Goal: Task Accomplishment & Management: Use online tool/utility

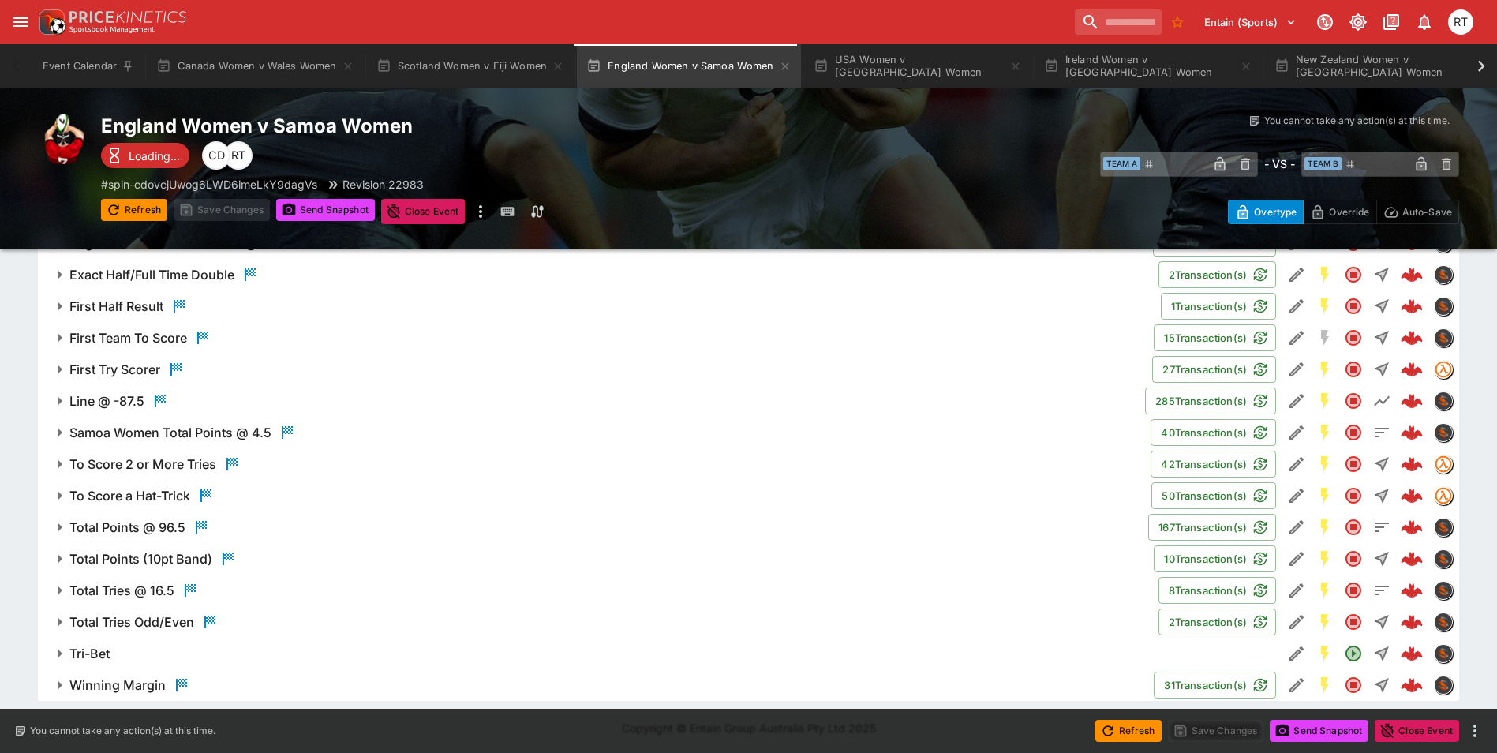
scroll to position [1140, 0]
click at [501, 73] on button "Scotland Women v Fiji Women" at bounding box center [471, 66] width 208 height 44
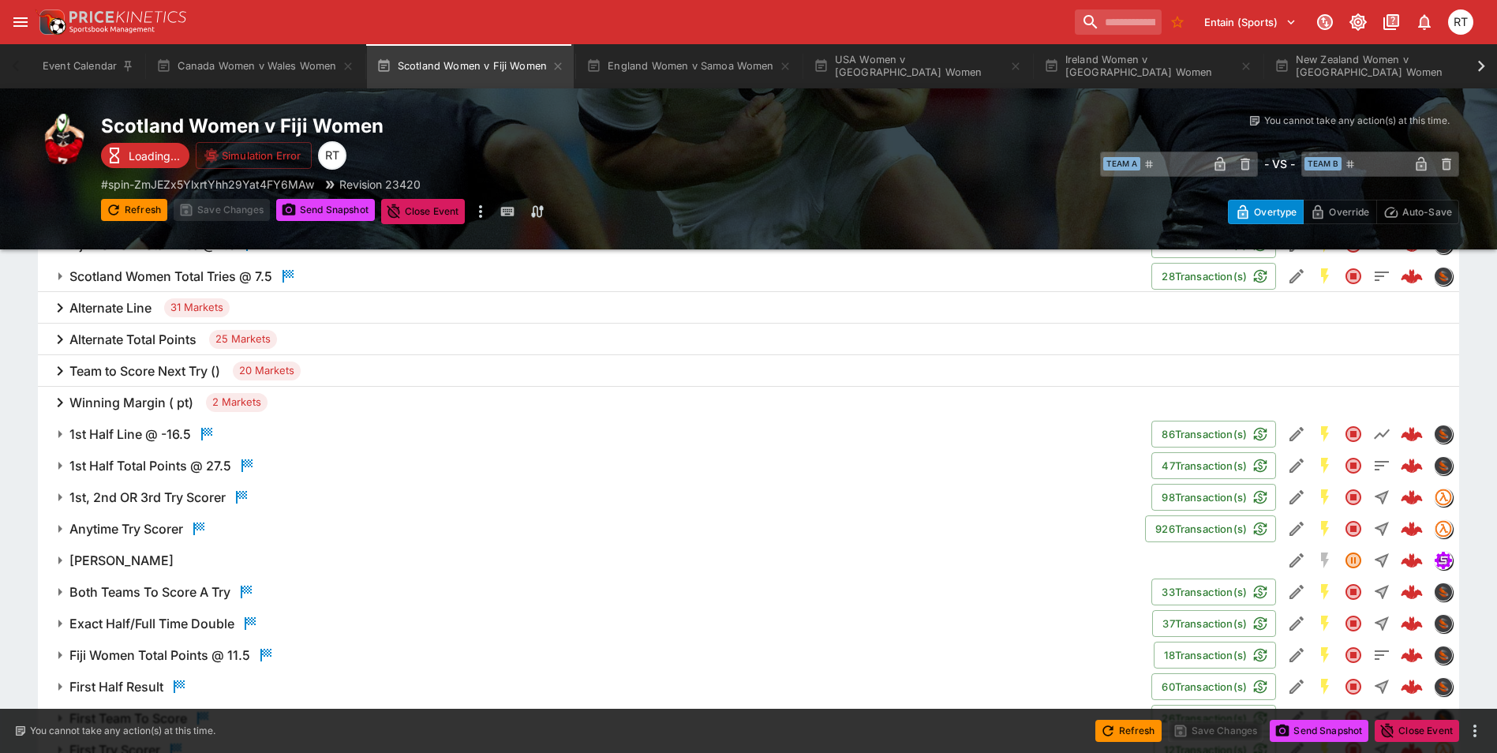
scroll to position [1172, 0]
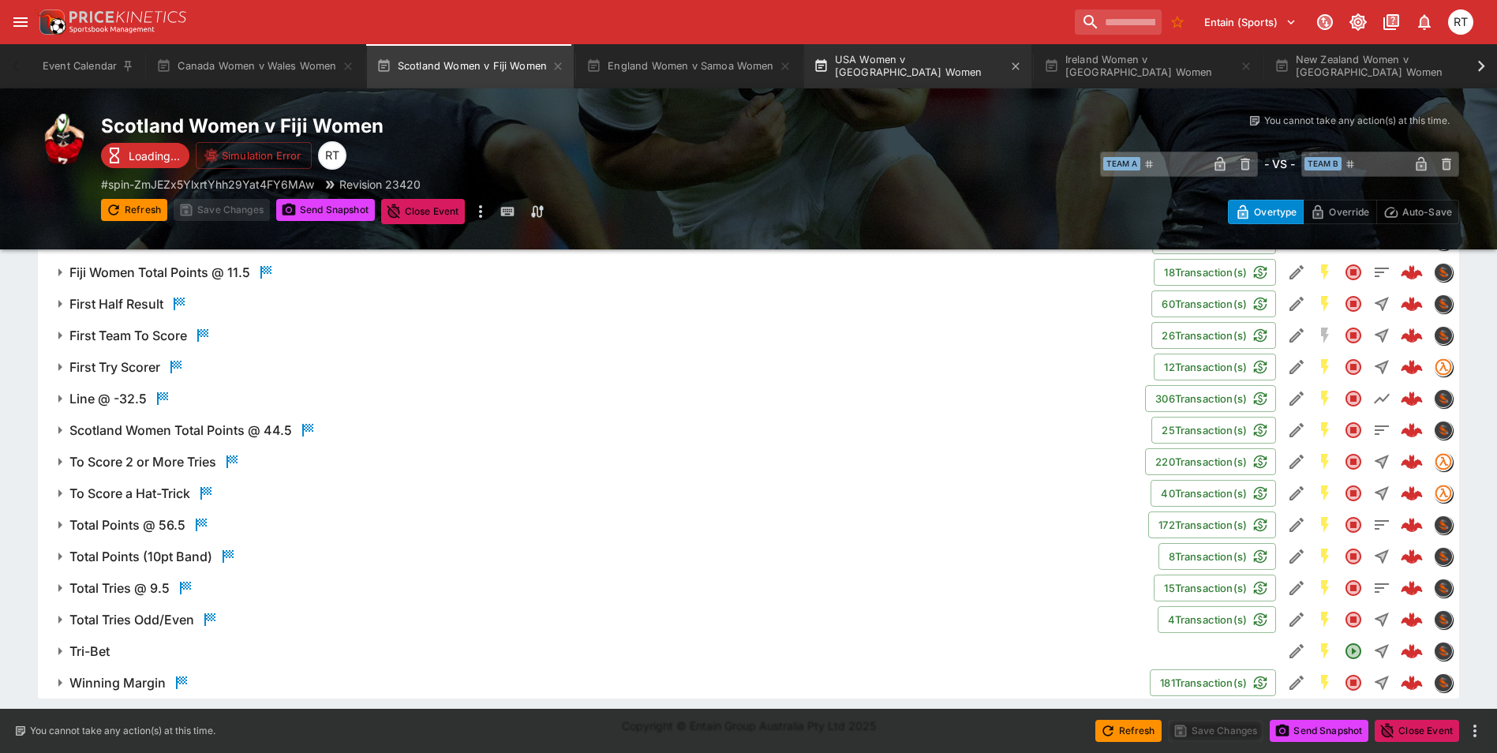
click at [885, 76] on button "USA Women v [GEOGRAPHIC_DATA] Women" at bounding box center [917, 66] width 227 height 44
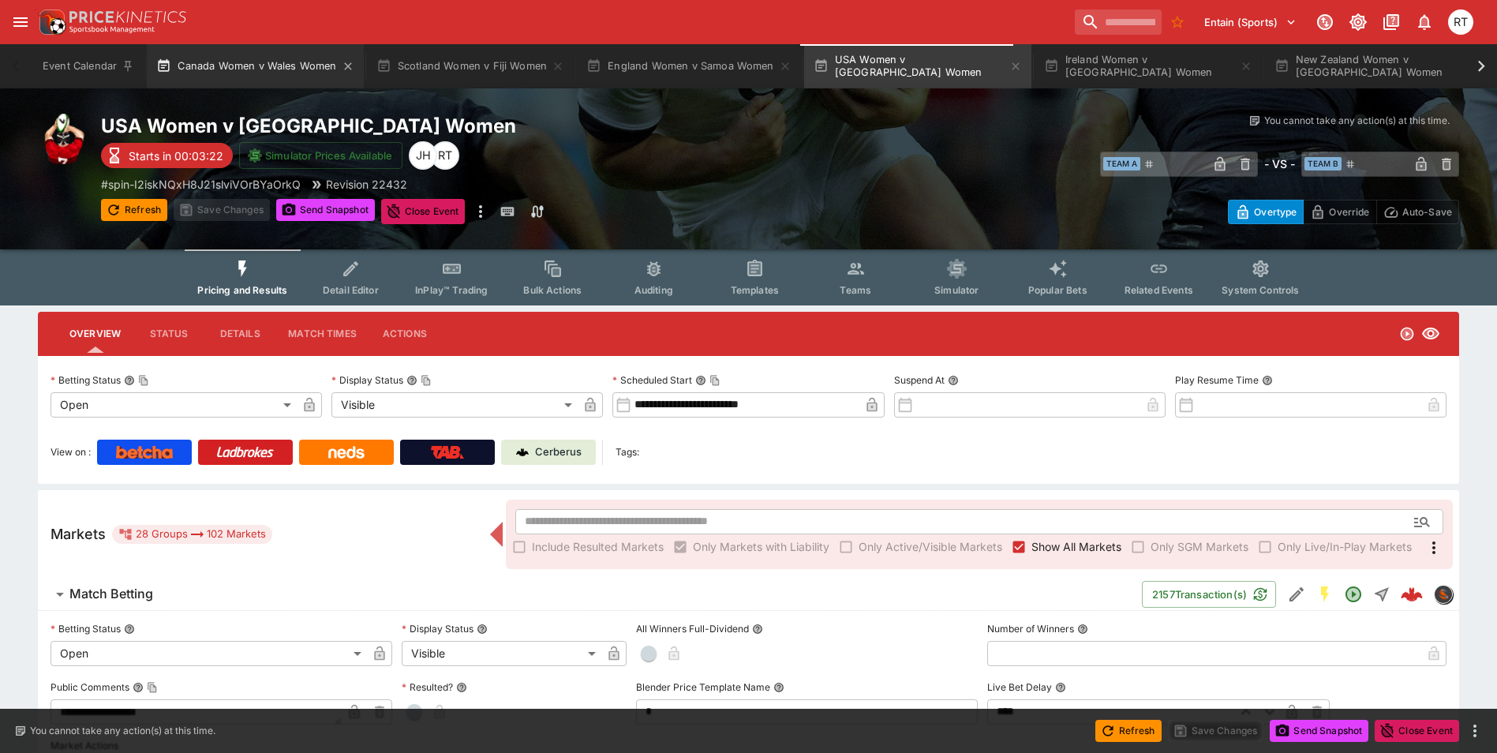
click at [273, 73] on button "Canada Women v Wales Women" at bounding box center [255, 66] width 216 height 44
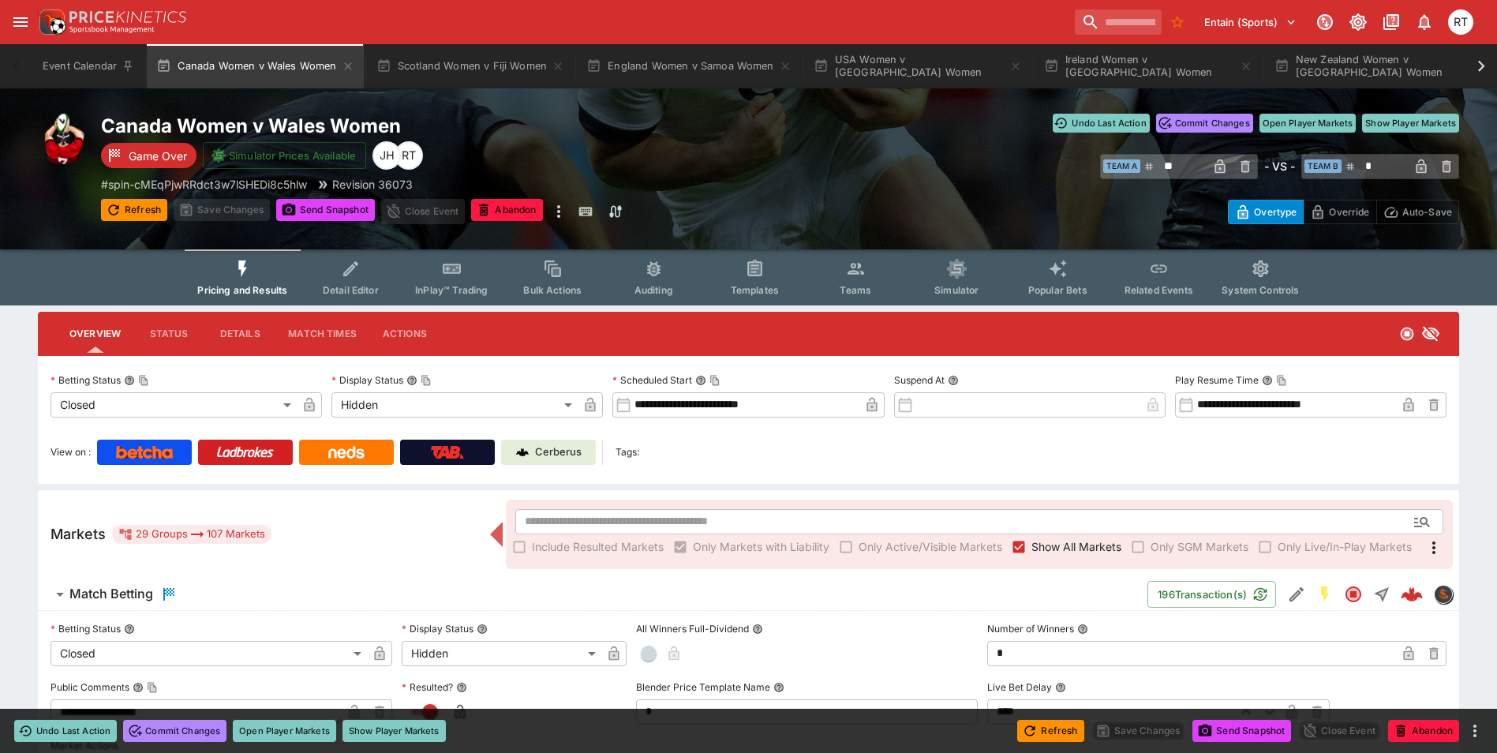
click at [559, 451] on p "Cerberus" at bounding box center [558, 452] width 47 height 16
click at [342, 285] on span "Detail Editor" at bounding box center [351, 290] width 56 height 12
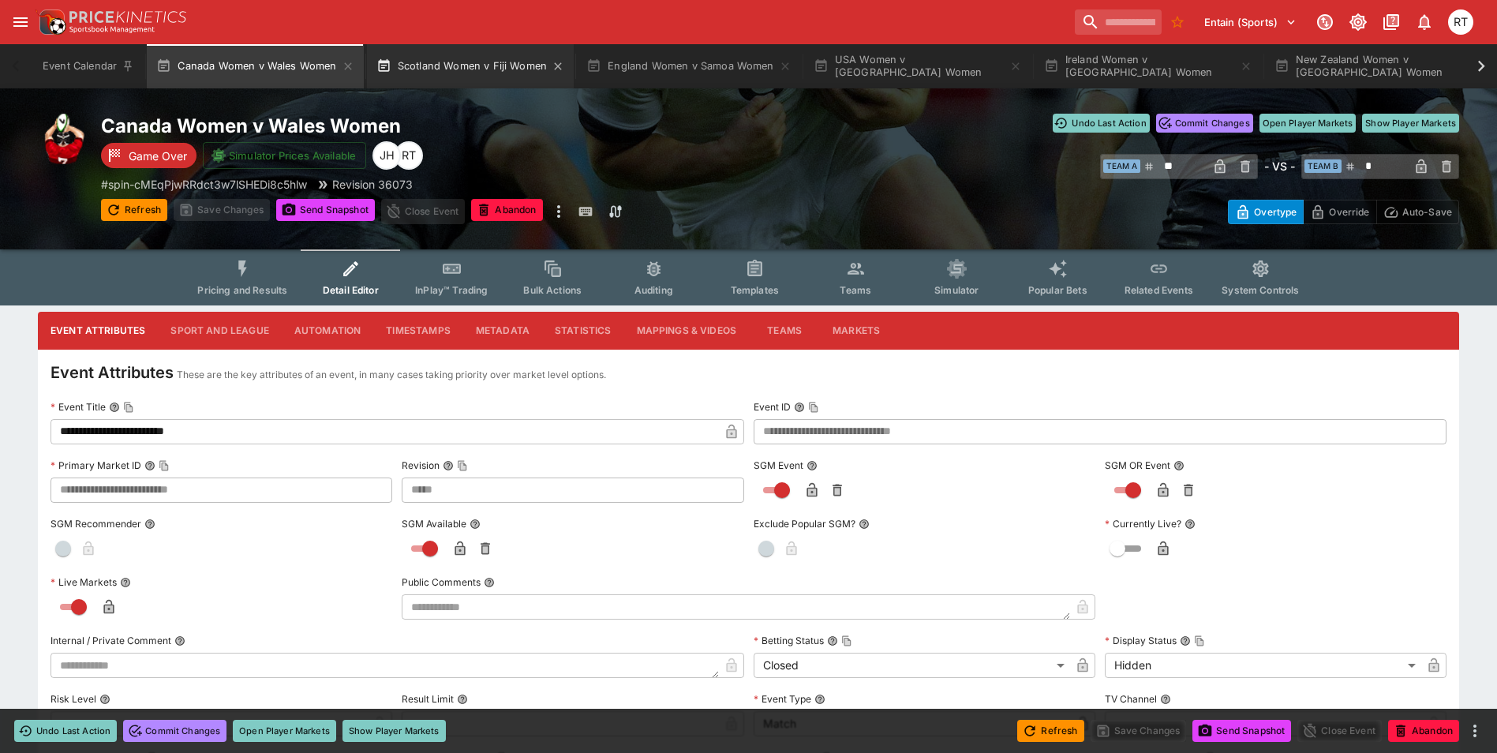
click at [453, 56] on button "Scotland Women v Fiji Women" at bounding box center [471, 66] width 208 height 44
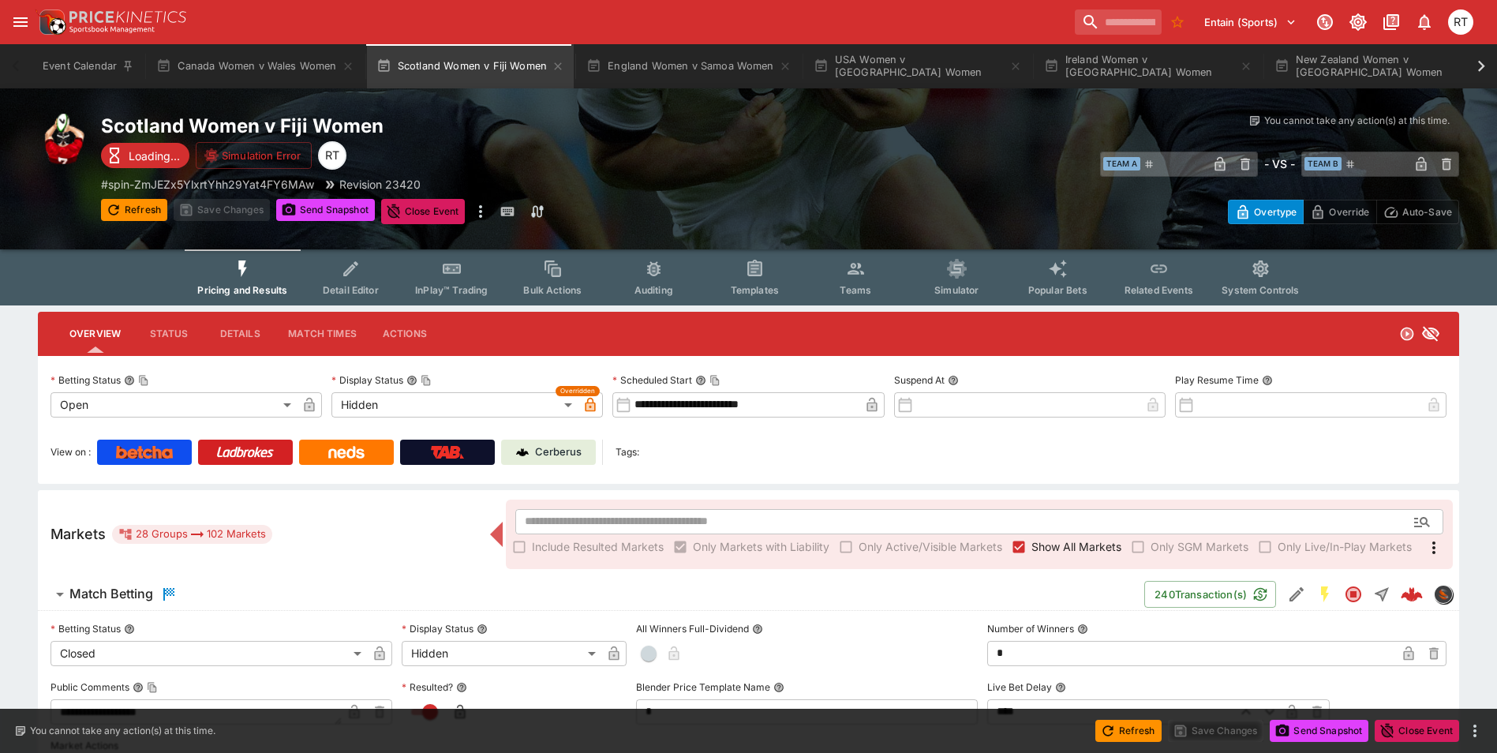
click at [556, 449] on p "Cerberus" at bounding box center [558, 452] width 47 height 16
click at [659, 69] on button "England Women v Samoa Women" at bounding box center [689, 66] width 224 height 44
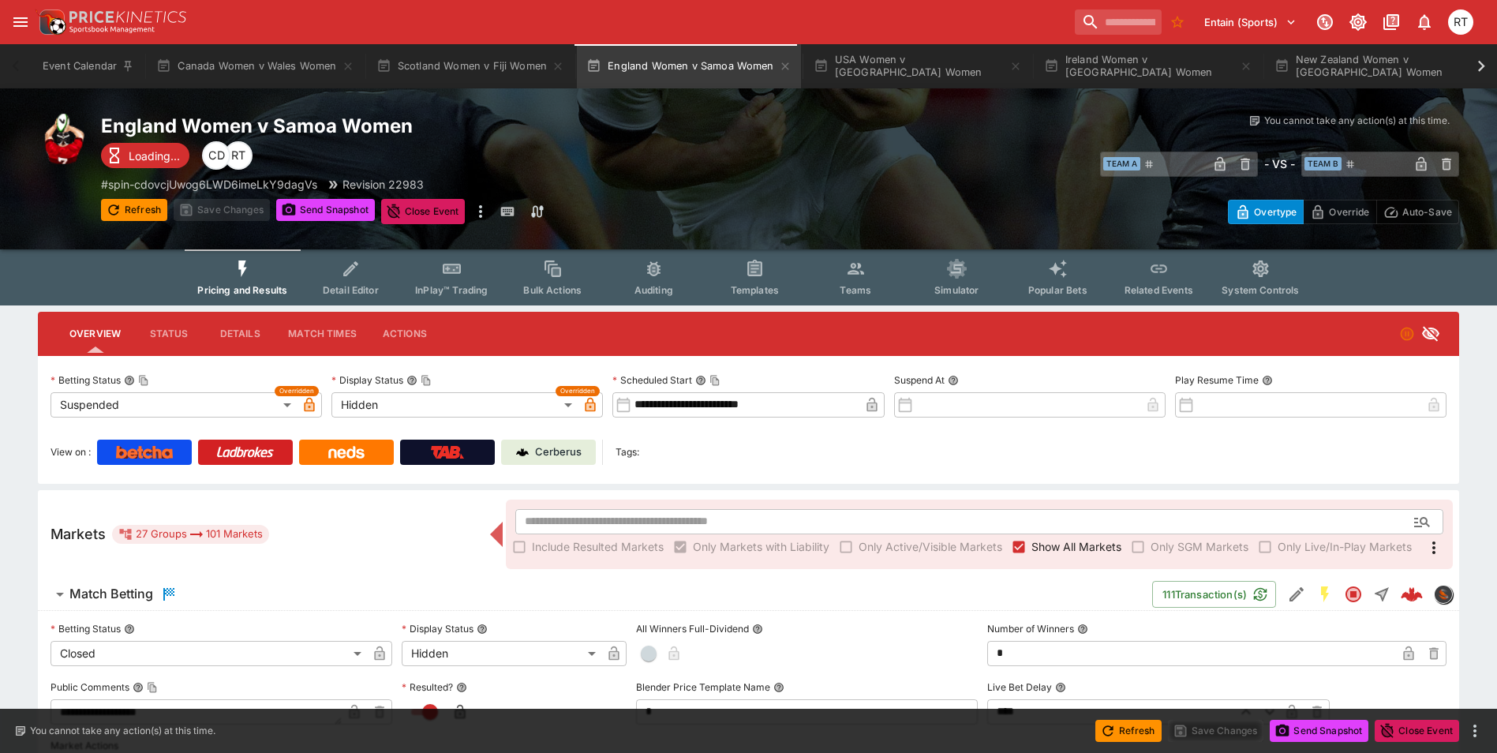
click at [543, 444] on p "Cerberus" at bounding box center [558, 452] width 47 height 16
click at [898, 69] on button "USA Women v [GEOGRAPHIC_DATA] Women" at bounding box center [917, 66] width 227 height 44
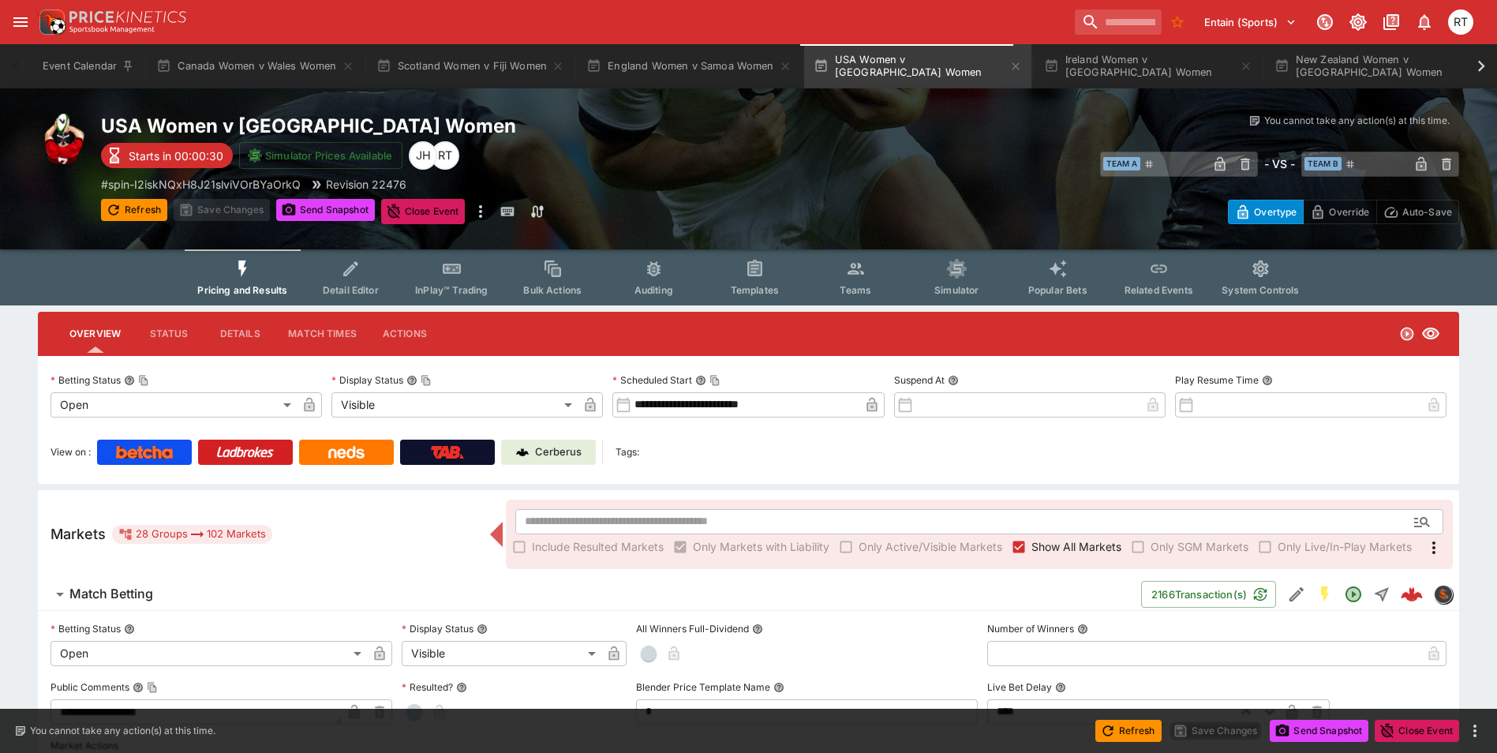
click at [563, 455] on p "Cerberus" at bounding box center [558, 452] width 47 height 16
type input "*"
type input "****"
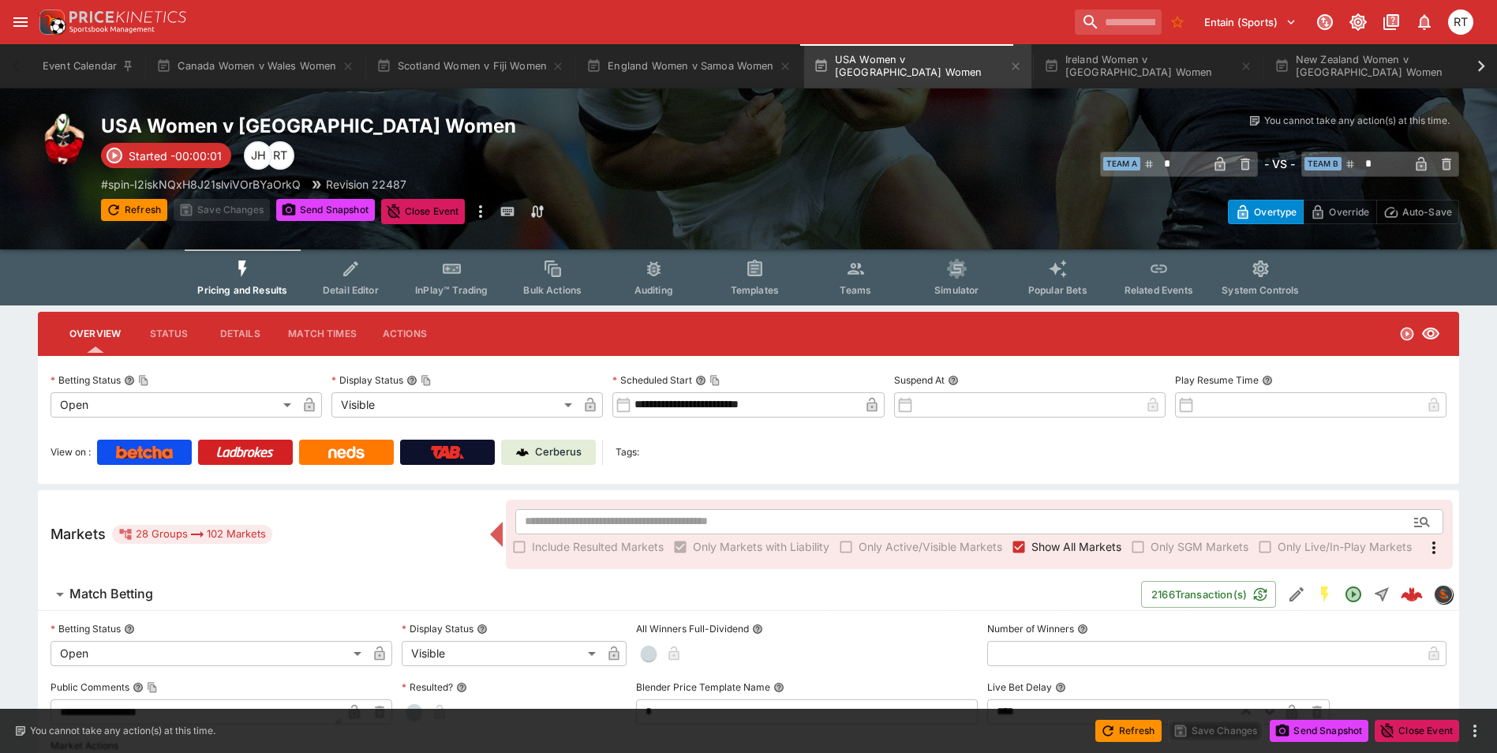
click at [454, 287] on span "InPlay™ Trading" at bounding box center [451, 290] width 73 height 12
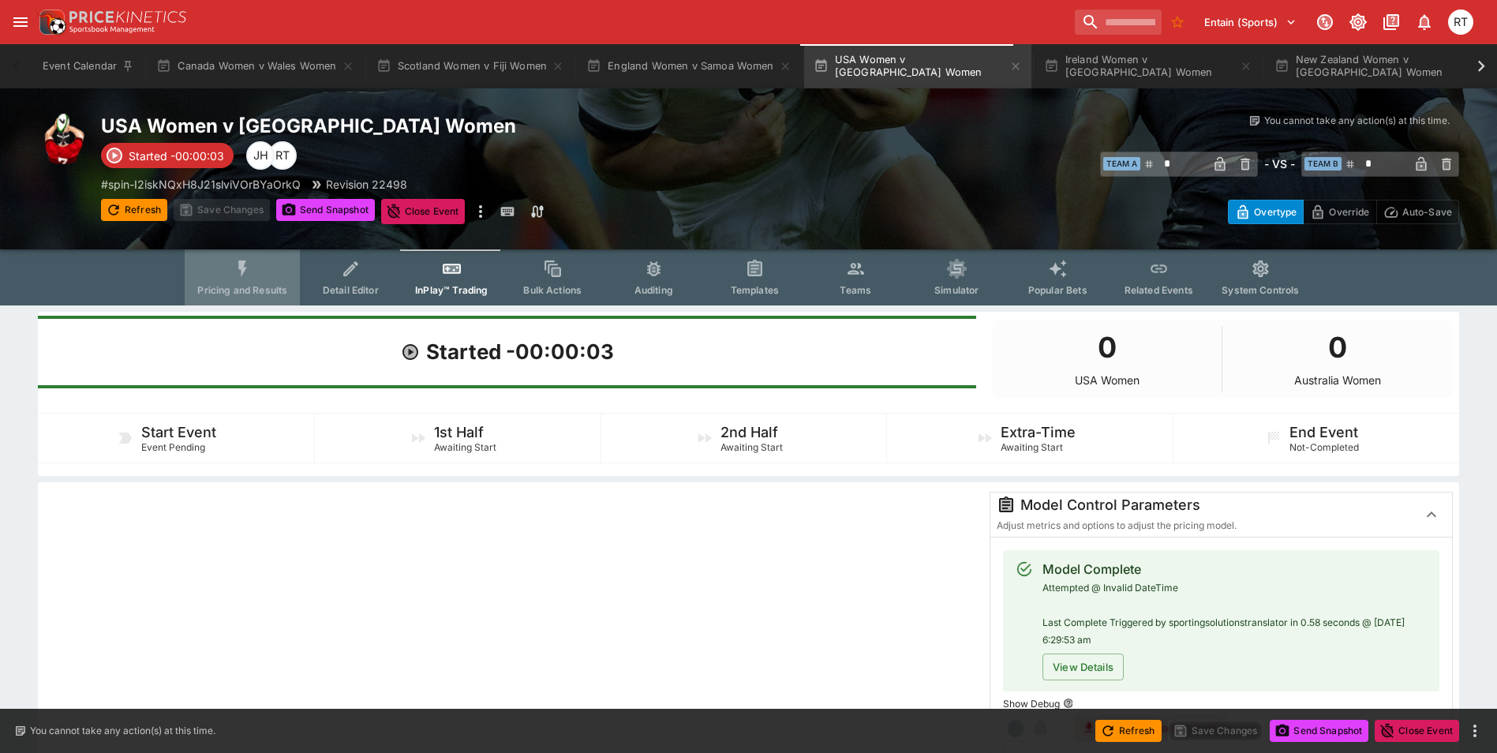
click at [244, 286] on span "Pricing and Results" at bounding box center [242, 290] width 90 height 12
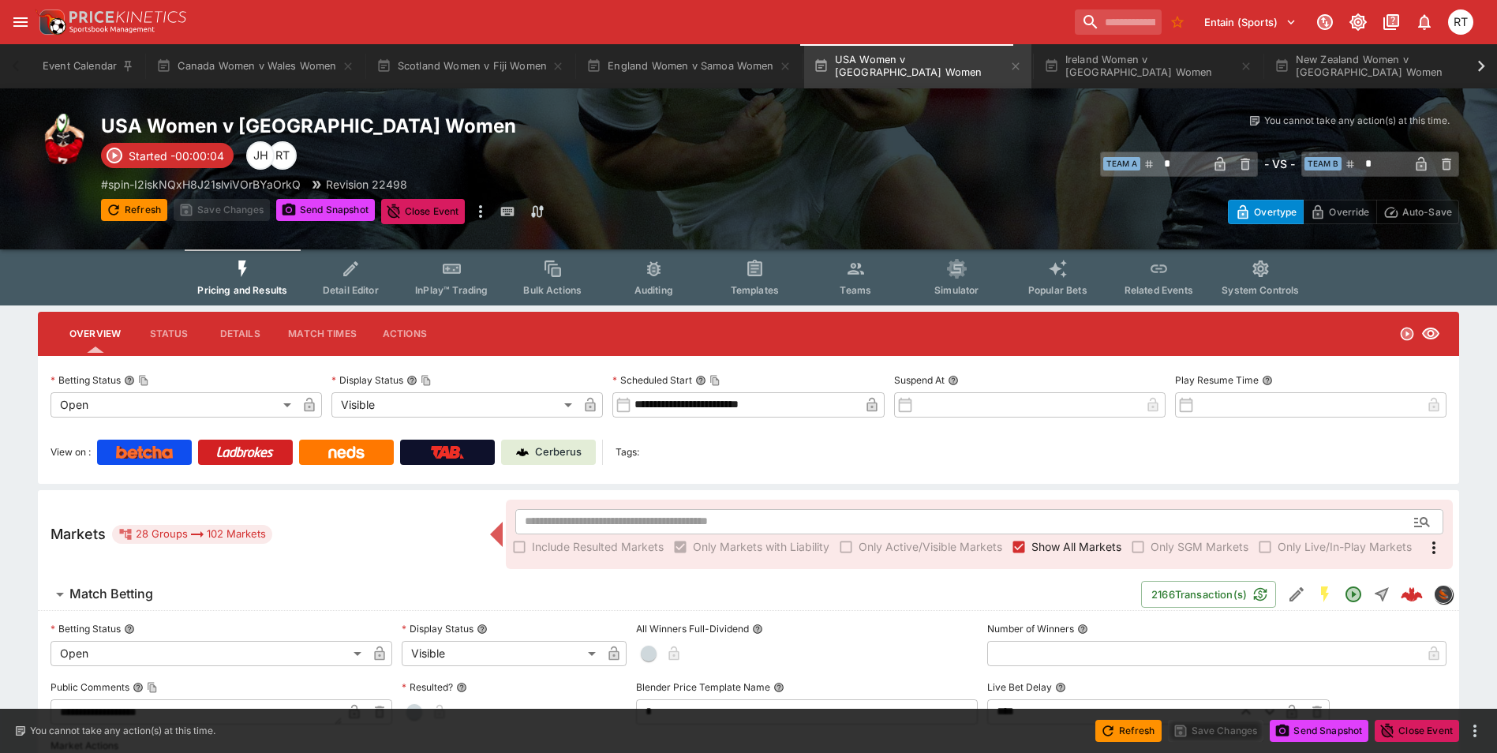
click at [443, 286] on span "InPlay™ Trading" at bounding box center [451, 290] width 73 height 12
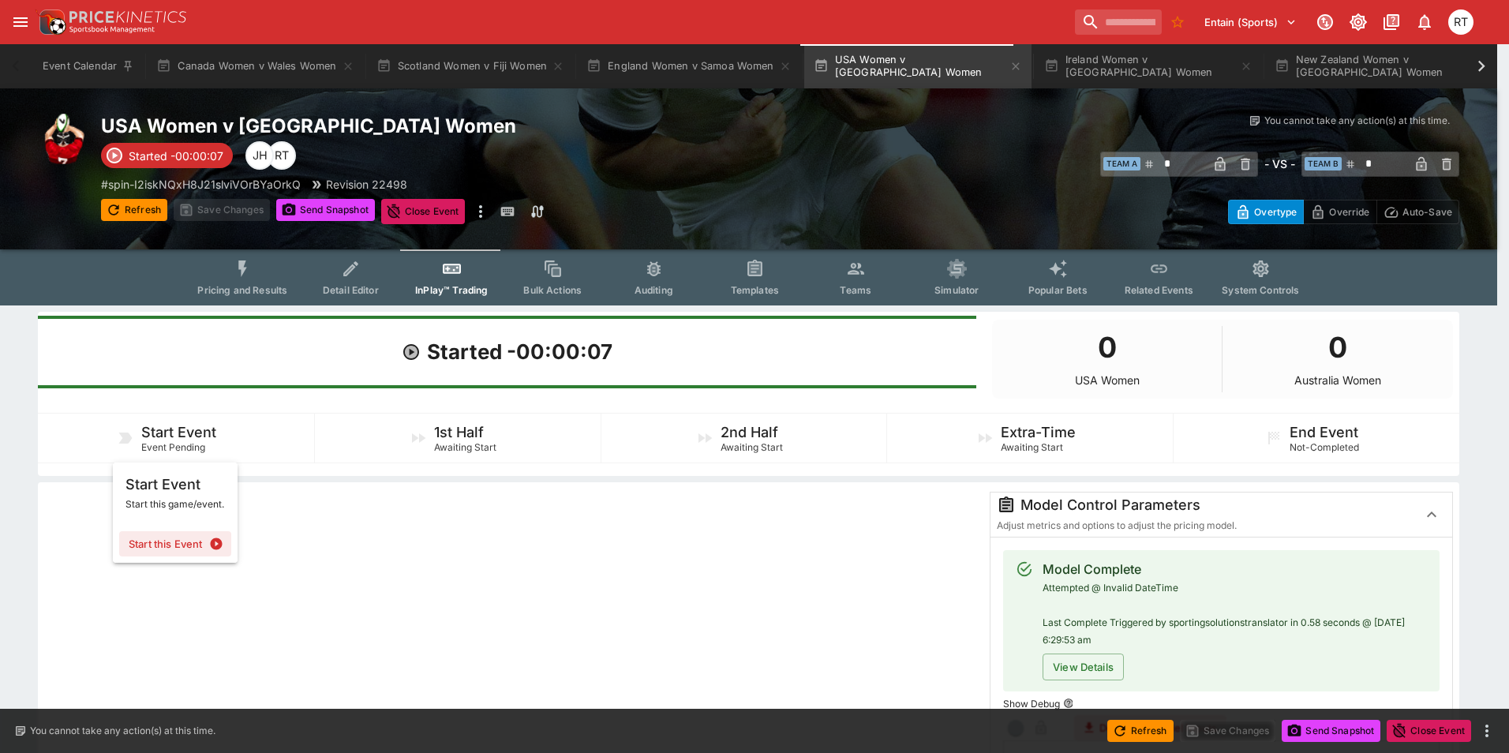
click at [185, 543] on button "Start this Event" at bounding box center [175, 543] width 112 height 25
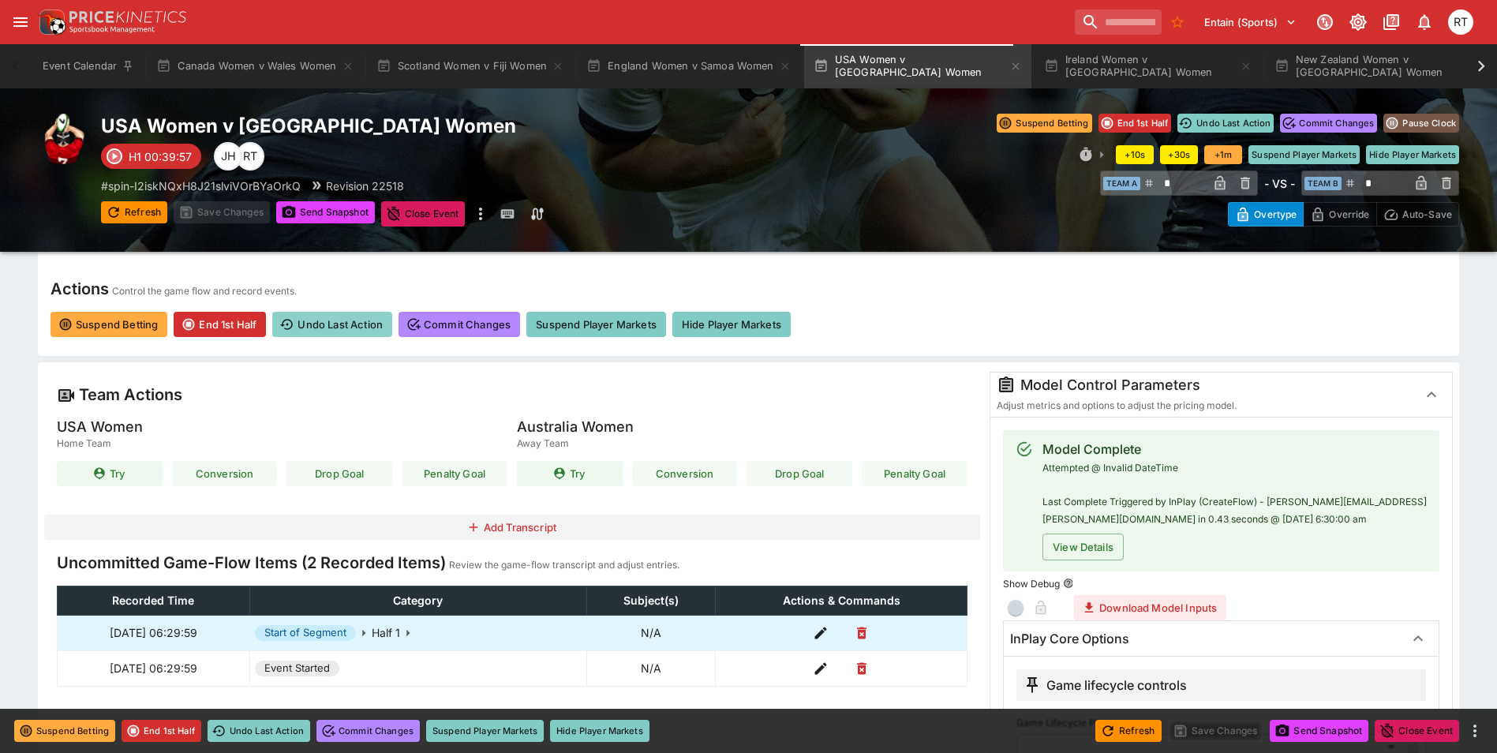
scroll to position [79, 0]
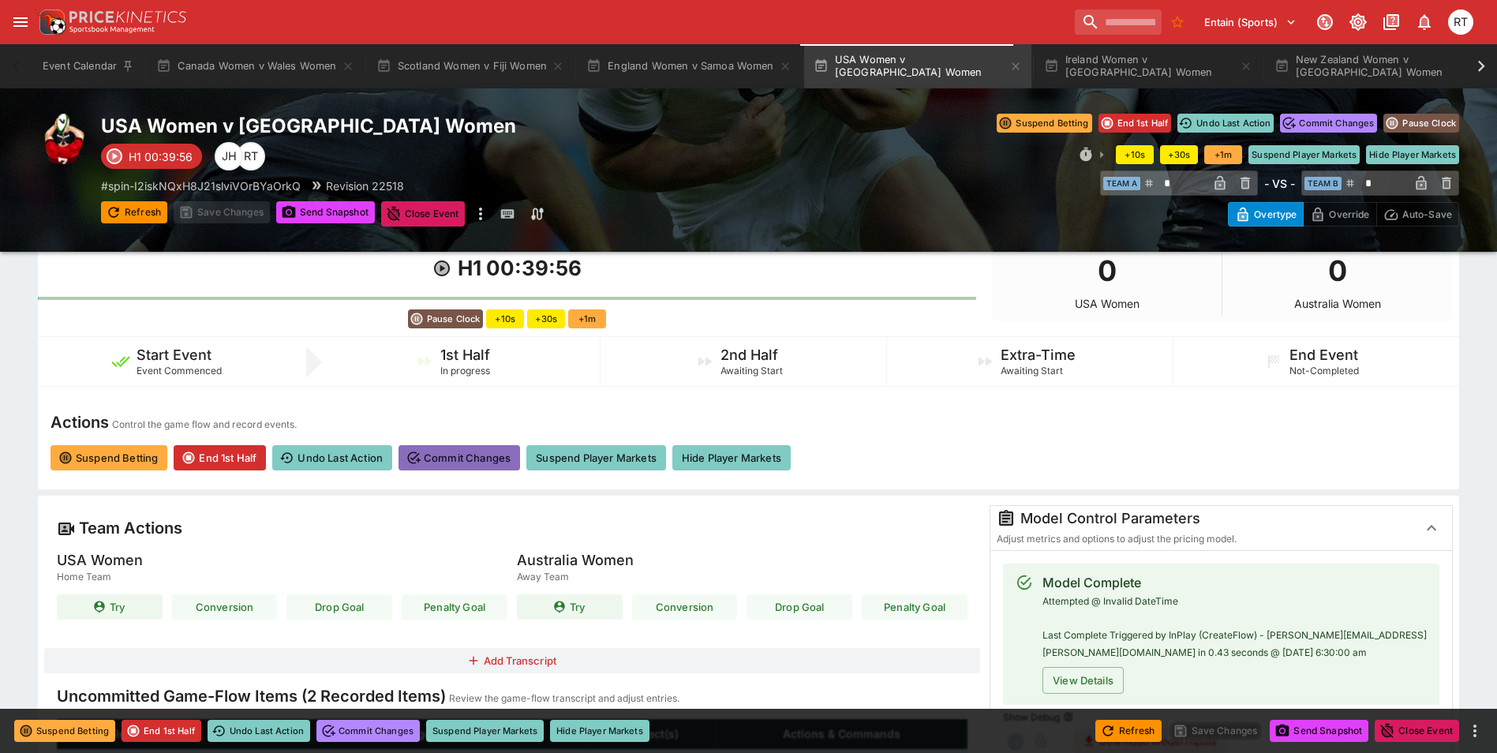
click at [469, 461] on button "Commit Changes" at bounding box center [459, 457] width 122 height 25
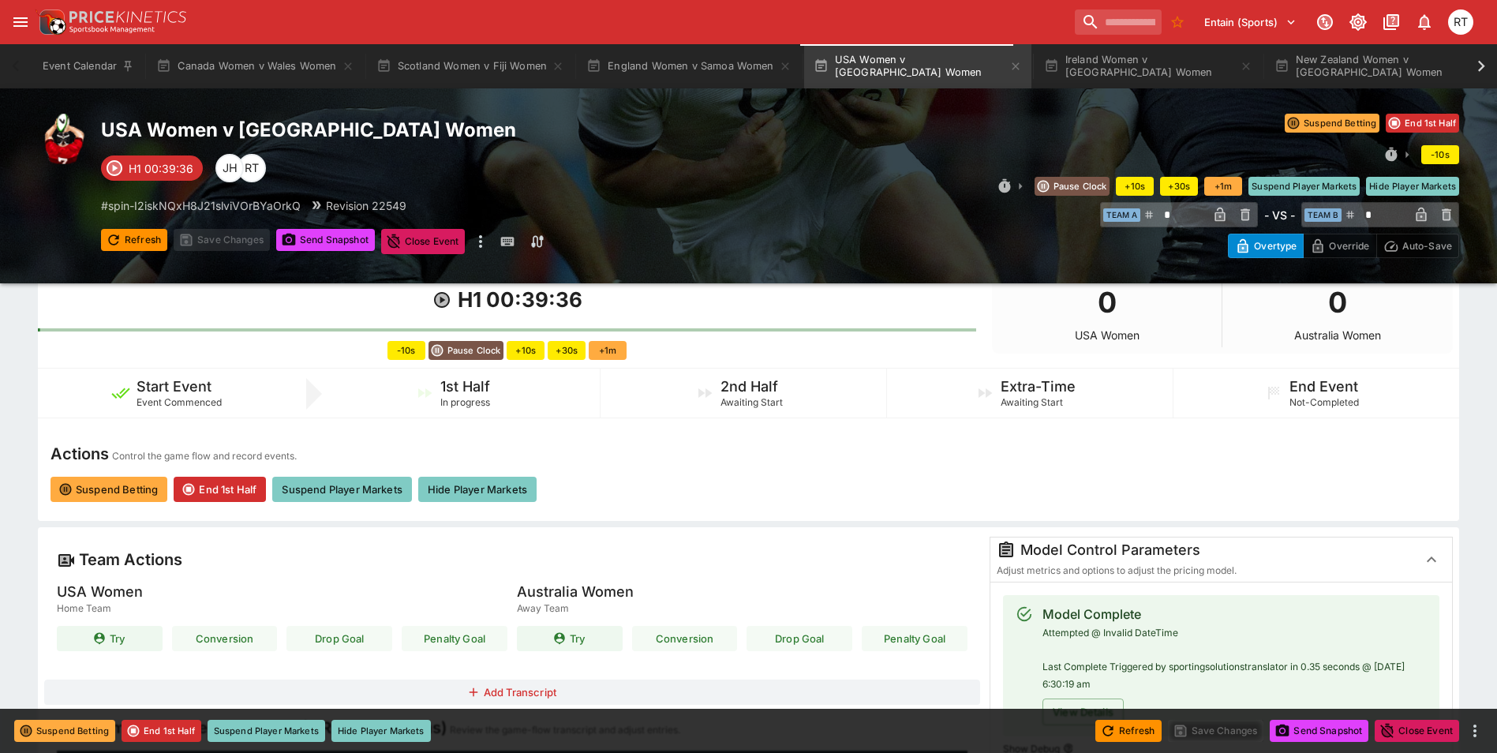
type input "****"
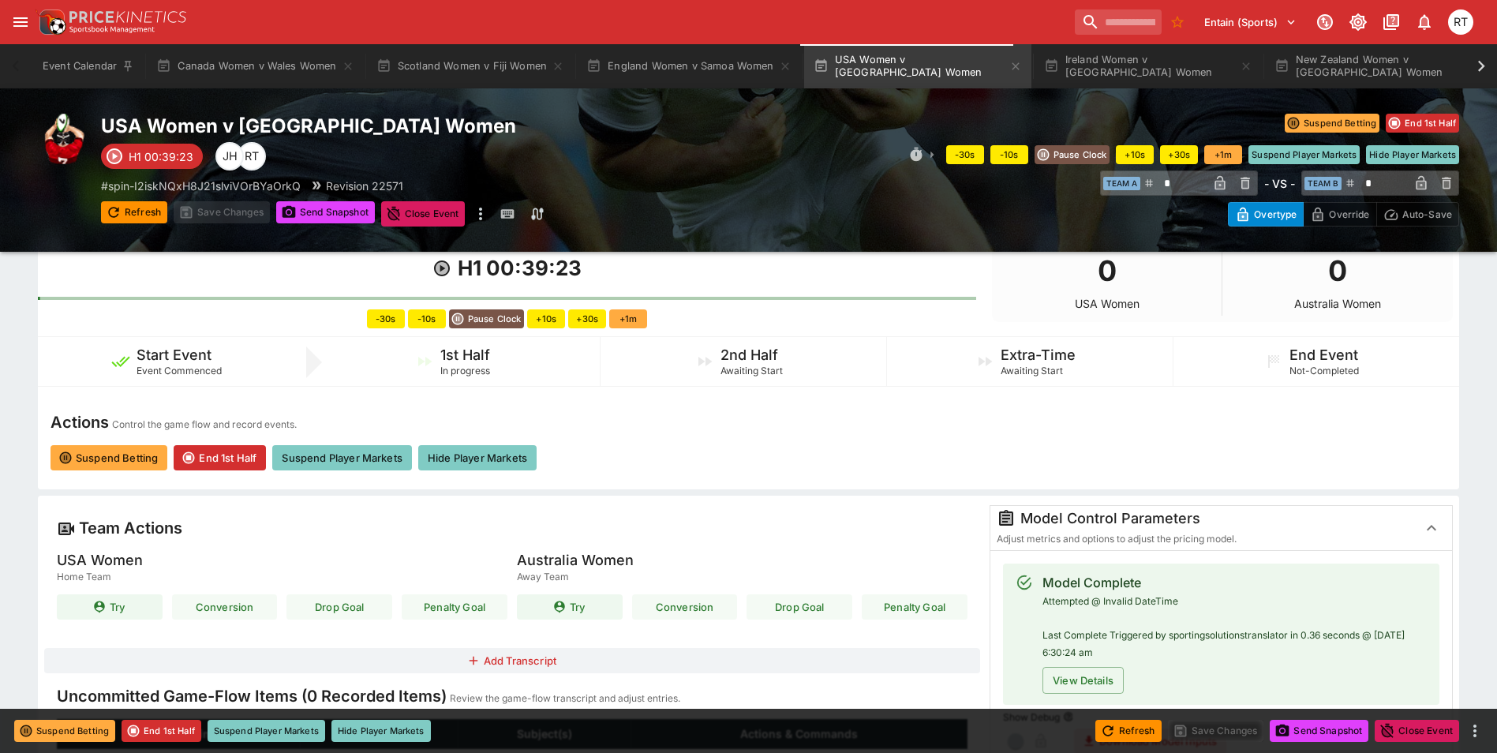
type input "****"
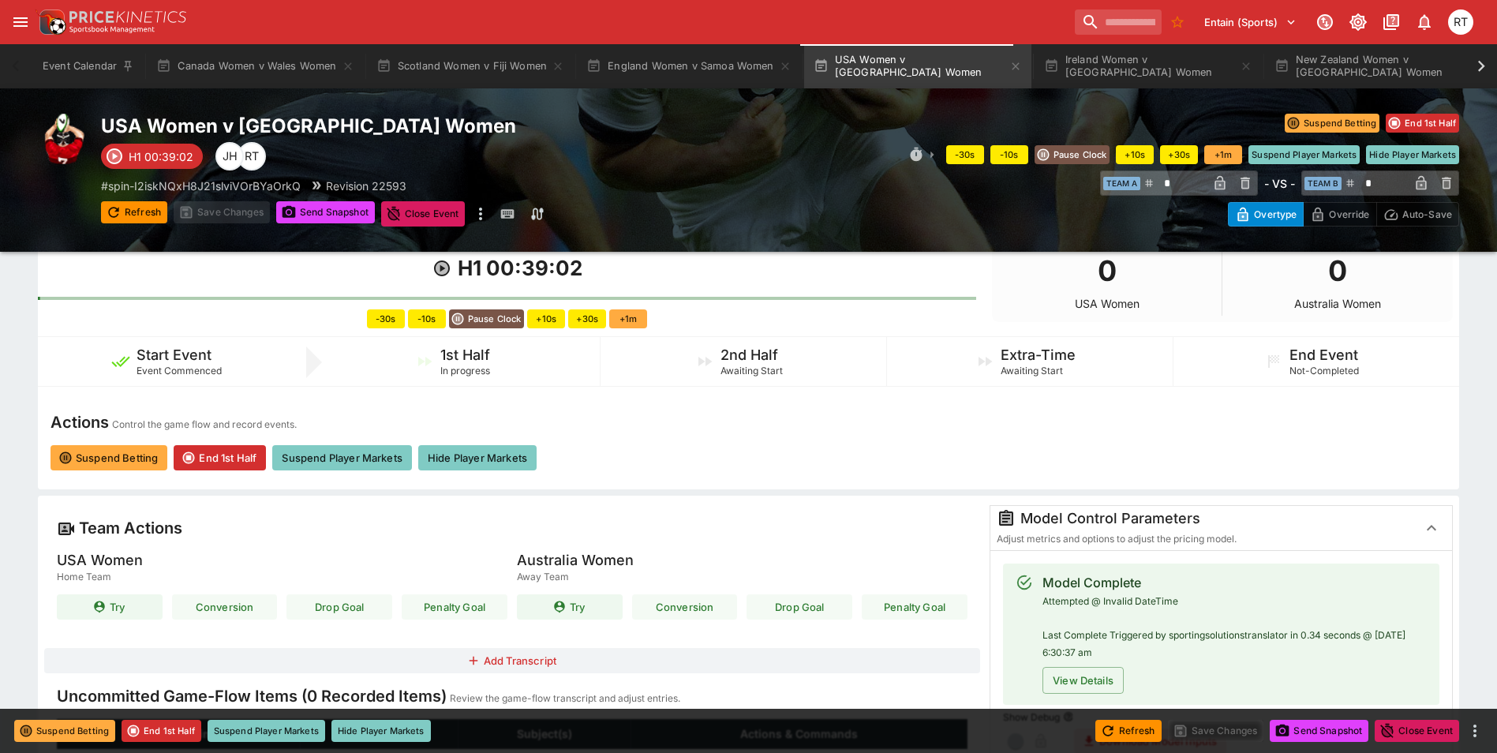
type input "****"
type input "**********"
type input "****"
type input "**********"
type input "****"
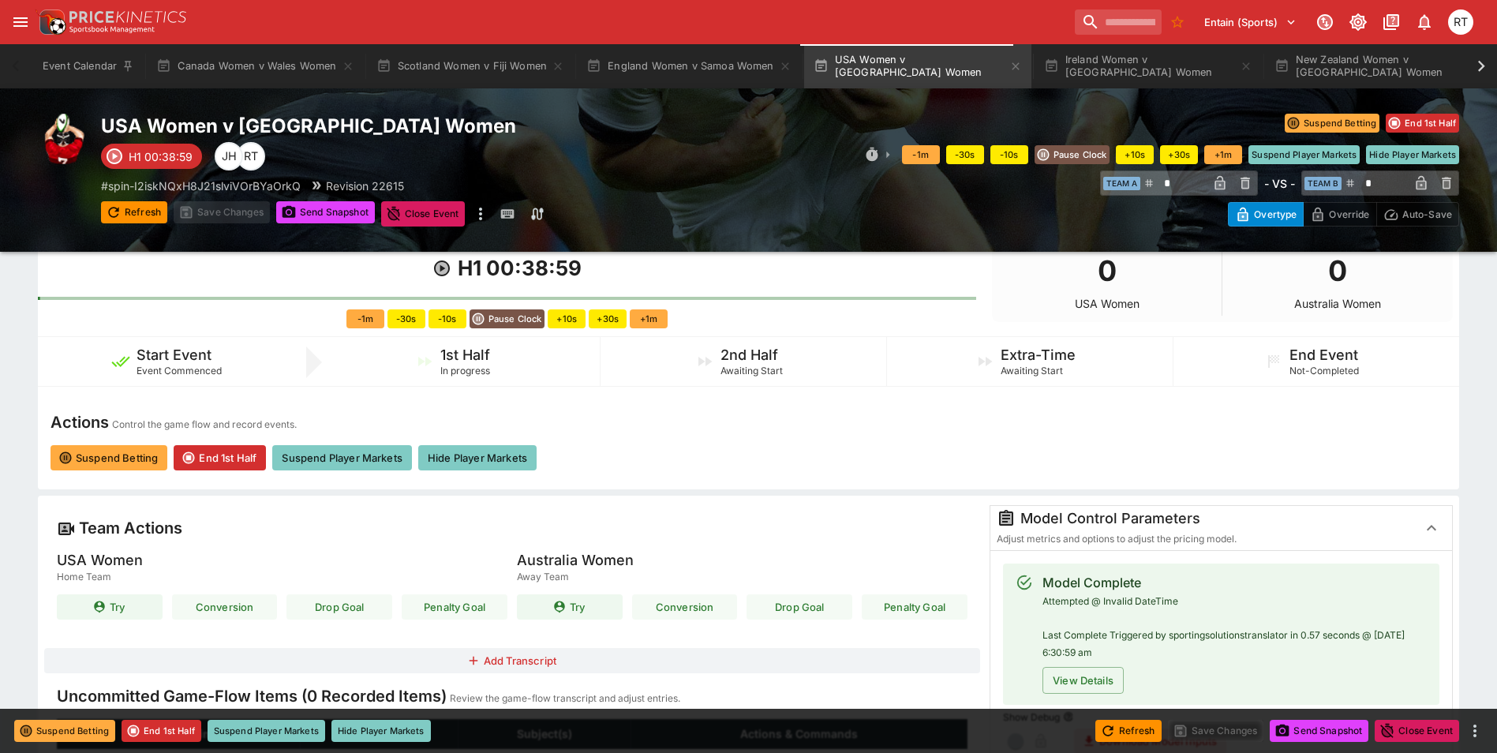
type input "****"
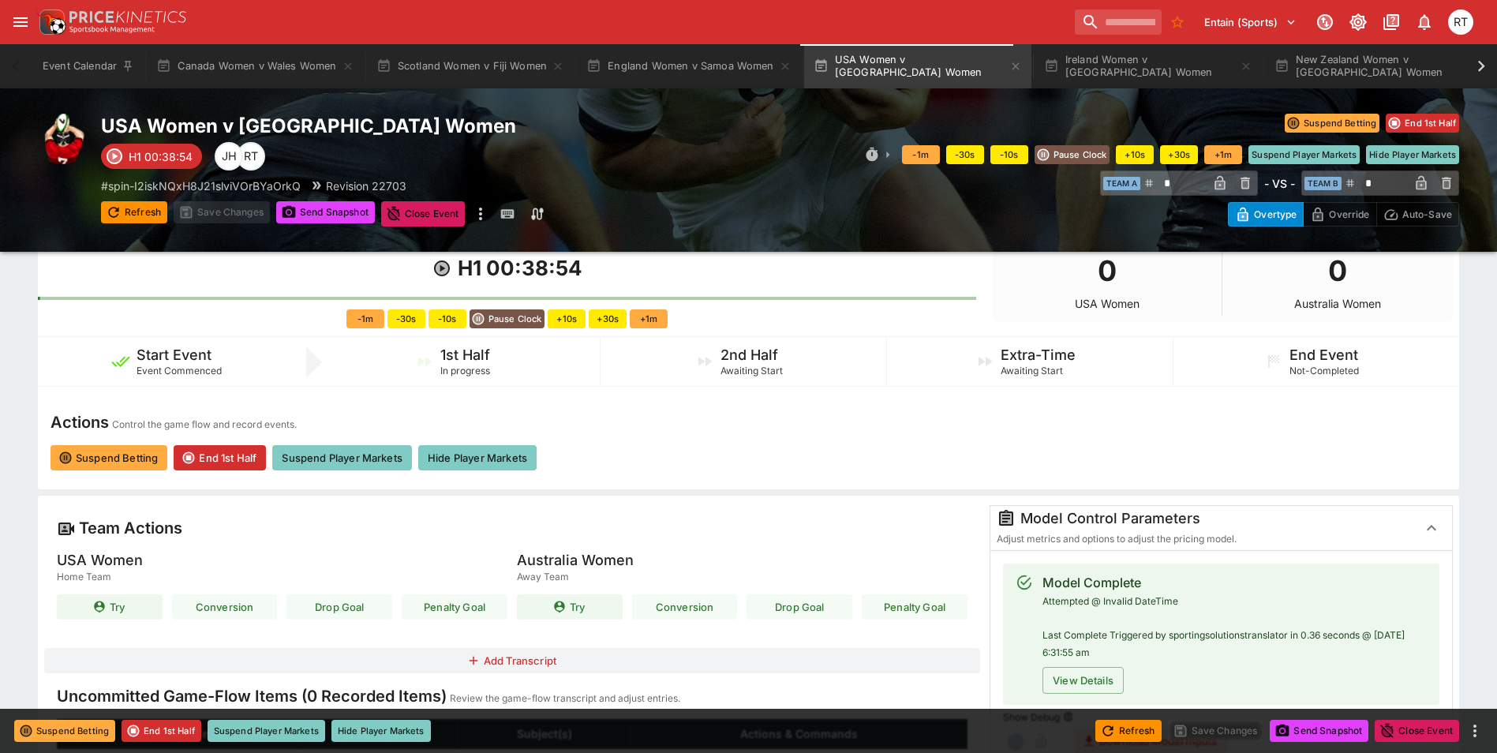
type input "****"
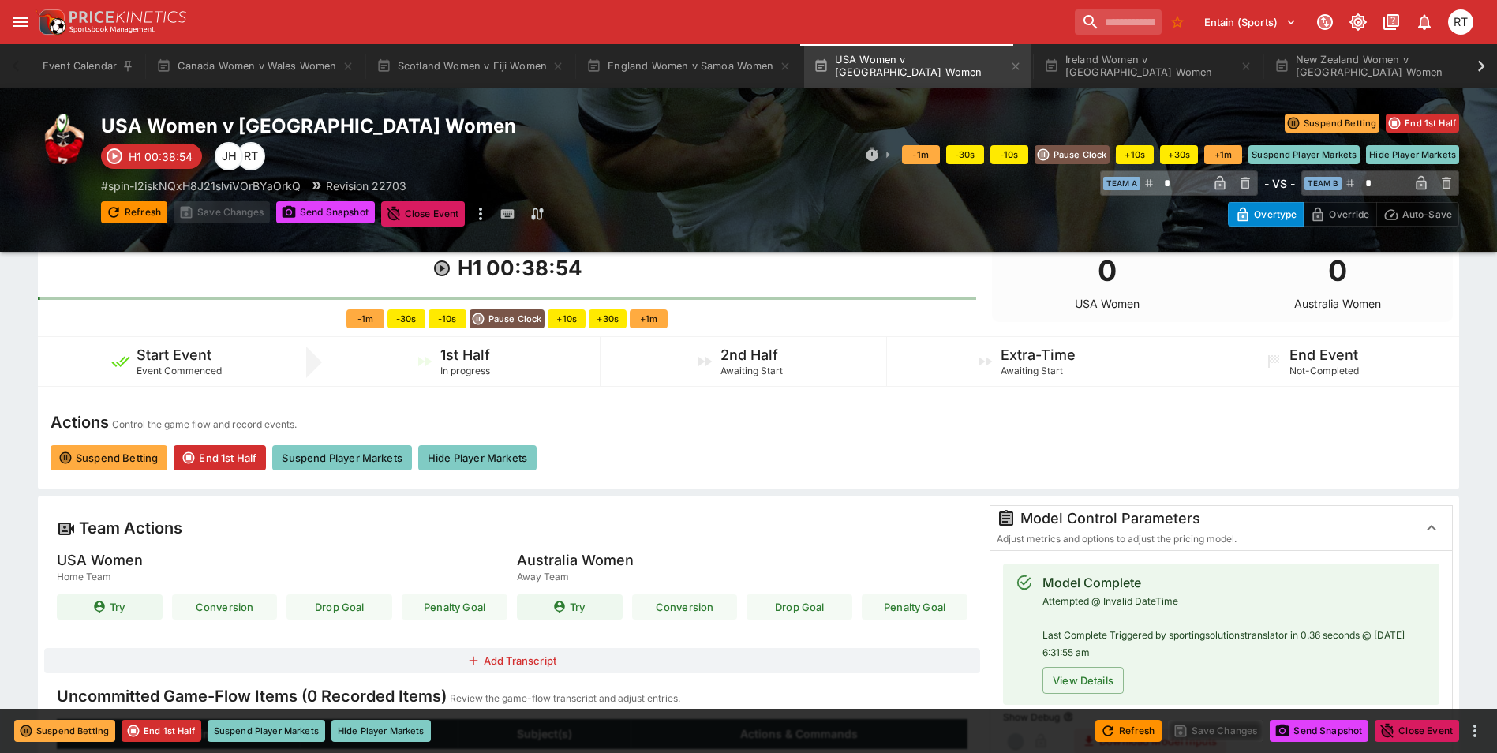
type input "****"
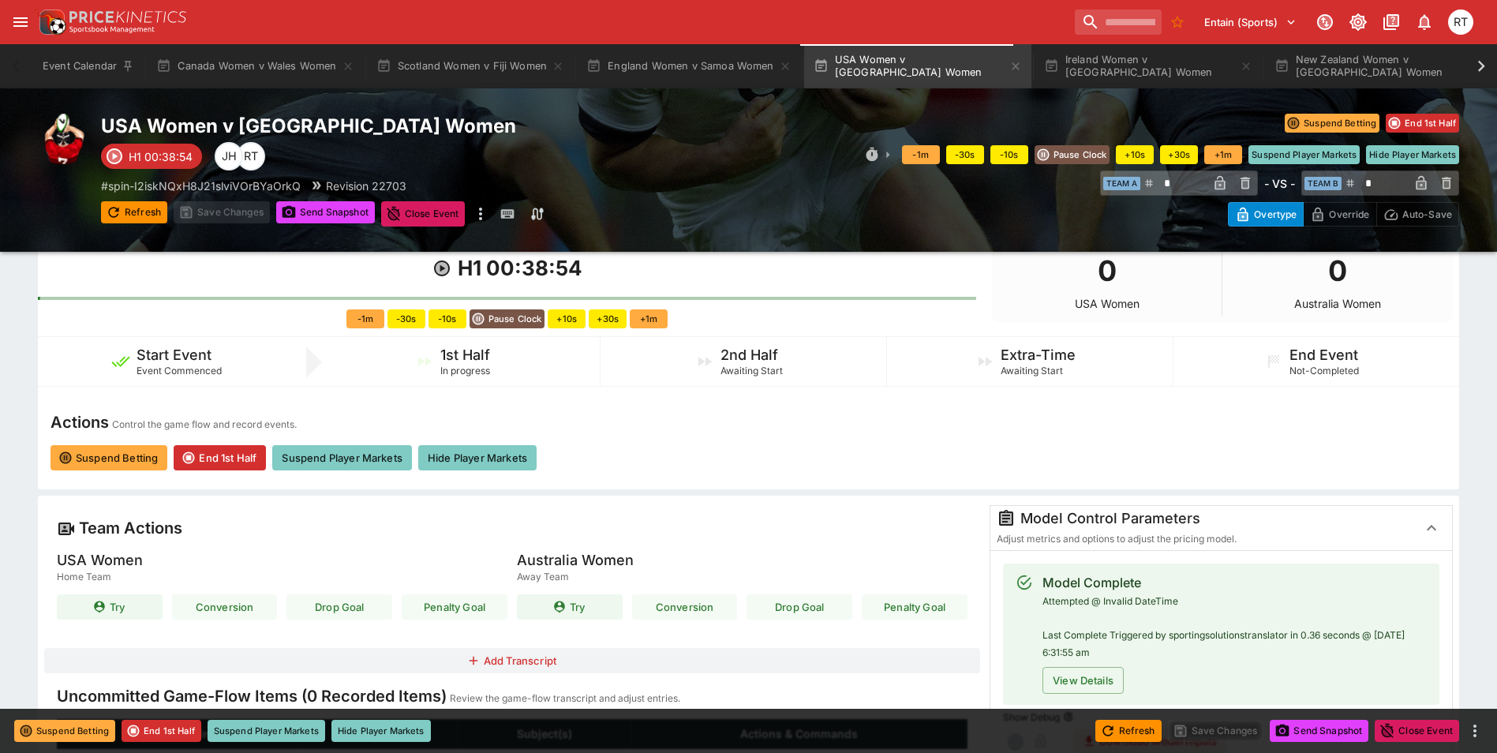
type input "****"
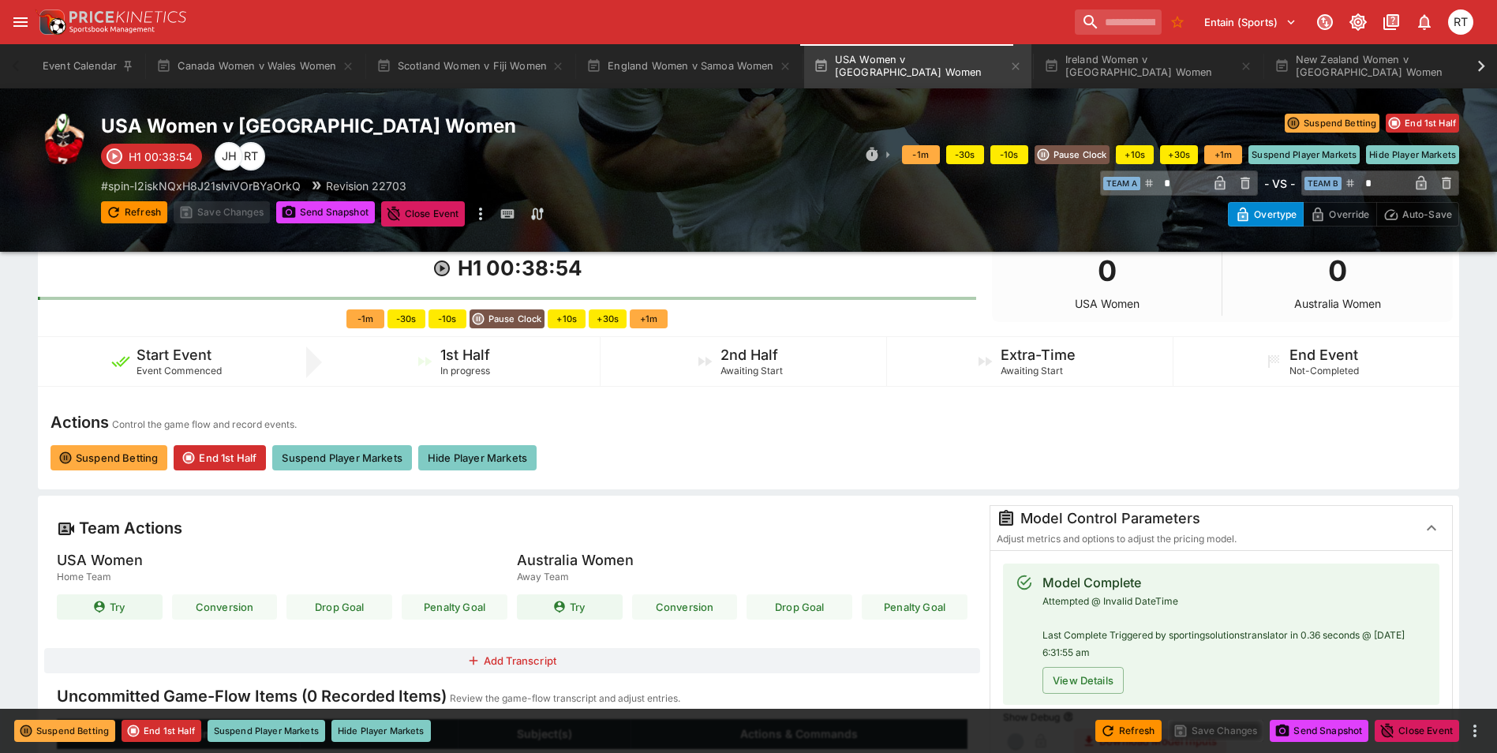
type input "****"
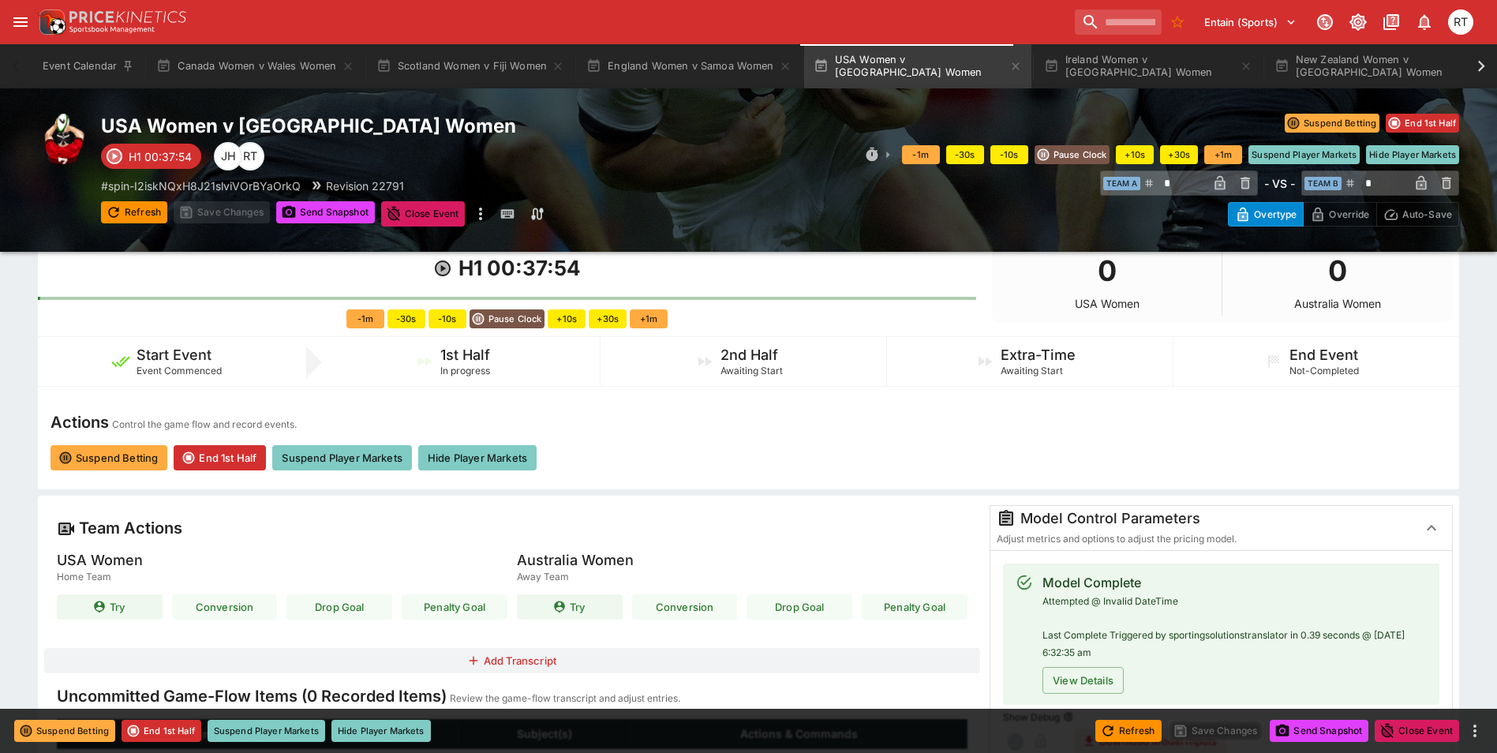
type input "****"
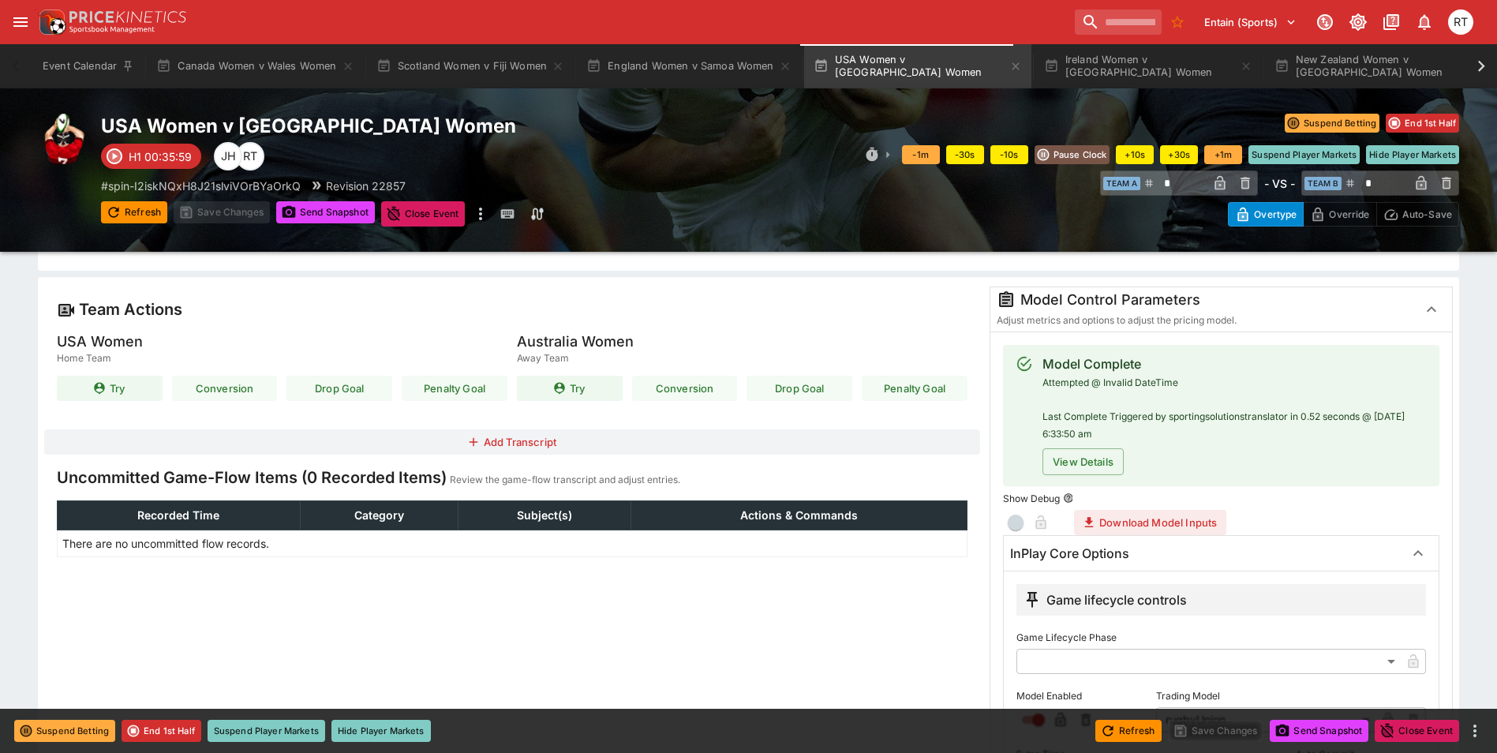
scroll to position [0, 0]
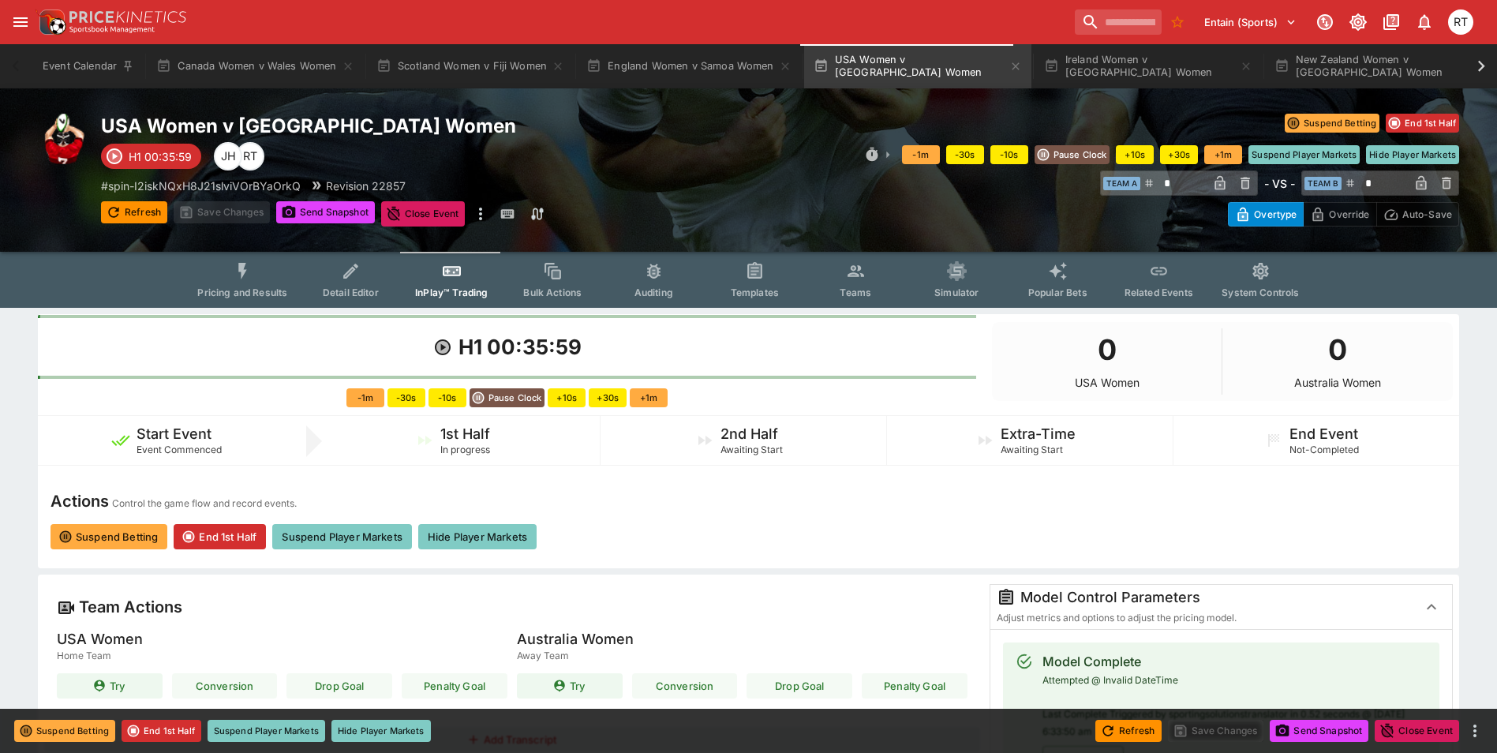
click at [251, 286] on span "Pricing and Results" at bounding box center [242, 292] width 90 height 12
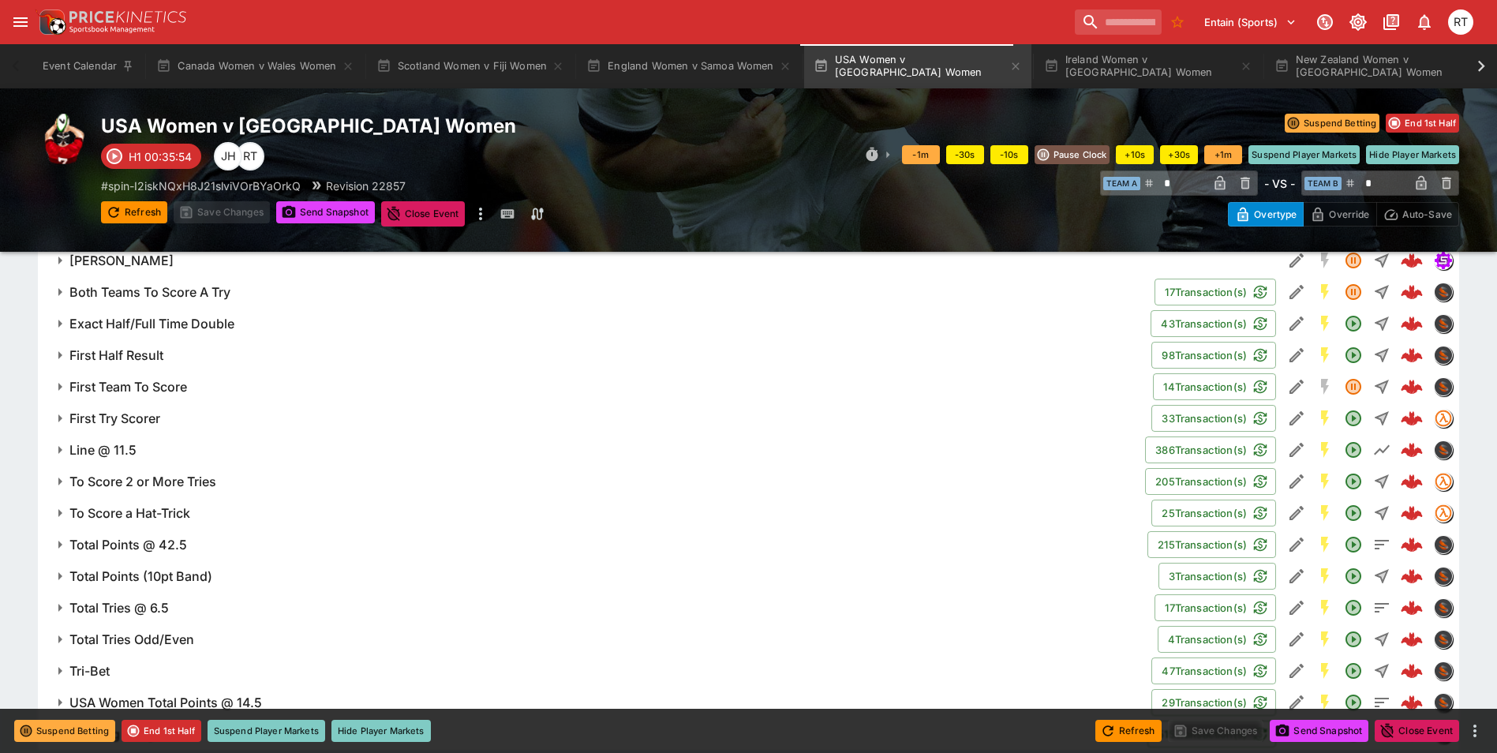
scroll to position [1101, 0]
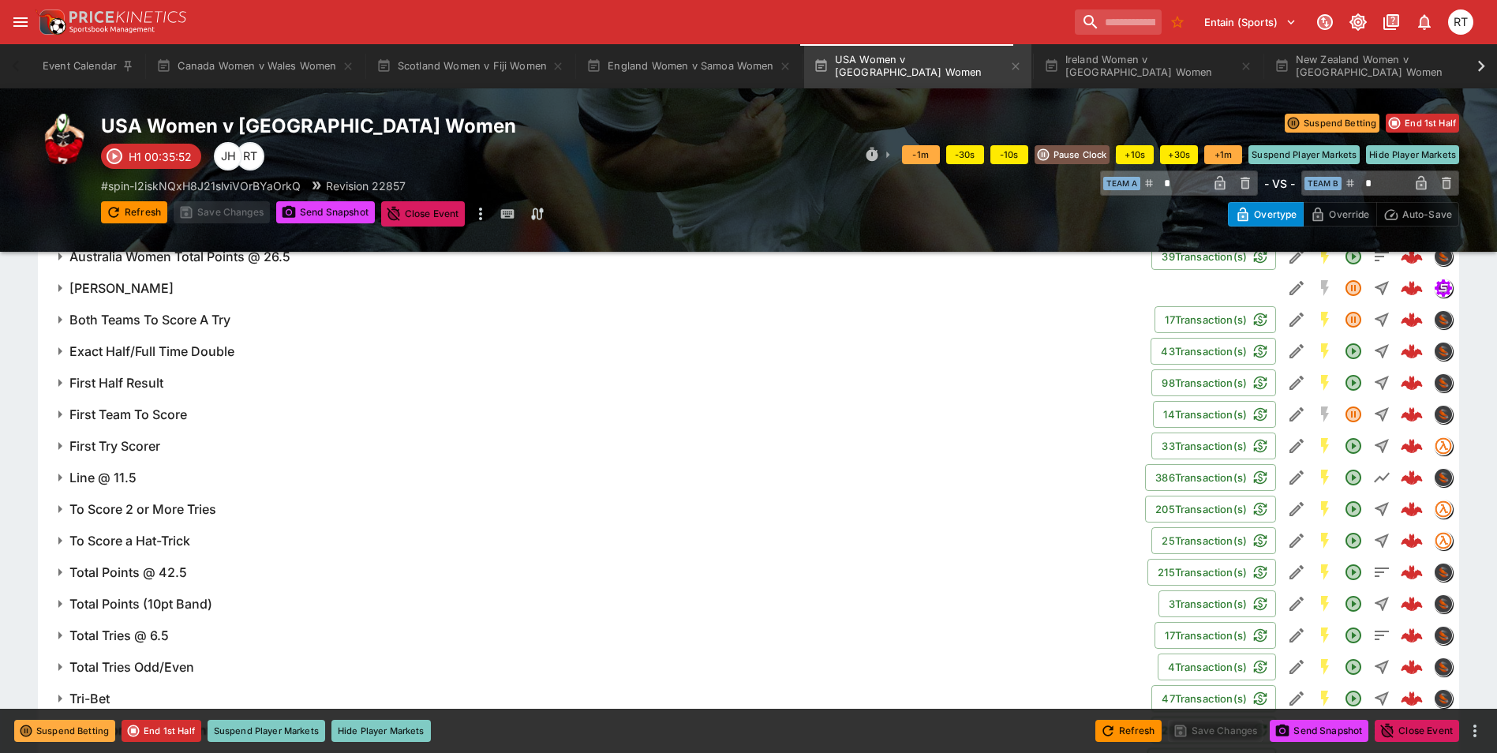
click at [149, 444] on h6 "First Try Scorer" at bounding box center [114, 446] width 91 height 17
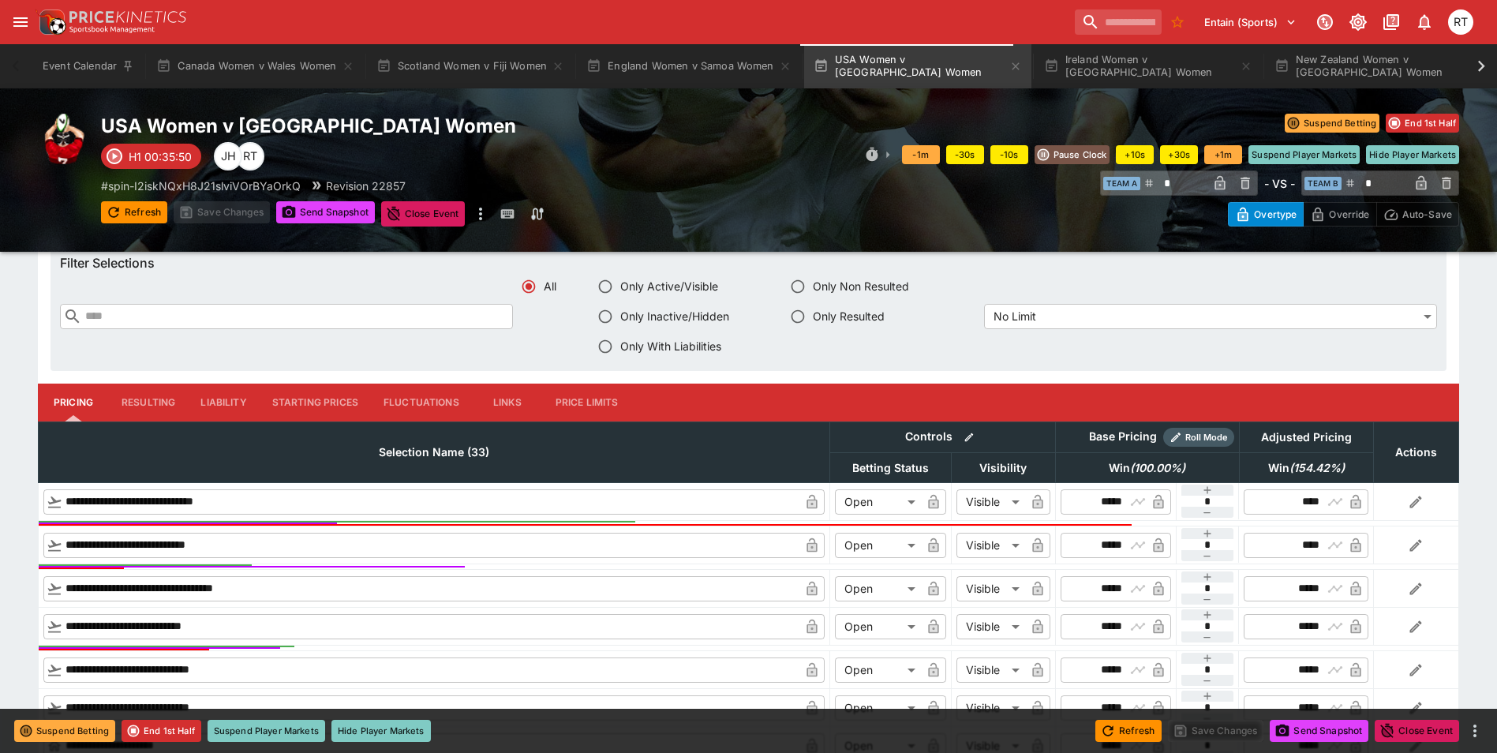
scroll to position [1574, 0]
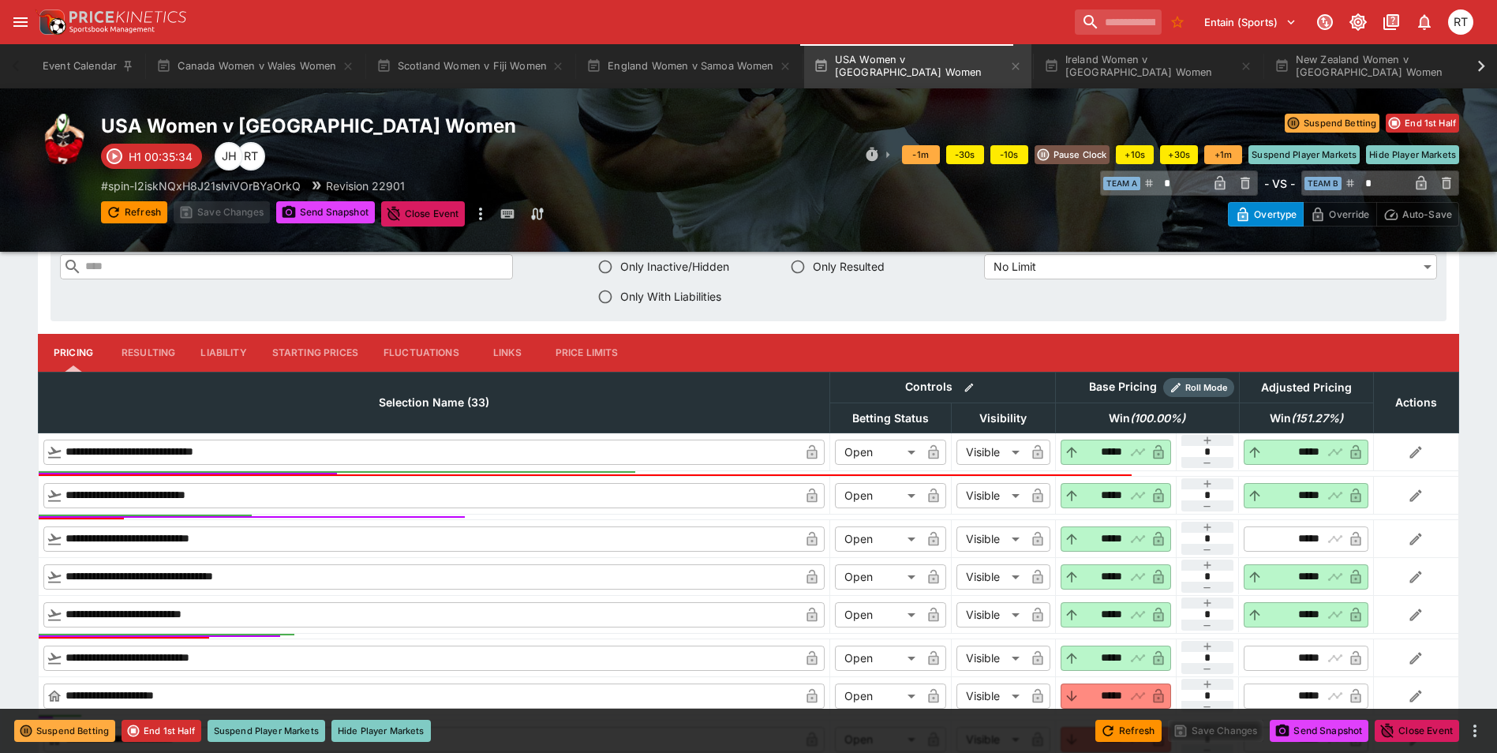
type input "*****"
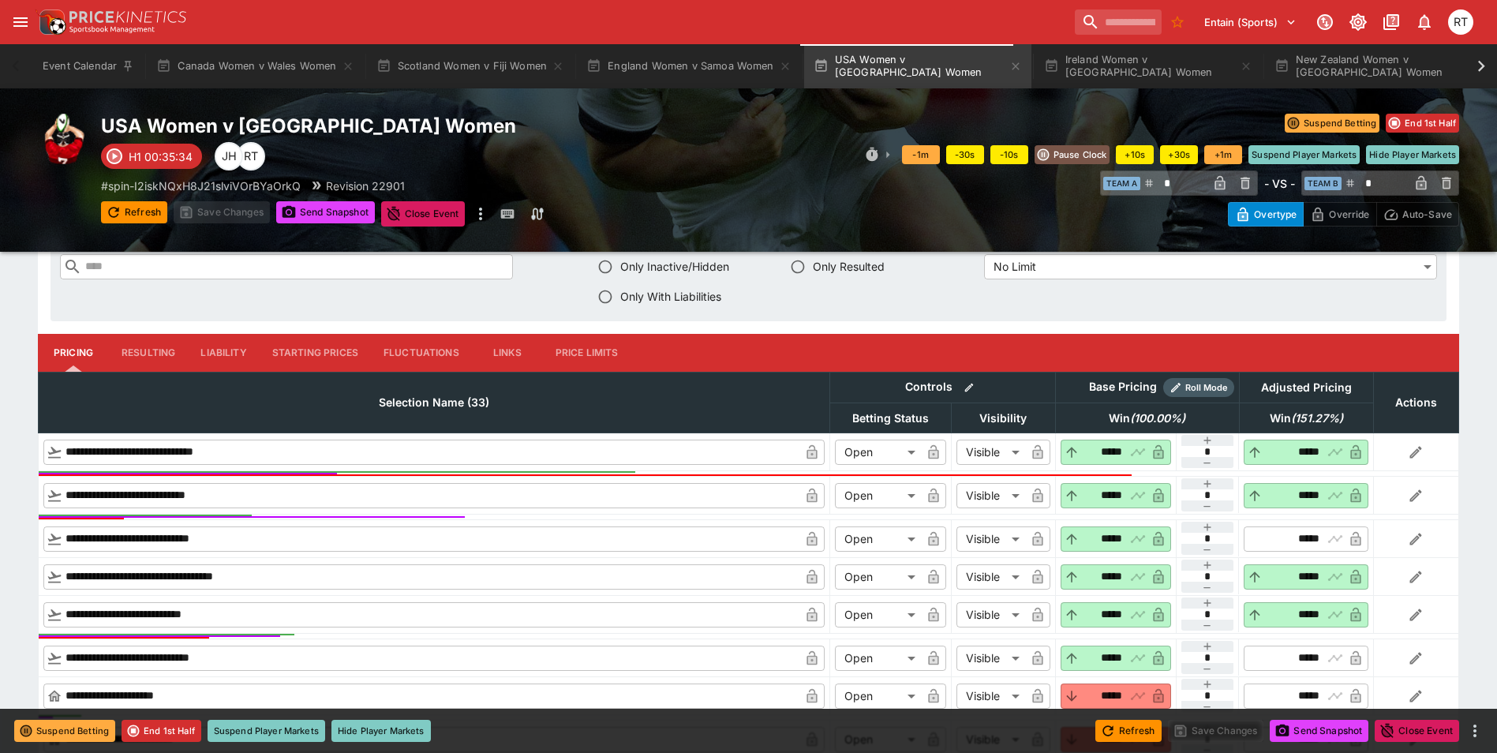
type input "*****"
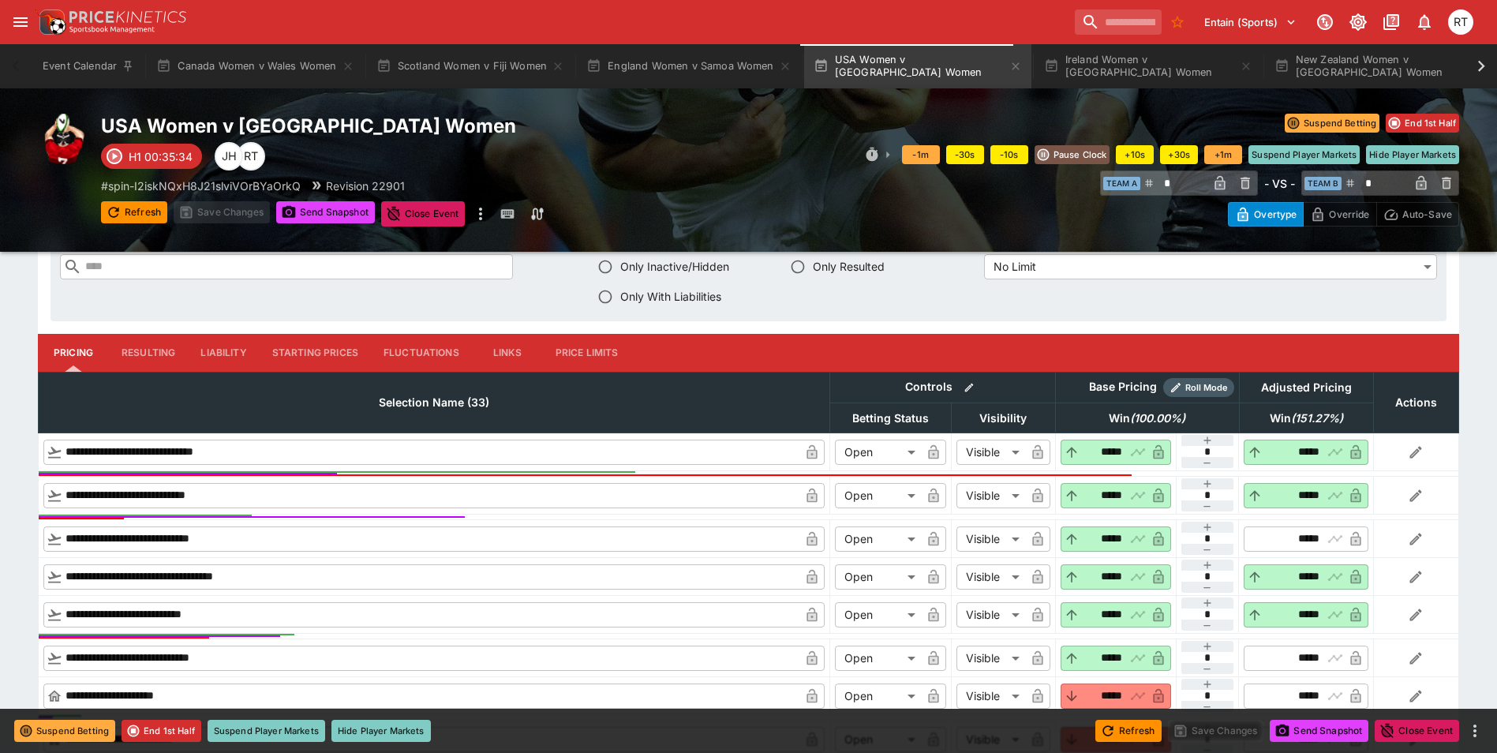
type input "*****"
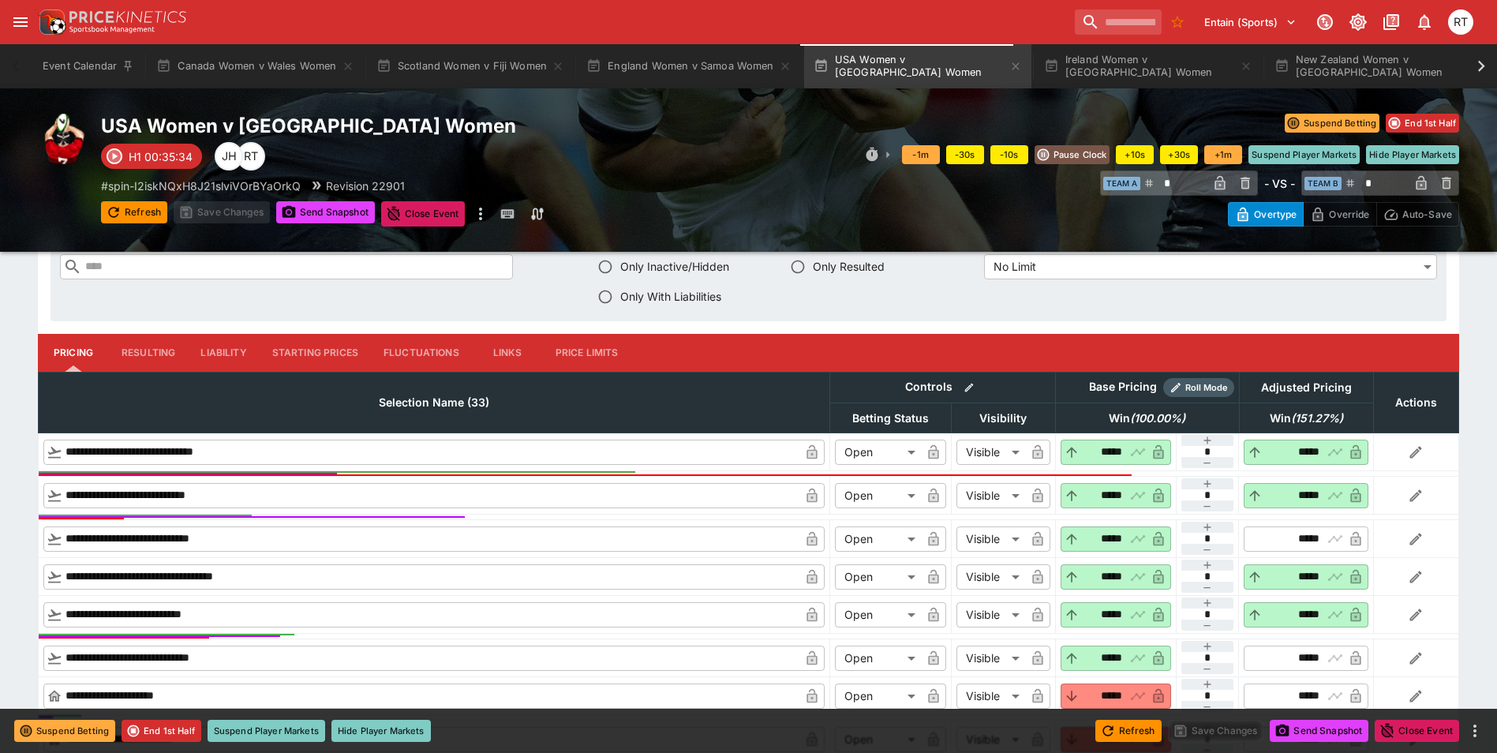
type input "*****"
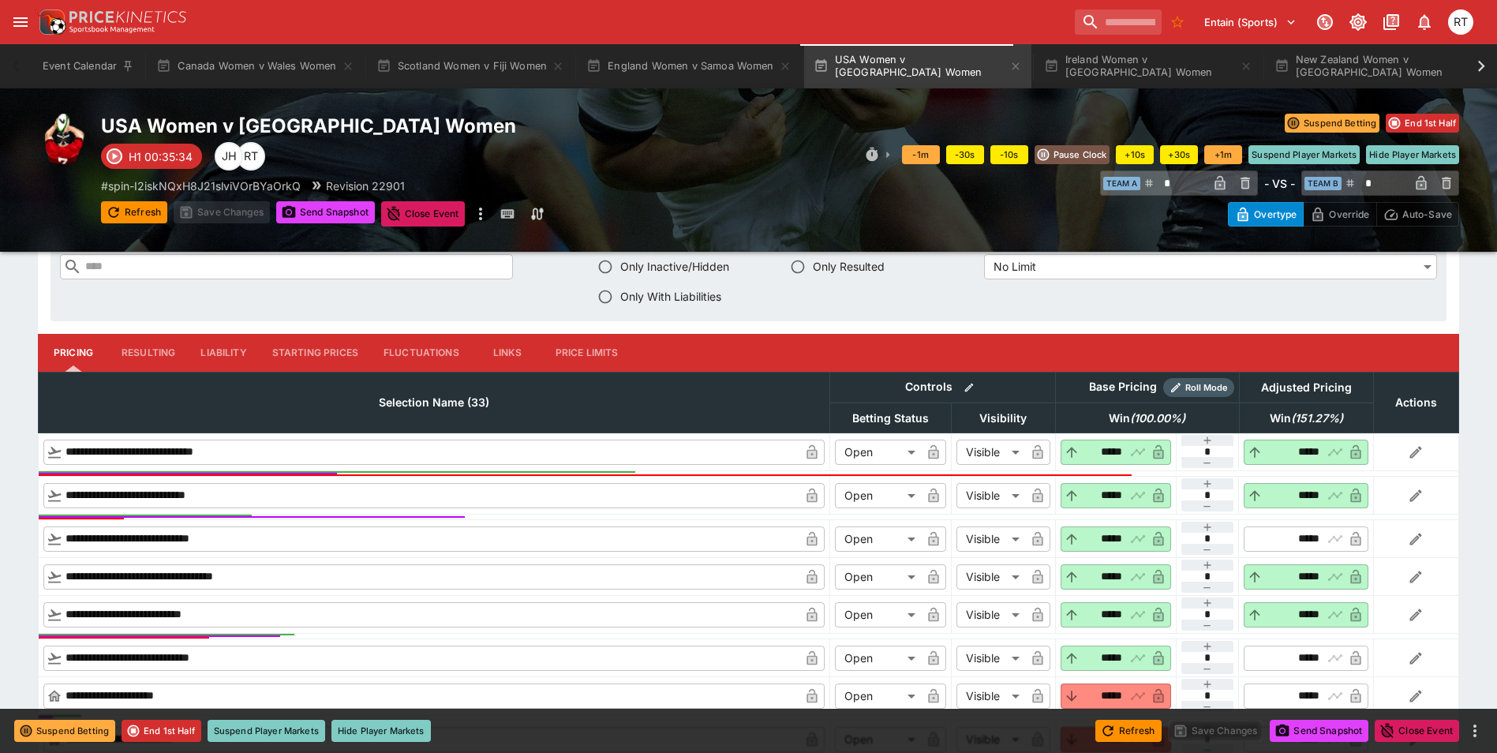
type input "*****"
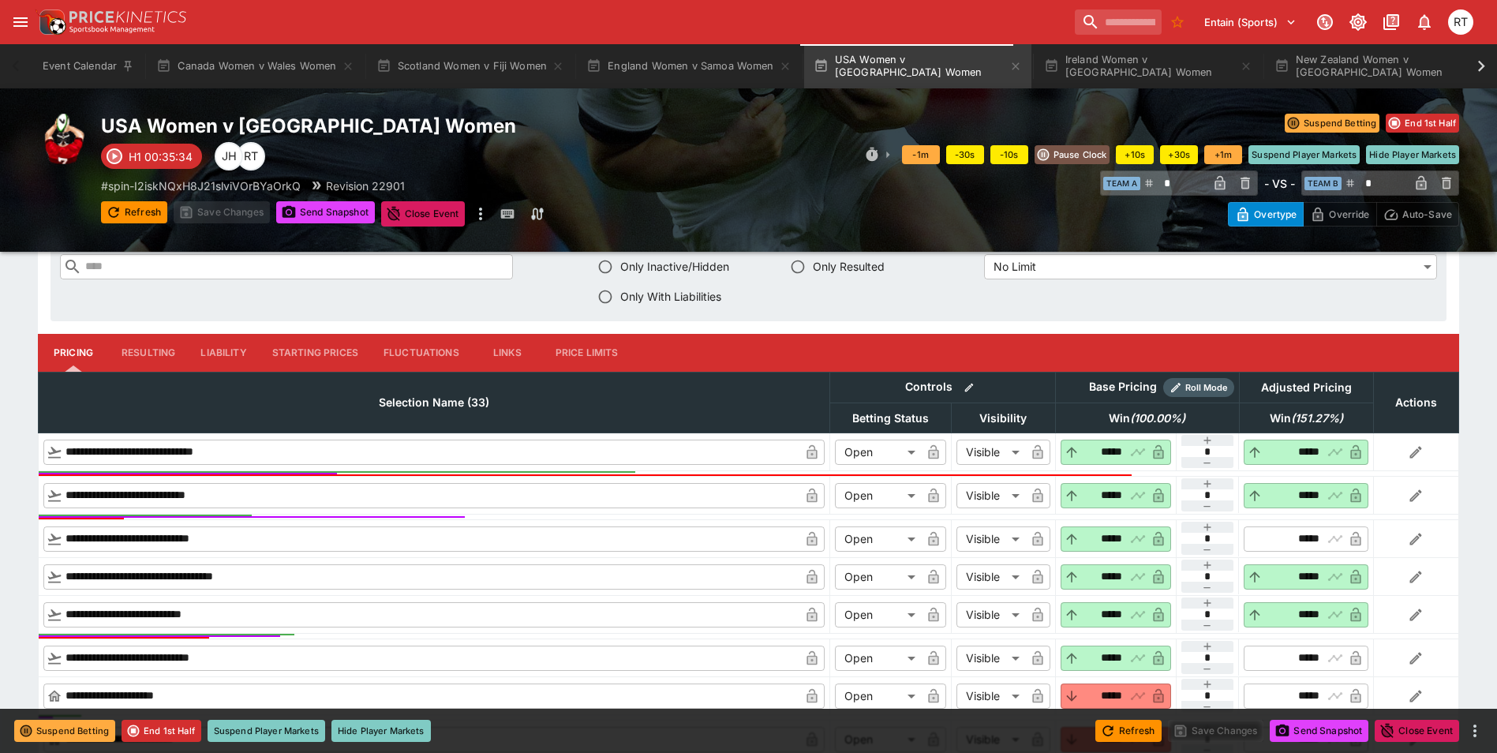
type input "*****"
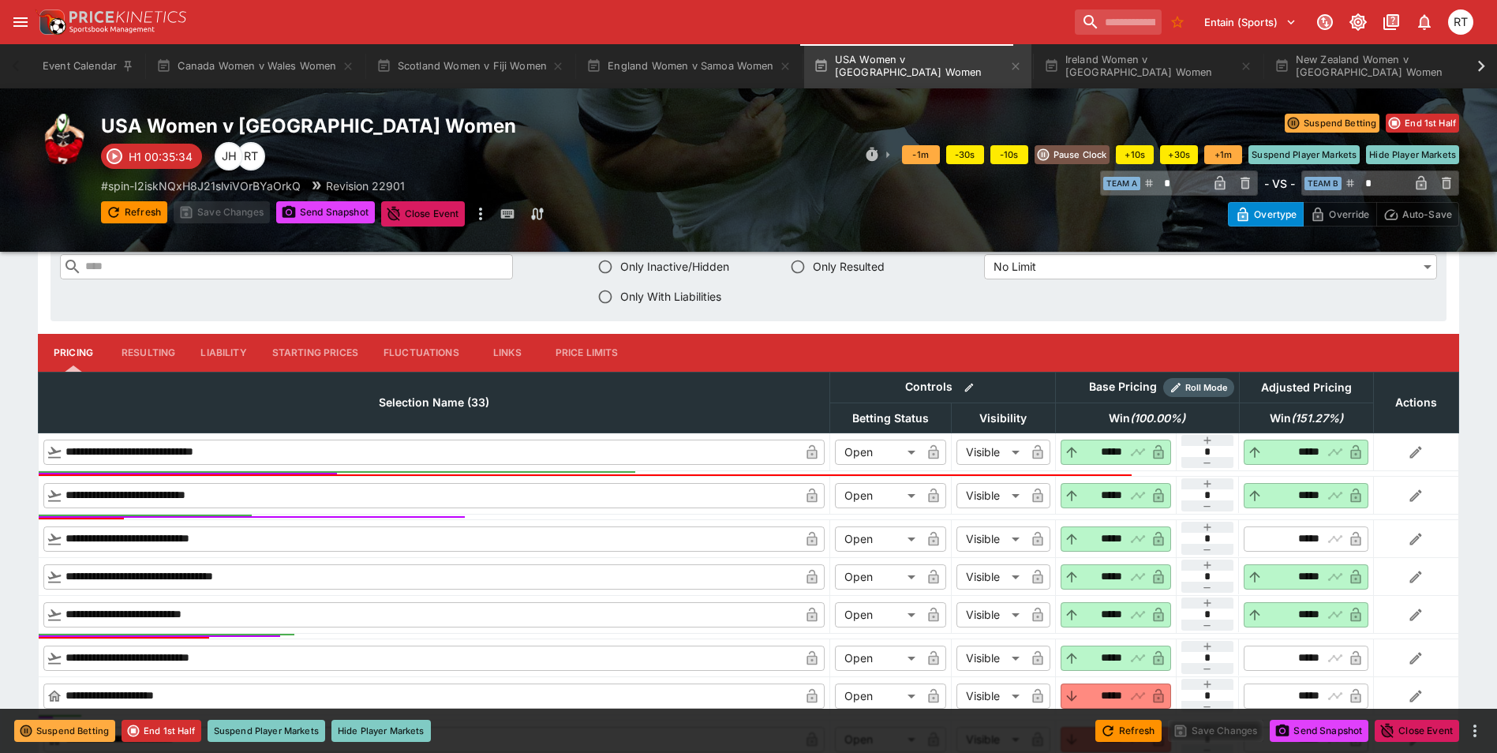
type input "******"
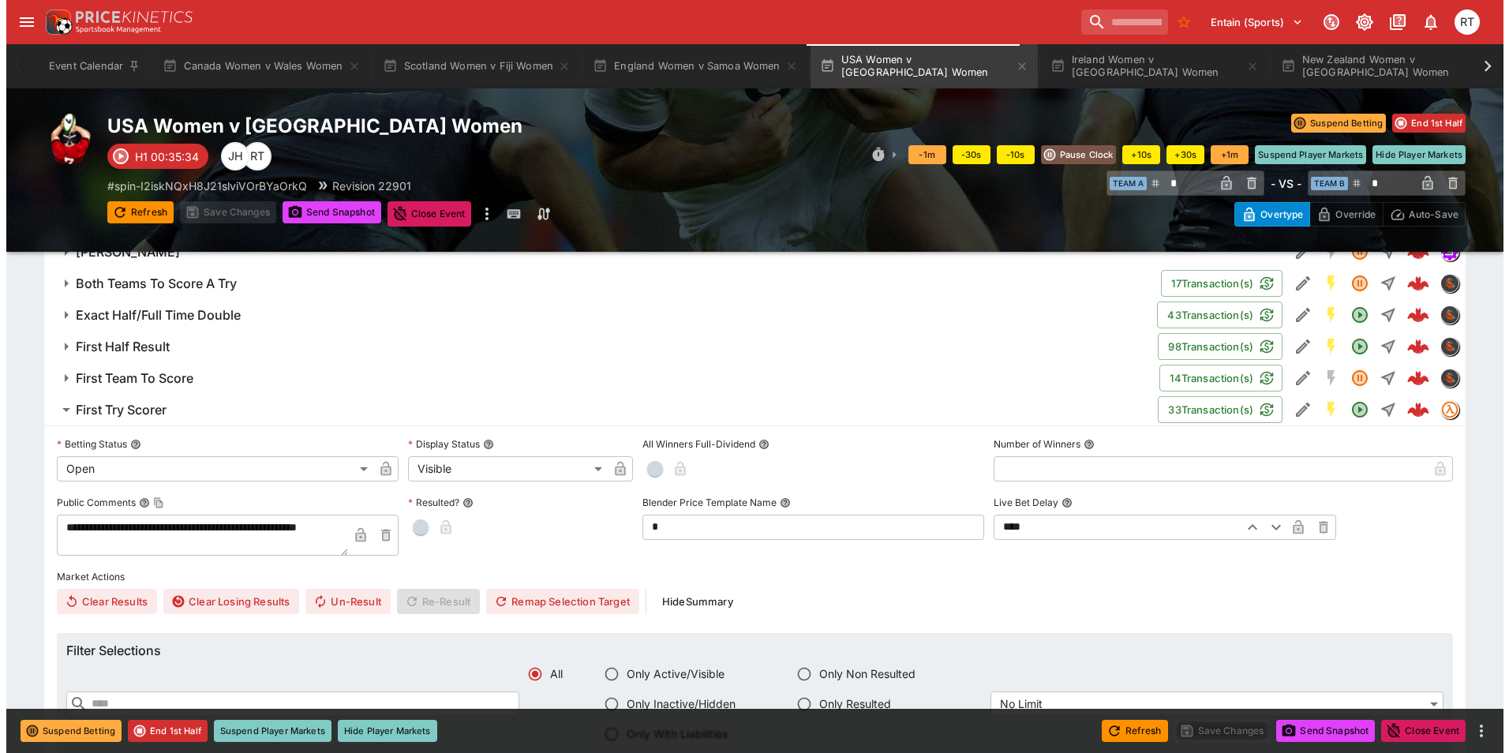
scroll to position [1101, 0]
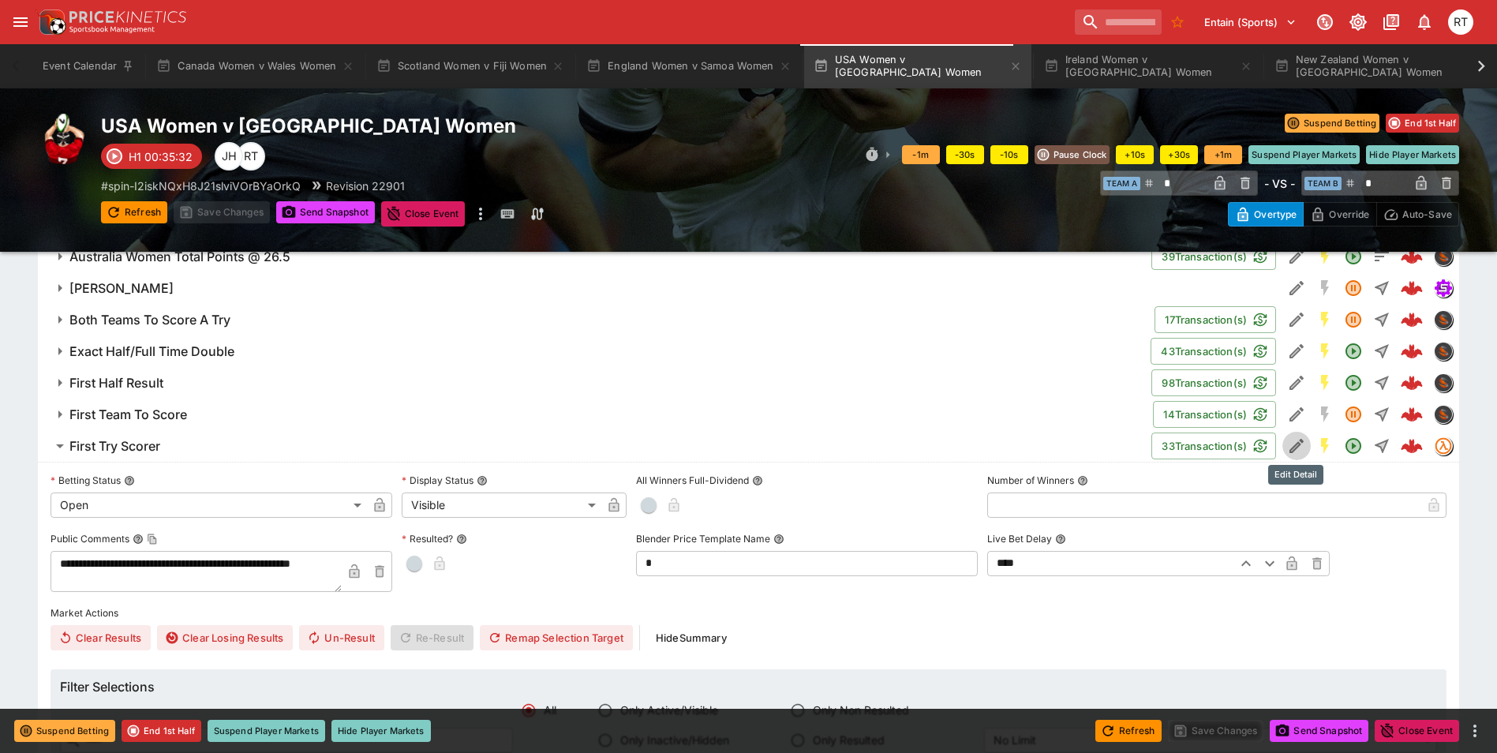
click at [1284, 448] on button "Edit Detail" at bounding box center [1296, 446] width 28 height 28
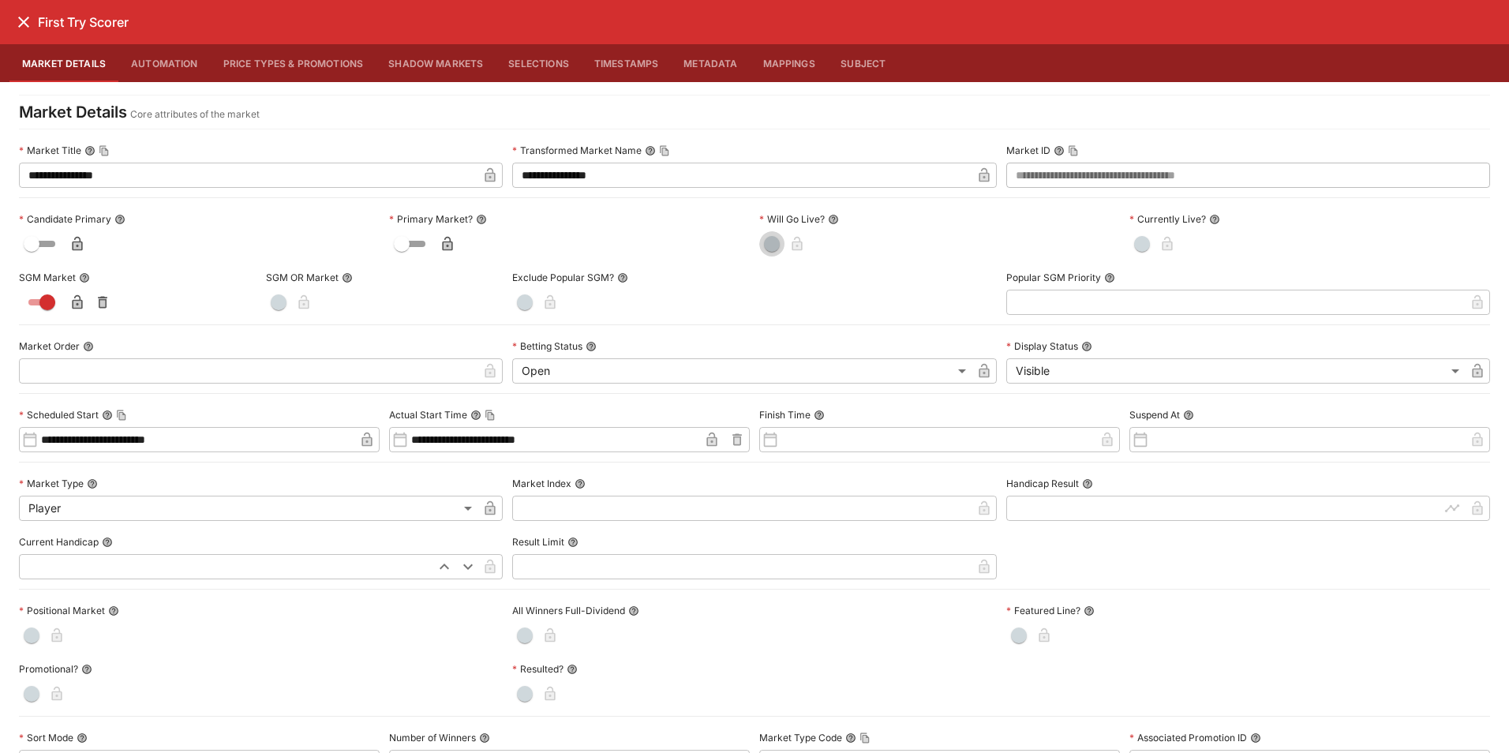
click at [769, 243] on span "button" at bounding box center [772, 244] width 16 height 16
click at [1134, 239] on span "button" at bounding box center [1142, 244] width 16 height 16
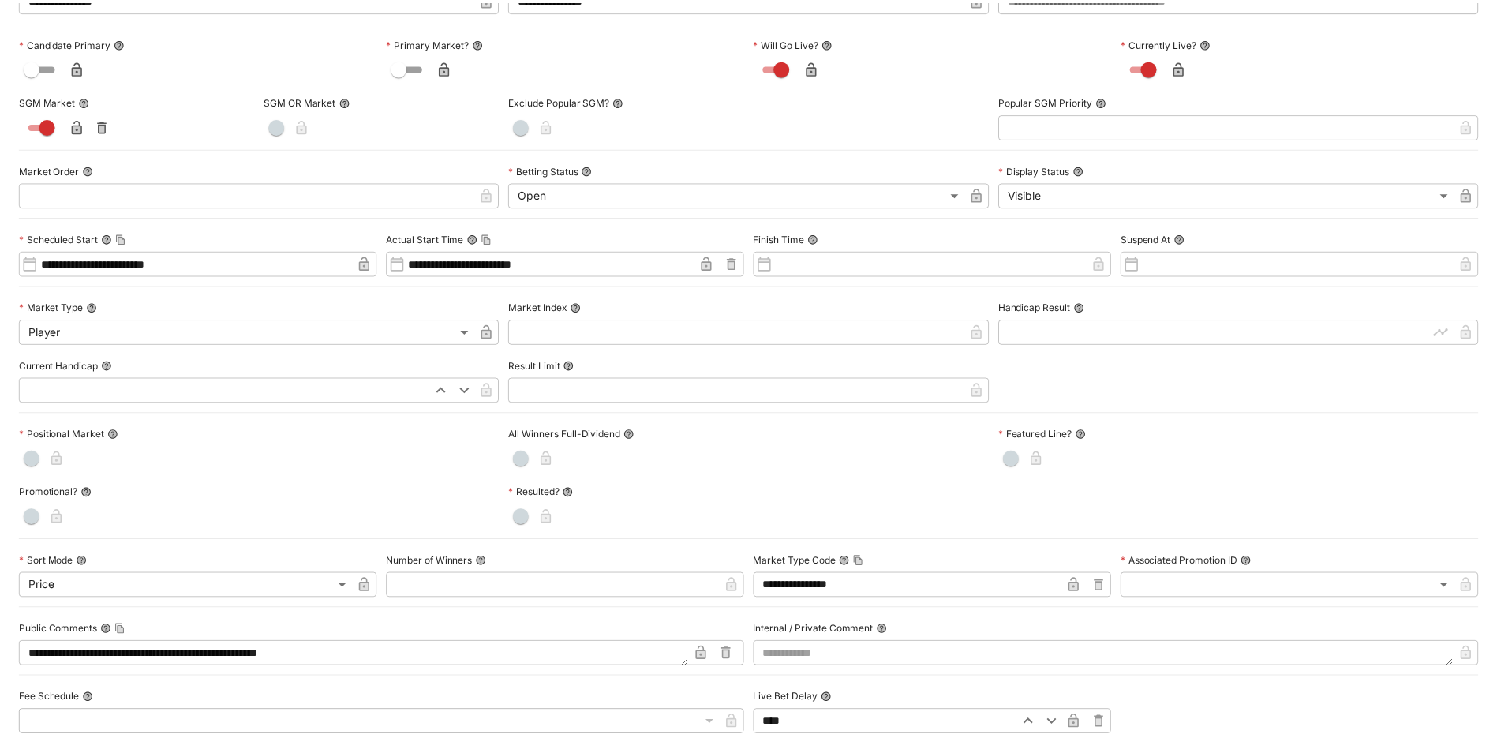
scroll to position [0, 0]
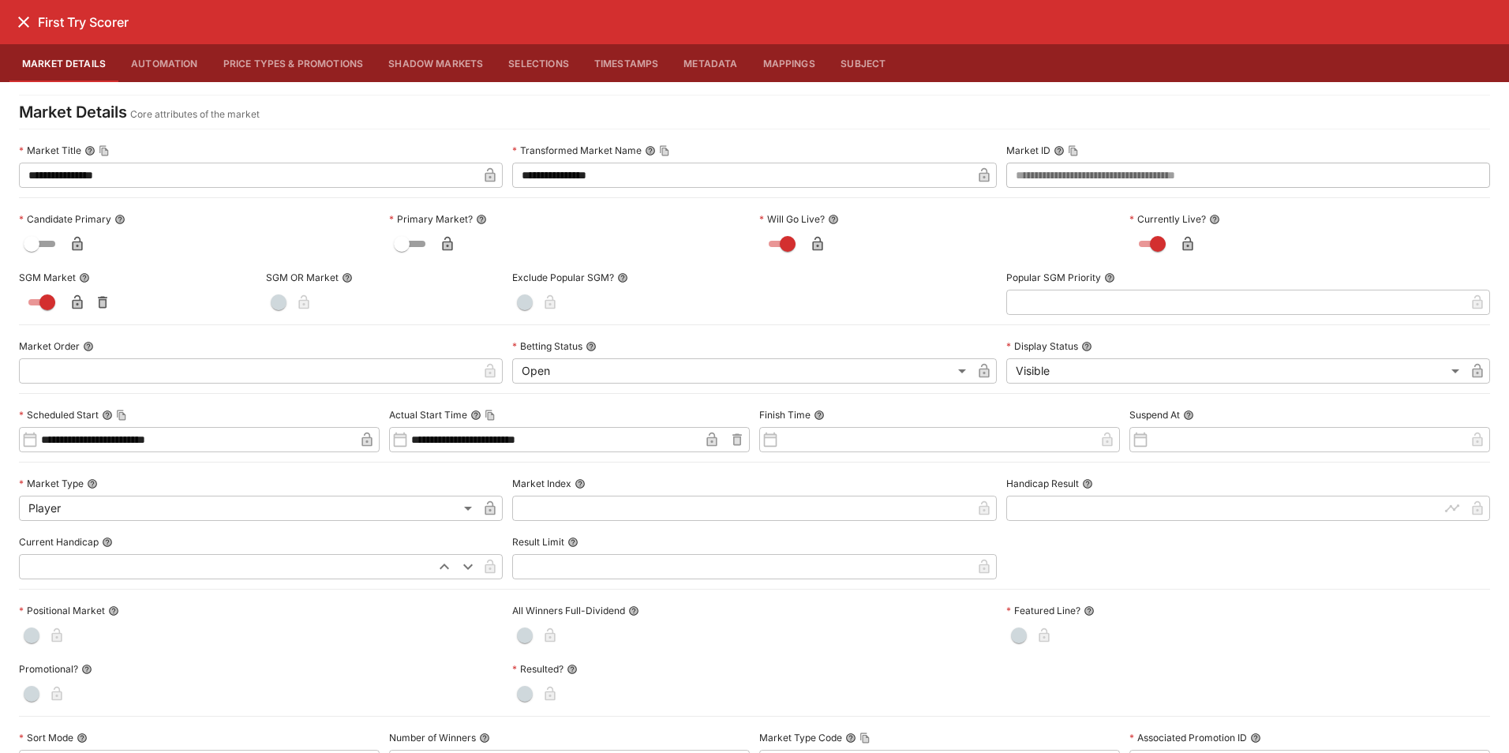
click at [28, 21] on icon "close" at bounding box center [23, 22] width 19 height 19
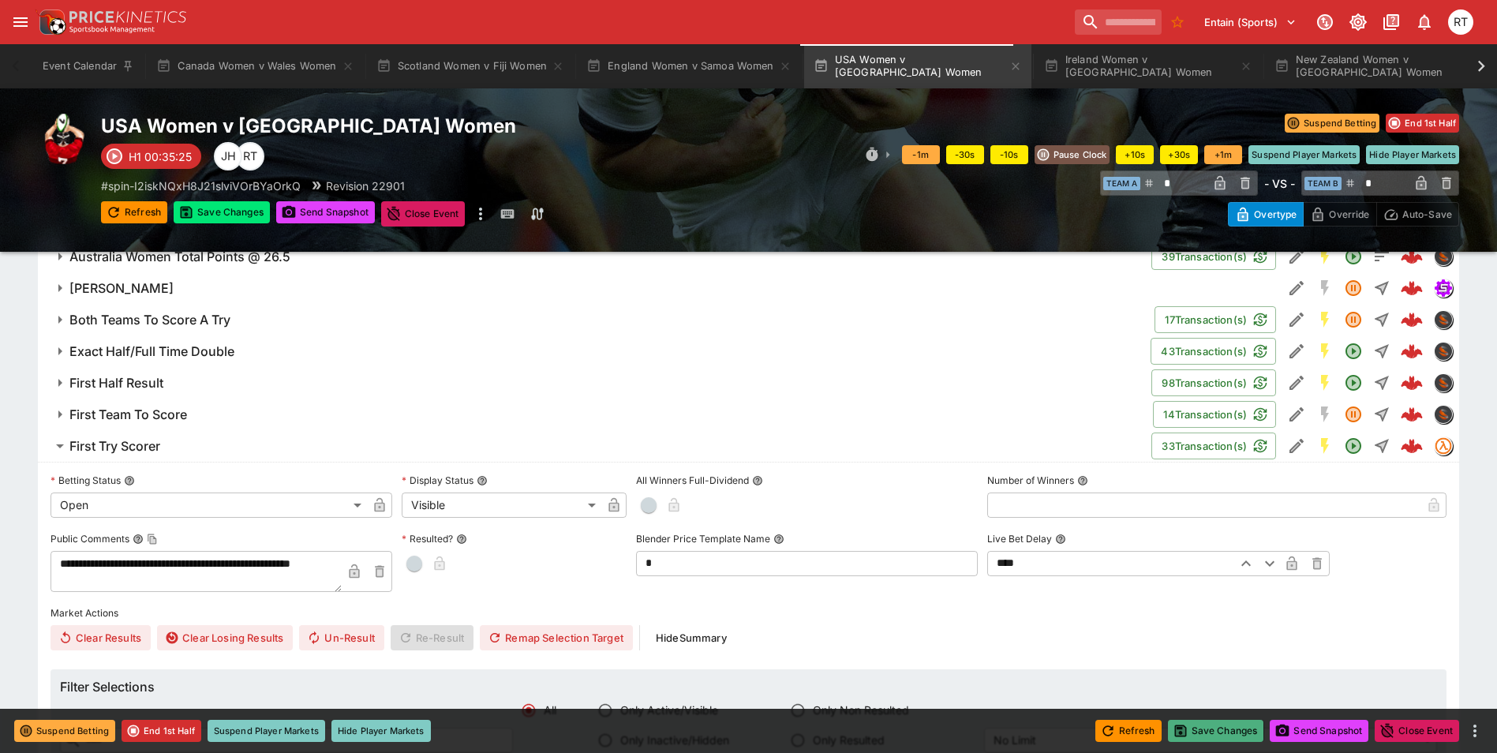
click at [1203, 734] on button "Save Changes" at bounding box center [1216, 731] width 96 height 22
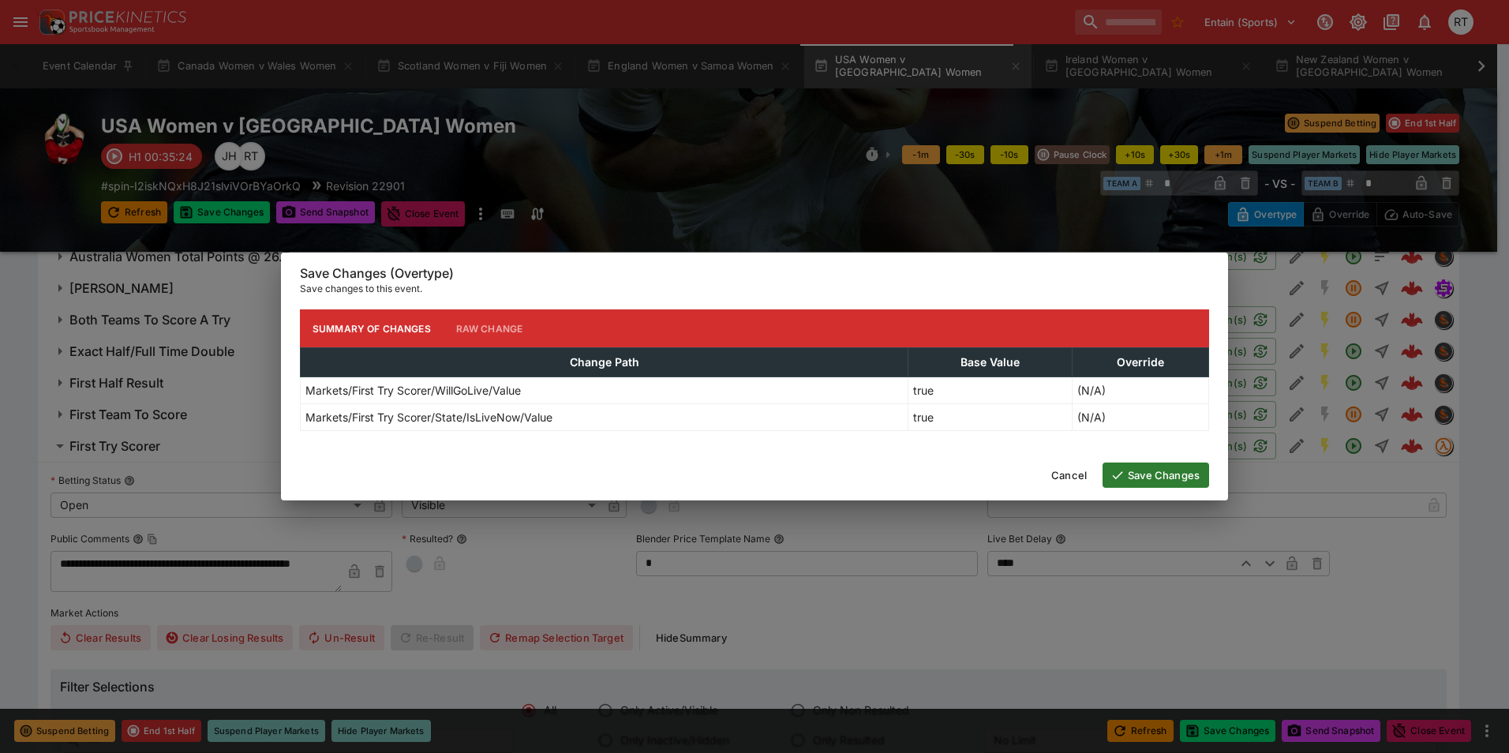
click at [1122, 477] on icon "button" at bounding box center [1117, 475] width 14 height 14
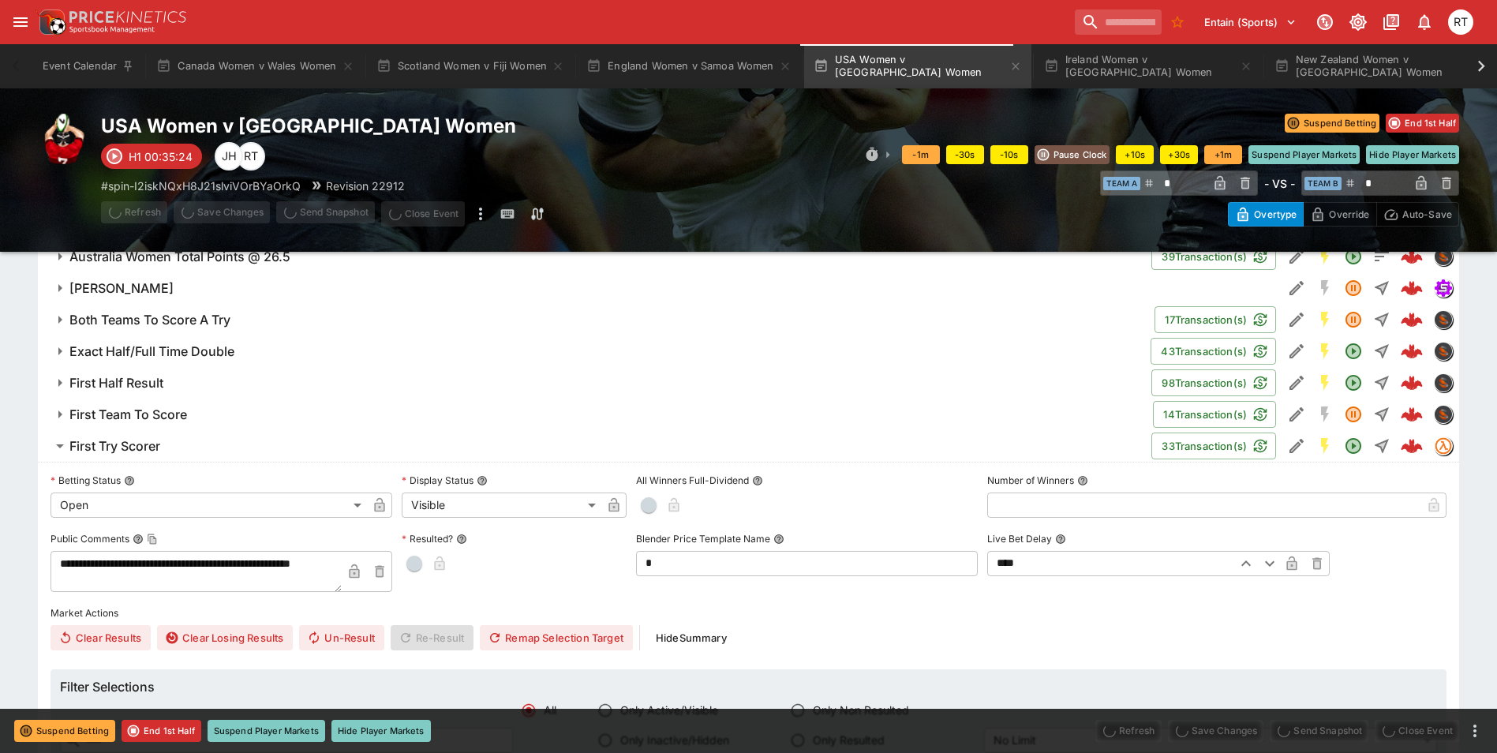
type input "****"
type input "*****"
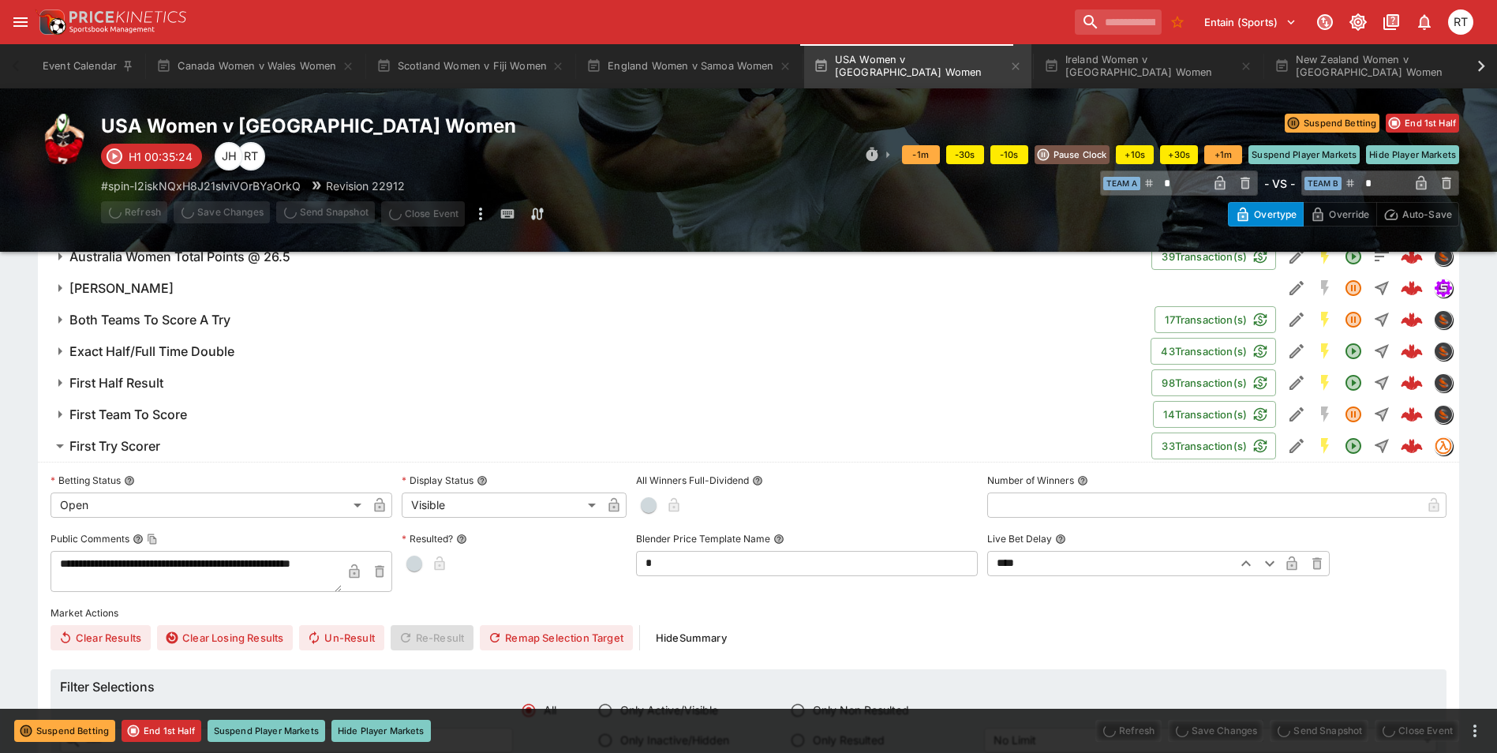
type input "*****"
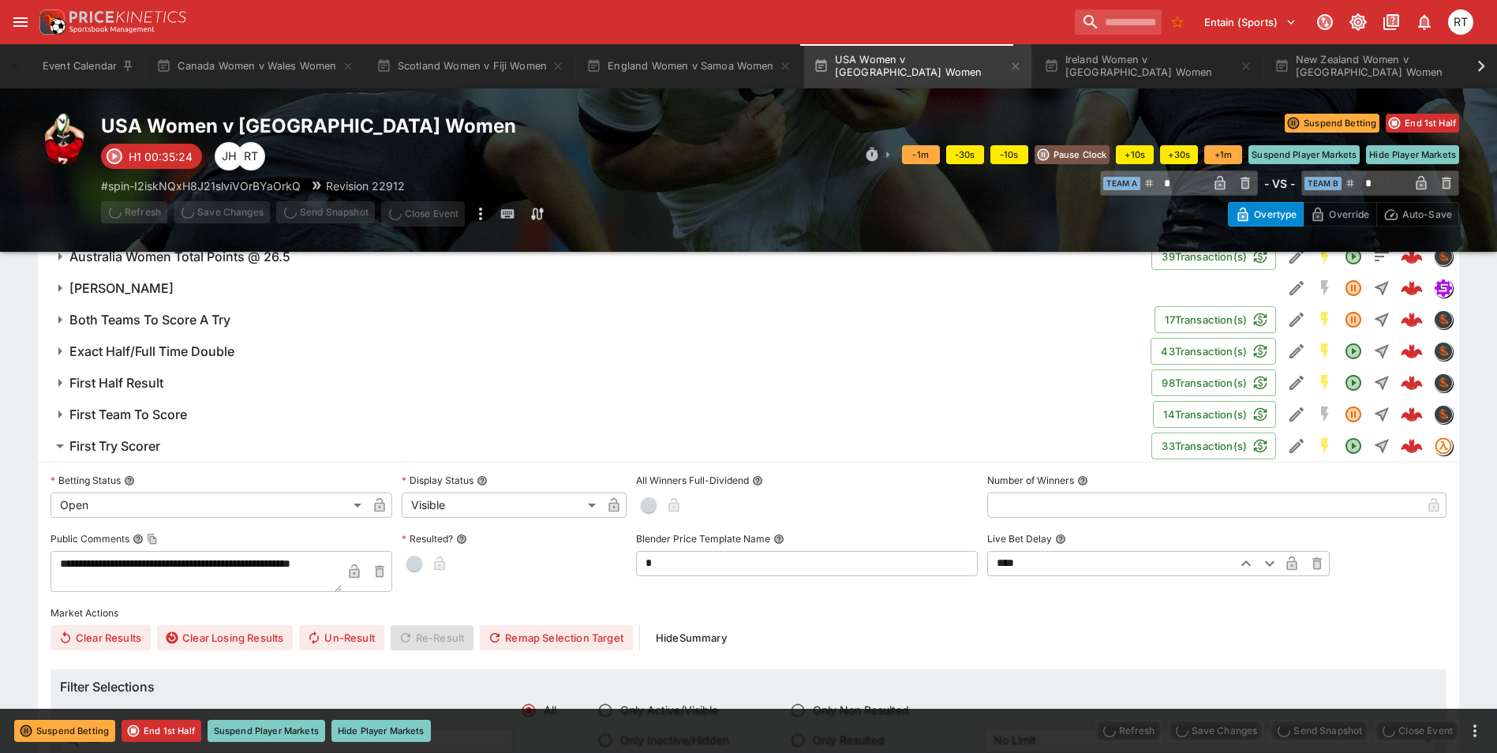
type input "*****"
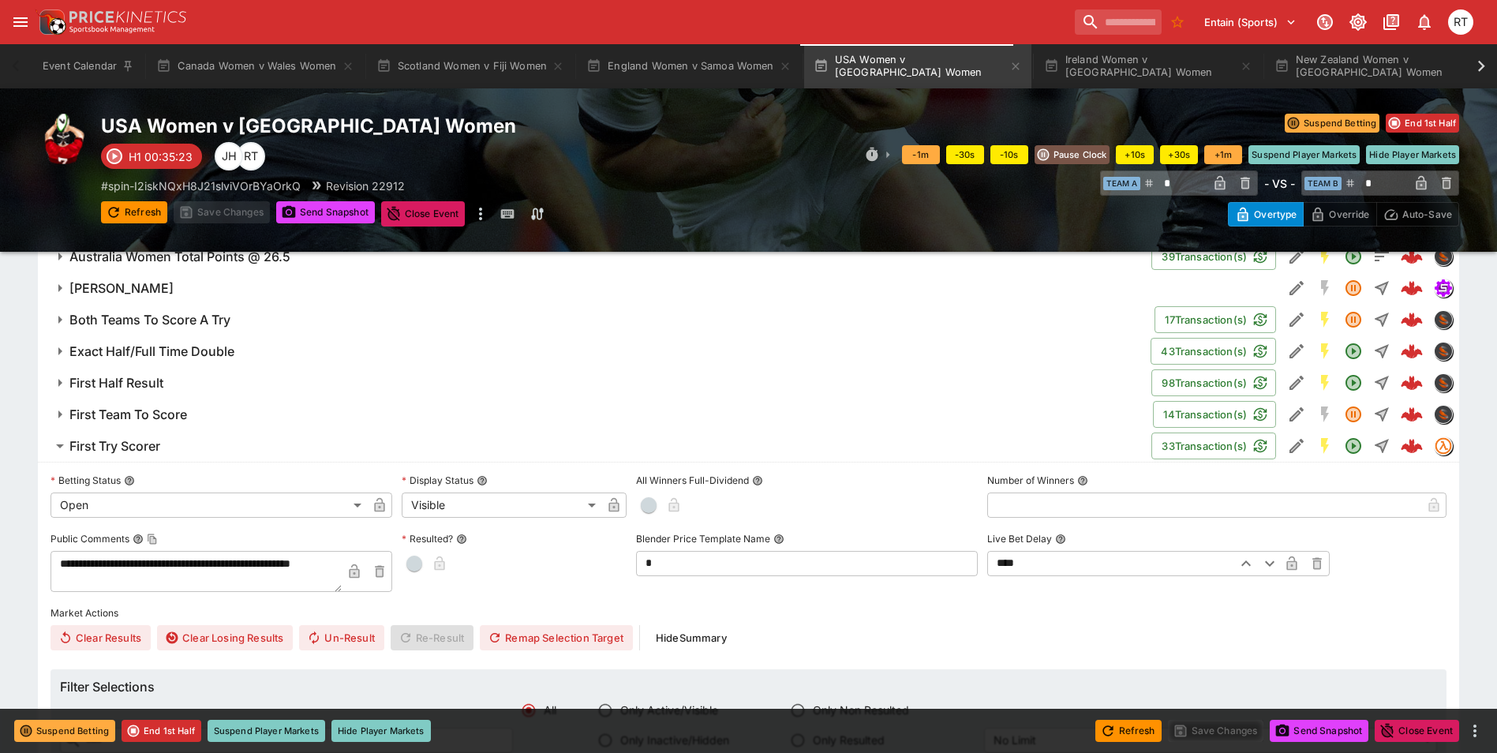
type input "*"
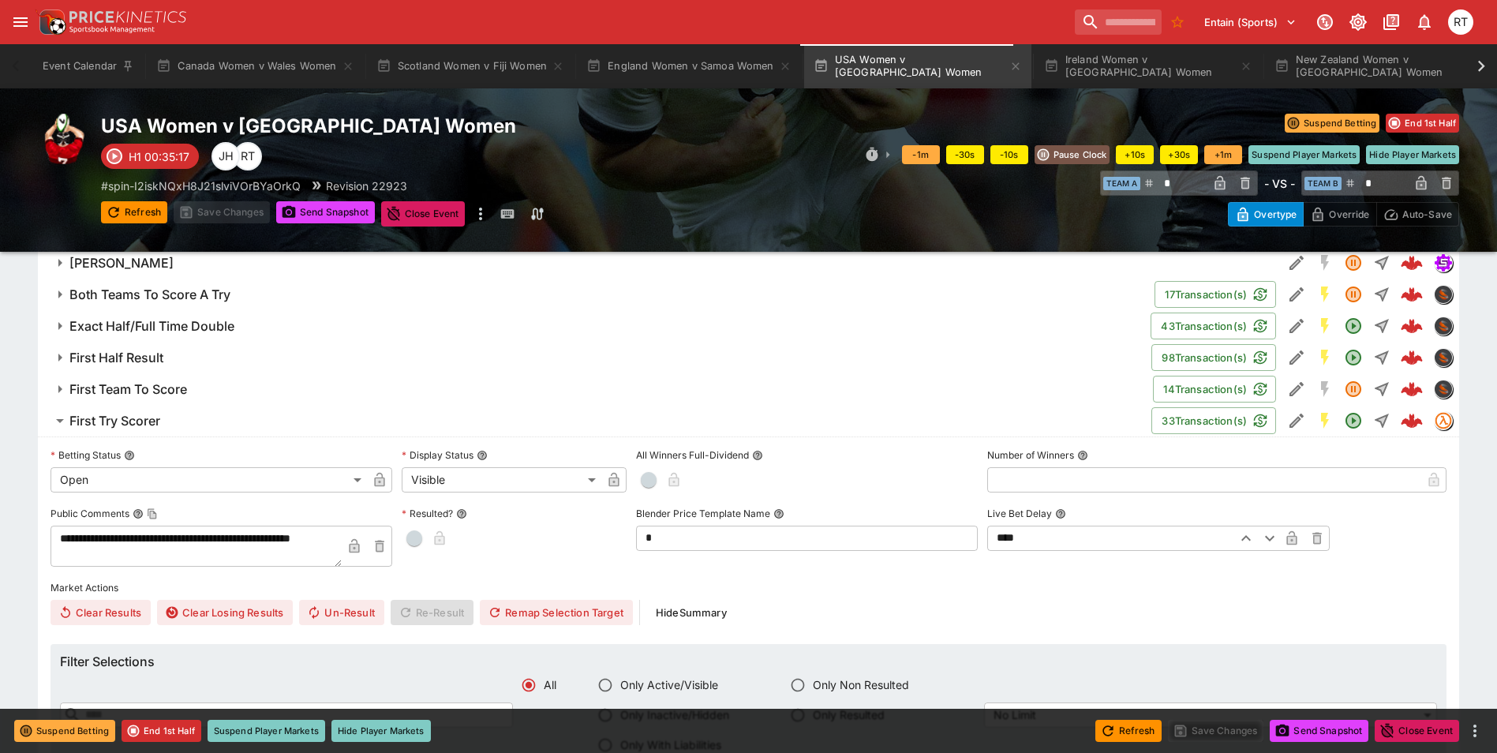
scroll to position [1101, 0]
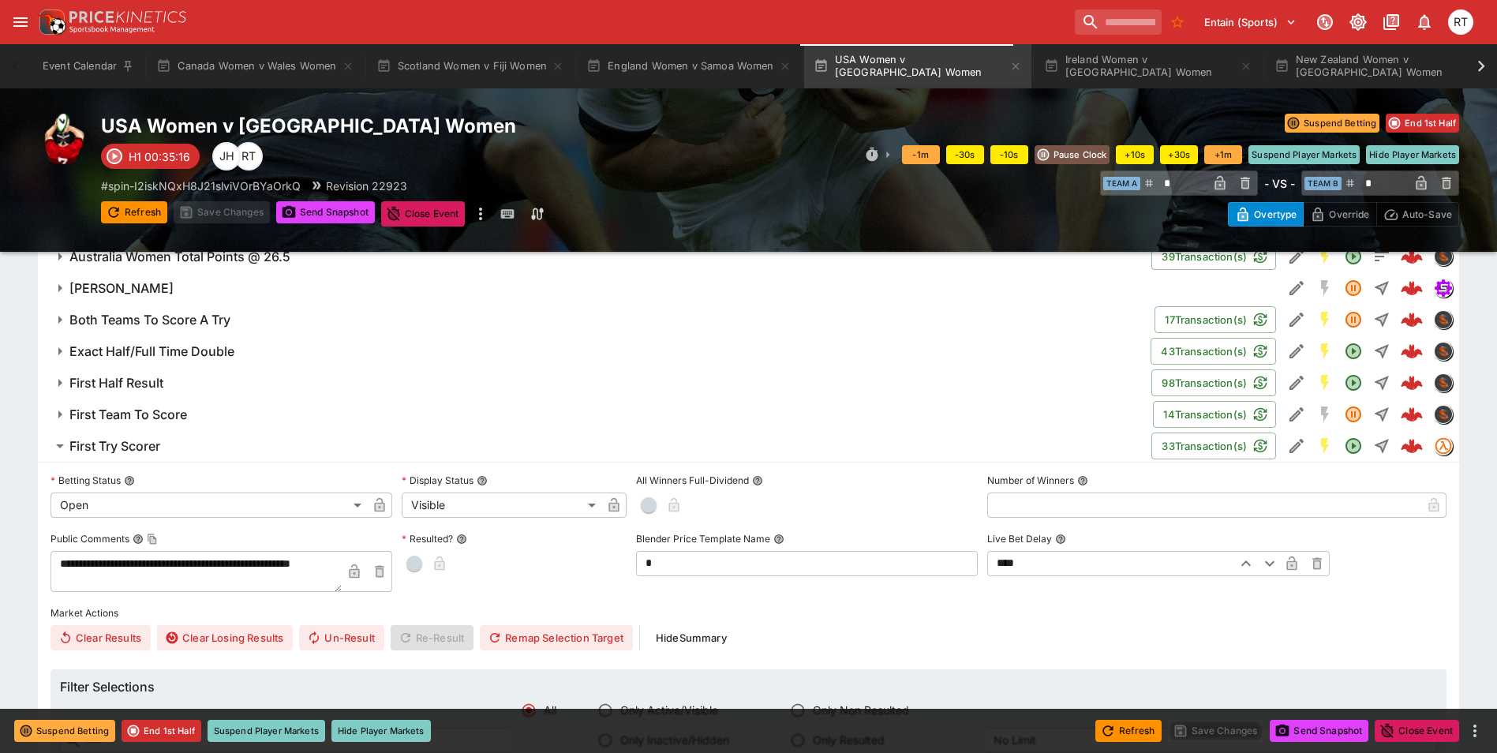
click at [154, 448] on h6 "First Try Scorer" at bounding box center [114, 446] width 91 height 17
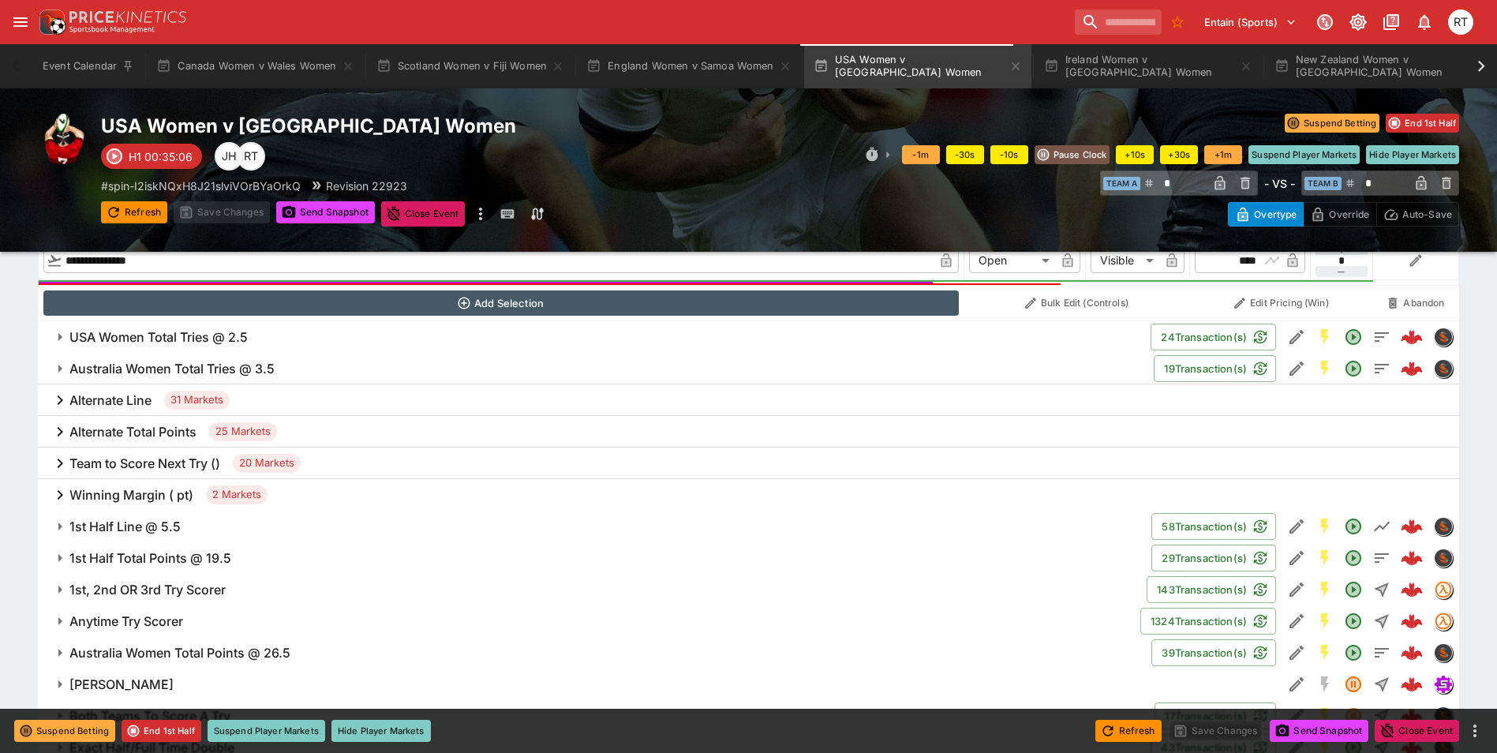
scroll to position [627, 0]
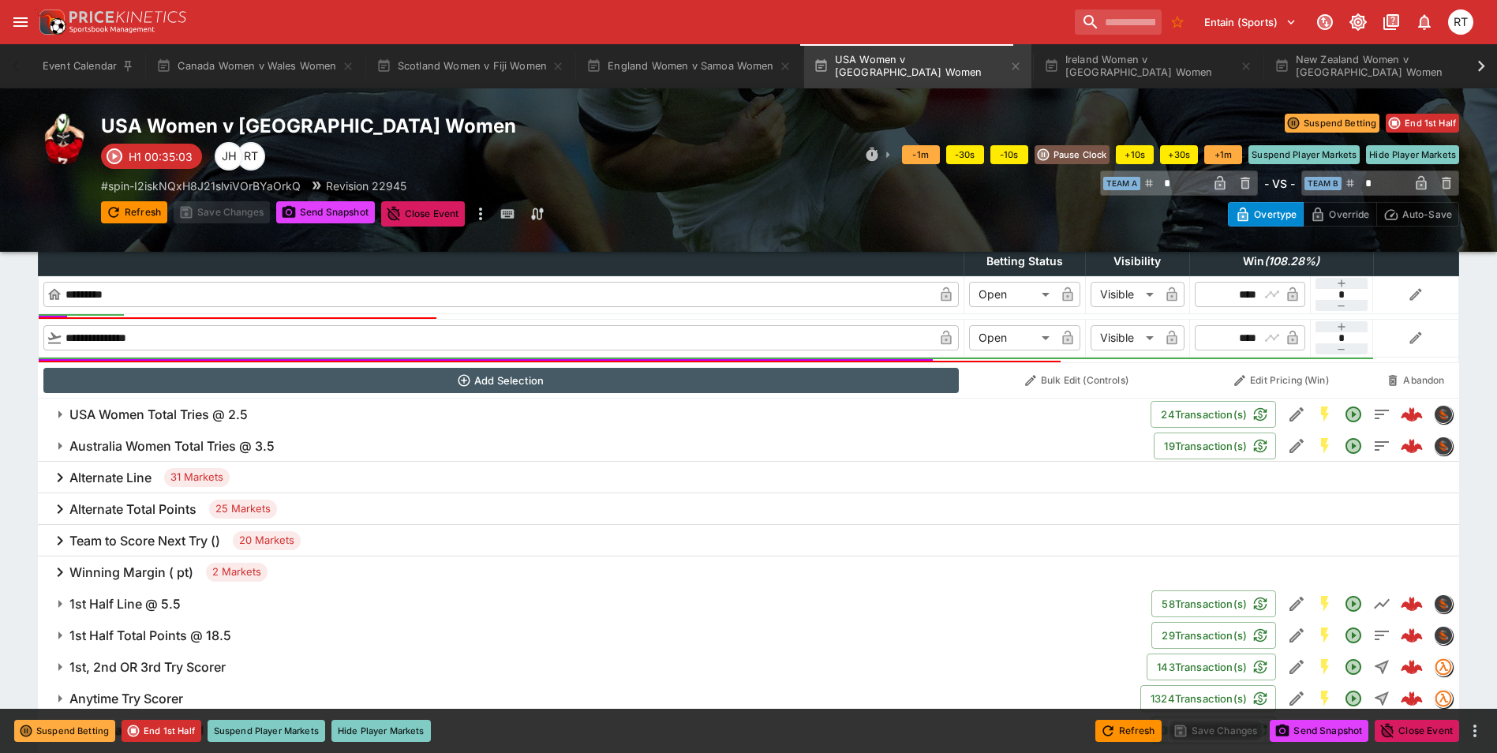
type input "****"
click at [279, 728] on button "Suspend Player Markets" at bounding box center [267, 731] width 118 height 22
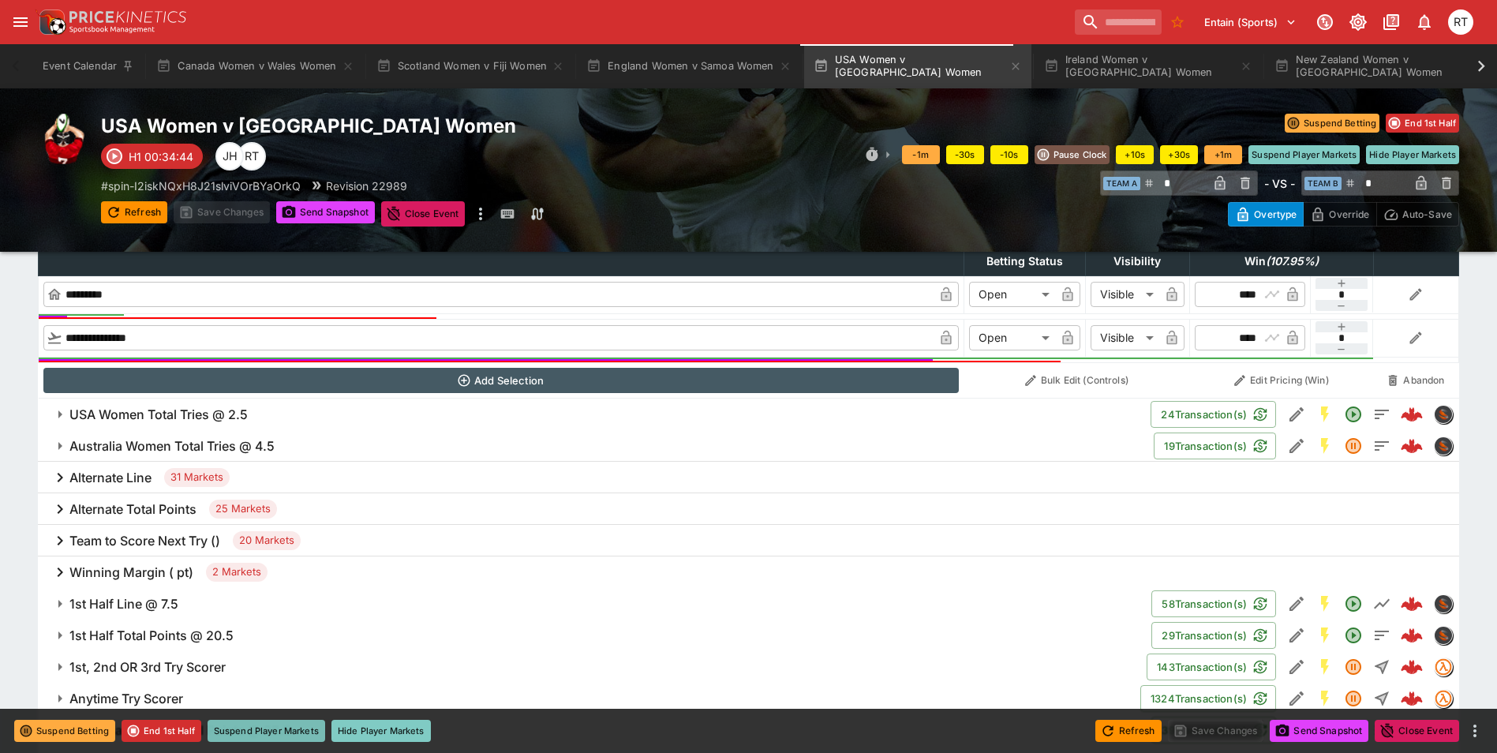
type input "**********"
type input "*********"
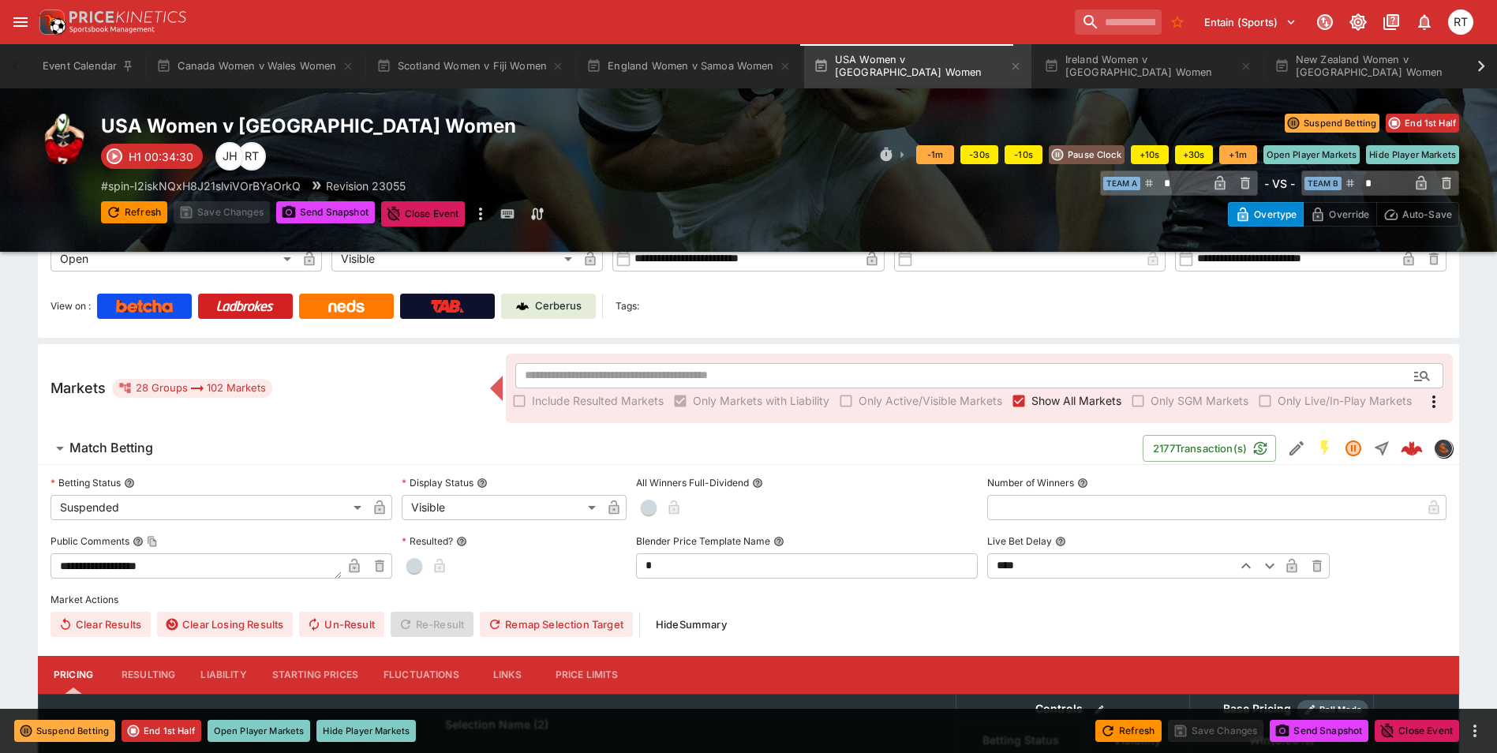
scroll to position [0, 0]
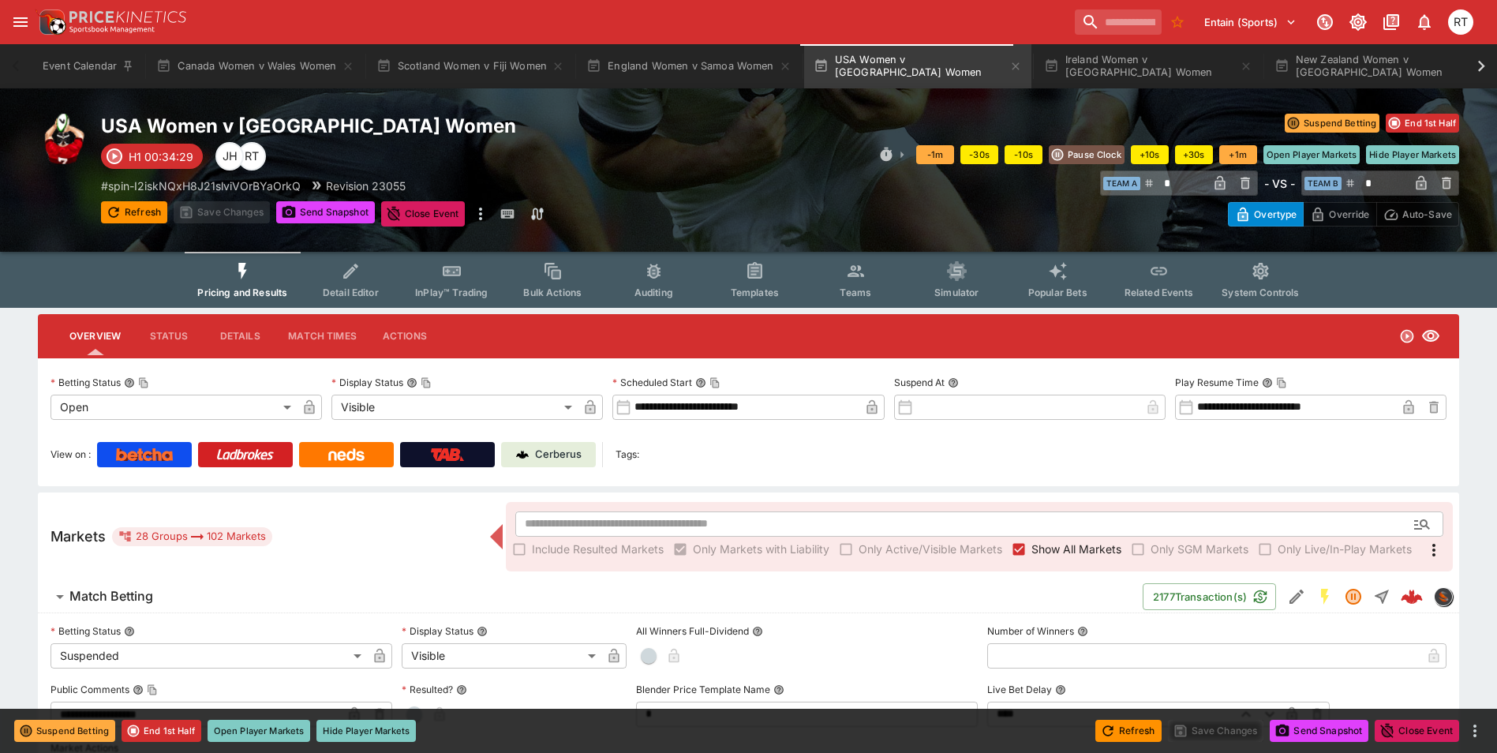
click at [573, 462] on link "Cerberus" at bounding box center [548, 454] width 95 height 25
type input "****"
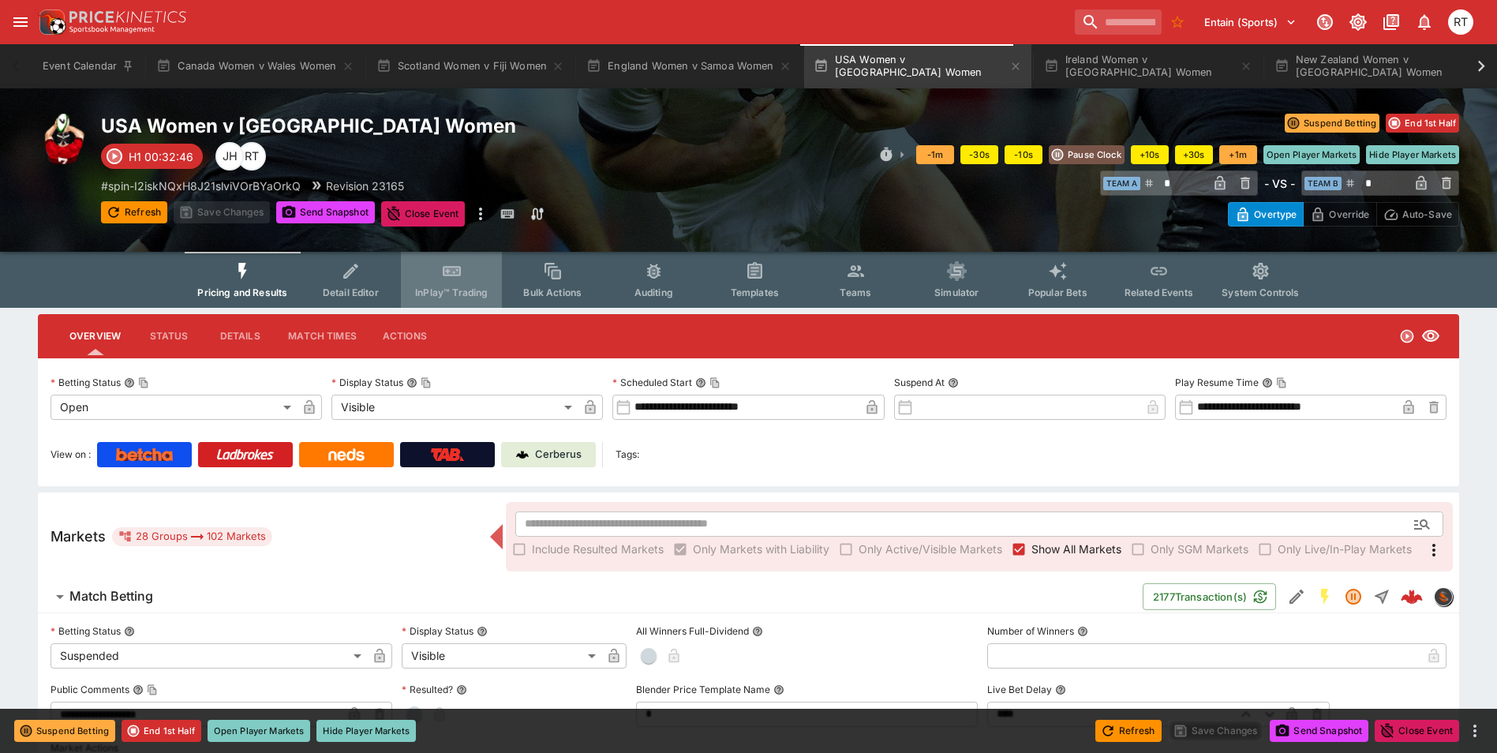
click at [452, 300] on button "InPlay™ Trading" at bounding box center [451, 280] width 101 height 56
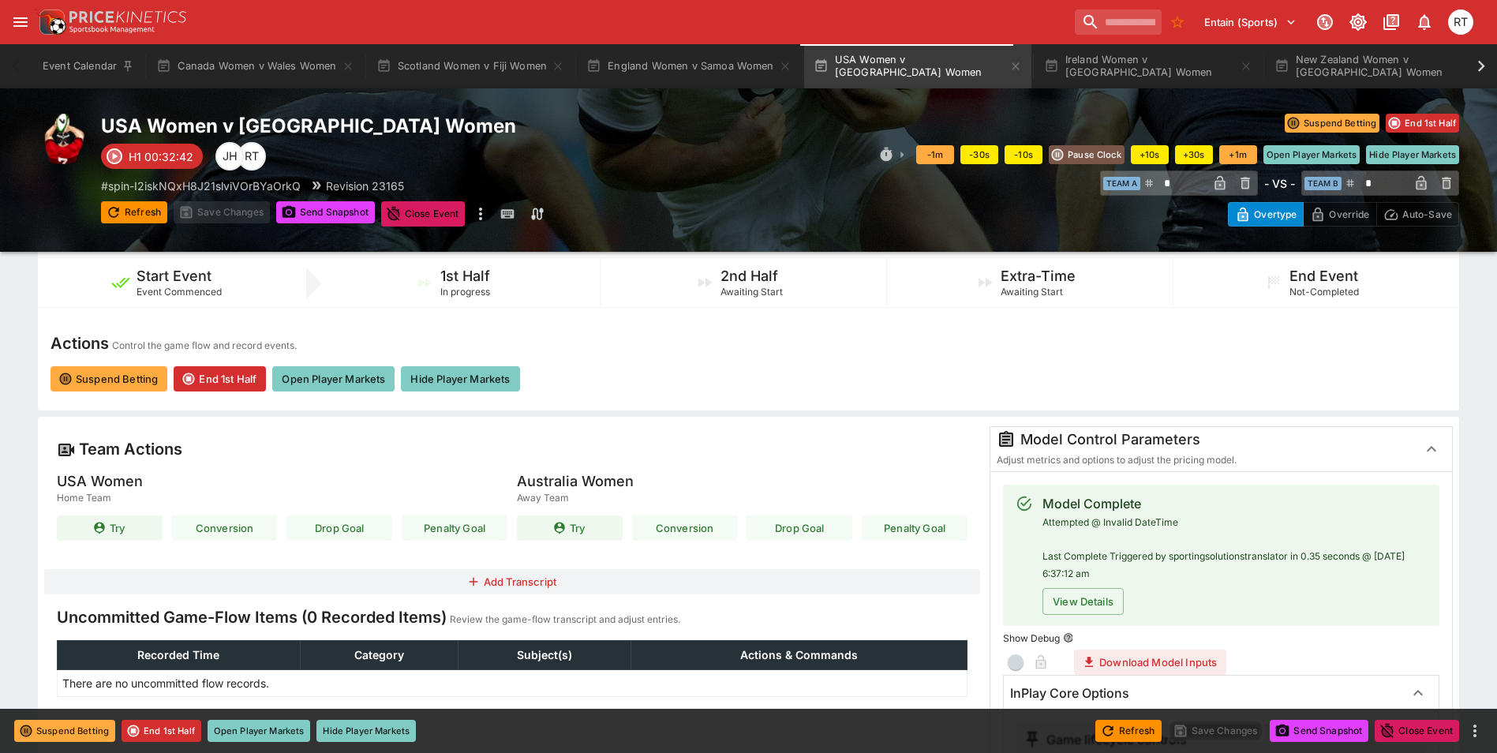
scroll to position [237, 0]
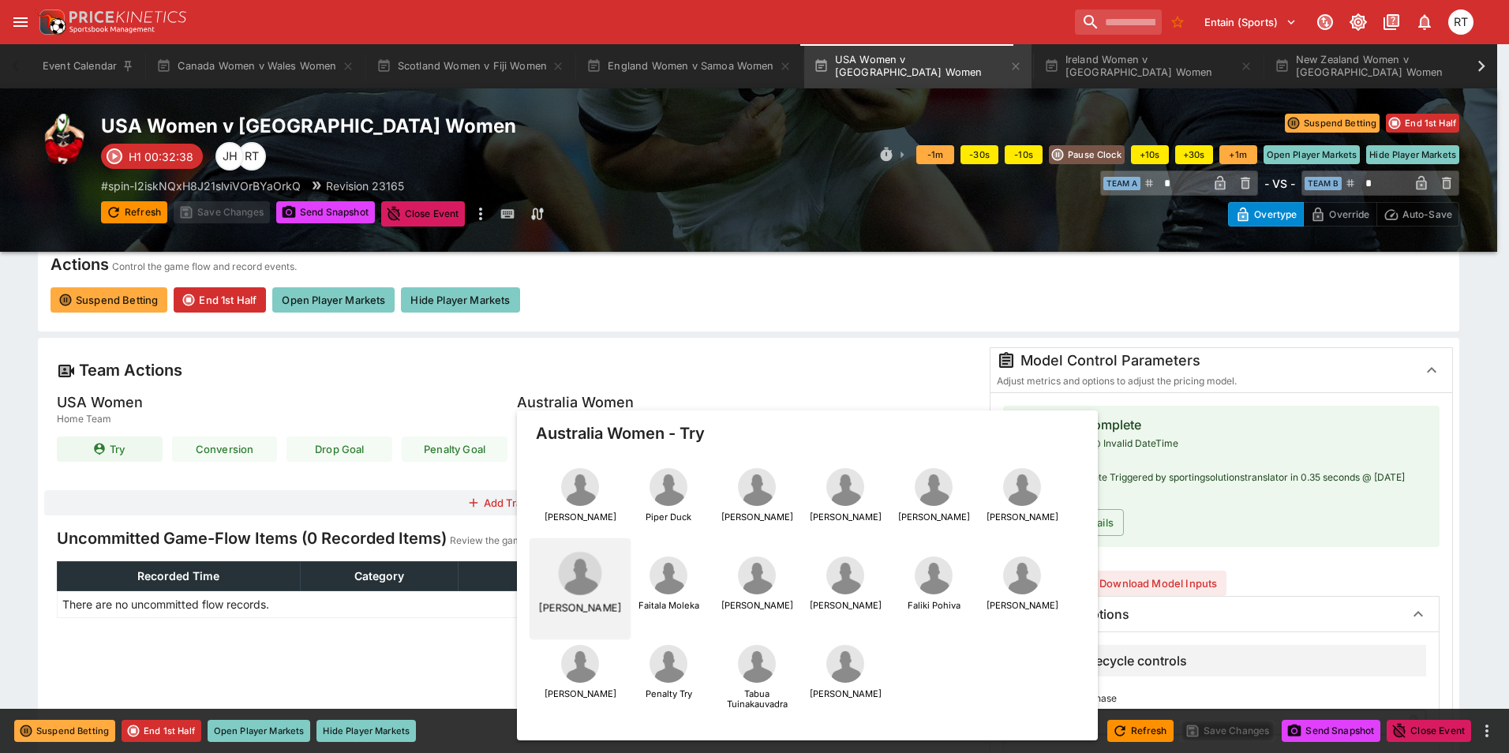
click at [581, 578] on img "button" at bounding box center [579, 573] width 43 height 43
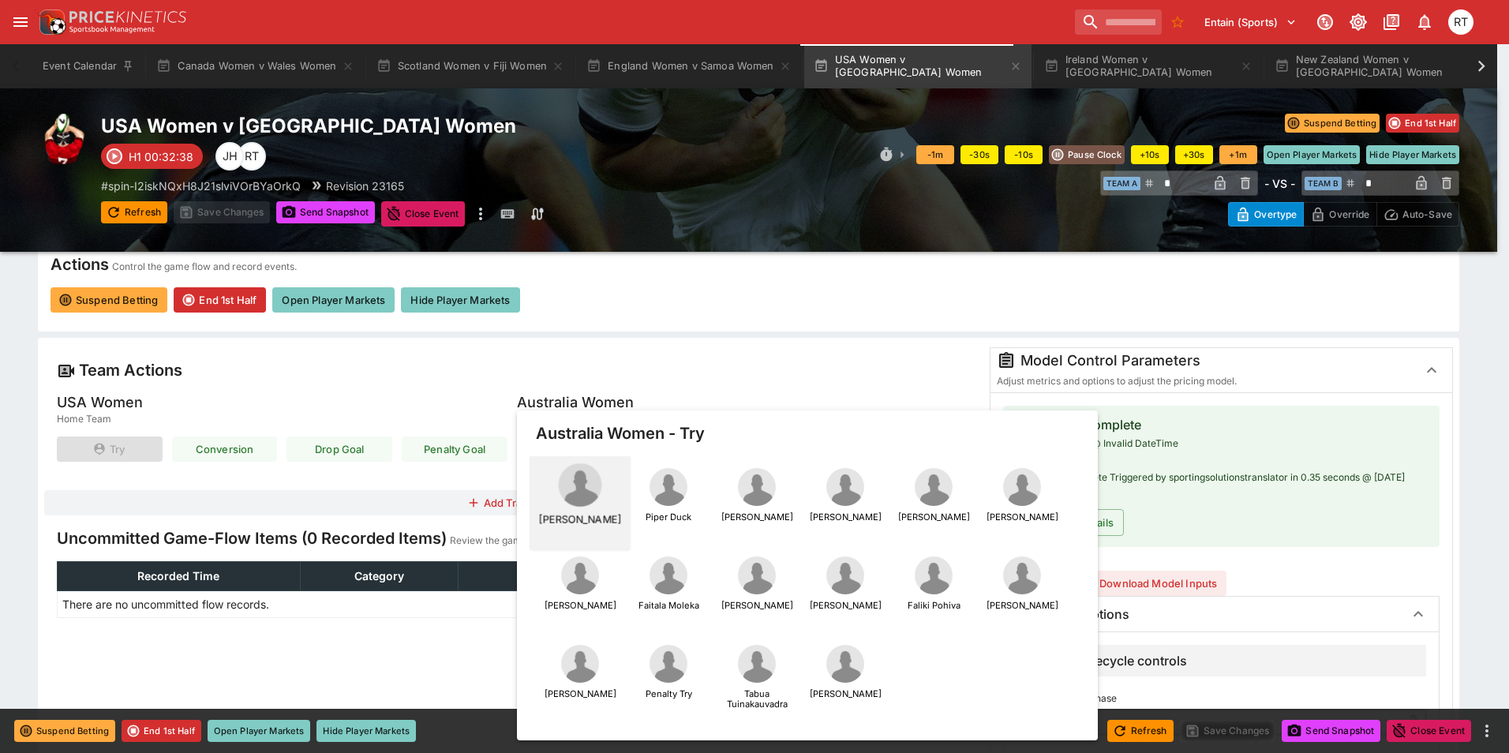
type input "*"
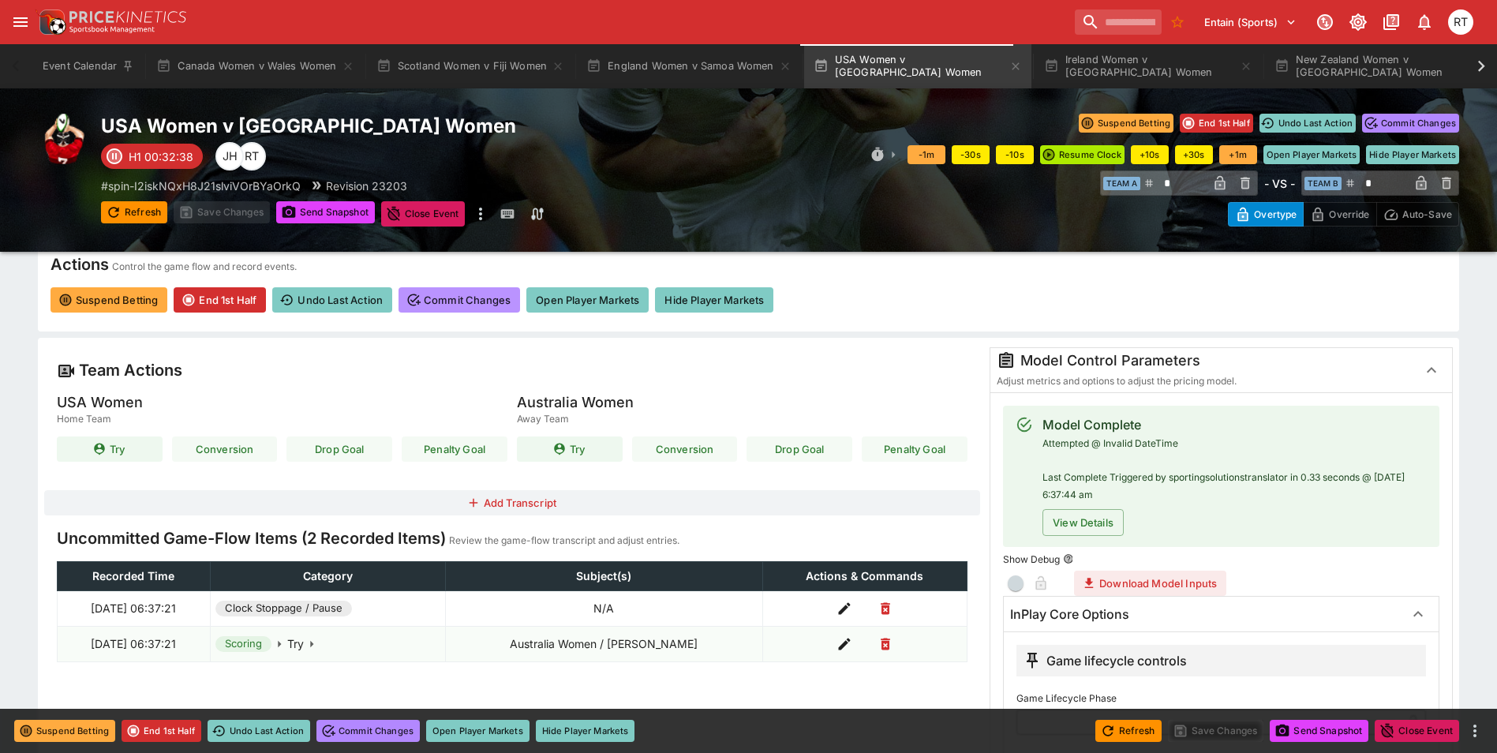
type input "****"
click at [477, 305] on button "Commit Changes" at bounding box center [459, 299] width 122 height 25
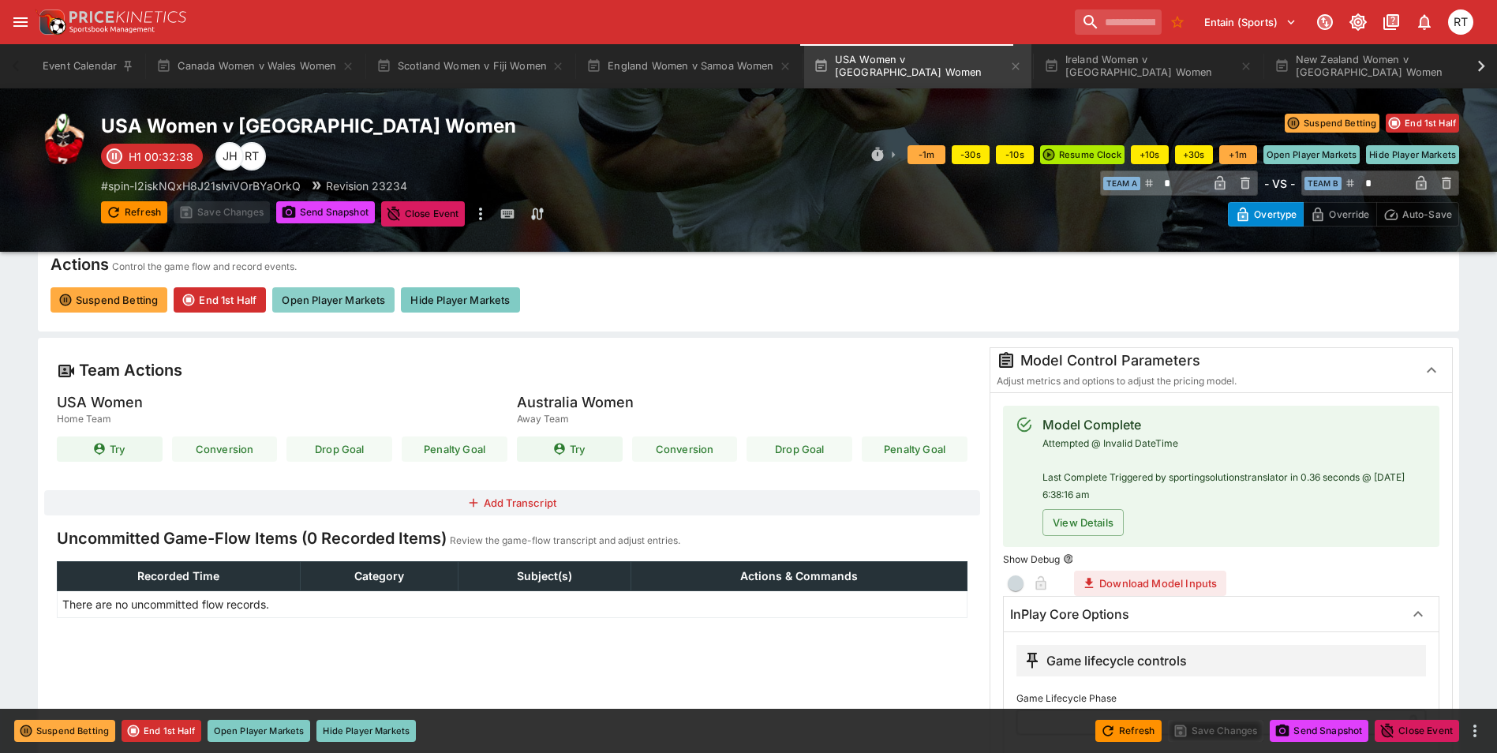
click at [357, 299] on button "Open Player Markets" at bounding box center [333, 299] width 122 height 25
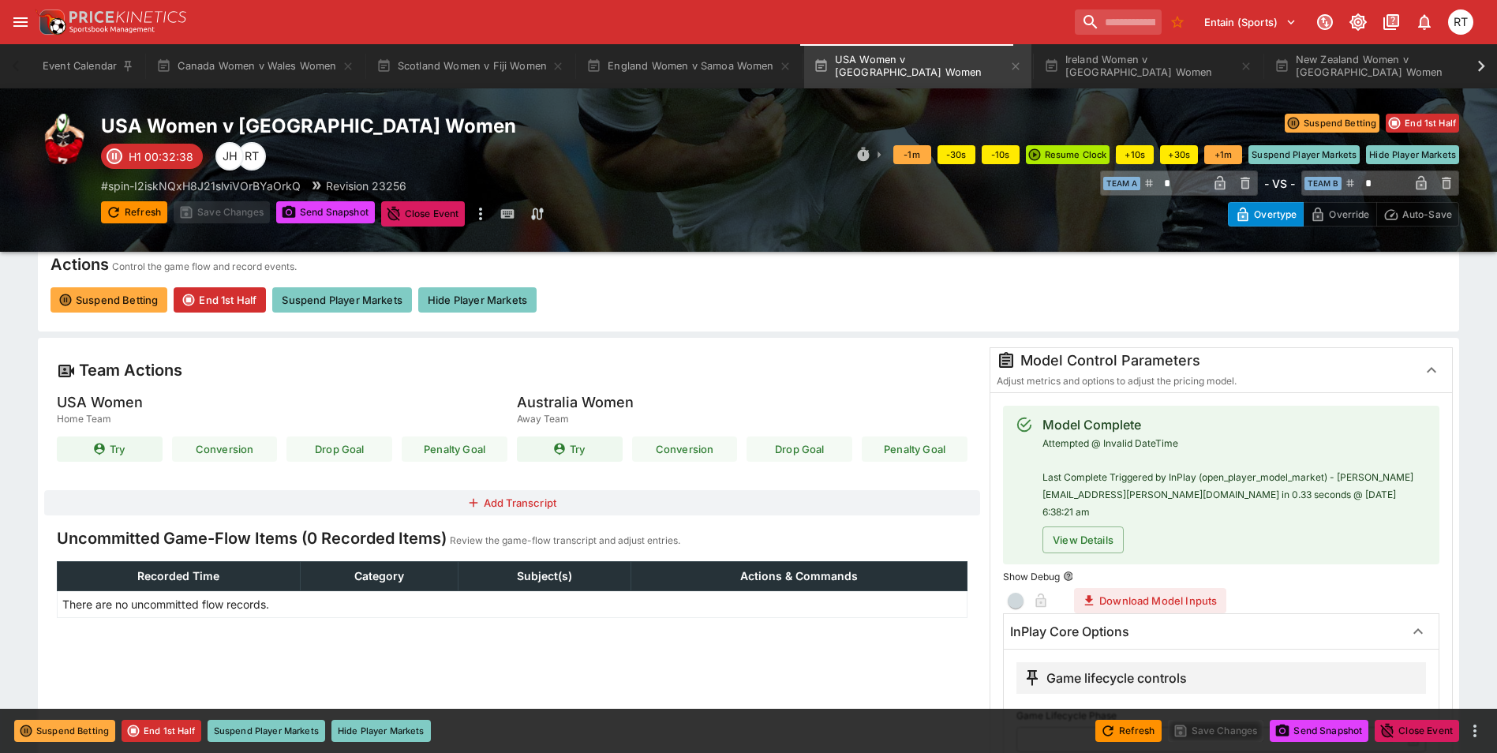
type input "****"
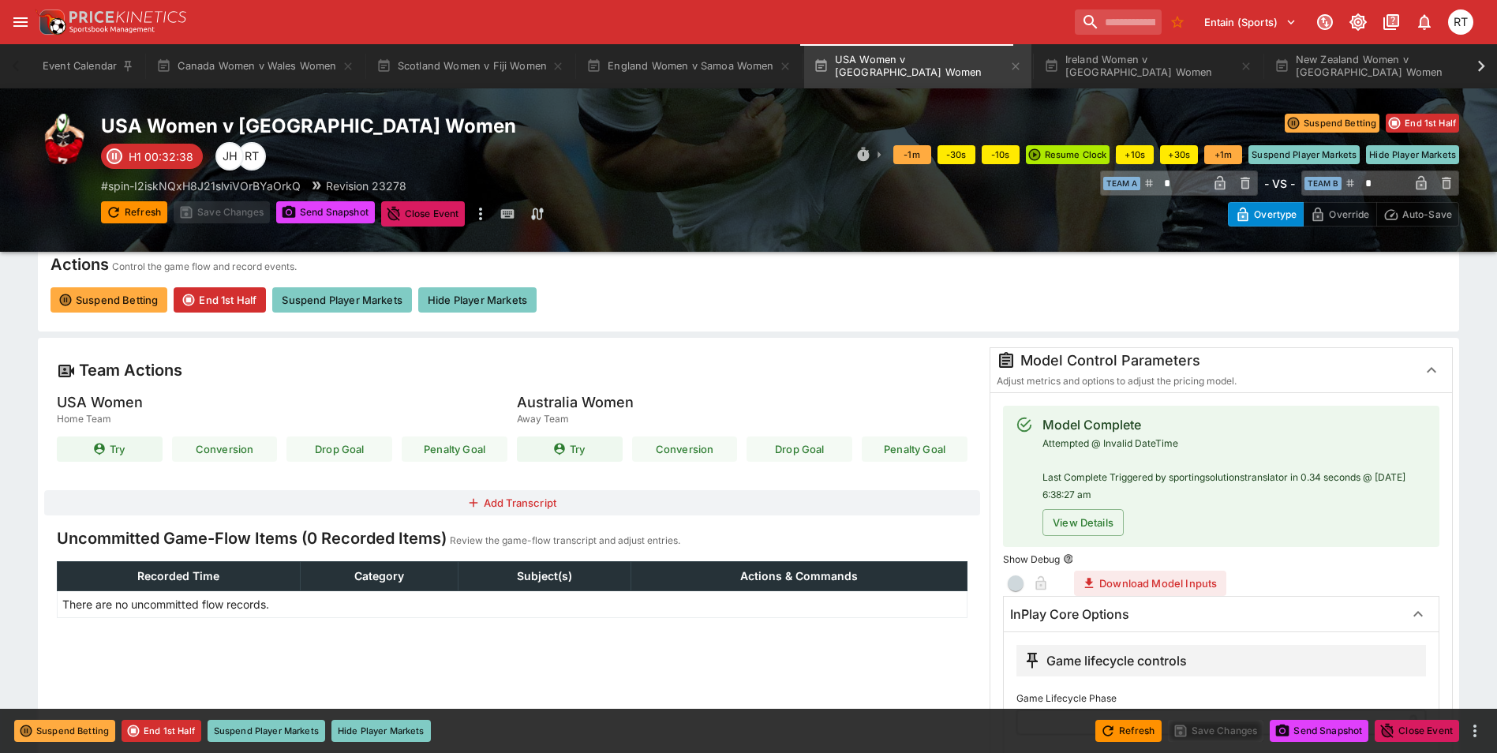
type input "**********"
type input "****"
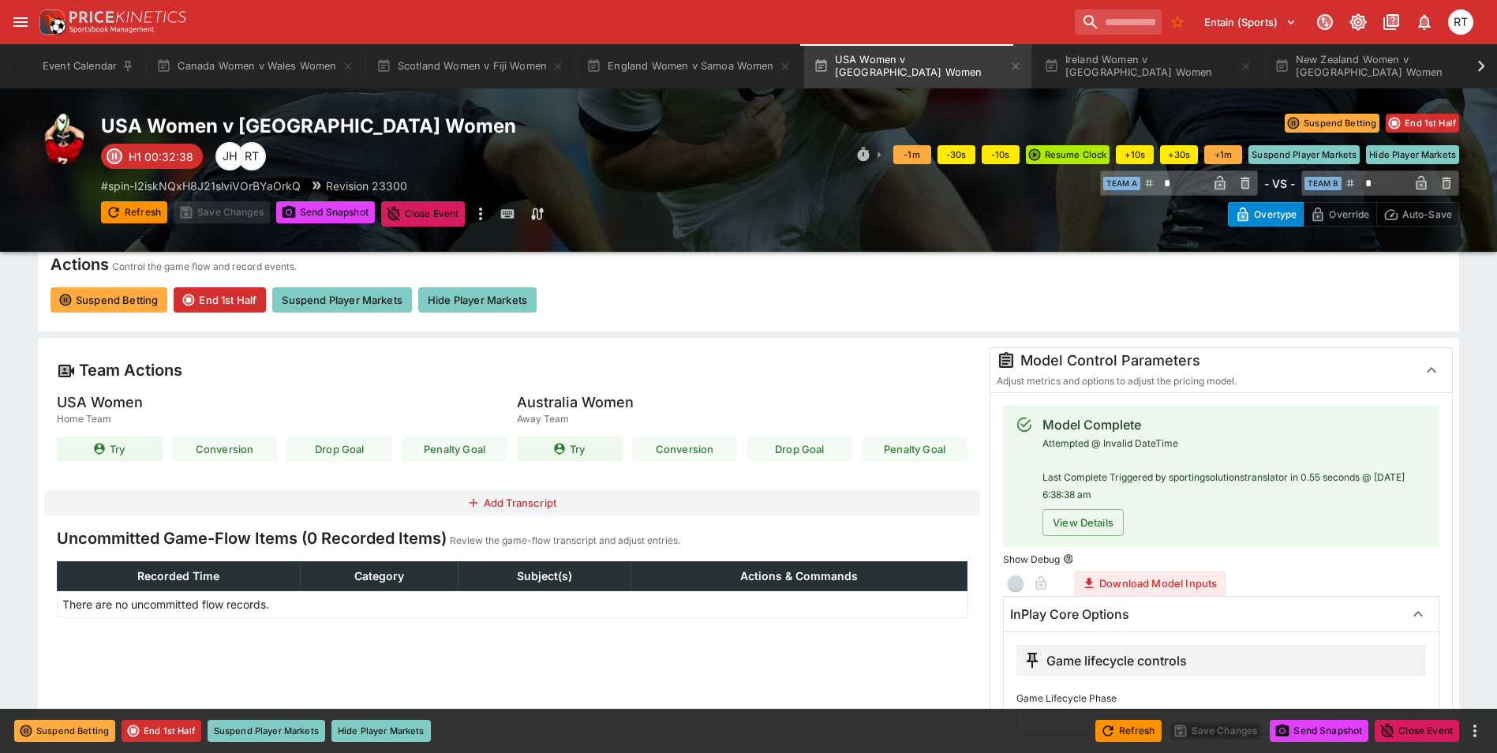
type input "****"
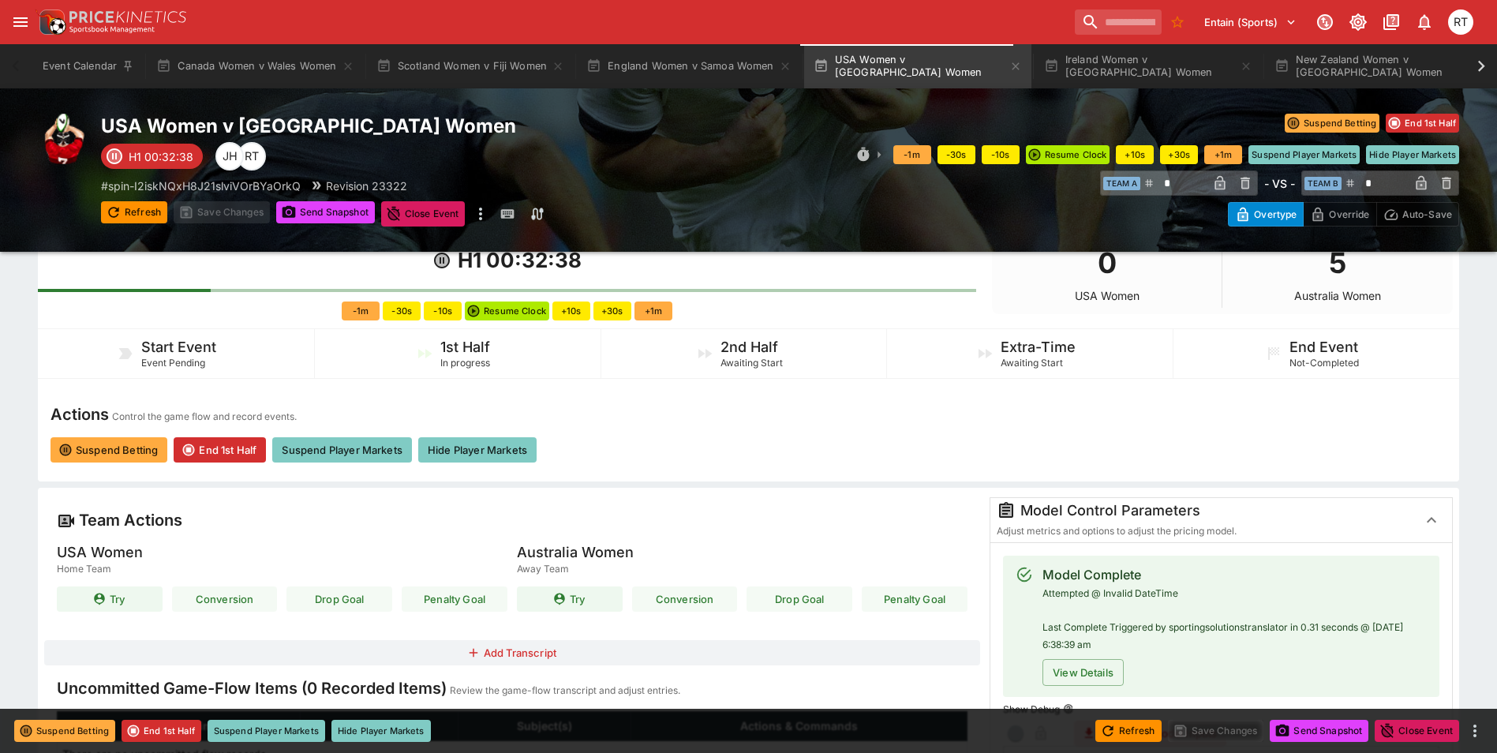
scroll to position [0, 0]
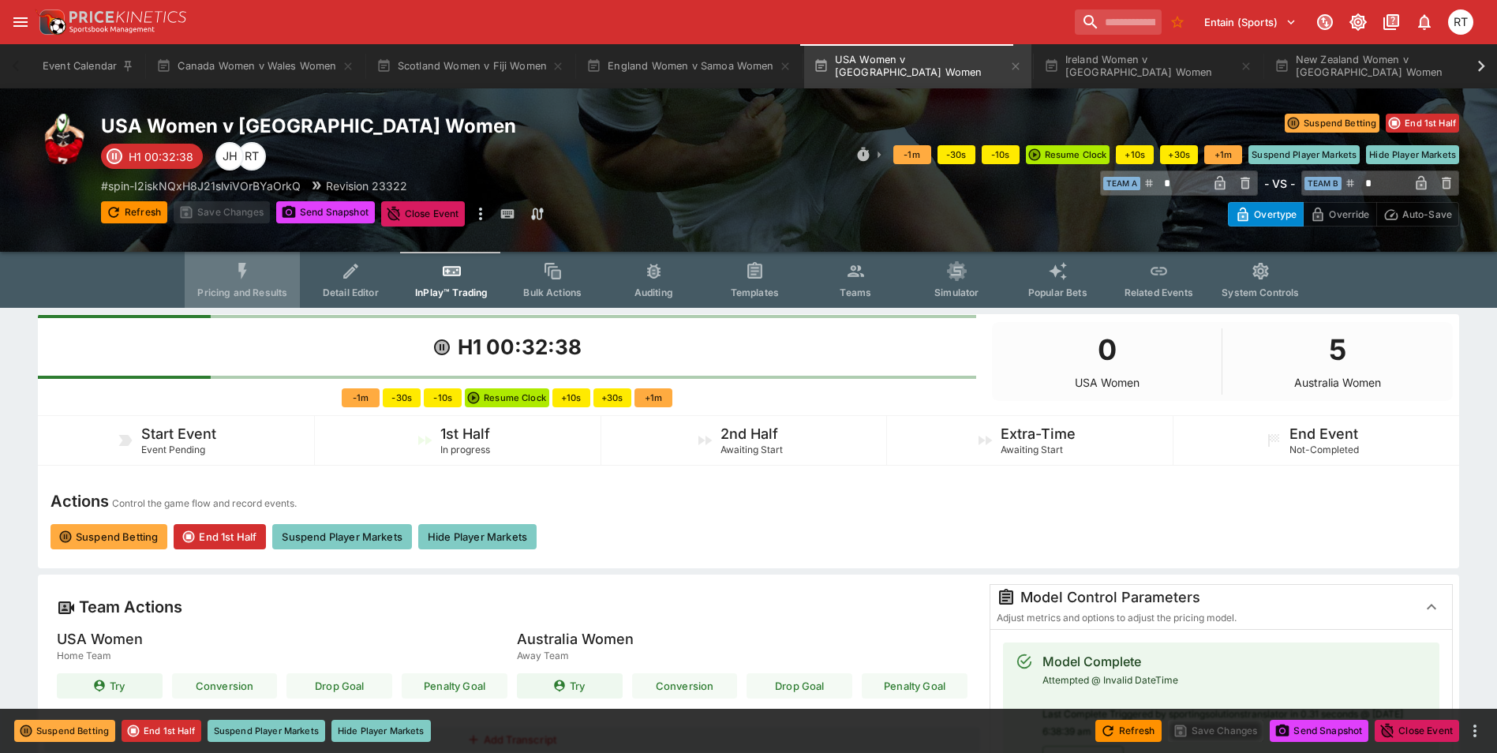
click at [237, 290] on span "Pricing and Results" at bounding box center [242, 292] width 90 height 12
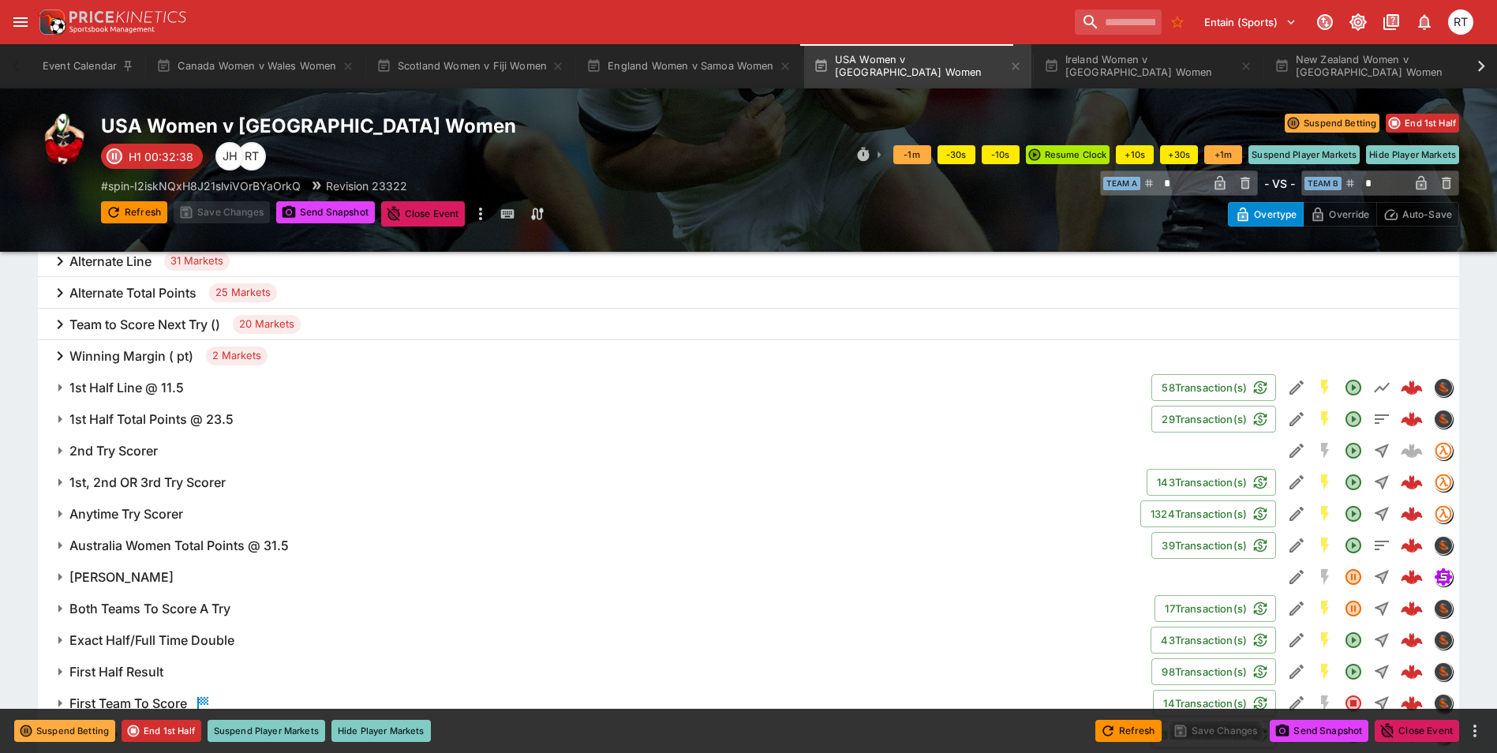
scroll to position [868, 0]
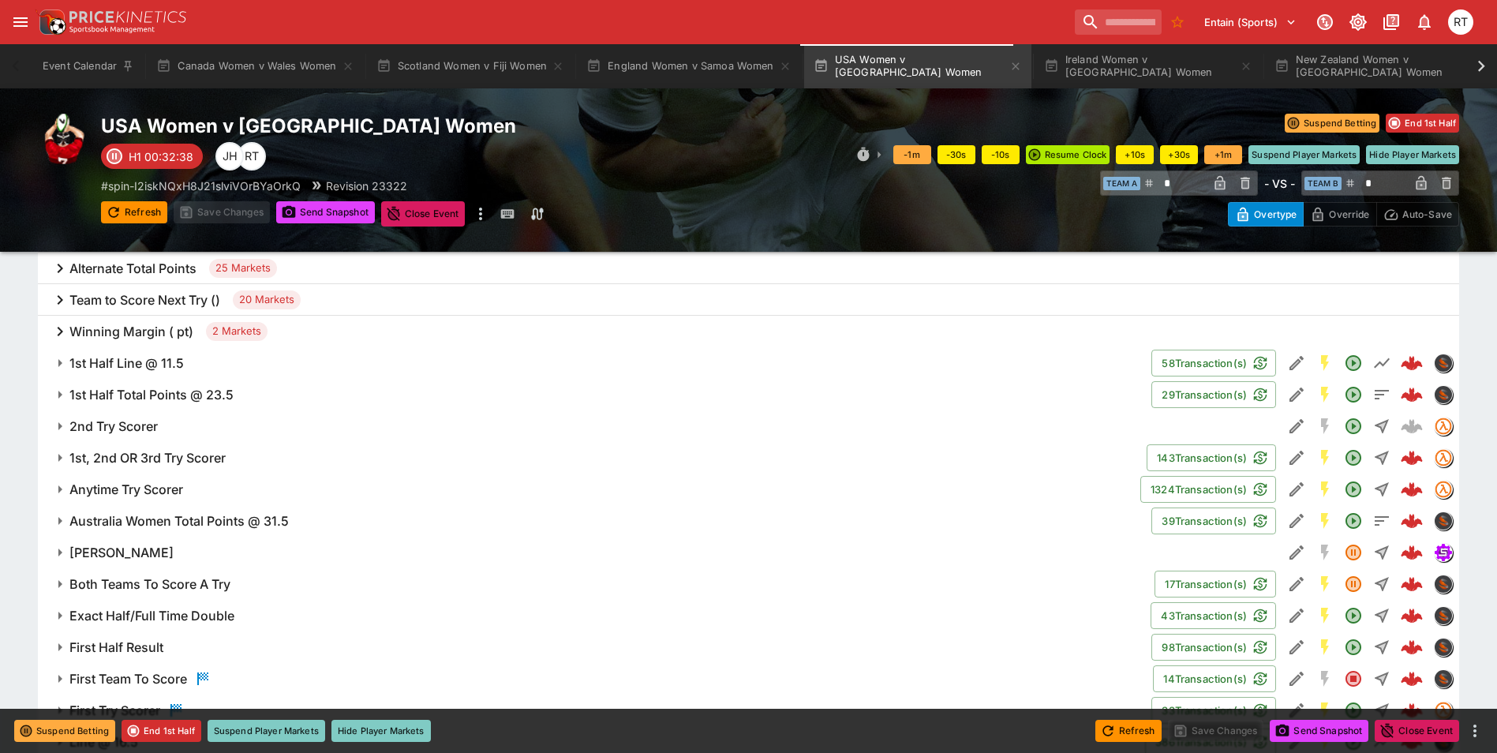
click at [157, 424] on h6 "2nd Try Scorer" at bounding box center [113, 426] width 88 height 17
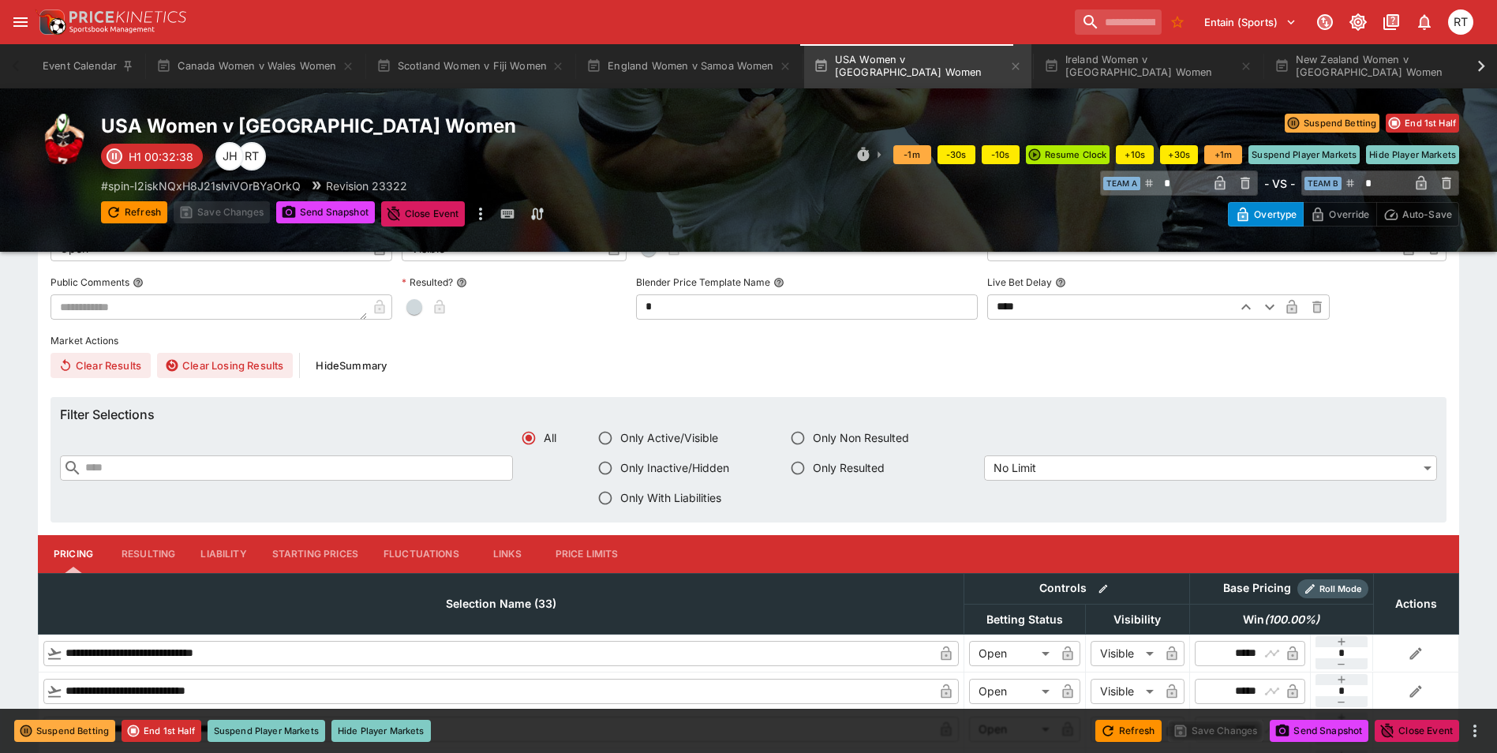
scroll to position [947, 0]
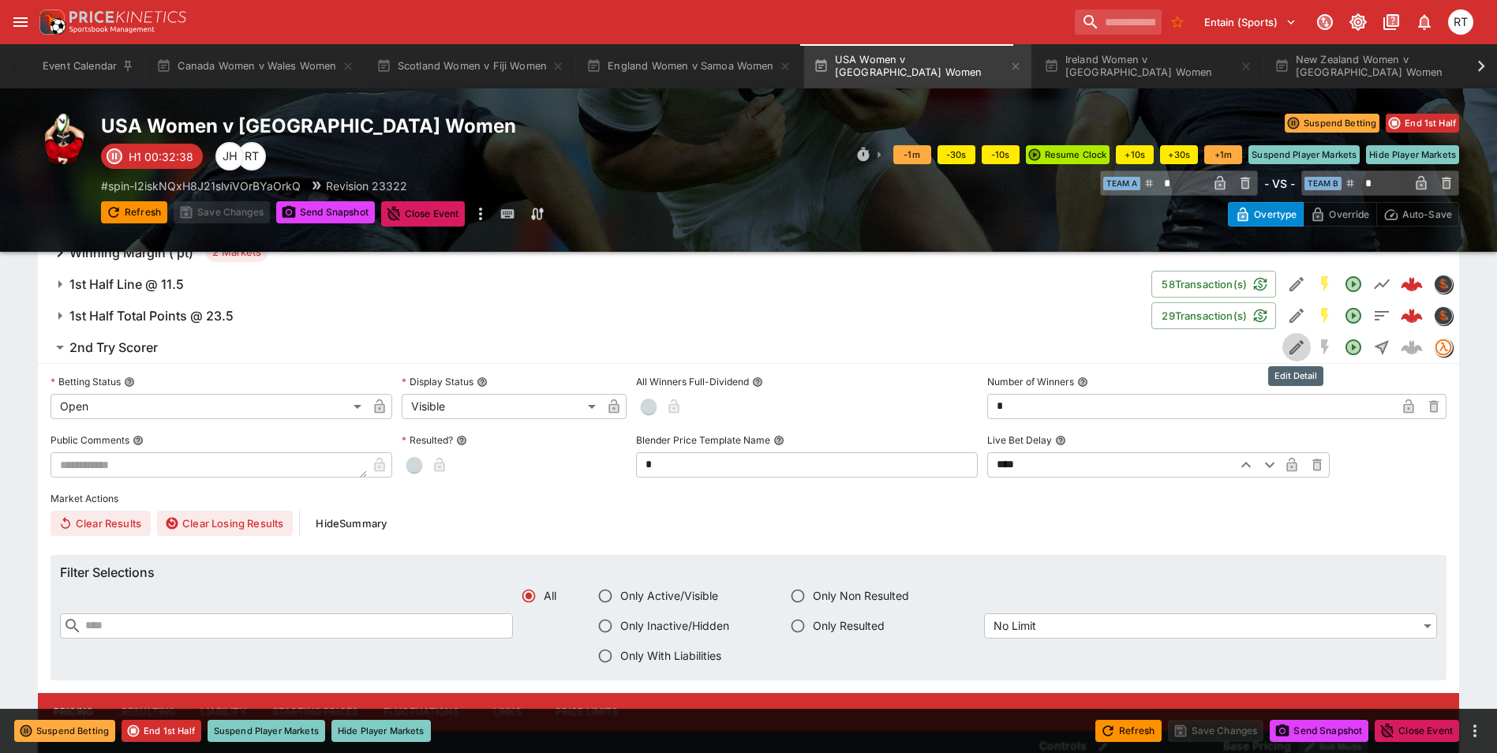
click at [1296, 350] on icon "Edit Detail" at bounding box center [1296, 347] width 19 height 19
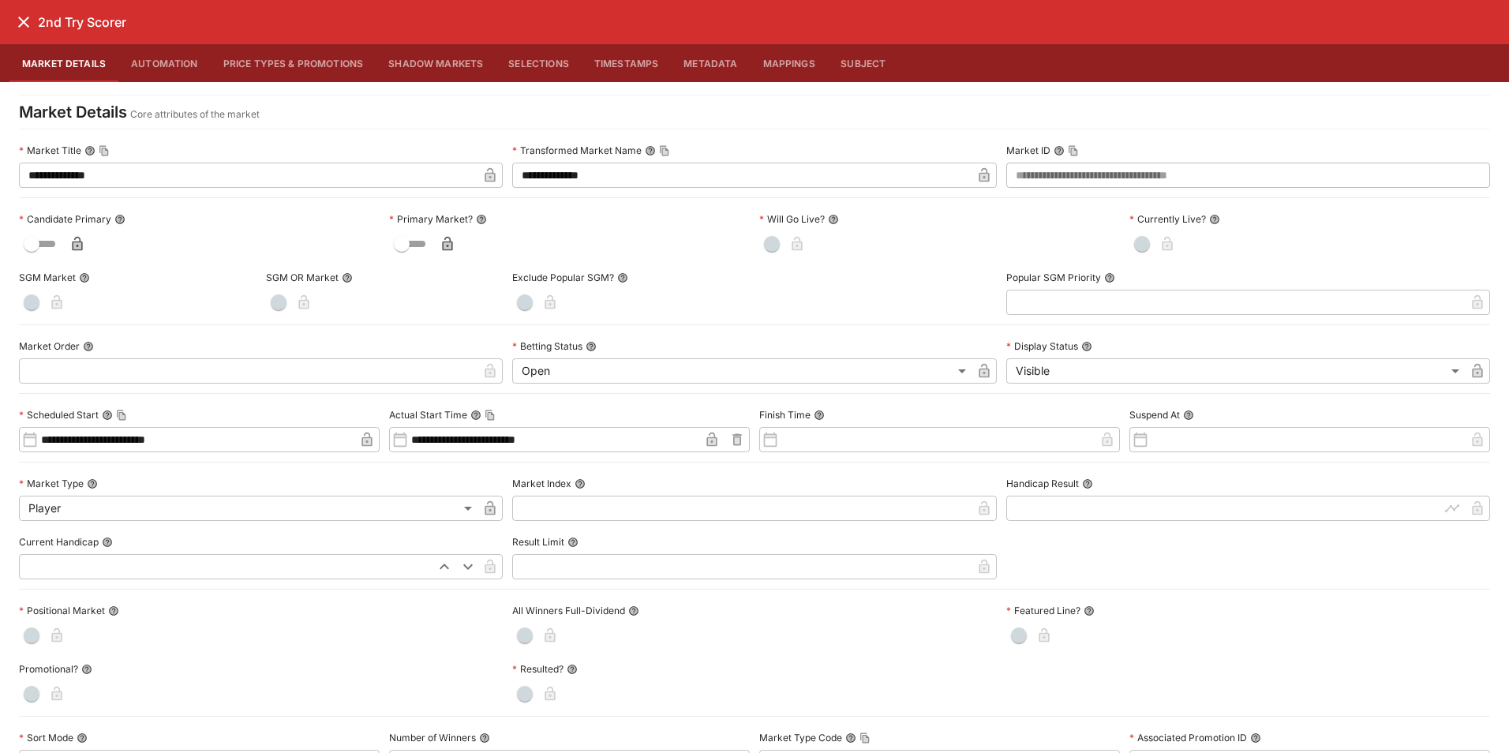
click at [268, 64] on button "Price Types & Promotions" at bounding box center [294, 63] width 166 height 38
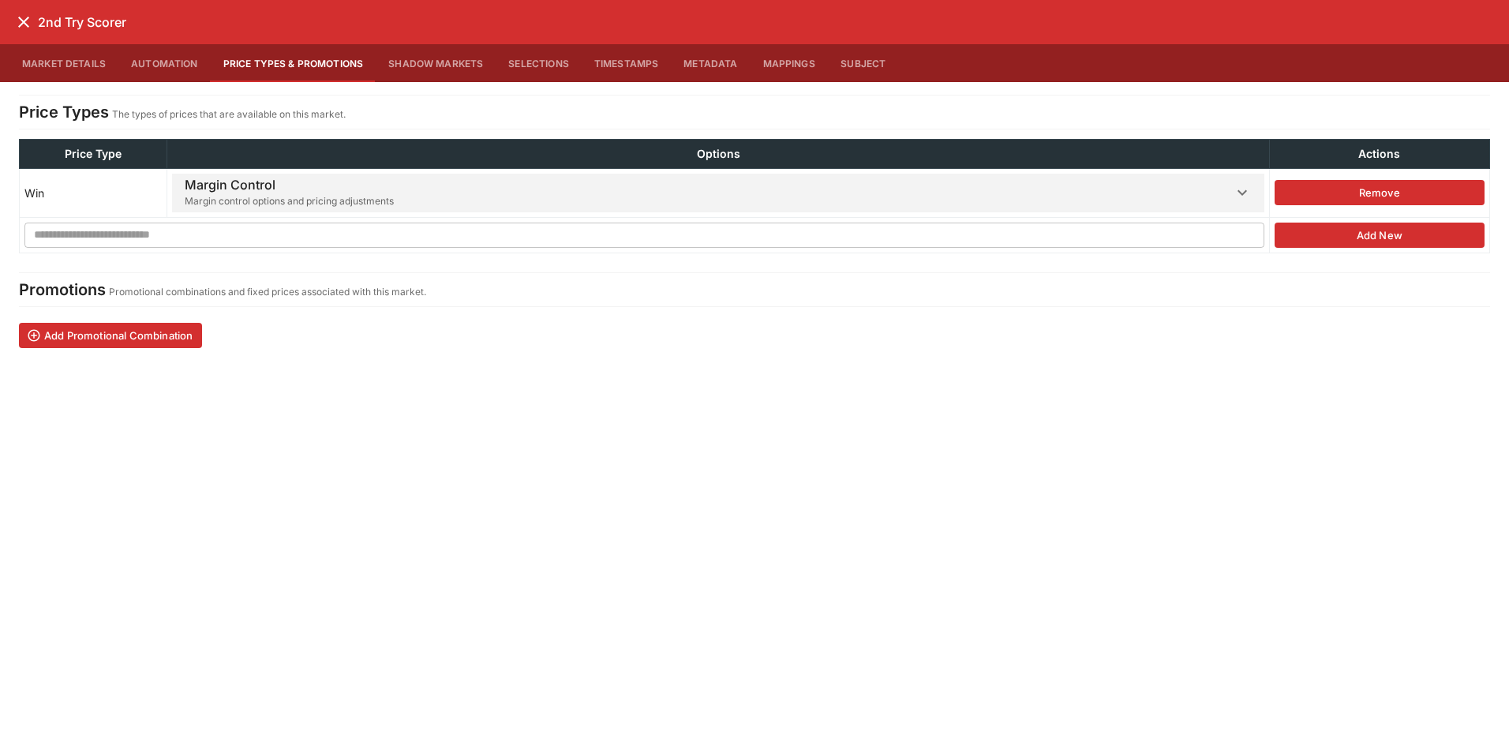
click at [349, 185] on h6 "Margin Control" at bounding box center [289, 185] width 209 height 17
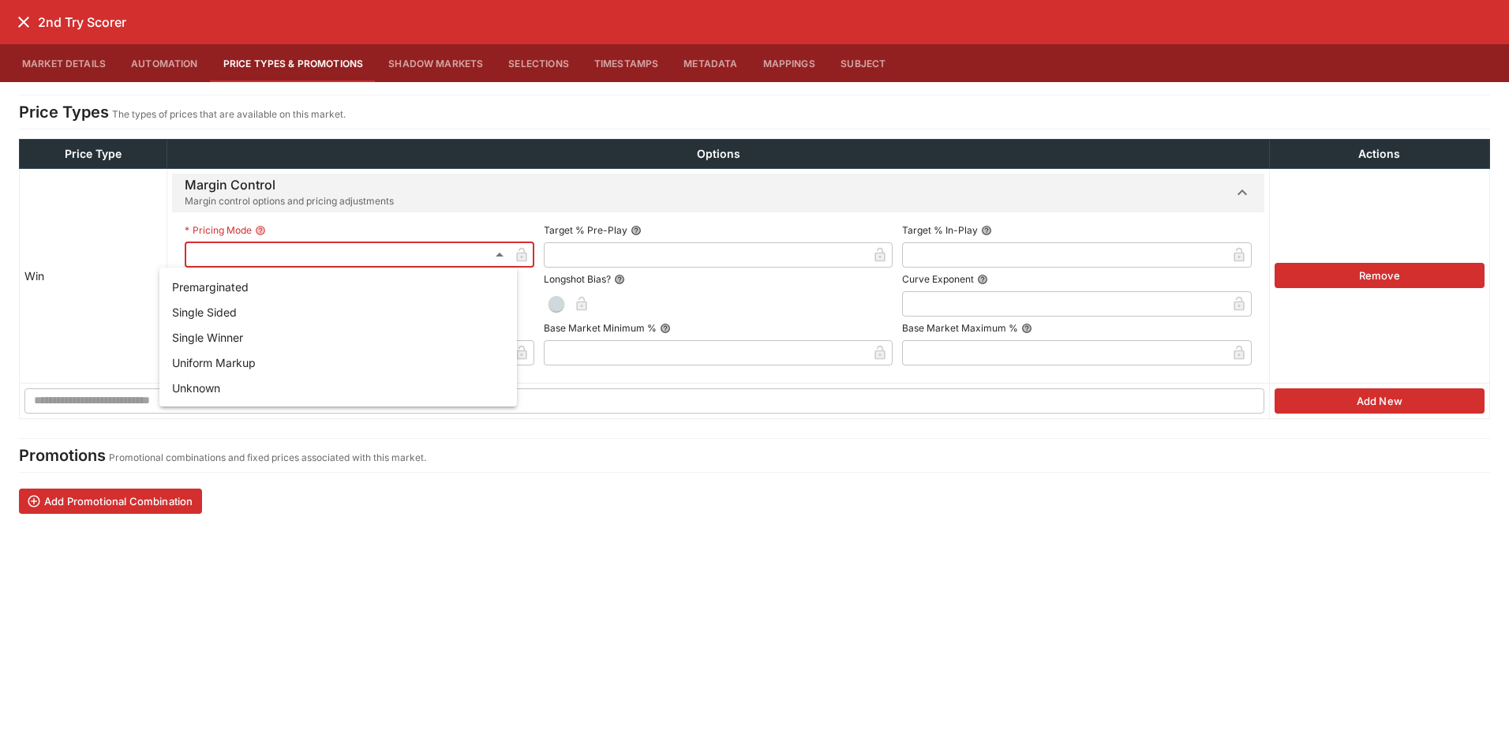
click at [248, 340] on li "Single Winner" at bounding box center [337, 336] width 357 height 25
type input "**********"
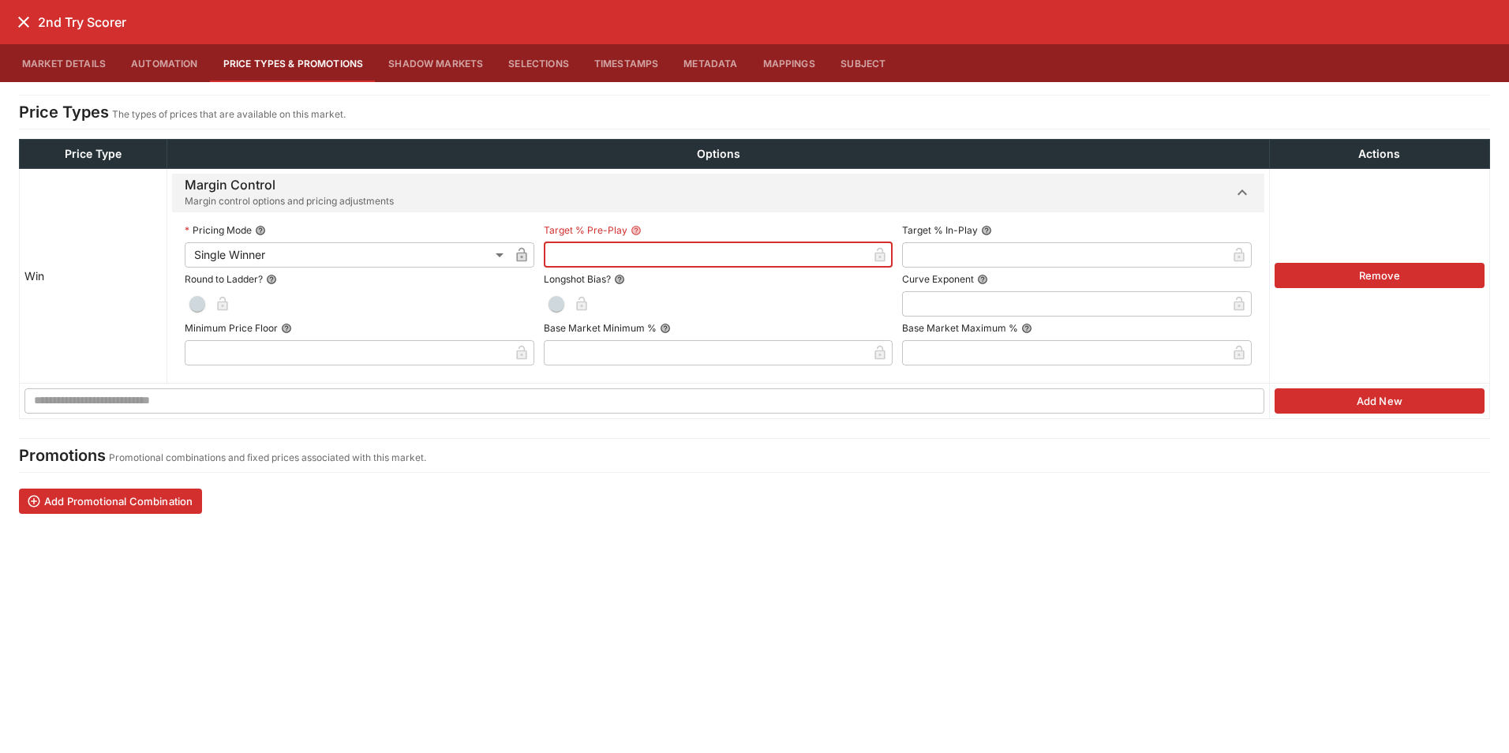
click at [602, 260] on input "text" at bounding box center [706, 254] width 324 height 25
type input "******"
click at [665, 223] on label "Target % Pre-Play" at bounding box center [718, 231] width 349 height 24
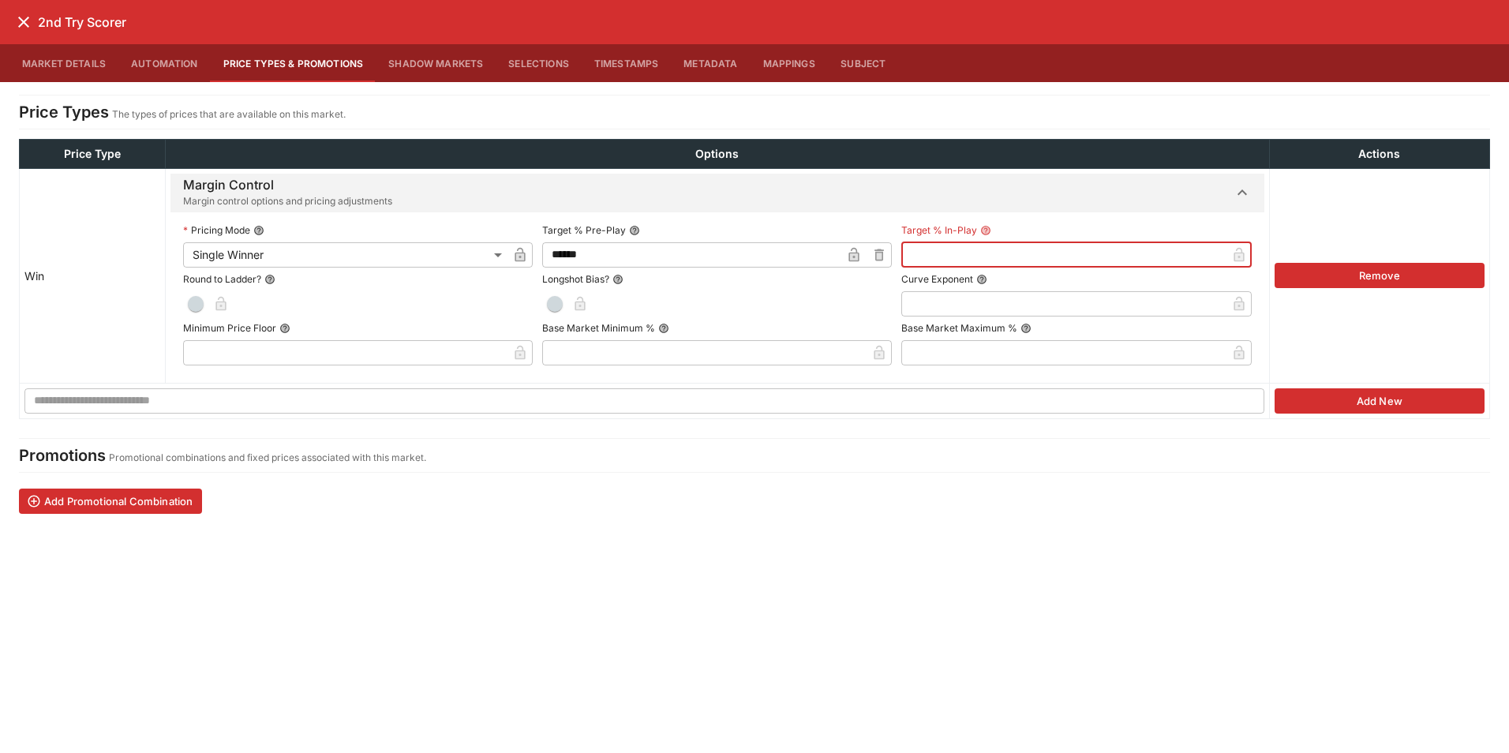
click at [945, 250] on input "text" at bounding box center [1063, 254] width 324 height 25
type input "******"
click at [181, 299] on span "button" at bounding box center [189, 304] width 16 height 16
click at [921, 308] on input "text" at bounding box center [1063, 303] width 327 height 25
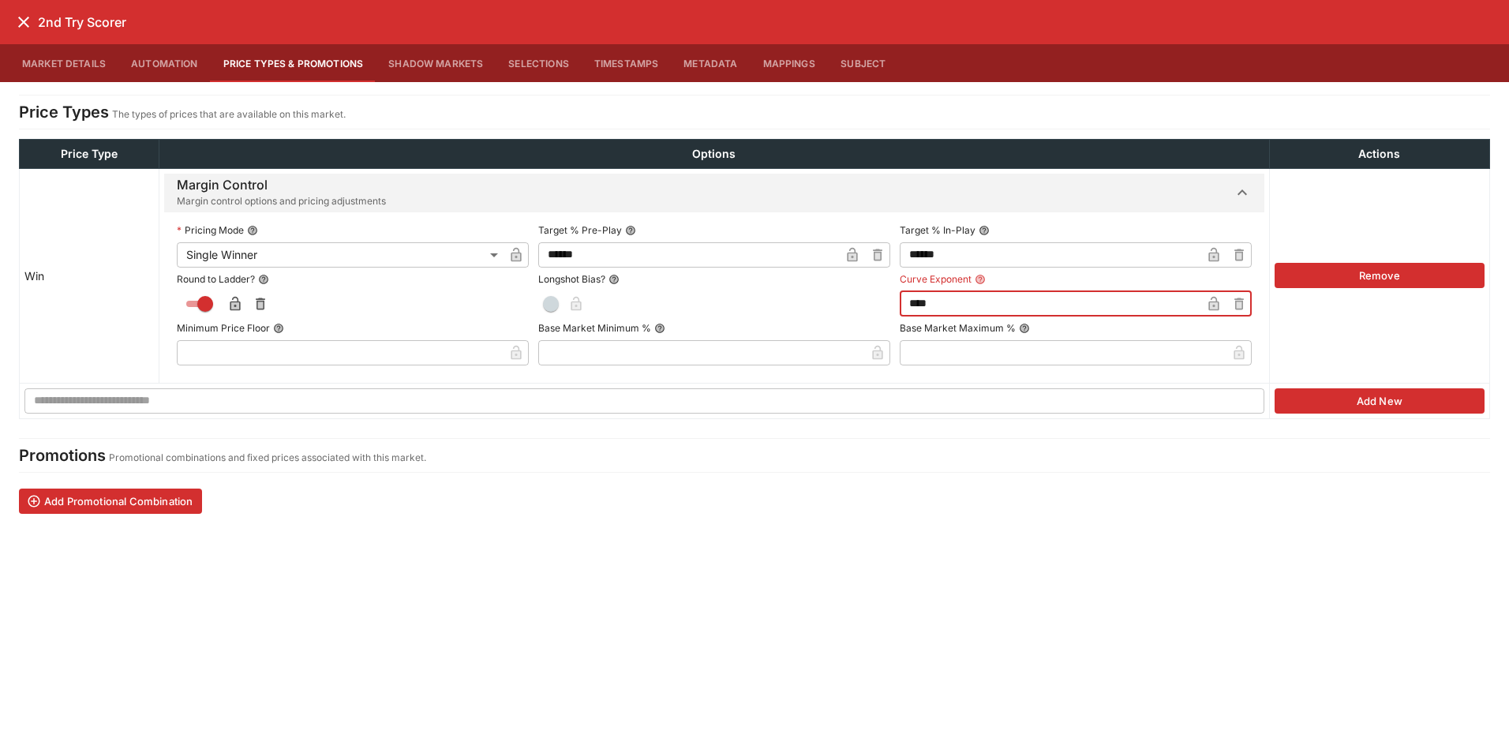
type input "****"
click at [21, 25] on icon "close" at bounding box center [23, 22] width 11 height 11
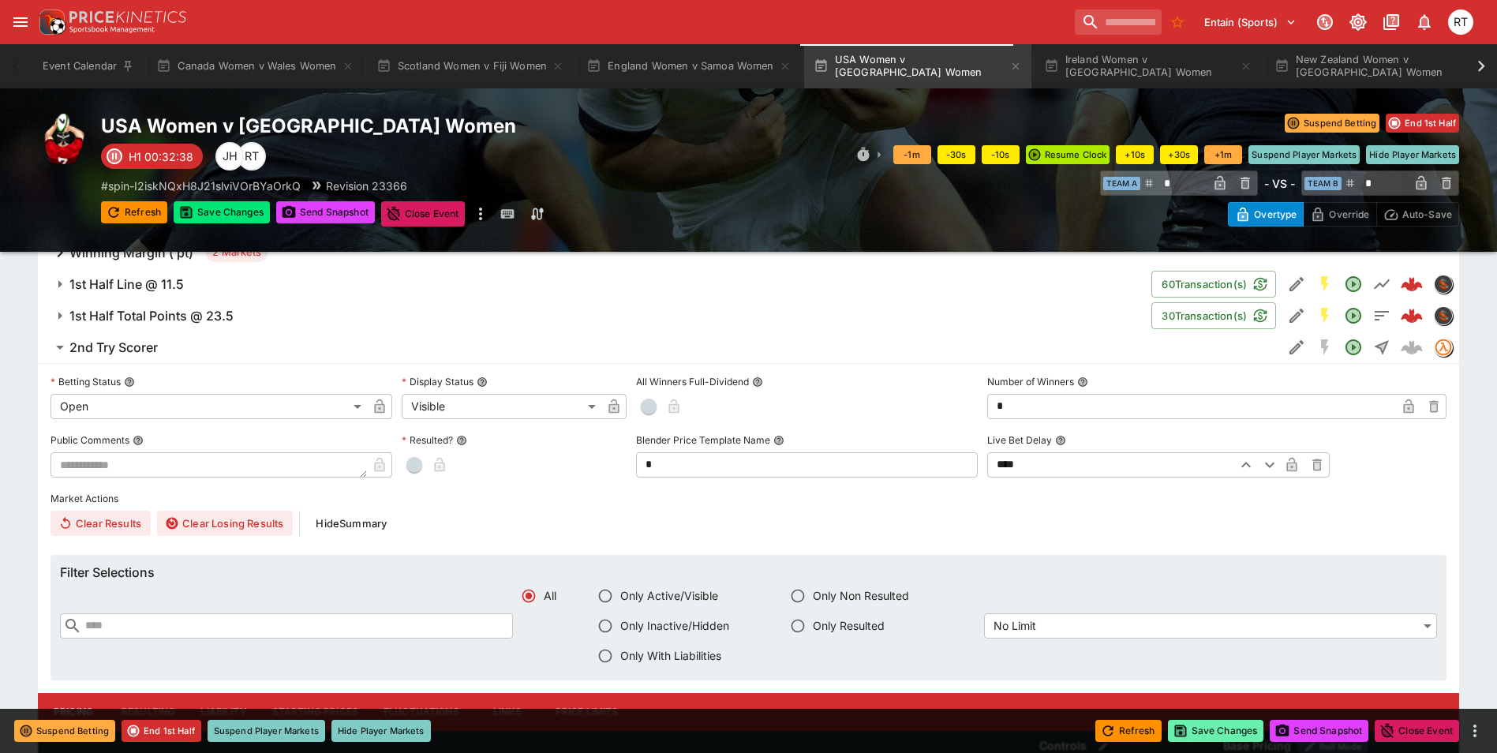
click at [1230, 733] on button "Save Changes" at bounding box center [1216, 731] width 96 height 22
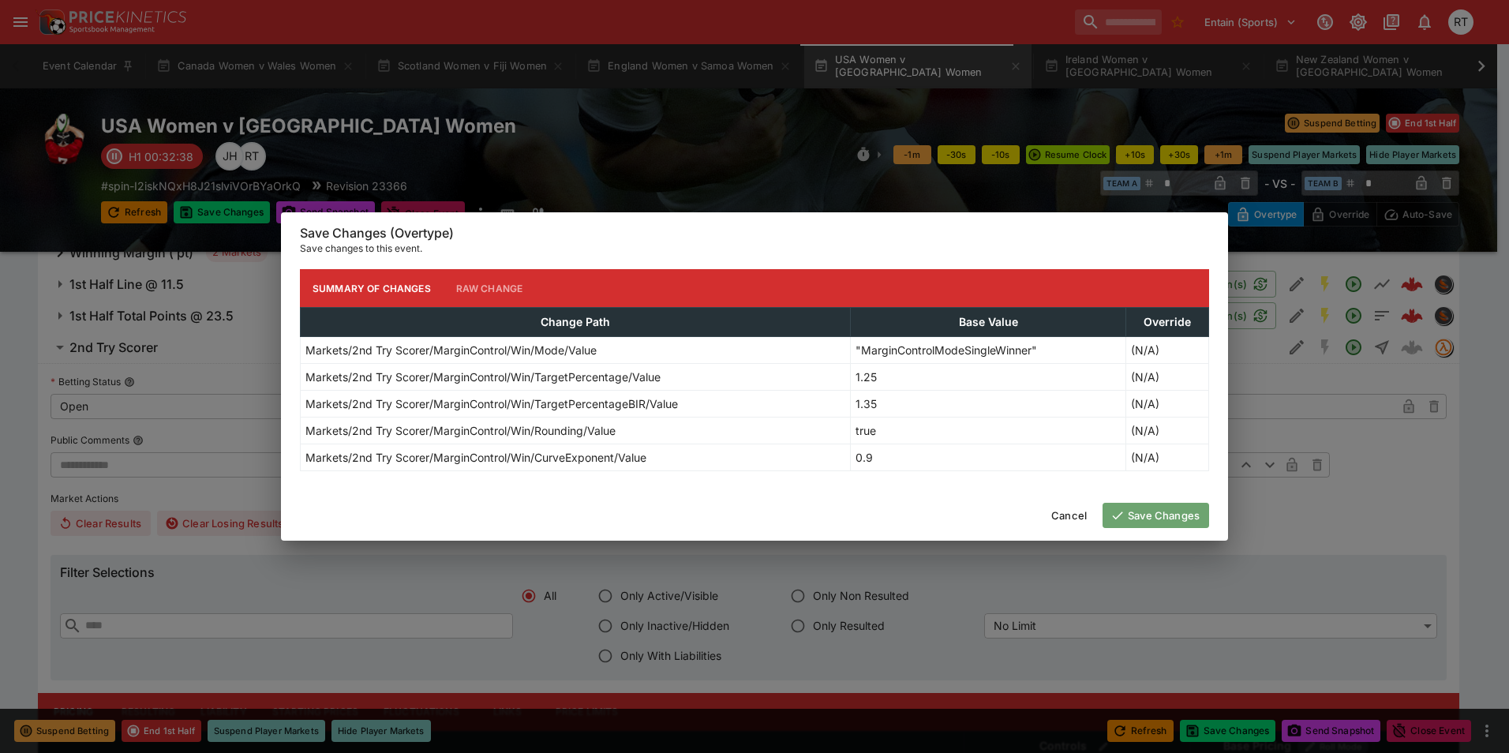
click at [1147, 514] on button "Save Changes" at bounding box center [1155, 515] width 107 height 25
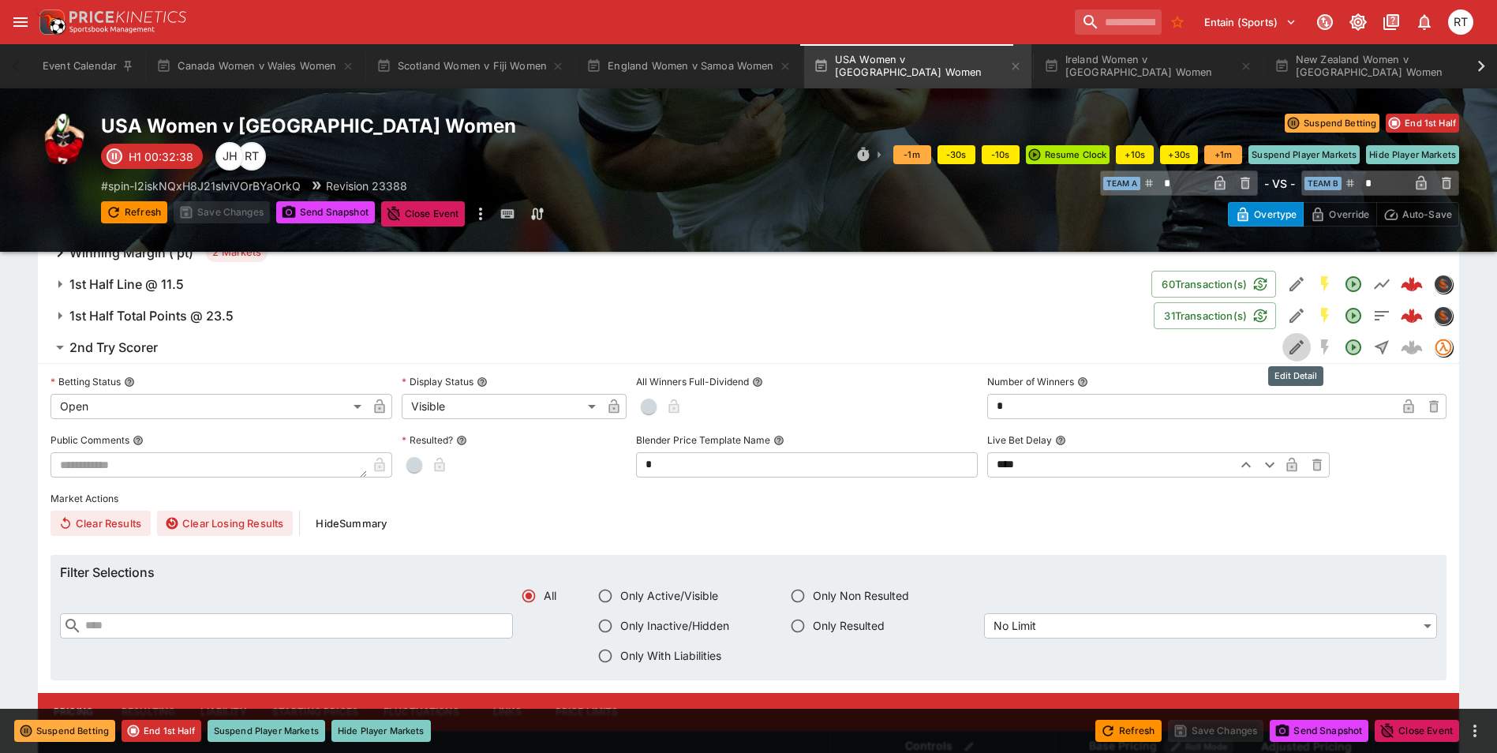
click at [1291, 352] on icon "Edit Detail" at bounding box center [1296, 347] width 14 height 14
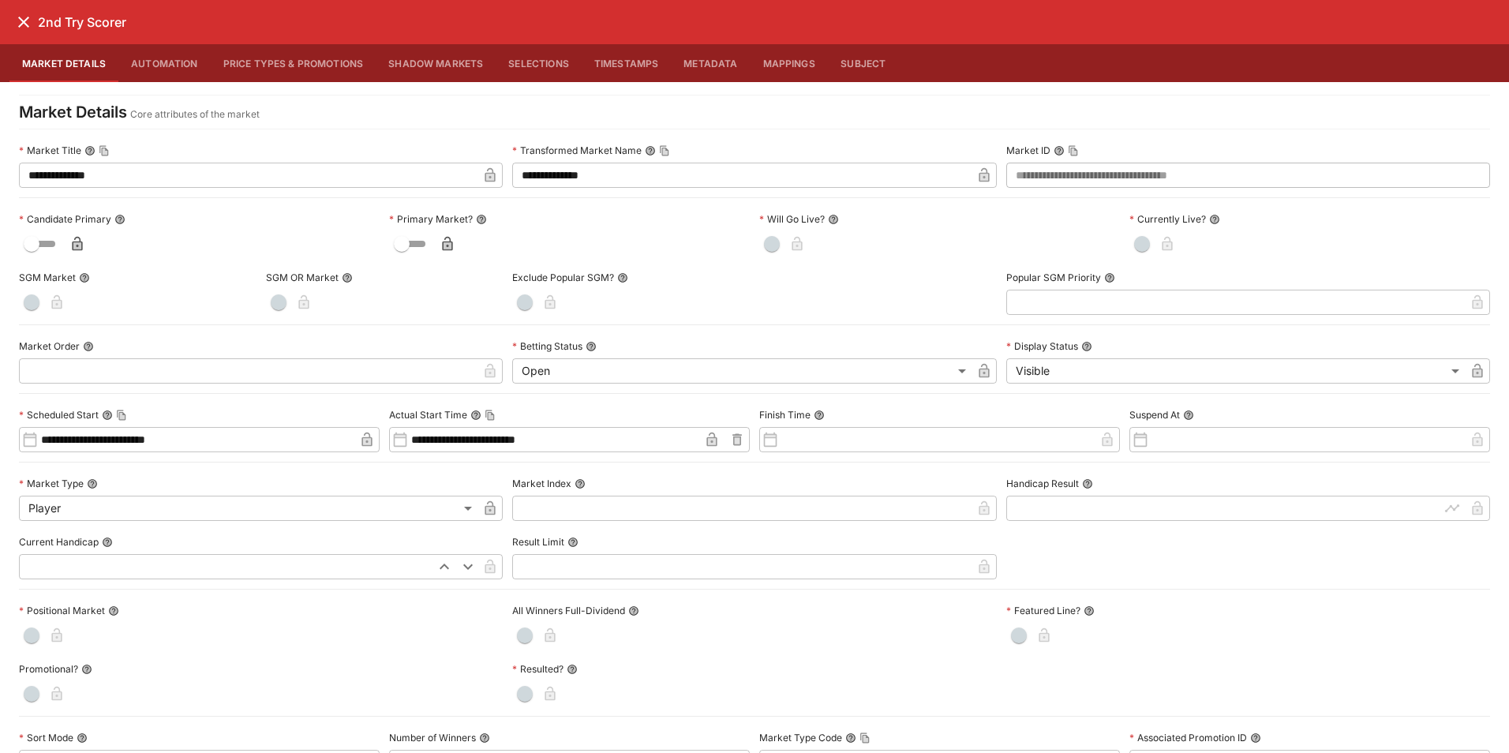
click at [279, 62] on button "Price Types & Promotions" at bounding box center [294, 63] width 166 height 38
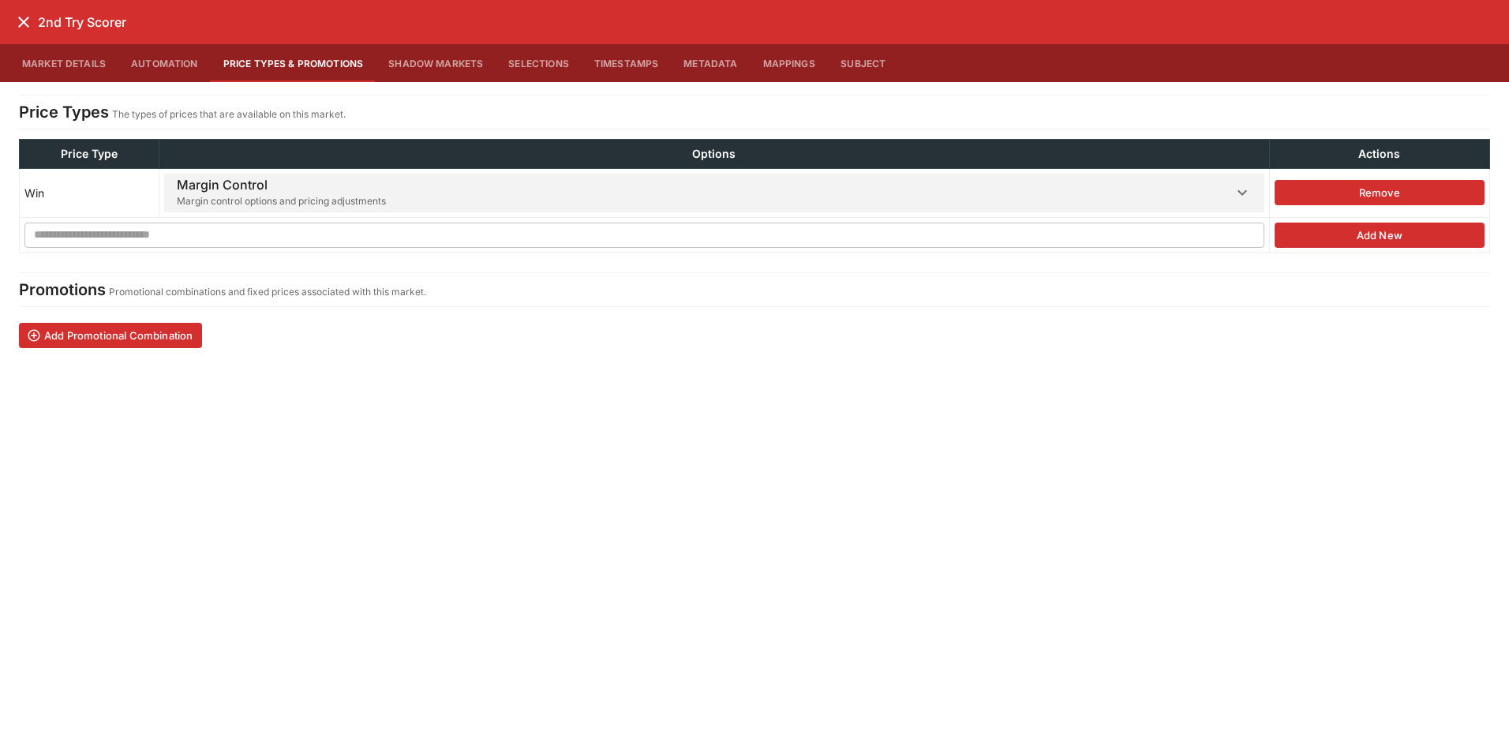
click at [377, 197] on span "Margin Control Margin control options and pricing adjustments" at bounding box center [704, 193] width 1055 height 39
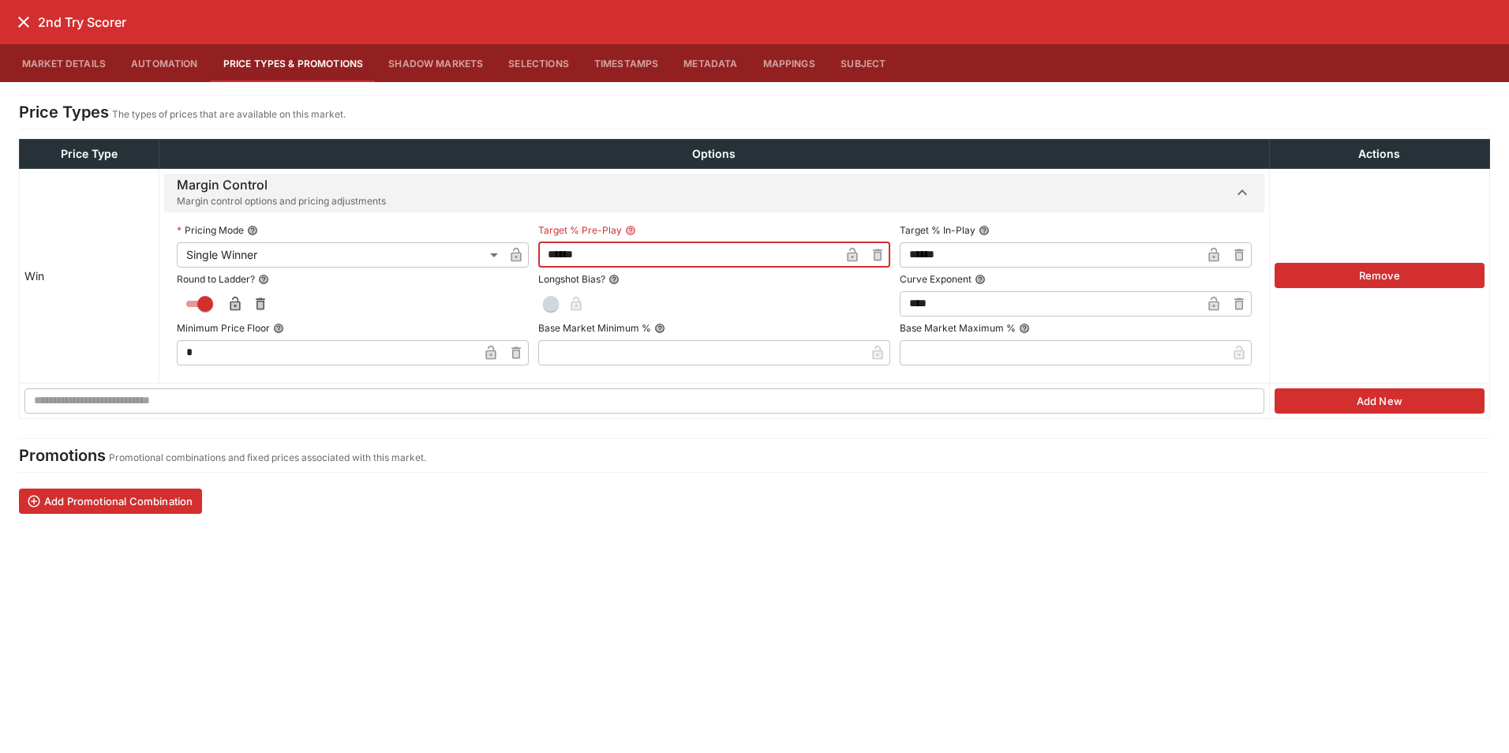
drag, startPoint x: 589, startPoint y: 256, endPoint x: 522, endPoint y: 255, distance: 67.1
click at [522, 255] on div "**********" at bounding box center [714, 243] width 1074 height 49
type input "******"
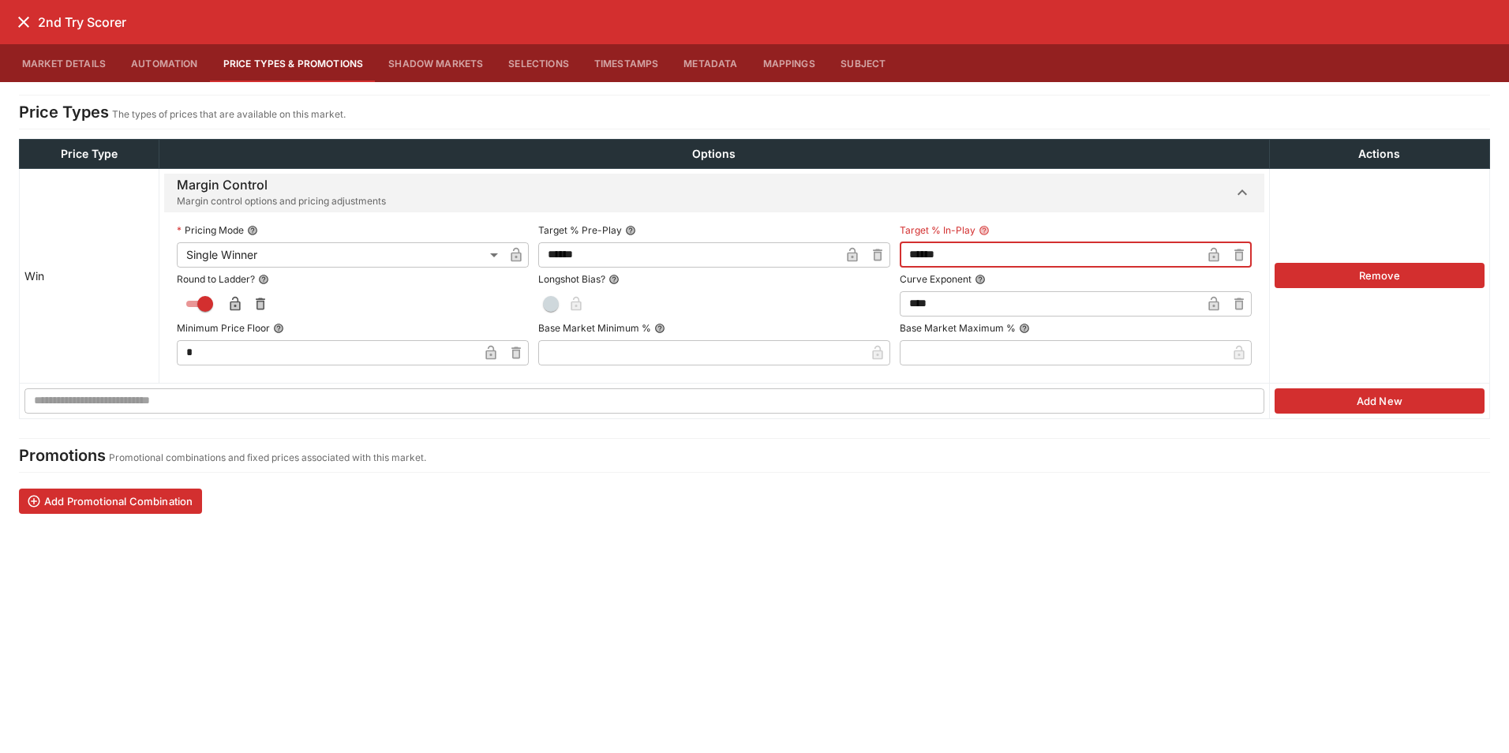
type input "*****"
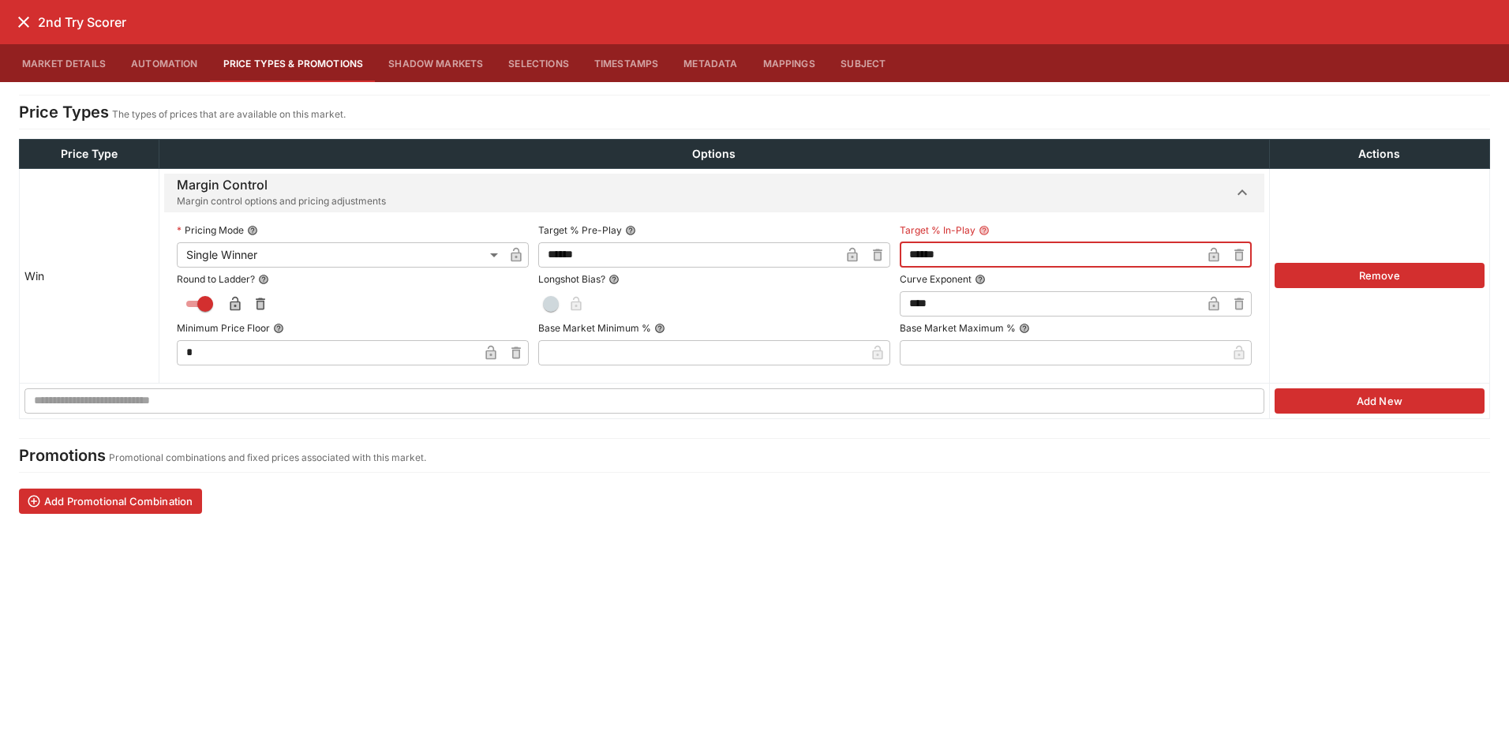
type input "*****"
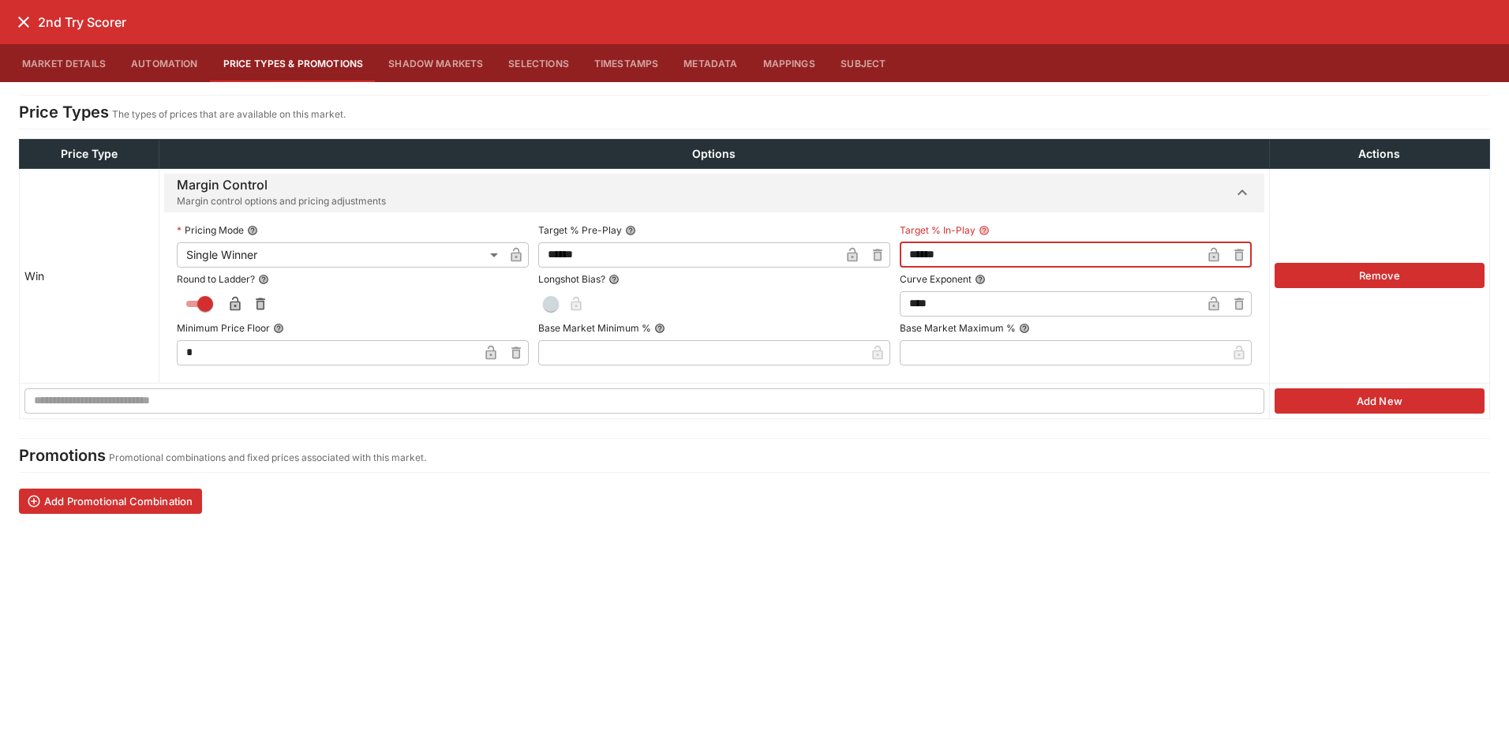
type input "*****"
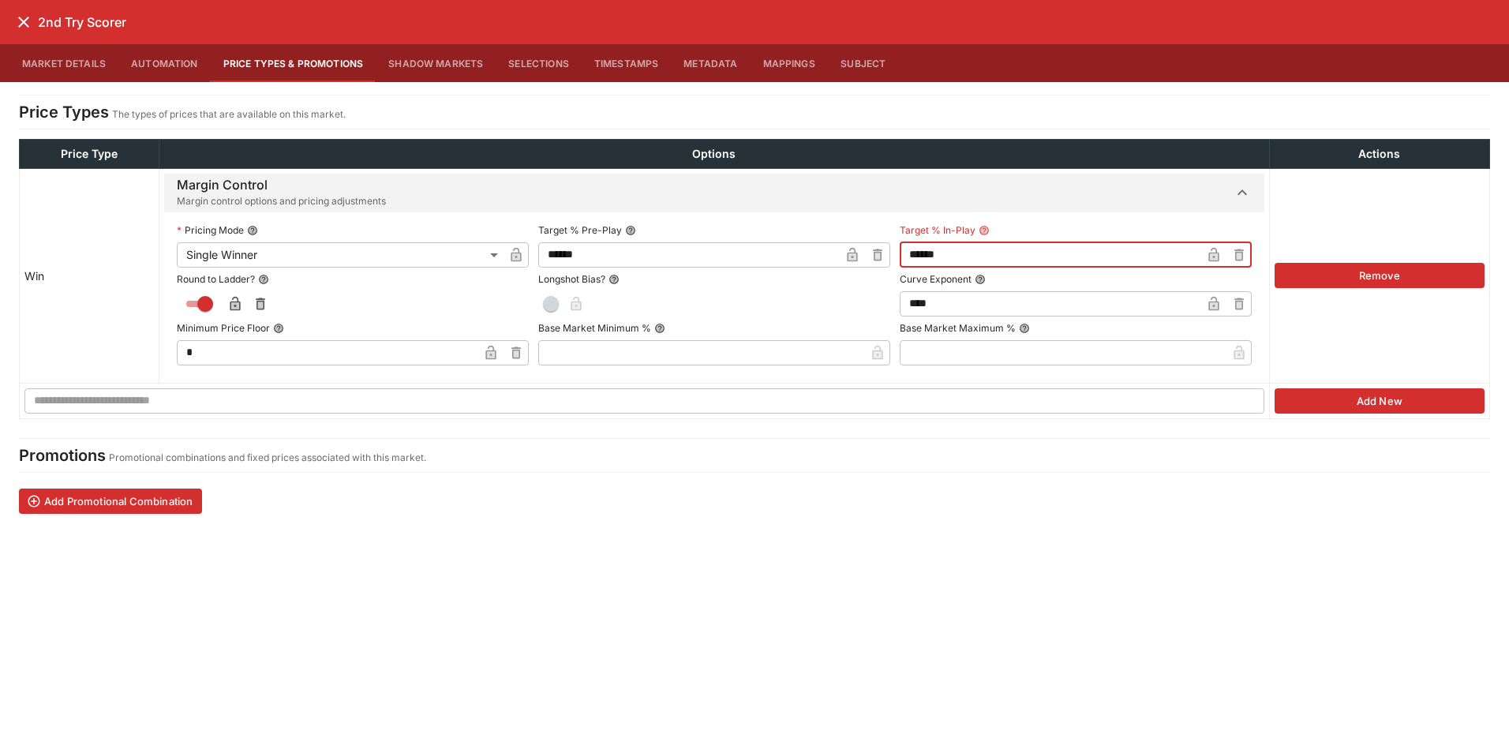
type input "*****"
type input "******"
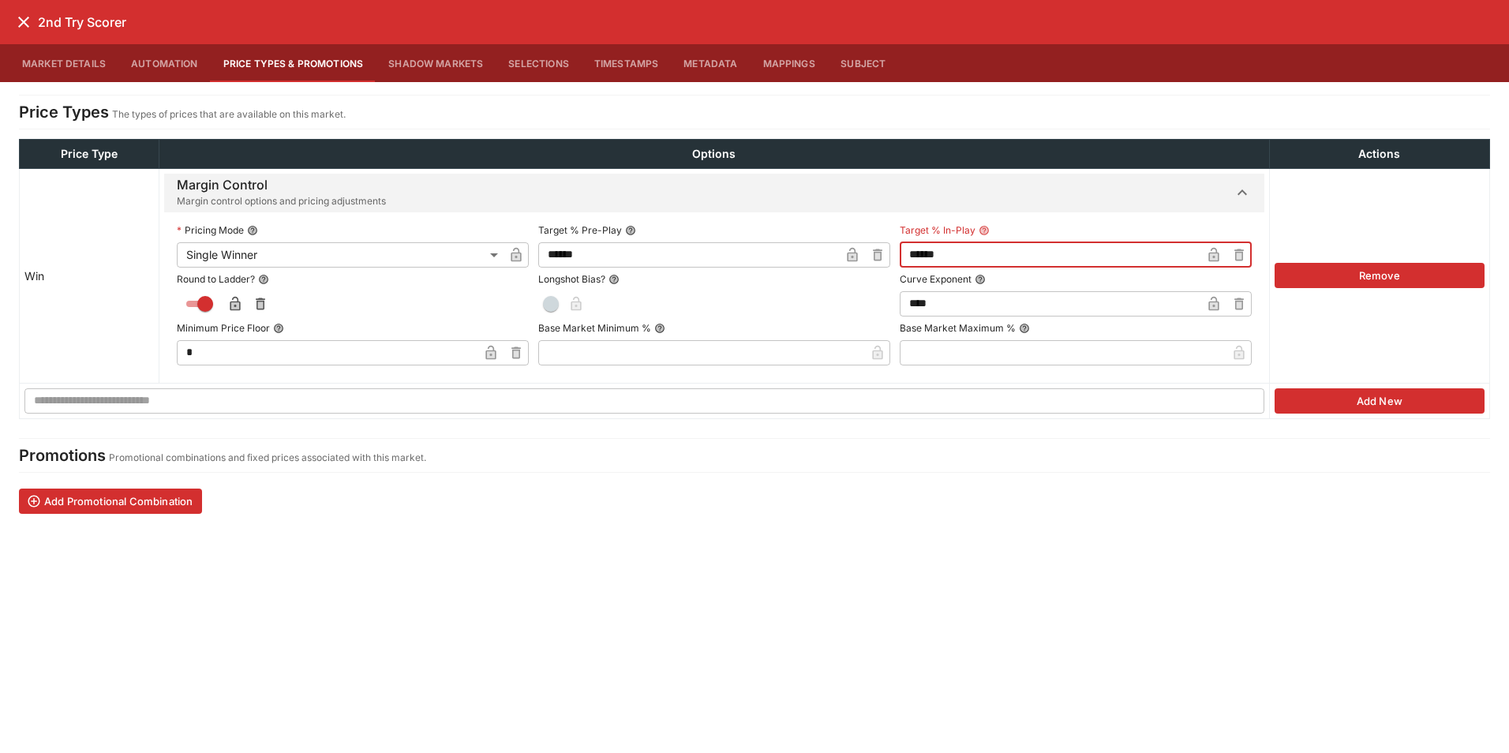
type input "*****"
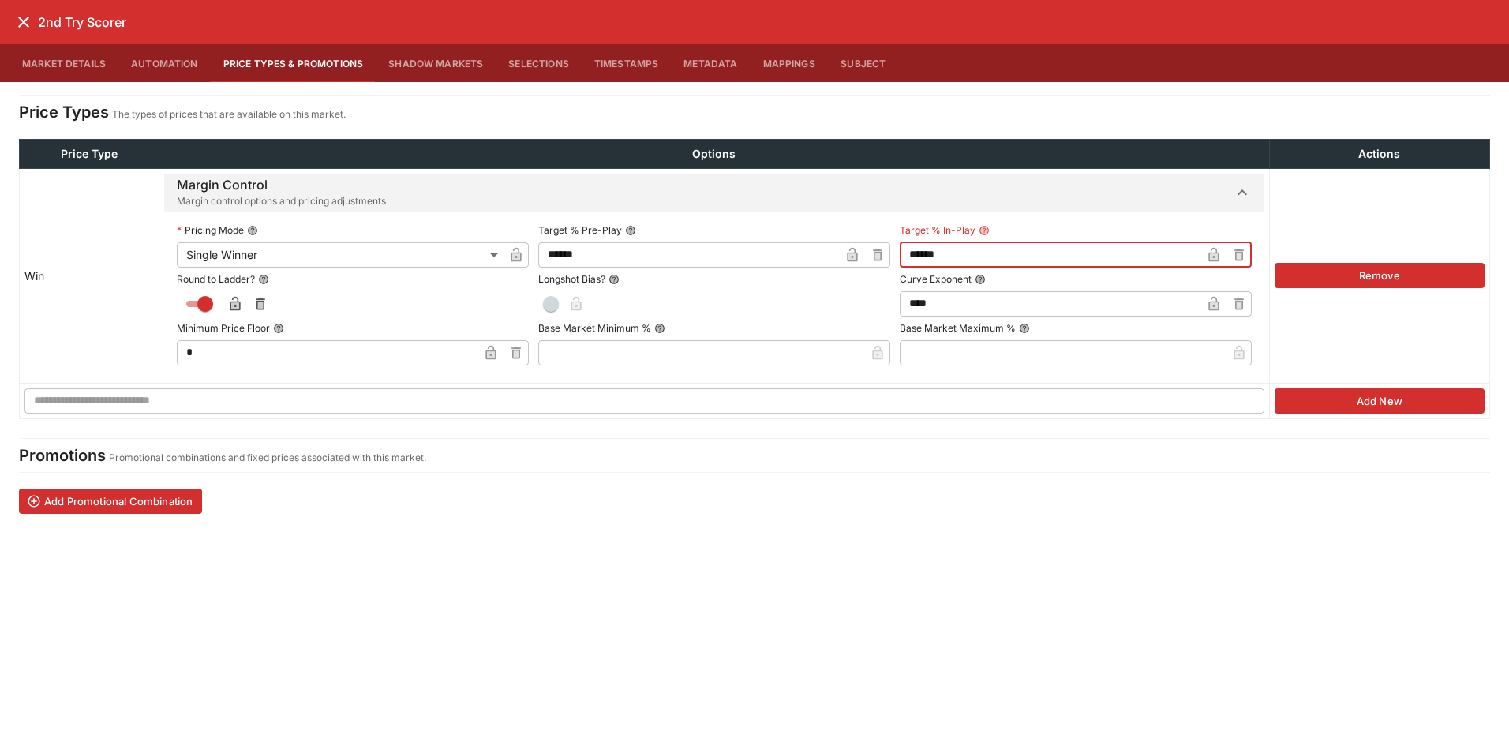
type input "*****"
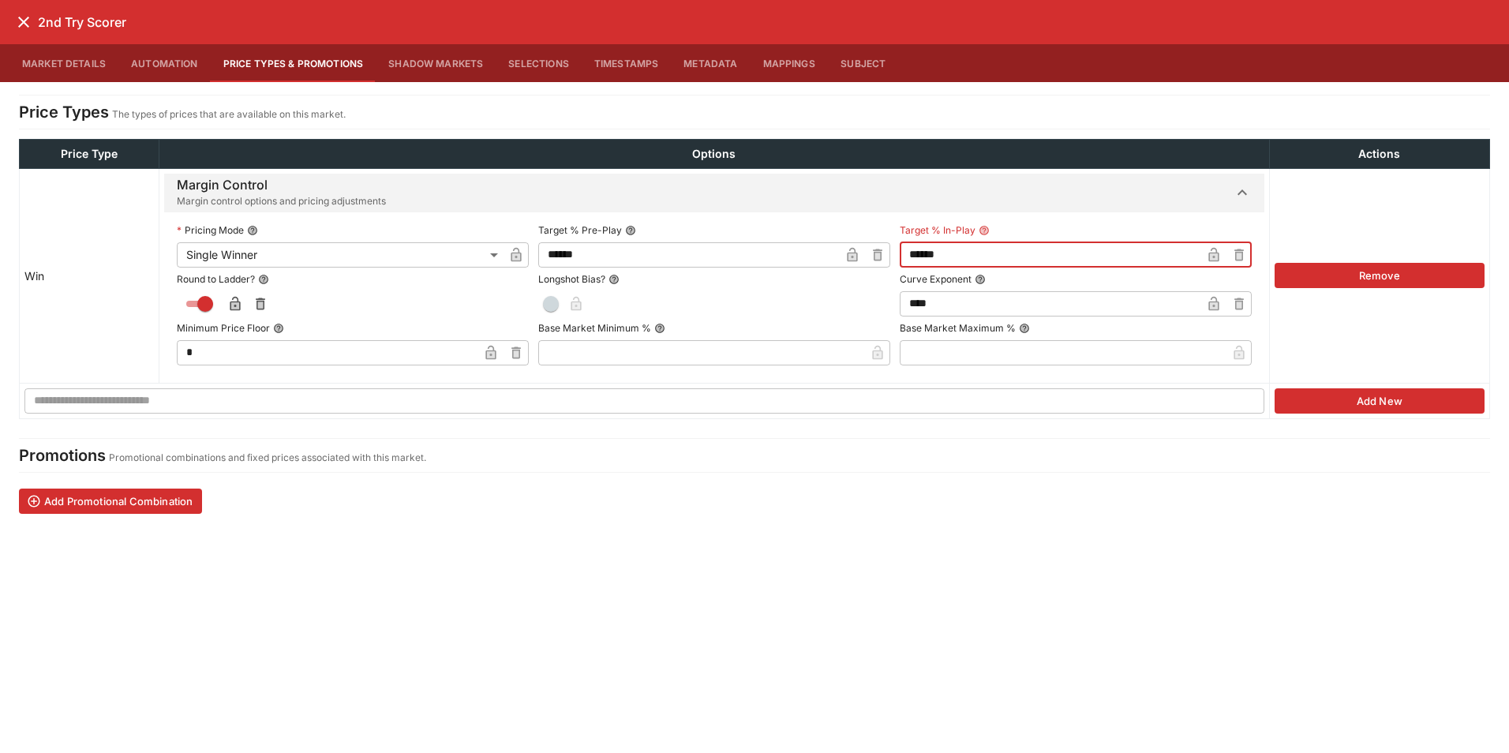
type input "*****"
drag, startPoint x: 948, startPoint y: 253, endPoint x: 881, endPoint y: 252, distance: 67.1
click at [881, 252] on div "**********" at bounding box center [714, 243] width 1074 height 49
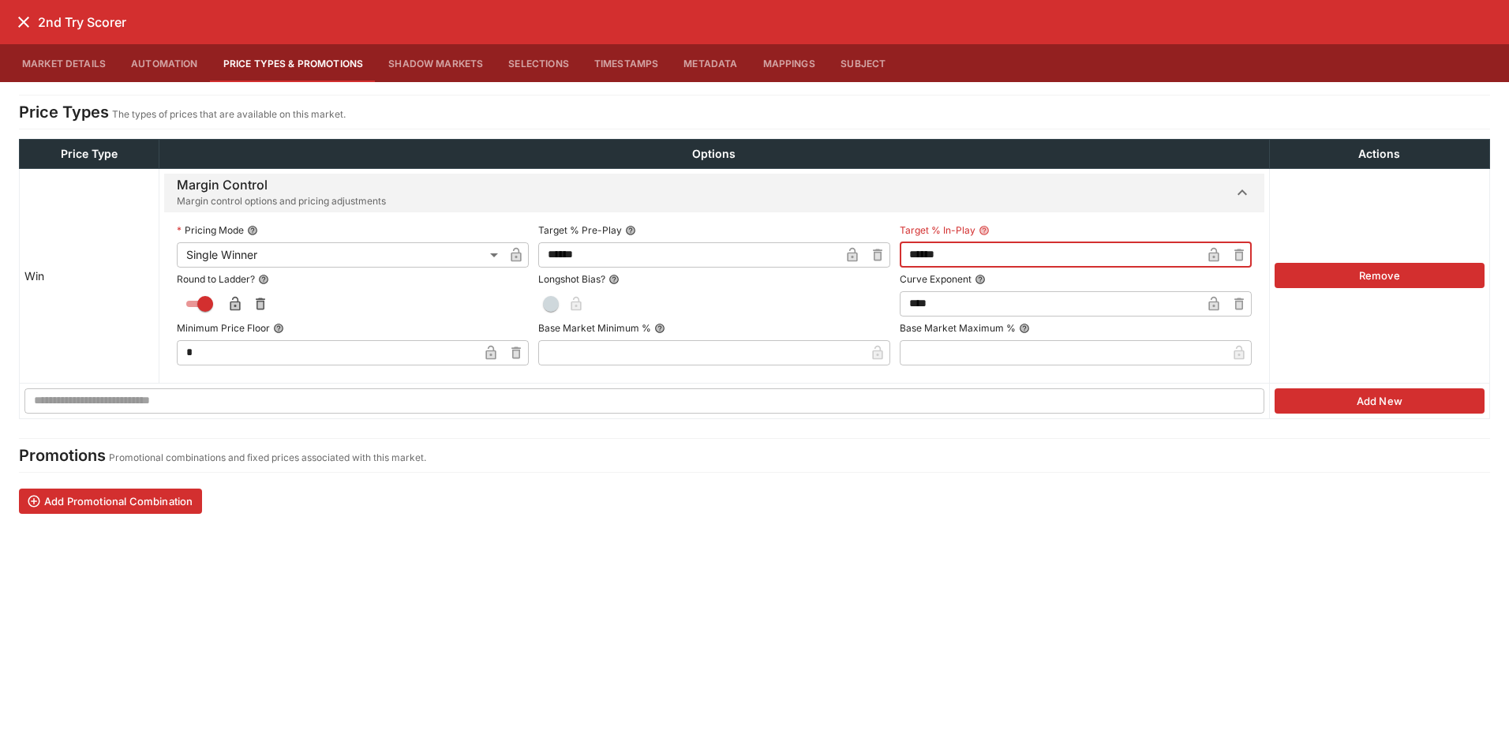
type input "******"
click at [811, 215] on div "**********" at bounding box center [713, 295] width 1099 height 166
click at [19, 19] on icon "close" at bounding box center [23, 22] width 19 height 19
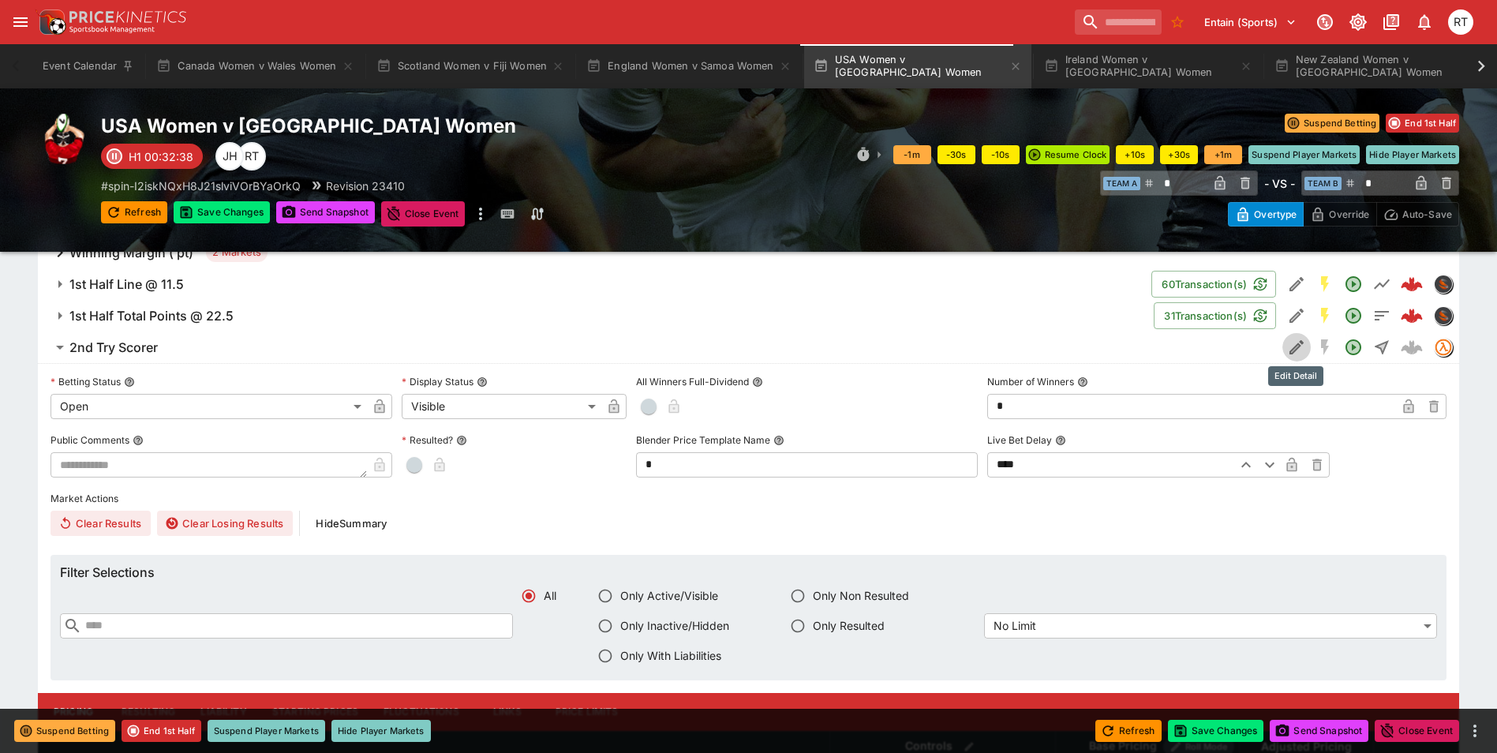
click at [1292, 345] on icon "Edit Detail" at bounding box center [1296, 347] width 19 height 19
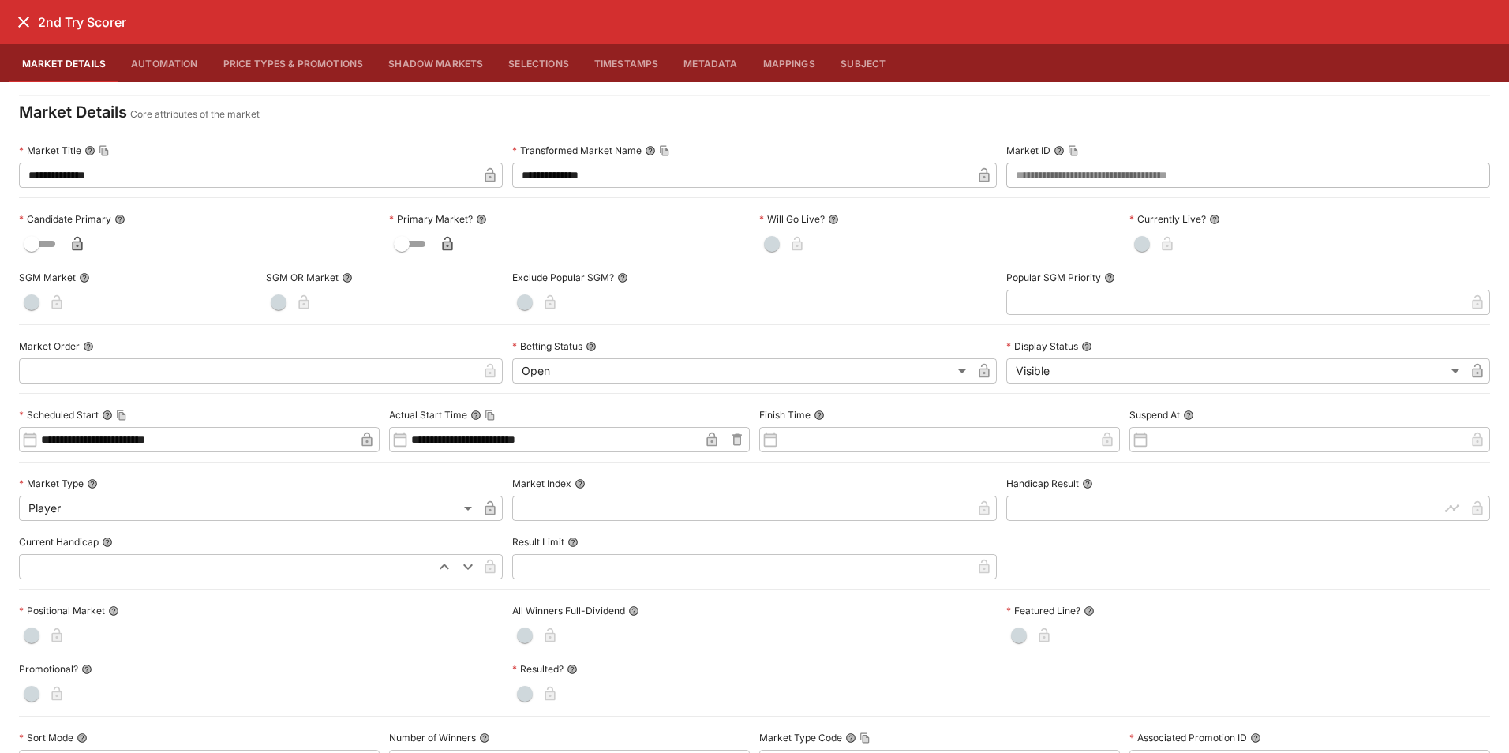
click at [305, 66] on button "Price Types & Promotions" at bounding box center [294, 63] width 166 height 38
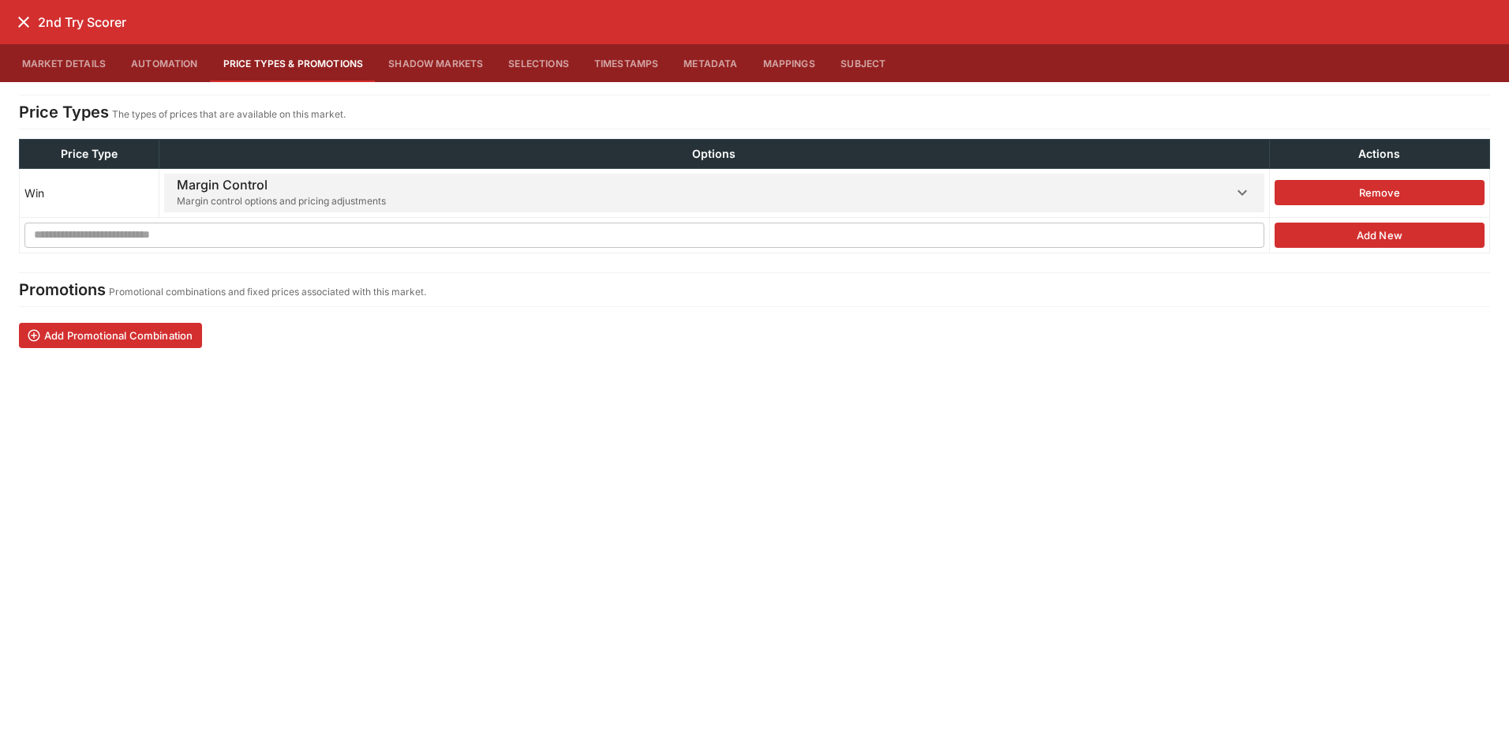
click at [491, 197] on span "Margin Control Margin control options and pricing adjustments" at bounding box center [704, 193] width 1055 height 39
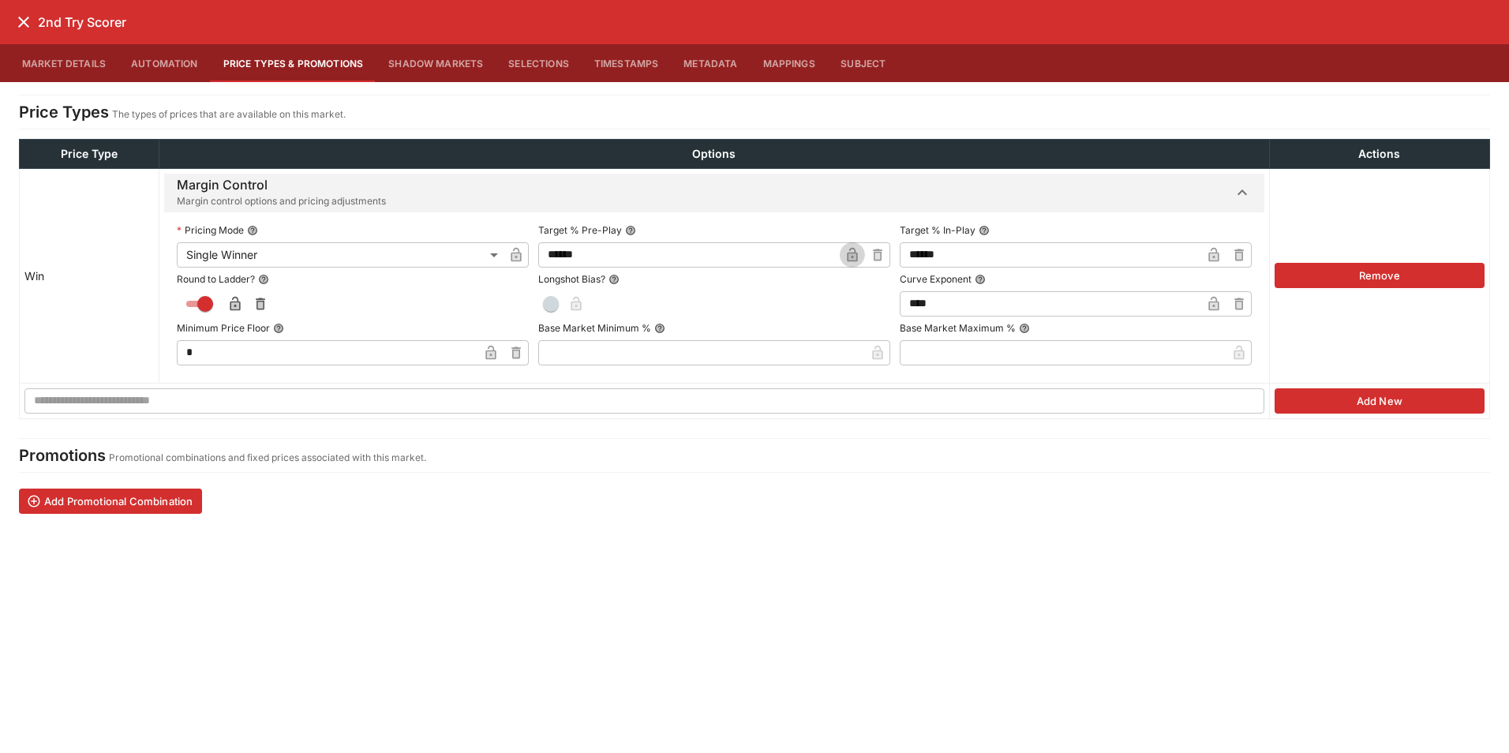
click at [848, 256] on icon "button" at bounding box center [852, 256] width 8 height 6
click at [1210, 255] on icon "button" at bounding box center [1214, 256] width 8 height 6
click at [28, 28] on icon "close" at bounding box center [23, 22] width 19 height 19
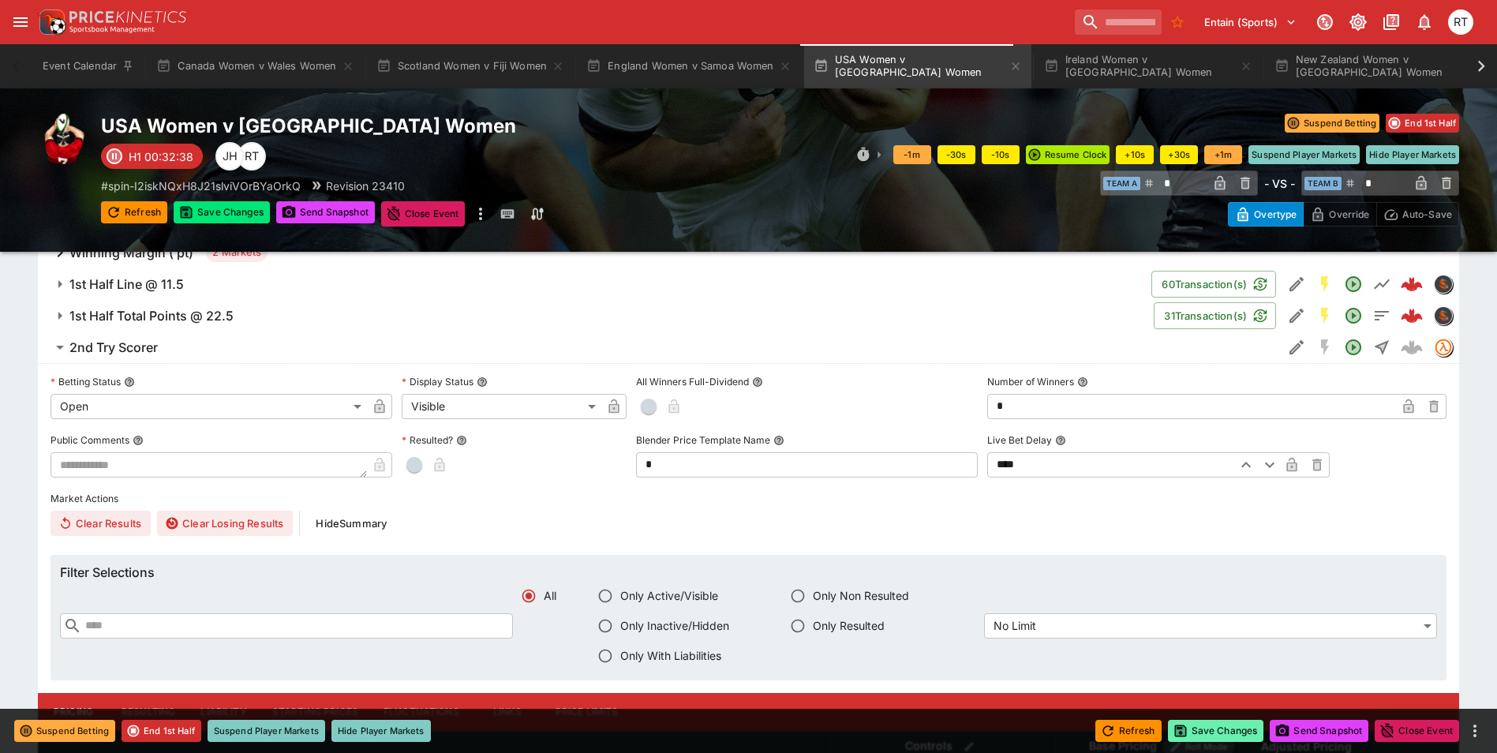
click at [1205, 735] on button "Save Changes" at bounding box center [1216, 731] width 96 height 22
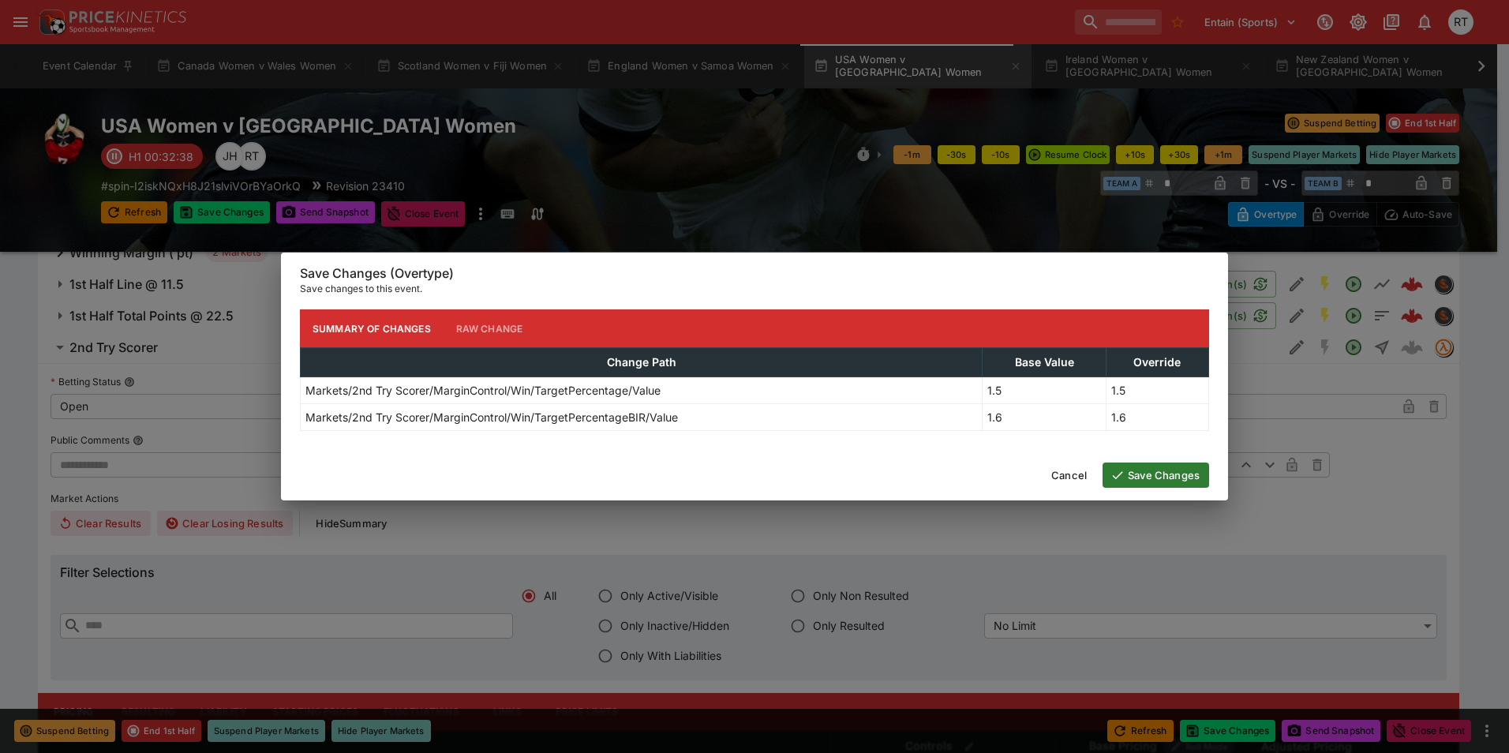
click at [1152, 481] on button "Save Changes" at bounding box center [1155, 474] width 107 height 25
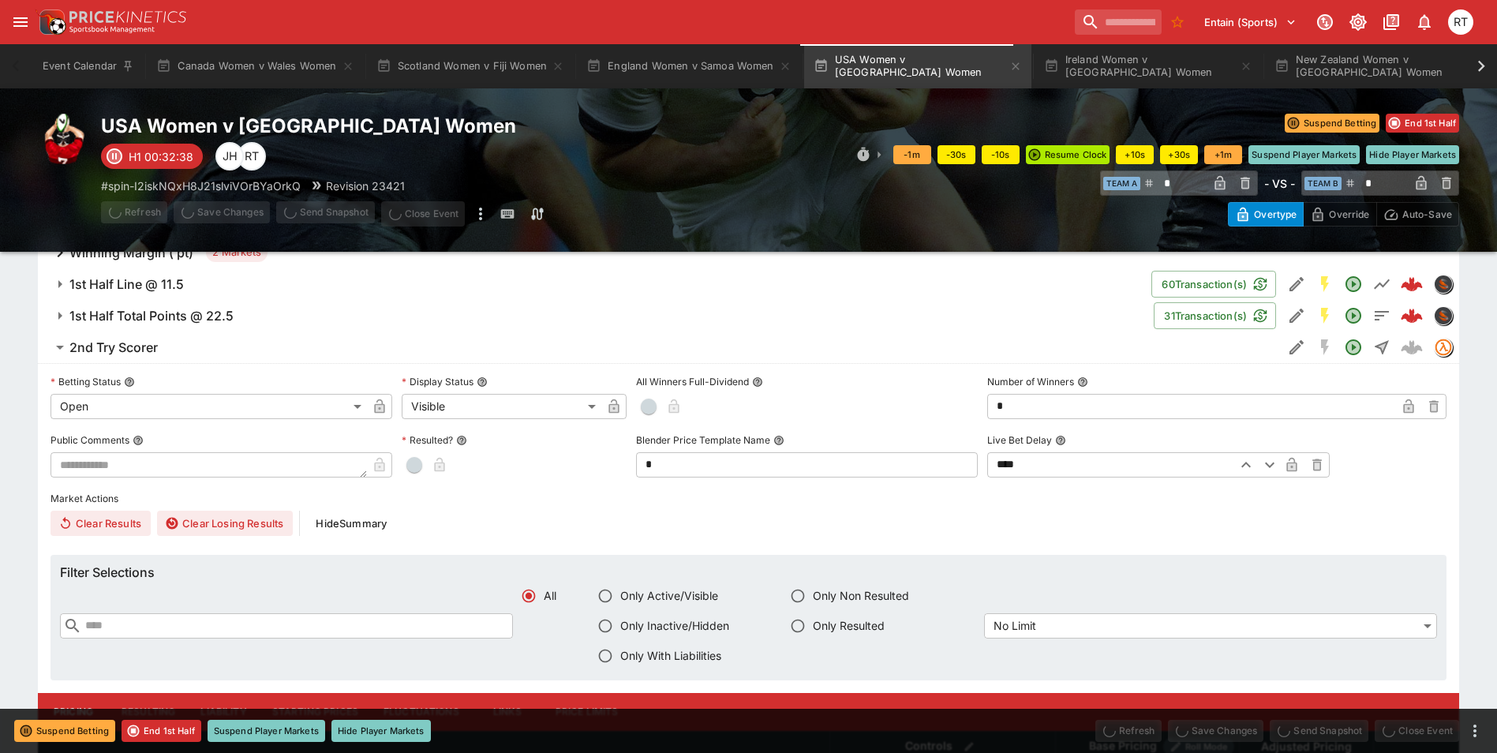
type input "*****"
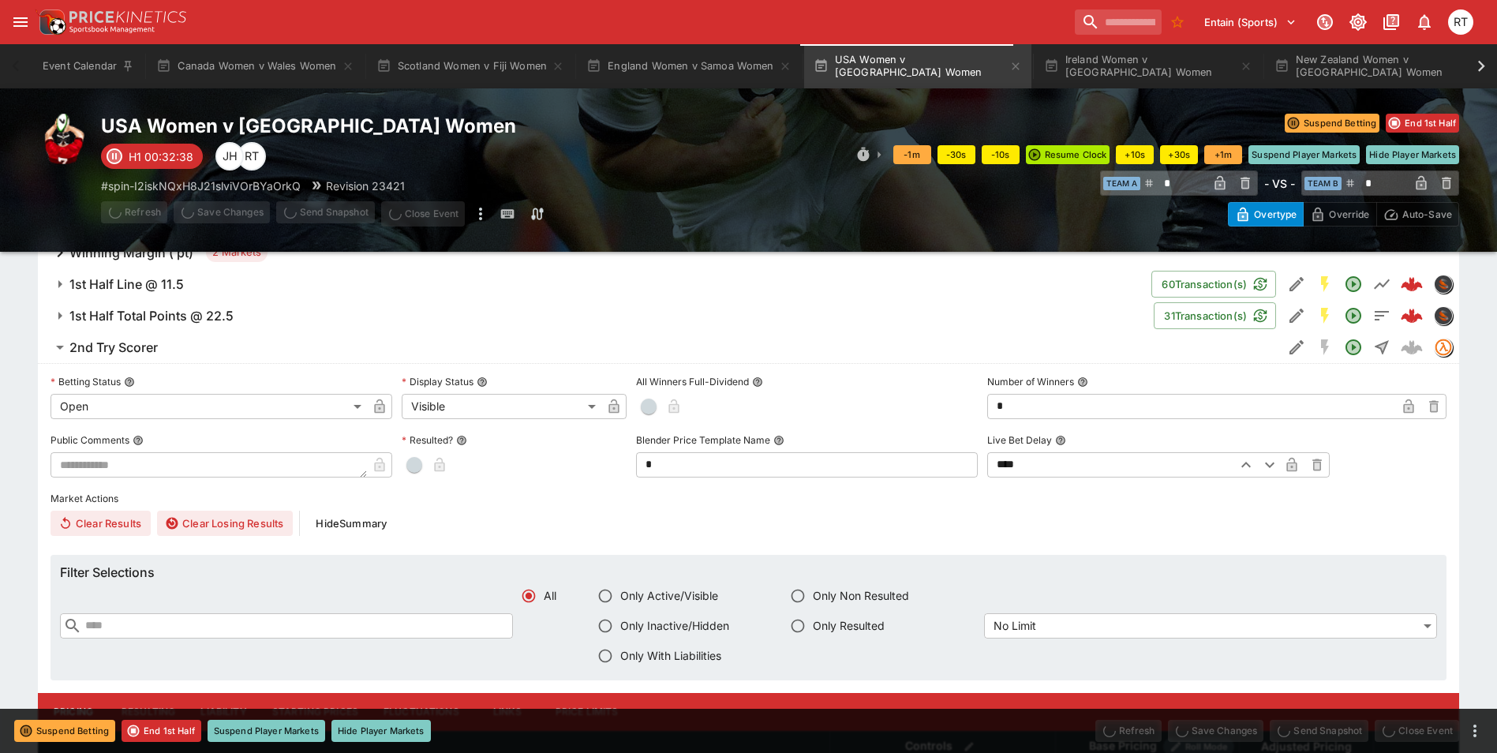
type input "*****"
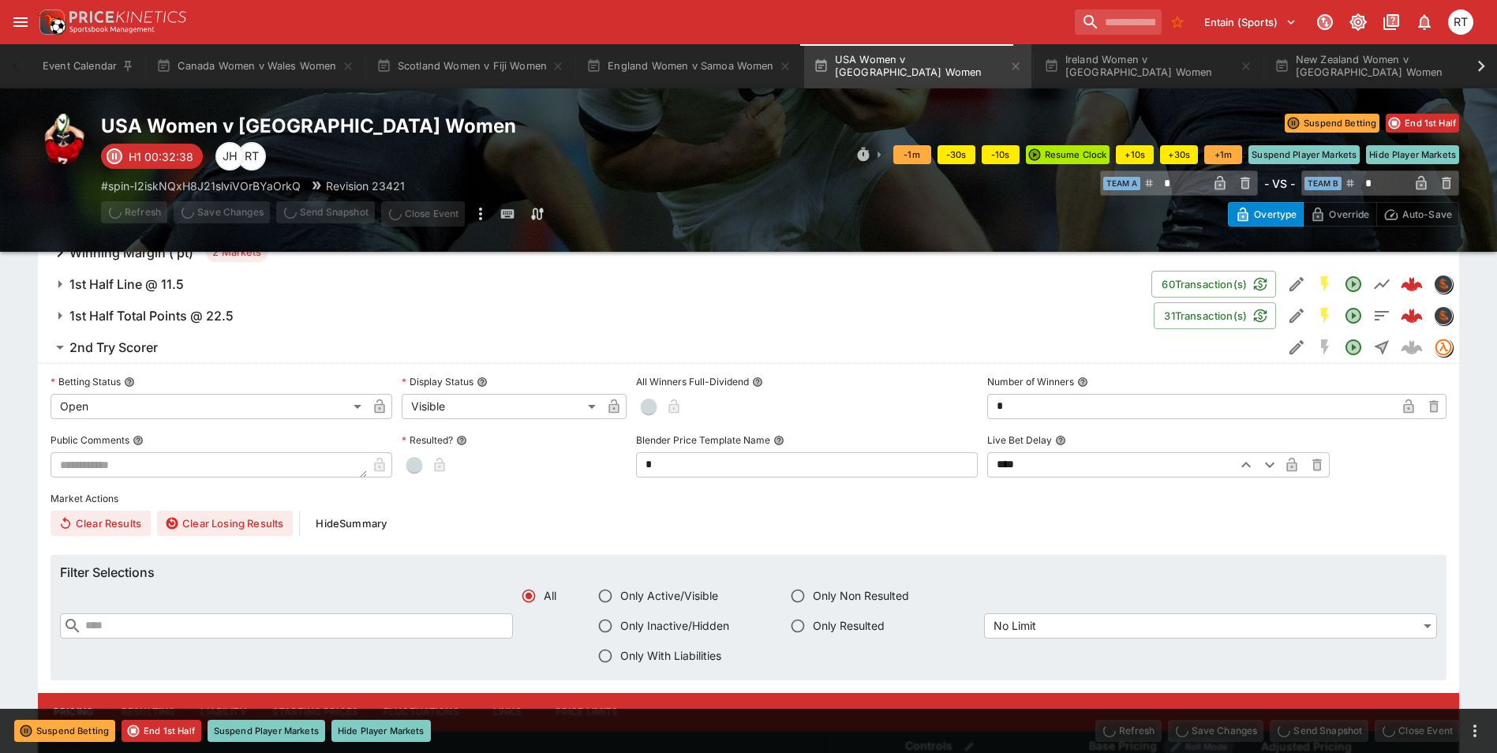
type input "*****"
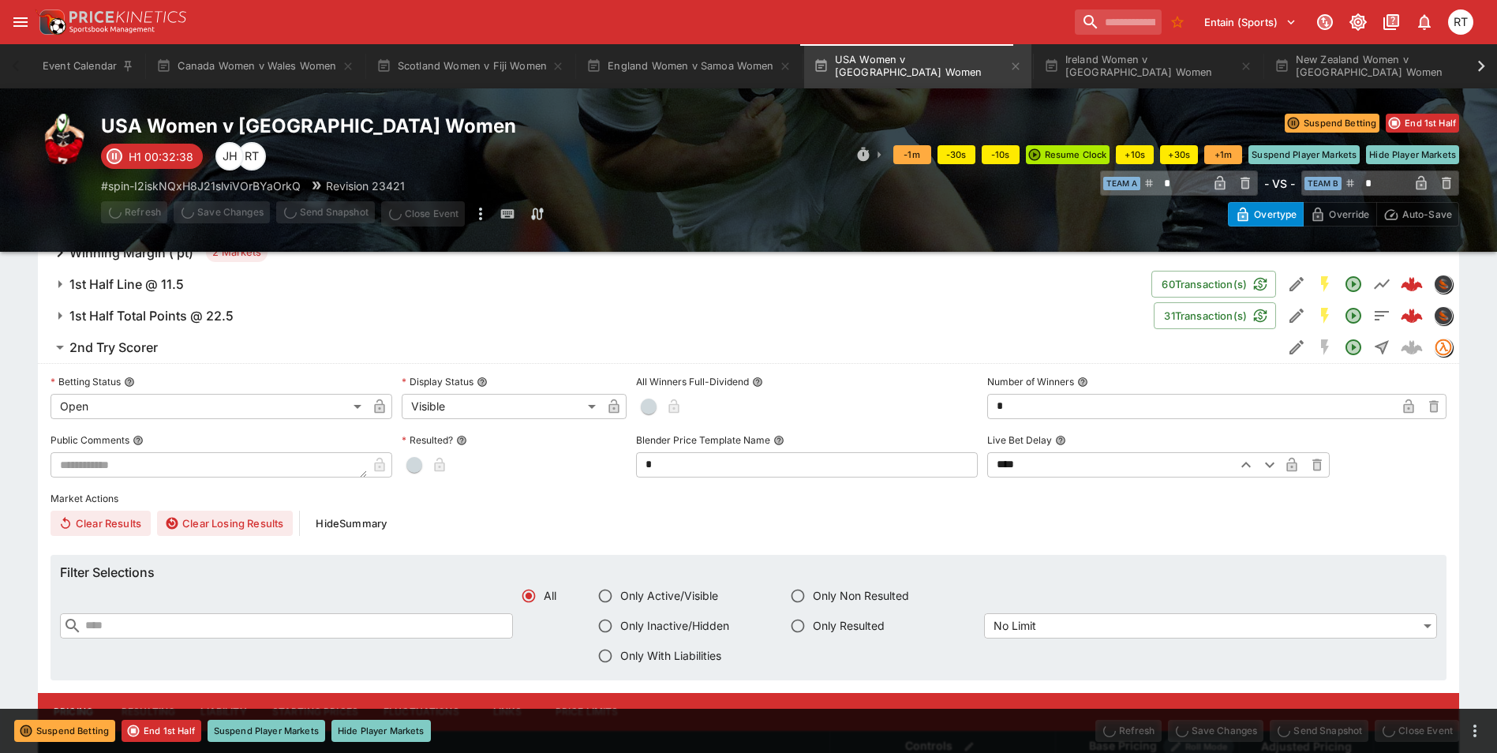
type input "*****"
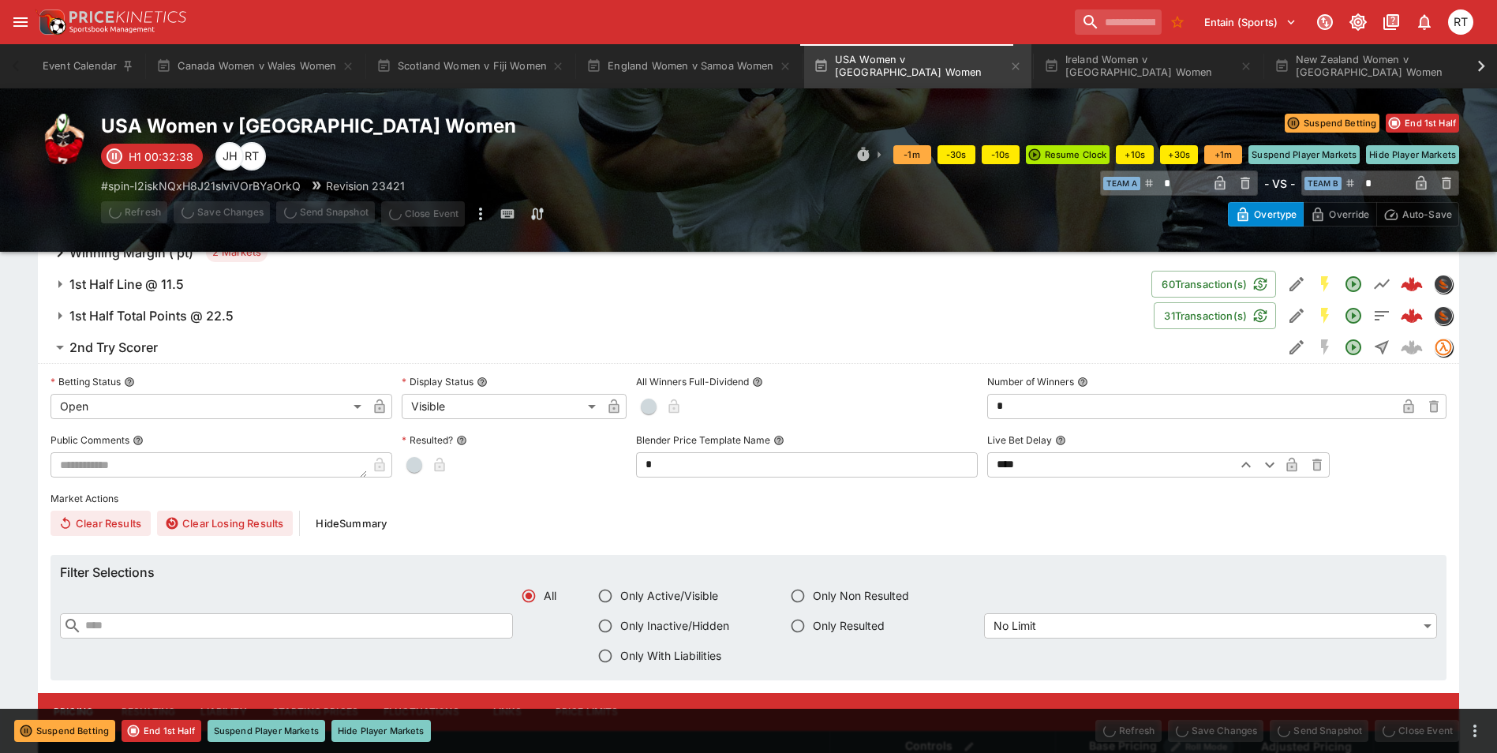
type input "*****"
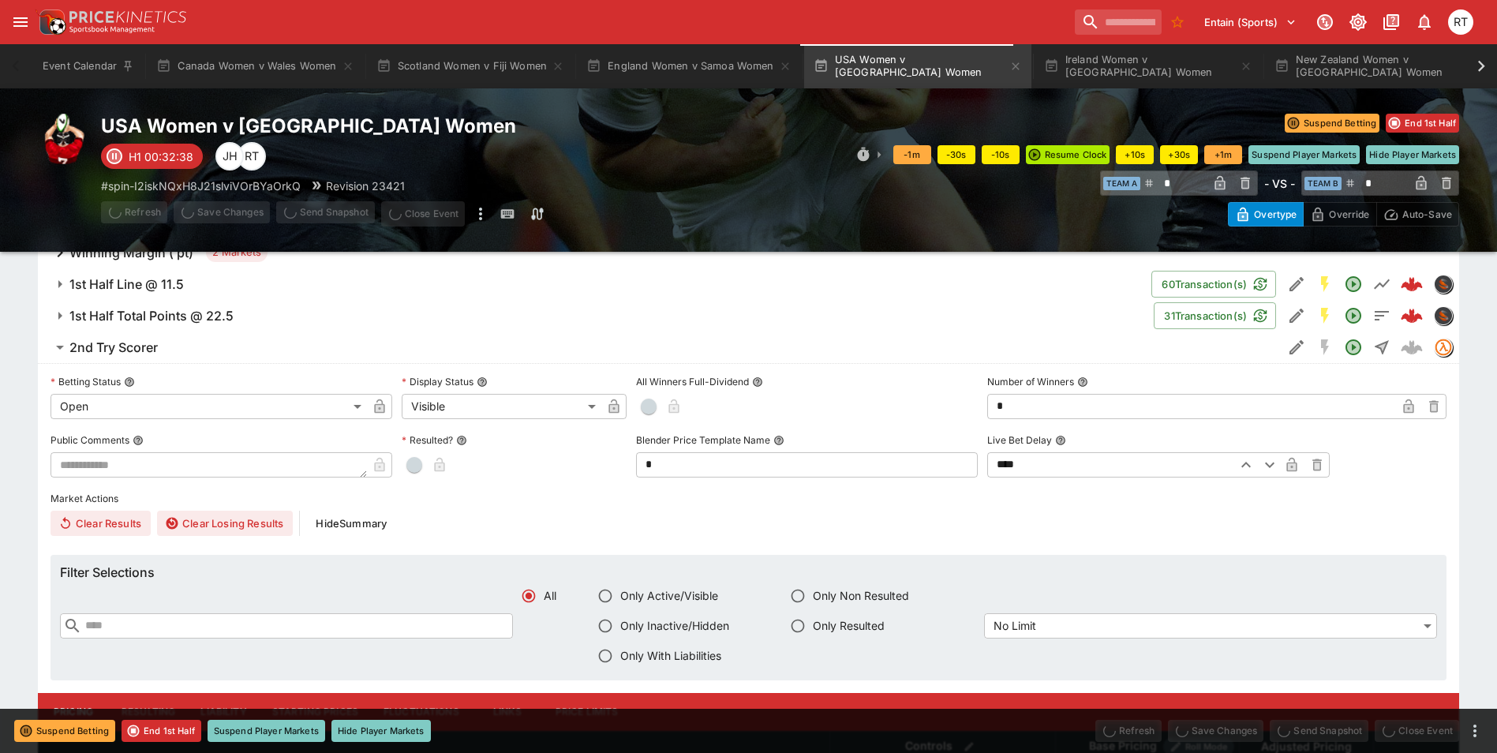
type input "*****"
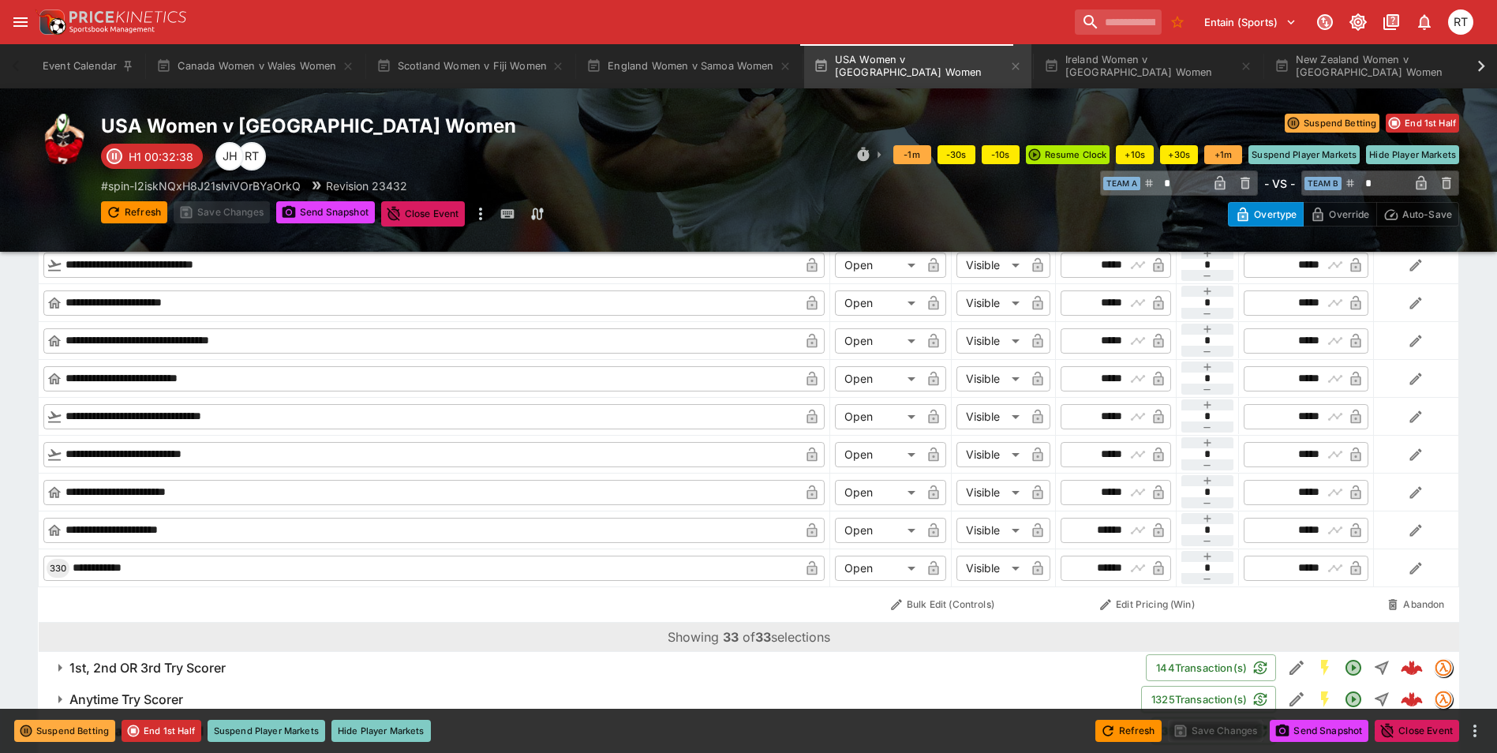
scroll to position [2525, 0]
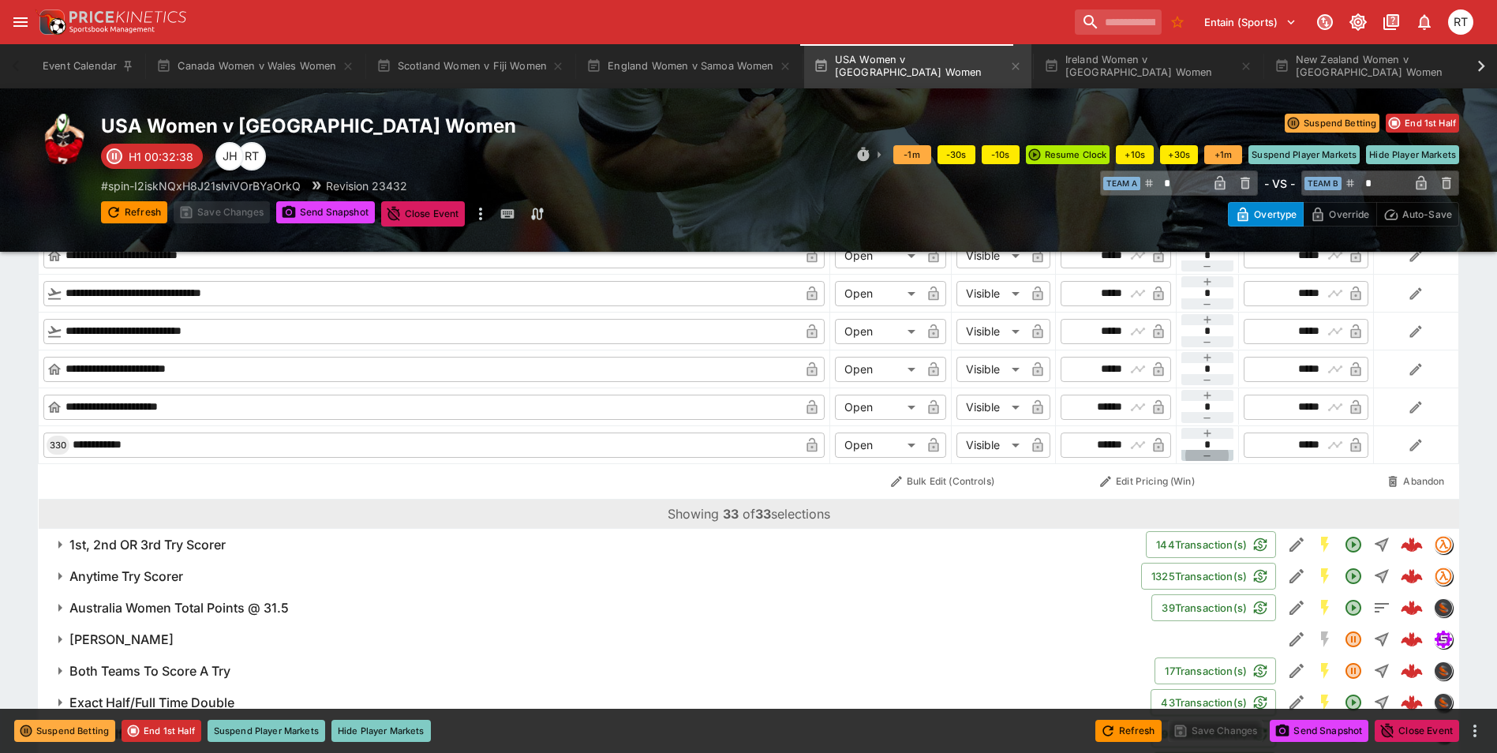
click at [1204, 455] on icon "button" at bounding box center [1207, 456] width 13 height 13
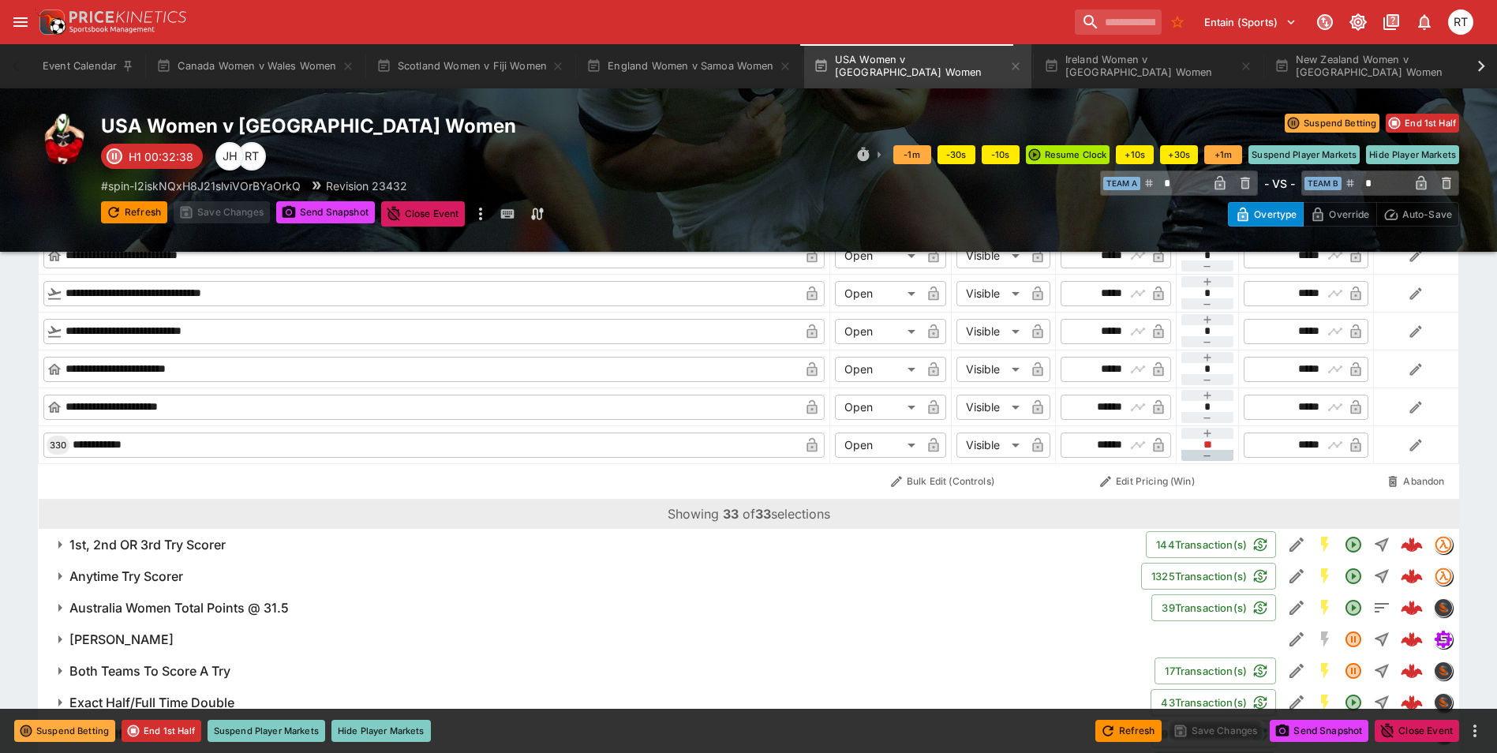
click at [1204, 455] on icon "button" at bounding box center [1207, 456] width 13 height 13
type input "**"
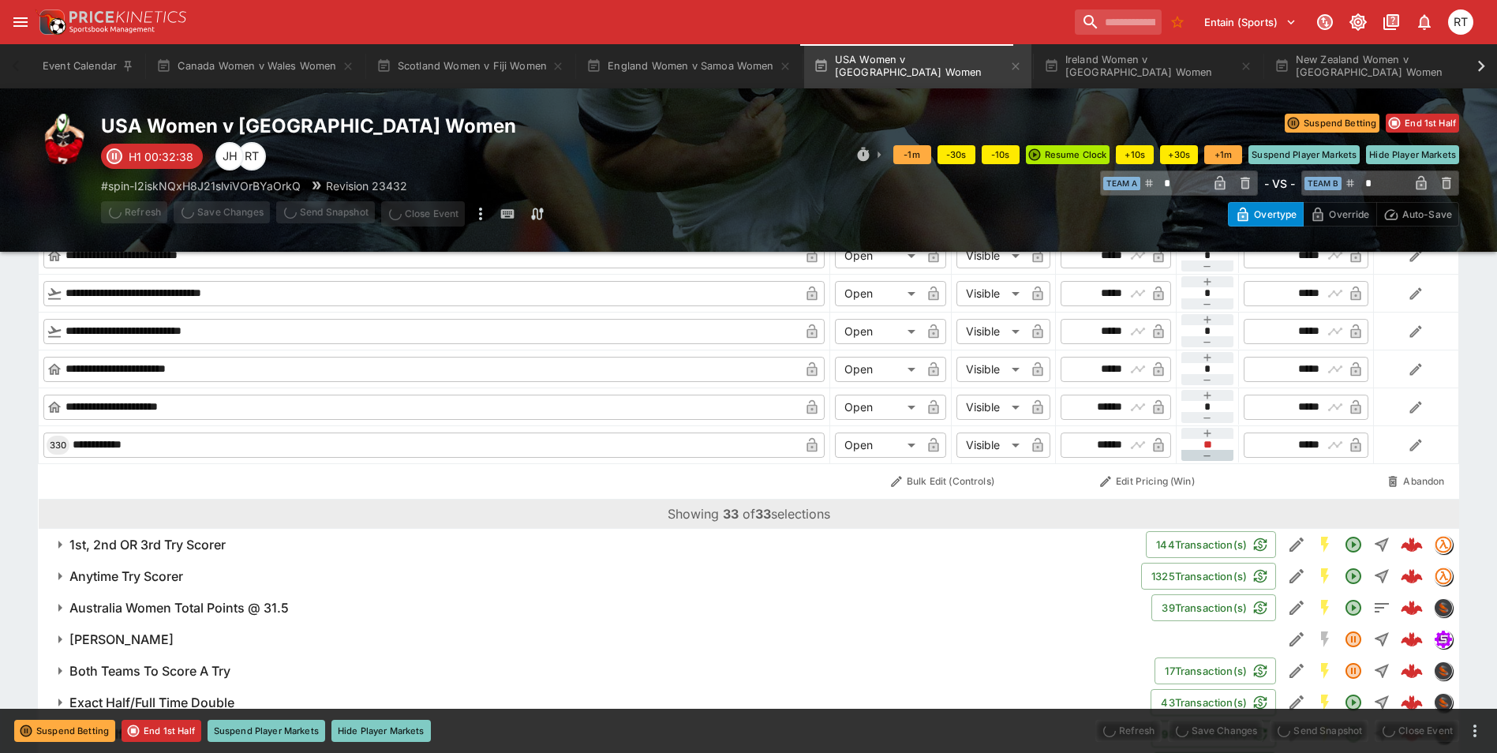
type input "*****"
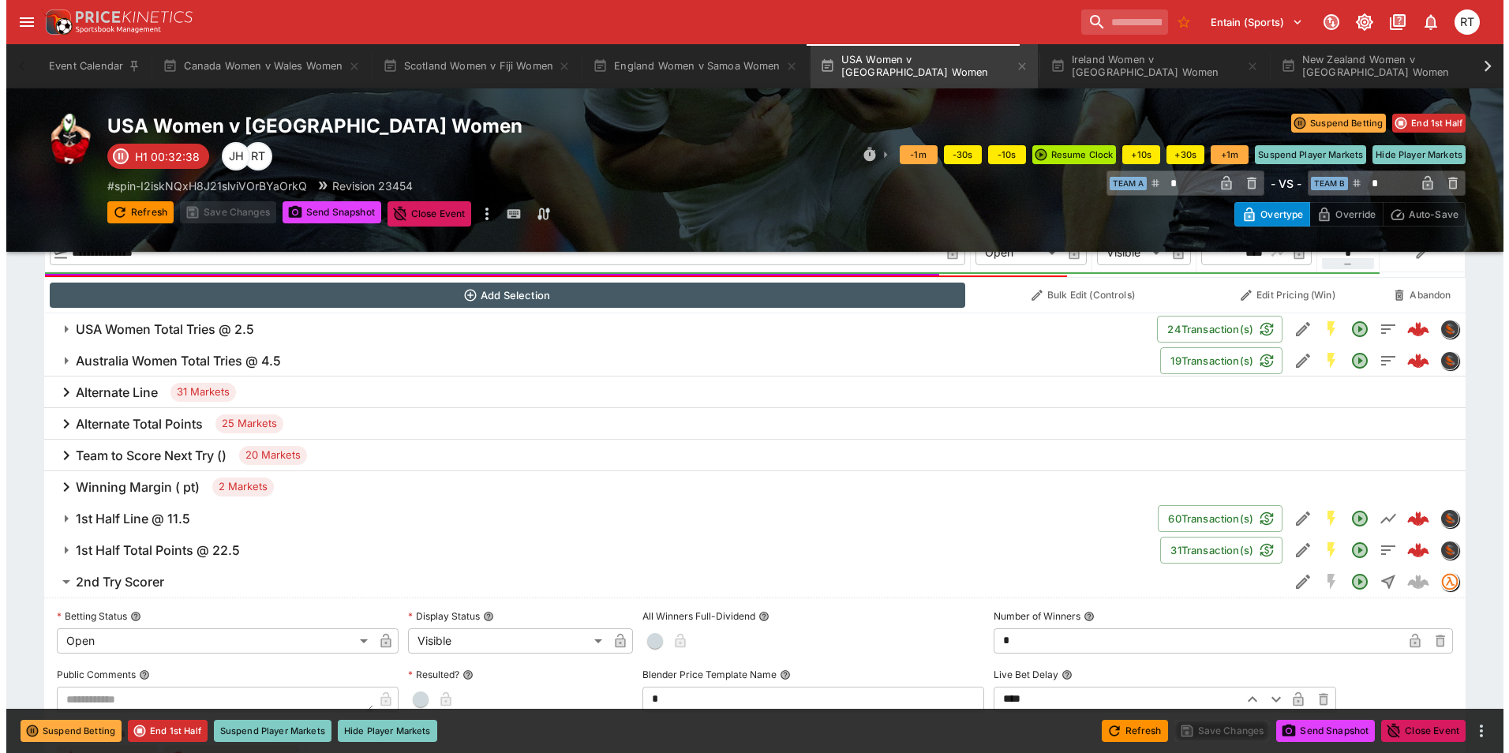
scroll to position [868, 0]
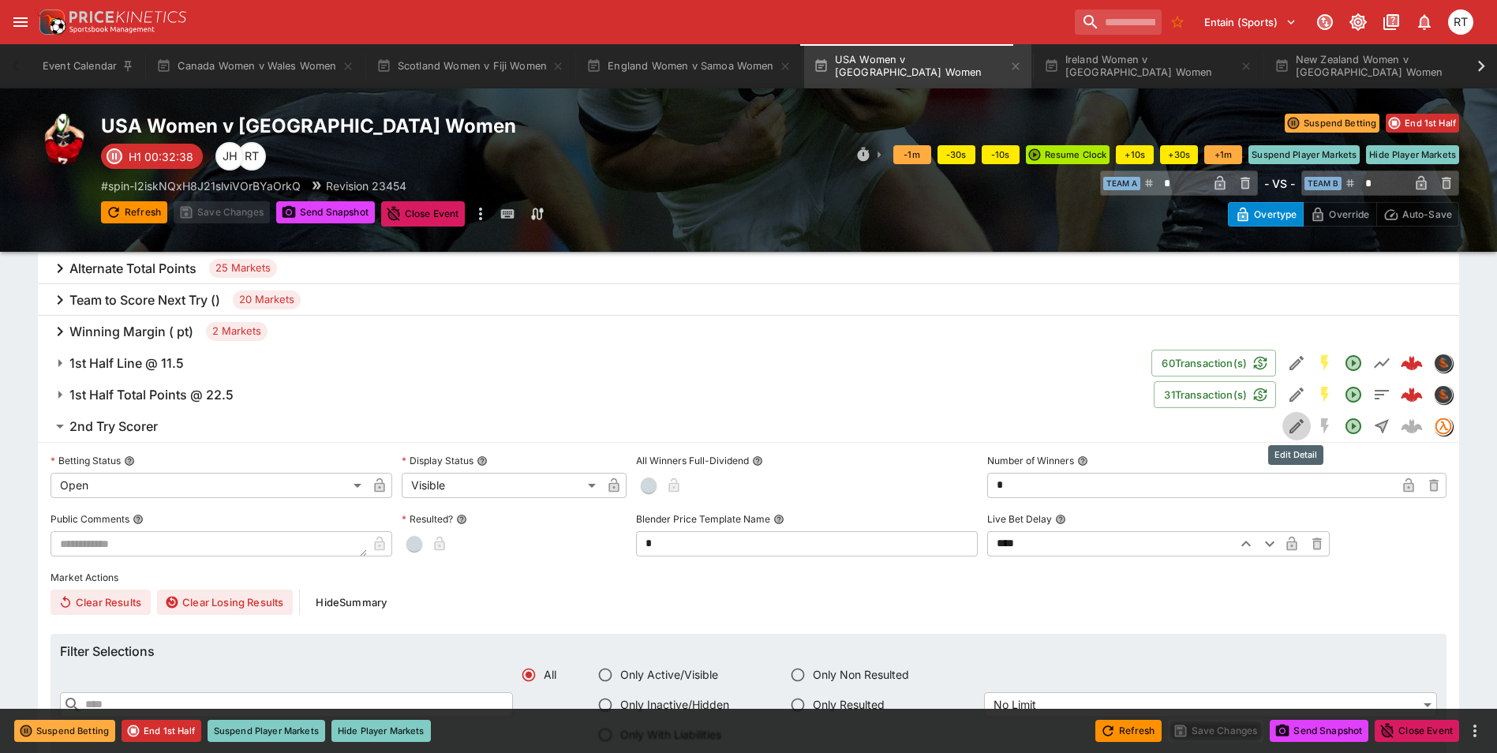
click at [1300, 429] on icon "Edit Detail" at bounding box center [1296, 426] width 19 height 19
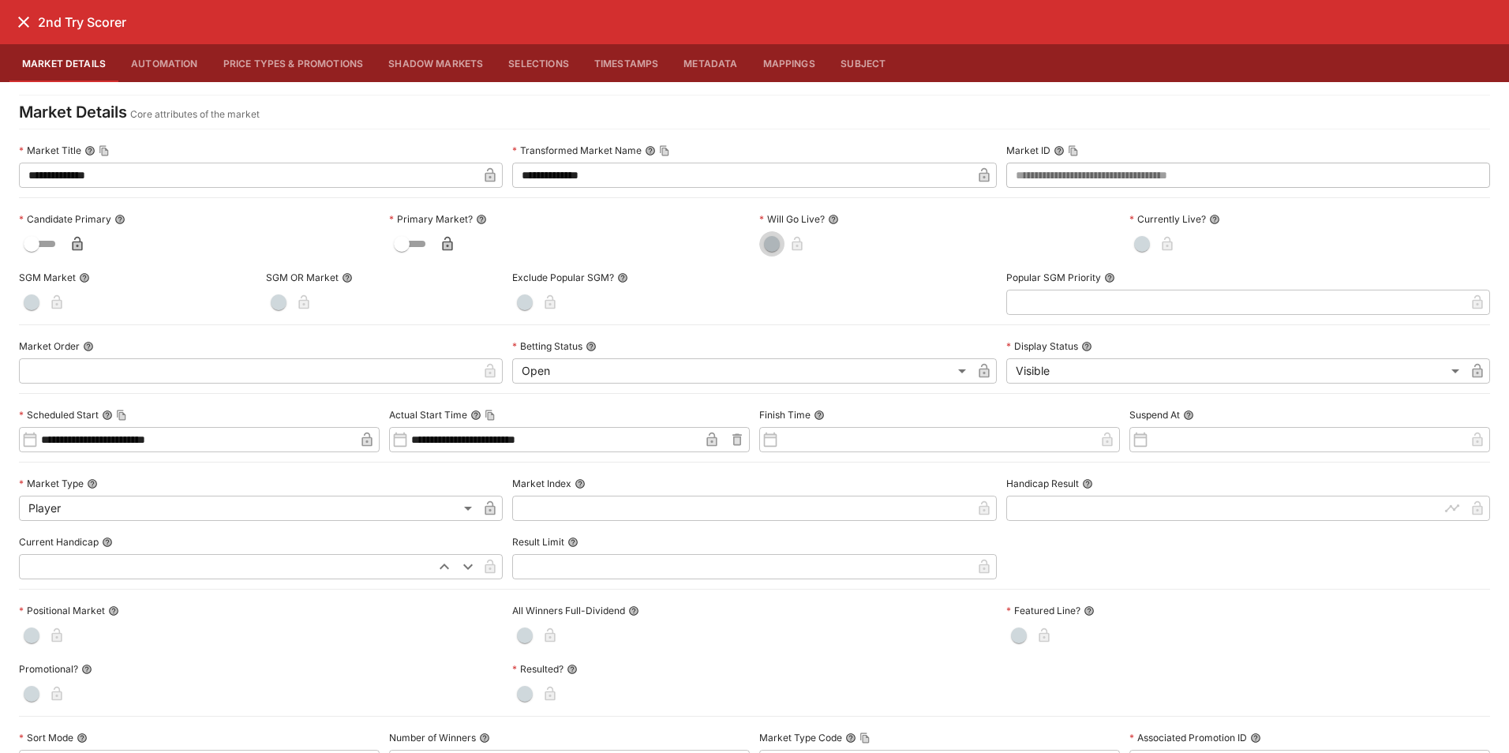
click at [771, 245] on span "button" at bounding box center [772, 244] width 16 height 16
click at [1135, 234] on button "button" at bounding box center [1141, 243] width 25 height 25
click at [814, 244] on icon "button" at bounding box center [818, 245] width 8 height 6
click at [1180, 241] on icon "button" at bounding box center [1188, 244] width 16 height 16
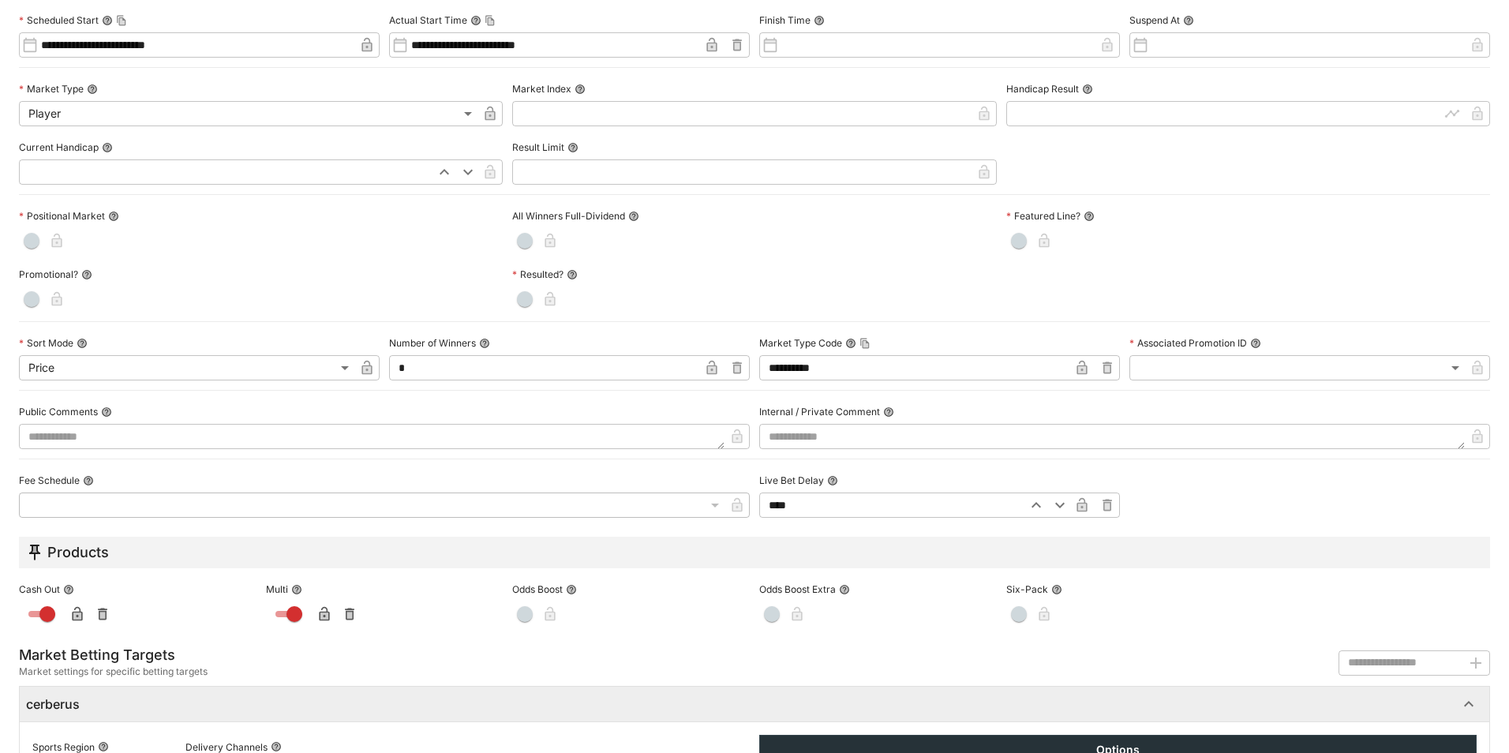
scroll to position [571, 0]
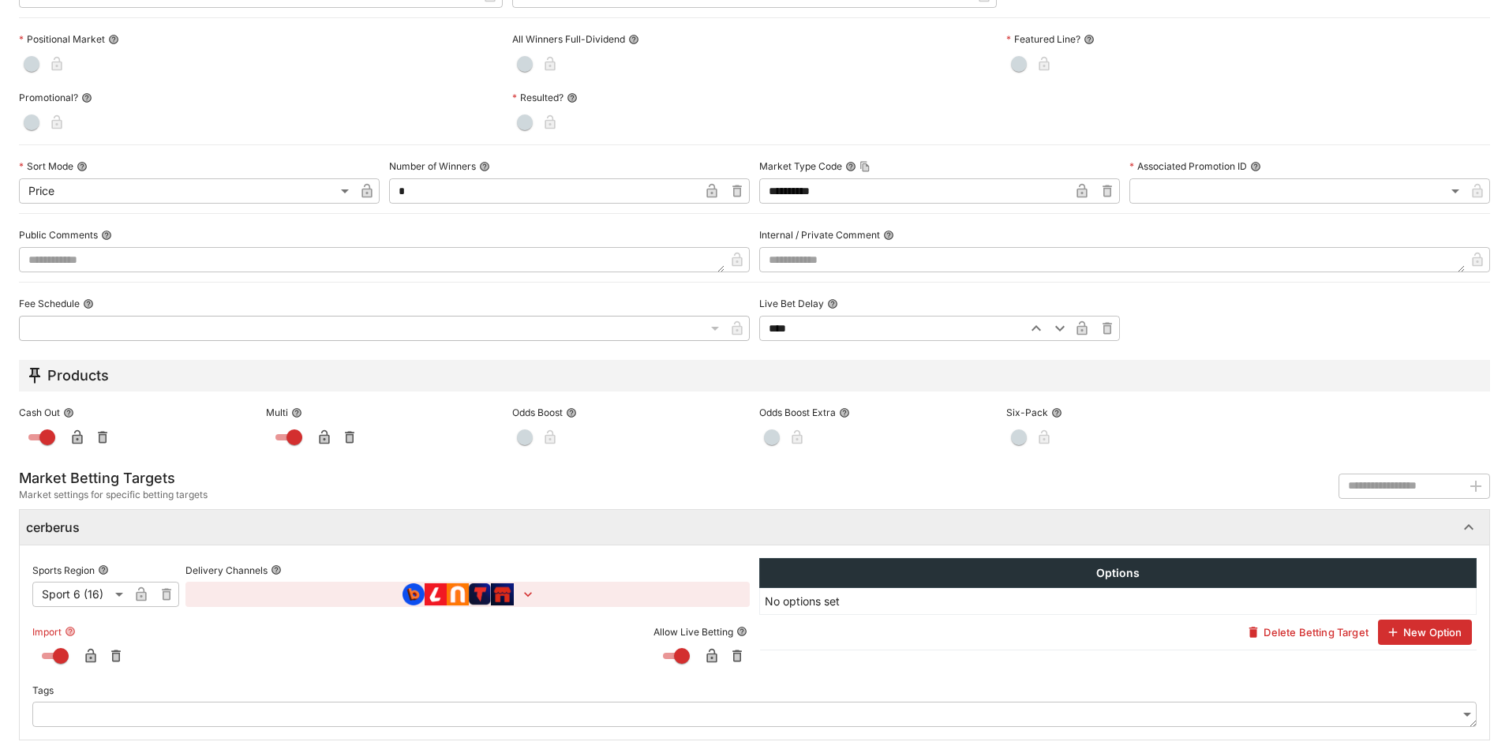
click at [88, 654] on icon "button" at bounding box center [90, 656] width 10 height 14
type input "*****"
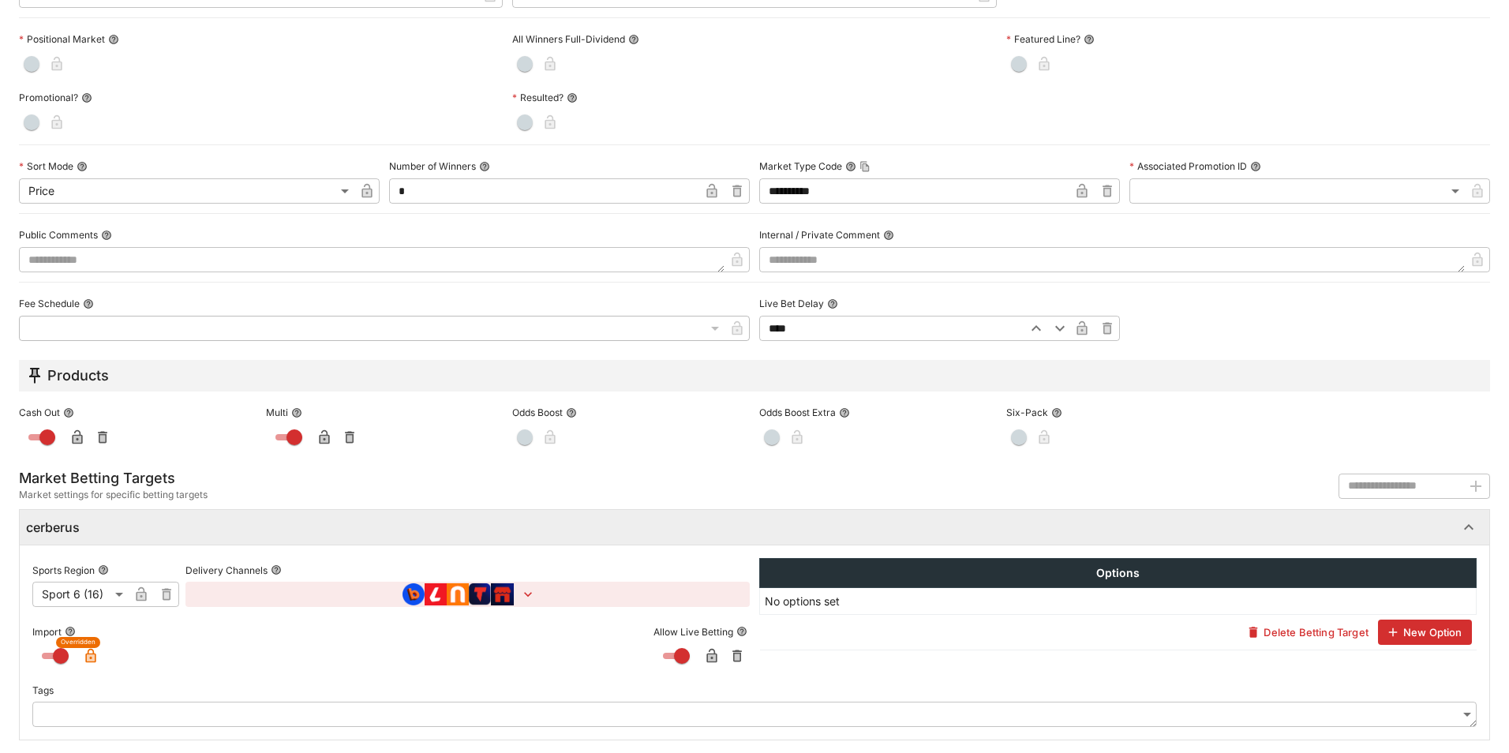
type input "*****"
type input "******"
type input "*****"
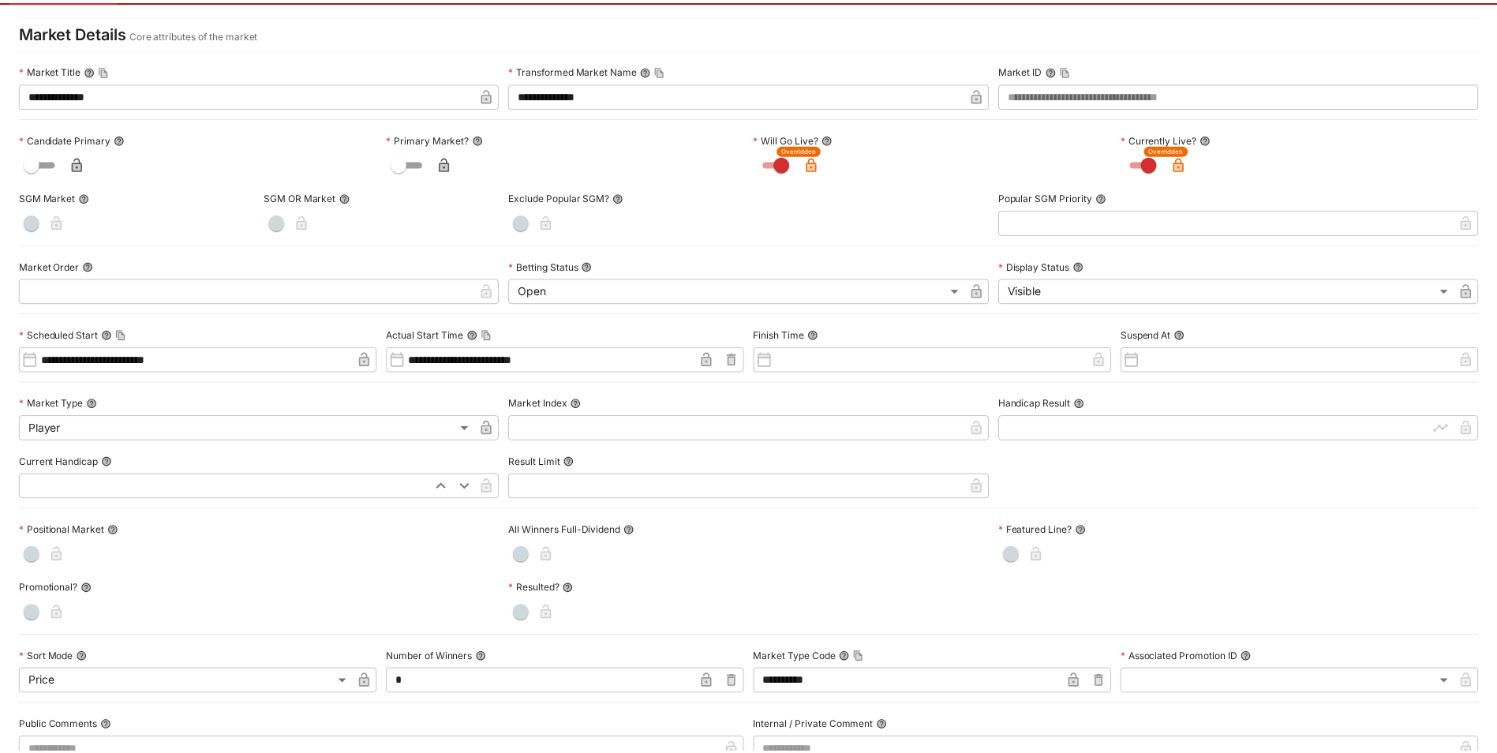
scroll to position [0, 0]
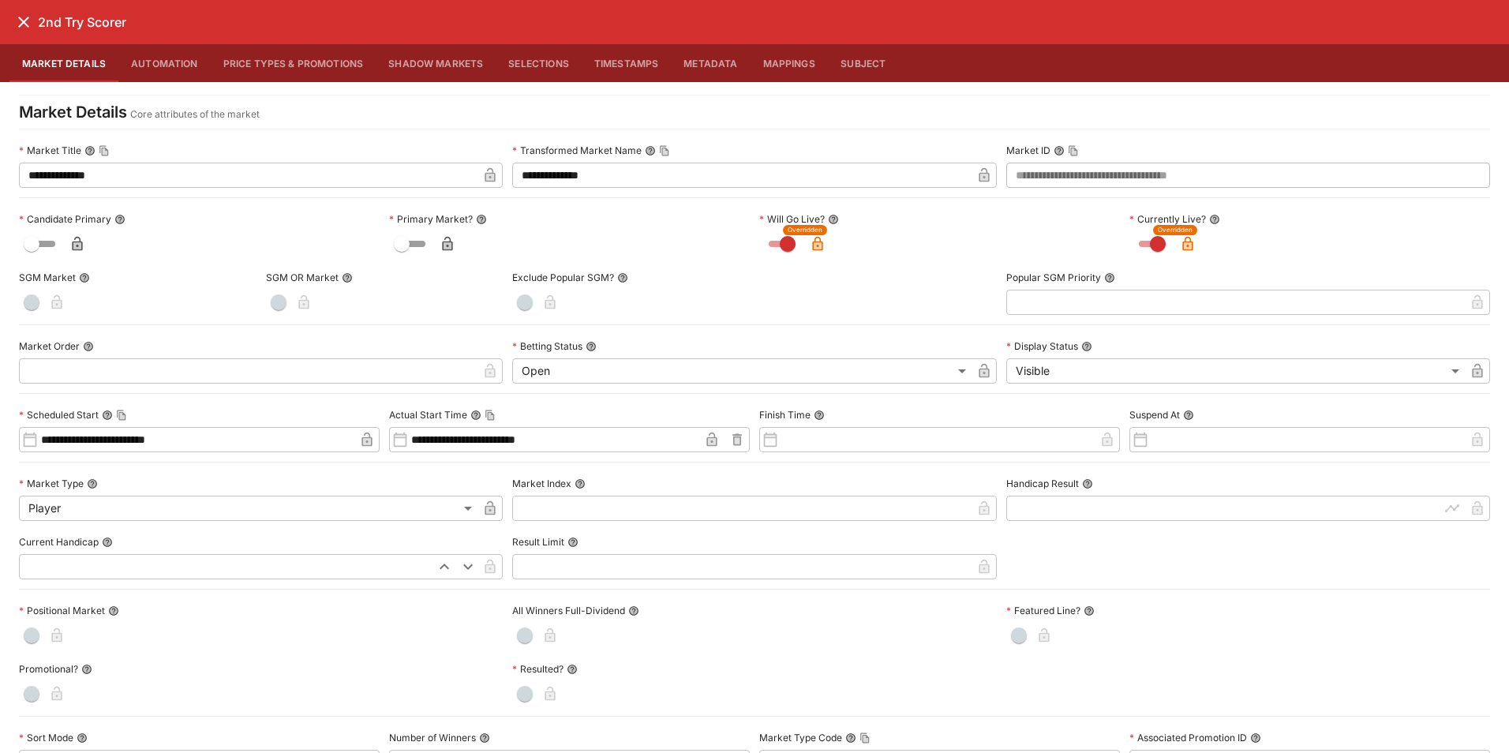
click at [22, 27] on icon "close" at bounding box center [23, 22] width 19 height 19
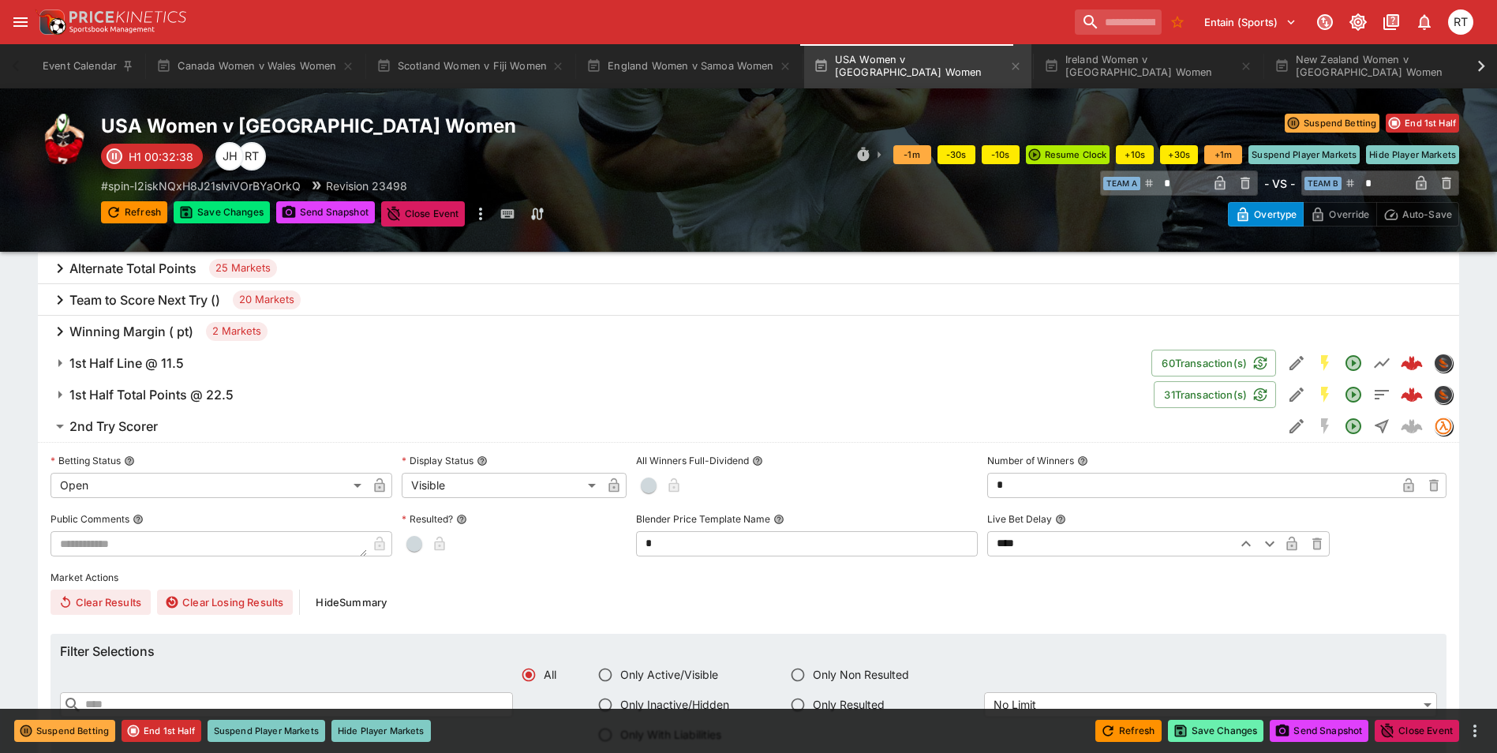
click at [1199, 729] on button "Save Changes" at bounding box center [1216, 731] width 96 height 22
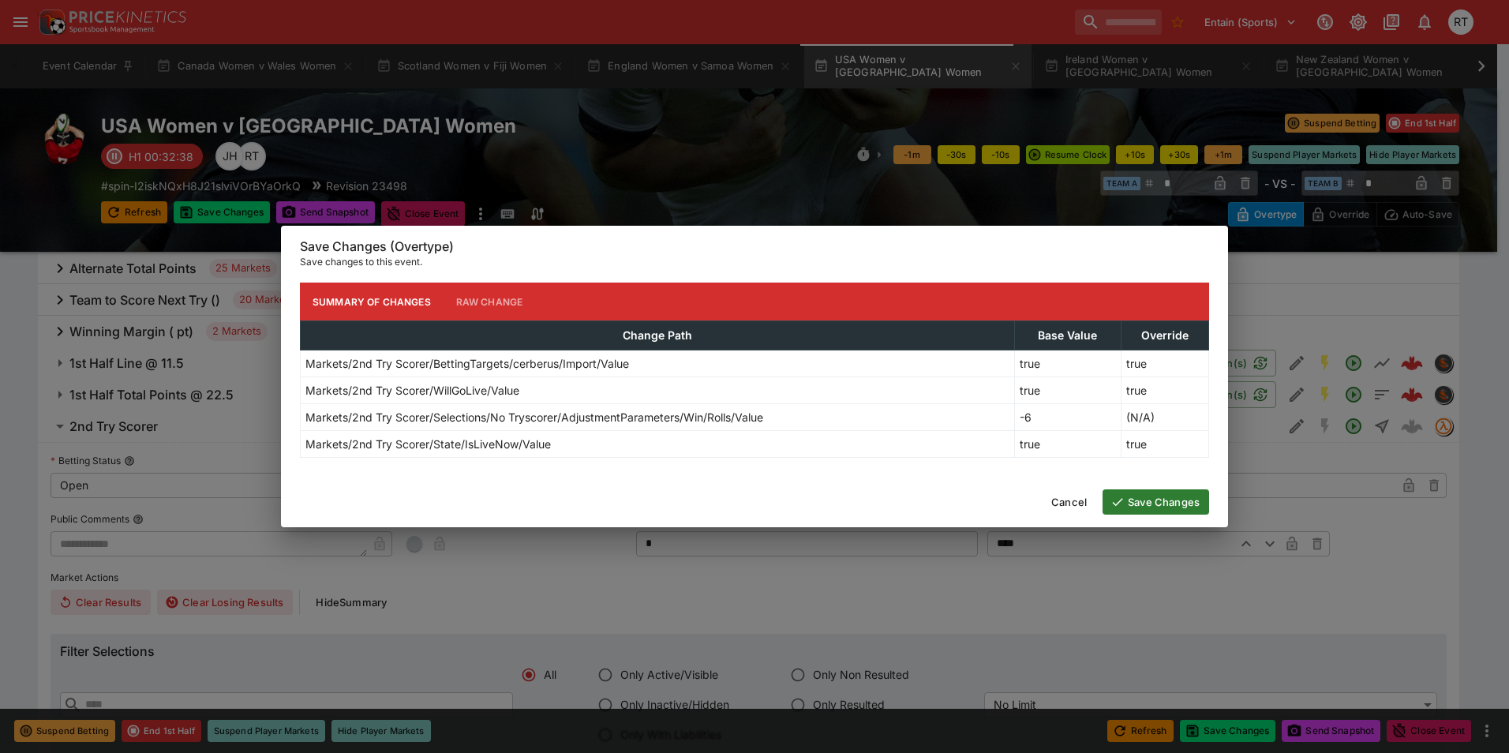
click at [1140, 497] on button "Save Changes" at bounding box center [1155, 501] width 107 height 25
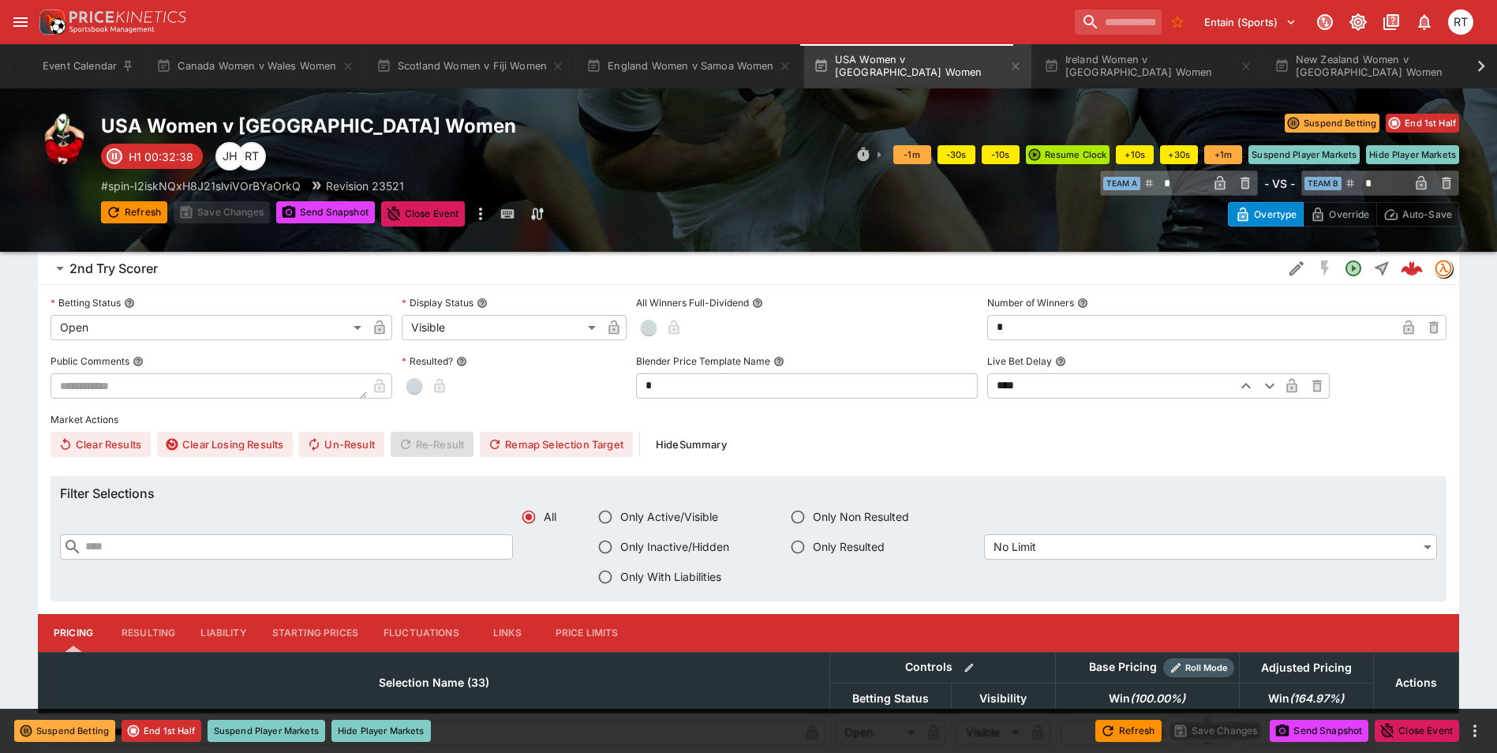
scroll to position [868, 0]
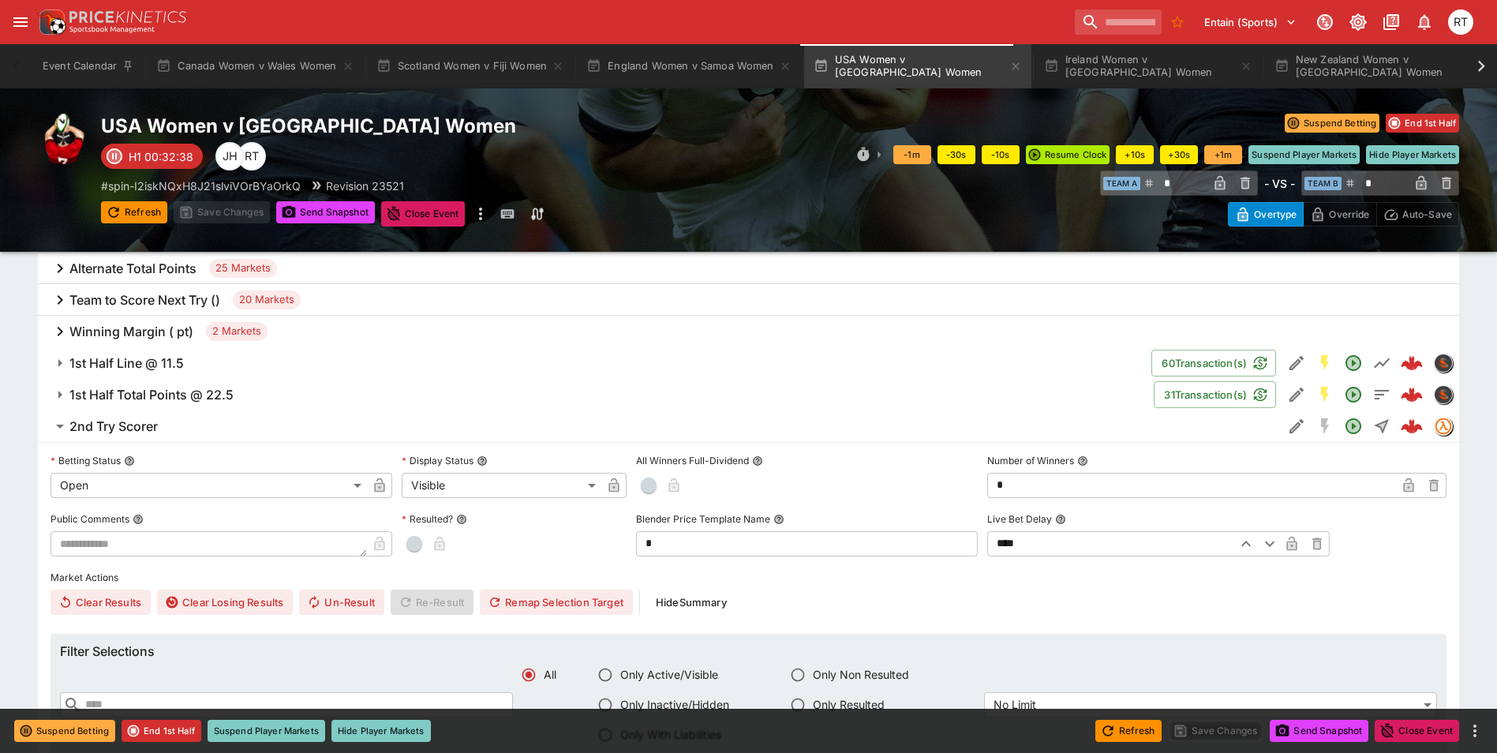
click at [214, 425] on span "2nd Try Scorer" at bounding box center [669, 426] width 1200 height 17
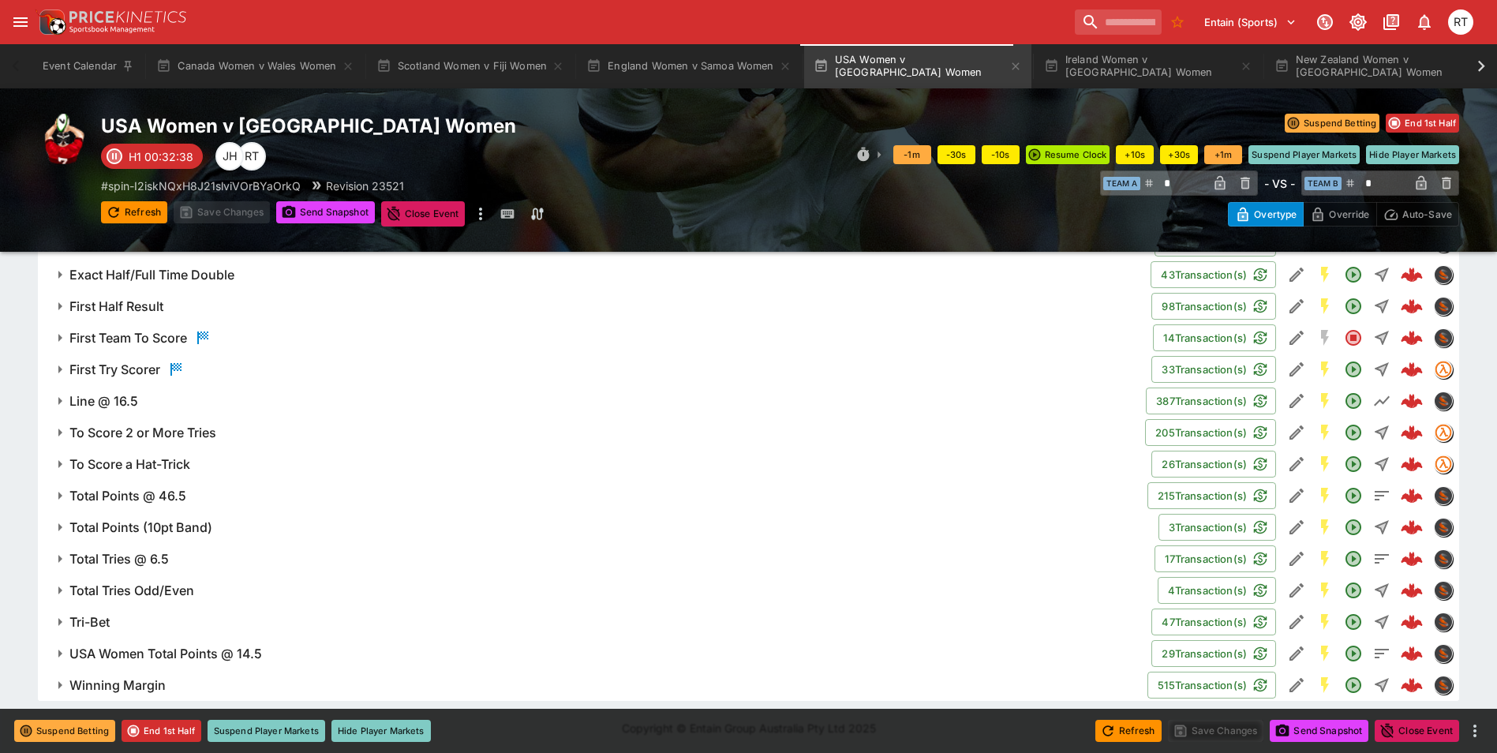
scroll to position [1211, 0]
click at [99, 364] on h6 "First Try Scorer" at bounding box center [114, 367] width 91 height 17
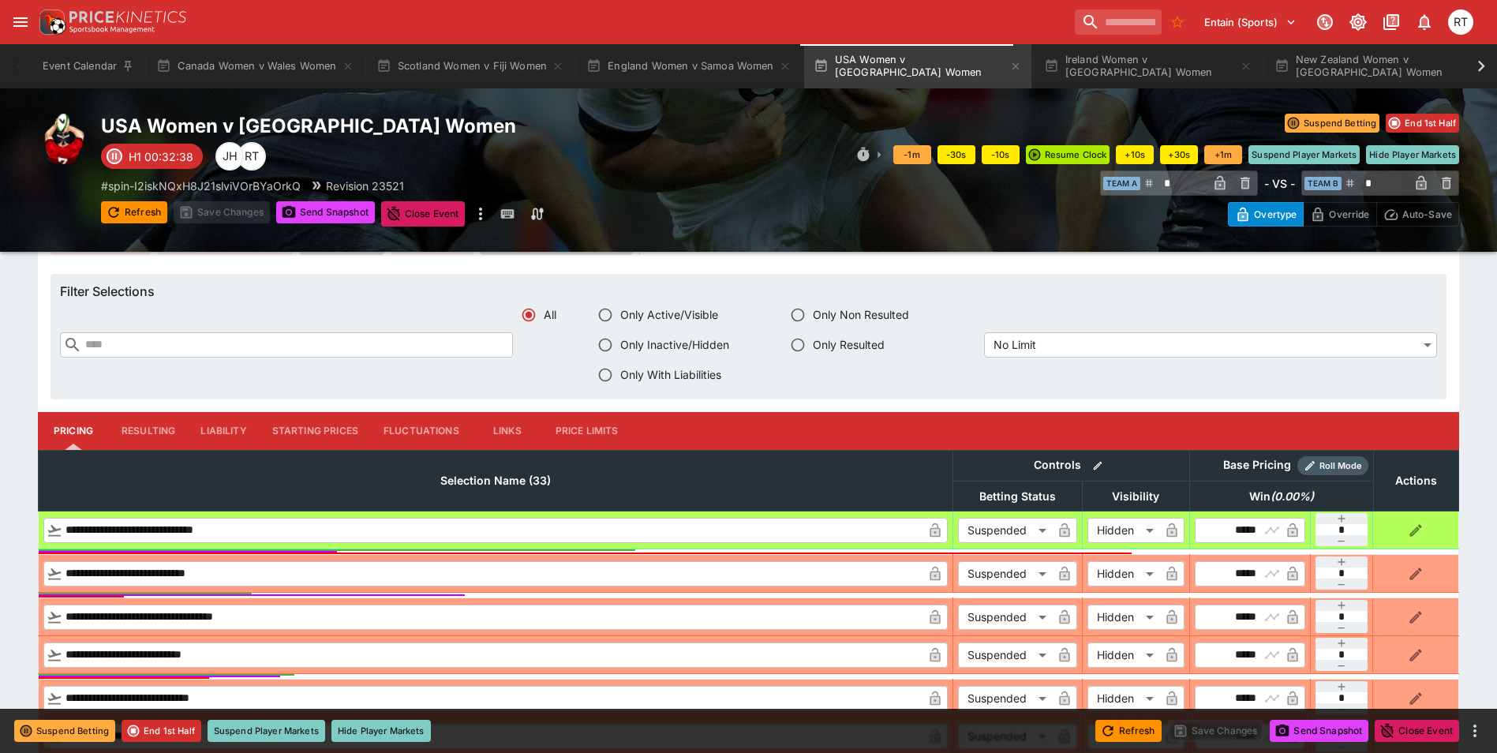
scroll to position [1527, 0]
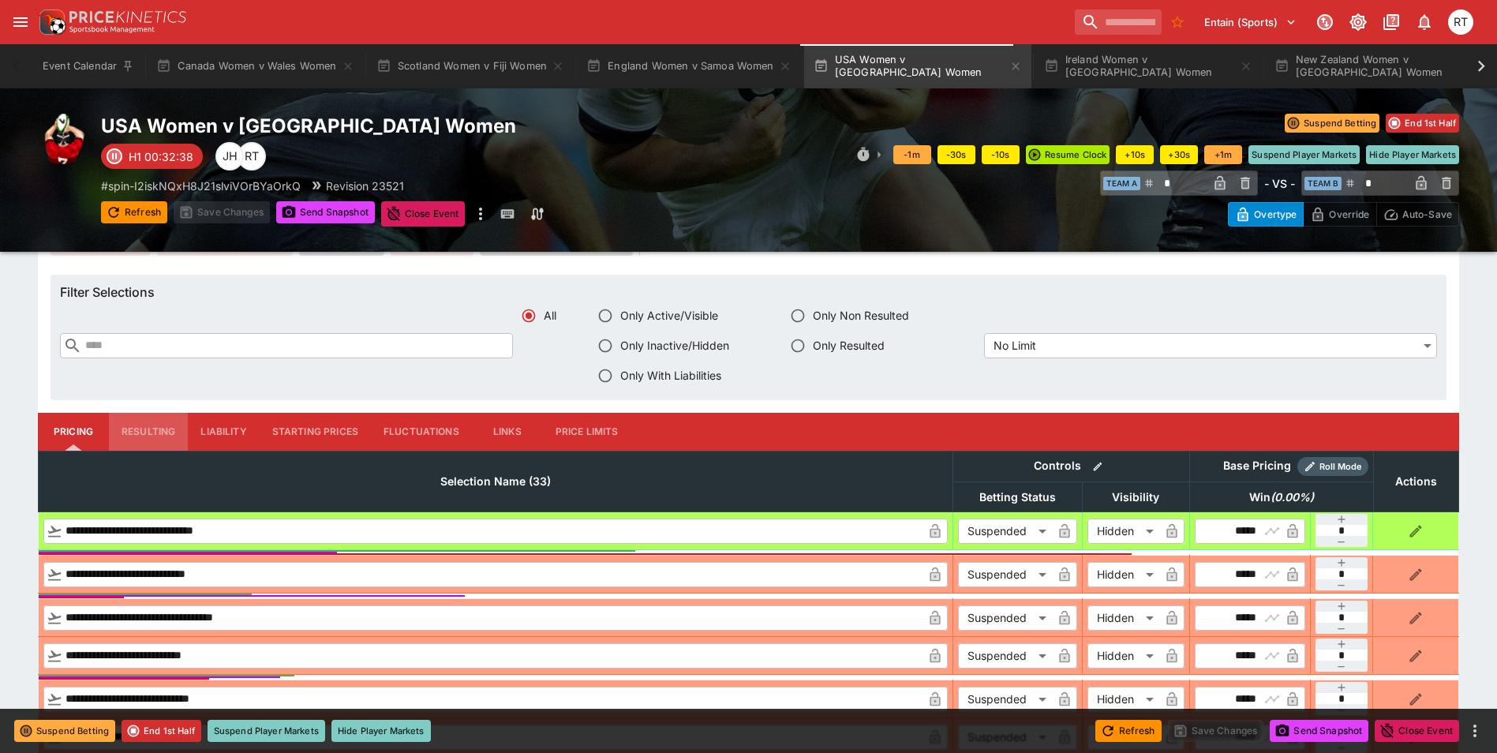
click at [147, 429] on button "Resulting" at bounding box center [148, 432] width 79 height 38
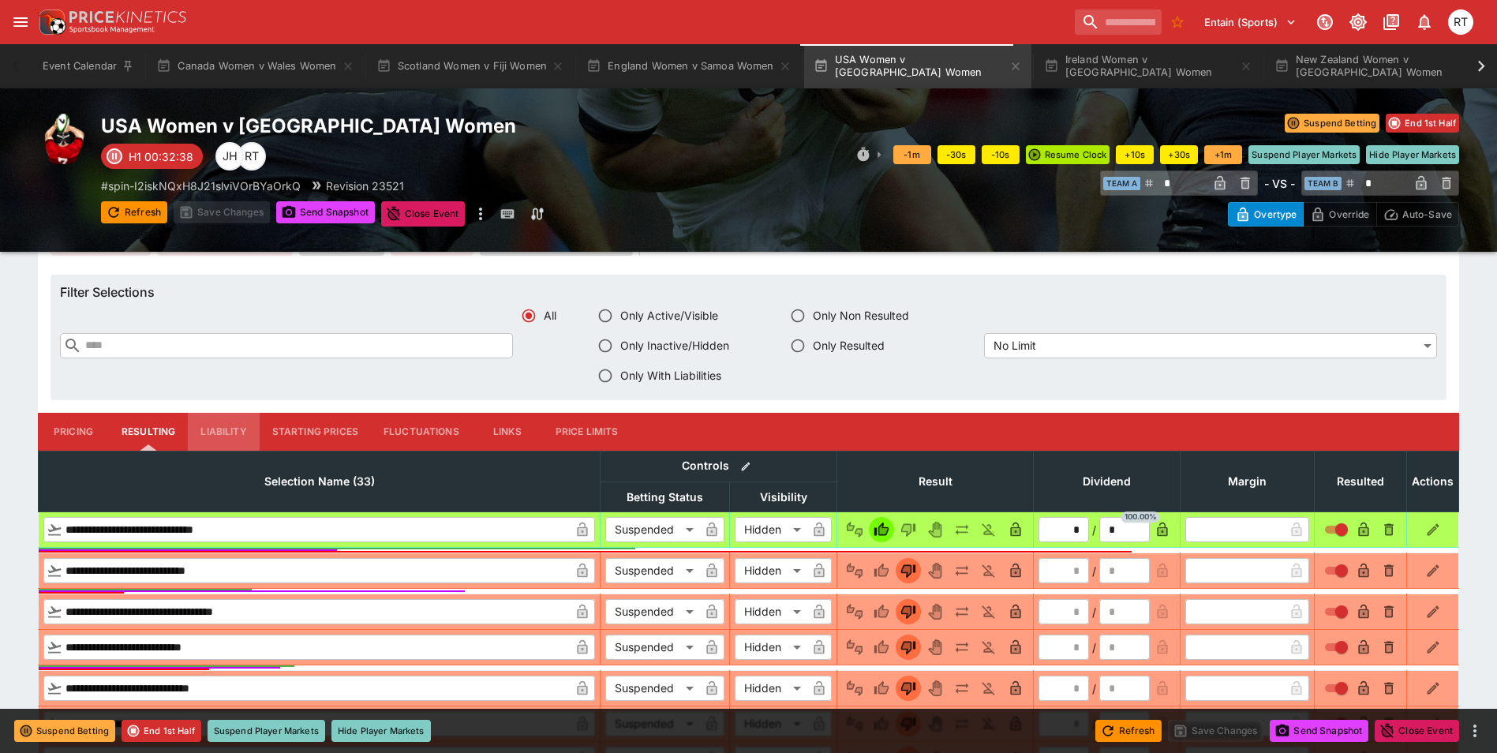
click at [208, 427] on button "Liability" at bounding box center [223, 432] width 71 height 38
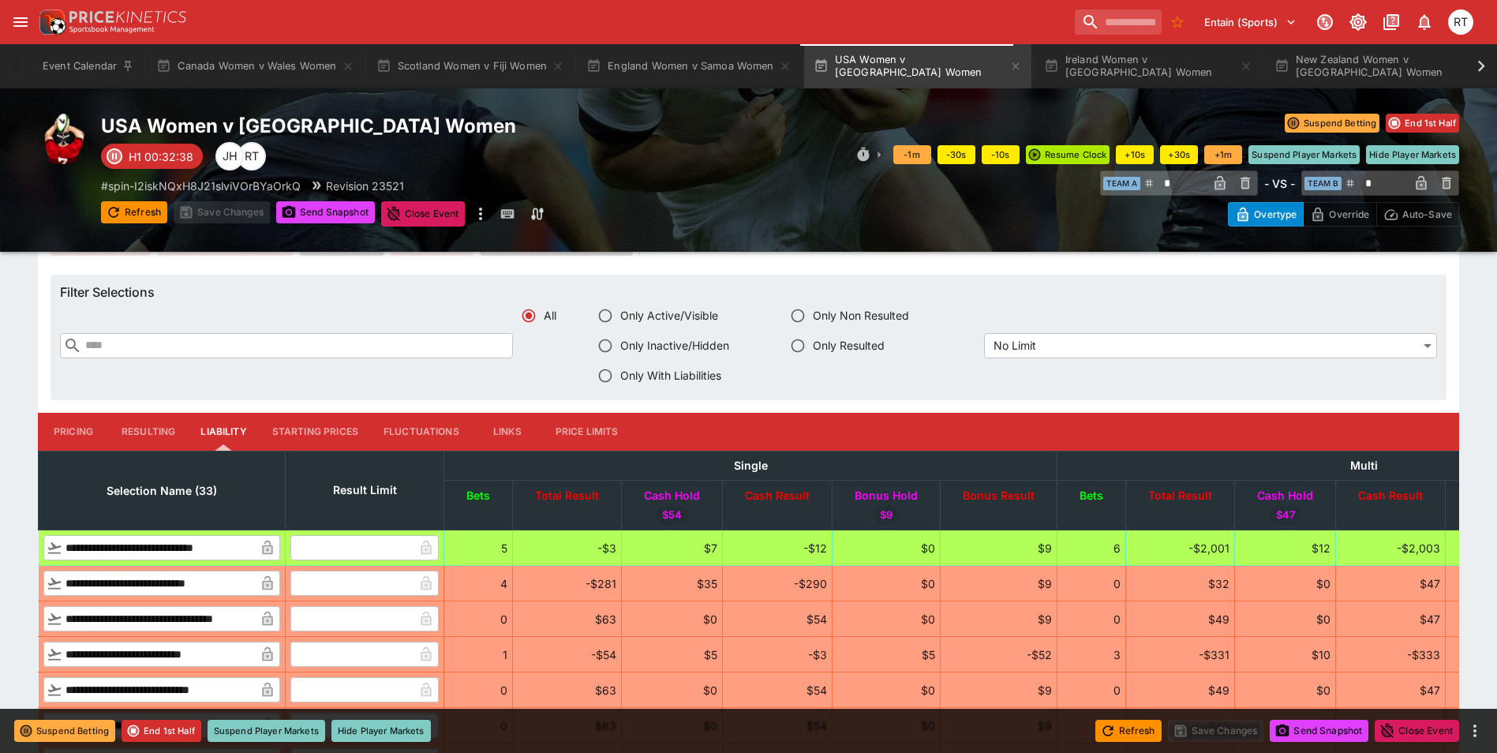
click at [69, 427] on button "Pricing" at bounding box center [73, 432] width 71 height 38
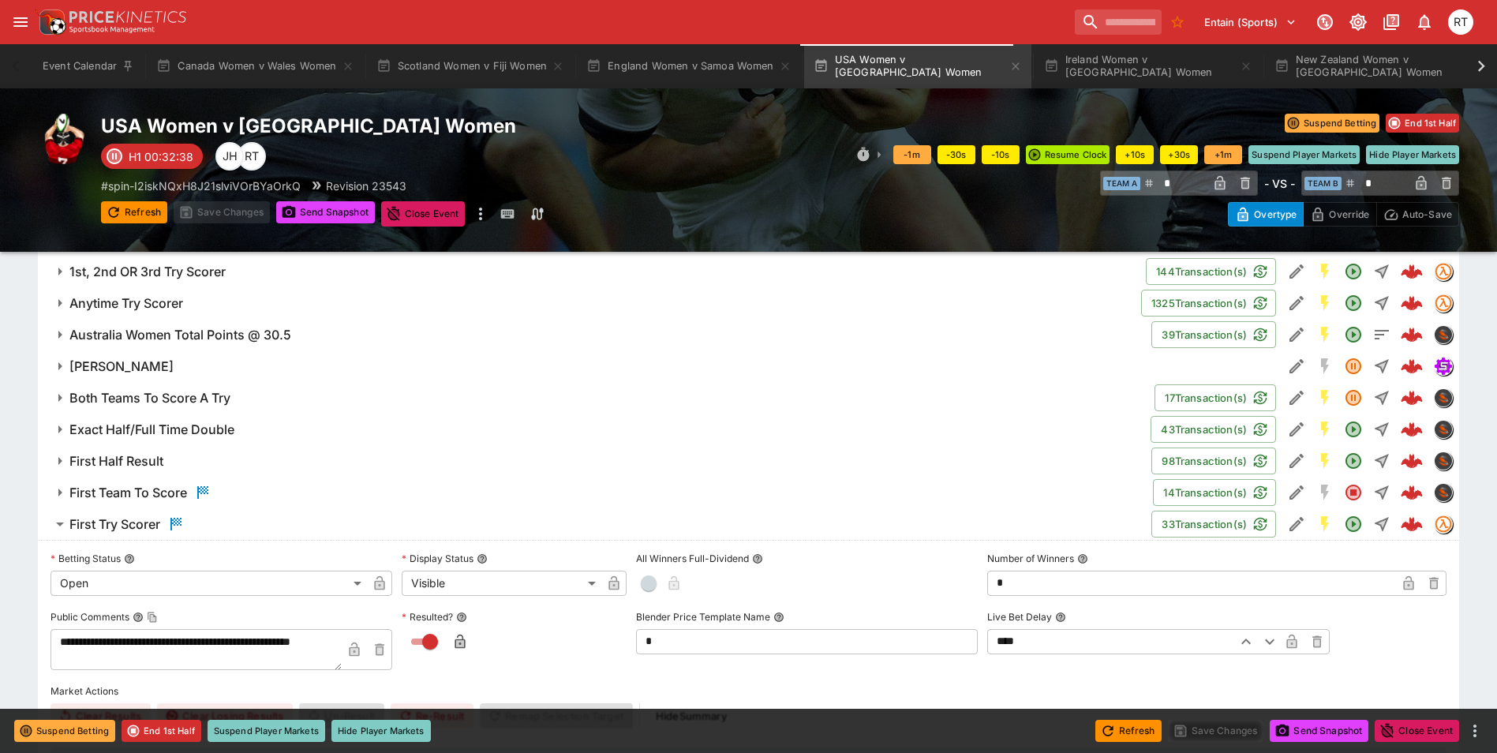
scroll to position [1053, 0]
click at [173, 305] on h6 "Anytime Try Scorer" at bounding box center [126, 304] width 114 height 17
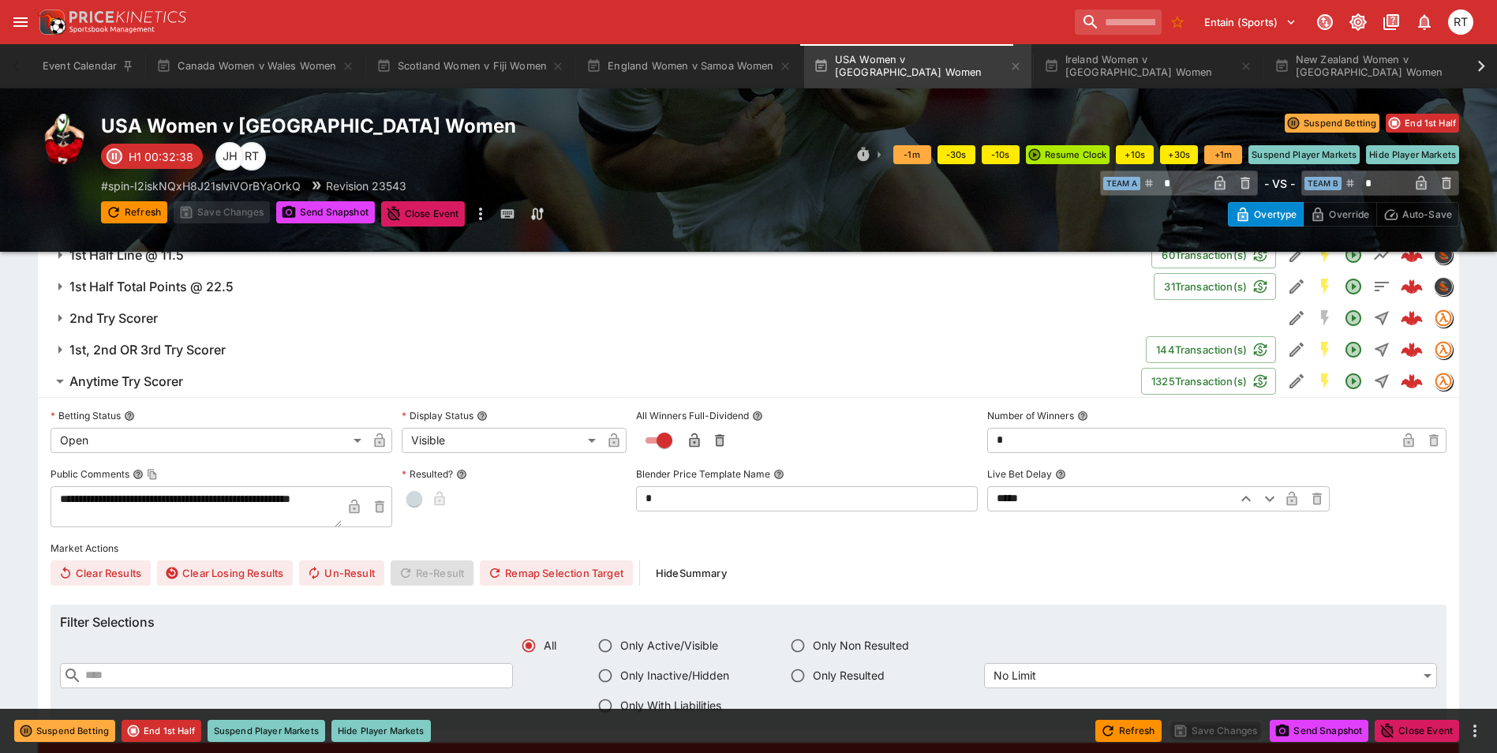
scroll to position [975, 0]
click at [162, 386] on h6 "Anytime Try Scorer" at bounding box center [126, 383] width 114 height 17
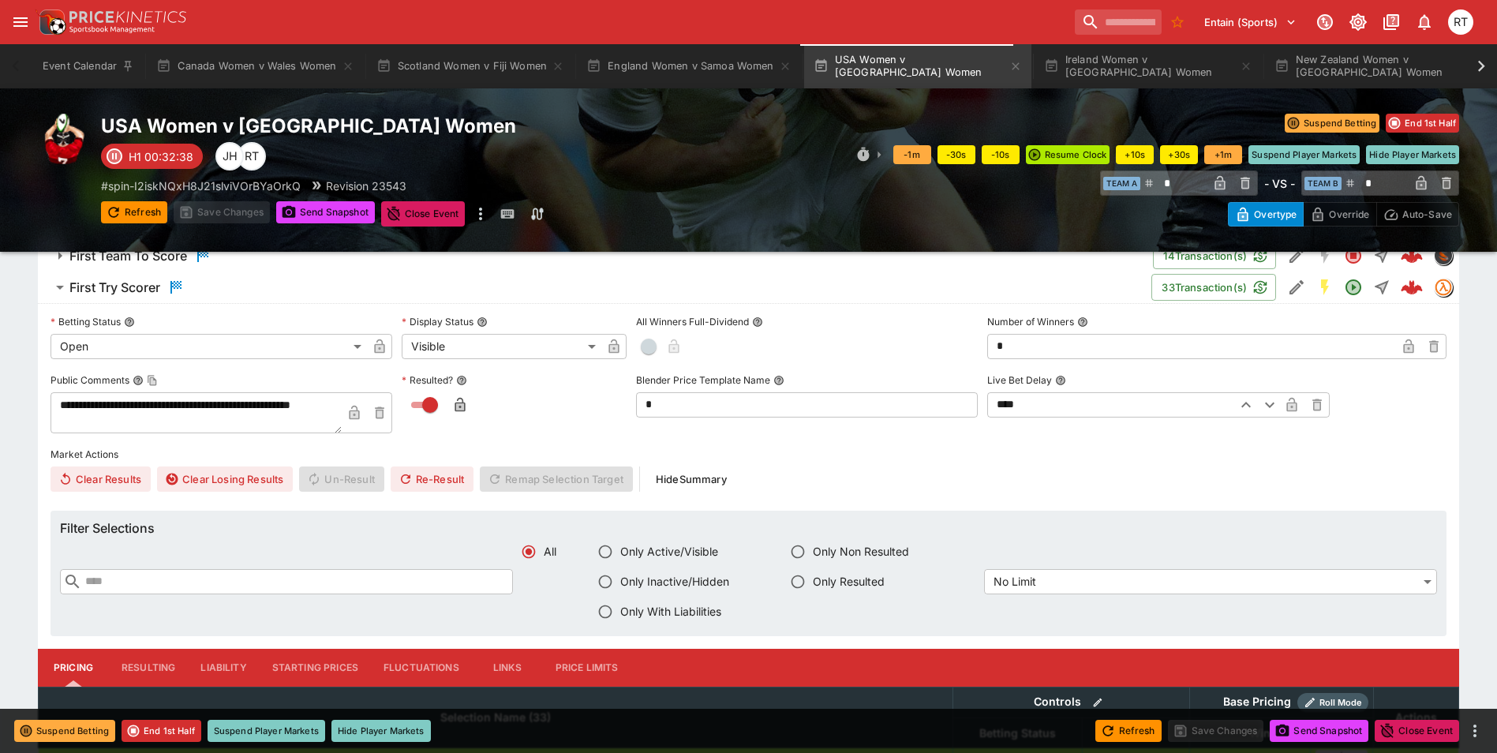
scroll to position [1290, 0]
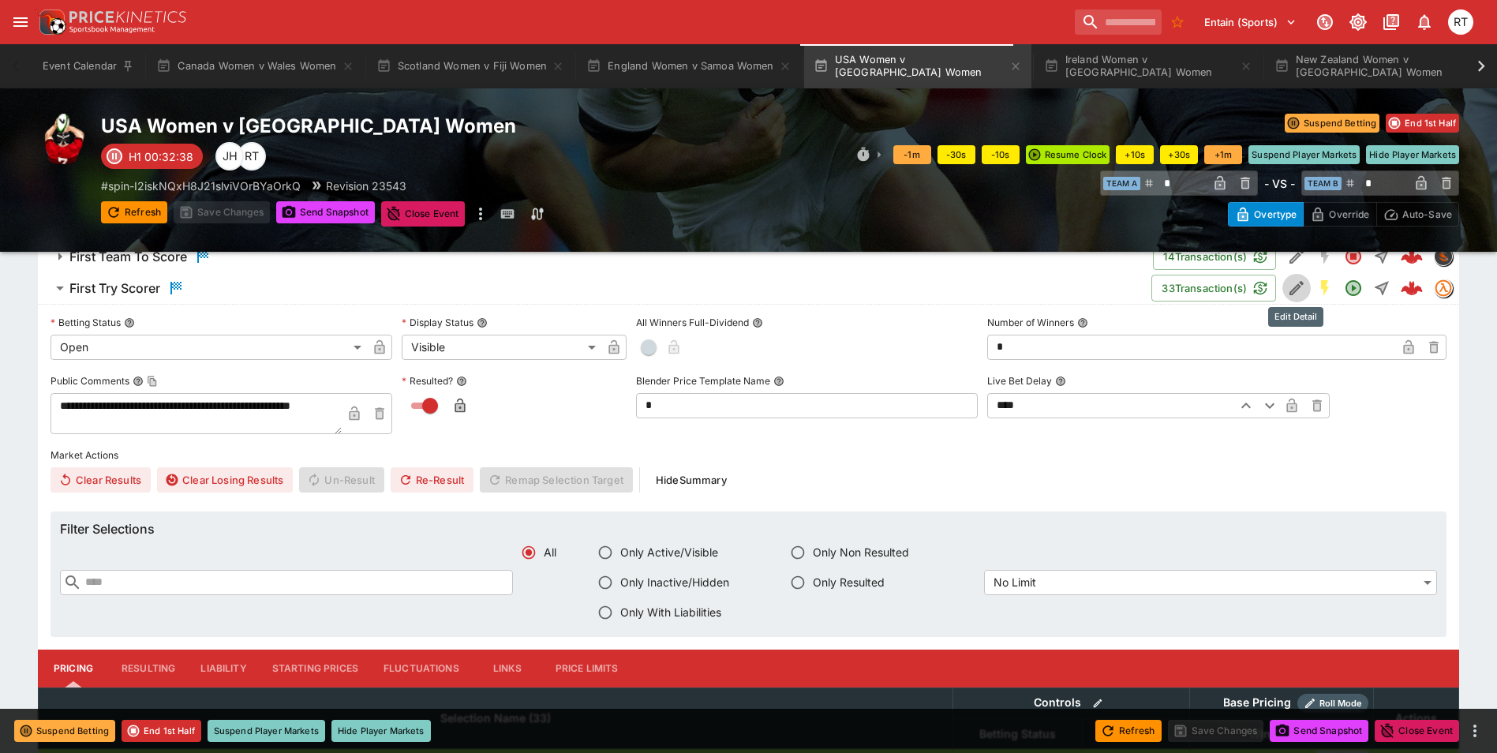
click at [1291, 290] on icon "Edit Detail" at bounding box center [1296, 288] width 14 height 14
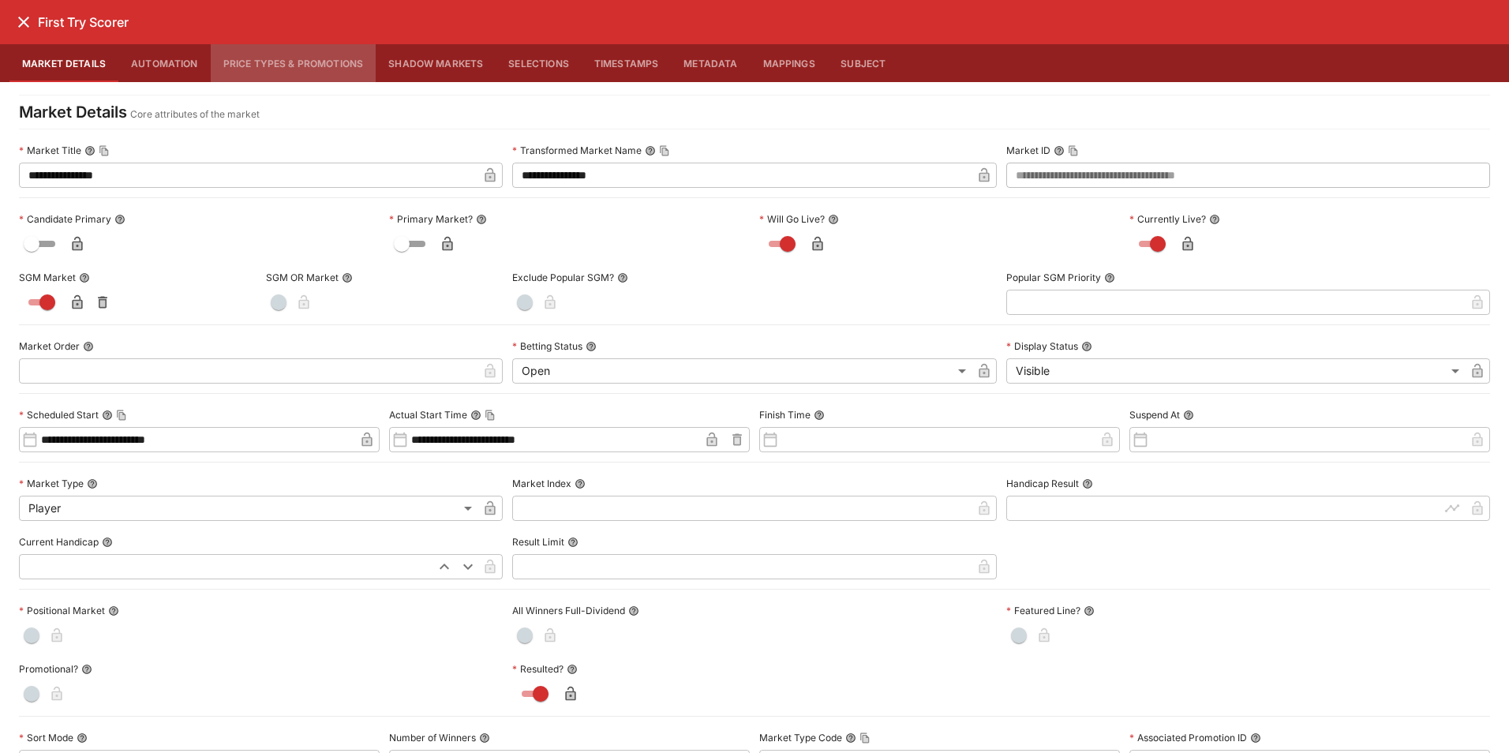
click at [259, 69] on button "Price Types & Promotions" at bounding box center [294, 63] width 166 height 38
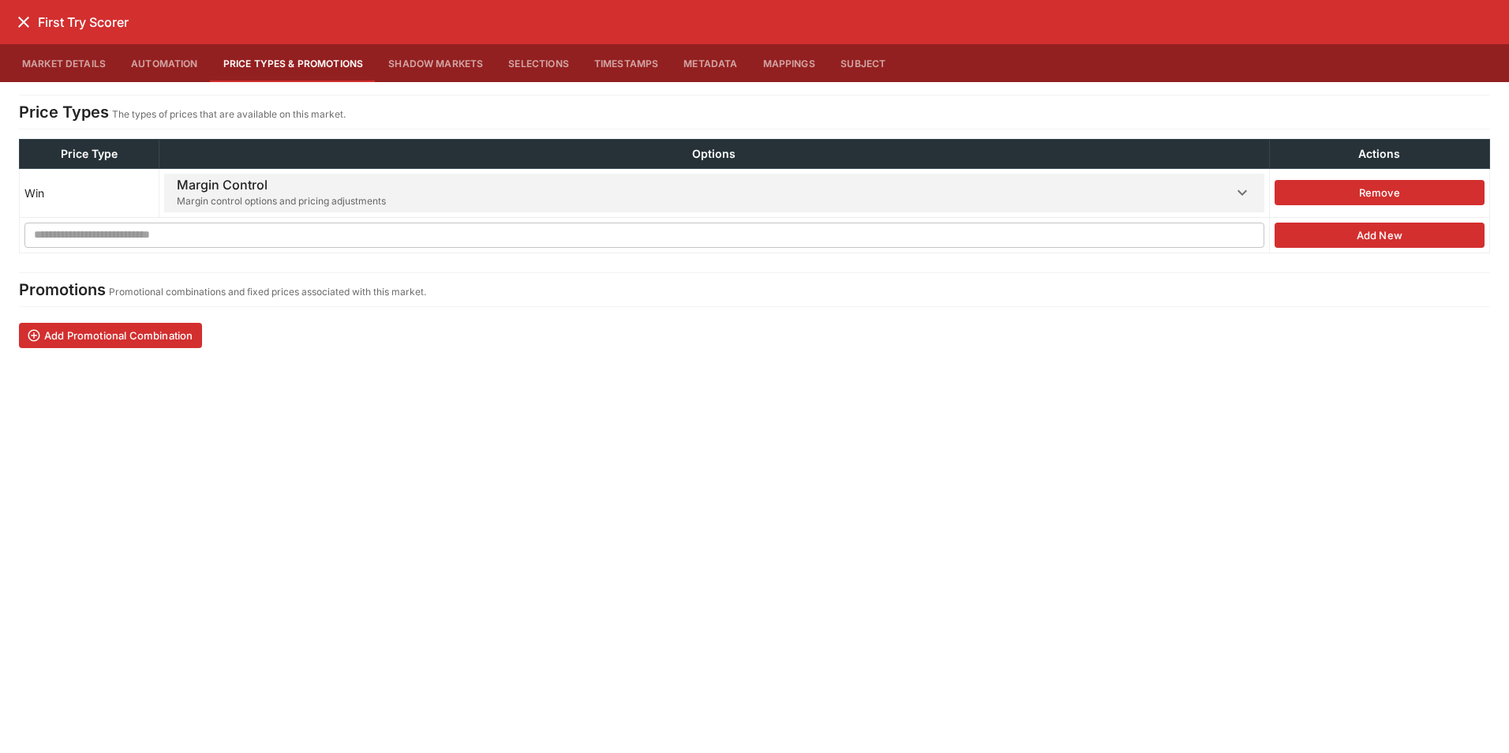
click at [304, 194] on span "Margin control options and pricing adjustments" at bounding box center [281, 201] width 209 height 16
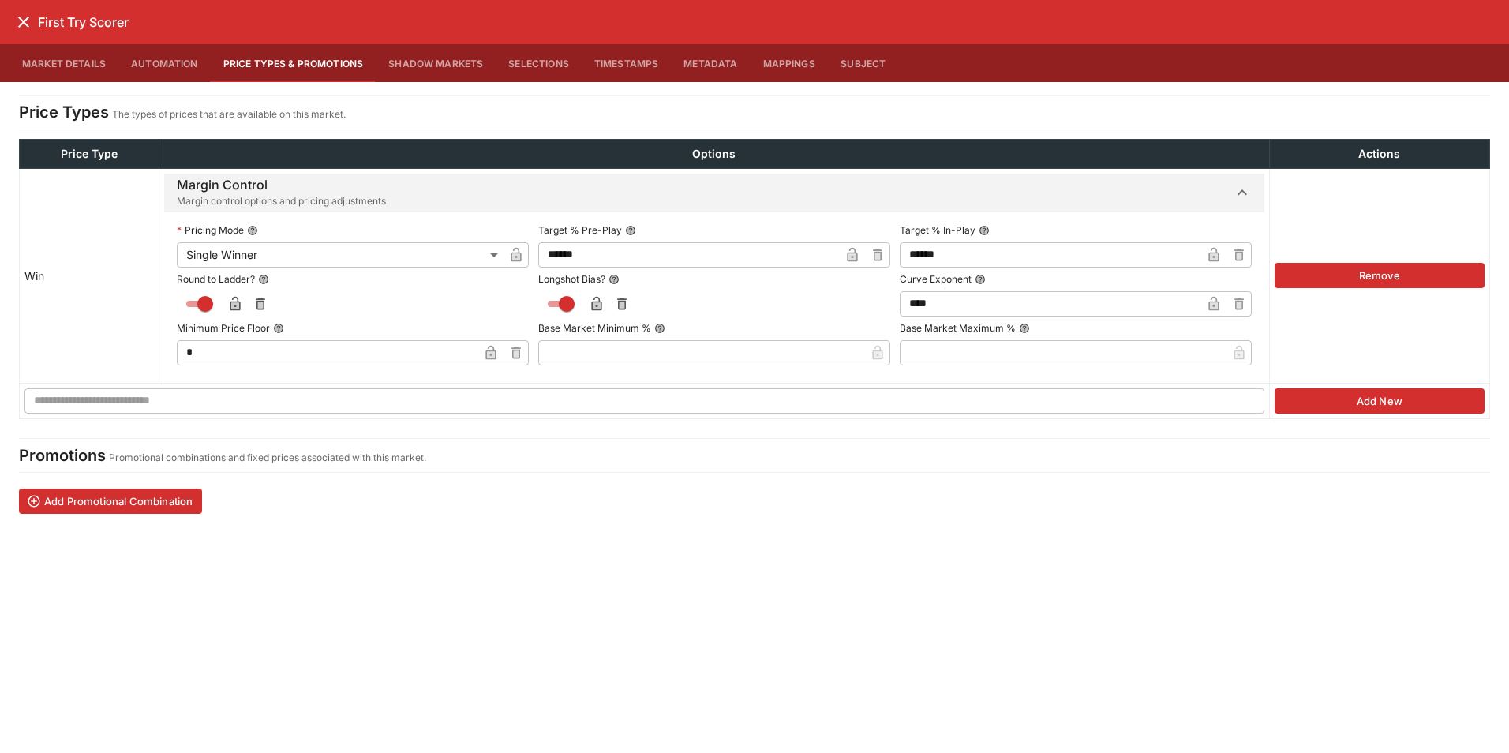
click at [304, 194] on span "Margin control options and pricing adjustments" at bounding box center [281, 201] width 209 height 16
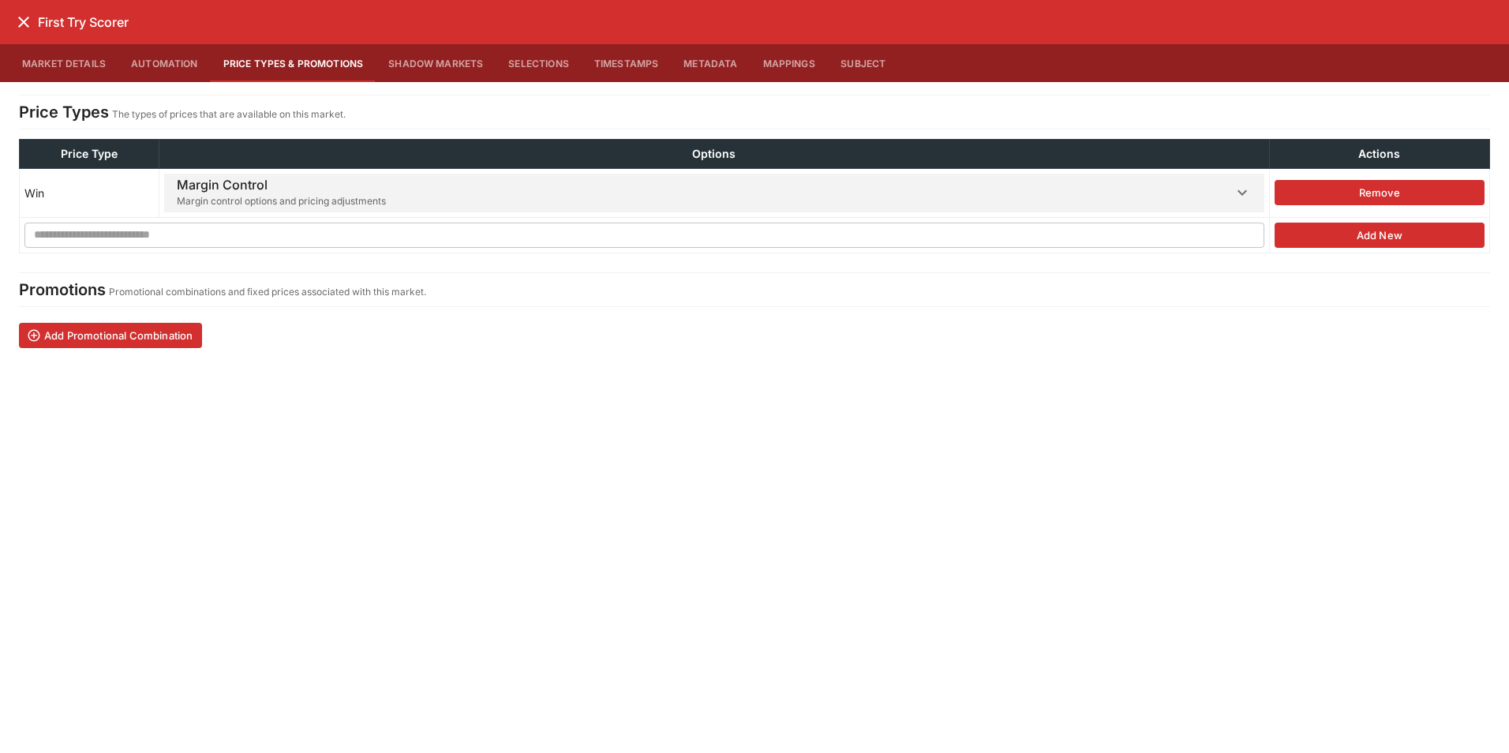
click at [19, 21] on icon "close" at bounding box center [23, 22] width 19 height 19
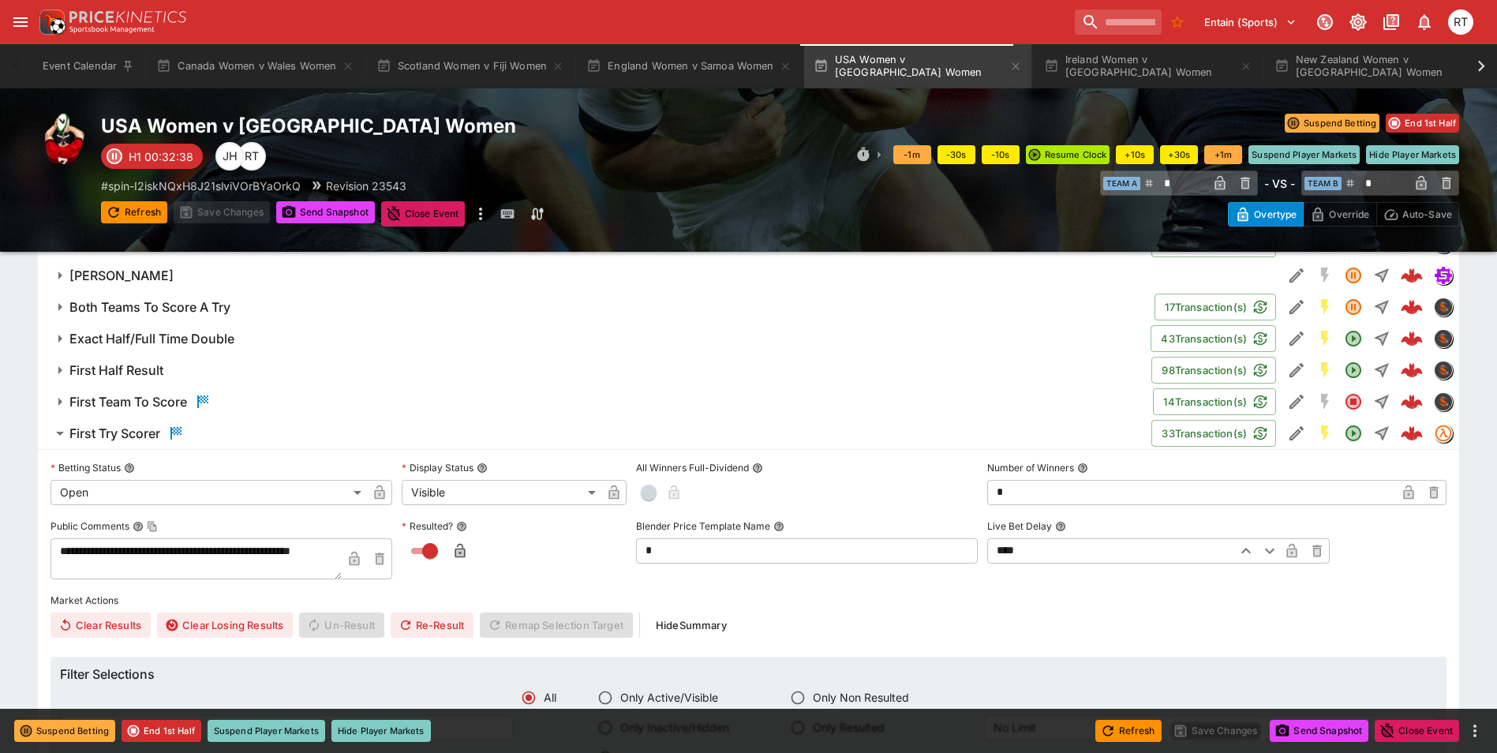
scroll to position [1132, 0]
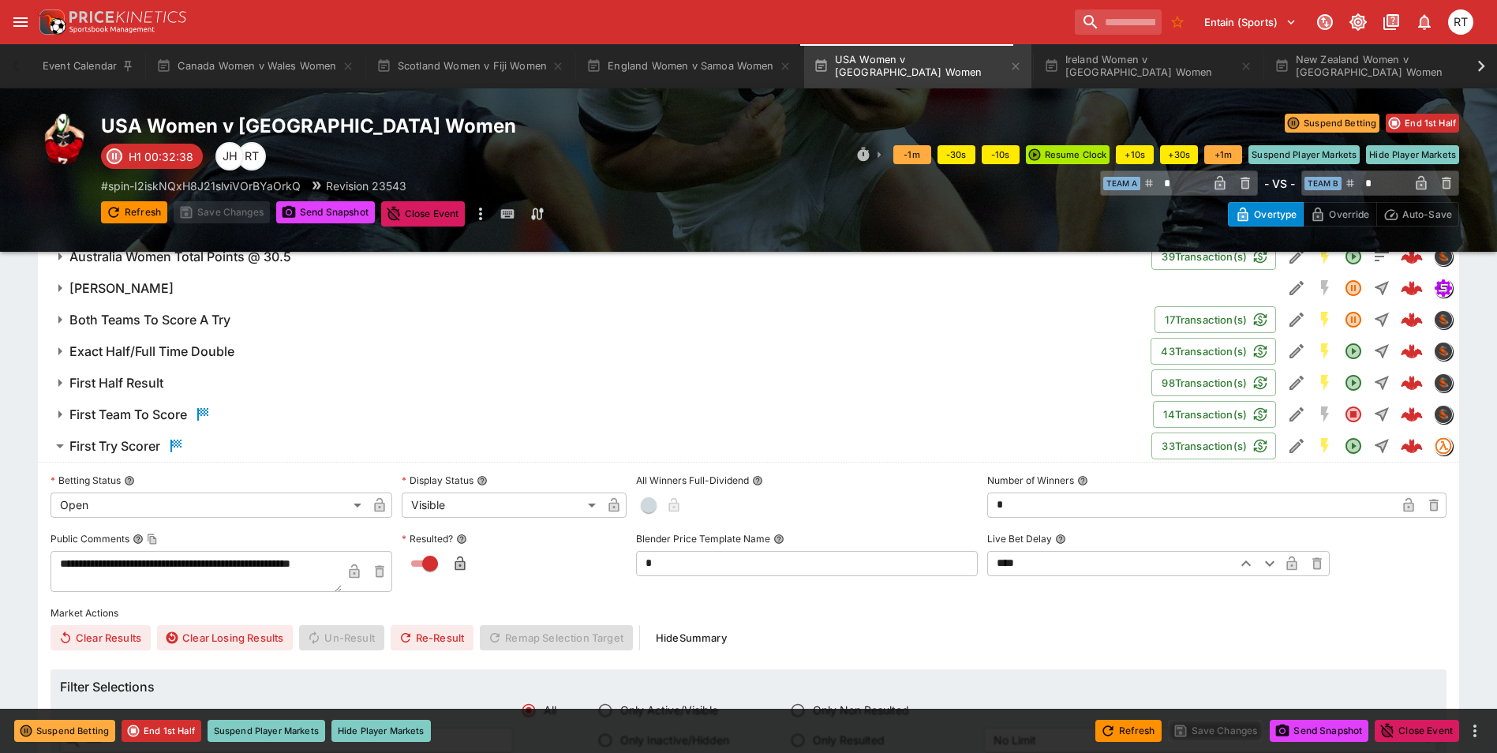
click at [185, 449] on icon "button" at bounding box center [175, 445] width 19 height 19
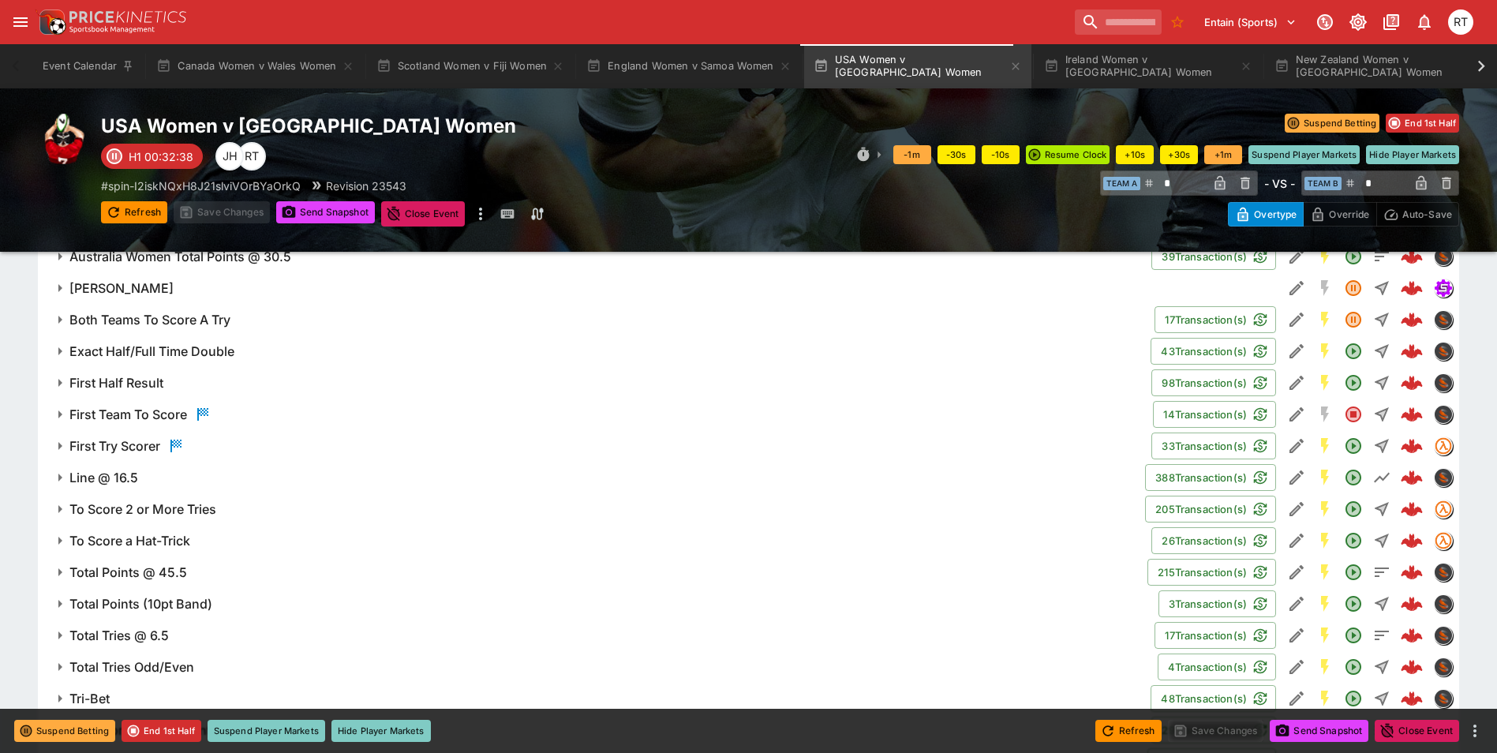
click at [163, 413] on h6 "First Team To Score" at bounding box center [128, 414] width 118 height 17
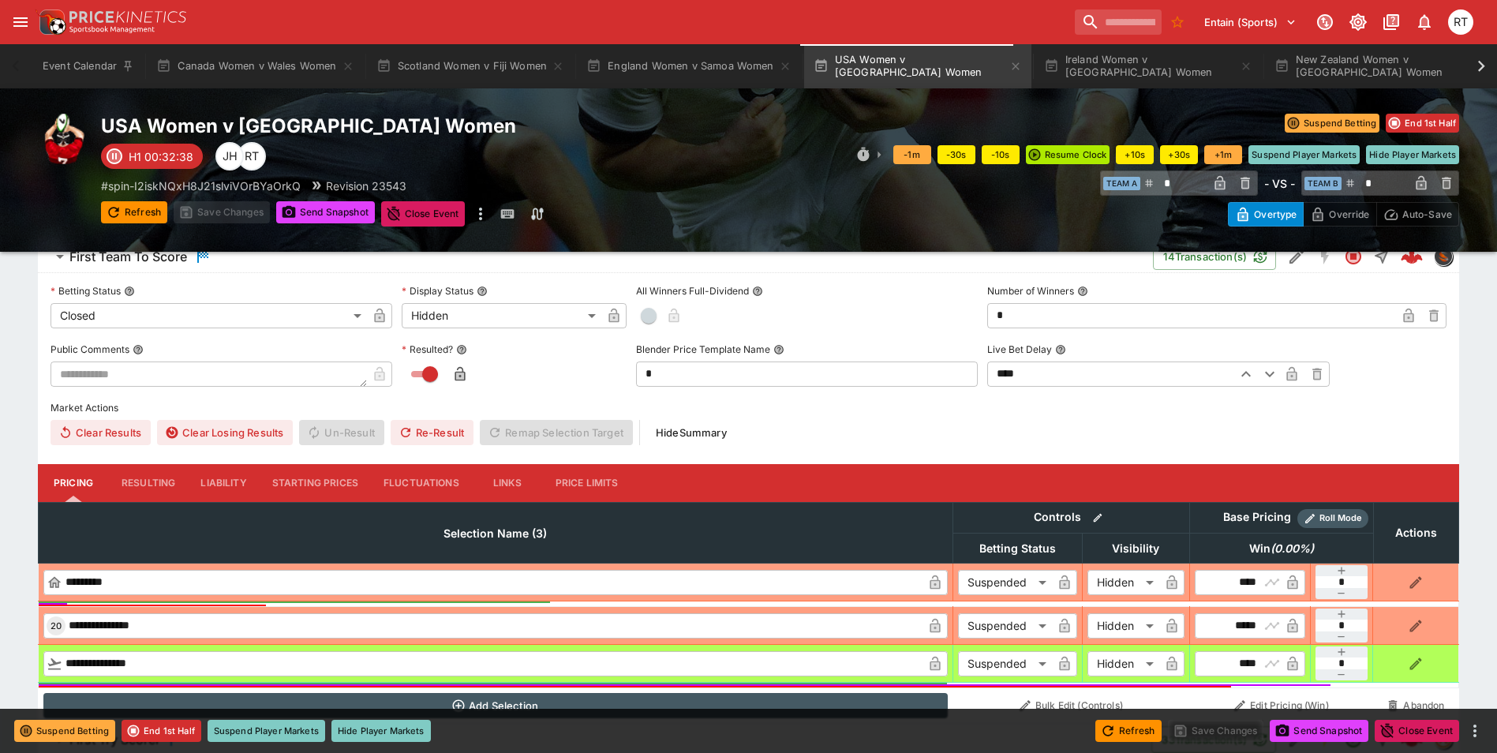
scroll to position [1369, 0]
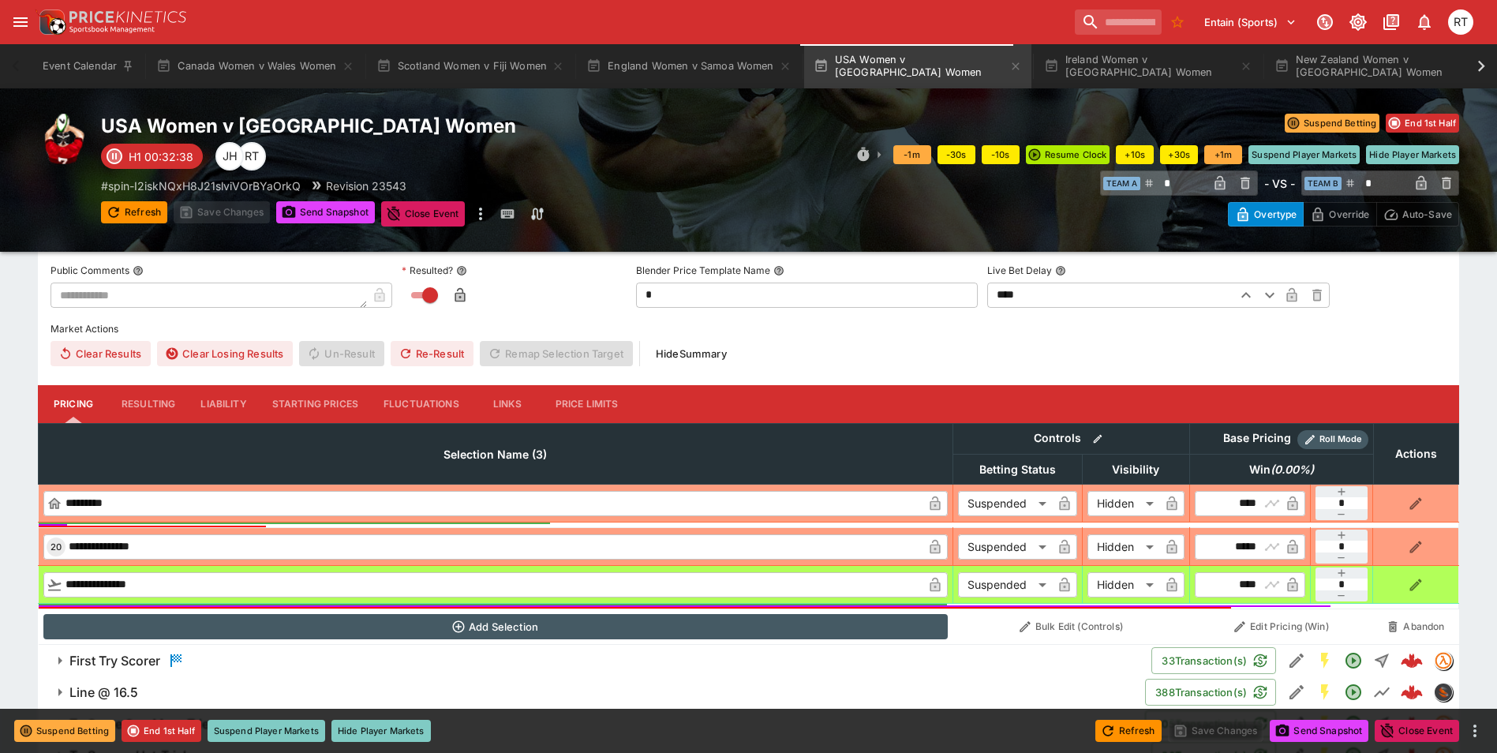
click at [211, 408] on button "Liability" at bounding box center [223, 404] width 71 height 38
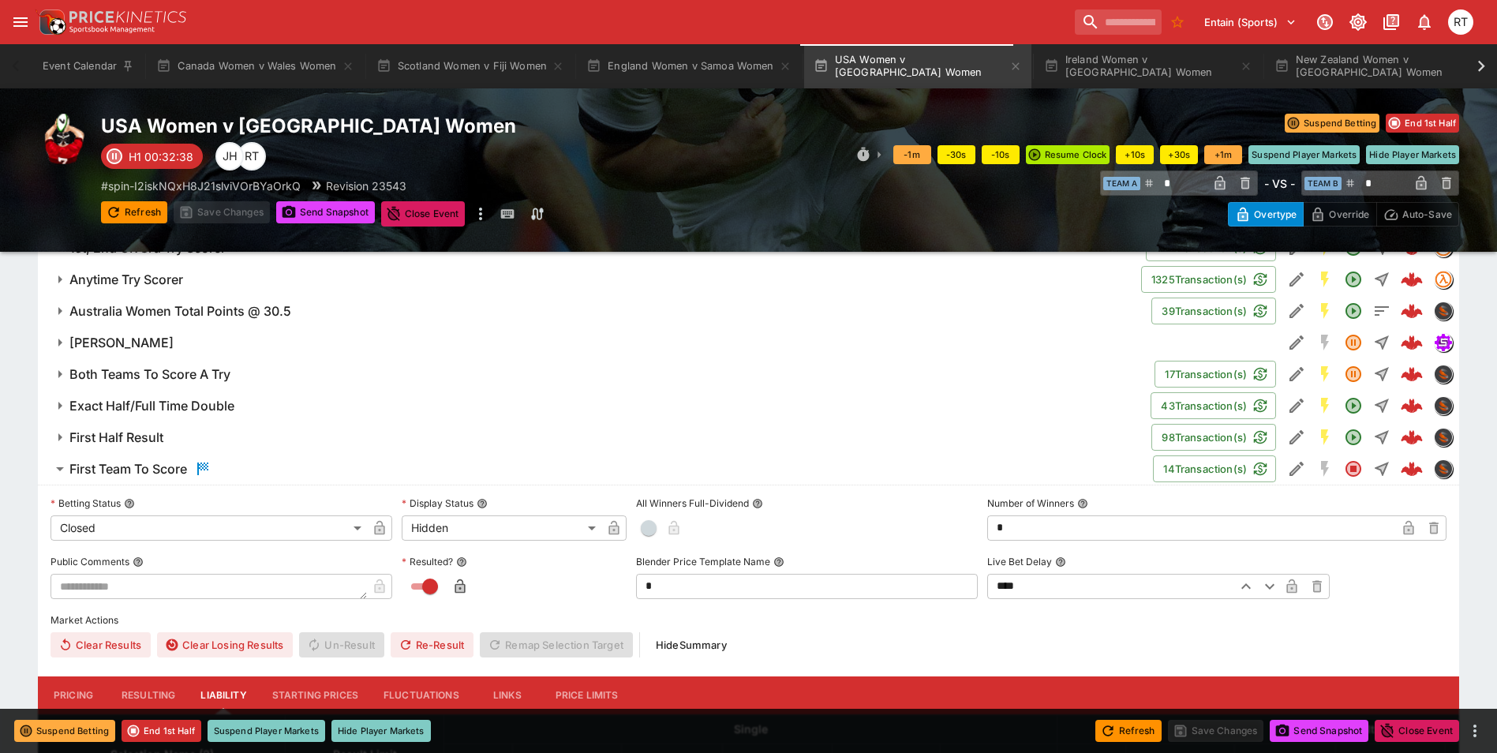
scroll to position [1053, 0]
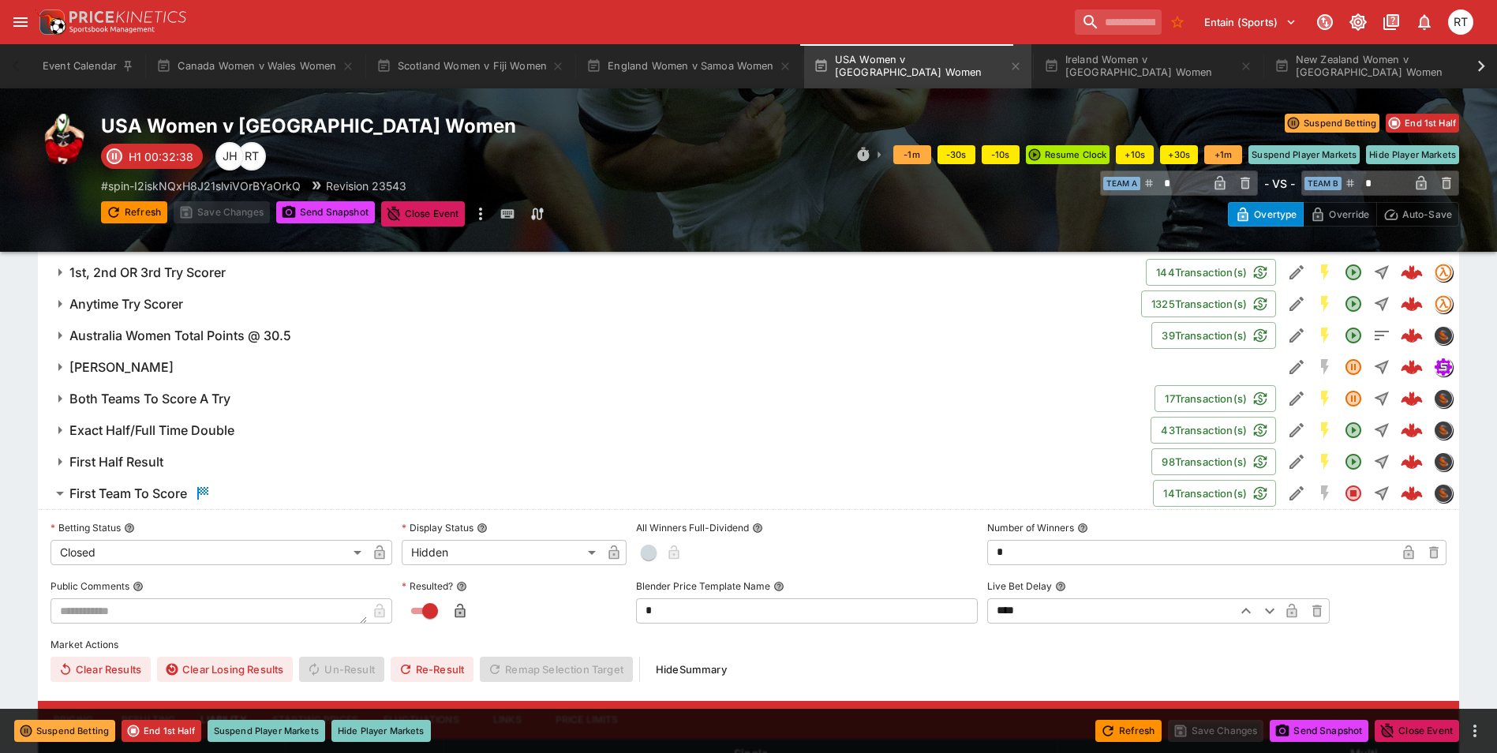
click at [169, 493] on h6 "First Team To Score" at bounding box center [128, 493] width 118 height 17
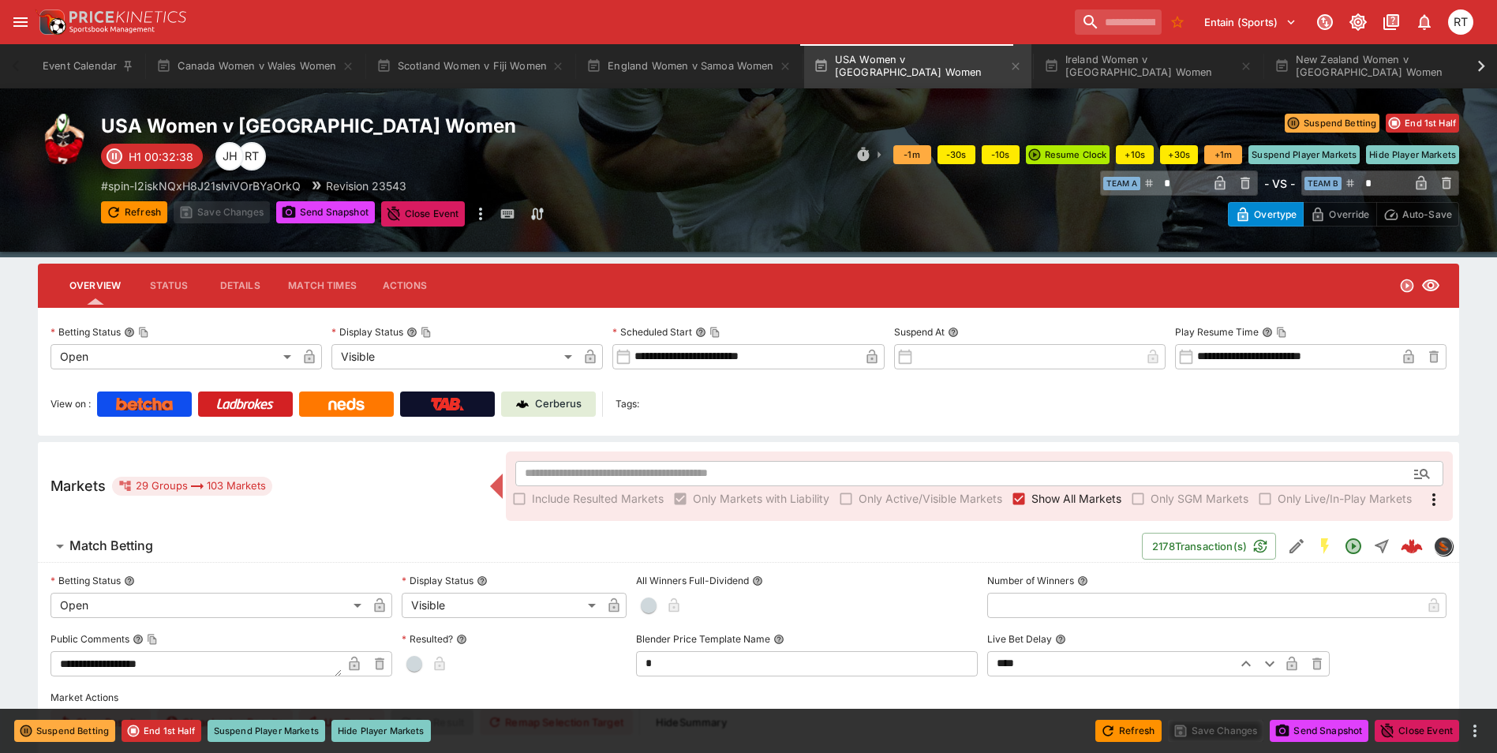
scroll to position [0, 0]
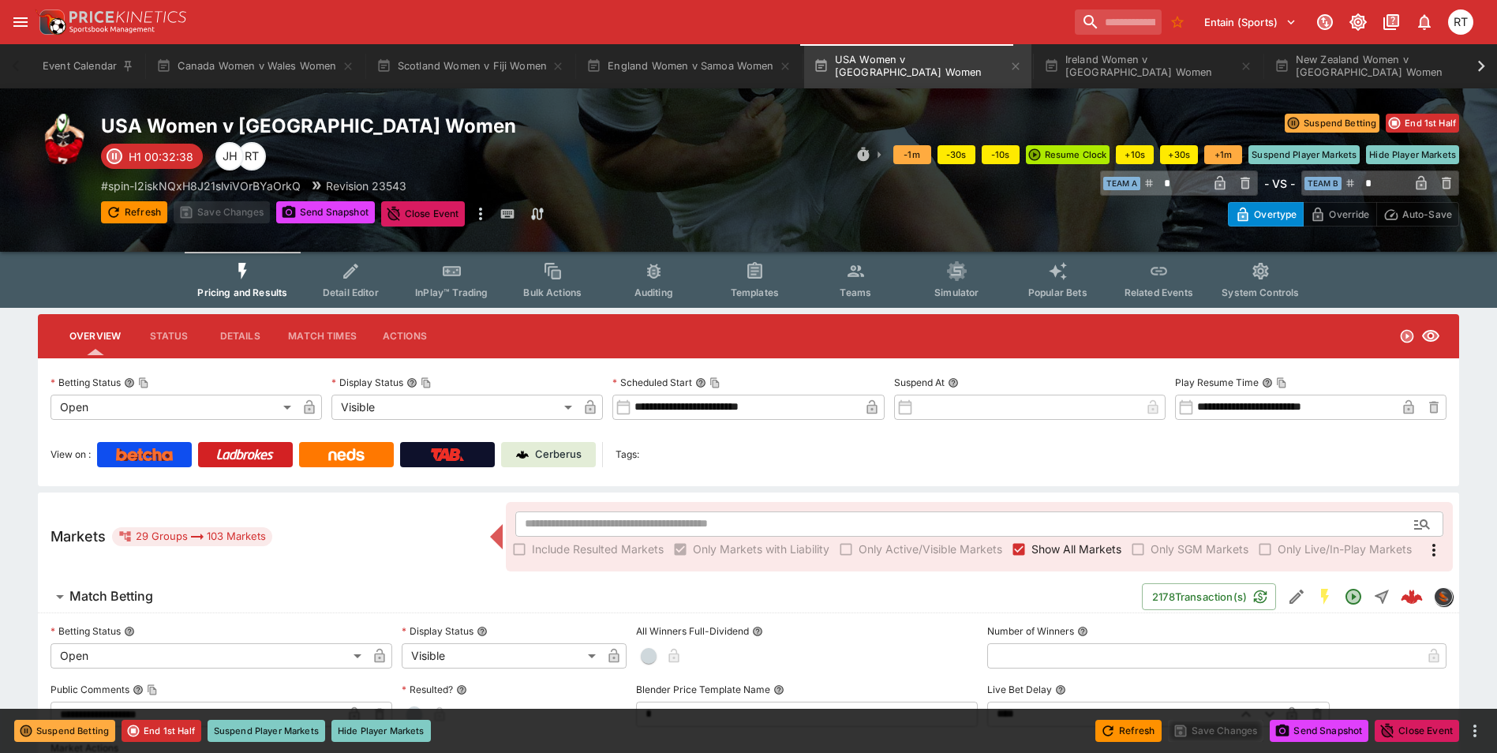
click at [453, 287] on span "InPlay™ Trading" at bounding box center [451, 292] width 73 height 12
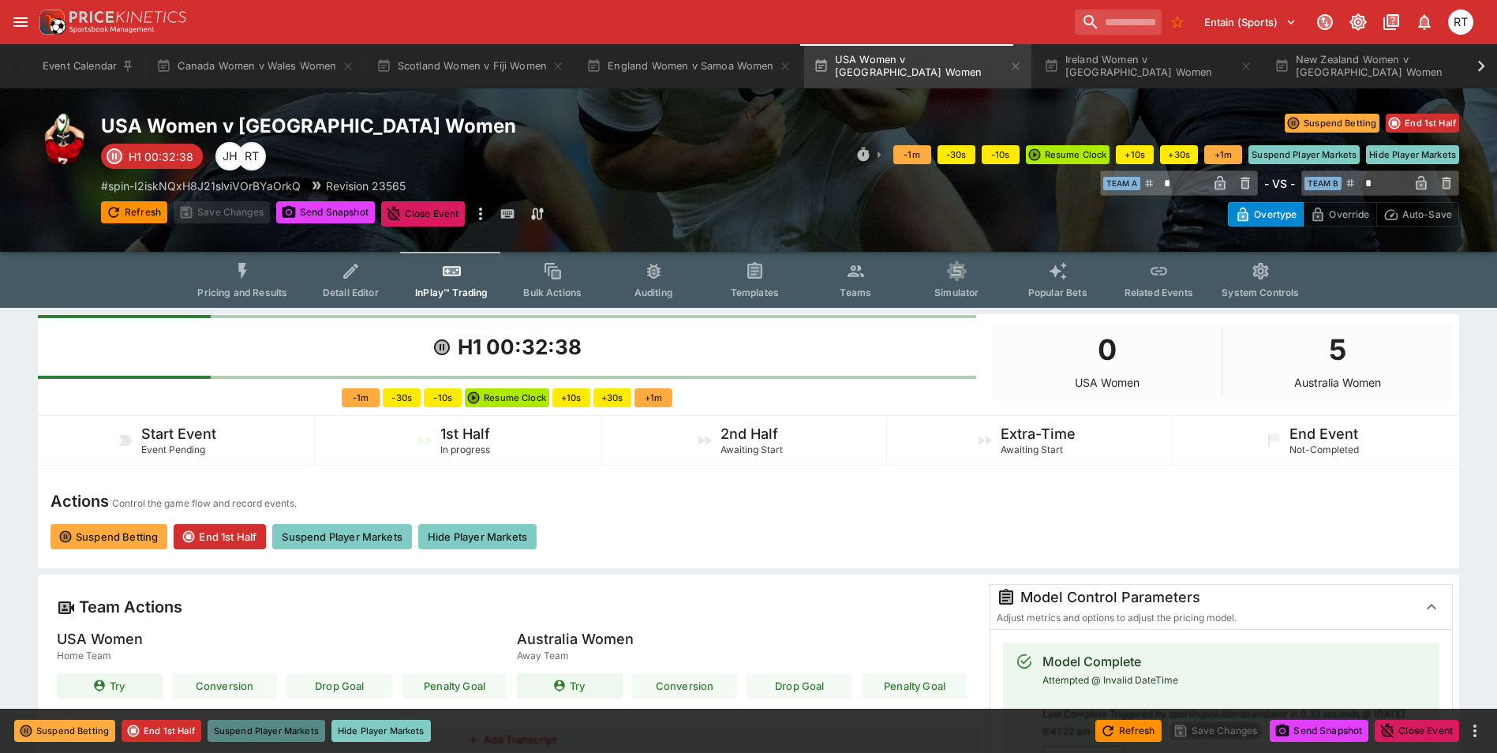
click at [281, 729] on button "Suspend Player Markets" at bounding box center [267, 731] width 118 height 22
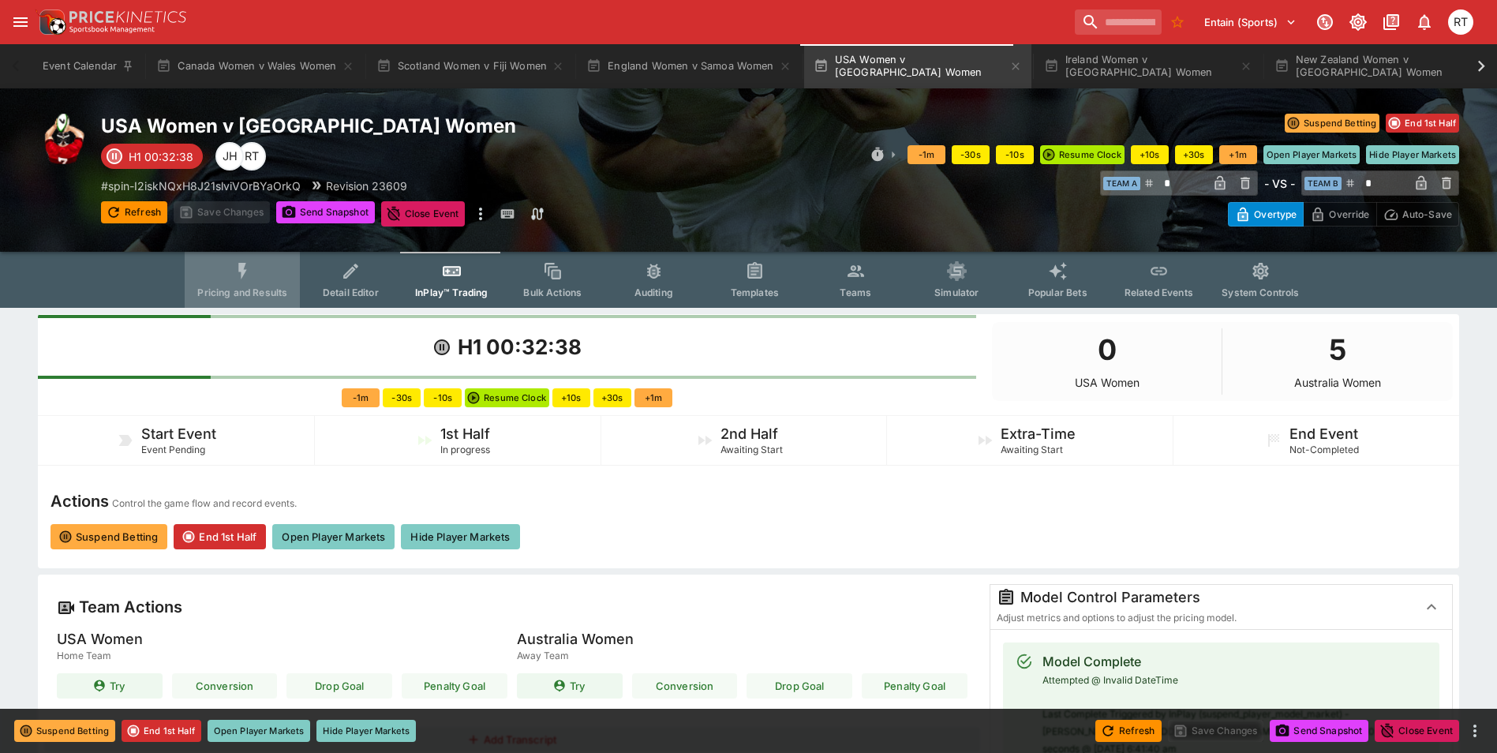
click at [243, 285] on button "Pricing and Results" at bounding box center [242, 280] width 115 height 56
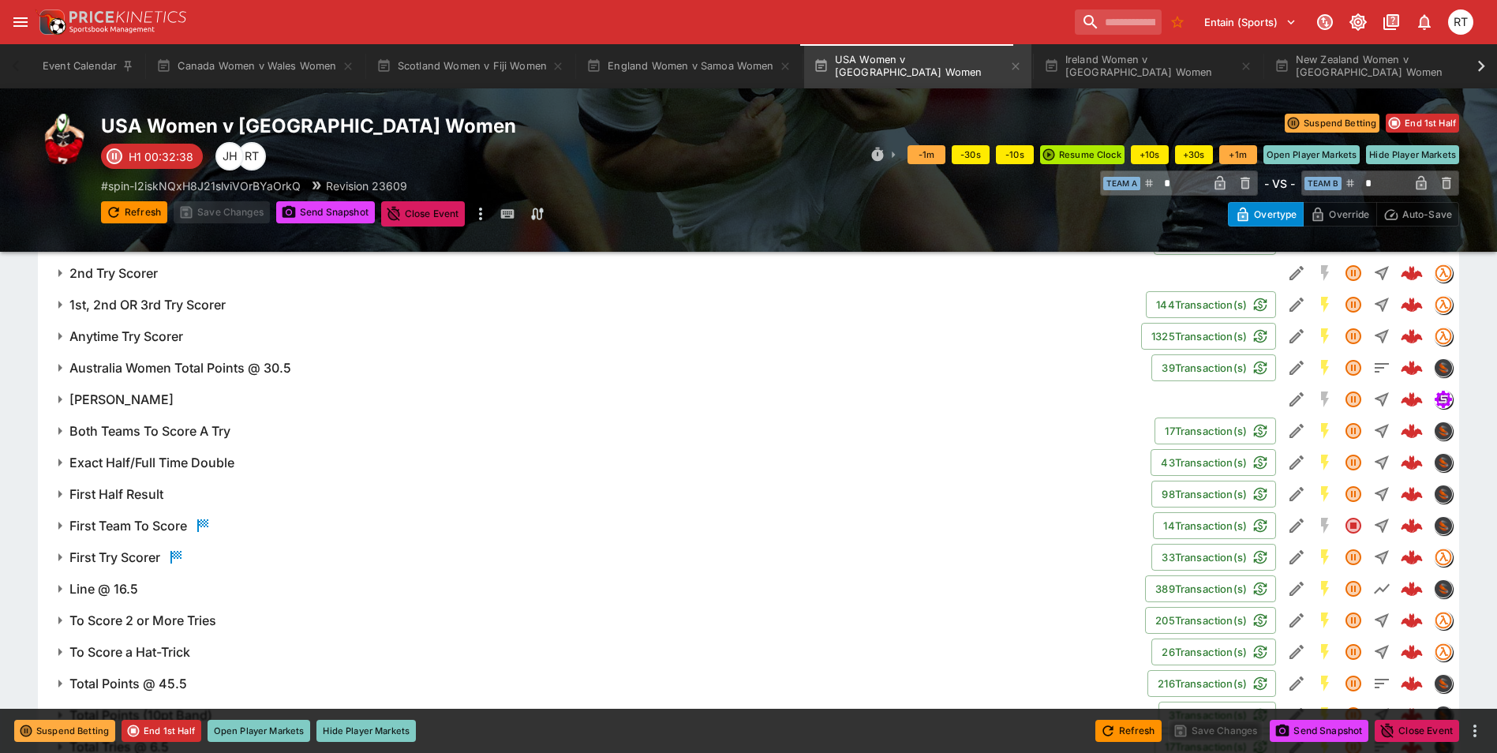
scroll to position [1026, 0]
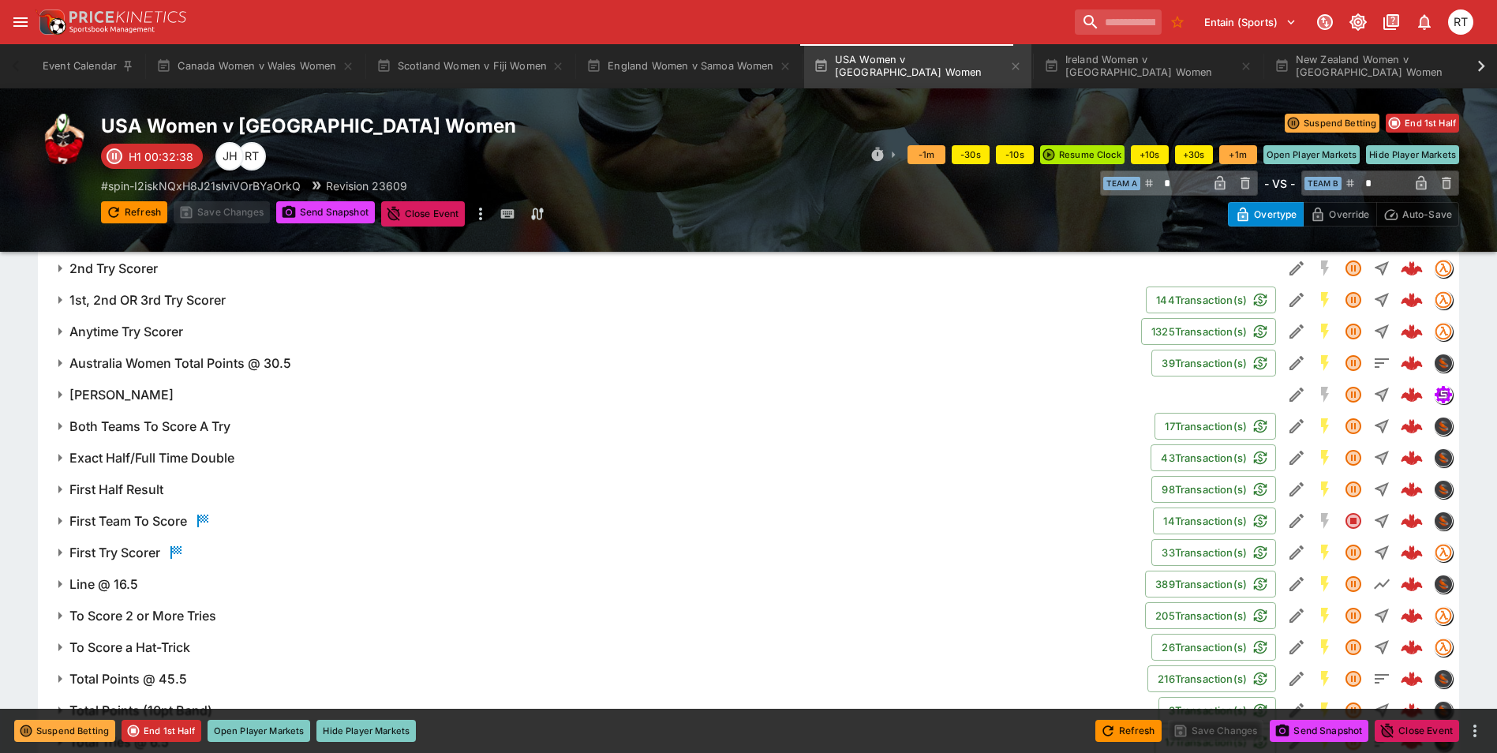
click at [148, 276] on h6 "2nd Try Scorer" at bounding box center [113, 268] width 88 height 17
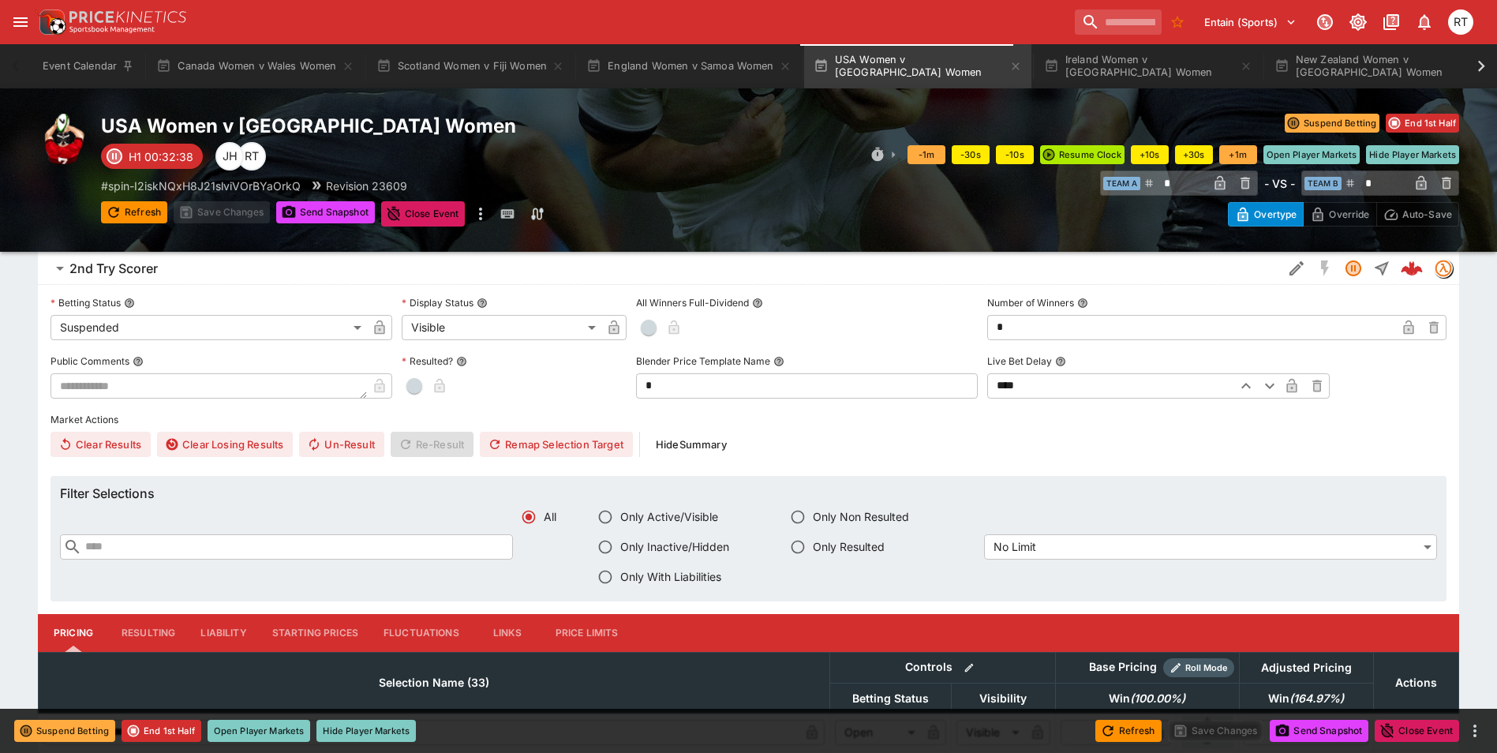
scroll to position [947, 0]
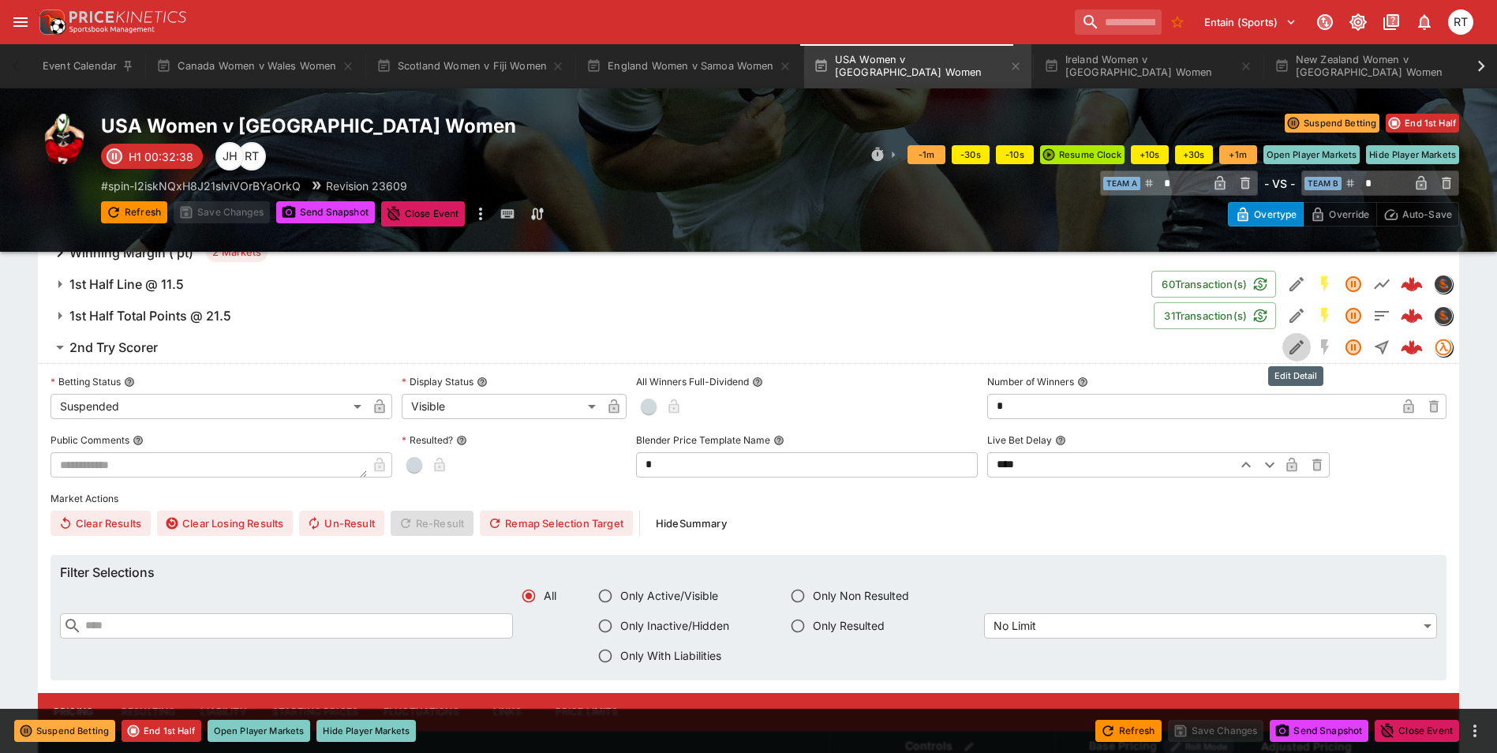
click at [1288, 344] on icon "Edit Detail" at bounding box center [1296, 347] width 19 height 19
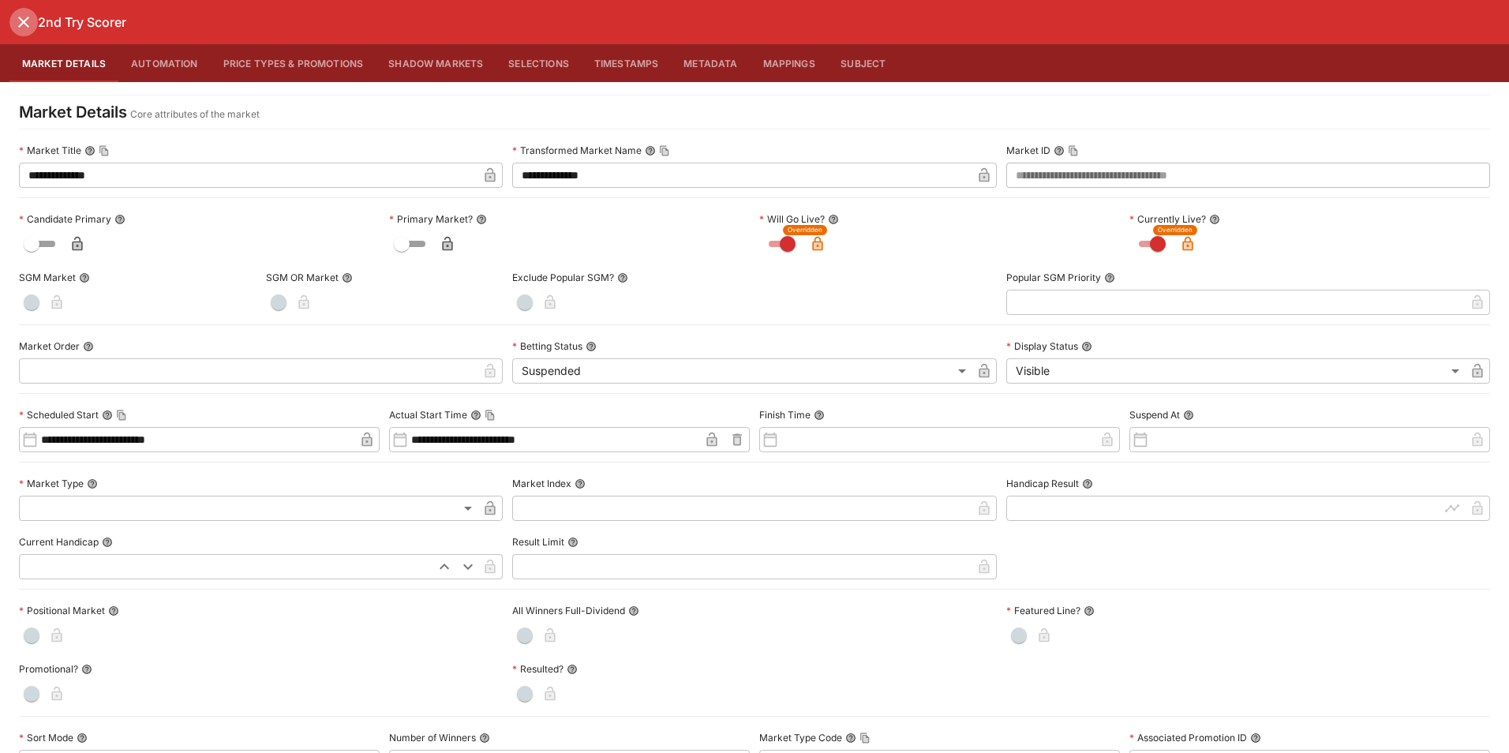
click at [21, 27] on icon "close" at bounding box center [23, 22] width 19 height 19
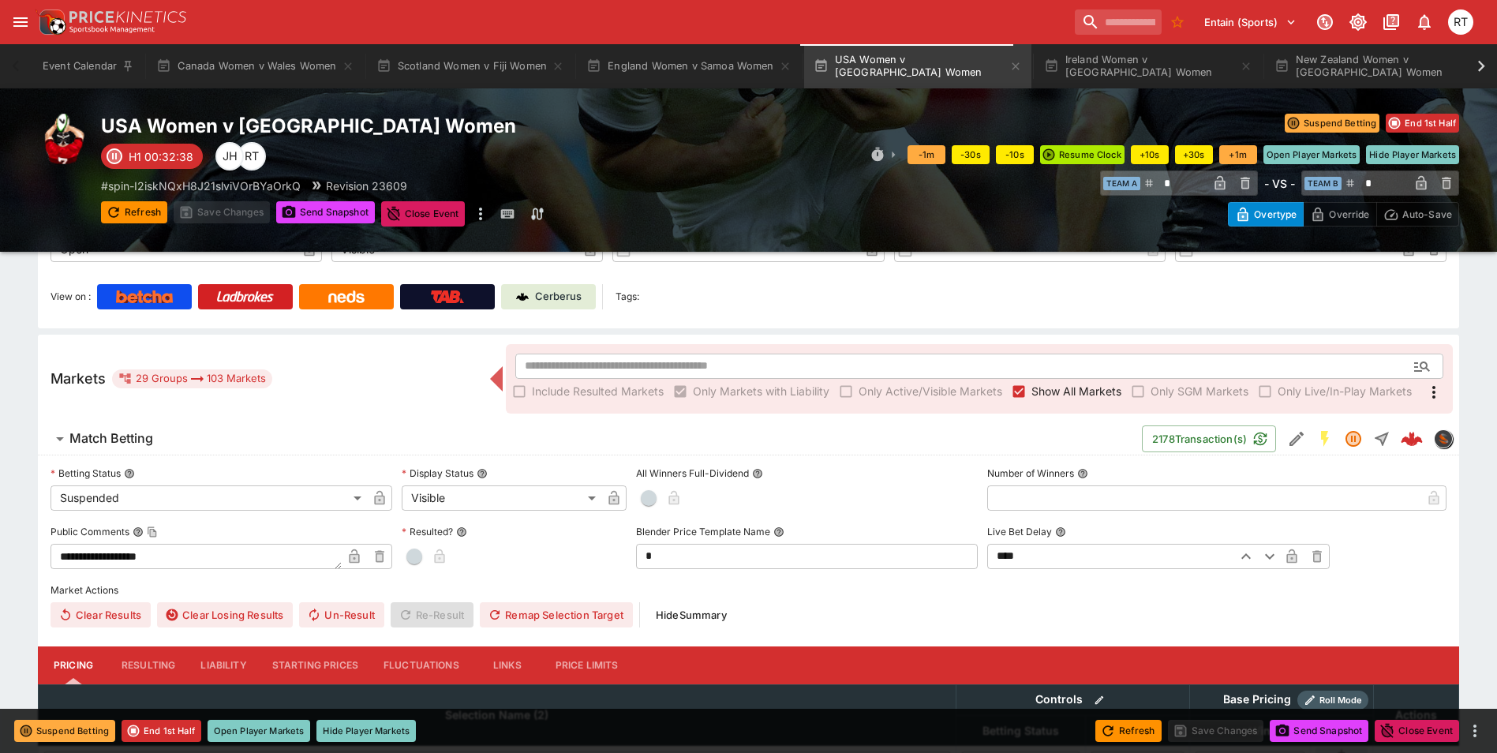
scroll to position [0, 0]
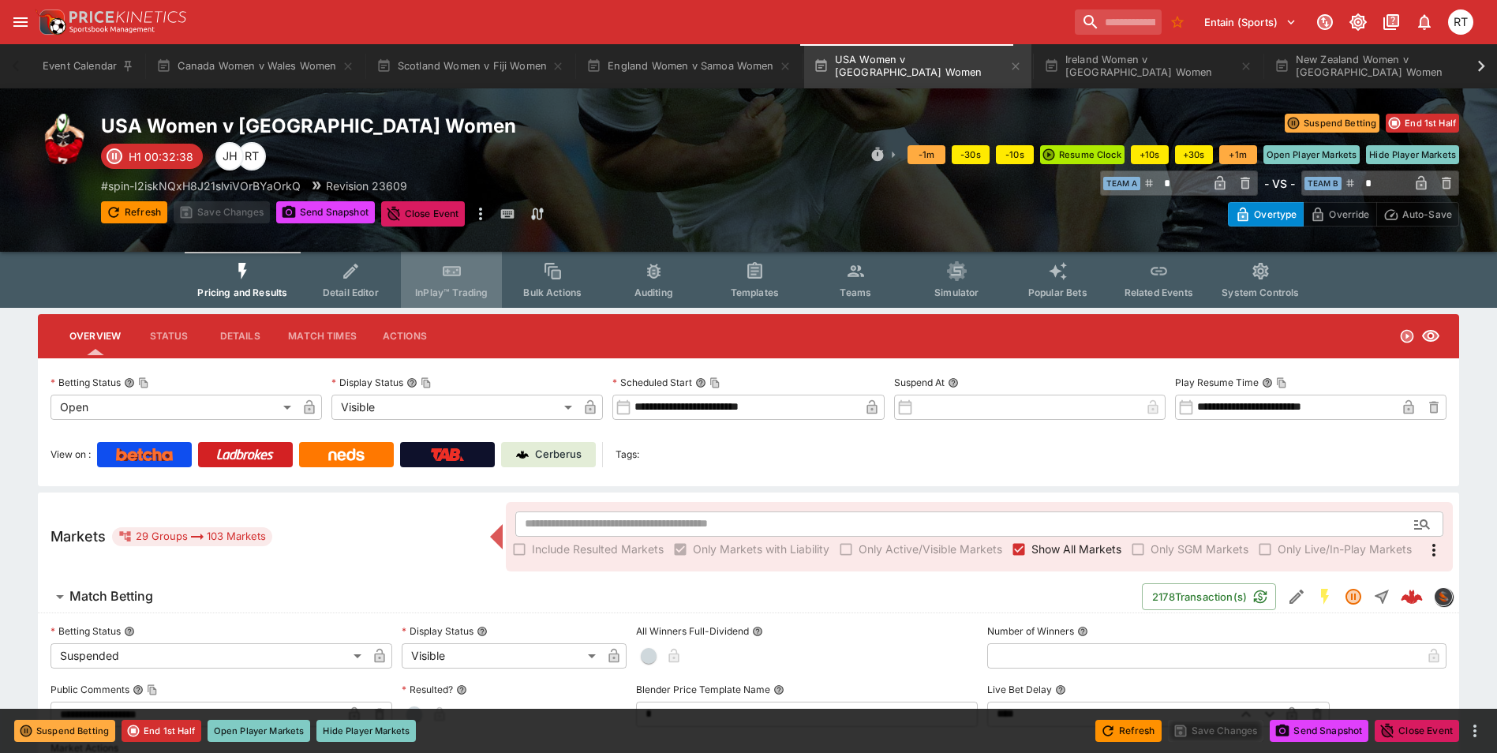
click at [458, 296] on span "InPlay™ Trading" at bounding box center [451, 292] width 73 height 12
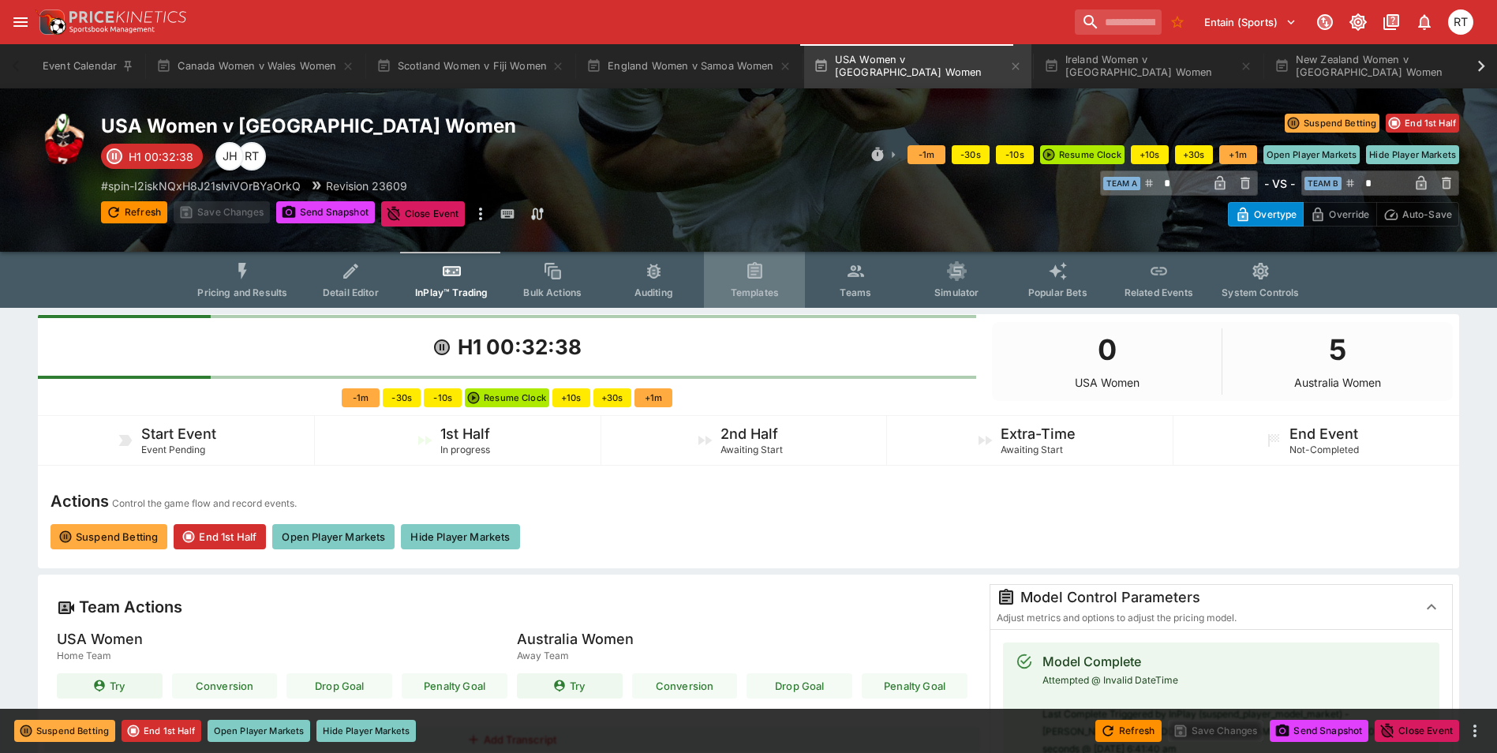
click at [745, 281] on icon "Event type filters" at bounding box center [755, 271] width 21 height 21
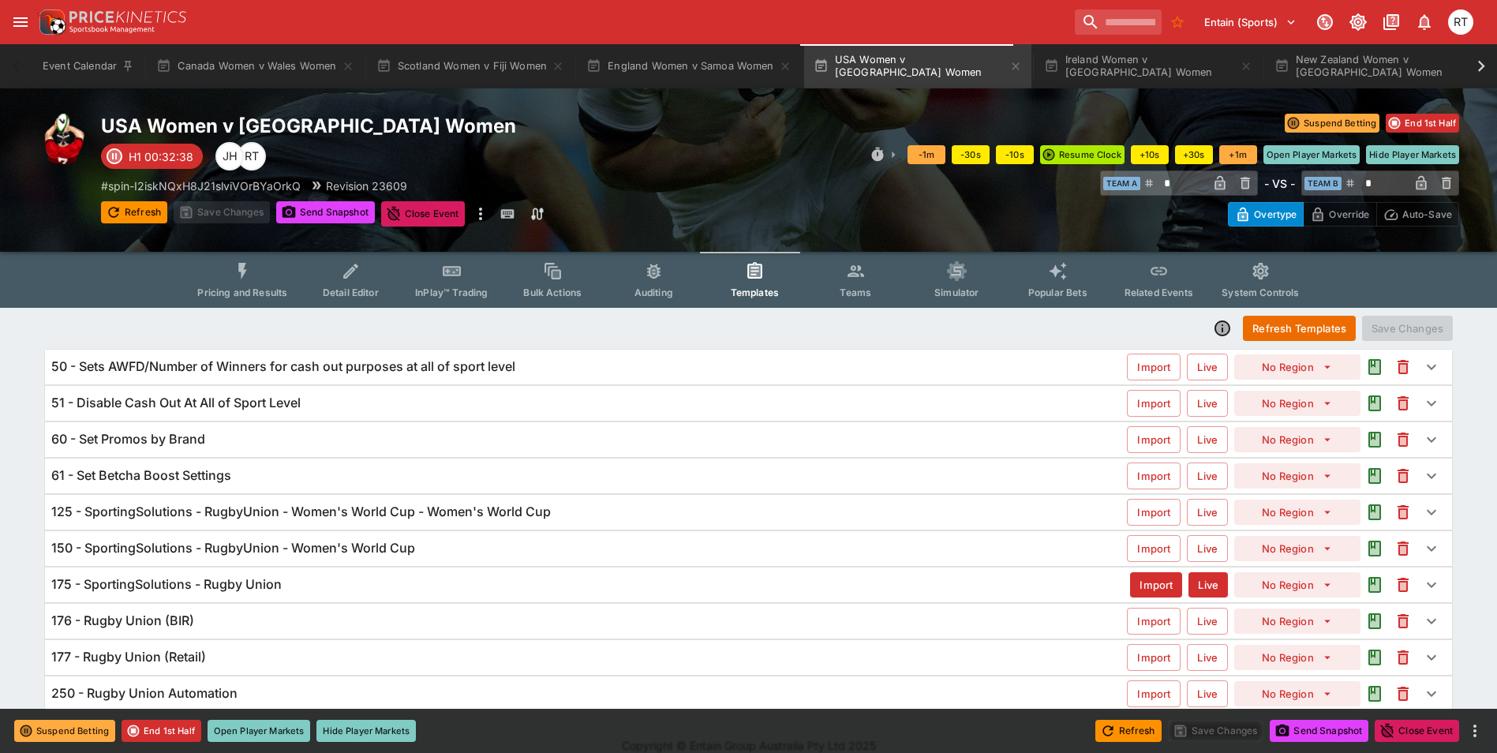
click at [309, 515] on h6 "125 - SportingSolutions - RugbyUnion - Women's World Cup - Women's World Cup" at bounding box center [300, 511] width 499 height 17
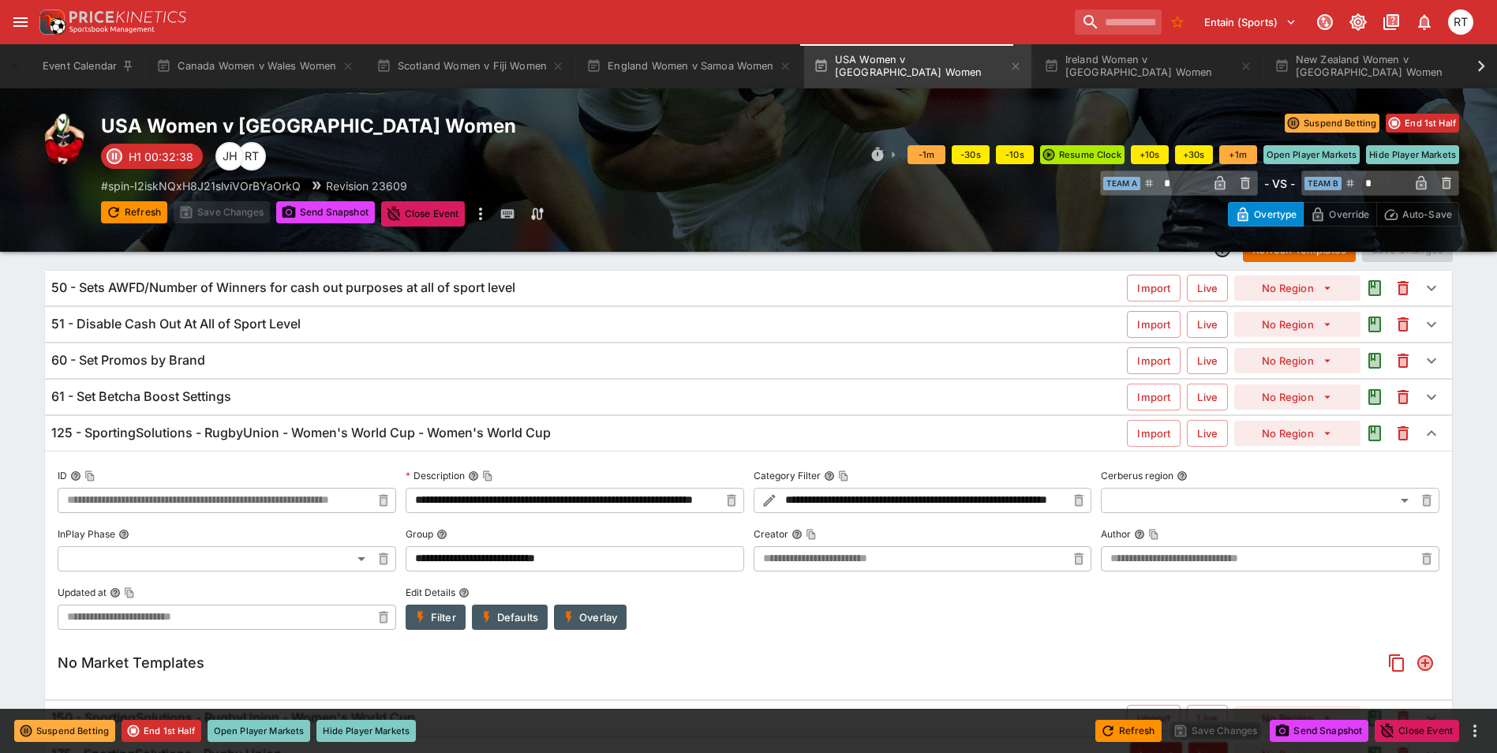
click at [346, 432] on h6 "125 - SportingSolutions - RugbyUnion - Women's World Cup - Women's World Cup" at bounding box center [300, 433] width 499 height 17
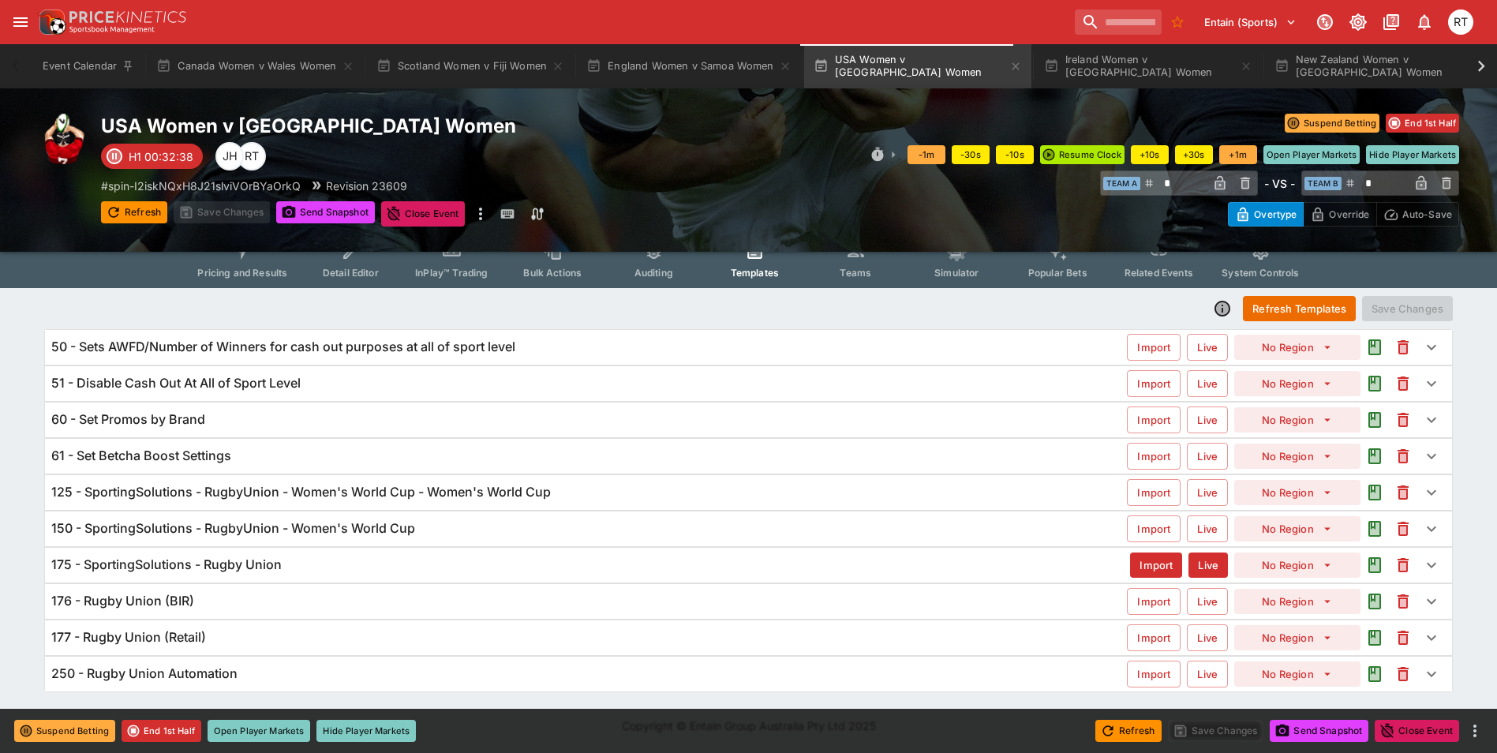
scroll to position [20, 0]
click at [275, 570] on h6 "175 - SportingSolutions - Rugby Union" at bounding box center [166, 564] width 230 height 17
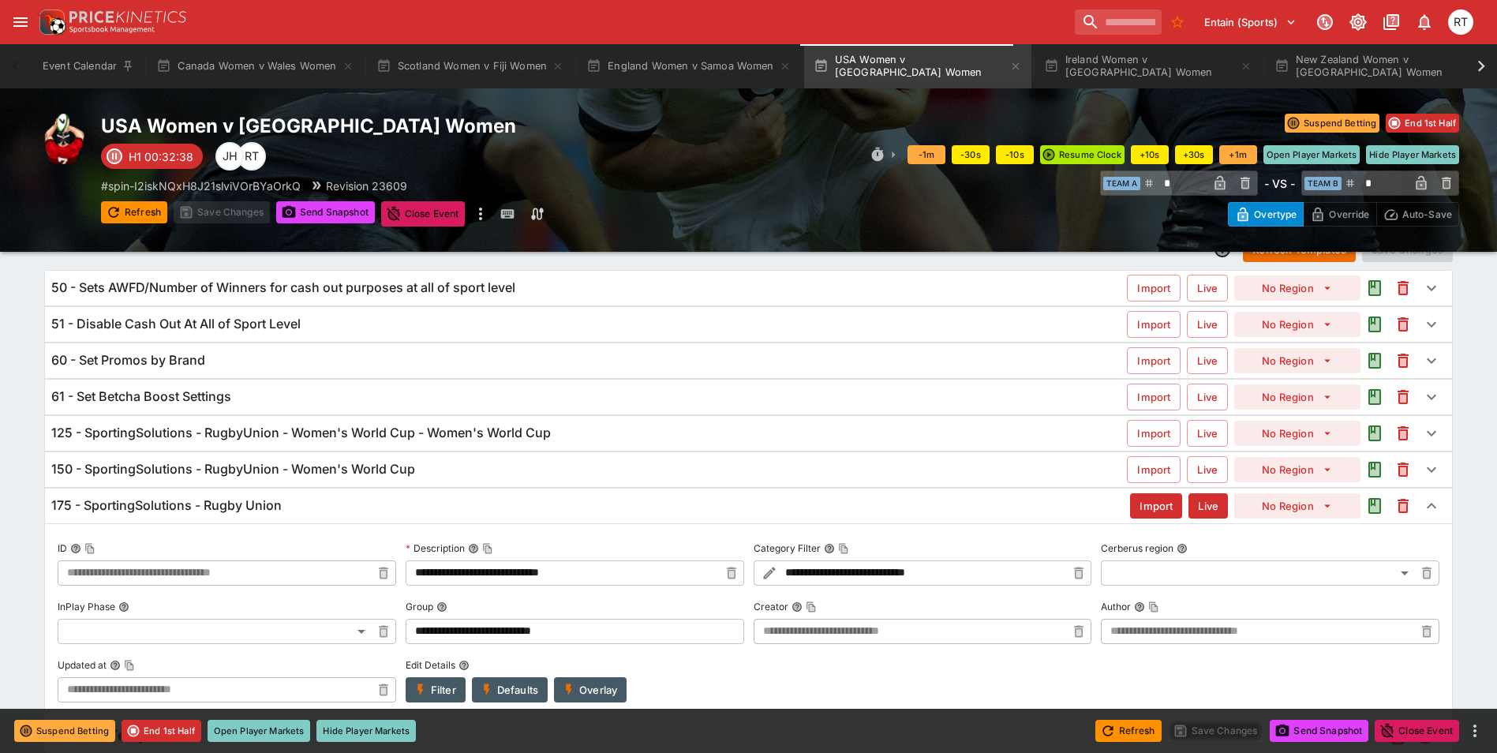
click at [322, 474] on h6 "150 - SportingSolutions - RugbyUnion - Women's World Cup" at bounding box center [233, 469] width 364 height 17
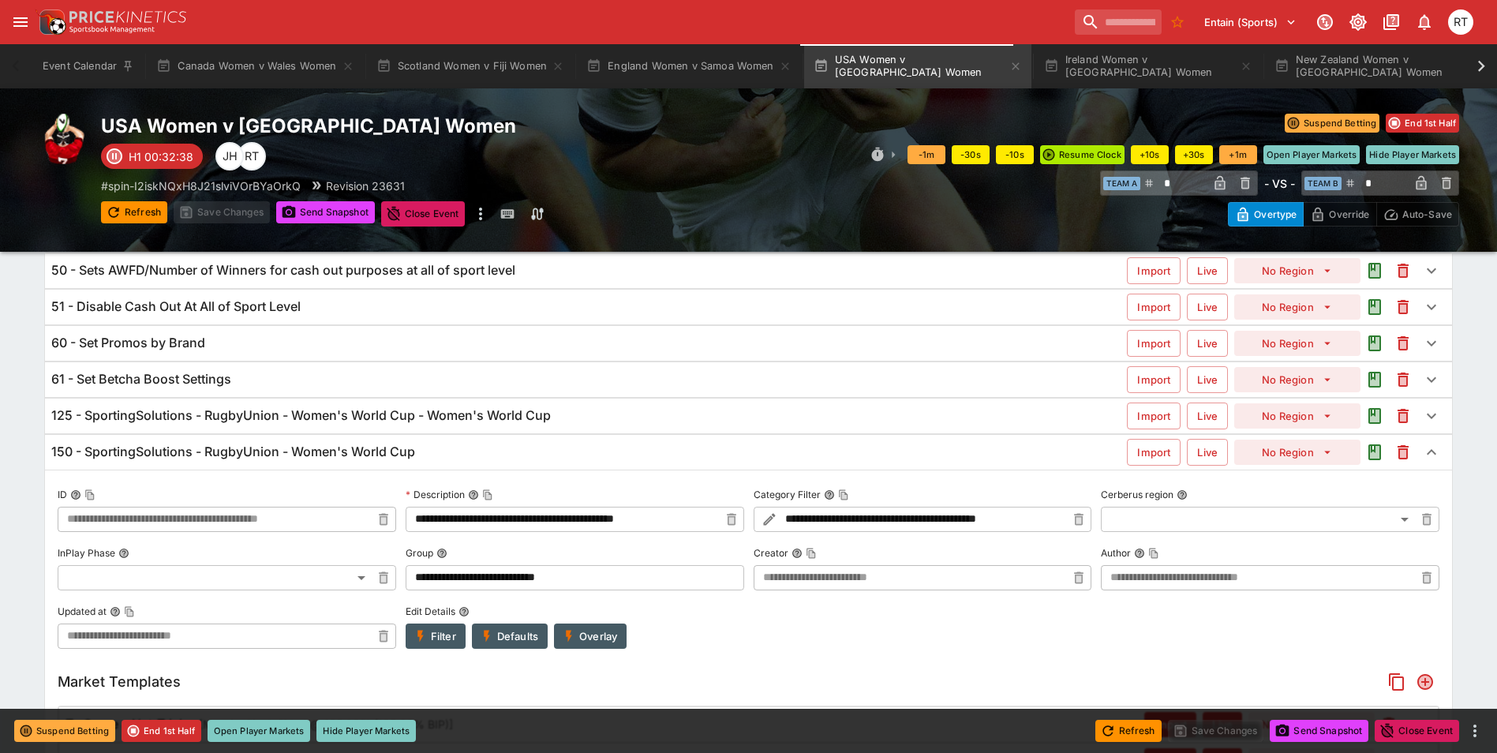
scroll to position [93, 0]
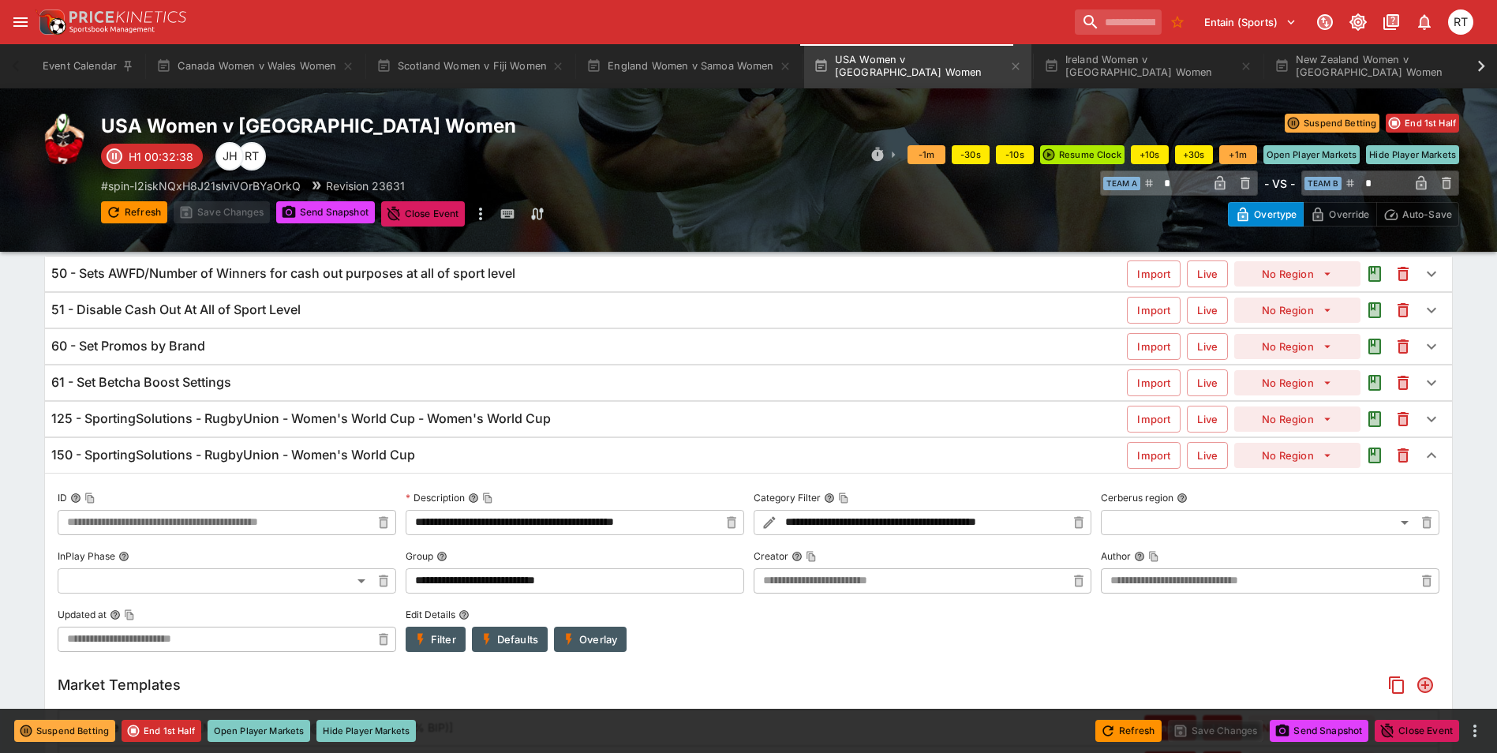
click at [361, 459] on h6 "150 - SportingSolutions - RugbyUnion - Women's World Cup" at bounding box center [233, 455] width 364 height 17
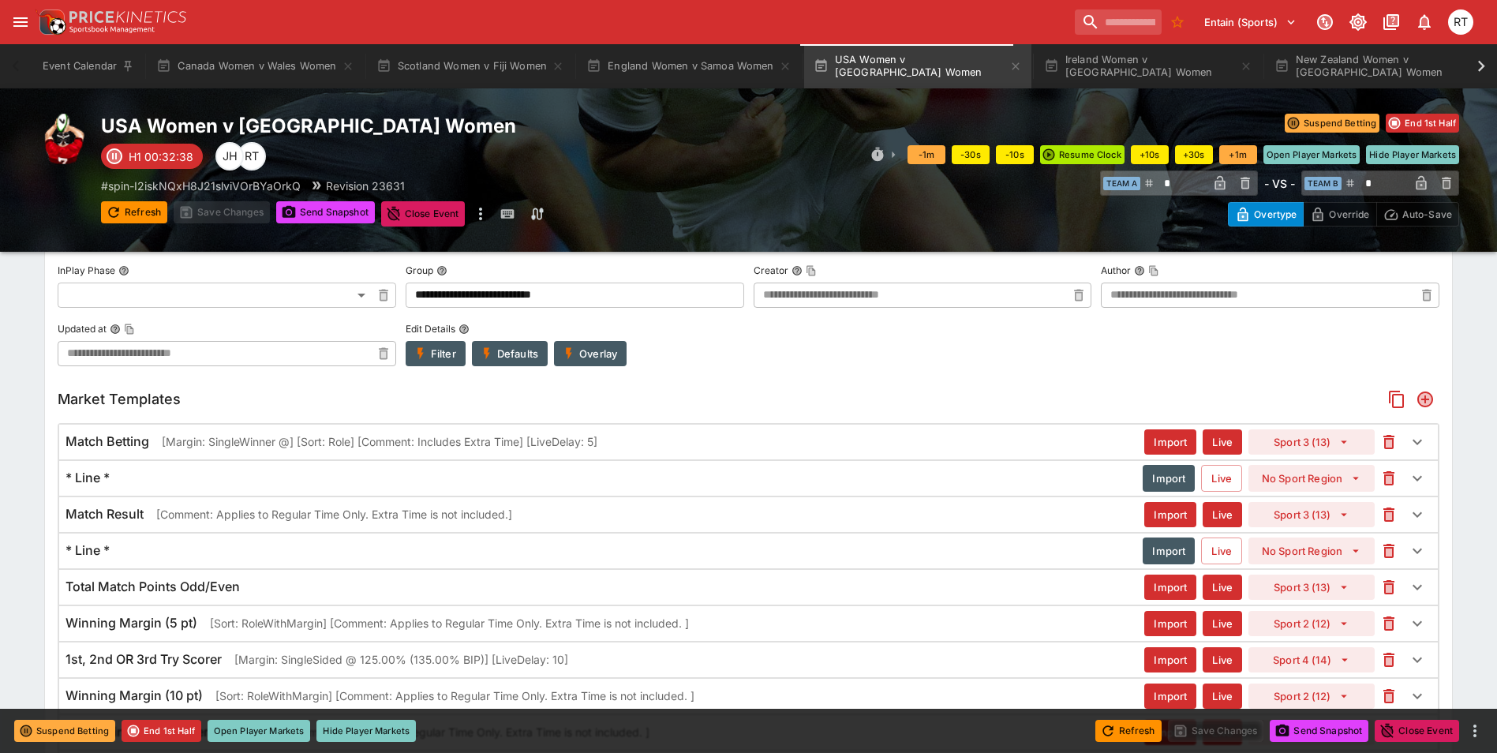
scroll to position [380, 0]
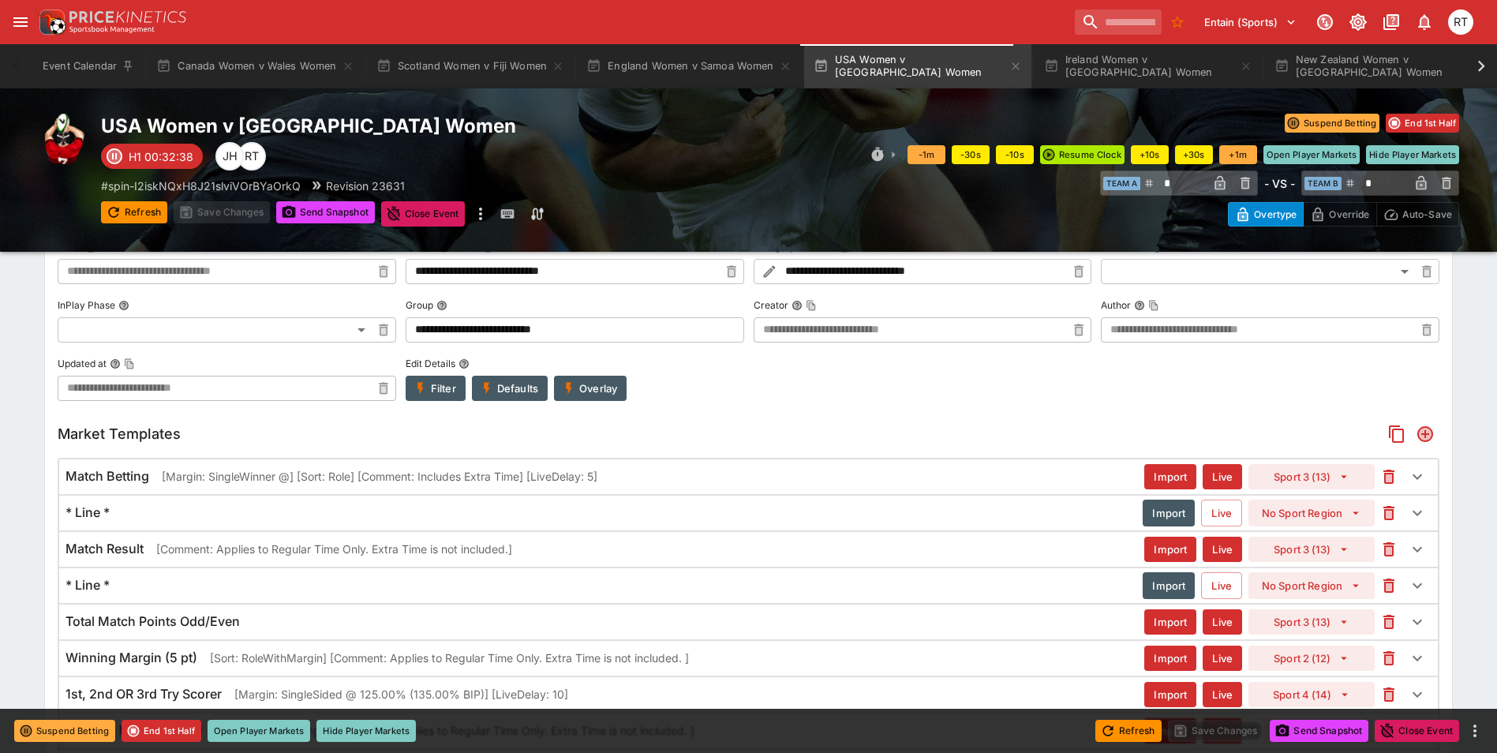
click at [256, 444] on div "Market Templates" at bounding box center [749, 434] width 1382 height 28
click at [169, 439] on h5 "Market Templates" at bounding box center [119, 434] width 123 height 18
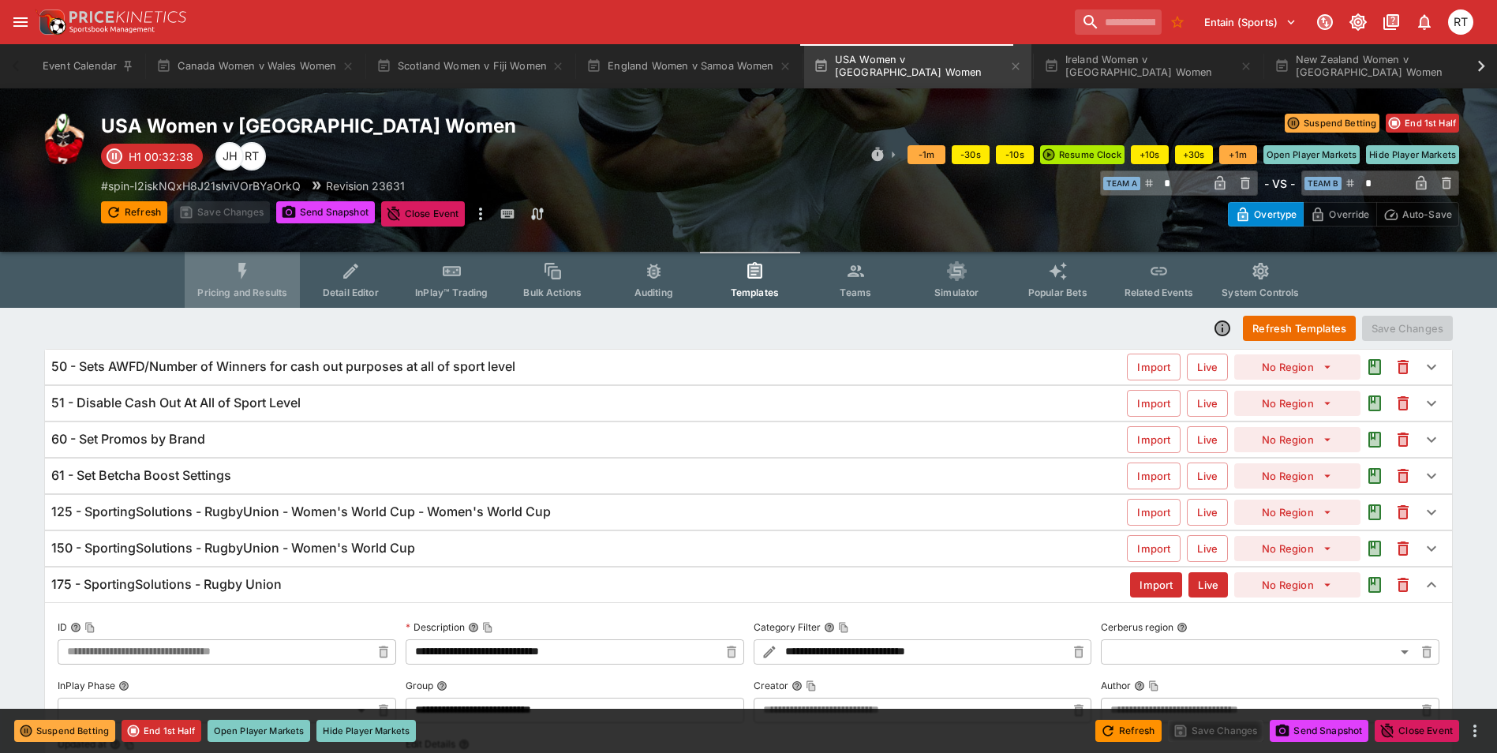
click at [236, 275] on button "Pricing and Results" at bounding box center [242, 280] width 115 height 56
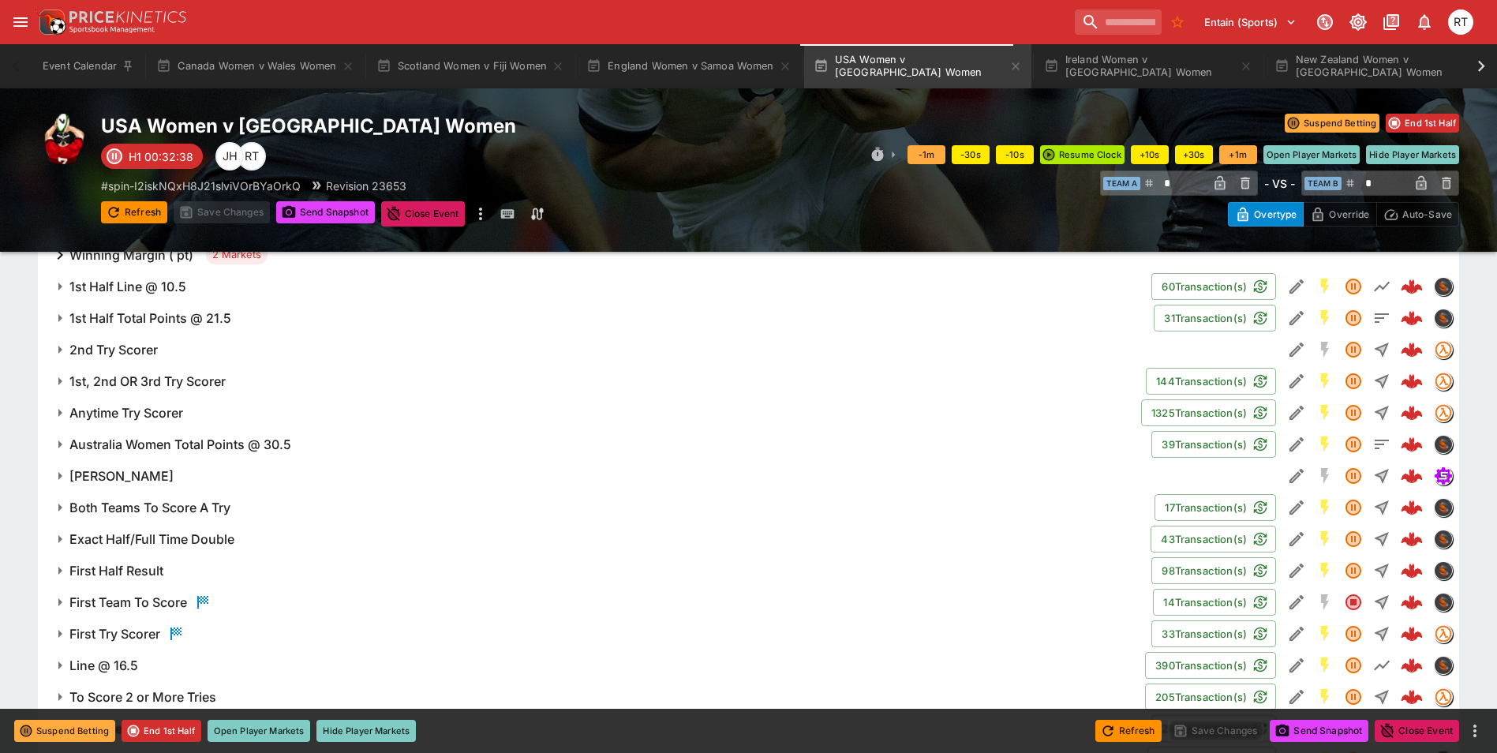
scroll to position [947, 0]
click at [277, 732] on button "Open Player Markets" at bounding box center [259, 731] width 103 height 22
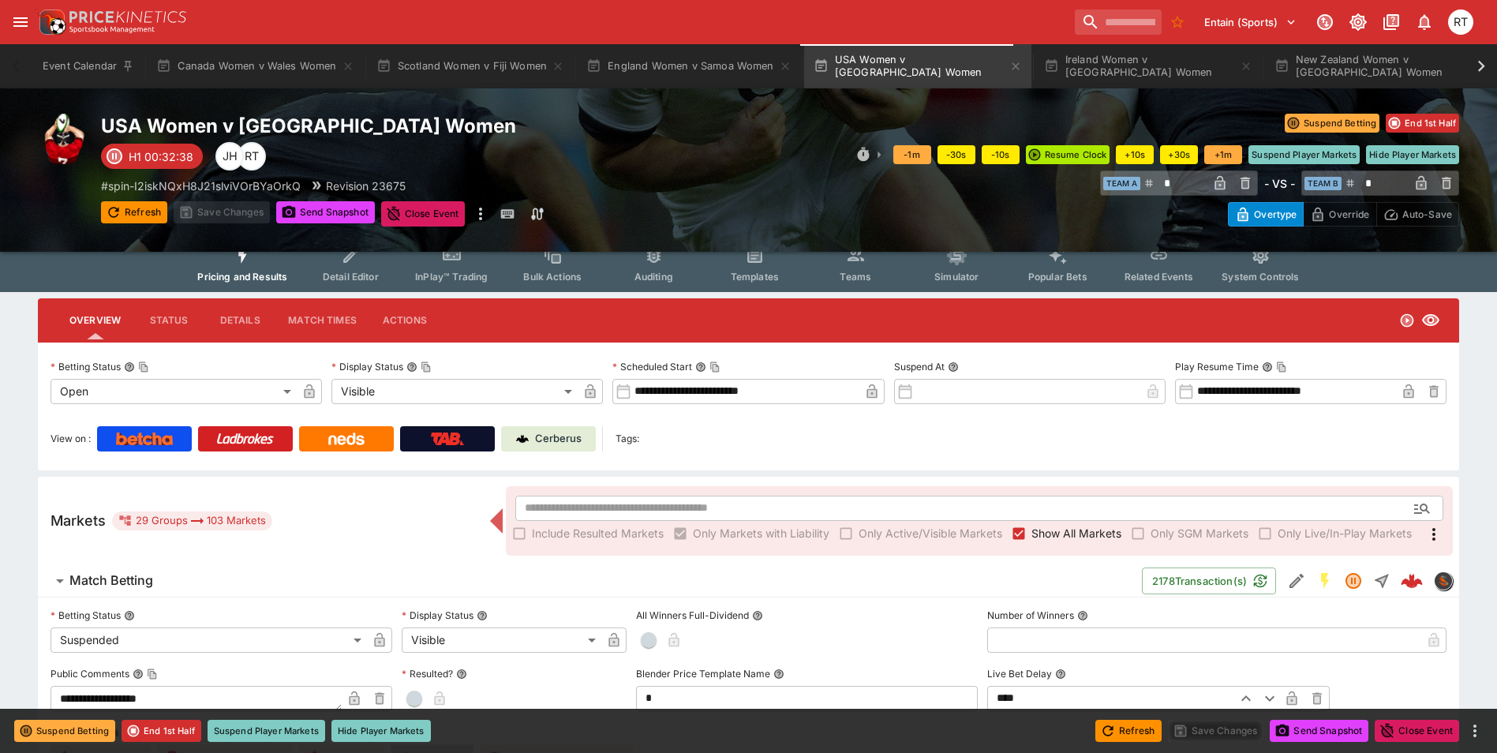
scroll to position [0, 0]
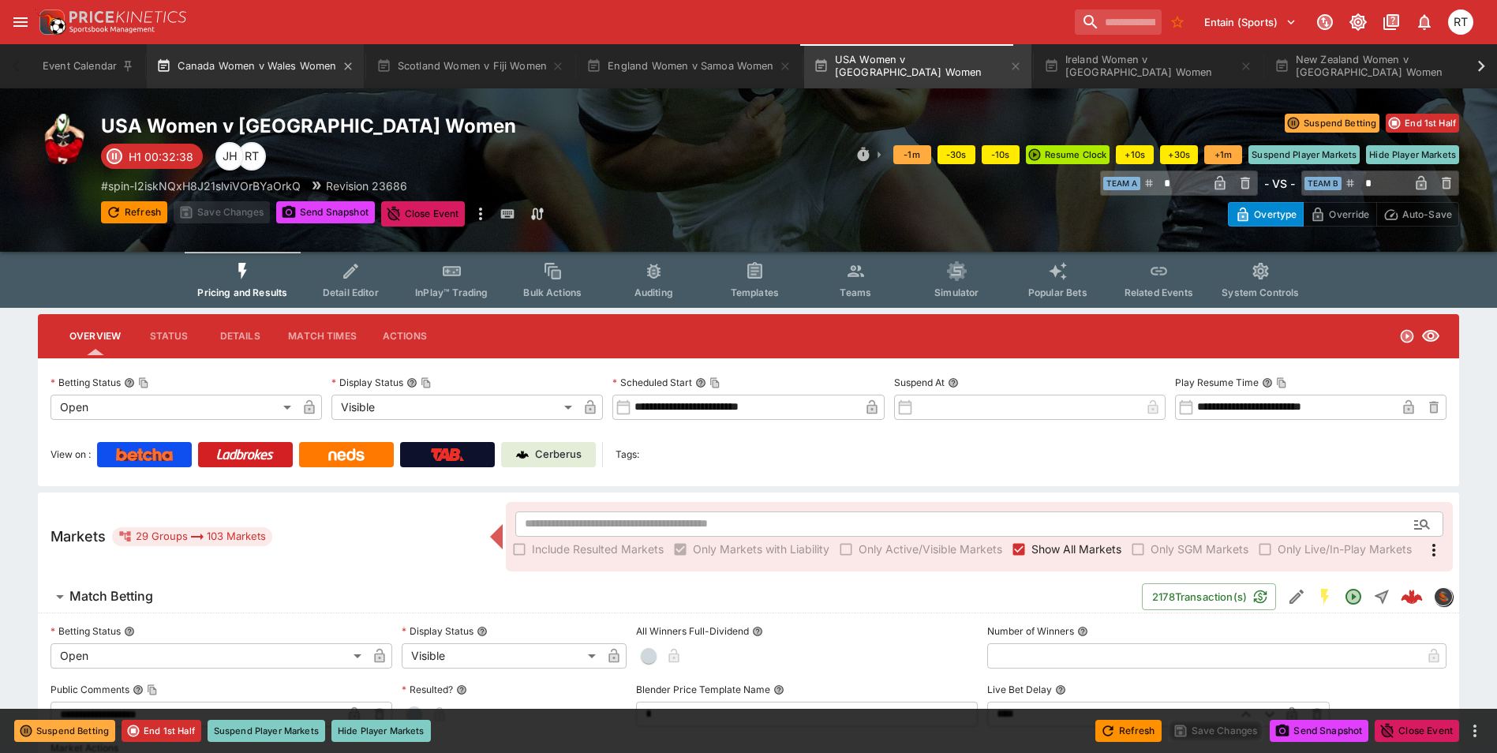
click at [254, 64] on button "Canada Women v Wales Women" at bounding box center [255, 66] width 216 height 44
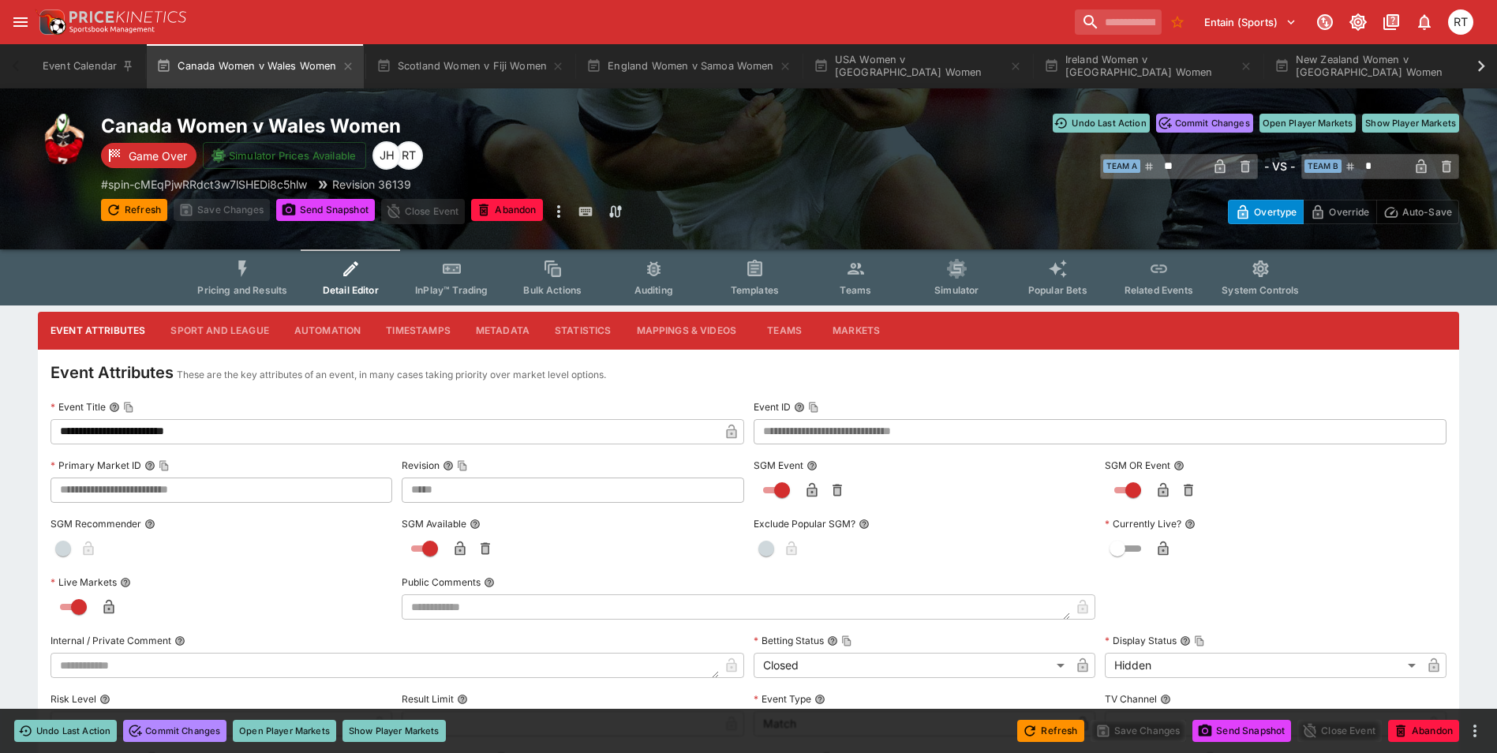
click at [244, 267] on icon "Event type filters" at bounding box center [242, 268] width 9 height 17
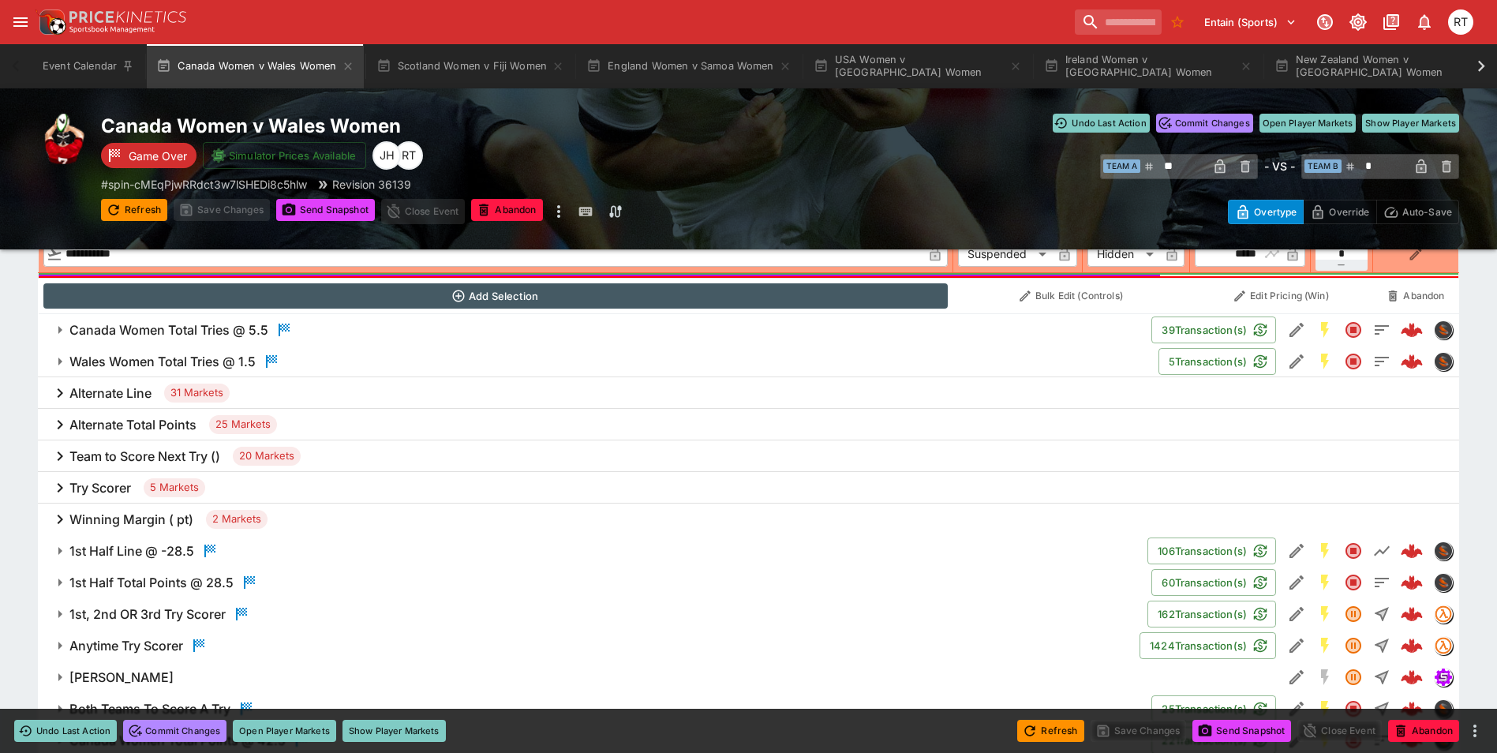
scroll to position [710, 0]
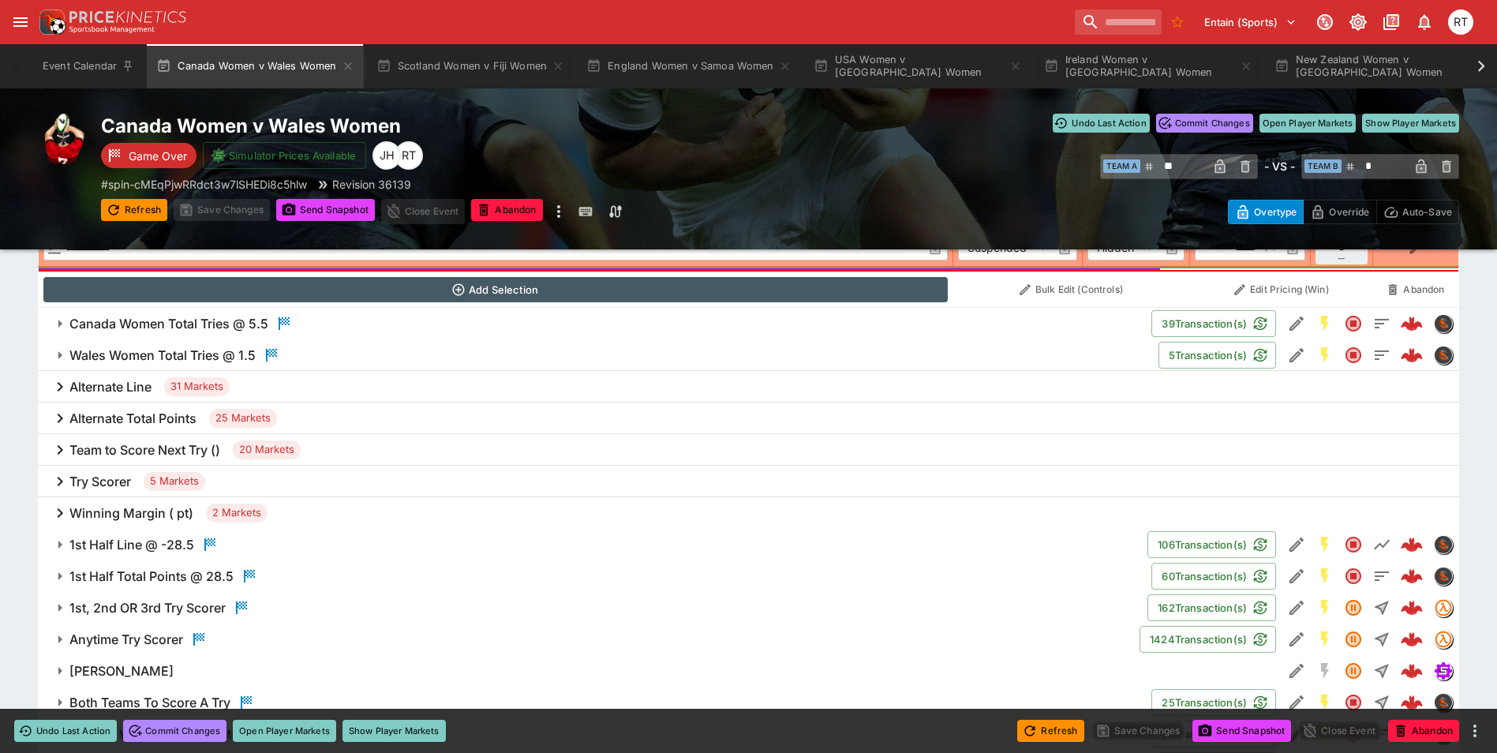
click at [127, 484] on h6 "Try Scorer" at bounding box center [100, 481] width 62 height 17
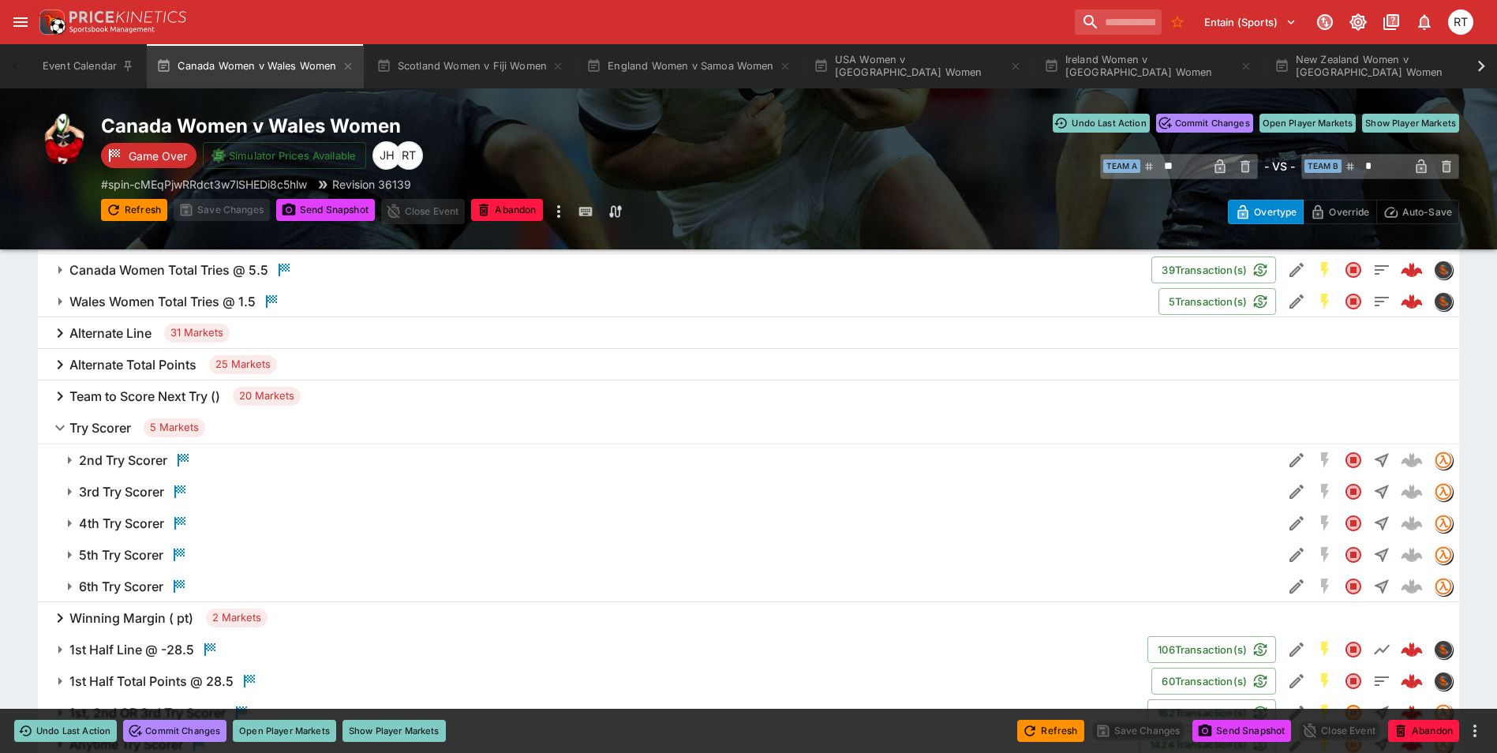
scroll to position [789, 0]
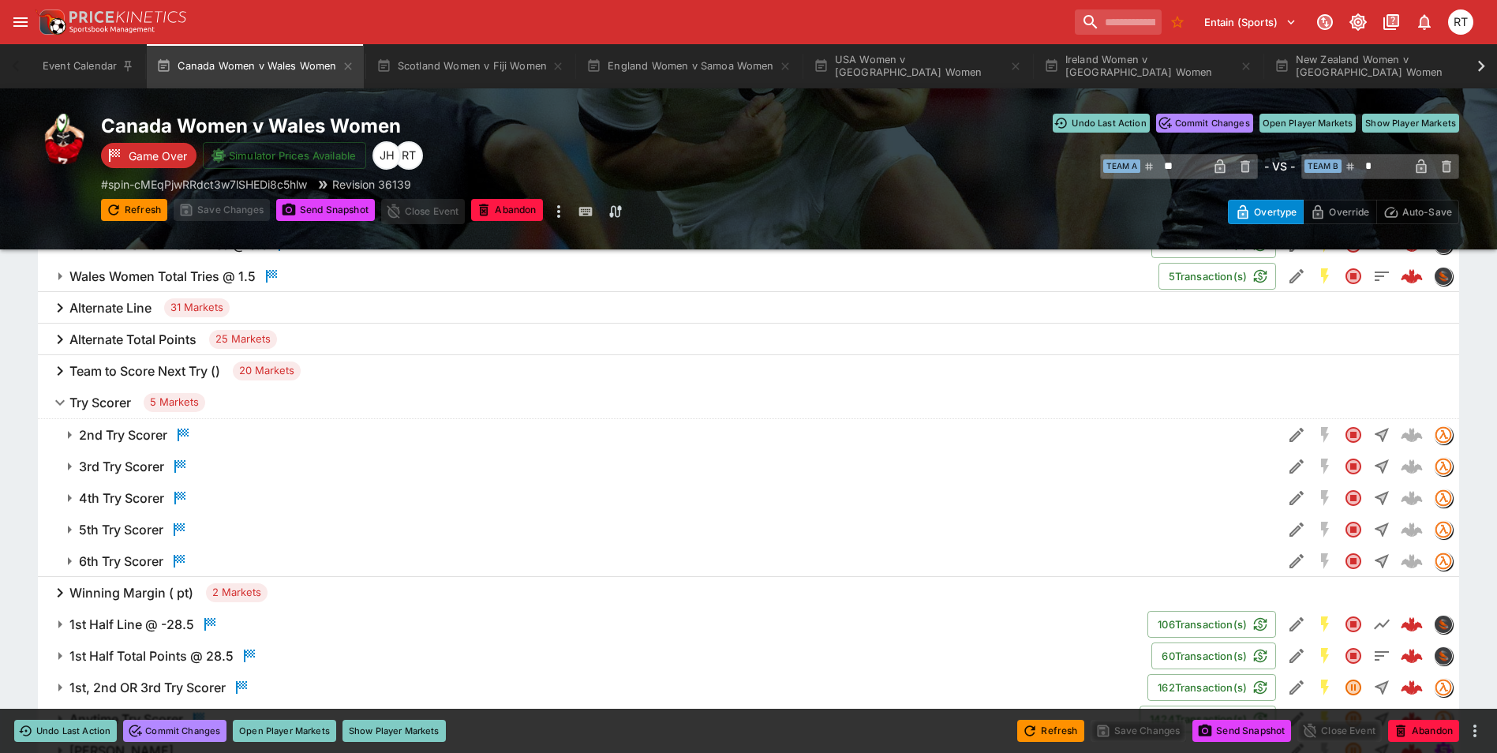
click at [142, 466] on h6 "3rd Try Scorer" at bounding box center [121, 466] width 85 height 17
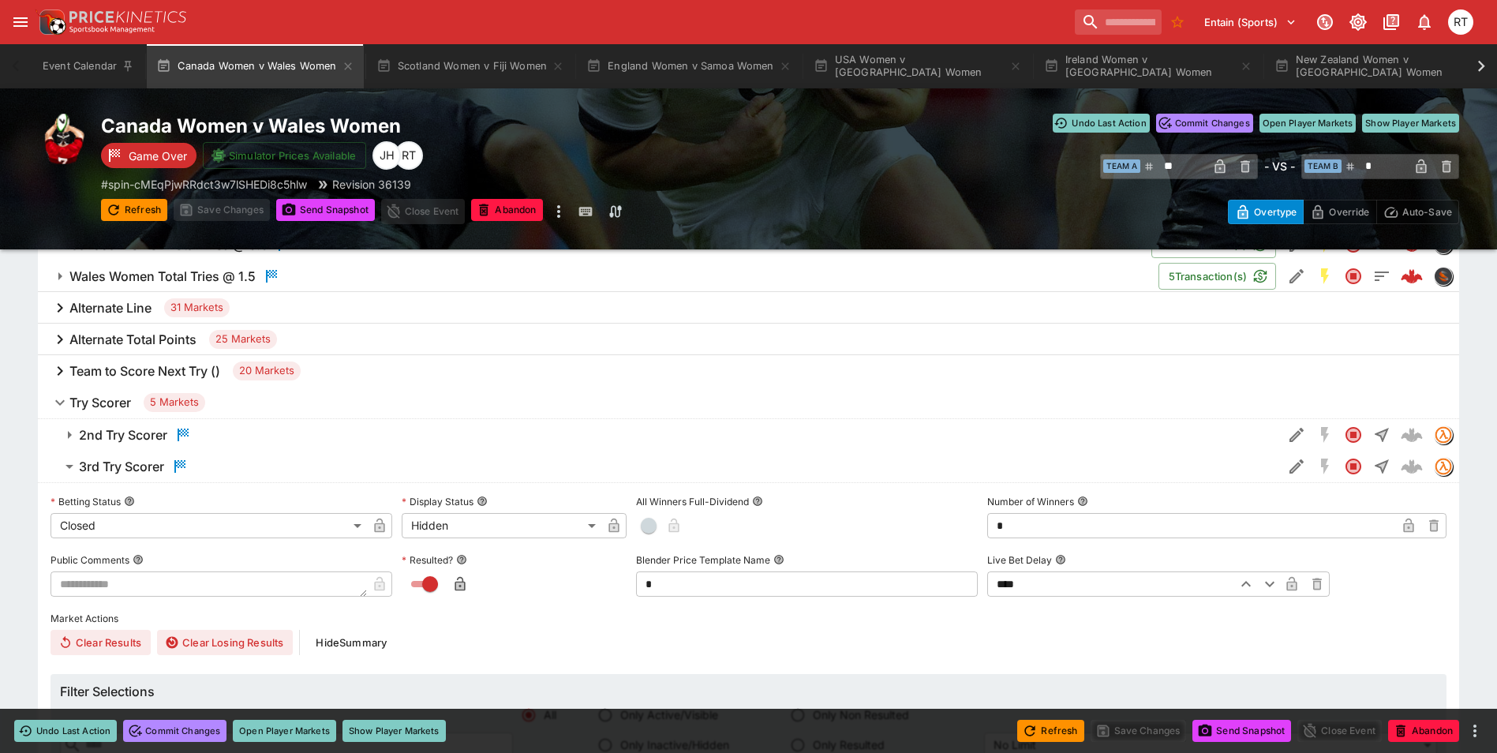
scroll to position [710, 0]
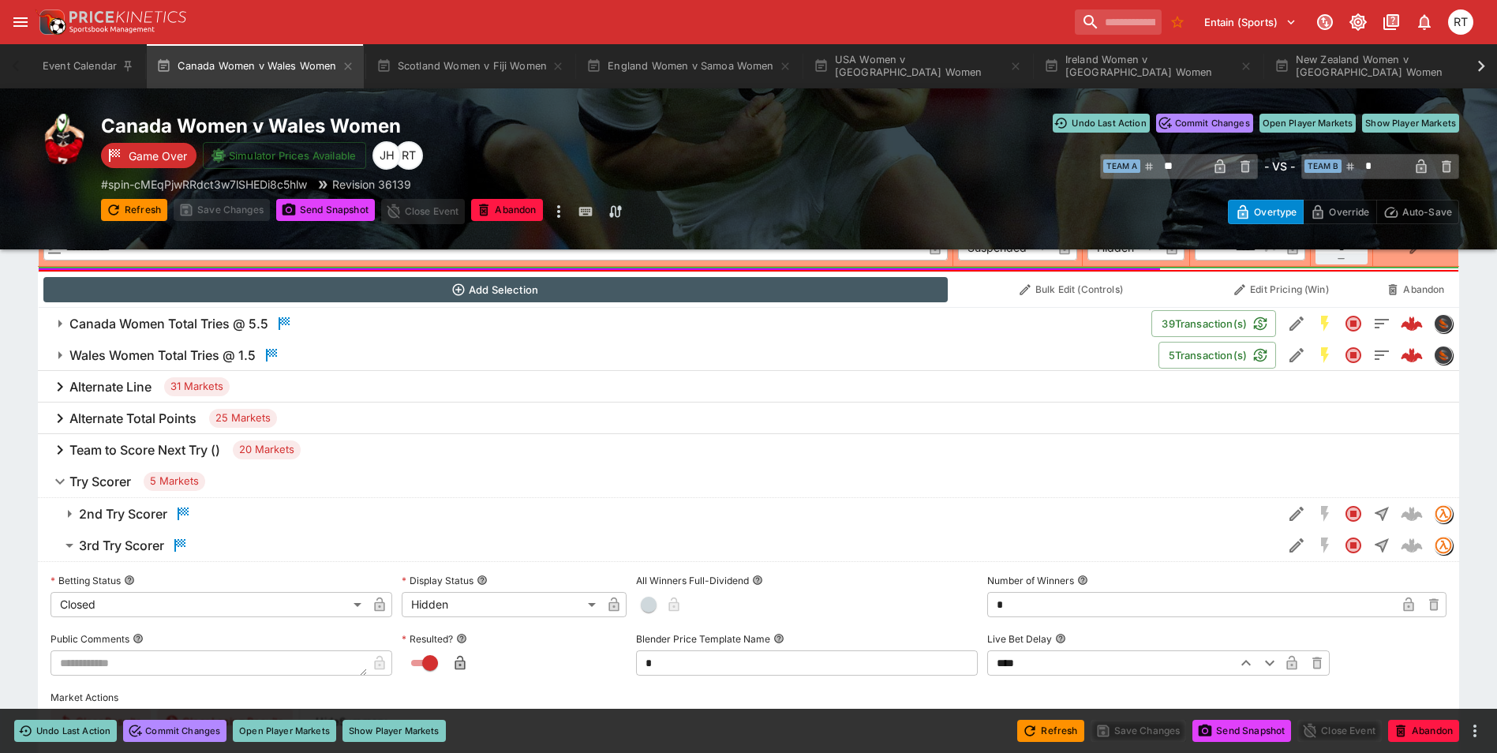
click at [111, 474] on h6 "Try Scorer" at bounding box center [100, 481] width 62 height 17
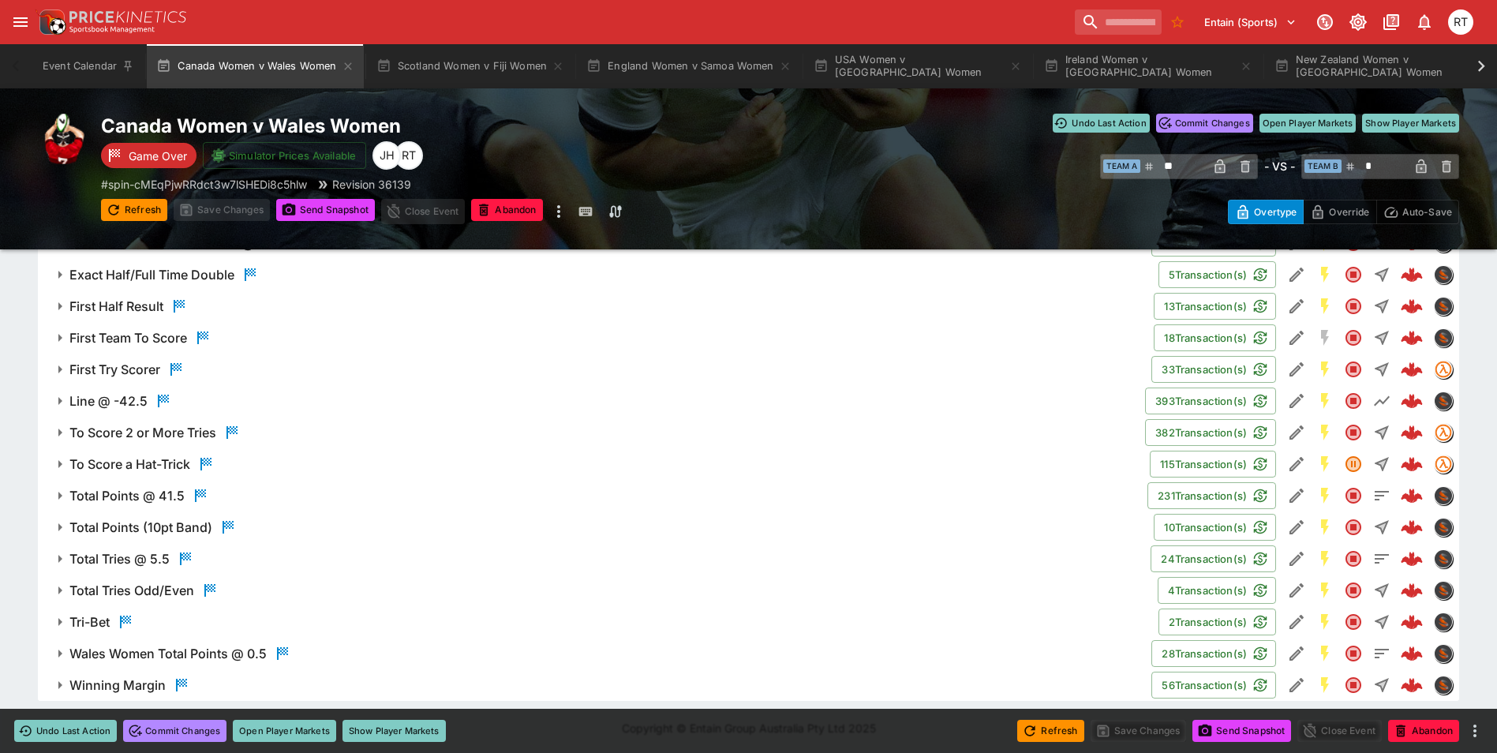
scroll to position [1203, 0]
click at [902, 67] on button "USA Women v [GEOGRAPHIC_DATA] Women" at bounding box center [917, 66] width 227 height 44
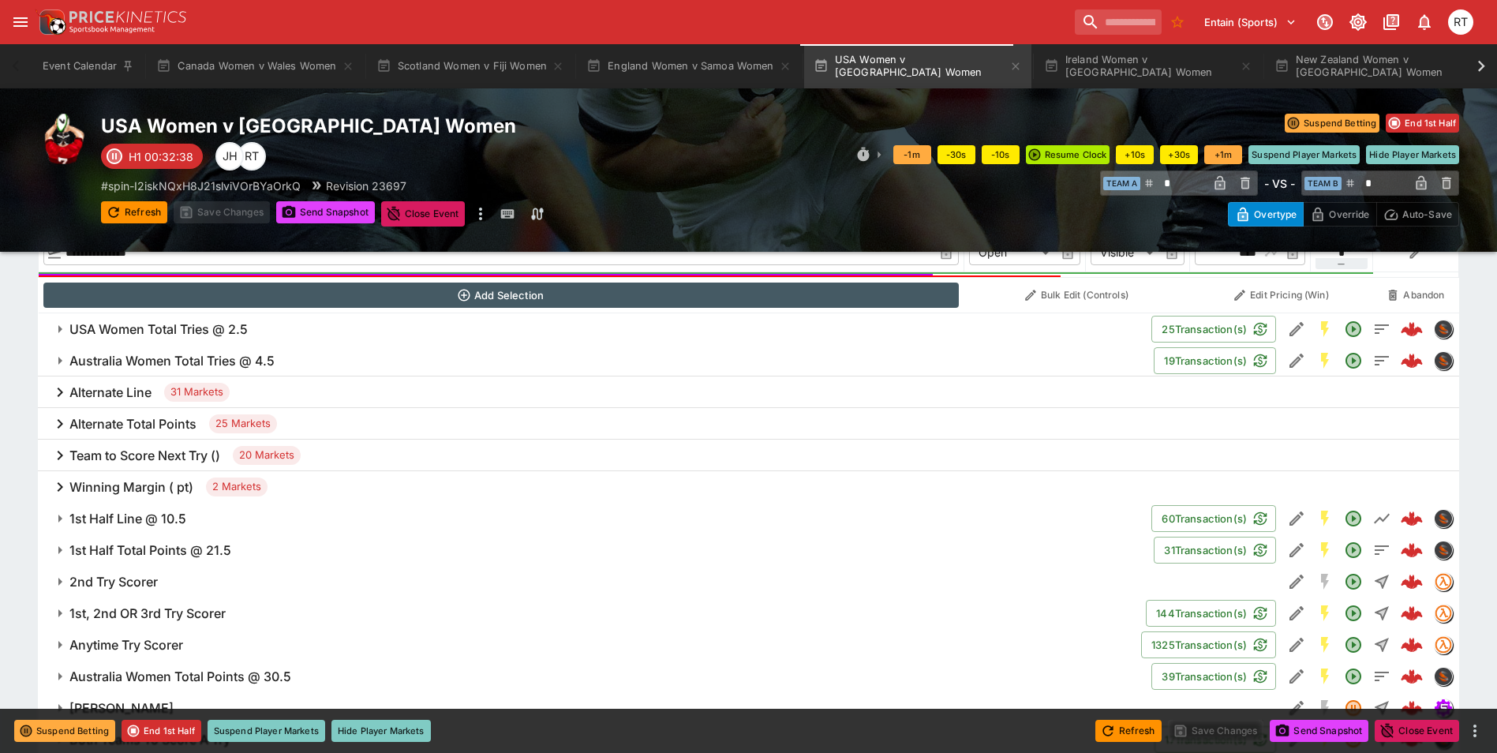
scroll to position [789, 0]
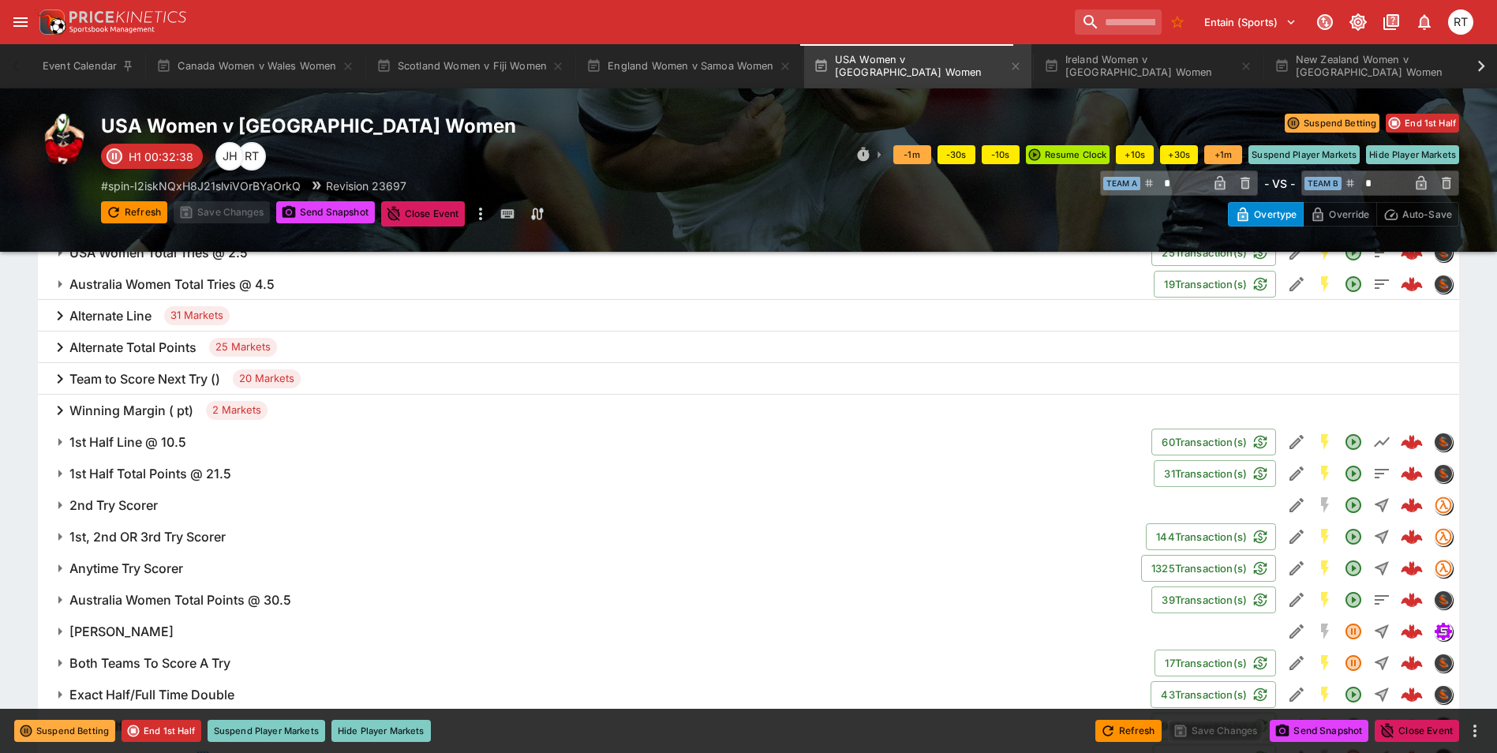
click at [140, 505] on h6 "2nd Try Scorer" at bounding box center [113, 505] width 88 height 17
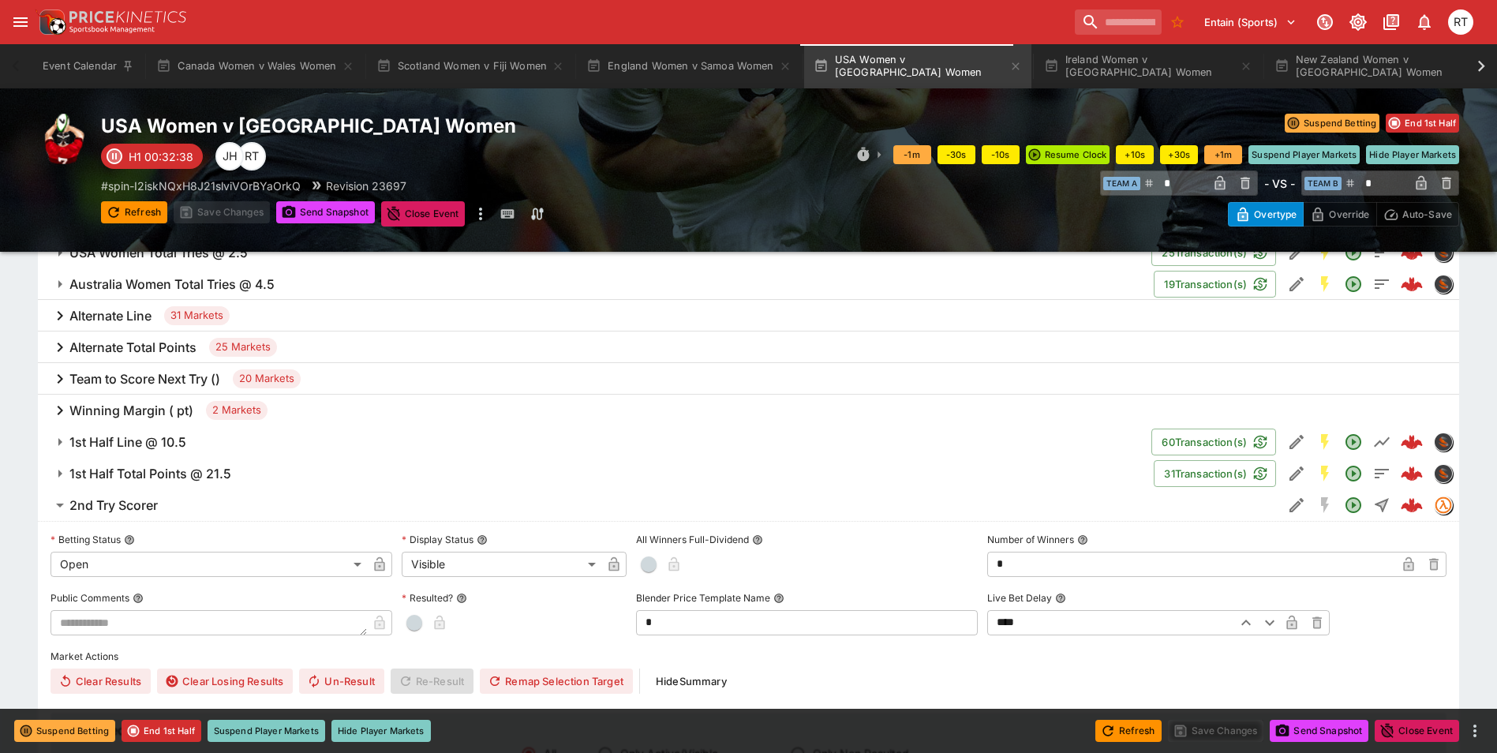
click at [154, 497] on h6 "2nd Try Scorer" at bounding box center [113, 505] width 88 height 17
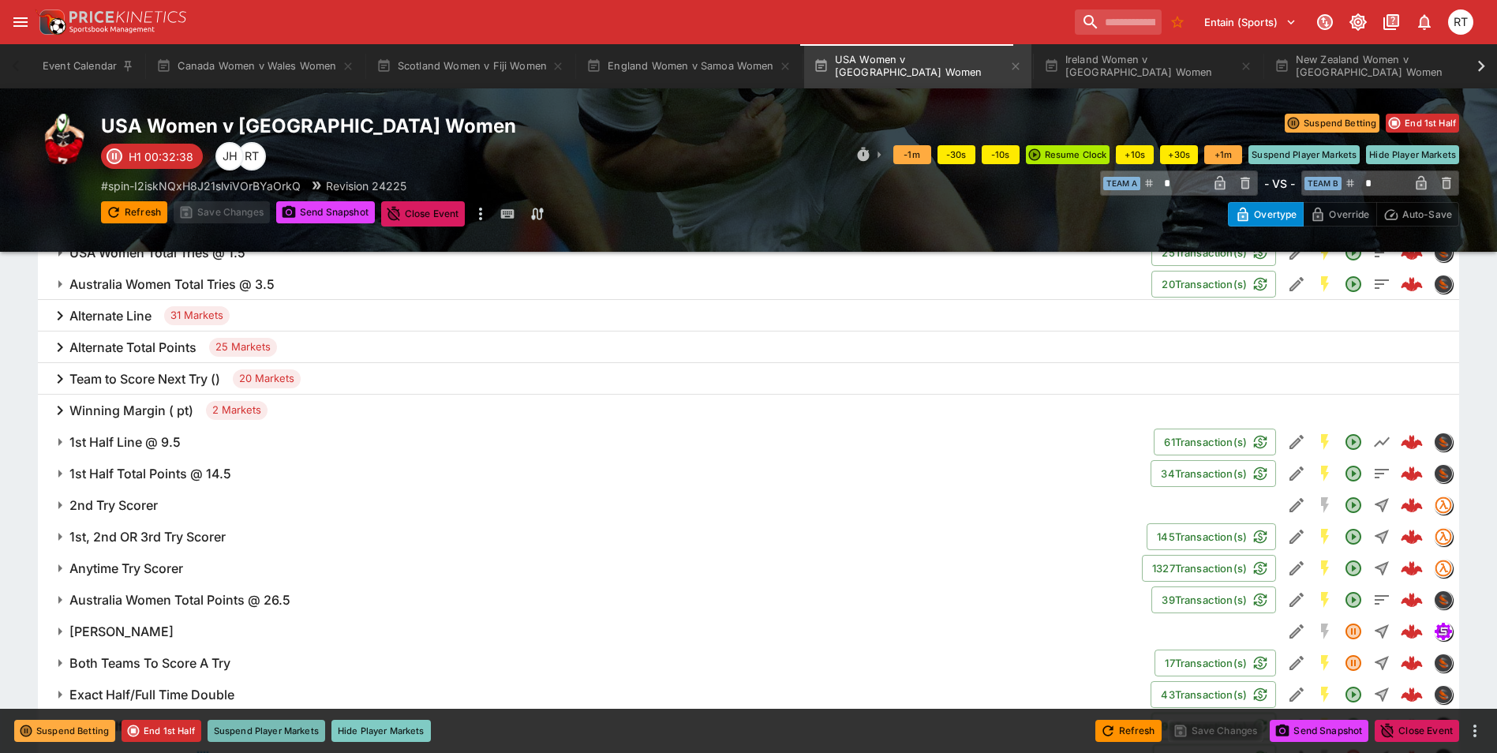
click at [251, 730] on button "Suspend Player Markets" at bounding box center [267, 731] width 118 height 22
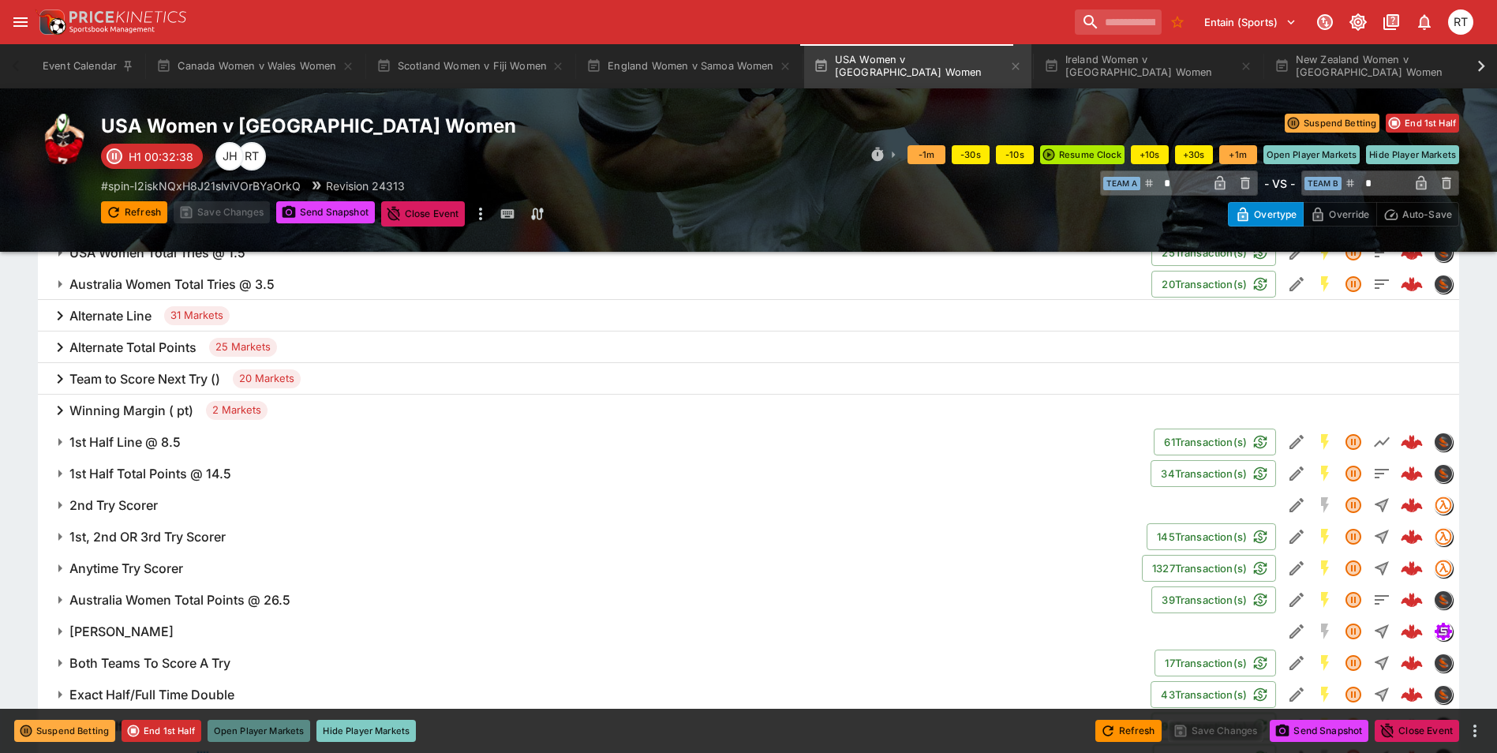
click at [256, 726] on button "Open Player Markets" at bounding box center [259, 731] width 103 height 22
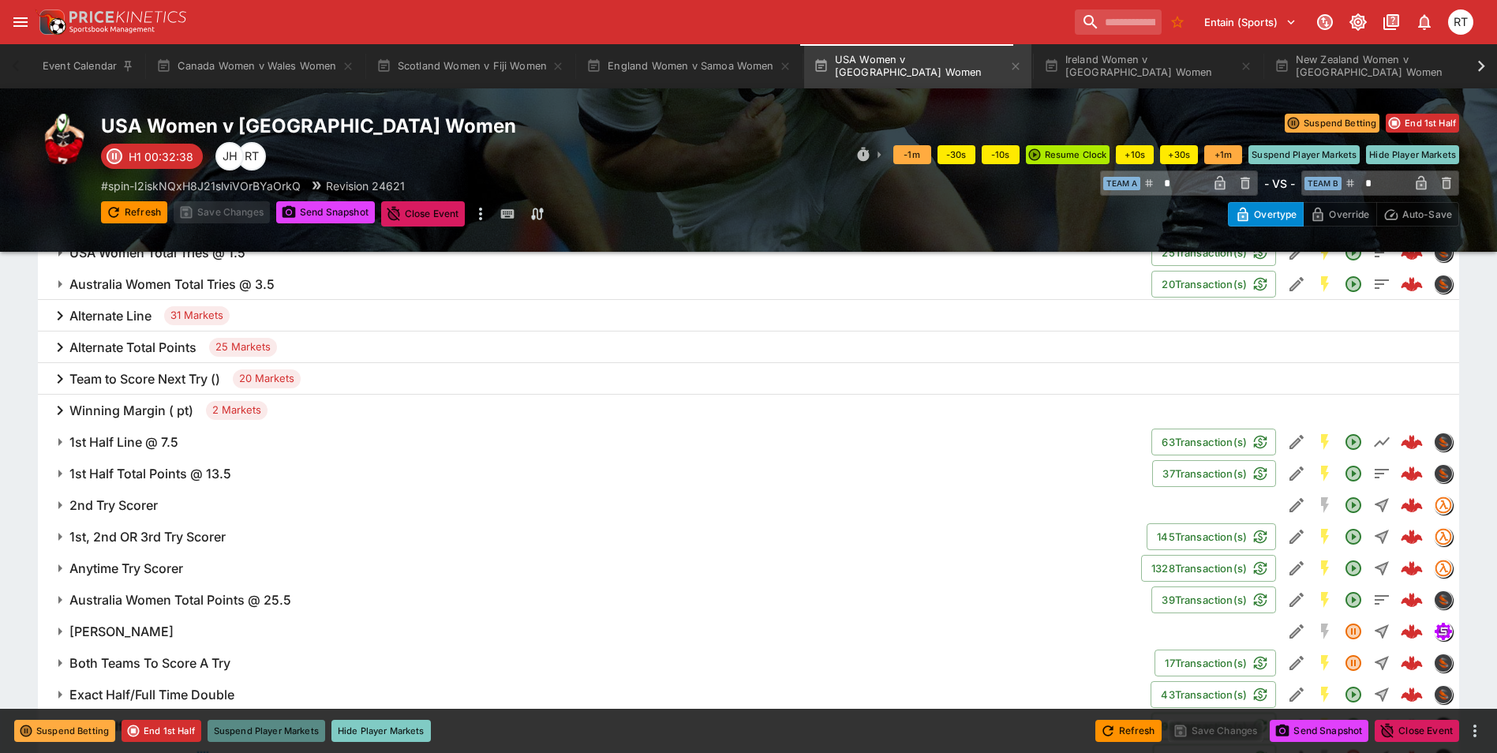
click at [263, 733] on button "Suspend Player Markets" at bounding box center [267, 731] width 118 height 22
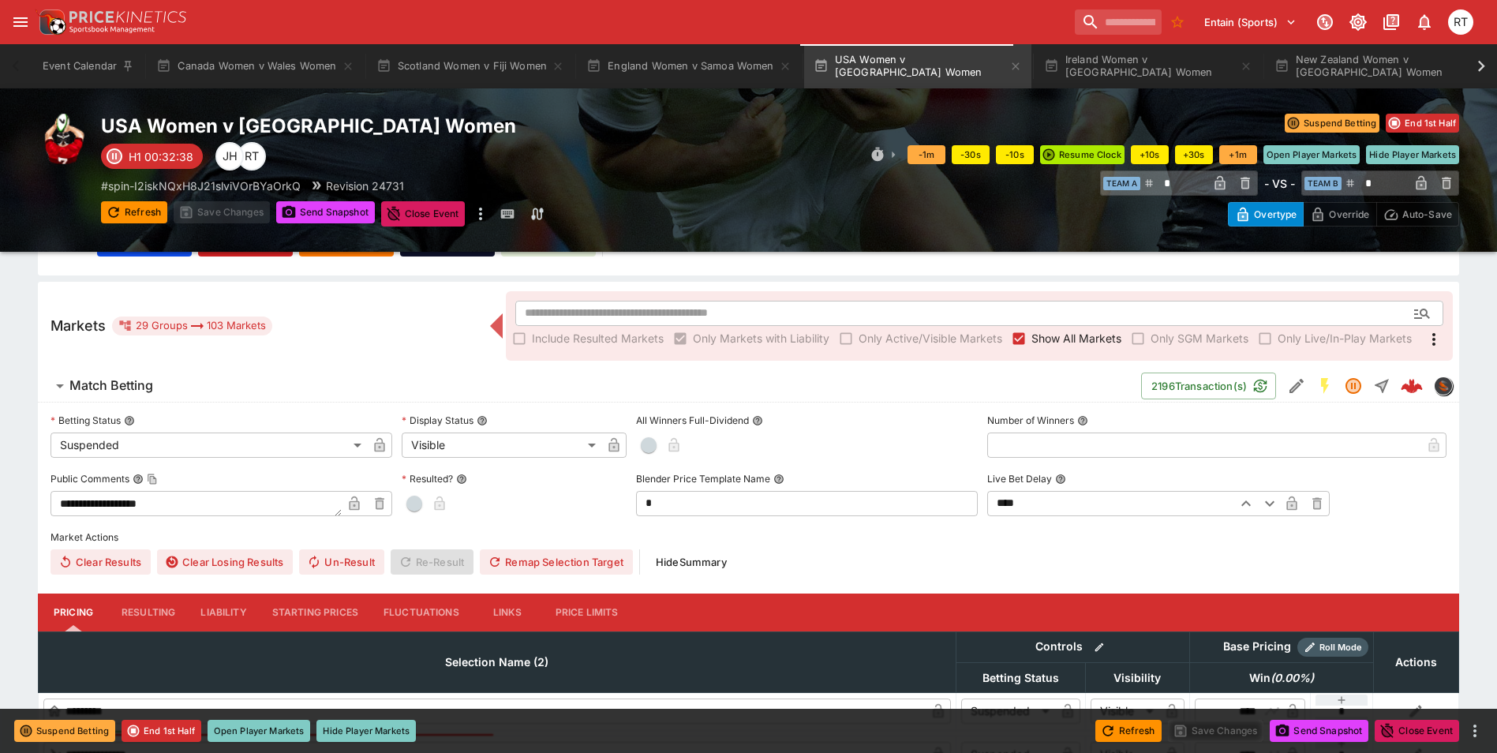
scroll to position [0, 0]
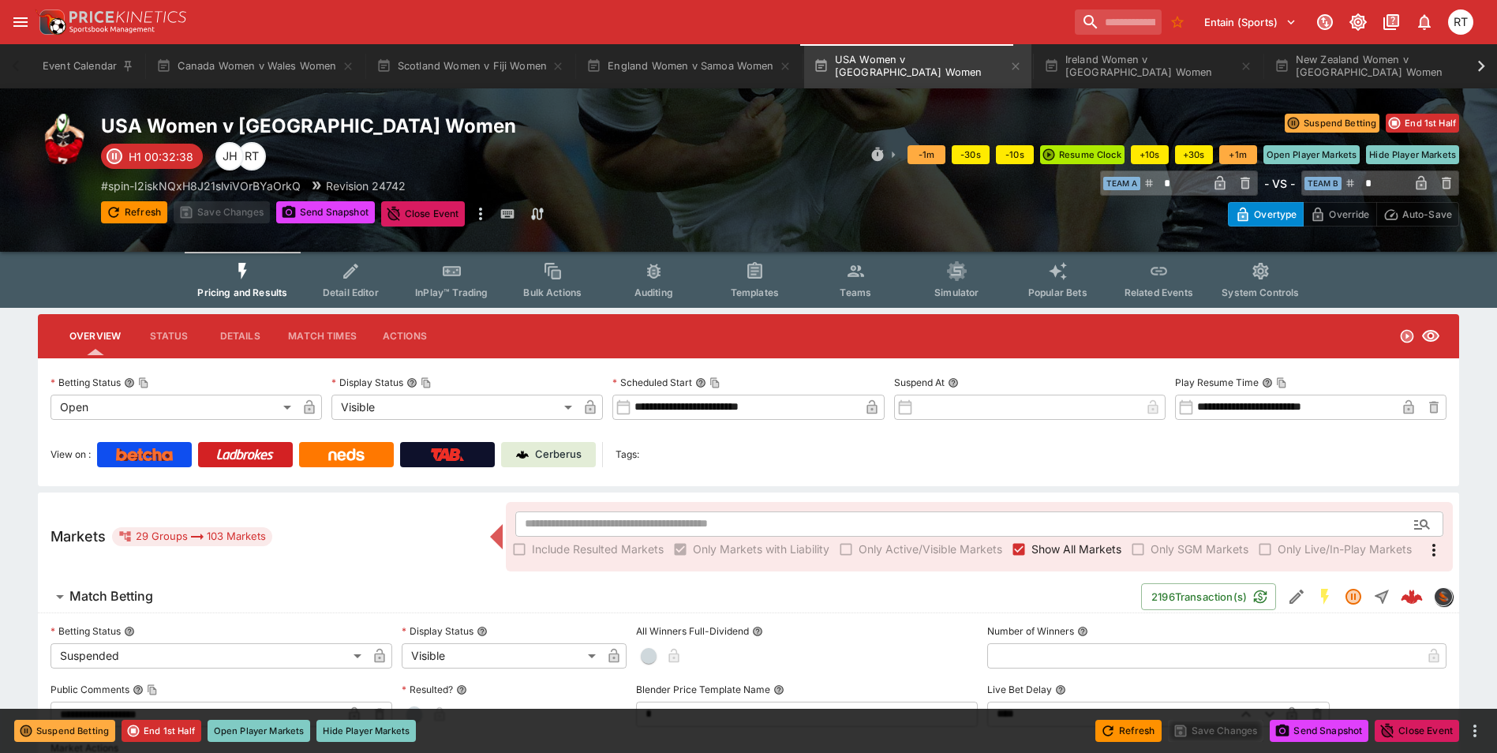
click at [847, 290] on span "Teams" at bounding box center [856, 292] width 32 height 12
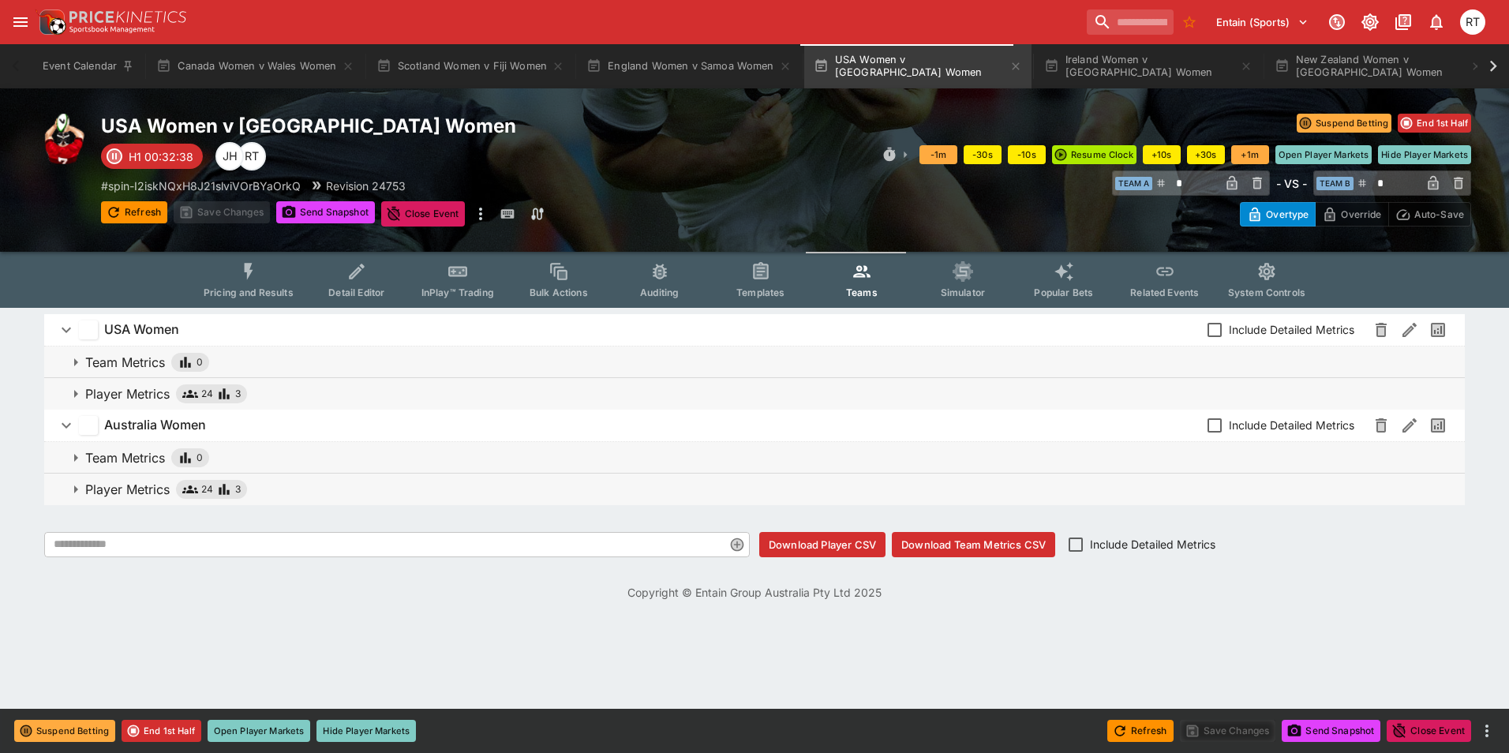
click at [84, 395] on icon "button" at bounding box center [75, 393] width 19 height 19
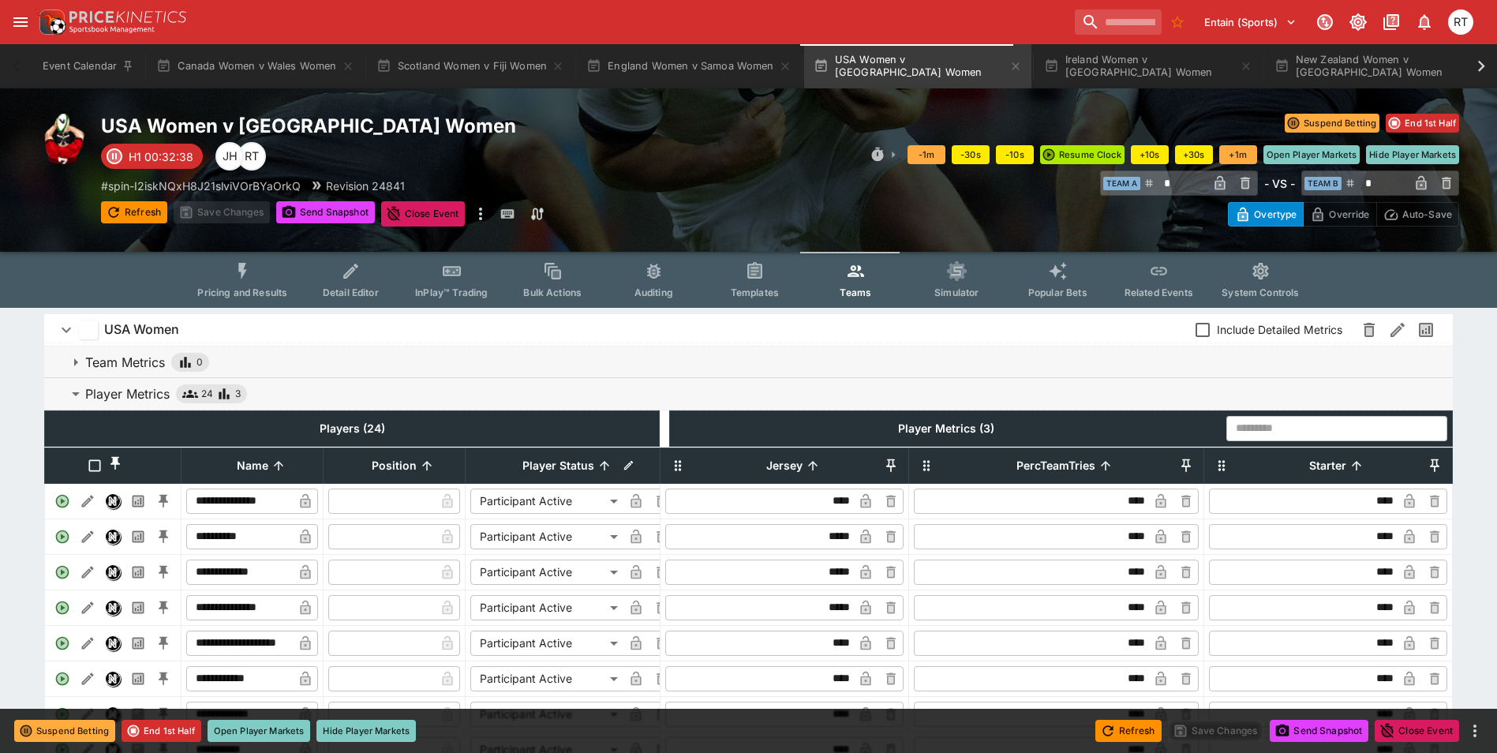
click at [459, 289] on span "InPlay™ Trading" at bounding box center [451, 292] width 73 height 12
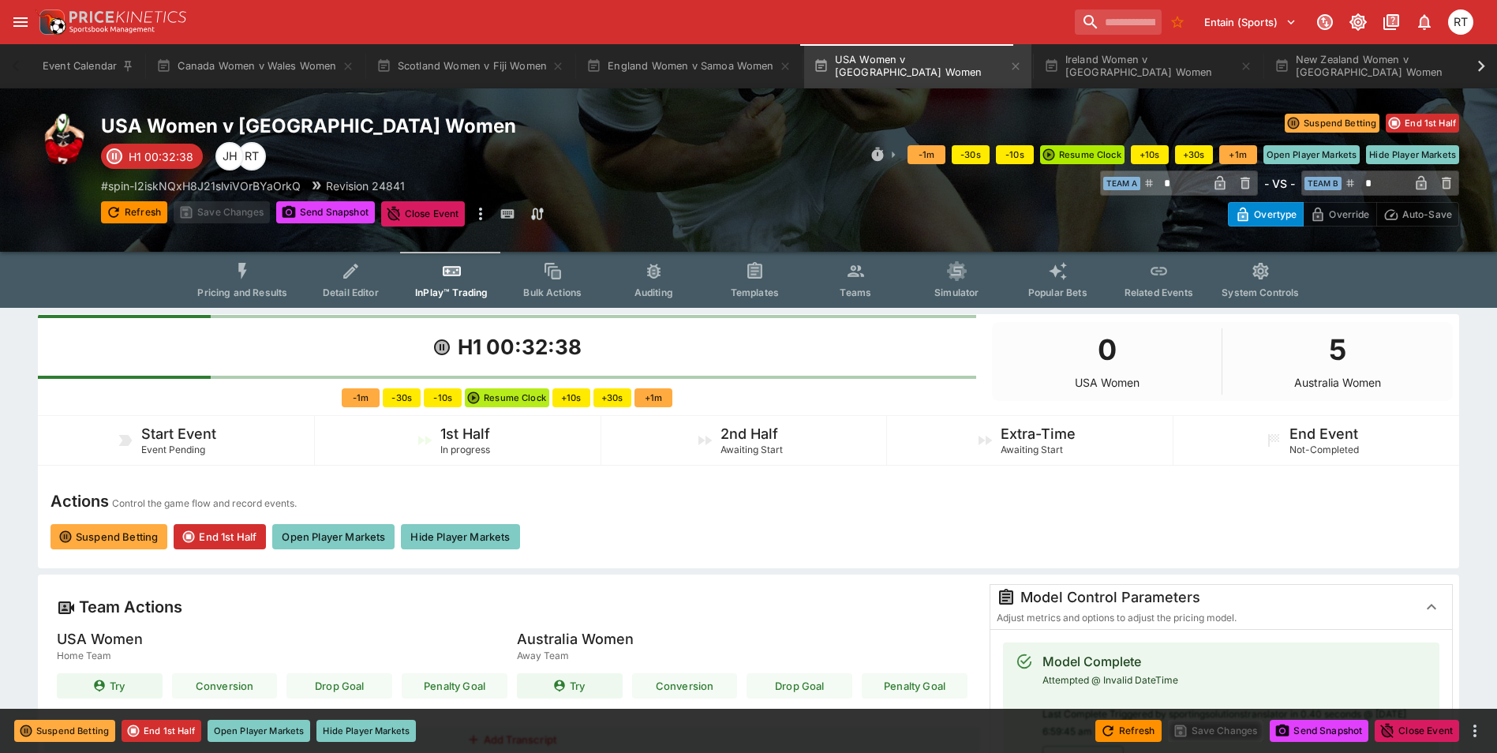
click at [503, 398] on button "Resume Clock" at bounding box center [507, 397] width 84 height 19
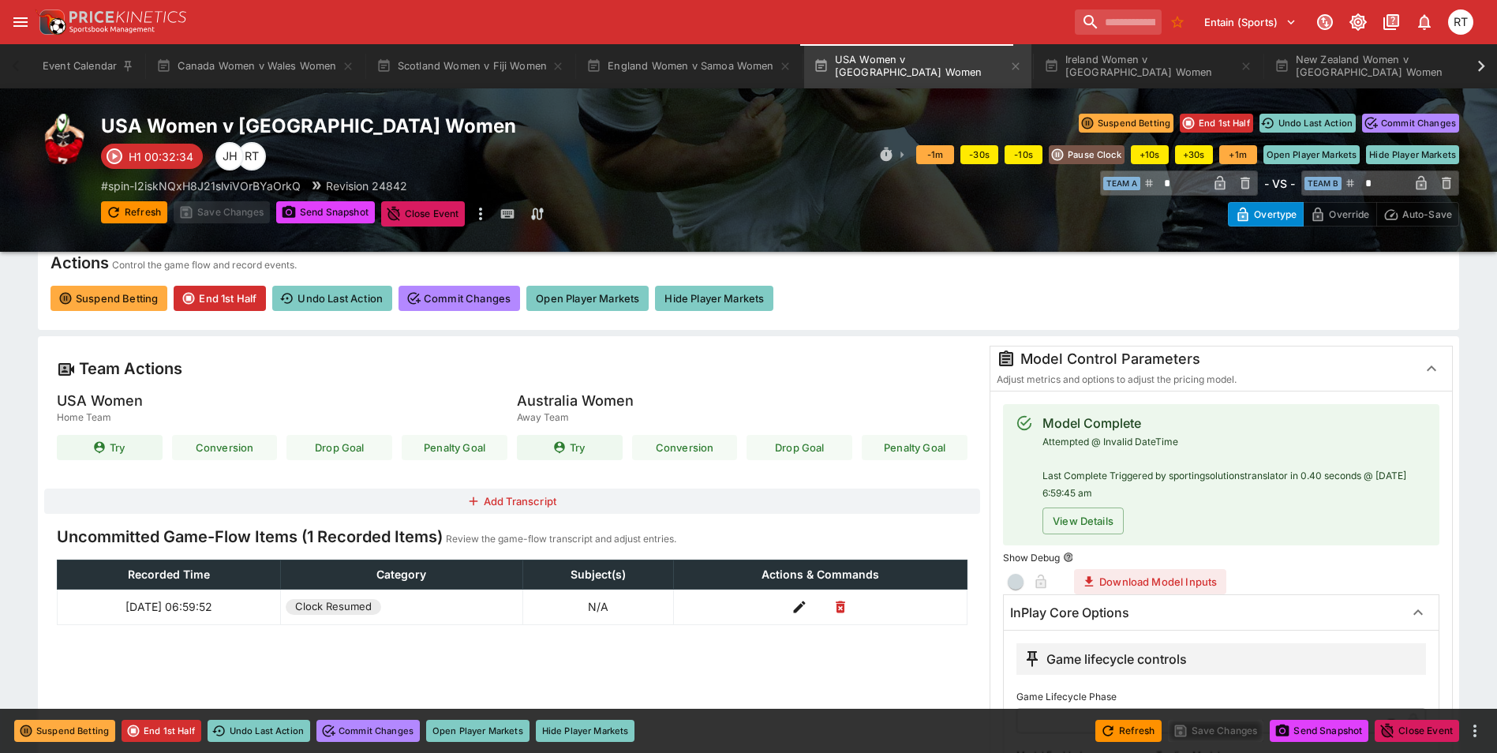
scroll to position [316, 0]
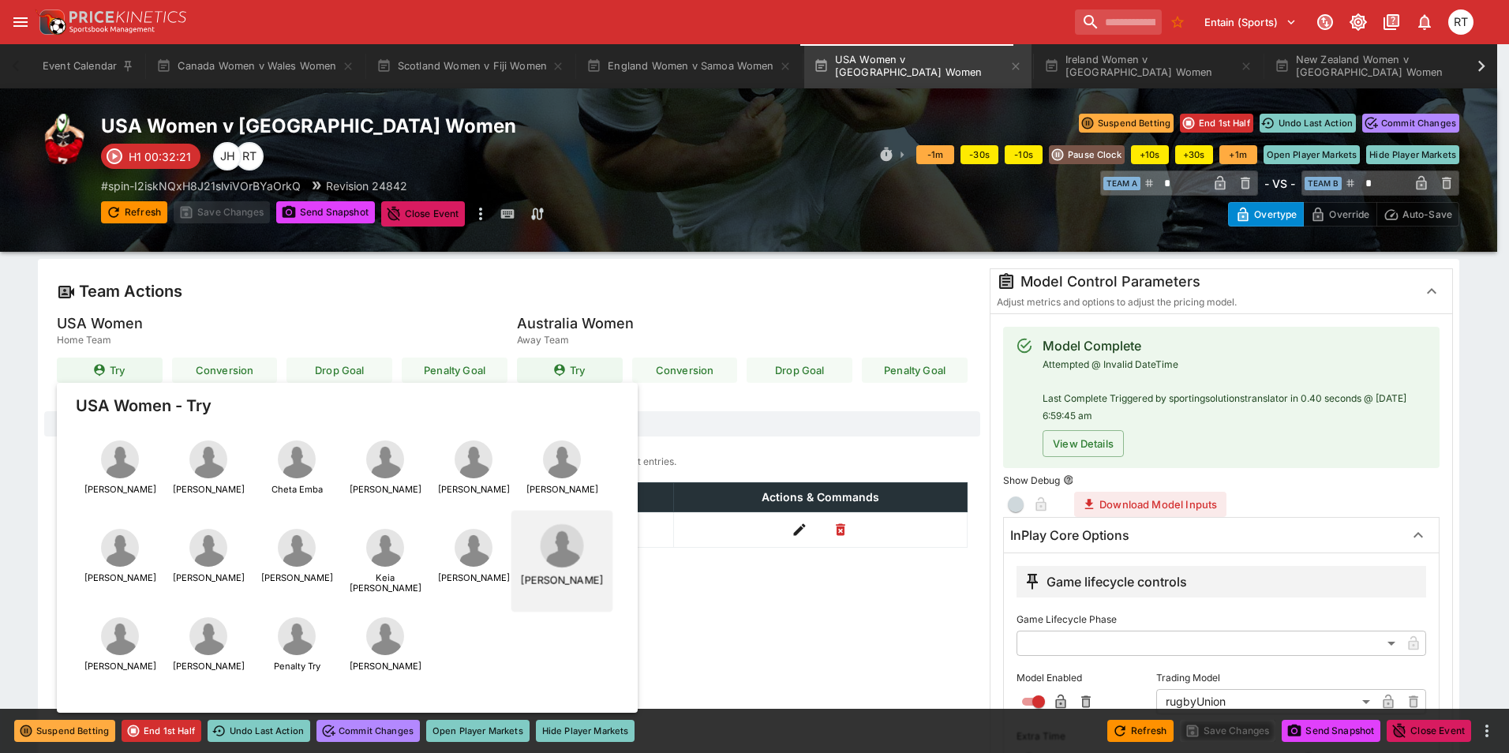
click at [571, 560] on img "button" at bounding box center [561, 545] width 43 height 43
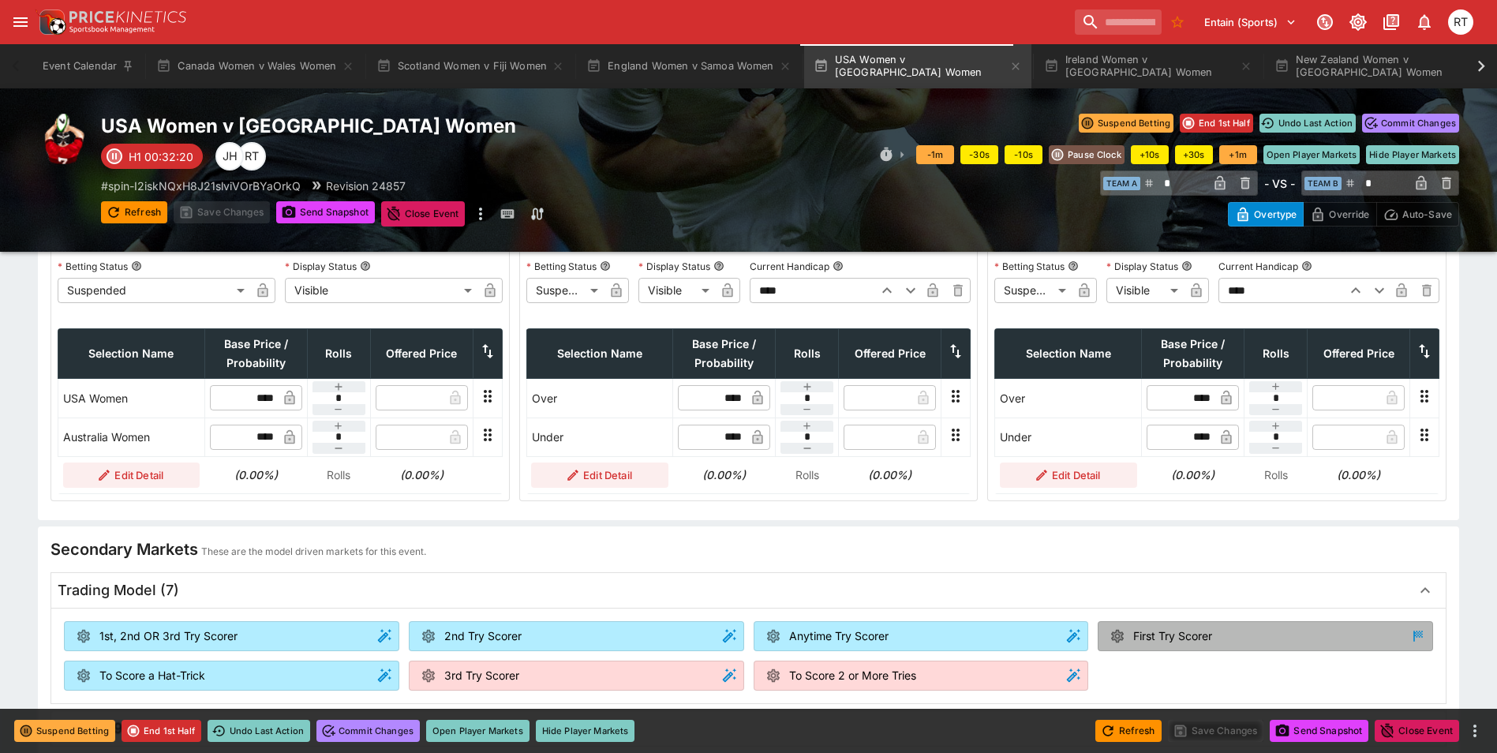
scroll to position [1087, 0]
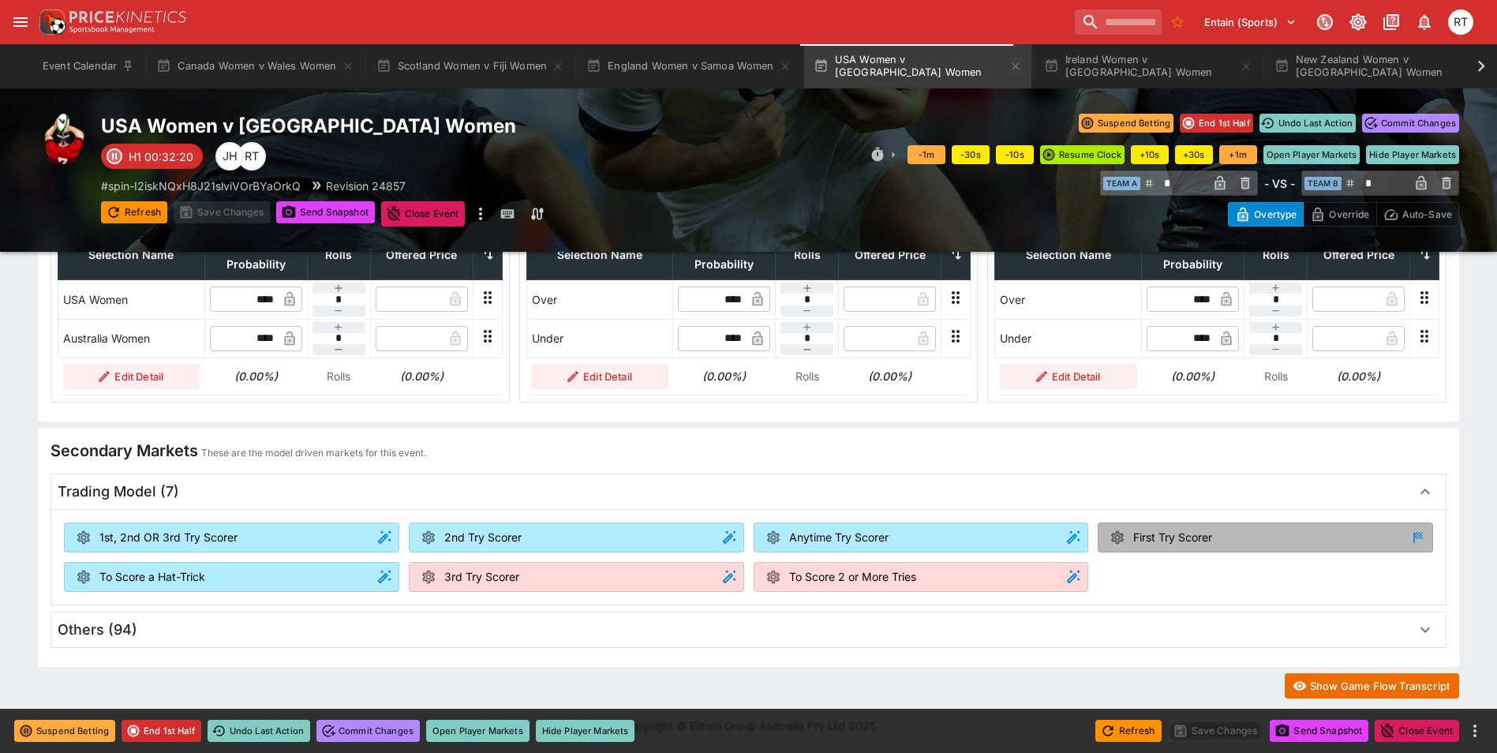
click at [1311, 689] on button "Show Game Flow Transcript" at bounding box center [1372, 685] width 174 height 25
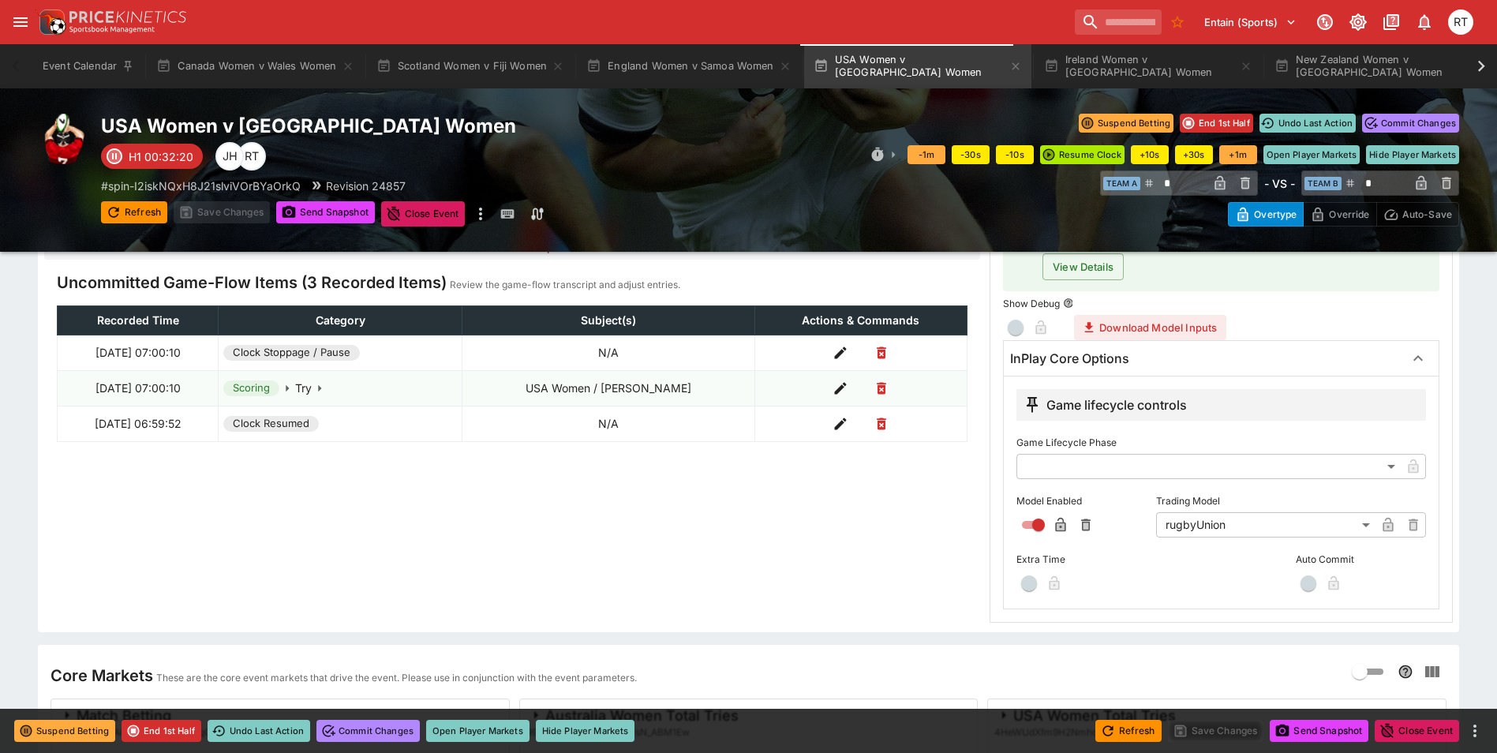
scroll to position [349, 0]
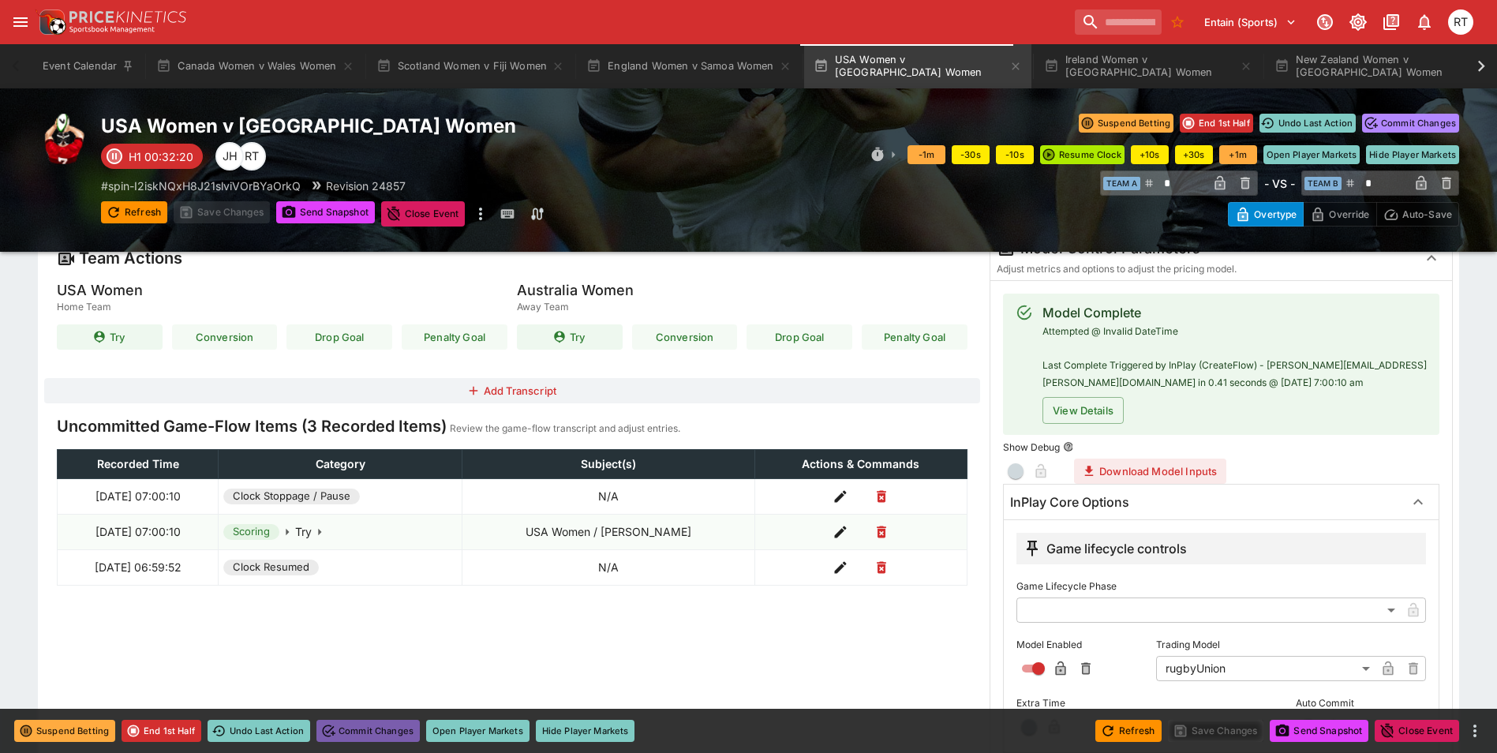
click at [374, 733] on button "Commit Changes" at bounding box center [367, 731] width 103 height 22
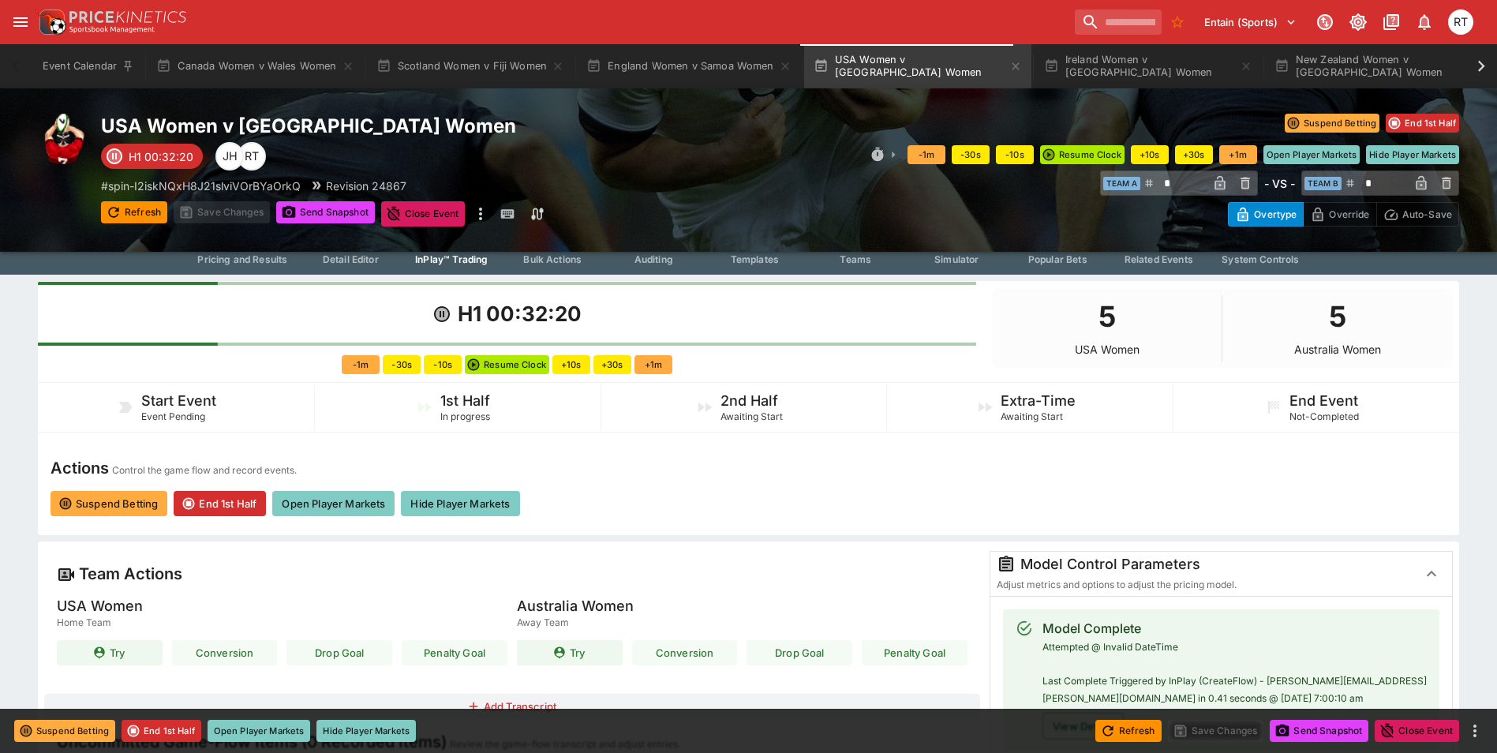
scroll to position [0, 0]
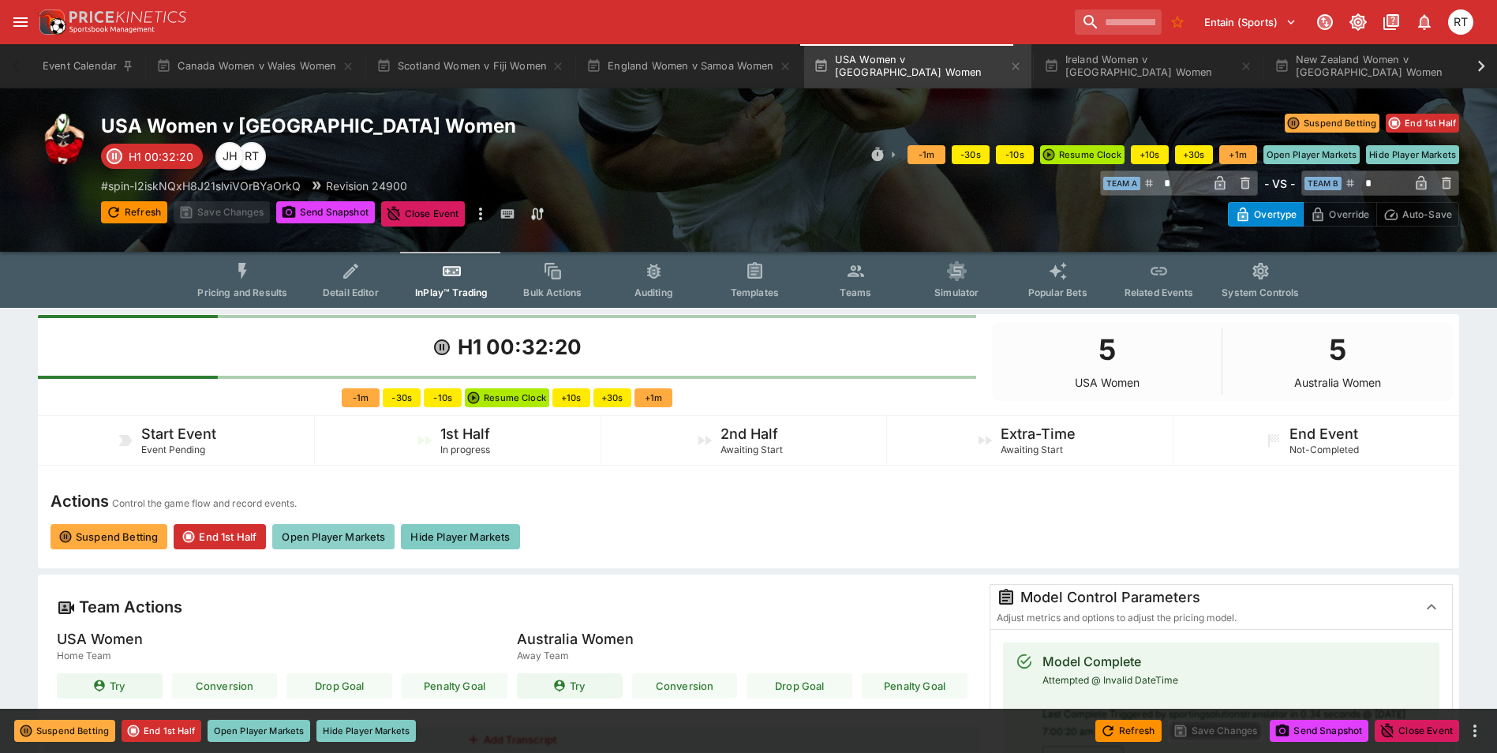
click at [341, 539] on button "Open Player Markets" at bounding box center [333, 536] width 122 height 25
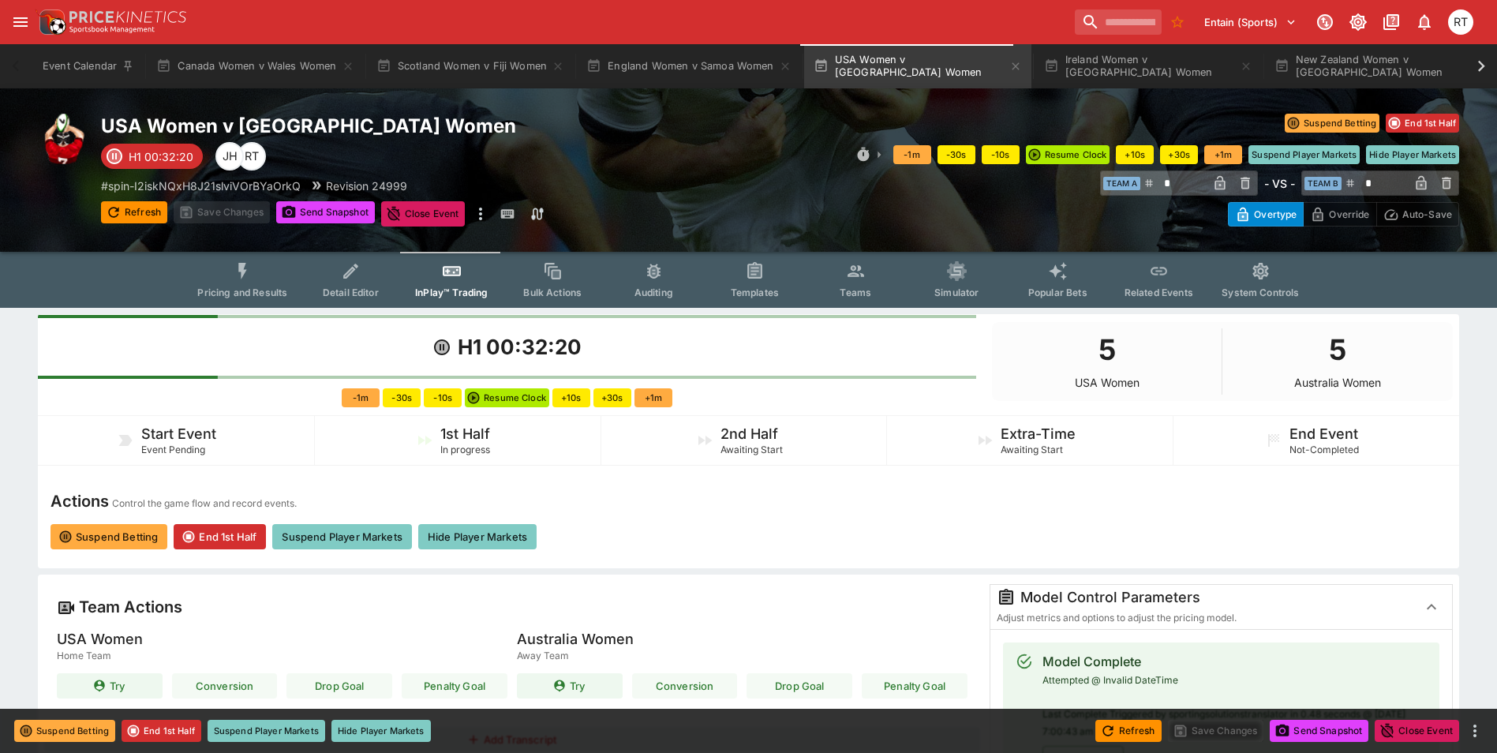
click at [251, 263] on icon "Event type filters" at bounding box center [243, 271] width 21 height 21
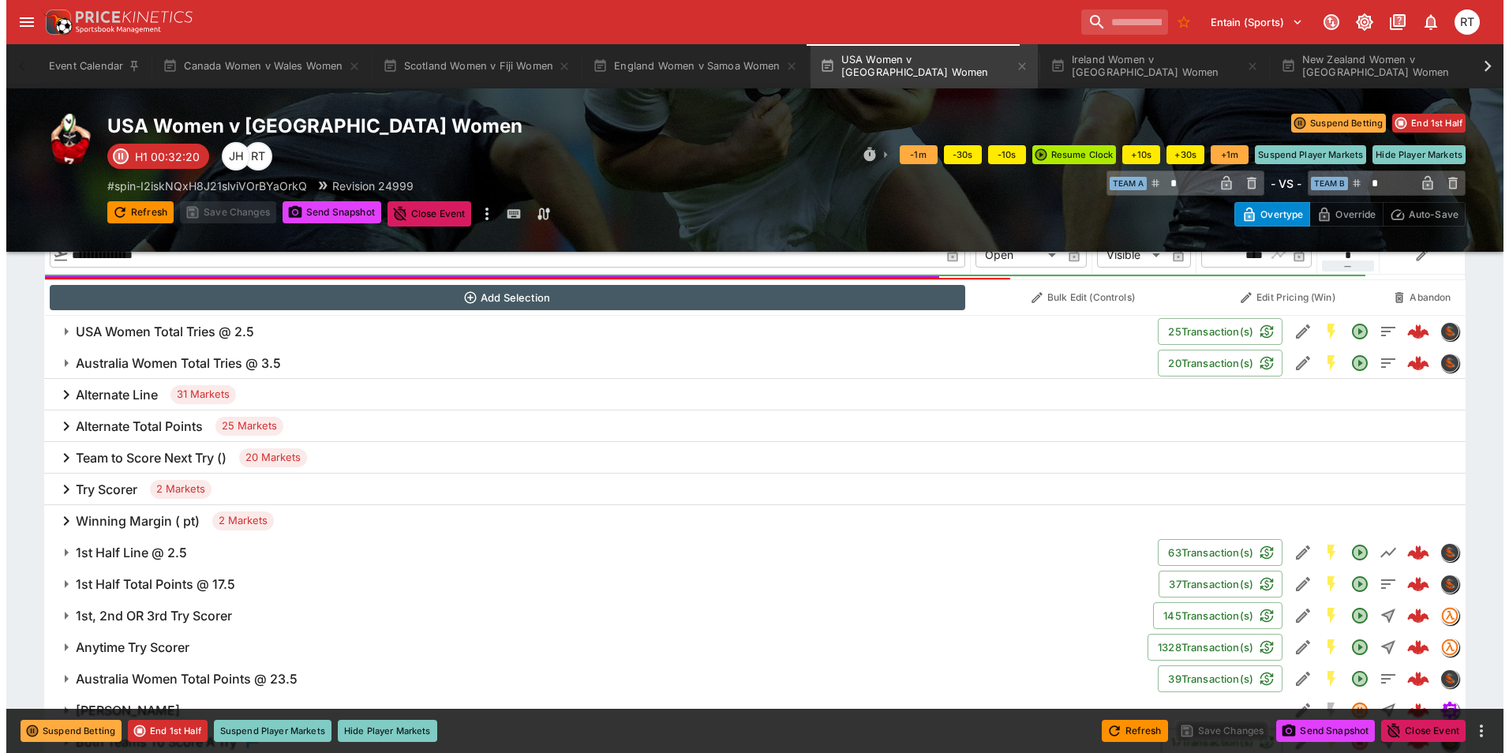
scroll to position [868, 0]
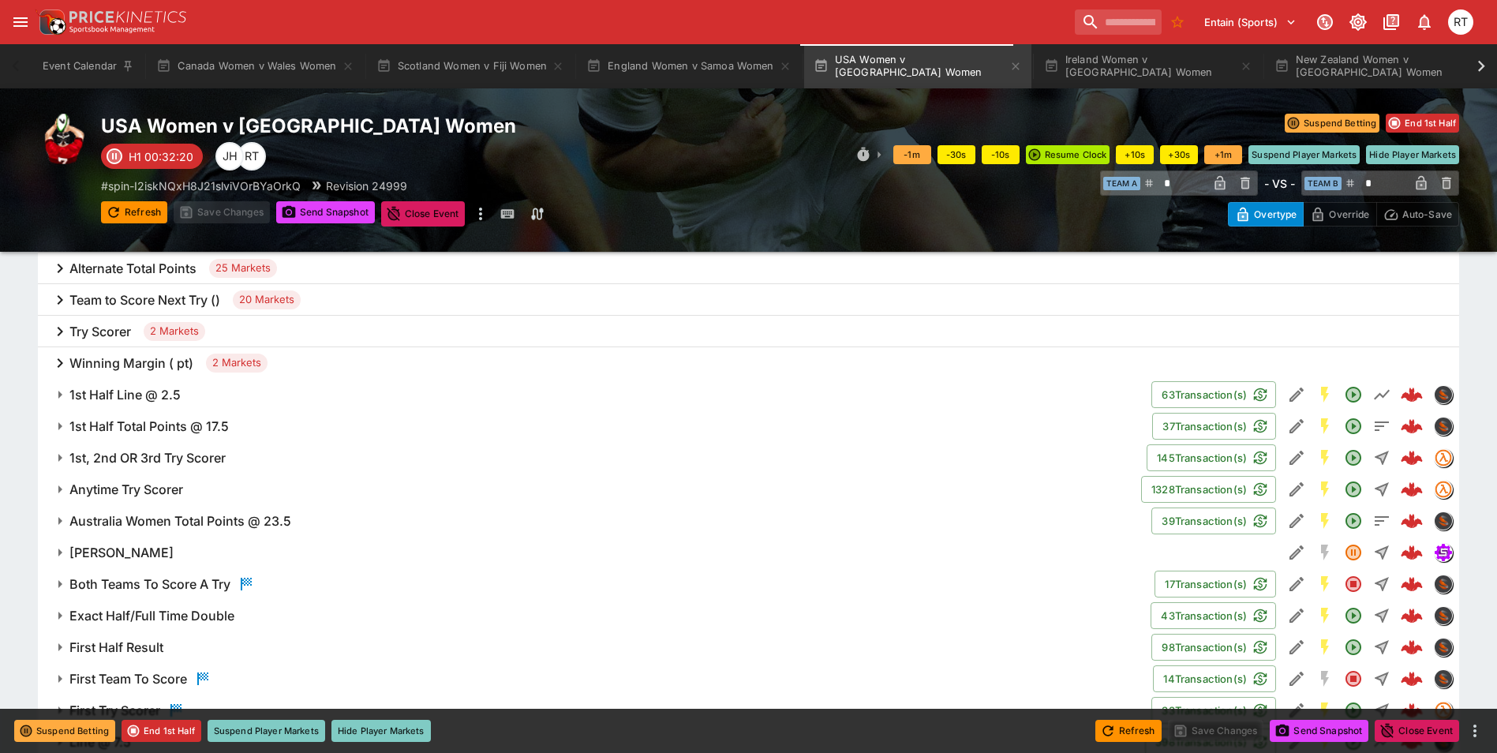
click at [94, 331] on h6 "Try Scorer" at bounding box center [100, 332] width 62 height 17
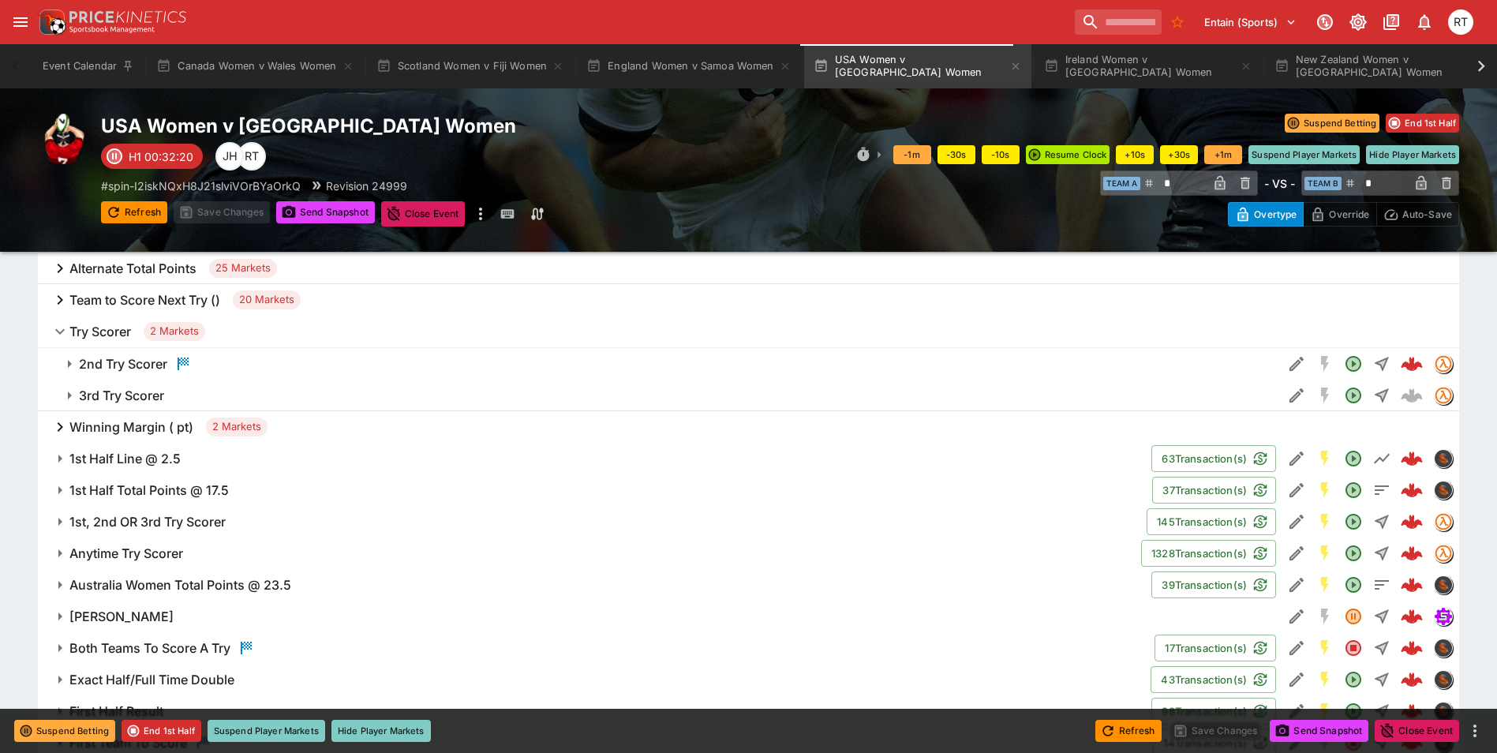
click at [132, 396] on h6 "3rd Try Scorer" at bounding box center [121, 395] width 85 height 17
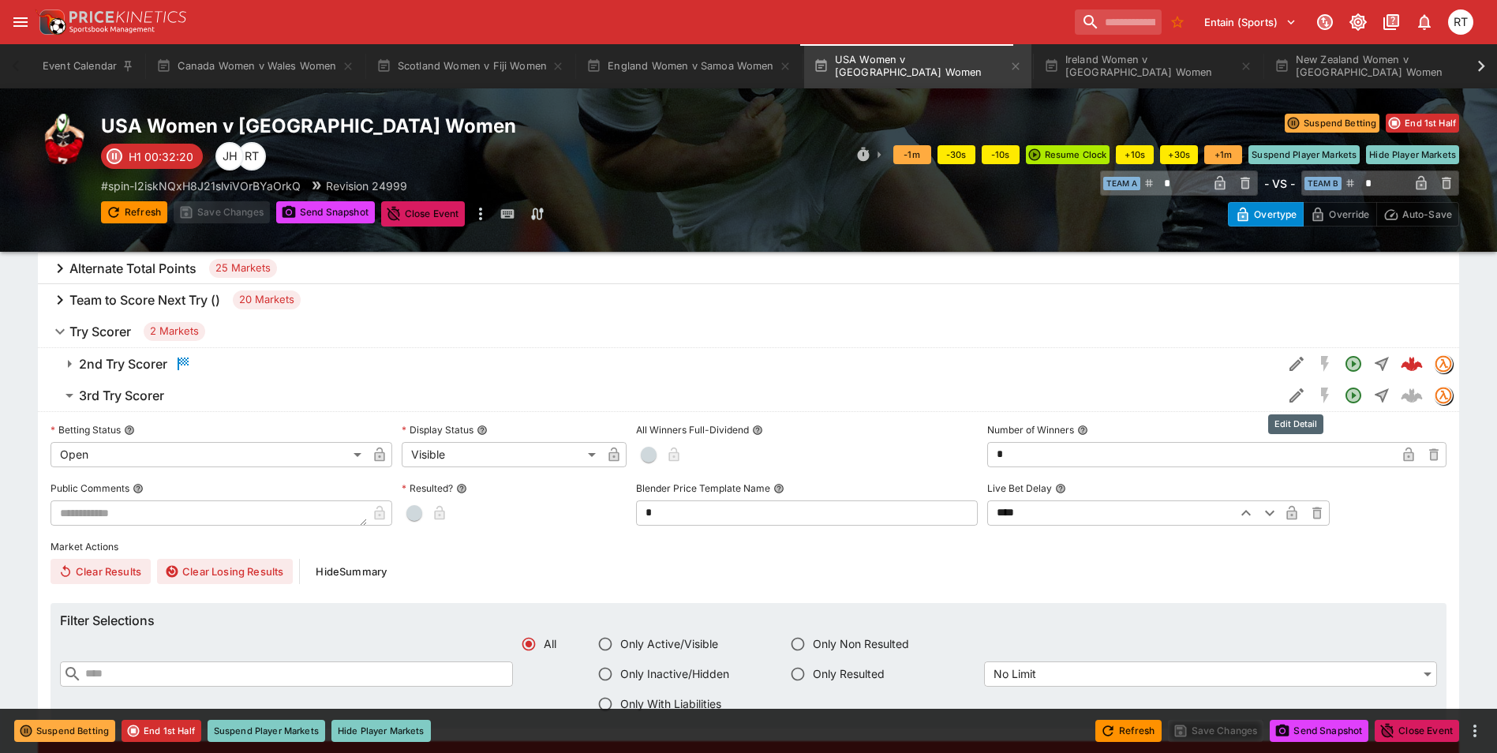
click at [1289, 400] on icon "Edit Detail" at bounding box center [1296, 395] width 14 height 14
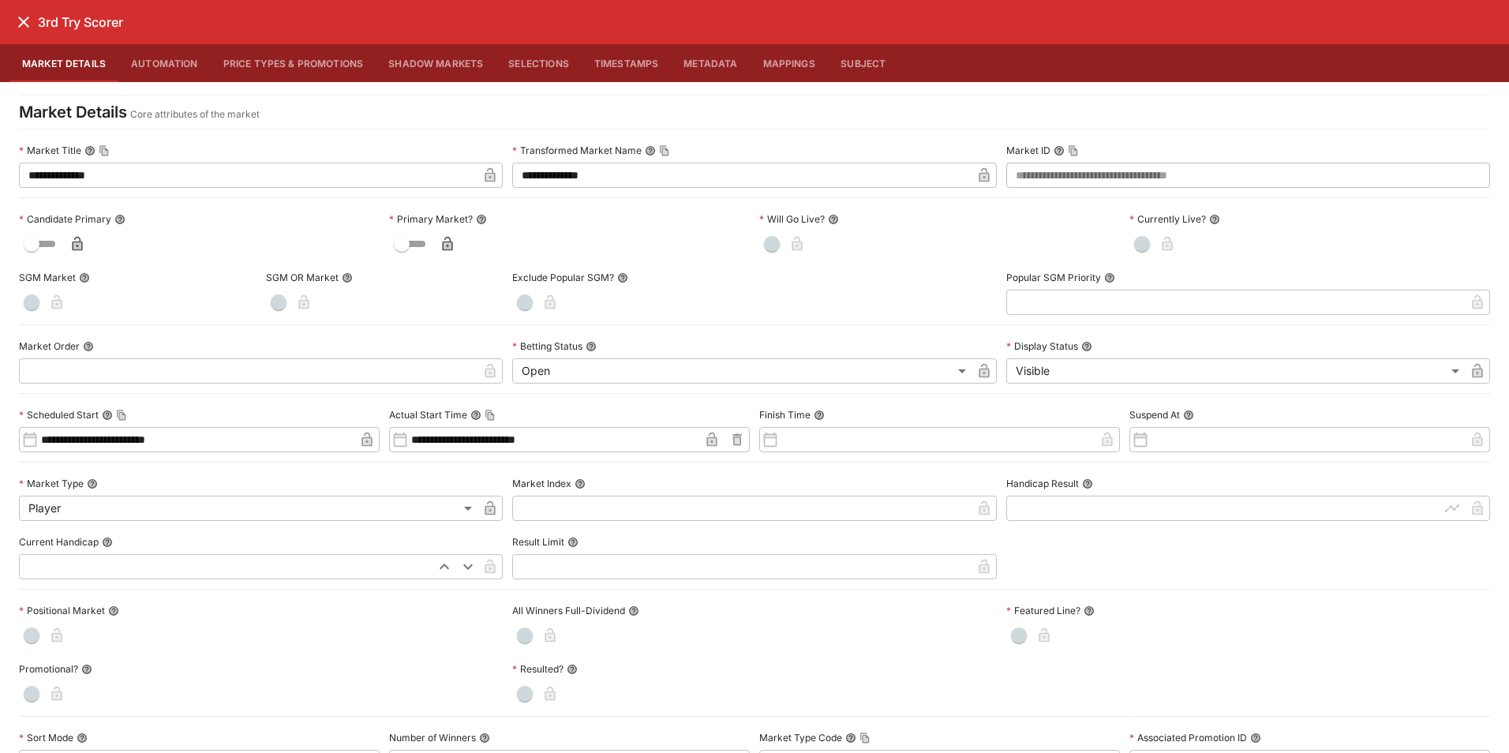
click at [285, 64] on button "Price Types & Promotions" at bounding box center [294, 63] width 166 height 38
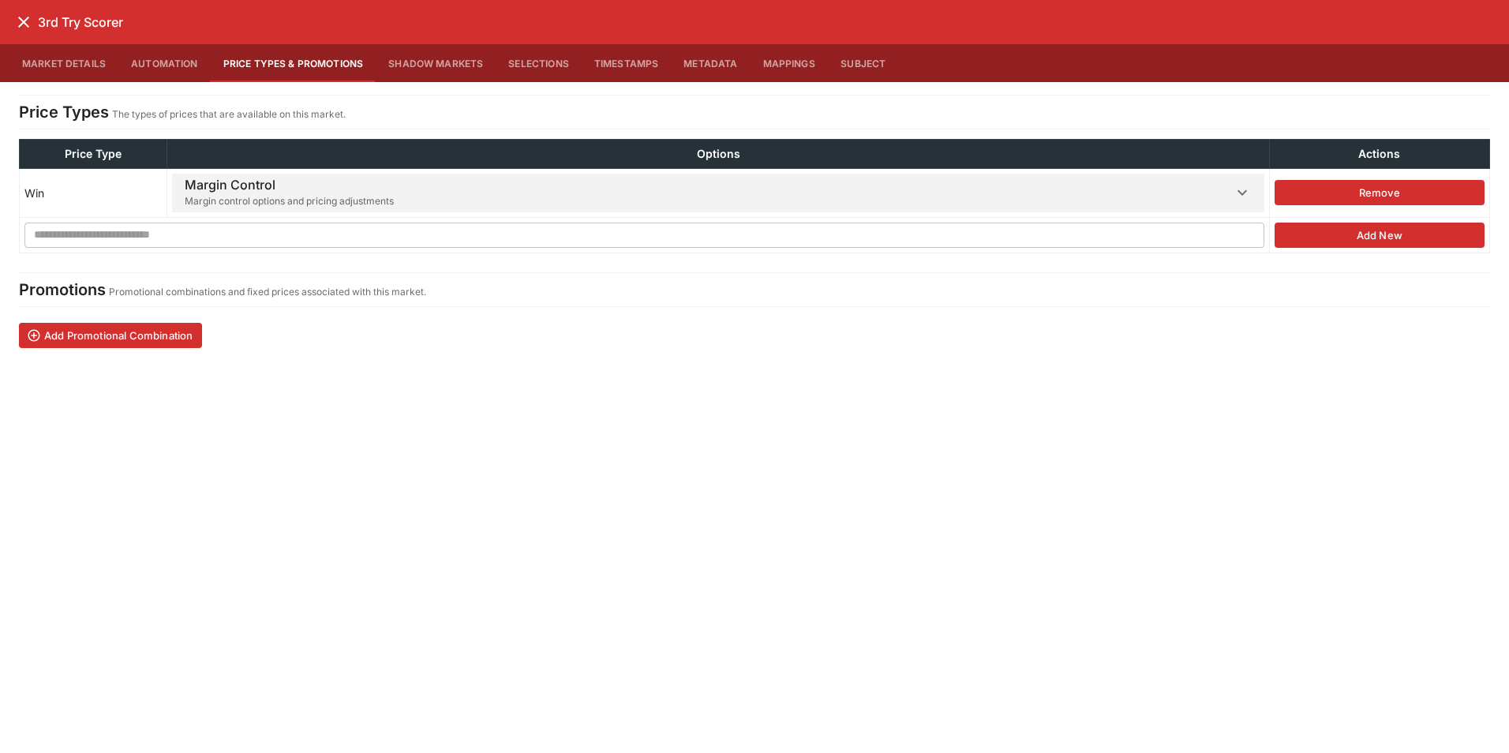
click at [316, 192] on h6 "Margin Control" at bounding box center [289, 185] width 209 height 17
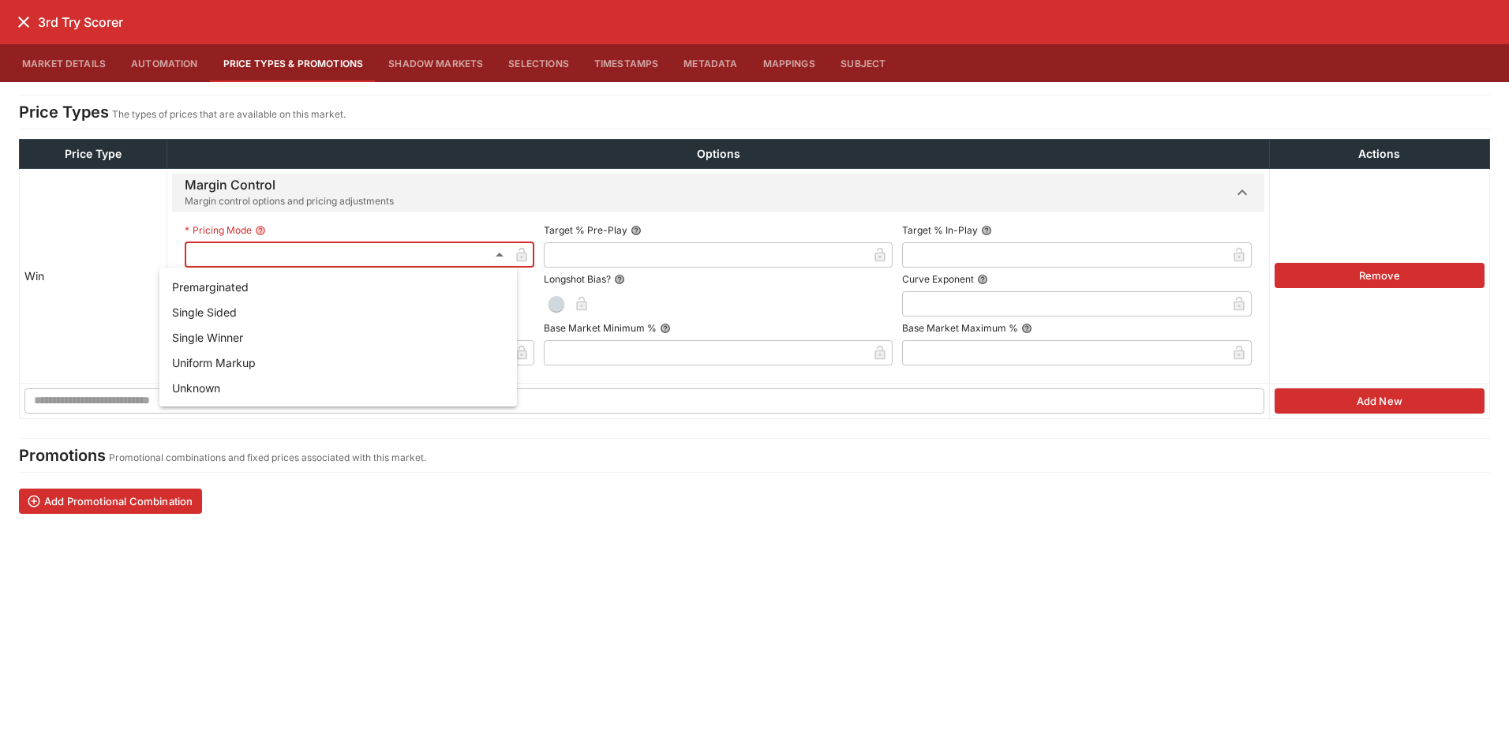
drag, startPoint x: 252, startPoint y: 309, endPoint x: 542, endPoint y: 256, distance: 295.0
click at [263, 303] on li "Single Sided" at bounding box center [337, 311] width 357 height 25
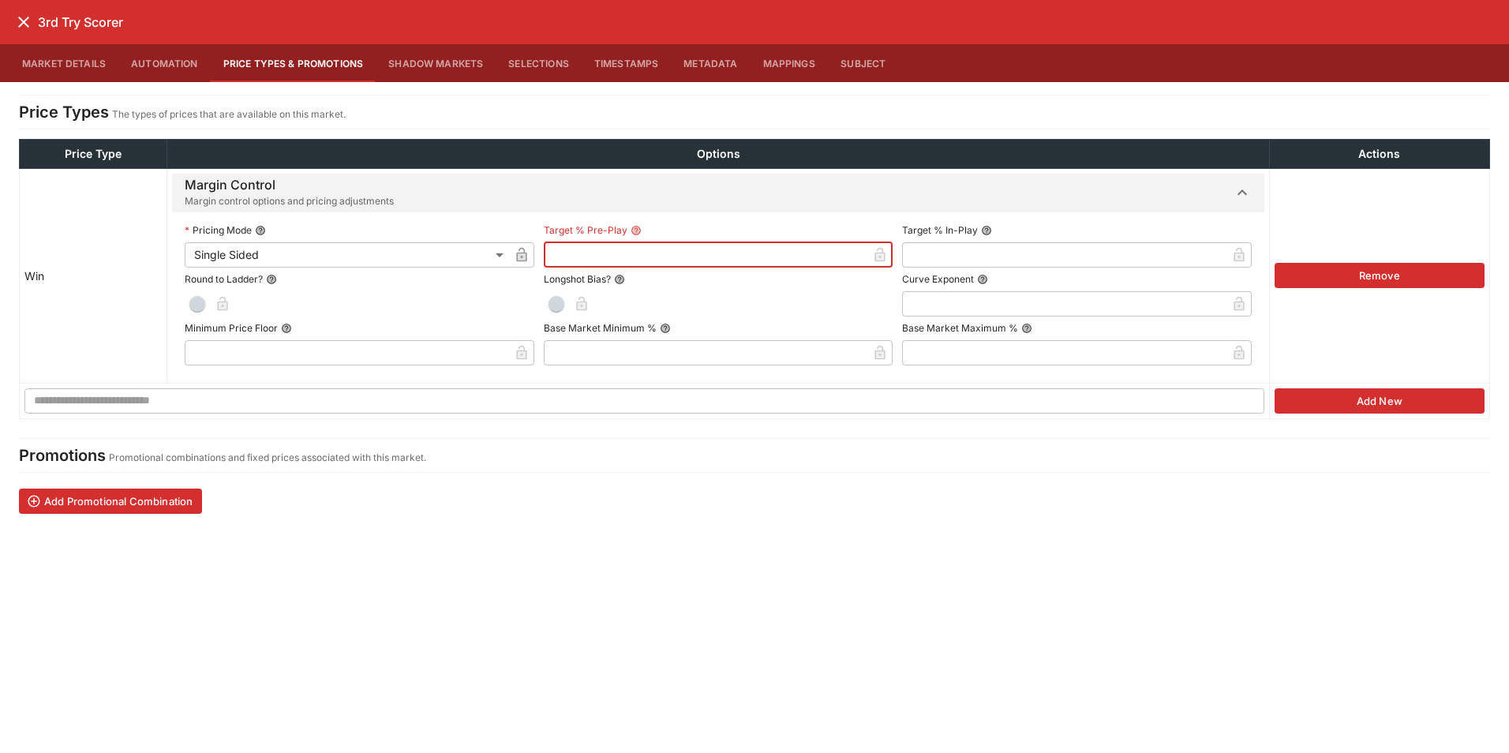
click at [586, 256] on input "text" at bounding box center [706, 254] width 324 height 25
click at [976, 261] on input "text" at bounding box center [1064, 254] width 324 height 25
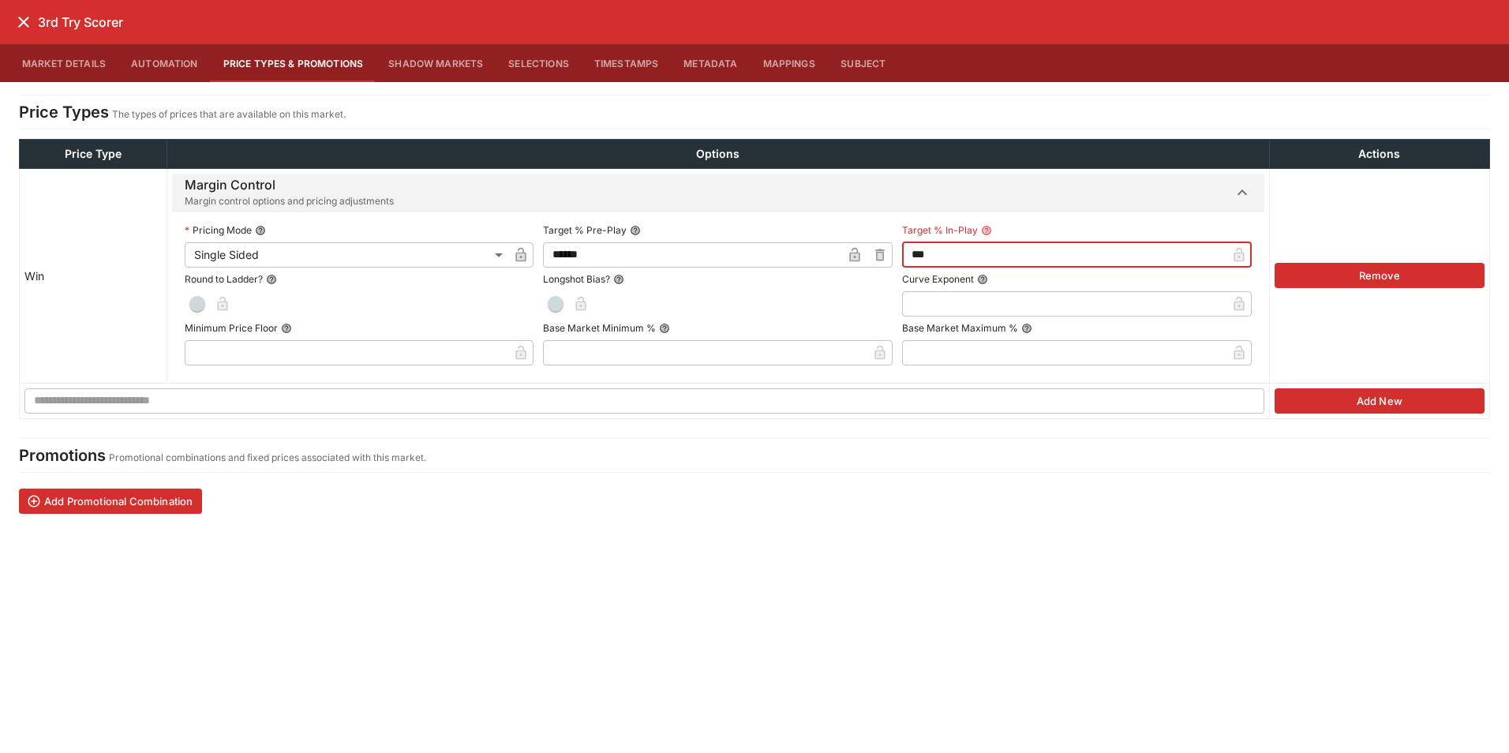
click at [189, 299] on span "button" at bounding box center [197, 304] width 16 height 16
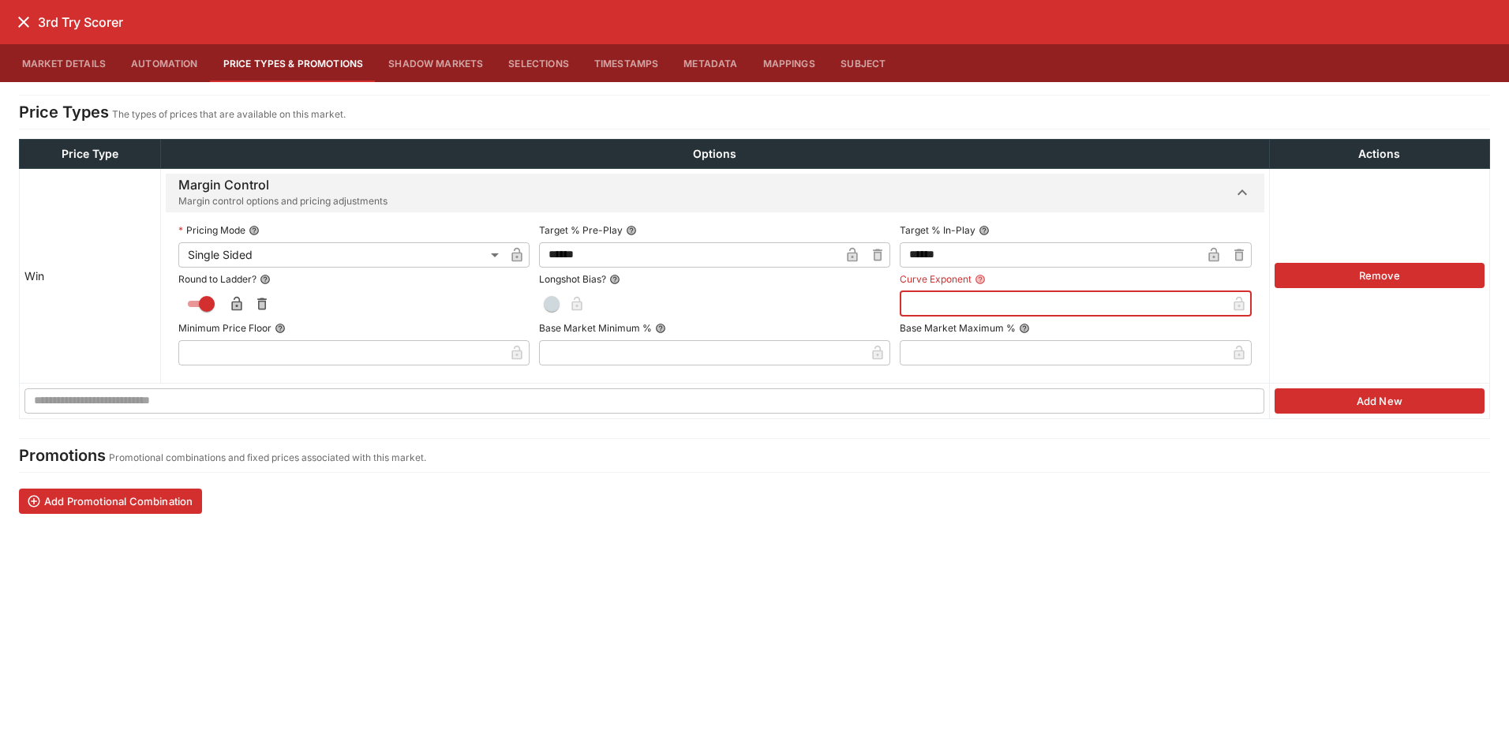
click at [929, 296] on input "text" at bounding box center [1063, 303] width 326 height 25
click at [275, 354] on input "text" at bounding box center [341, 352] width 326 height 25
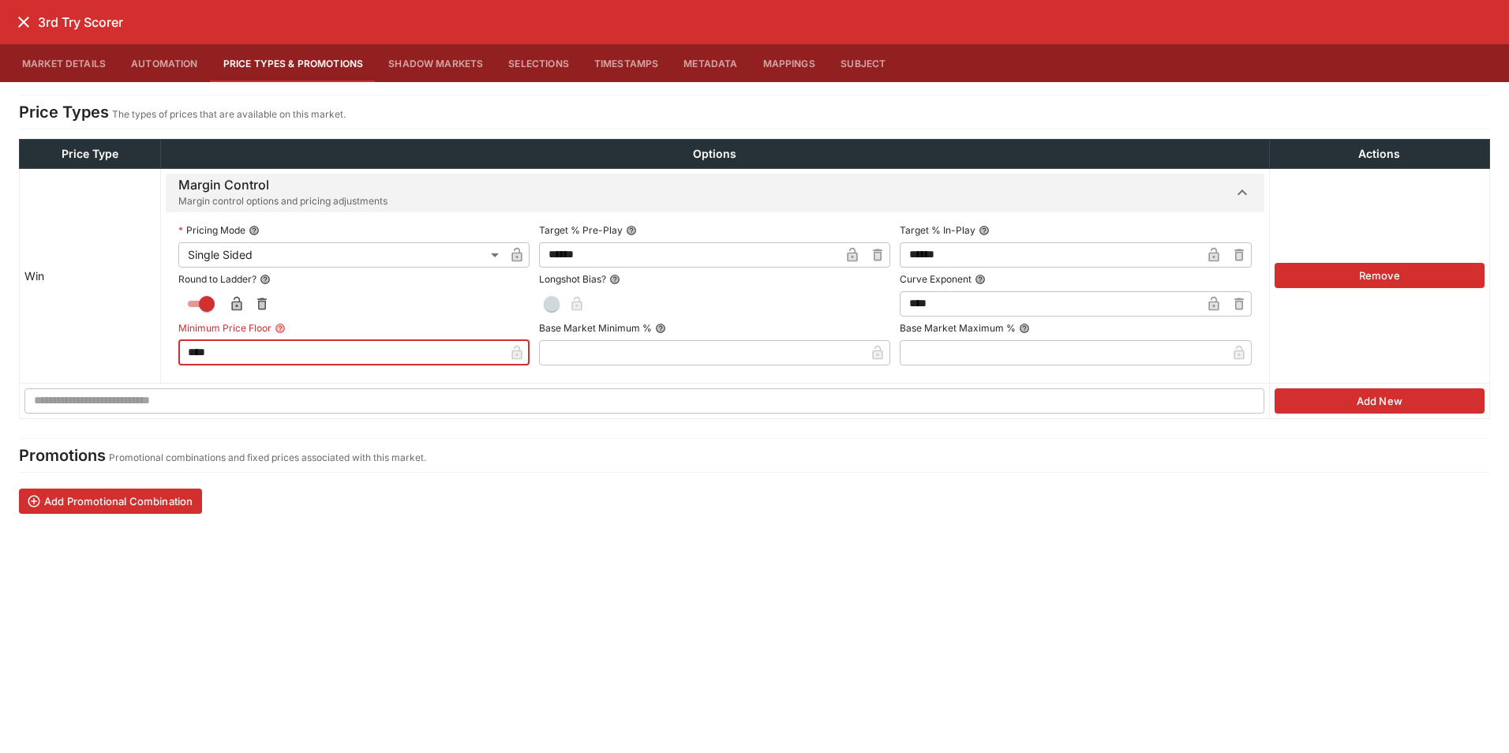
click at [24, 27] on icon "close" at bounding box center [23, 22] width 19 height 19
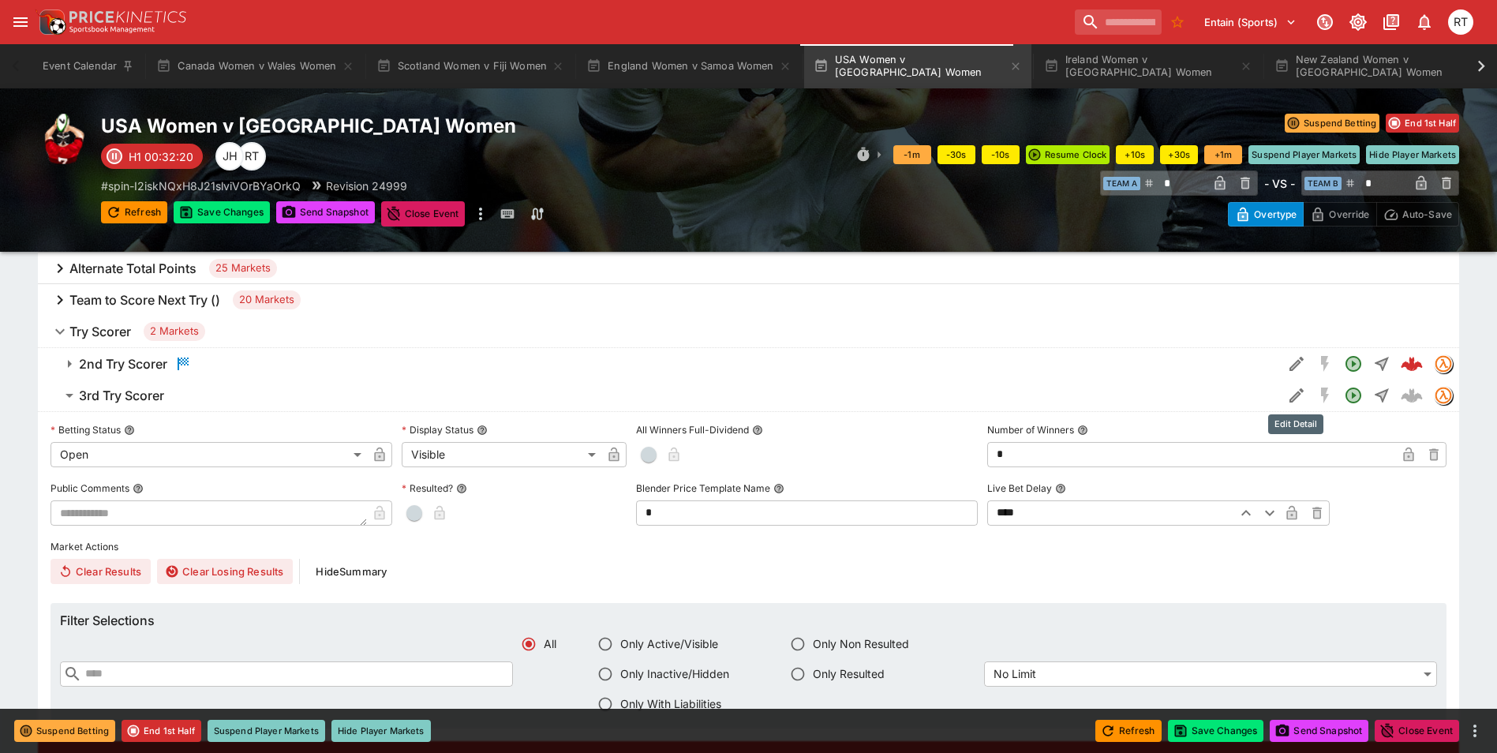
click at [1292, 401] on icon "Edit Detail" at bounding box center [1296, 395] width 19 height 19
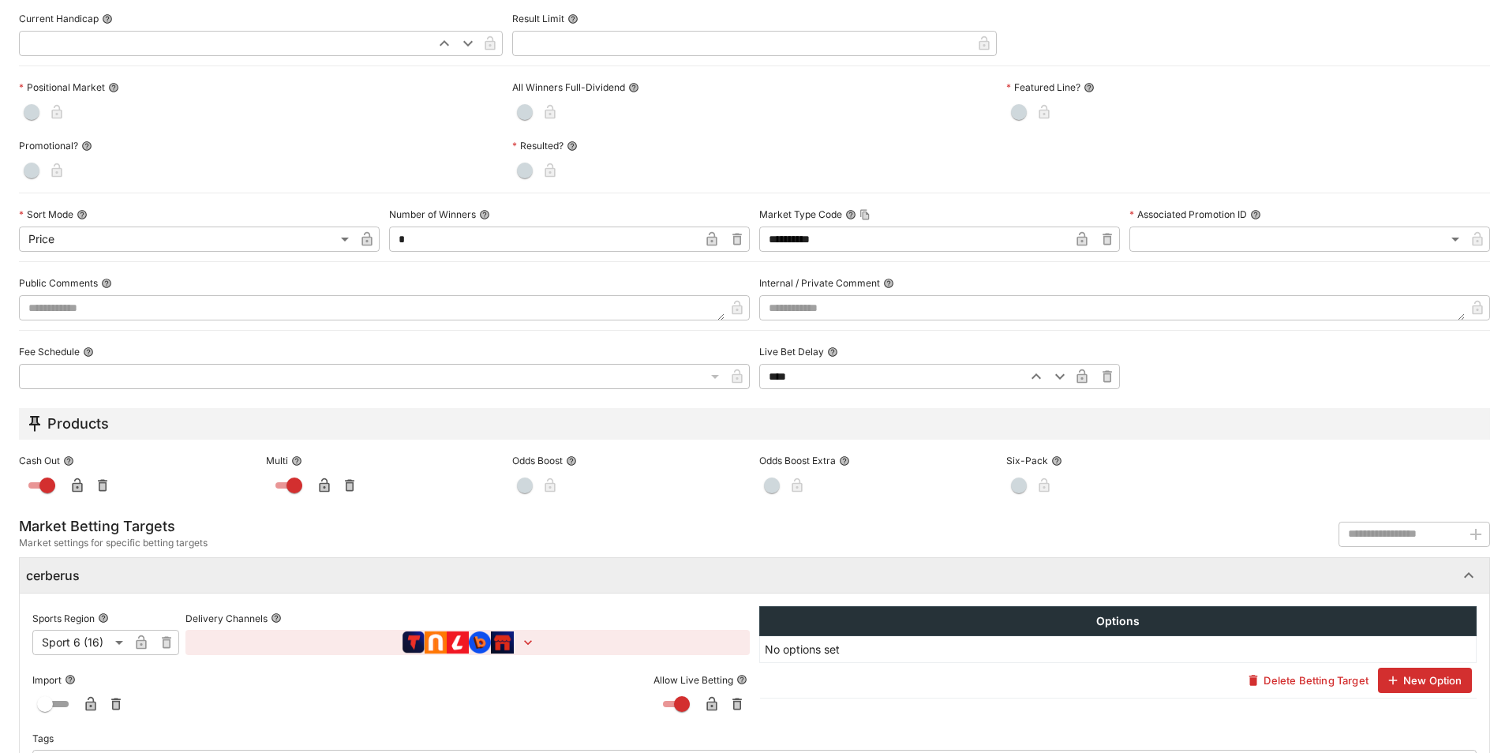
scroll to position [571, 0]
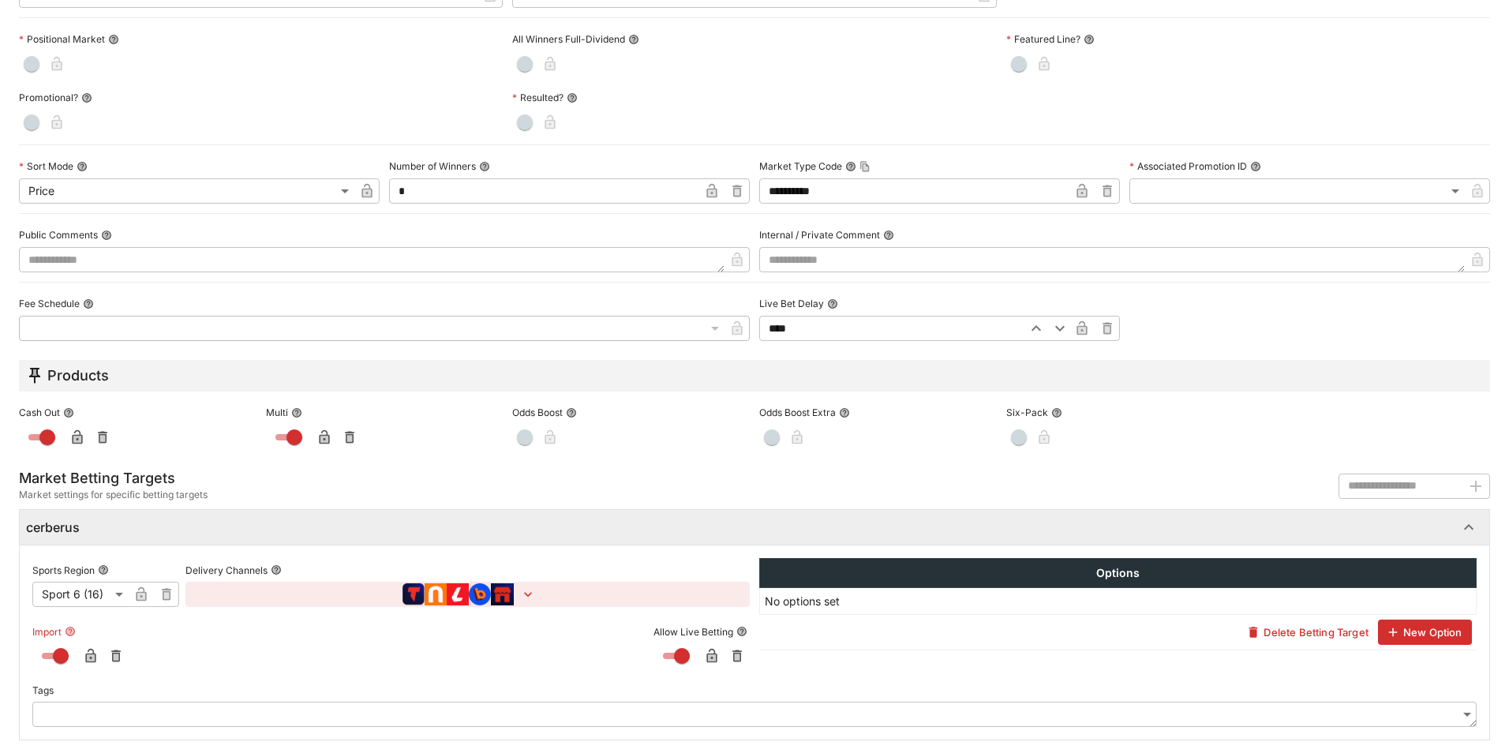
click at [86, 653] on icon "button" at bounding box center [91, 656] width 16 height 16
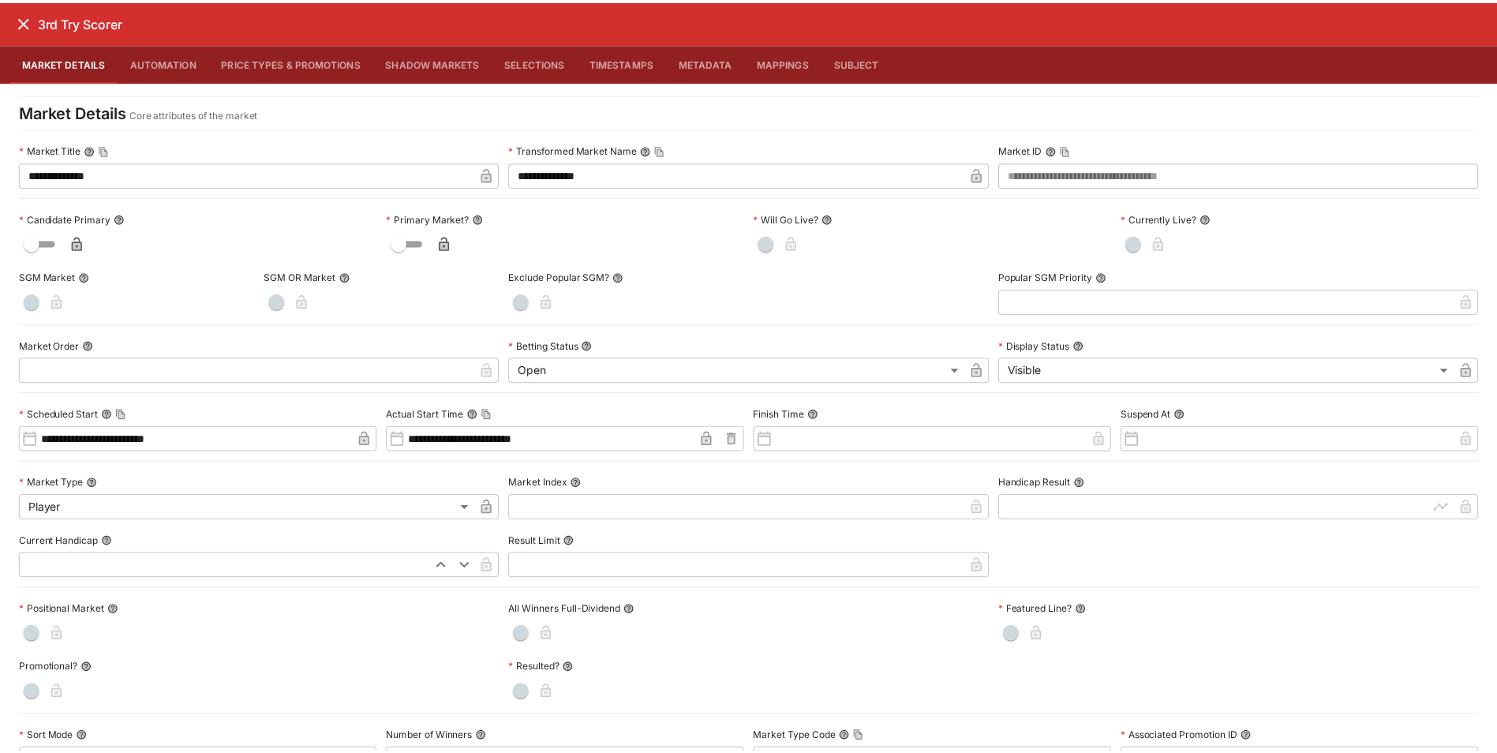
scroll to position [0, 0]
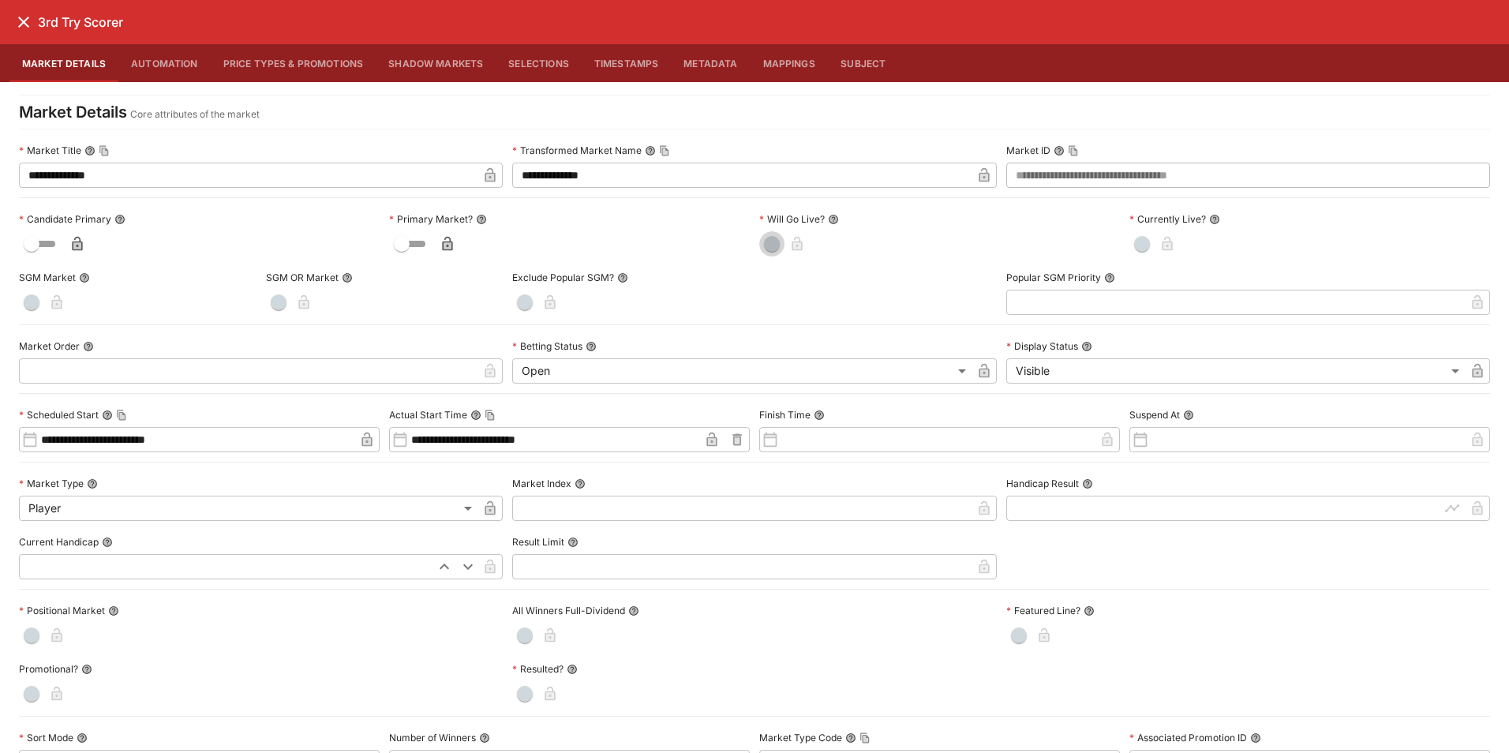
click at [768, 239] on span "button" at bounding box center [772, 244] width 16 height 16
click at [1134, 245] on span "button" at bounding box center [1142, 244] width 16 height 16
click at [1182, 242] on icon "button" at bounding box center [1187, 244] width 10 height 14
click at [819, 241] on icon "button" at bounding box center [818, 244] width 16 height 16
click at [48, 30] on h6 "3rd Try Scorer" at bounding box center [80, 22] width 85 height 17
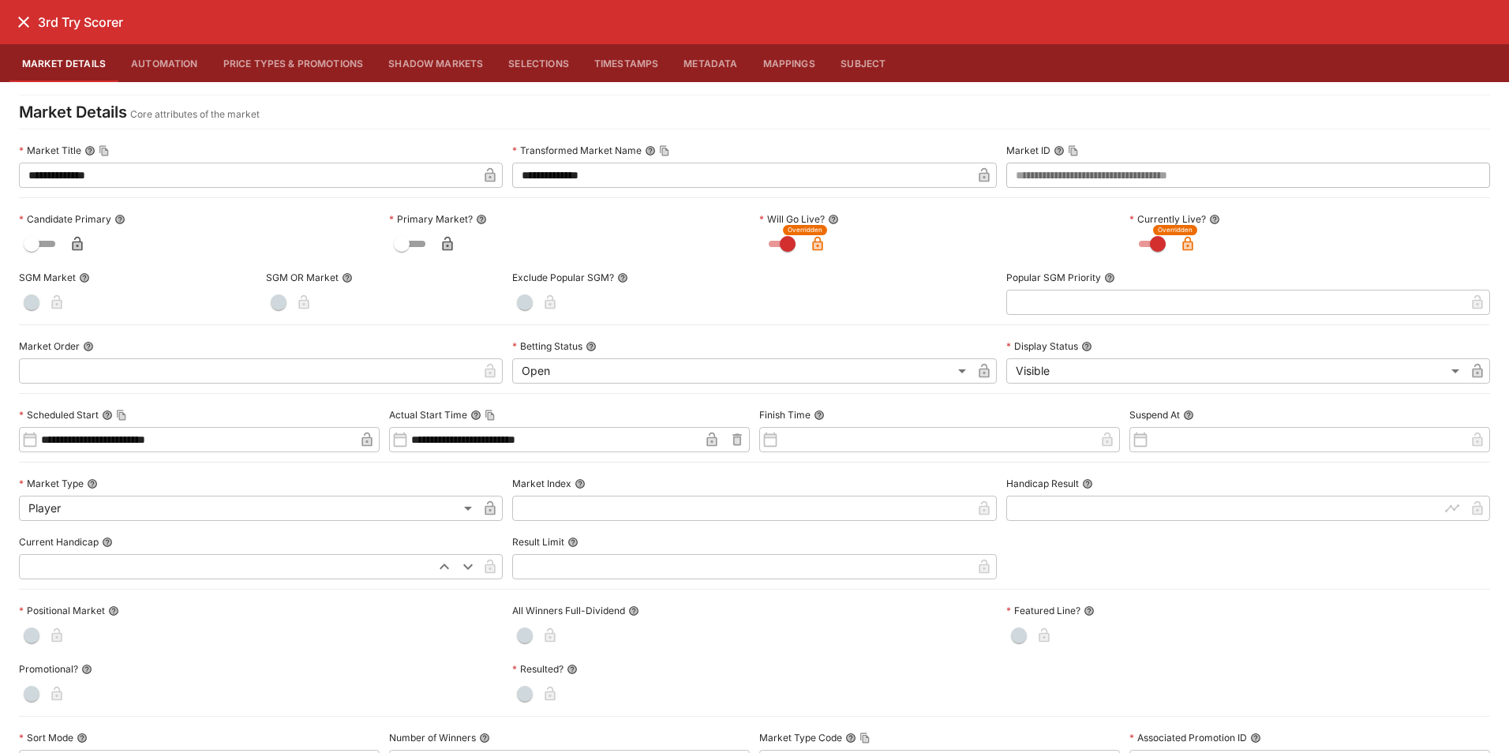
click at [29, 27] on icon "close" at bounding box center [23, 22] width 19 height 19
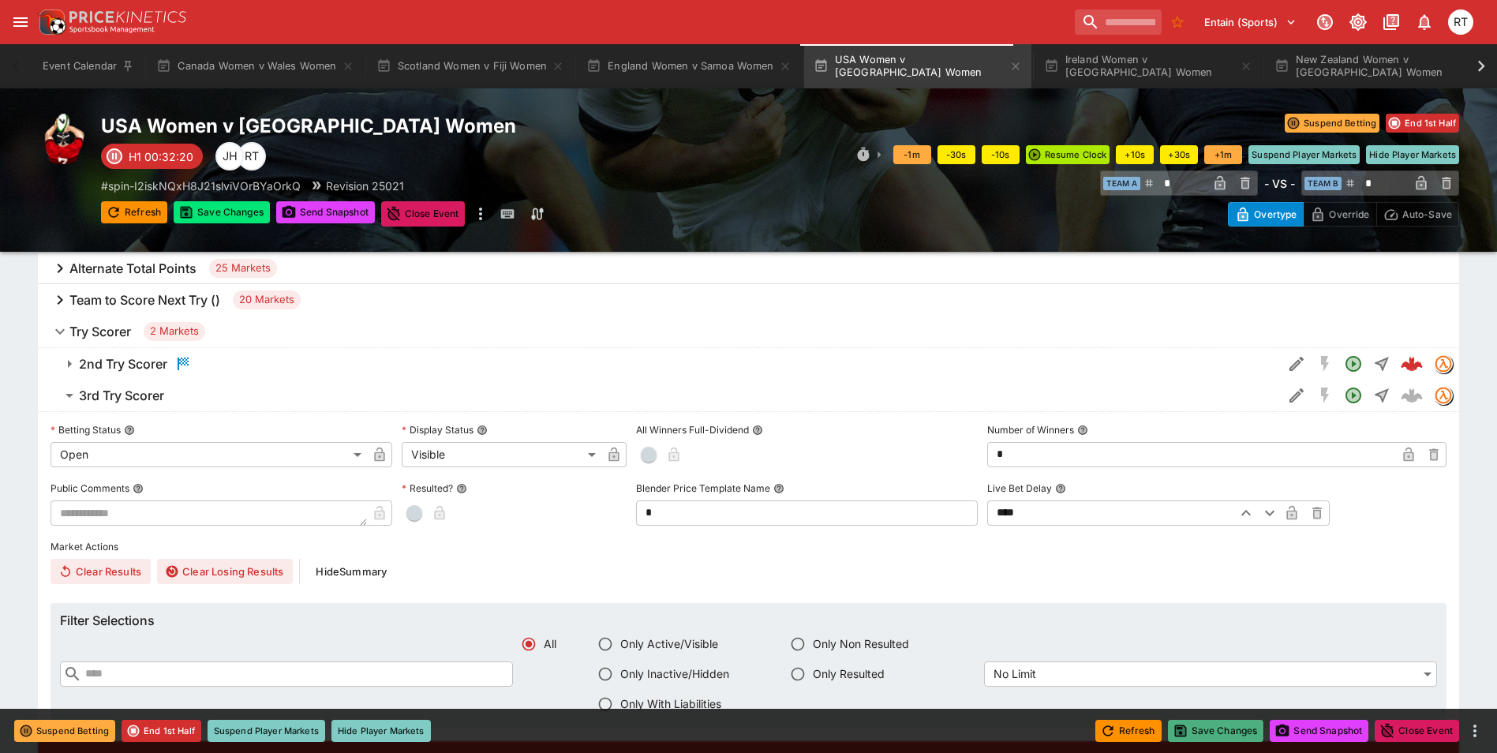
click at [1197, 722] on button "Save Changes" at bounding box center [1216, 731] width 96 height 22
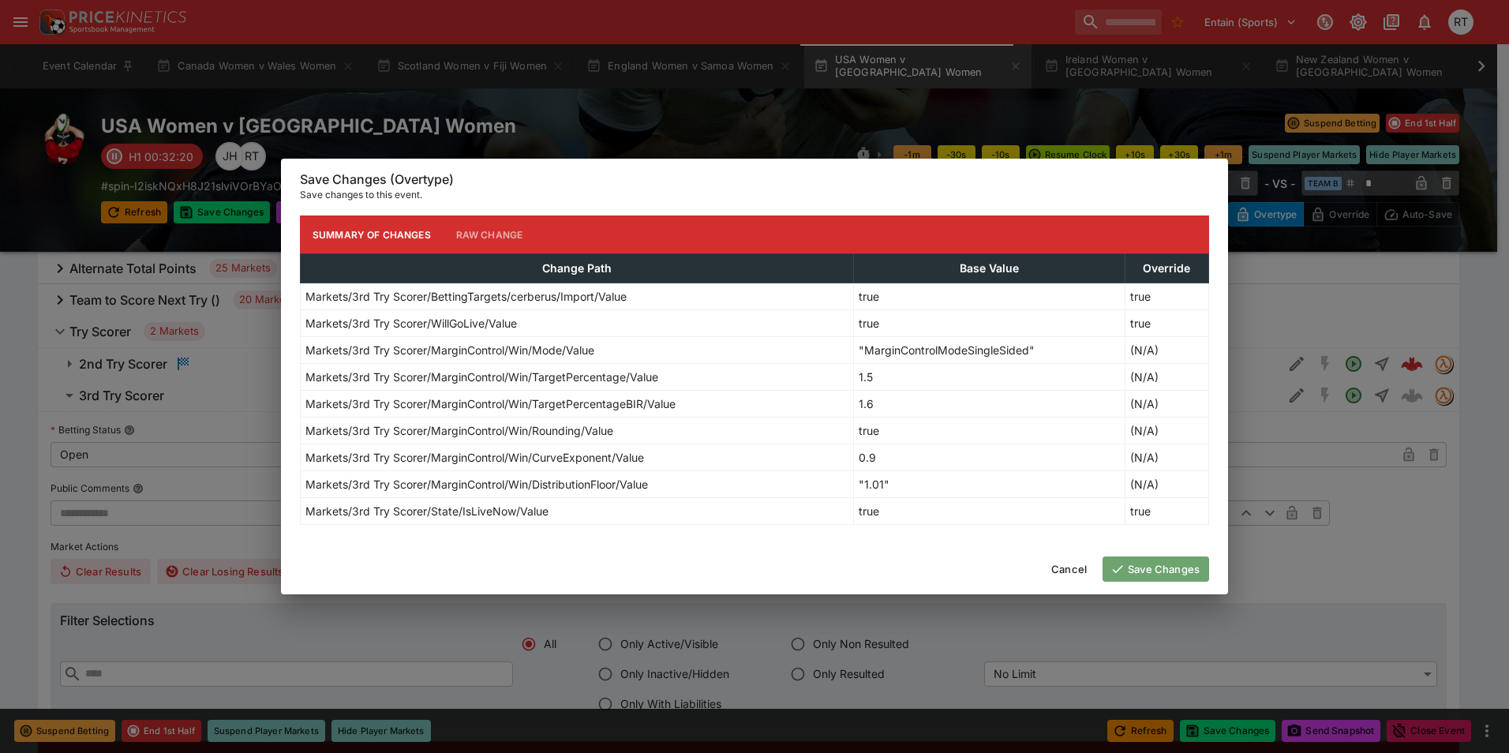
click at [1151, 566] on button "Save Changes" at bounding box center [1155, 568] width 107 height 25
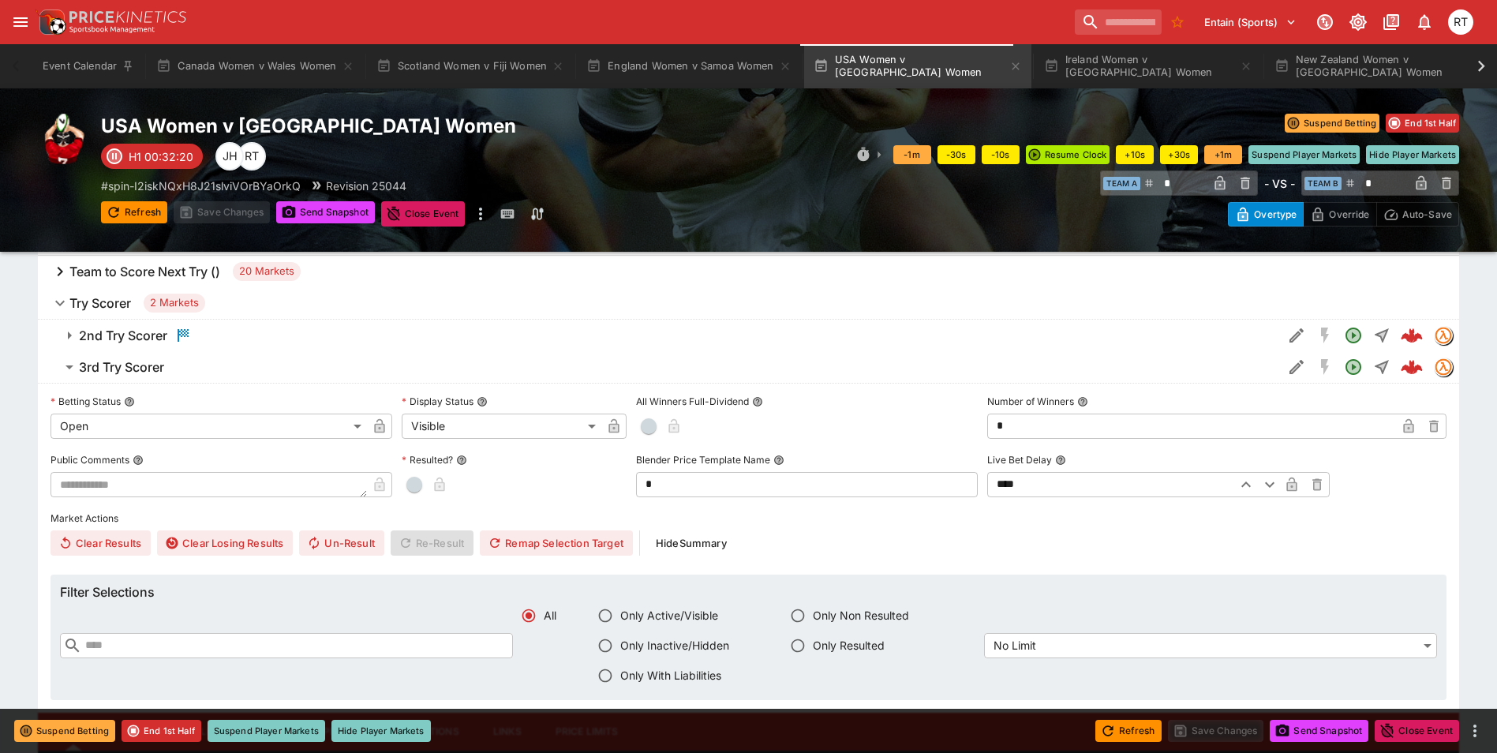
scroll to position [868, 0]
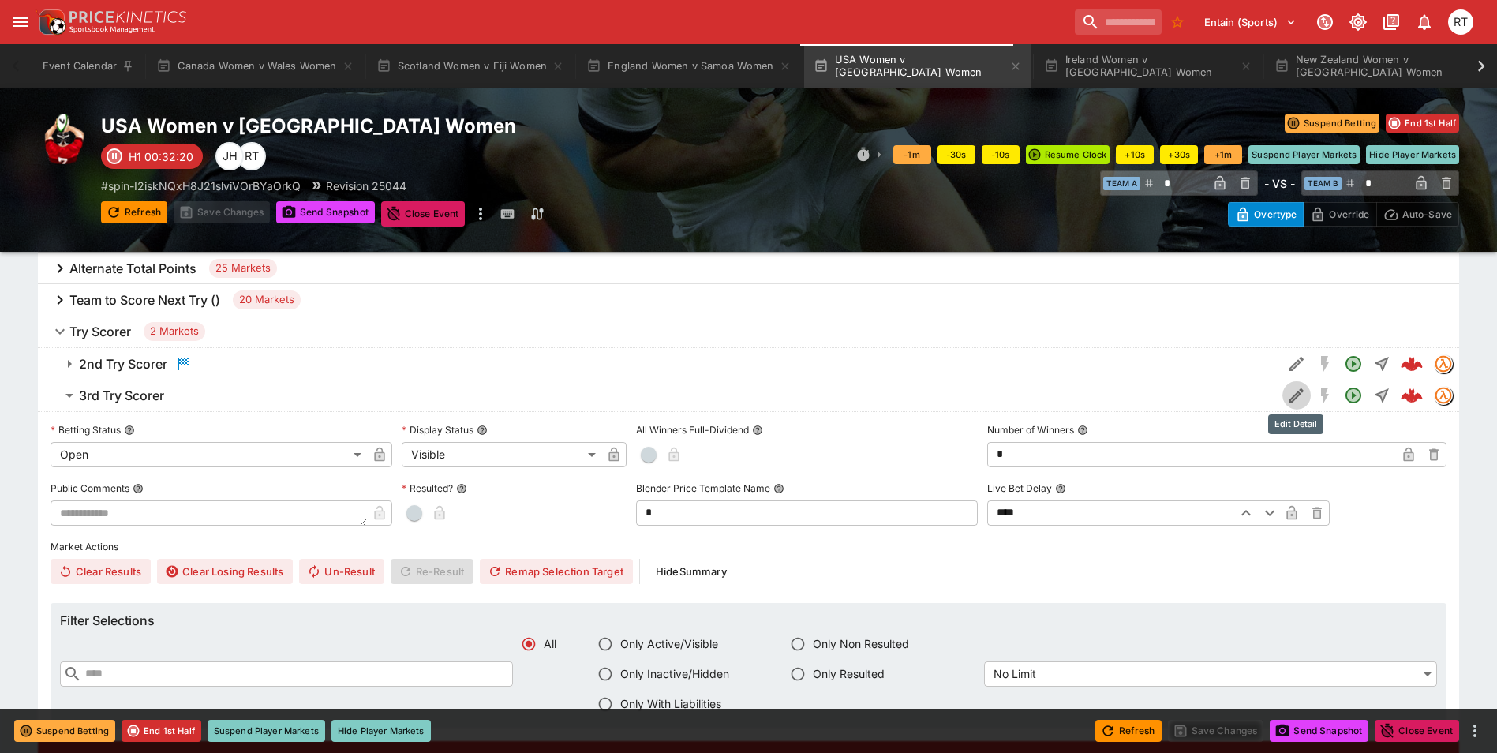
click at [1296, 395] on icon "Edit Detail" at bounding box center [1296, 395] width 14 height 14
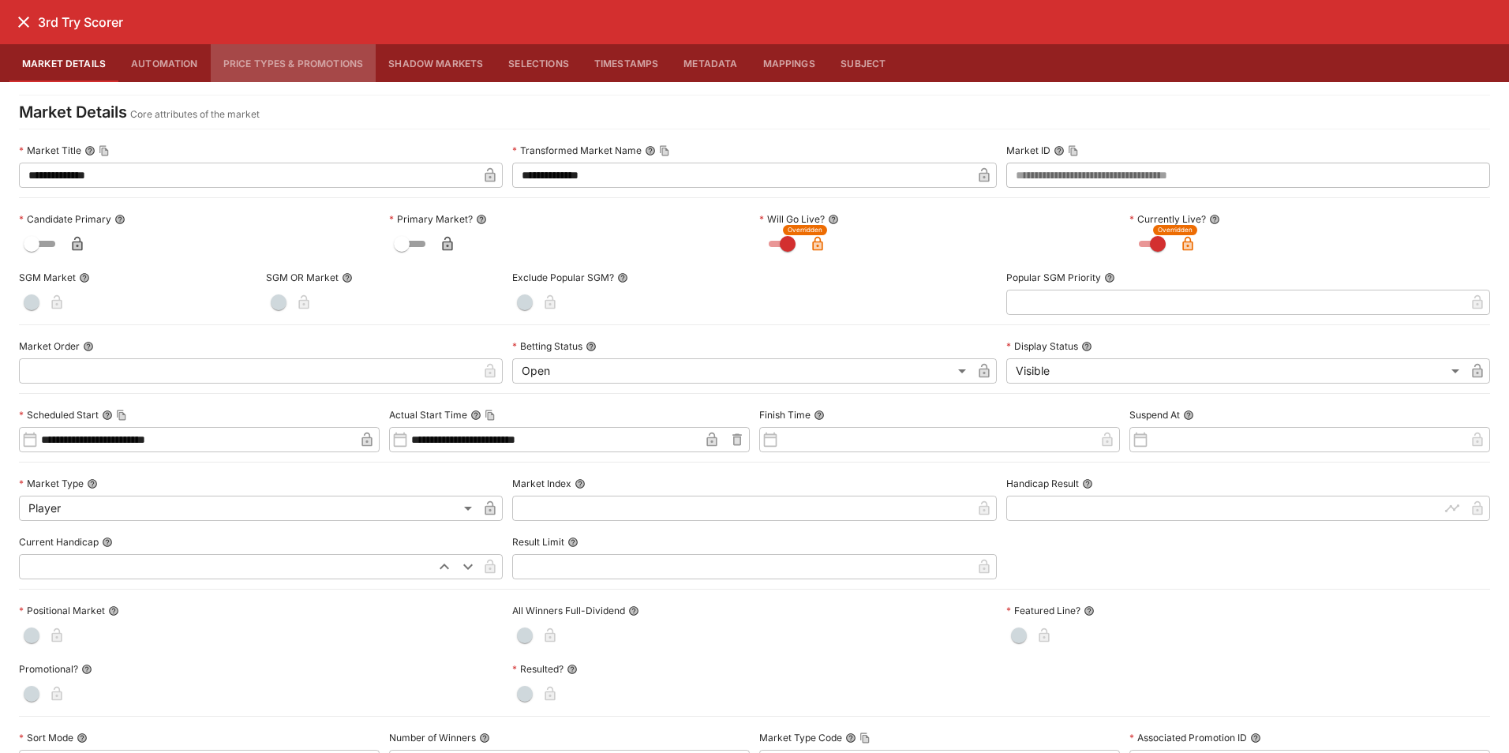
click at [271, 64] on button "Price Types & Promotions" at bounding box center [294, 63] width 166 height 38
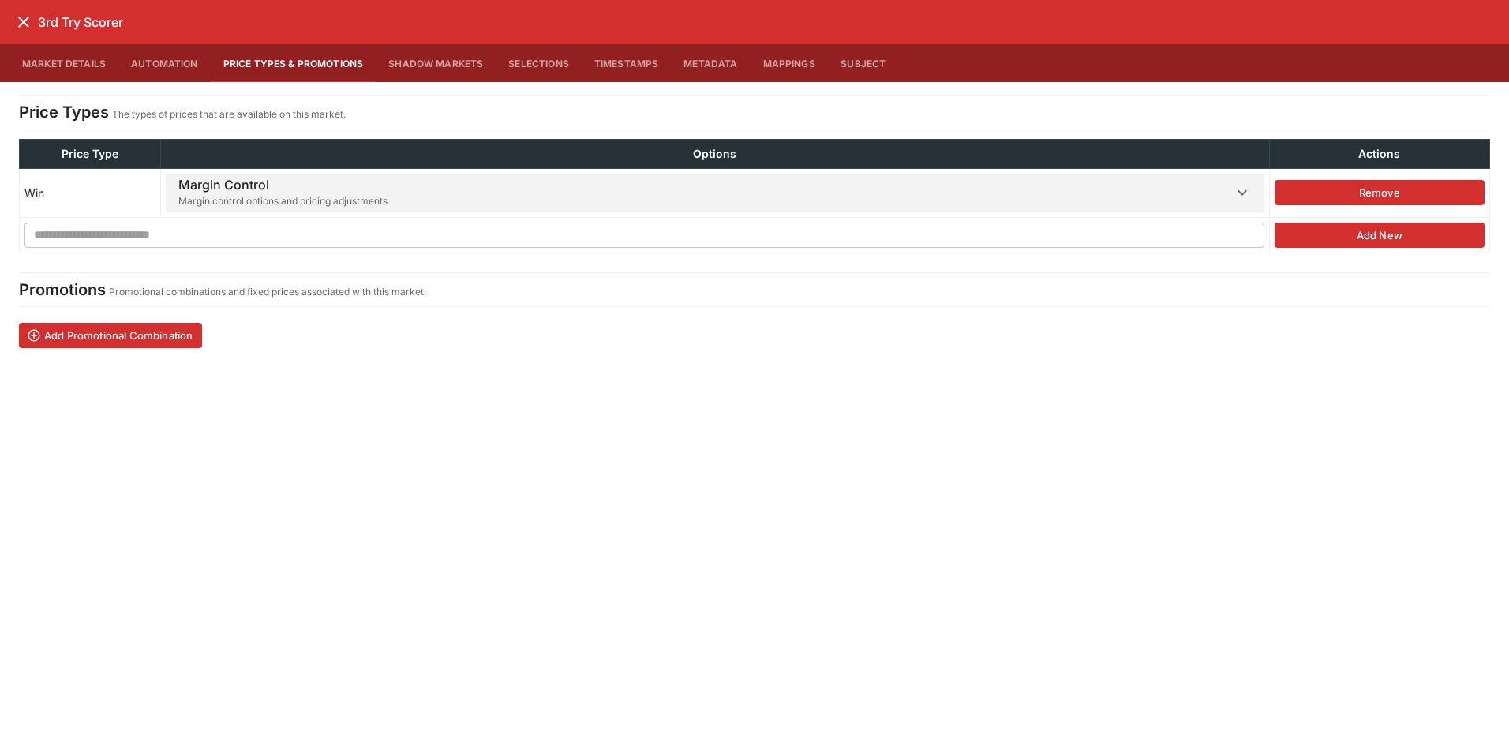
click at [400, 193] on span "Margin Control Margin control options and pricing adjustments" at bounding box center [705, 193] width 1054 height 39
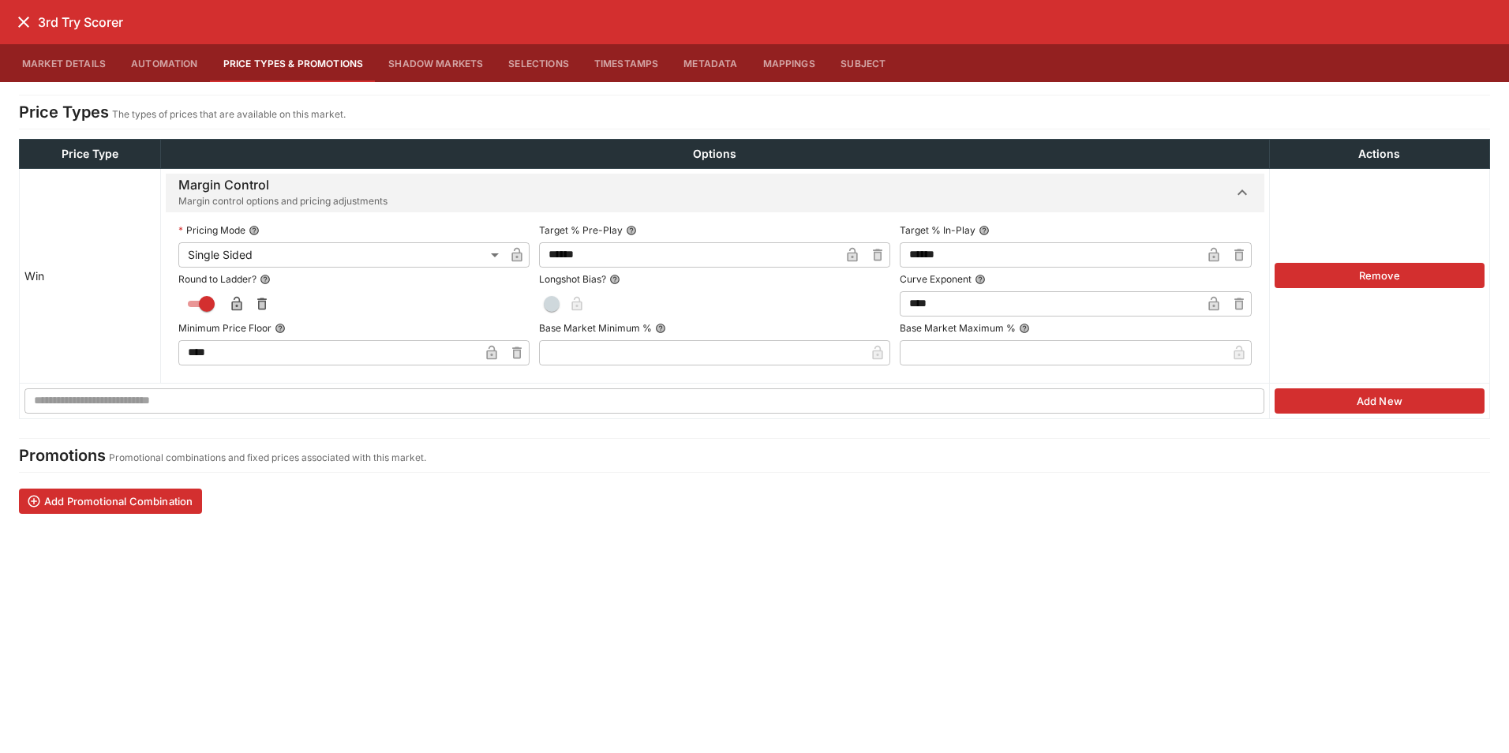
click at [22, 13] on icon "close" at bounding box center [23, 22] width 19 height 19
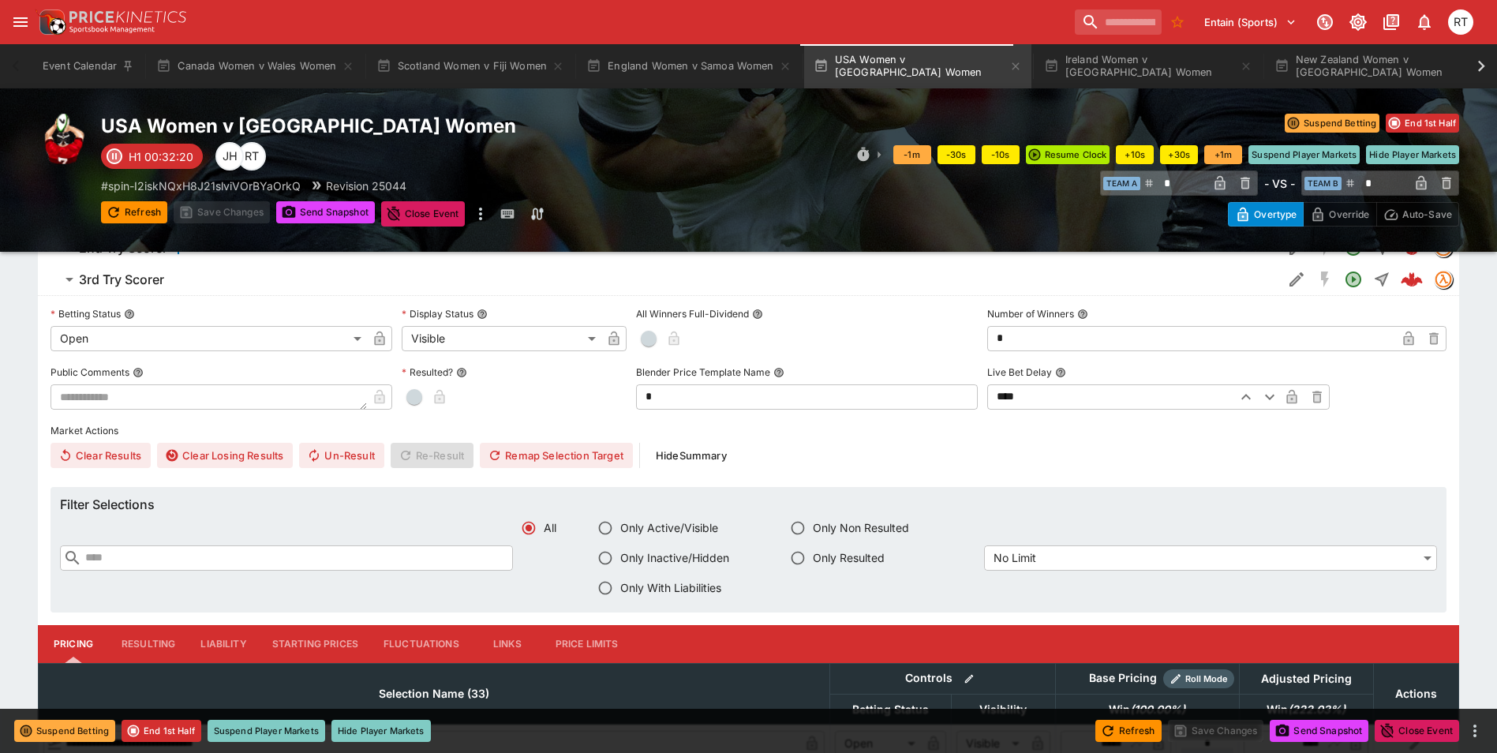
scroll to position [947, 0]
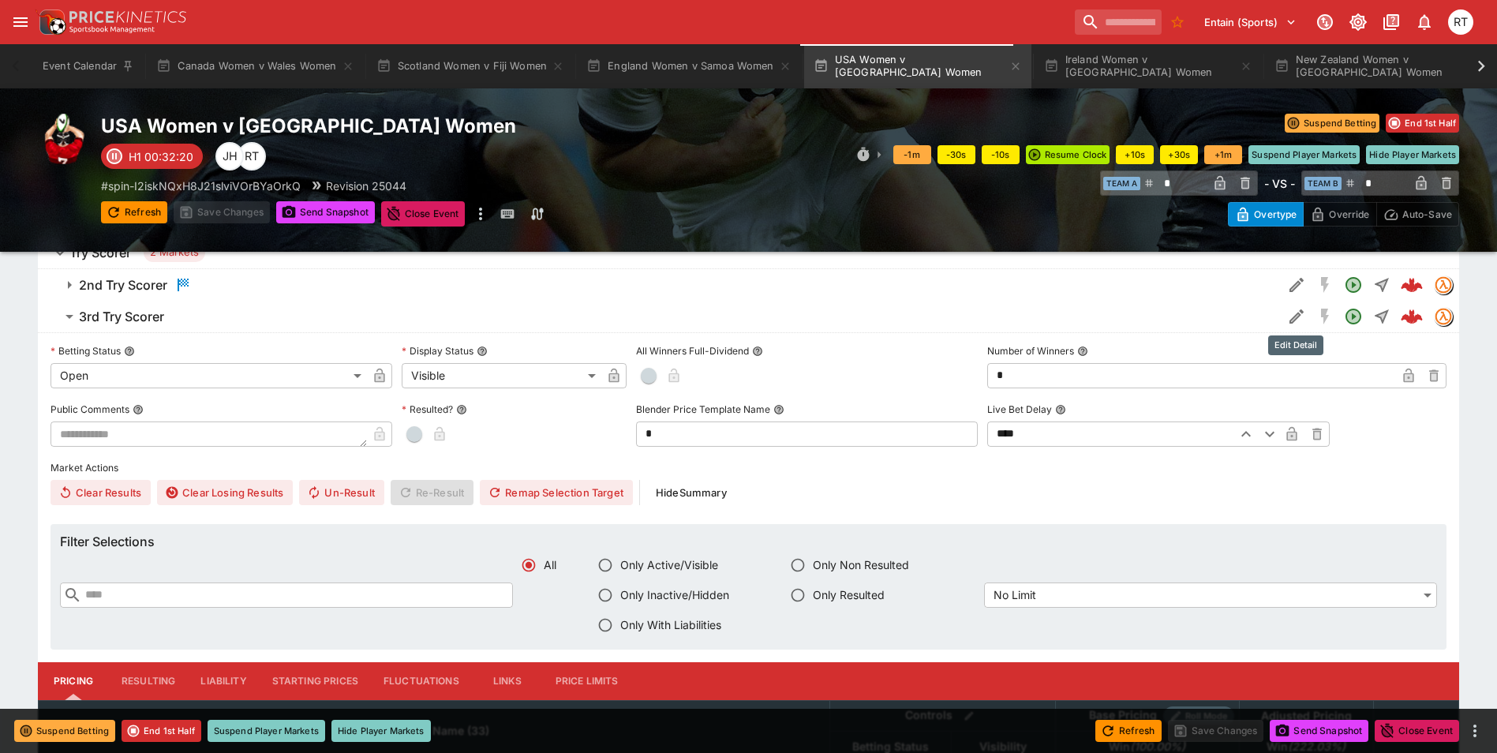
click at [1292, 320] on icon "Edit Detail" at bounding box center [1296, 316] width 14 height 14
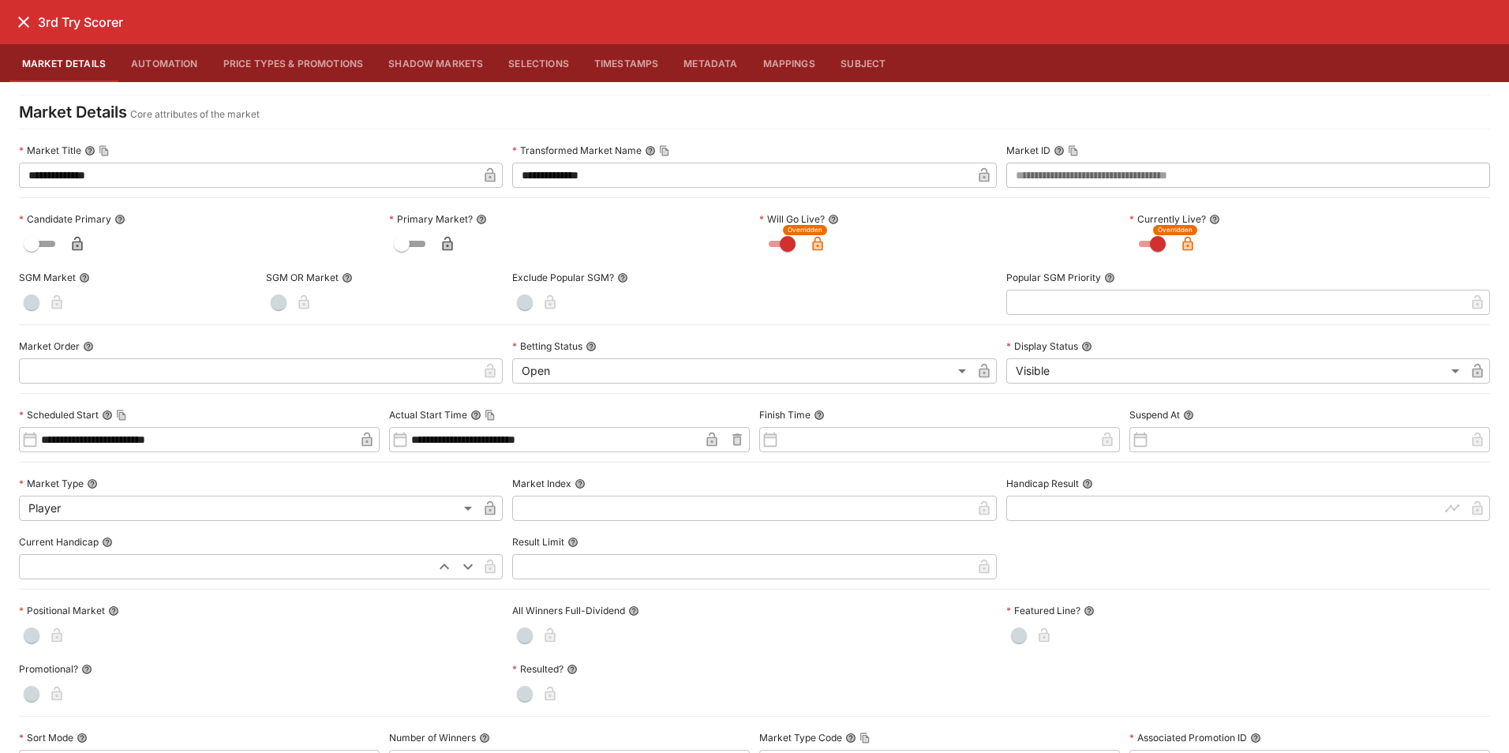
click at [249, 72] on button "Price Types & Promotions" at bounding box center [294, 63] width 166 height 38
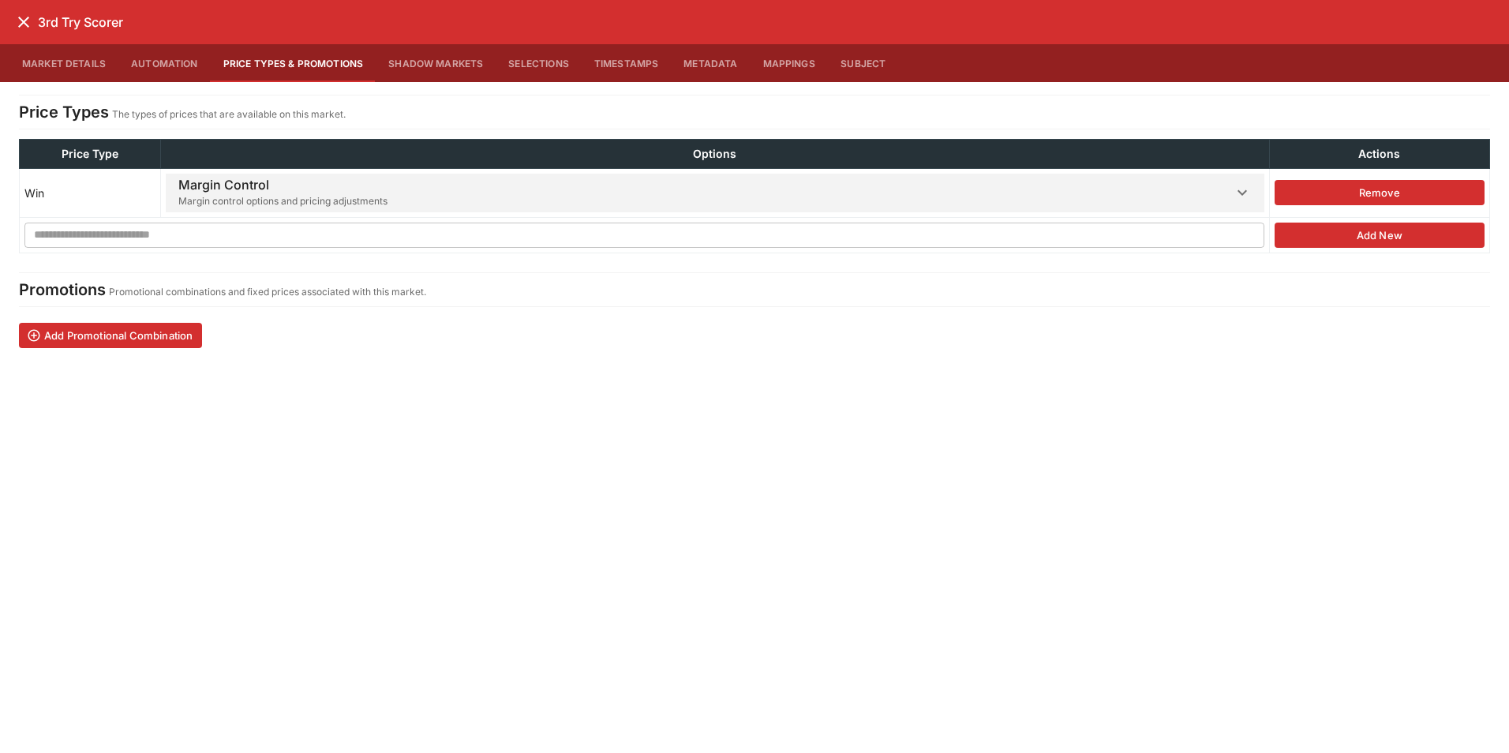
click at [464, 197] on span "Margin Control Margin control options and pricing adjustments" at bounding box center [705, 193] width 1054 height 39
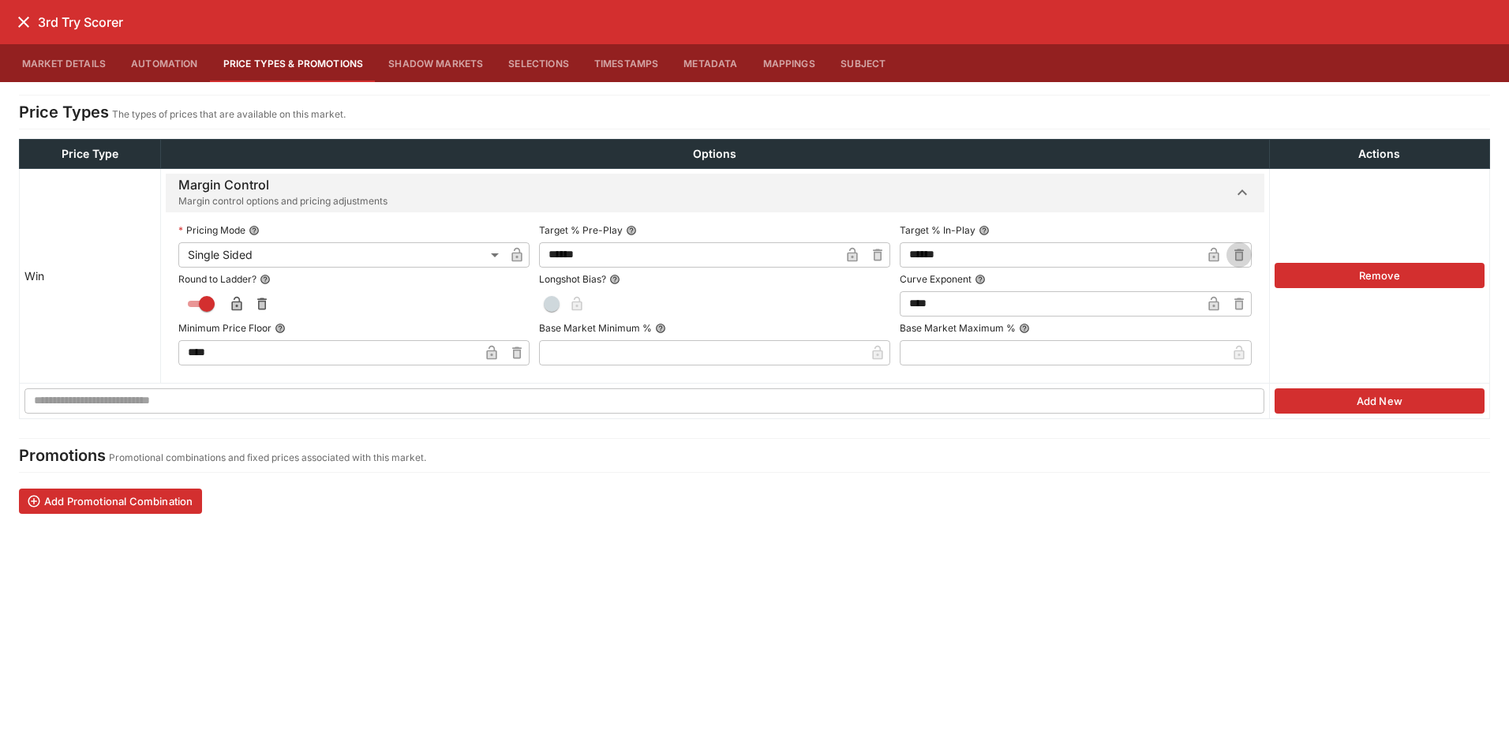
drag, startPoint x: 1233, startPoint y: 252, endPoint x: 1029, endPoint y: 258, distance: 204.5
click at [1233, 252] on icon "button" at bounding box center [1239, 255] width 16 height 16
click at [1021, 258] on input "text" at bounding box center [1063, 254] width 326 height 25
click at [1216, 253] on icon "button" at bounding box center [1213, 255] width 10 height 14
click at [22, 28] on icon "close" at bounding box center [23, 22] width 19 height 19
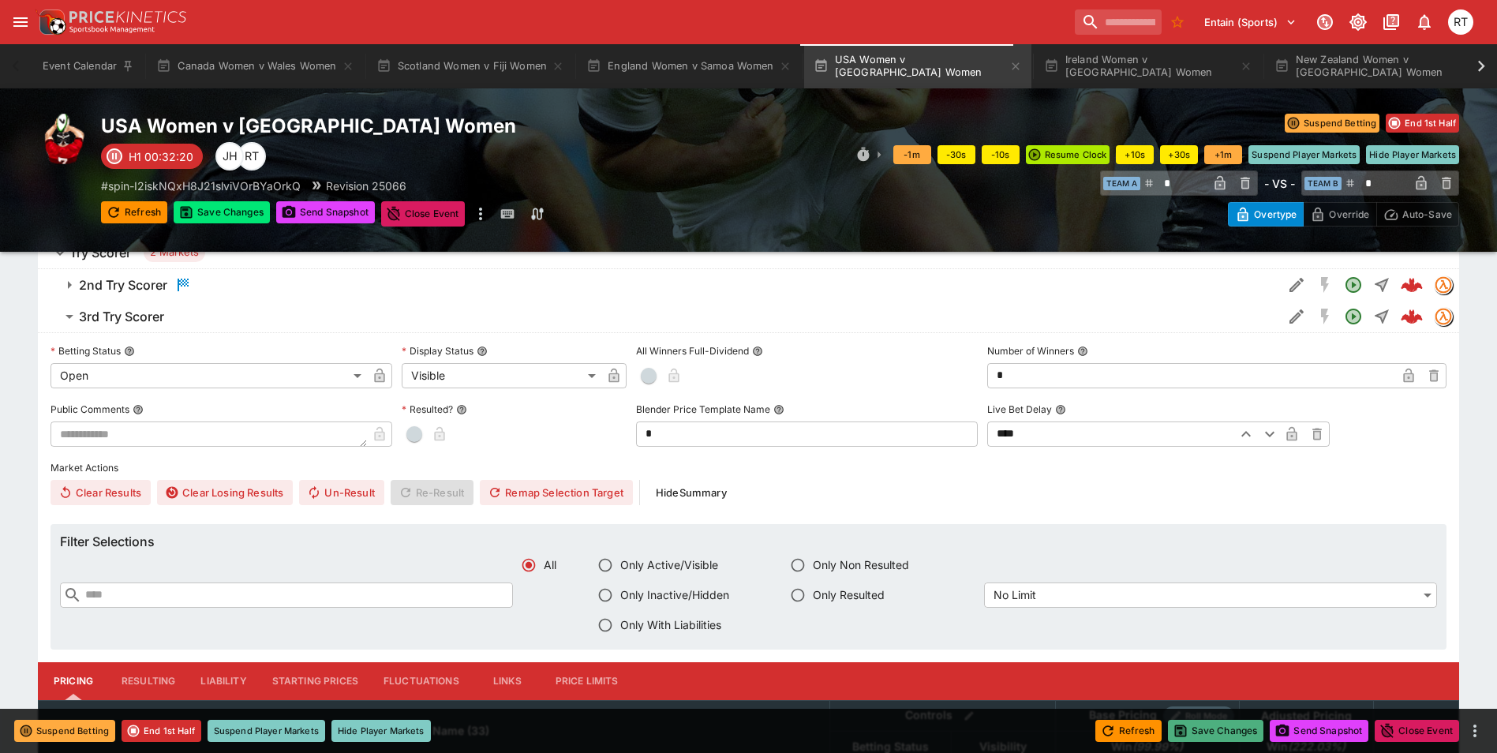
click at [1227, 731] on button "Save Changes" at bounding box center [1216, 731] width 96 height 22
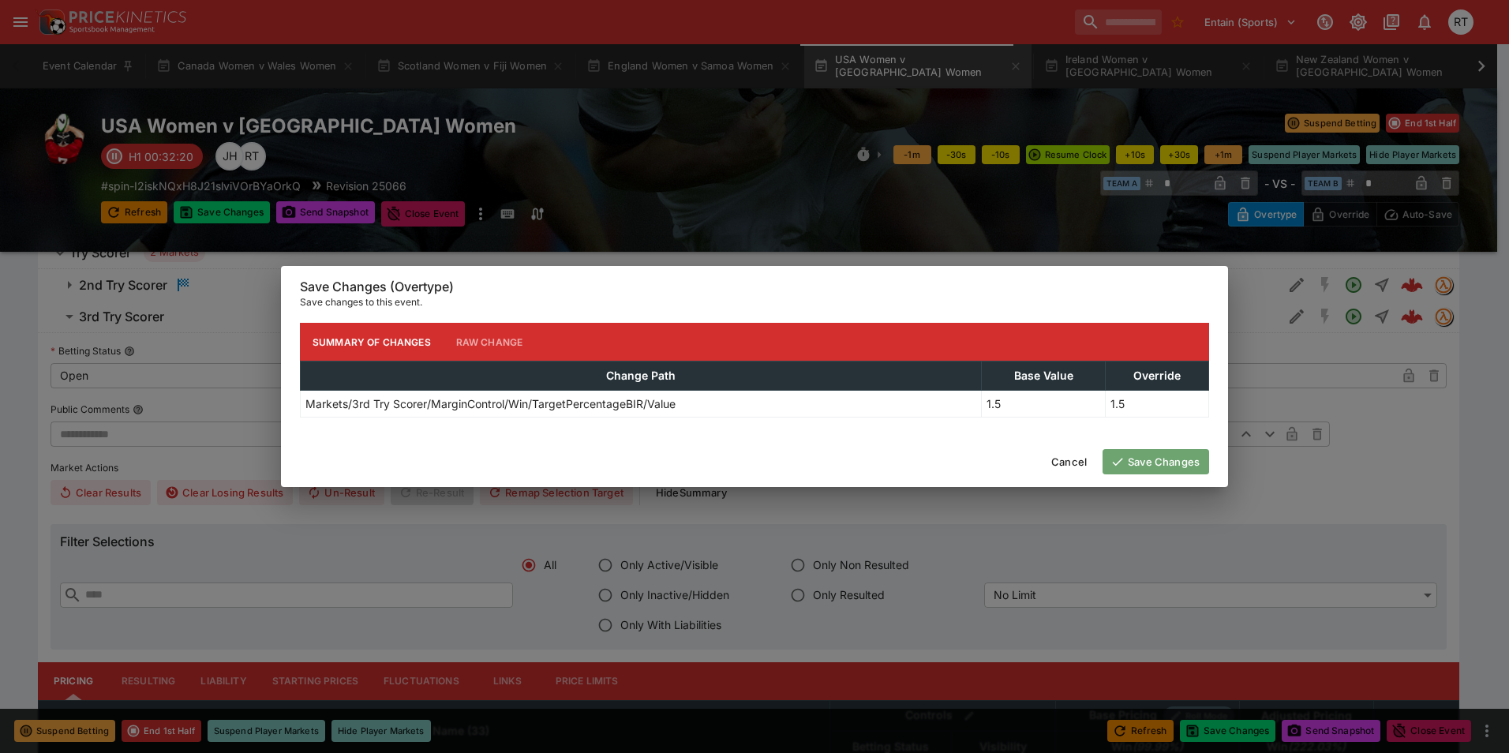
click at [1141, 463] on button "Save Changes" at bounding box center [1155, 461] width 107 height 25
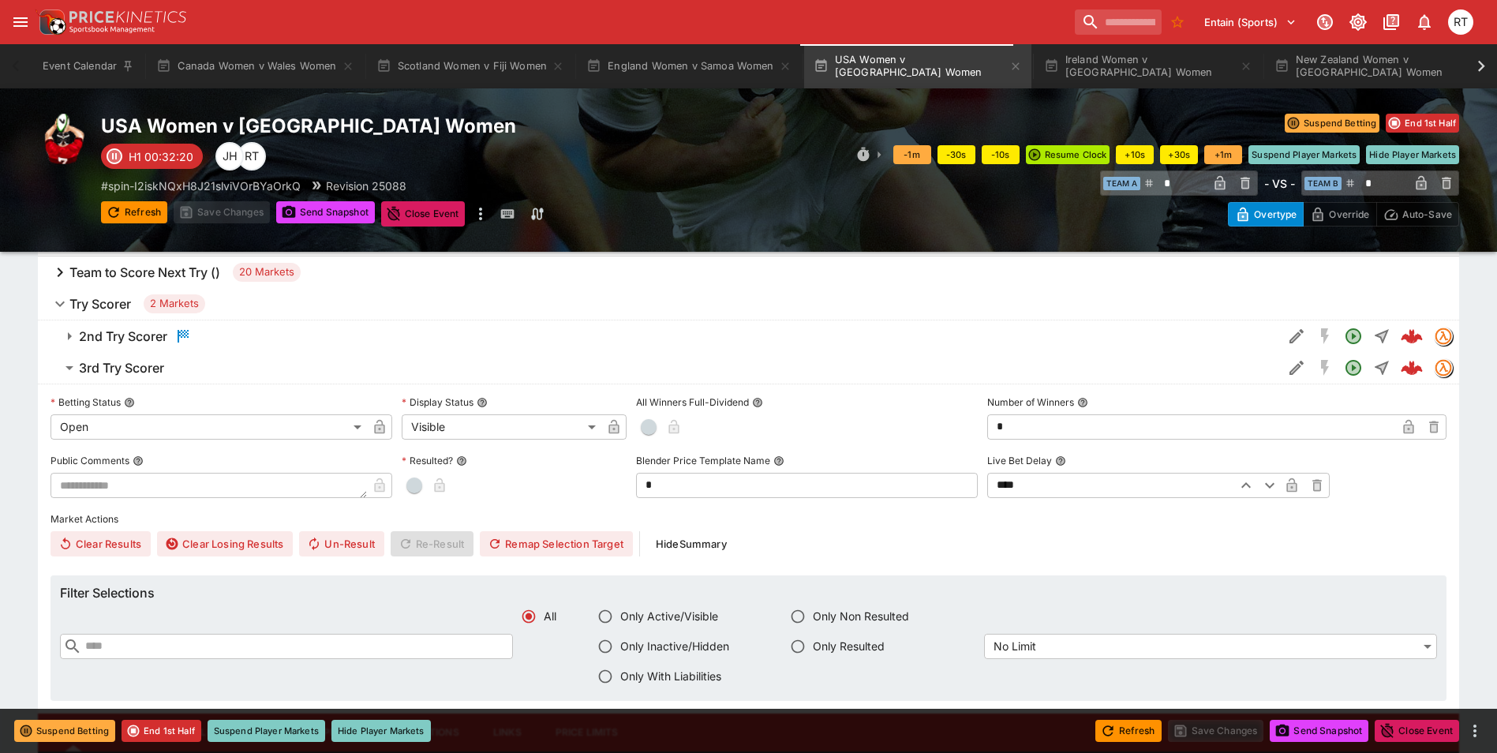
scroll to position [868, 0]
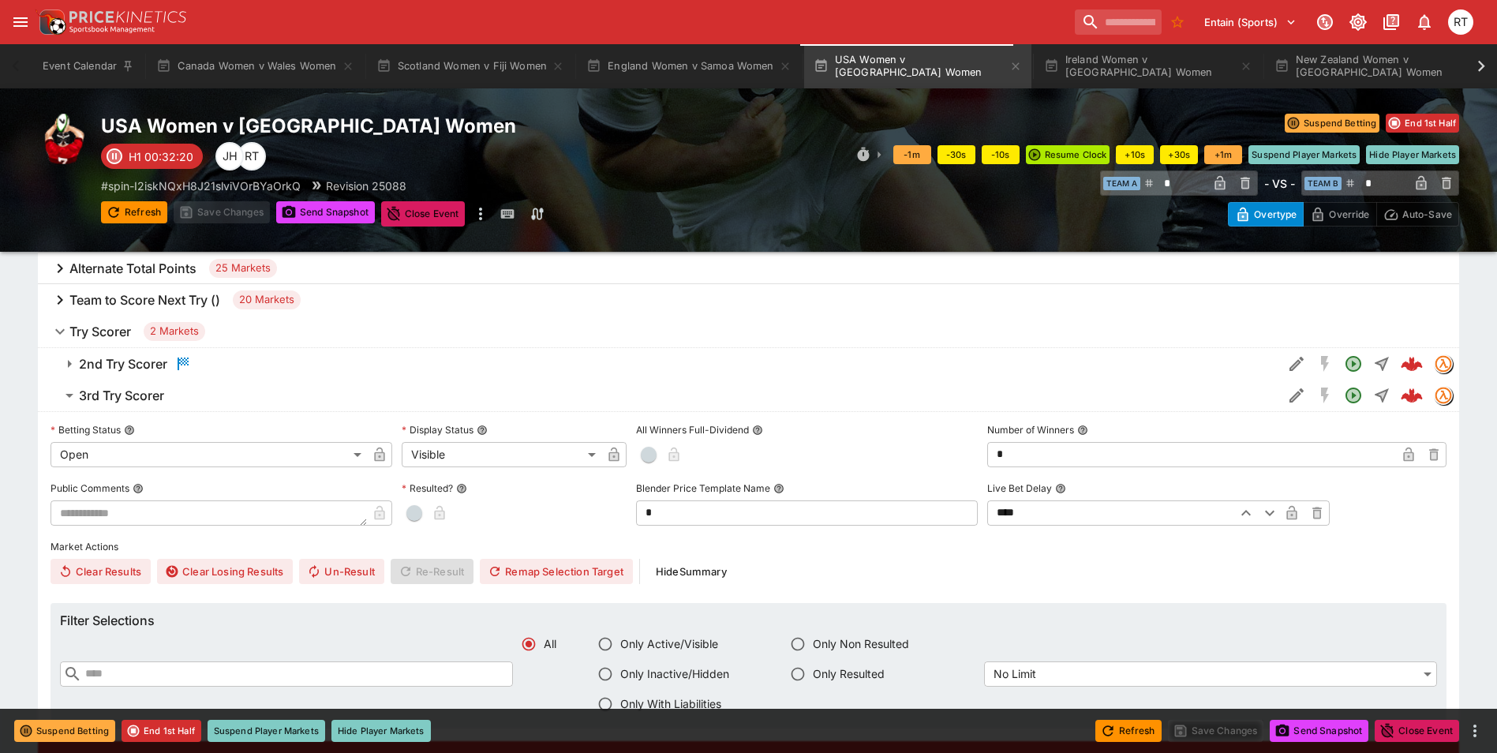
click at [160, 392] on h6 "3rd Try Scorer" at bounding box center [121, 395] width 85 height 17
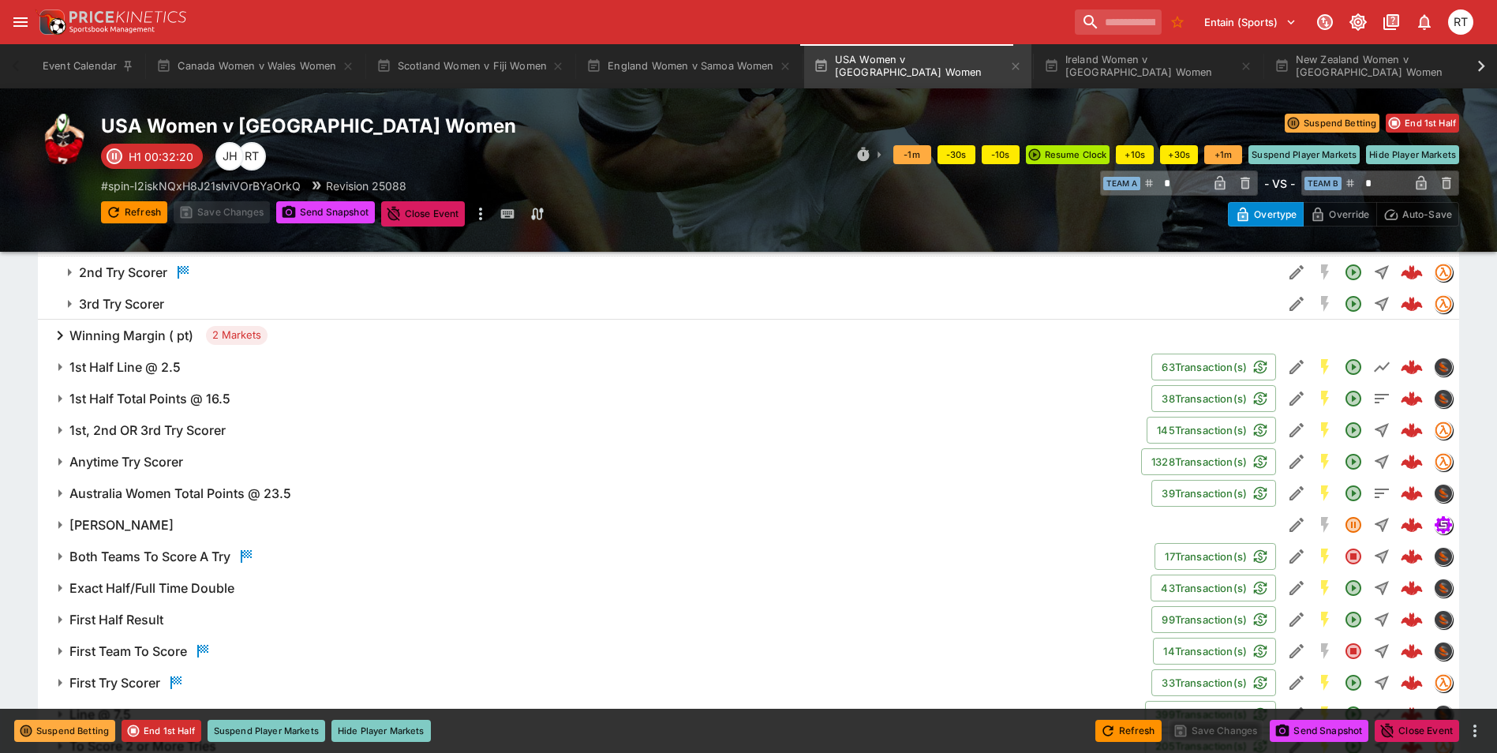
scroll to position [1105, 0]
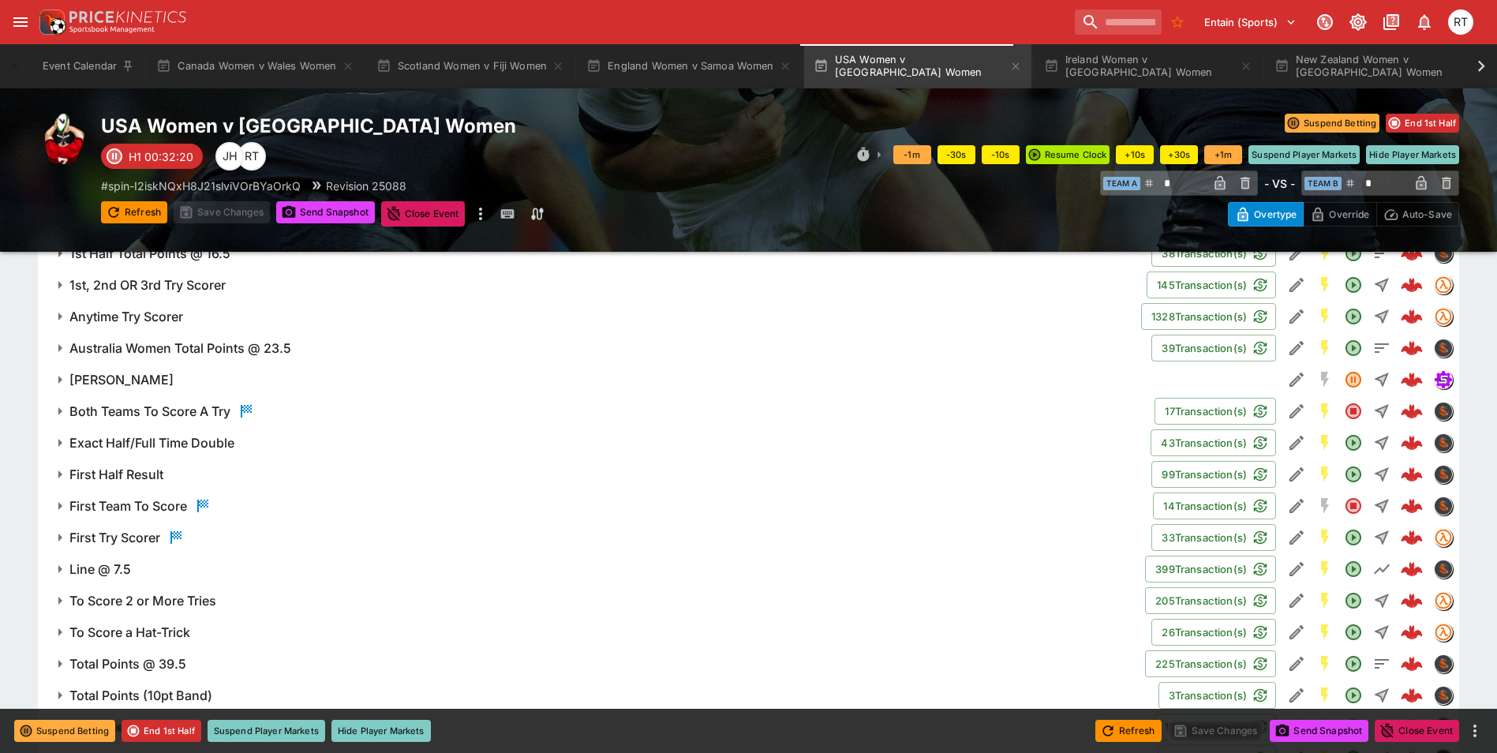
click at [144, 320] on h6 "Anytime Try Scorer" at bounding box center [126, 317] width 114 height 17
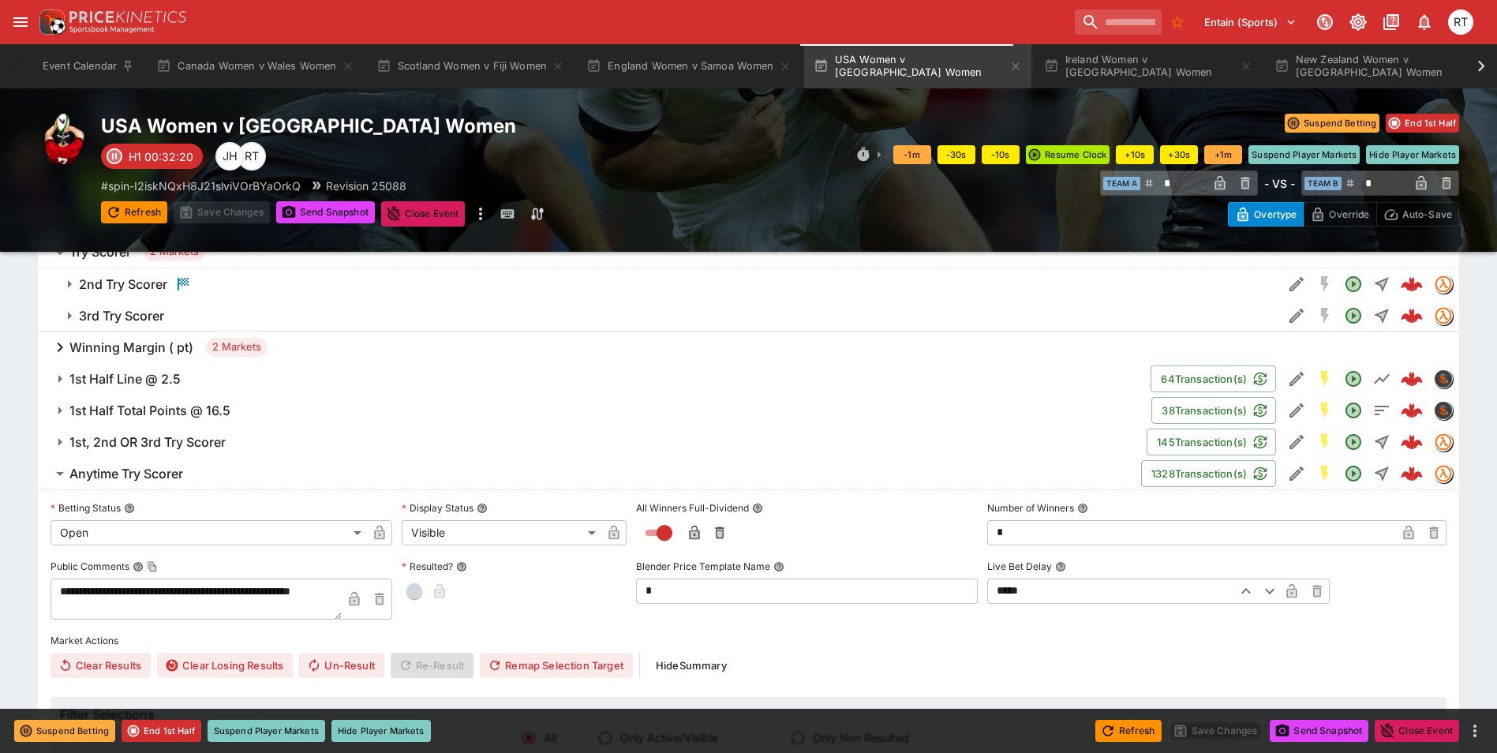
scroll to position [947, 0]
click at [187, 443] on h6 "1st, 2nd OR 3rd Try Scorer" at bounding box center [147, 443] width 156 height 17
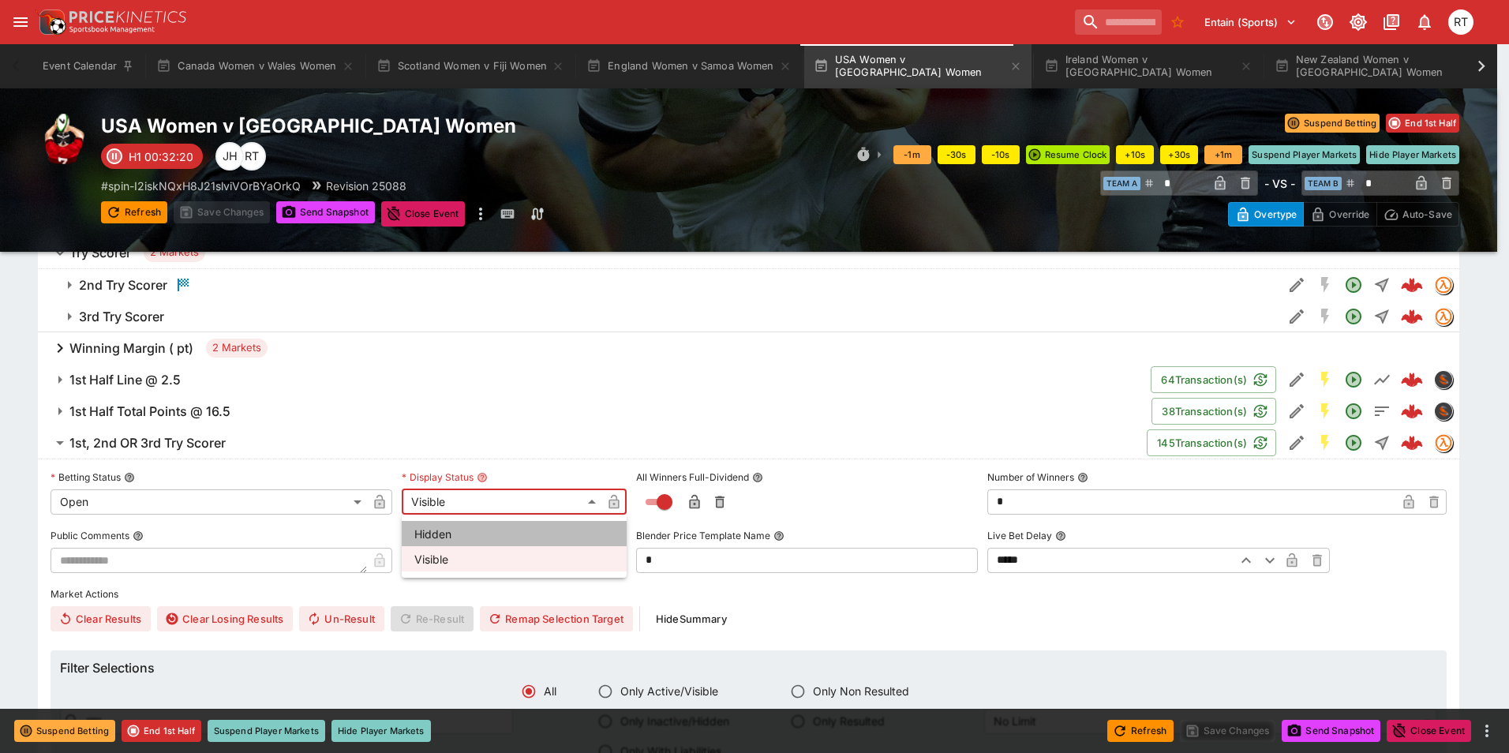
drag, startPoint x: 436, startPoint y: 527, endPoint x: 318, endPoint y: 518, distance: 117.9
click at [430, 529] on li "Hidden" at bounding box center [514, 533] width 225 height 25
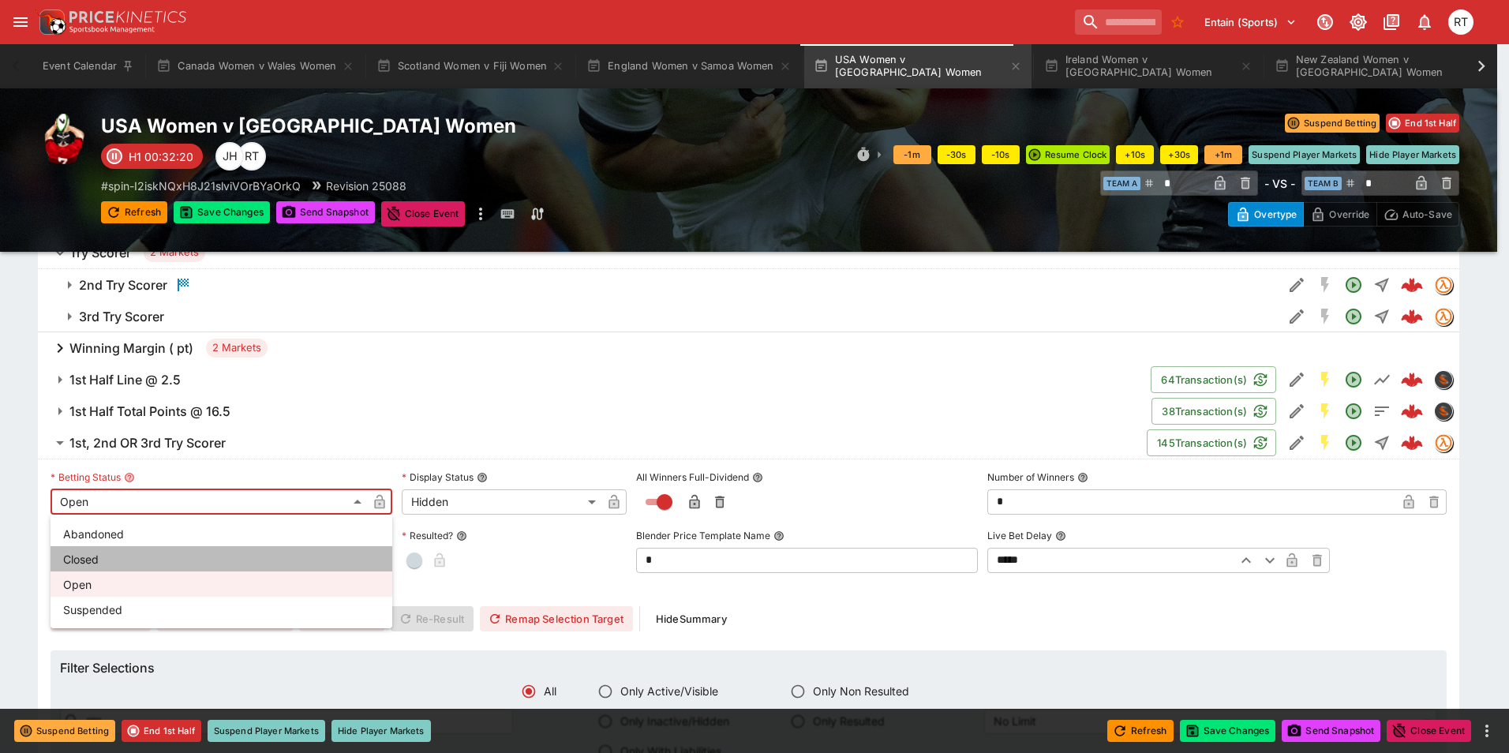
drag, startPoint x: 103, startPoint y: 557, endPoint x: 256, endPoint y: 500, distance: 163.3
click at [103, 556] on li "Closed" at bounding box center [222, 558] width 342 height 25
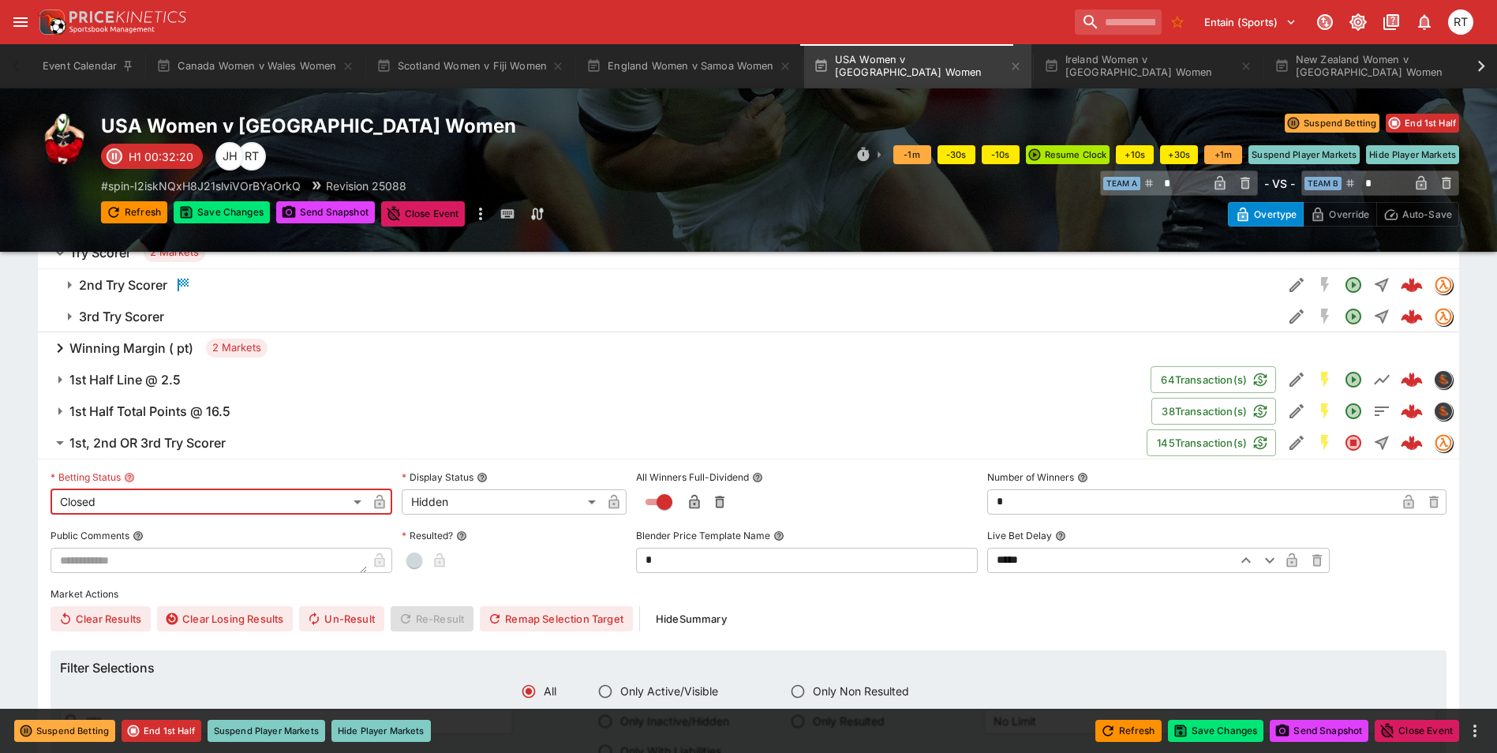
click at [376, 503] on icon "button" at bounding box center [380, 502] width 10 height 14
click at [613, 501] on icon "button" at bounding box center [614, 503] width 8 height 6
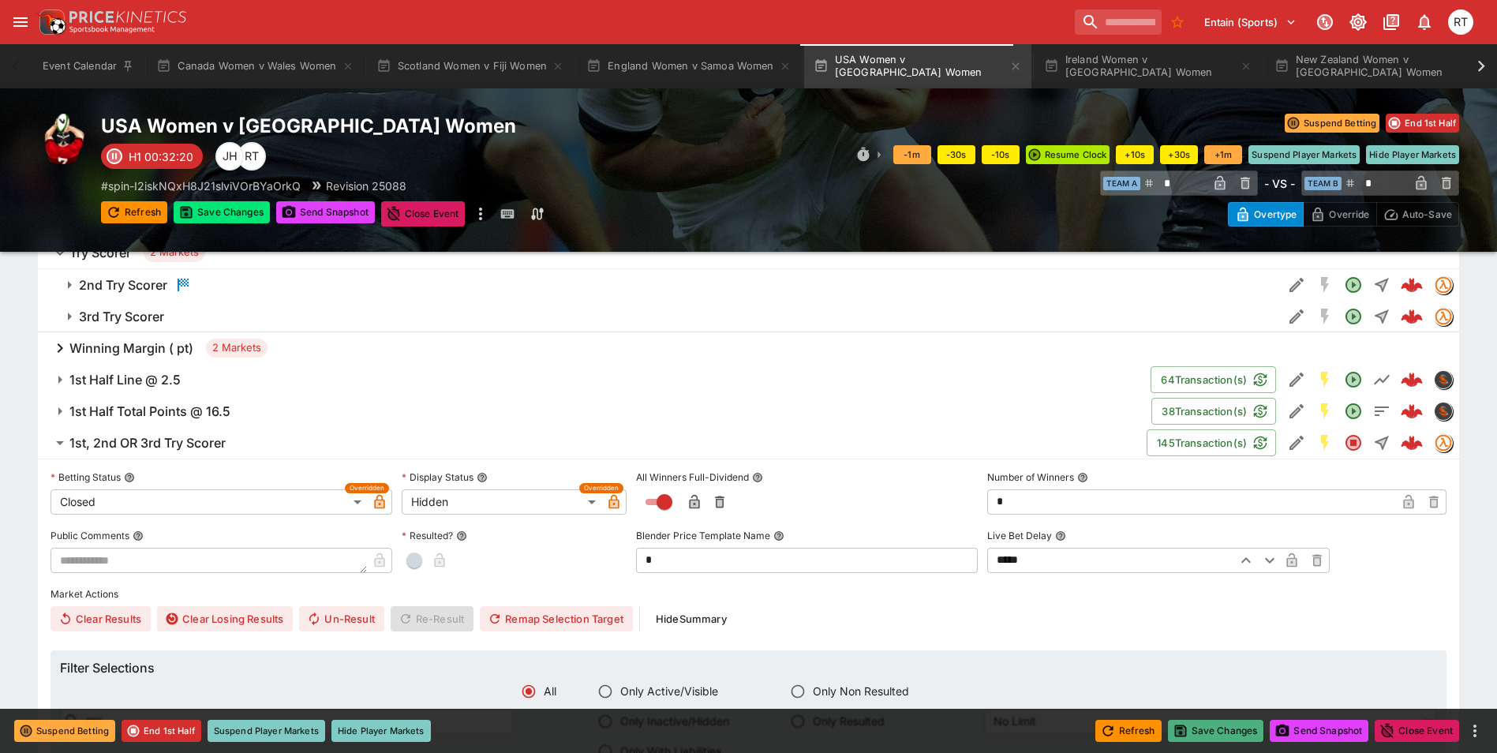
click at [1182, 729] on icon "button" at bounding box center [1180, 730] width 9 height 9
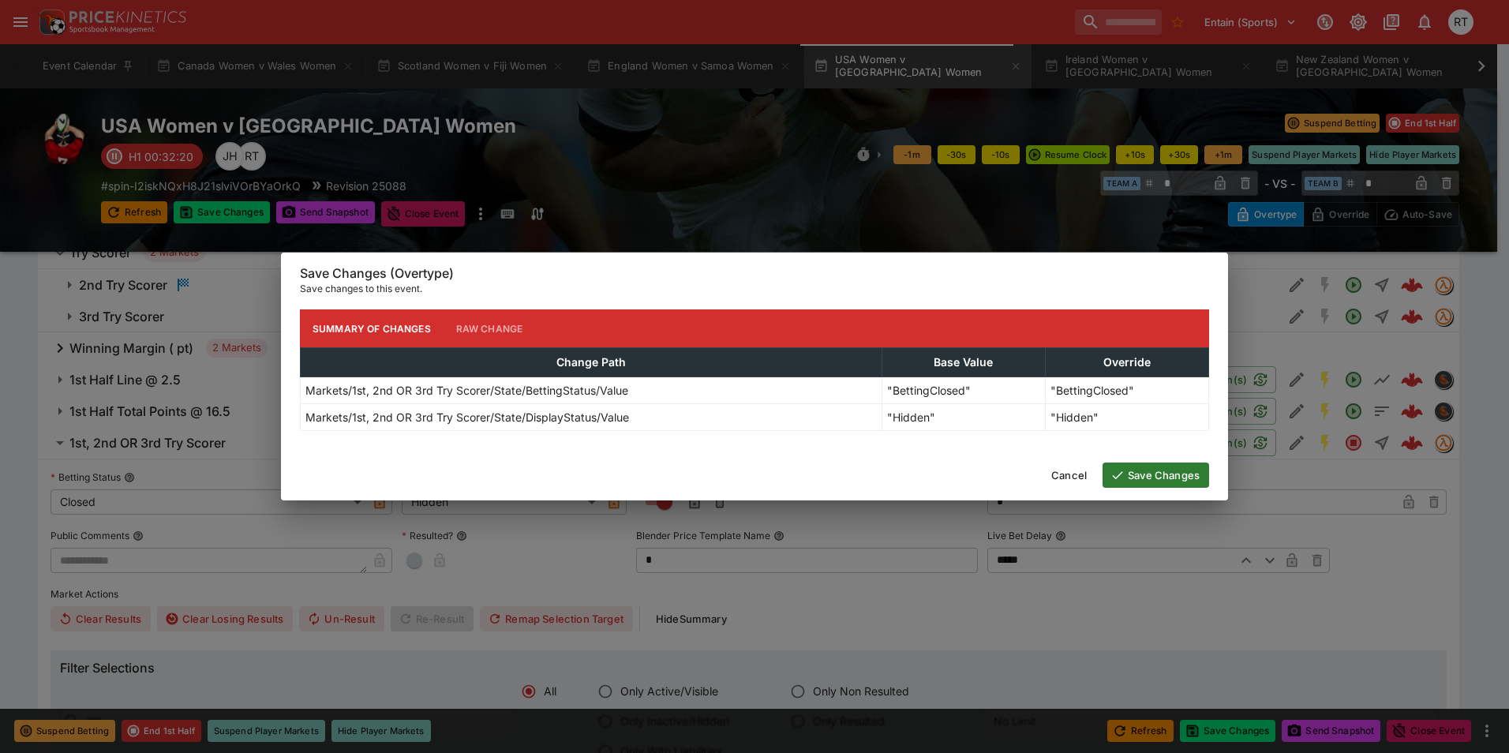
click at [1143, 477] on button "Save Changes" at bounding box center [1155, 474] width 107 height 25
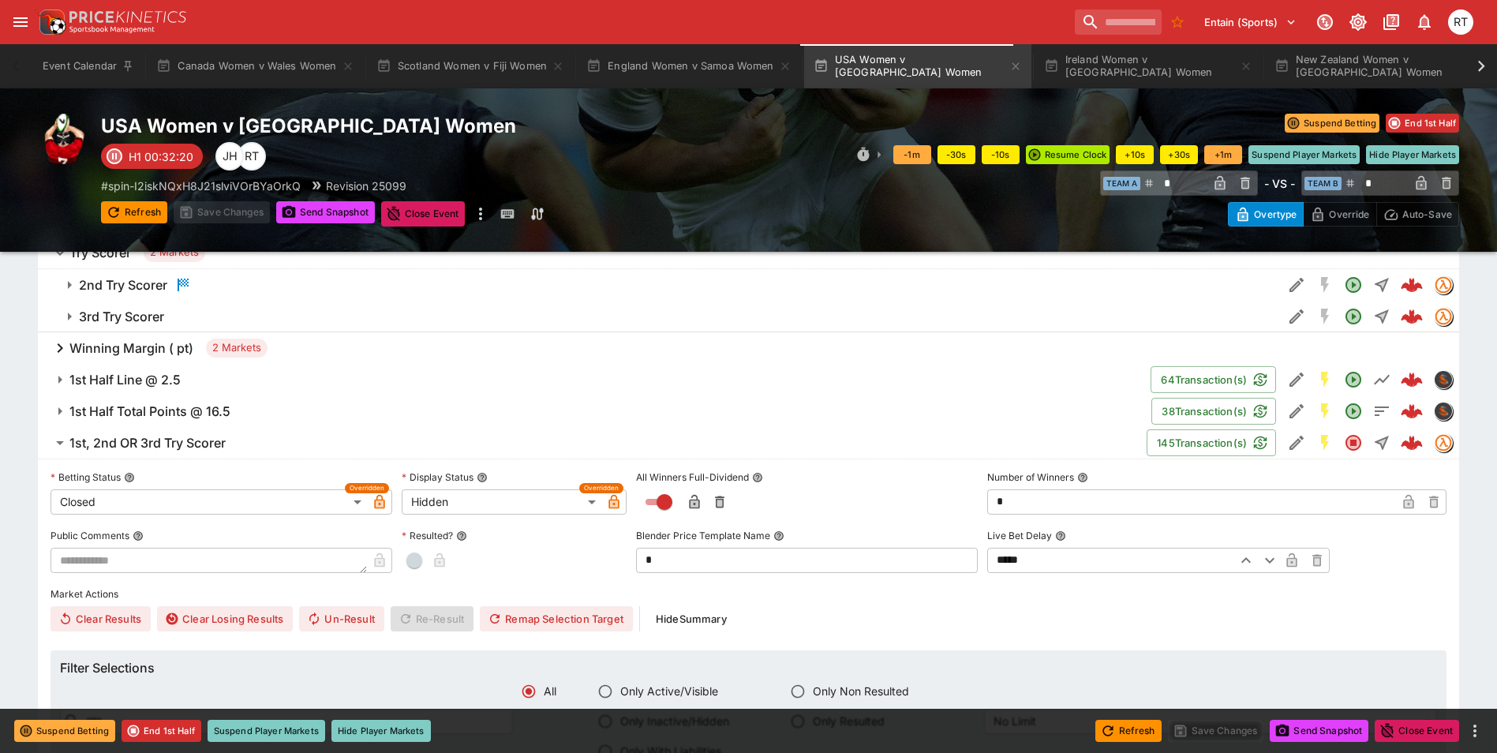
click at [159, 440] on h6 "1st, 2nd OR 3rd Try Scorer" at bounding box center [147, 443] width 156 height 17
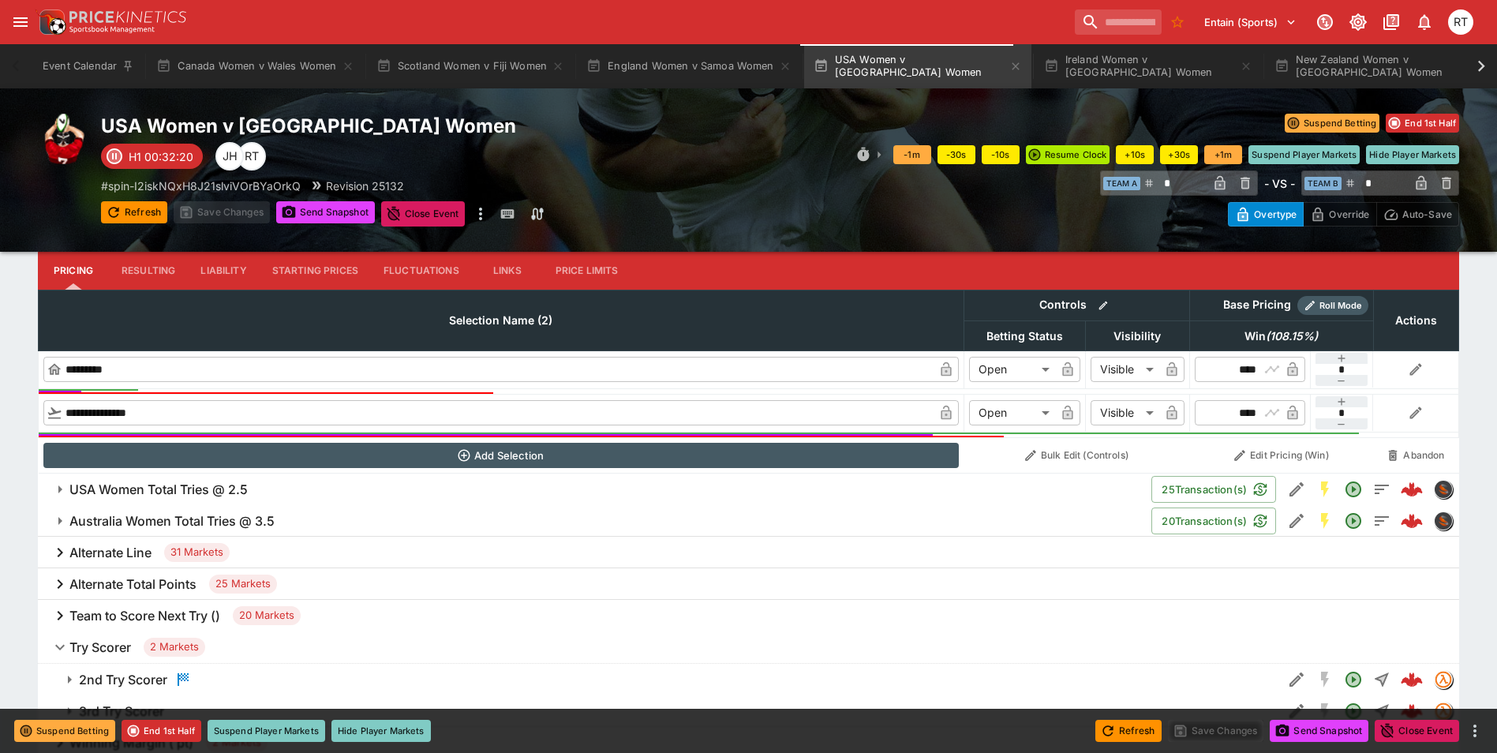
scroll to position [237, 0]
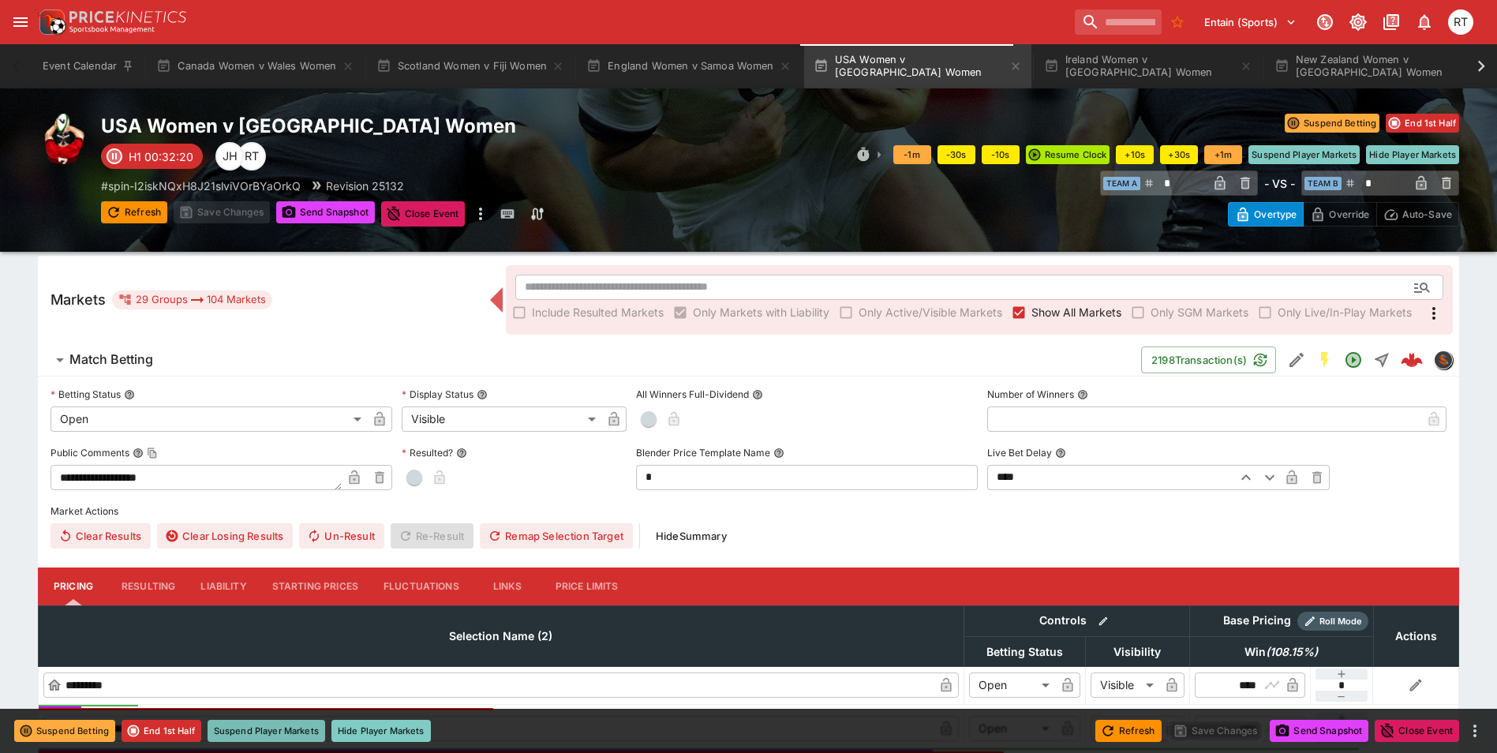
click at [279, 728] on button "Suspend Player Markets" at bounding box center [267, 731] width 118 height 22
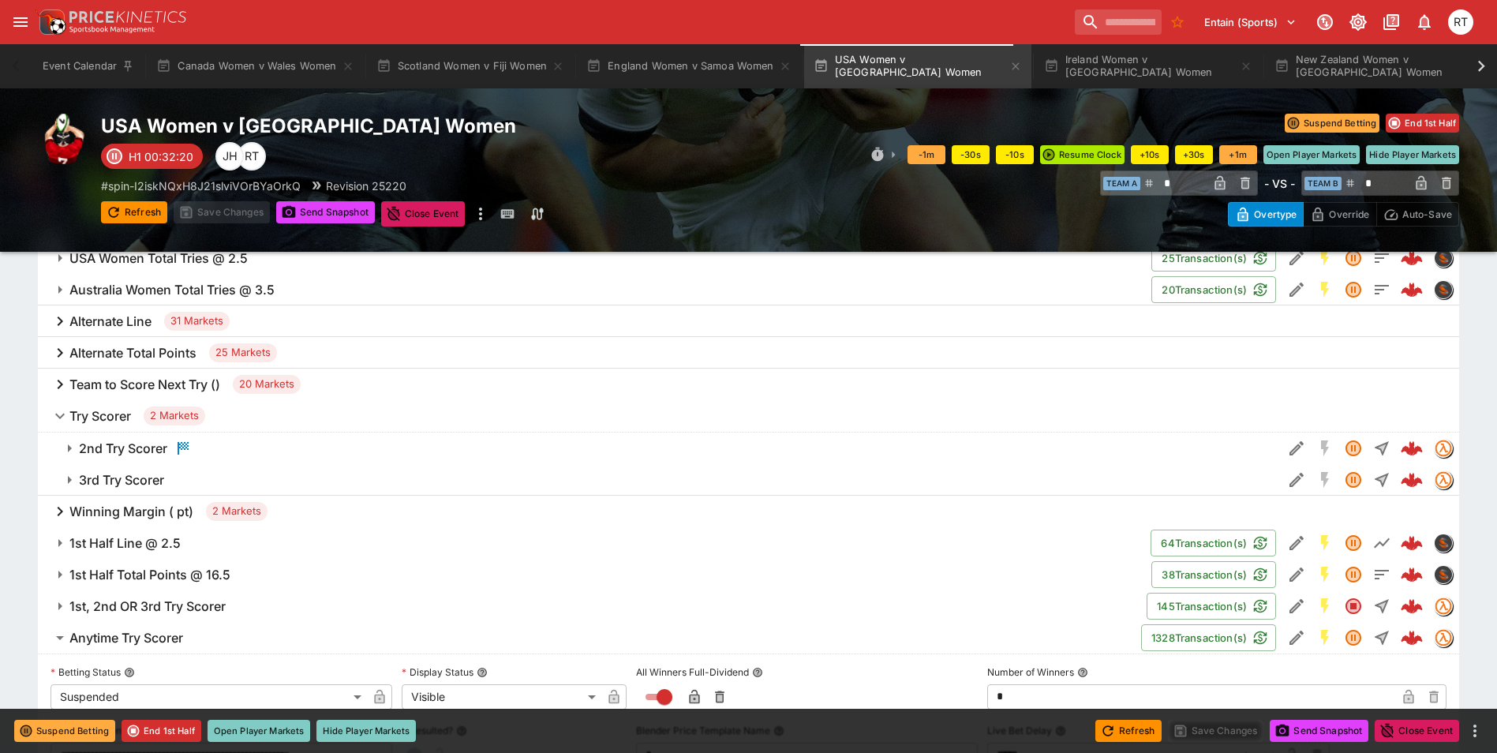
scroll to position [947, 0]
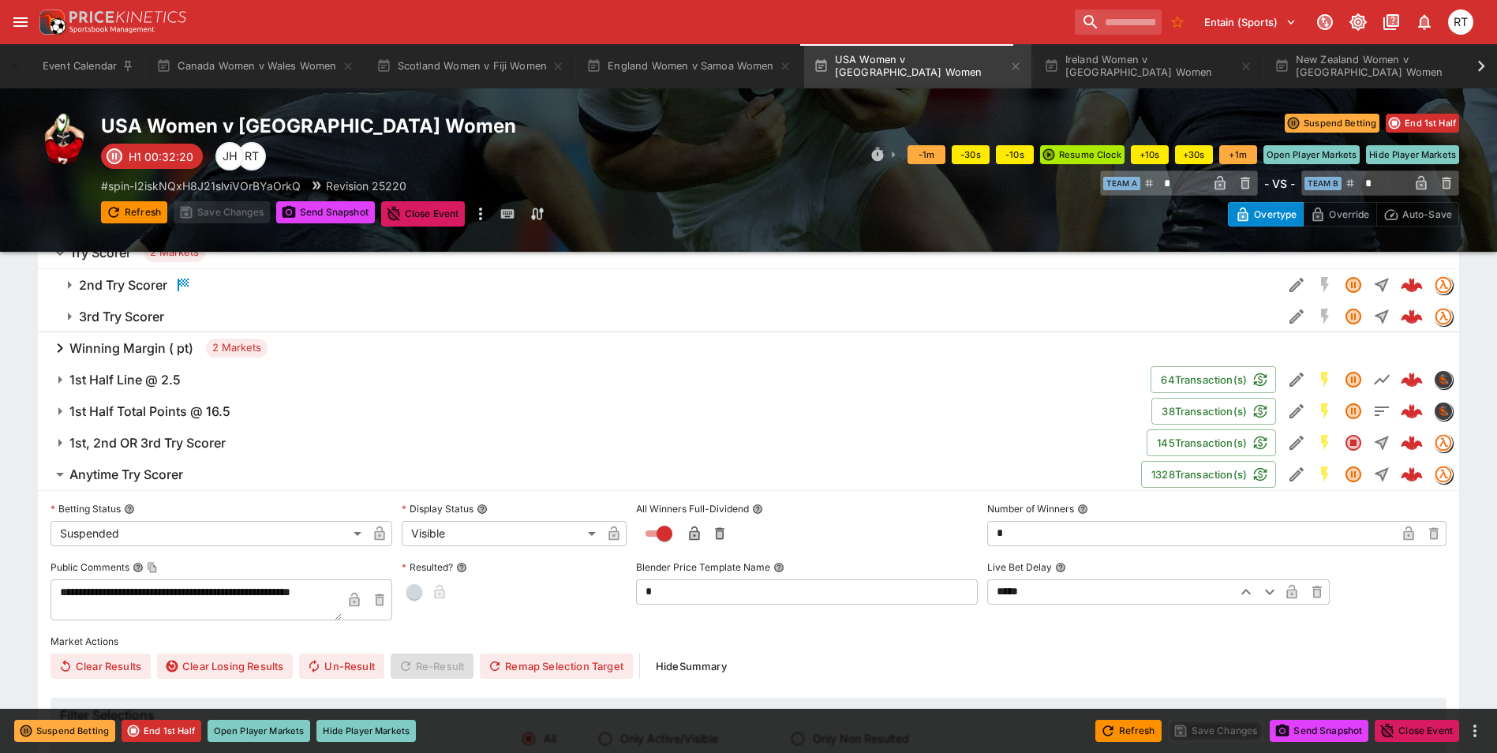
click at [213, 469] on span "Anytime Try Scorer" at bounding box center [598, 474] width 1059 height 17
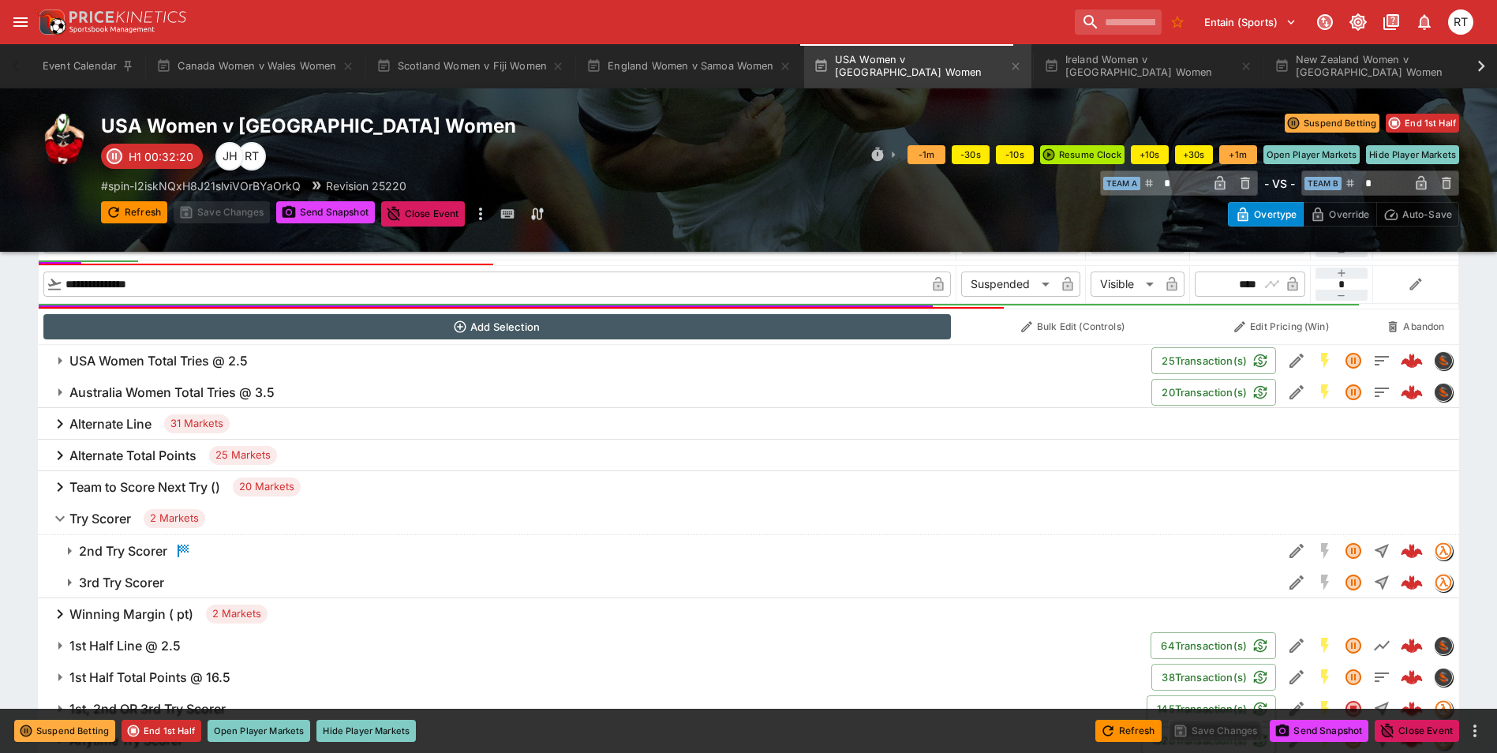
scroll to position [723, 0]
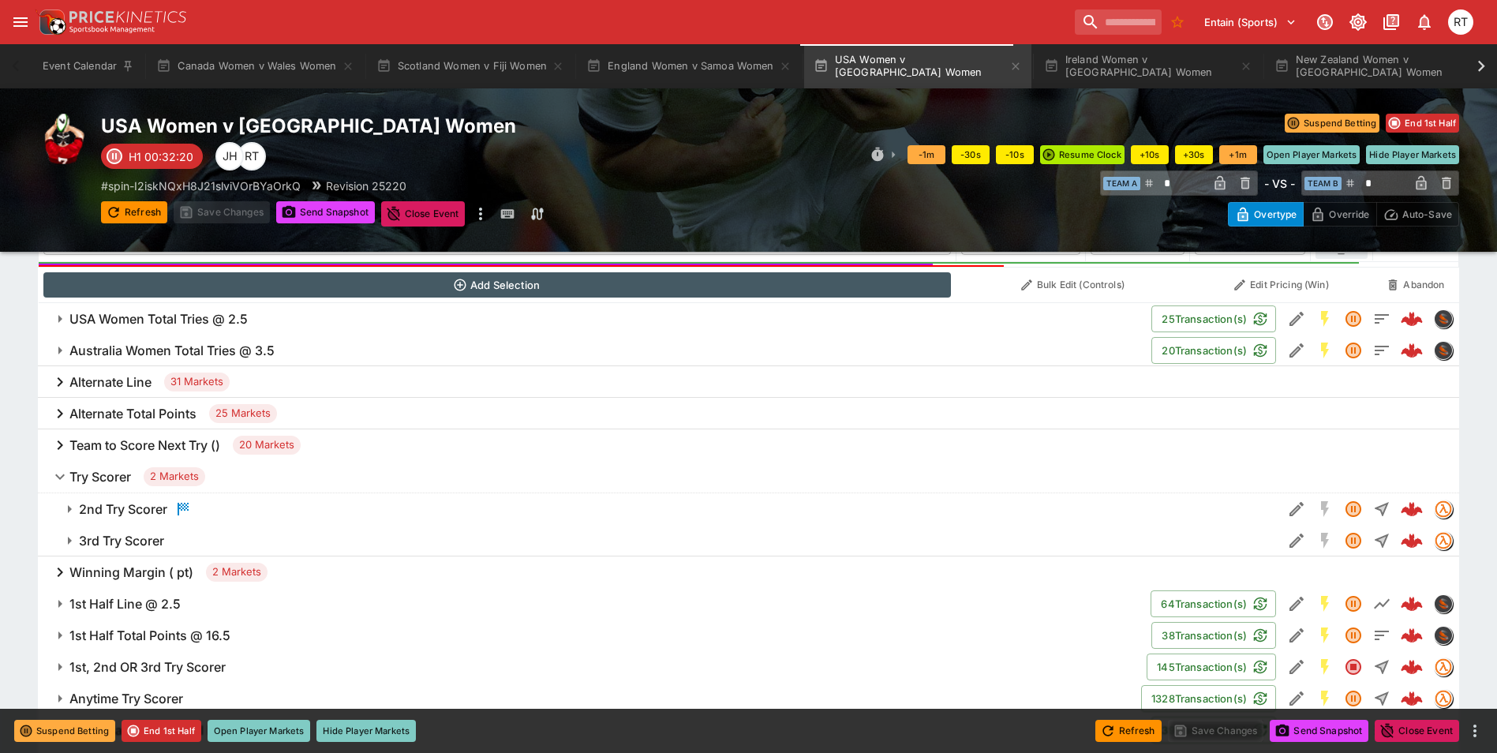
click at [110, 469] on h6 "Try Scorer" at bounding box center [100, 477] width 62 height 17
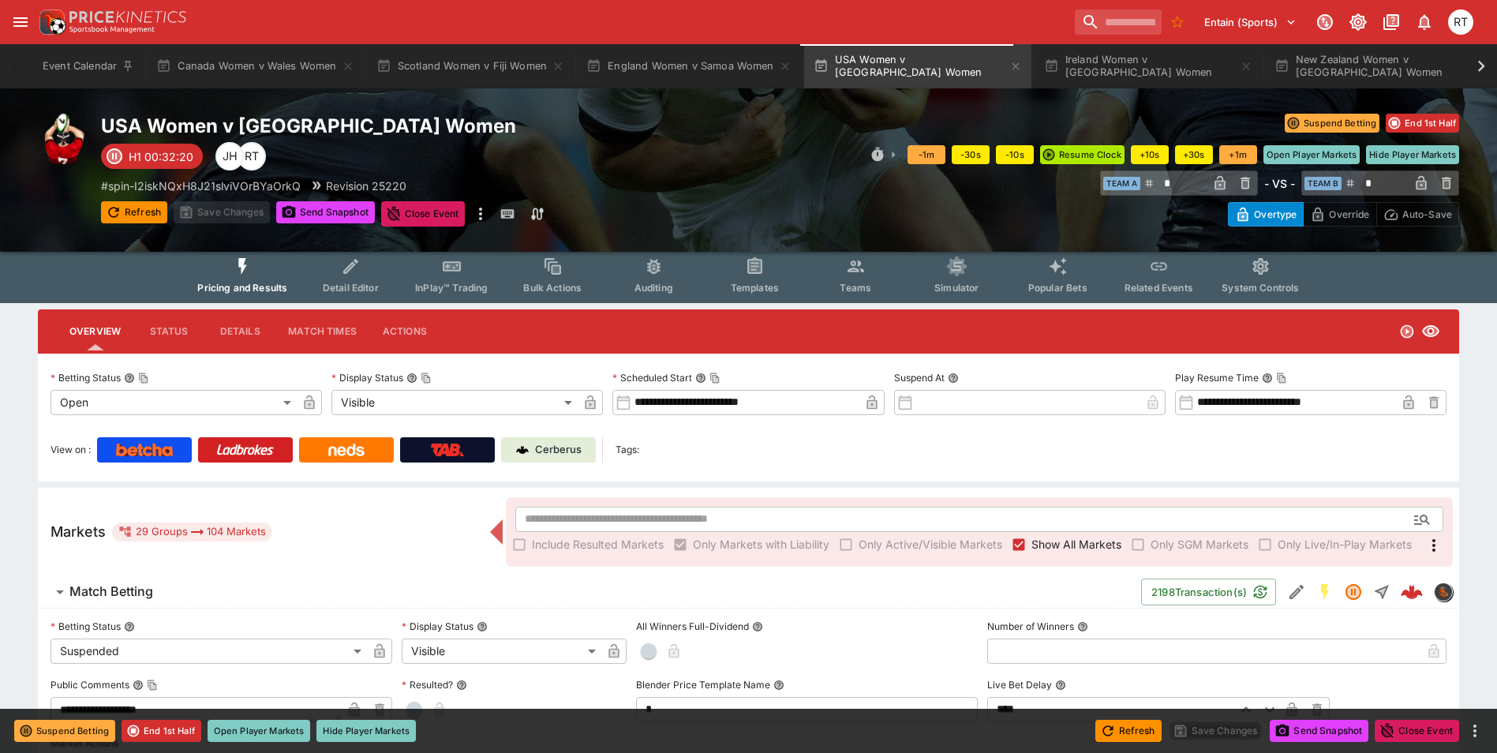
scroll to position [0, 0]
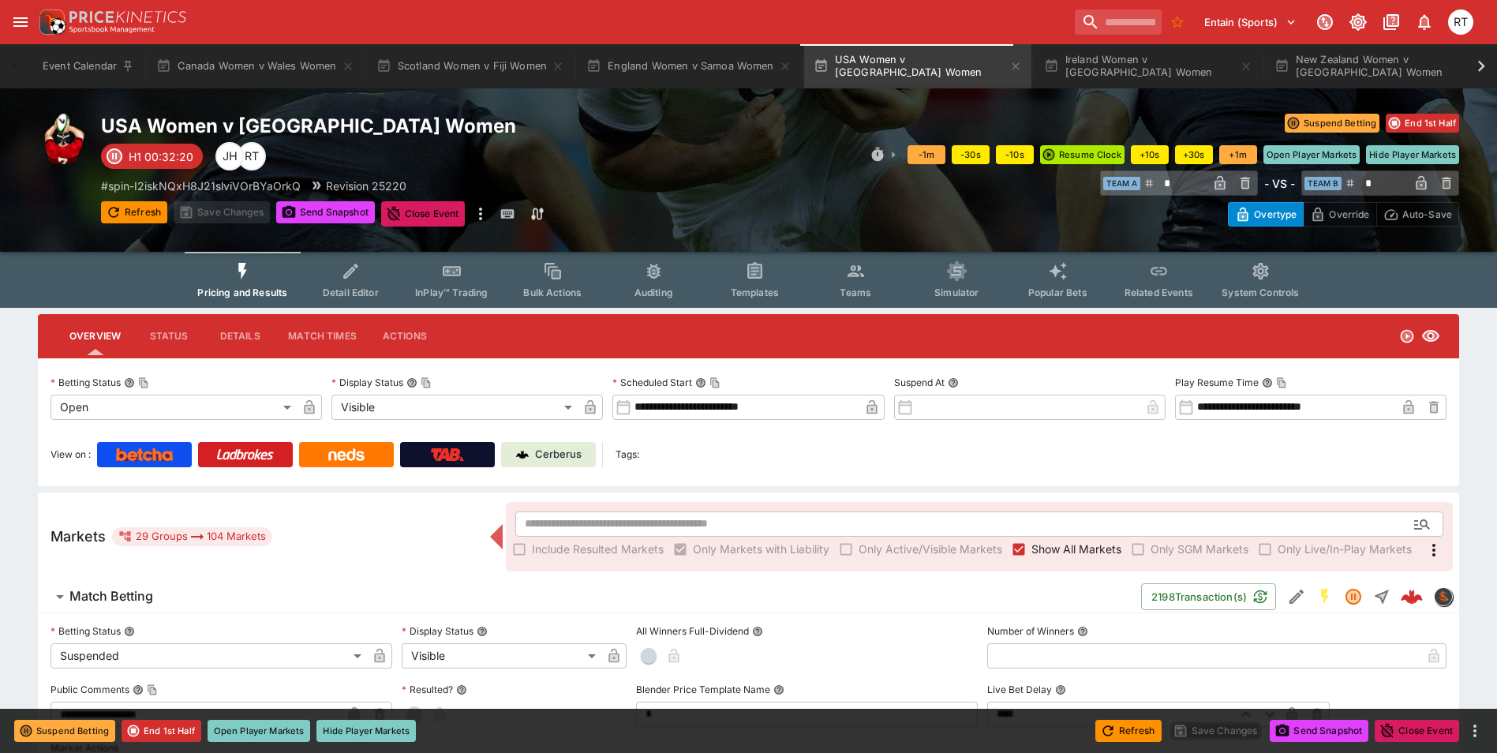
click at [445, 285] on button "InPlay™ Trading" at bounding box center [451, 280] width 101 height 56
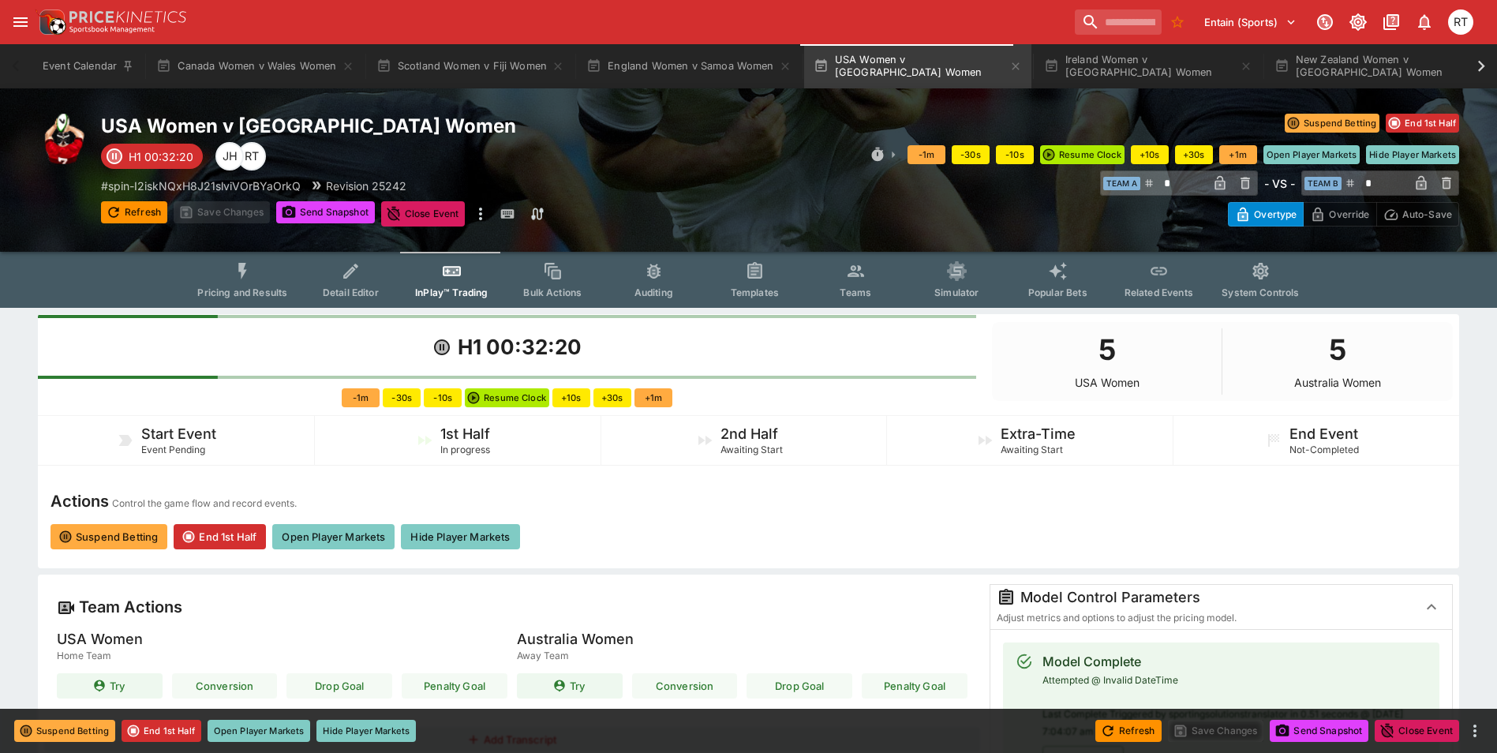
scroll to position [158, 0]
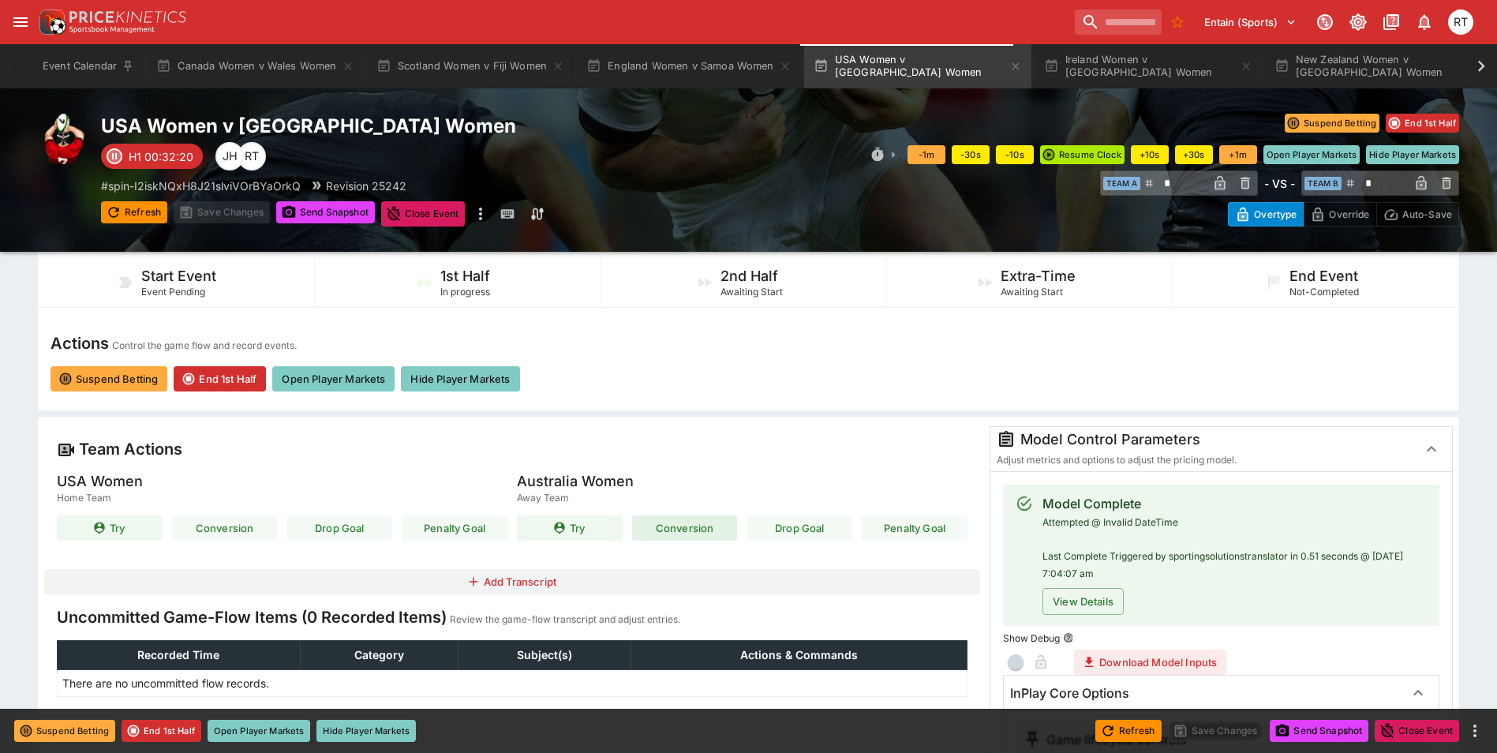
click at [692, 529] on button "Conversion" at bounding box center [685, 527] width 106 height 25
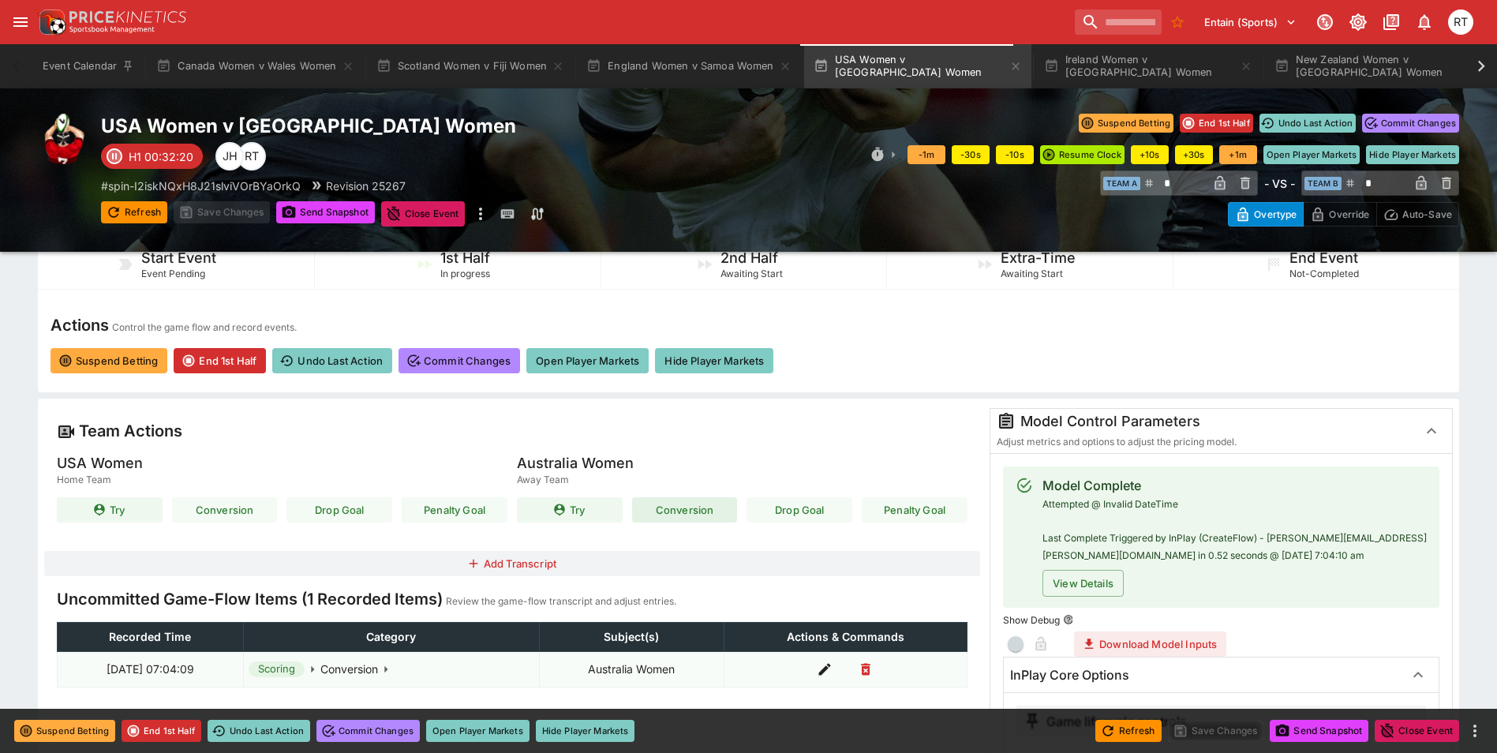
scroll to position [316, 0]
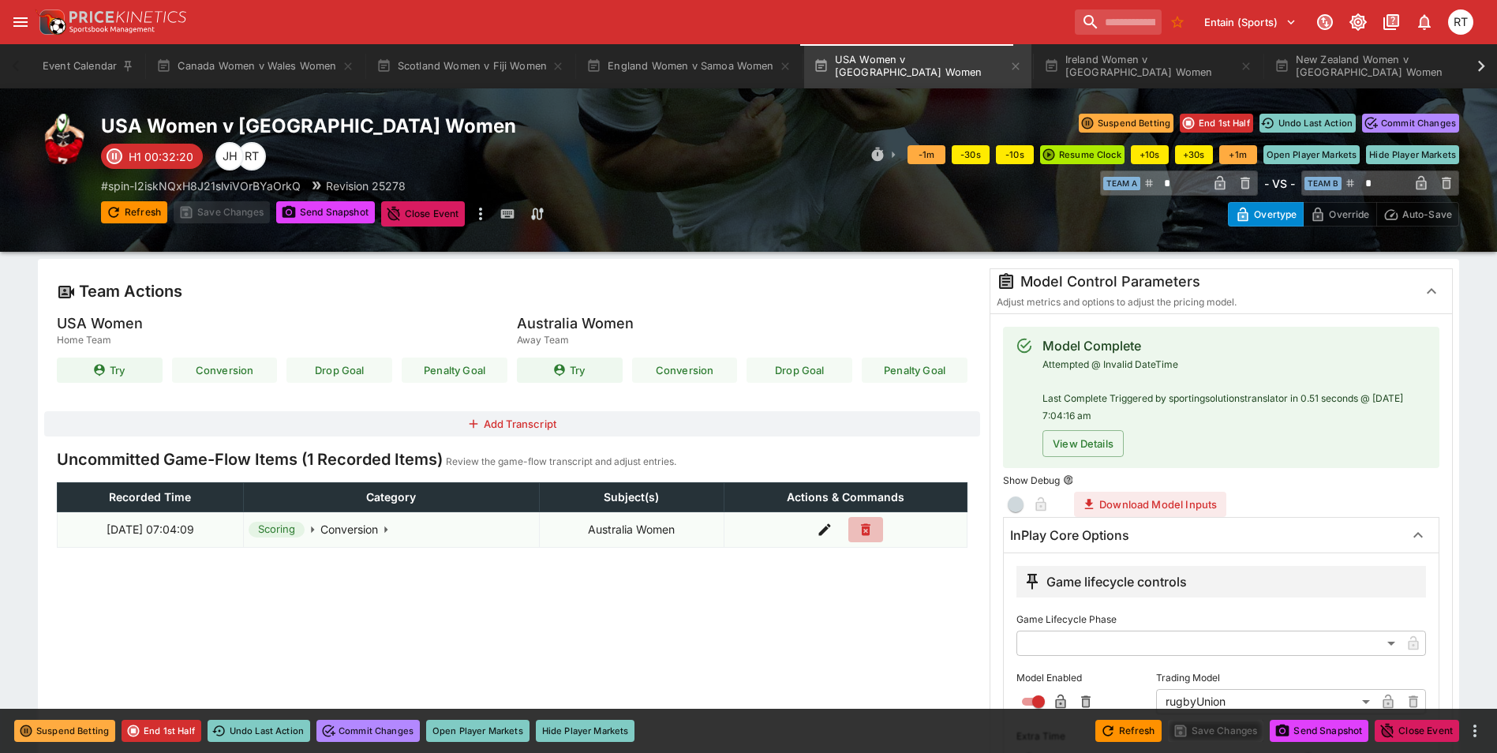
click at [874, 531] on icon "button" at bounding box center [866, 530] width 16 height 16
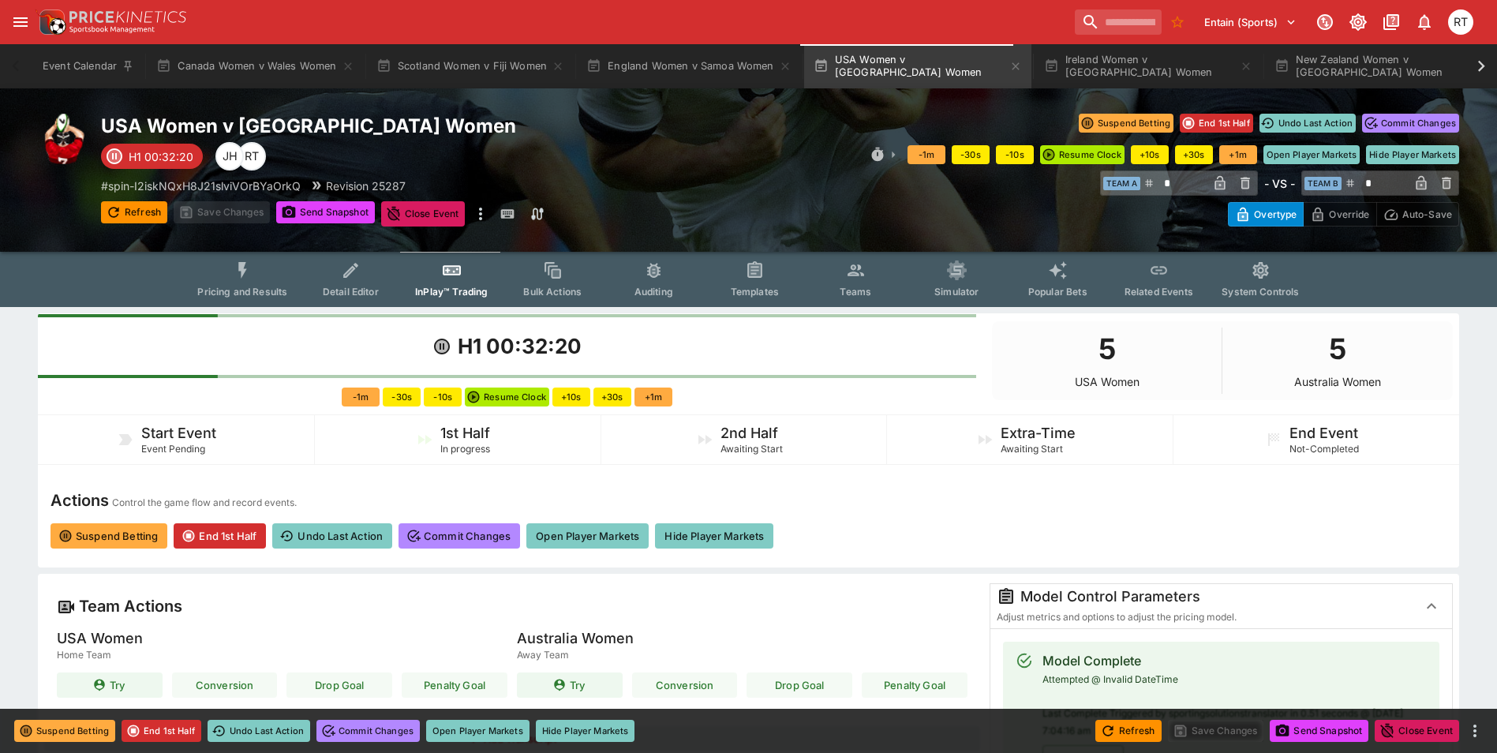
scroll to position [0, 0]
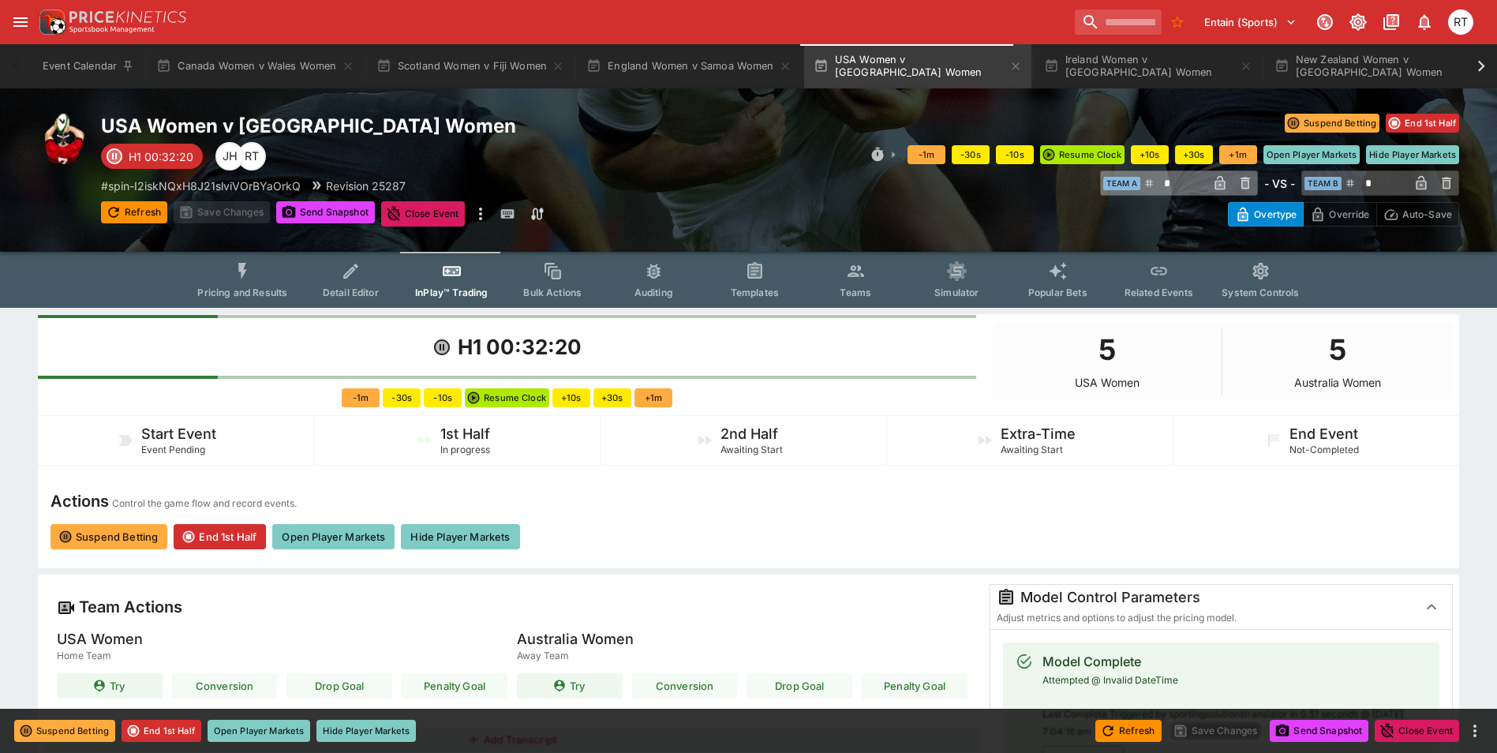
click at [1191, 185] on input "*" at bounding box center [1180, 182] width 53 height 25
drag, startPoint x: 1191, startPoint y: 185, endPoint x: 1160, endPoint y: 184, distance: 31.6
click at [1160, 184] on input "*" at bounding box center [1180, 182] width 53 height 25
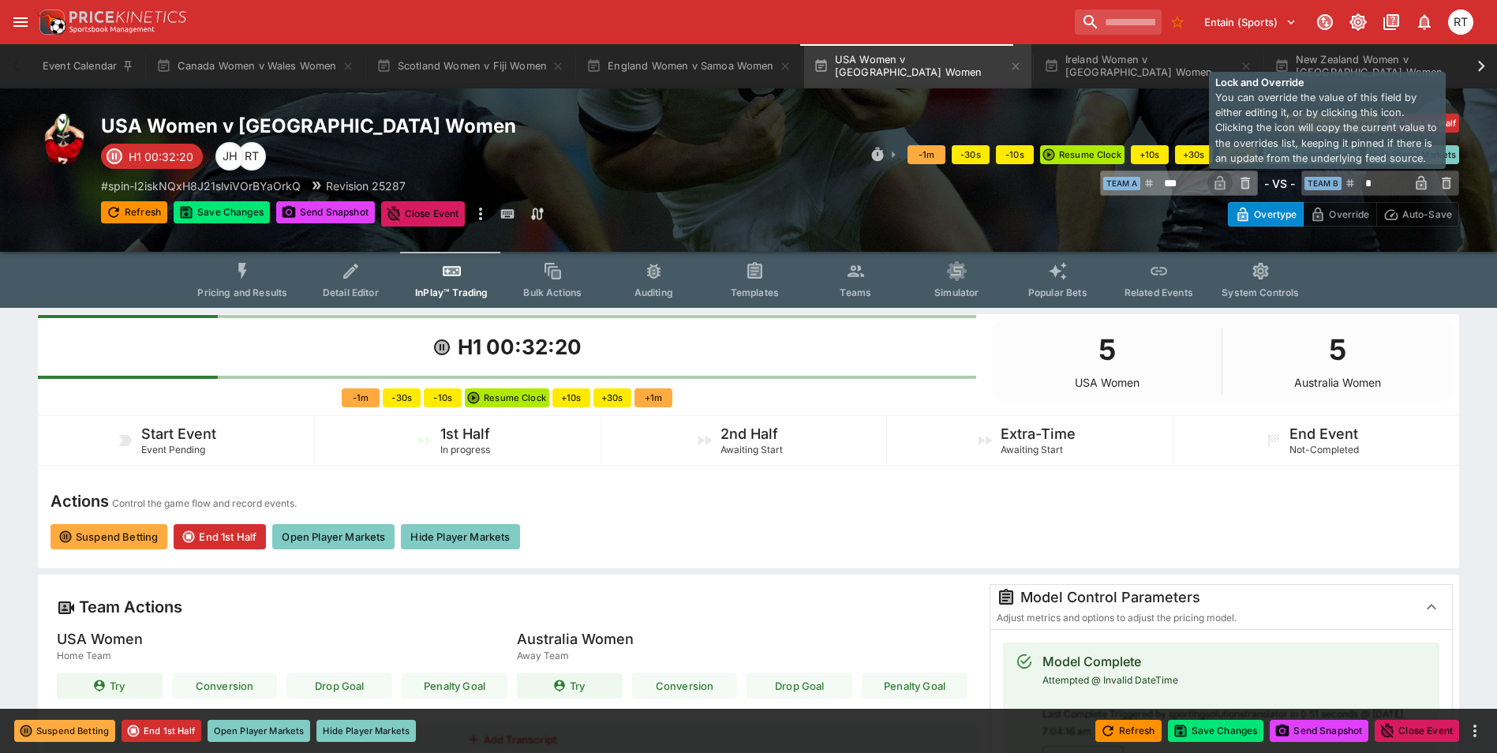
click at [1221, 181] on icon "button" at bounding box center [1219, 183] width 10 height 14
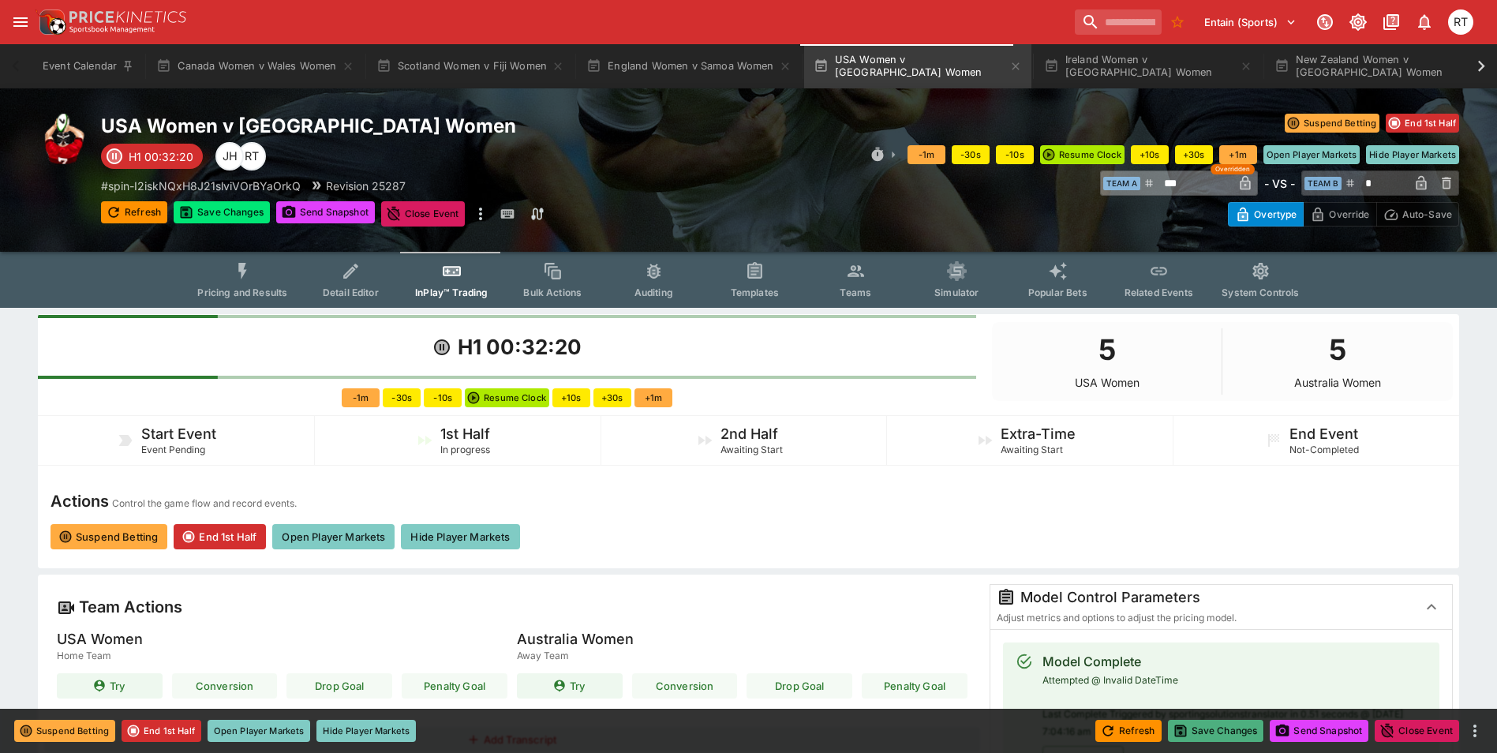
click at [1240, 731] on button "Save Changes" at bounding box center [1216, 731] width 96 height 22
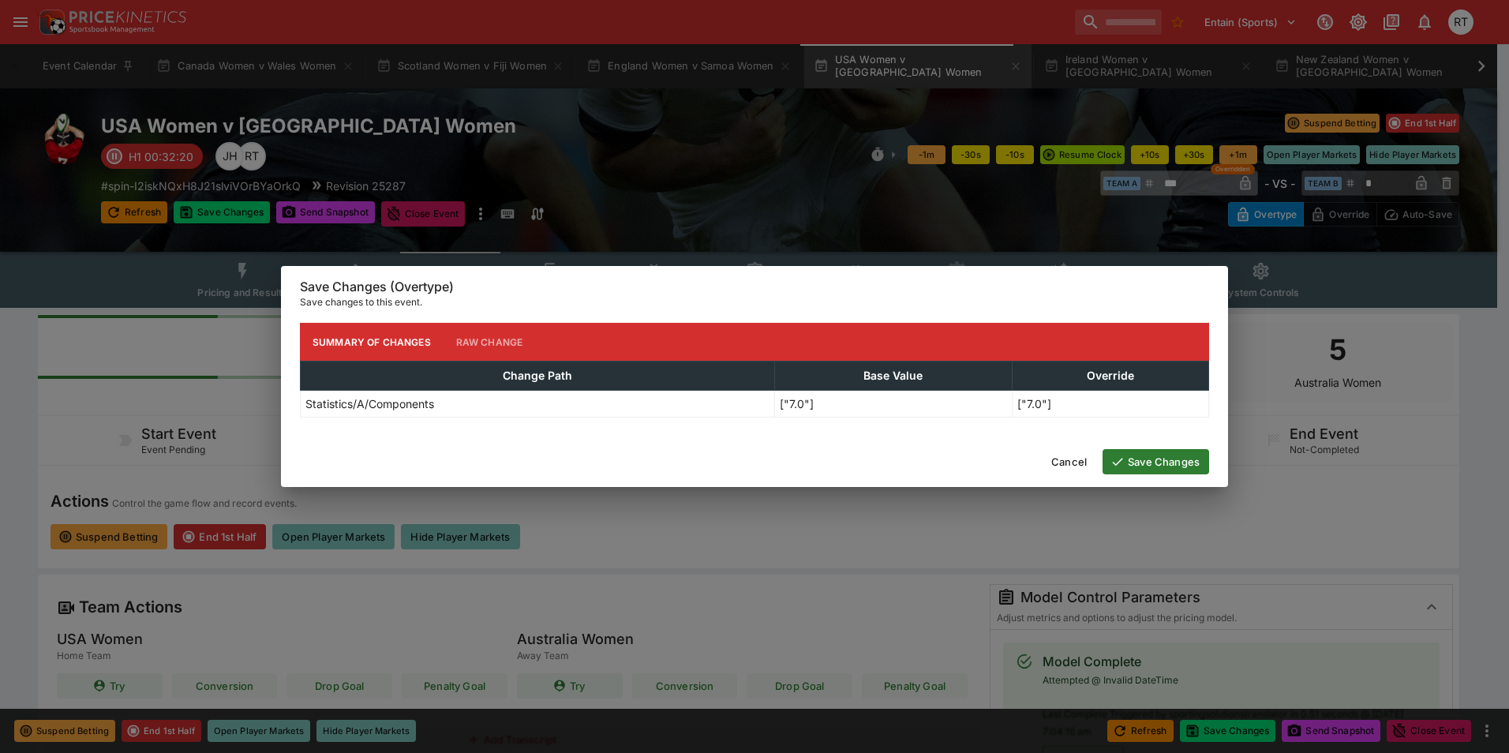
click at [1169, 463] on button "Save Changes" at bounding box center [1155, 461] width 107 height 25
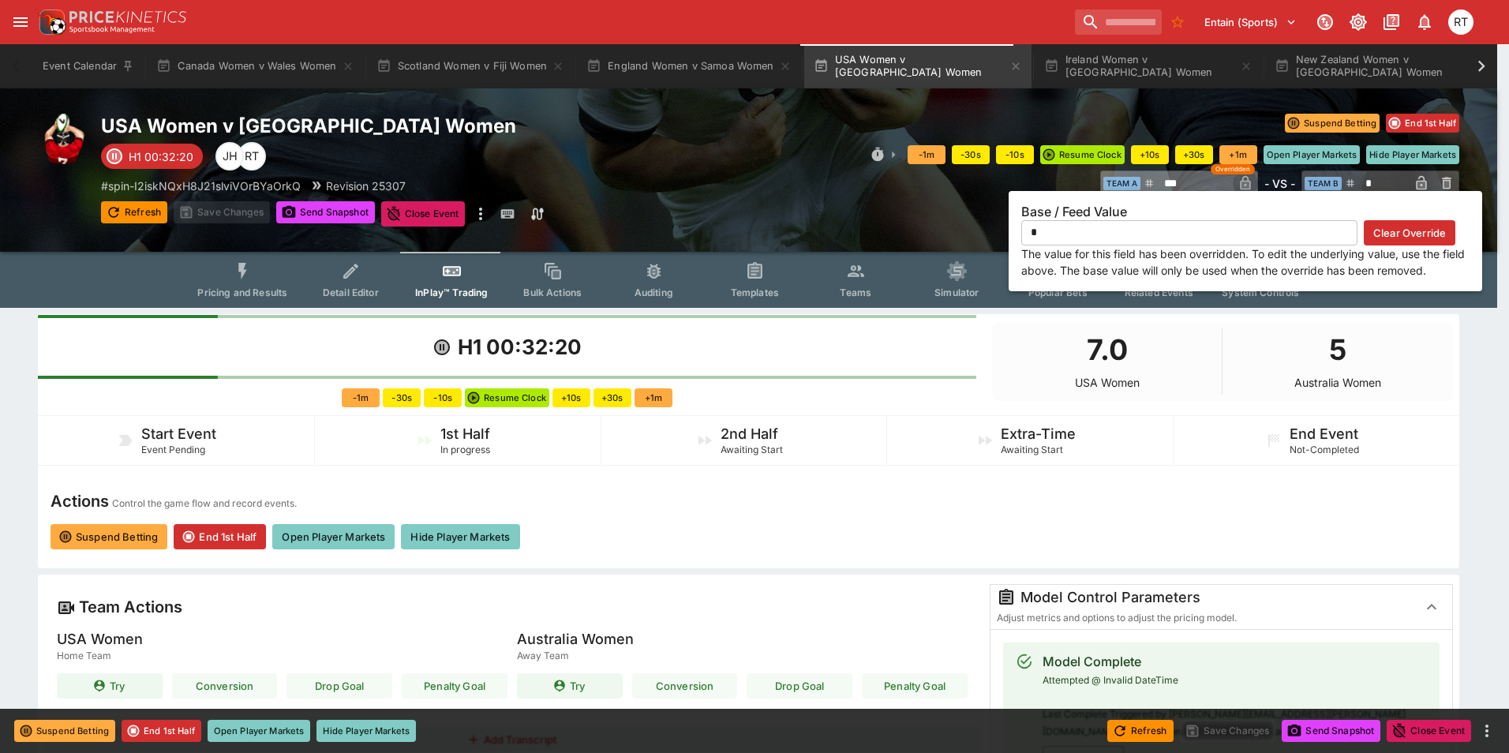
click at [1243, 186] on icon "button" at bounding box center [1245, 184] width 8 height 6
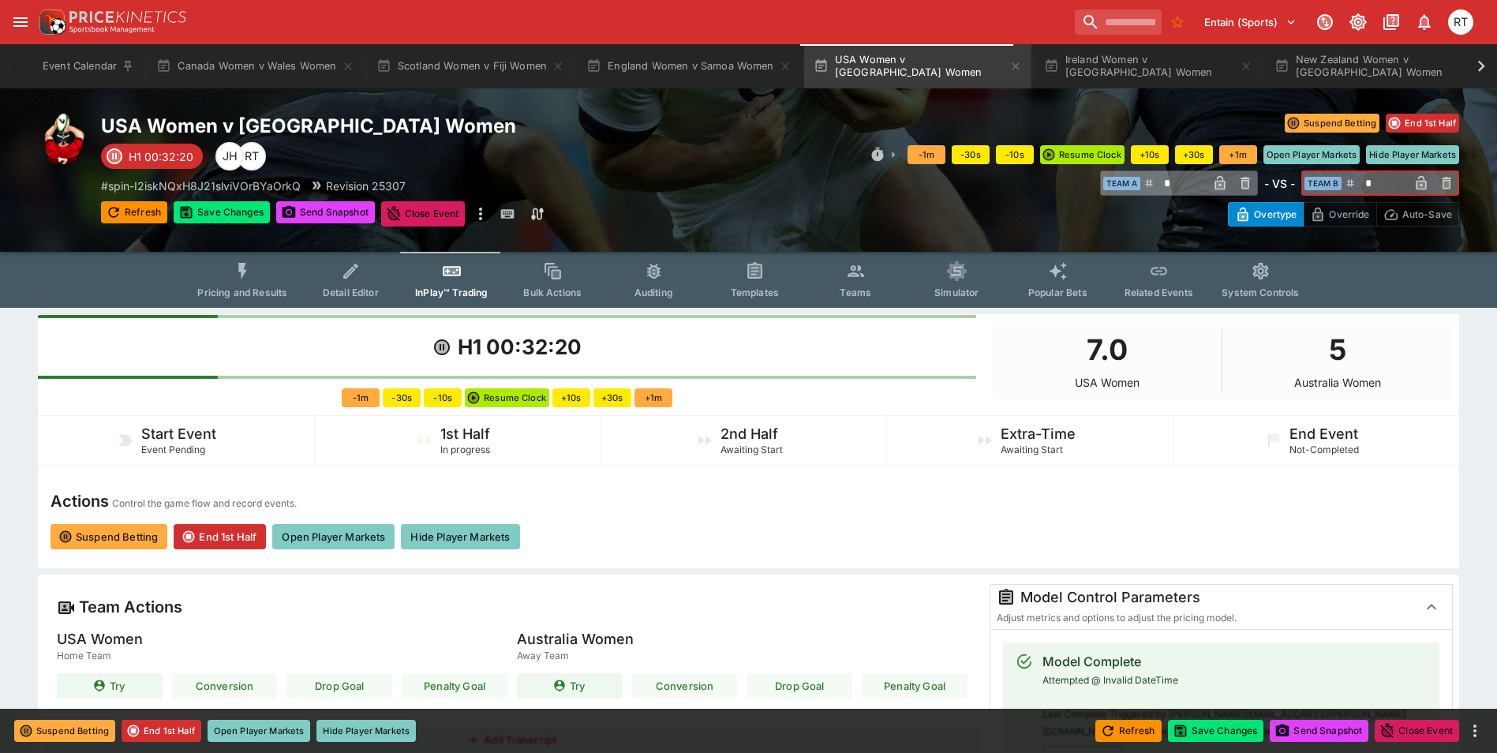
drag, startPoint x: 1394, startPoint y: 181, endPoint x: 1359, endPoint y: 185, distance: 35.6
click at [1359, 185] on input "*" at bounding box center [1382, 182] width 53 height 25
click at [1427, 181] on icon "button" at bounding box center [1421, 183] width 16 height 16
click at [1237, 729] on button "Save Changes" at bounding box center [1216, 731] width 96 height 22
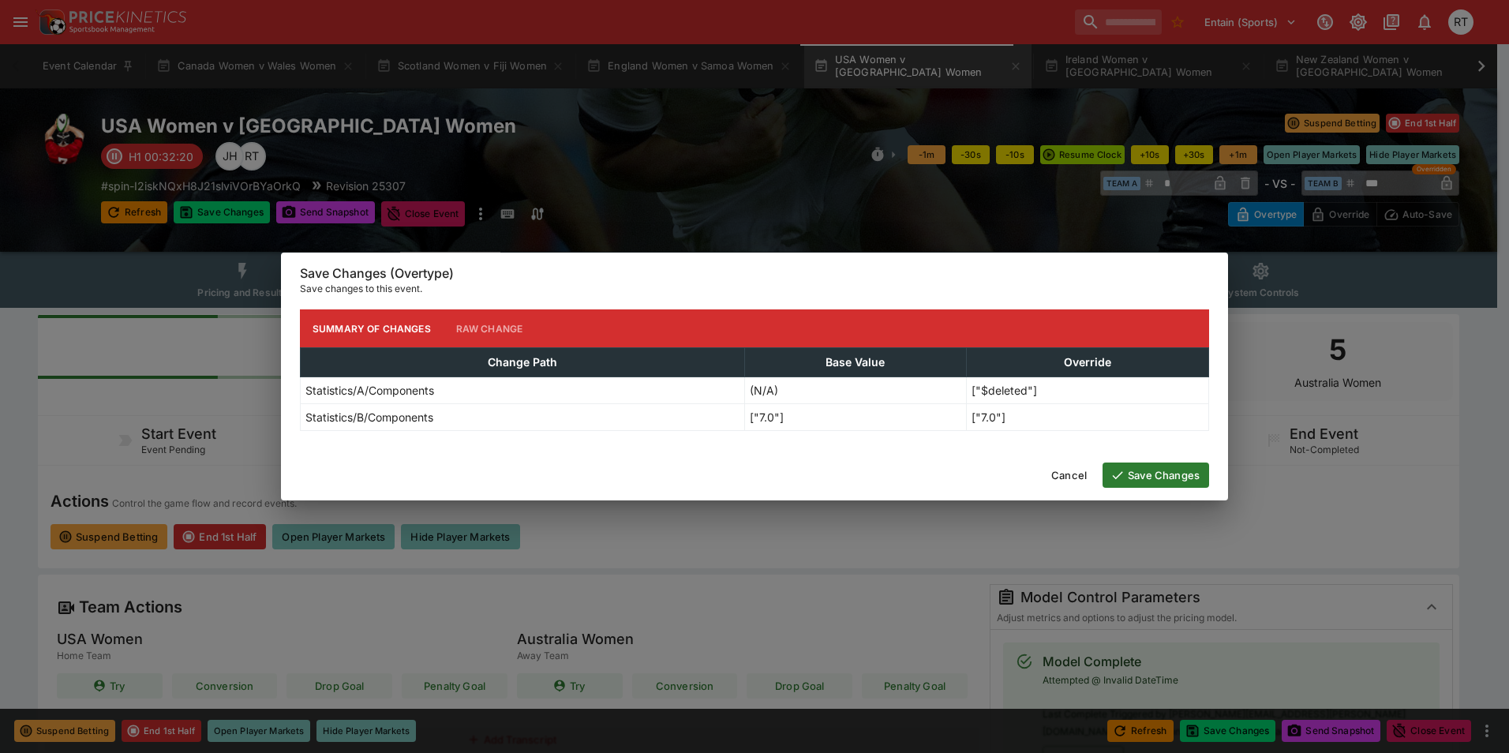
click at [1163, 477] on button "Save Changes" at bounding box center [1155, 474] width 107 height 25
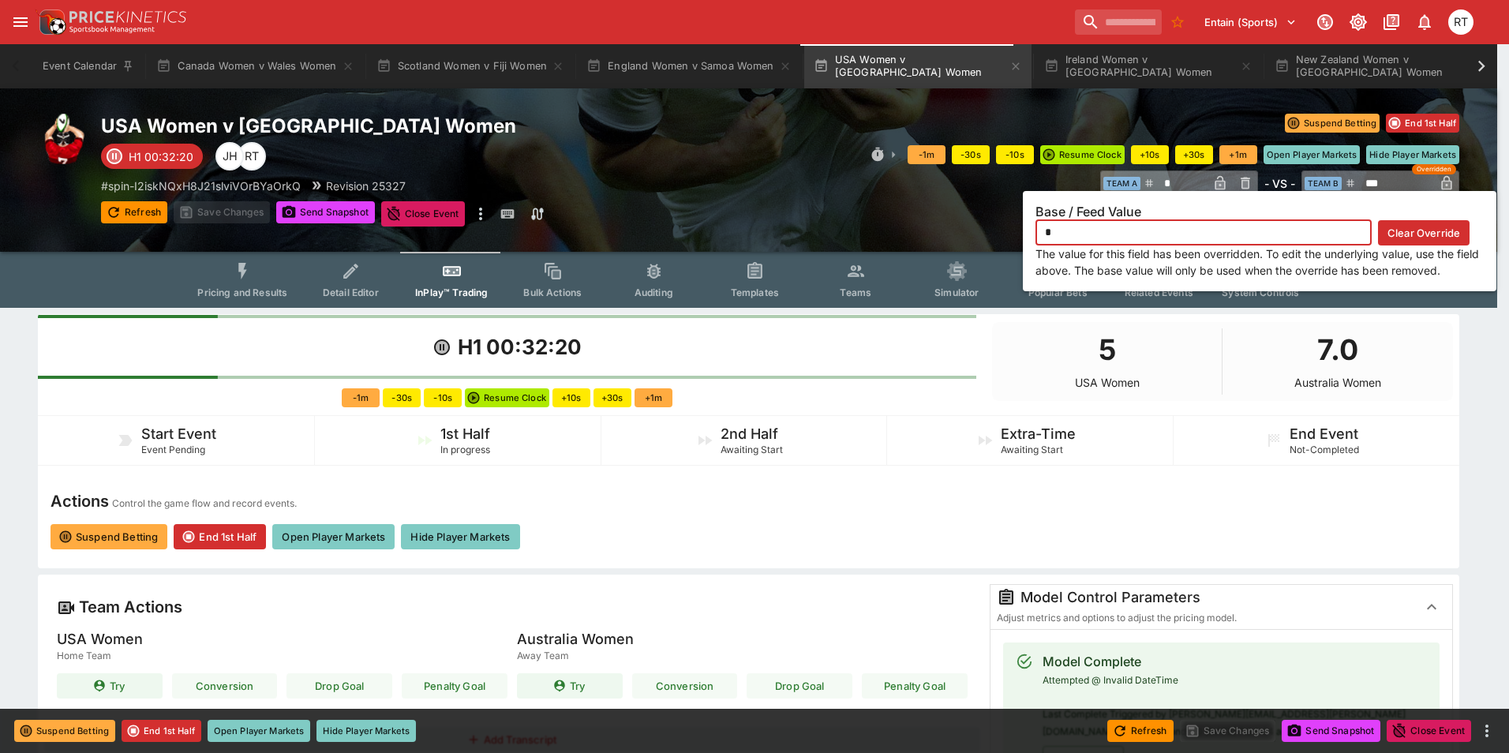
click at [1442, 184] on icon "button" at bounding box center [1446, 183] width 10 height 14
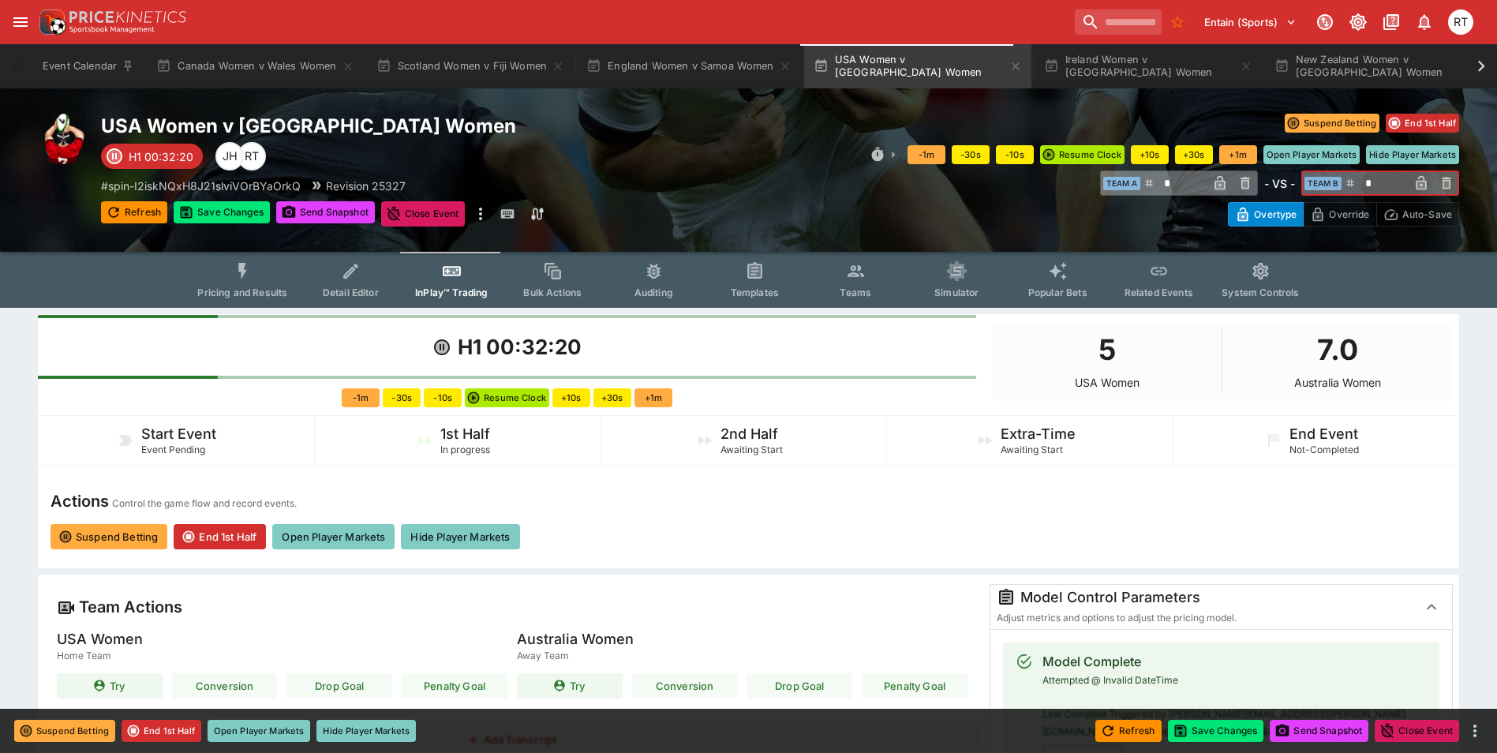
click at [1393, 184] on input "*" at bounding box center [1382, 182] width 53 height 25
click at [1423, 182] on icon "button" at bounding box center [1421, 184] width 8 height 6
click at [1206, 727] on button "Save Changes" at bounding box center [1216, 731] width 96 height 22
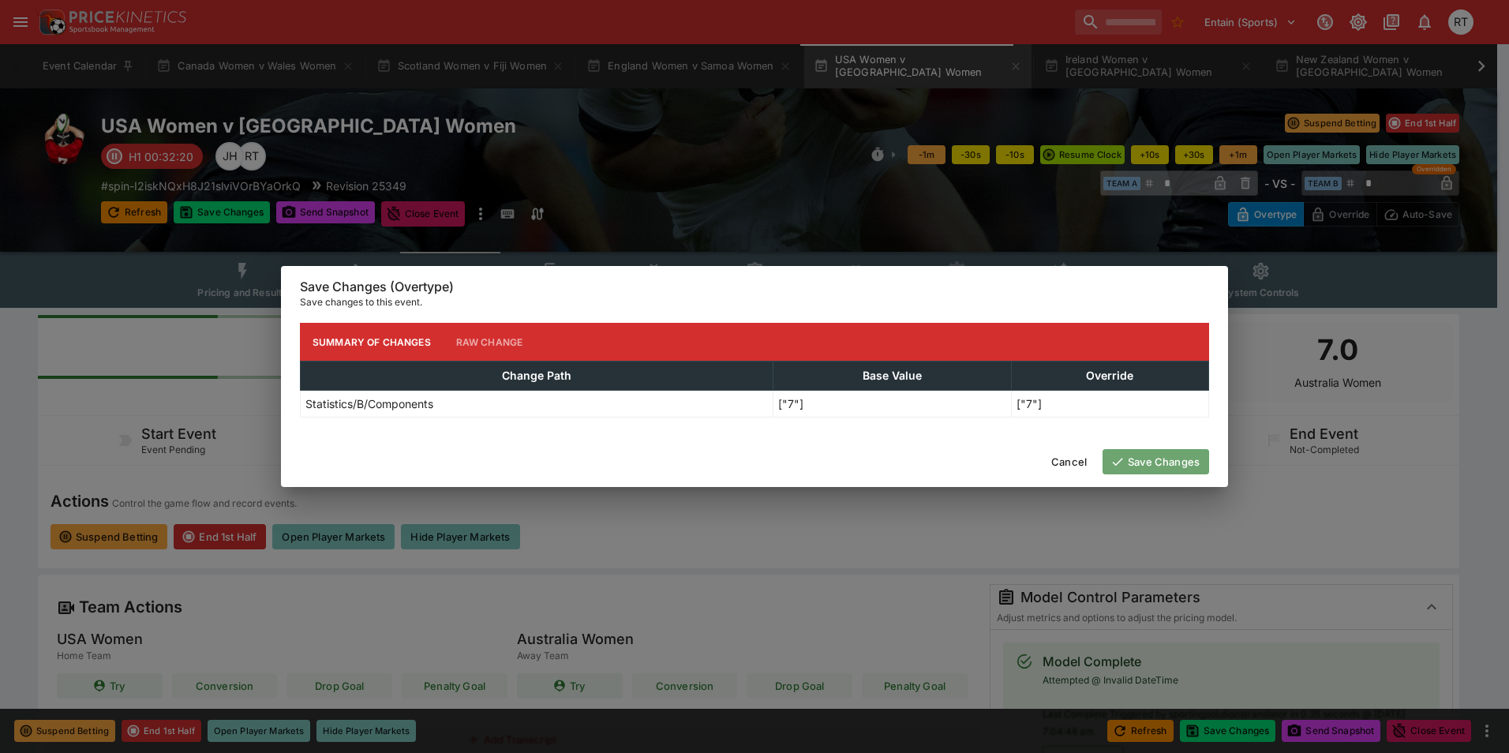
click at [1157, 462] on button "Save Changes" at bounding box center [1155, 461] width 107 height 25
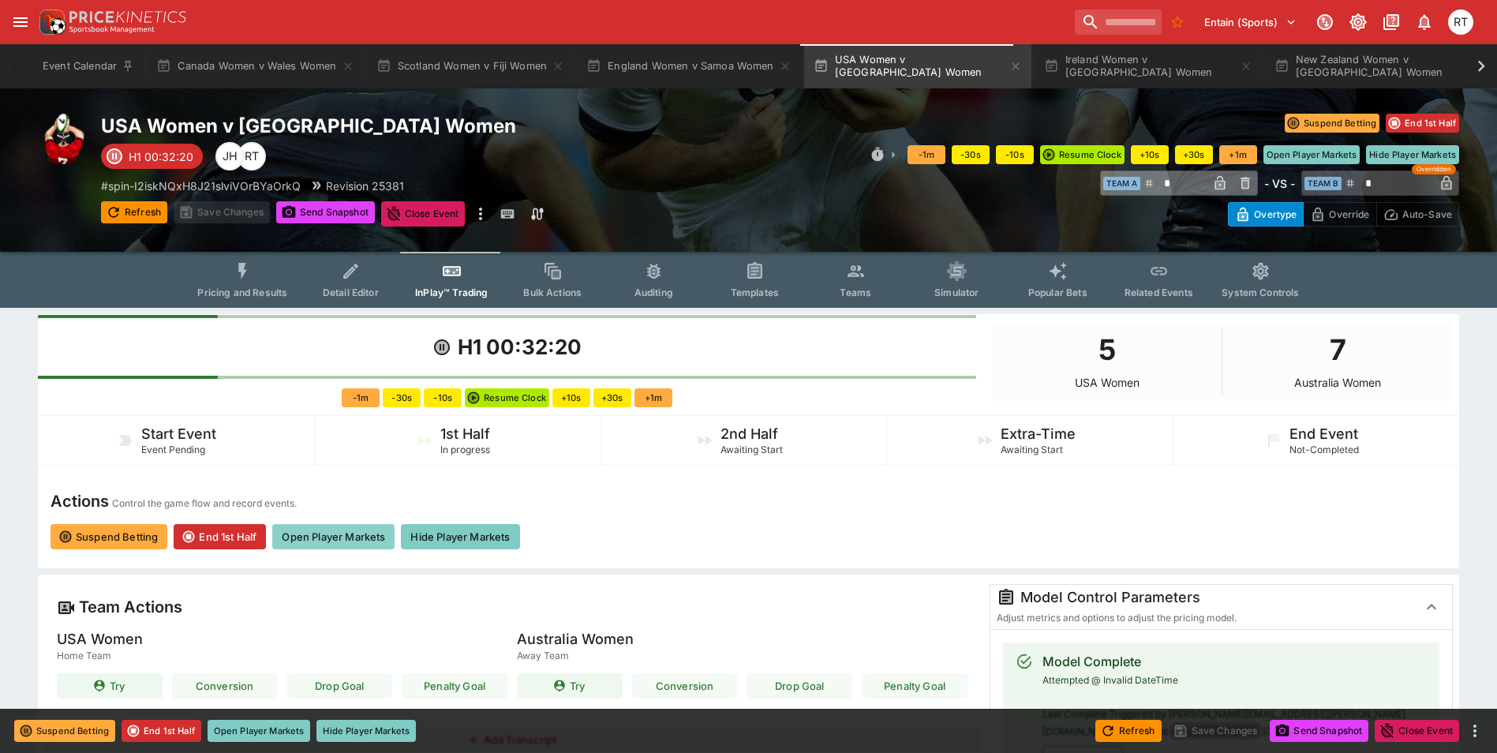
click at [345, 539] on button "Open Player Markets" at bounding box center [333, 536] width 122 height 25
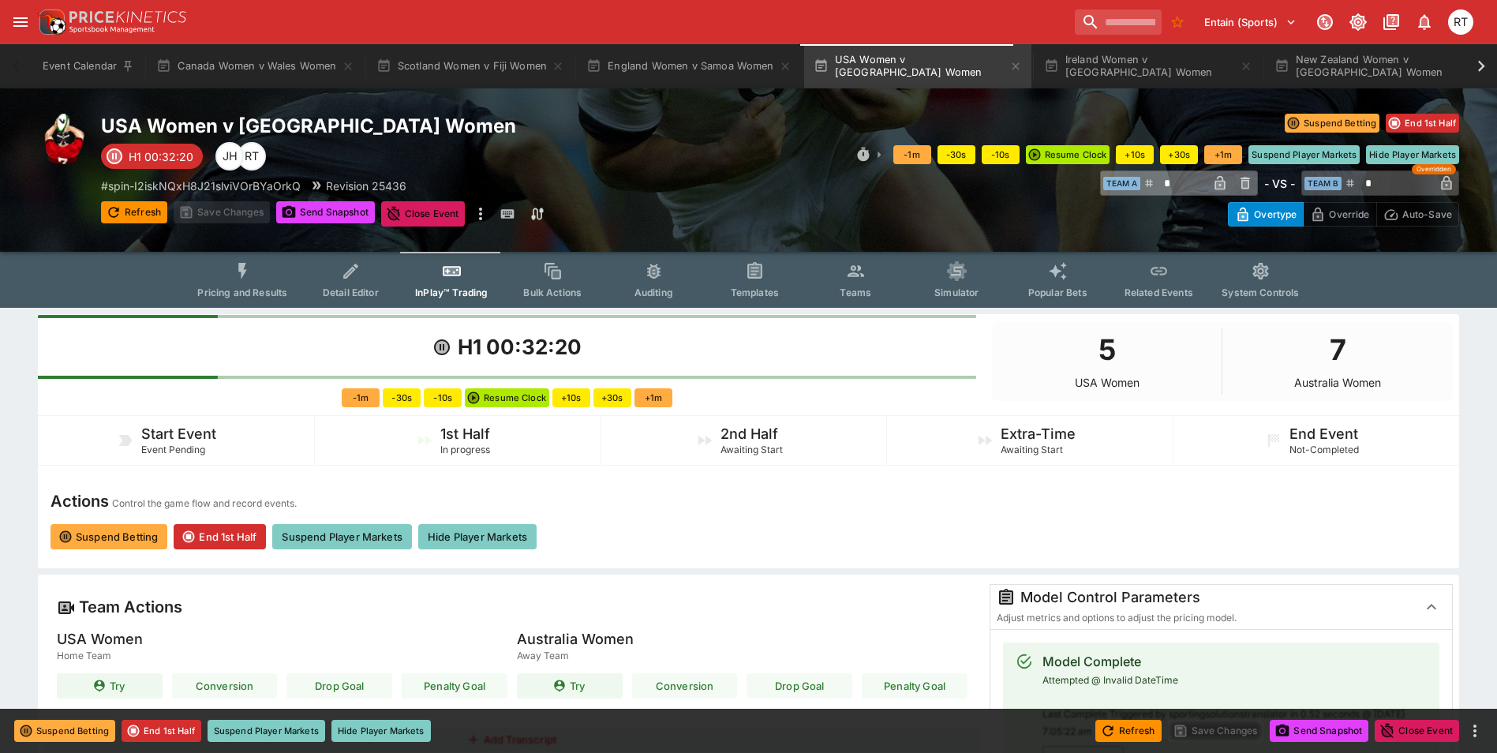
click at [257, 293] on span "Pricing and Results" at bounding box center [242, 292] width 90 height 12
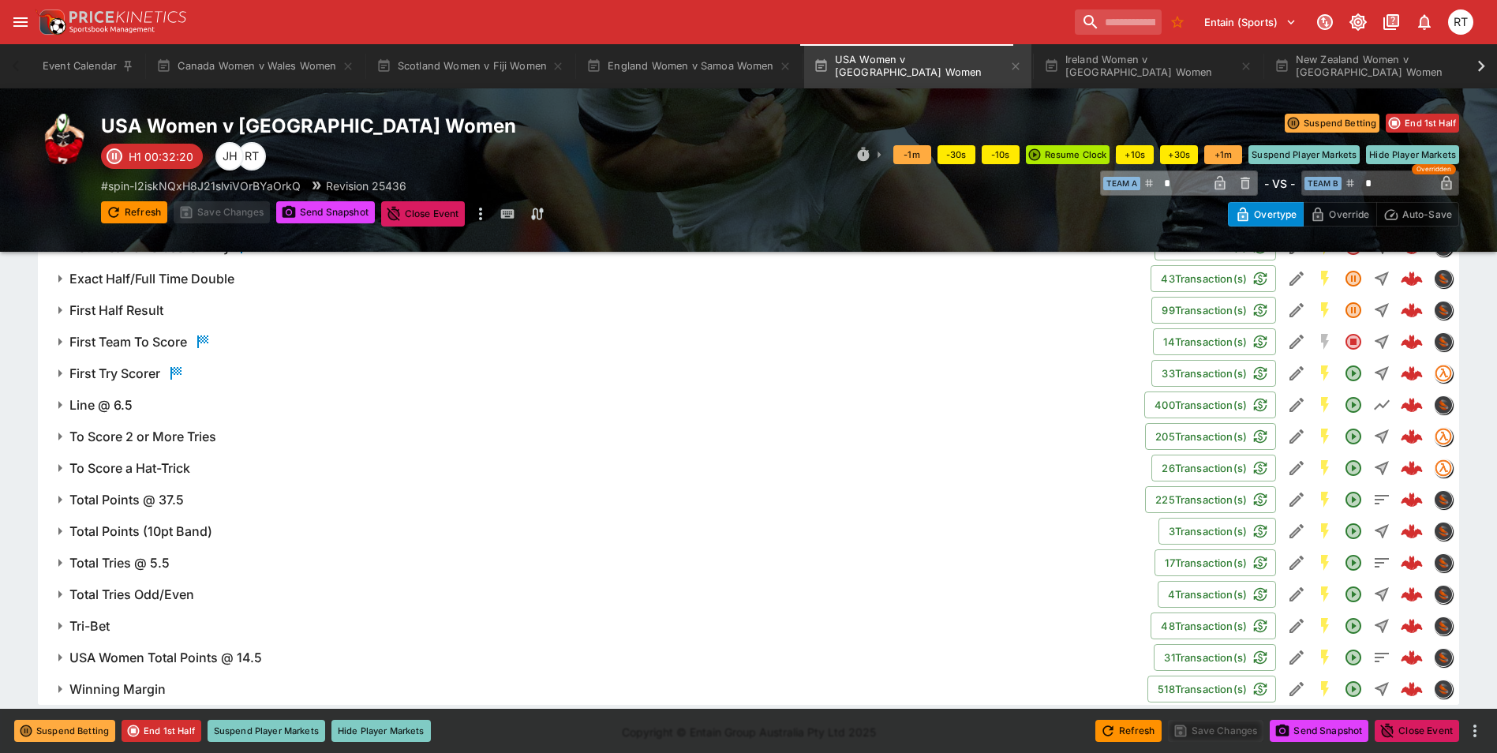
scroll to position [1211, 0]
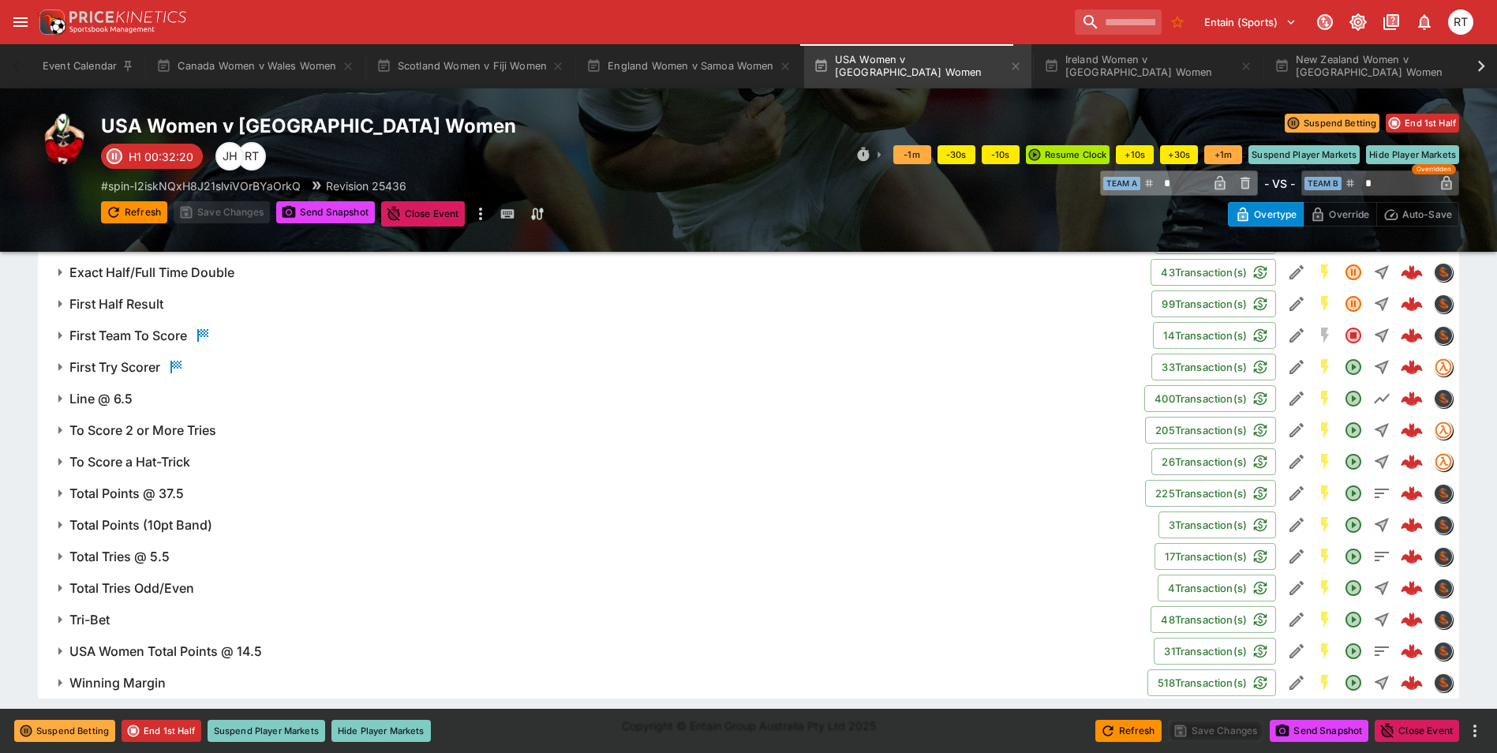
click at [144, 307] on h6 "First Half Result" at bounding box center [116, 304] width 94 height 17
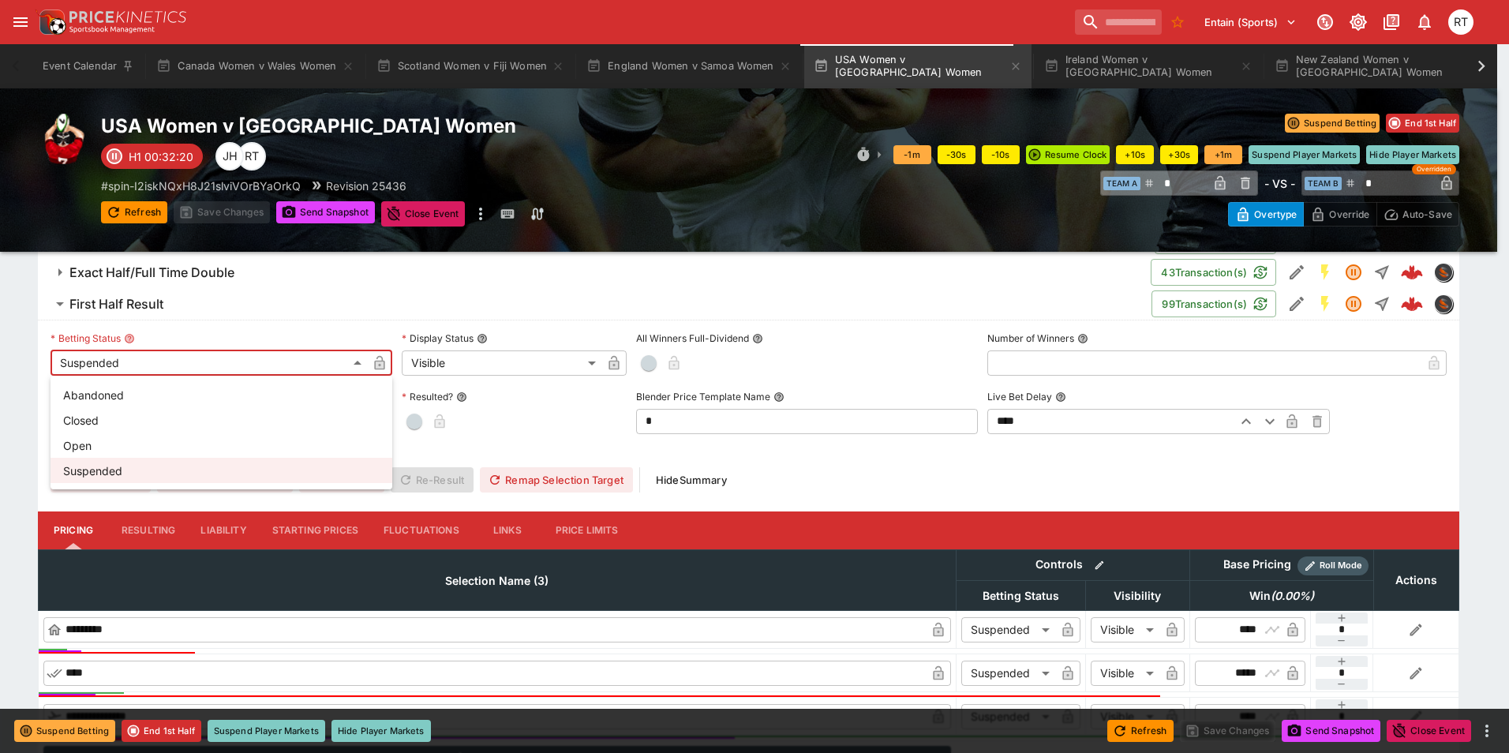
click at [127, 416] on li "Closed" at bounding box center [222, 419] width 342 height 25
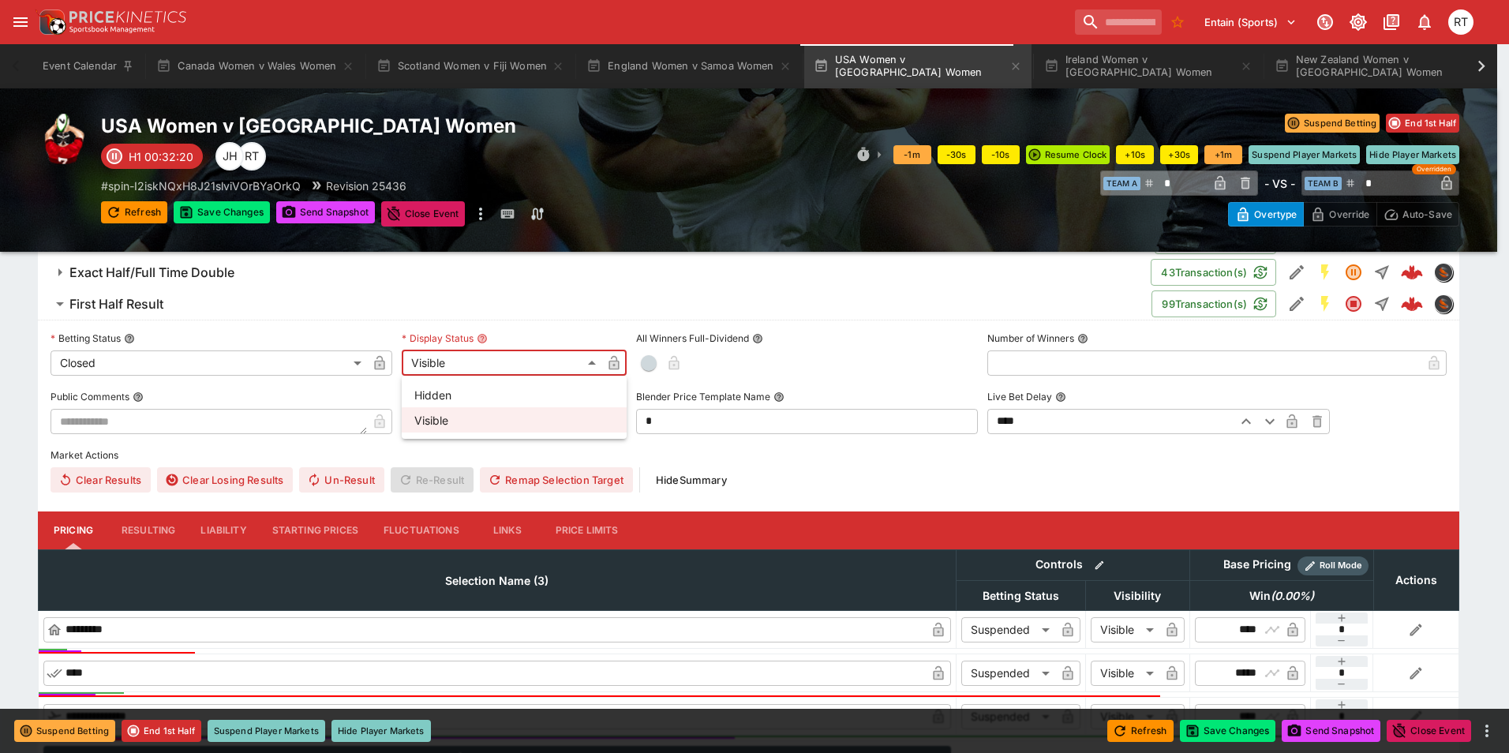
drag, startPoint x: 436, startPoint y: 391, endPoint x: 517, endPoint y: 385, distance: 80.7
click at [449, 389] on li "Hidden" at bounding box center [514, 394] width 225 height 25
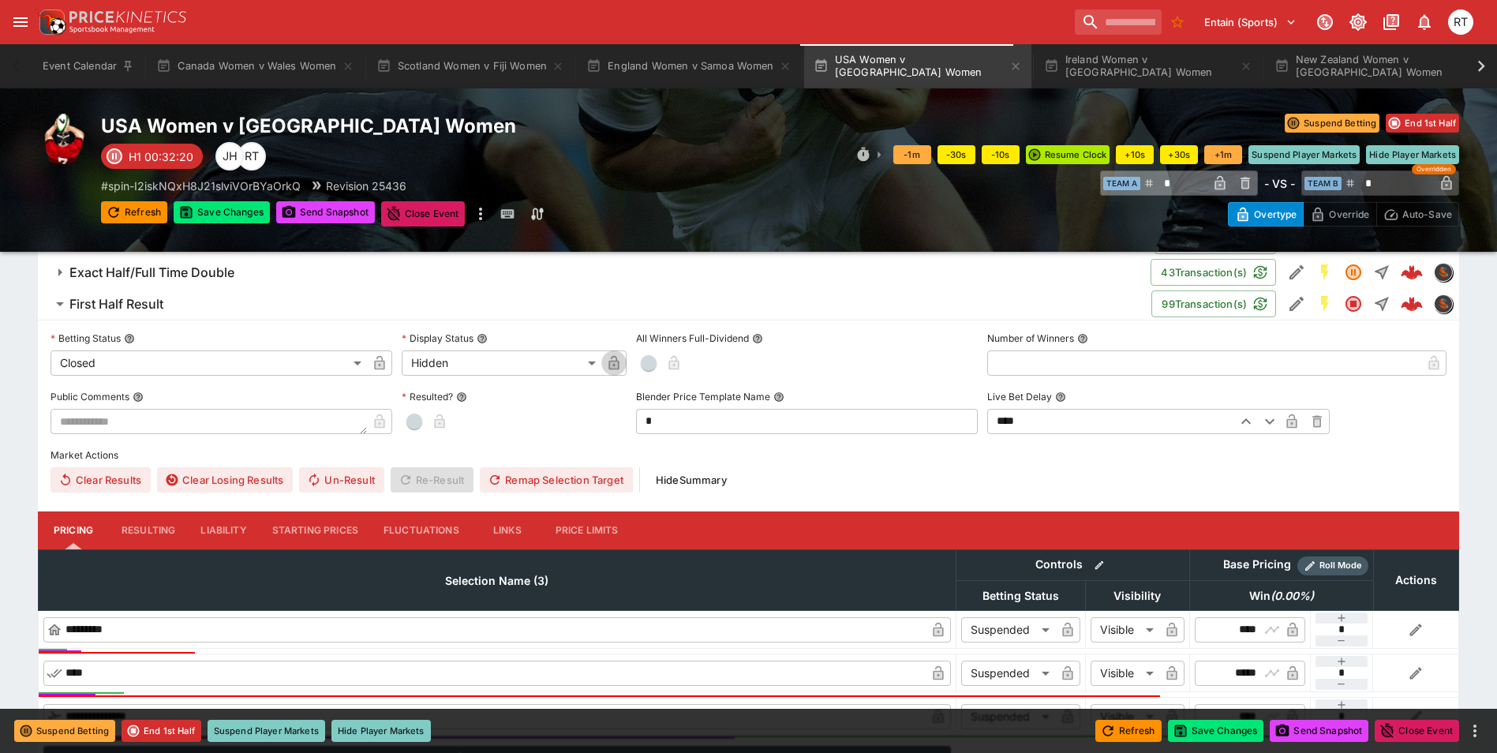
click at [615, 361] on icon "button" at bounding box center [613, 363] width 10 height 14
click at [380, 363] on icon "button" at bounding box center [380, 364] width 8 height 6
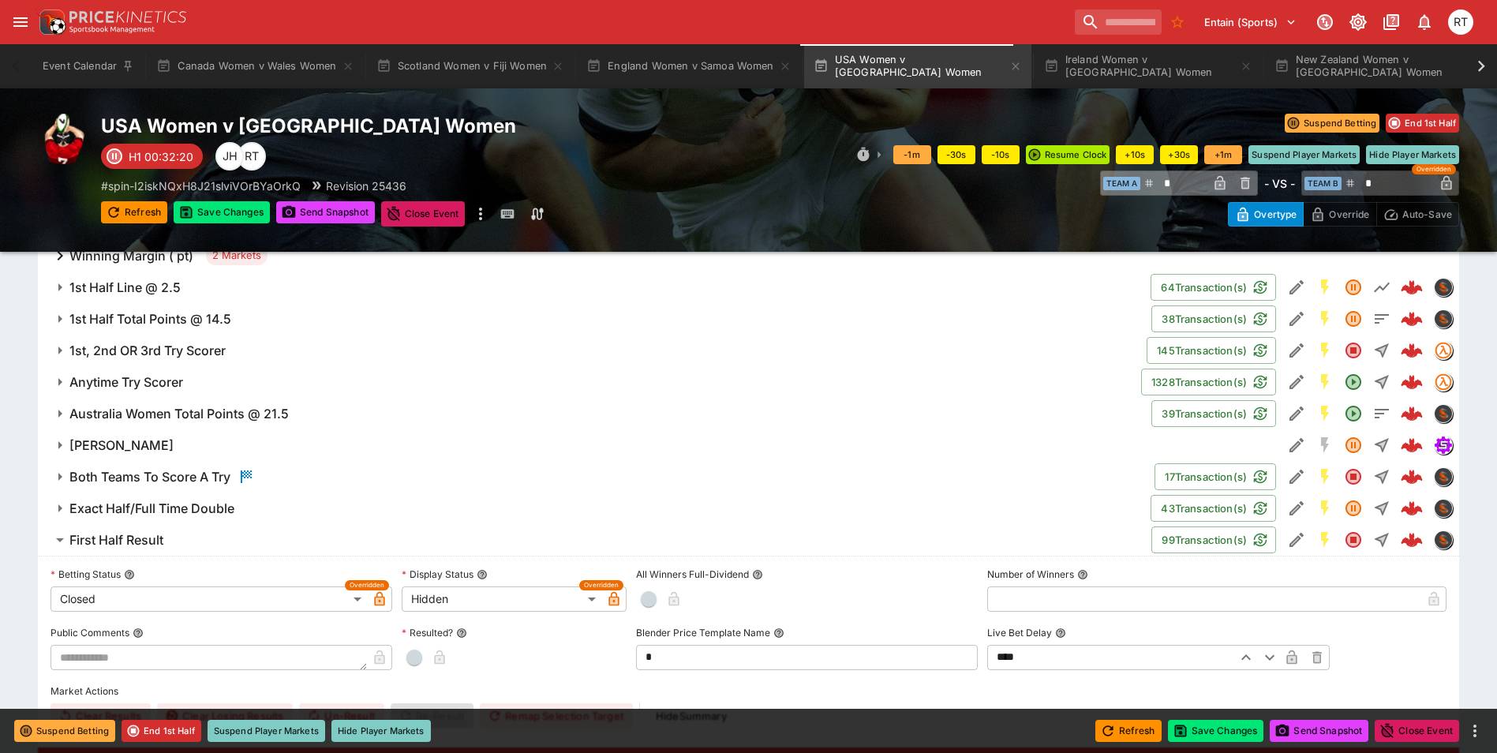
scroll to position [975, 0]
click at [189, 324] on h6 "1st Half Total Points @ 14.5" at bounding box center [150, 320] width 162 height 17
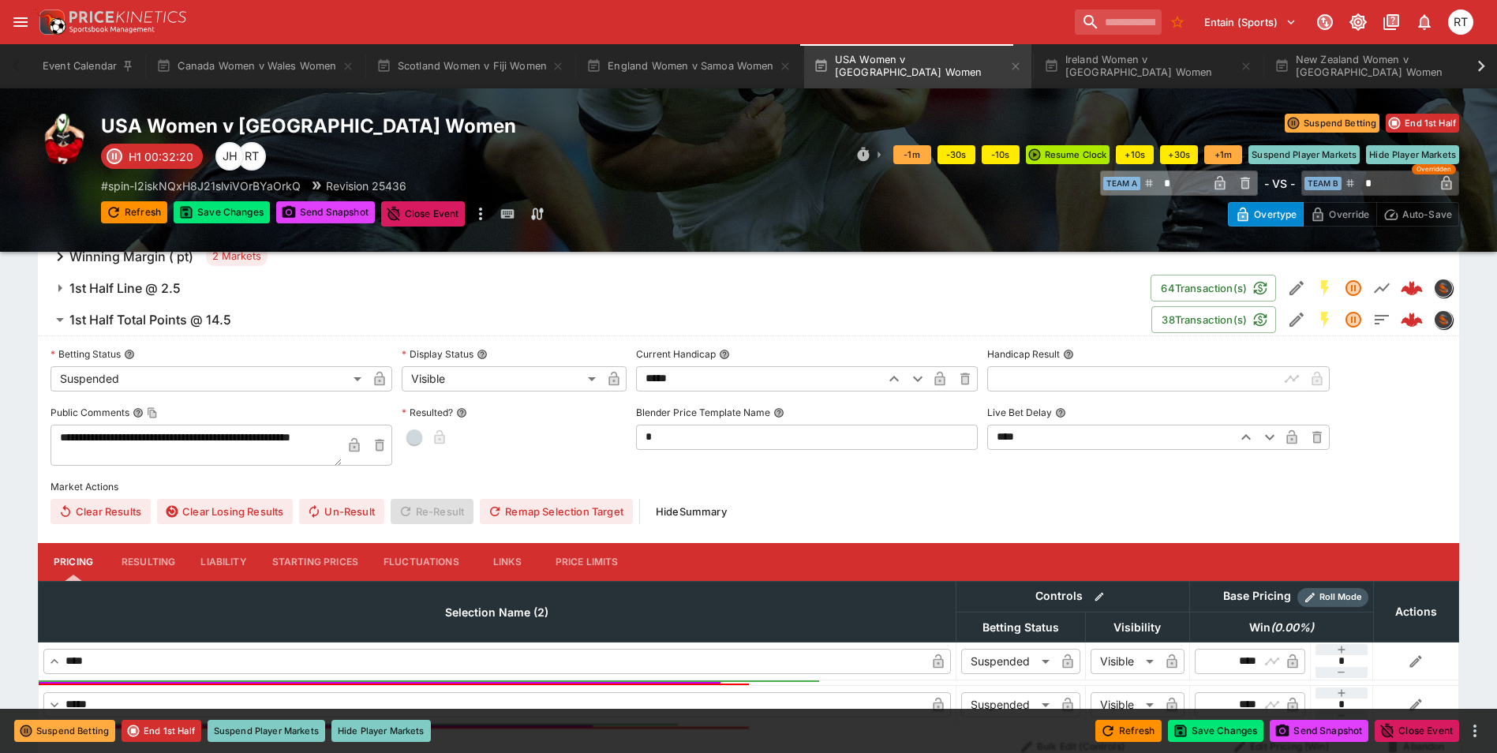
click at [227, 373] on body "**********" at bounding box center [748, 450] width 1497 height 2851
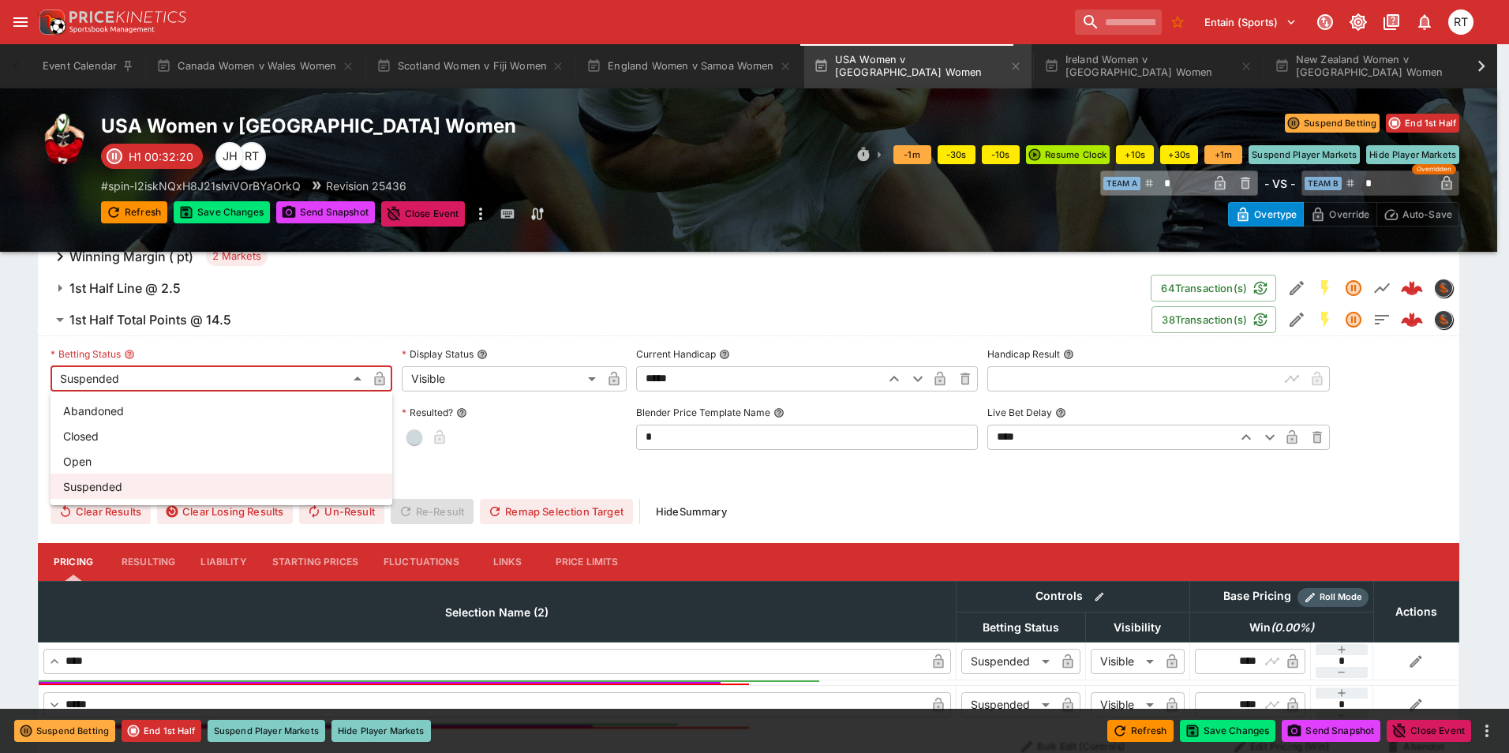
drag, startPoint x: 122, startPoint y: 436, endPoint x: 331, endPoint y: 410, distance: 211.5
click at [122, 436] on li "Closed" at bounding box center [222, 435] width 342 height 25
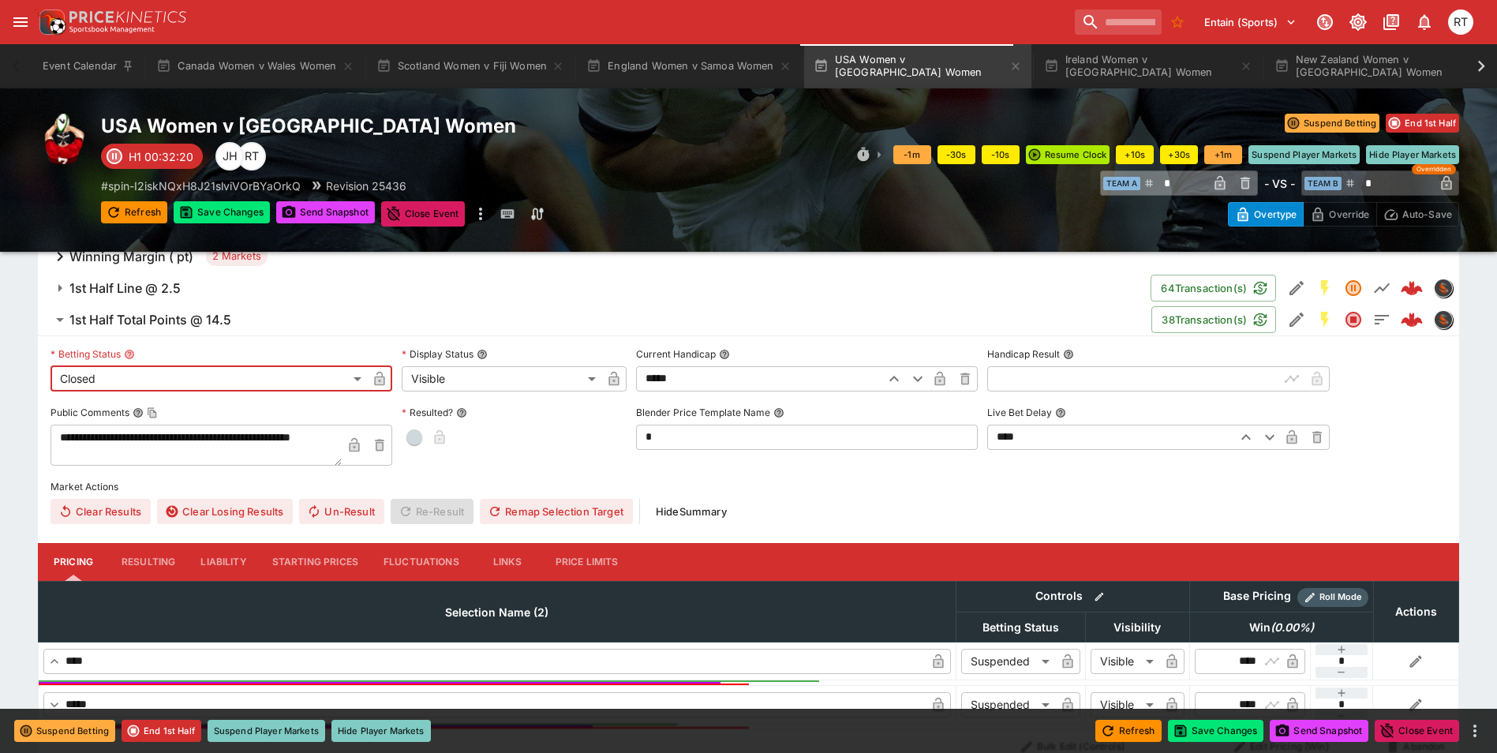
click at [425, 384] on body "**********" at bounding box center [748, 450] width 1497 height 2851
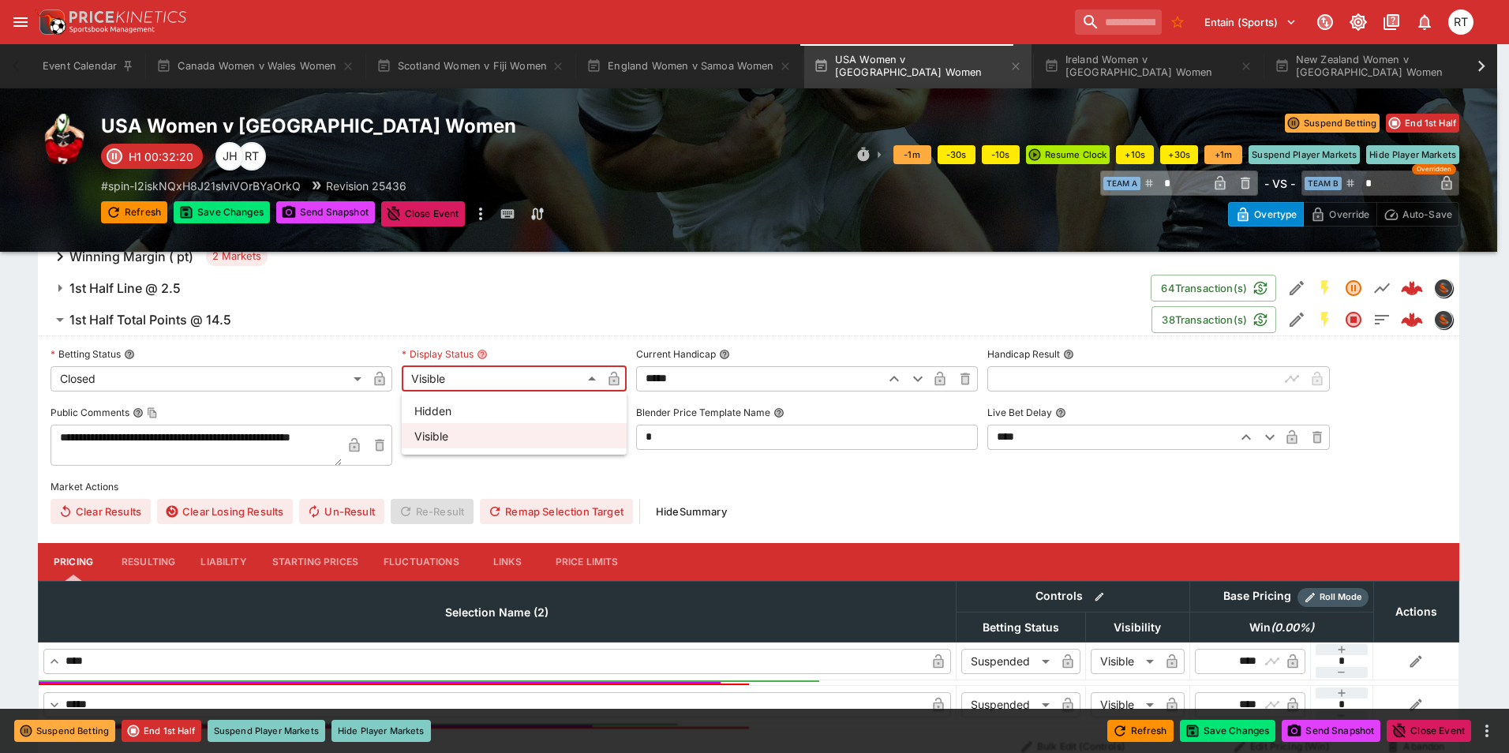
click at [417, 406] on li "Hidden" at bounding box center [514, 410] width 225 height 25
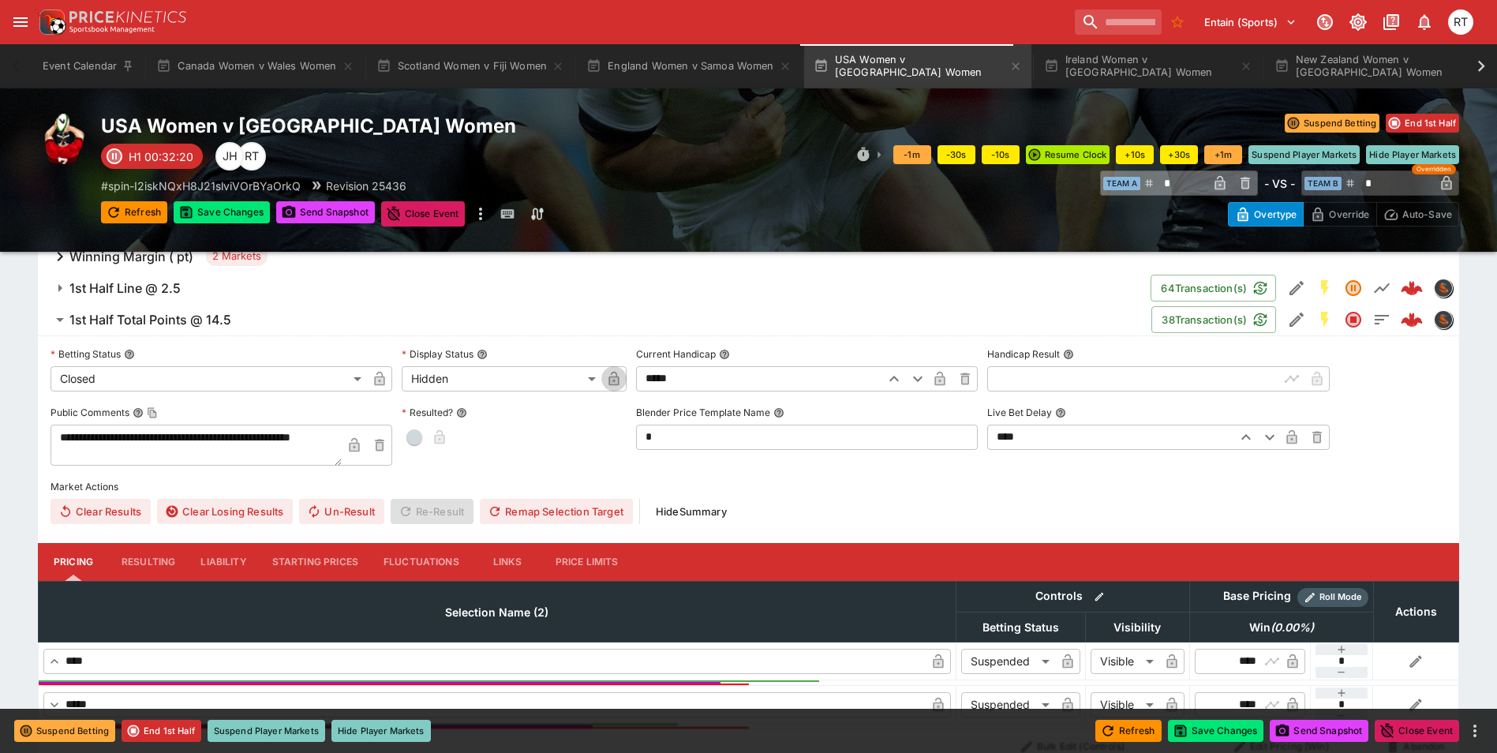
click at [614, 383] on icon "button" at bounding box center [614, 380] width 8 height 6
click at [379, 380] on icon "button" at bounding box center [380, 379] width 10 height 14
click at [192, 286] on span "1st Half Line @ 2.5" at bounding box center [603, 288] width 1068 height 17
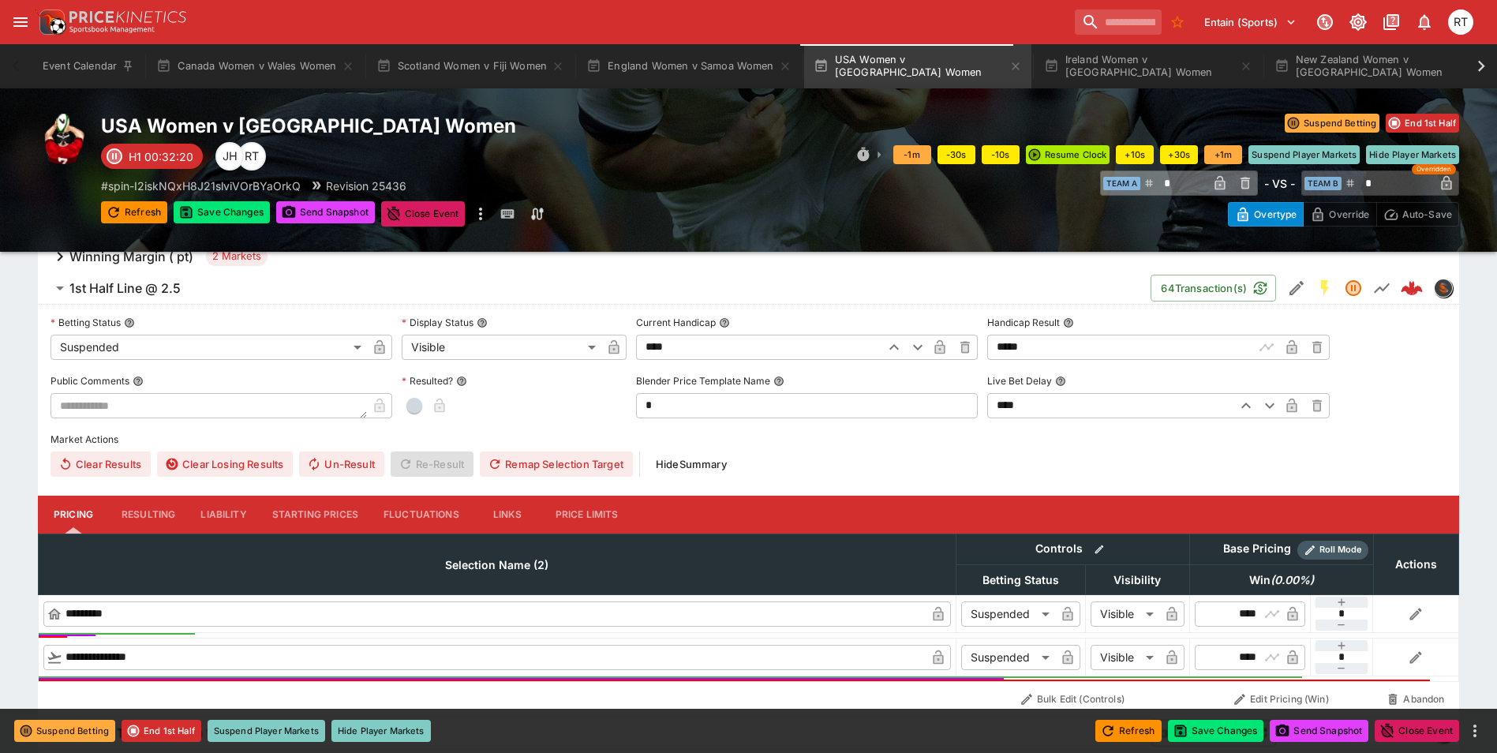
click at [198, 346] on body "**********" at bounding box center [748, 657] width 1497 height 3264
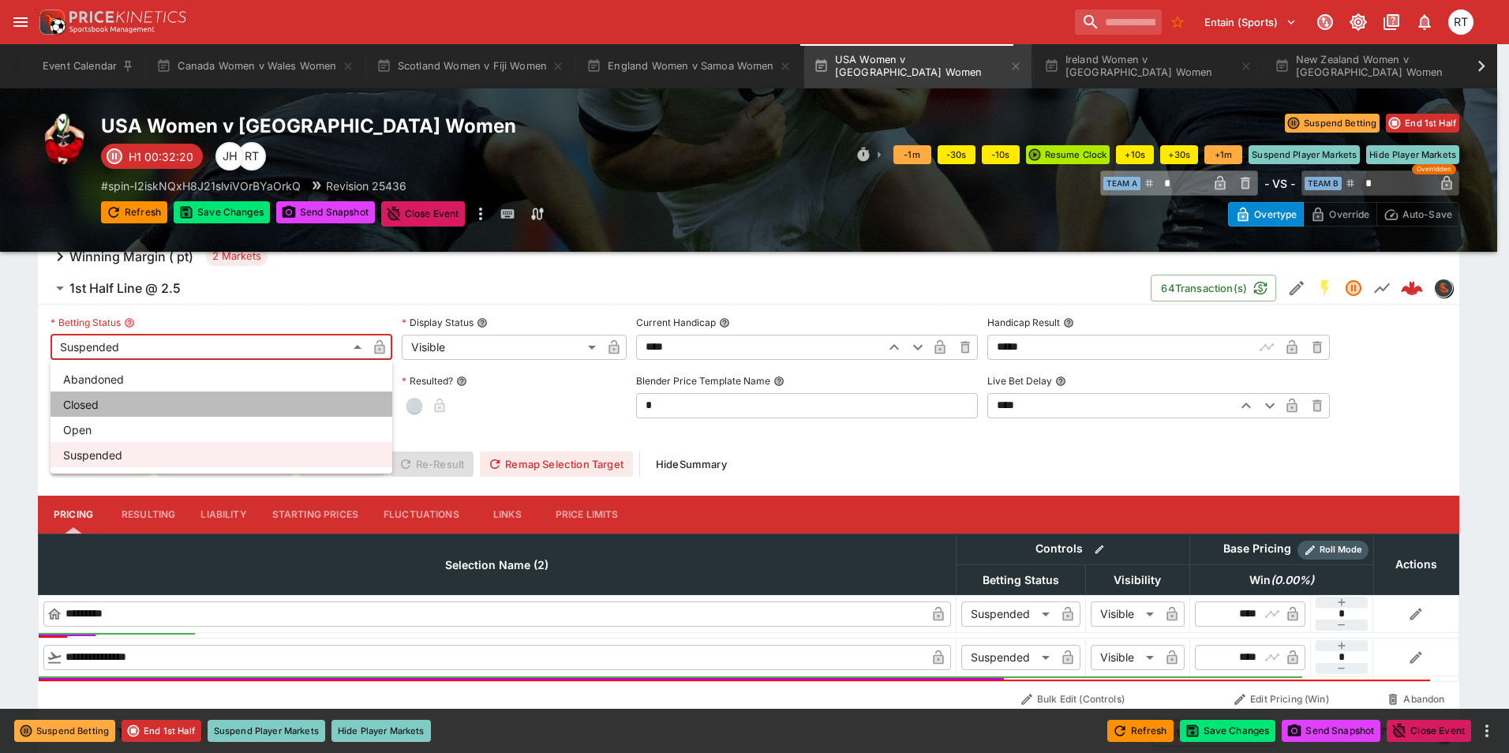
click at [127, 401] on li "Closed" at bounding box center [222, 403] width 342 height 25
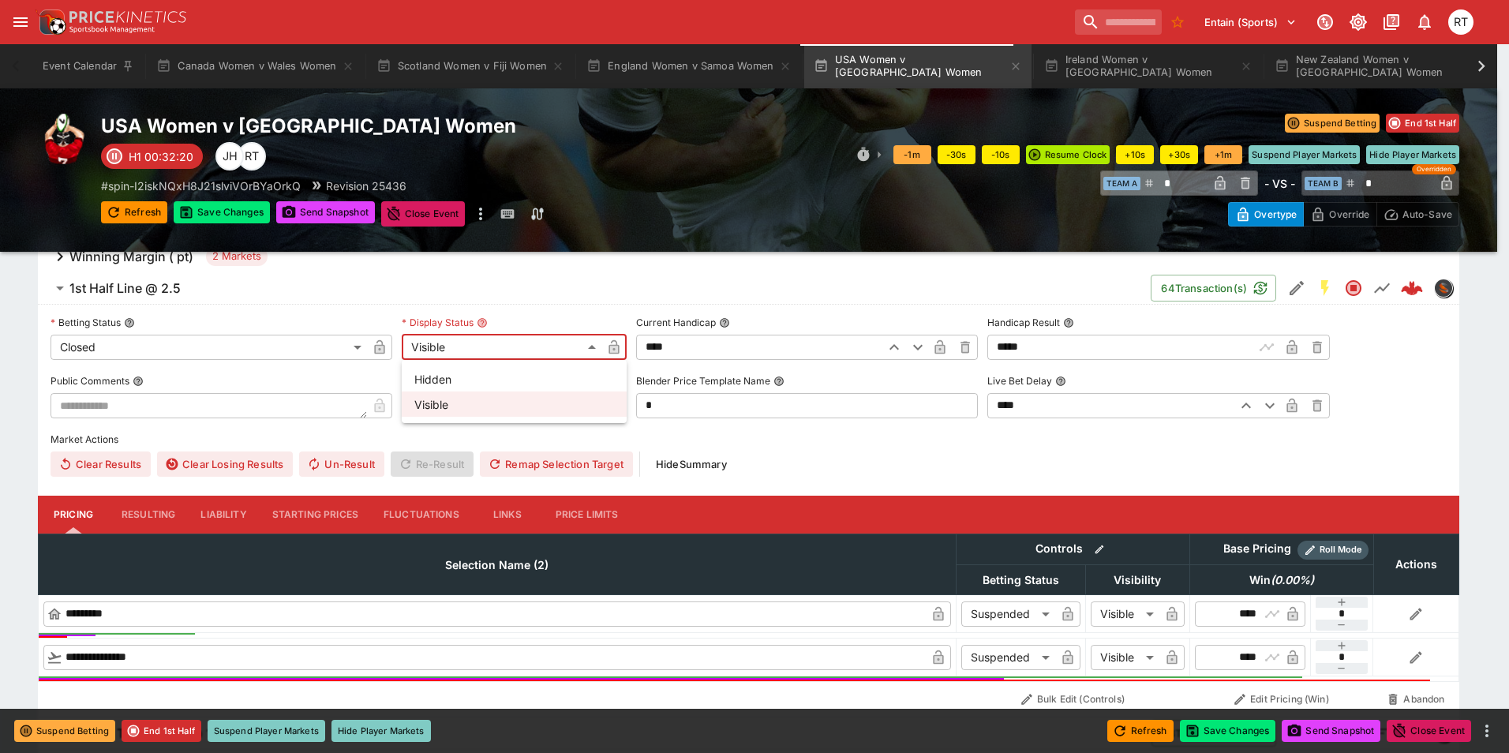
click at [491, 348] on body "**********" at bounding box center [754, 657] width 1509 height 3264
click at [467, 376] on li "Hidden" at bounding box center [514, 378] width 225 height 25
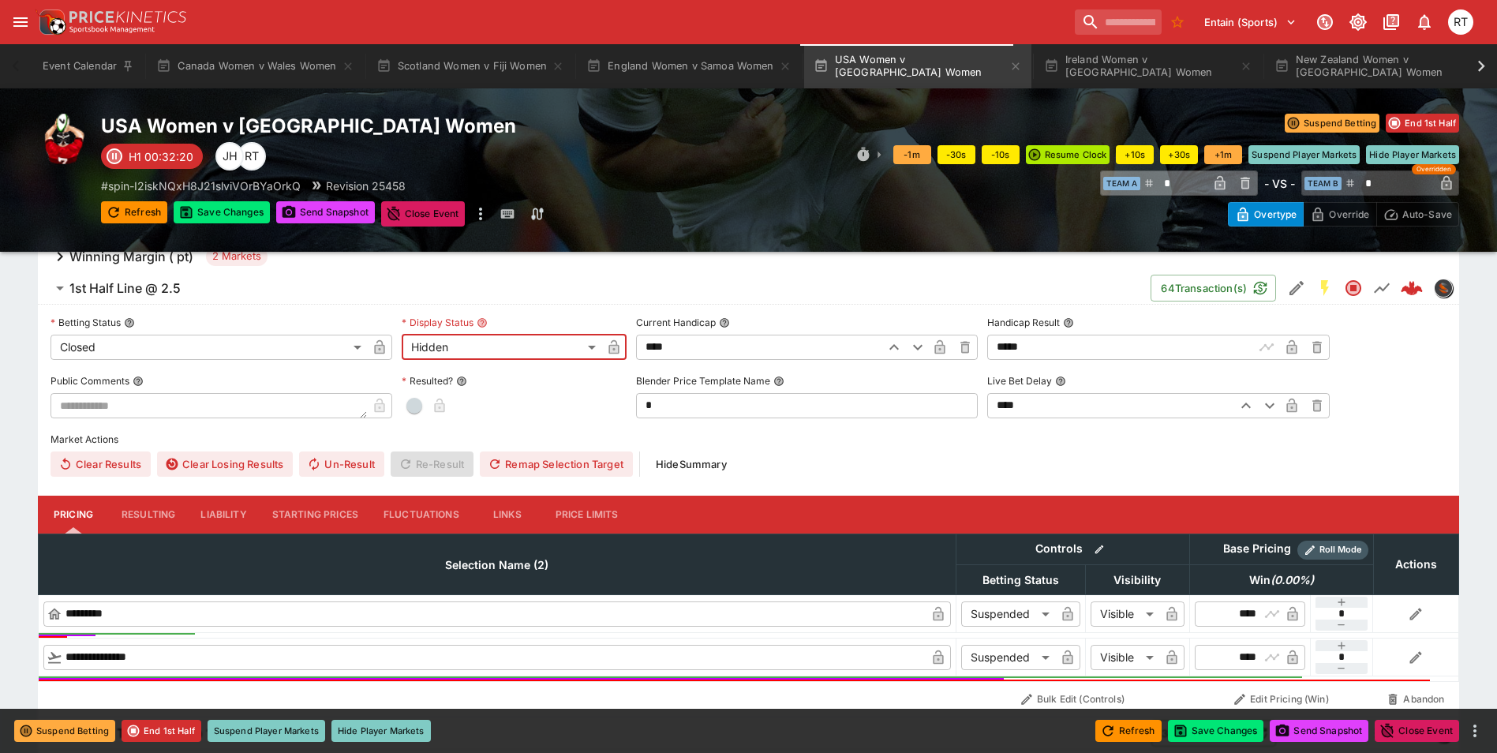
click at [615, 351] on icon "button" at bounding box center [614, 349] width 8 height 6
click at [383, 348] on icon "button" at bounding box center [380, 349] width 8 height 6
click at [1235, 731] on button "Save Changes" at bounding box center [1216, 731] width 96 height 22
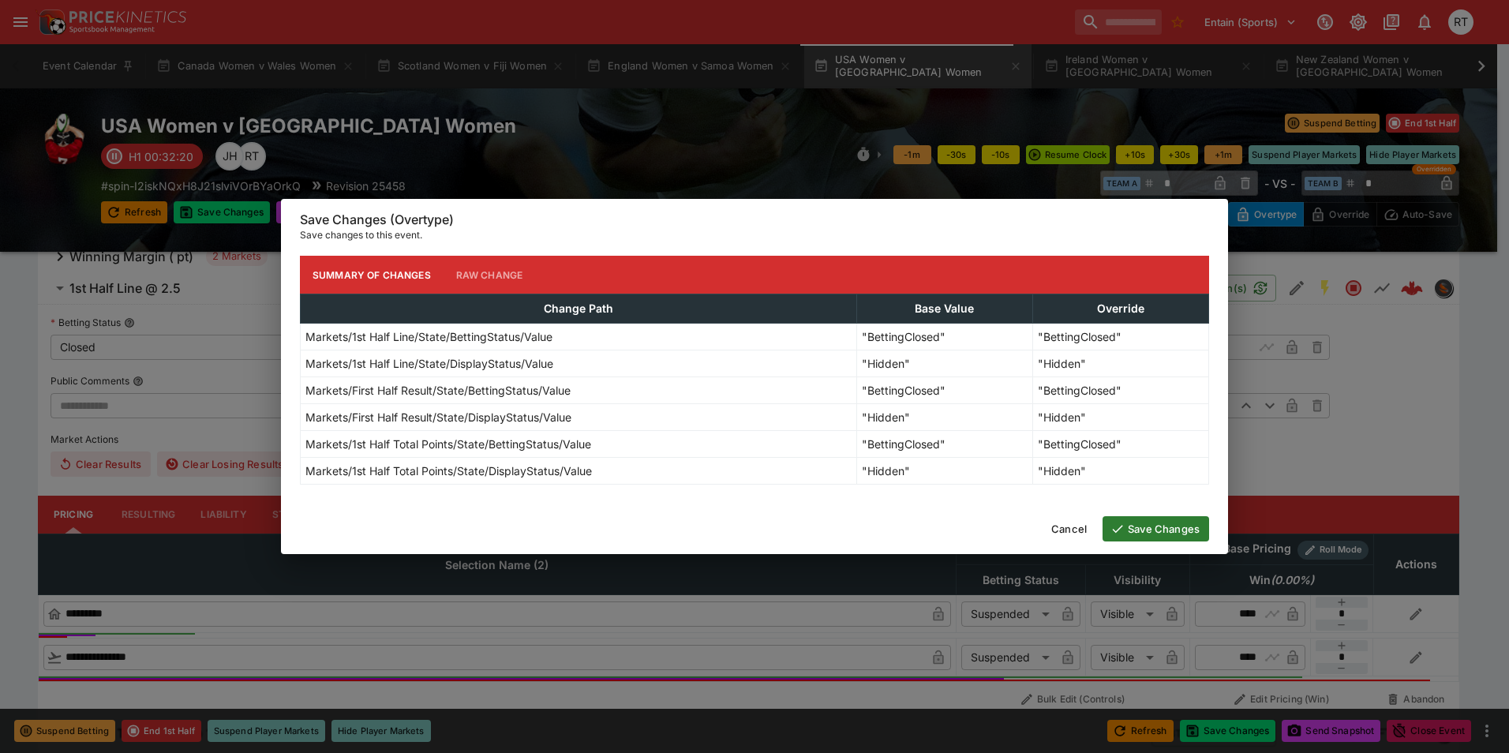
click at [1177, 533] on button "Save Changes" at bounding box center [1155, 528] width 107 height 25
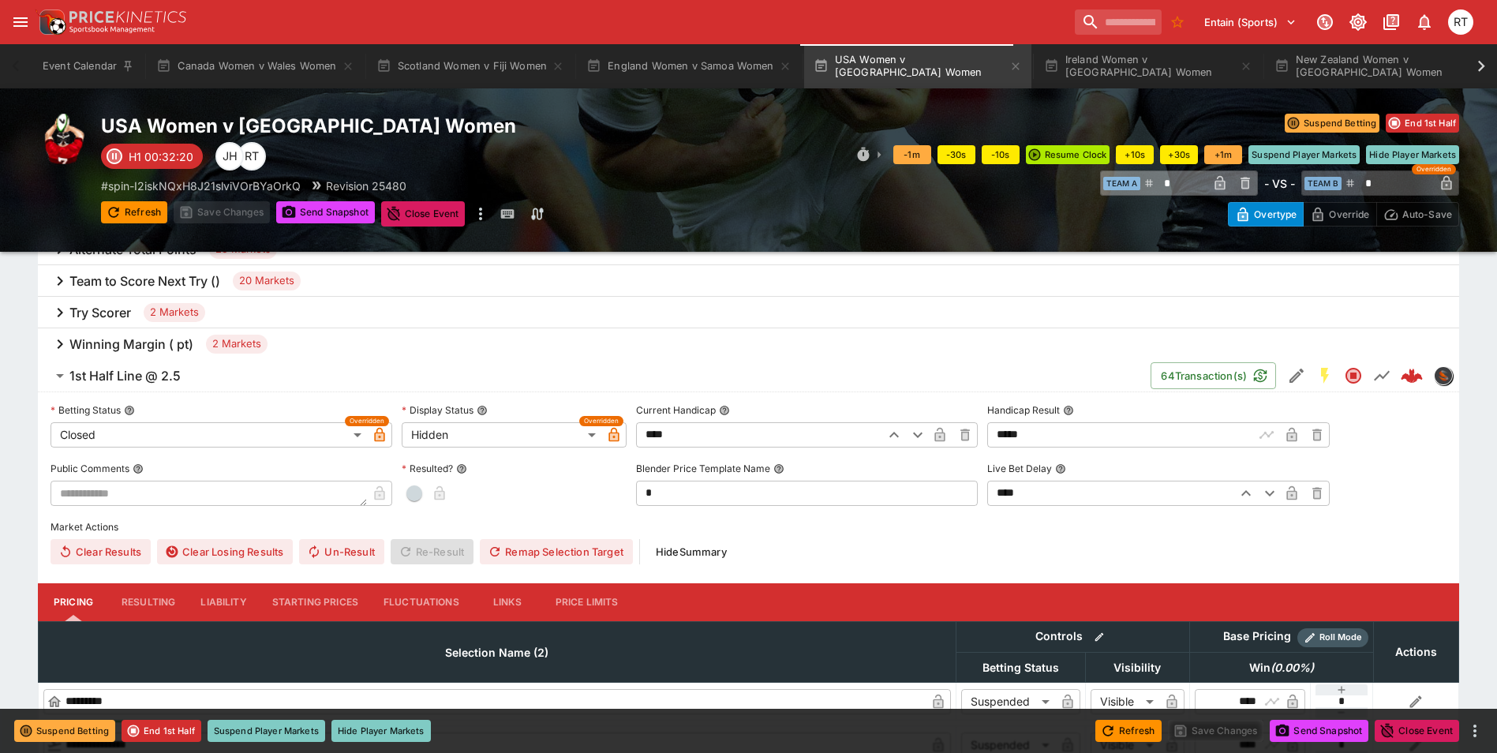
scroll to position [817, 0]
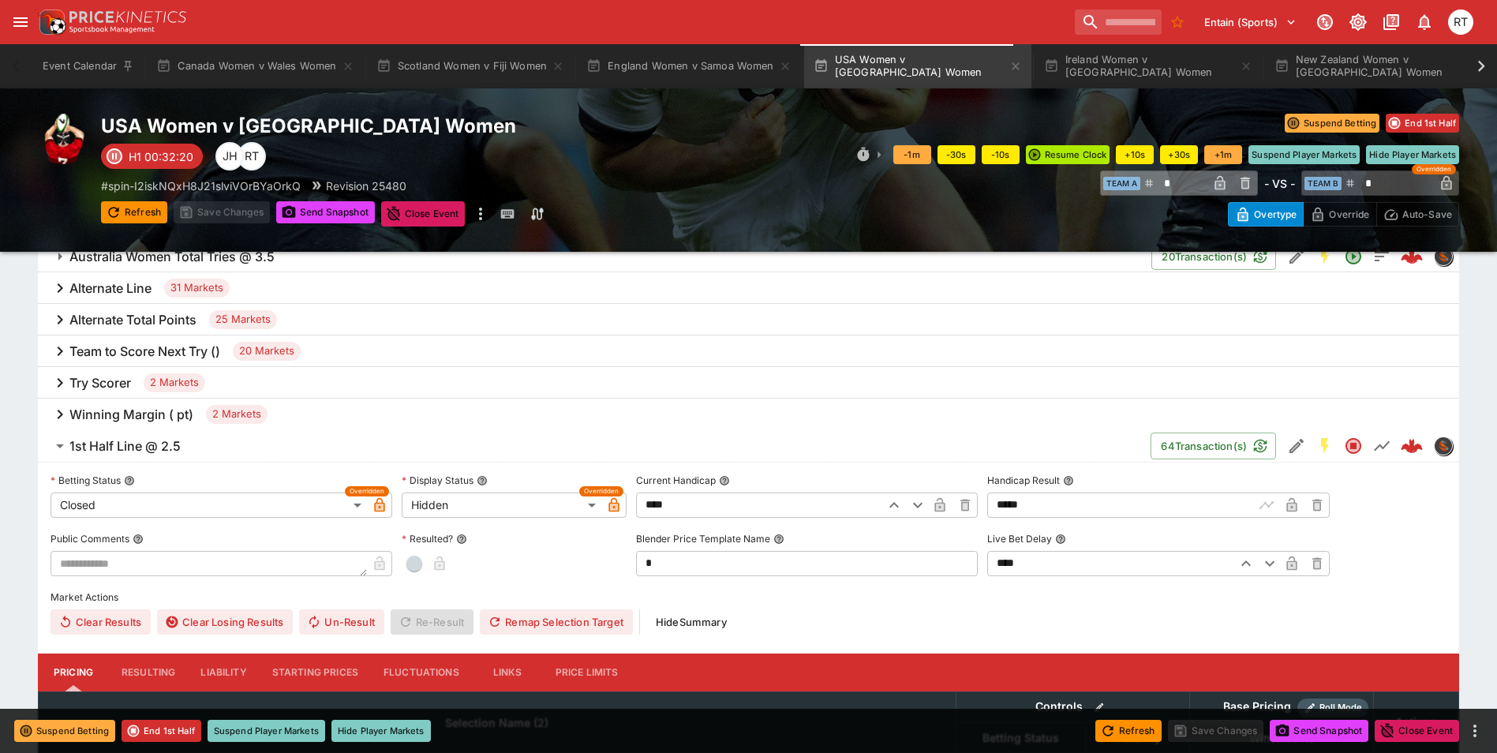
click at [210, 447] on span "1st Half Line @ 2.5" at bounding box center [603, 446] width 1068 height 17
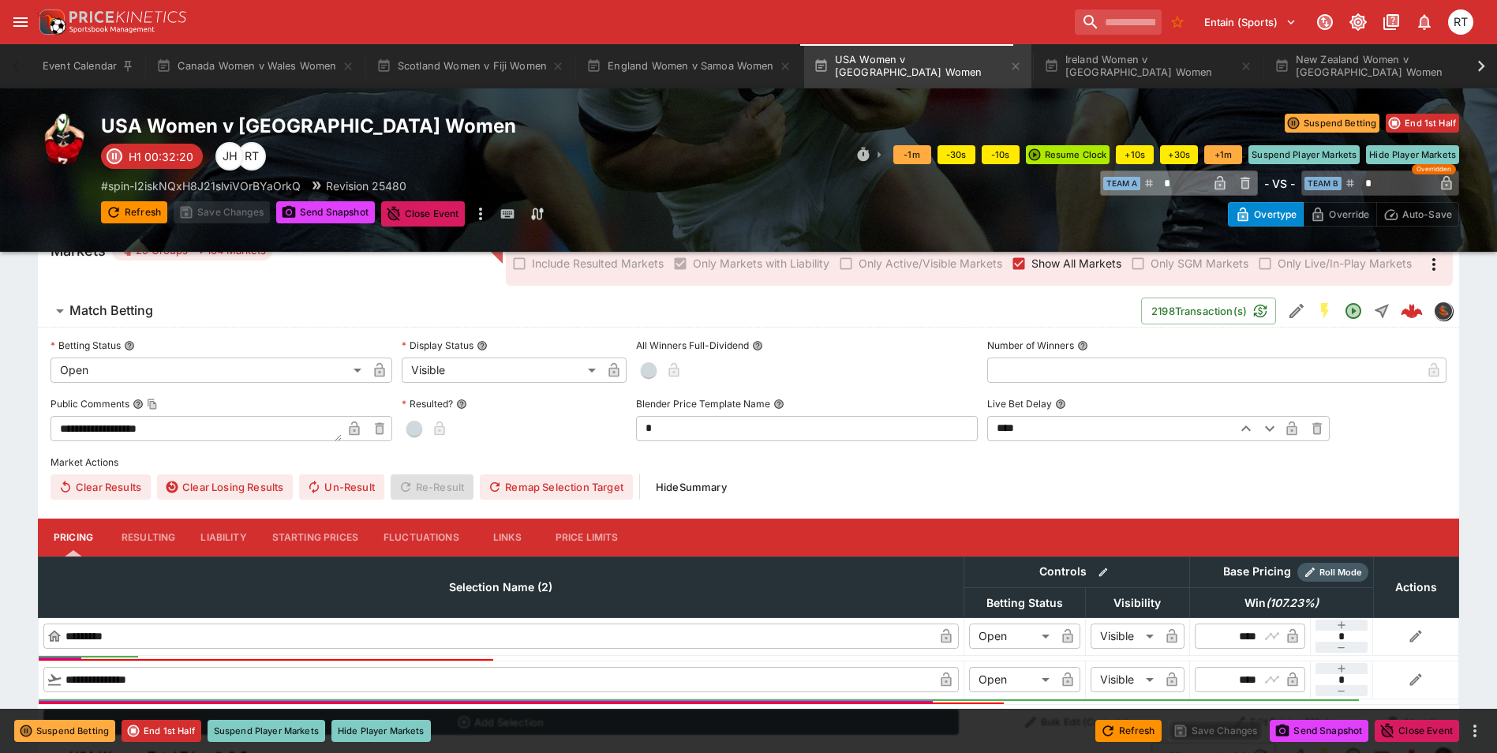
scroll to position [28, 0]
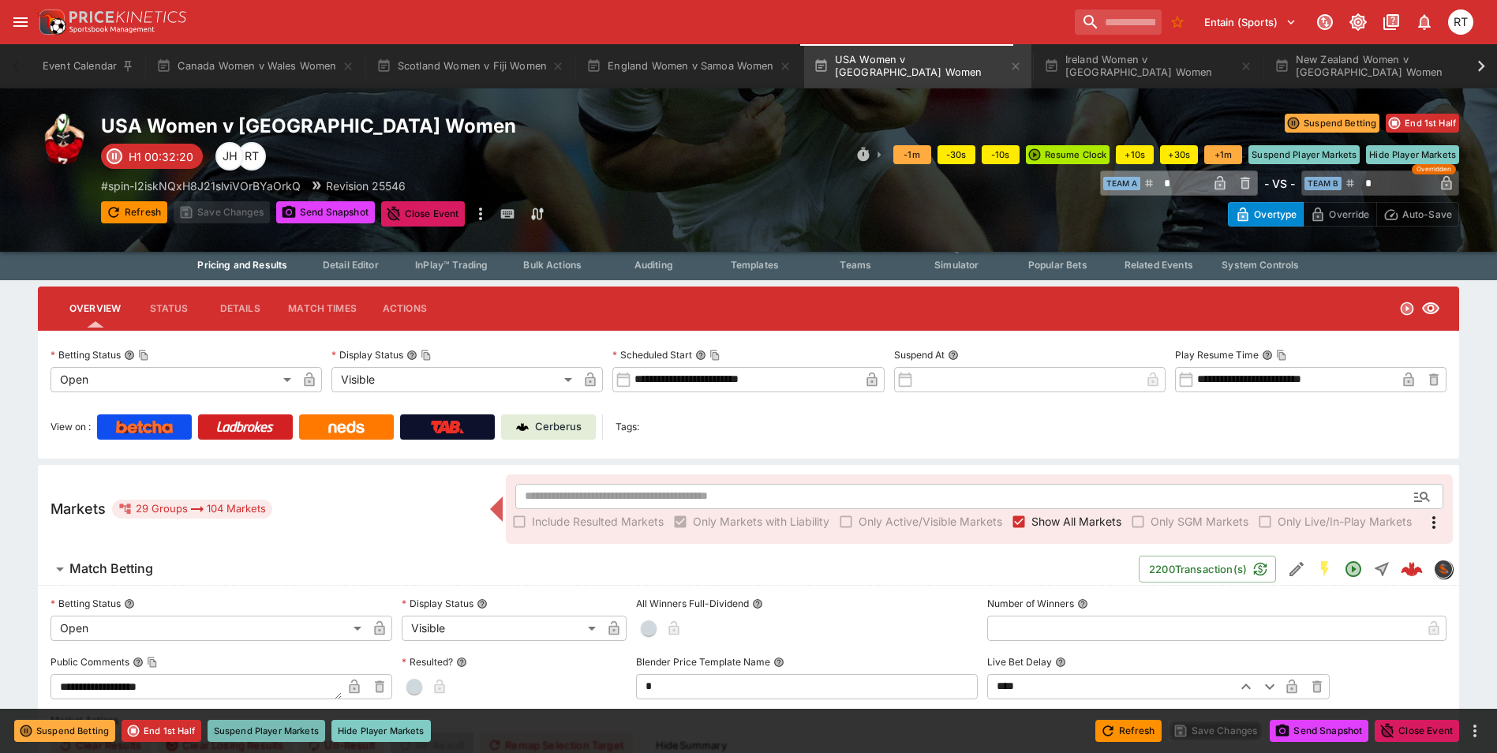
click at [255, 733] on button "Suspend Player Markets" at bounding box center [267, 731] width 118 height 22
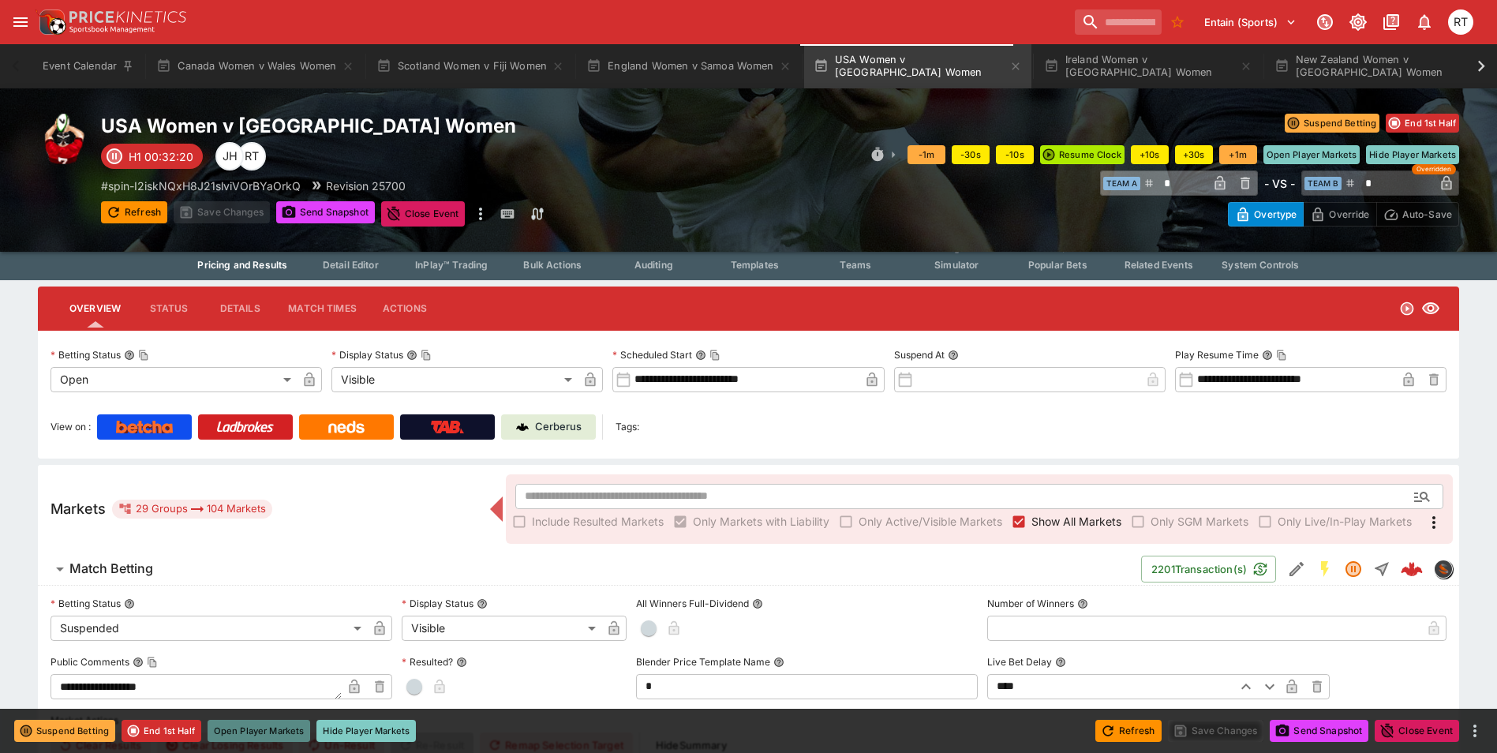
click at [264, 738] on button "Open Player Markets" at bounding box center [259, 731] width 103 height 22
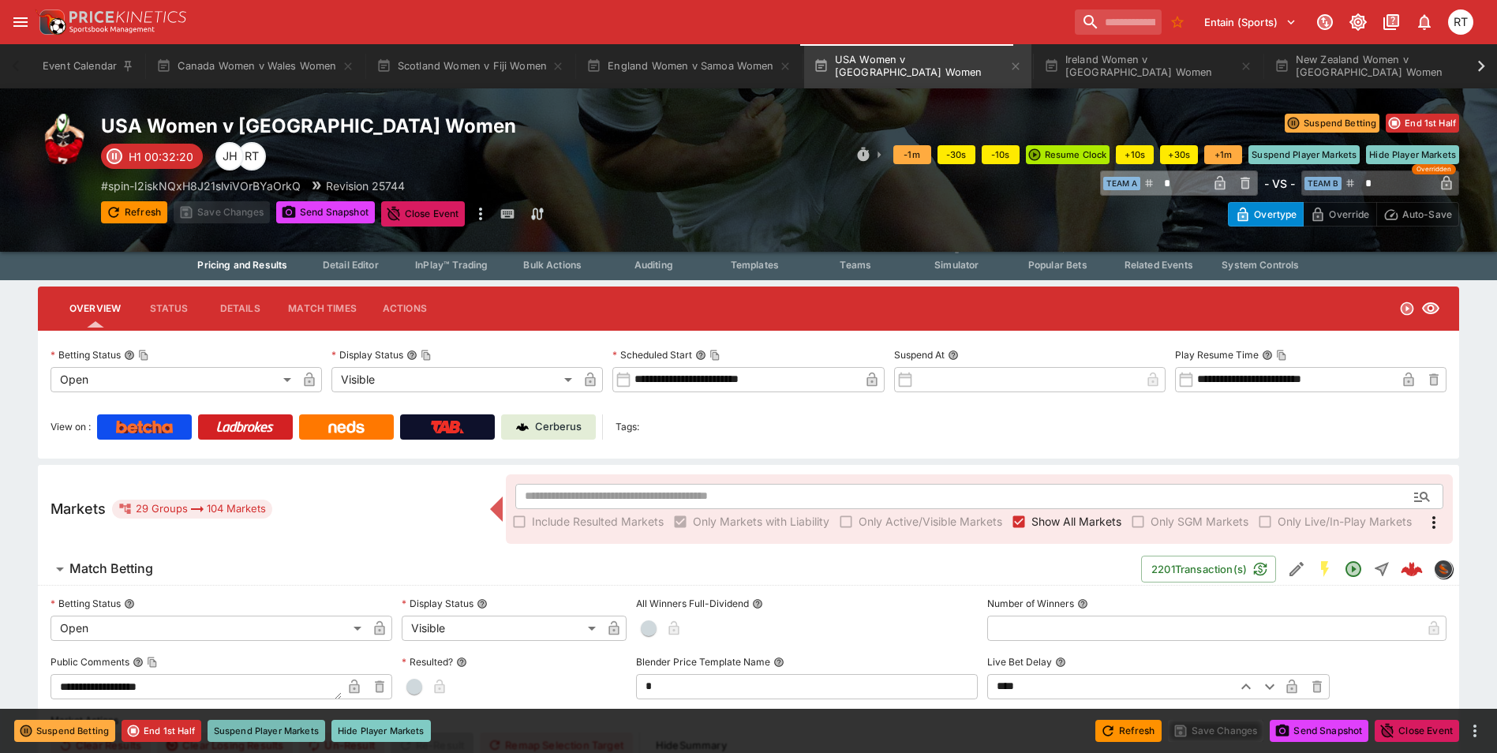
click at [259, 737] on button "Suspend Player Markets" at bounding box center [267, 731] width 118 height 22
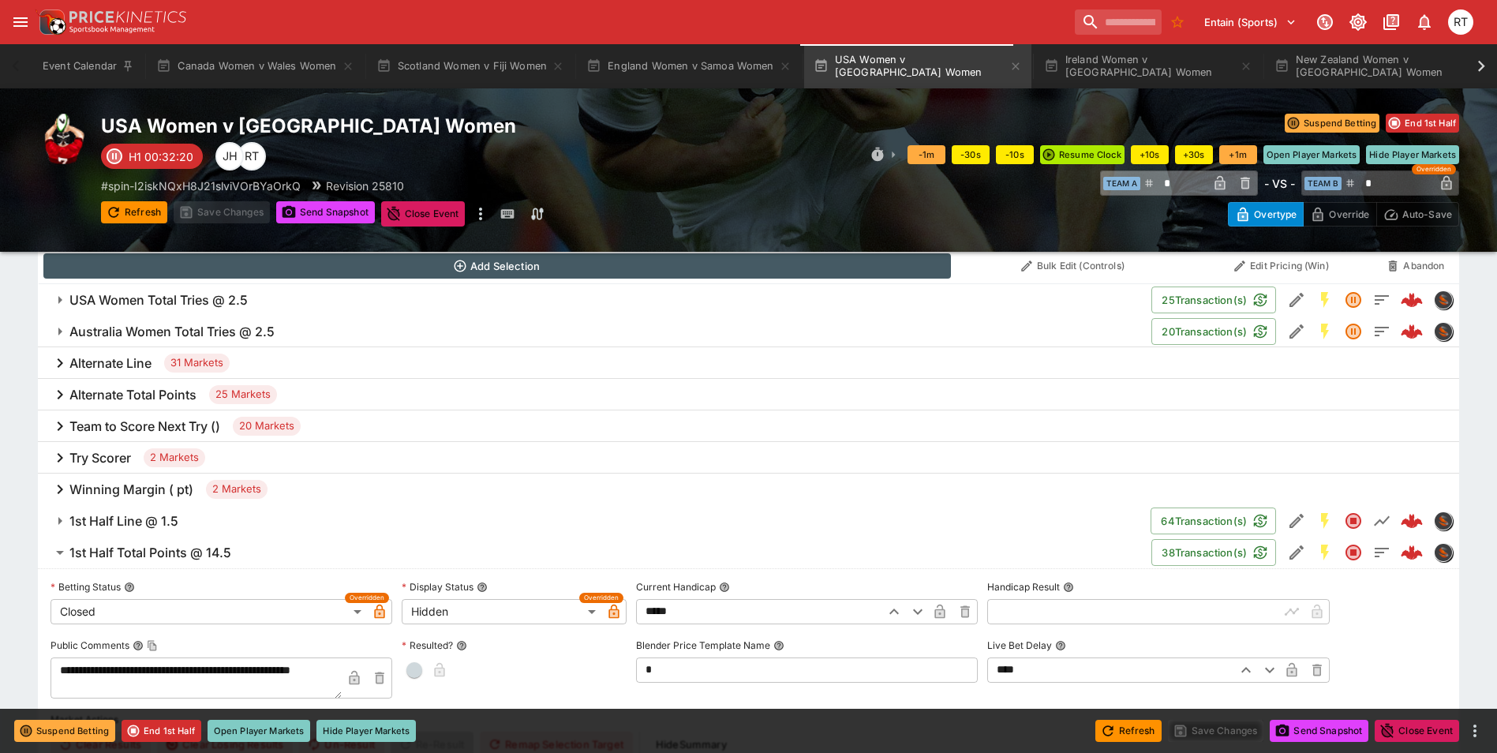
scroll to position [896, 0]
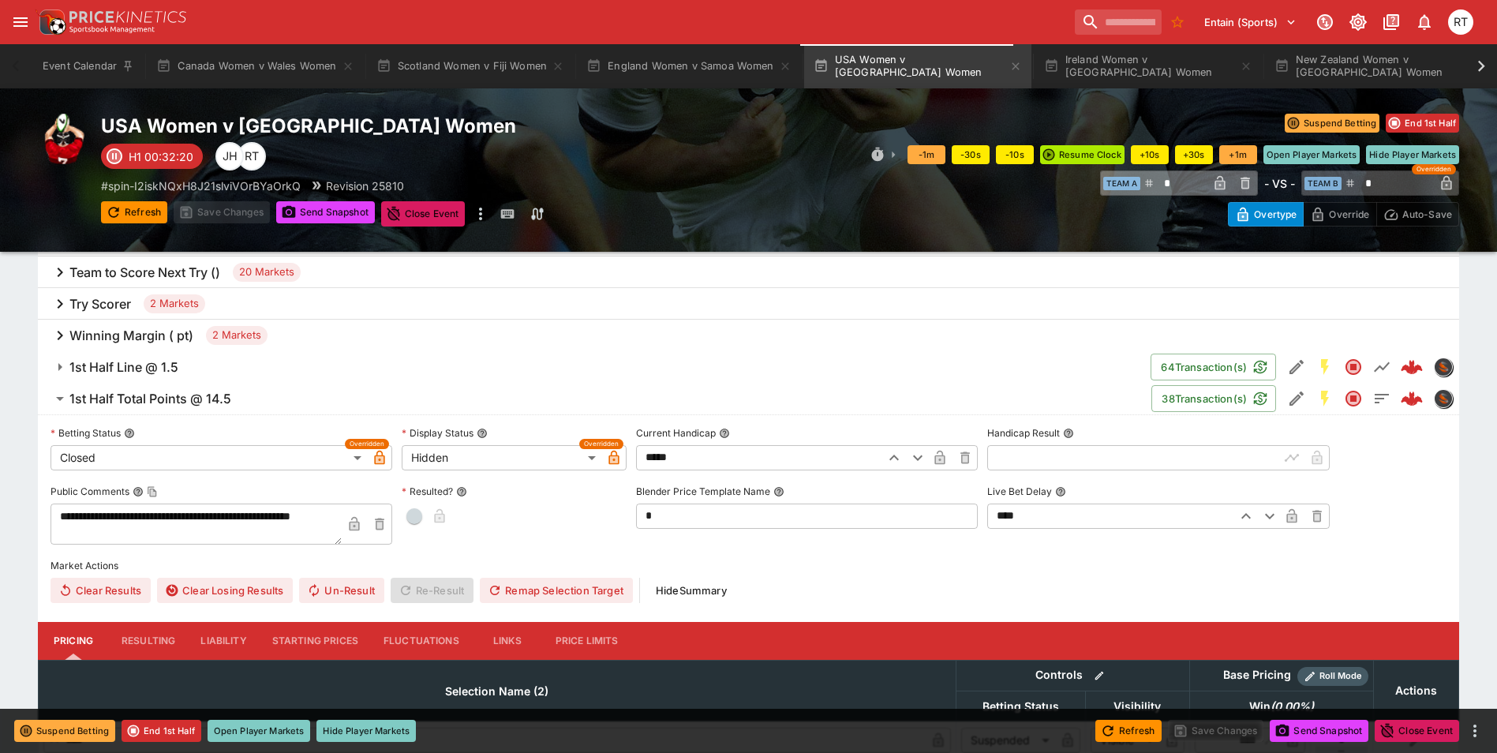
click at [109, 303] on h6 "Try Scorer" at bounding box center [100, 304] width 62 height 17
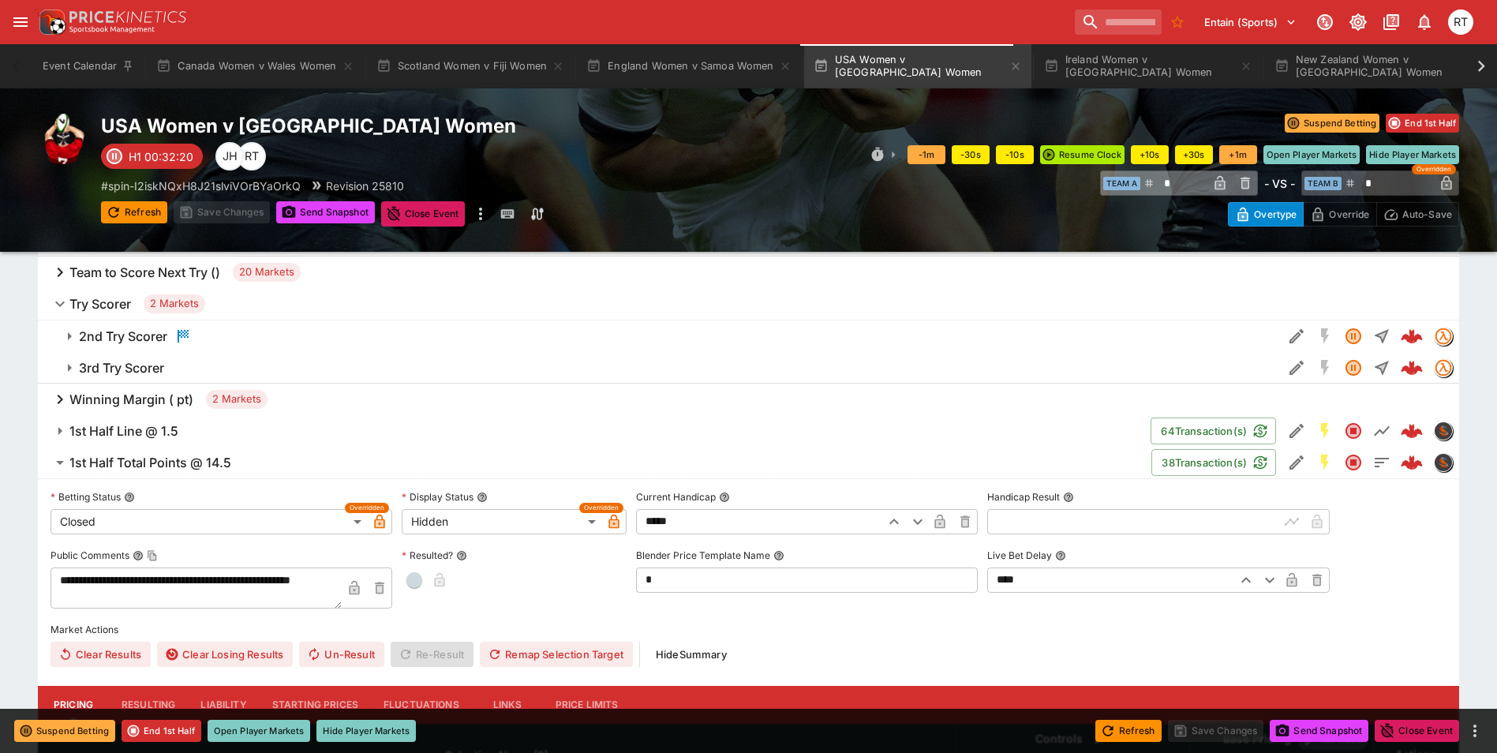
click at [128, 340] on h6 "2nd Try Scorer" at bounding box center [123, 336] width 88 height 17
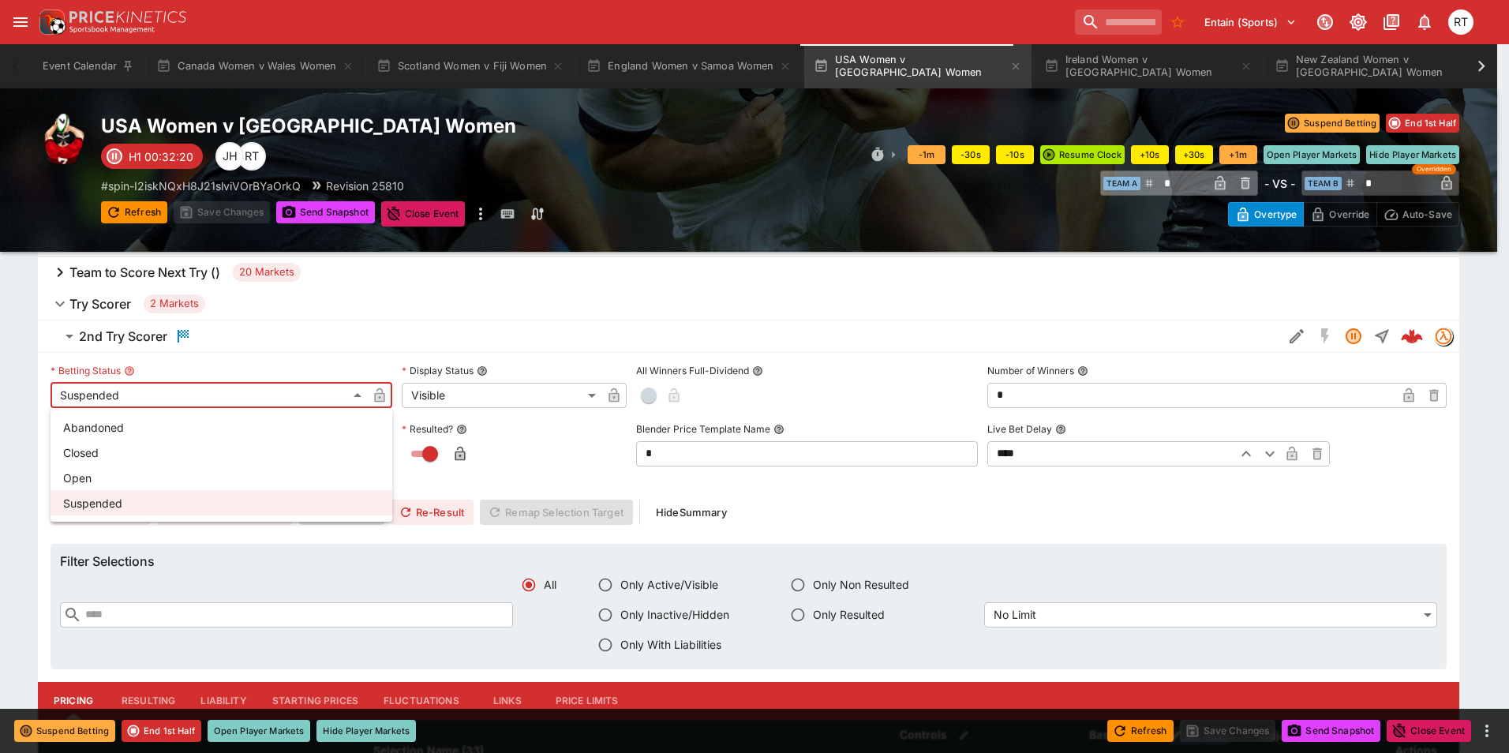
click at [125, 451] on li "Closed" at bounding box center [222, 452] width 342 height 25
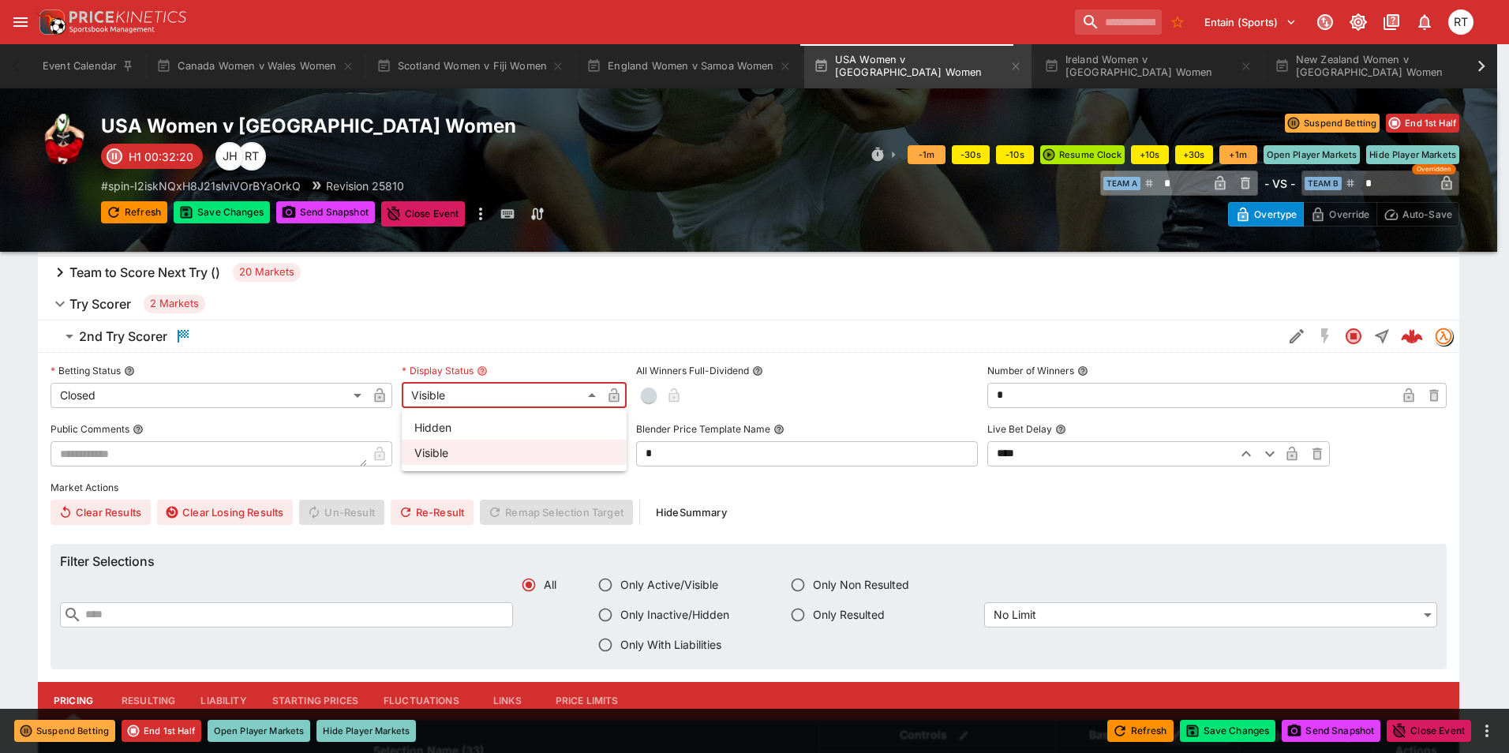
click at [447, 420] on li "Hidden" at bounding box center [514, 426] width 225 height 25
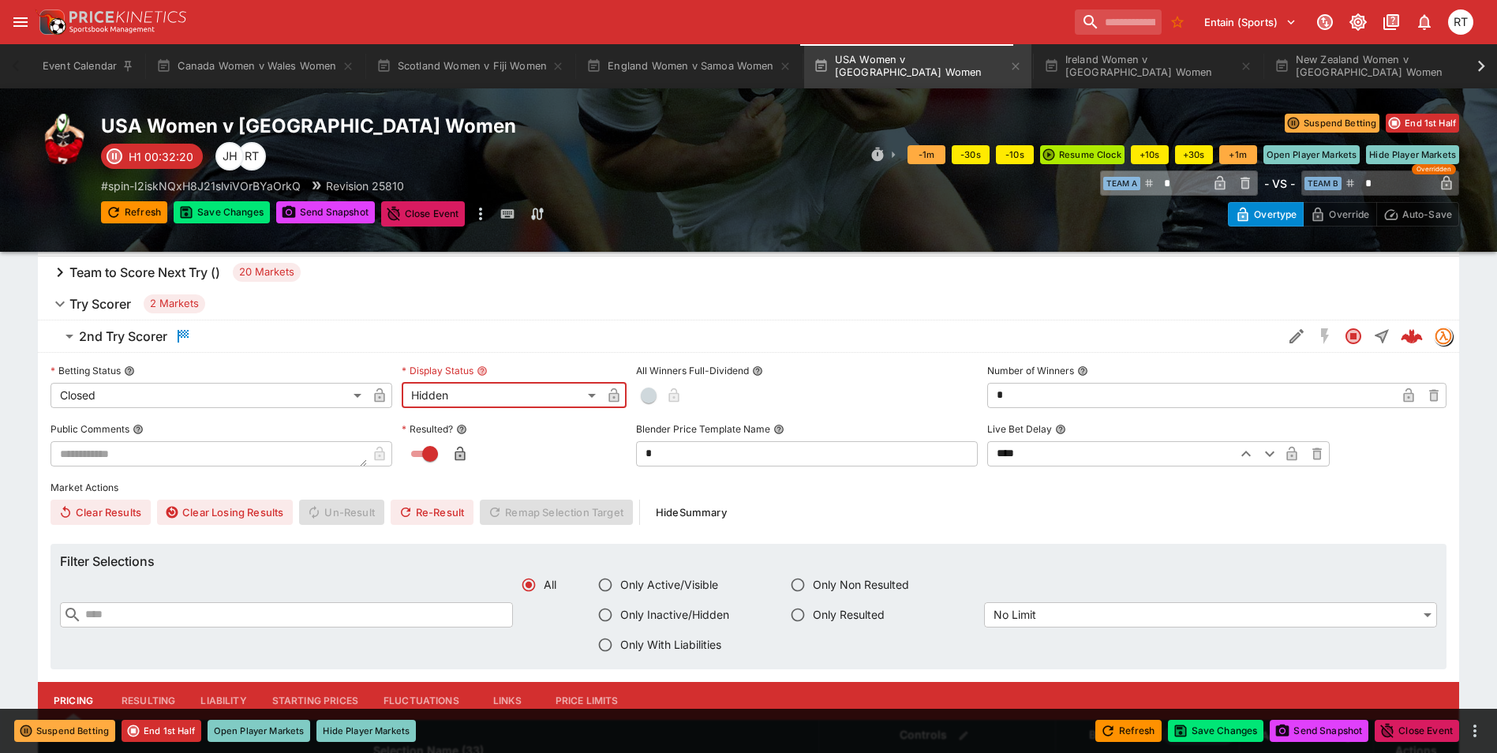
click at [617, 398] on icon "button" at bounding box center [614, 397] width 8 height 6
click at [383, 395] on icon "button" at bounding box center [380, 397] width 8 height 6
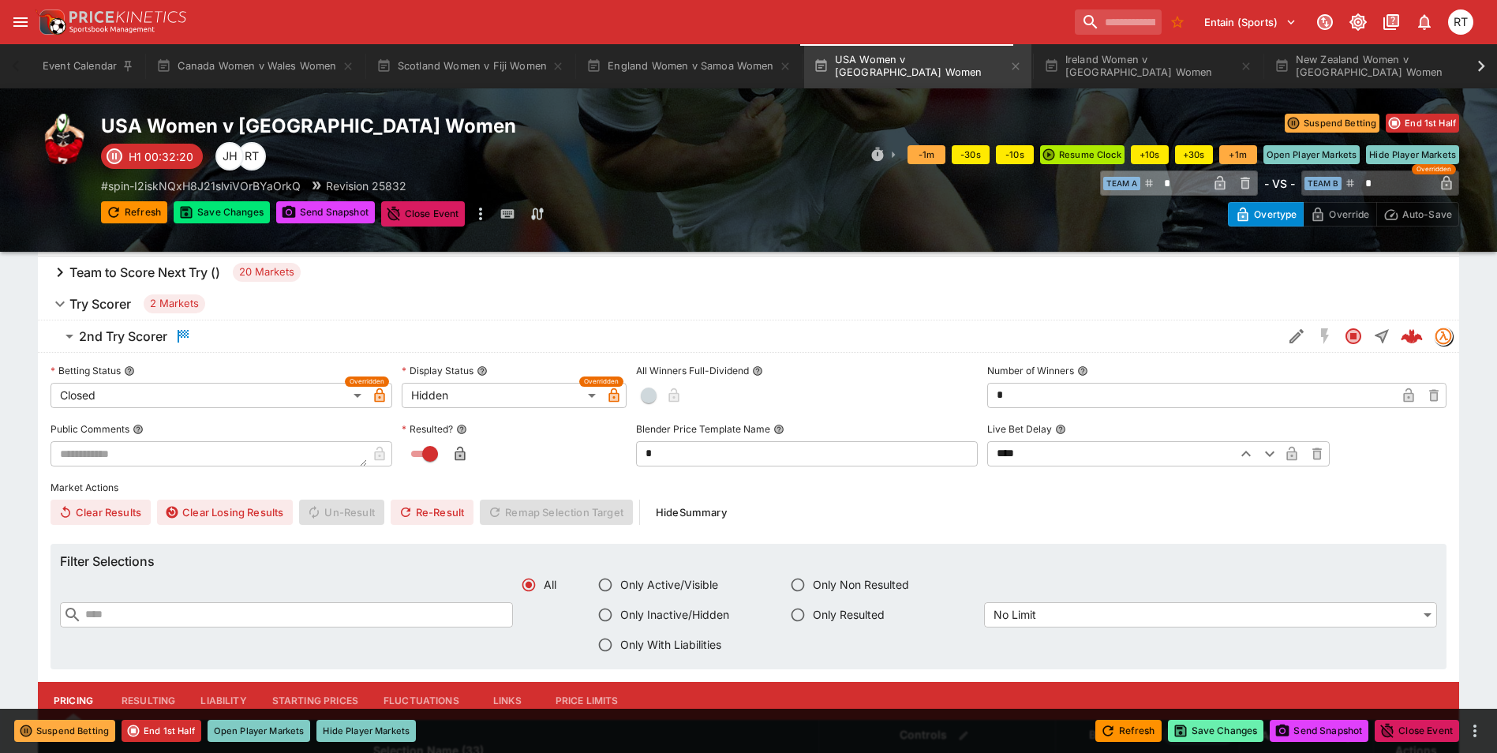
click at [1214, 731] on button "Save Changes" at bounding box center [1216, 731] width 96 height 22
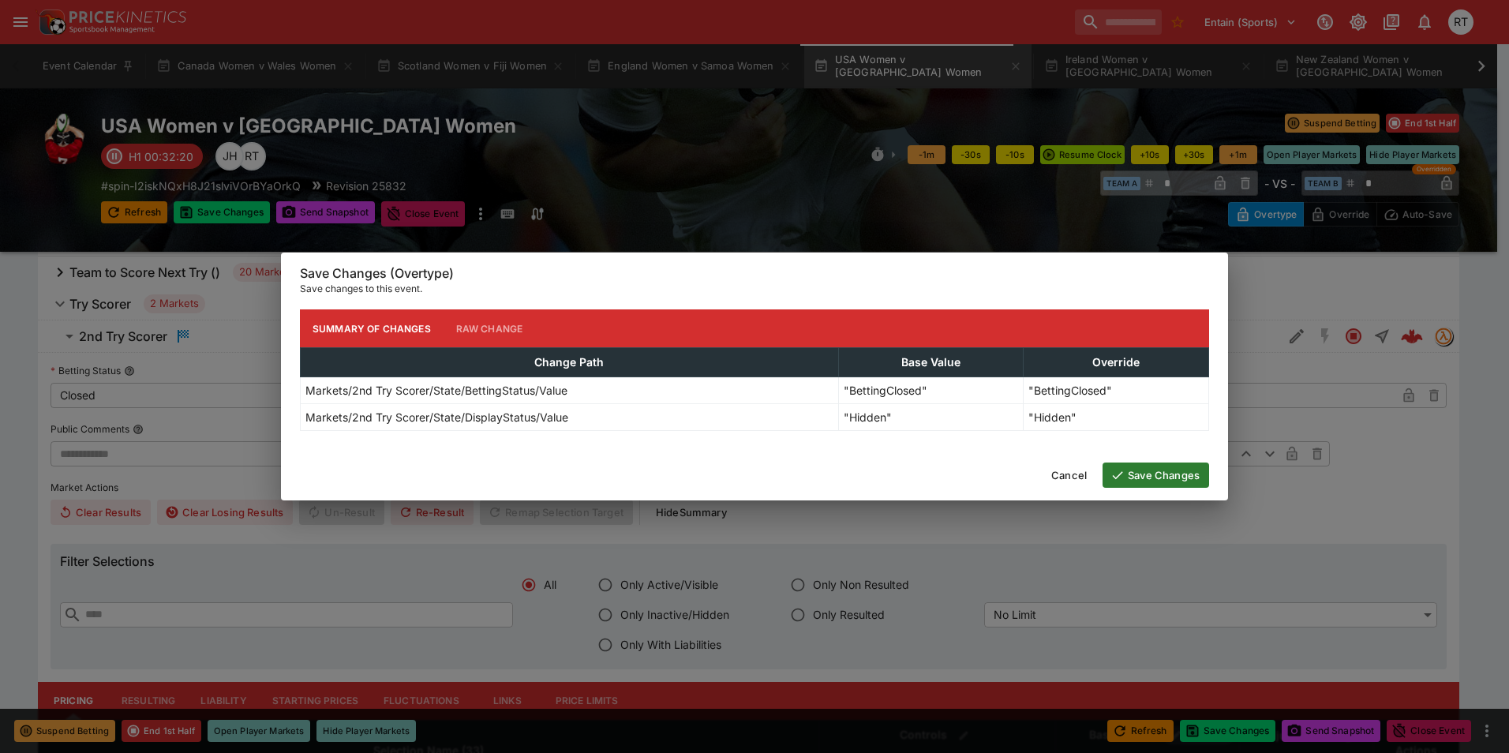
click at [1153, 481] on button "Save Changes" at bounding box center [1155, 474] width 107 height 25
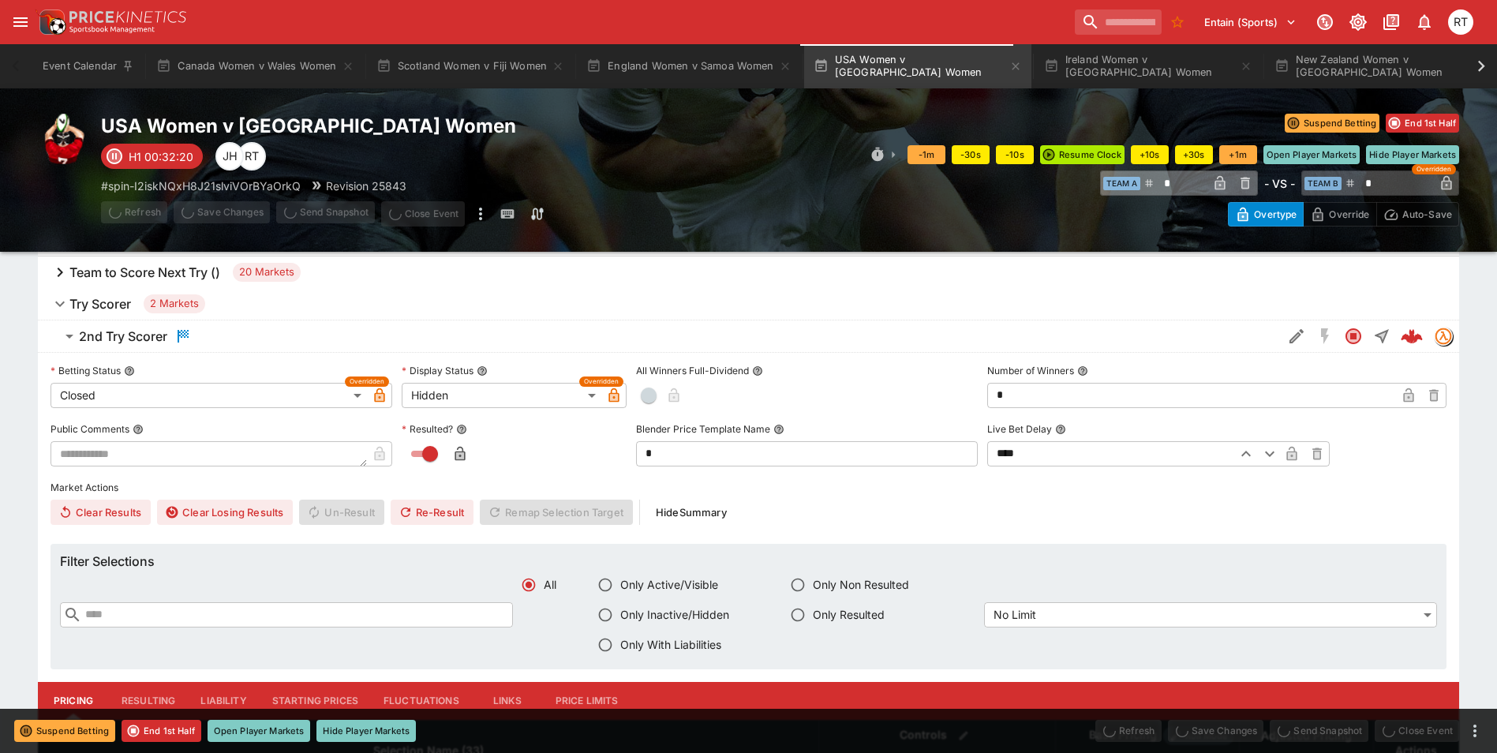
click at [154, 346] on button "2nd Try Scorer" at bounding box center [660, 336] width 1244 height 32
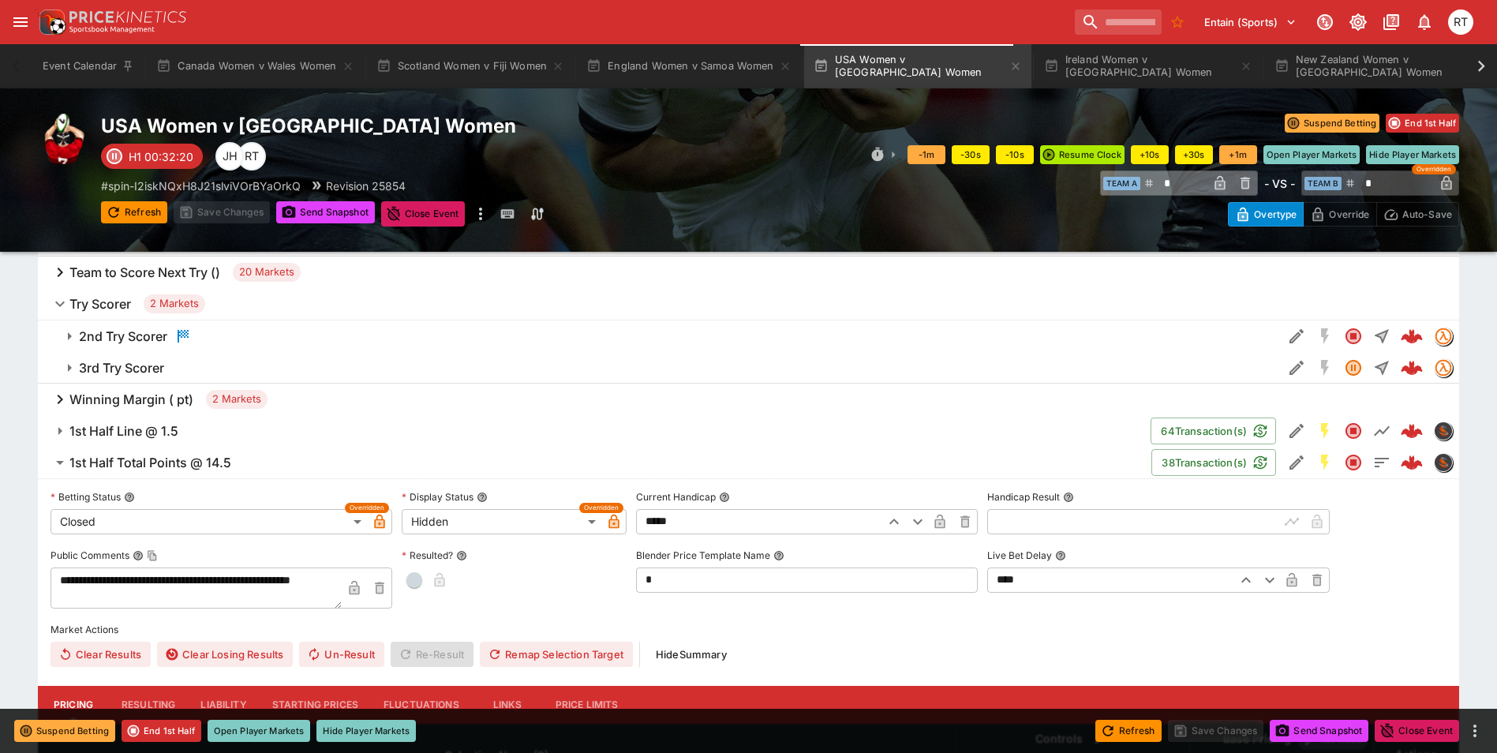
click at [174, 464] on h6 "1st Half Total Points @ 14.5" at bounding box center [150, 463] width 162 height 17
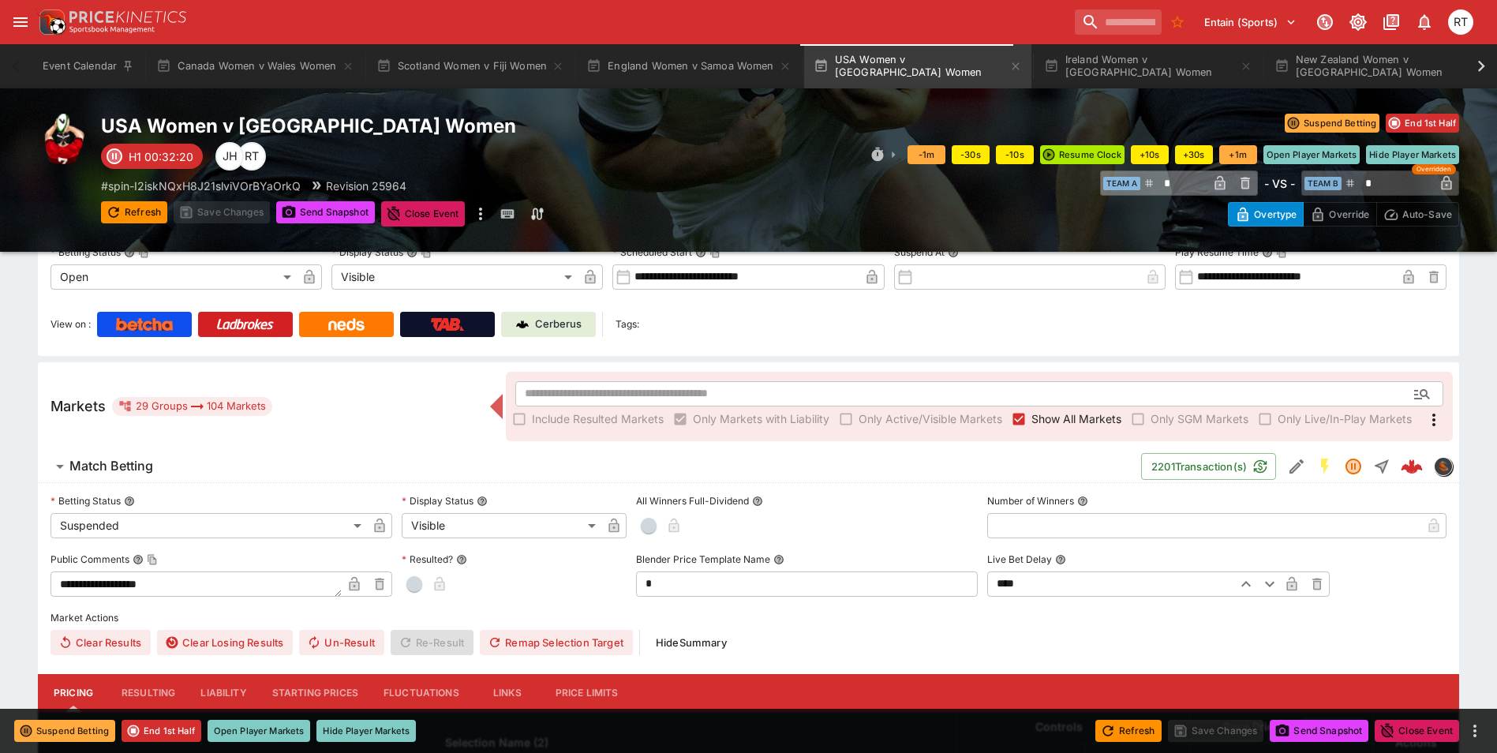
scroll to position [0, 0]
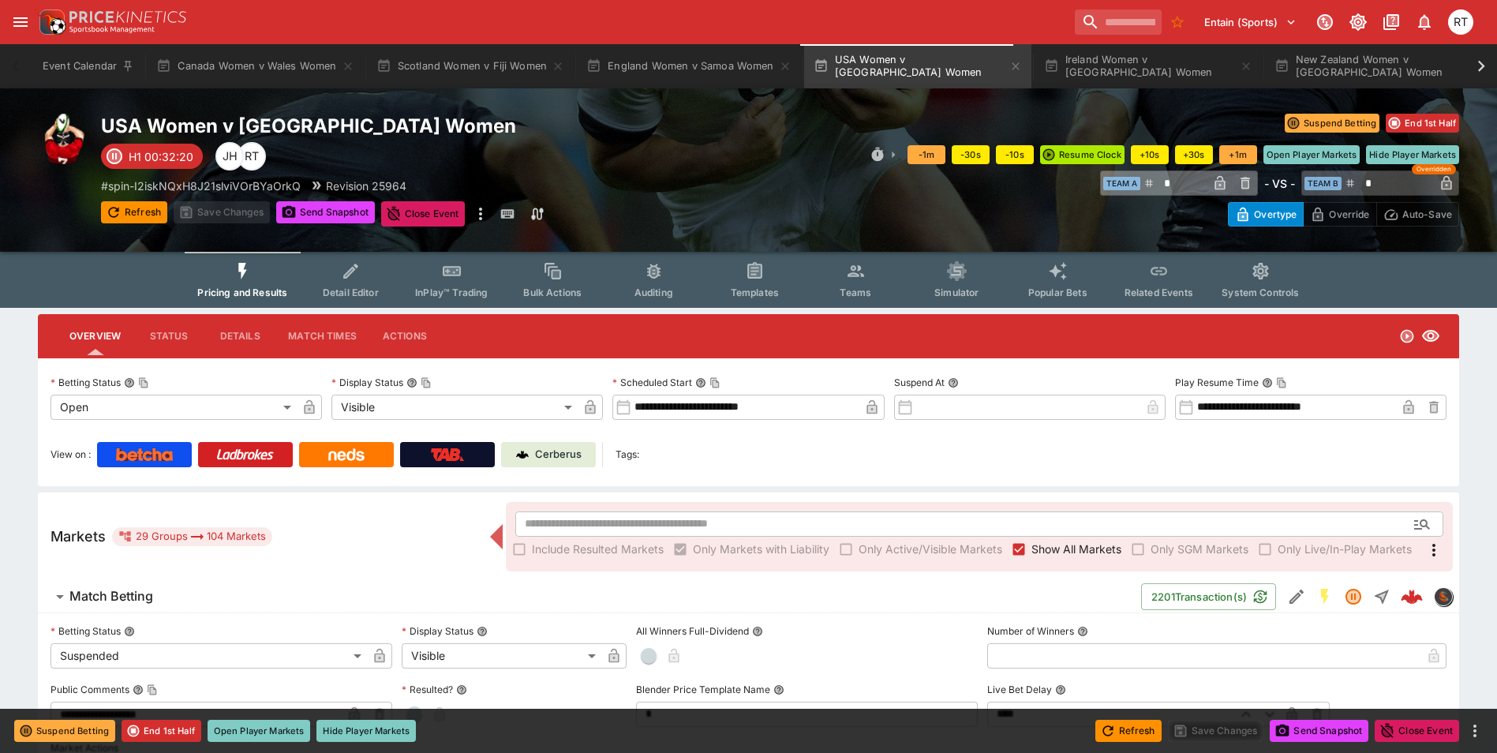
click at [460, 300] on button "InPlay™ Trading" at bounding box center [451, 280] width 101 height 56
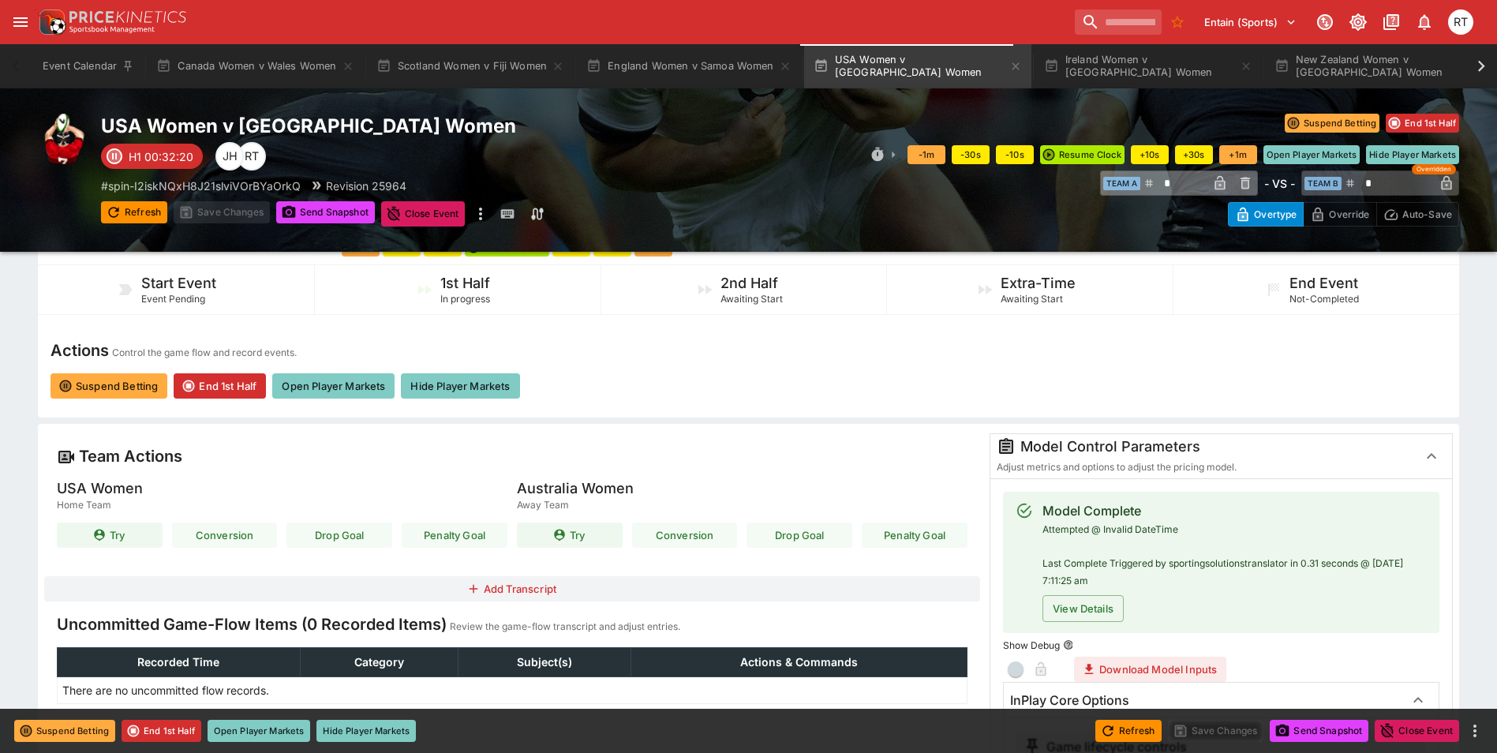
scroll to position [316, 0]
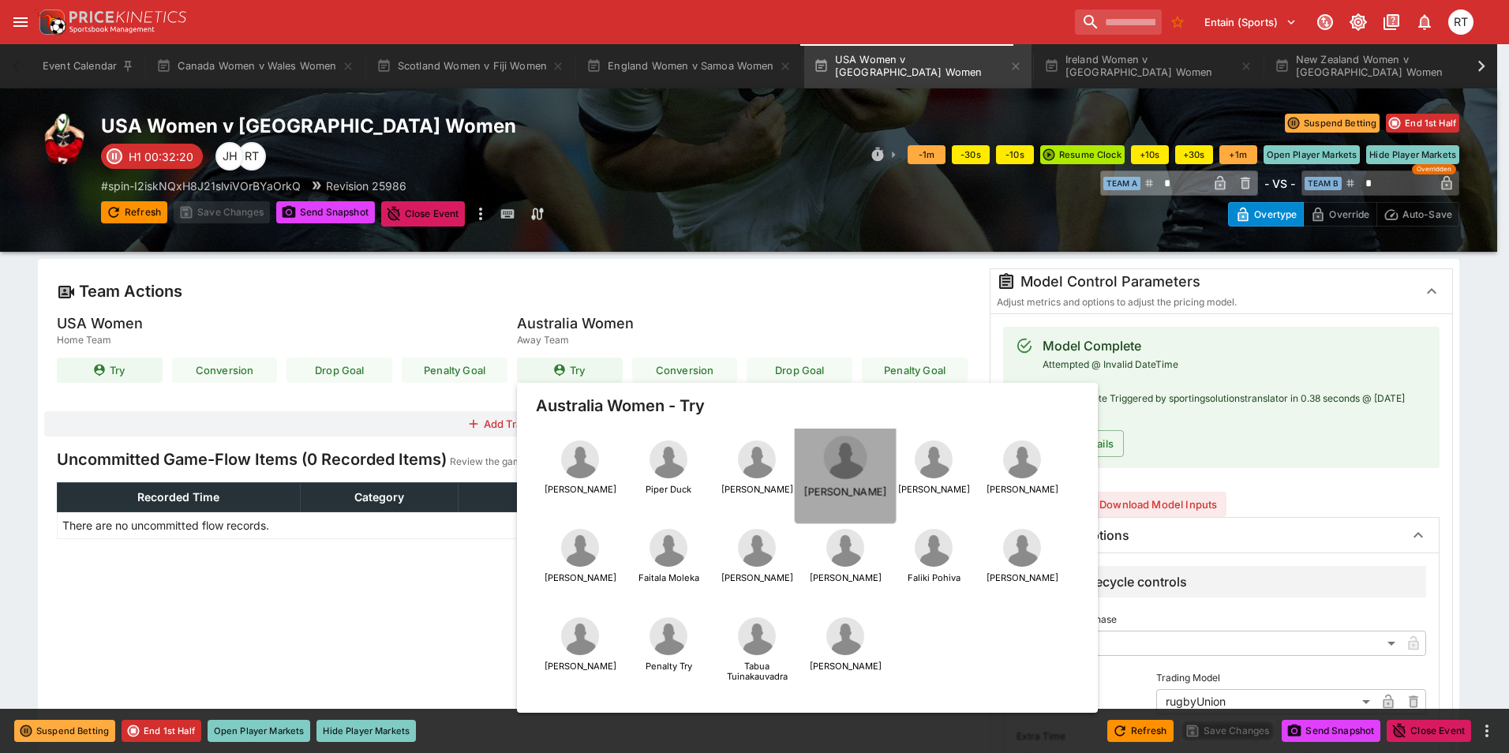
click at [845, 463] on img "button" at bounding box center [844, 457] width 43 height 43
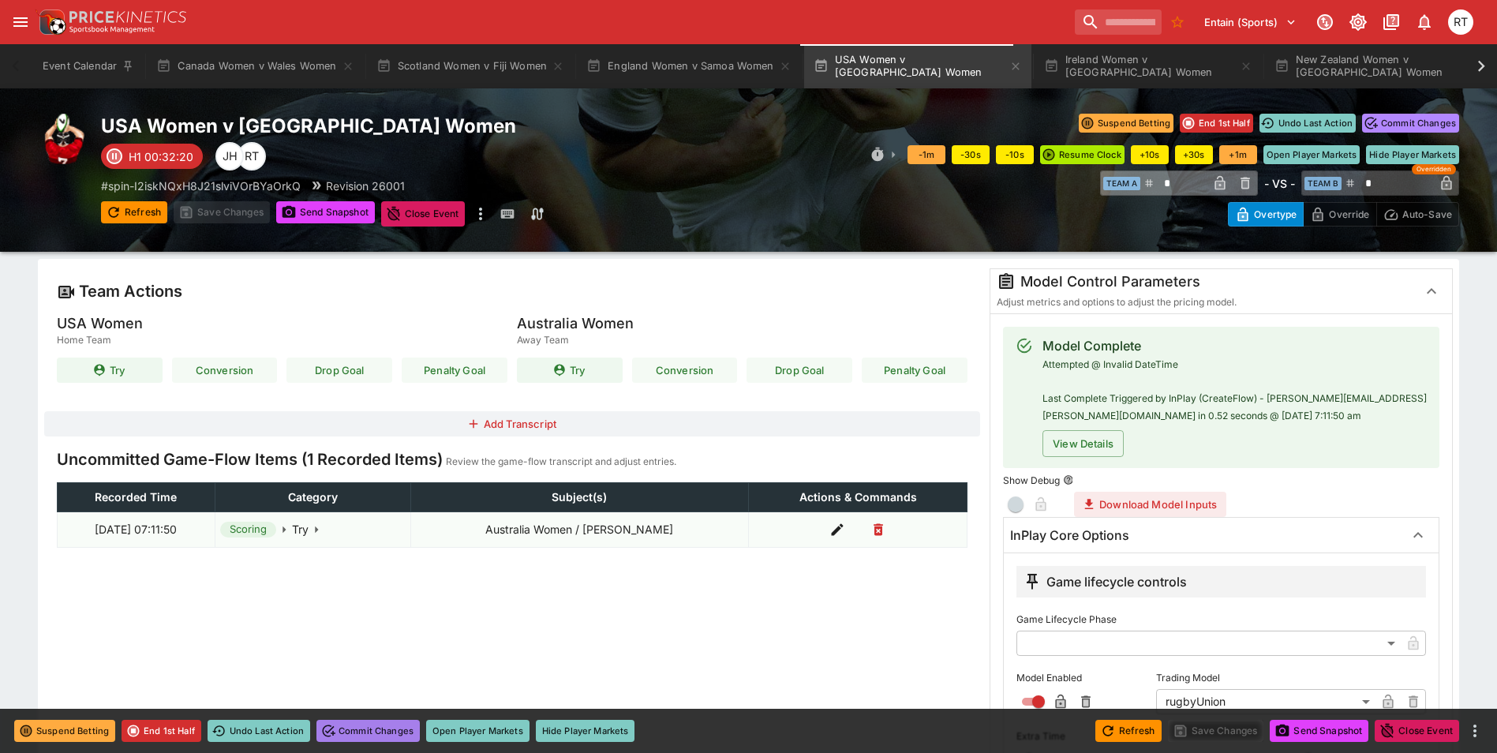
click at [384, 730] on button "Commit Changes" at bounding box center [367, 731] width 103 height 22
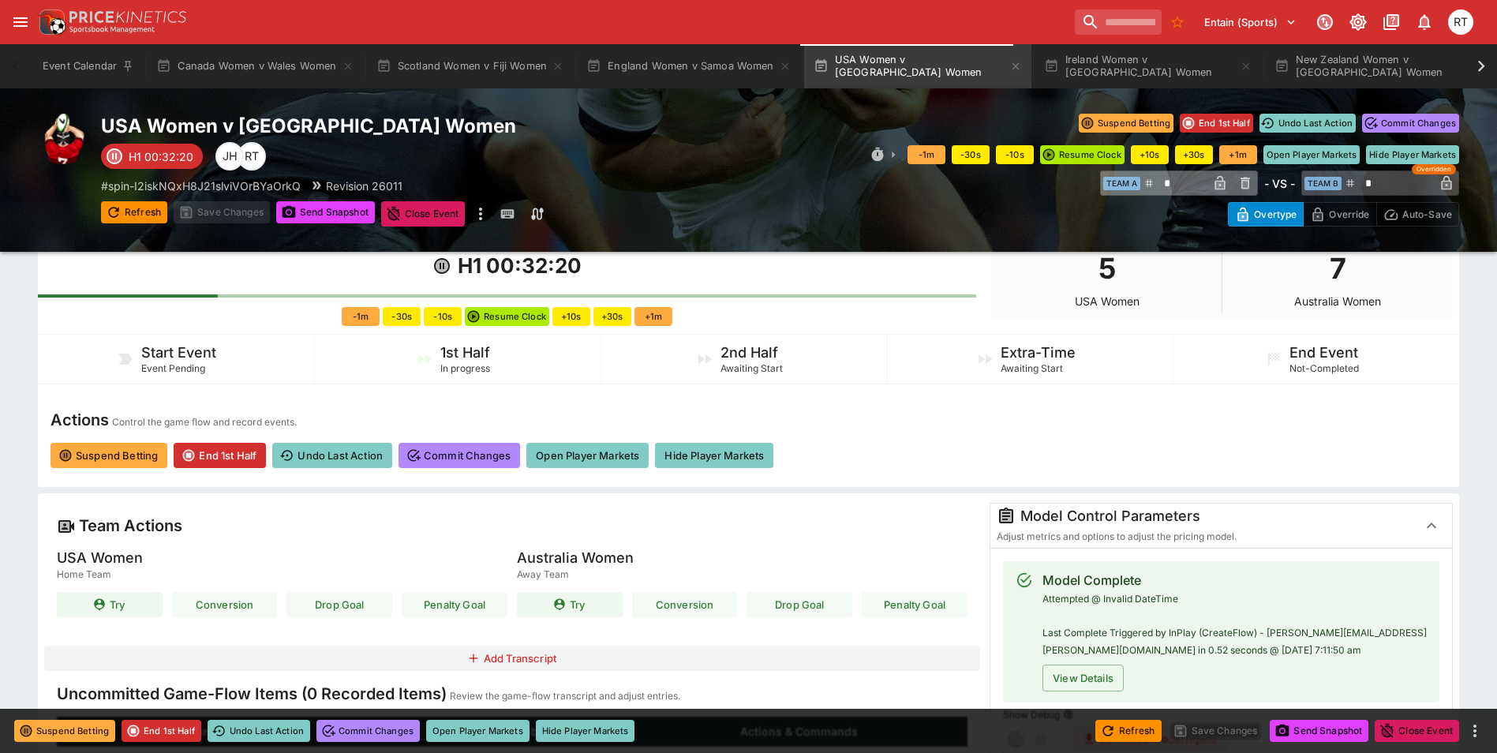
scroll to position [79, 0]
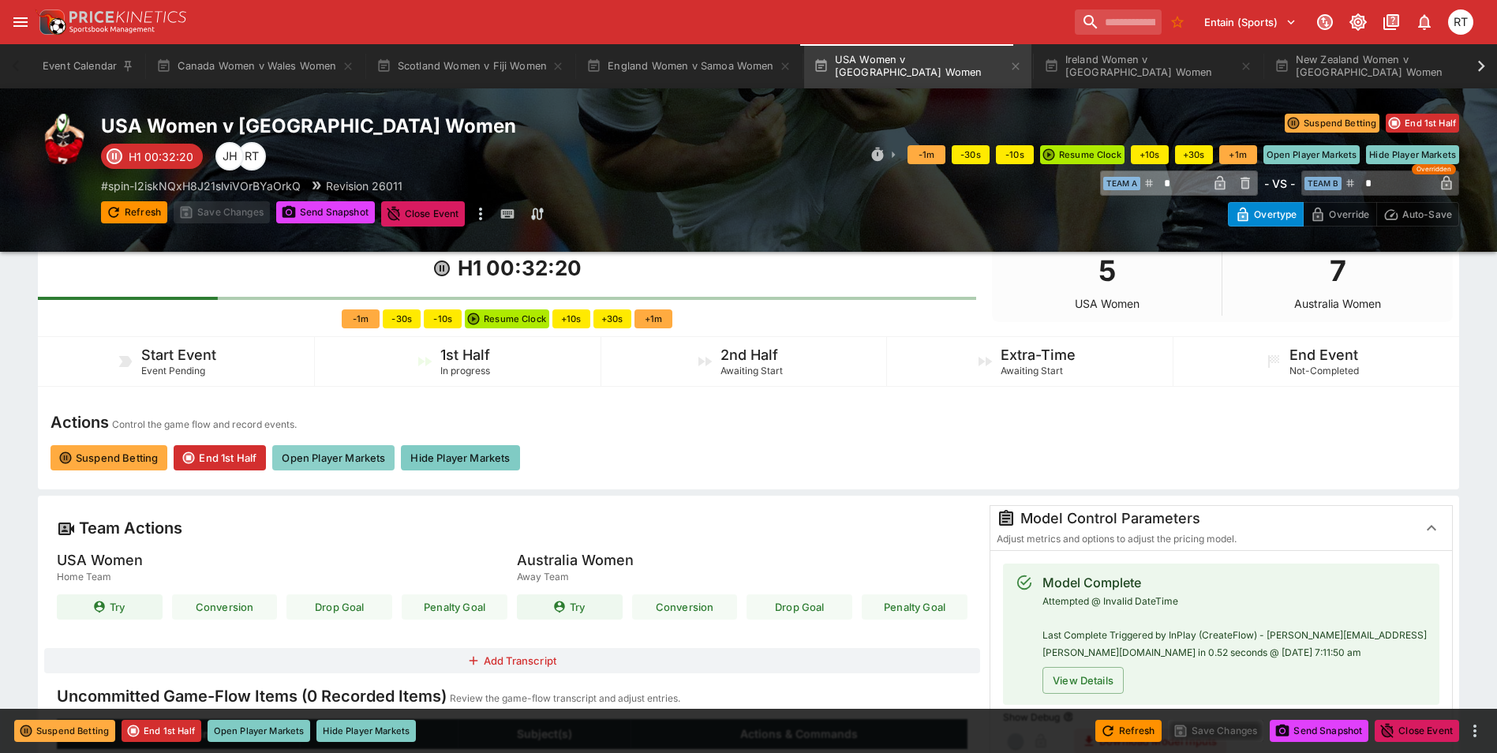
click at [357, 459] on button "Open Player Markets" at bounding box center [333, 457] width 122 height 25
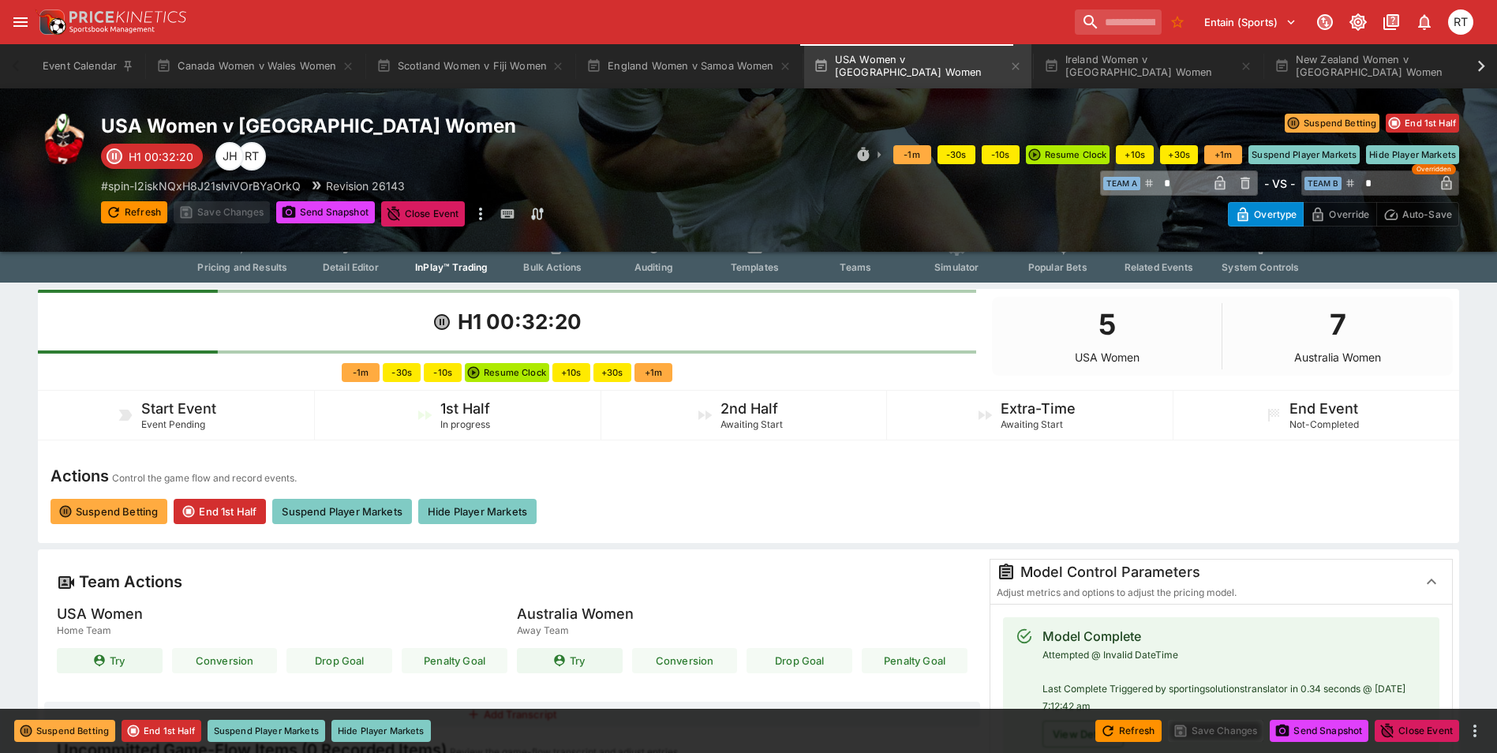
scroll to position [0, 0]
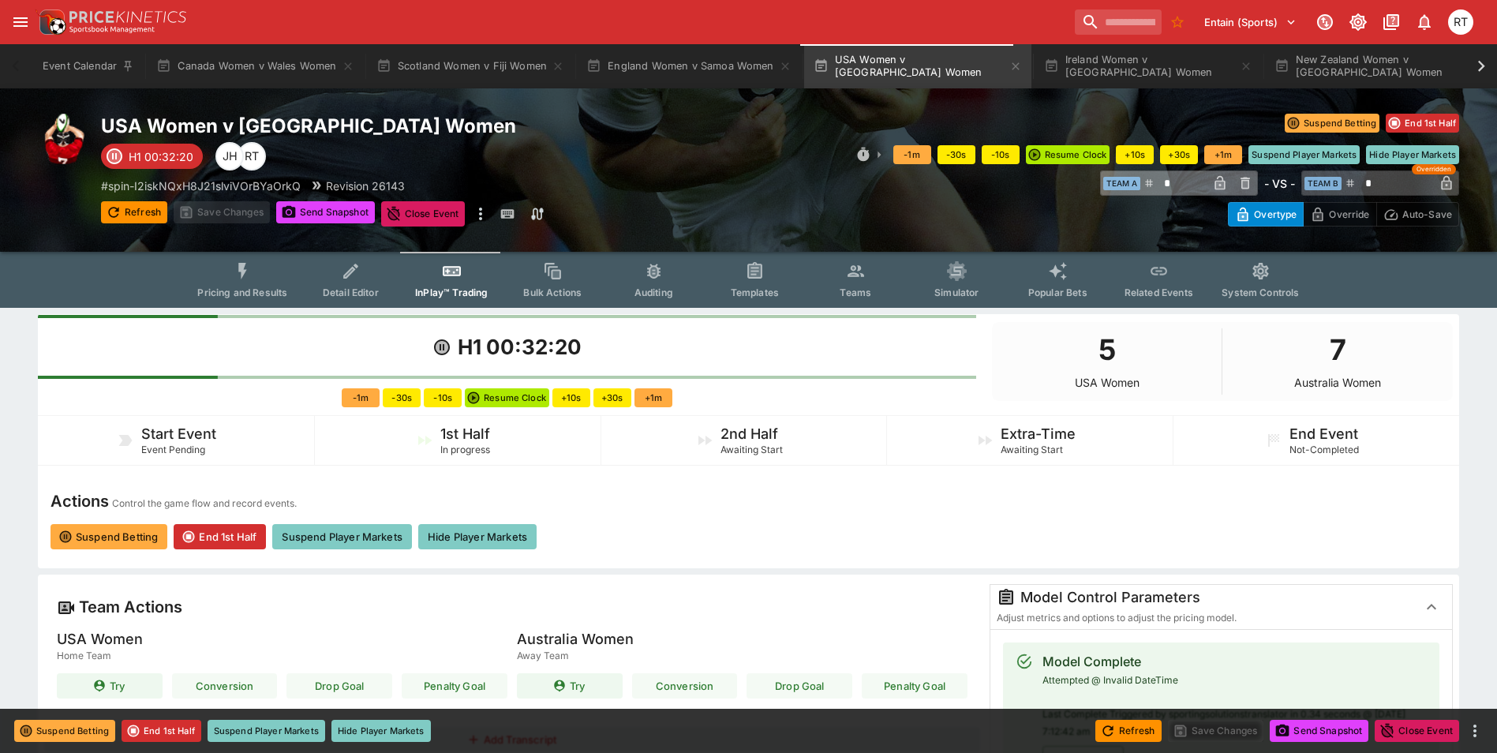
click at [230, 291] on span "Pricing and Results" at bounding box center [242, 292] width 90 height 12
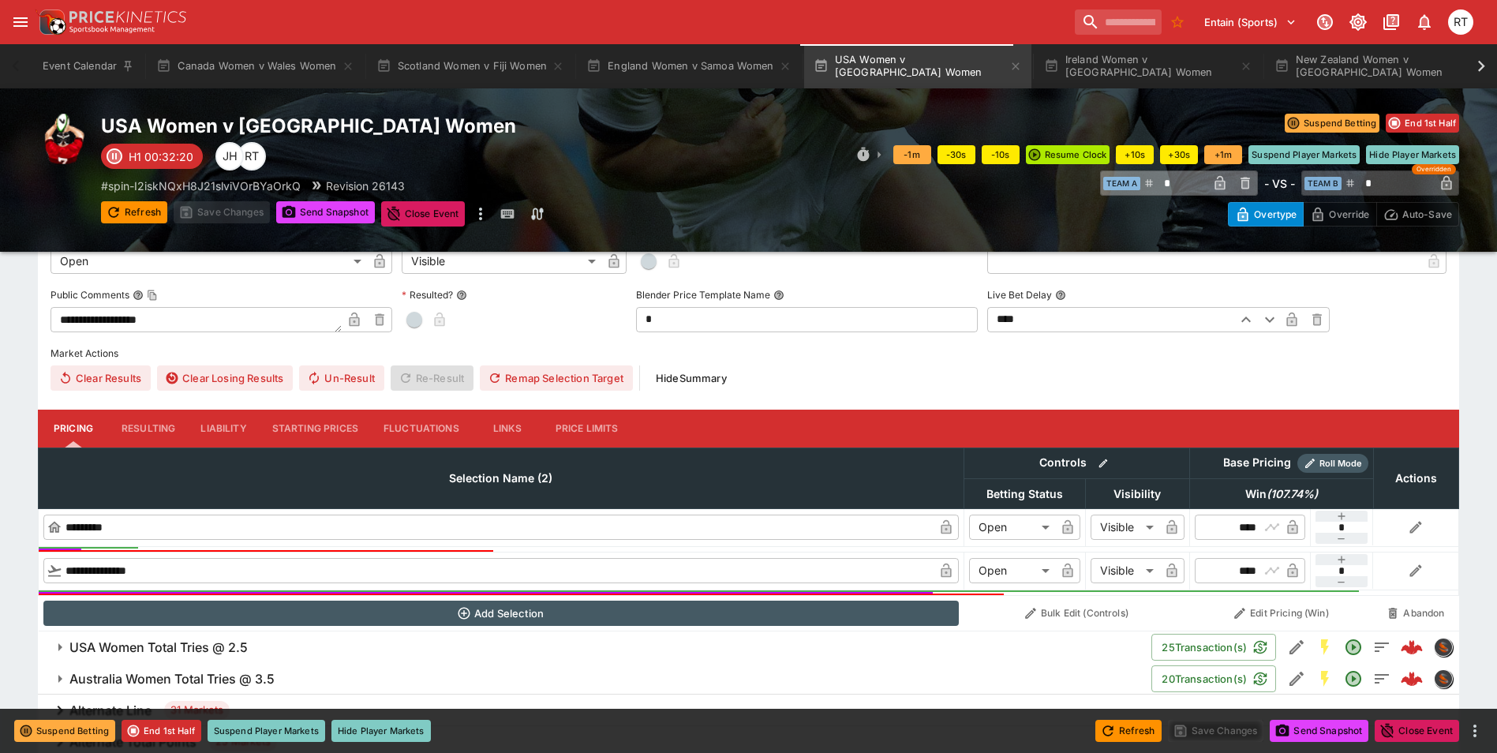
scroll to position [710, 0]
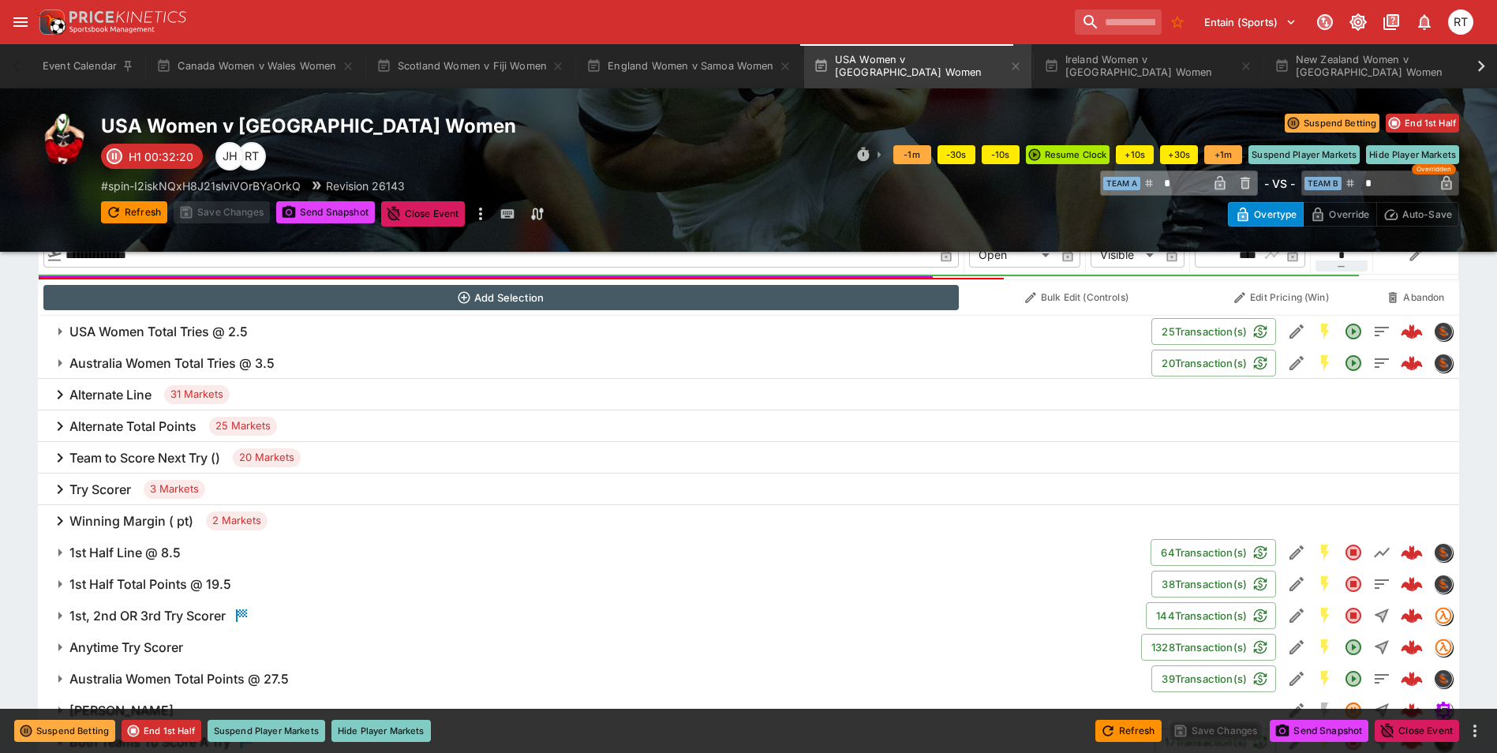
click at [108, 492] on h6 "Try Scorer" at bounding box center [100, 489] width 62 height 17
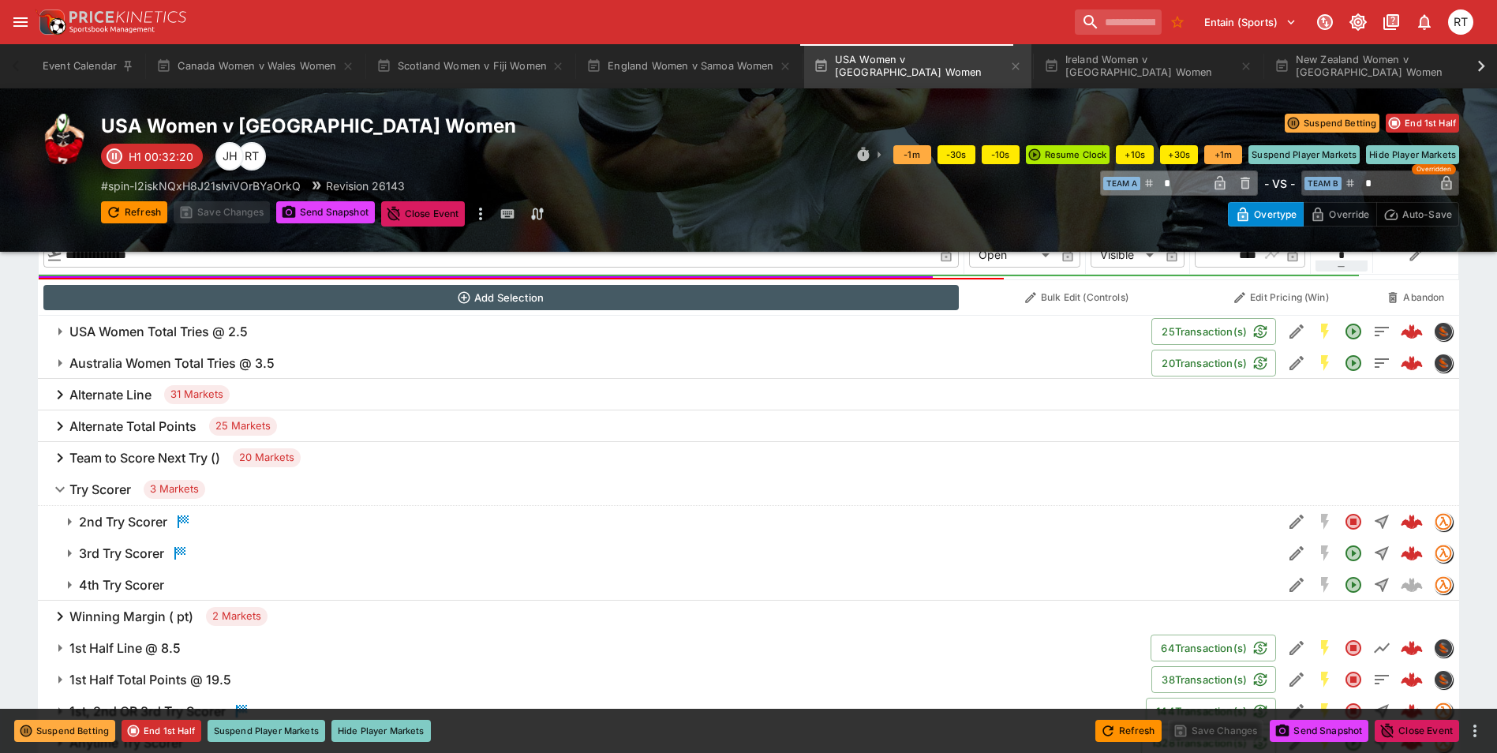
click at [133, 559] on h6 "3rd Try Scorer" at bounding box center [121, 553] width 85 height 17
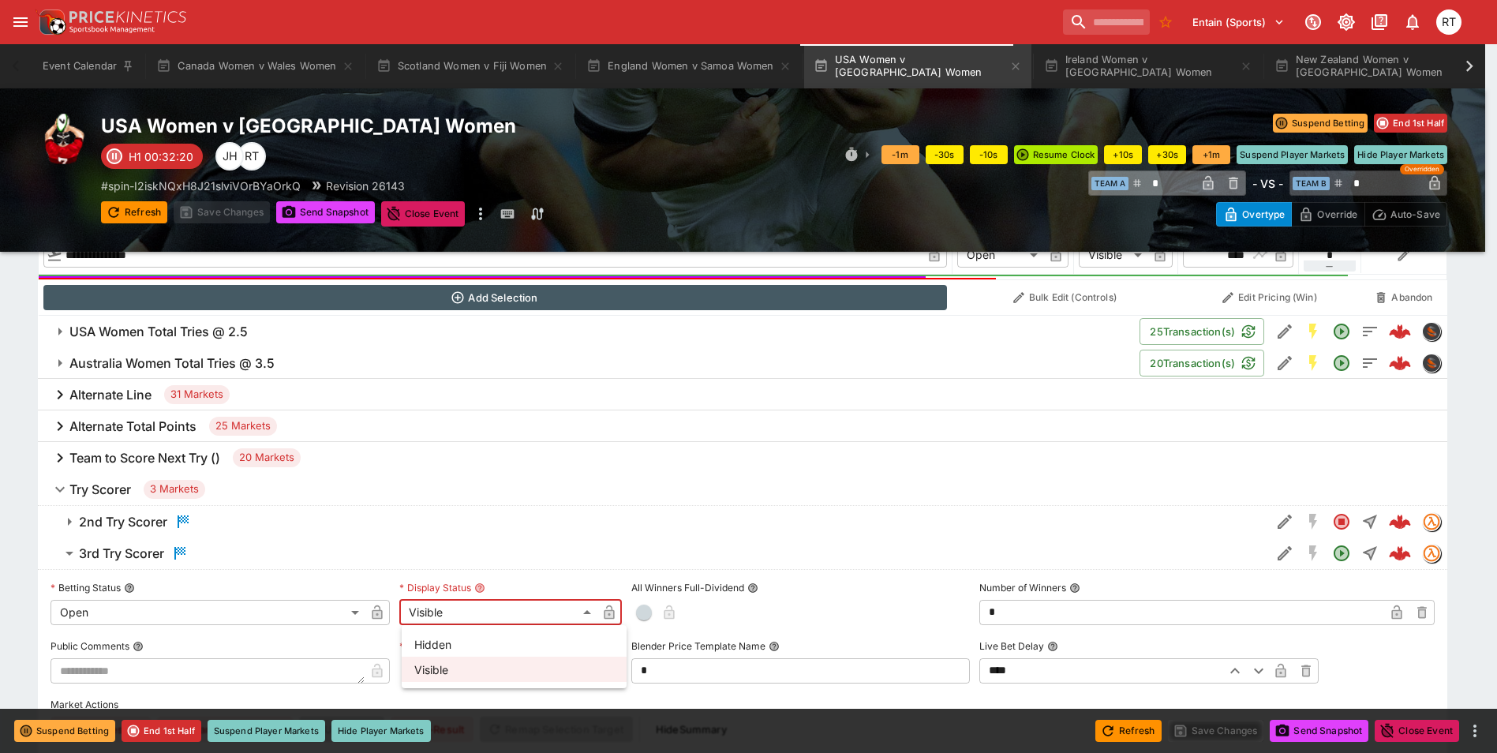
click at [432, 636] on li "Hidden" at bounding box center [514, 643] width 225 height 25
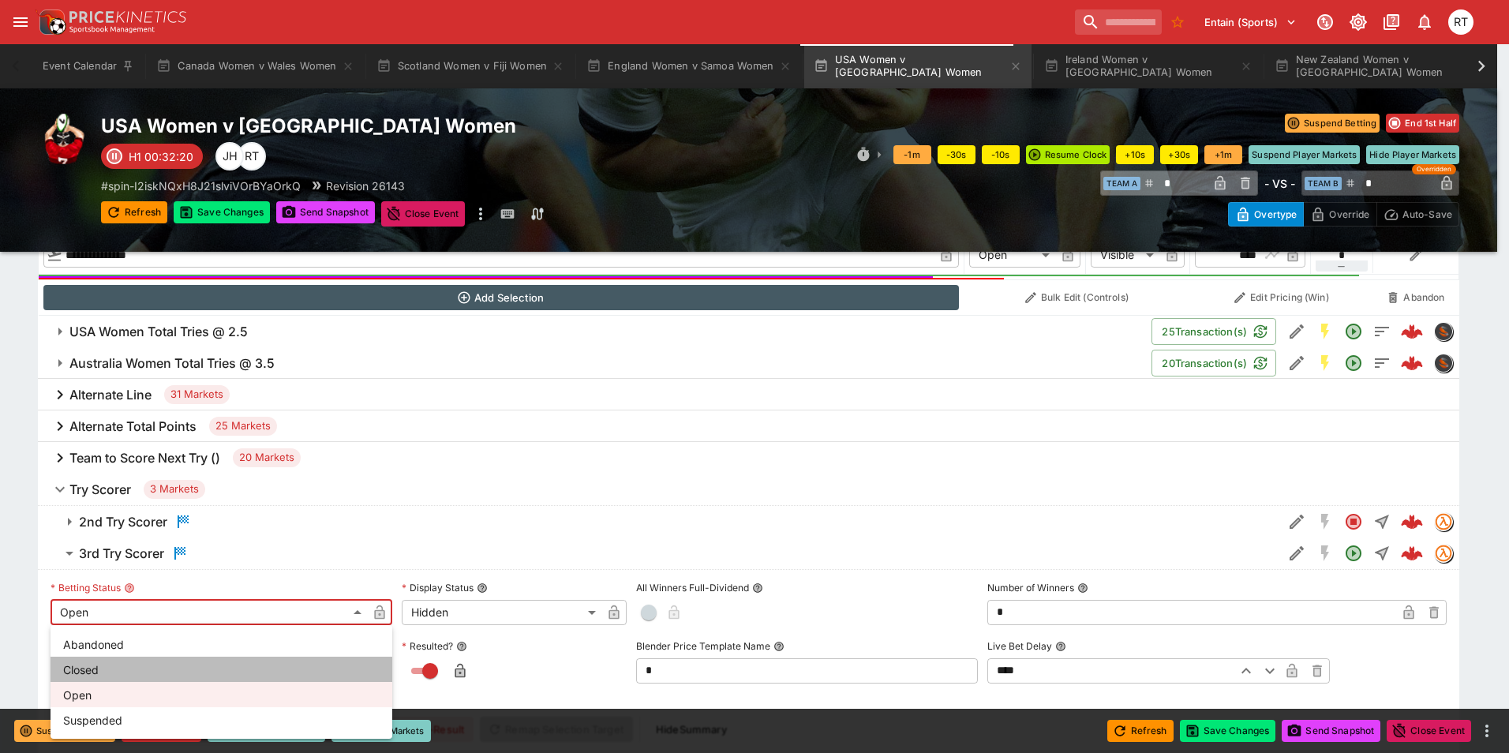
click at [76, 660] on li "Closed" at bounding box center [222, 669] width 342 height 25
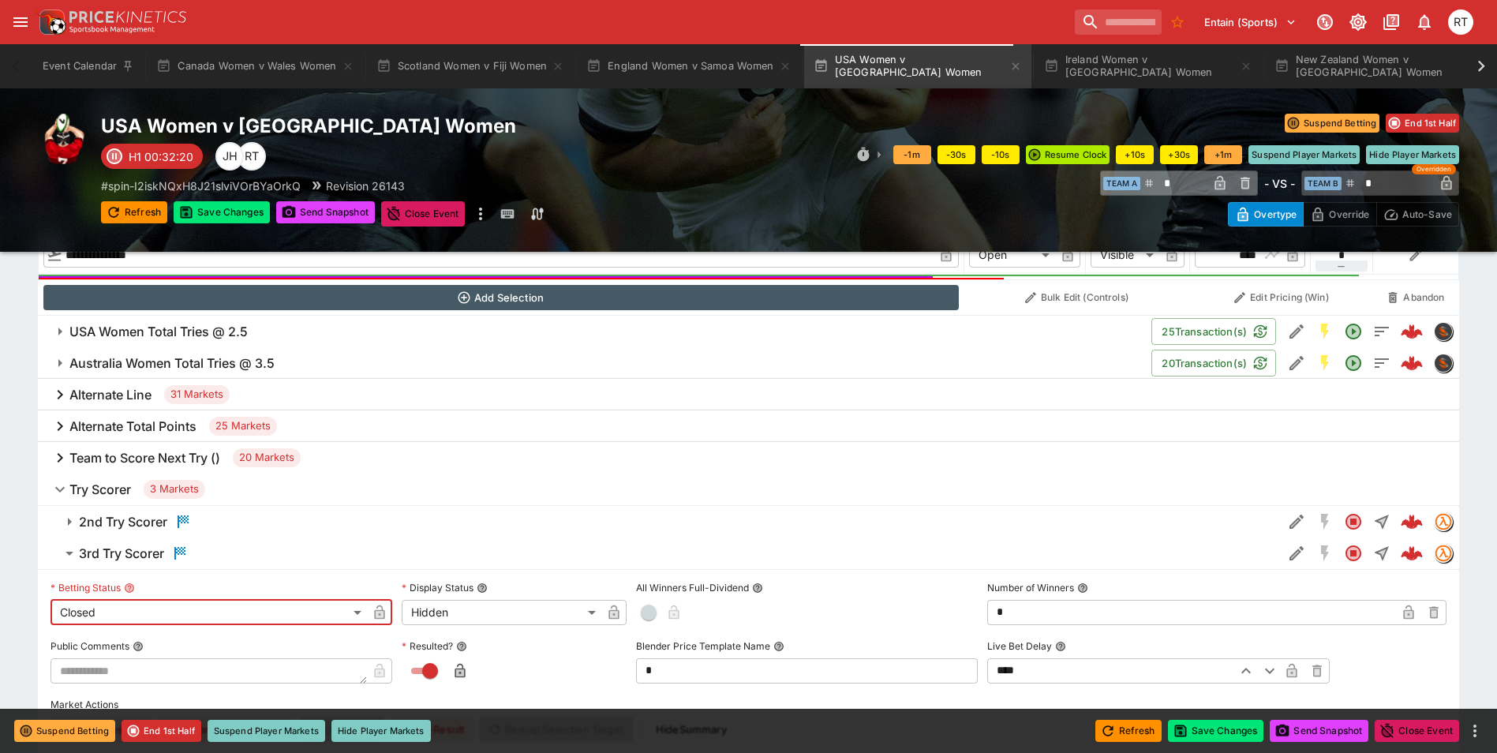
click at [379, 618] on icon "button" at bounding box center [380, 612] width 10 height 14
click at [620, 615] on icon "button" at bounding box center [614, 612] width 16 height 16
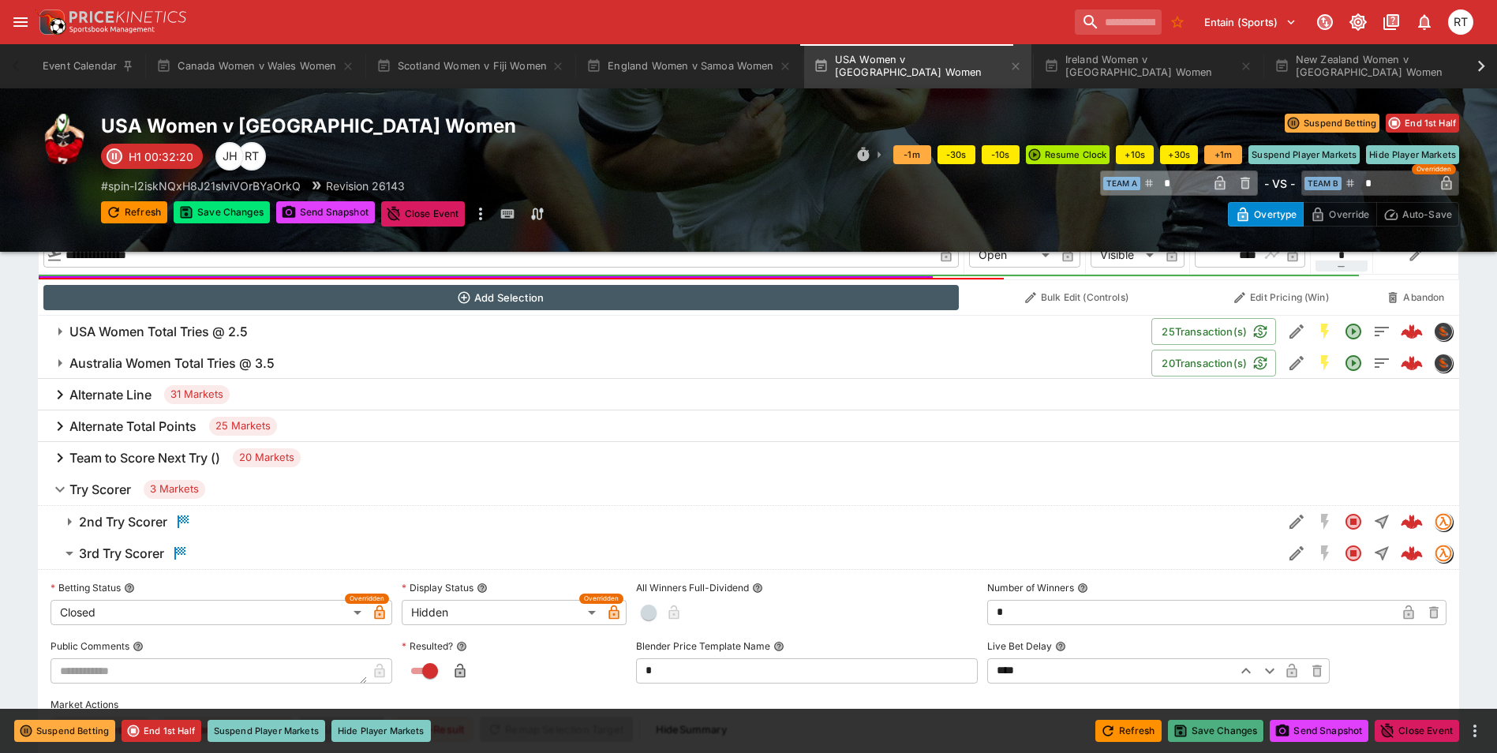
click at [1214, 735] on button "Save Changes" at bounding box center [1216, 731] width 96 height 22
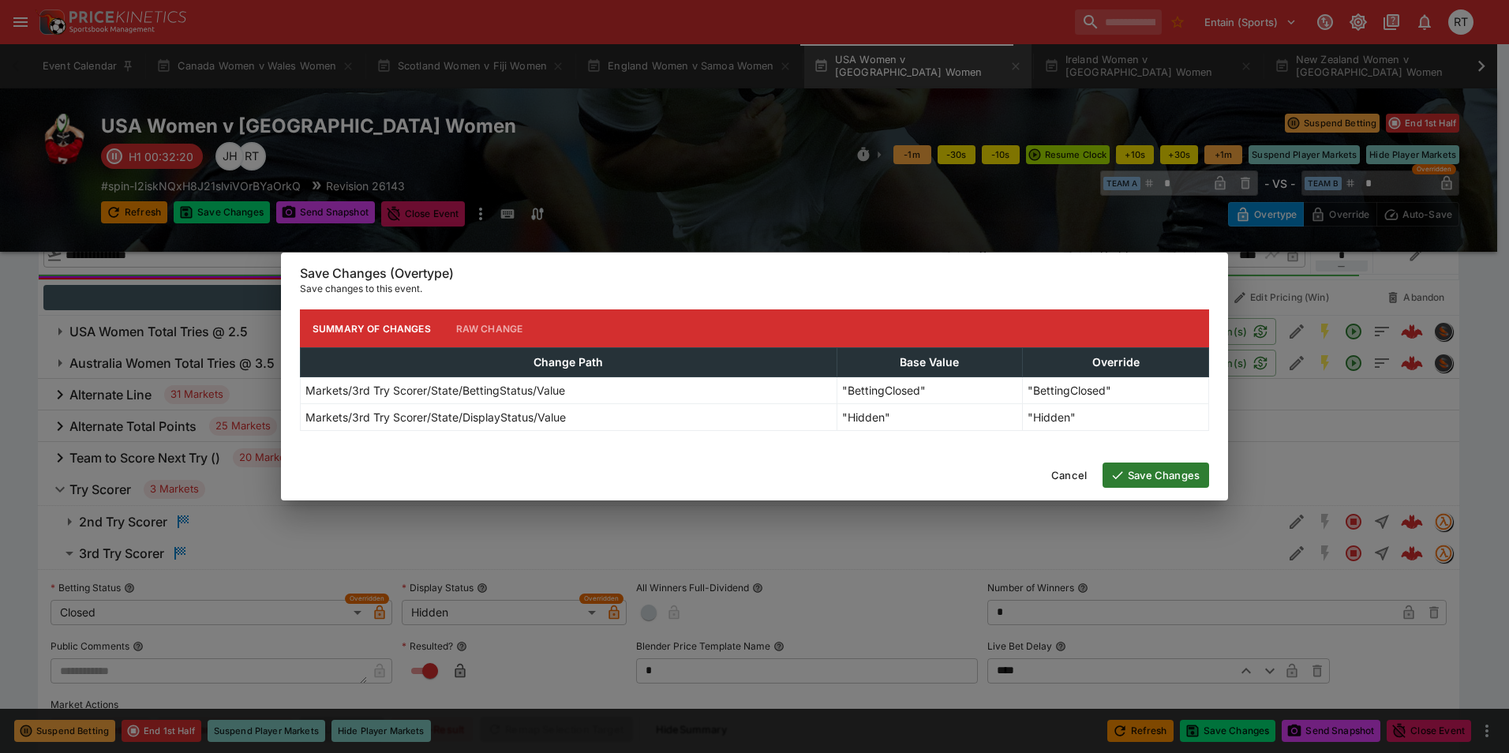
click at [1134, 480] on button "Save Changes" at bounding box center [1155, 474] width 107 height 25
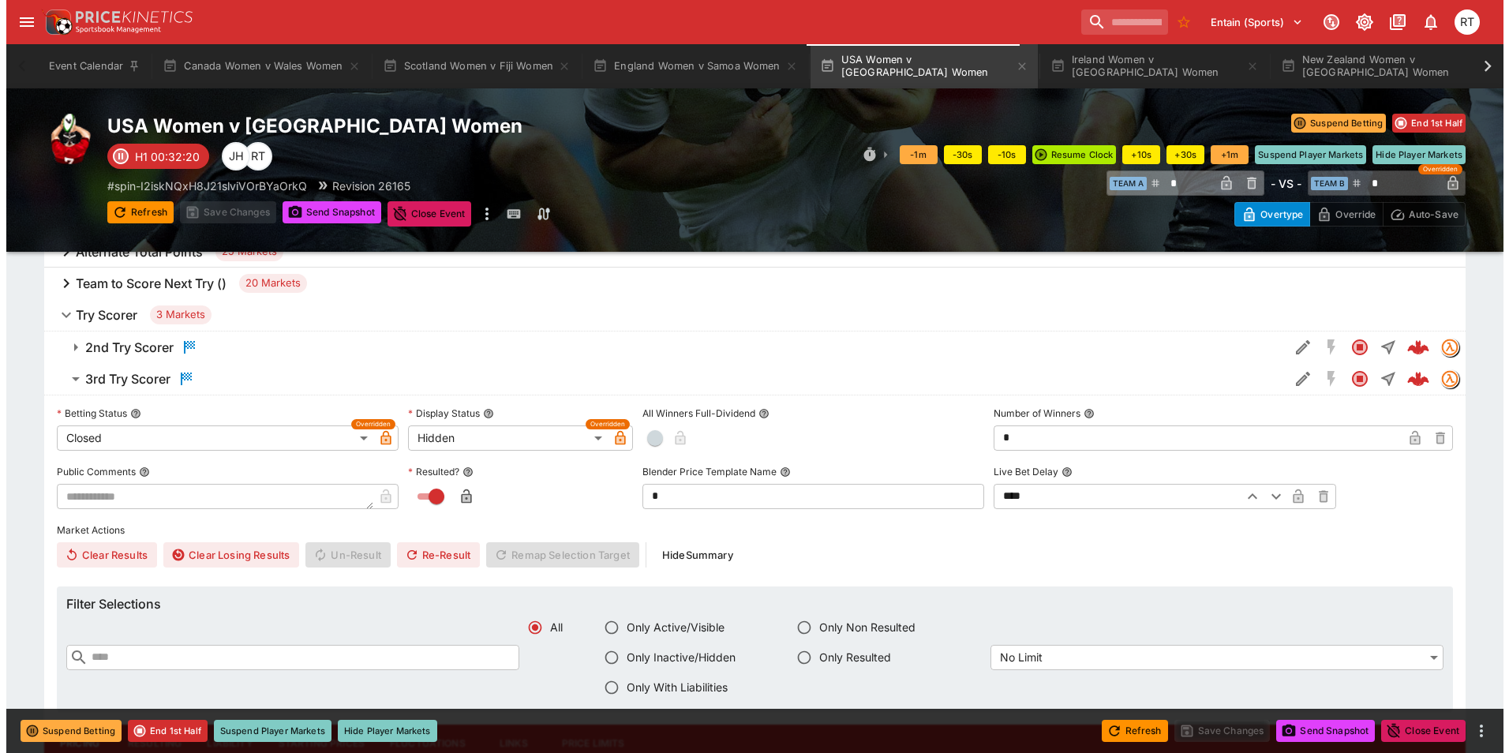
scroll to position [789, 0]
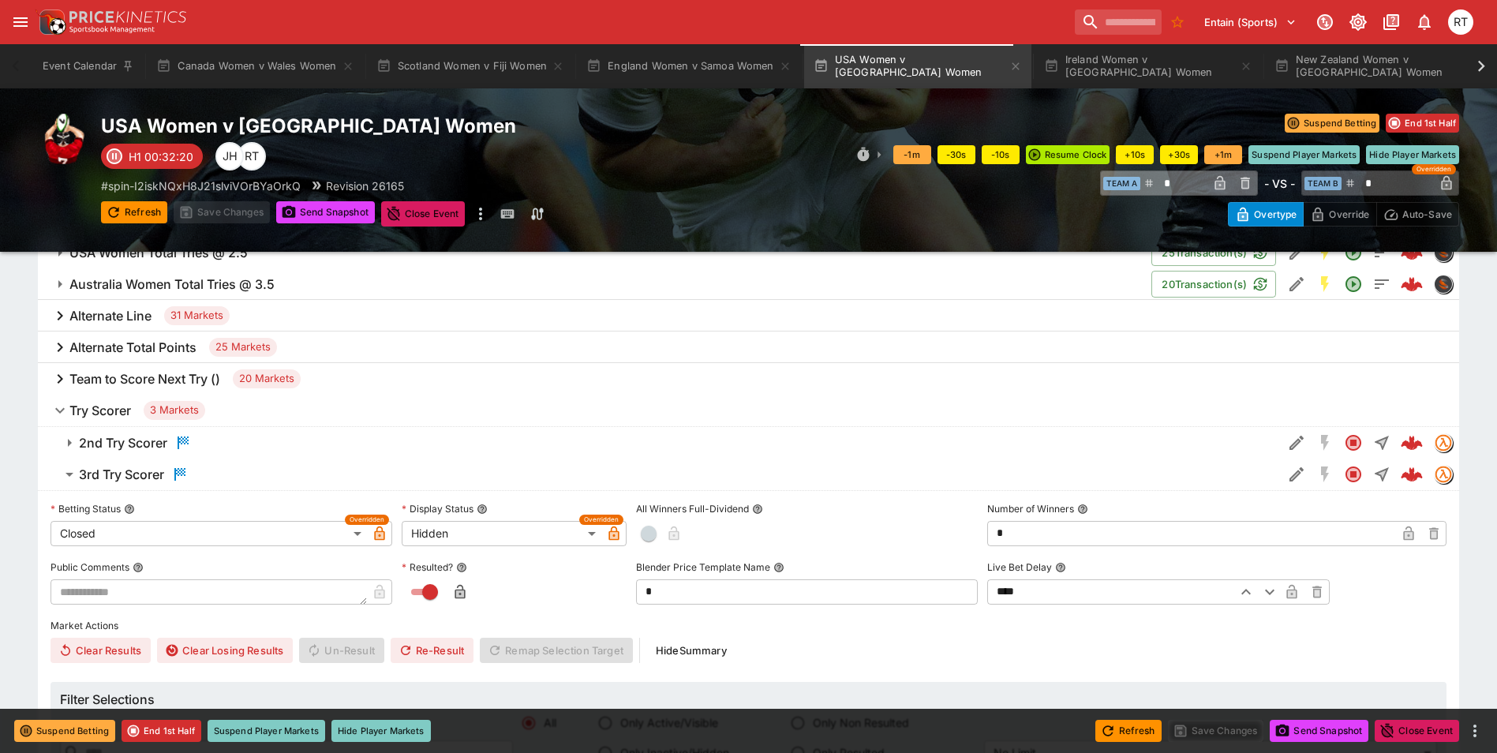
click at [133, 479] on h6 "3rd Try Scorer" at bounding box center [121, 474] width 85 height 17
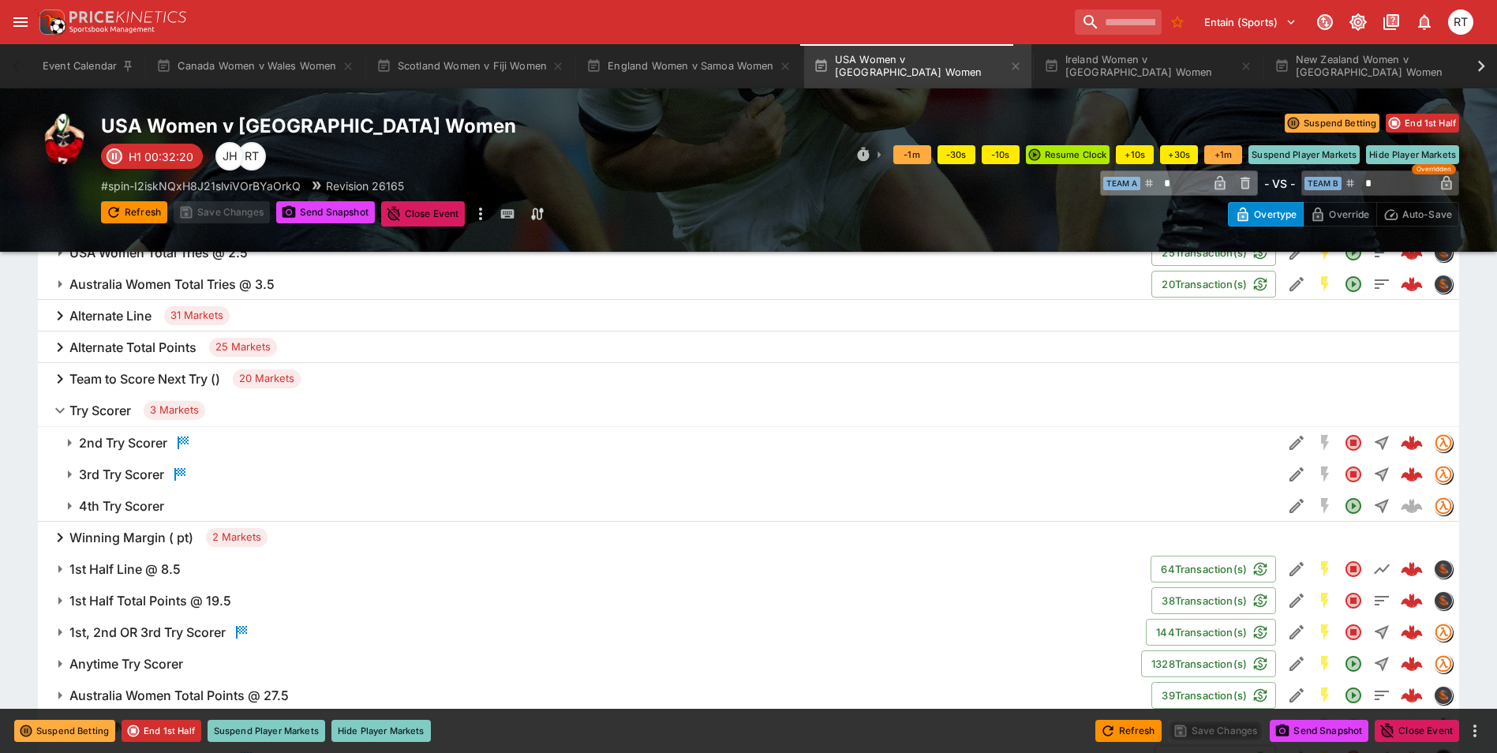
click at [133, 499] on h6 "4th Try Scorer" at bounding box center [121, 506] width 85 height 17
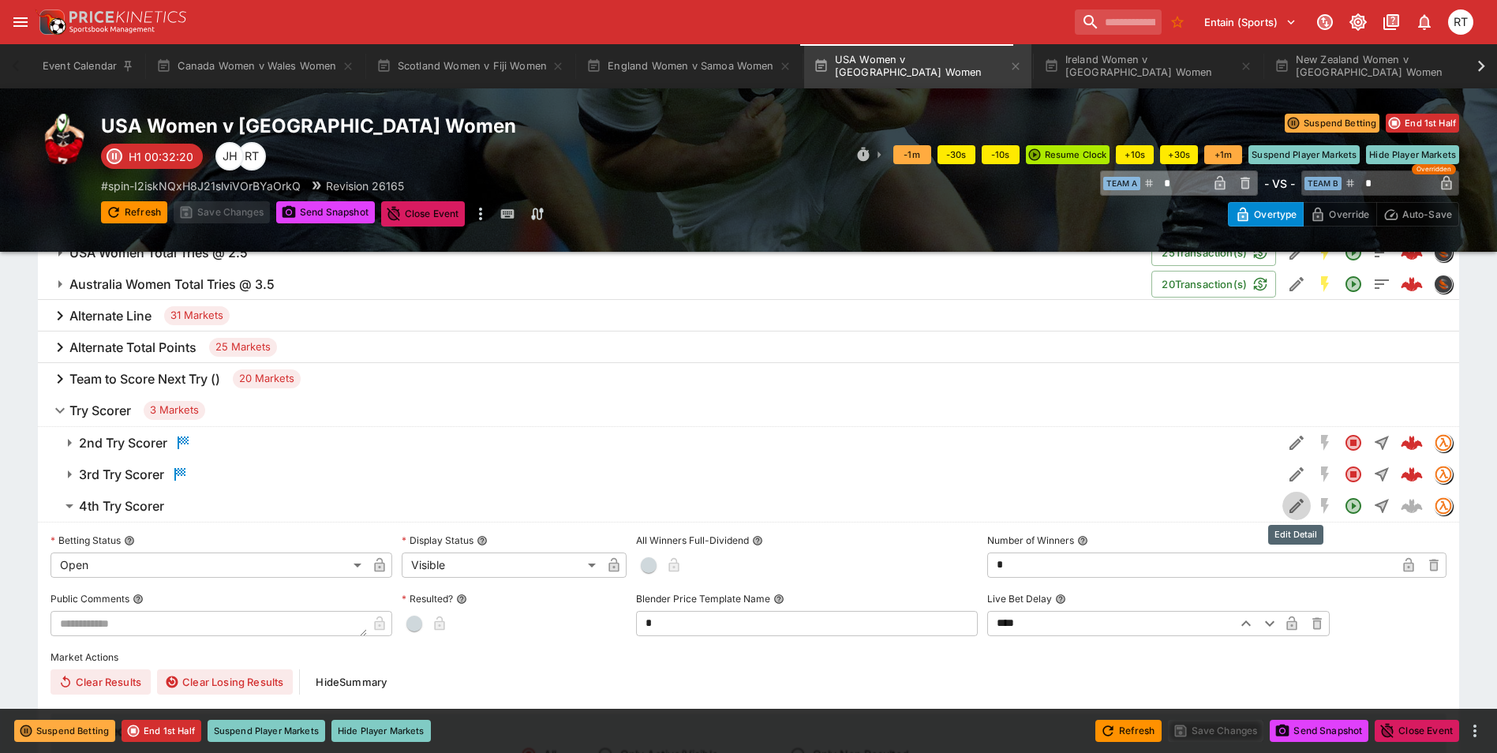
click at [1303, 505] on icon "Edit Detail" at bounding box center [1296, 505] width 19 height 19
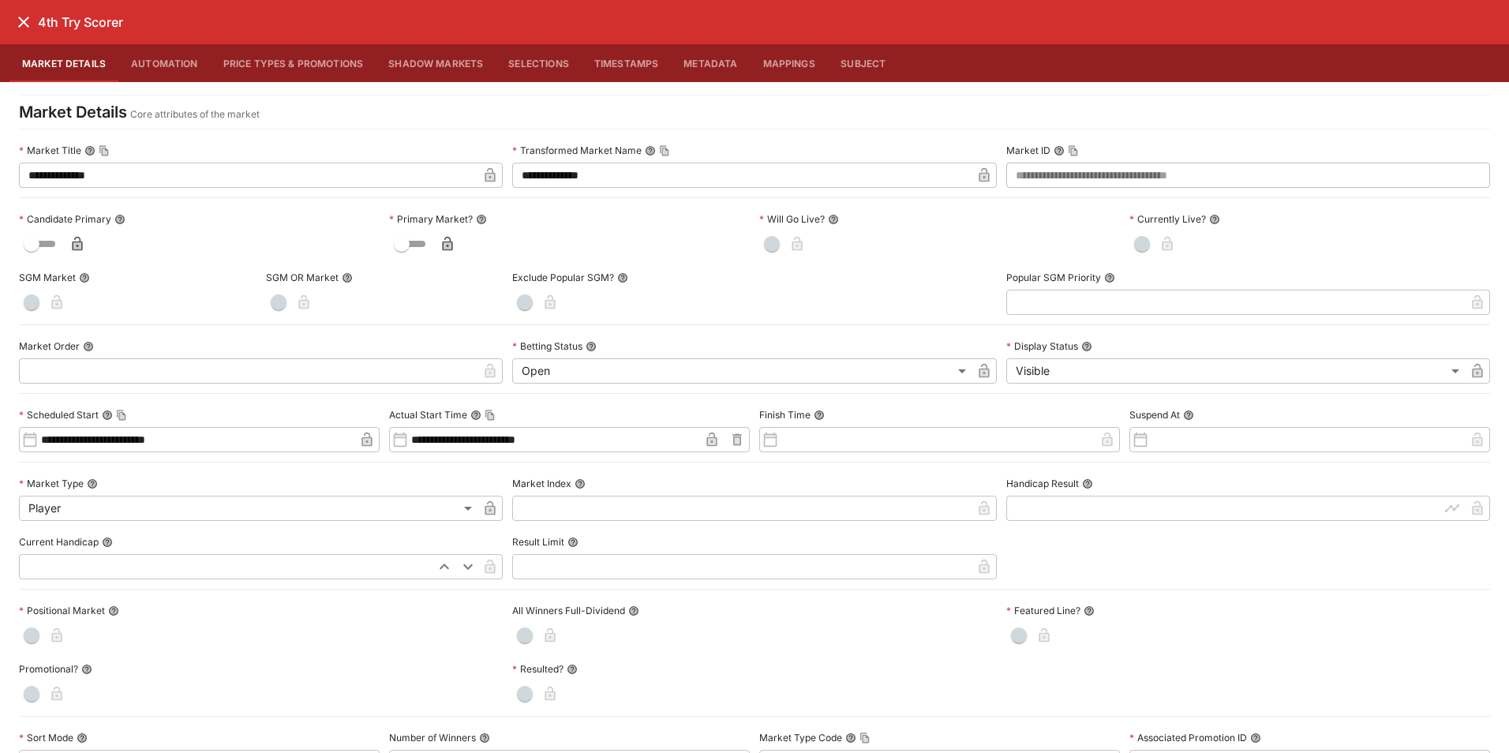
click at [298, 69] on button "Price Types & Promotions" at bounding box center [294, 63] width 166 height 38
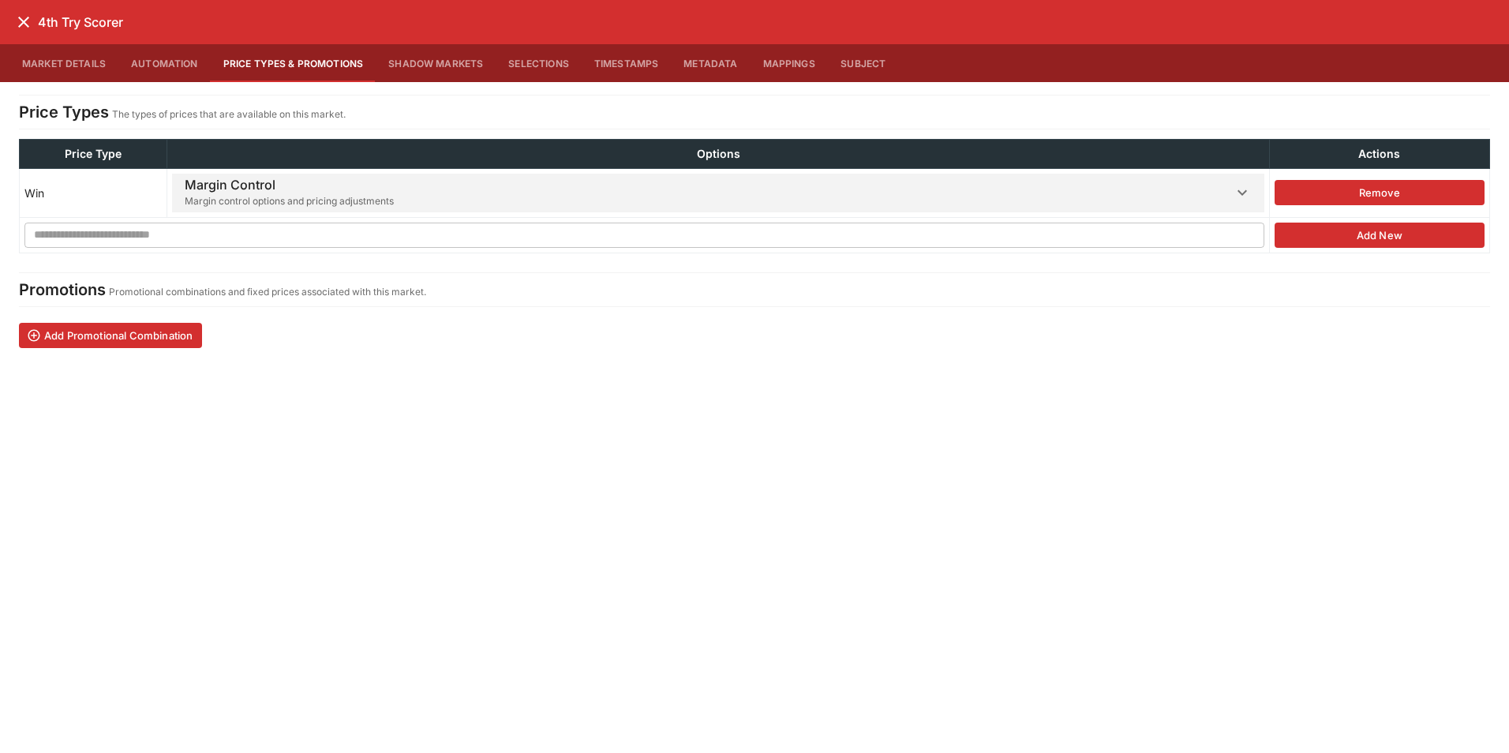
click at [348, 185] on h6 "Margin Control" at bounding box center [289, 185] width 209 height 17
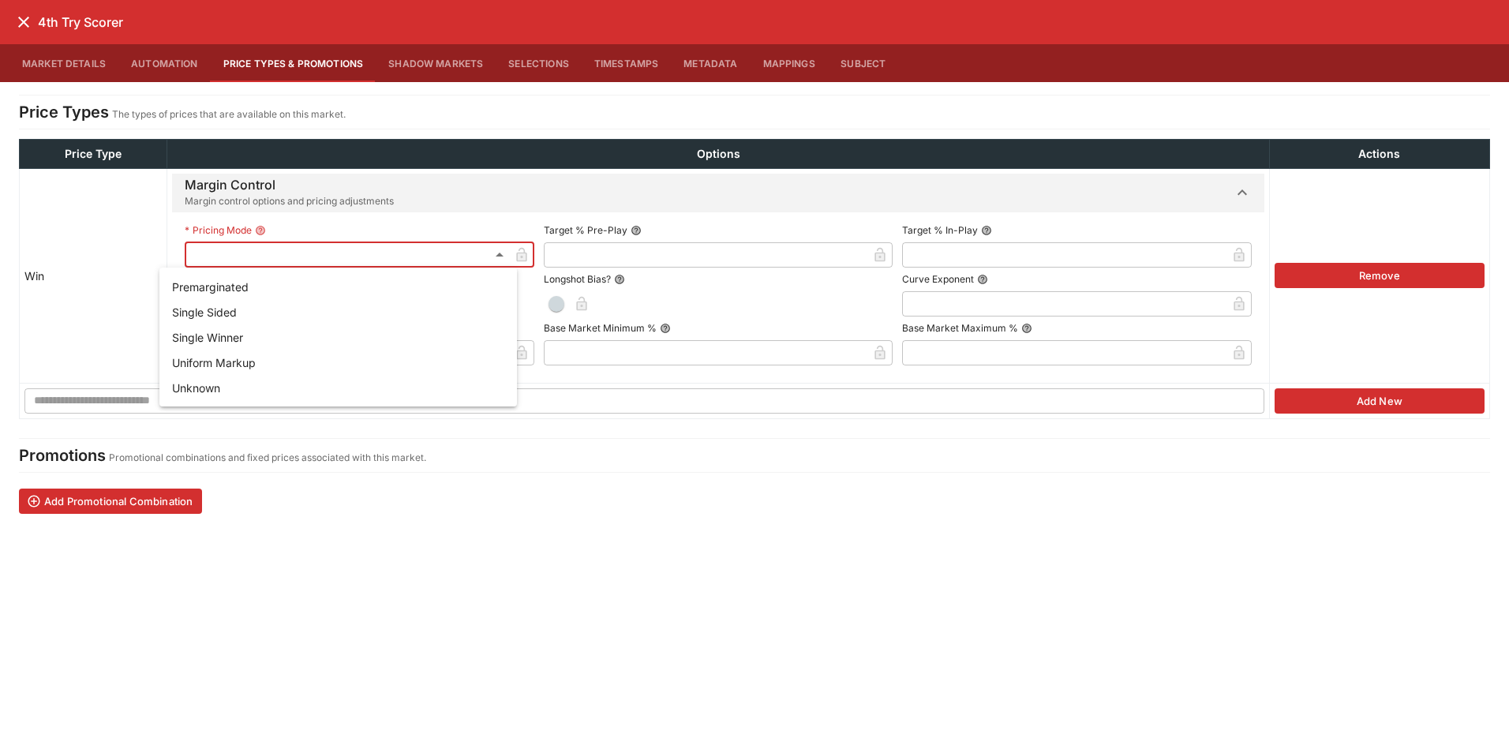
click at [271, 311] on li "Single Sided" at bounding box center [337, 311] width 357 height 25
click at [601, 258] on input "text" at bounding box center [706, 254] width 324 height 25
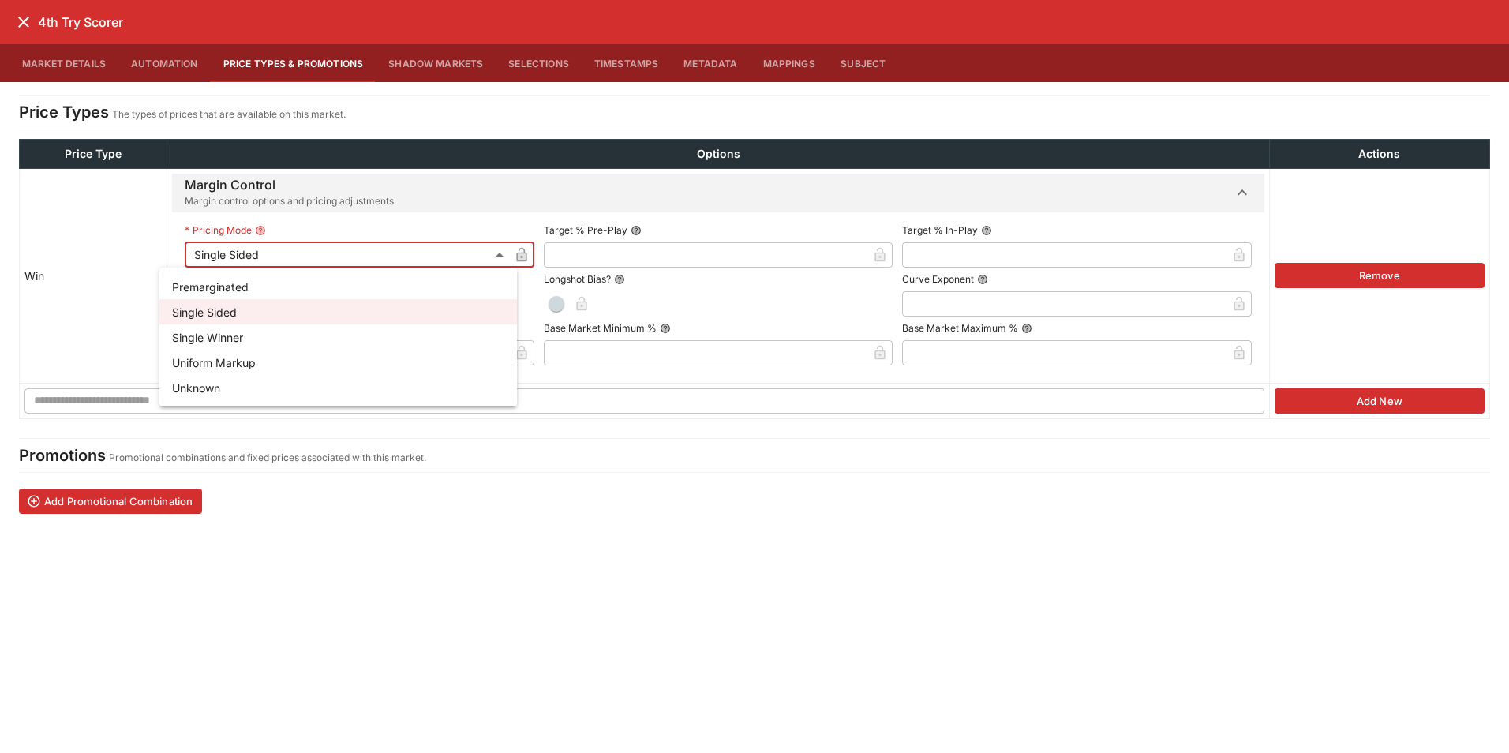
click at [286, 330] on li "Single Winner" at bounding box center [337, 336] width 357 height 25
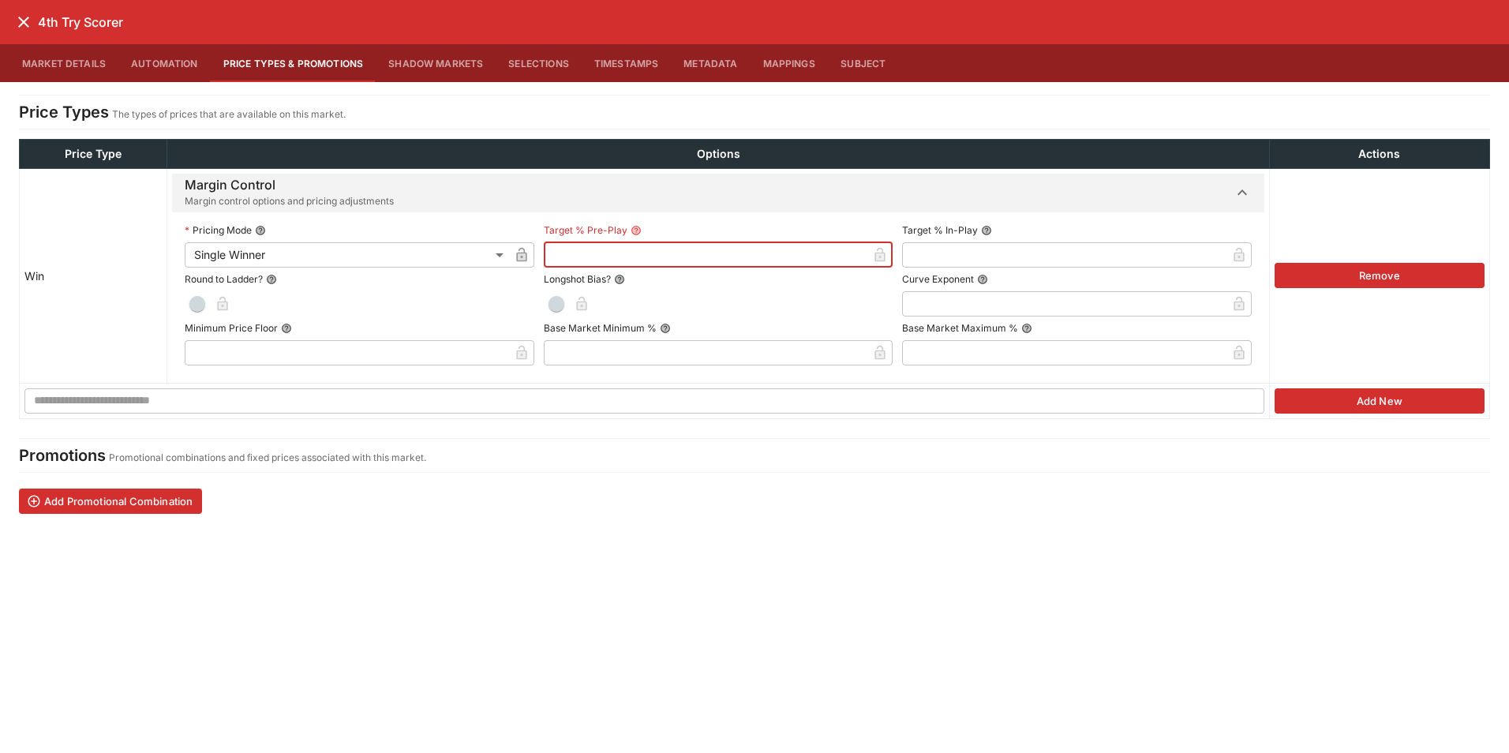
click at [634, 247] on input "text" at bounding box center [706, 254] width 324 height 25
click at [923, 259] on input "text" at bounding box center [1064, 254] width 324 height 25
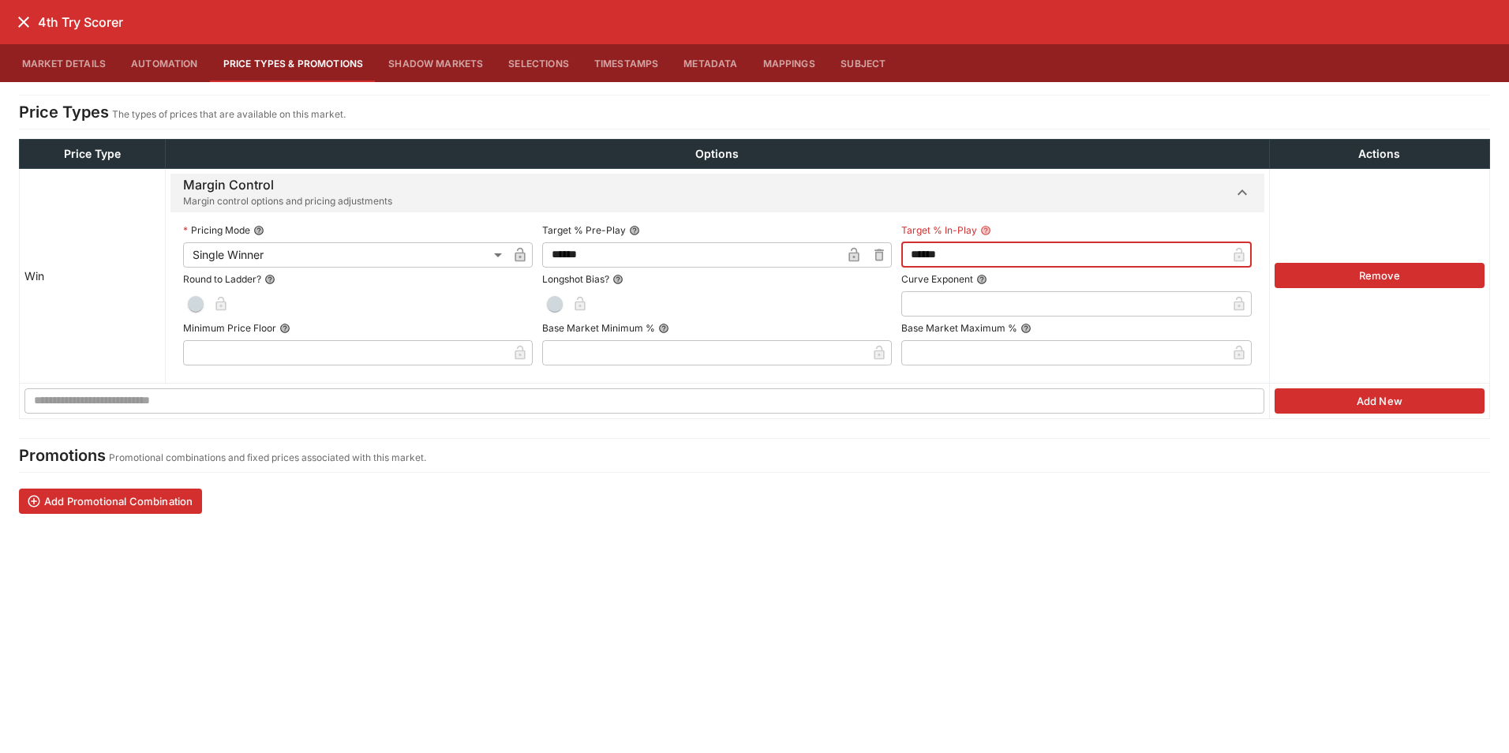
click at [846, 250] on icon "button" at bounding box center [854, 255] width 16 height 16
click at [1214, 252] on icon "button" at bounding box center [1214, 255] width 16 height 16
click at [189, 301] on span "button" at bounding box center [197, 304] width 16 height 16
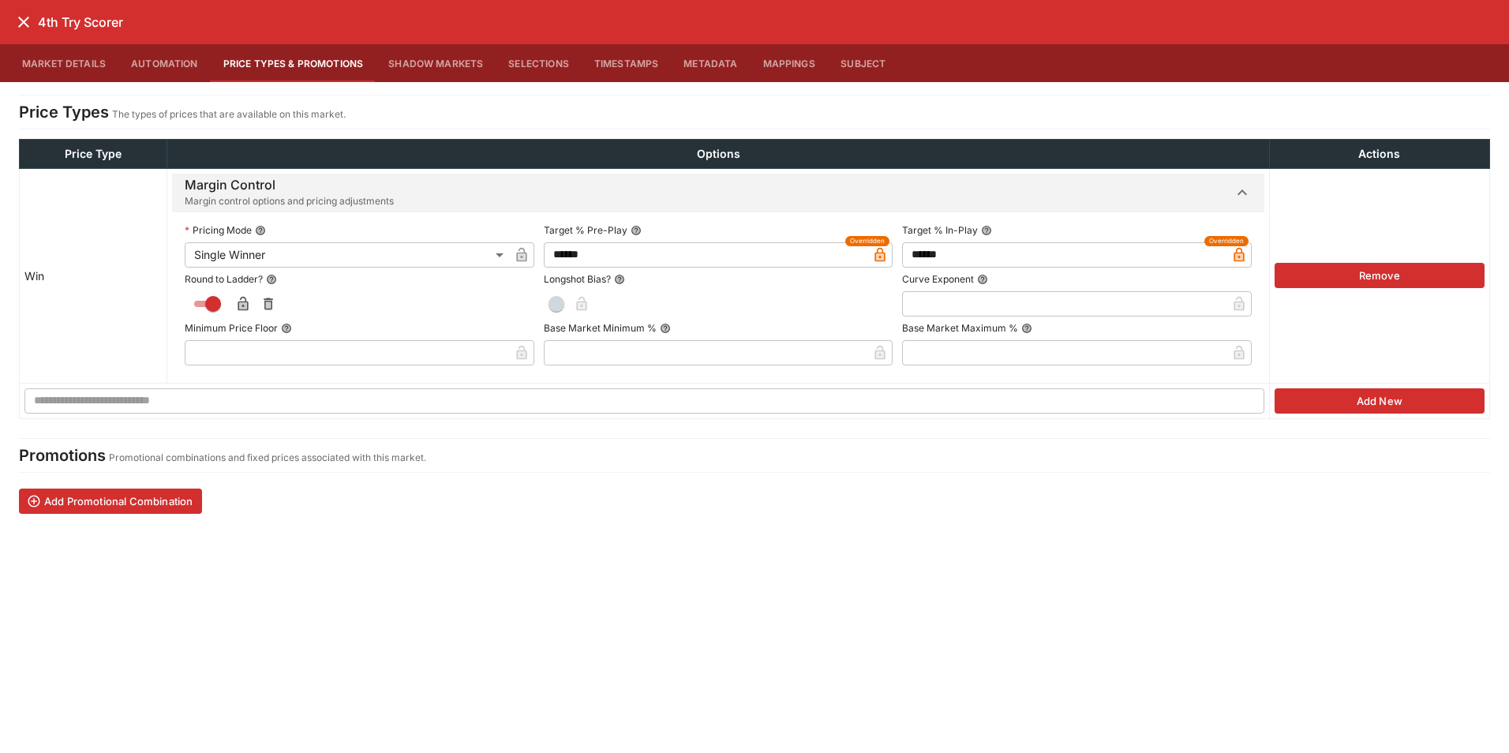
click at [923, 299] on input "text" at bounding box center [1064, 303] width 324 height 25
click at [17, 24] on icon "close" at bounding box center [23, 22] width 19 height 19
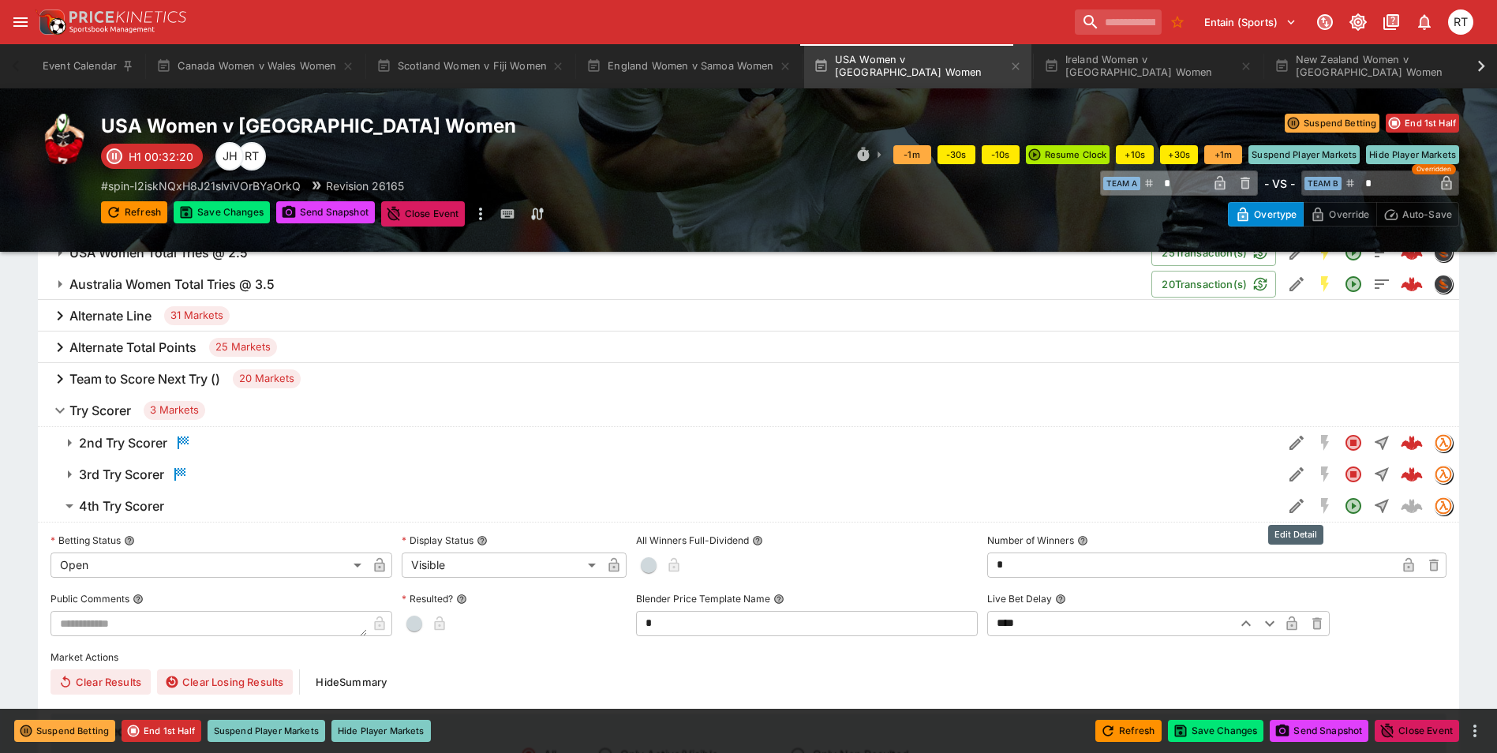
click at [1292, 504] on icon "Edit Detail" at bounding box center [1296, 505] width 19 height 19
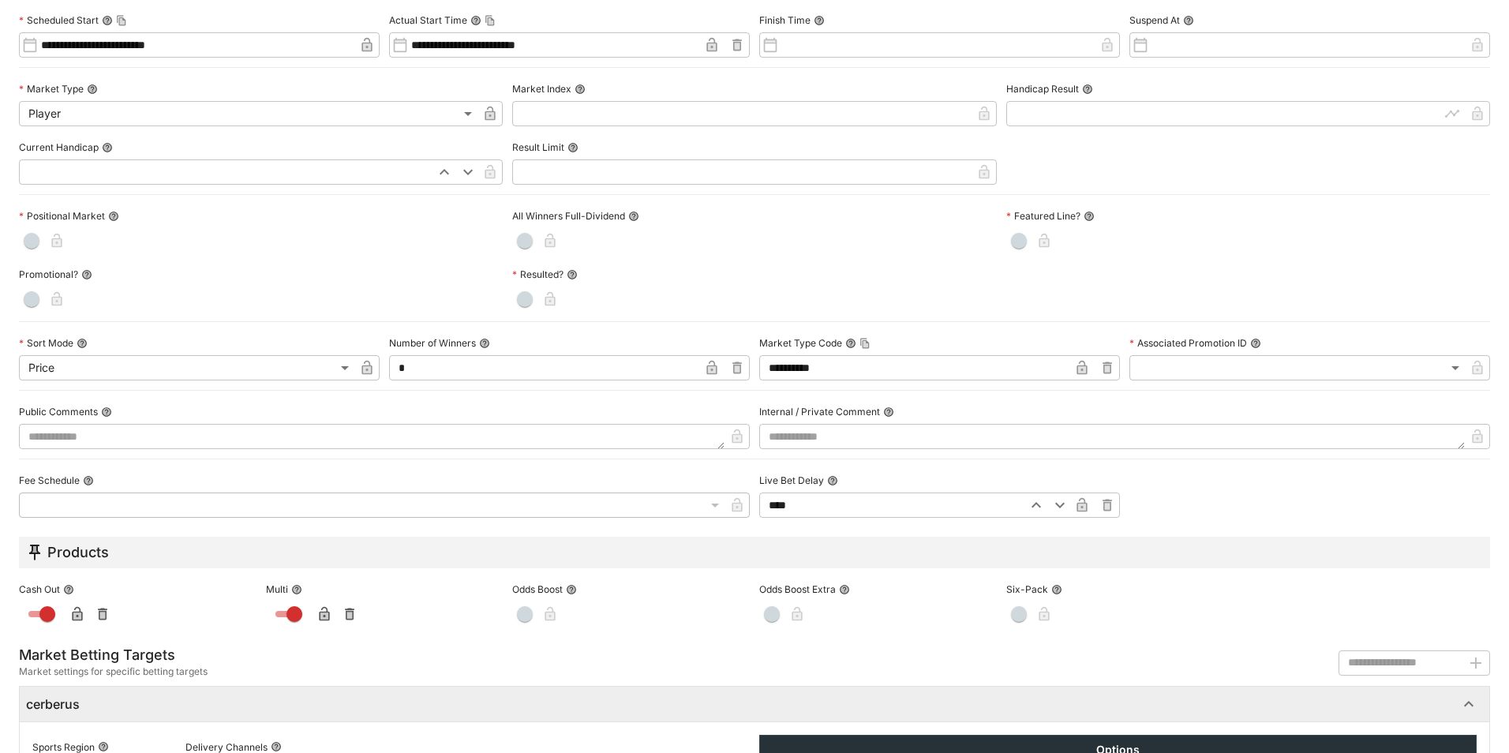
scroll to position [571, 0]
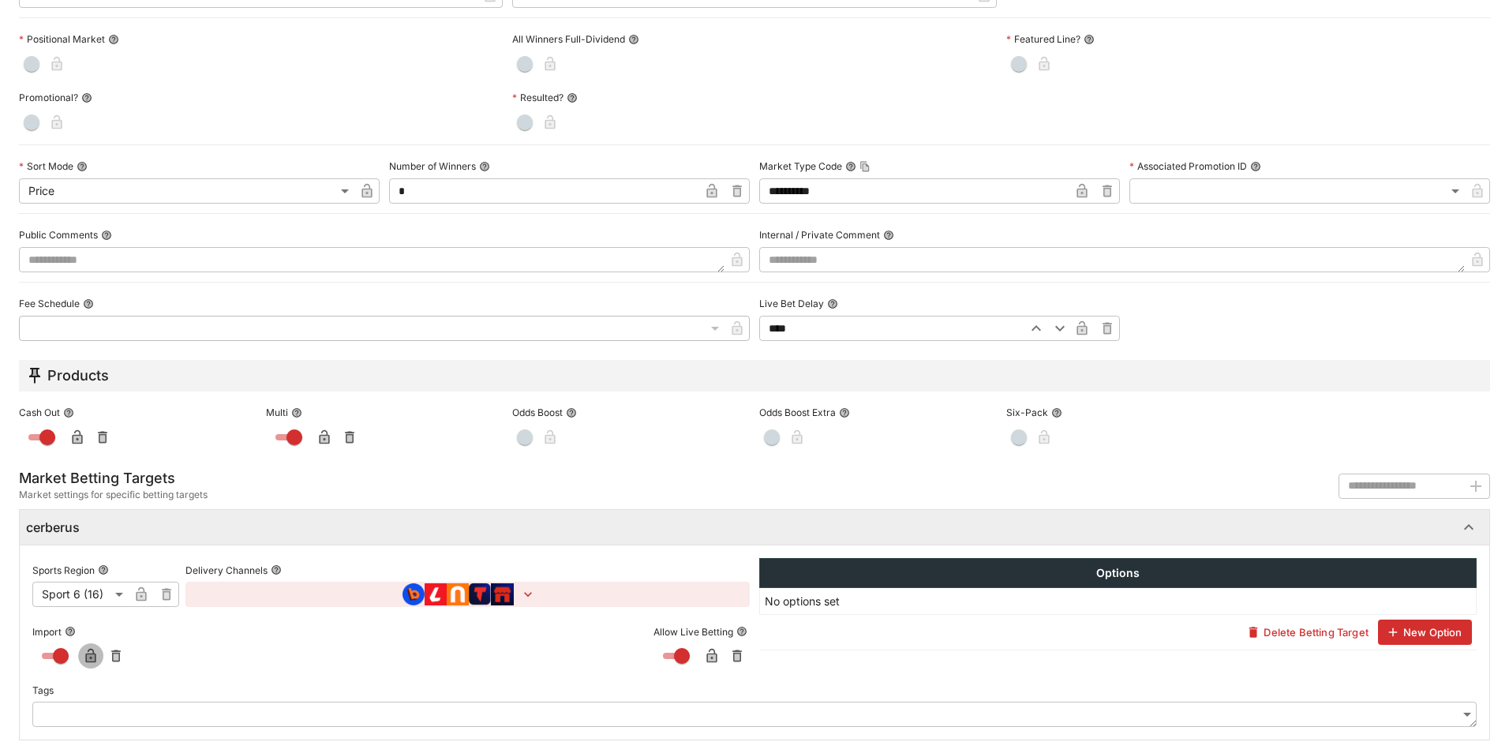
click at [94, 654] on icon "button" at bounding box center [90, 656] width 10 height 14
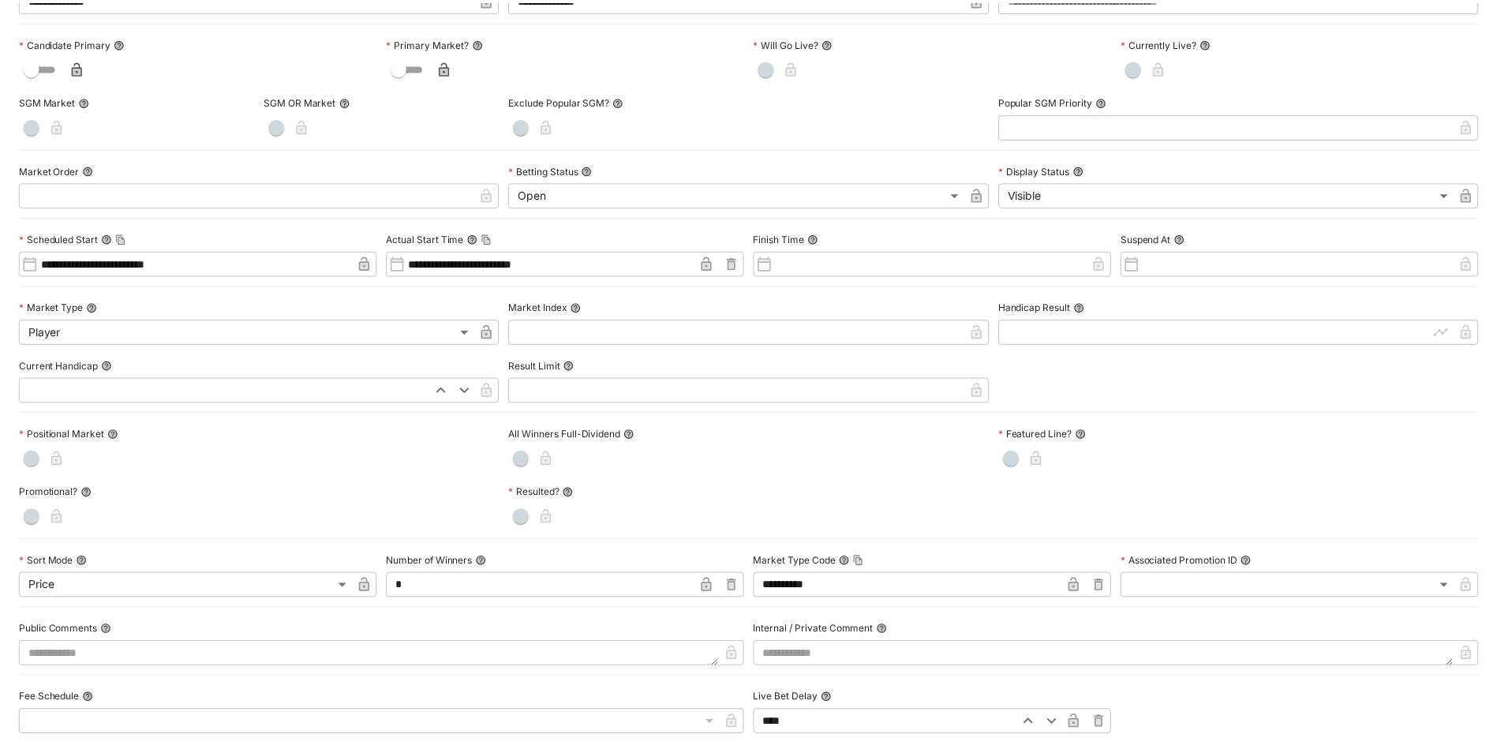
scroll to position [0, 0]
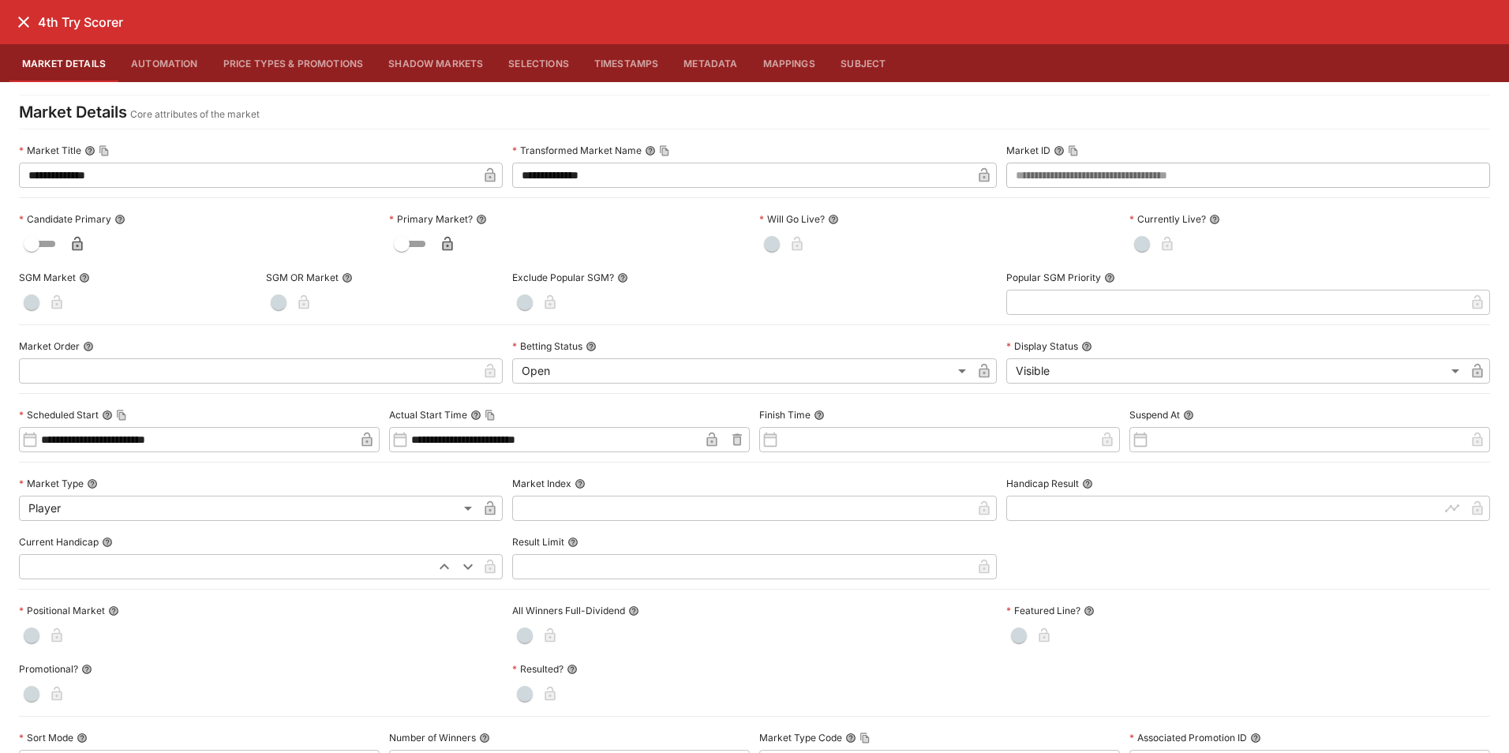
click at [772, 242] on span "button" at bounding box center [772, 244] width 16 height 16
click at [1134, 239] on span "button" at bounding box center [1142, 244] width 16 height 16
click at [1182, 242] on icon "button" at bounding box center [1187, 244] width 10 height 14
click at [814, 246] on icon "button" at bounding box center [818, 245] width 8 height 6
click at [23, 24] on icon "close" at bounding box center [23, 22] width 19 height 19
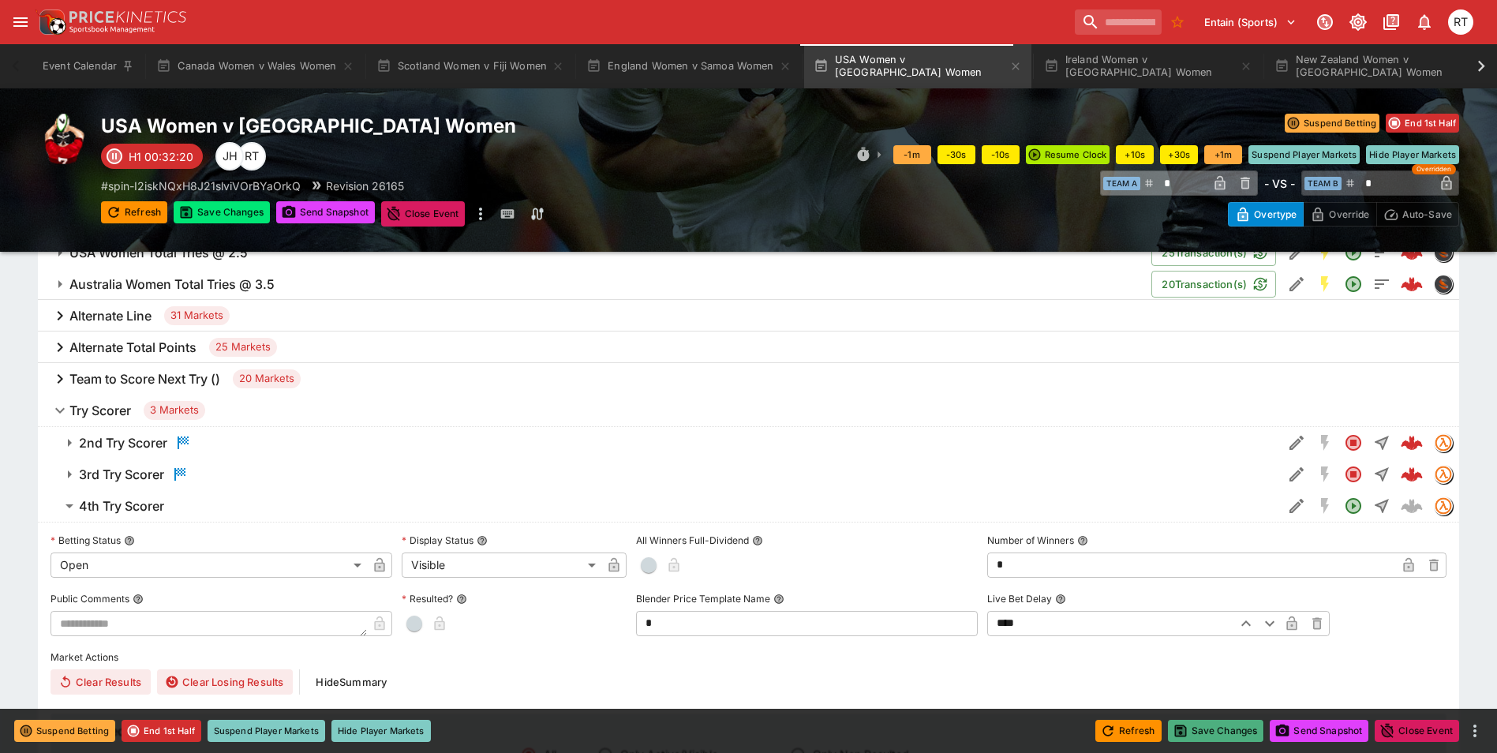
click at [1221, 725] on button "Save Changes" at bounding box center [1216, 731] width 96 height 22
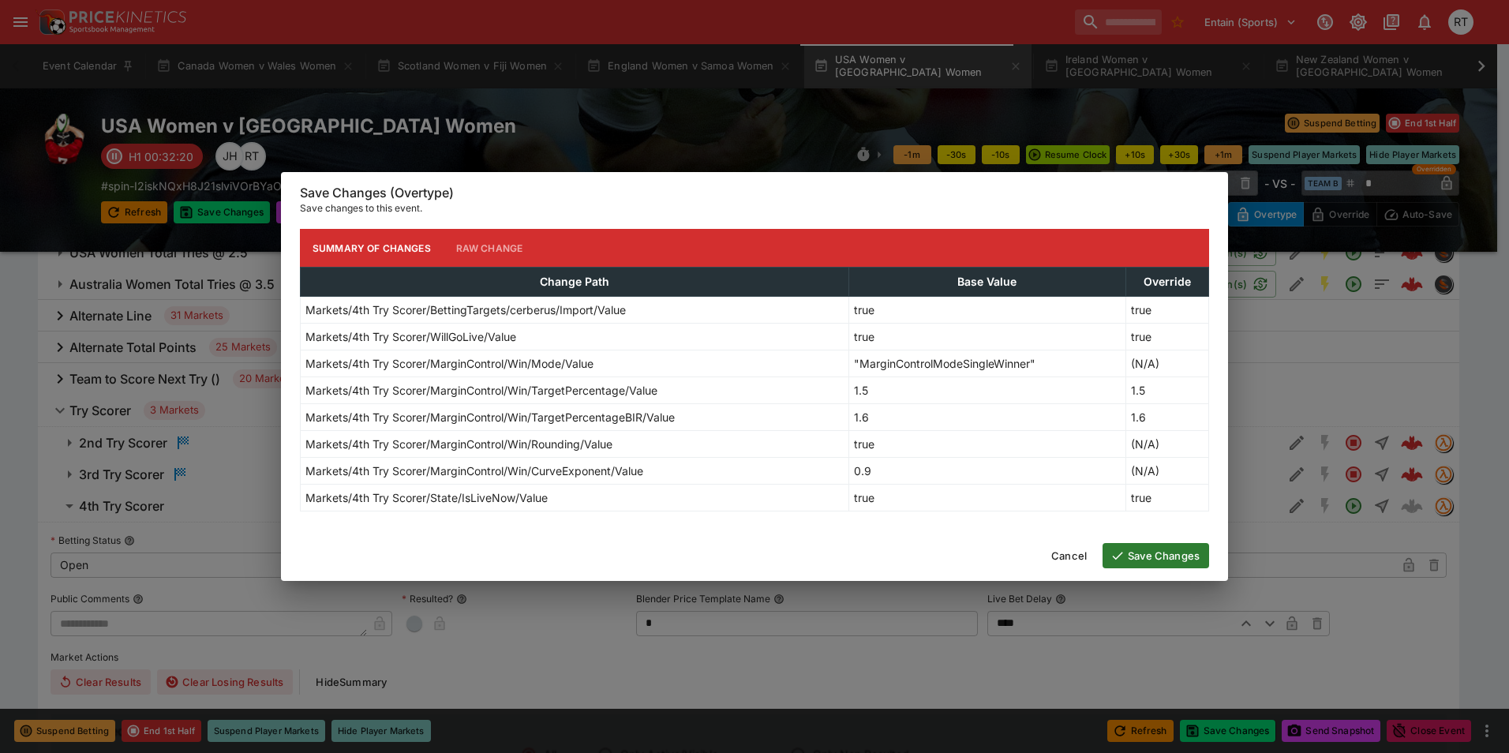
click at [1151, 554] on button "Save Changes" at bounding box center [1155, 555] width 107 height 25
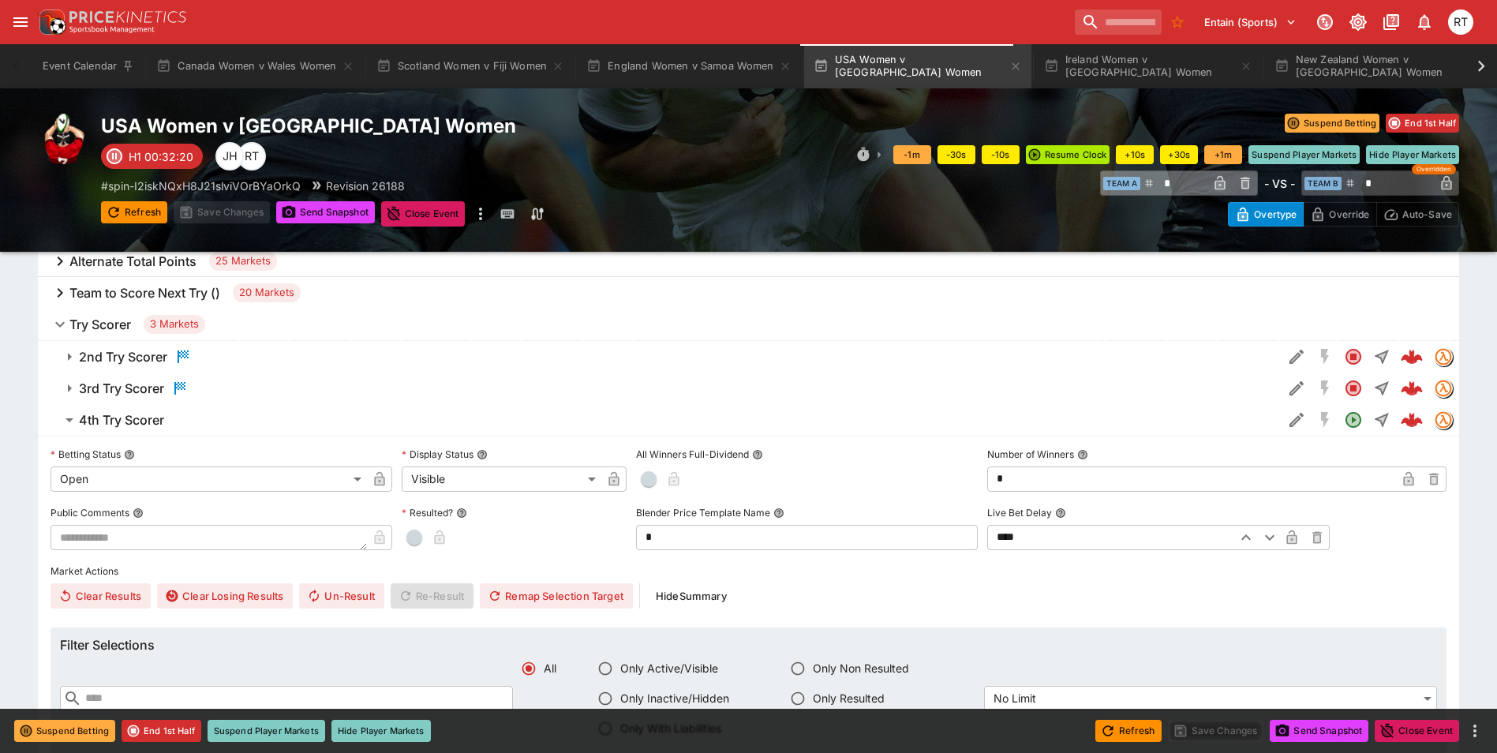
scroll to position [868, 0]
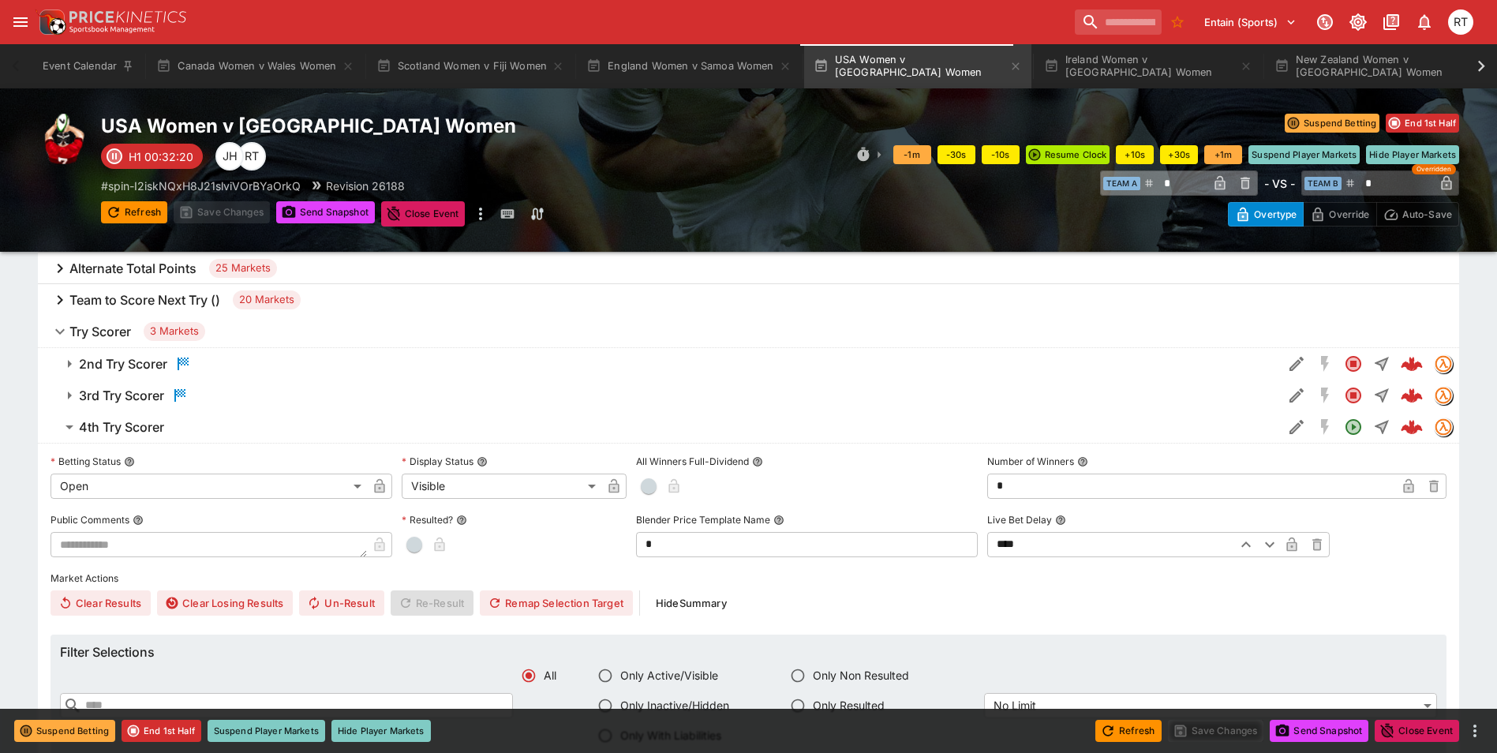
click at [245, 435] on span "4th Try Scorer" at bounding box center [674, 427] width 1191 height 17
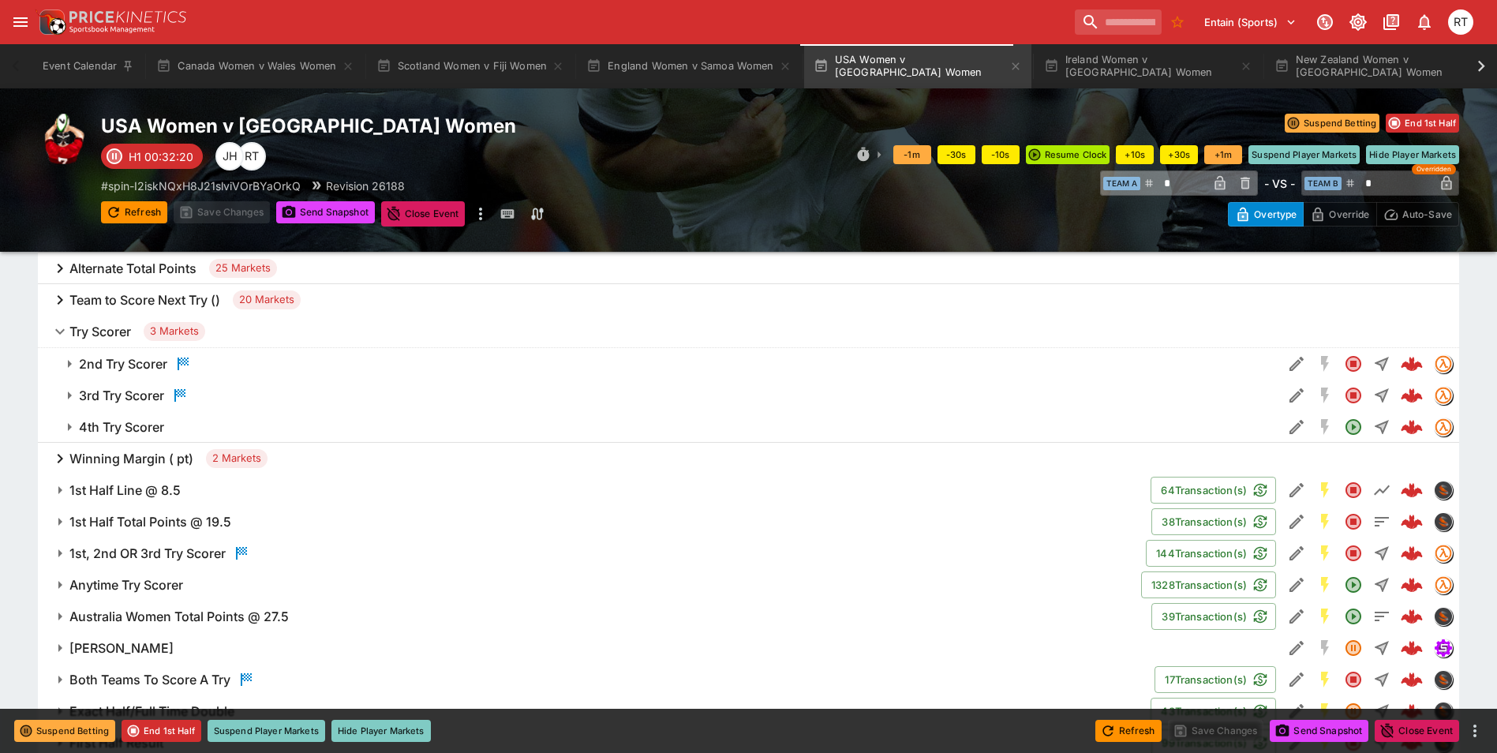
click at [115, 329] on h6 "Try Scorer" at bounding box center [100, 332] width 62 height 17
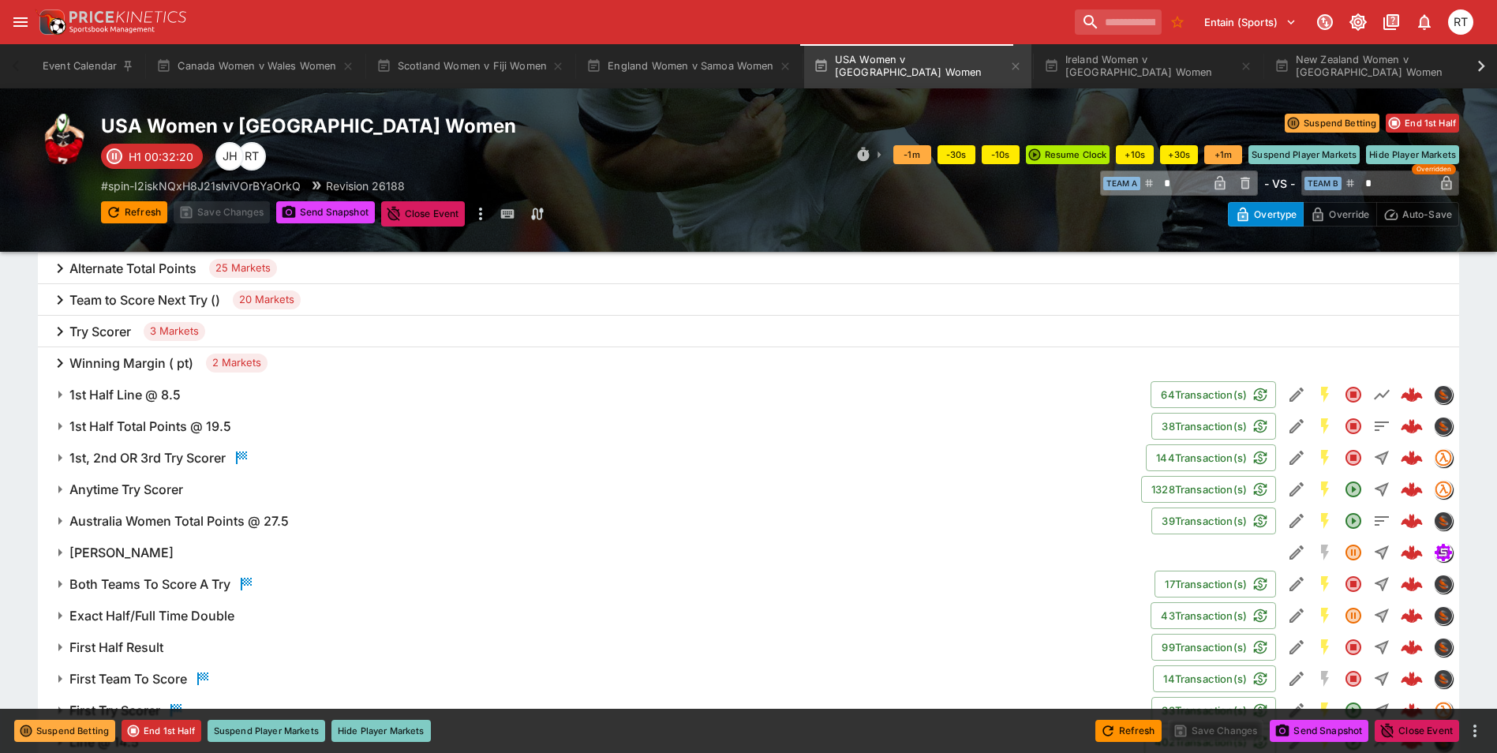
click at [104, 337] on h6 "Try Scorer" at bounding box center [100, 332] width 62 height 17
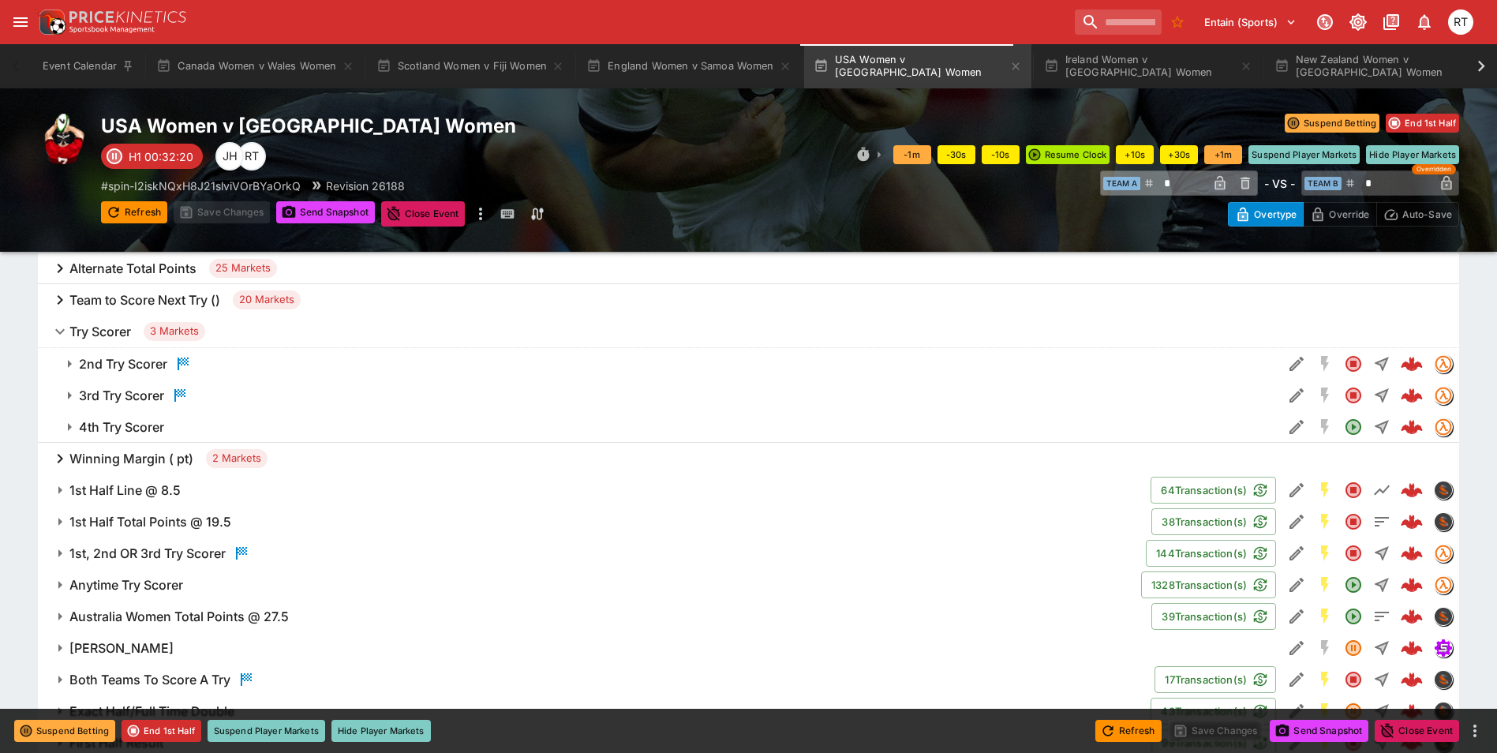
click at [158, 429] on h6 "4th Try Scorer" at bounding box center [121, 427] width 85 height 17
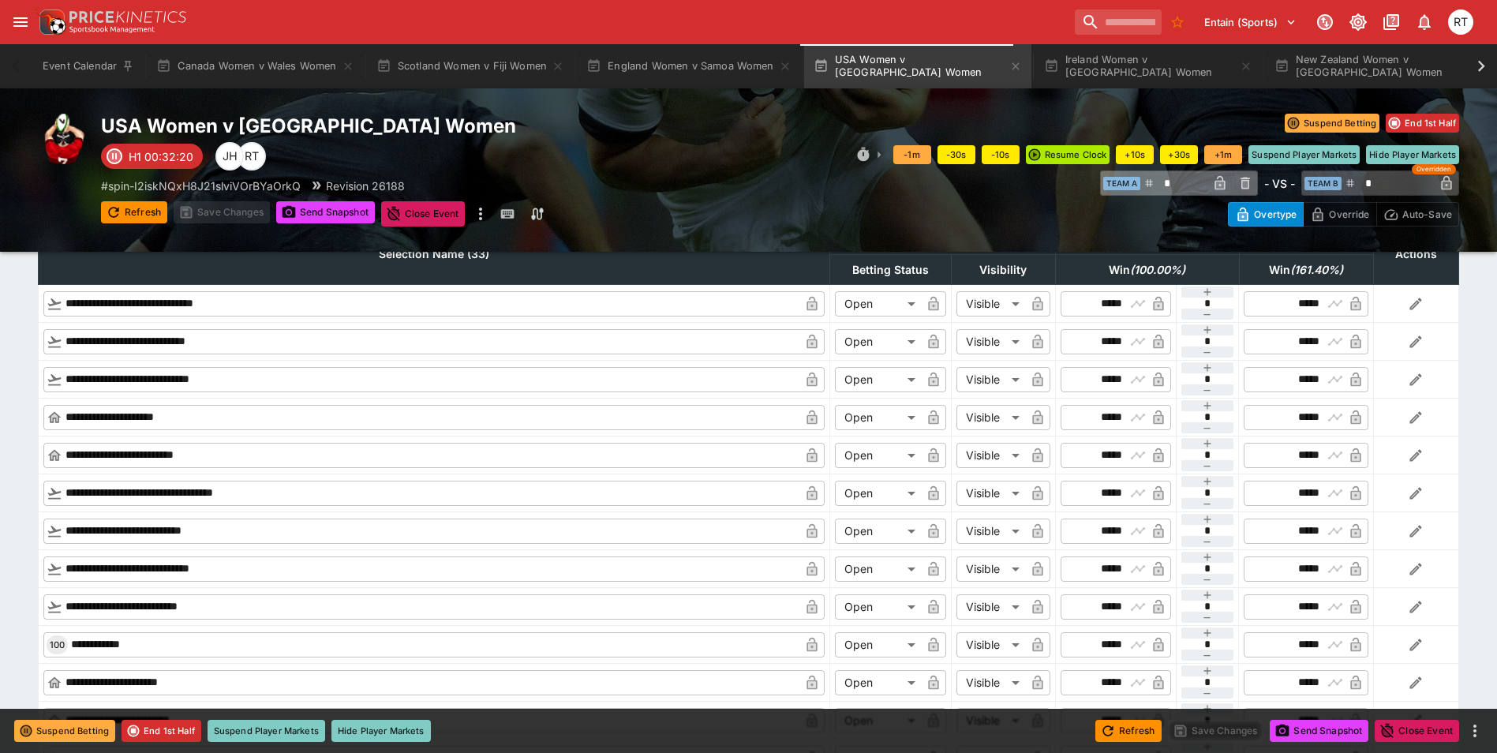
scroll to position [1499, 0]
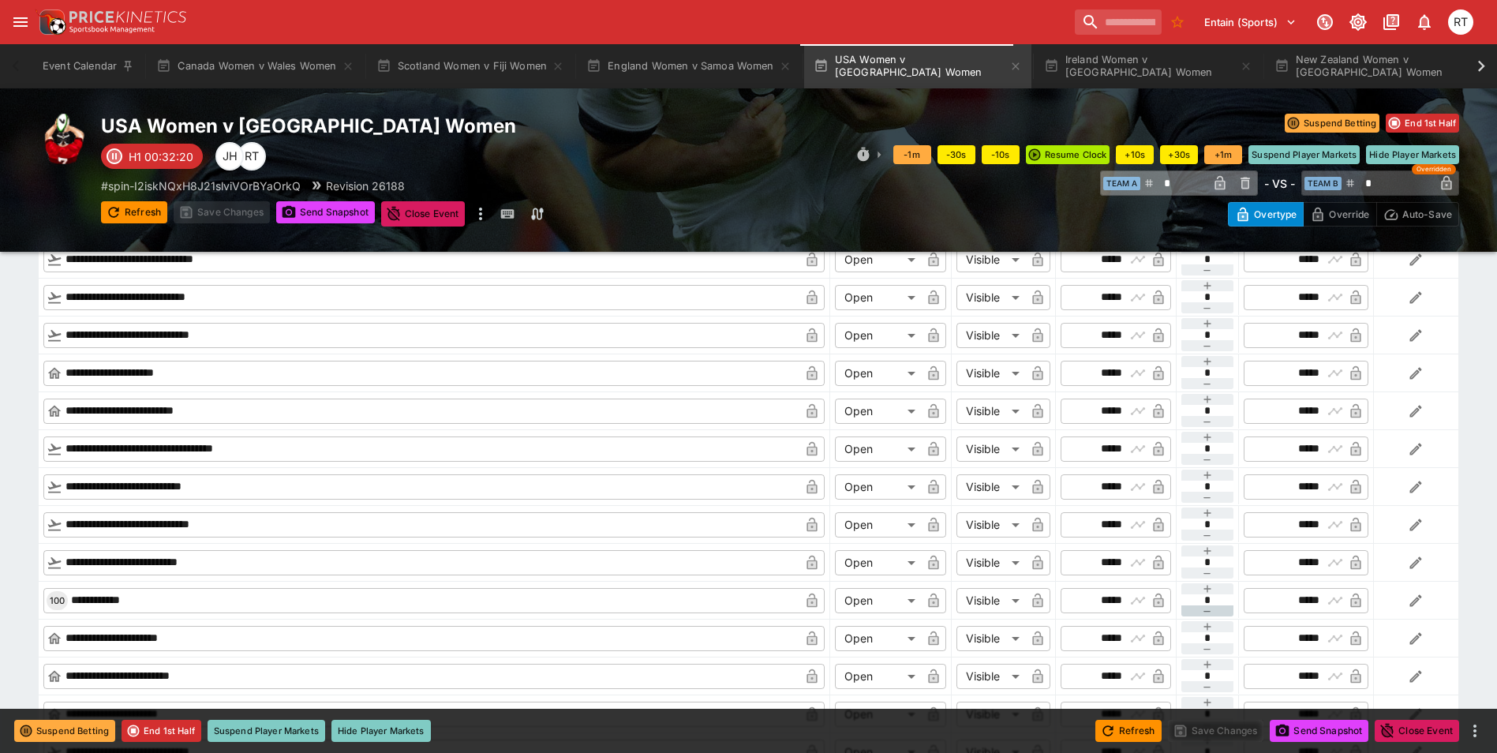
click at [1213, 615] on icon "button" at bounding box center [1207, 611] width 13 height 13
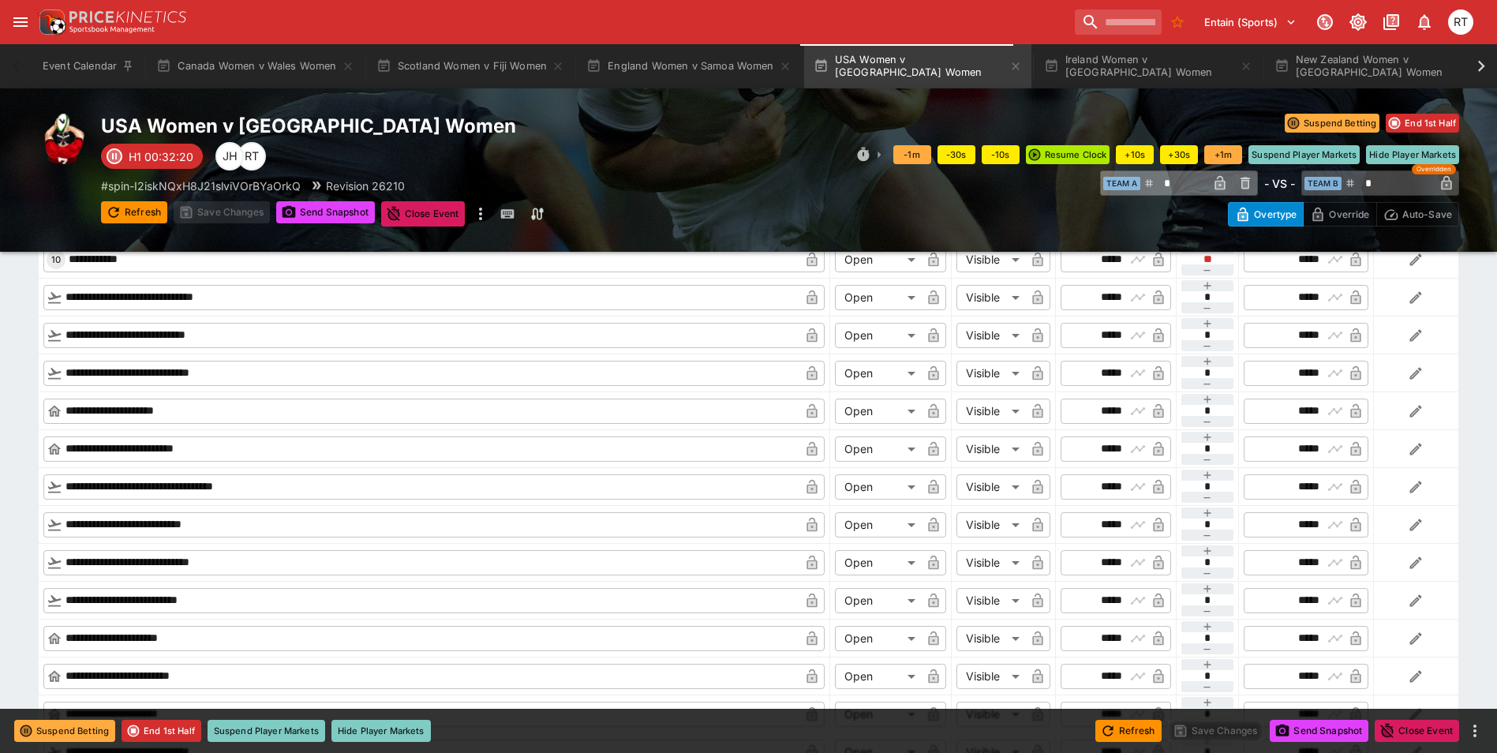
scroll to position [1341, 0]
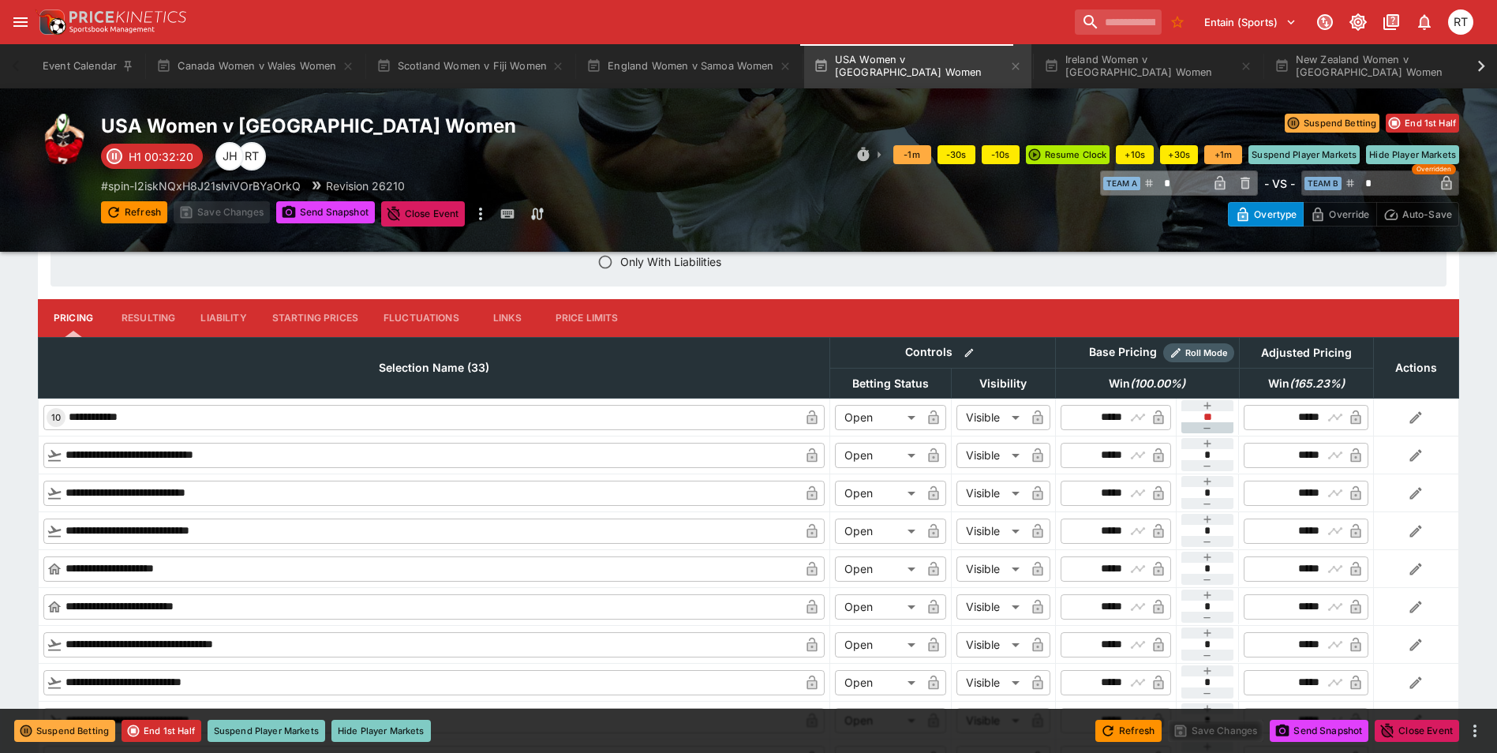
click at [1207, 423] on icon "button" at bounding box center [1207, 428] width 13 height 13
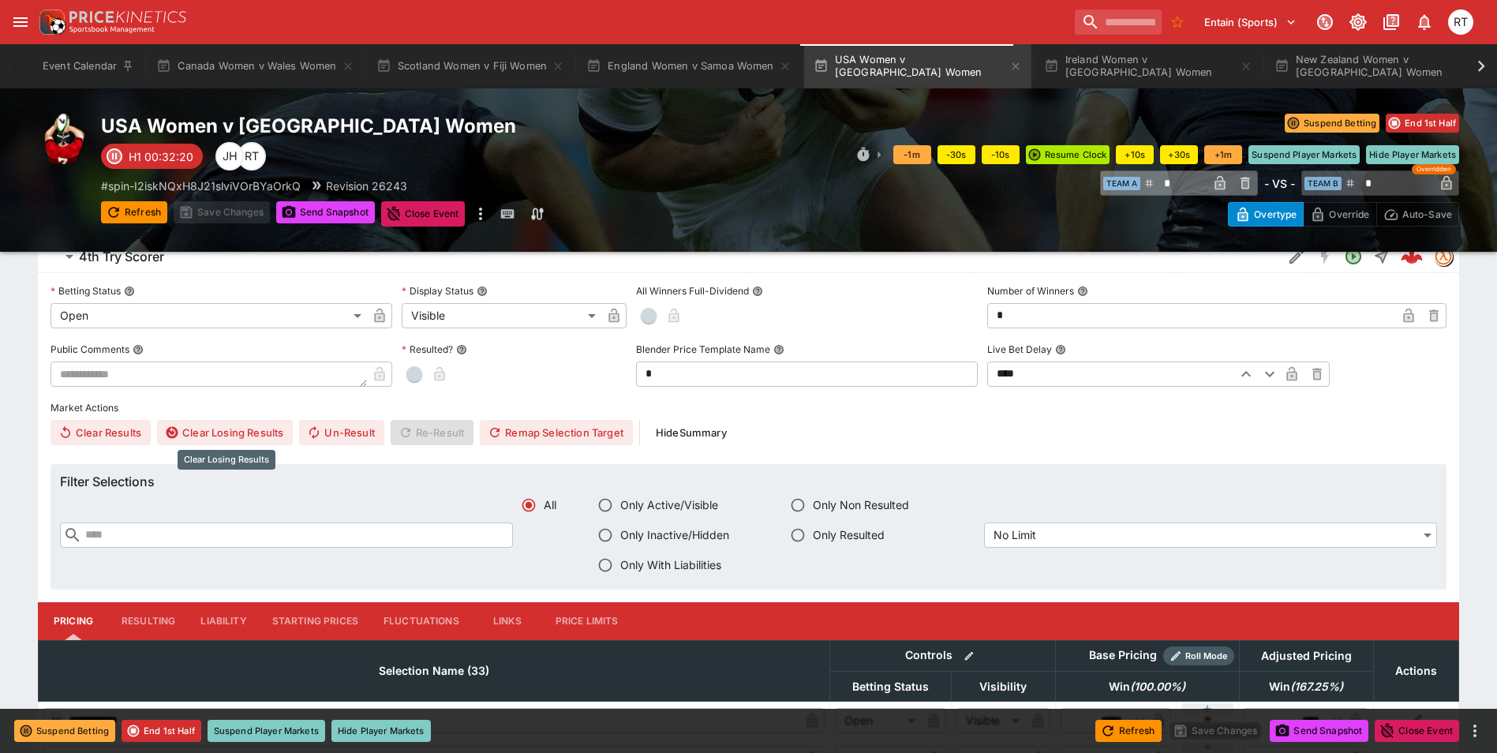
scroll to position [947, 0]
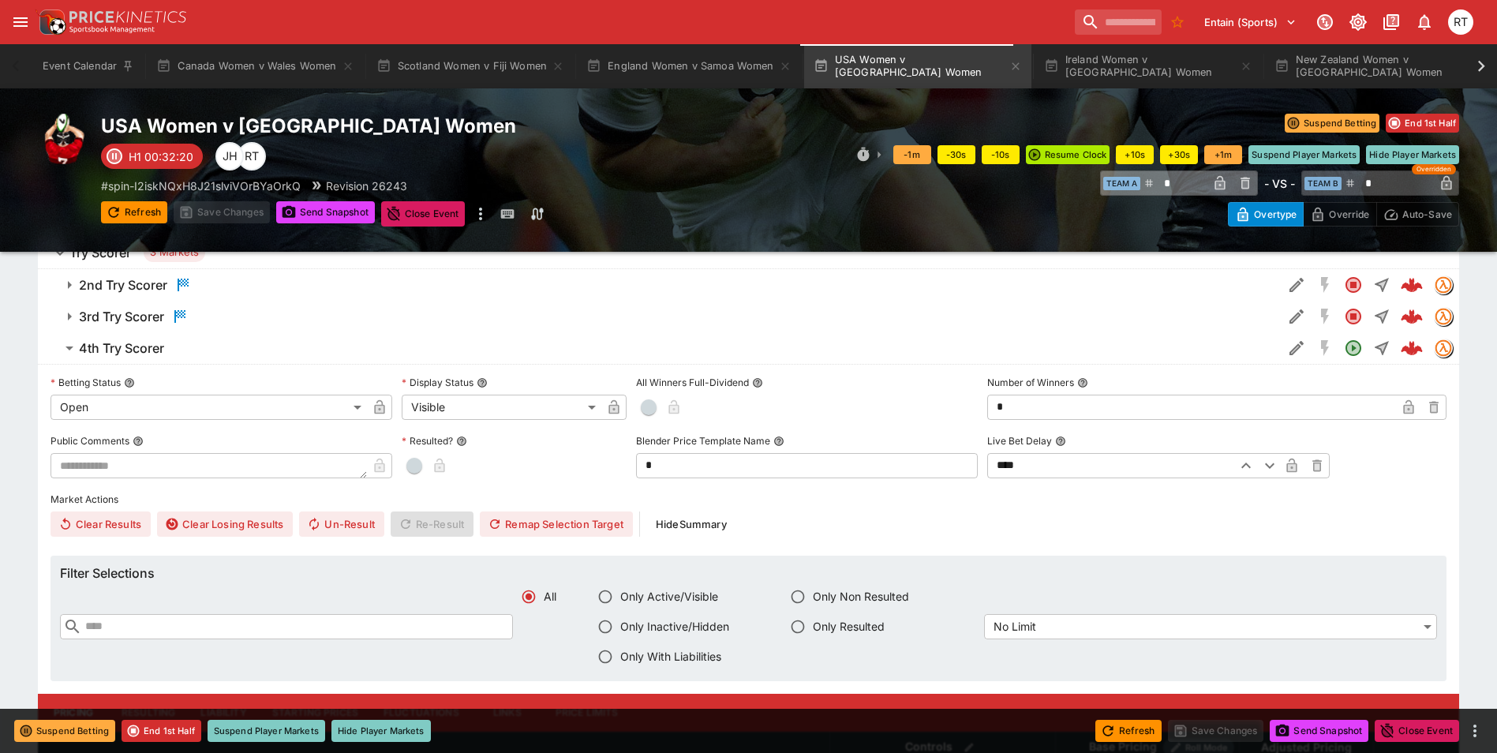
click at [147, 359] on button "4th Try Scorer" at bounding box center [660, 348] width 1244 height 32
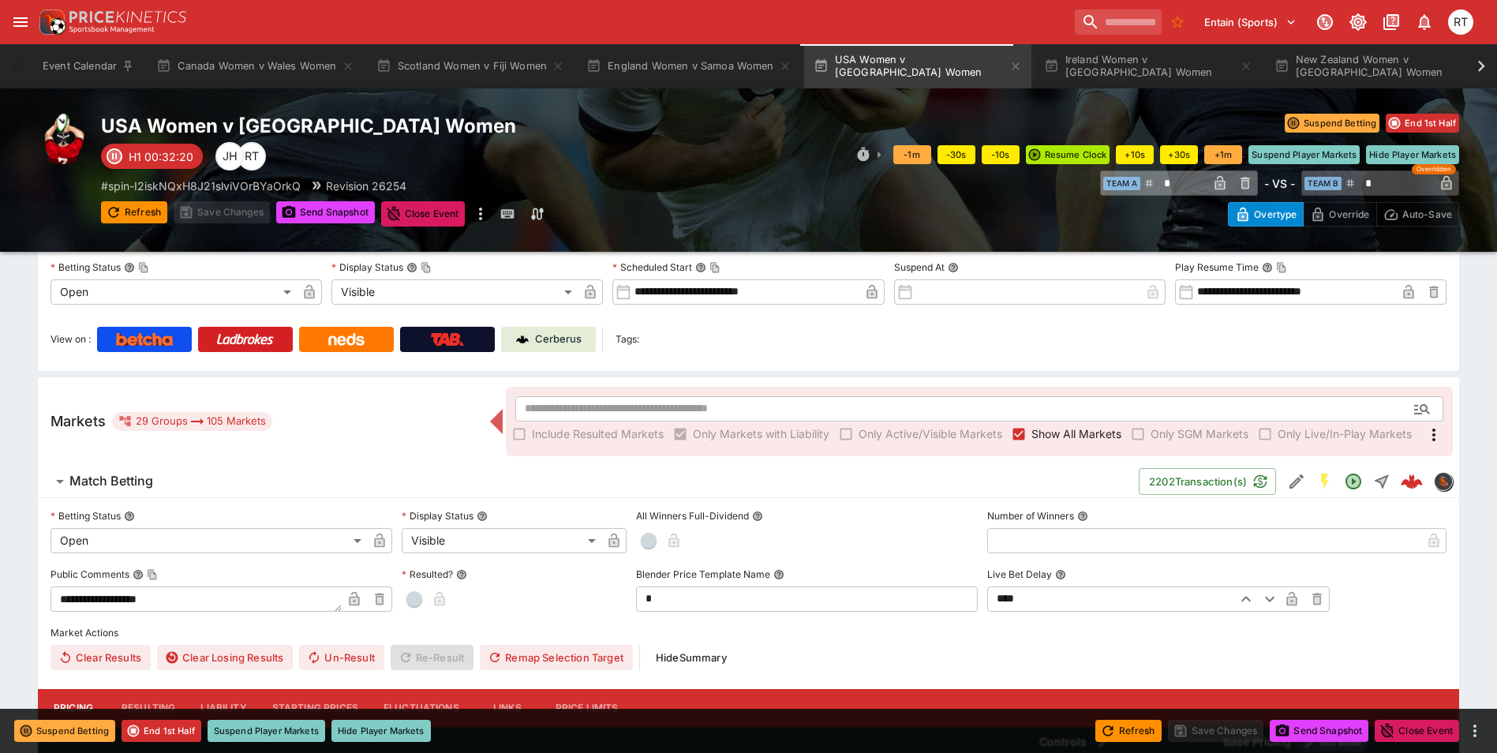
scroll to position [0, 0]
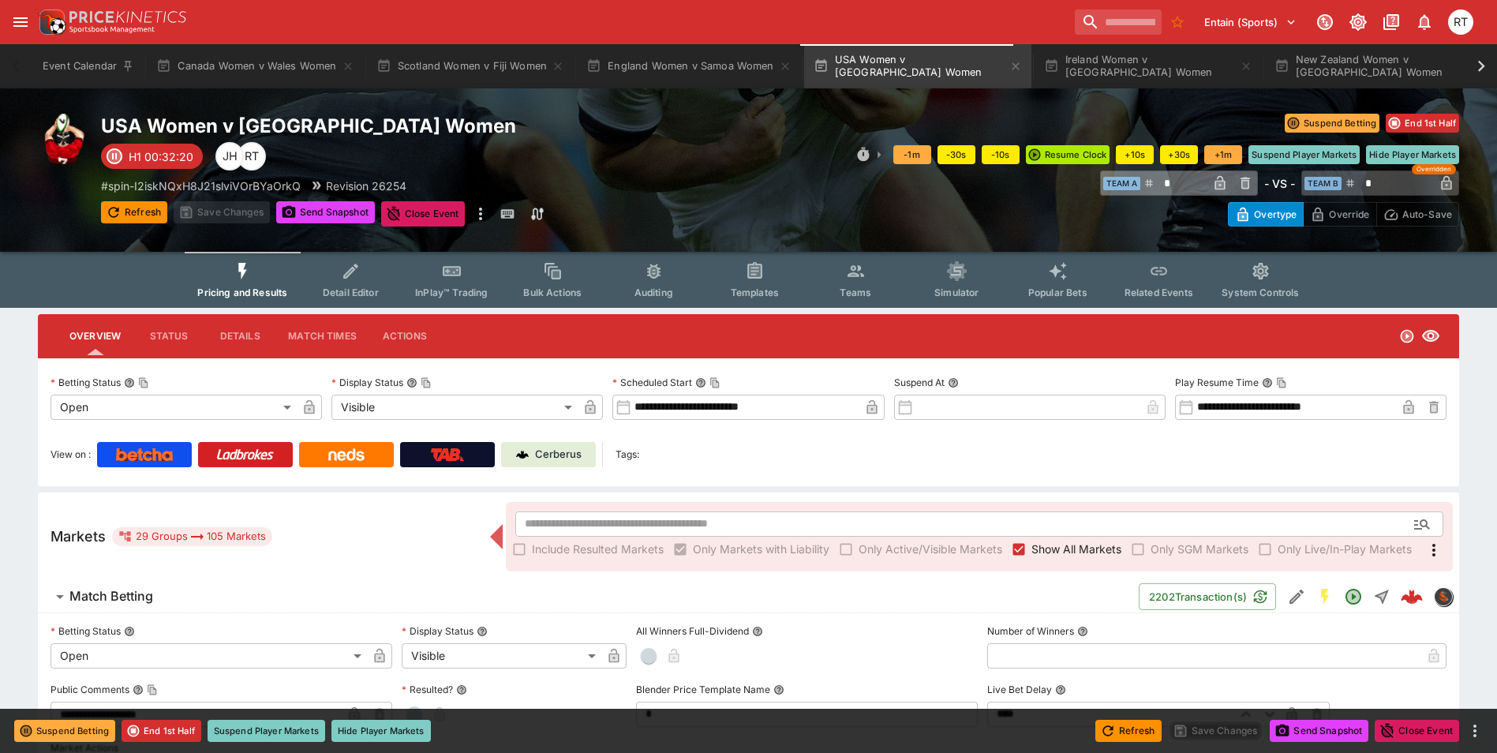
click at [454, 288] on span "InPlay™ Trading" at bounding box center [451, 292] width 73 height 12
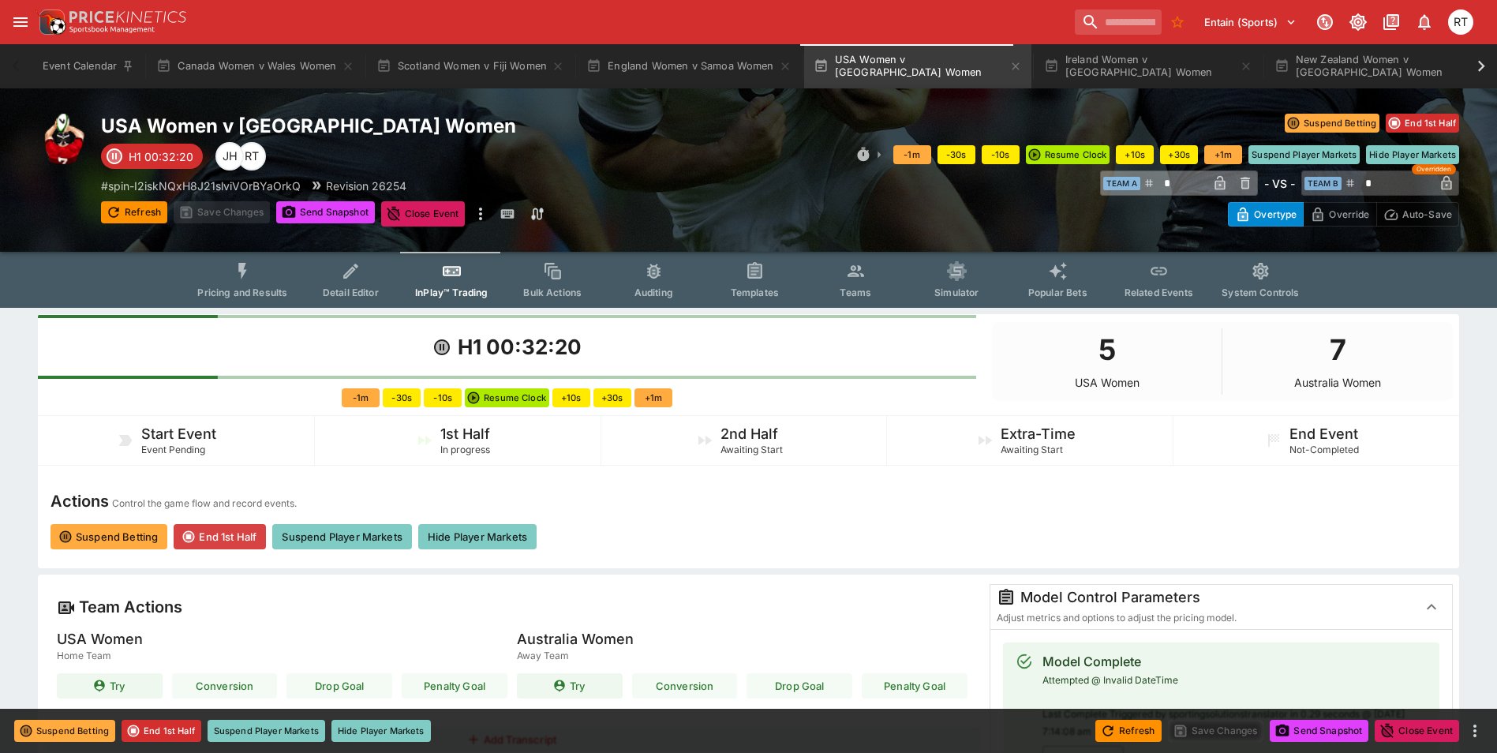
click at [226, 537] on button "End 1st Half" at bounding box center [220, 536] width 92 height 25
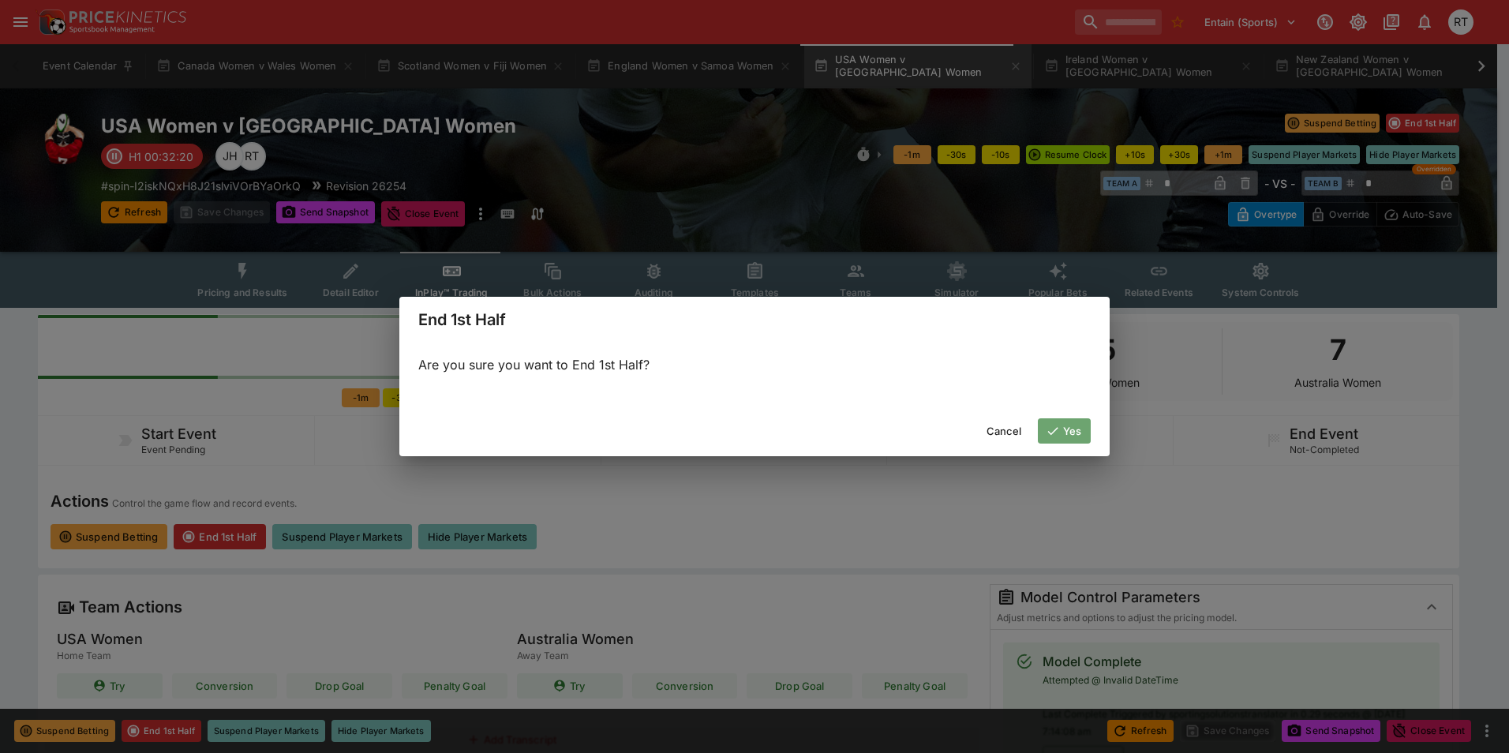
click at [1055, 428] on icon "button" at bounding box center [1053, 431] width 14 height 14
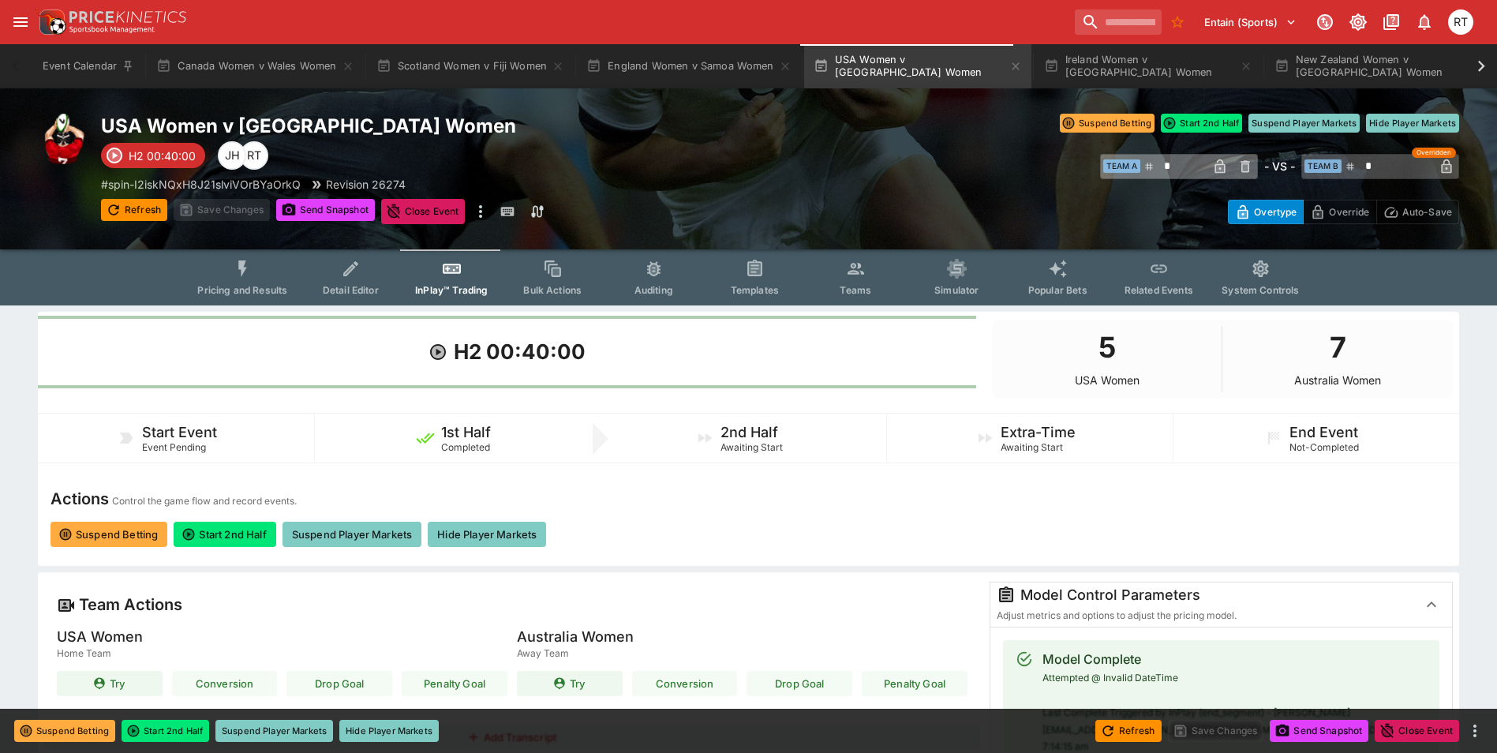
click at [230, 267] on button "Pricing and Results" at bounding box center [242, 277] width 115 height 56
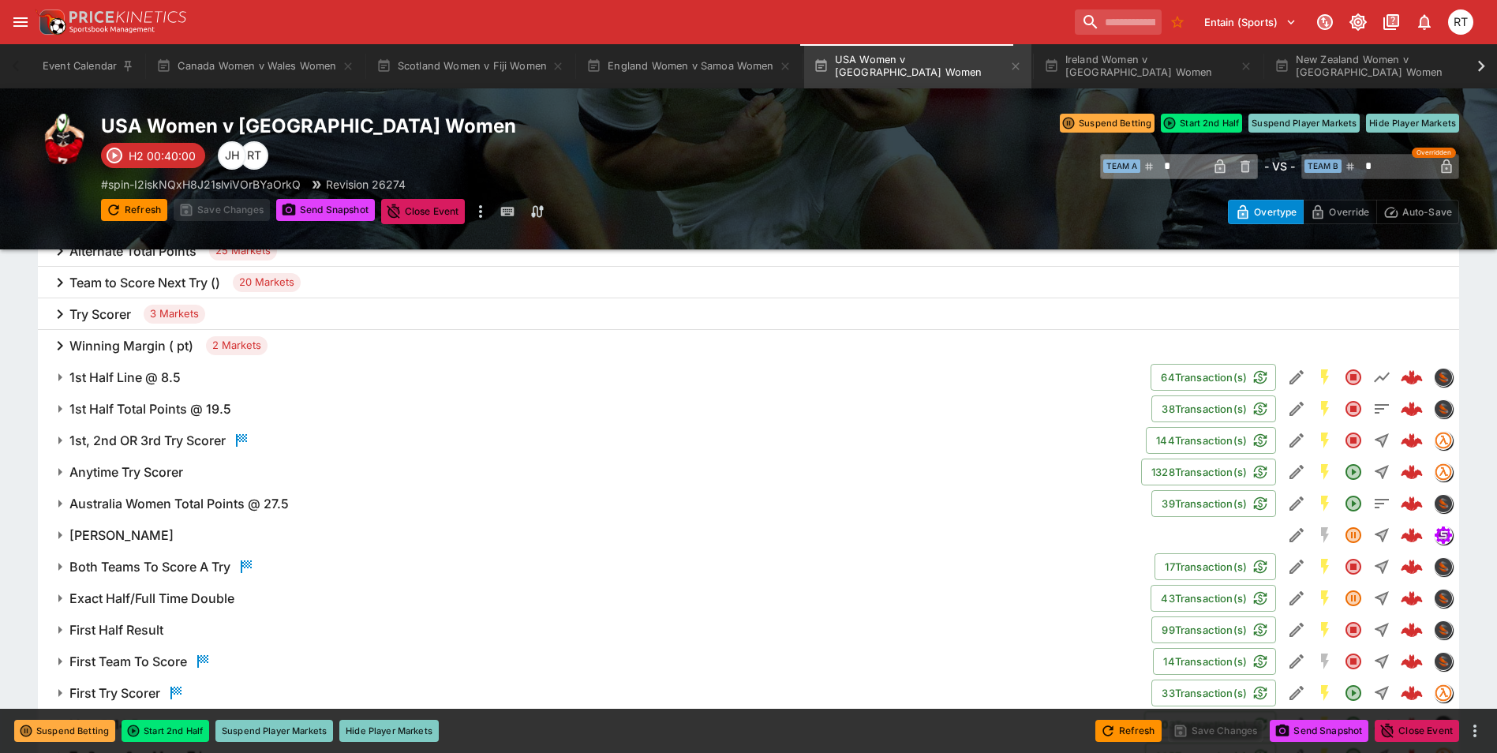
scroll to position [789, 0]
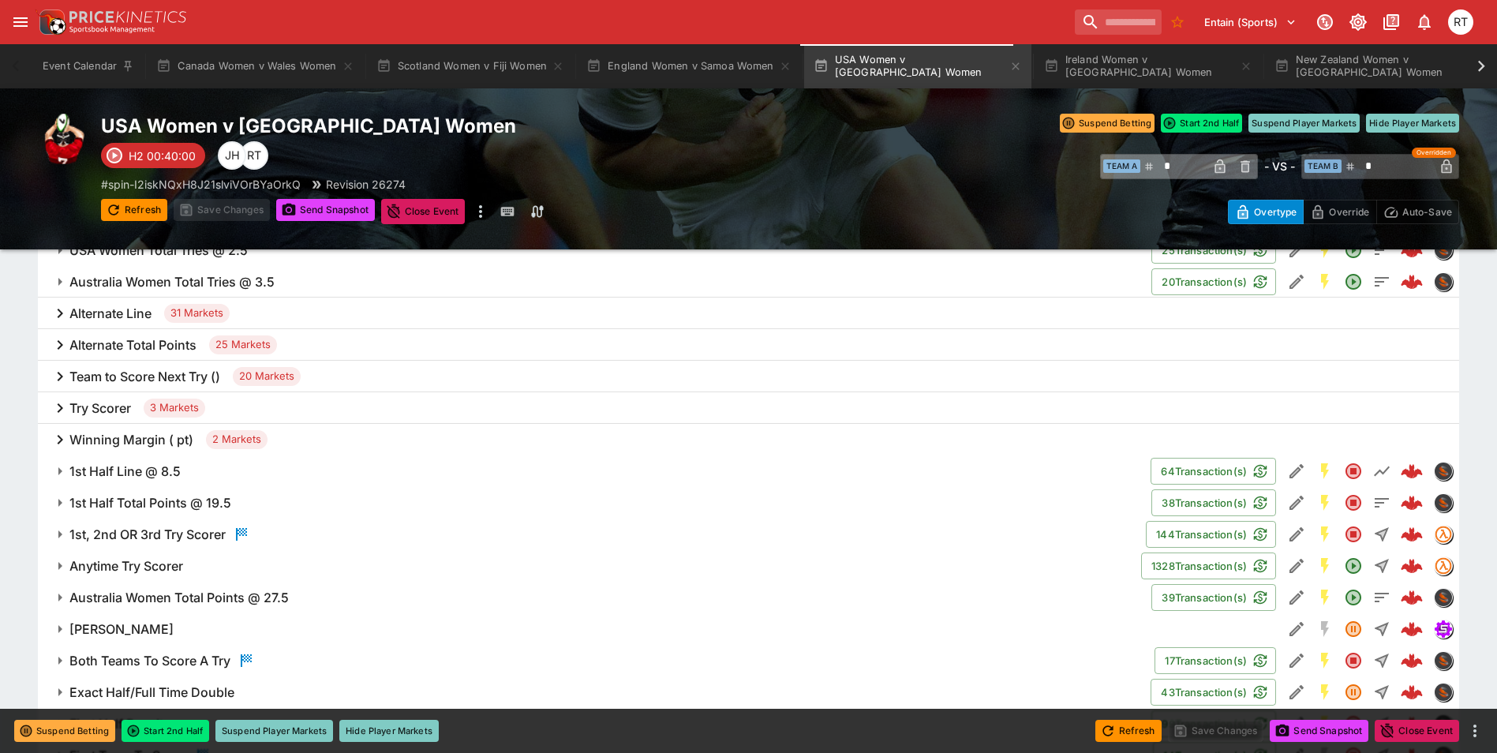
click at [107, 411] on h6 "Try Scorer" at bounding box center [100, 408] width 62 height 17
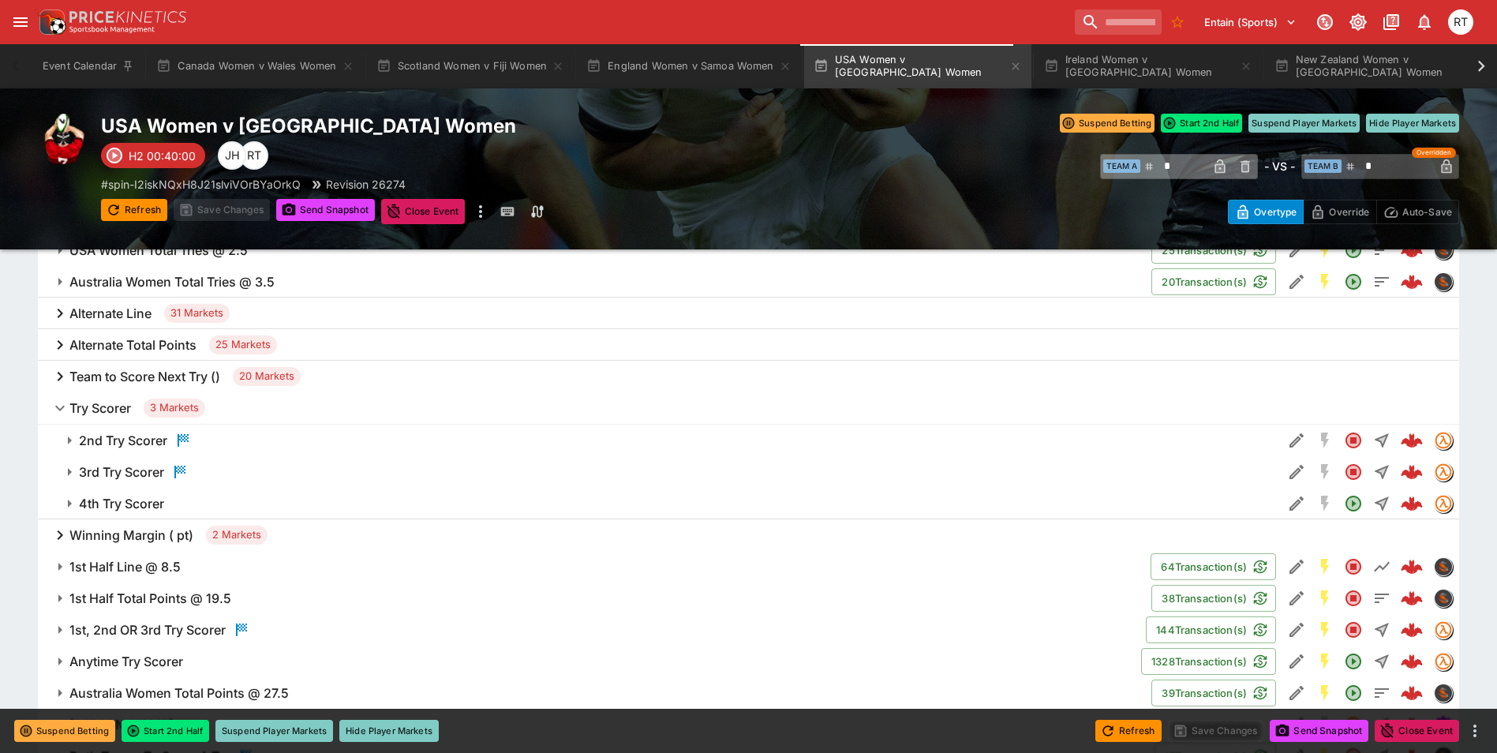
click at [110, 402] on h6 "Try Scorer" at bounding box center [100, 408] width 62 height 17
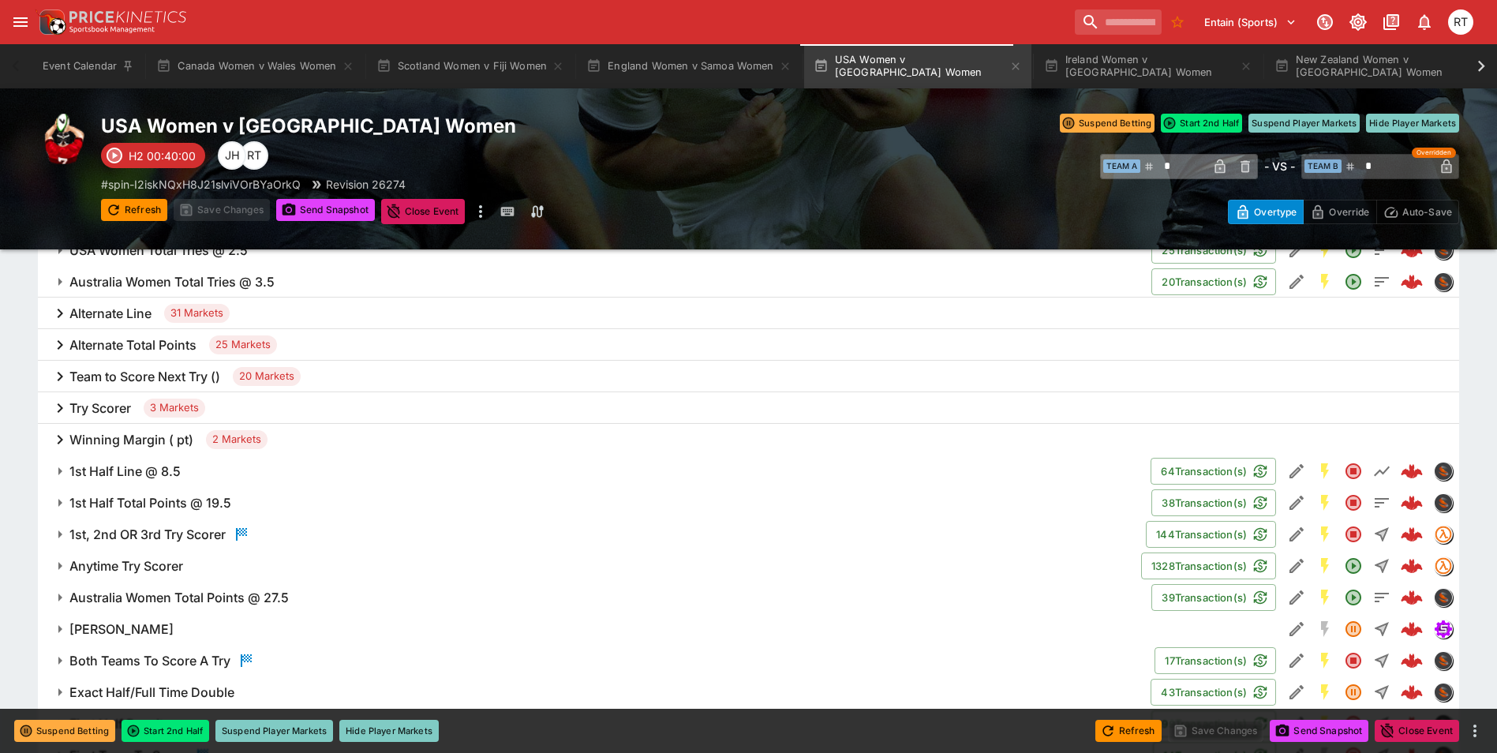
click at [170, 561] on h6 "Anytime Try Scorer" at bounding box center [126, 566] width 114 height 17
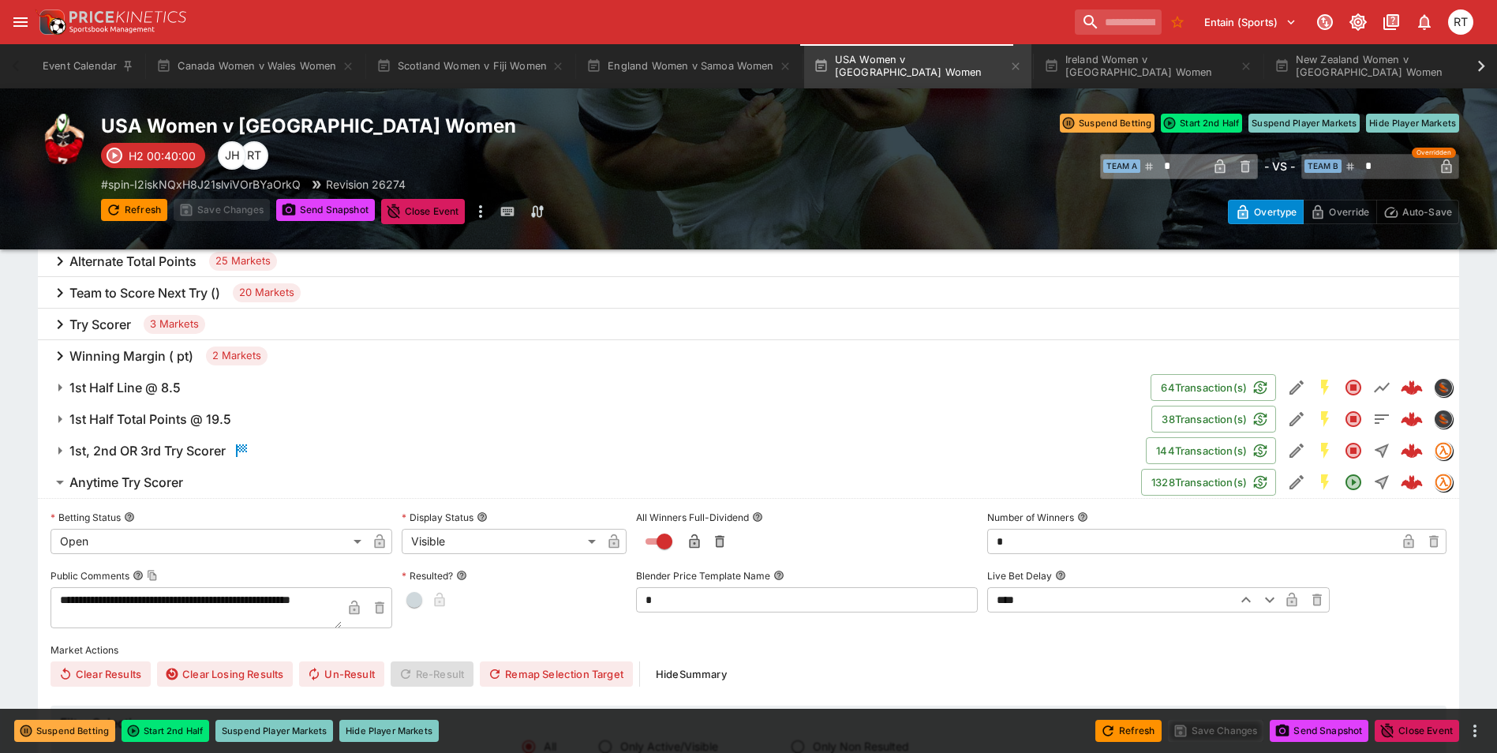
scroll to position [868, 0]
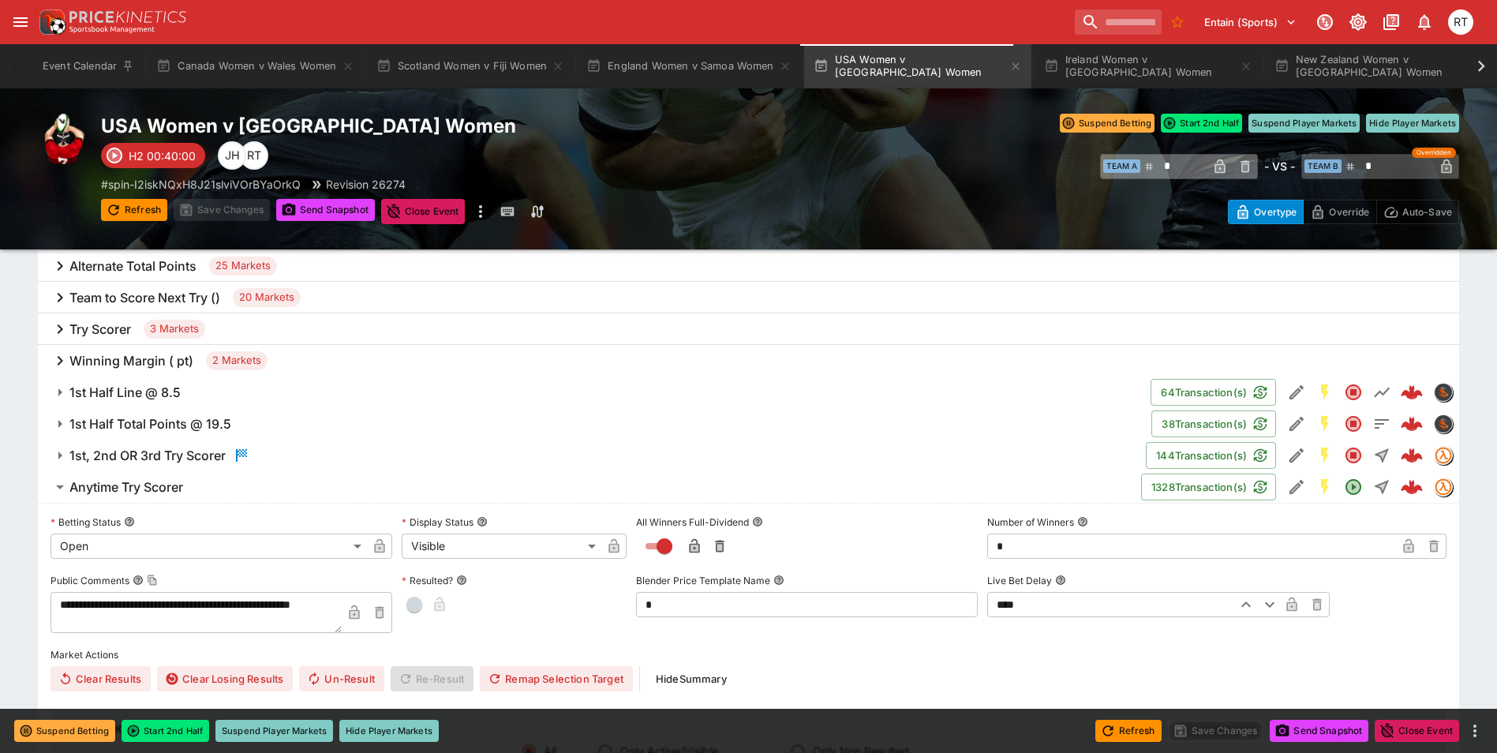
click at [167, 493] on h6 "Anytime Try Scorer" at bounding box center [126, 487] width 114 height 17
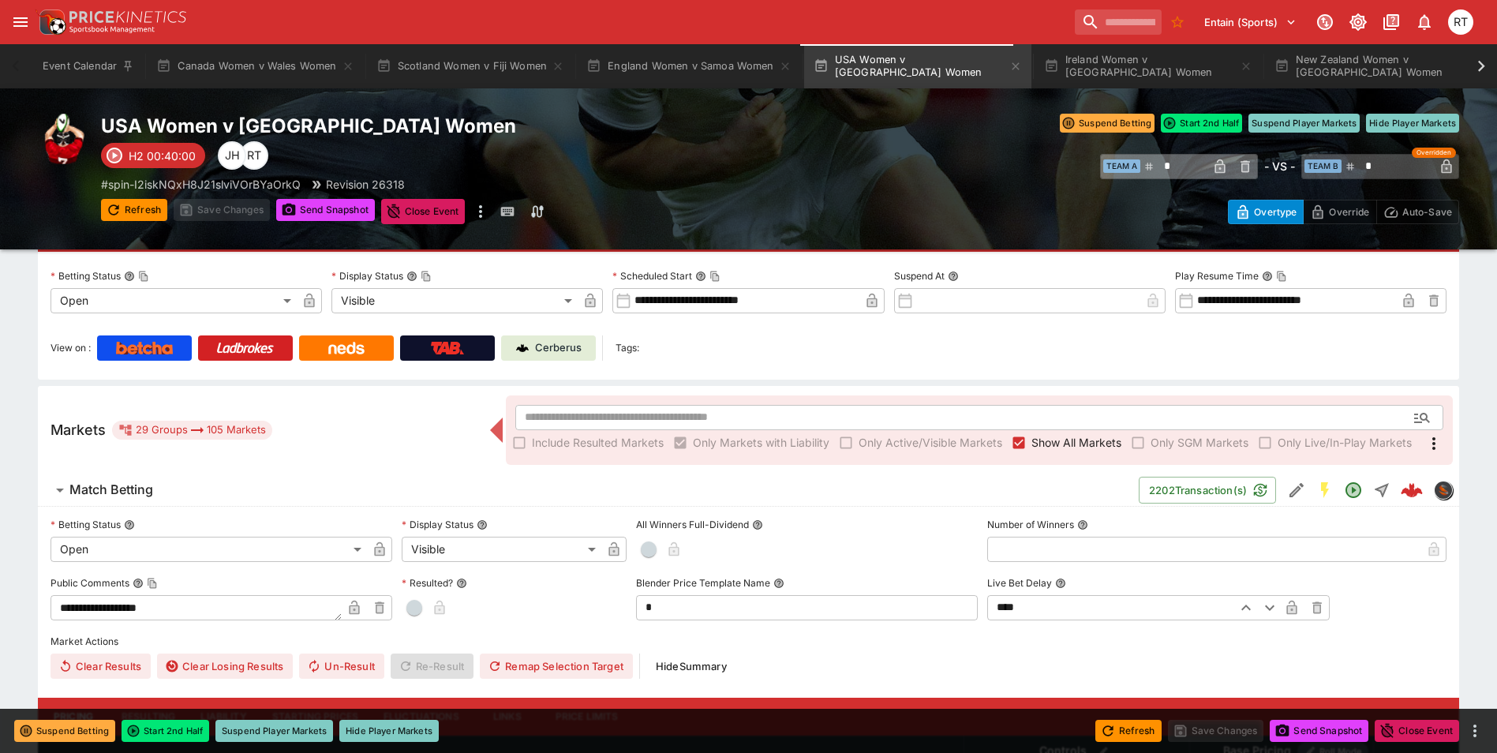
scroll to position [0, 0]
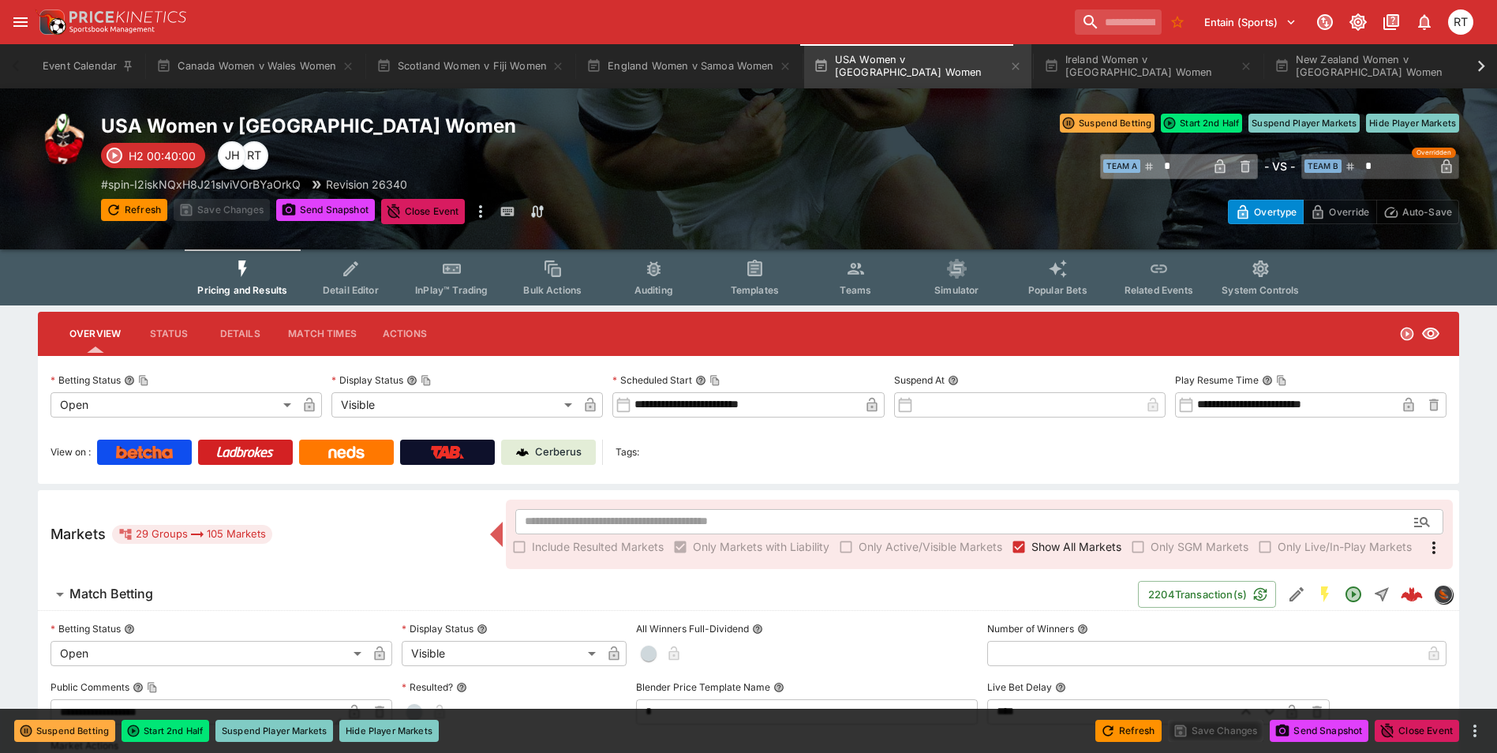
click at [457, 289] on span "InPlay™ Trading" at bounding box center [451, 290] width 73 height 12
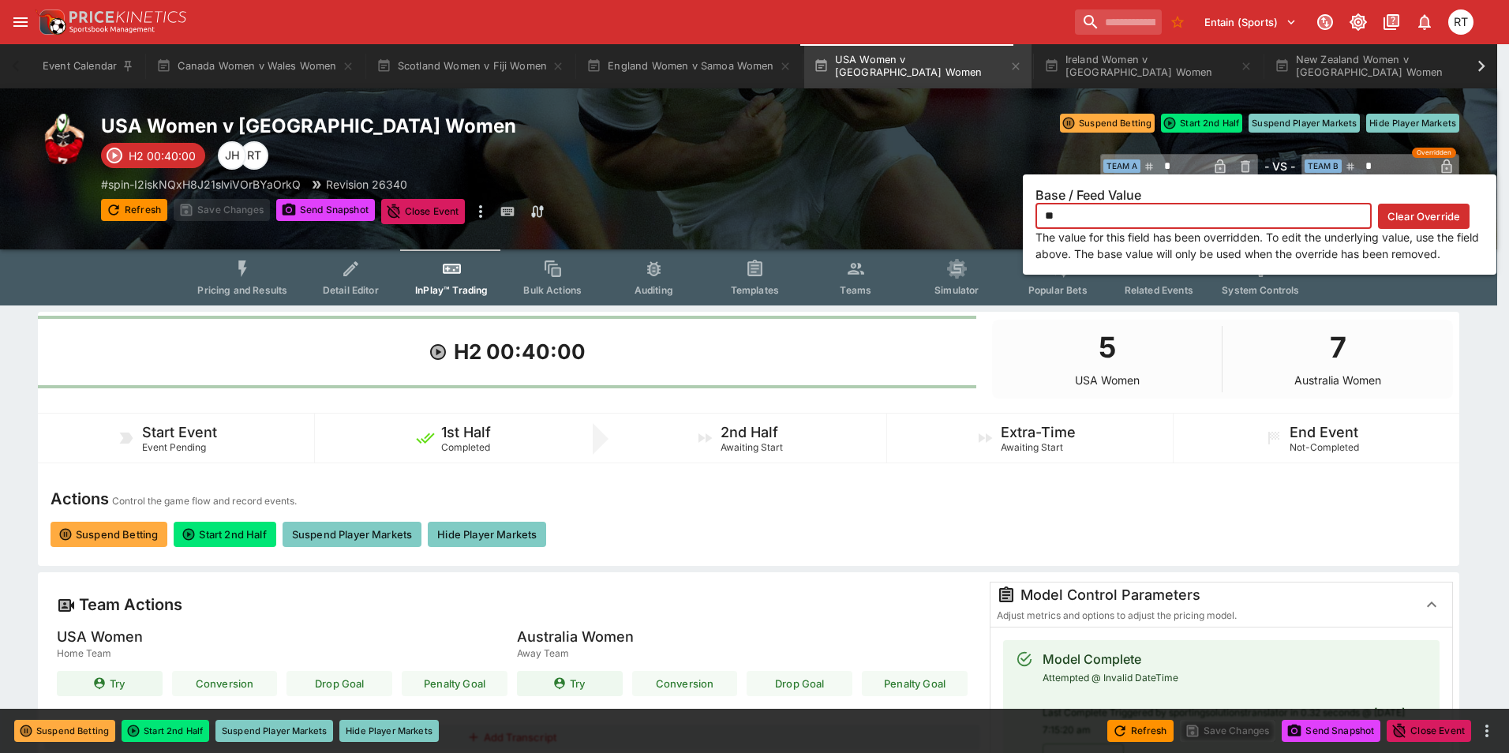
click at [1446, 164] on icon "button" at bounding box center [1446, 166] width 10 height 14
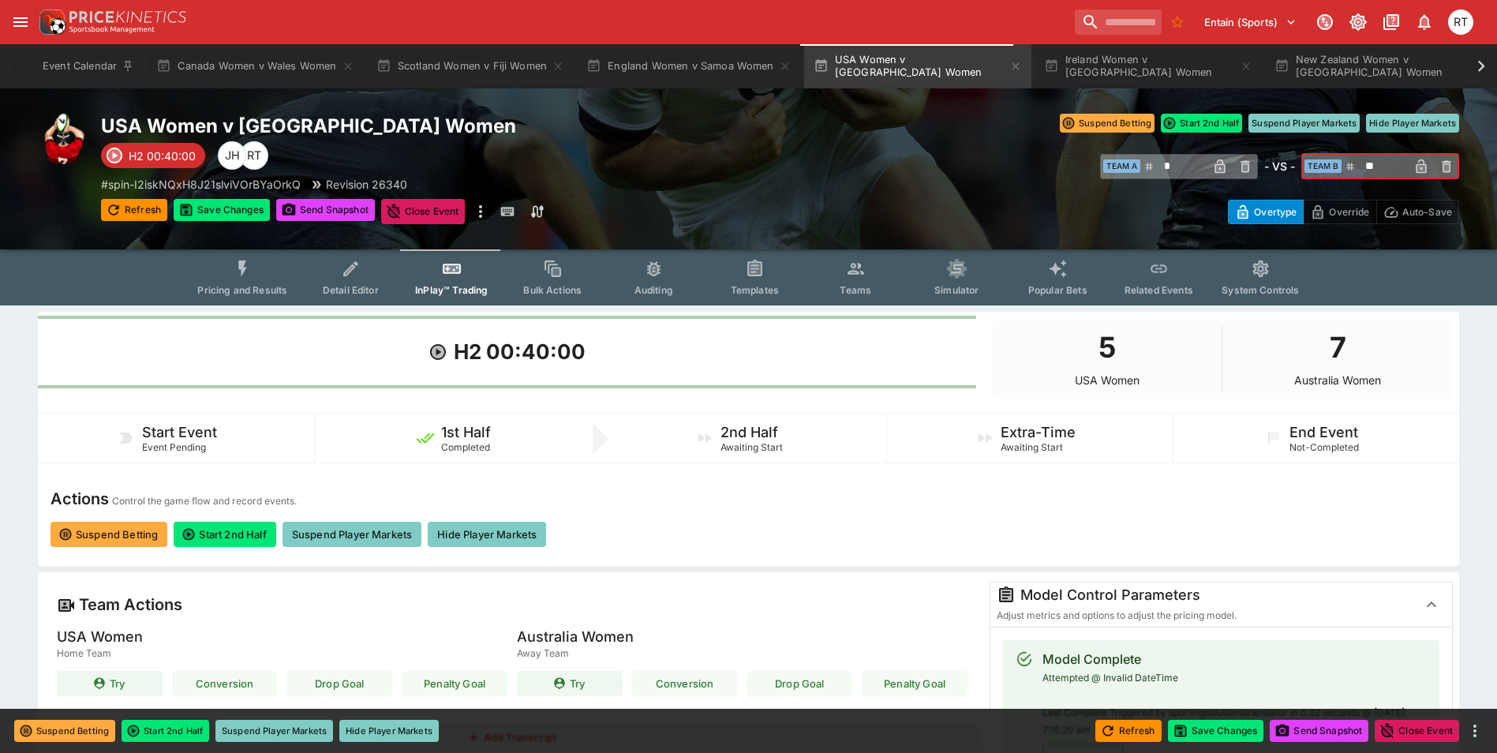
drag, startPoint x: 1390, startPoint y: 167, endPoint x: 1362, endPoint y: 163, distance: 27.9
click at [1362, 163] on input "**" at bounding box center [1382, 166] width 53 height 25
click at [1423, 166] on icon "button" at bounding box center [1421, 168] width 8 height 6
click at [1214, 734] on button "Save Changes" at bounding box center [1216, 731] width 96 height 22
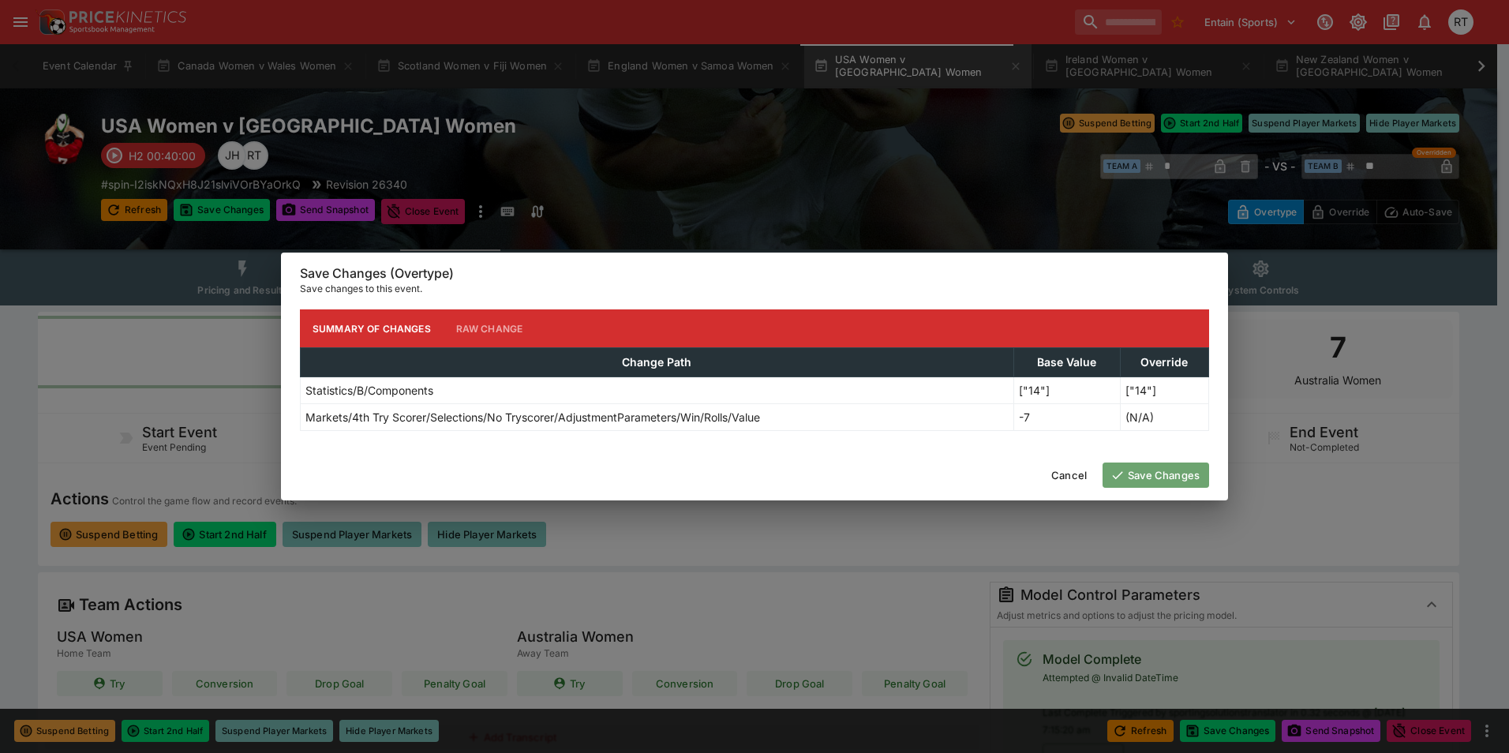
click at [1159, 475] on button "Save Changes" at bounding box center [1155, 474] width 107 height 25
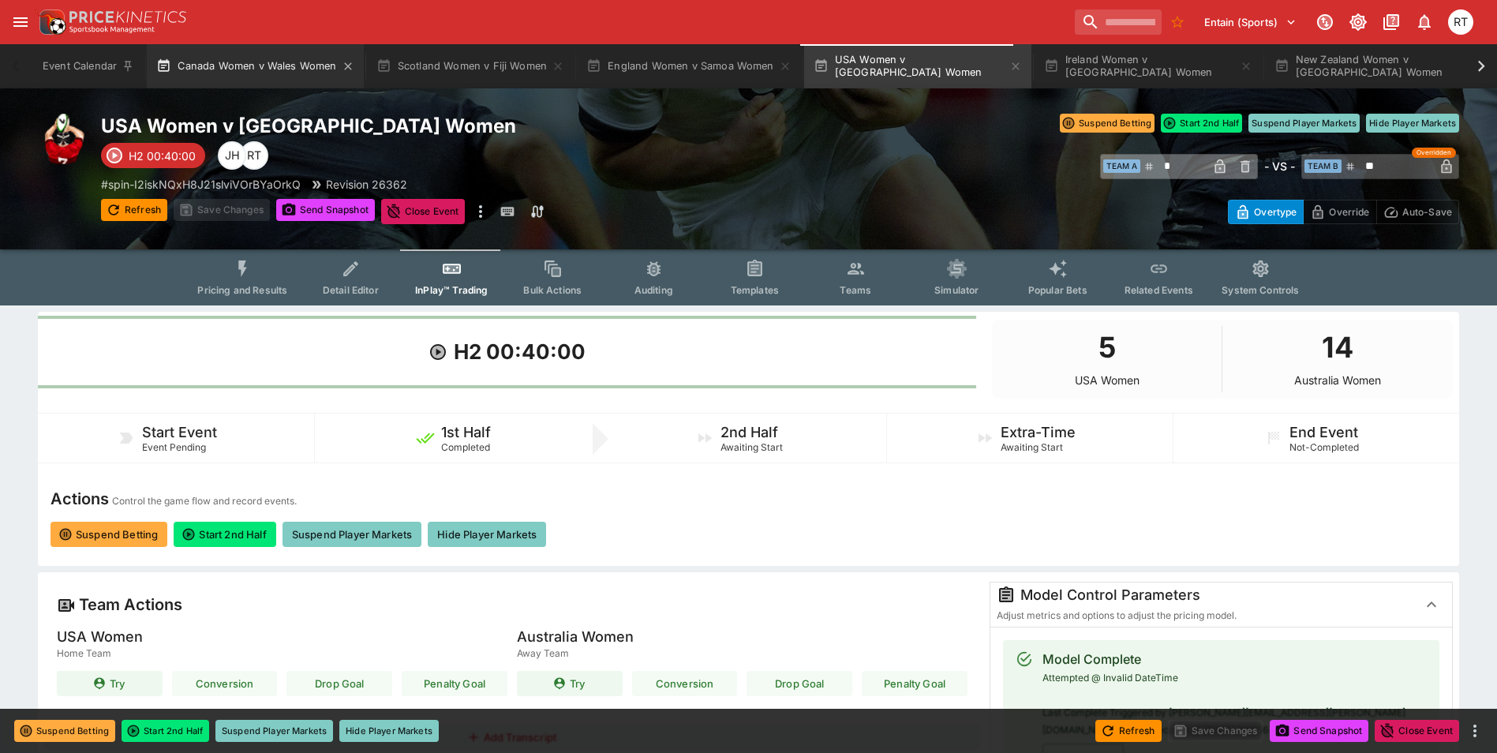
click at [246, 70] on button "Canada Women v Wales Women" at bounding box center [255, 66] width 216 height 44
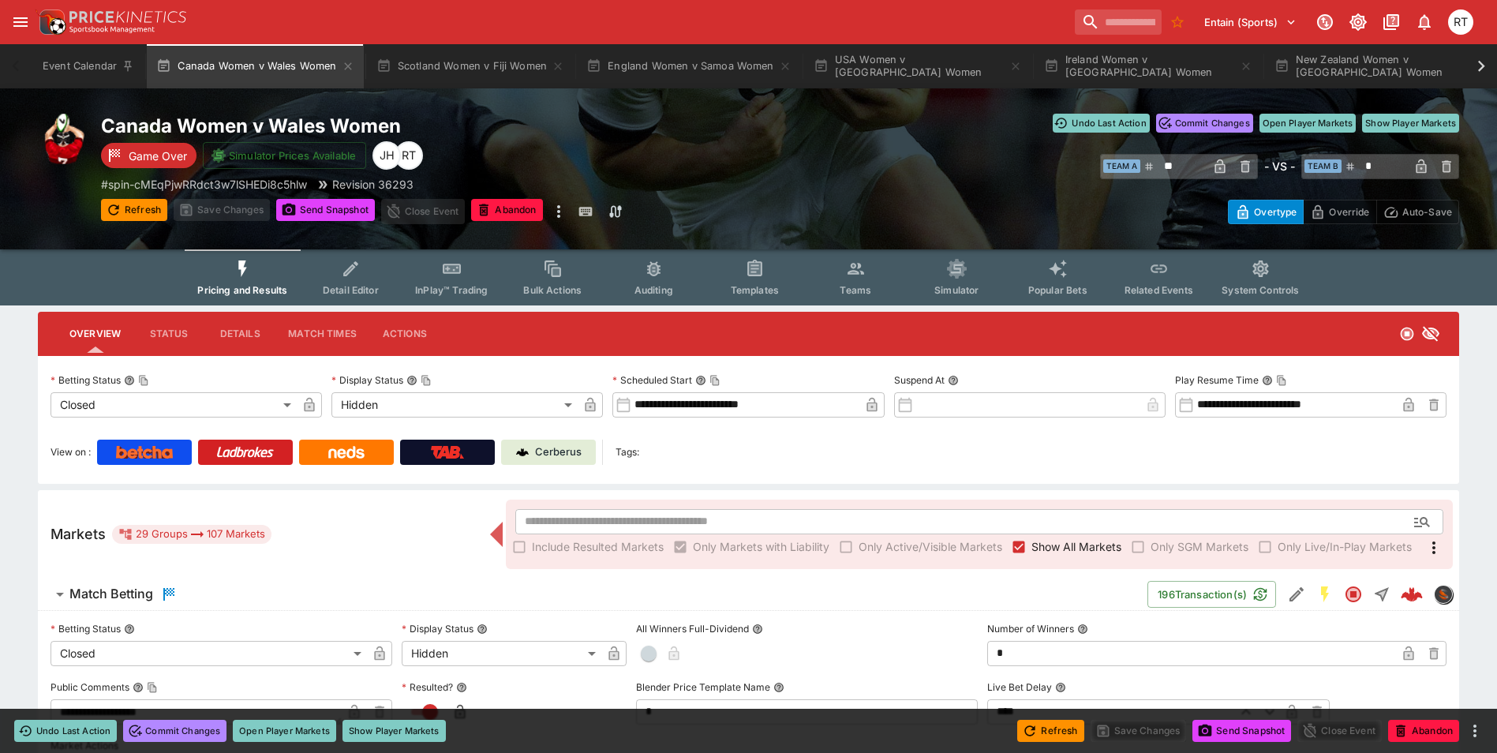
click at [451, 277] on icon "Event type filters" at bounding box center [452, 269] width 21 height 21
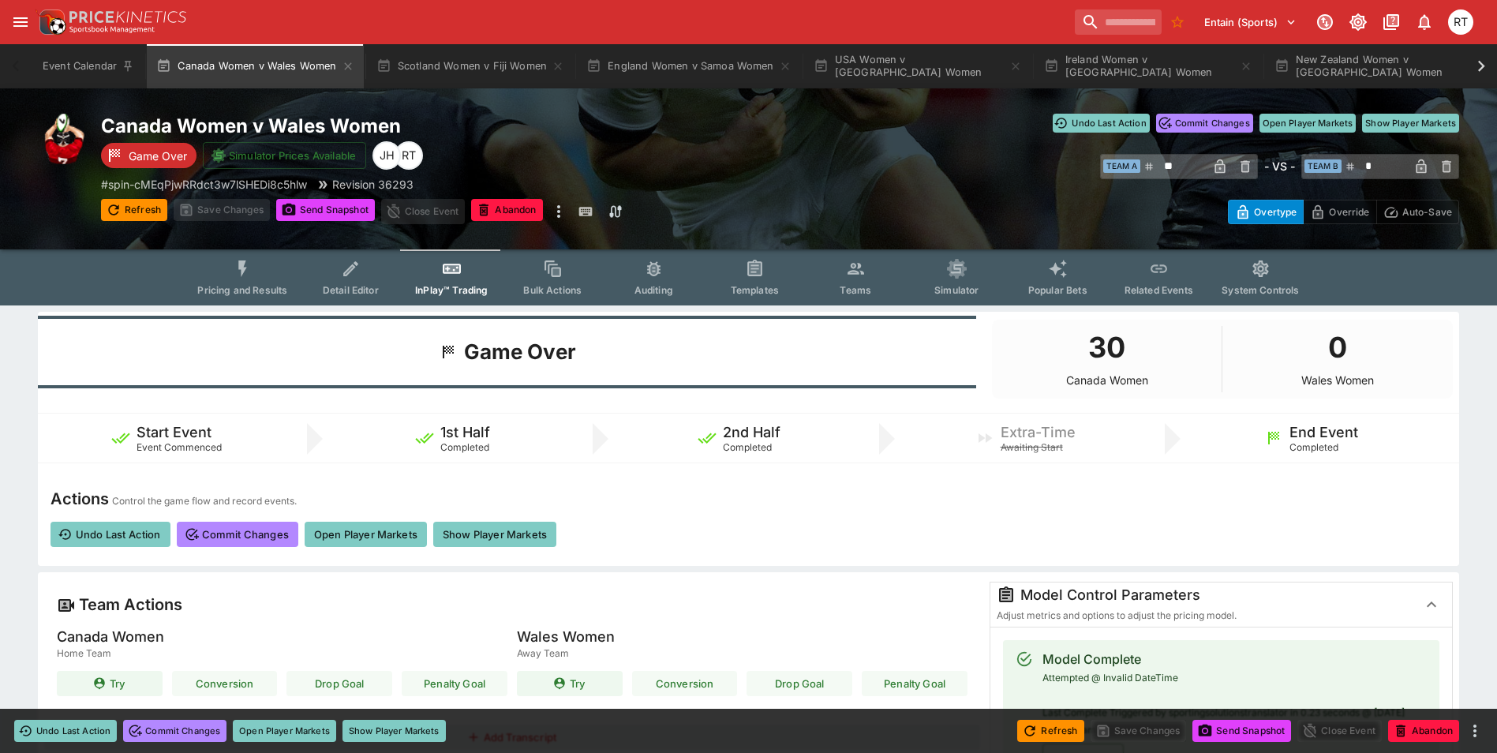
click at [256, 286] on span "Pricing and Results" at bounding box center [242, 290] width 90 height 12
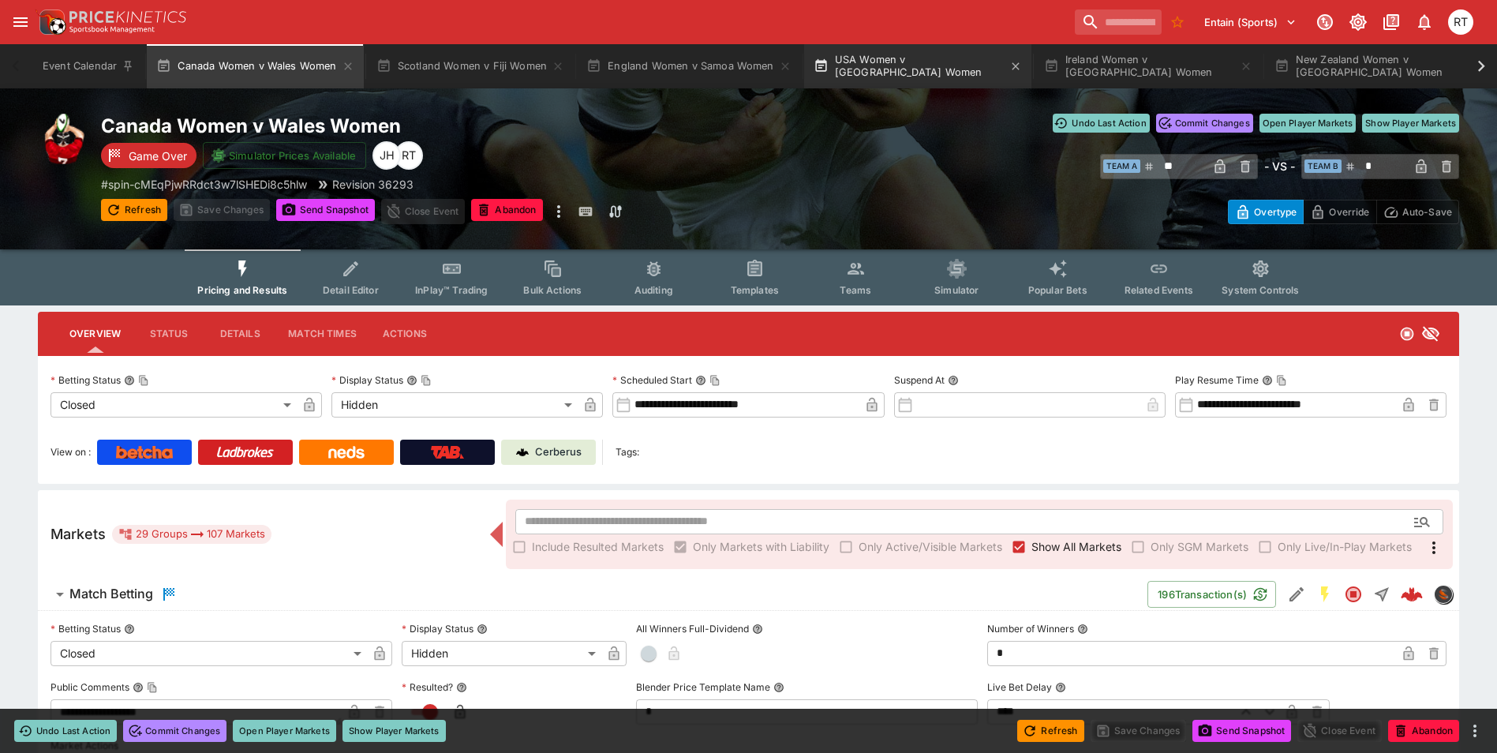
click at [891, 64] on button "USA Women v [GEOGRAPHIC_DATA] Women" at bounding box center [917, 66] width 227 height 44
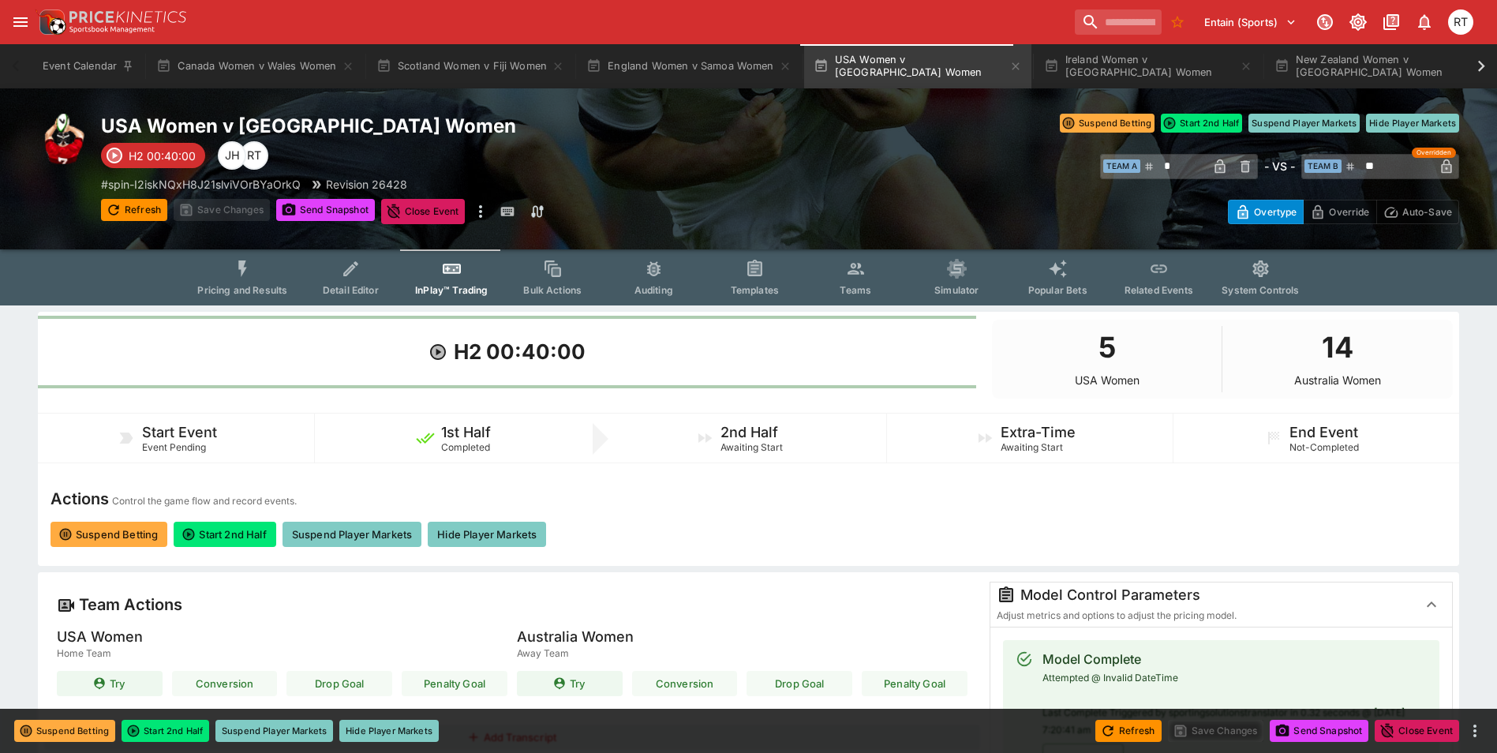
click at [261, 278] on button "Pricing and Results" at bounding box center [242, 277] width 115 height 56
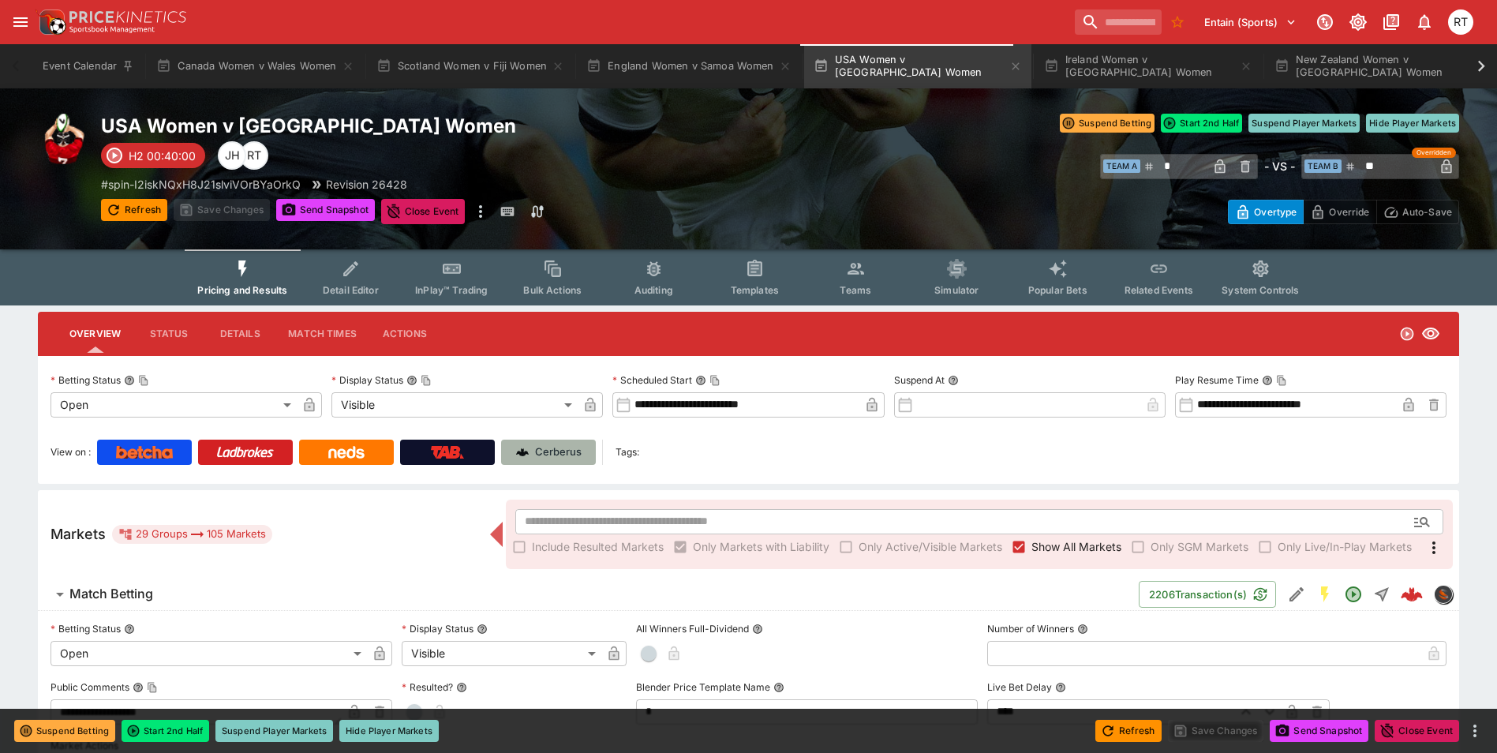
click at [550, 451] on p "Cerberus" at bounding box center [558, 452] width 47 height 16
click at [355, 290] on span "Detail Editor" at bounding box center [351, 290] width 56 height 12
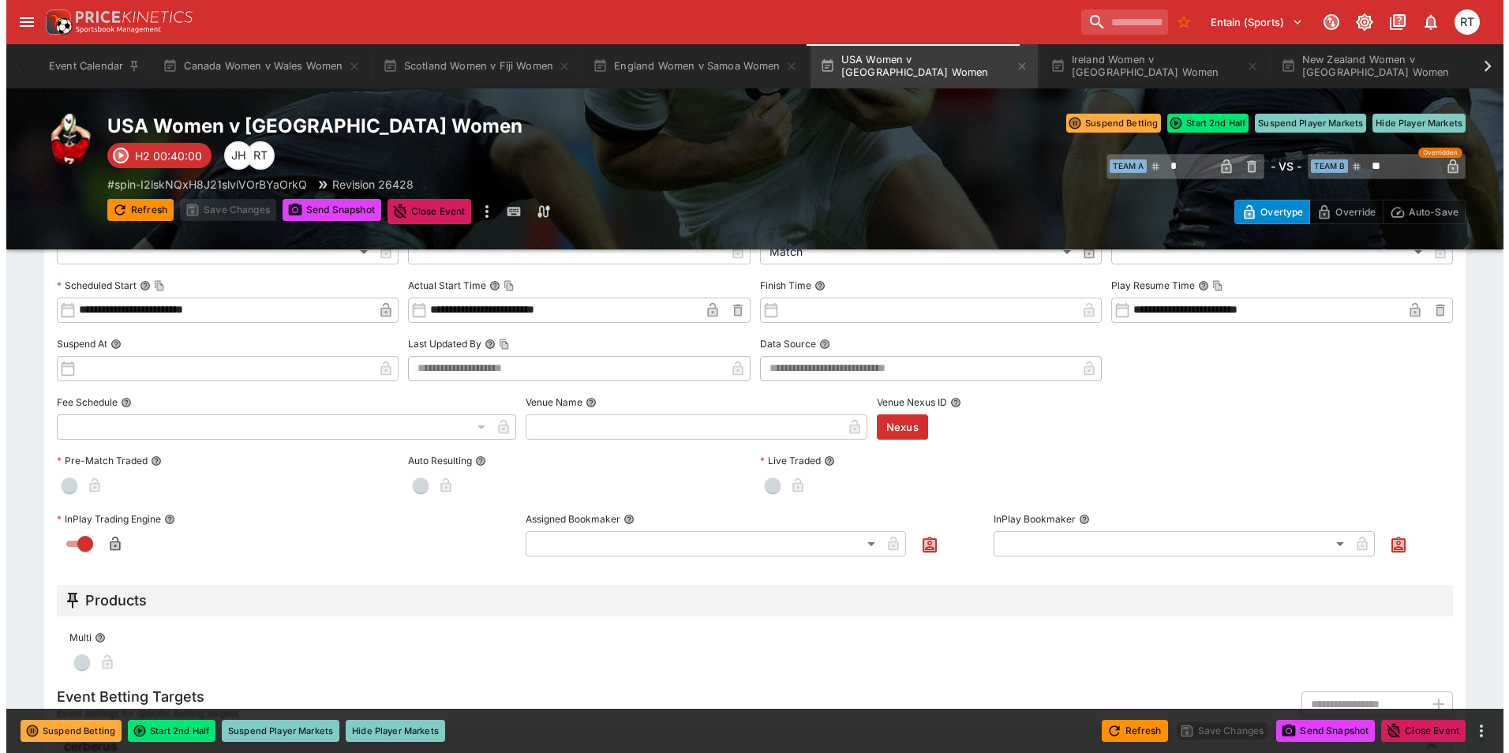
scroll to position [473, 0]
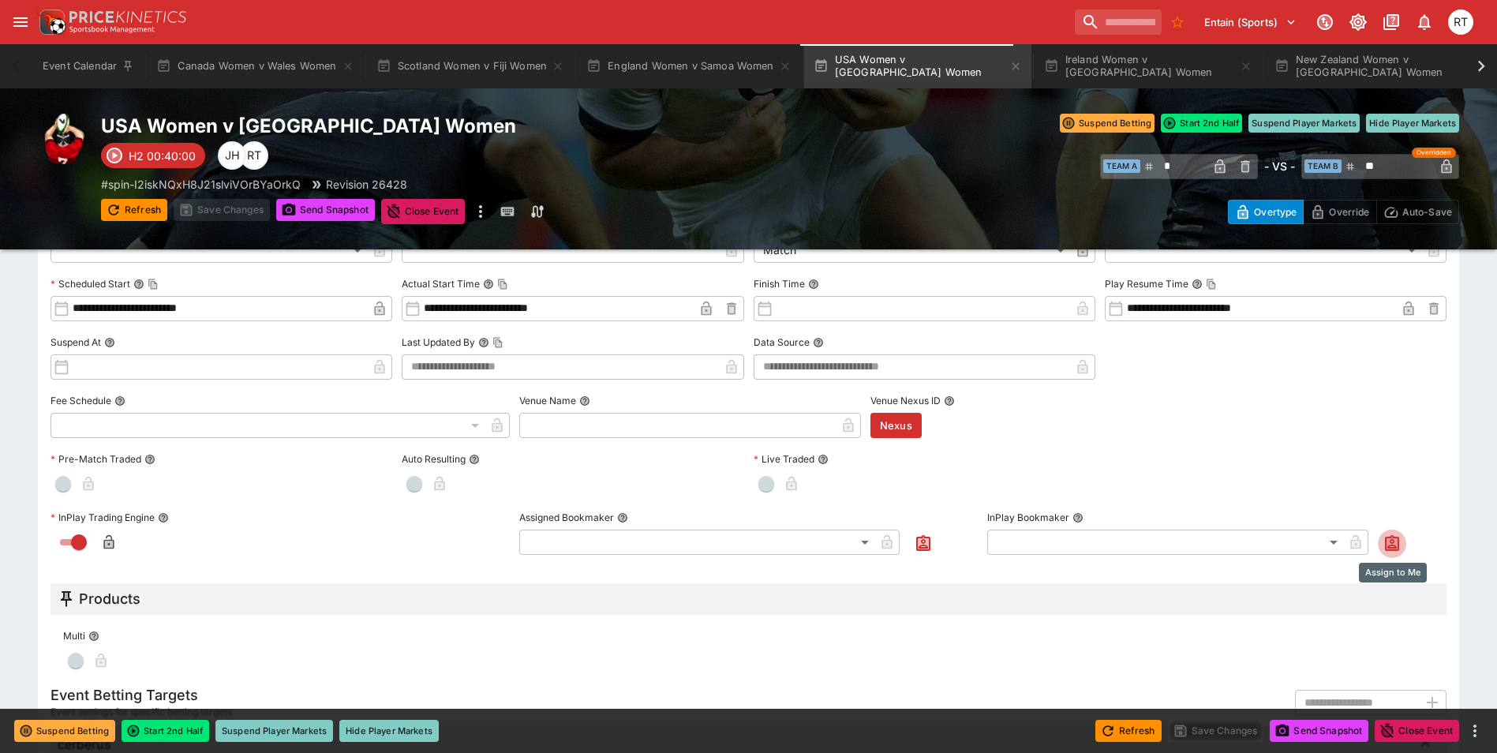
click at [1381, 540] on button "Assign to Me" at bounding box center [1392, 543] width 28 height 28
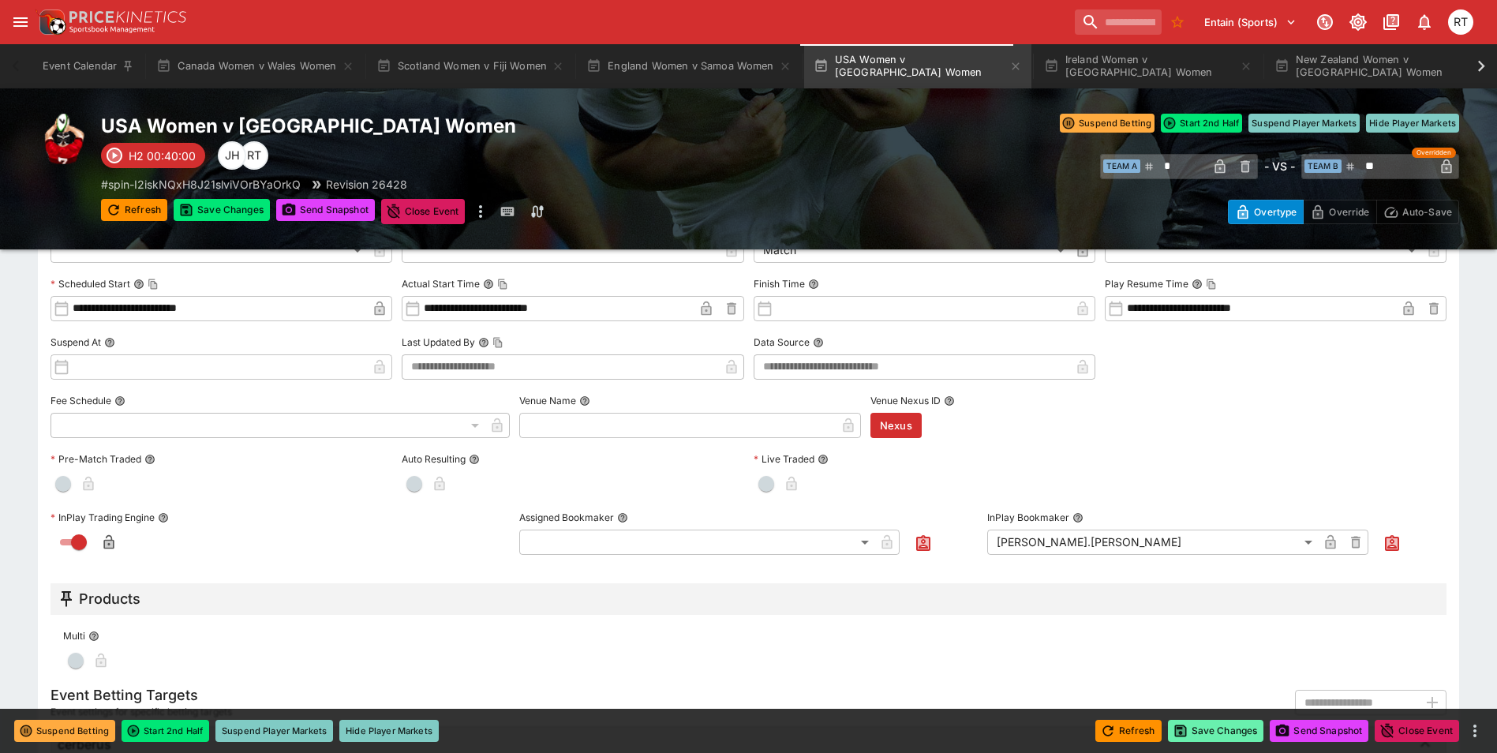
click at [1214, 731] on button "Save Changes" at bounding box center [1216, 731] width 96 height 22
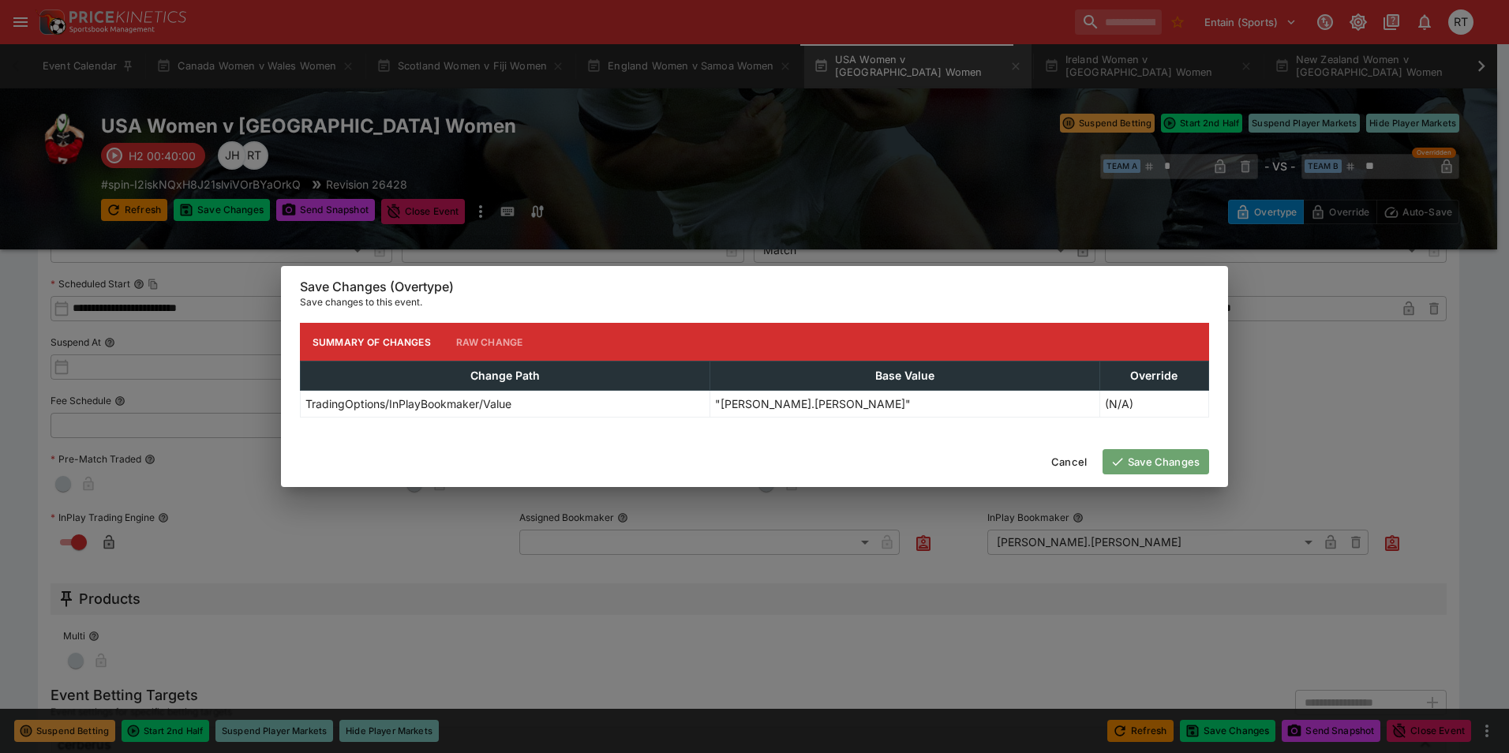
click at [1162, 457] on button "Save Changes" at bounding box center [1155, 461] width 107 height 25
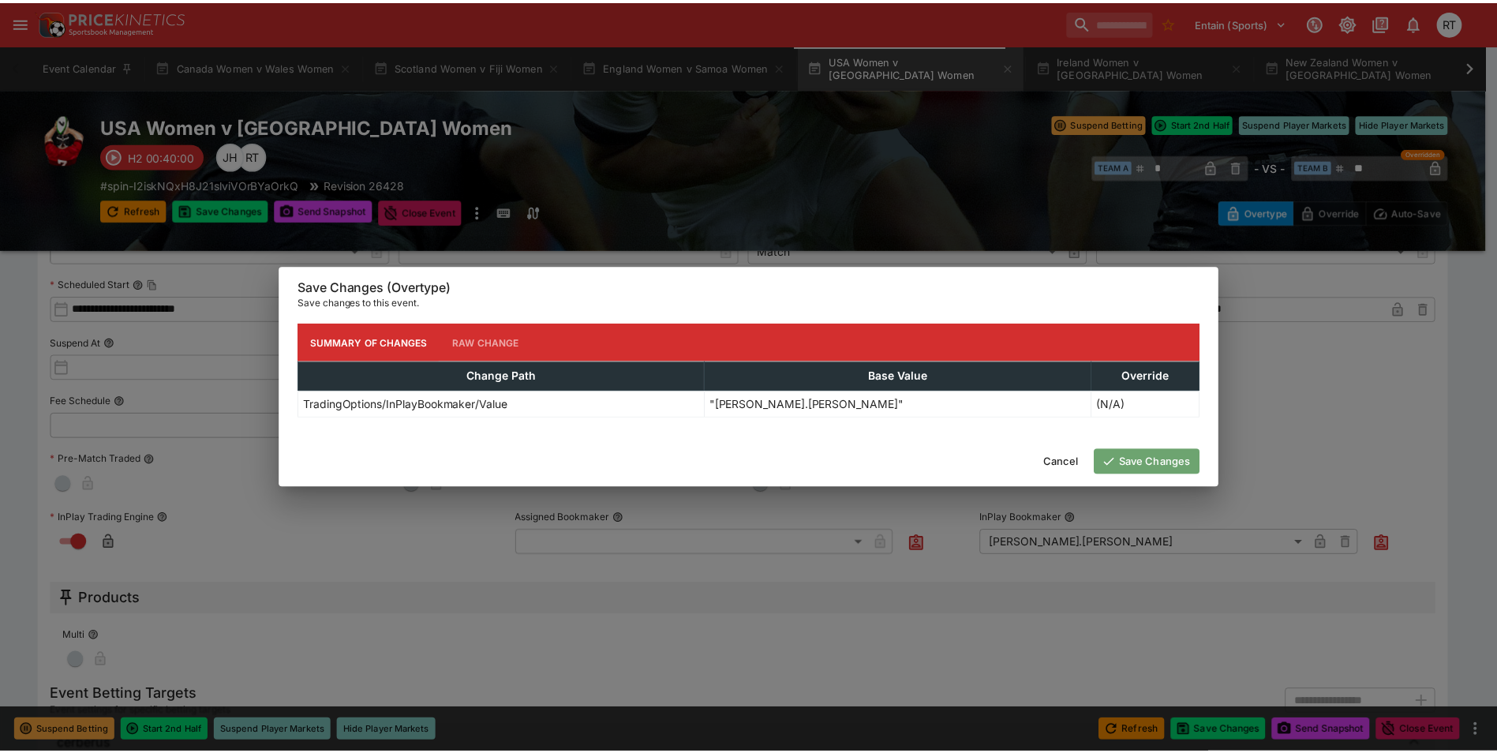
scroll to position [0, 0]
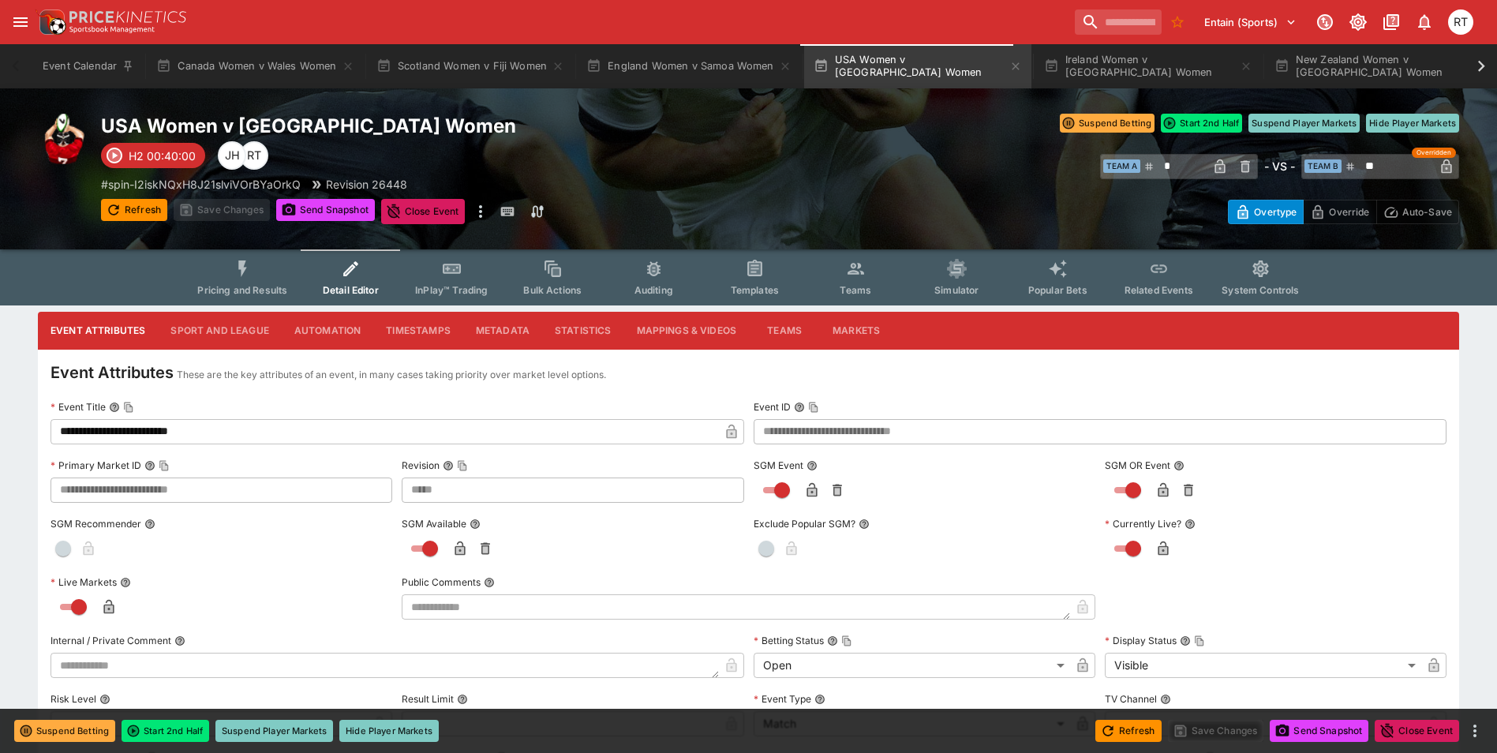
click at [241, 271] on icon "Event type filters" at bounding box center [243, 269] width 21 height 21
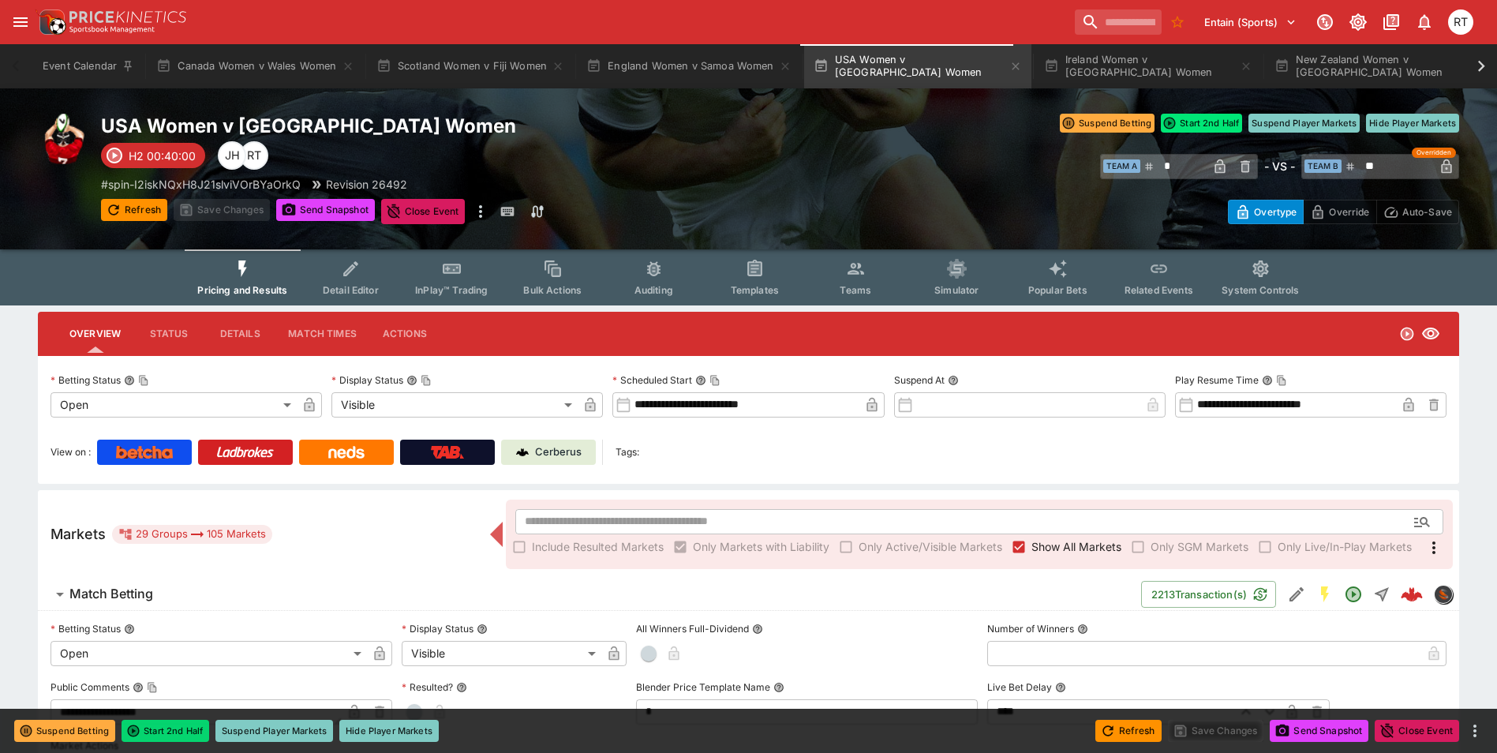
click at [185, 728] on button "Start 2nd Half" at bounding box center [166, 731] width 88 height 22
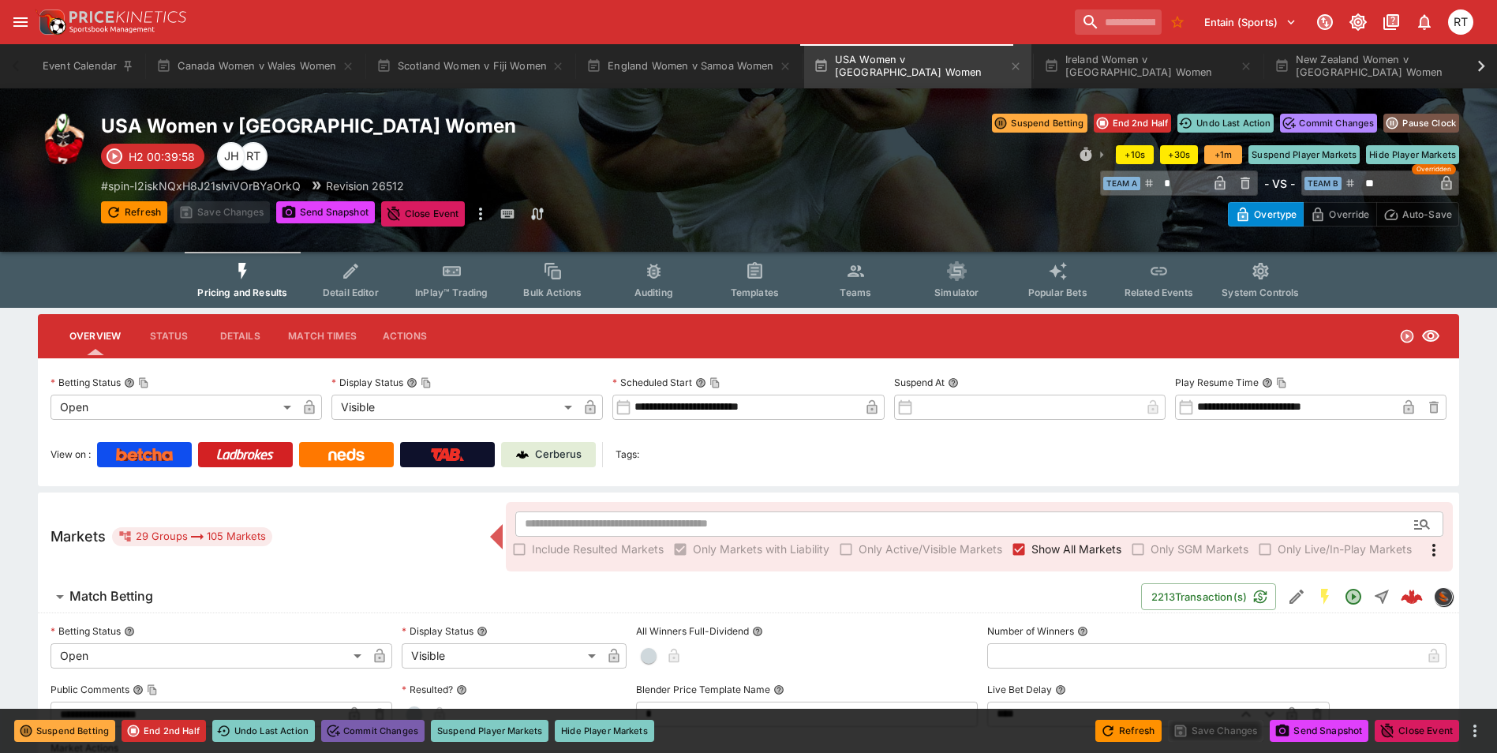
click at [402, 728] on button "Commit Changes" at bounding box center [372, 731] width 103 height 22
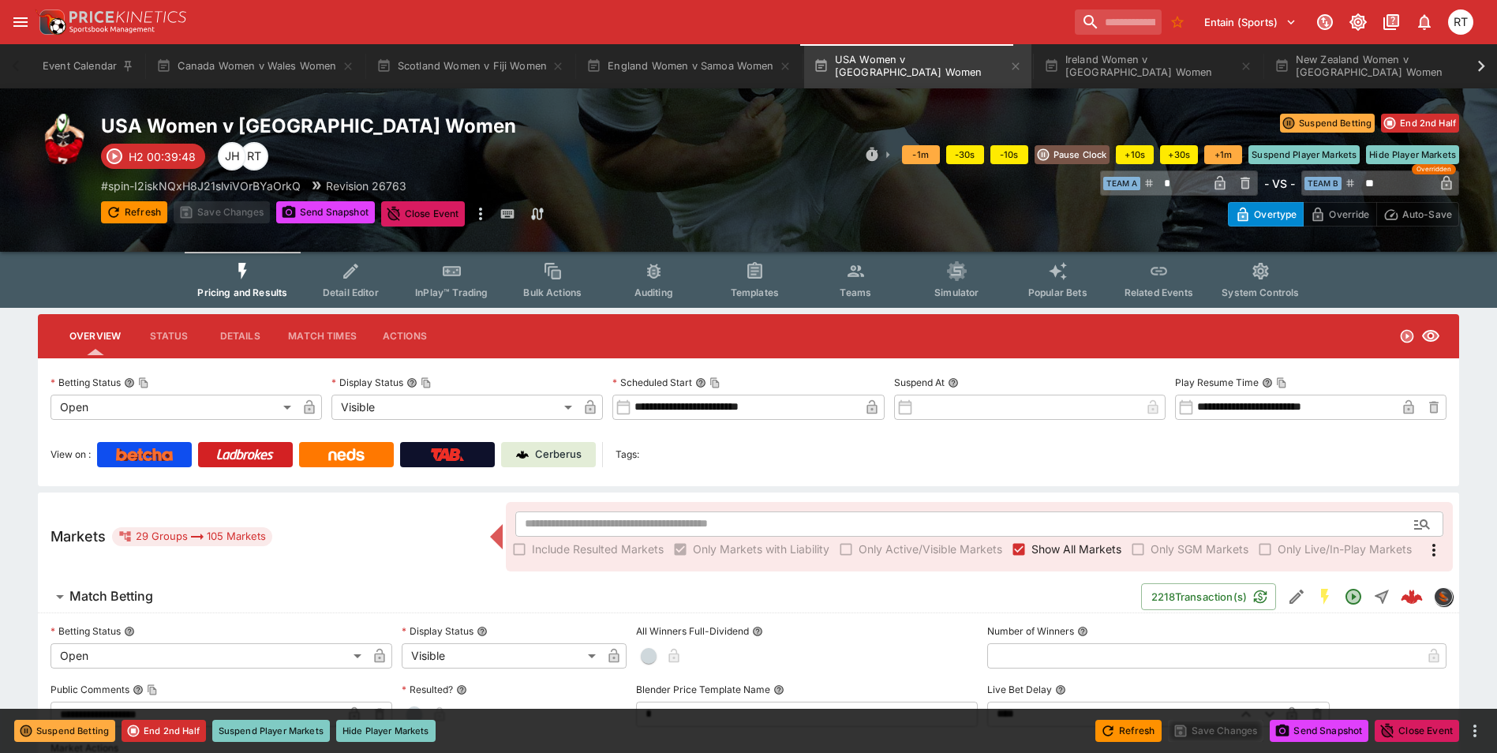
click at [449, 284] on button "InPlay™ Trading" at bounding box center [451, 280] width 101 height 56
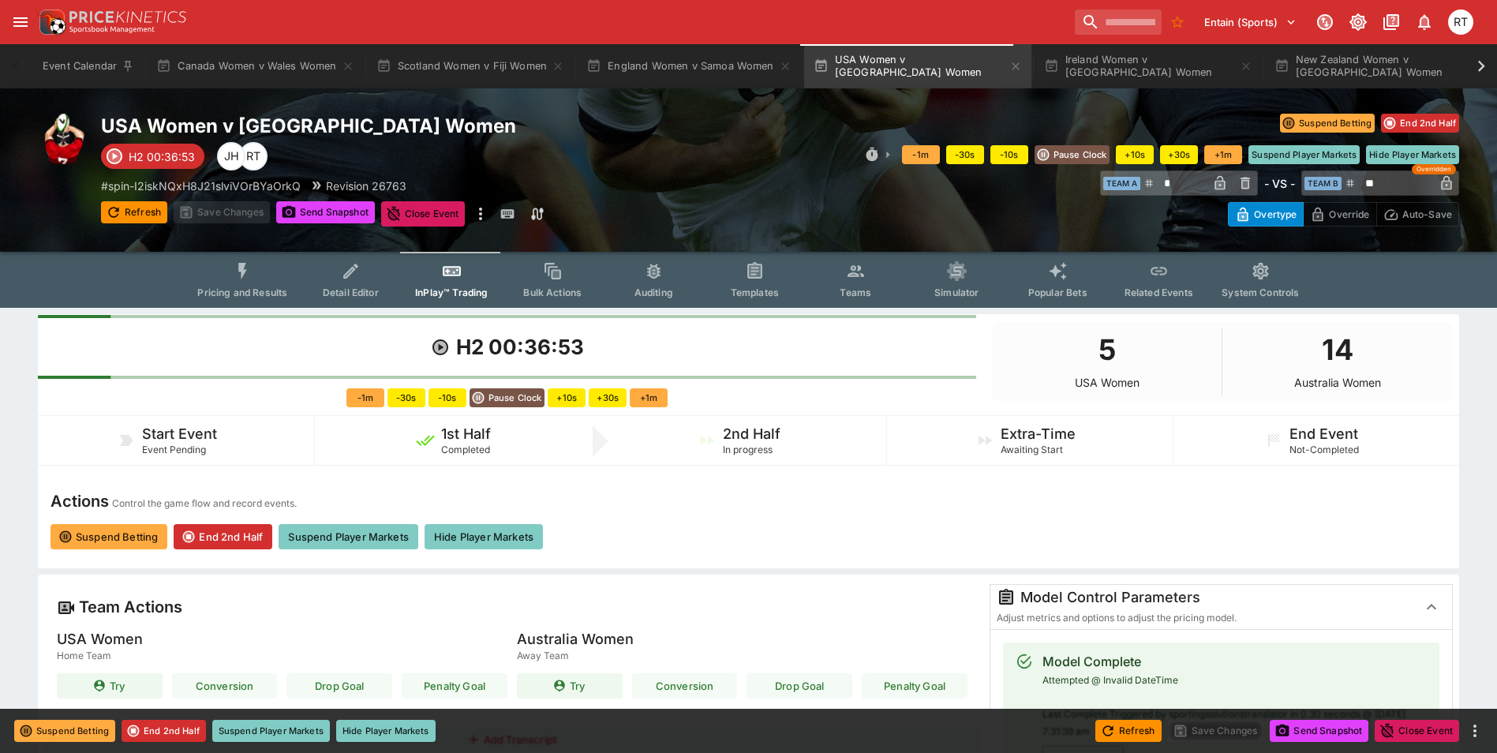
click at [830, 283] on button "Teams" at bounding box center [855, 280] width 101 height 56
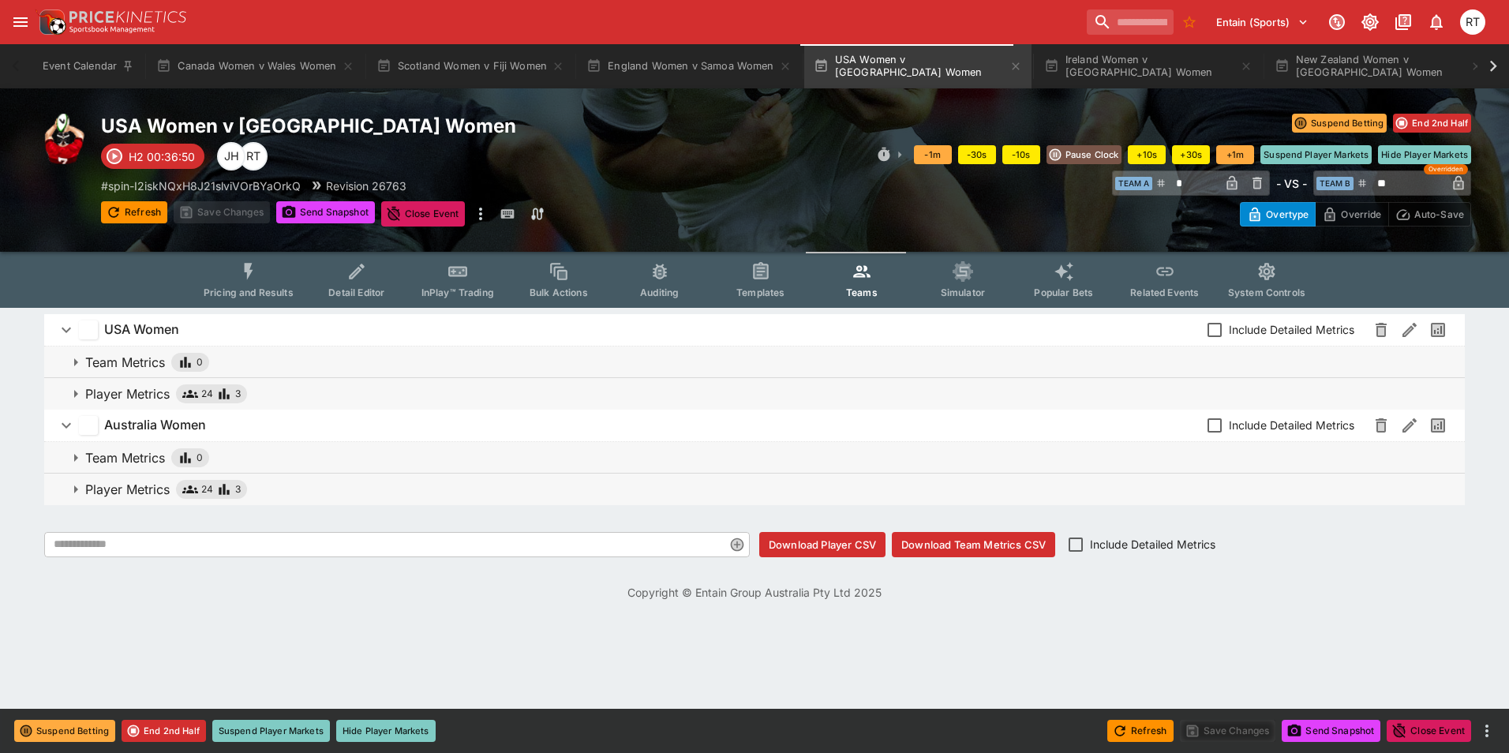
click at [84, 491] on icon "button" at bounding box center [75, 489] width 19 height 19
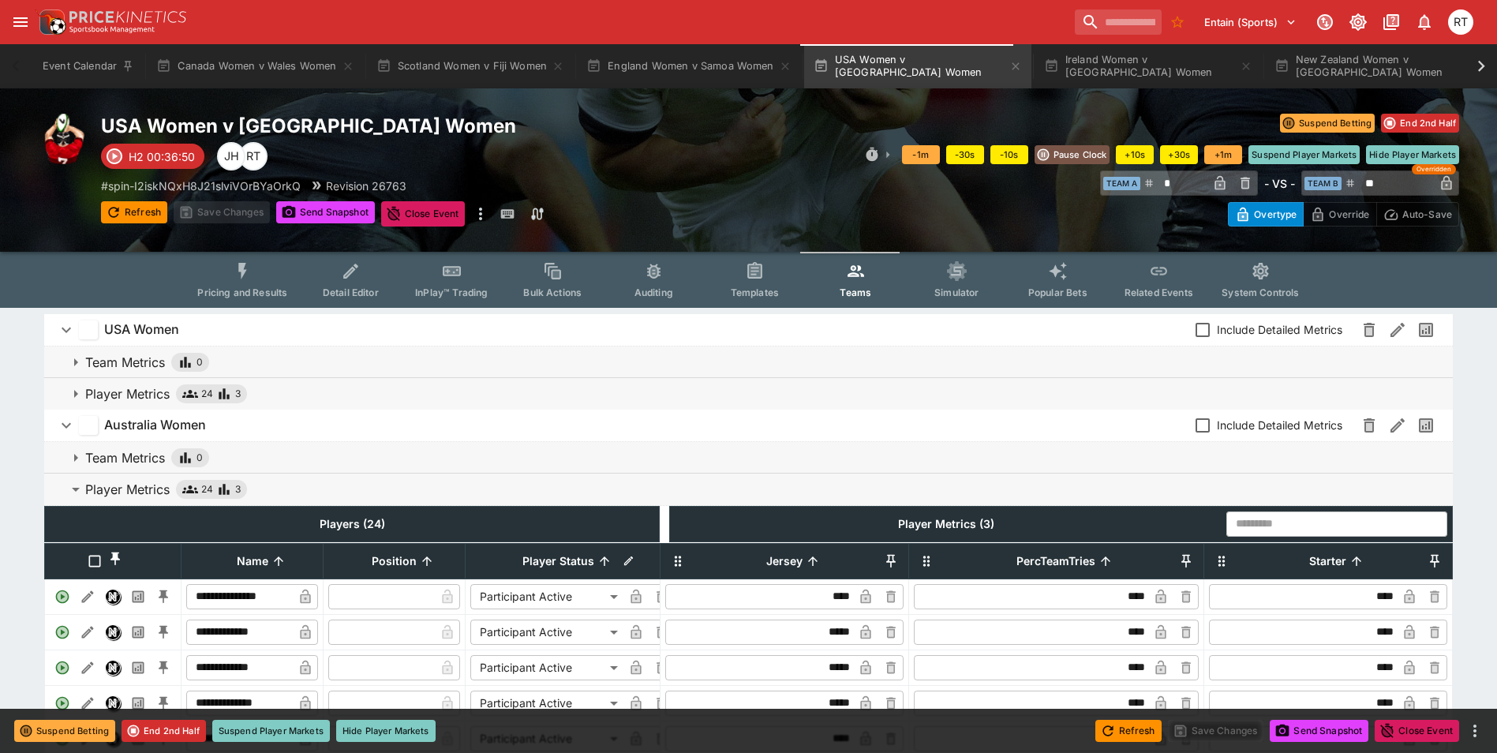
scroll to position [237, 0]
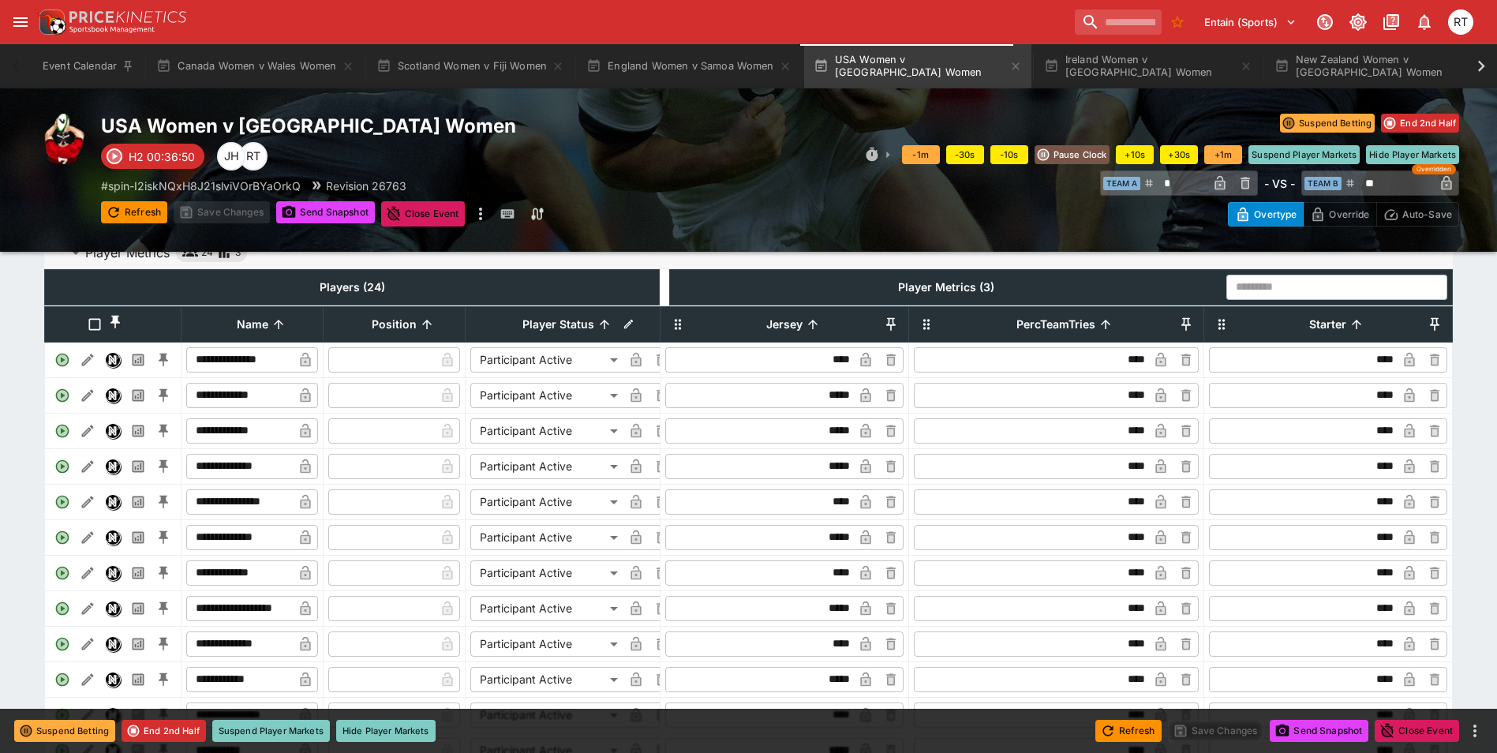
click at [550, 591] on body "Entain (Sports) 1 RT Event Calendar Canada Women v [GEOGRAPHIC_DATA] Women [DEM…" at bounding box center [748, 551] width 1497 height 1577
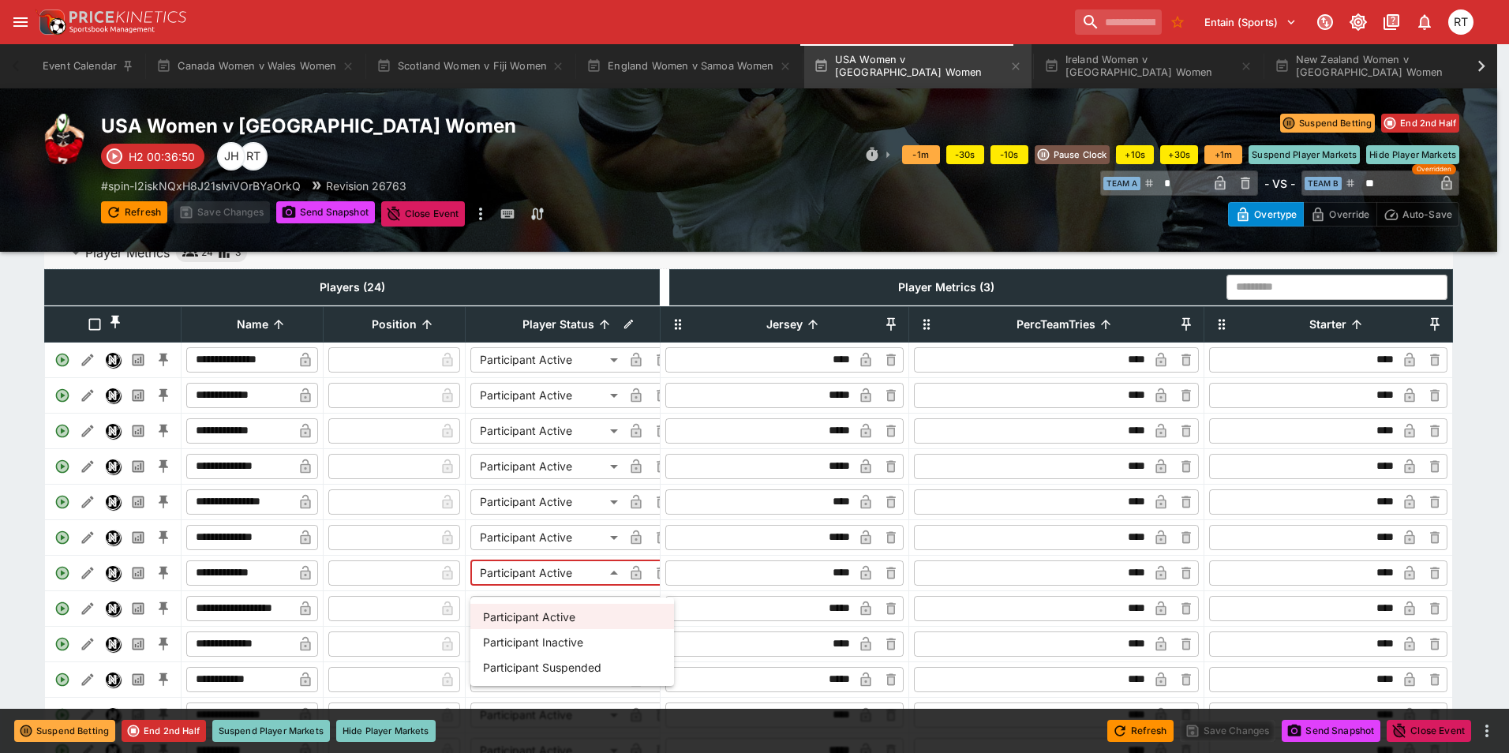
click at [566, 664] on li "Participant Suspended" at bounding box center [572, 666] width 204 height 25
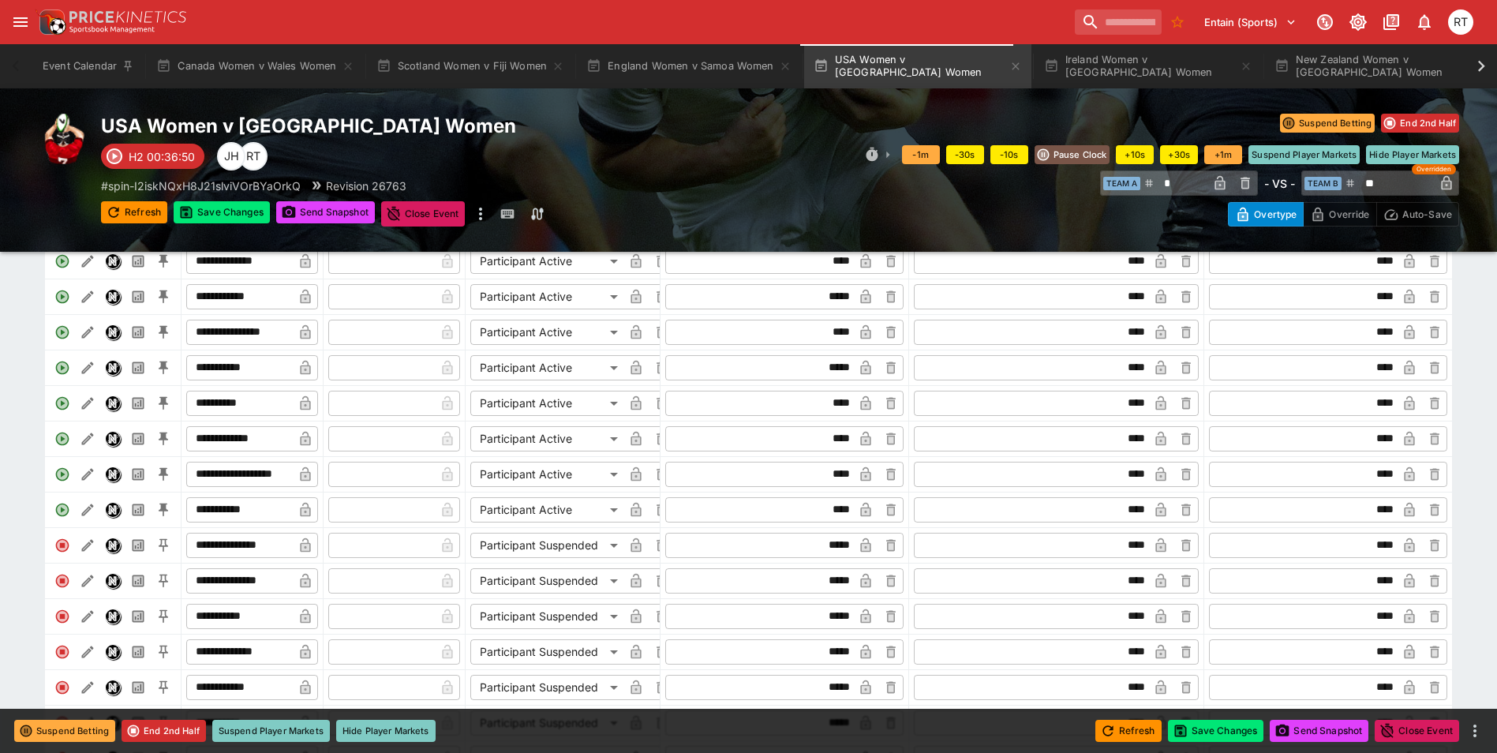
scroll to position [710, 0]
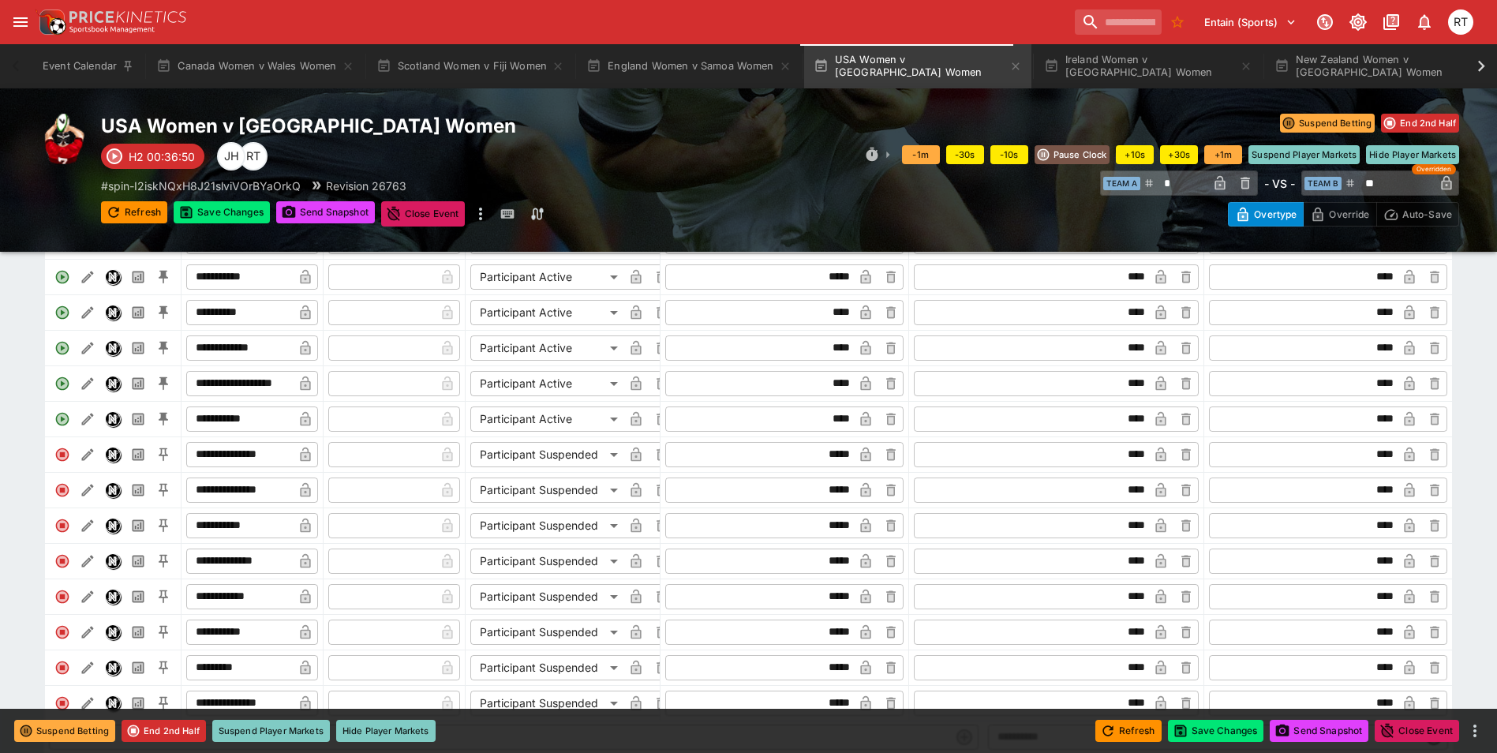
click at [552, 644] on body "Entain (Sports) 1 RT Event Calendar Canada Women v [GEOGRAPHIC_DATA] Women [DEM…" at bounding box center [748, 78] width 1497 height 1577
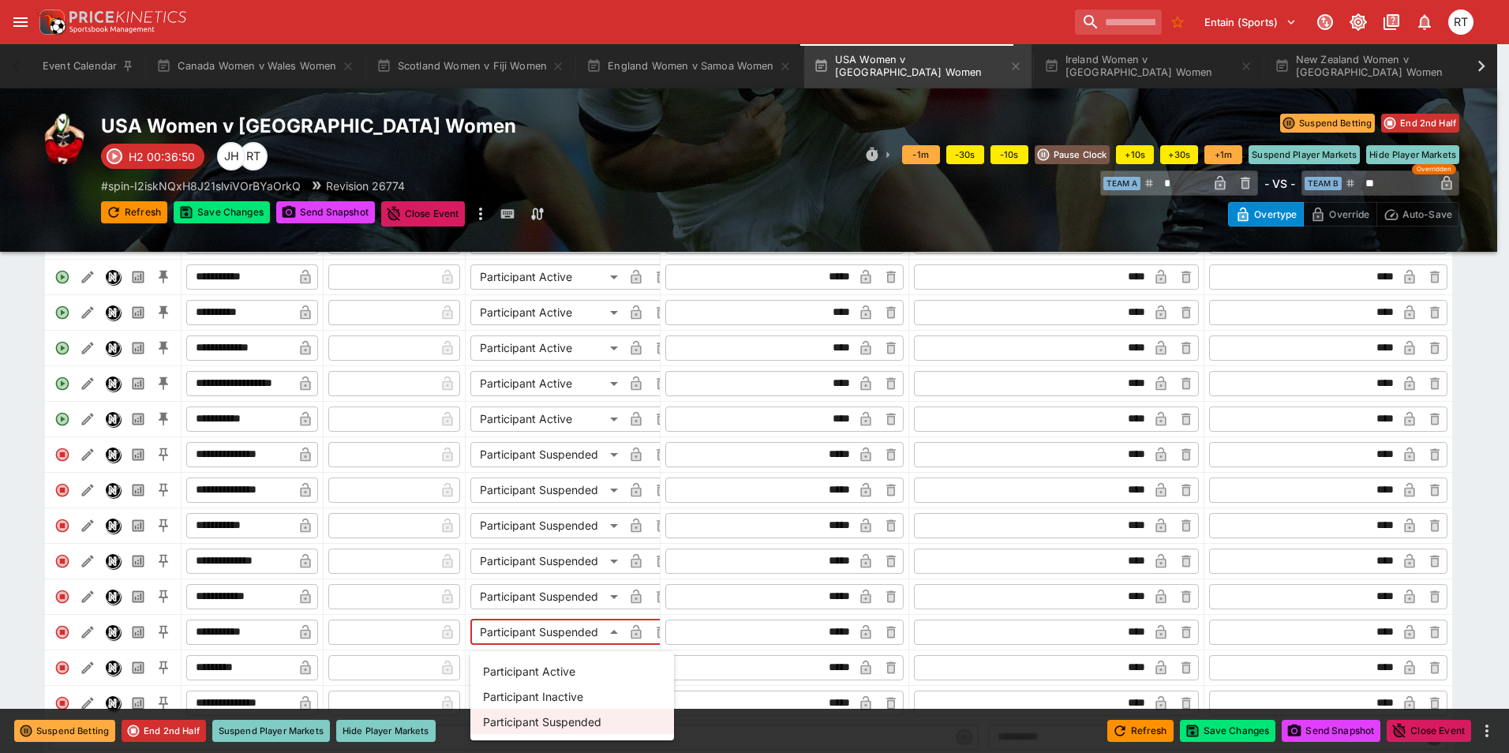
click at [555, 668] on li "Participant Active" at bounding box center [572, 670] width 204 height 25
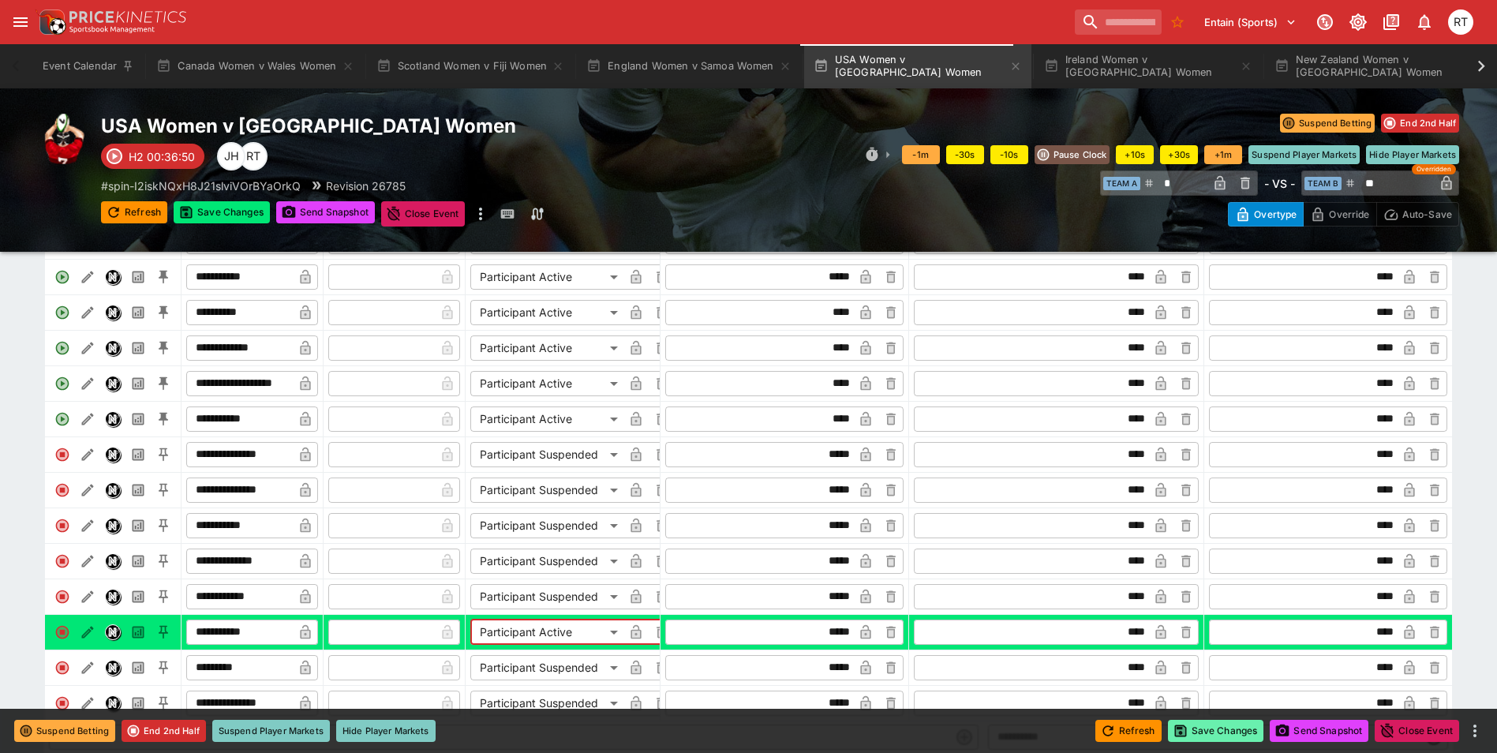
click at [1203, 726] on button "Save Changes" at bounding box center [1216, 731] width 96 height 22
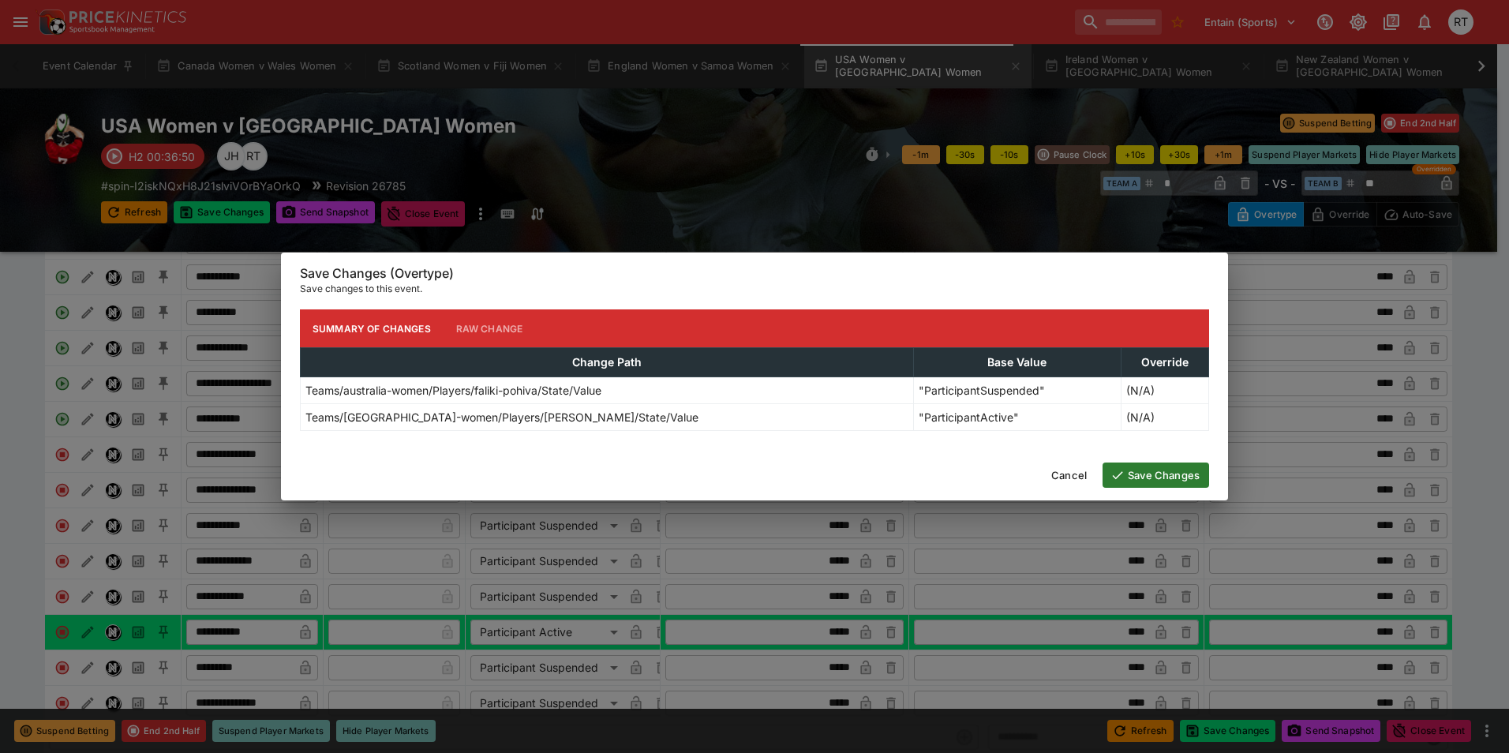
click at [1150, 480] on button "Save Changes" at bounding box center [1155, 474] width 107 height 25
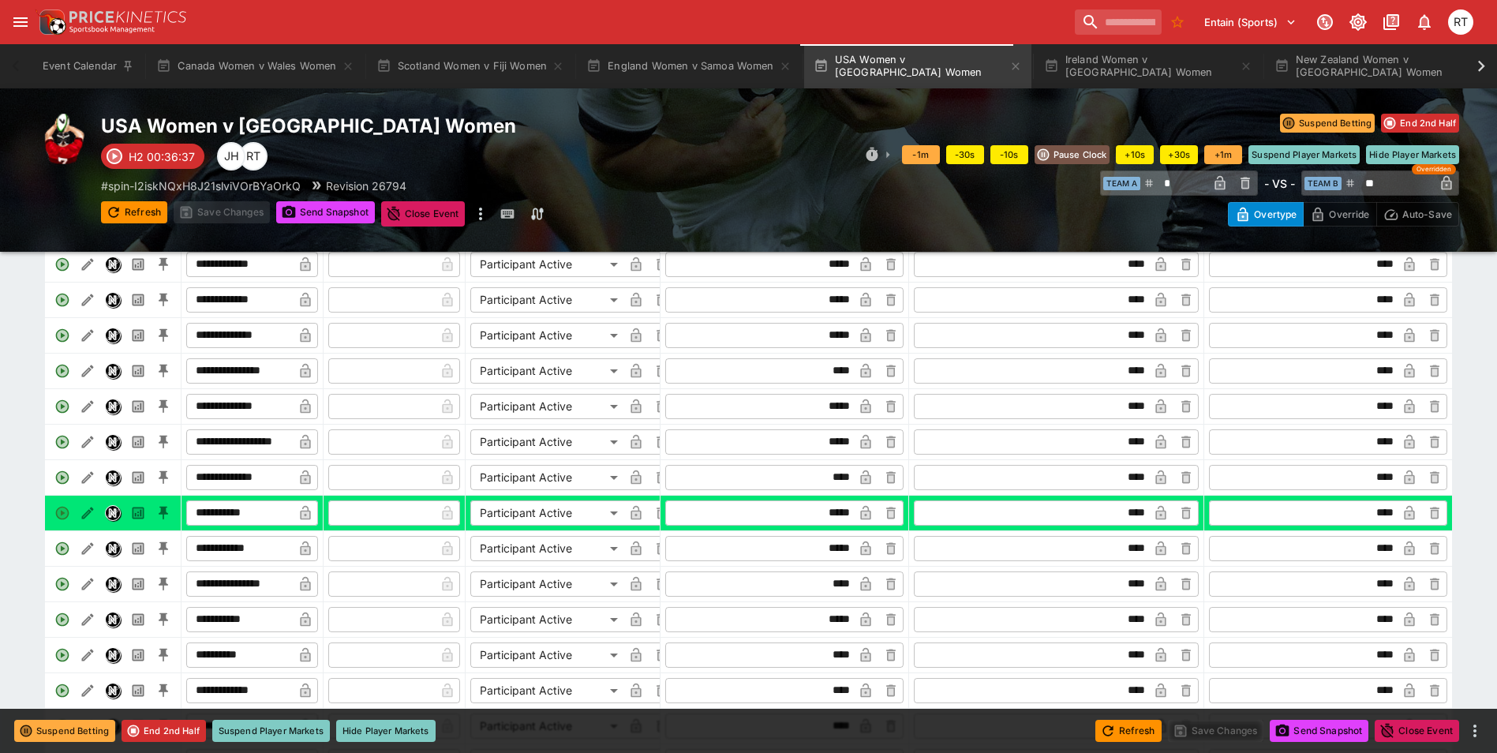
scroll to position [0, 0]
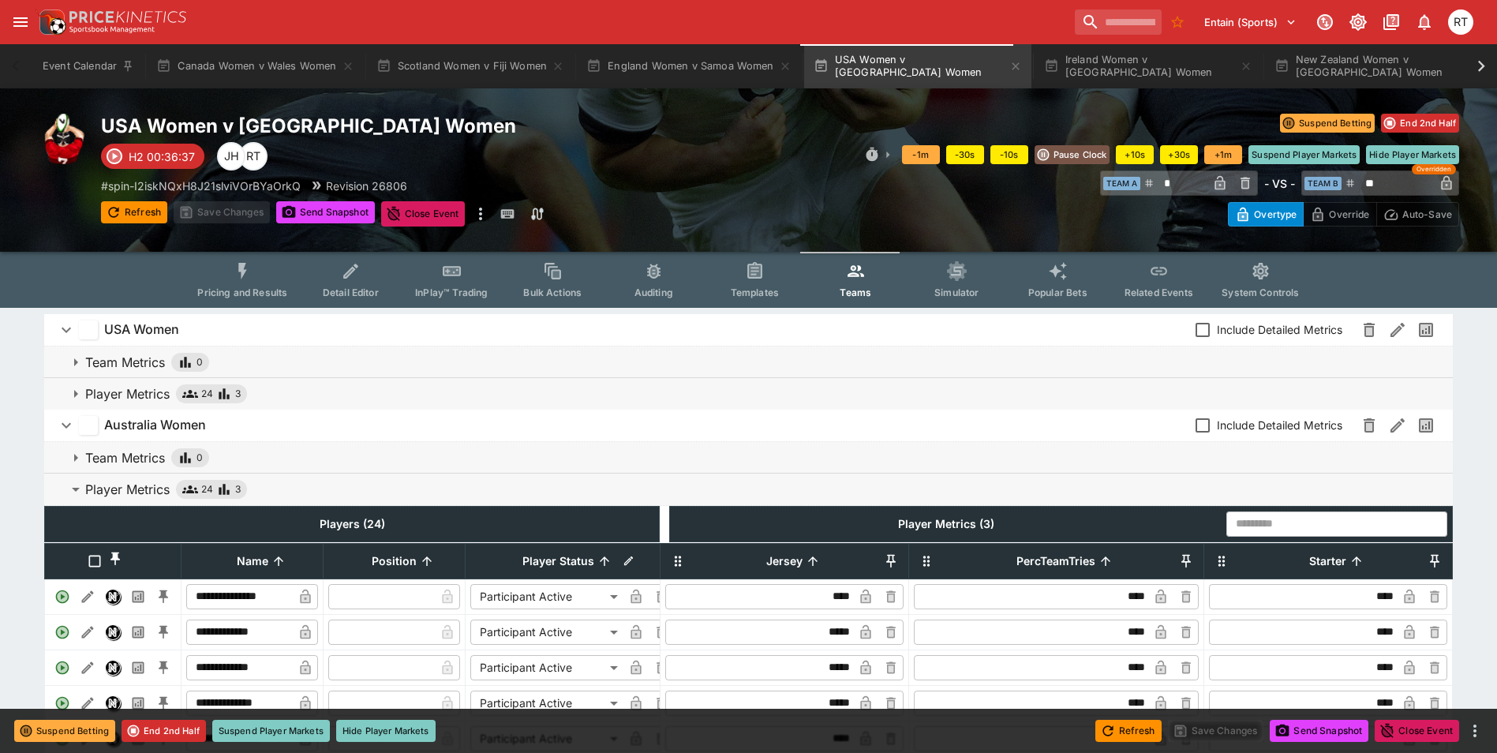
click at [231, 274] on button "Pricing and Results" at bounding box center [242, 280] width 115 height 56
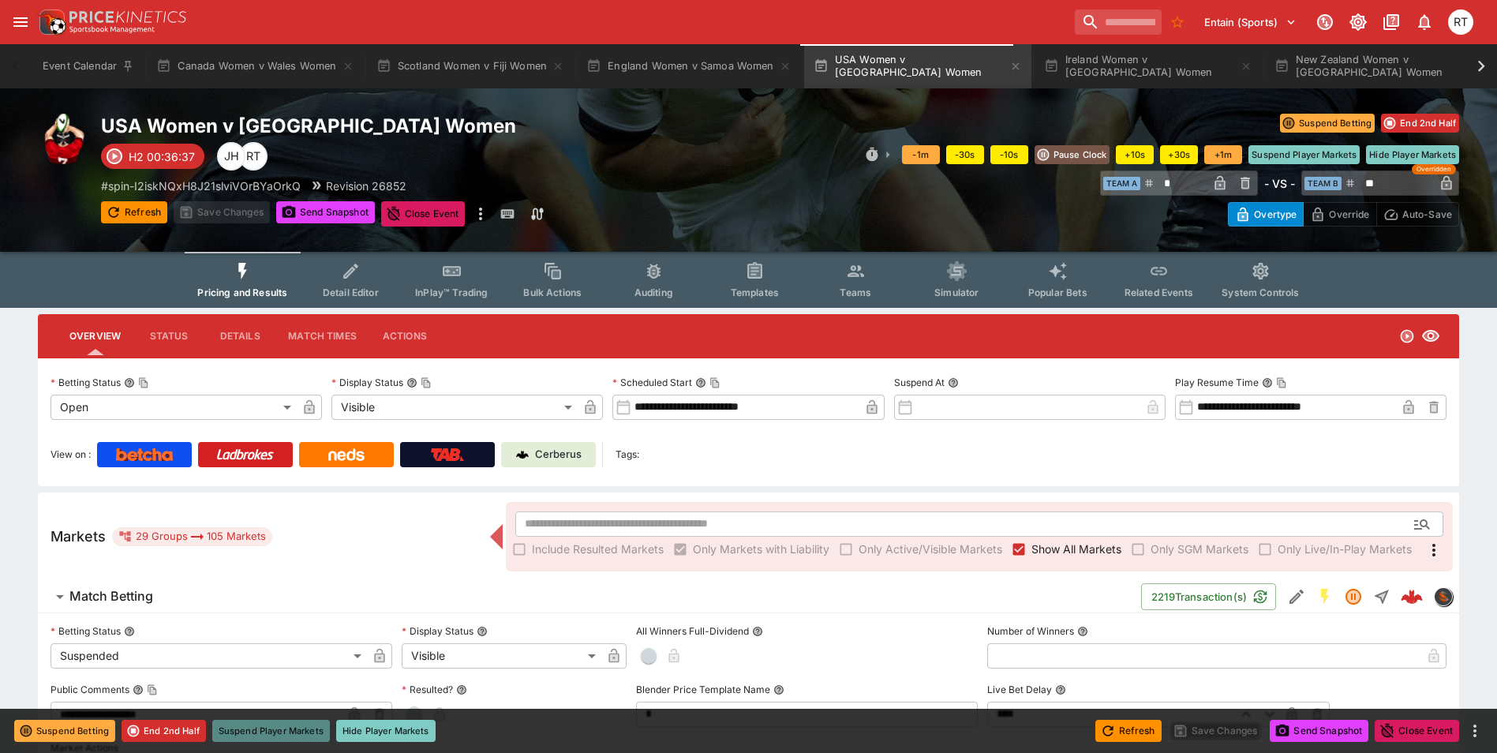
click at [252, 731] on button "Suspend Player Markets" at bounding box center [271, 731] width 118 height 22
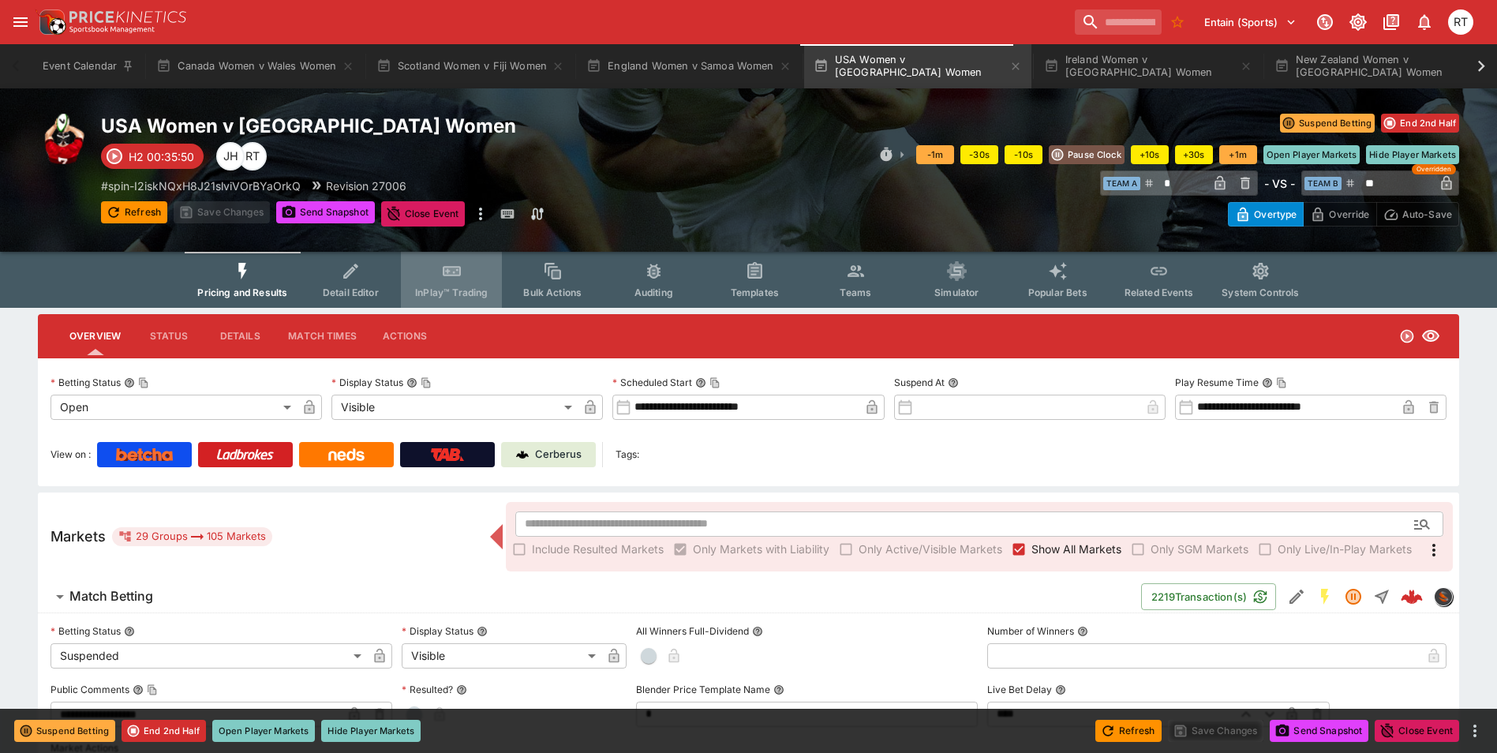
click at [446, 291] on span "InPlay™ Trading" at bounding box center [451, 292] width 73 height 12
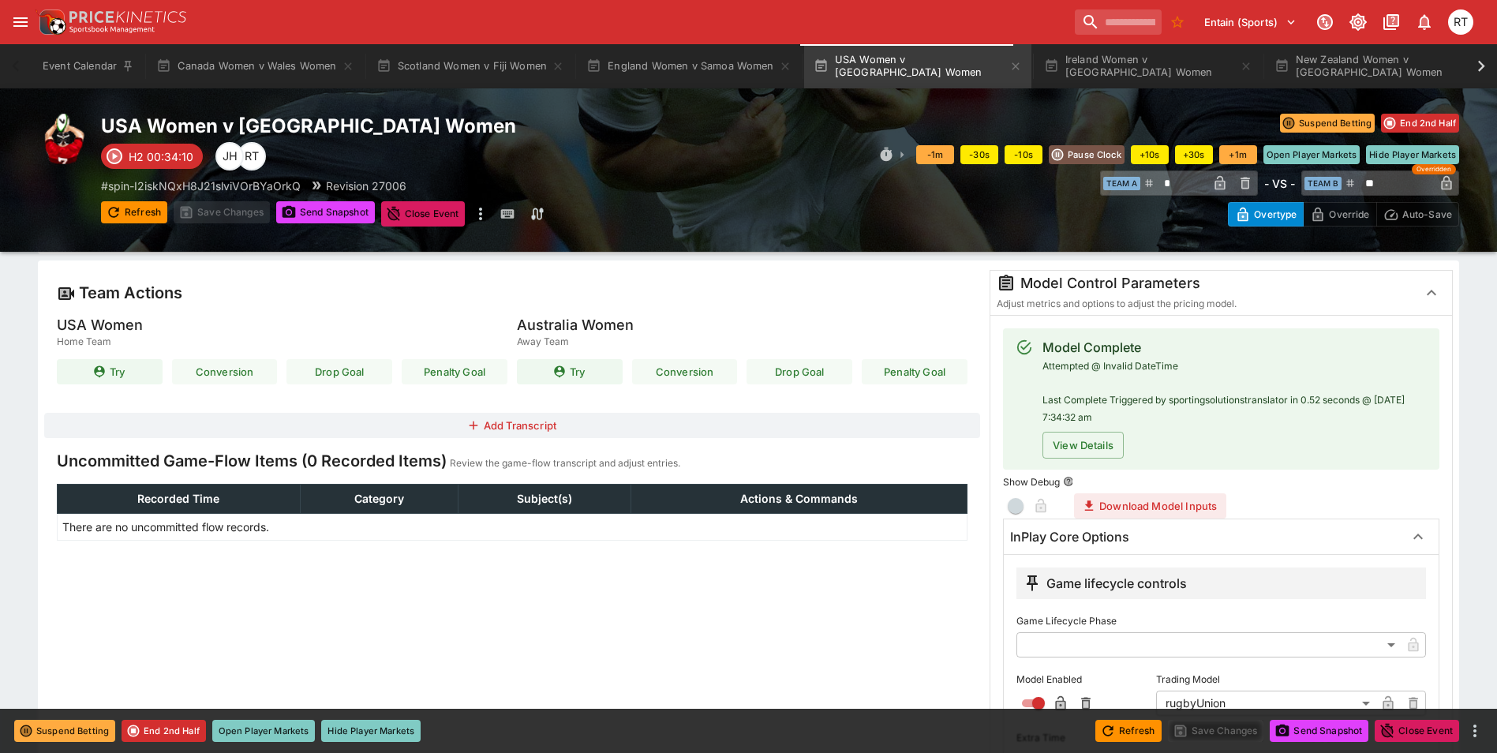
scroll to position [316, 0]
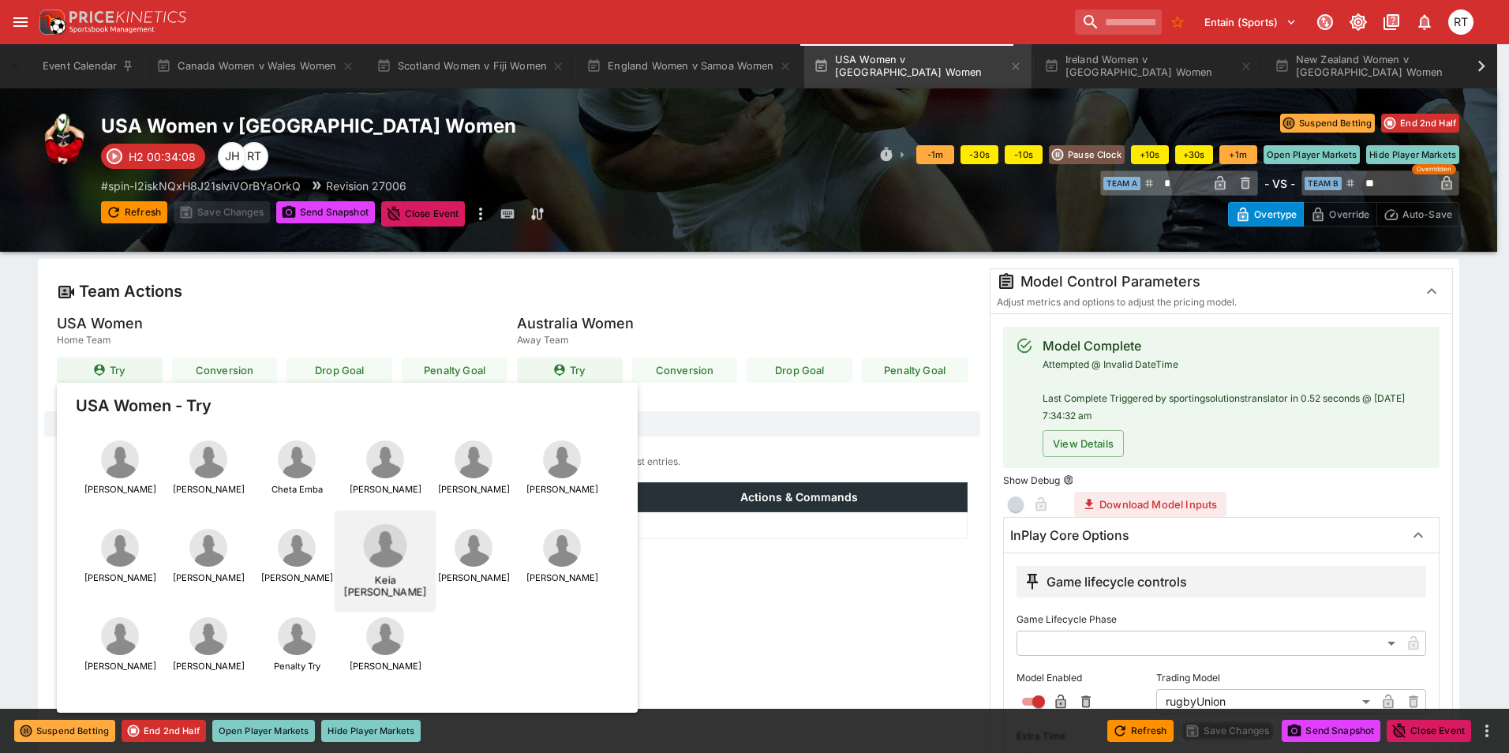
click at [372, 551] on img "button" at bounding box center [384, 545] width 43 height 43
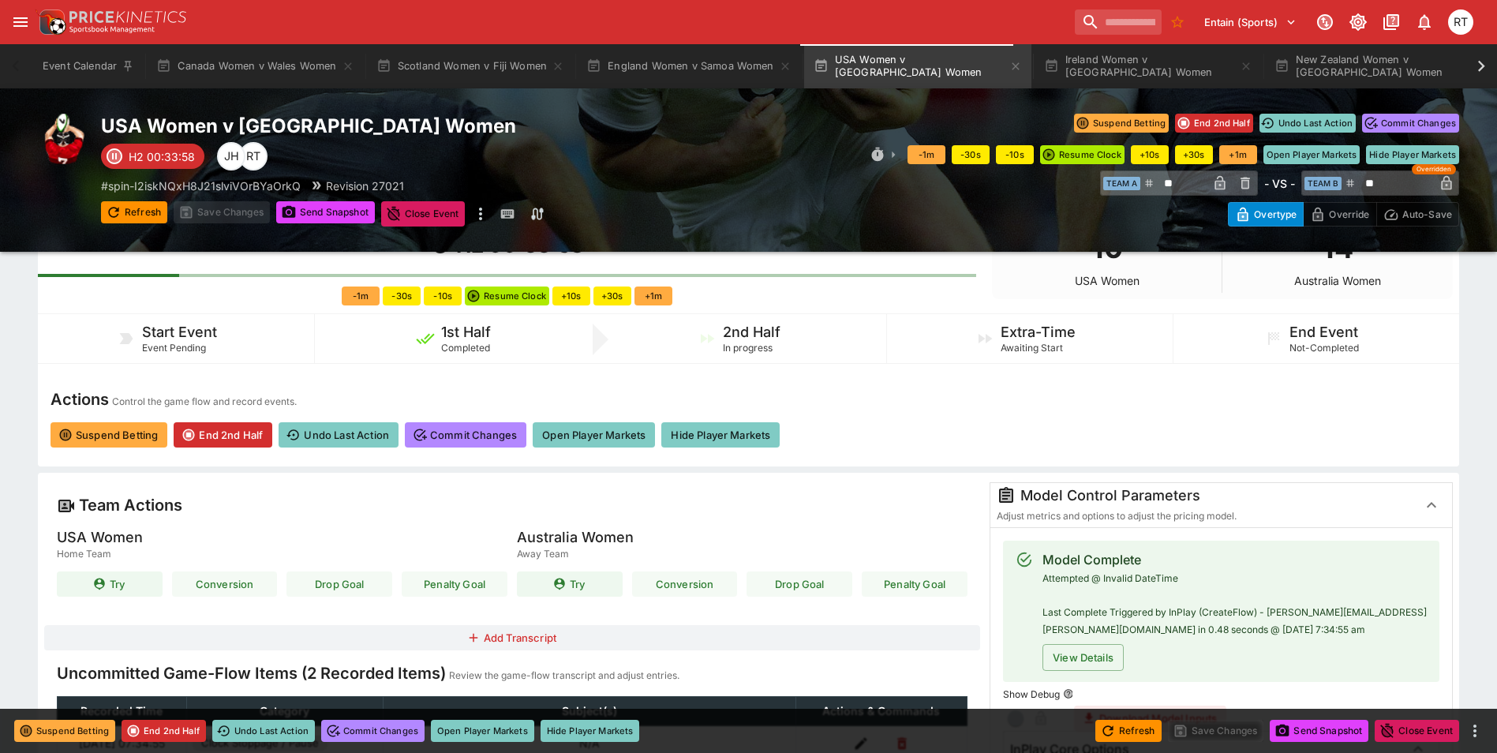
scroll to position [79, 0]
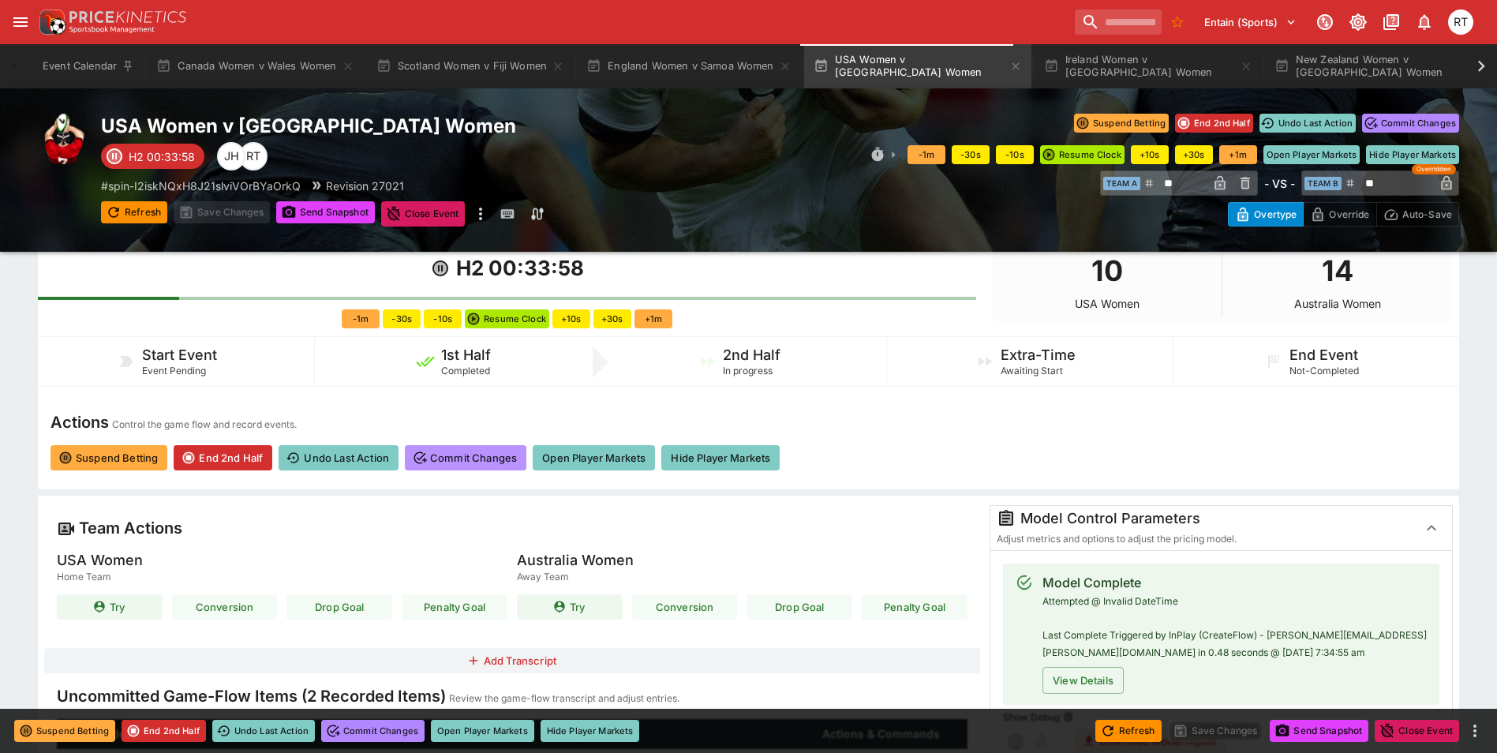
click at [469, 459] on button "Commit Changes" at bounding box center [466, 457] width 122 height 25
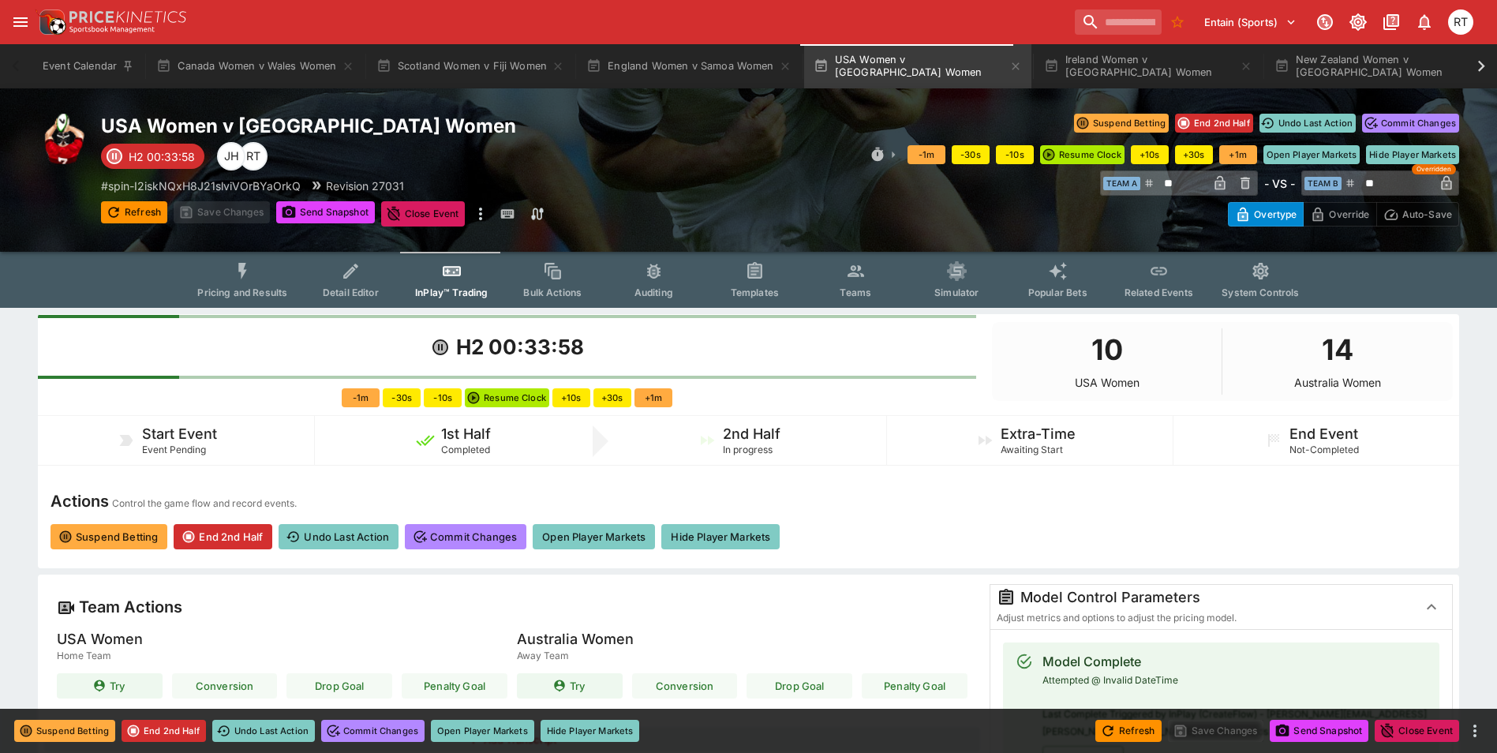
scroll to position [79, 0]
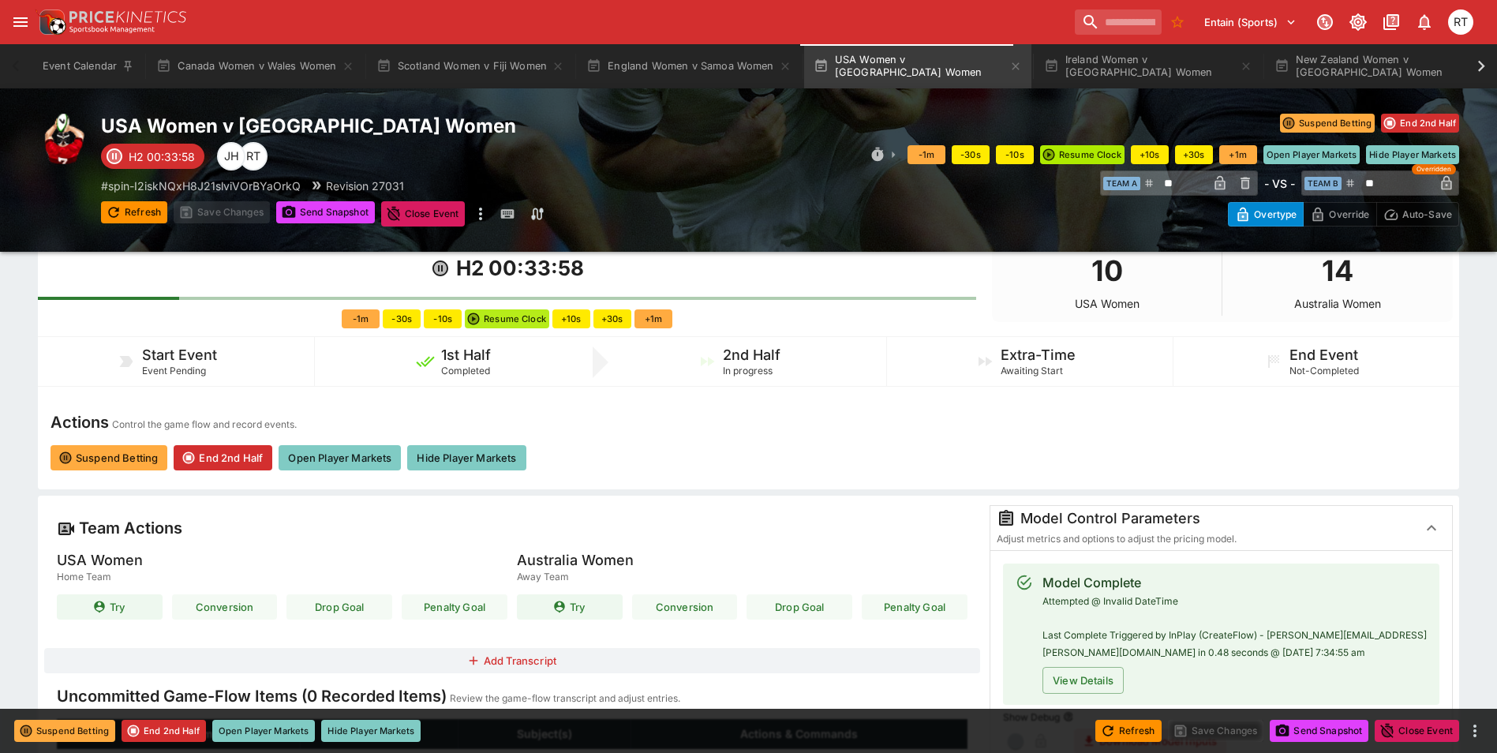
type input "****"
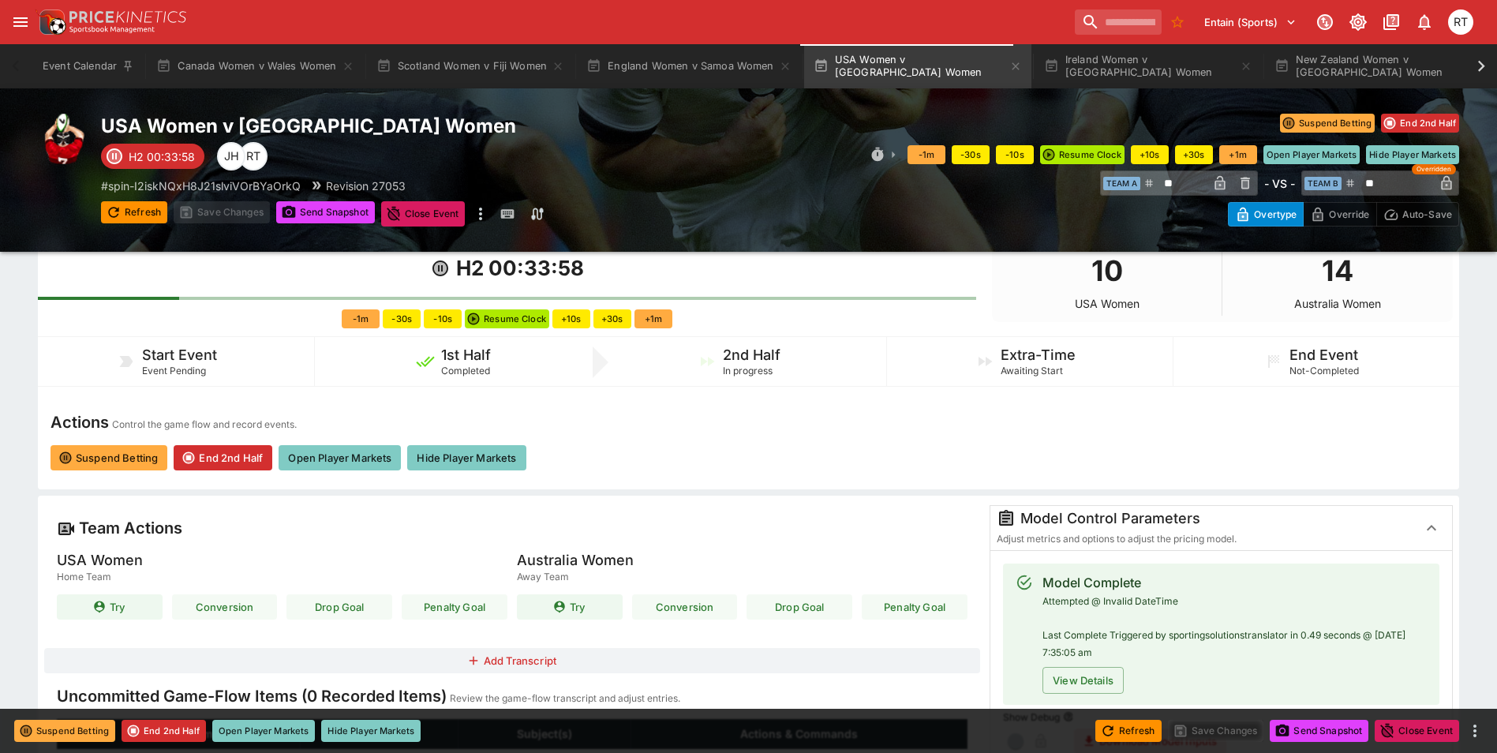
type input "****"
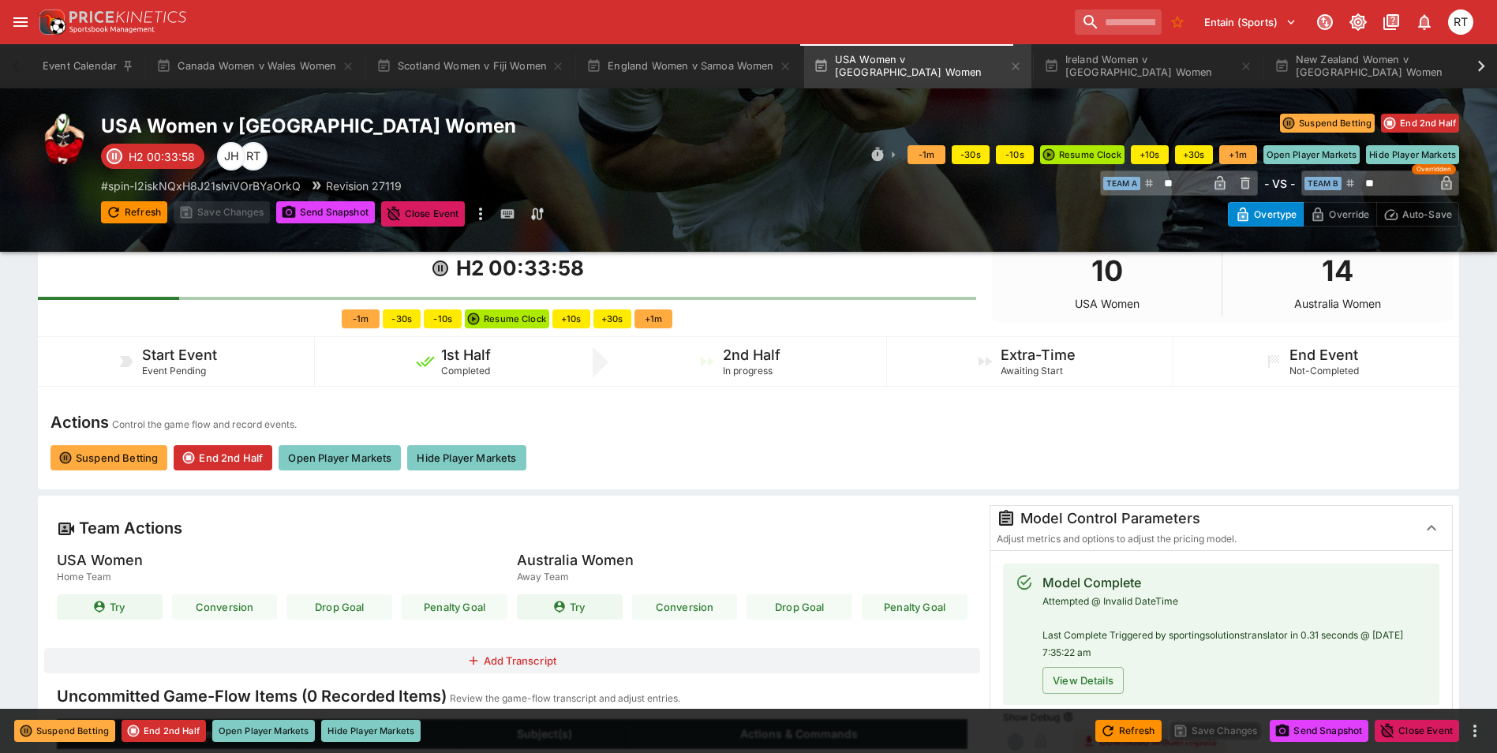
type input "****"
type input "**********"
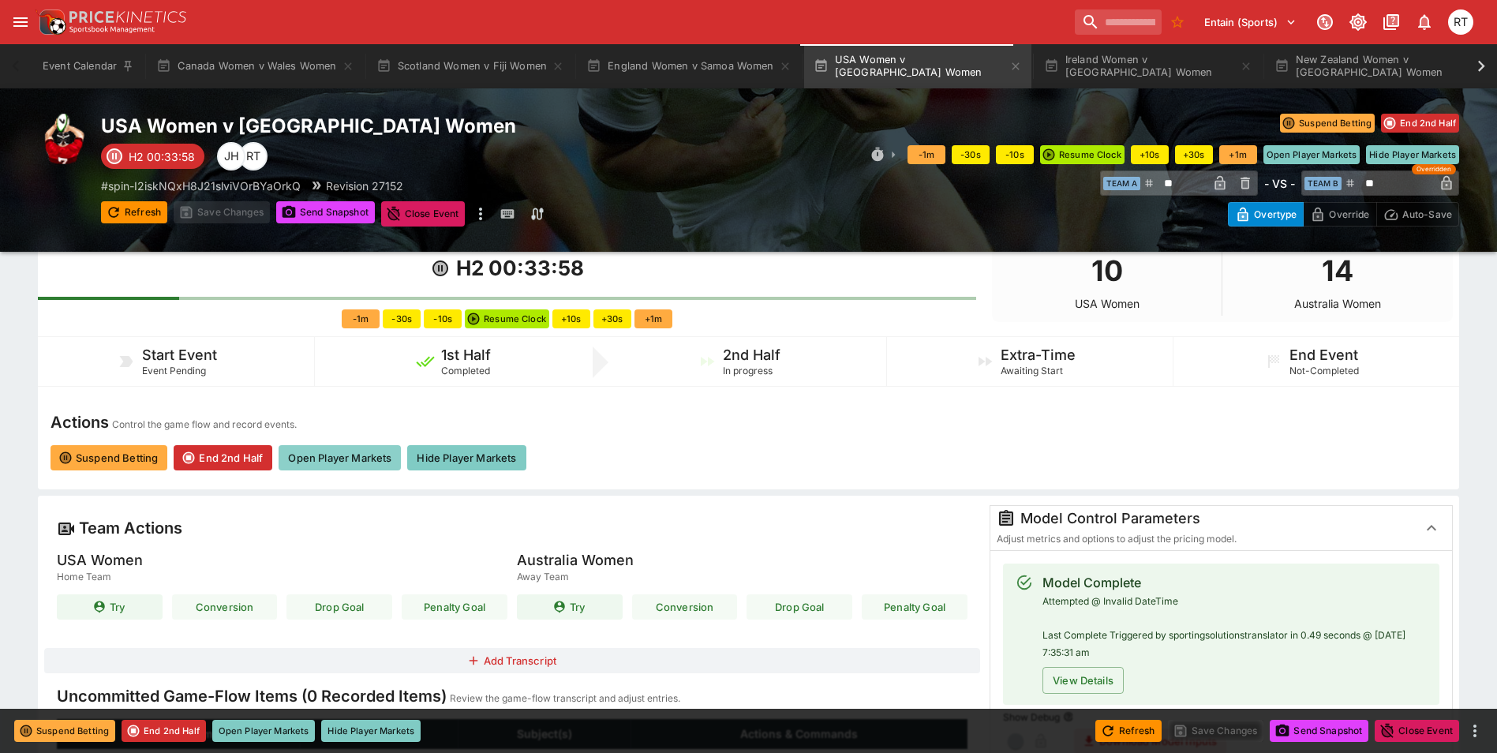
click at [339, 458] on button "Open Player Markets" at bounding box center [340, 457] width 122 height 25
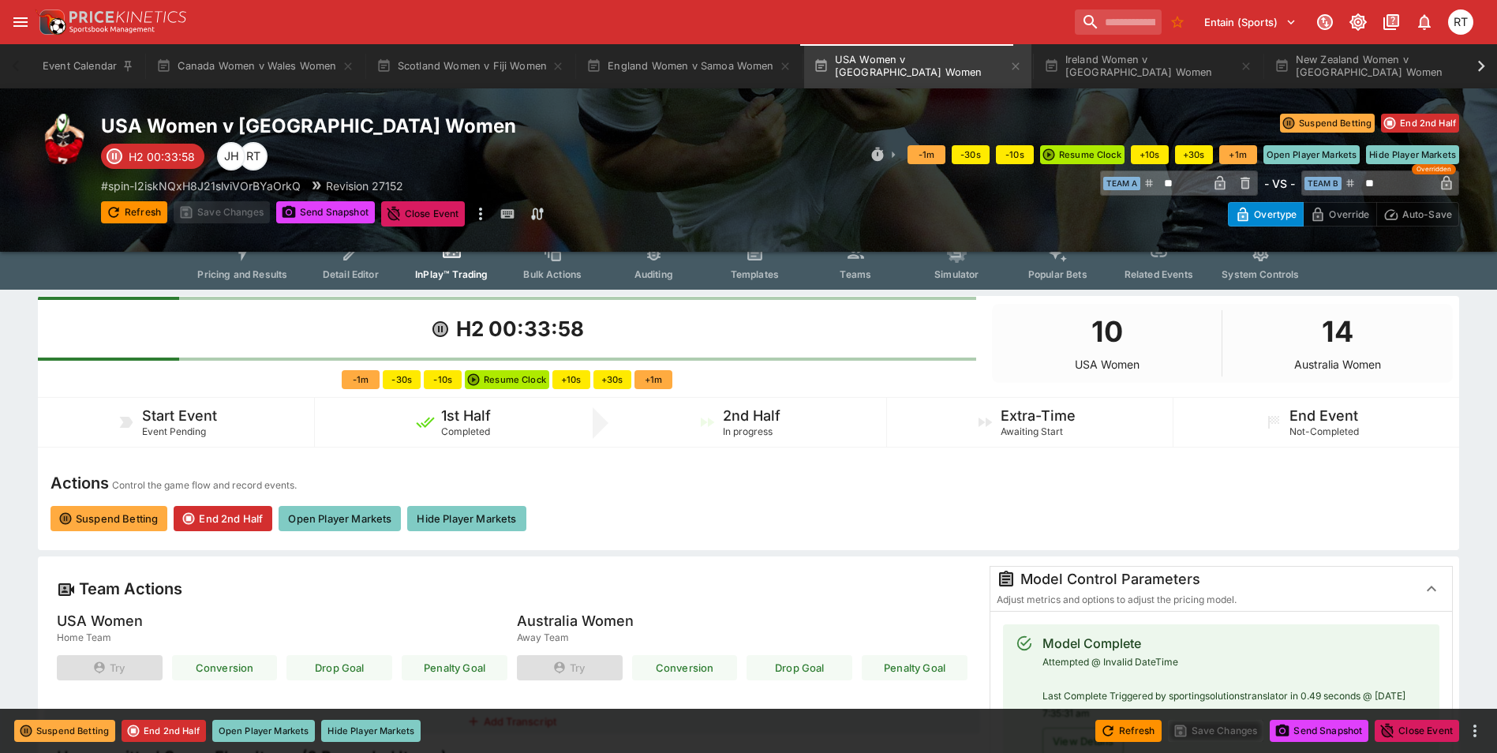
scroll to position [0, 0]
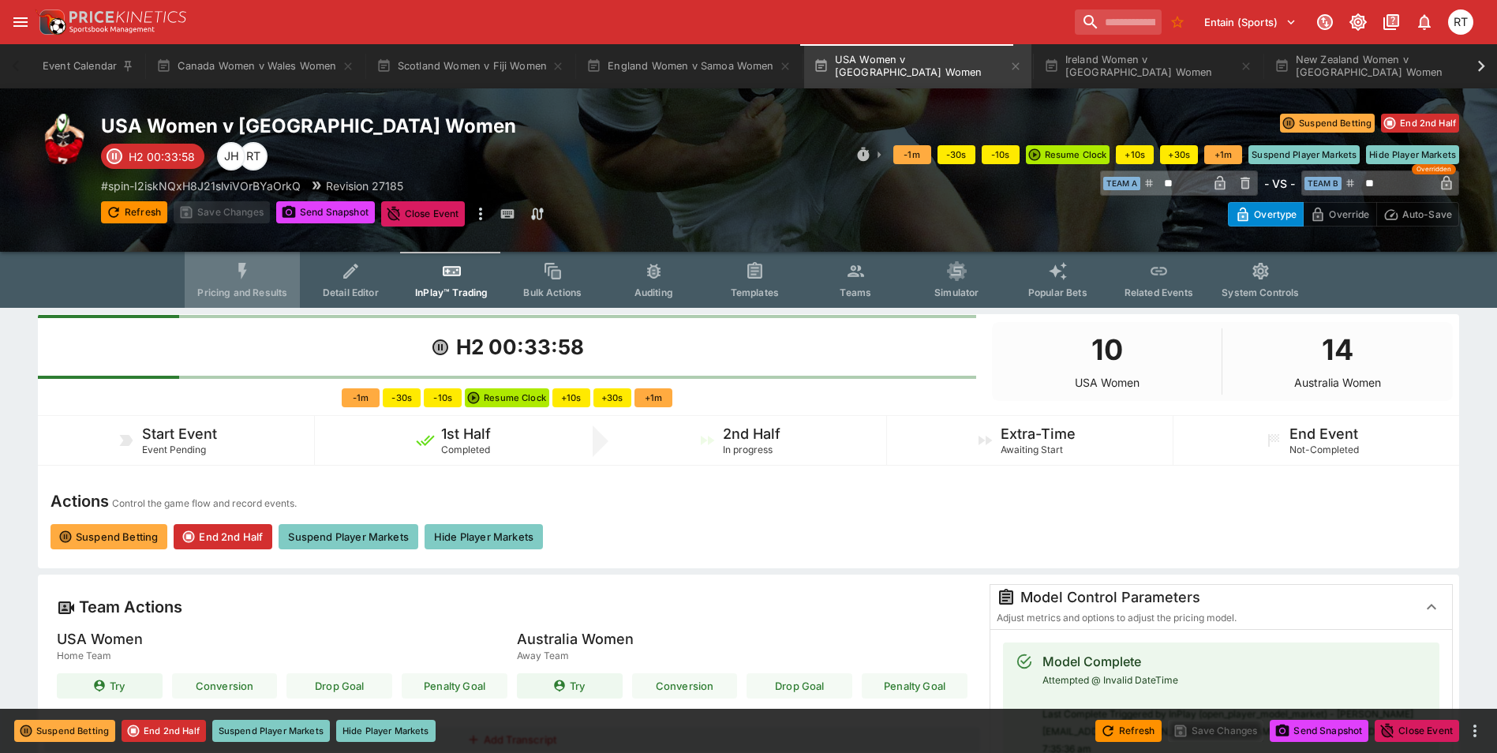
click at [247, 294] on span "Pricing and Results" at bounding box center [242, 292] width 90 height 12
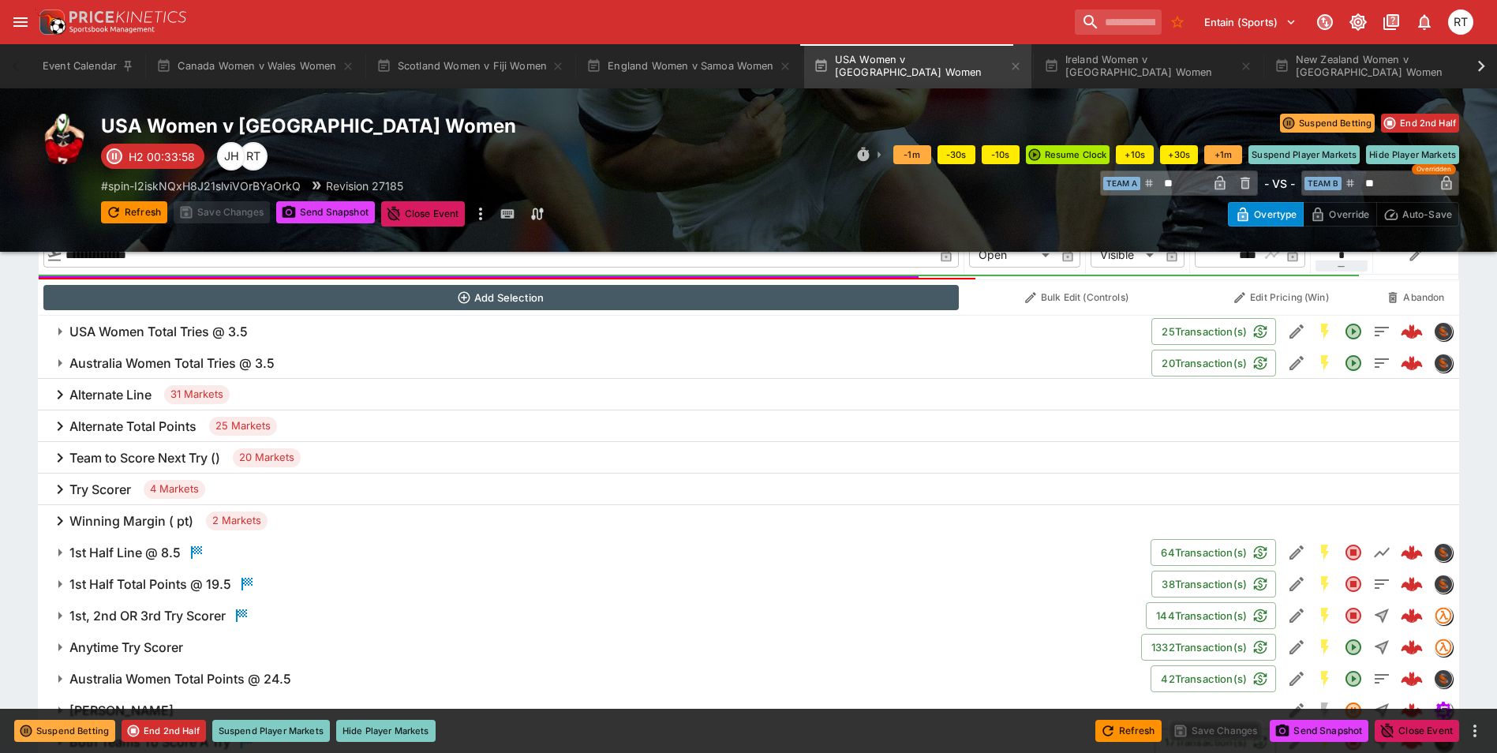
click at [109, 488] on h6 "Try Scorer" at bounding box center [100, 489] width 62 height 17
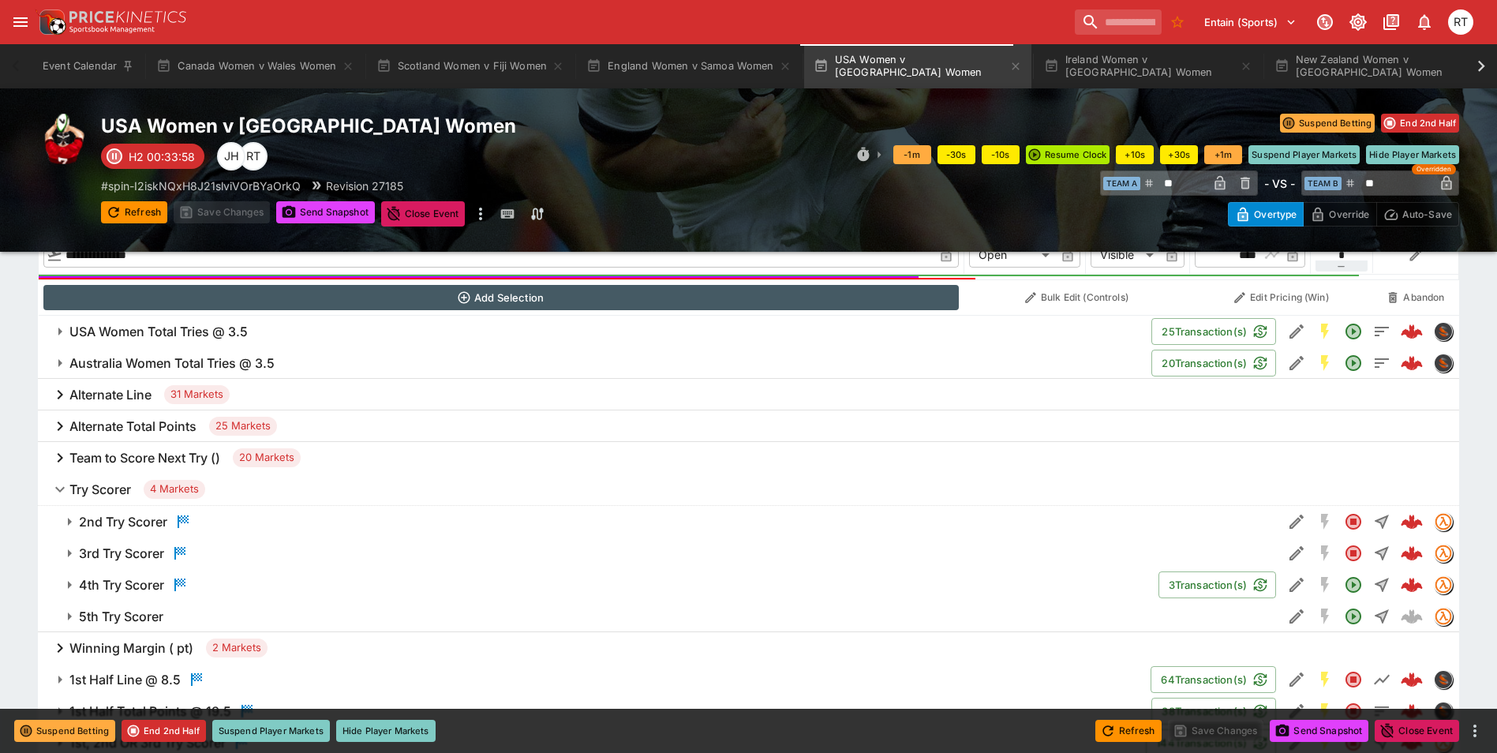
scroll to position [789, 0]
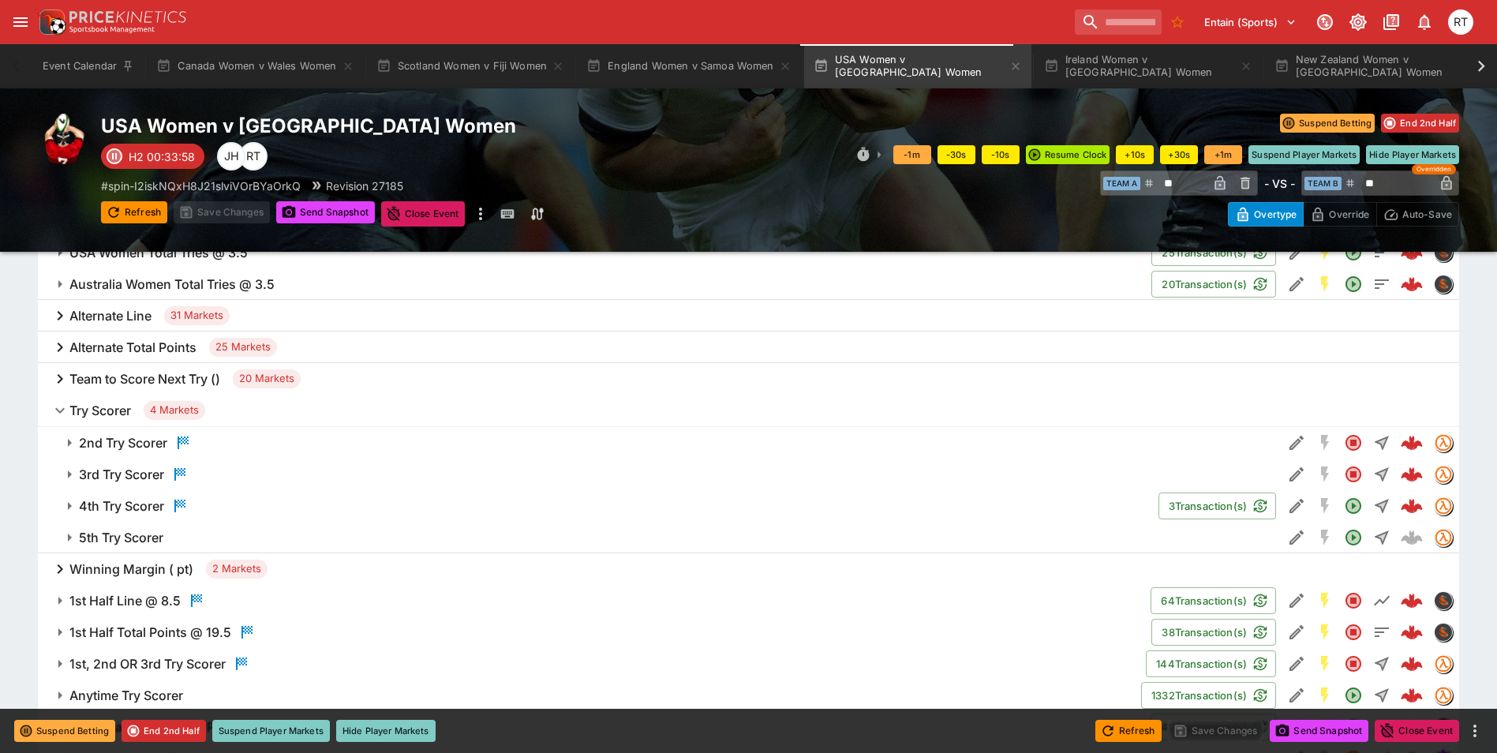
drag, startPoint x: 127, startPoint y: 507, endPoint x: 265, endPoint y: 526, distance: 139.4
click at [127, 507] on h6 "4th Try Scorer" at bounding box center [121, 506] width 85 height 17
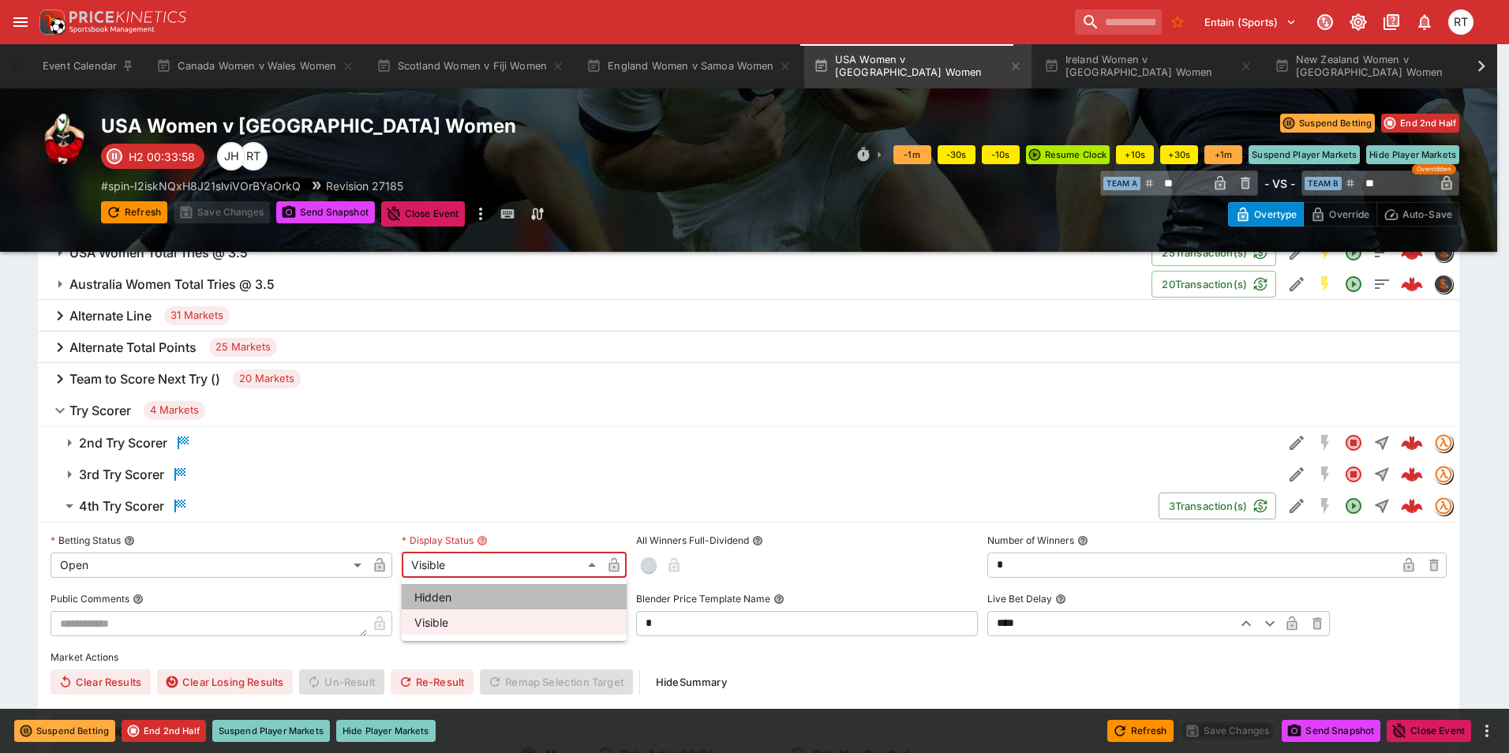
drag, startPoint x: 430, startPoint y: 592, endPoint x: 279, endPoint y: 569, distance: 152.4
click at [429, 592] on li "Hidden" at bounding box center [514, 596] width 225 height 25
type input "******"
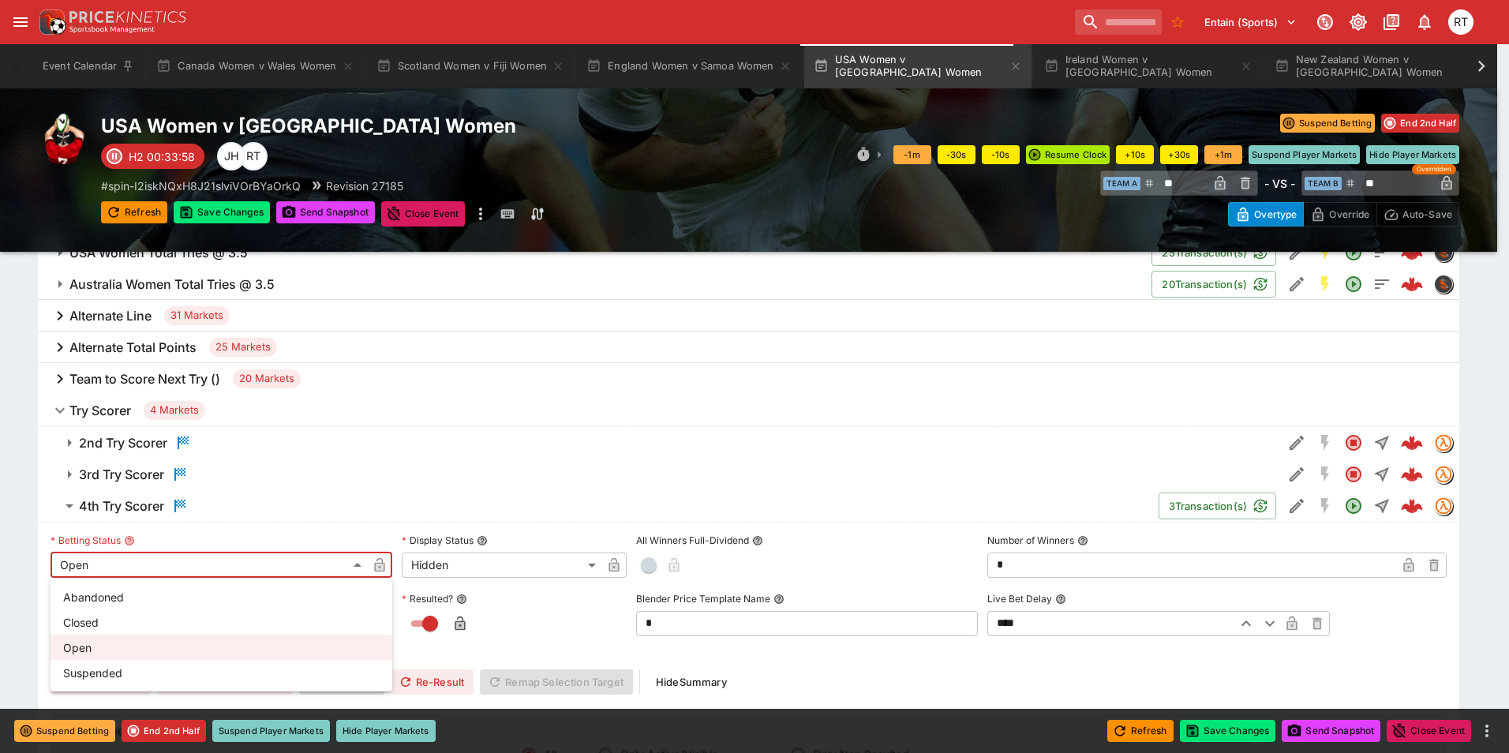
click at [95, 615] on li "Closed" at bounding box center [222, 621] width 342 height 25
type input "**********"
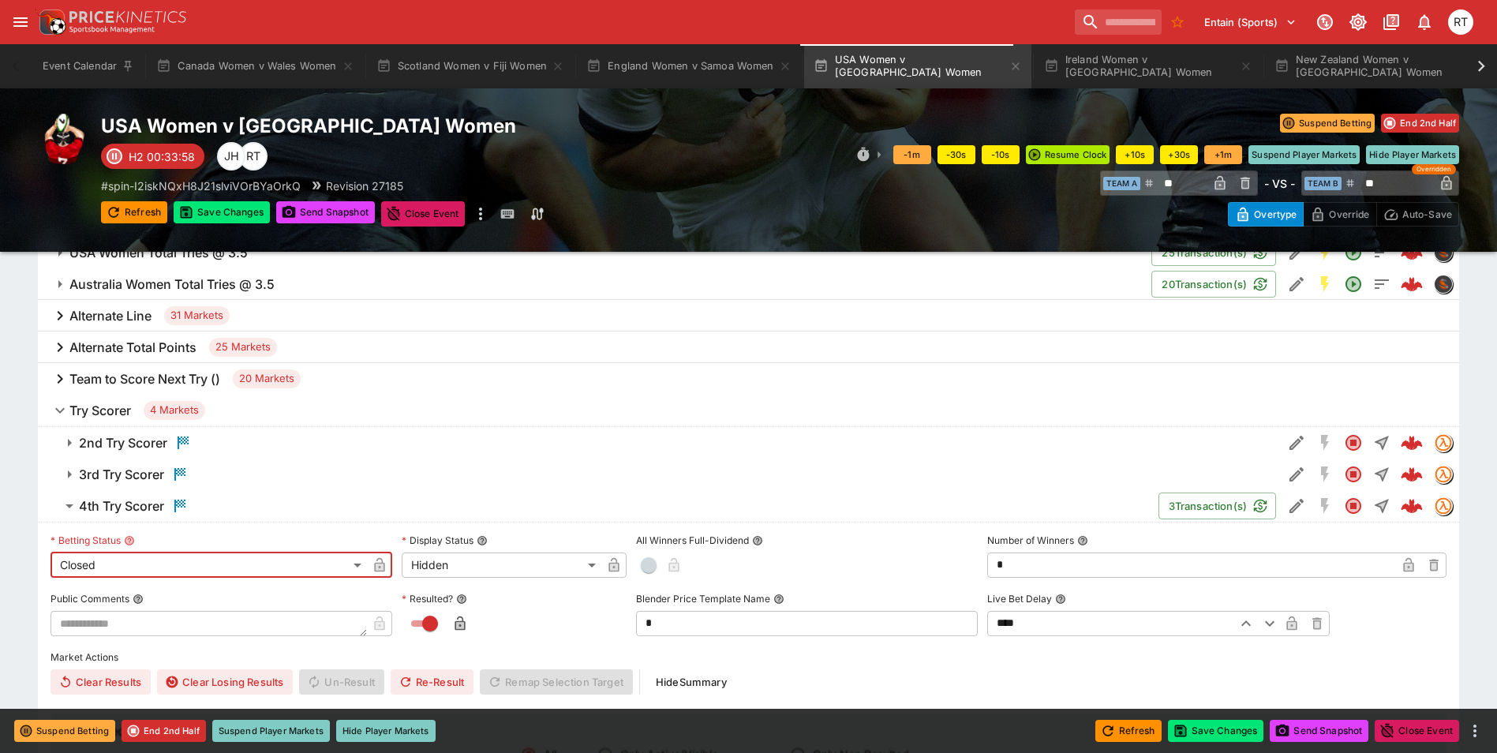
click at [385, 564] on icon "button" at bounding box center [380, 565] width 16 height 16
click at [619, 567] on icon "button" at bounding box center [613, 565] width 10 height 14
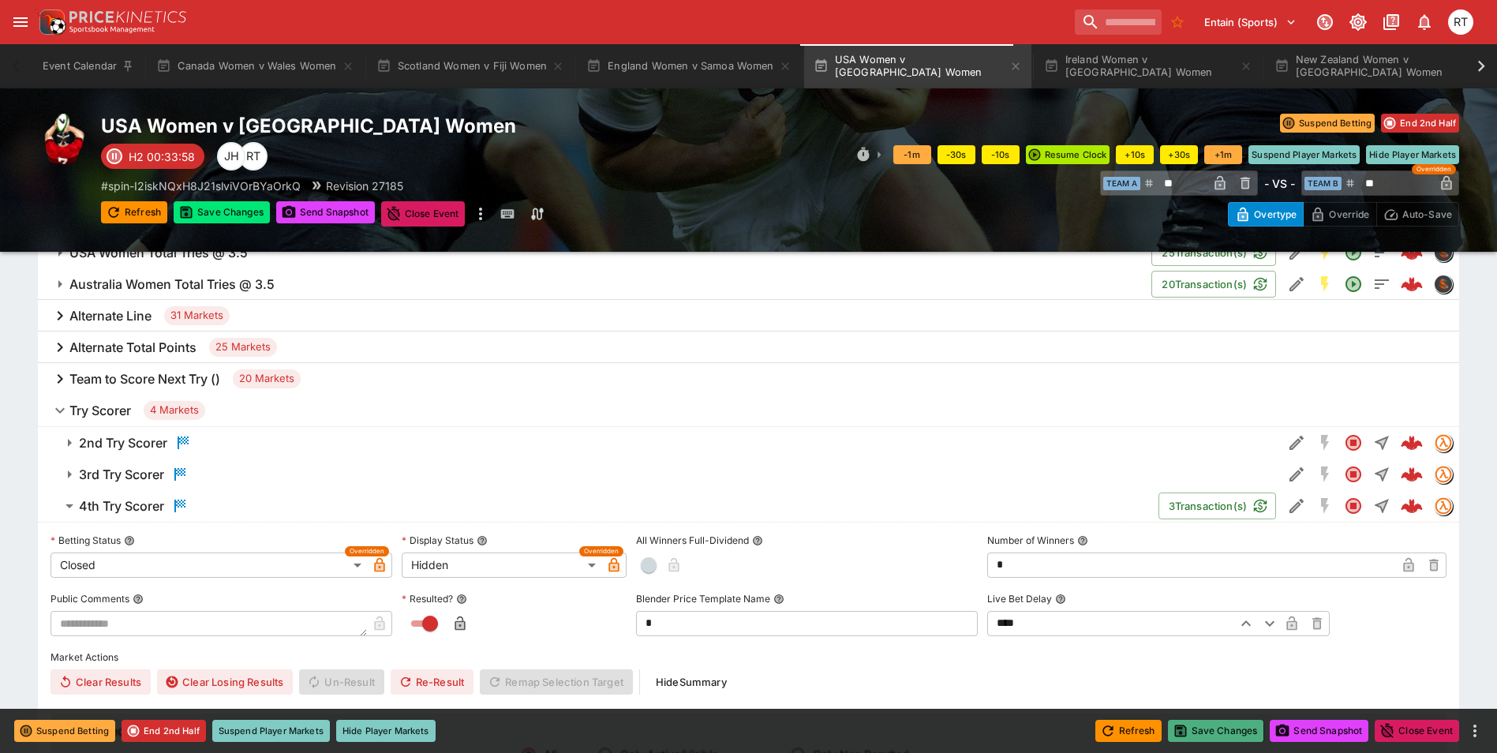
click at [1197, 729] on button "Save Changes" at bounding box center [1216, 731] width 96 height 22
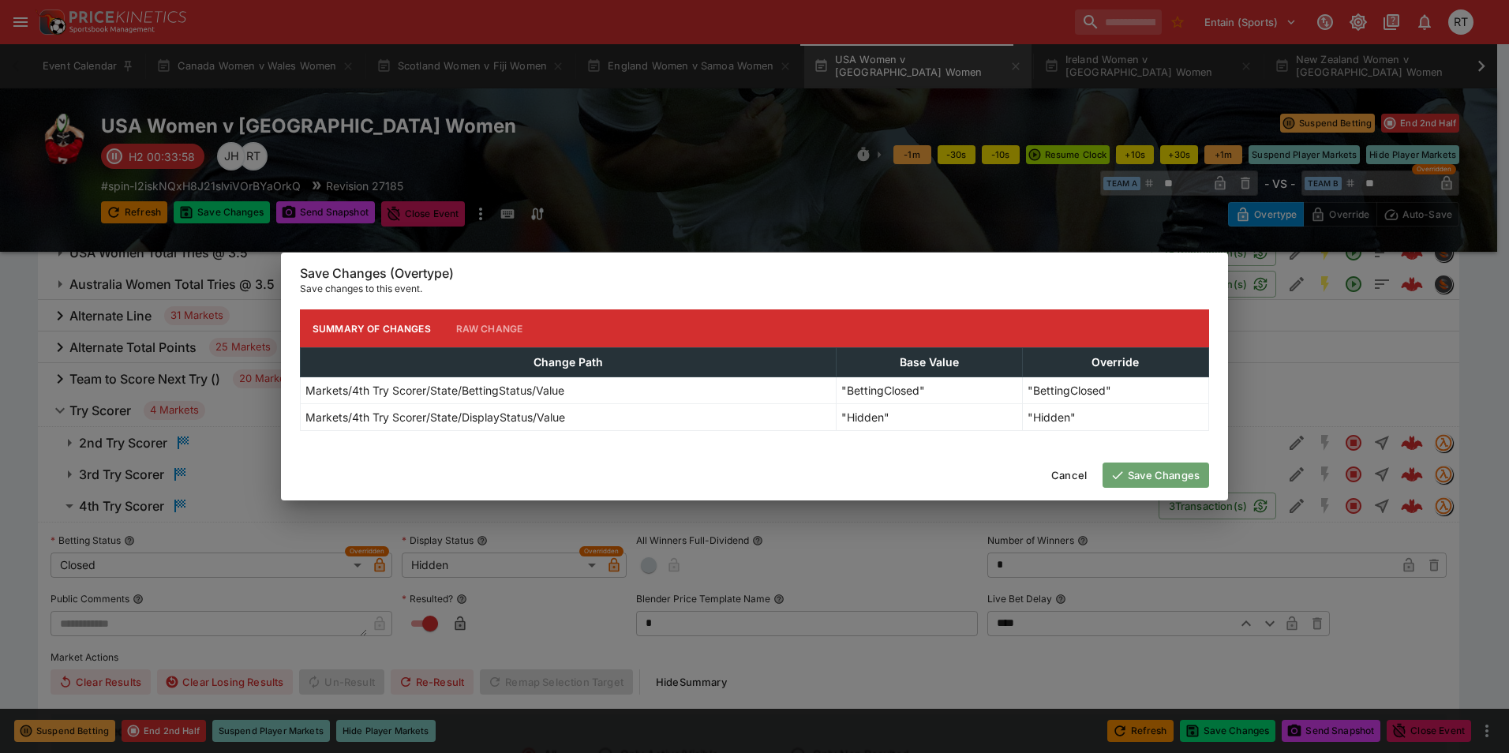
click at [1134, 480] on button "Save Changes" at bounding box center [1155, 474] width 107 height 25
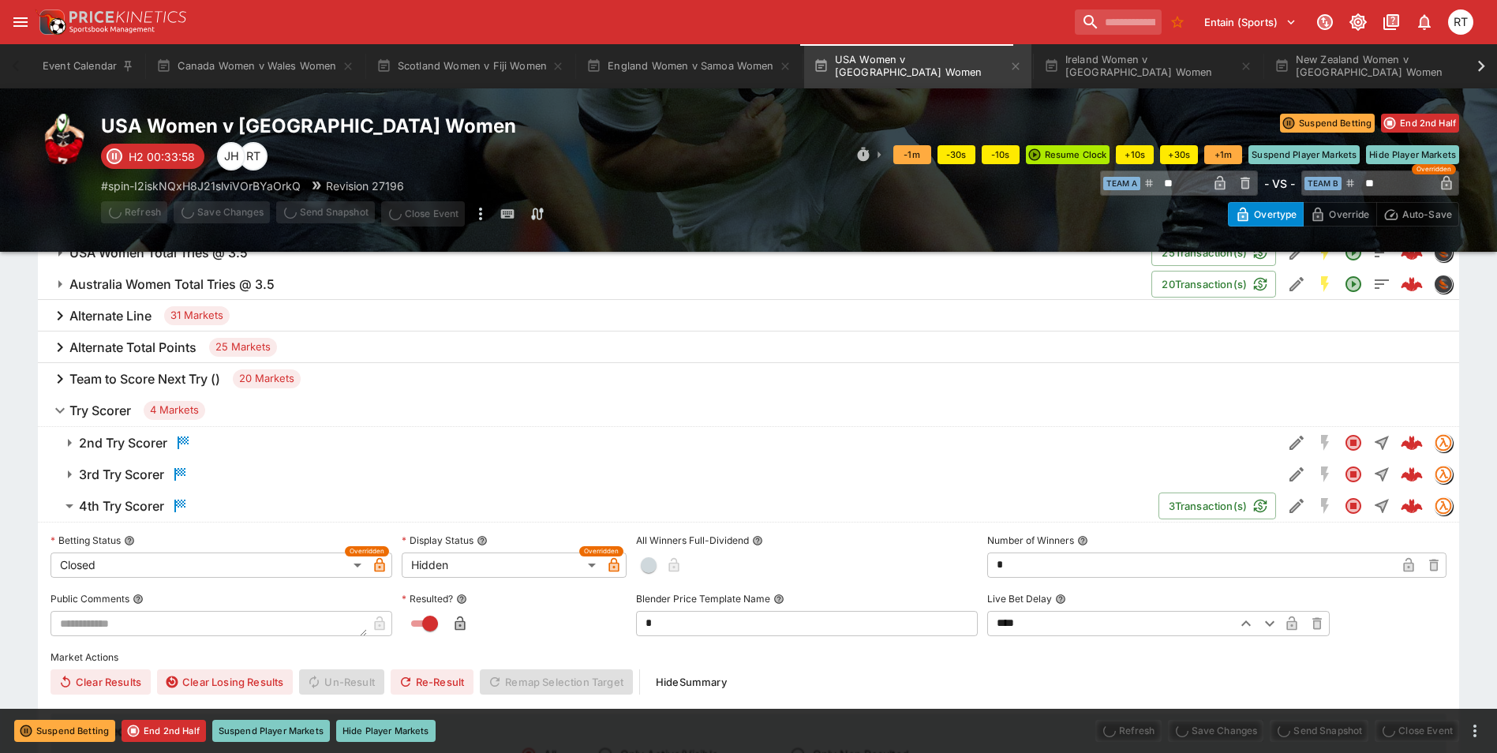
click at [136, 503] on h6 "4th Try Scorer" at bounding box center [121, 506] width 85 height 17
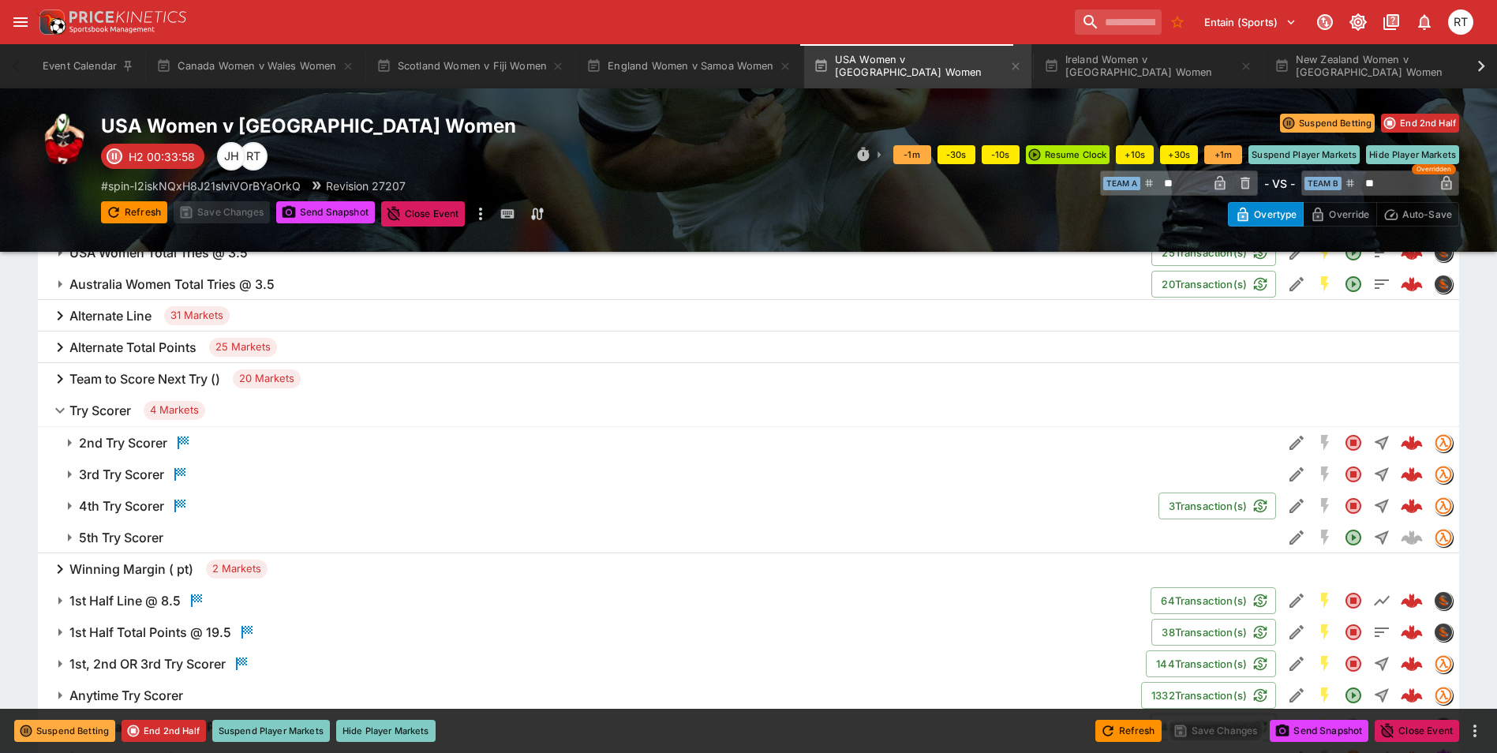
click at [157, 532] on h6 "5th Try Scorer" at bounding box center [121, 537] width 84 height 17
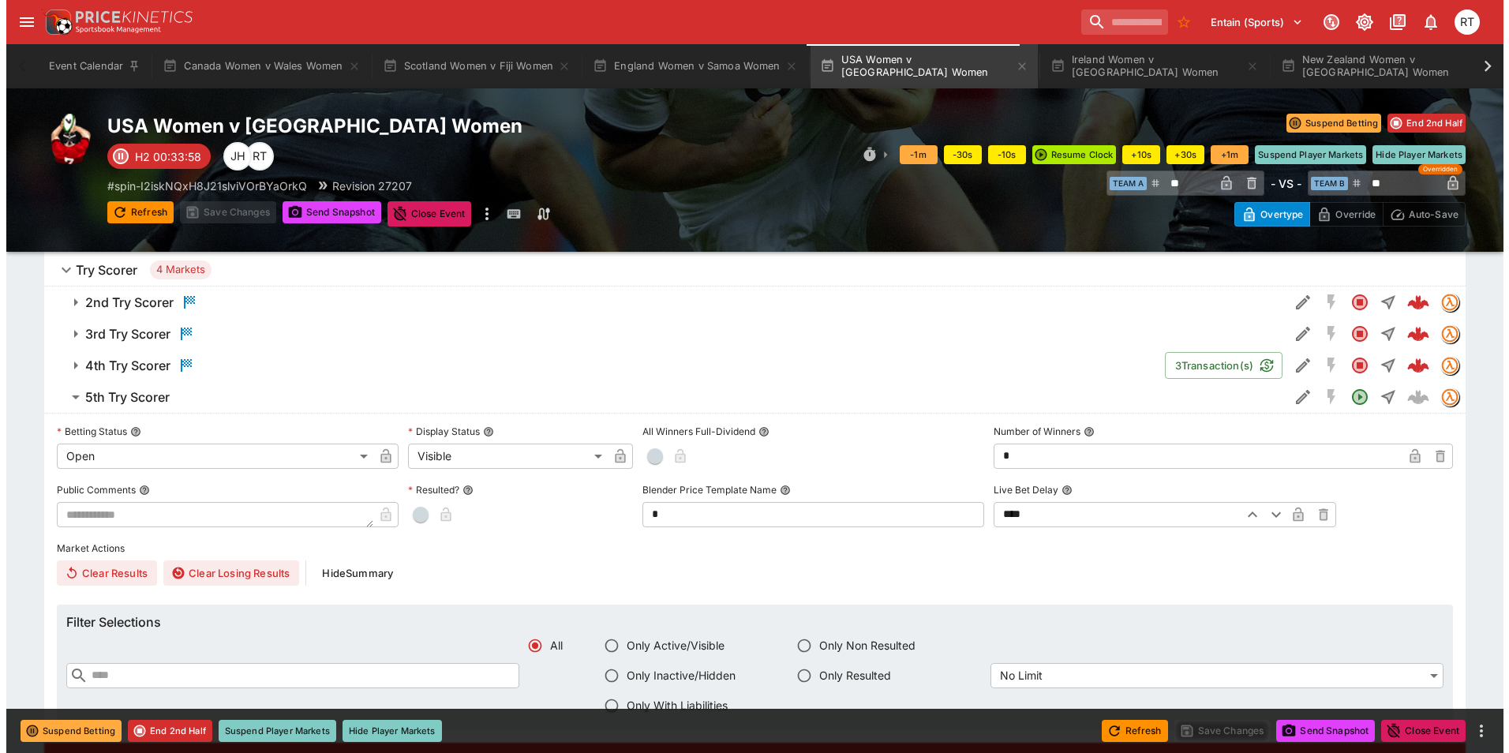
scroll to position [947, 0]
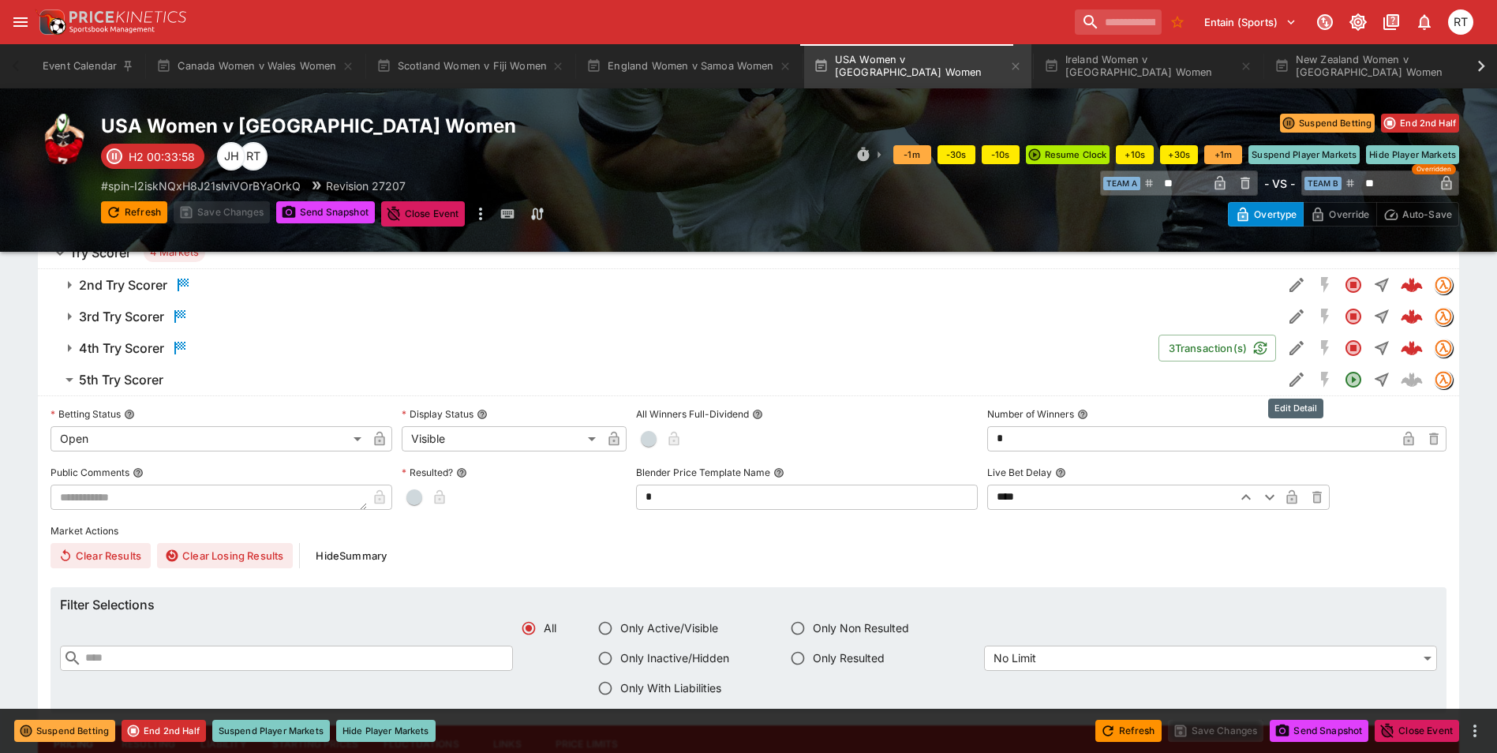
click at [1294, 382] on icon "Edit Detail" at bounding box center [1296, 379] width 14 height 14
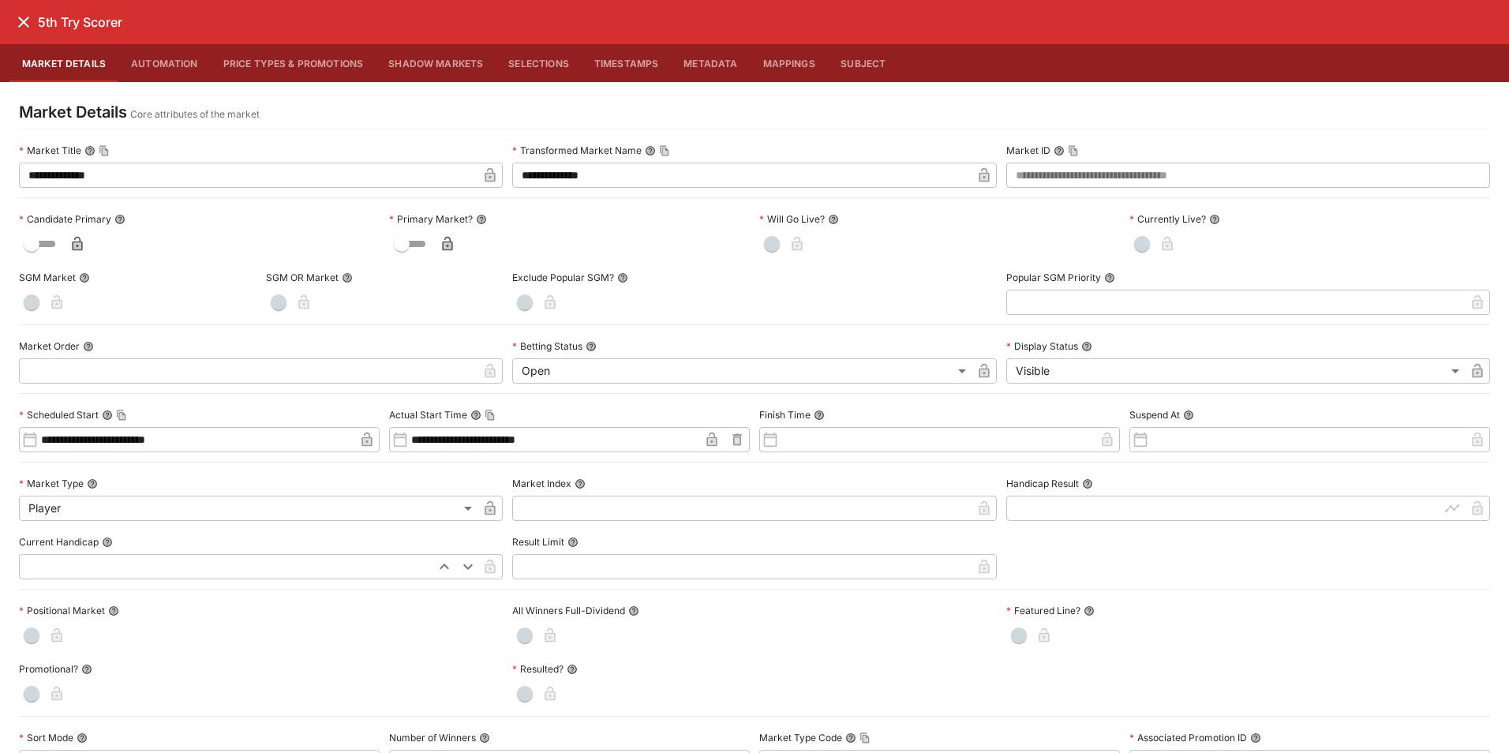
click at [257, 60] on button "Price Types & Promotions" at bounding box center [294, 63] width 166 height 38
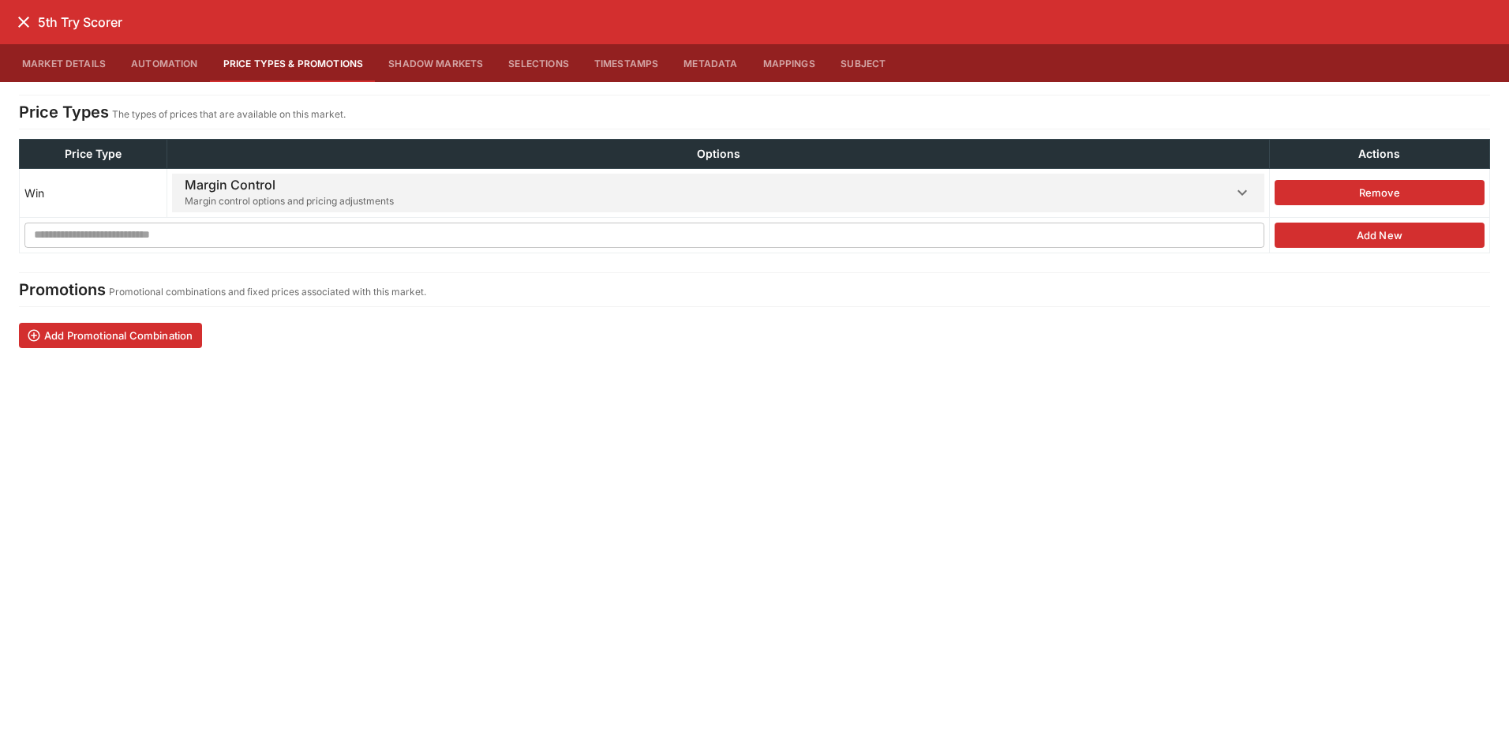
click at [268, 193] on span "Margin control options and pricing adjustments" at bounding box center [289, 201] width 209 height 16
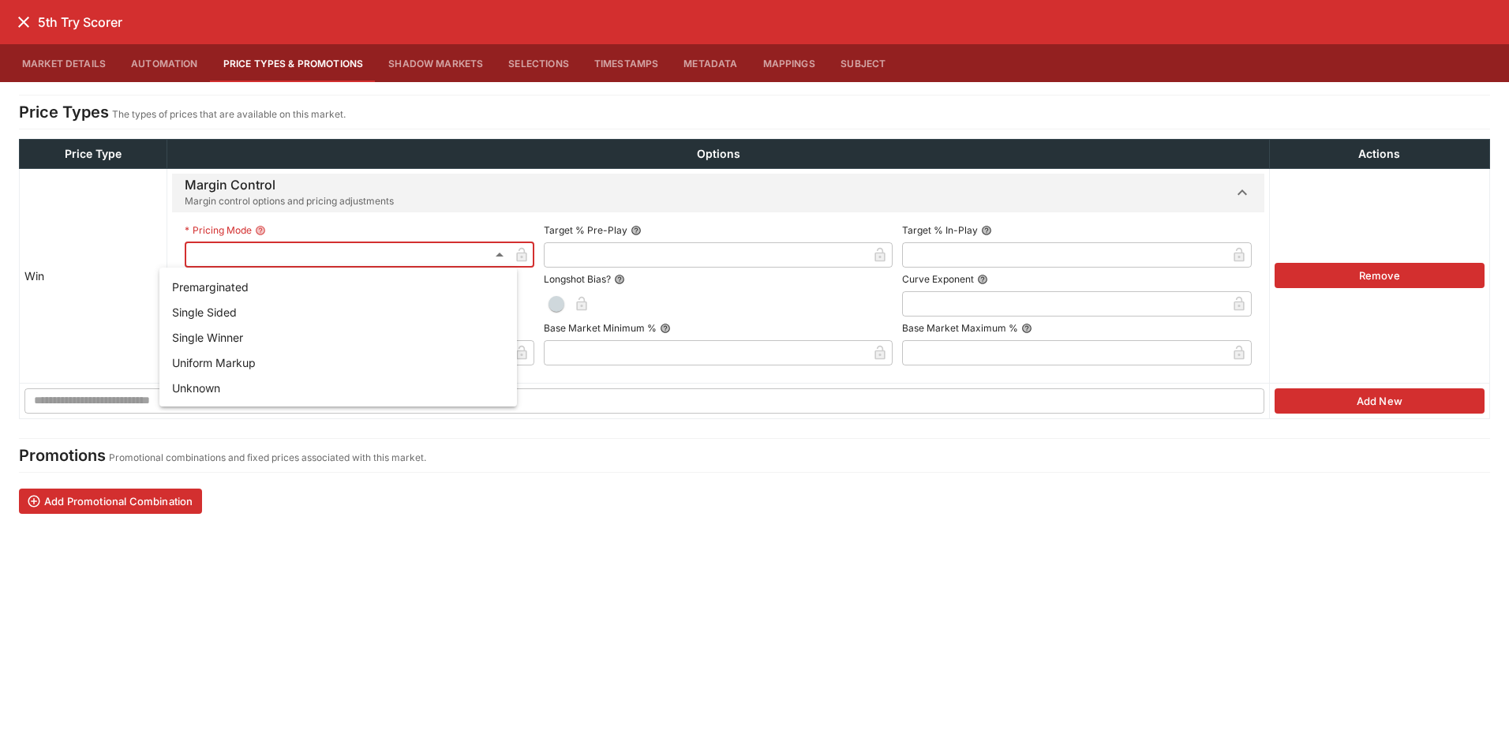
drag, startPoint x: 238, startPoint y: 335, endPoint x: 286, endPoint y: 331, distance: 48.2
click at [241, 335] on li "Single Winner" at bounding box center [337, 336] width 357 height 25
type input "**********"
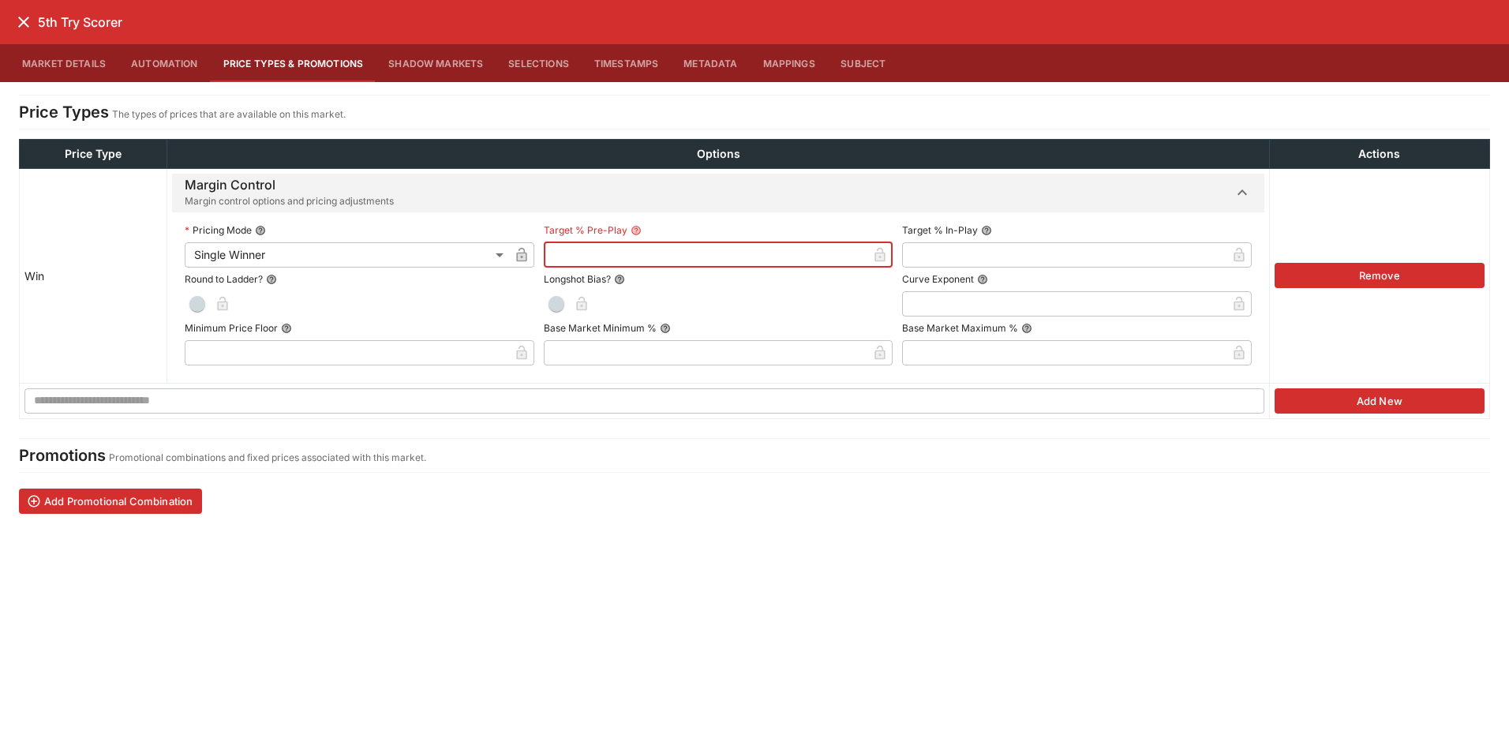
click at [576, 263] on input "text" at bounding box center [706, 254] width 324 height 25
click at [973, 257] on input "text" at bounding box center [1064, 254] width 324 height 25
type input "******"
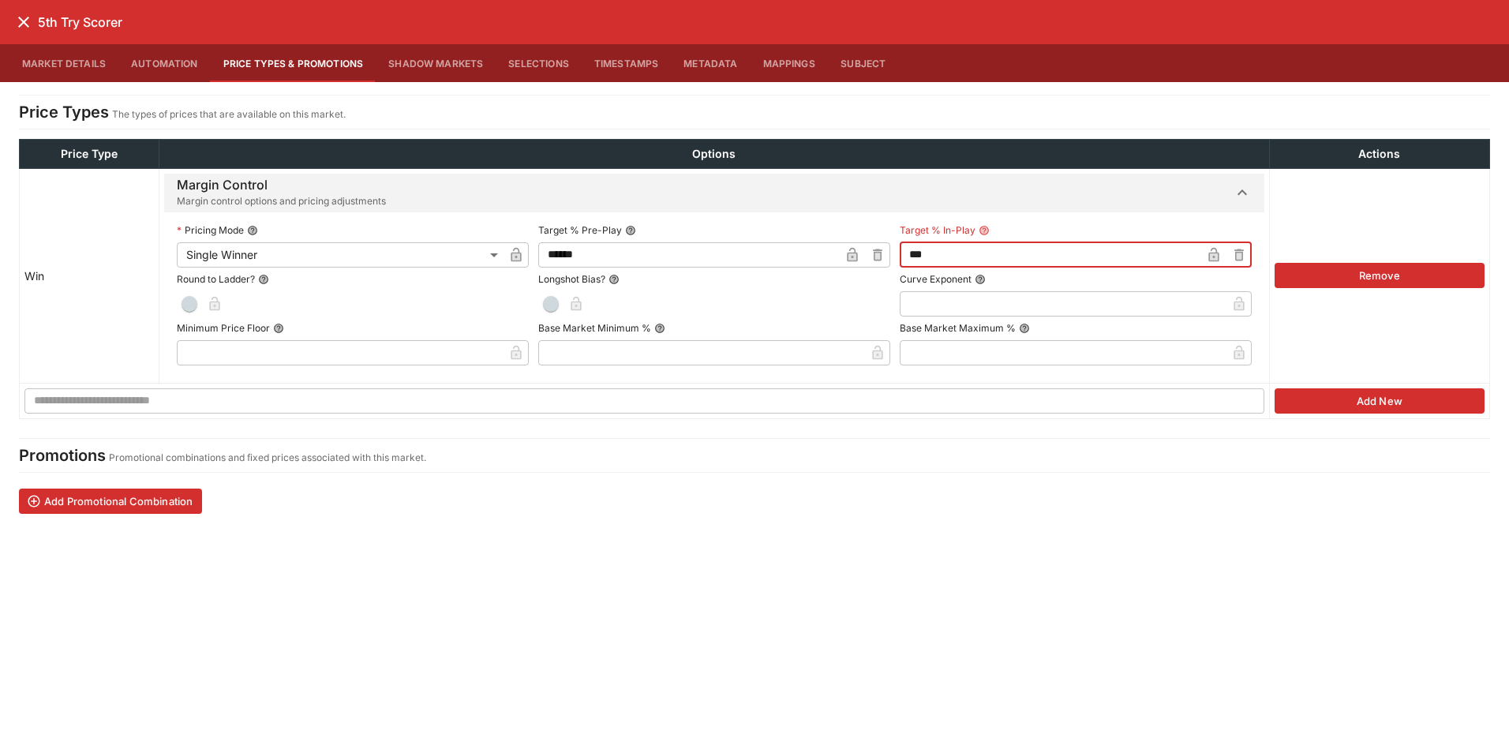
type input "******"
click at [844, 250] on icon "button" at bounding box center [852, 255] width 16 height 16
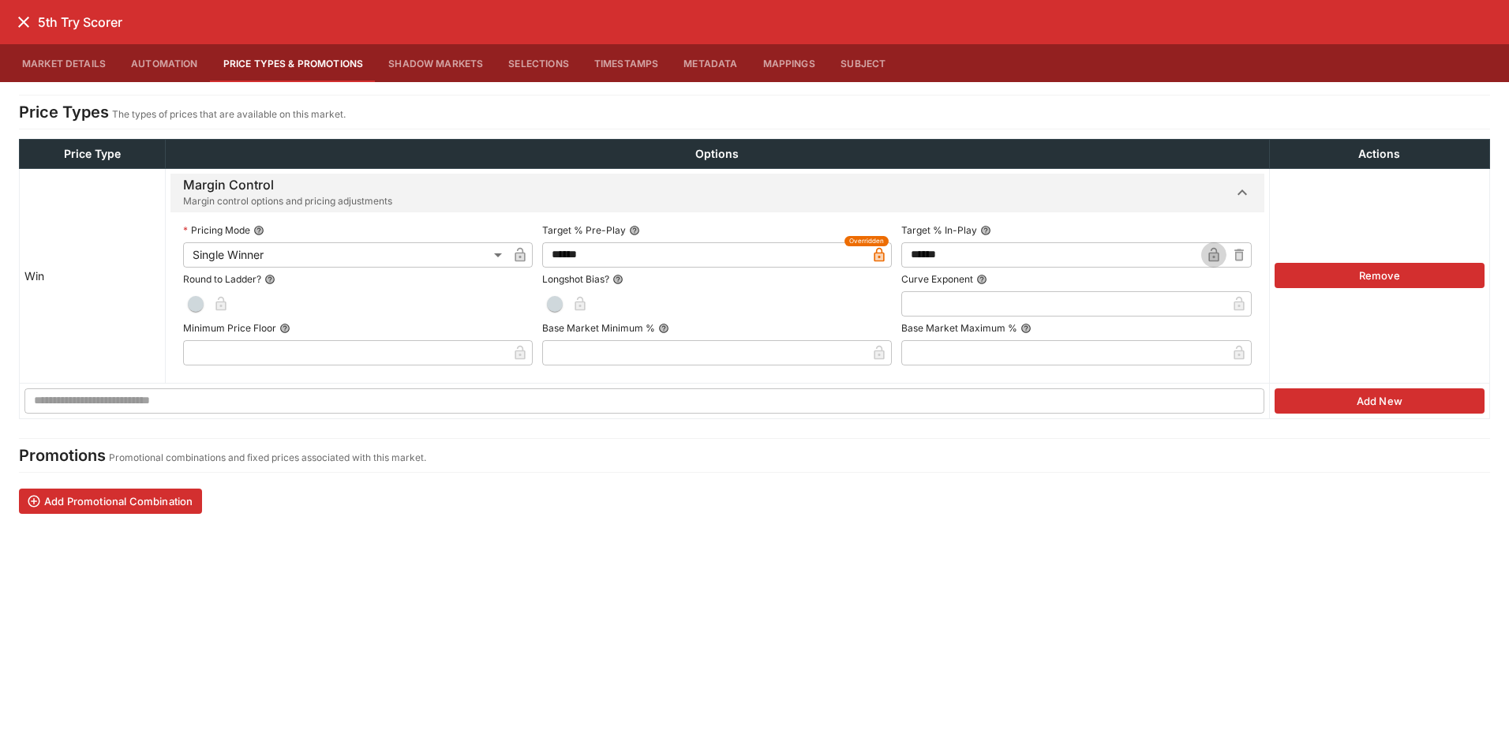
click at [1206, 249] on icon "button" at bounding box center [1214, 255] width 16 height 16
drag, startPoint x: 169, startPoint y: 301, endPoint x: 481, endPoint y: 305, distance: 312.5
click at [189, 301] on span "button" at bounding box center [197, 304] width 16 height 16
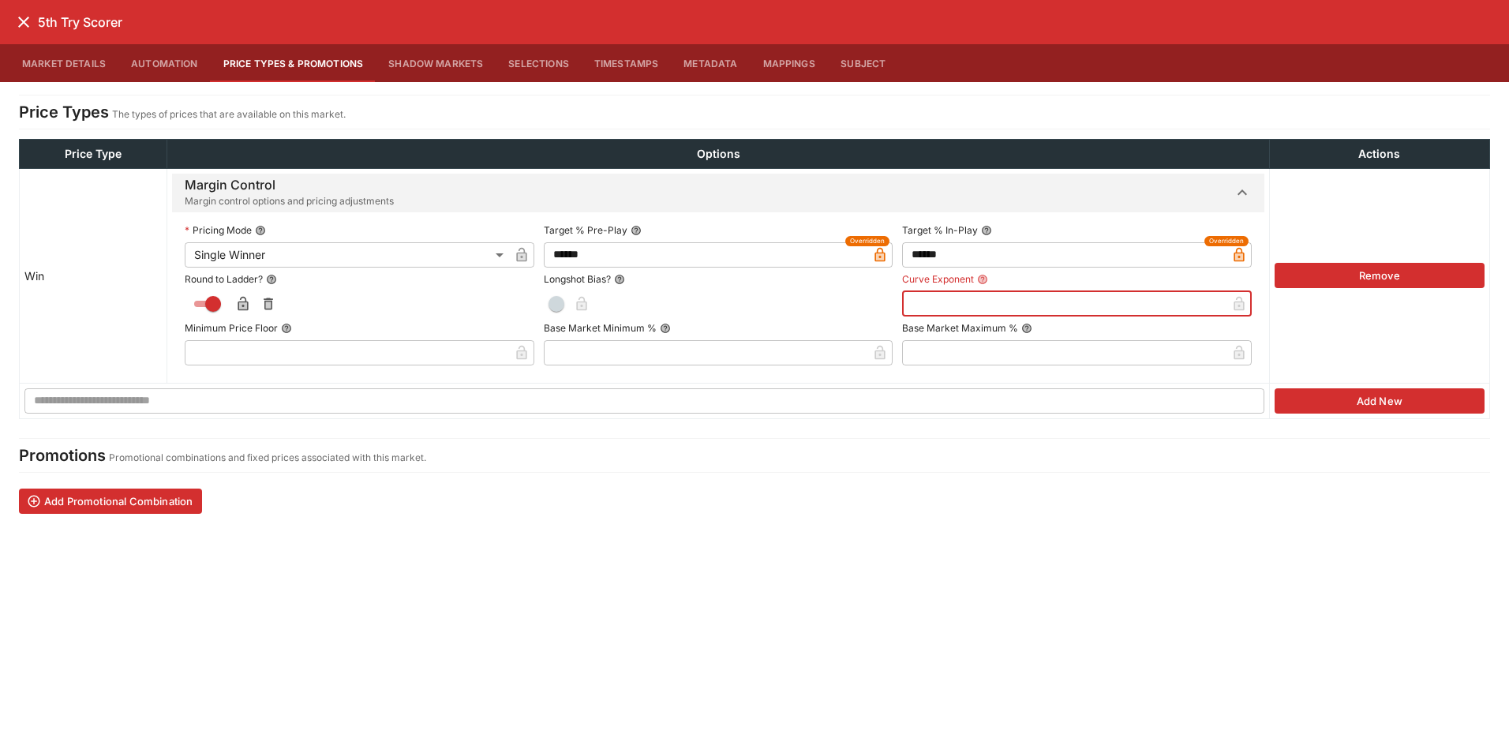
click at [983, 301] on input "text" at bounding box center [1064, 303] width 324 height 25
type input "****"
click at [269, 349] on input "text" at bounding box center [347, 352] width 324 height 25
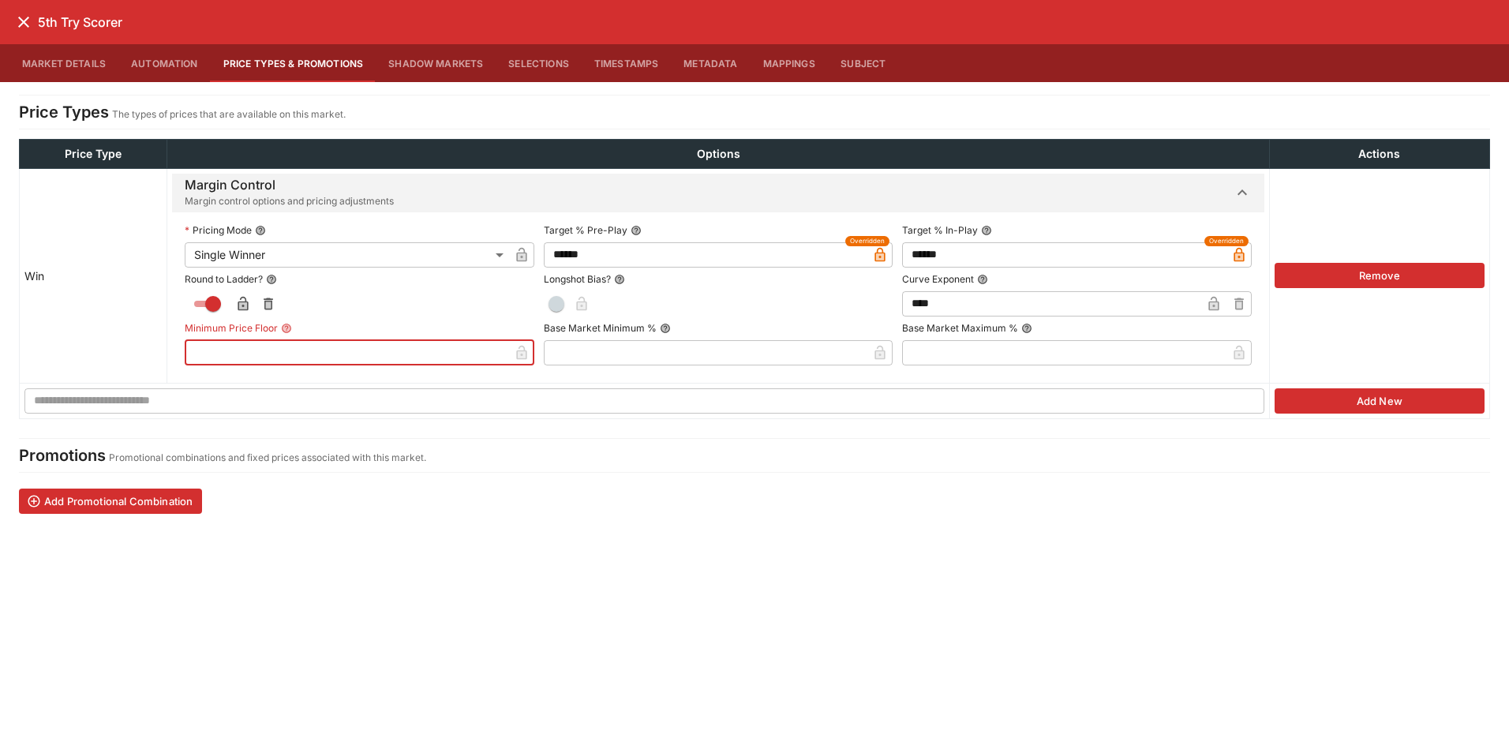
click at [28, 22] on icon "close" at bounding box center [23, 22] width 19 height 19
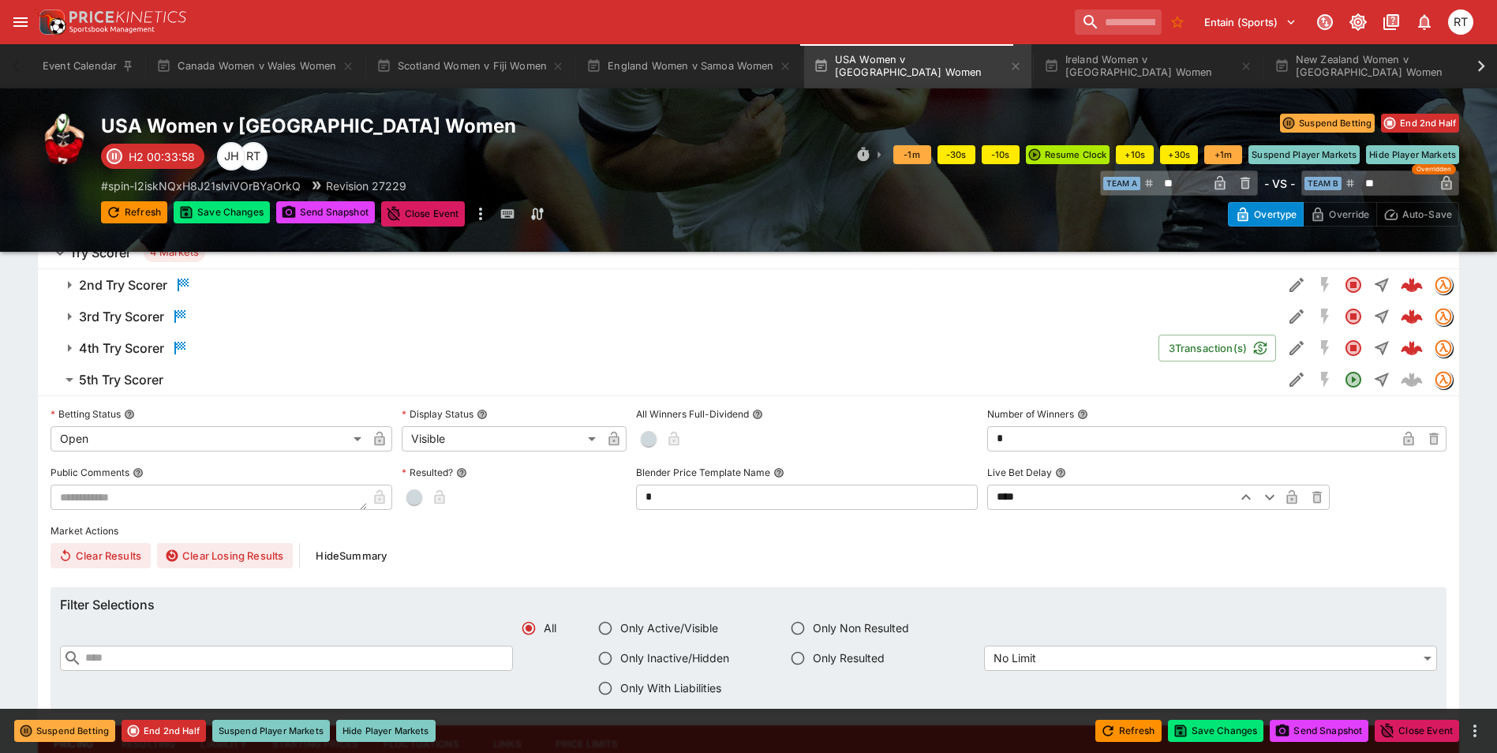
type input "*****"
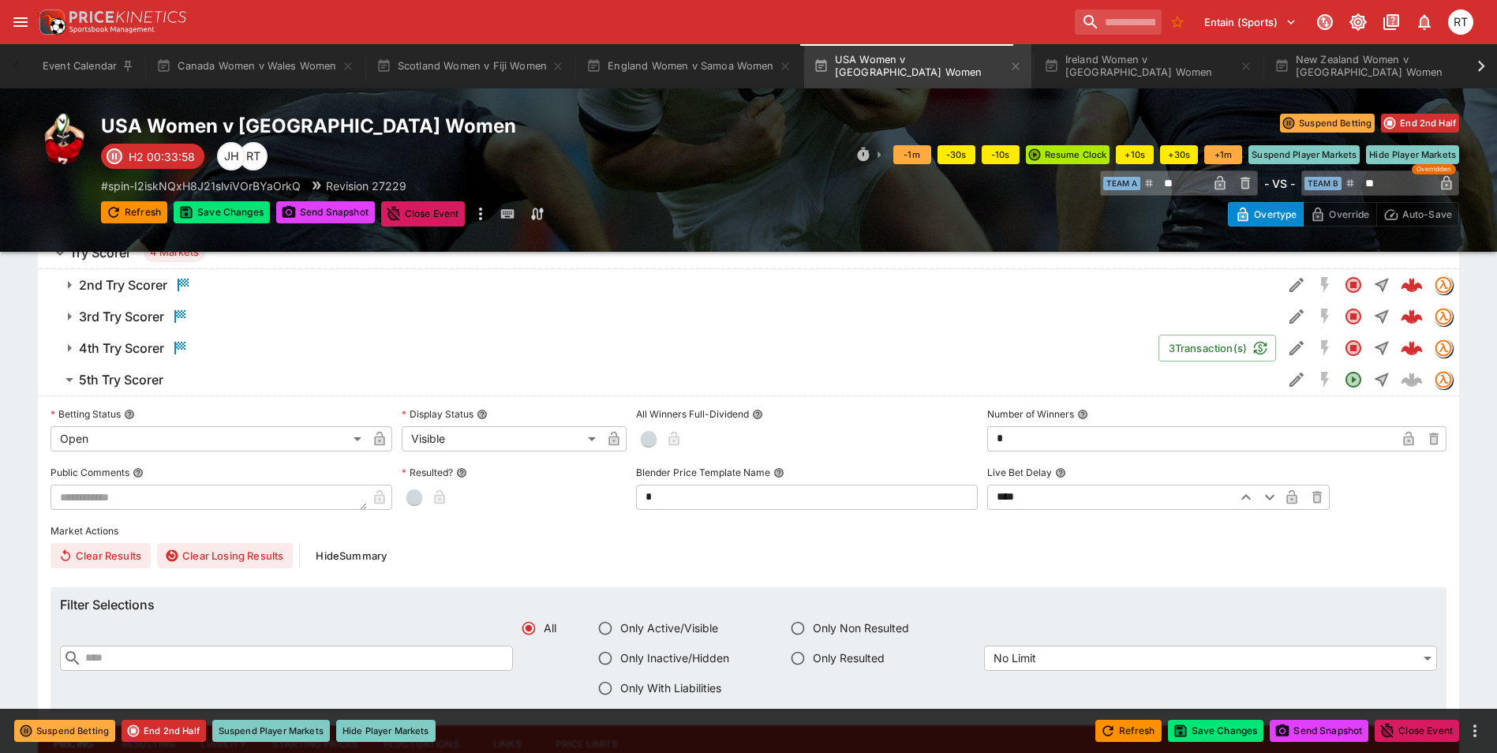
type input "*****"
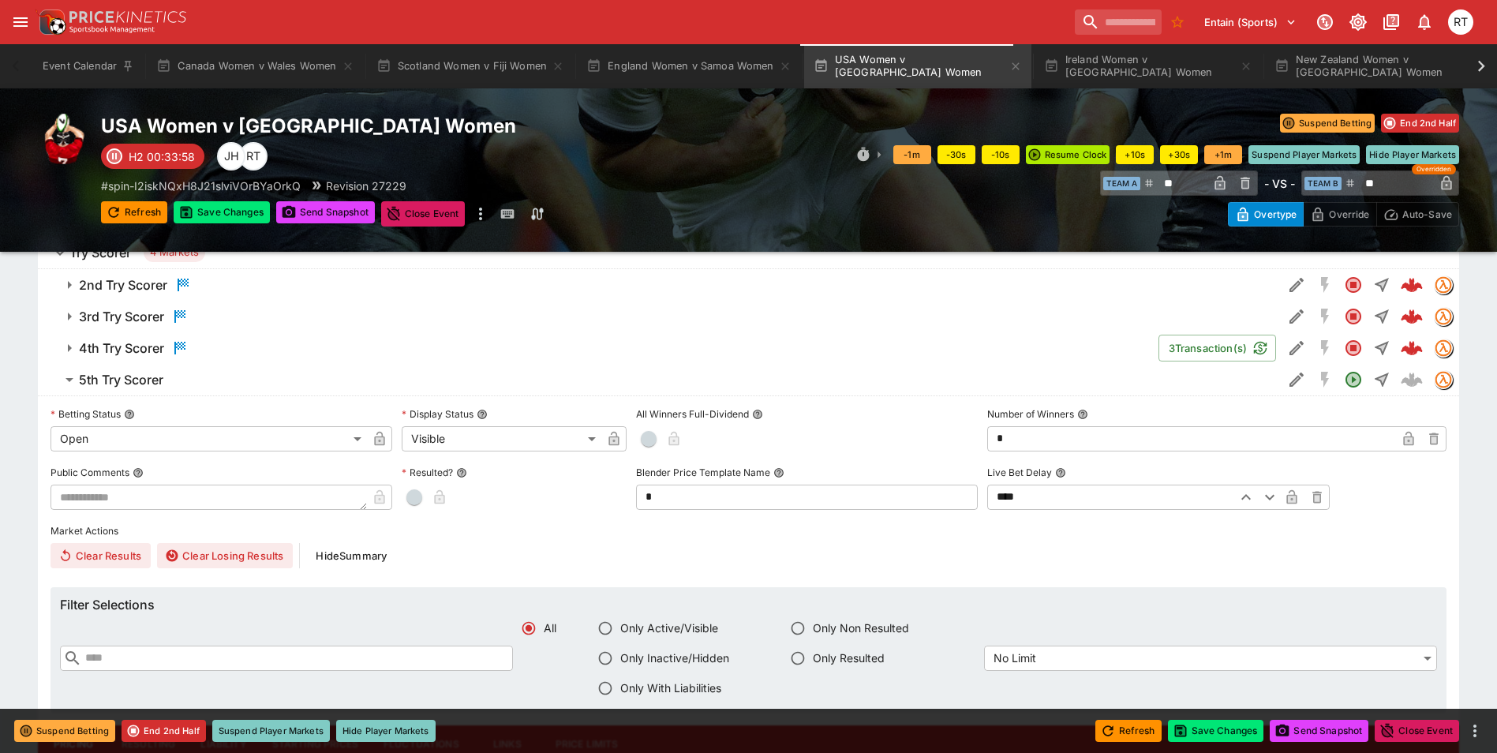
type input "*****"
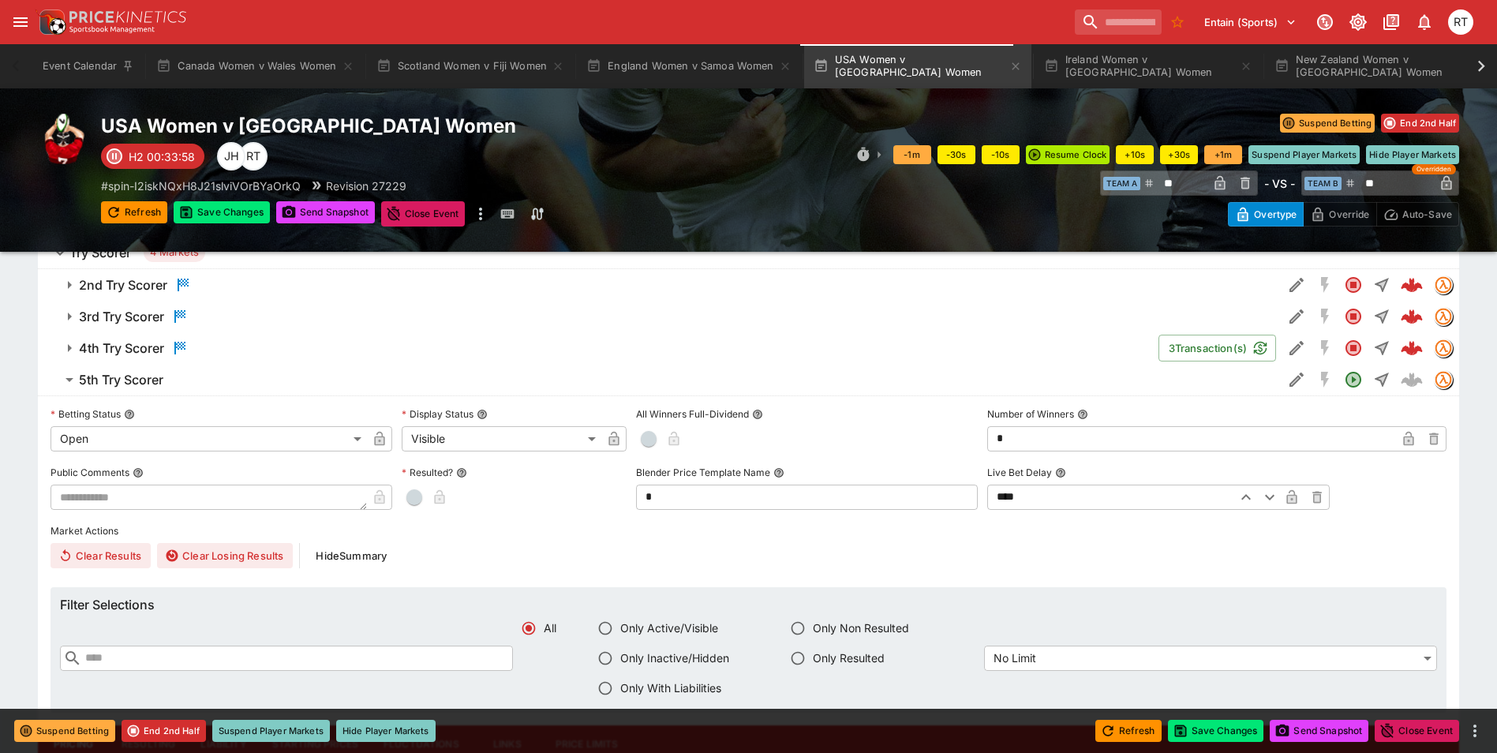
type input "*****"
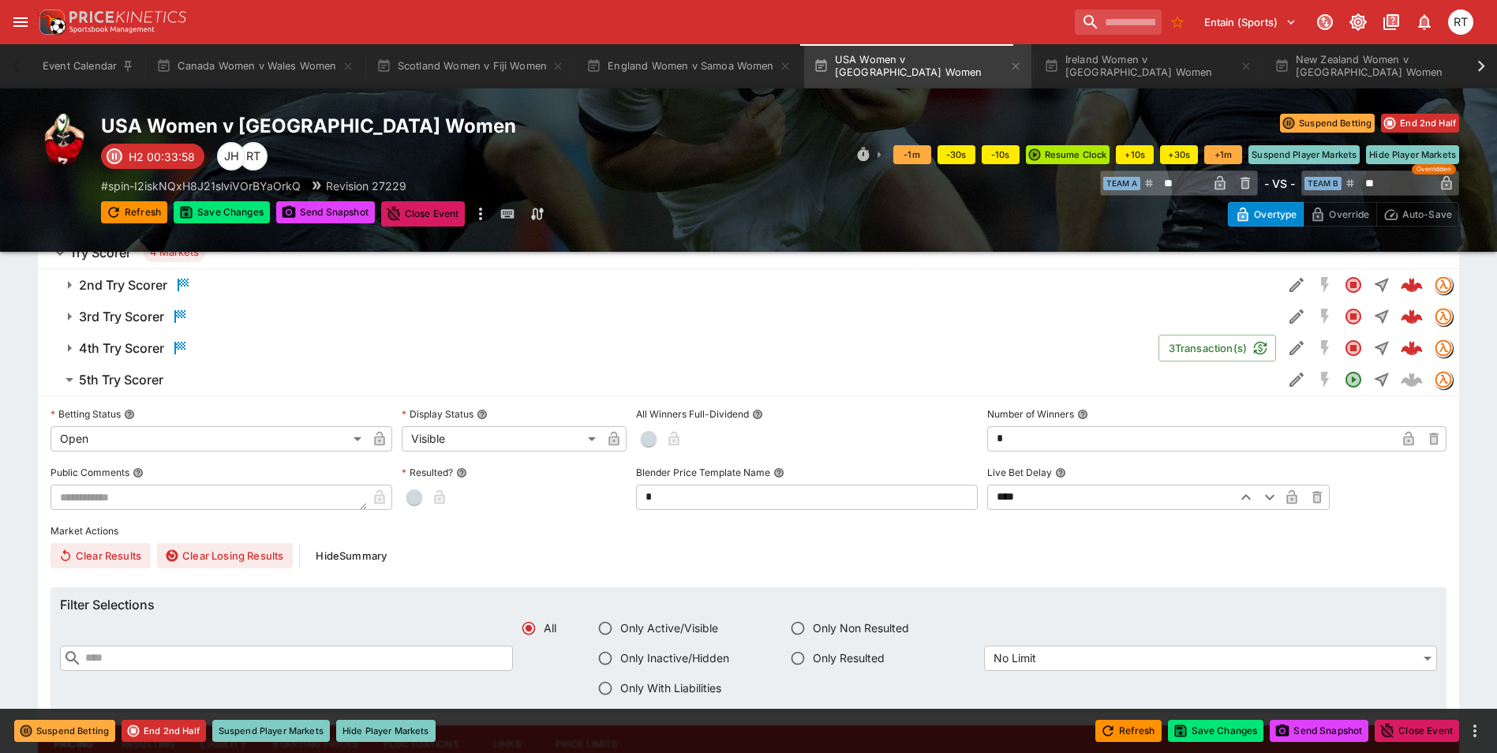
type input "*****"
type input "******"
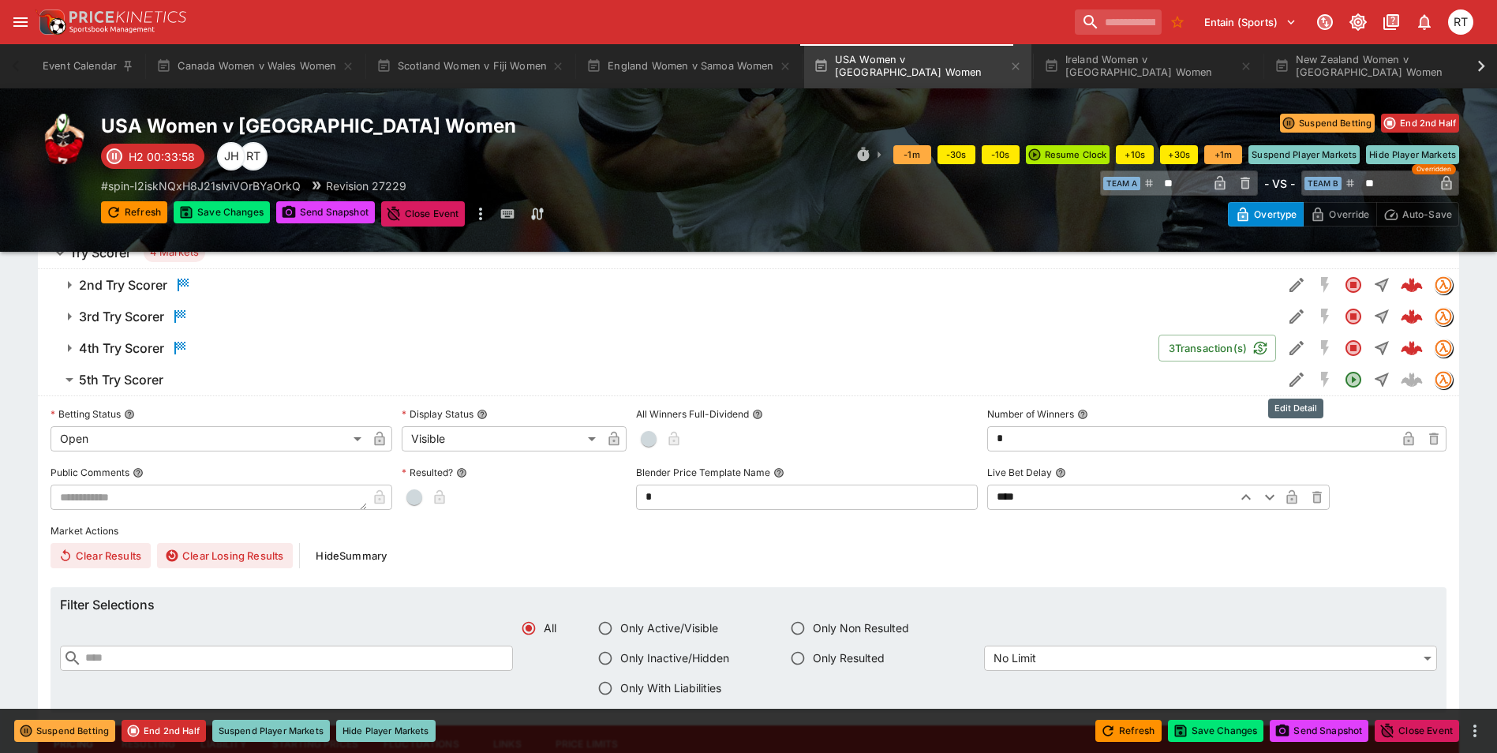
click at [1291, 390] on button "Edit Detail" at bounding box center [1296, 379] width 28 height 28
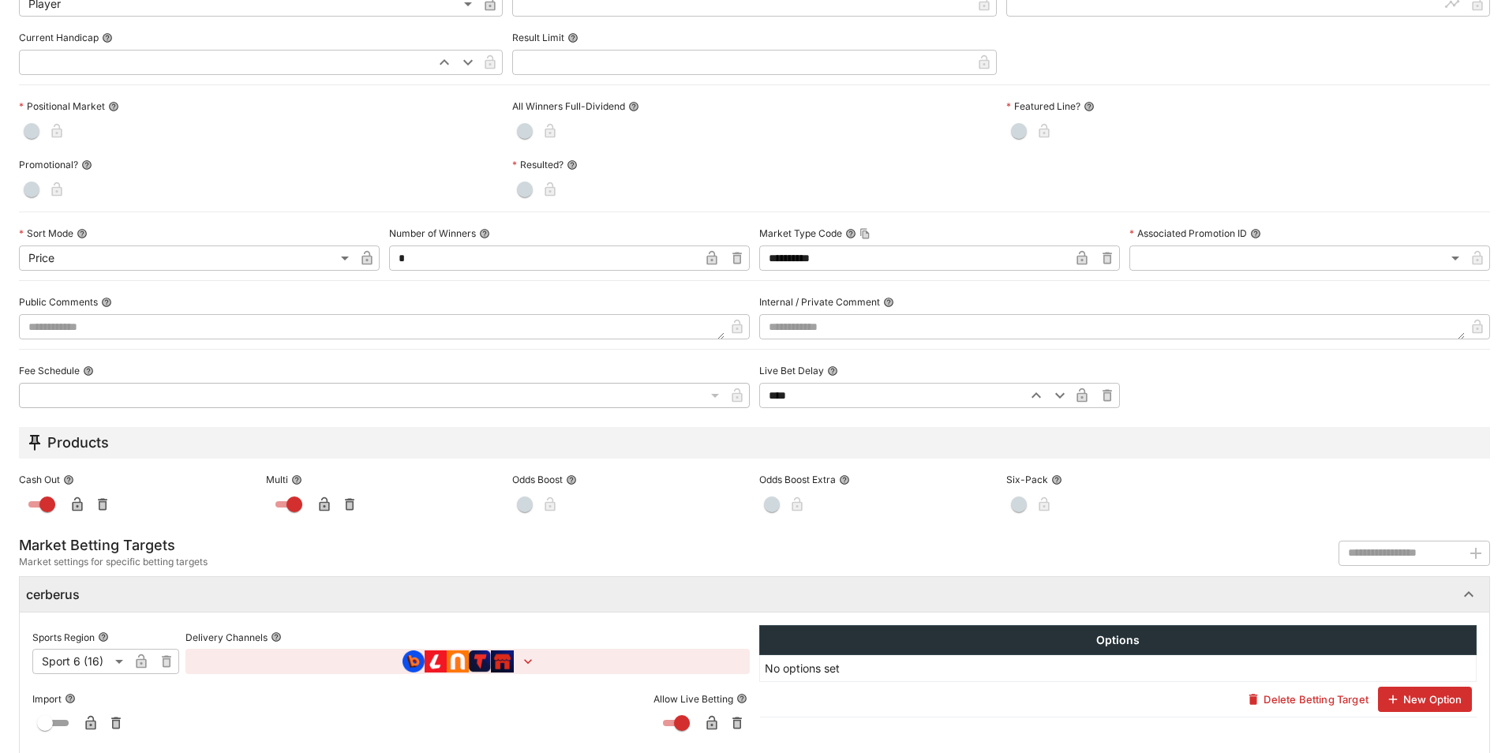
scroll to position [571, 0]
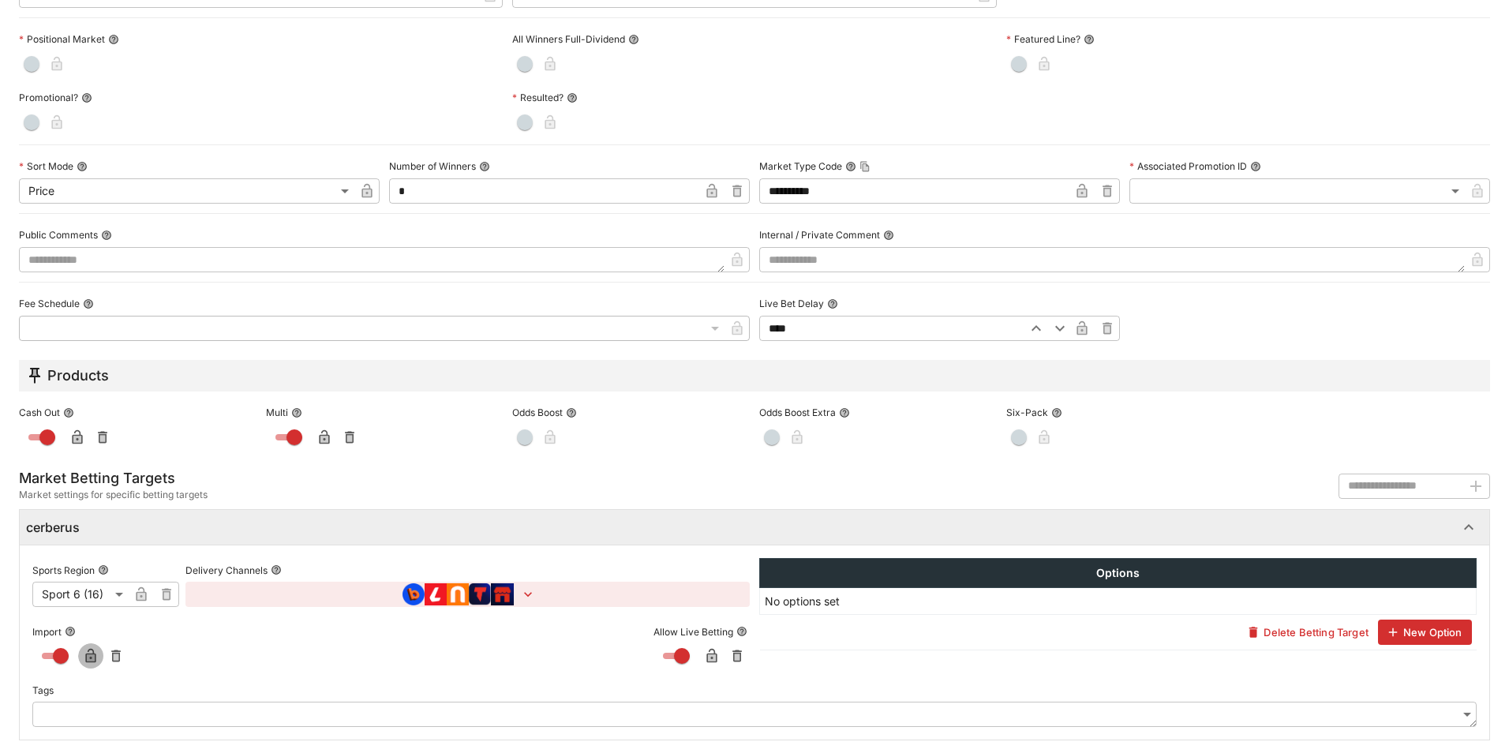
click at [92, 657] on icon "button" at bounding box center [91, 658] width 8 height 6
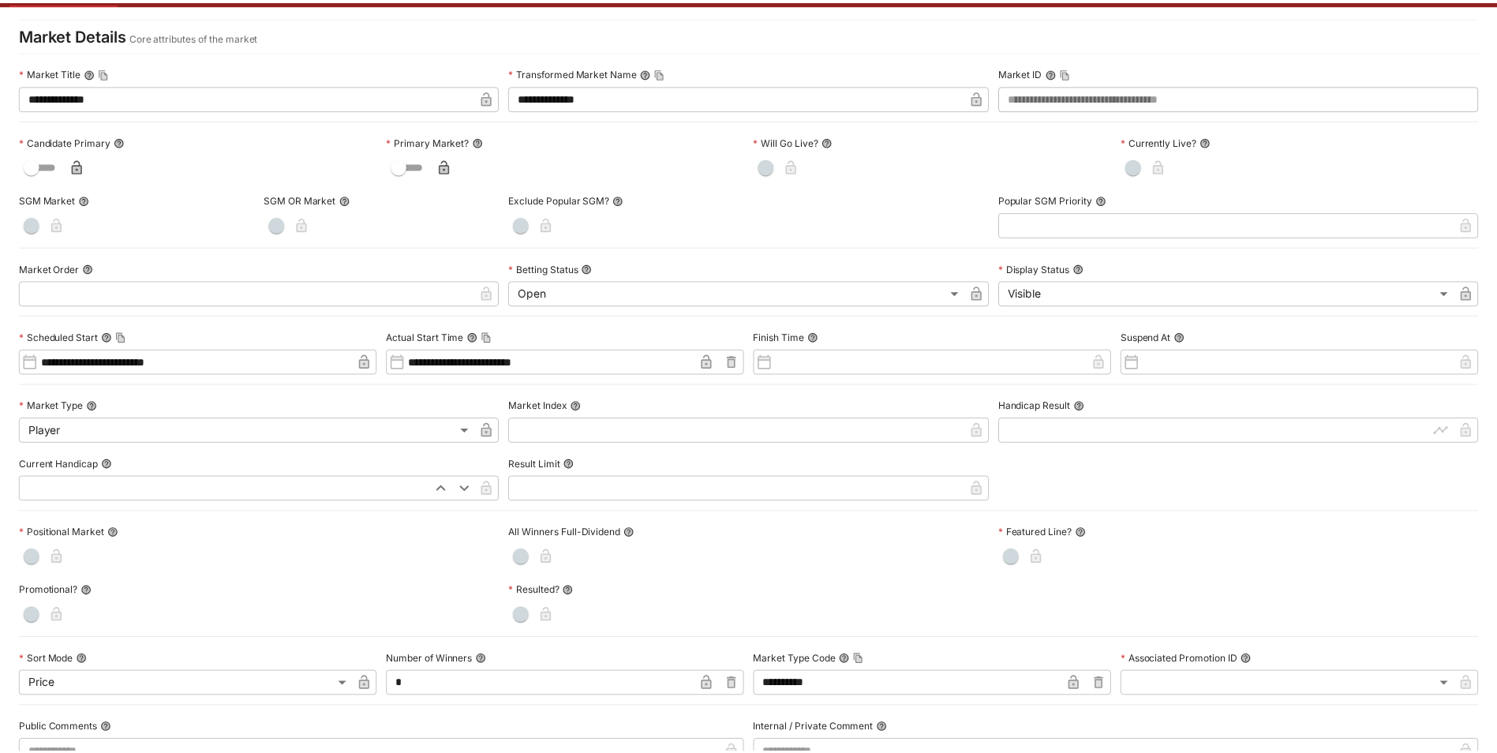
scroll to position [0, 0]
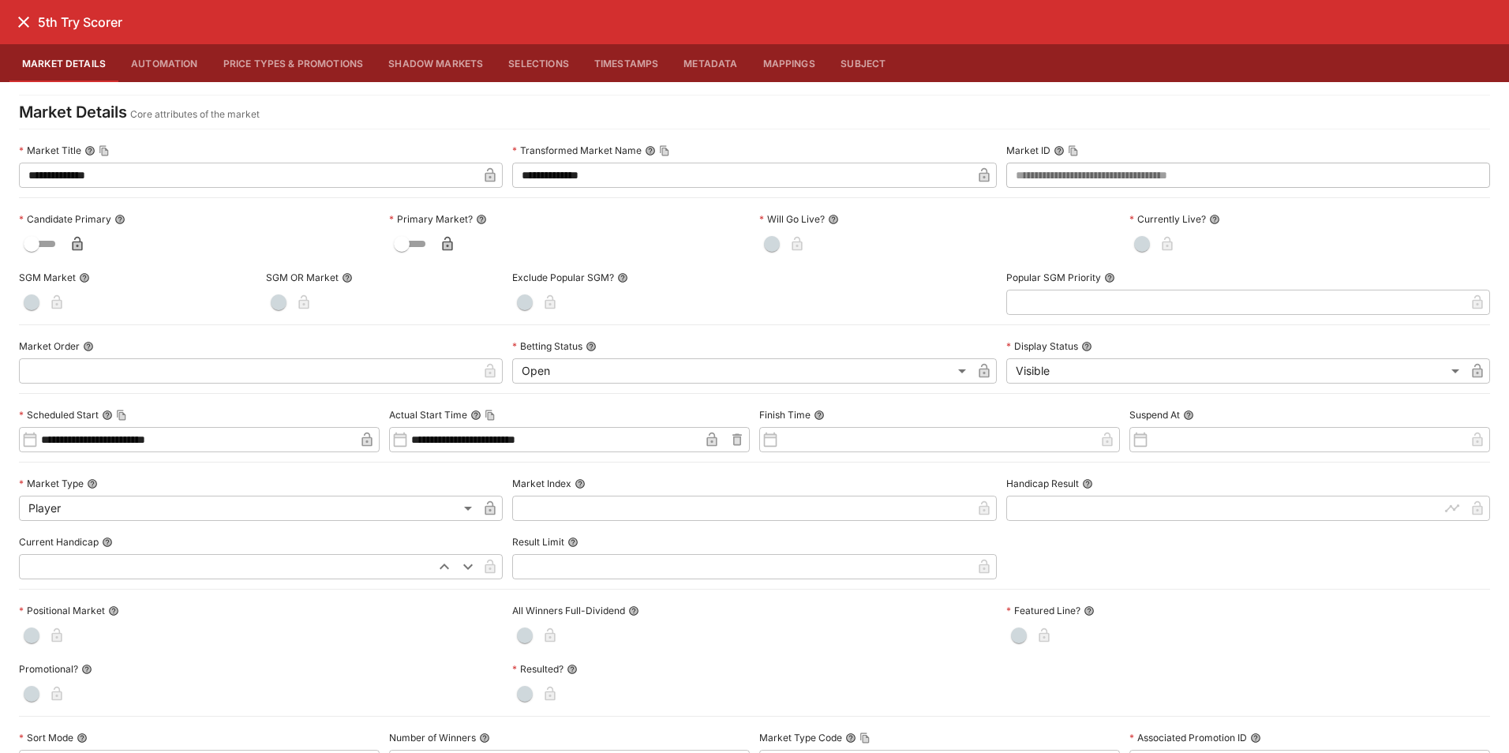
click at [765, 238] on span "button" at bounding box center [772, 244] width 16 height 16
click at [1134, 240] on span "button" at bounding box center [1142, 244] width 16 height 16
click at [1182, 242] on icon "button" at bounding box center [1187, 244] width 10 height 14
click at [814, 246] on icon "button" at bounding box center [818, 245] width 8 height 6
click at [21, 21] on icon "close" at bounding box center [23, 22] width 19 height 19
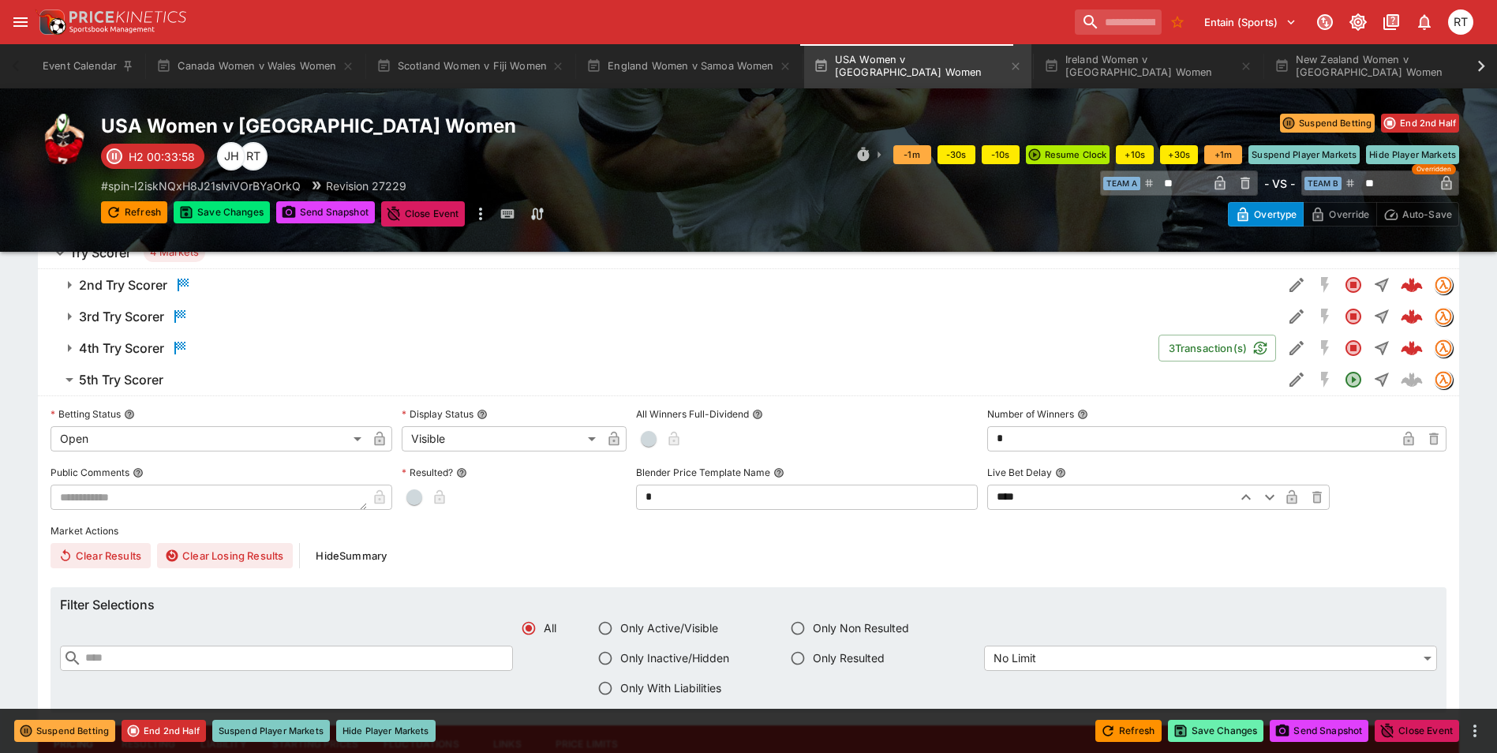
click at [1210, 732] on button "Save Changes" at bounding box center [1216, 731] width 96 height 22
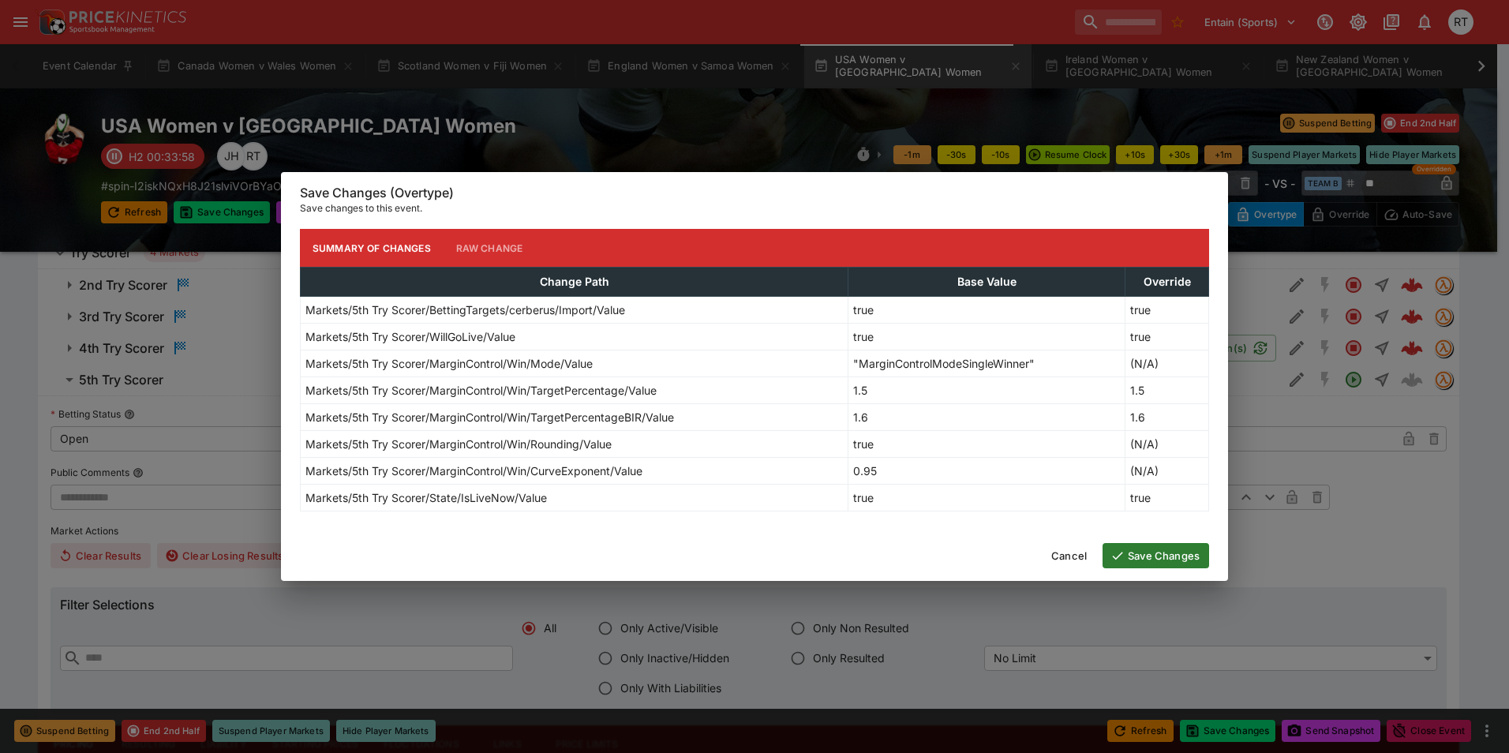
click at [1154, 558] on button "Save Changes" at bounding box center [1155, 555] width 107 height 25
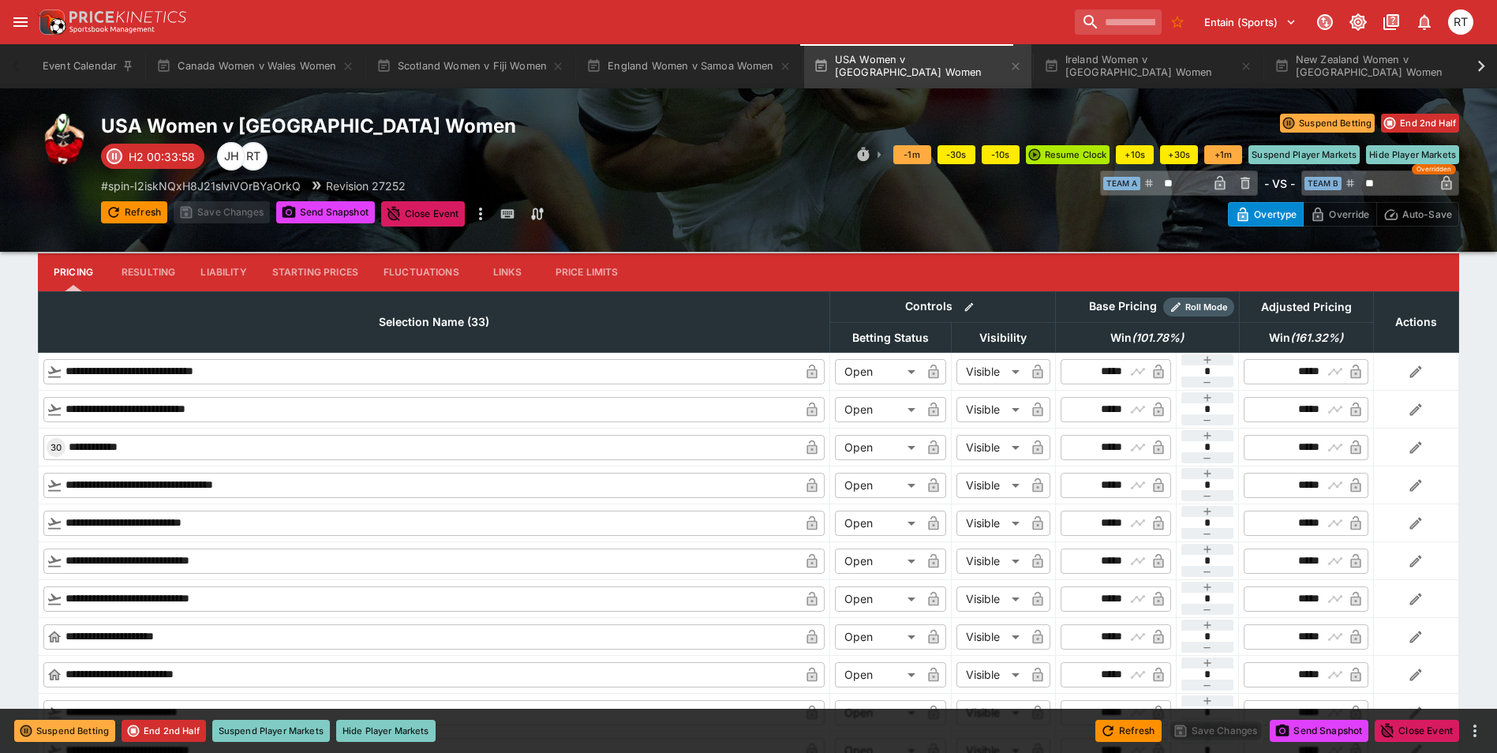
scroll to position [1420, 0]
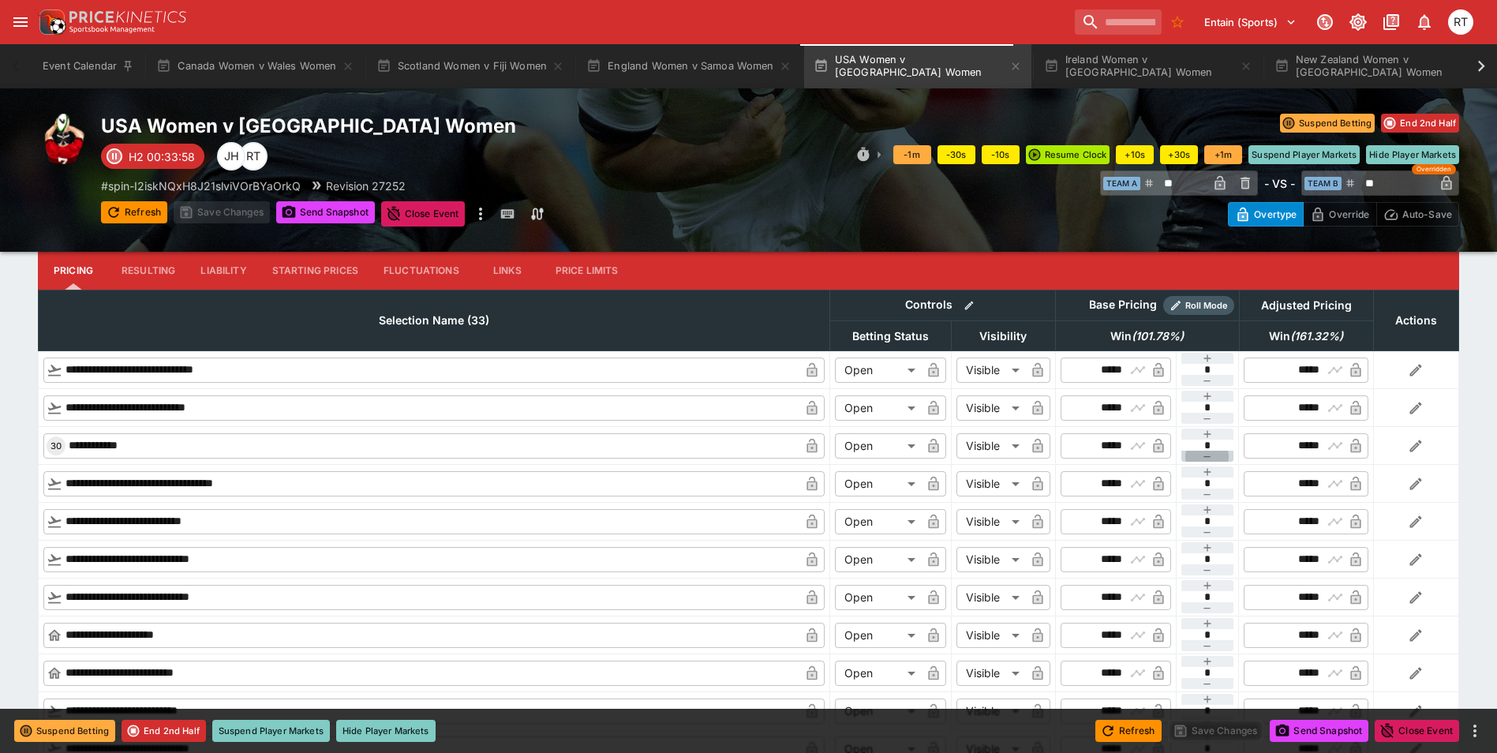
click at [1199, 458] on button "button" at bounding box center [1207, 456] width 53 height 11
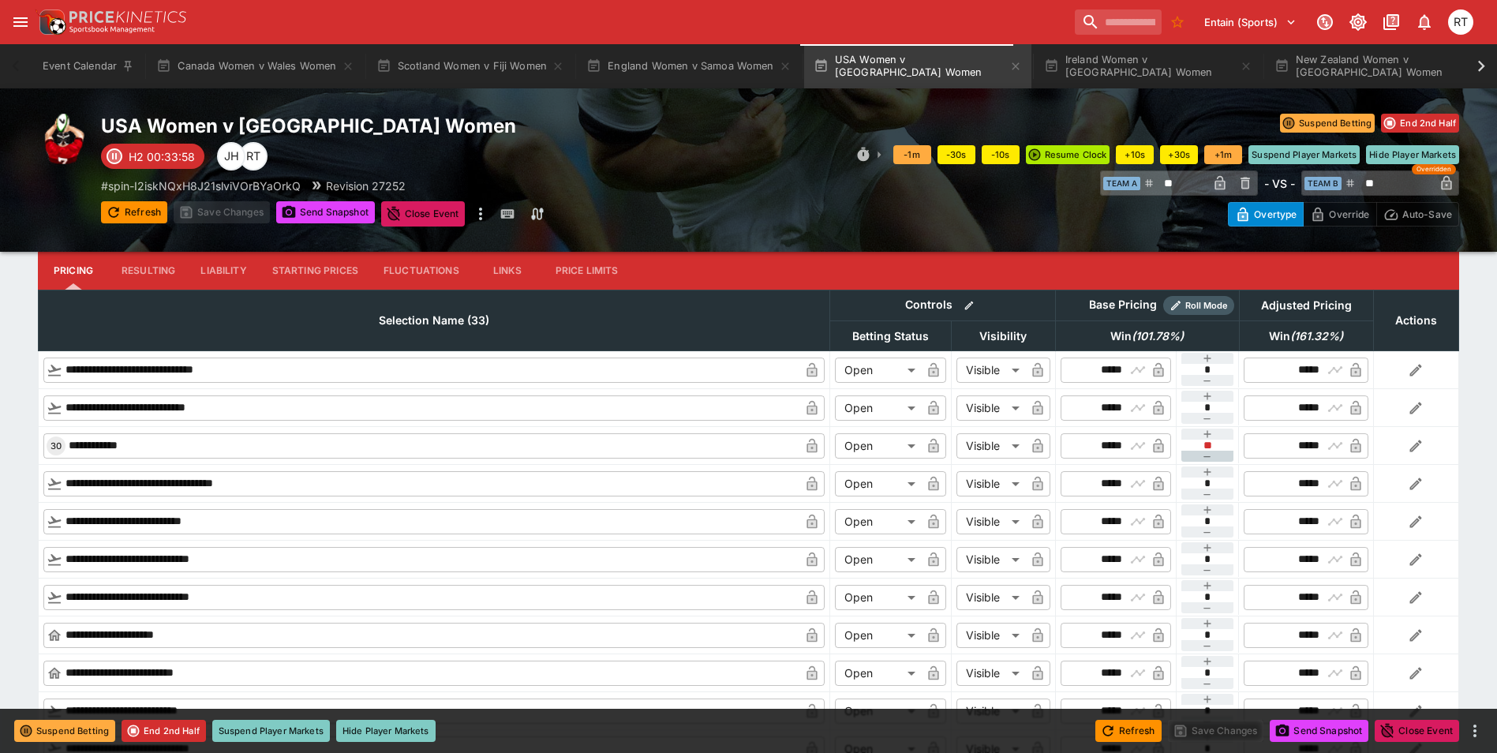
click at [1199, 458] on button "button" at bounding box center [1207, 456] width 53 height 11
type input "**"
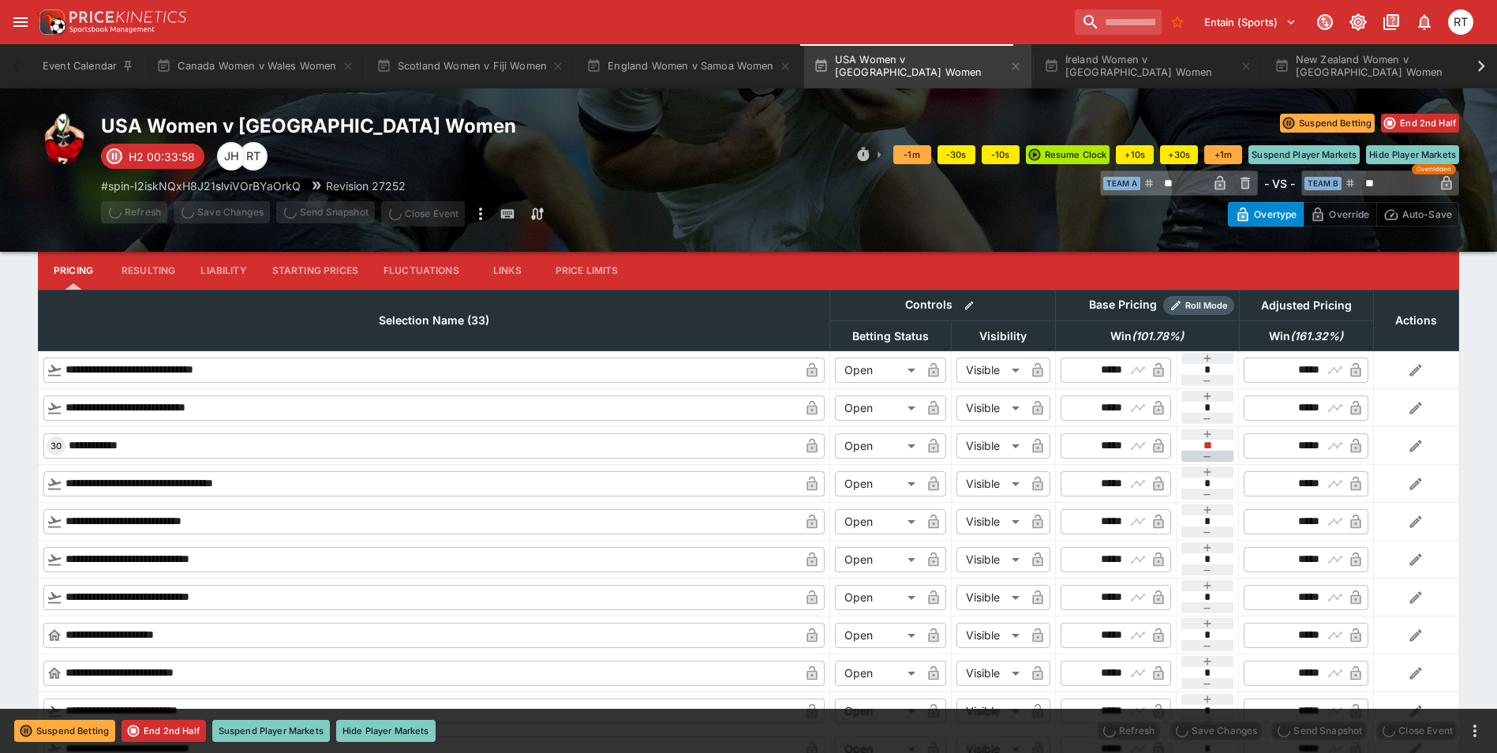
type input "****"
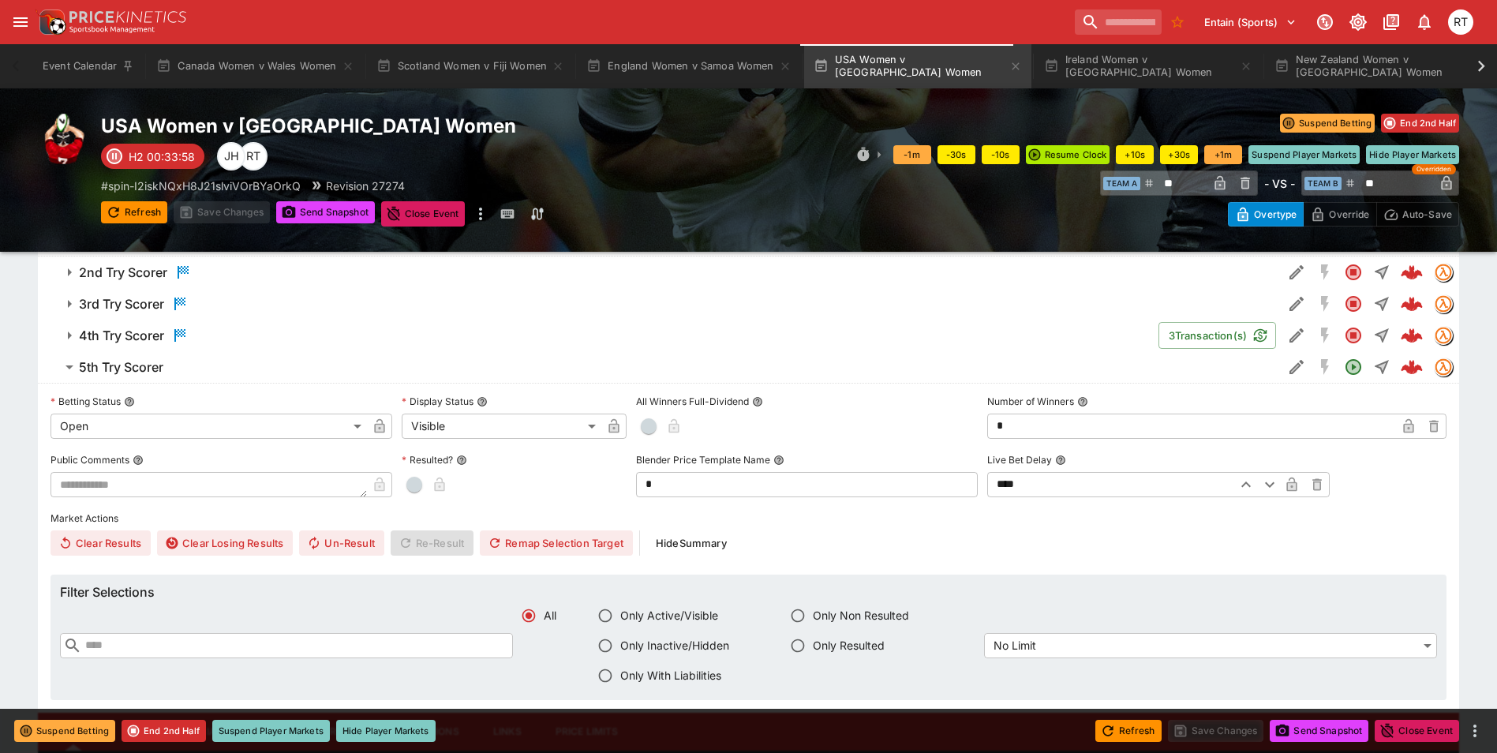
scroll to position [947, 0]
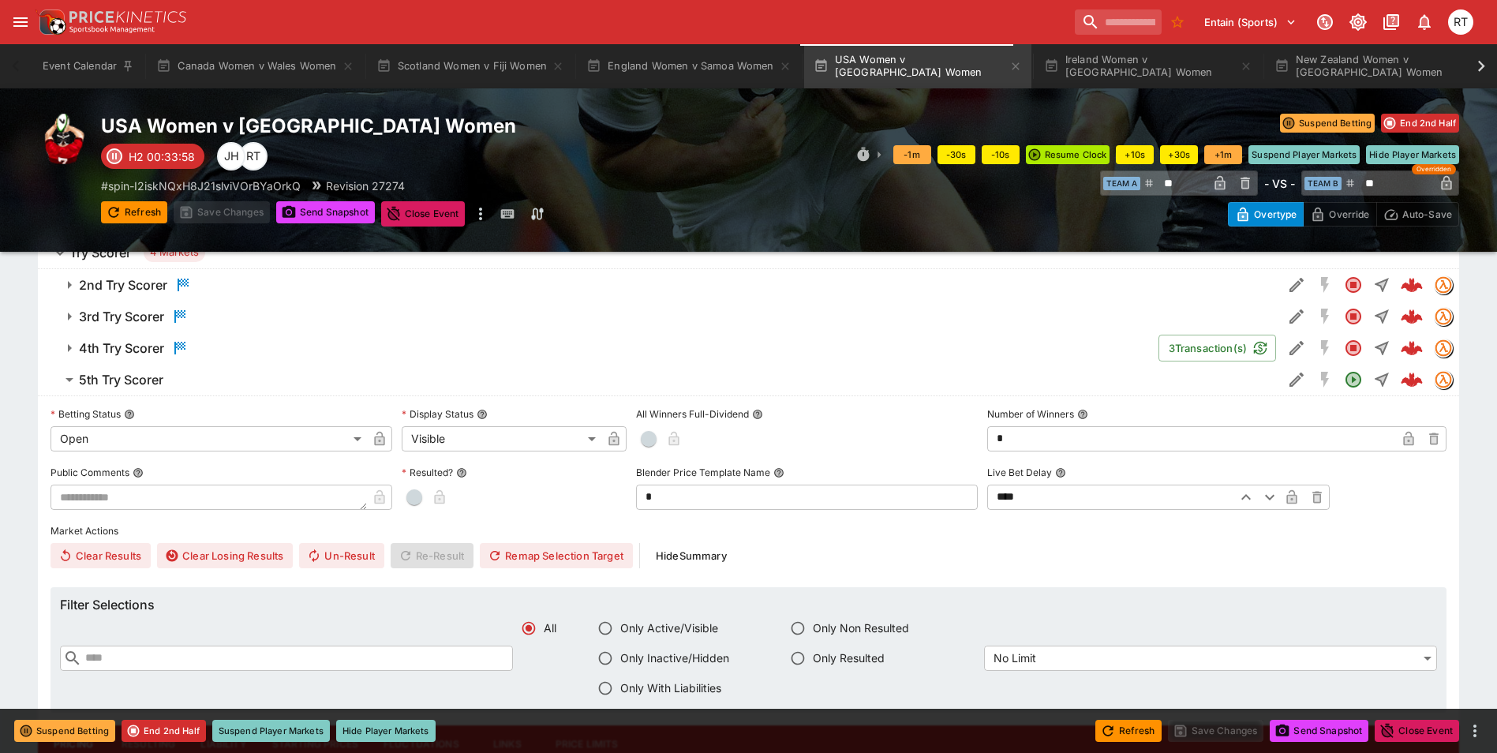
click at [163, 380] on h6 "5th Try Scorer" at bounding box center [121, 380] width 84 height 17
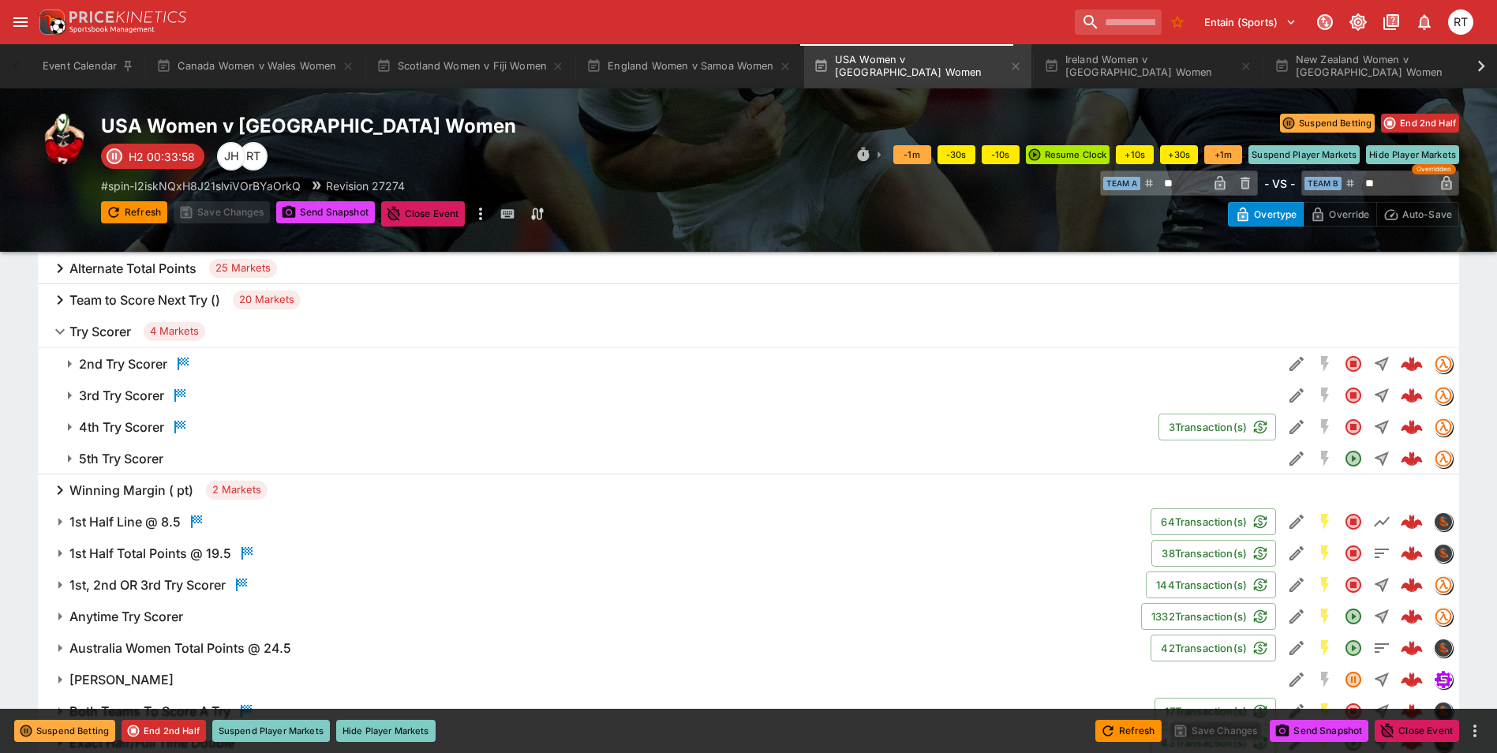
scroll to position [710, 0]
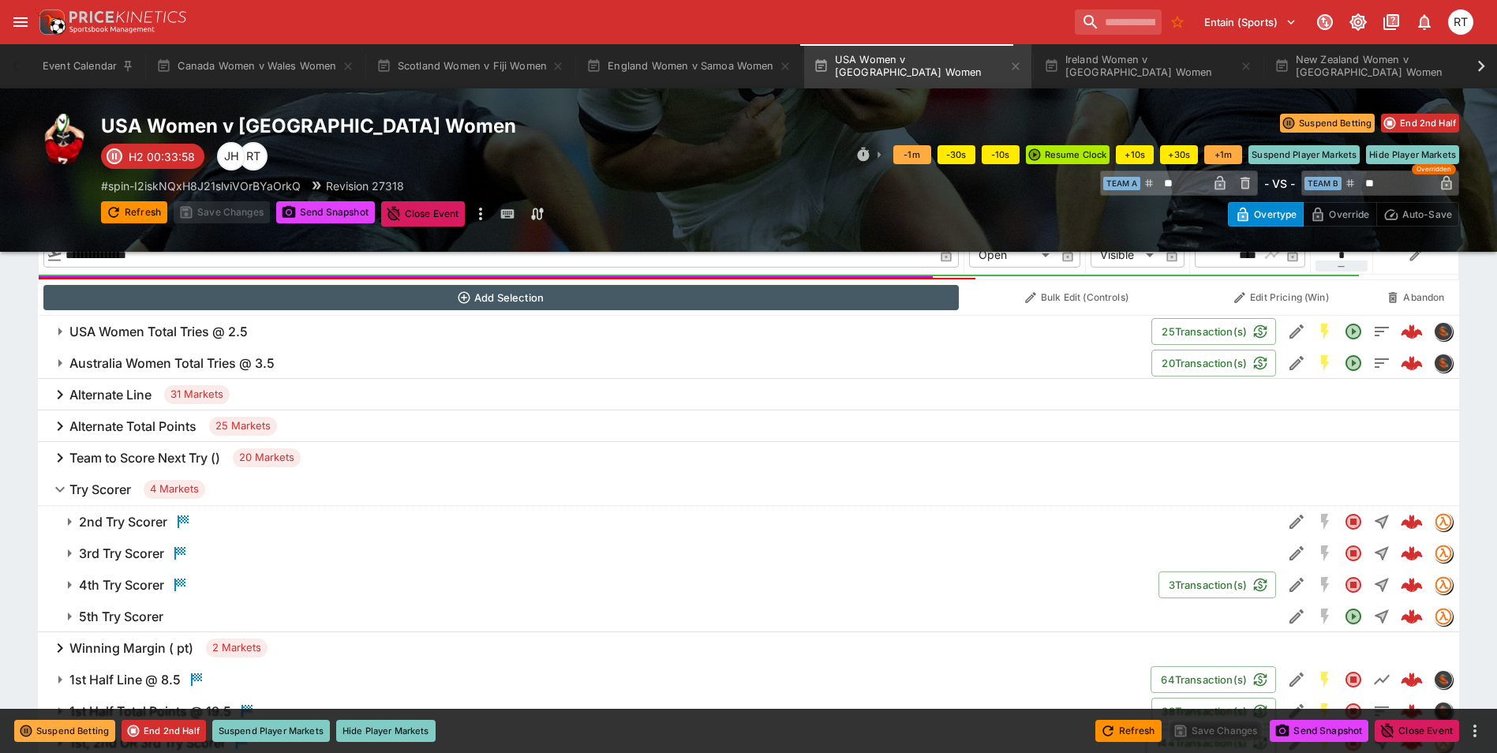
type input "****"
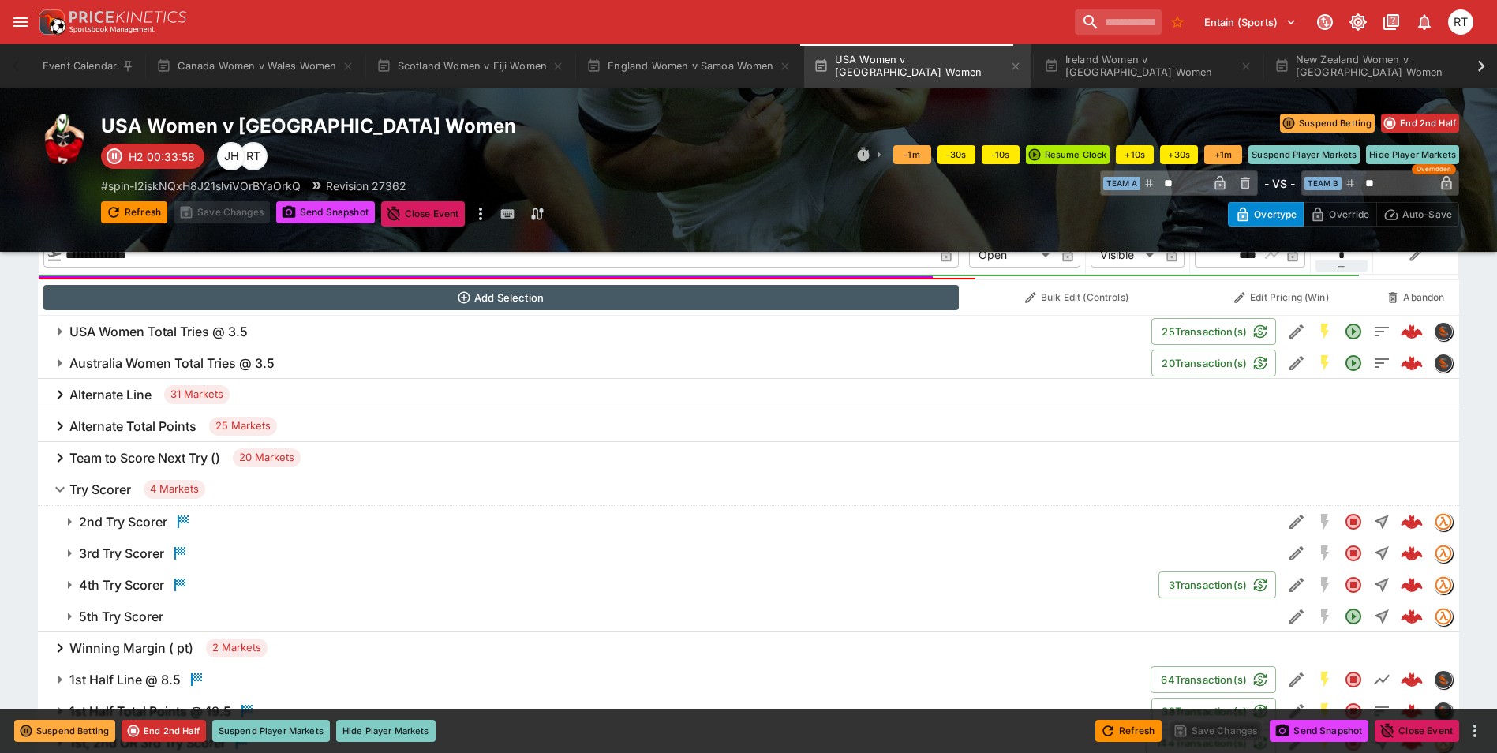
type input "****"
type input "**********"
type input "*********"
click at [284, 728] on button "Suspend Player Markets" at bounding box center [271, 731] width 118 height 22
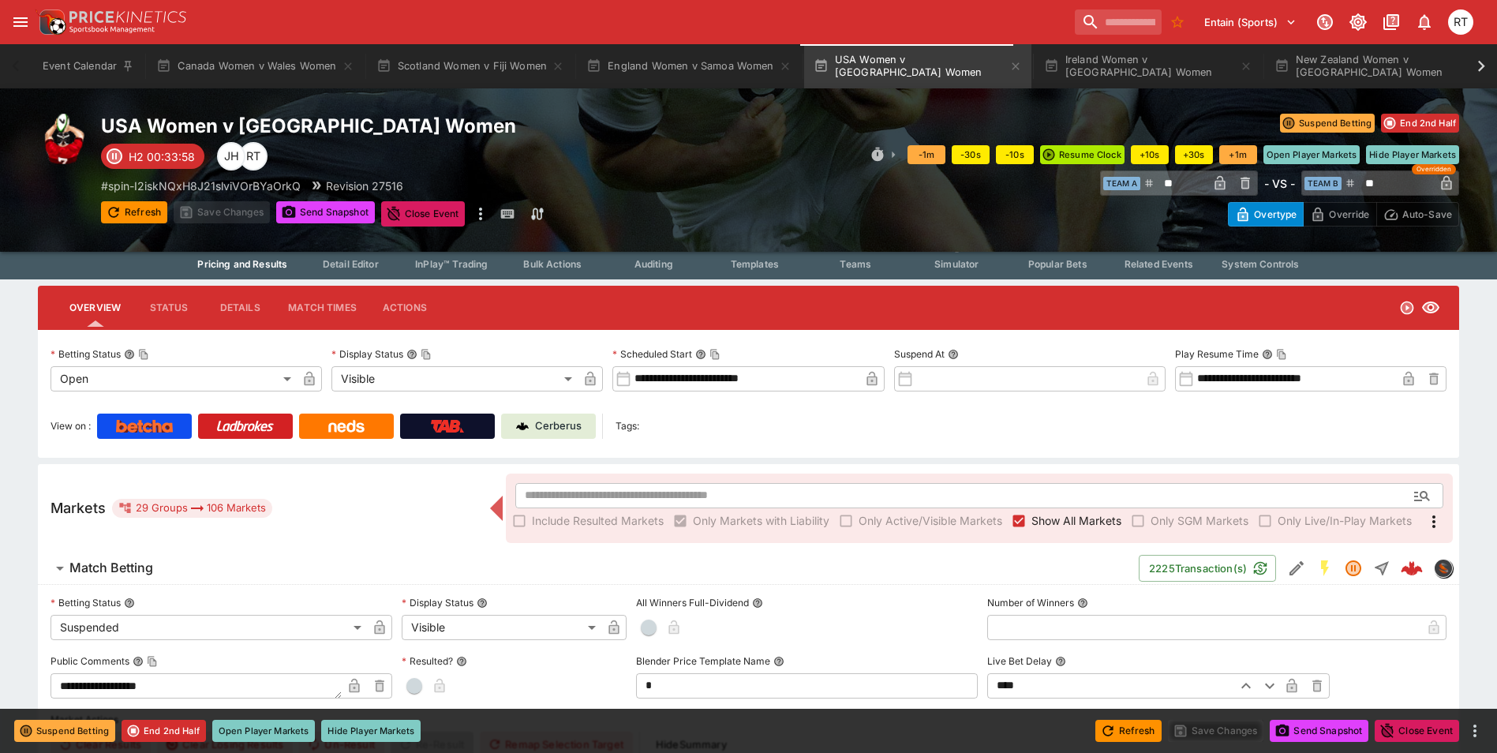
scroll to position [0, 0]
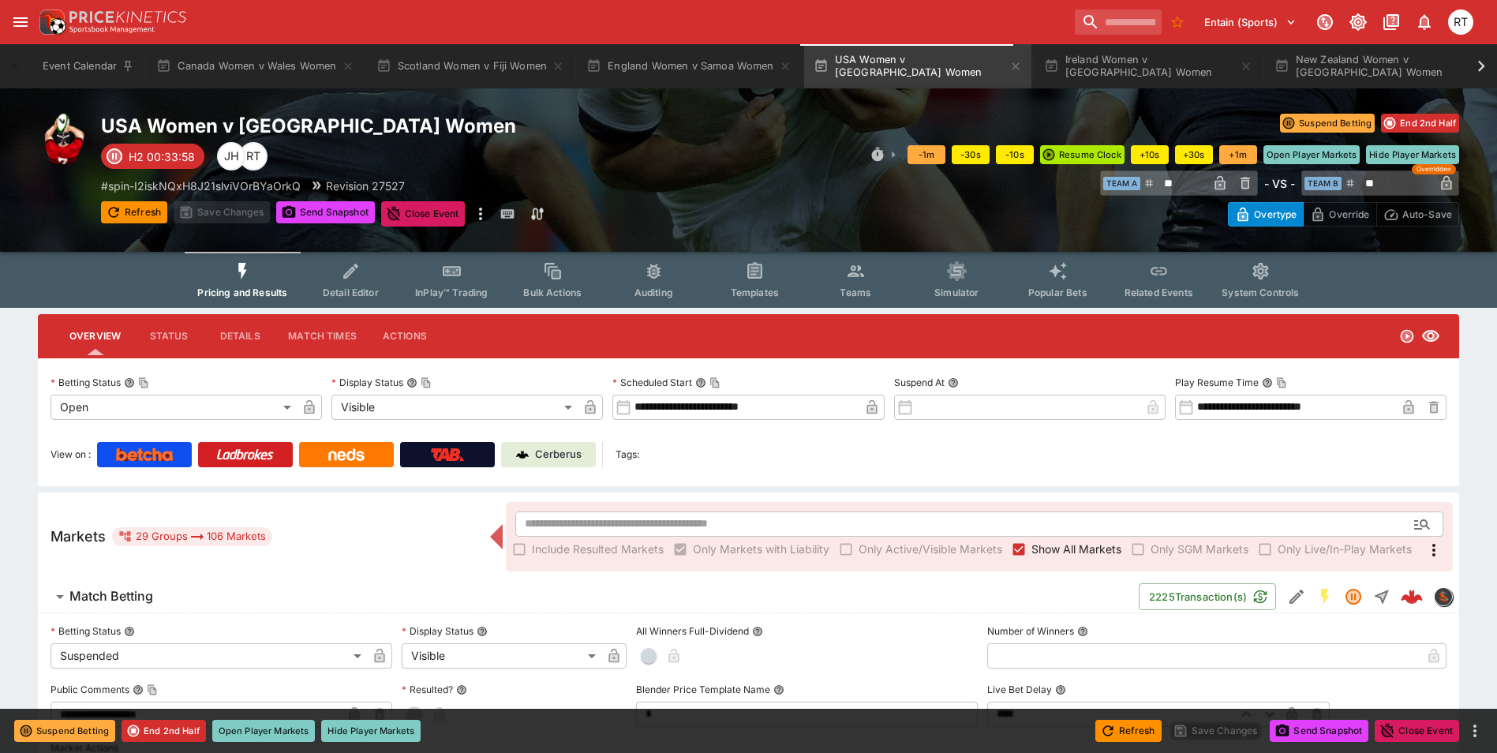
type input "****"
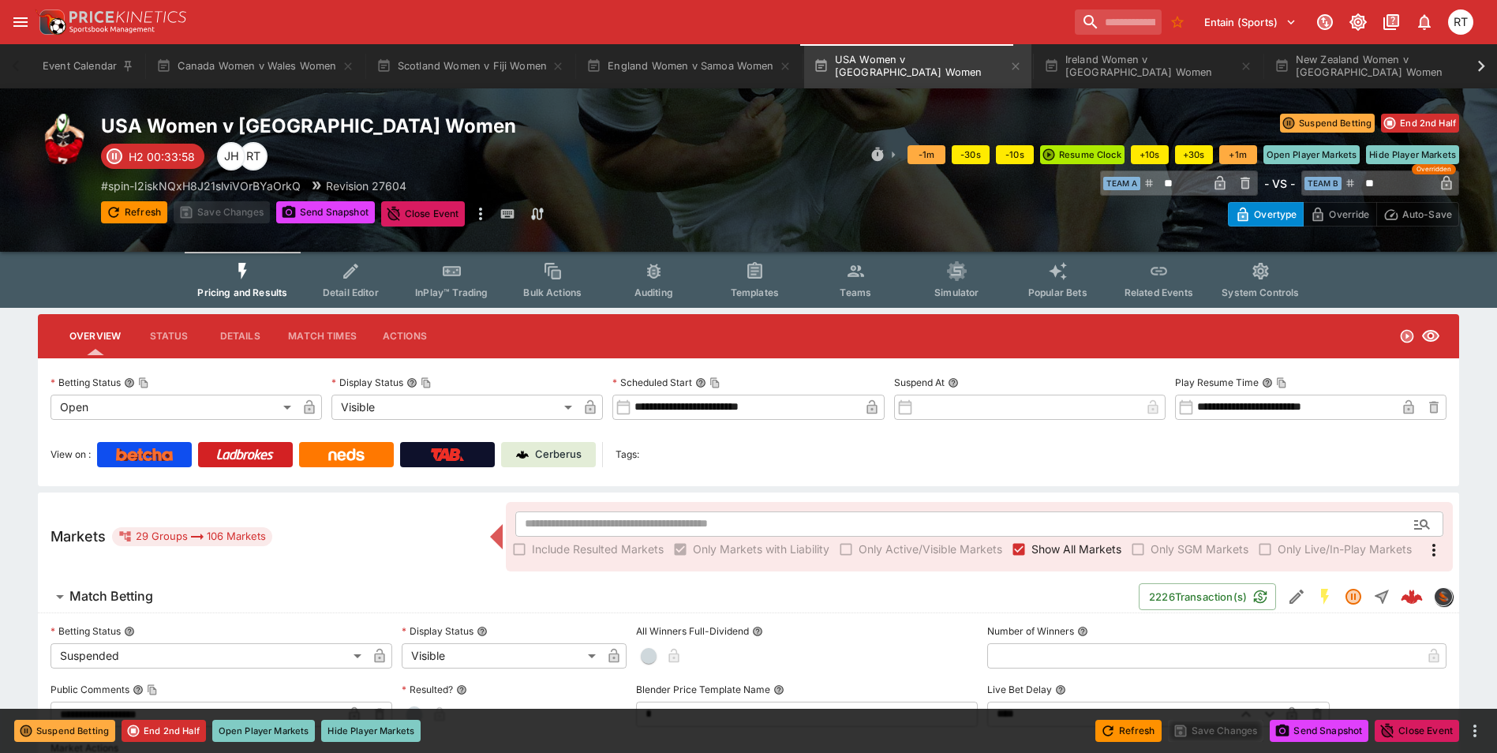
type input "****"
click at [451, 282] on button "InPlay™ Trading" at bounding box center [451, 280] width 101 height 56
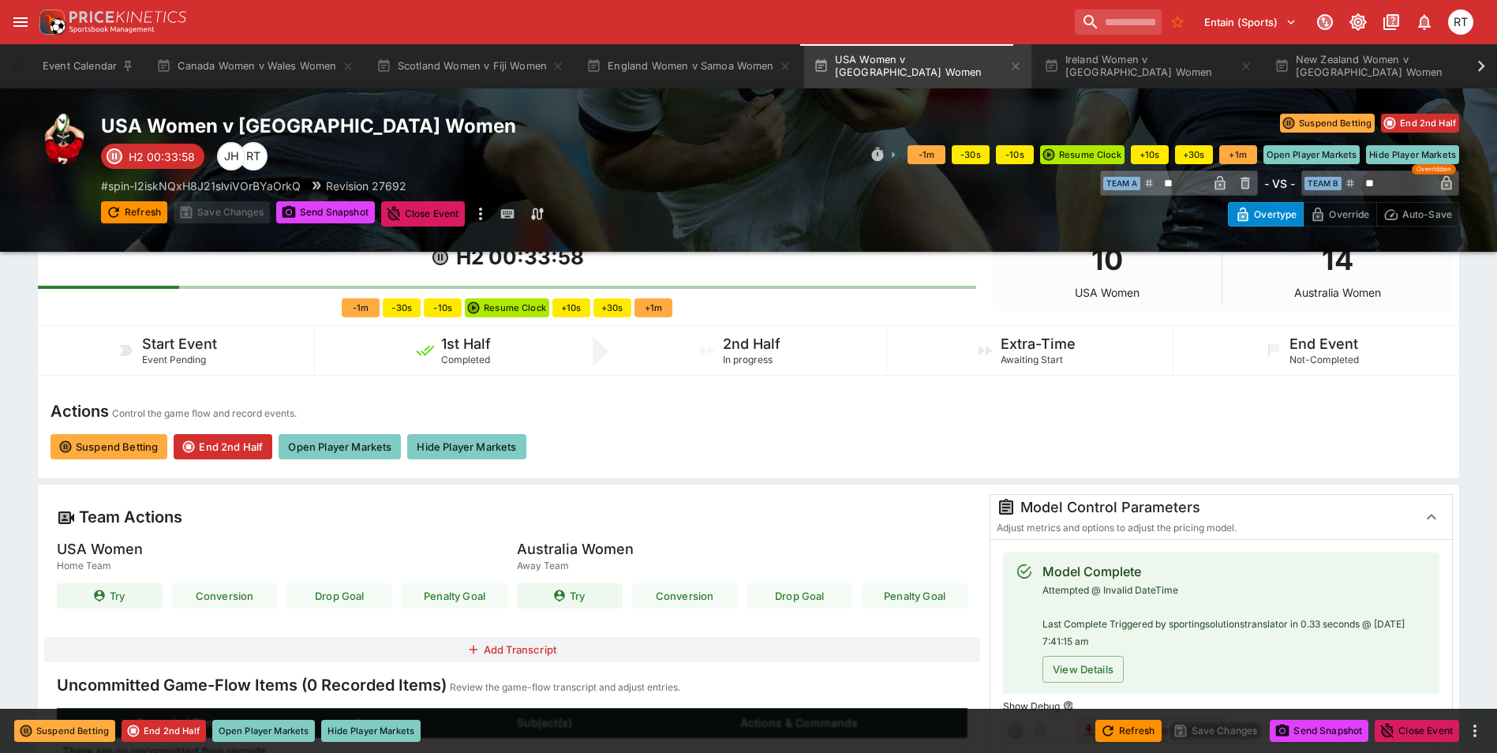
scroll to position [237, 0]
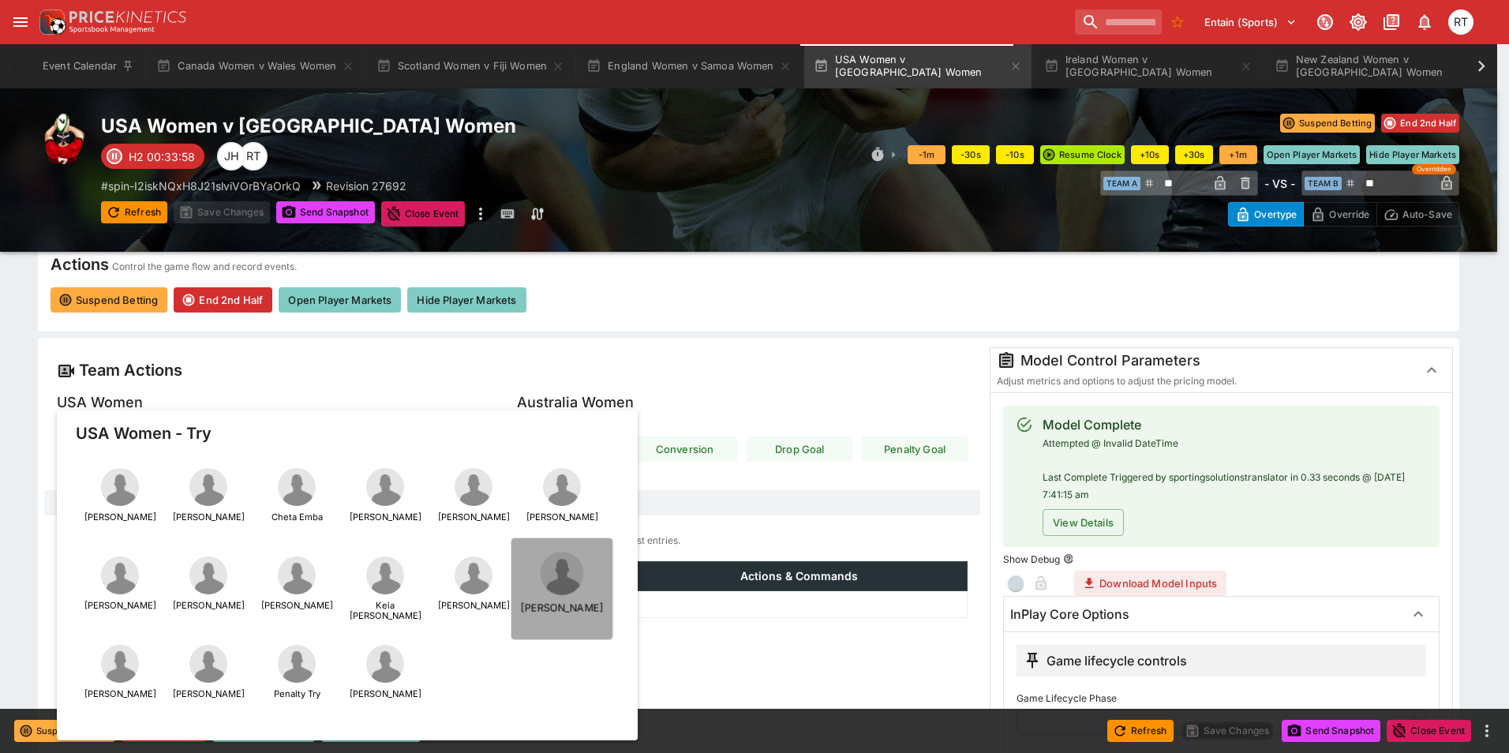
click at [564, 585] on img "button" at bounding box center [561, 573] width 43 height 43
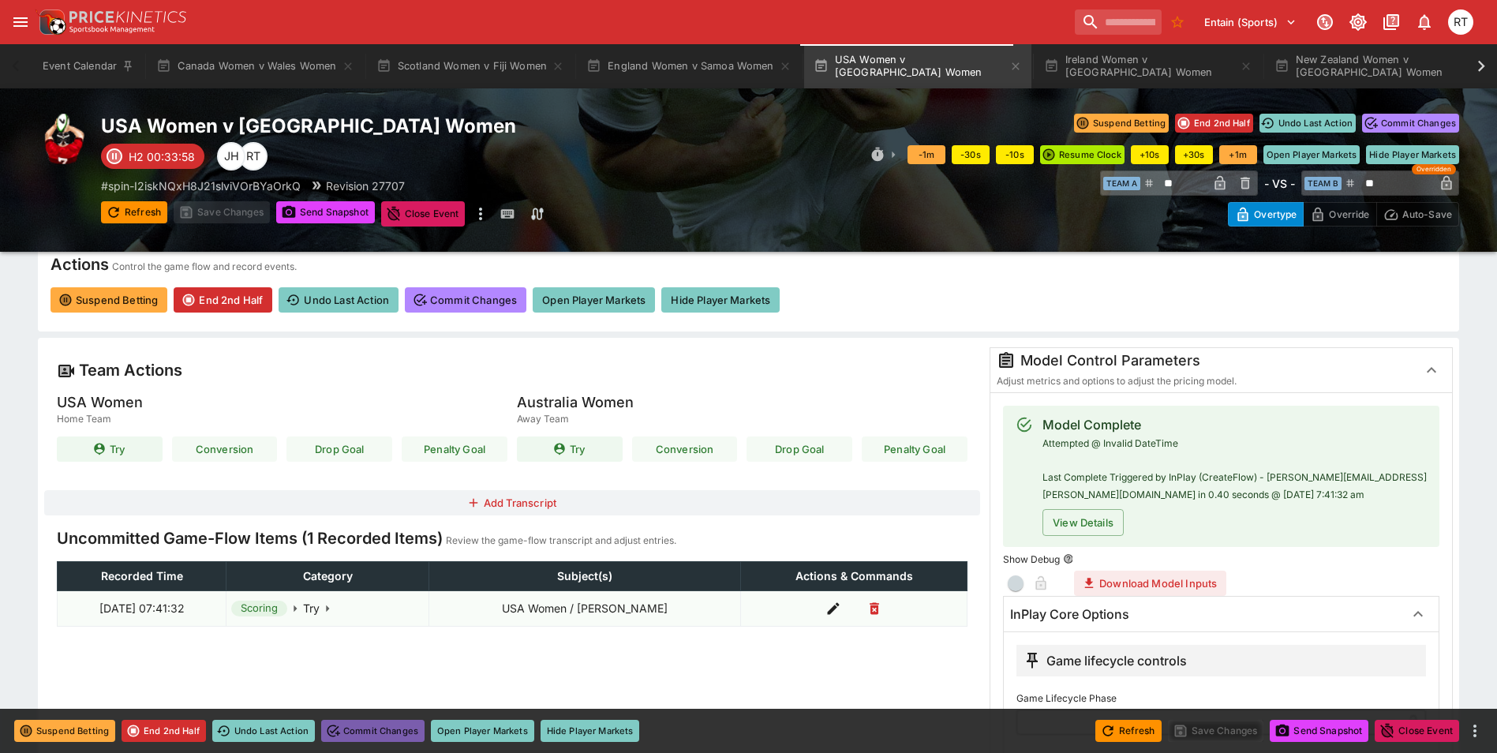
click at [391, 735] on button "Commit Changes" at bounding box center [372, 731] width 103 height 22
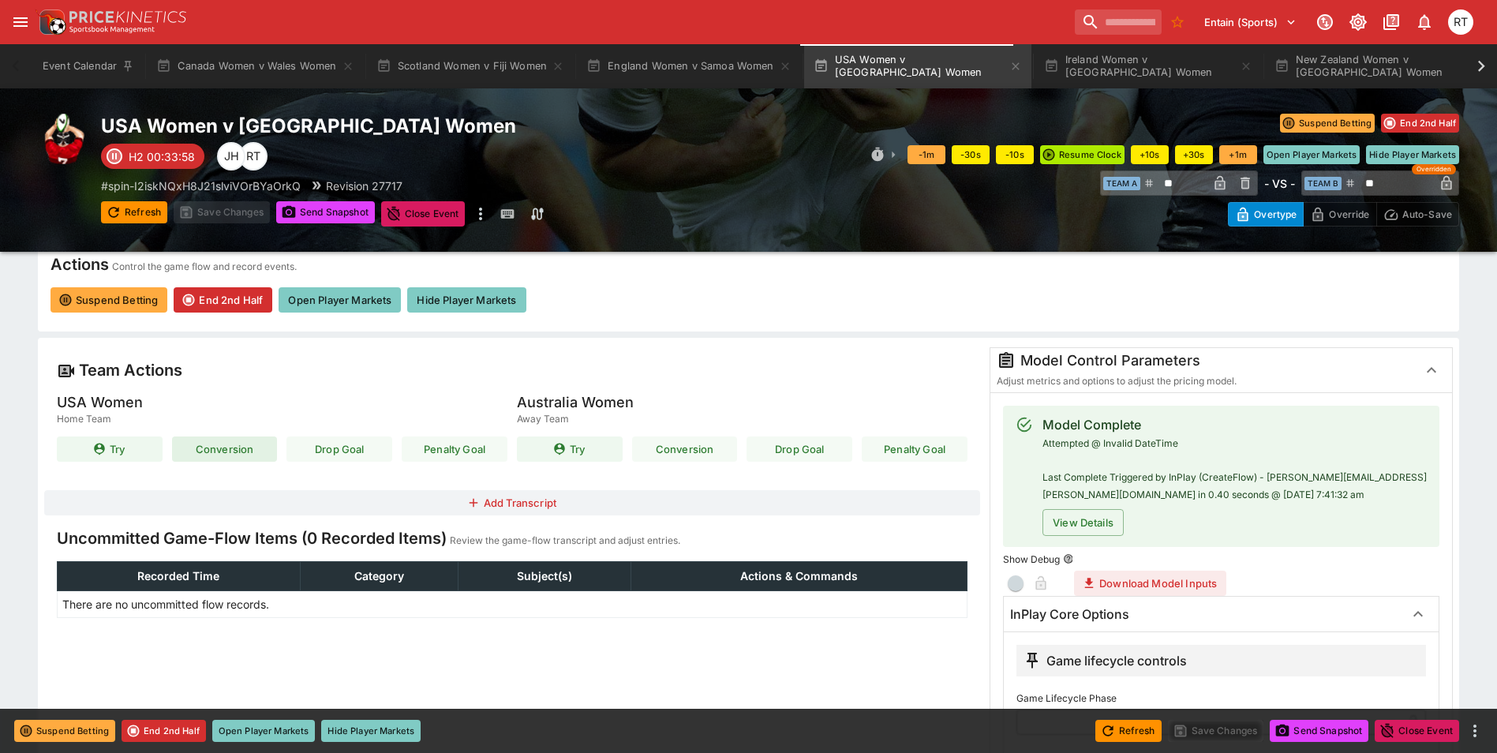
click at [231, 452] on button "Conversion" at bounding box center [225, 448] width 106 height 25
type input "**"
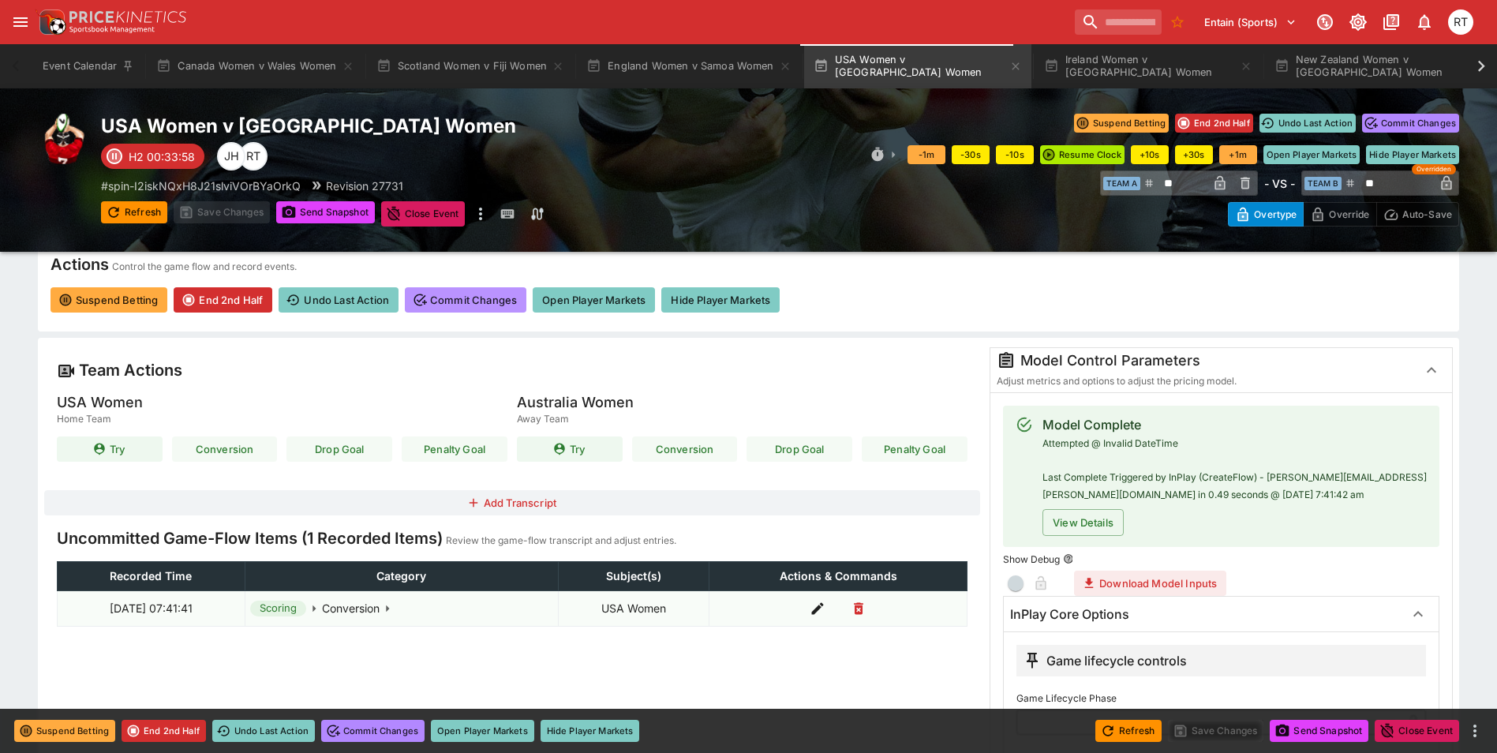
click at [475, 300] on button "Commit Changes" at bounding box center [466, 299] width 122 height 25
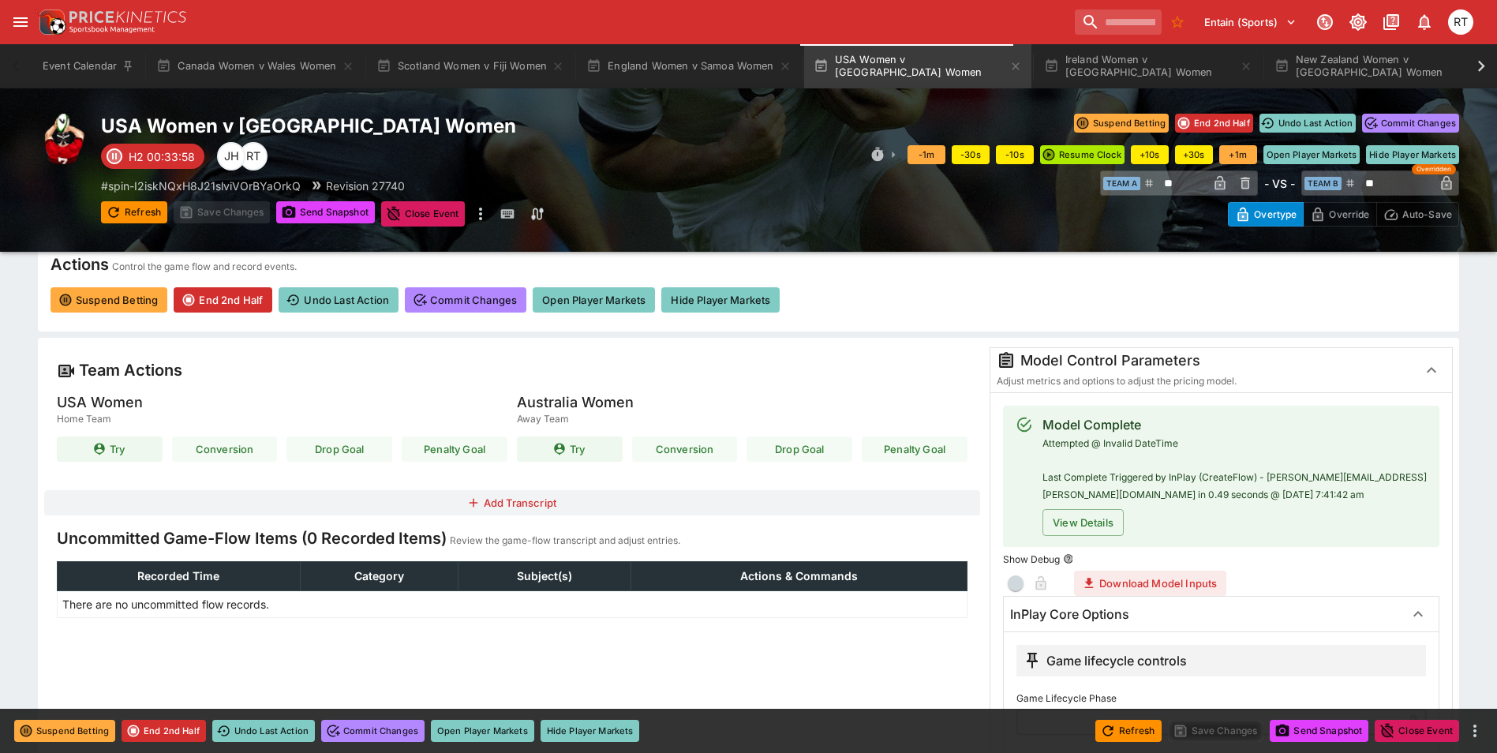
type input "****"
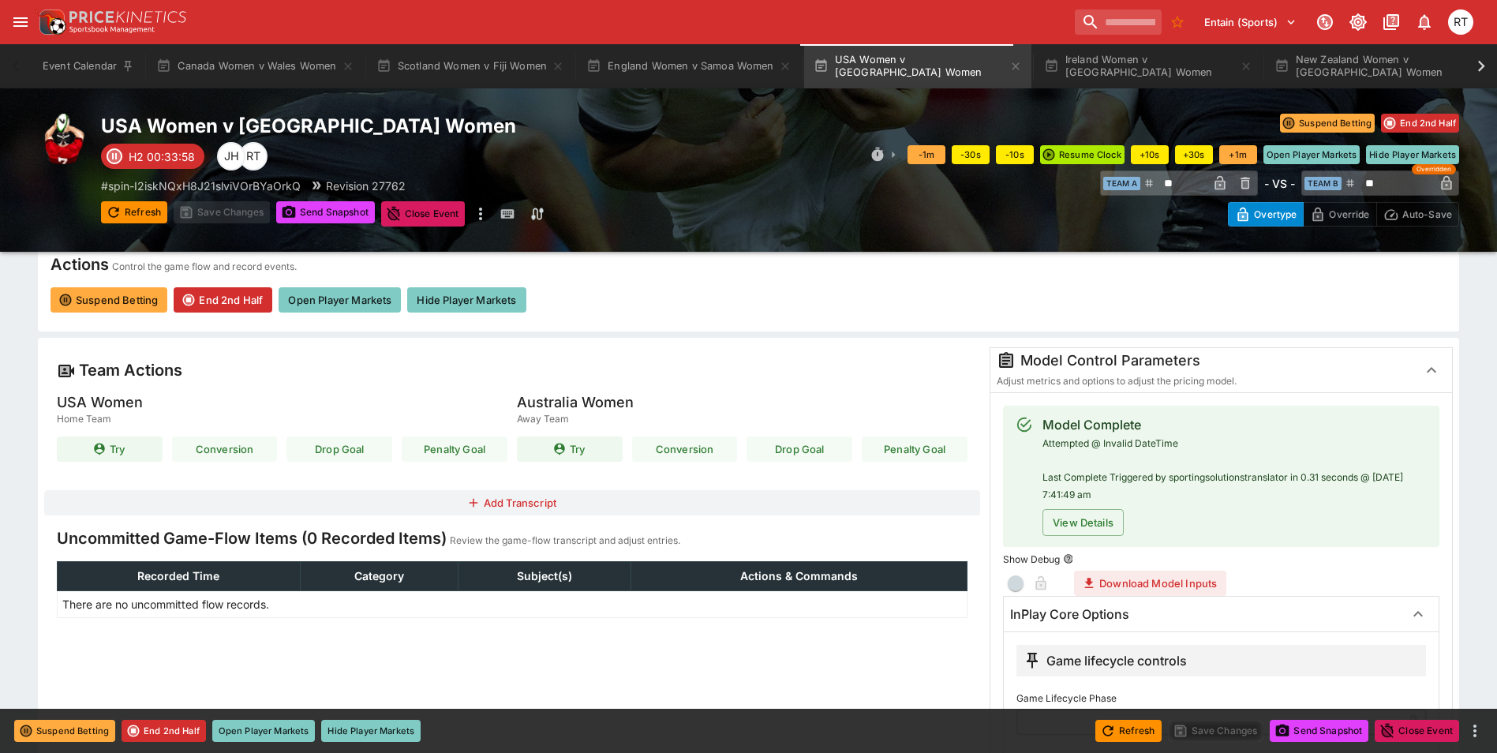
type input "****"
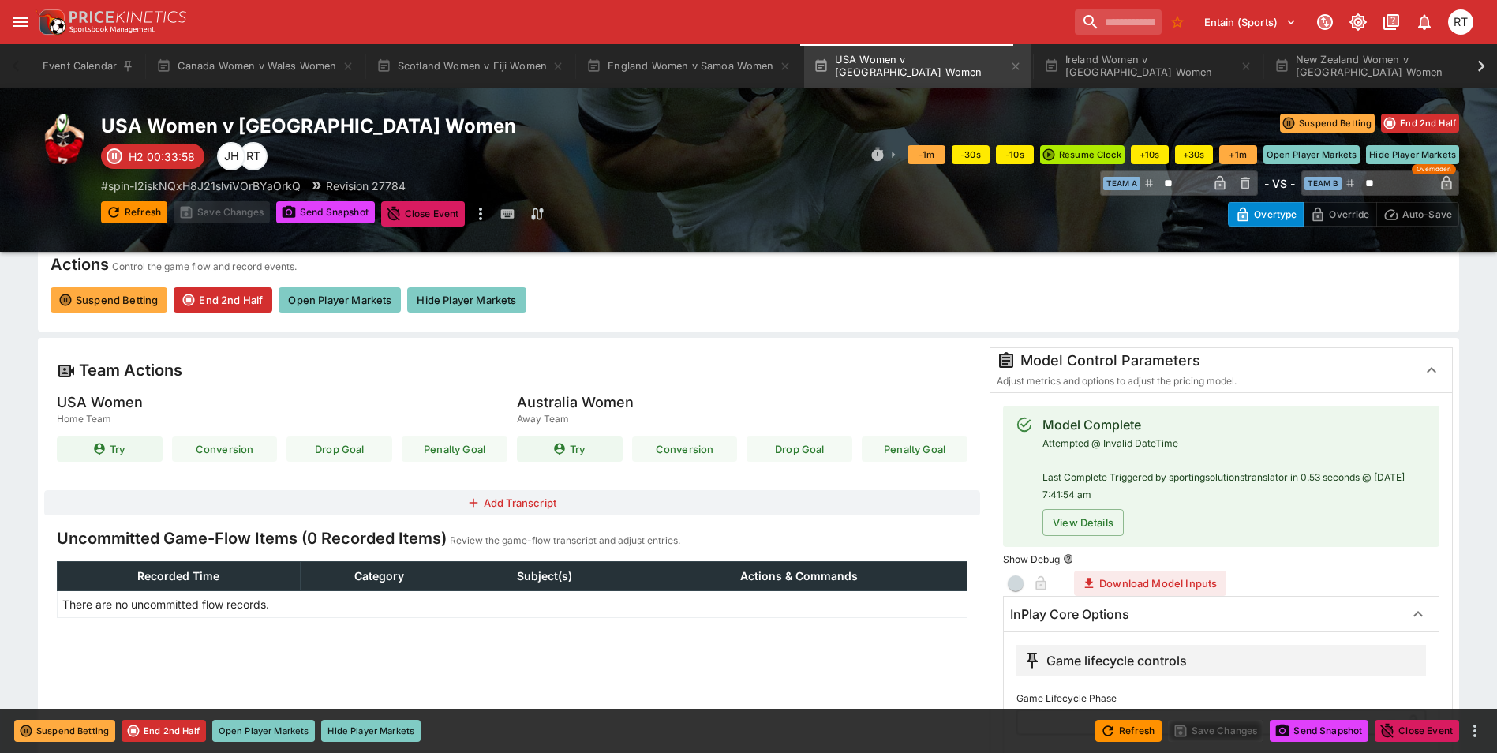
type input "****"
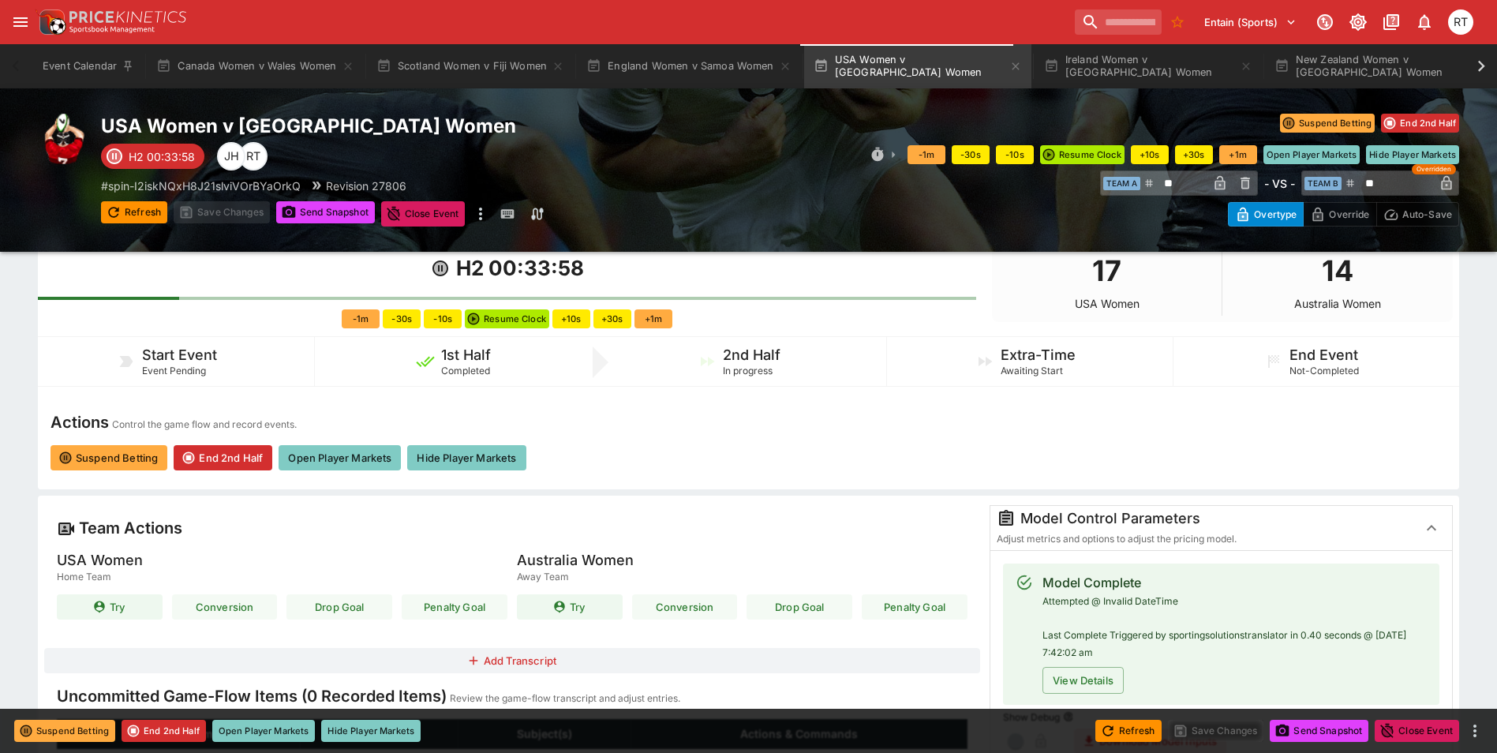
type input "**********"
click at [467, 457] on button "Hide Player Markets" at bounding box center [466, 457] width 118 height 25
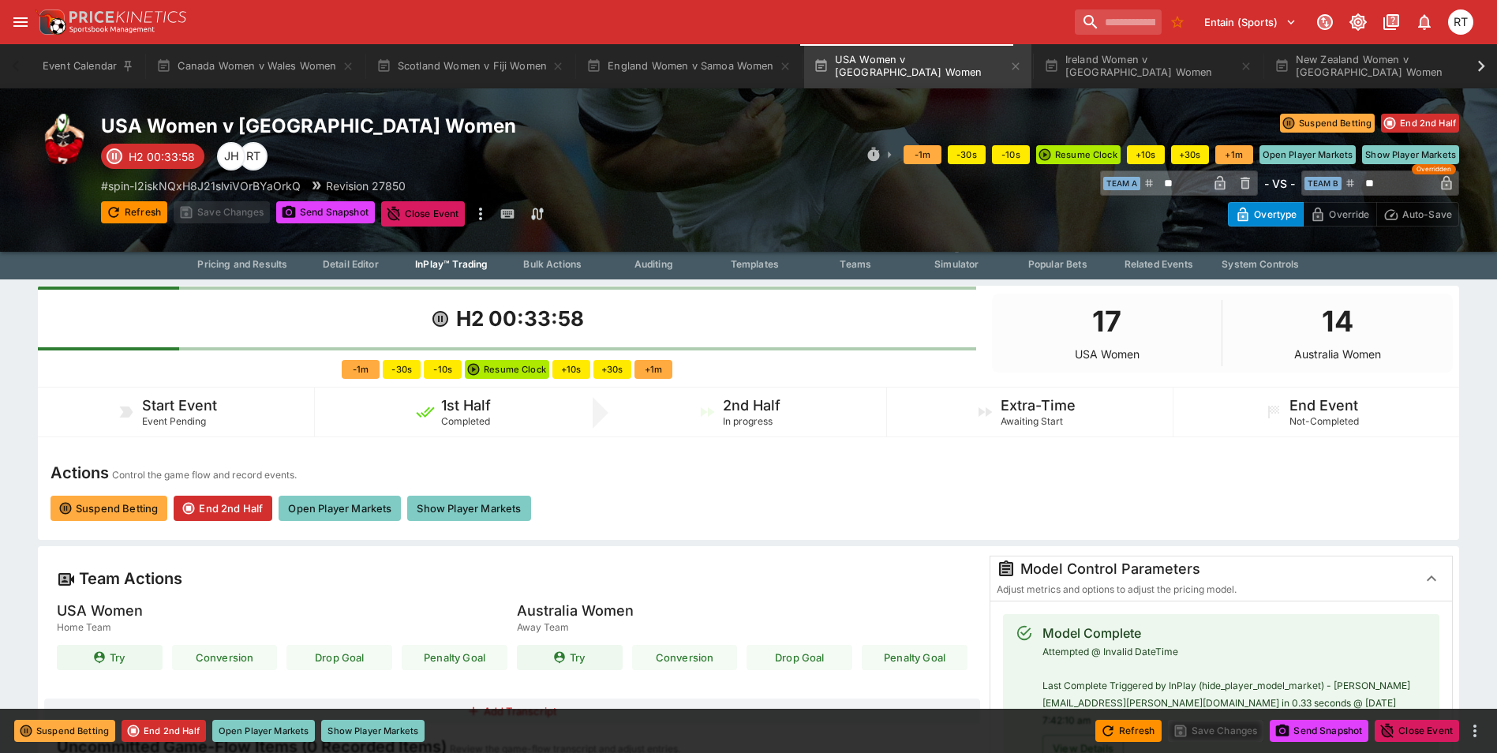
scroll to position [0, 0]
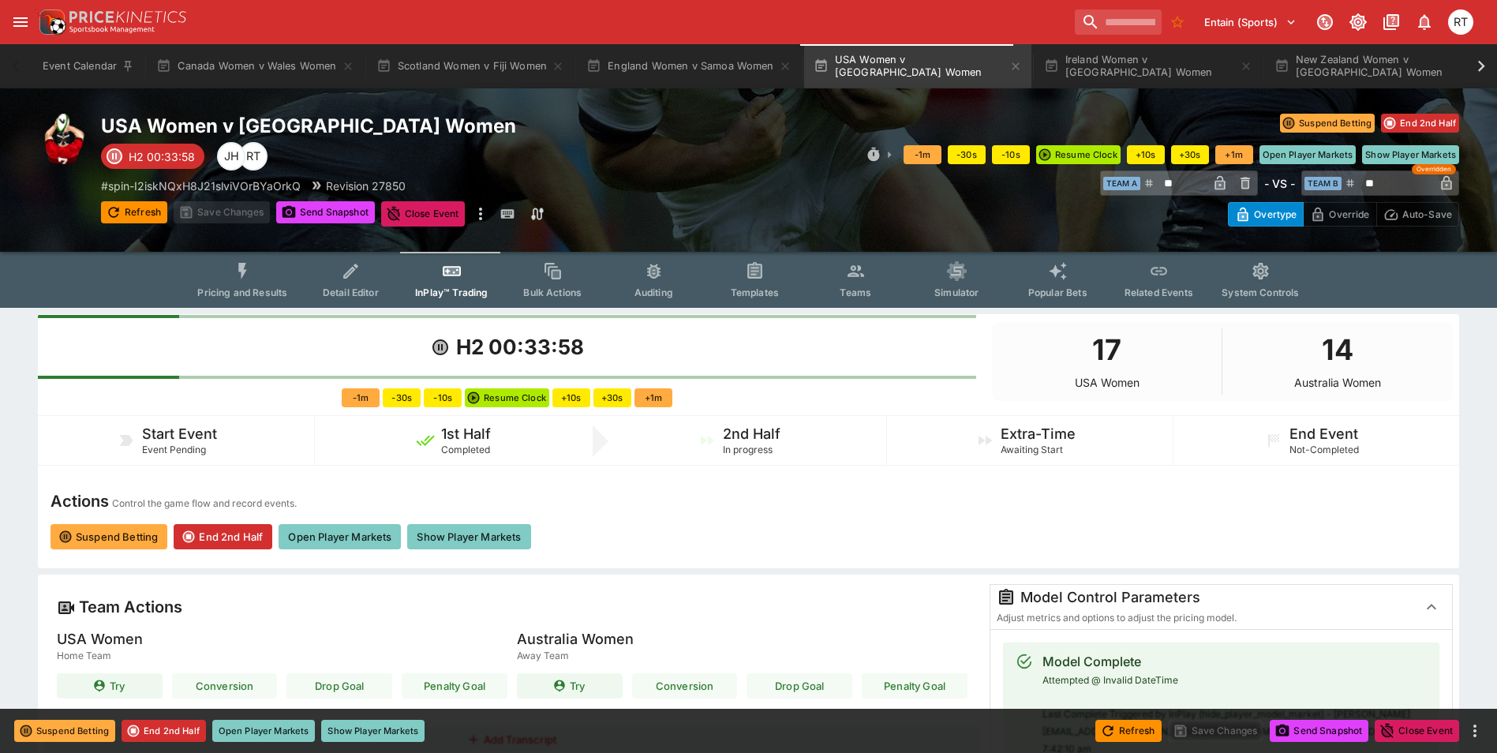
type input "****"
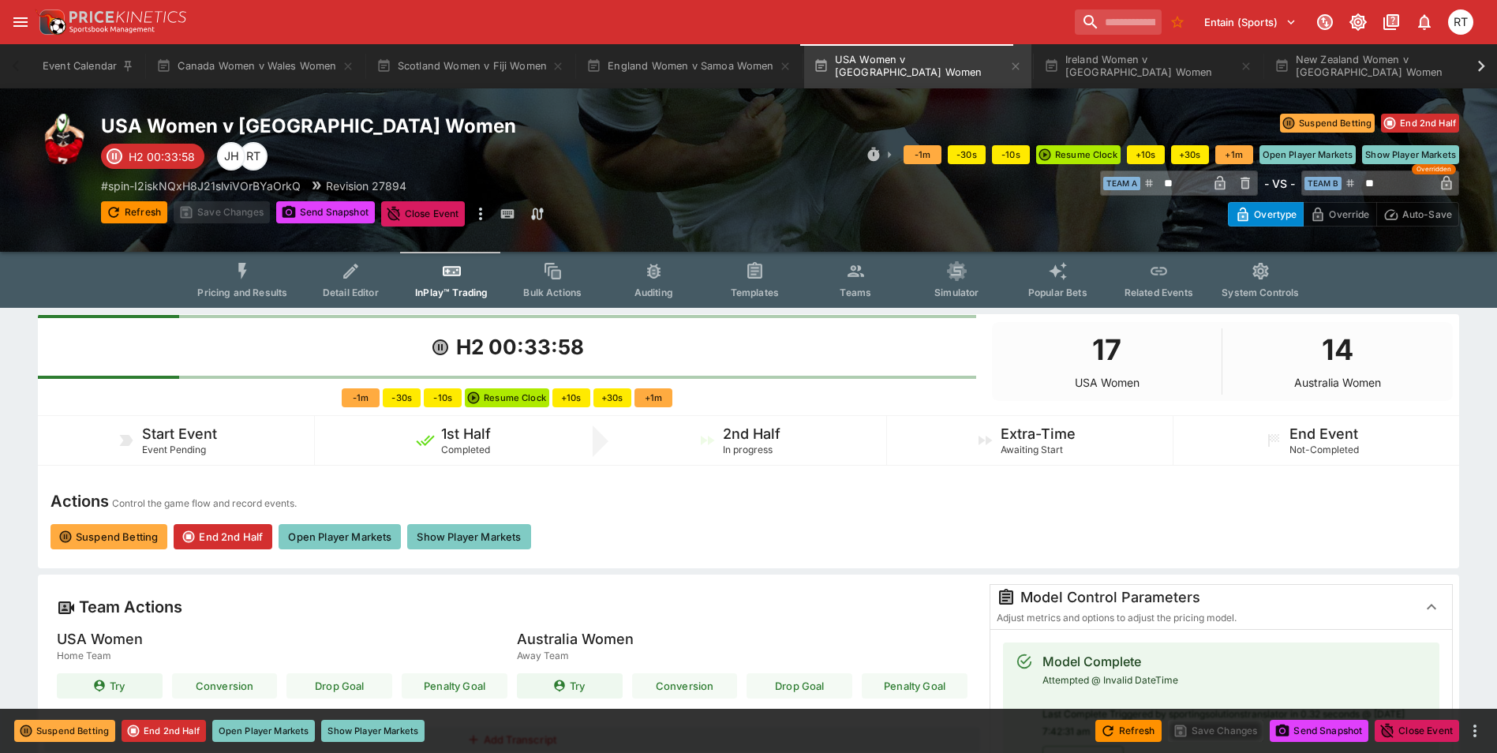
type input "****"
type input "**********"
click at [257, 288] on span "Pricing and Results" at bounding box center [242, 292] width 90 height 12
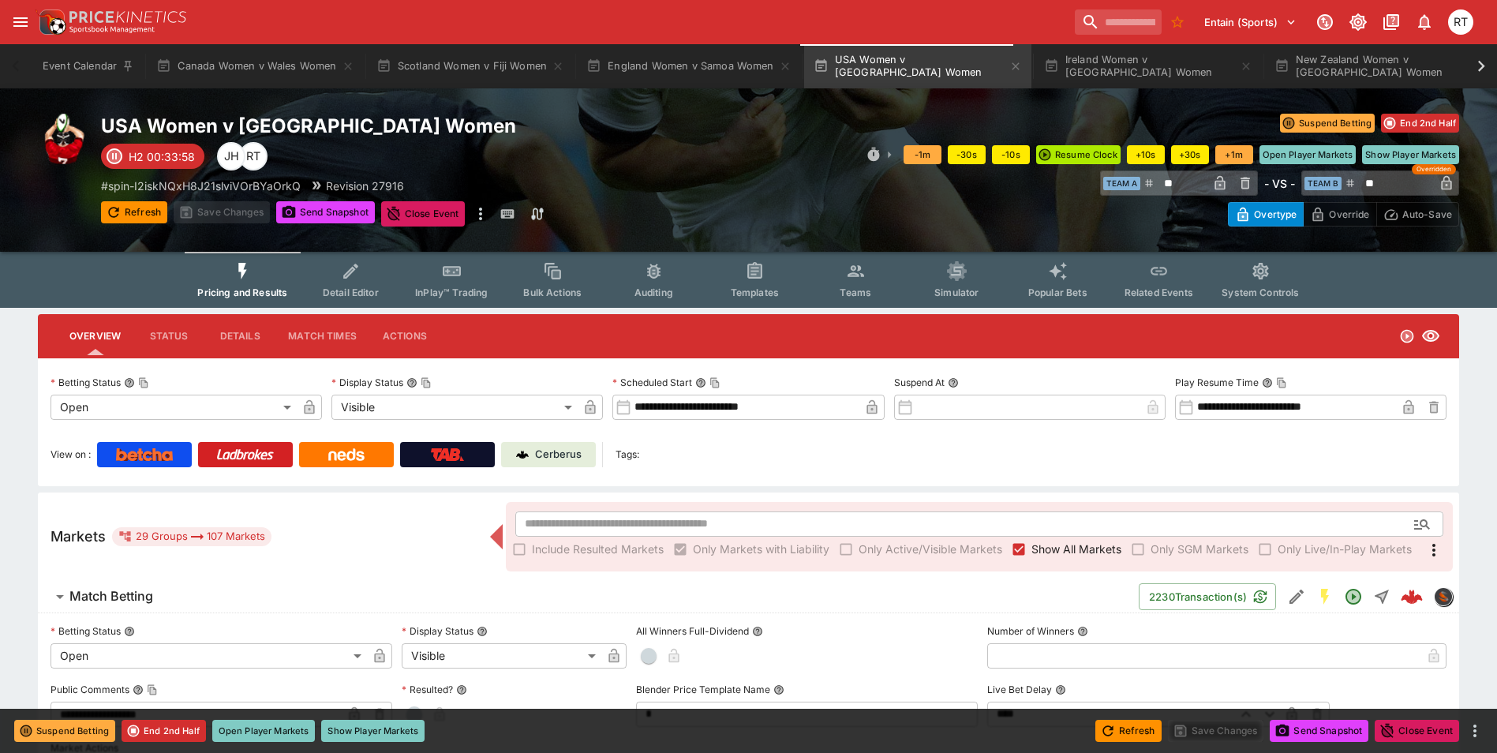
click at [549, 449] on p "Cerberus" at bounding box center [558, 455] width 47 height 16
type input "**********"
type input "*********"
type input "****"
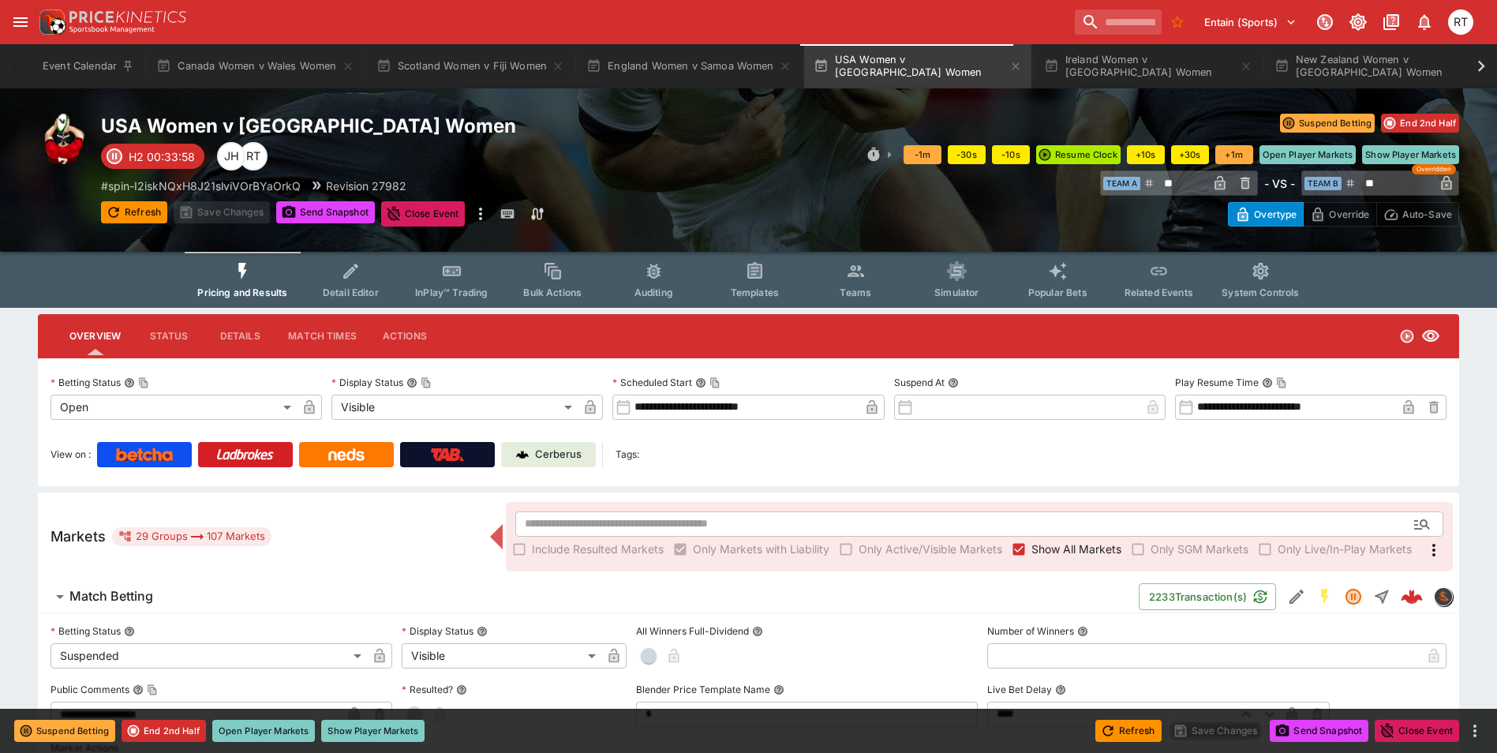
type input "****"
click at [474, 290] on span "InPlay™ Trading" at bounding box center [451, 292] width 73 height 12
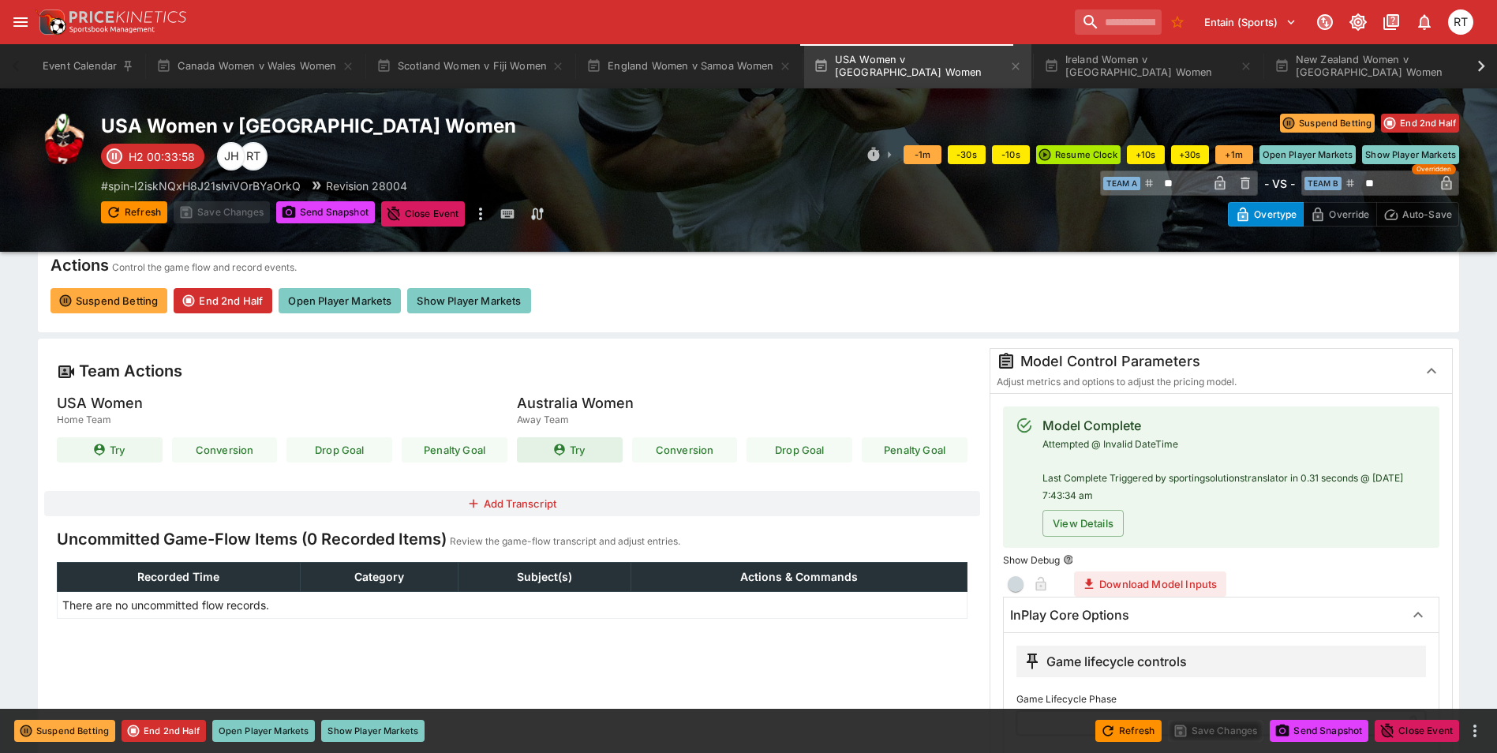
scroll to position [237, 0]
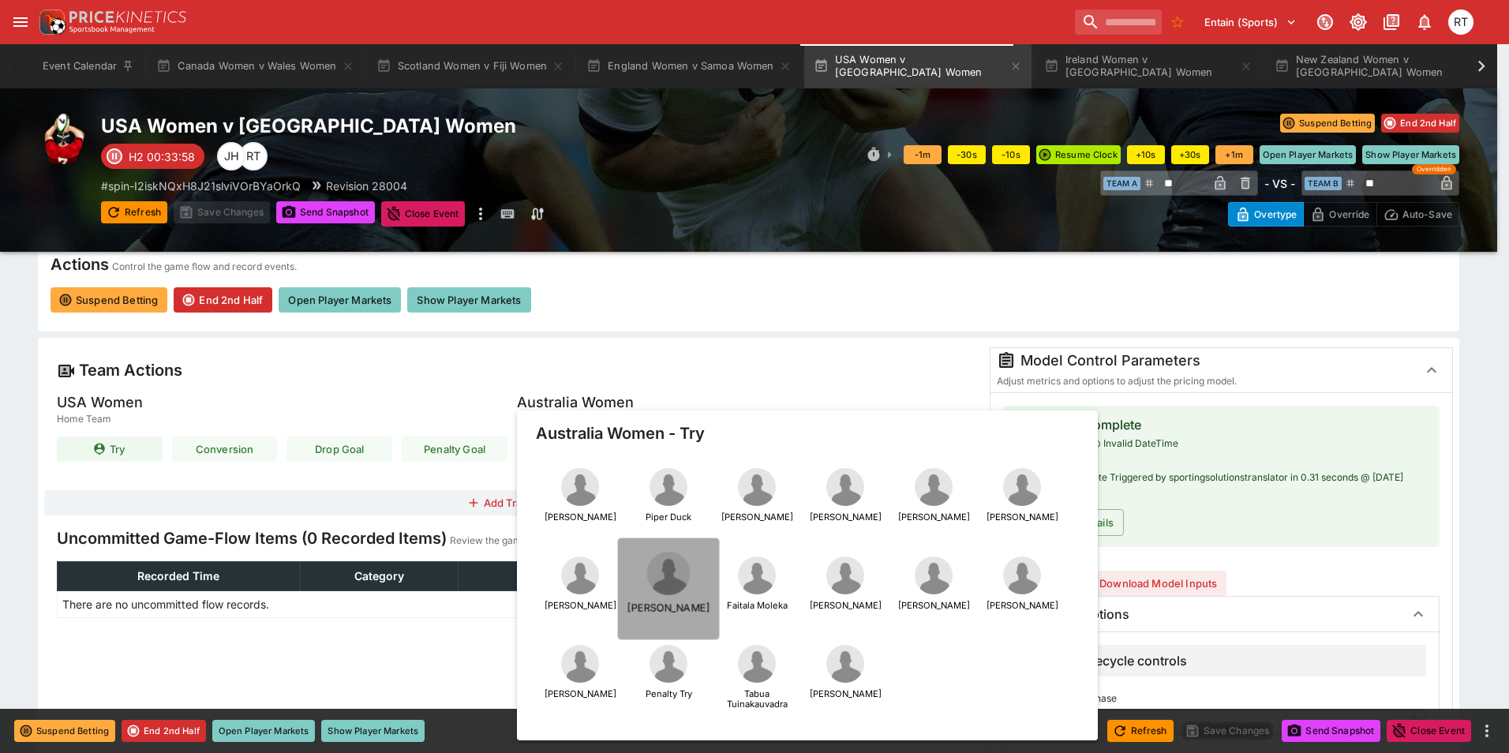
click at [670, 579] on img "button" at bounding box center [667, 573] width 43 height 43
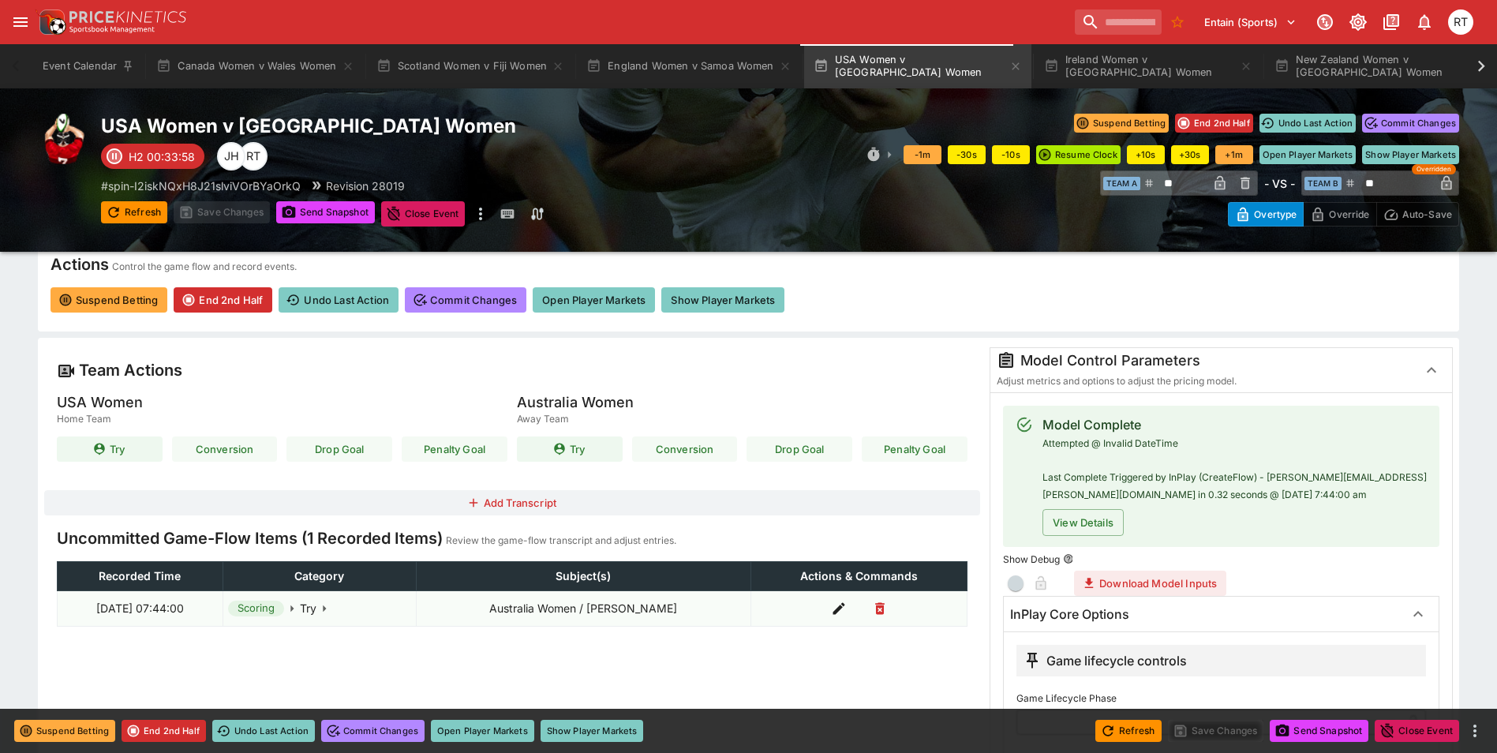
type input "****"
click at [478, 299] on button "Commit Changes" at bounding box center [466, 299] width 122 height 25
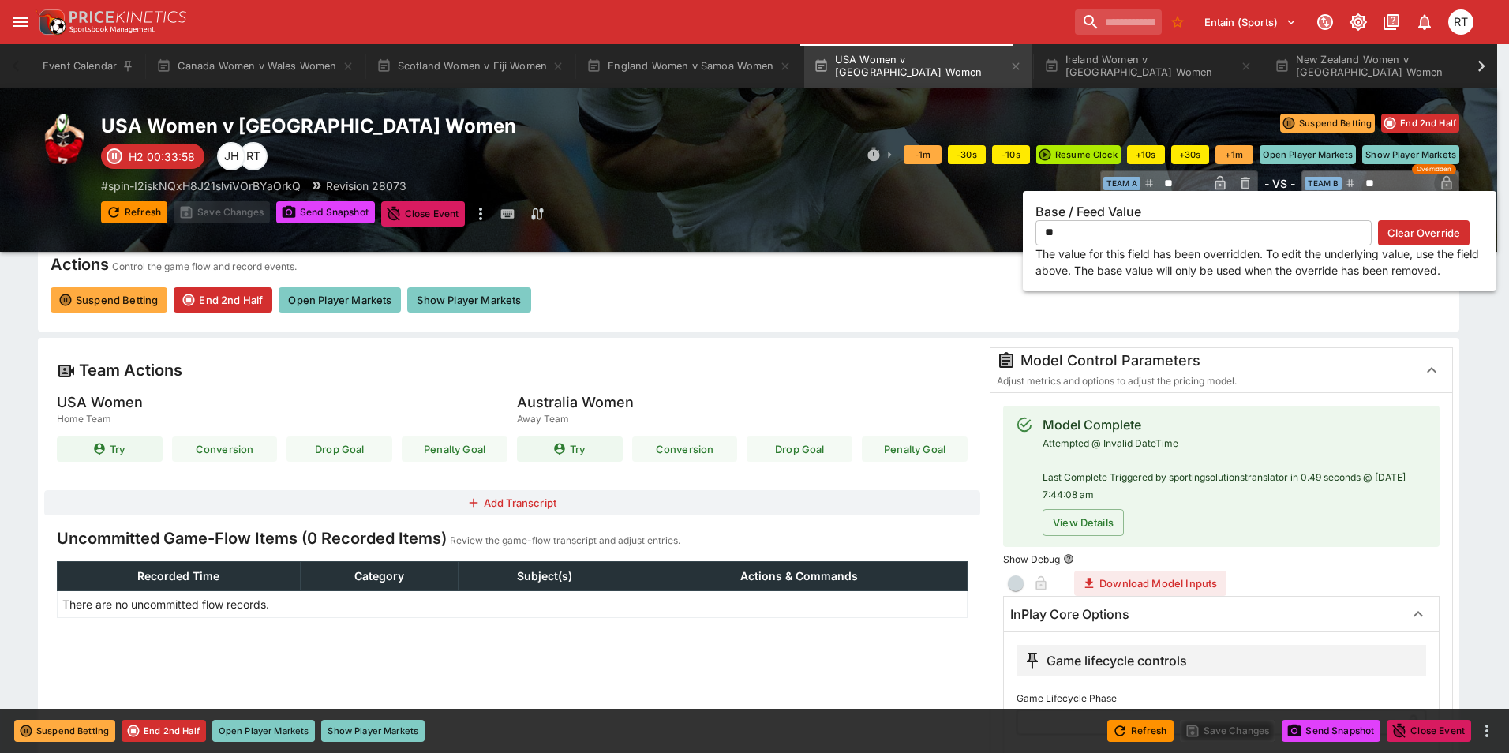
click at [1441, 182] on icon "button" at bounding box center [1446, 183] width 16 height 16
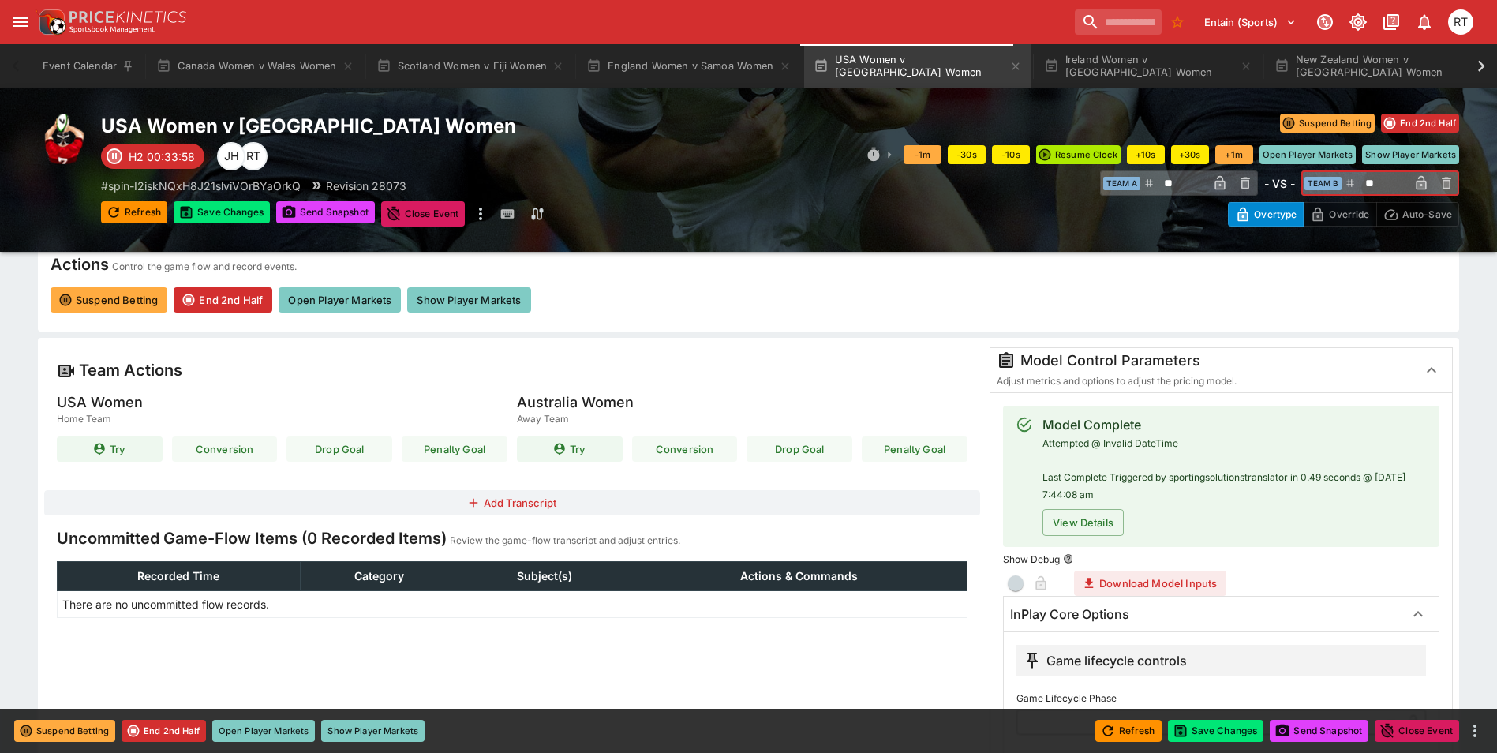
drag, startPoint x: 1389, startPoint y: 182, endPoint x: 1364, endPoint y: 184, distance: 25.3
click at [1364, 184] on input "**" at bounding box center [1382, 182] width 53 height 25
type input "**"
click at [1421, 183] on icon "button" at bounding box center [1421, 184] width 8 height 6
click at [1221, 731] on button "Save Changes" at bounding box center [1216, 731] width 96 height 22
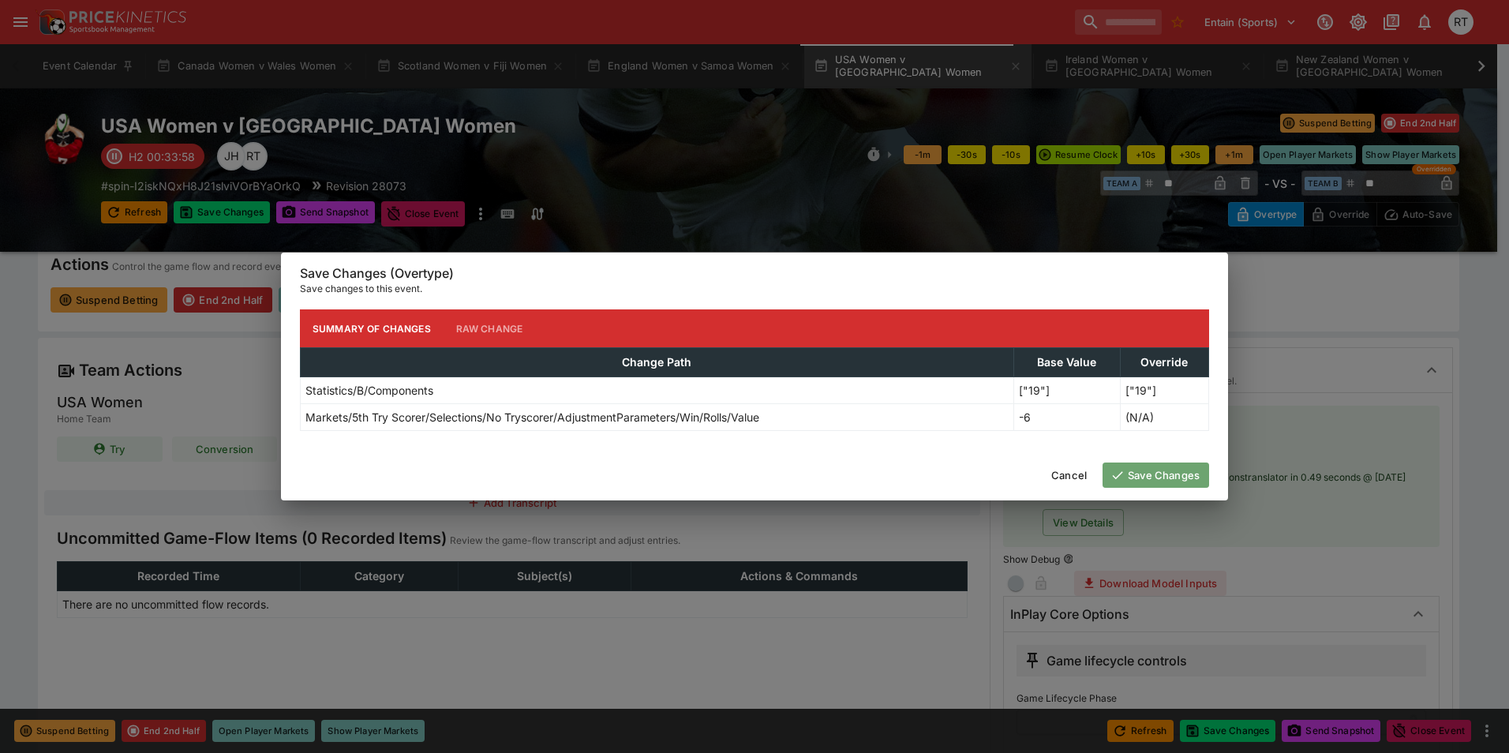
click at [1153, 479] on button "Save Changes" at bounding box center [1155, 474] width 107 height 25
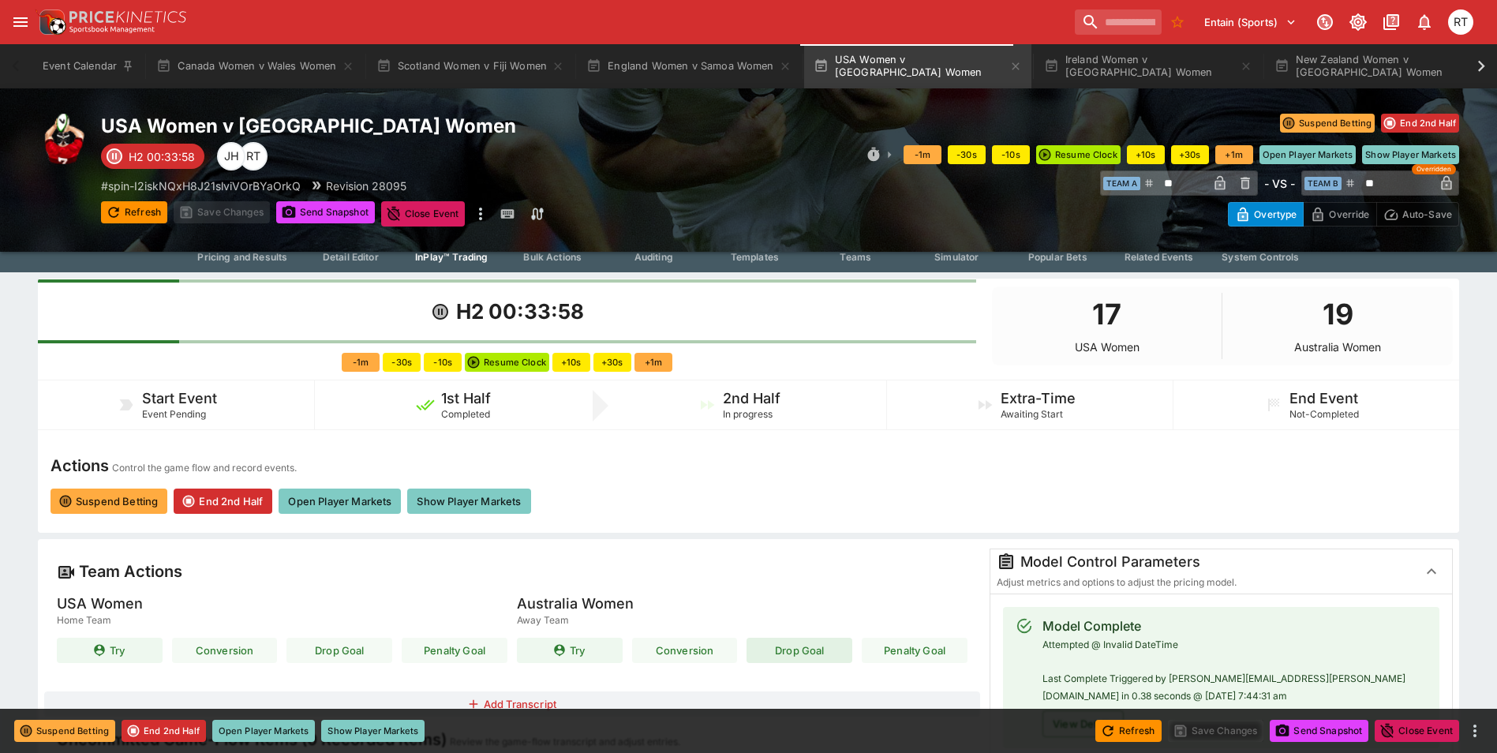
scroll to position [0, 0]
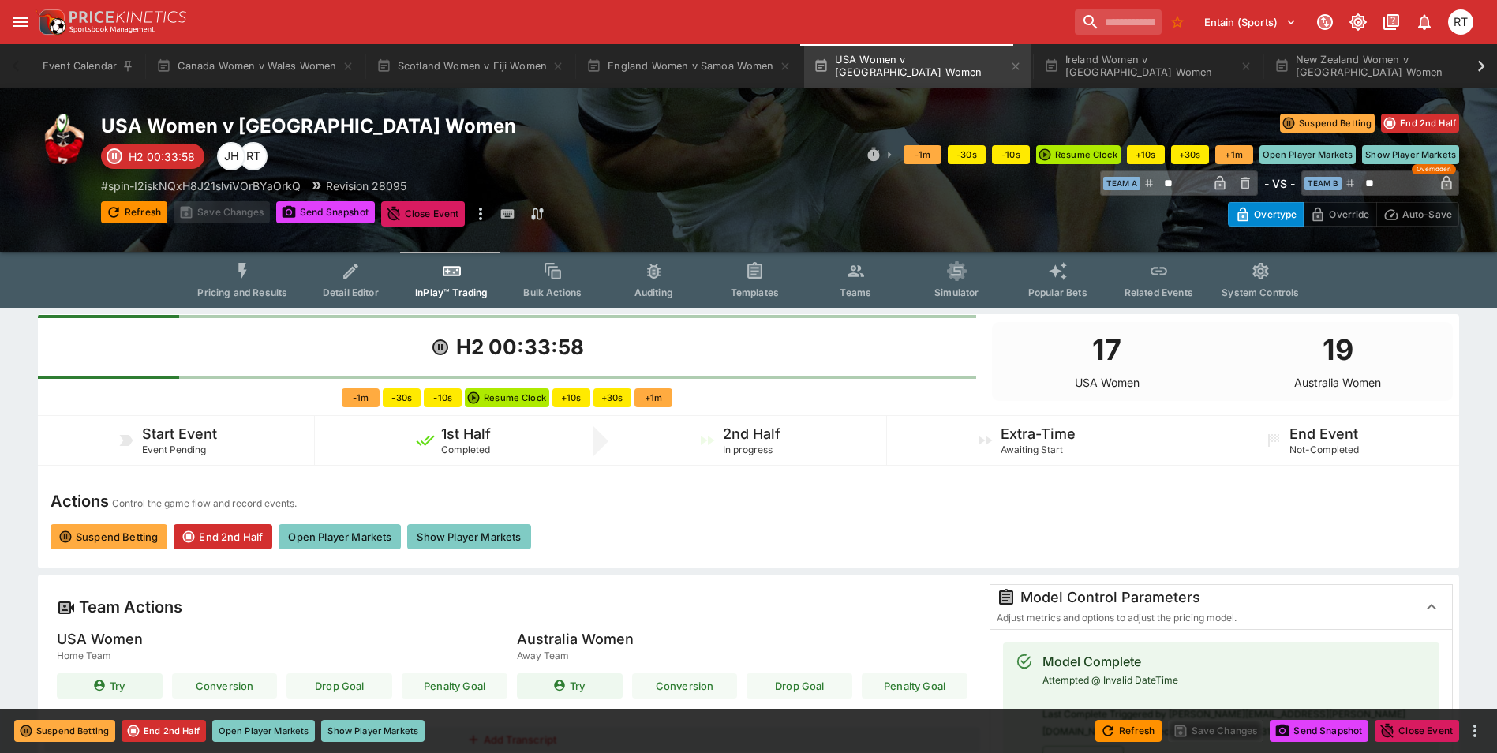
type input "****"
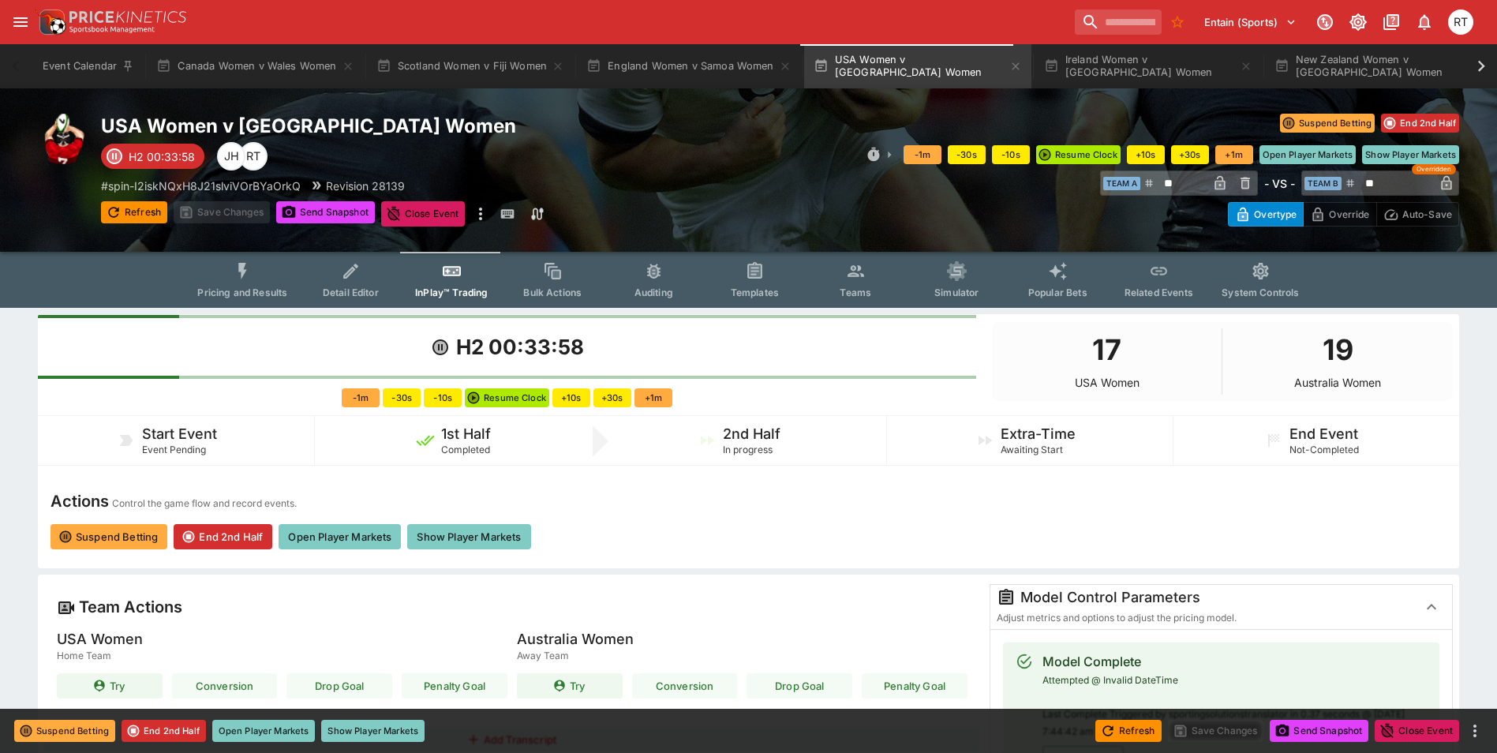
type input "****"
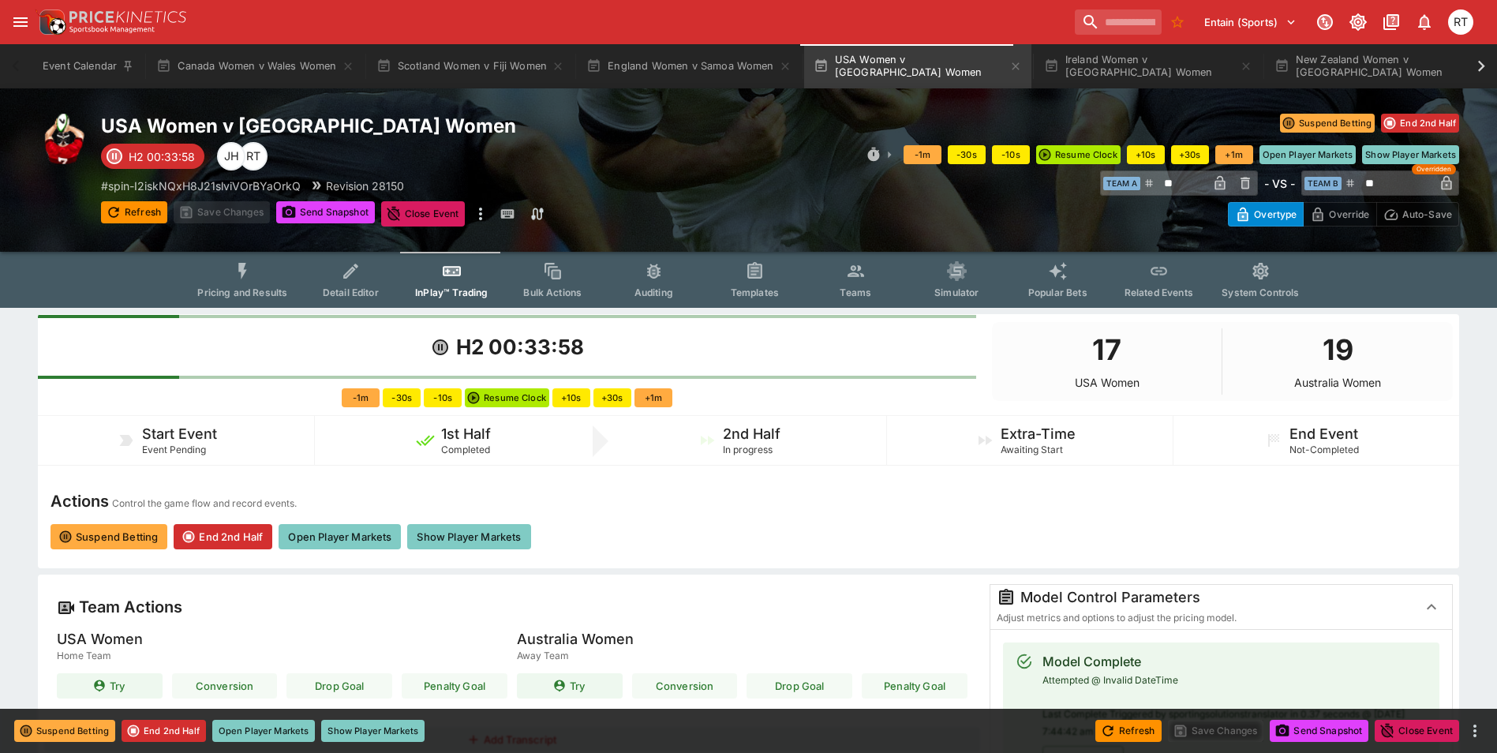
type input "**********"
type input "****"
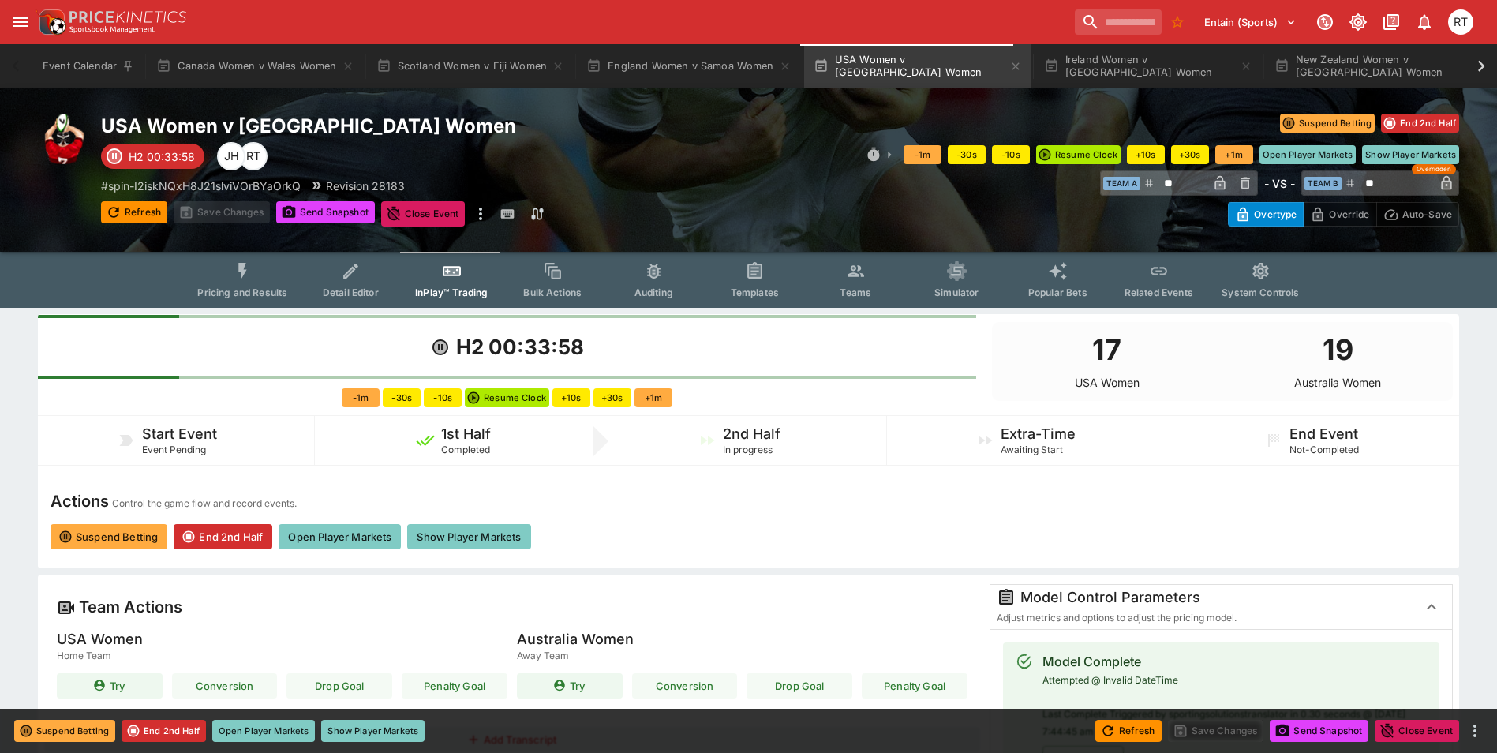
type input "****"
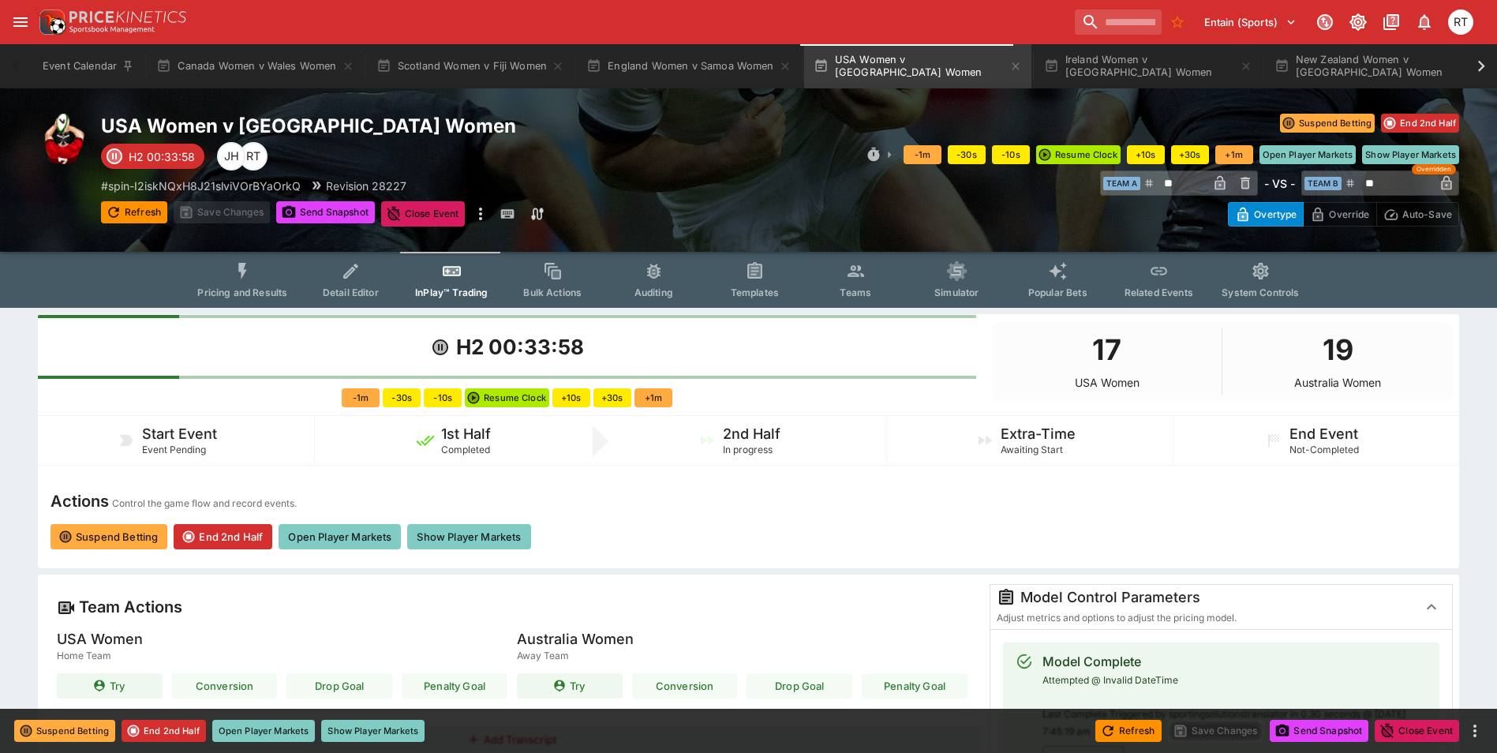
type input "****"
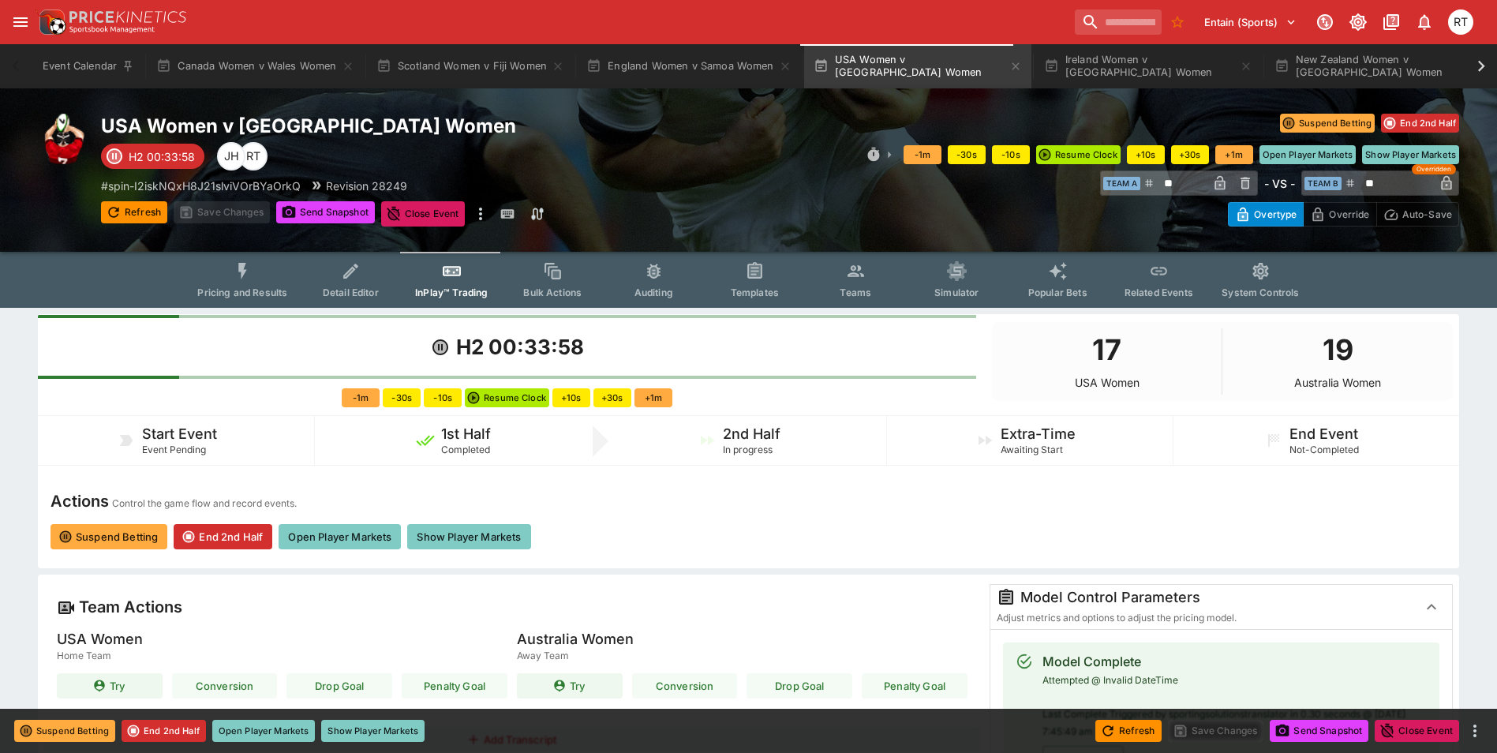
type input "****"
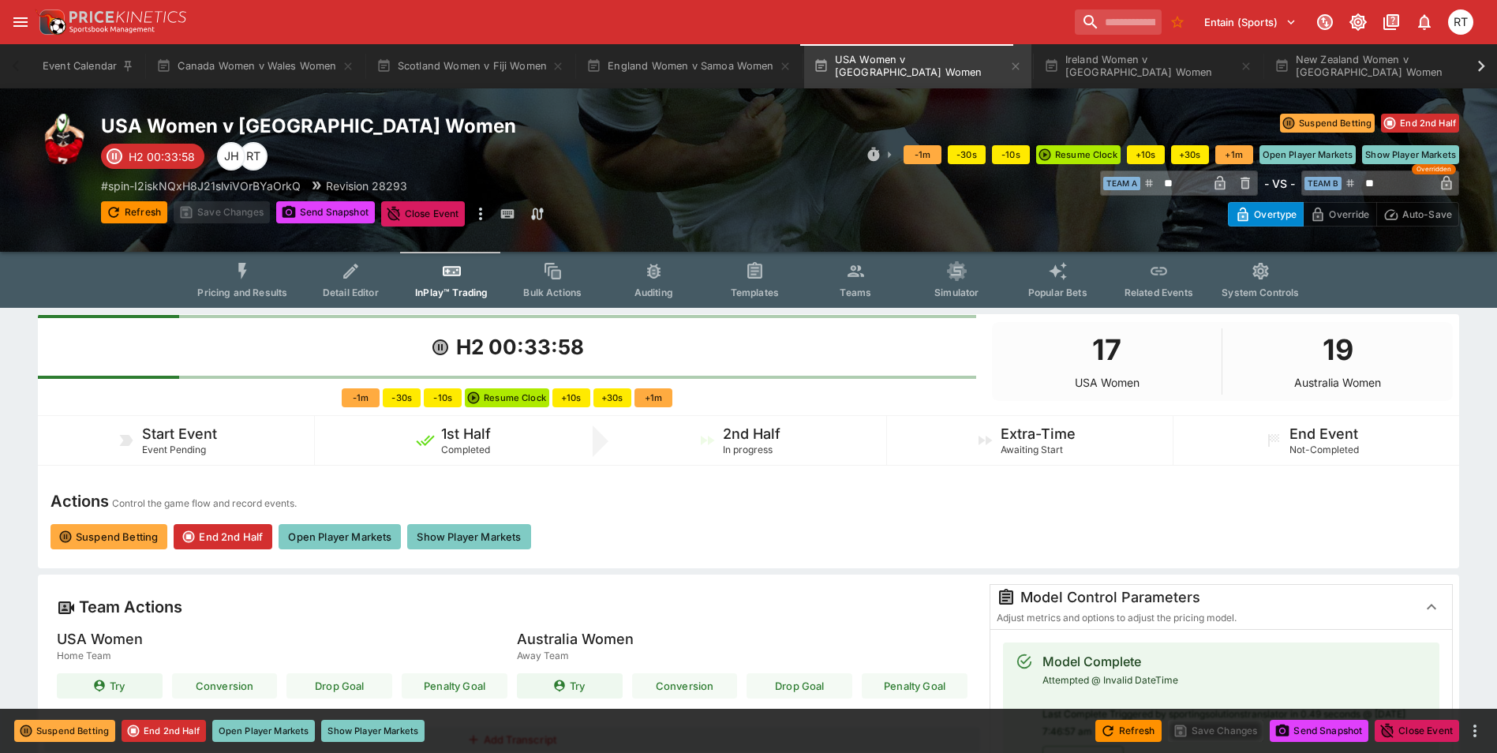
type input "****"
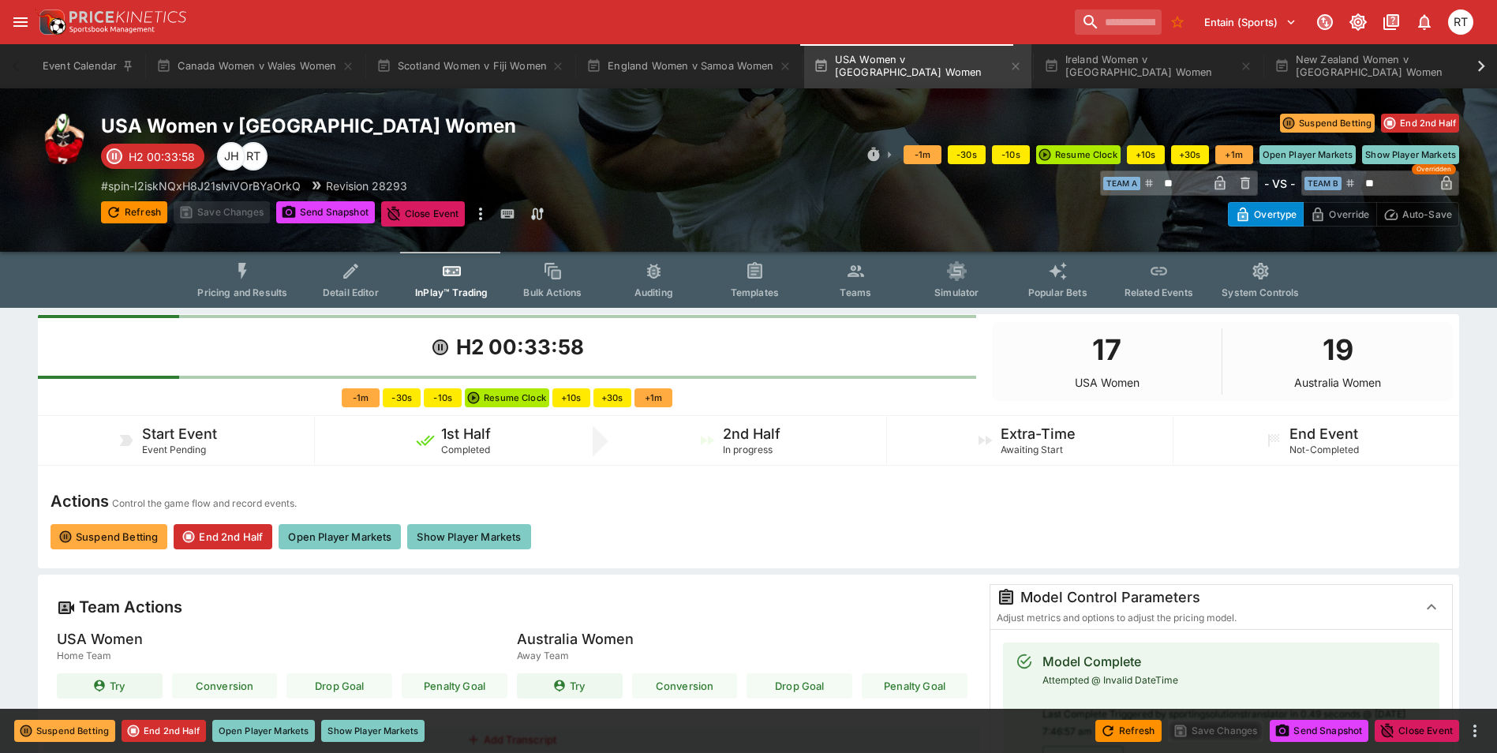
type input "****"
type input "**********"
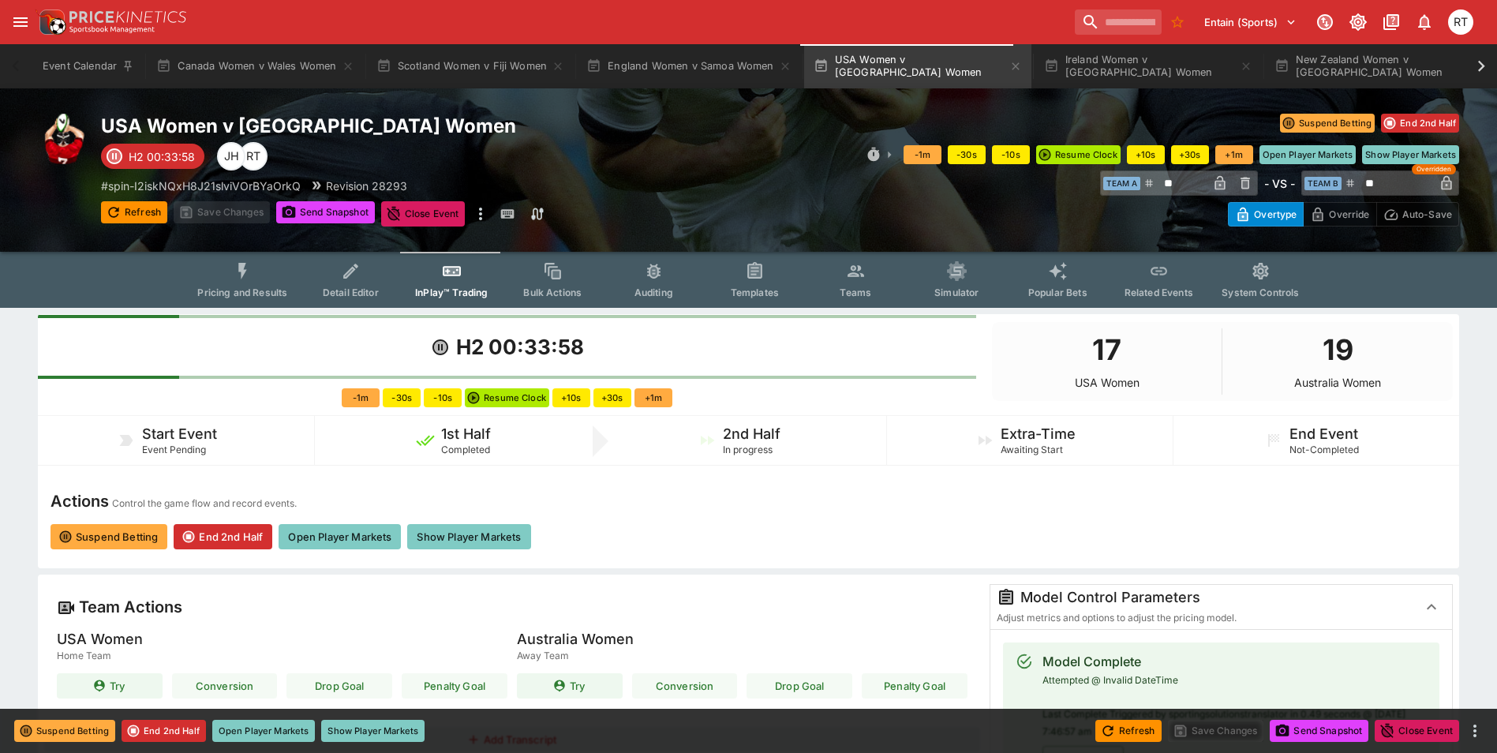
type input "**********"
type input "****"
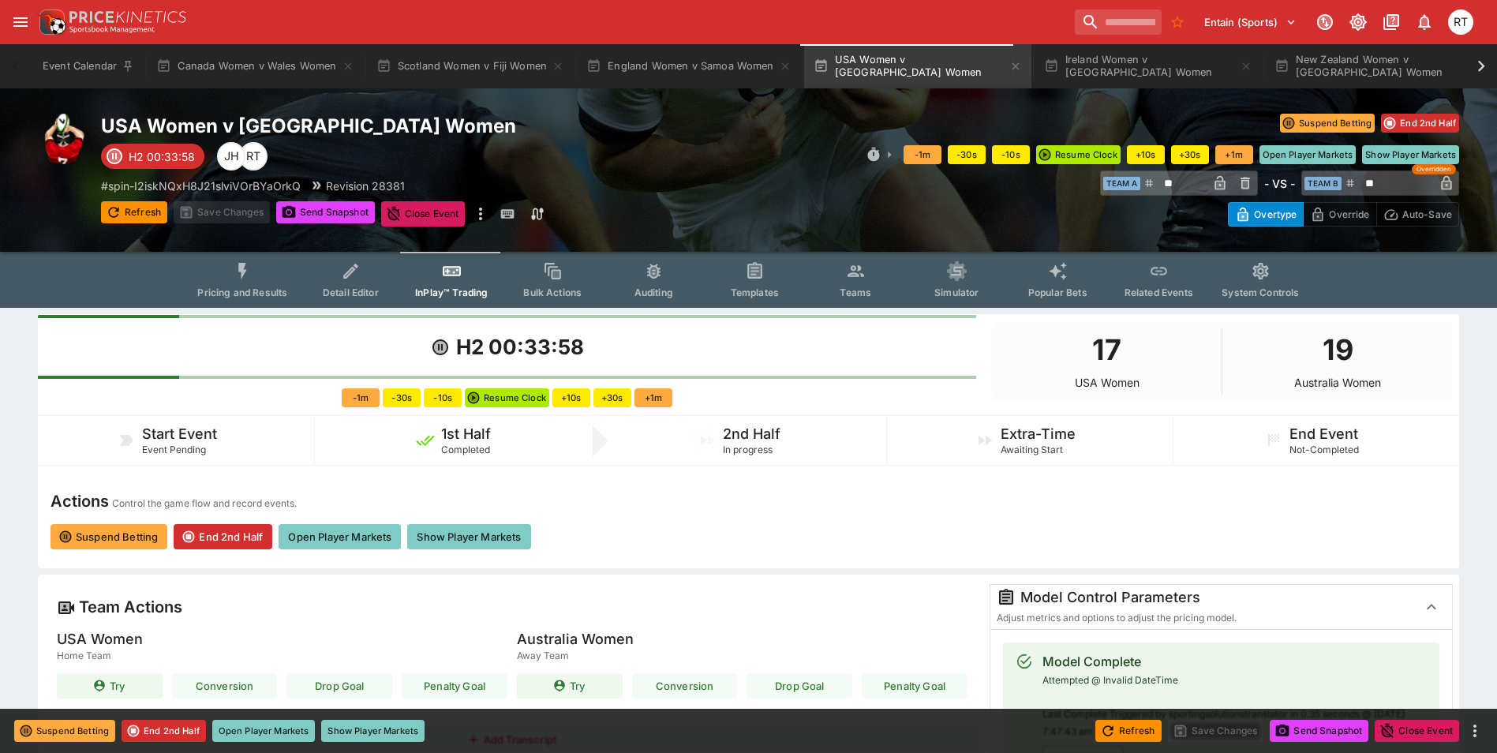
type input "****"
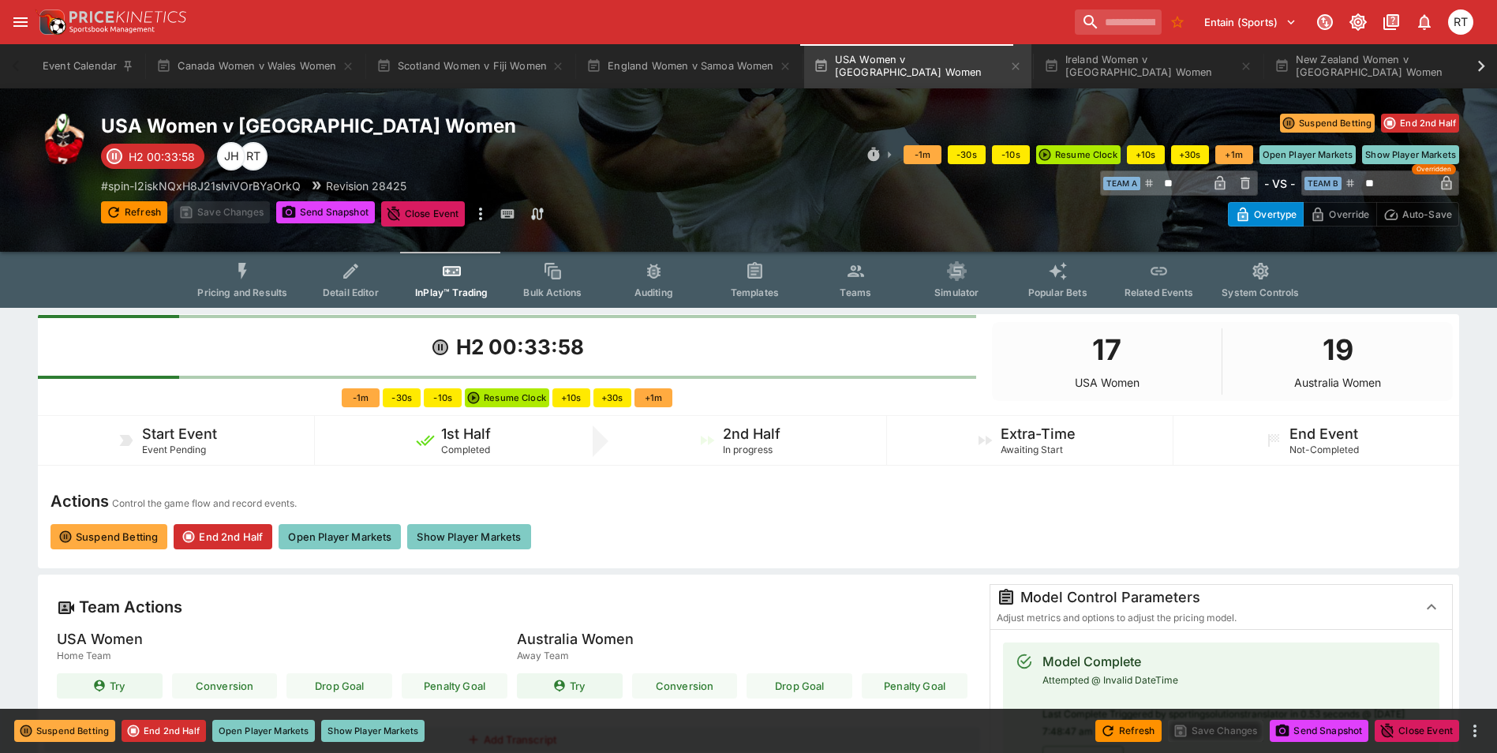
type input "****"
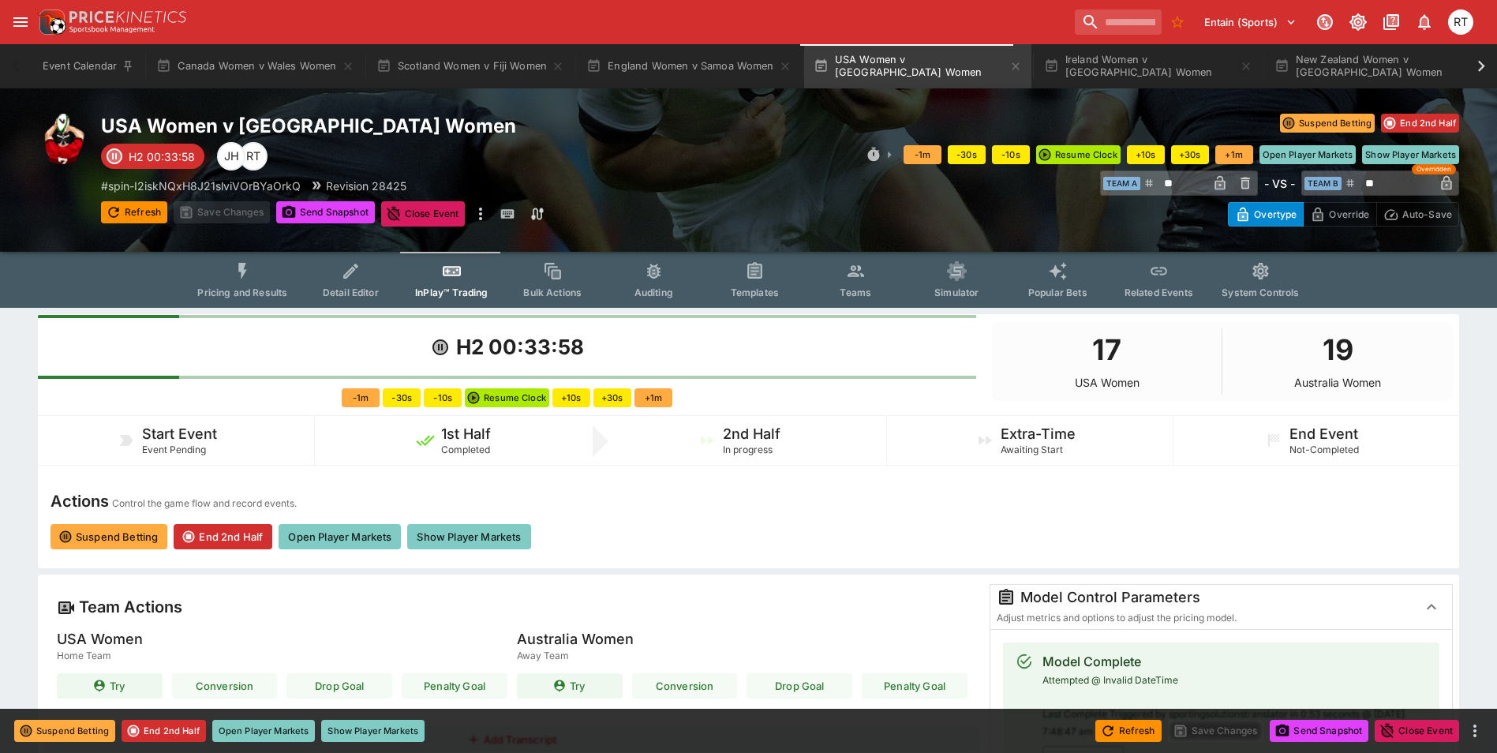
type input "****"
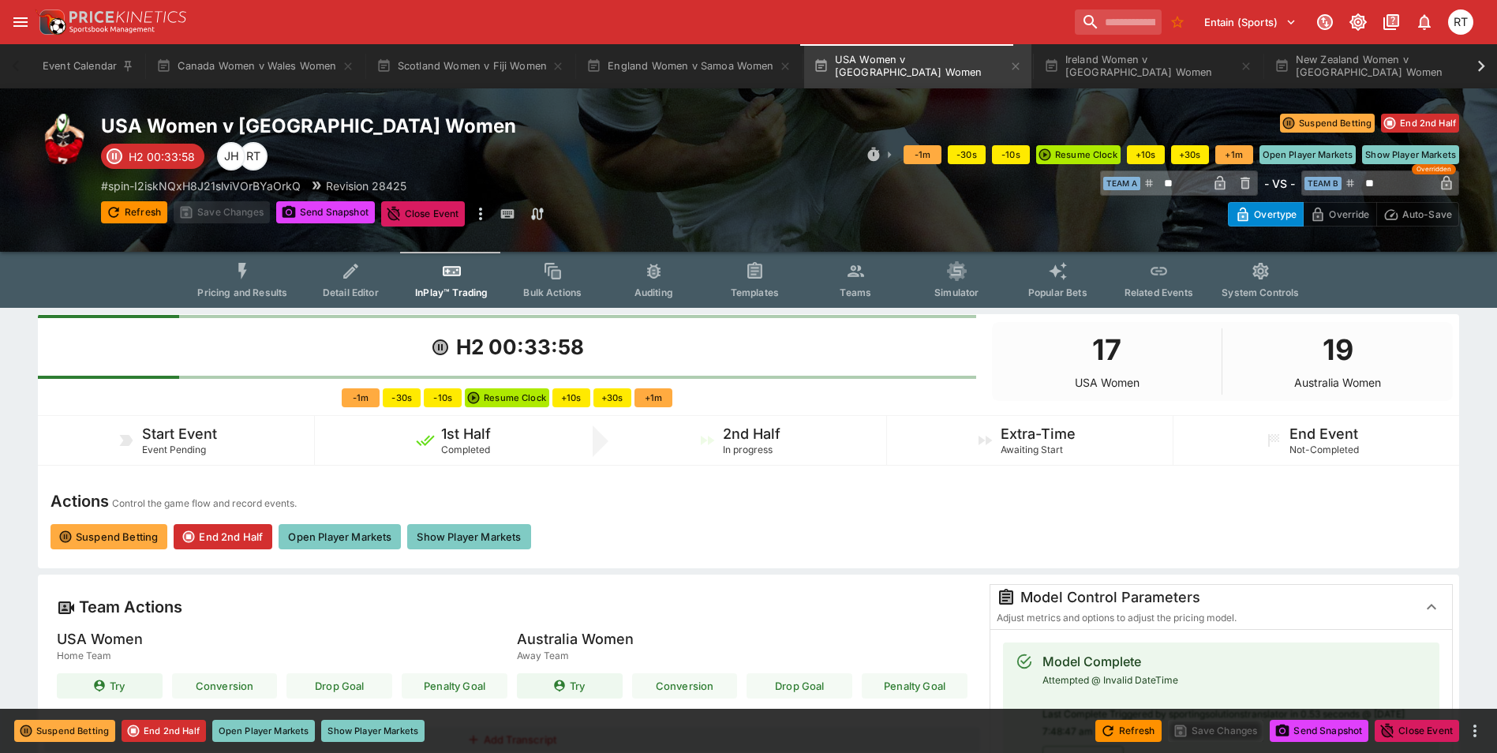
type input "****"
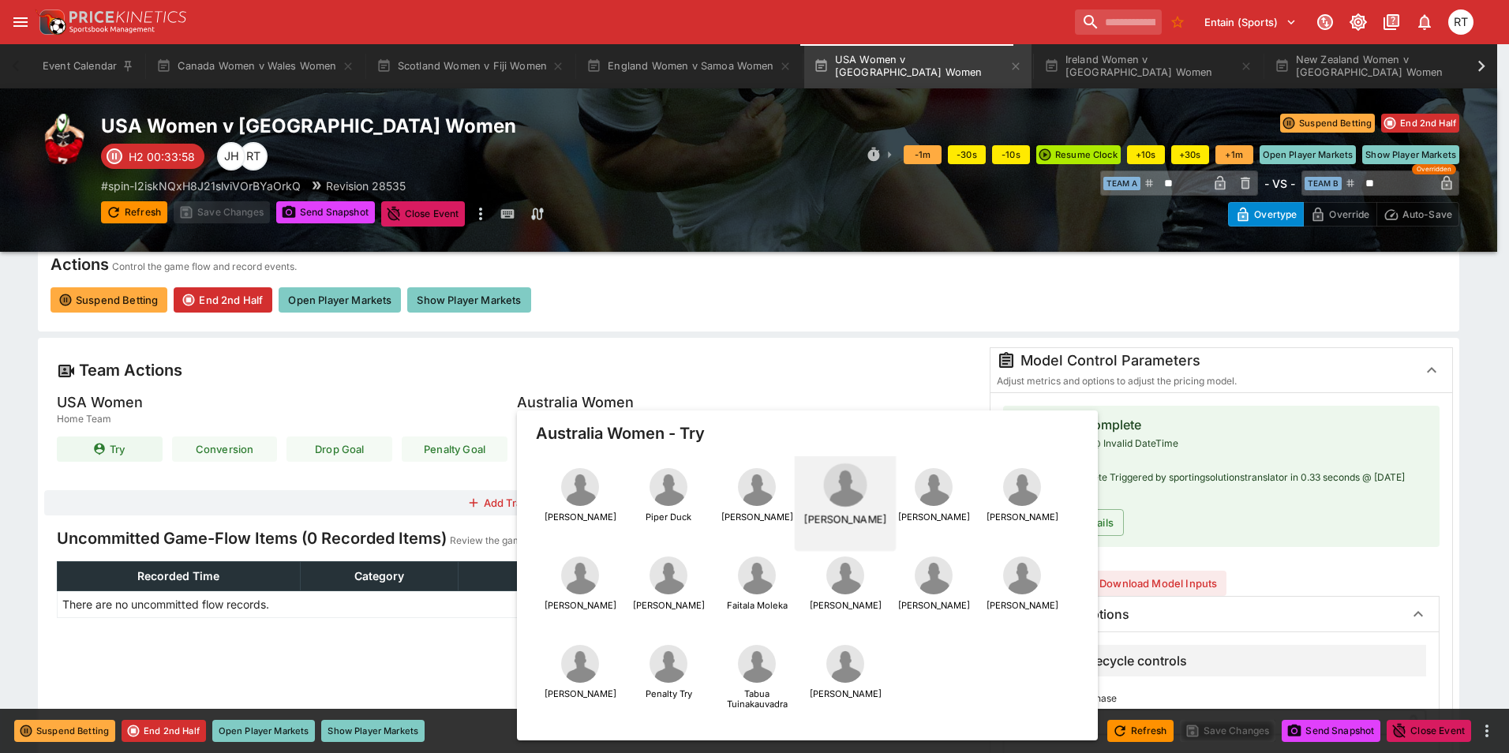
click at [833, 489] on img "button" at bounding box center [844, 484] width 43 height 43
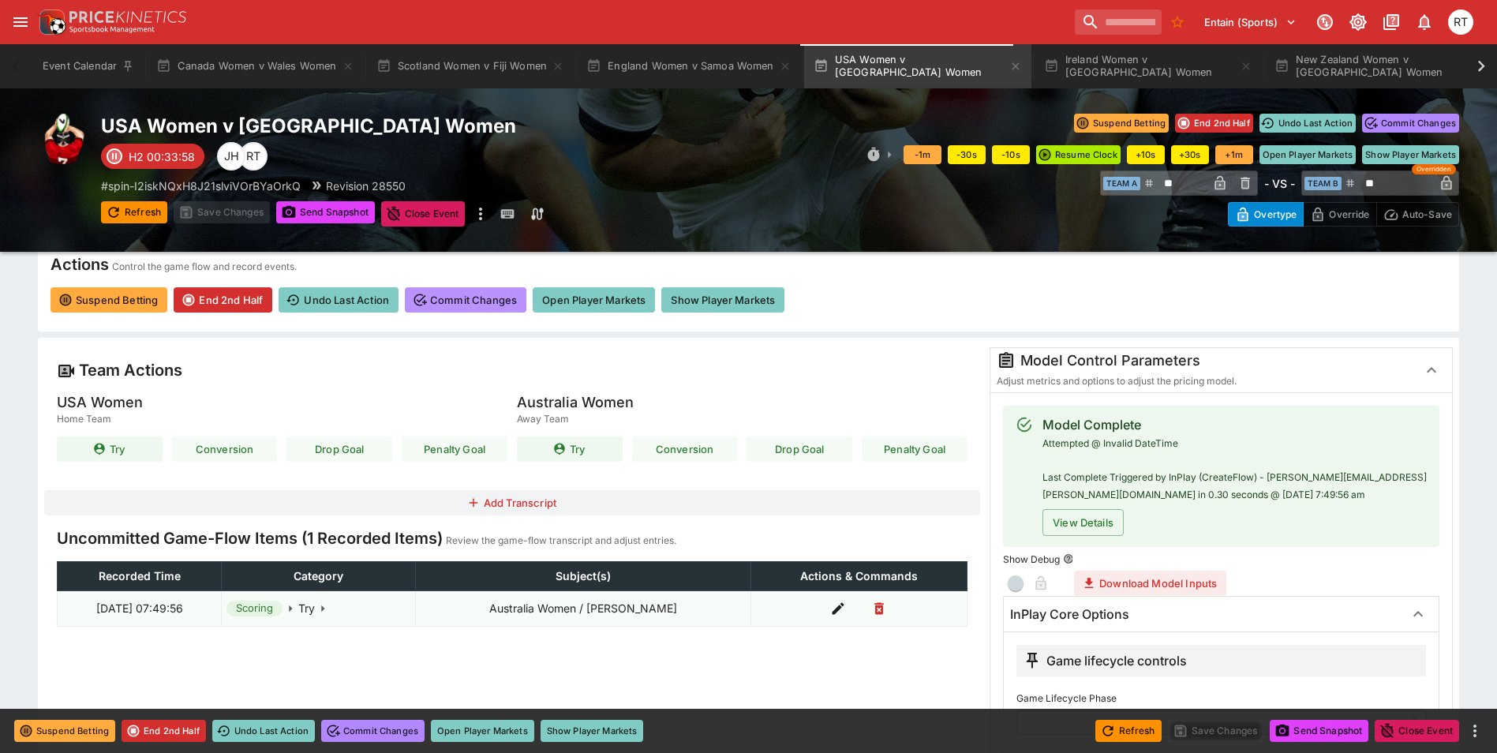
click at [499, 300] on button "Commit Changes" at bounding box center [466, 299] width 122 height 25
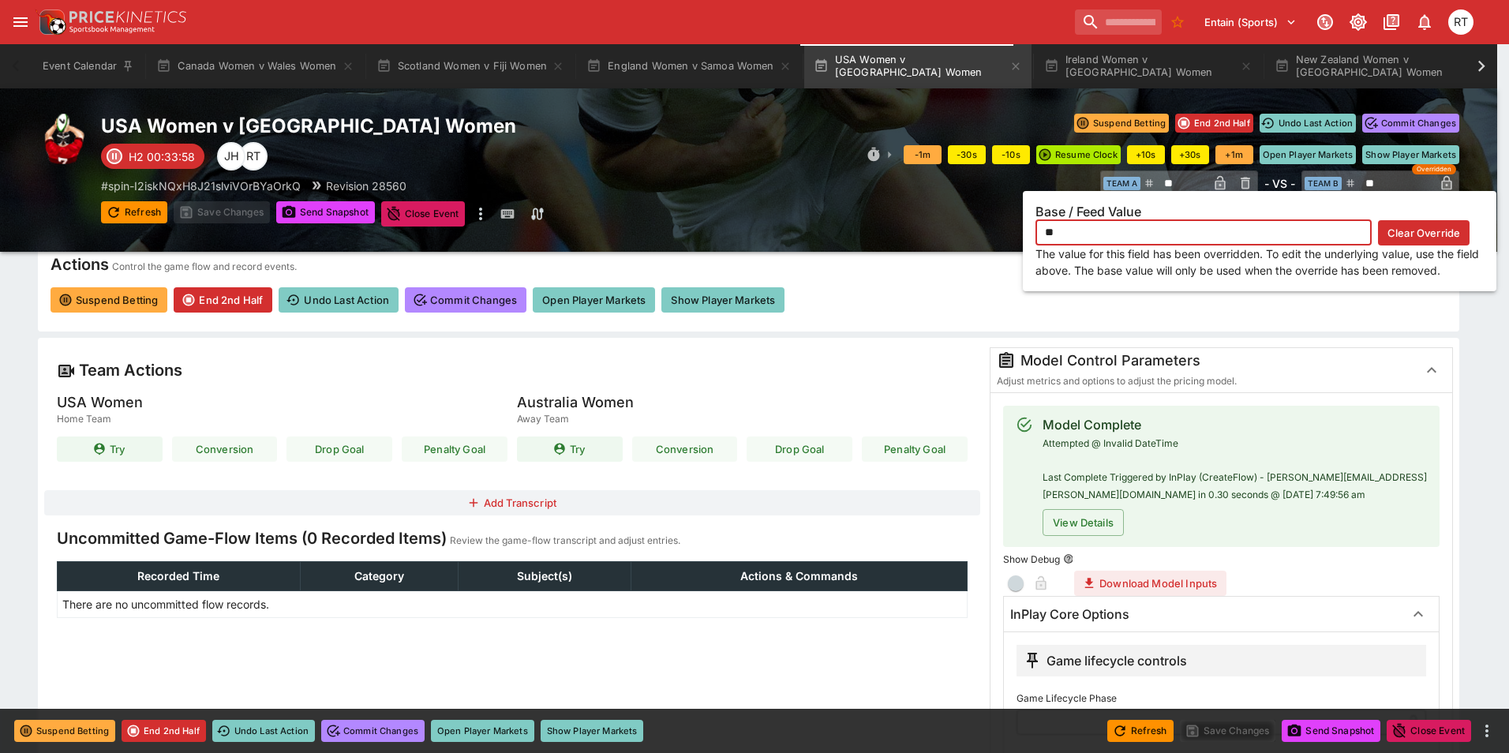
click at [1446, 181] on icon "button" at bounding box center [1446, 183] width 10 height 14
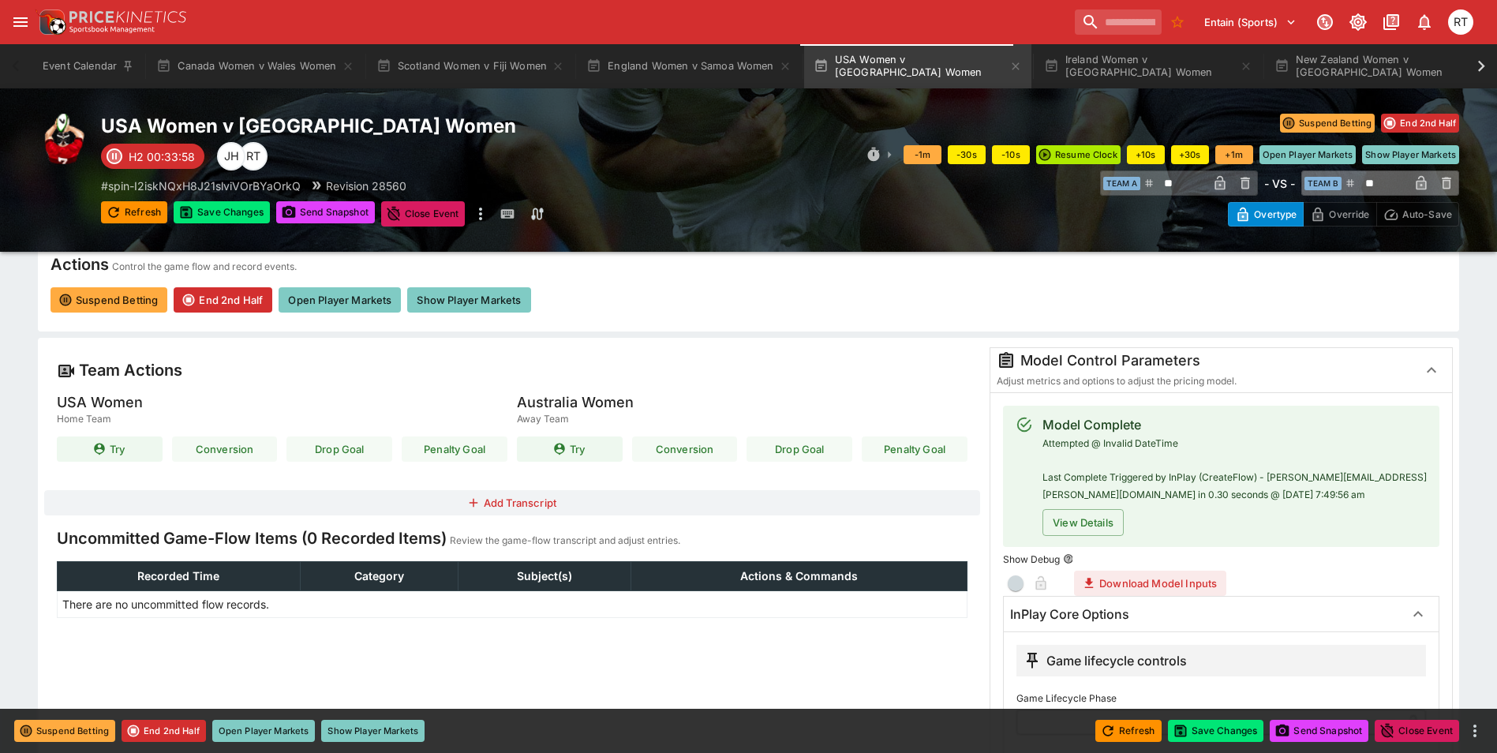
click at [1379, 185] on input "**" at bounding box center [1382, 182] width 53 height 25
drag, startPoint x: 1379, startPoint y: 185, endPoint x: 1363, endPoint y: 189, distance: 16.3
click at [1363, 189] on input "**" at bounding box center [1382, 182] width 53 height 25
type input "**"
click at [1421, 183] on icon "button" at bounding box center [1421, 184] width 8 height 6
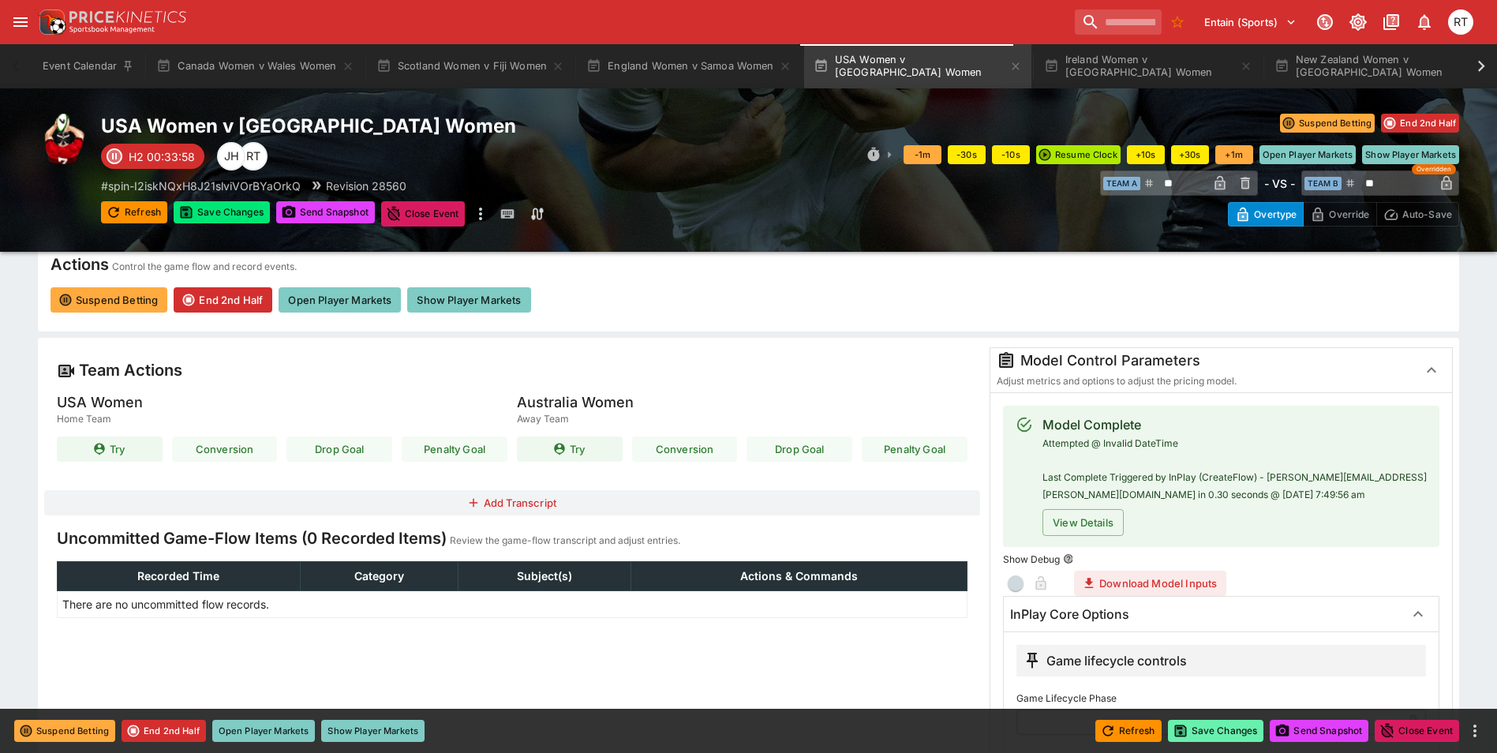
click at [1228, 723] on button "Save Changes" at bounding box center [1216, 731] width 96 height 22
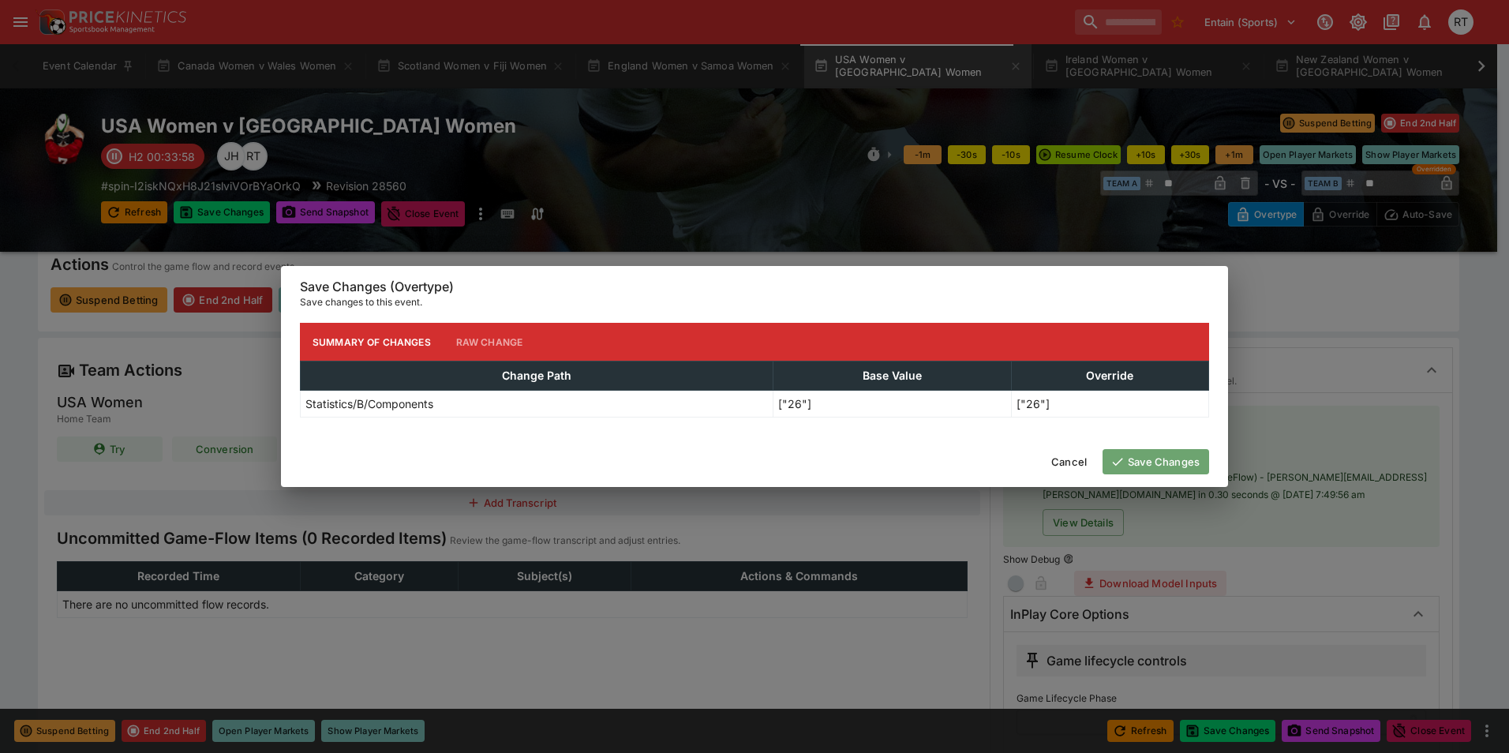
click at [1168, 458] on button "Save Changes" at bounding box center [1155, 461] width 107 height 25
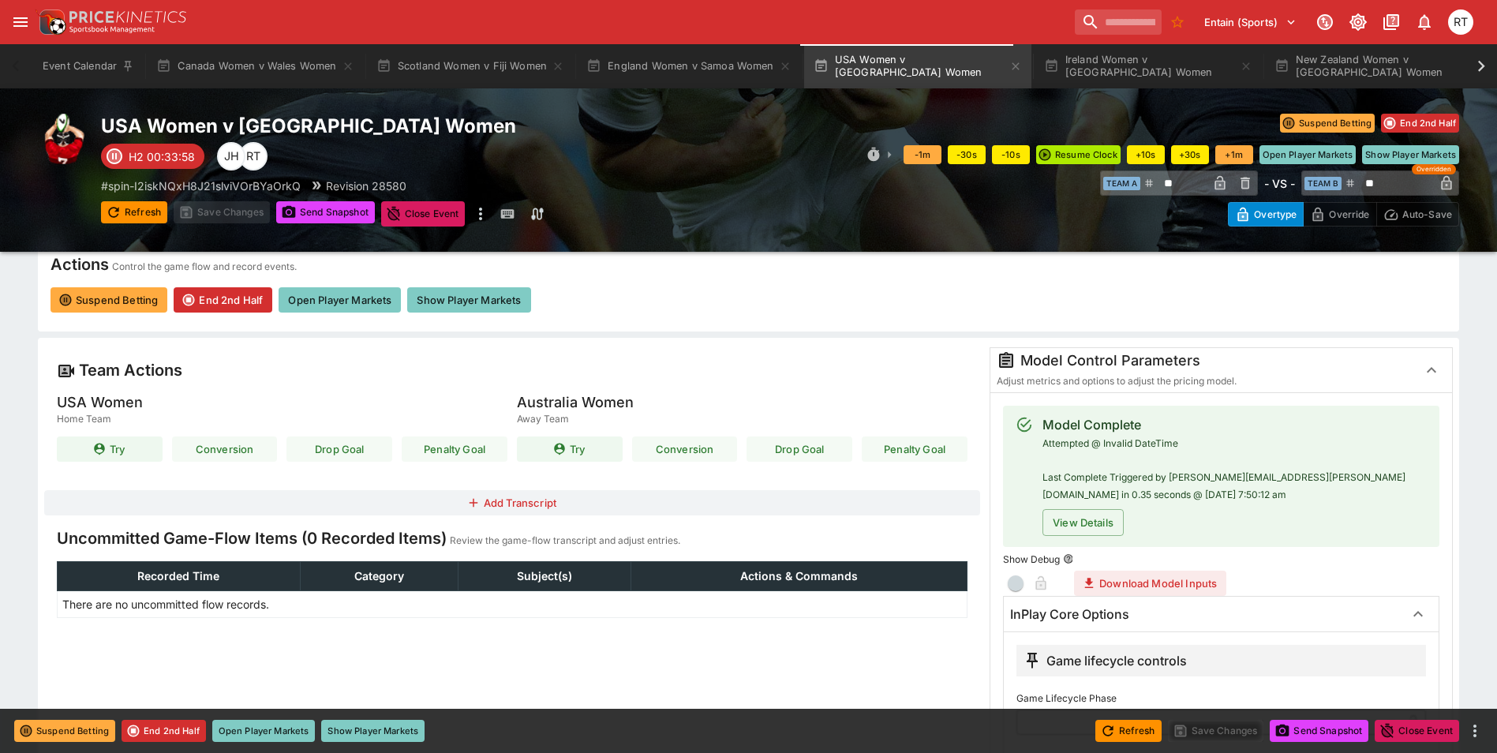
type input "****"
type input "**********"
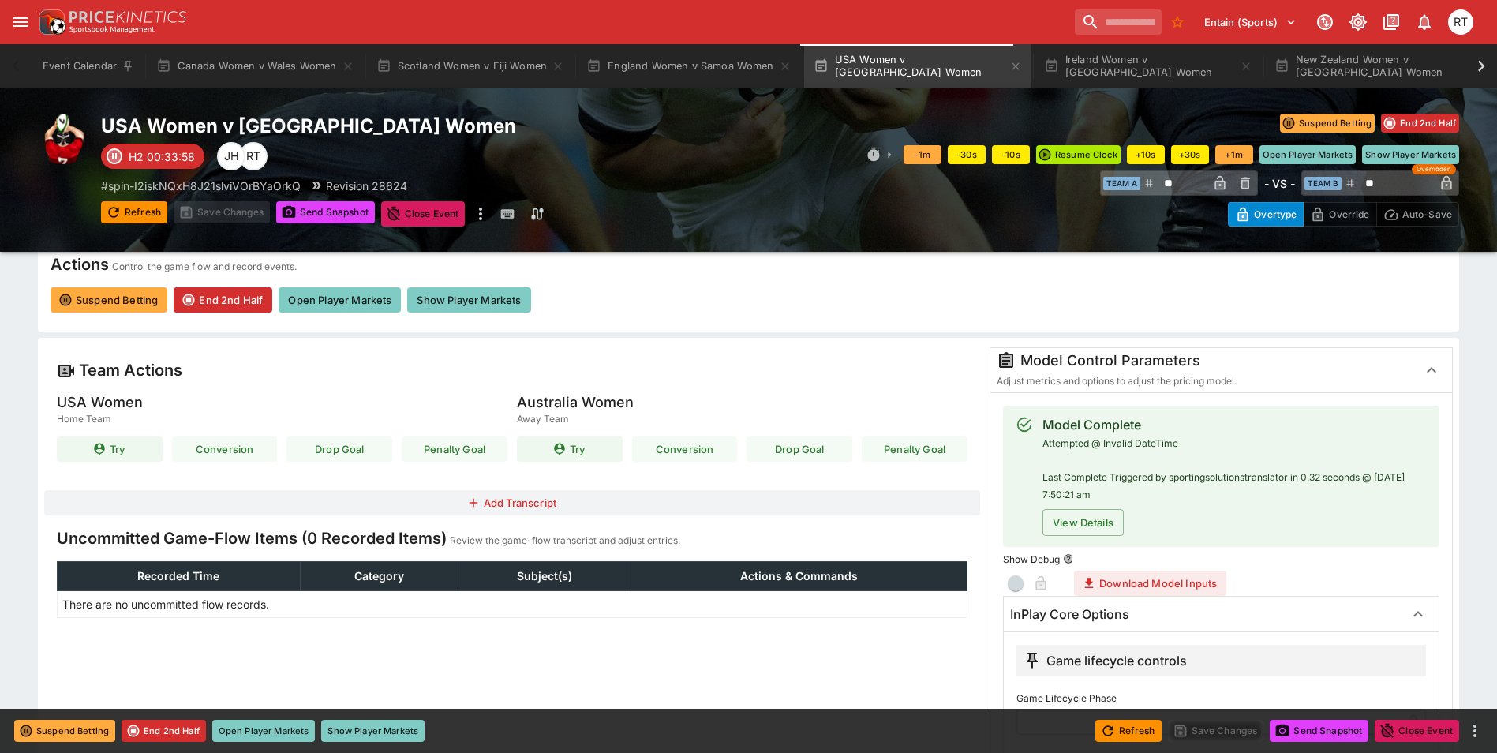
type input "**********"
type input "*****"
type input "****"
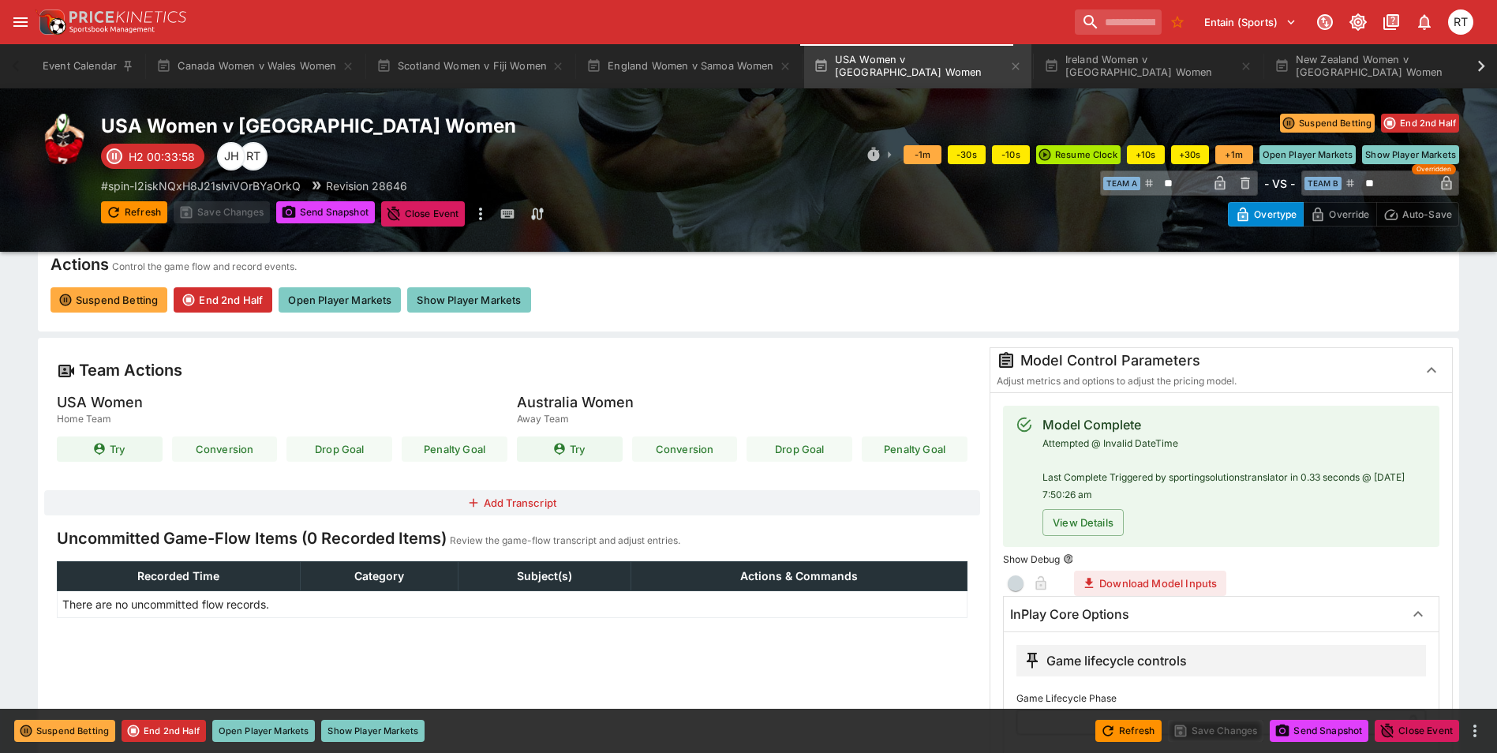
type input "****"
type input "**********"
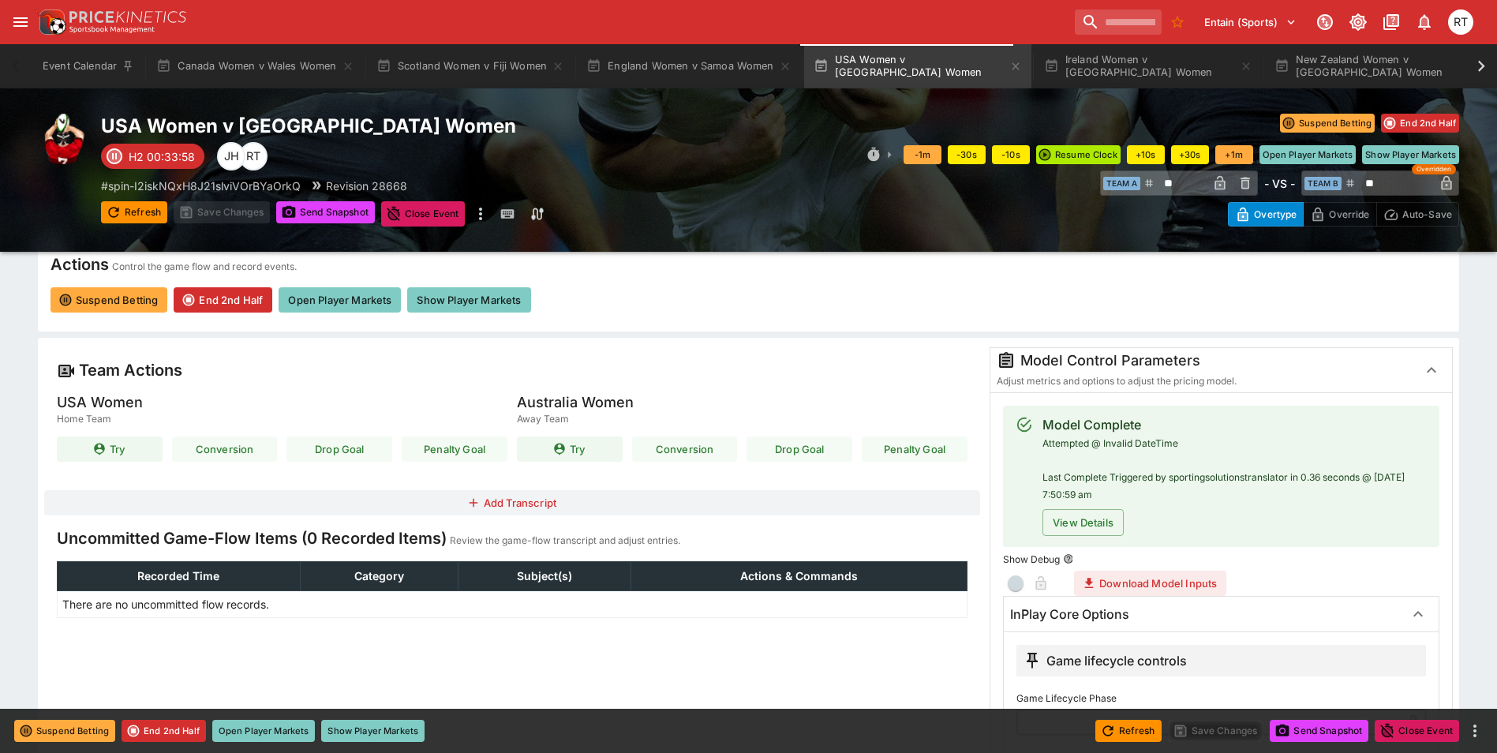
type input "**********"
type input "****"
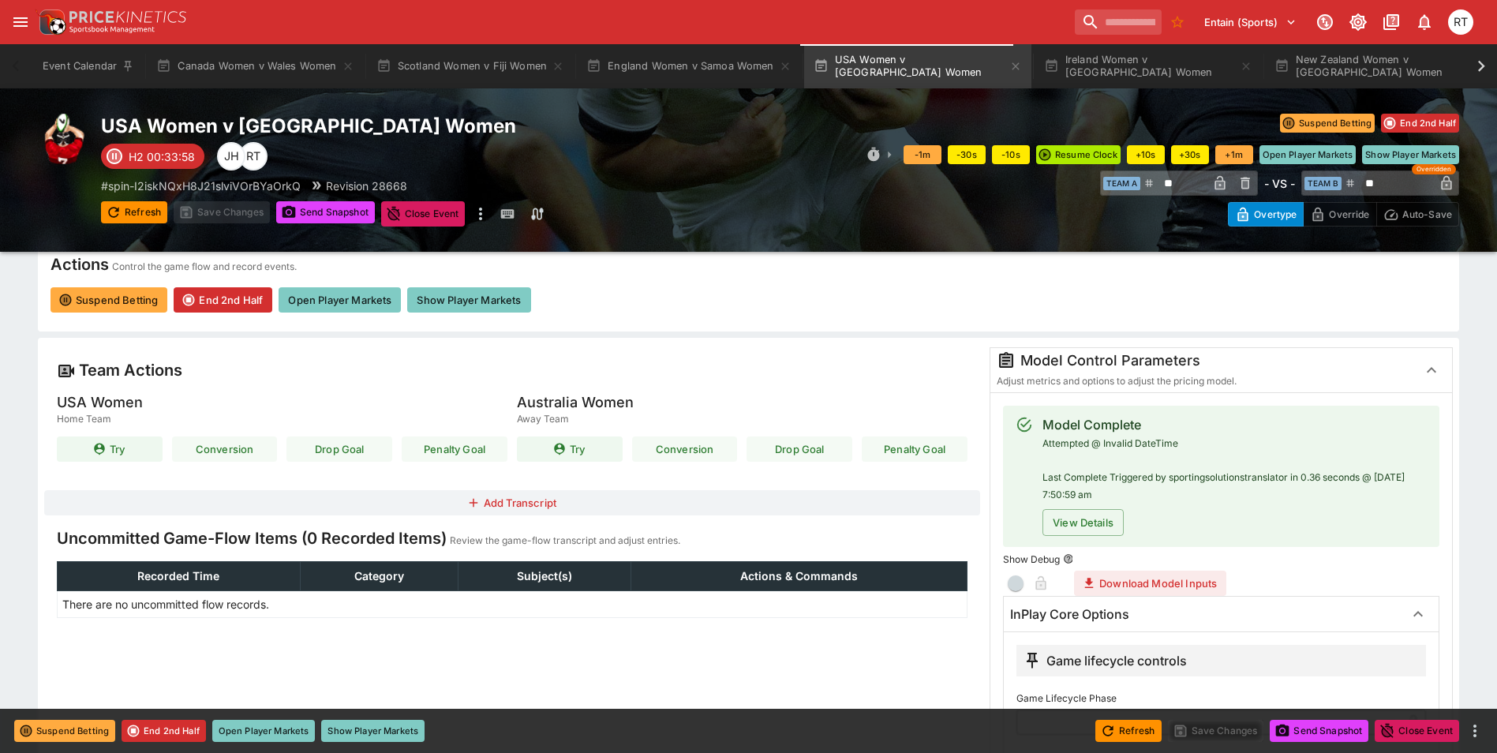
type input "****"
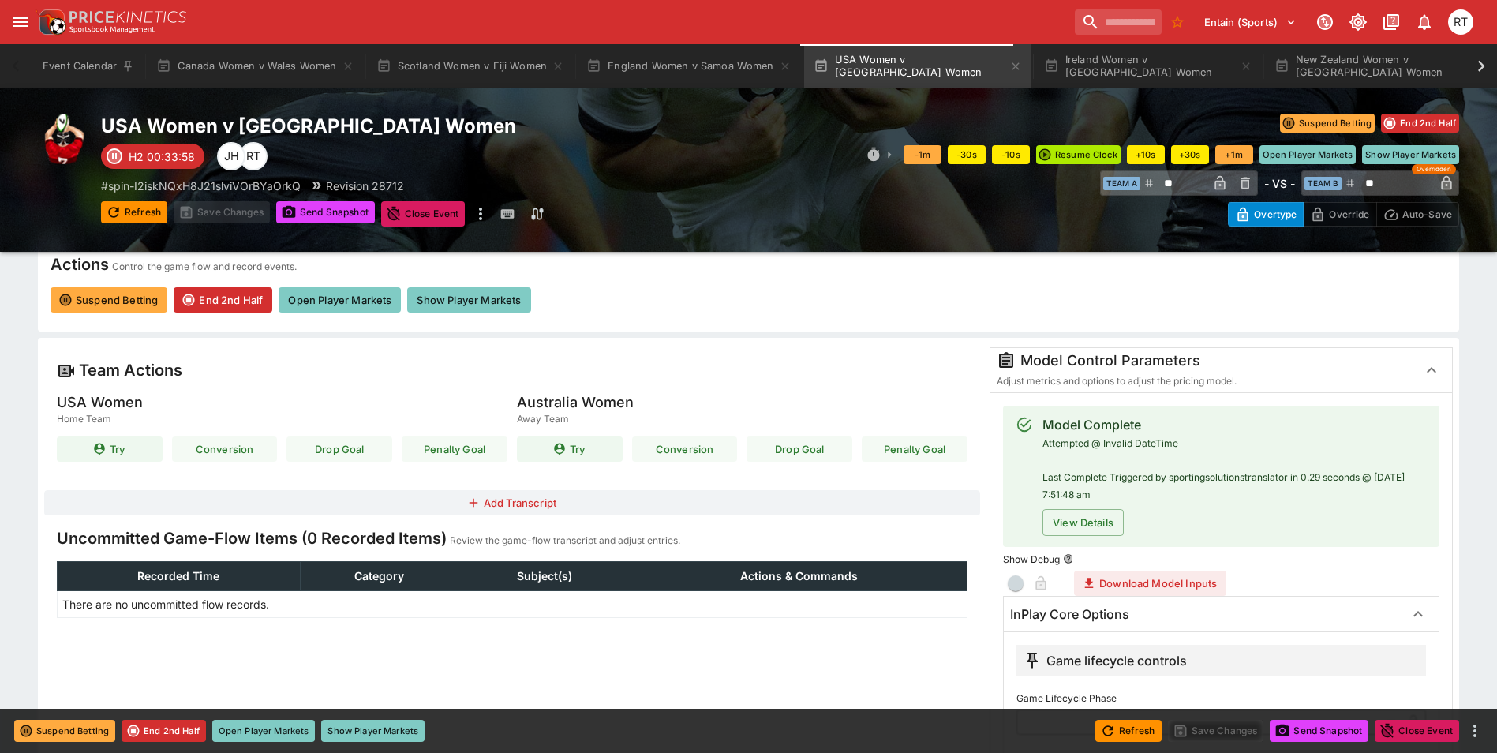
type input "****"
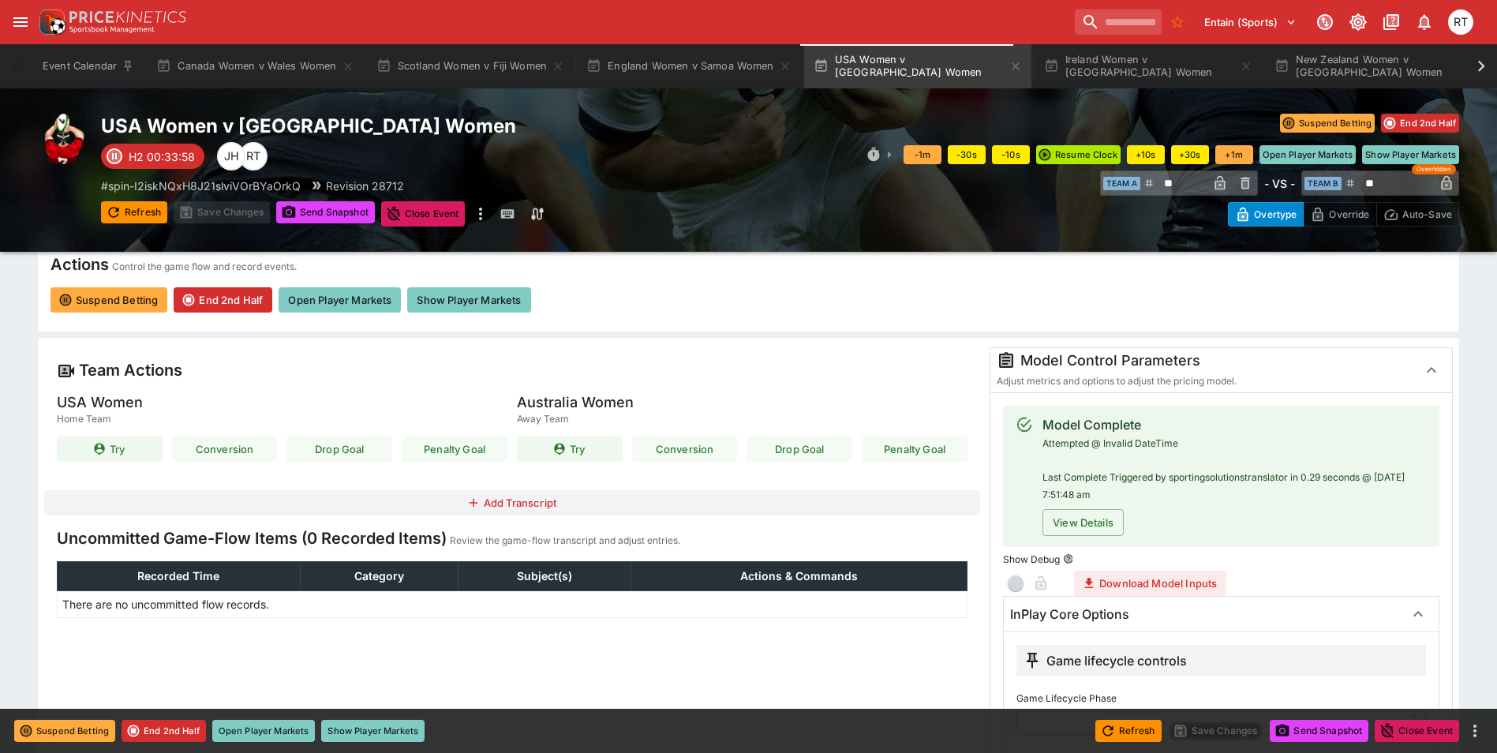
type input "****"
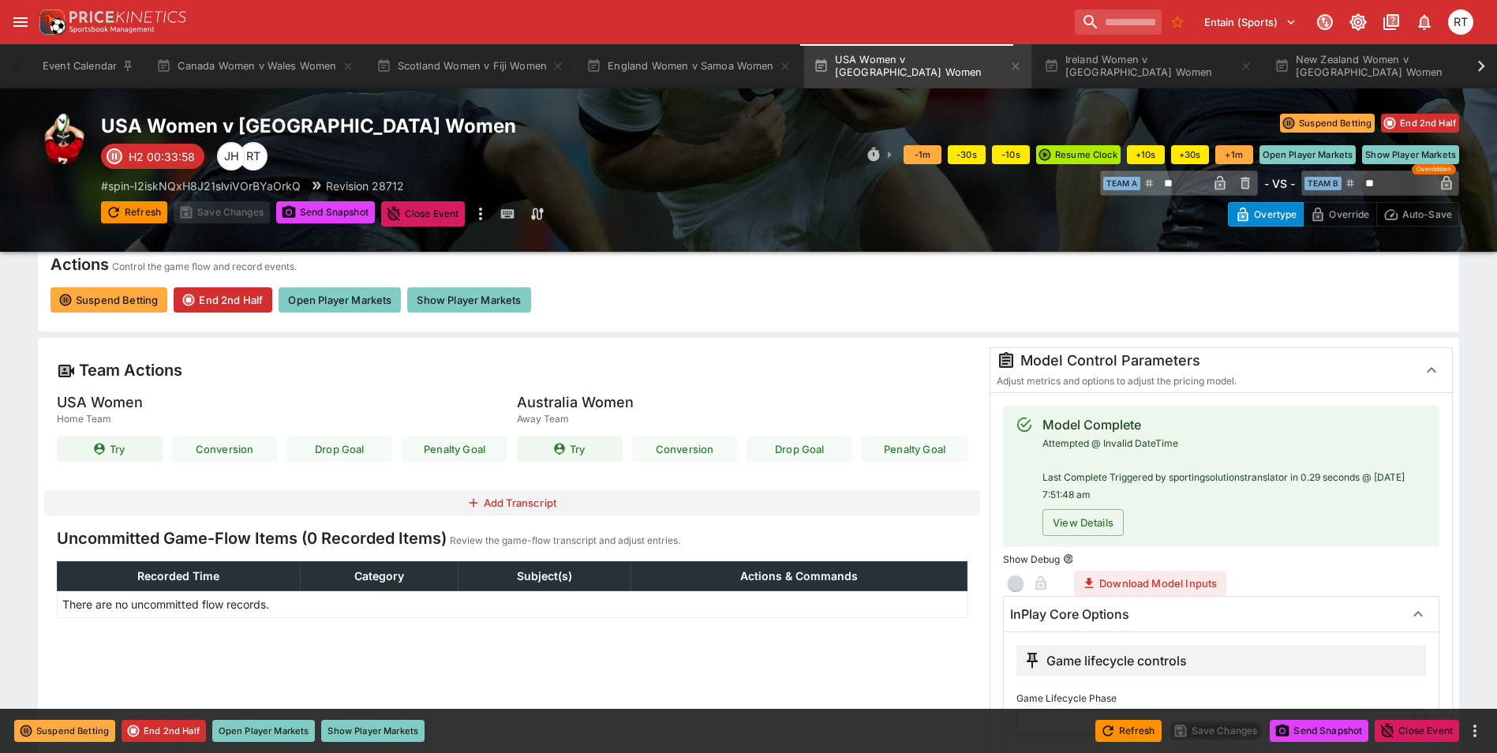
type input "****"
type input "*****"
type input "****"
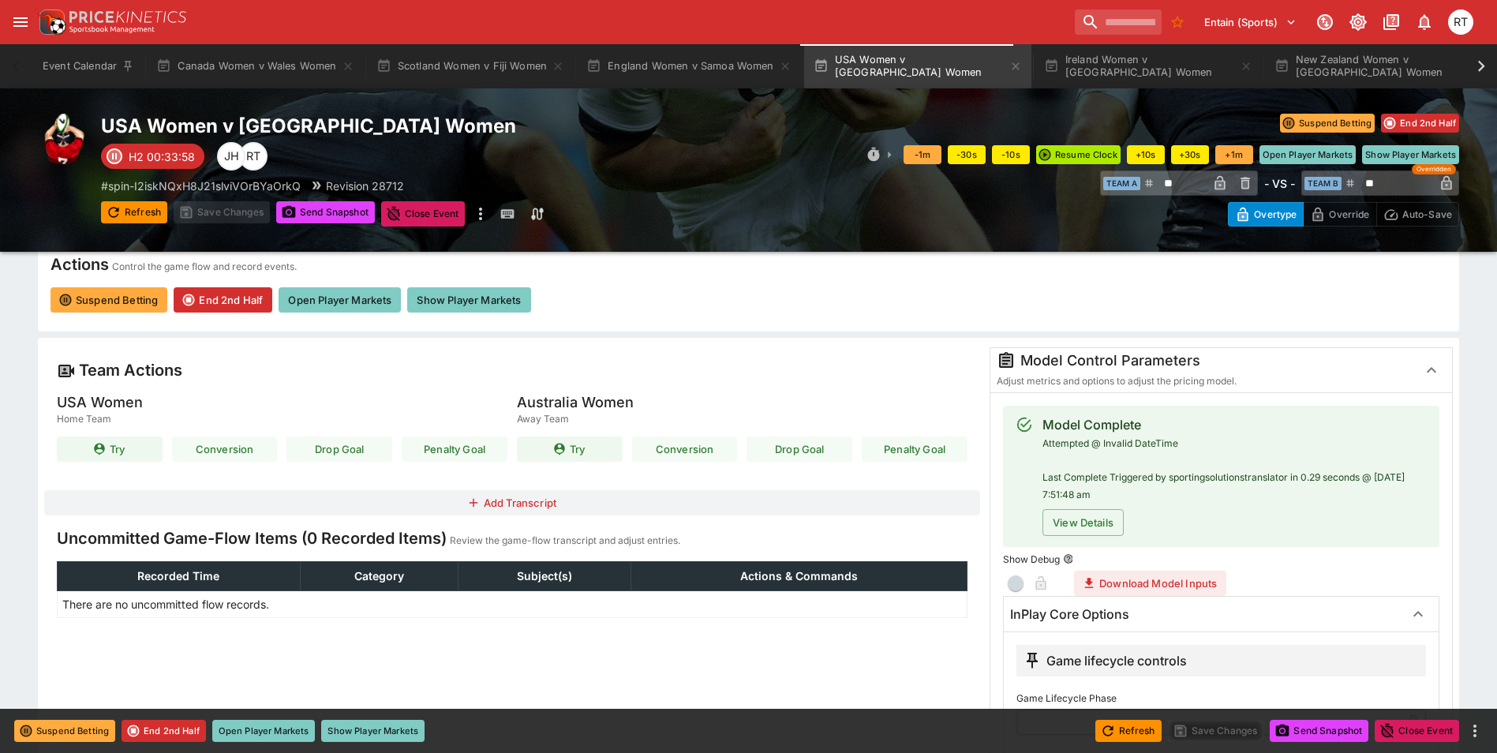
type input "****"
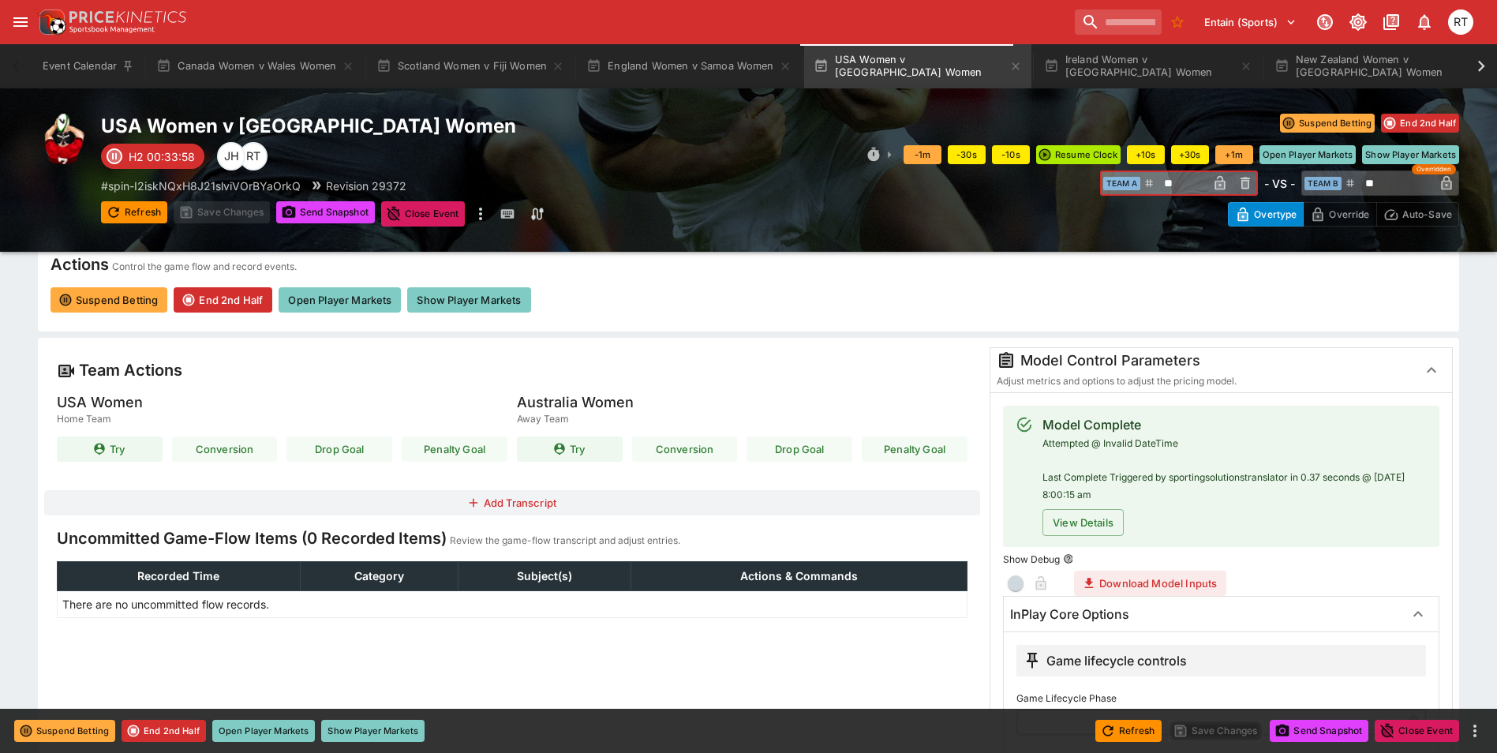
drag, startPoint x: 1186, startPoint y: 180, endPoint x: 1153, endPoint y: 178, distance: 33.2
click at [1153, 178] on div "​ Team A ** ​" at bounding box center [1179, 182] width 158 height 25
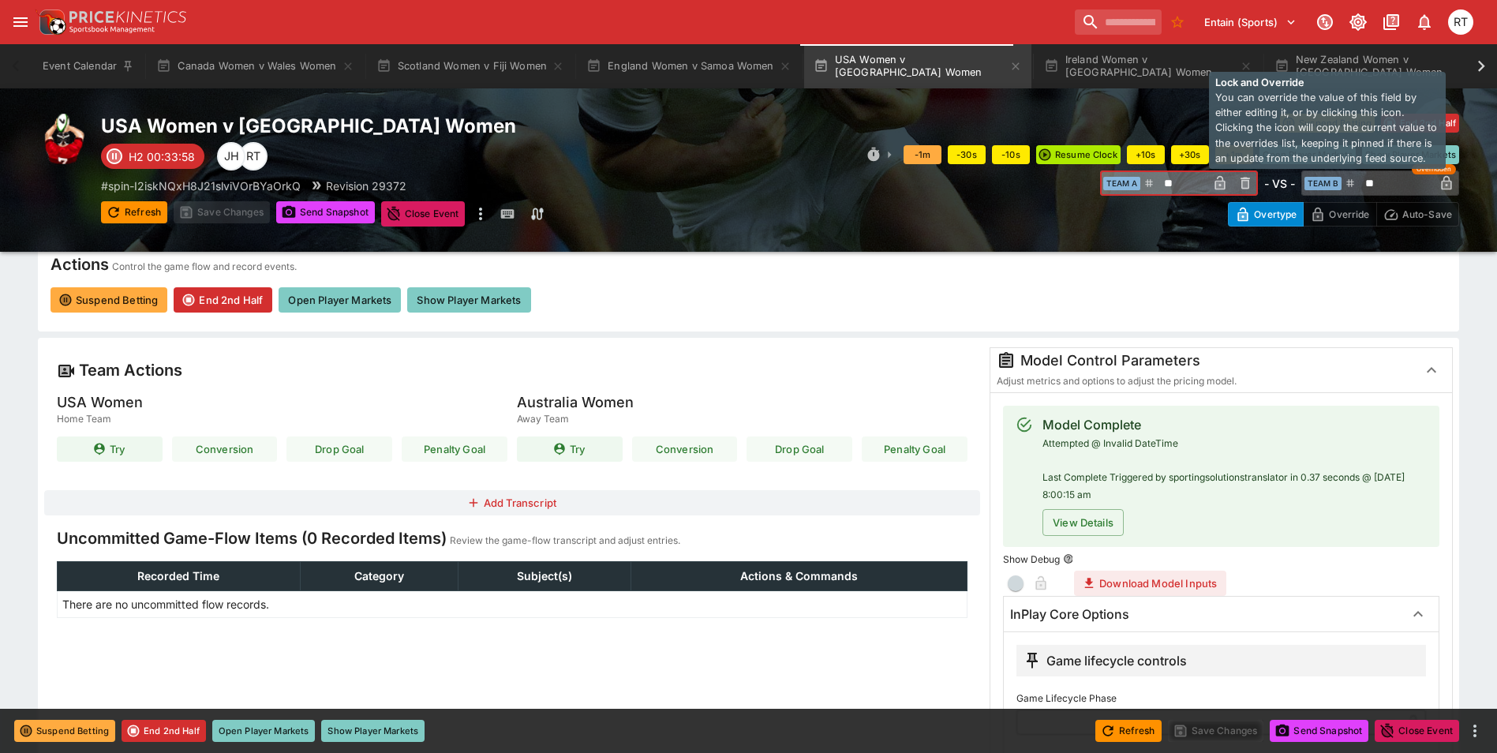
click at [1221, 184] on icon "button" at bounding box center [1220, 184] width 8 height 6
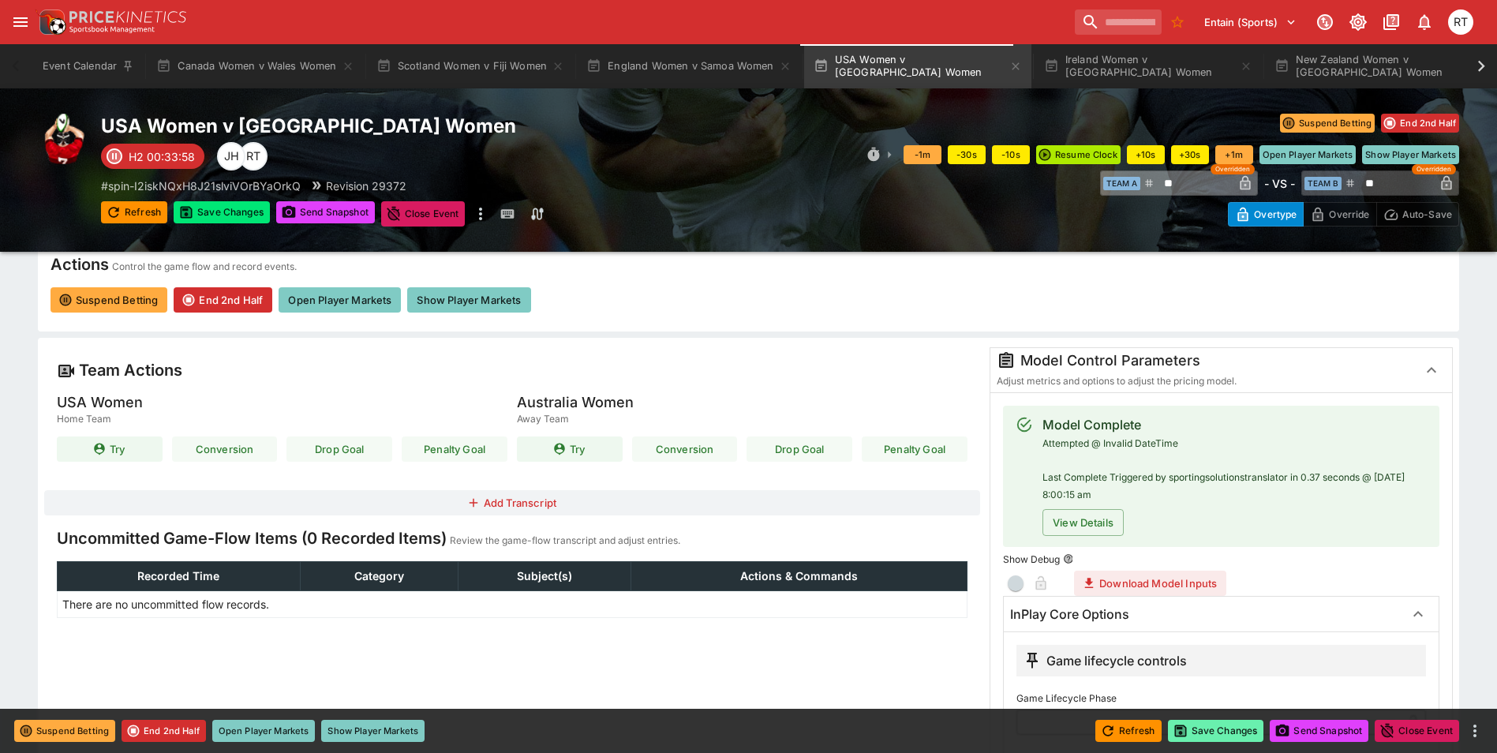
click at [1233, 726] on button "Save Changes" at bounding box center [1216, 731] width 96 height 22
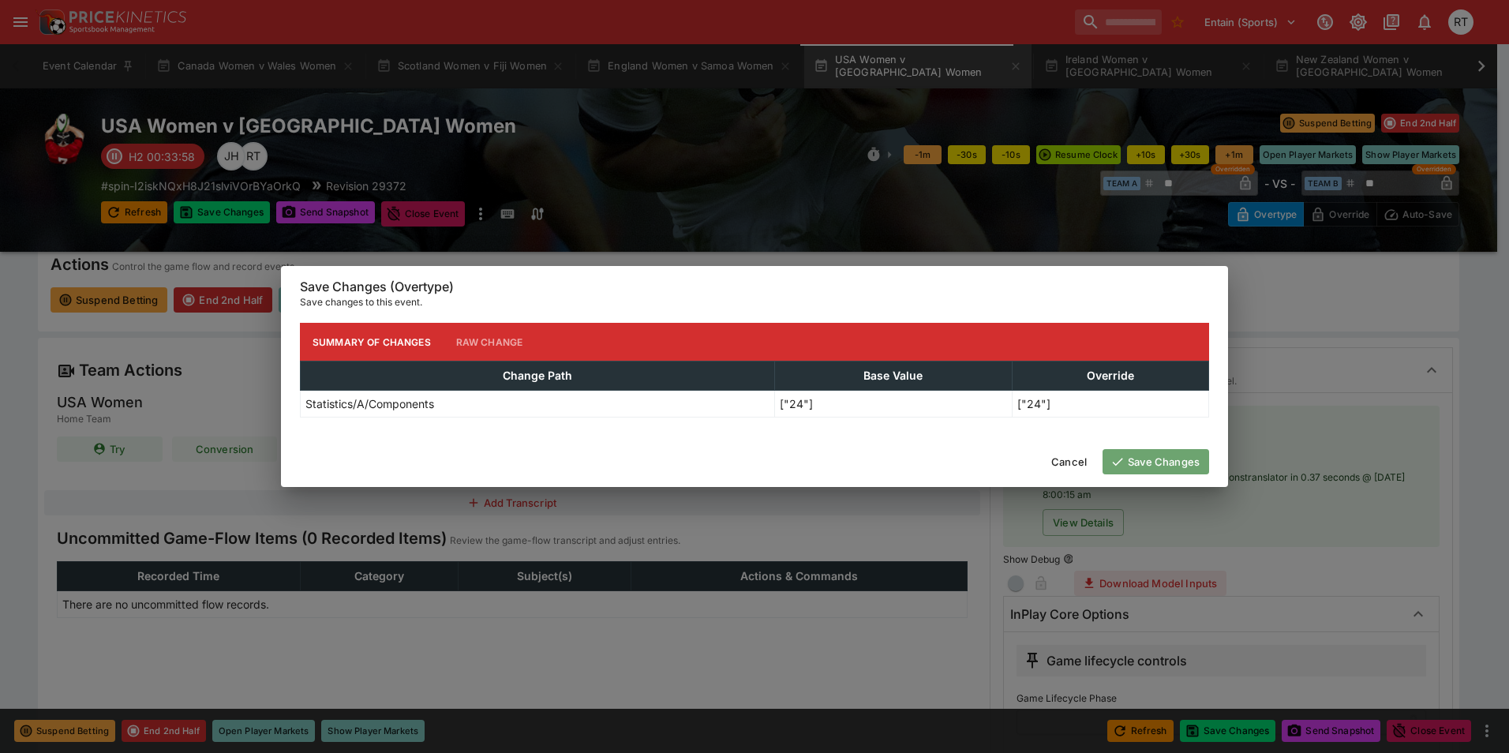
click at [1173, 465] on button "Save Changes" at bounding box center [1155, 461] width 107 height 25
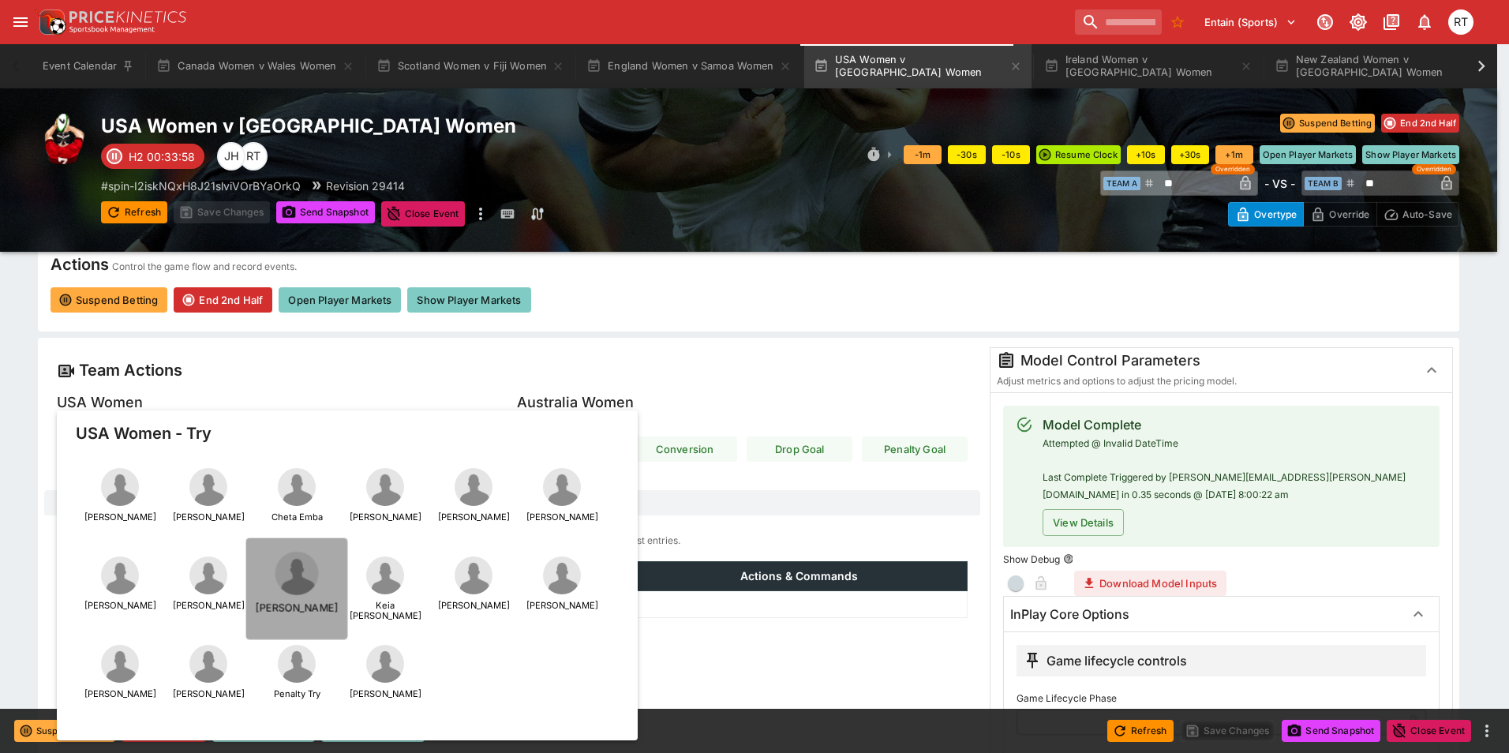
click at [305, 578] on img "button" at bounding box center [296, 573] width 43 height 43
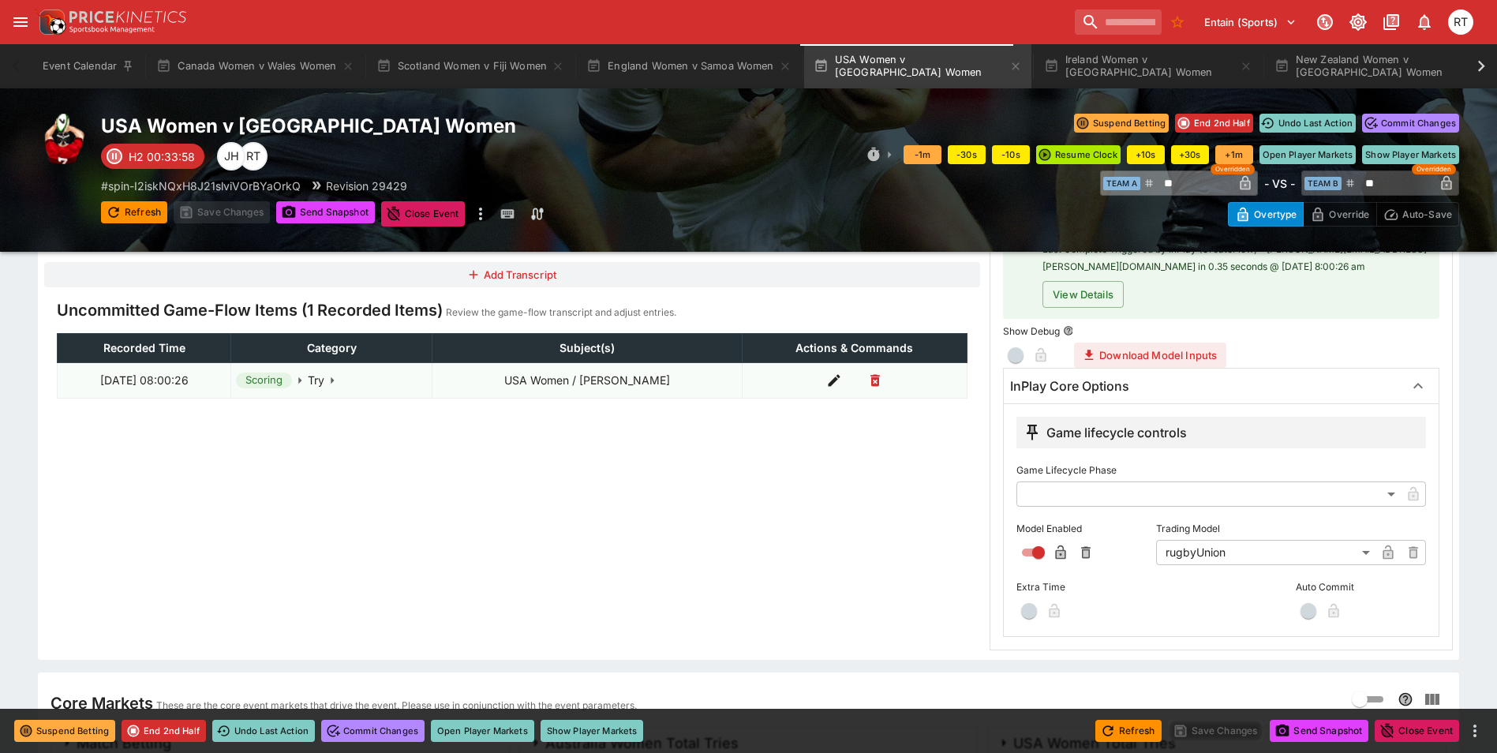
scroll to position [473, 0]
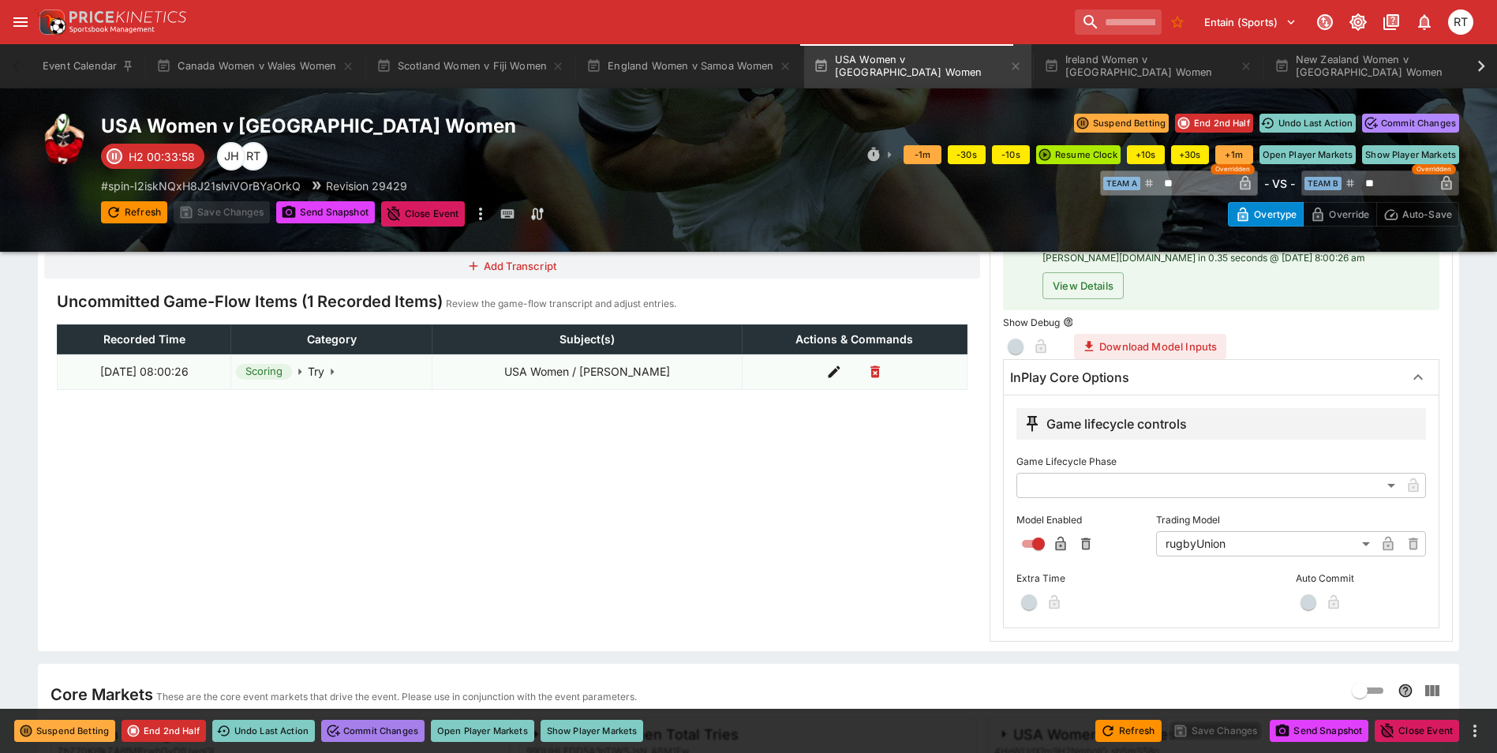
click at [401, 728] on button "Commit Changes" at bounding box center [372, 731] width 103 height 22
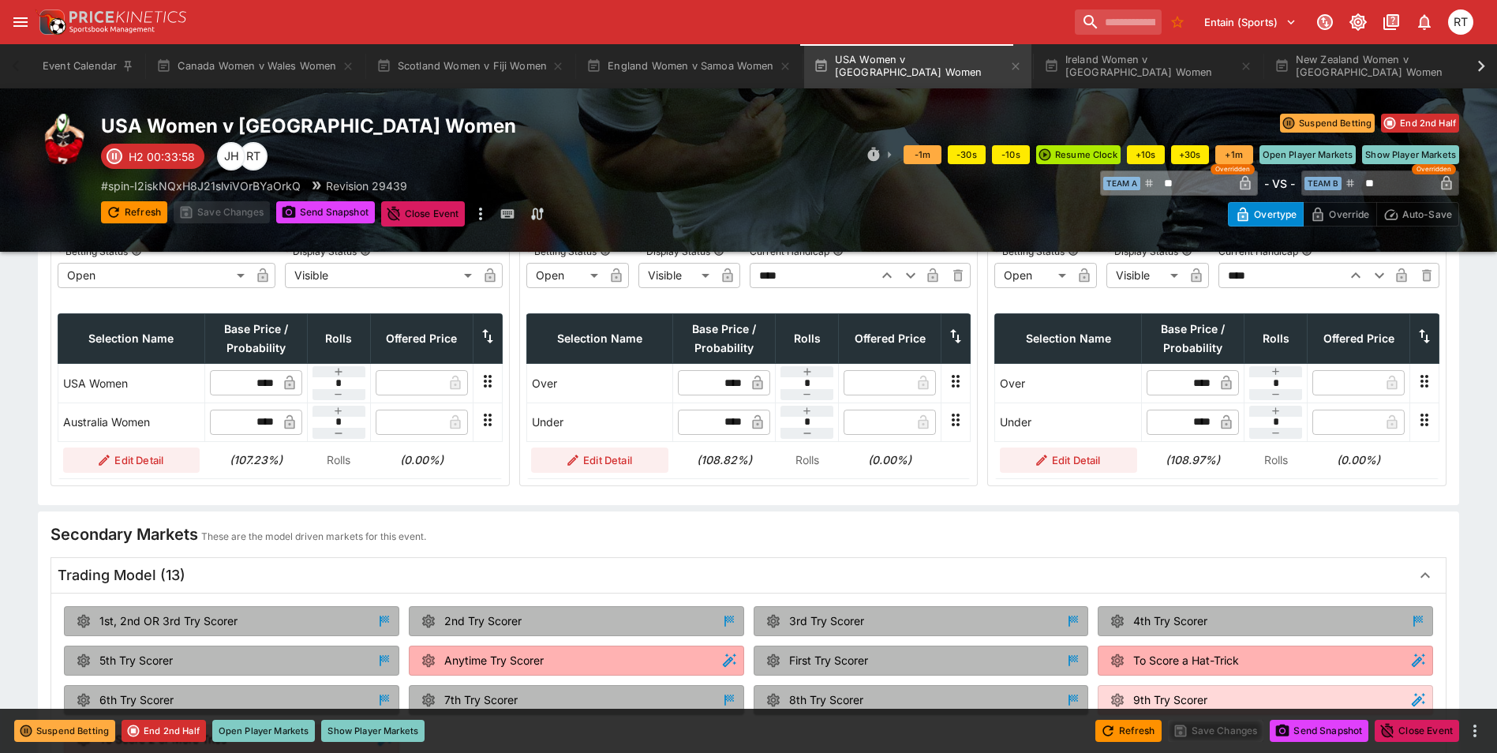
scroll to position [1165, 0]
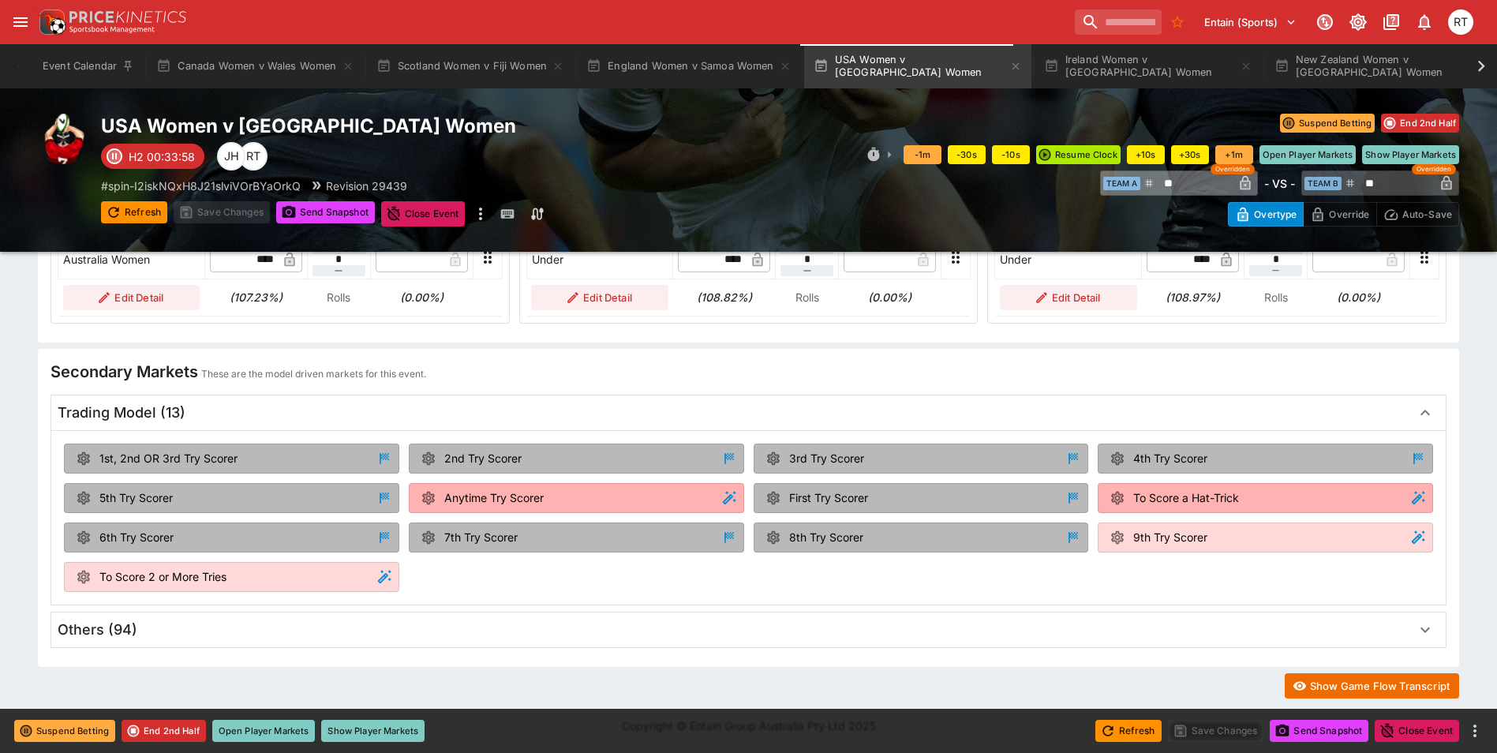
click at [1405, 689] on button "Show Game Flow Transcript" at bounding box center [1372, 685] width 174 height 25
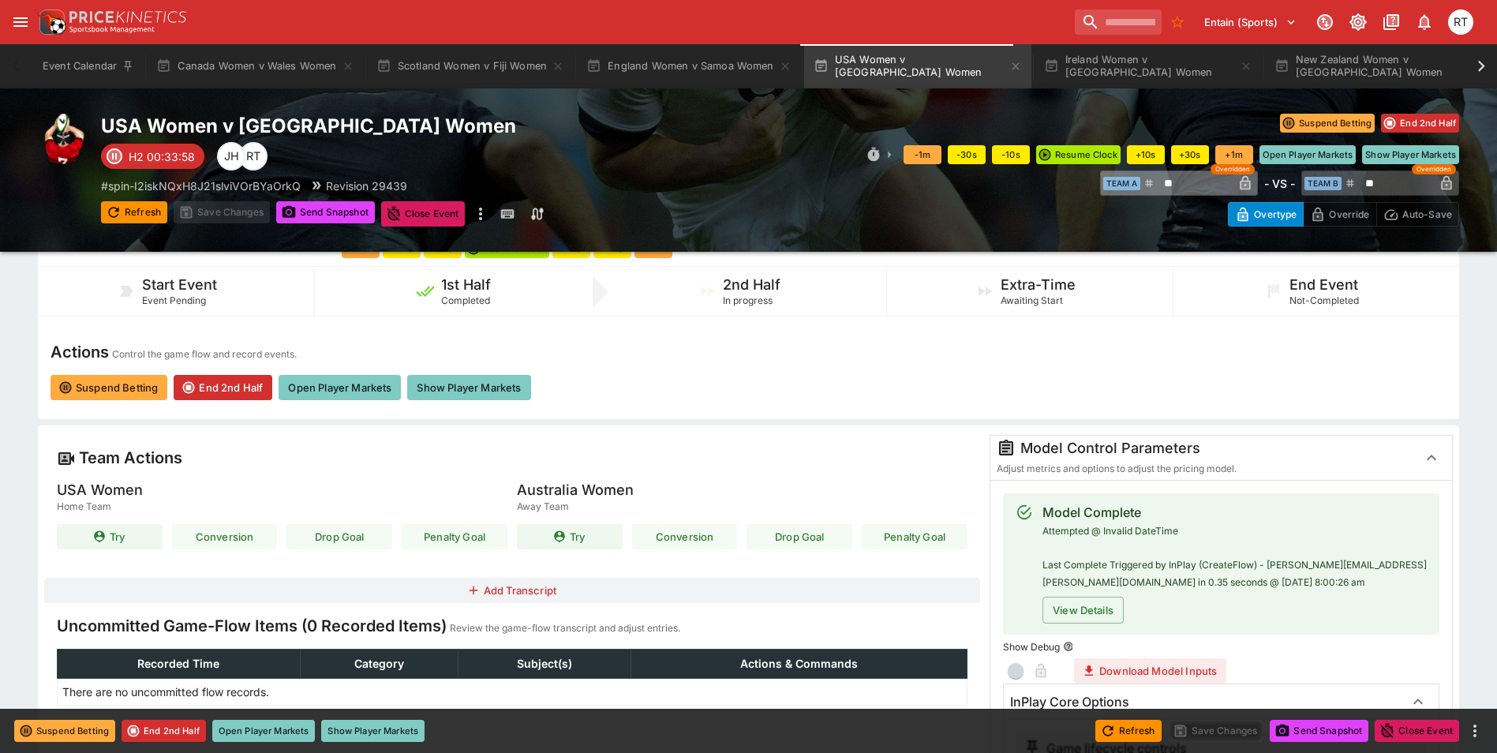
scroll to position [0, 0]
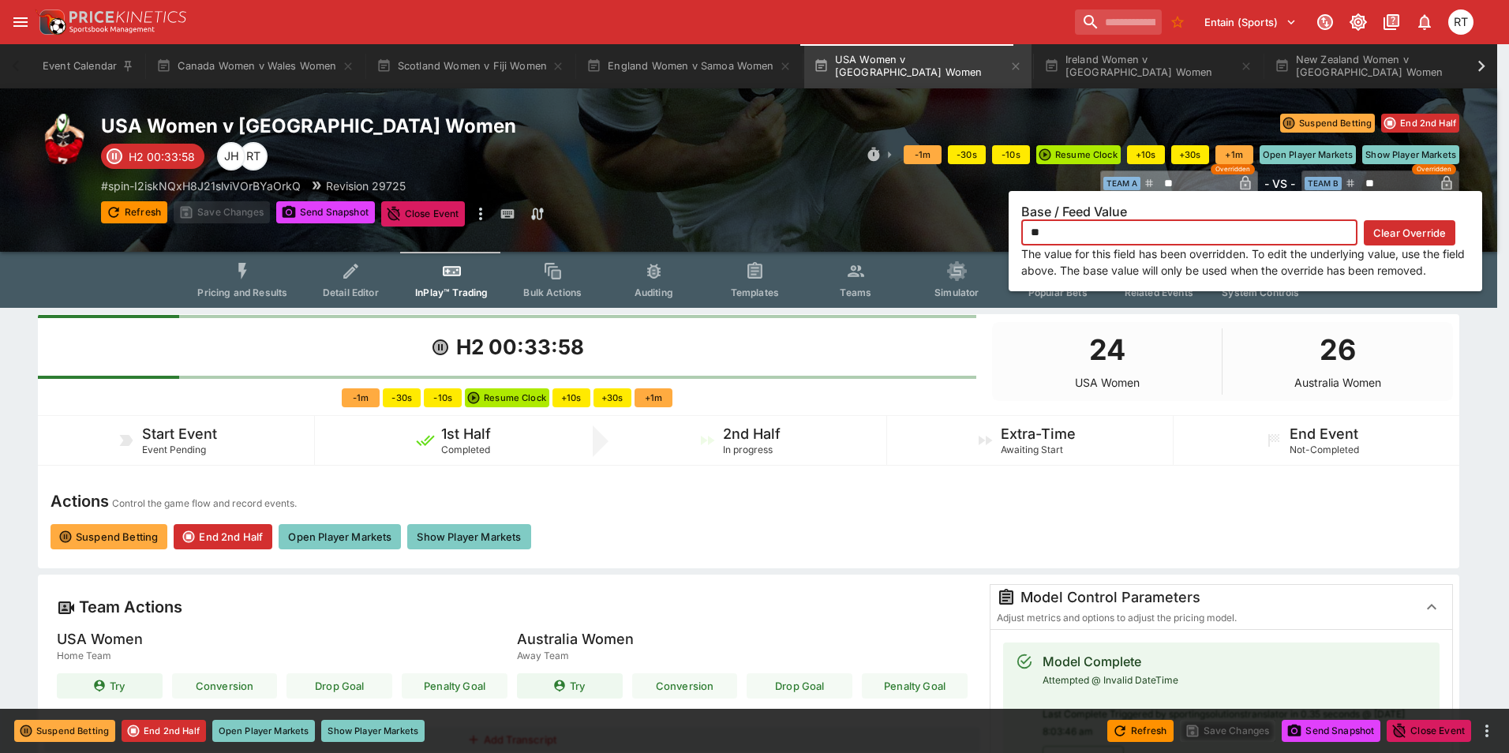
click at [1240, 181] on icon "button" at bounding box center [1245, 183] width 10 height 14
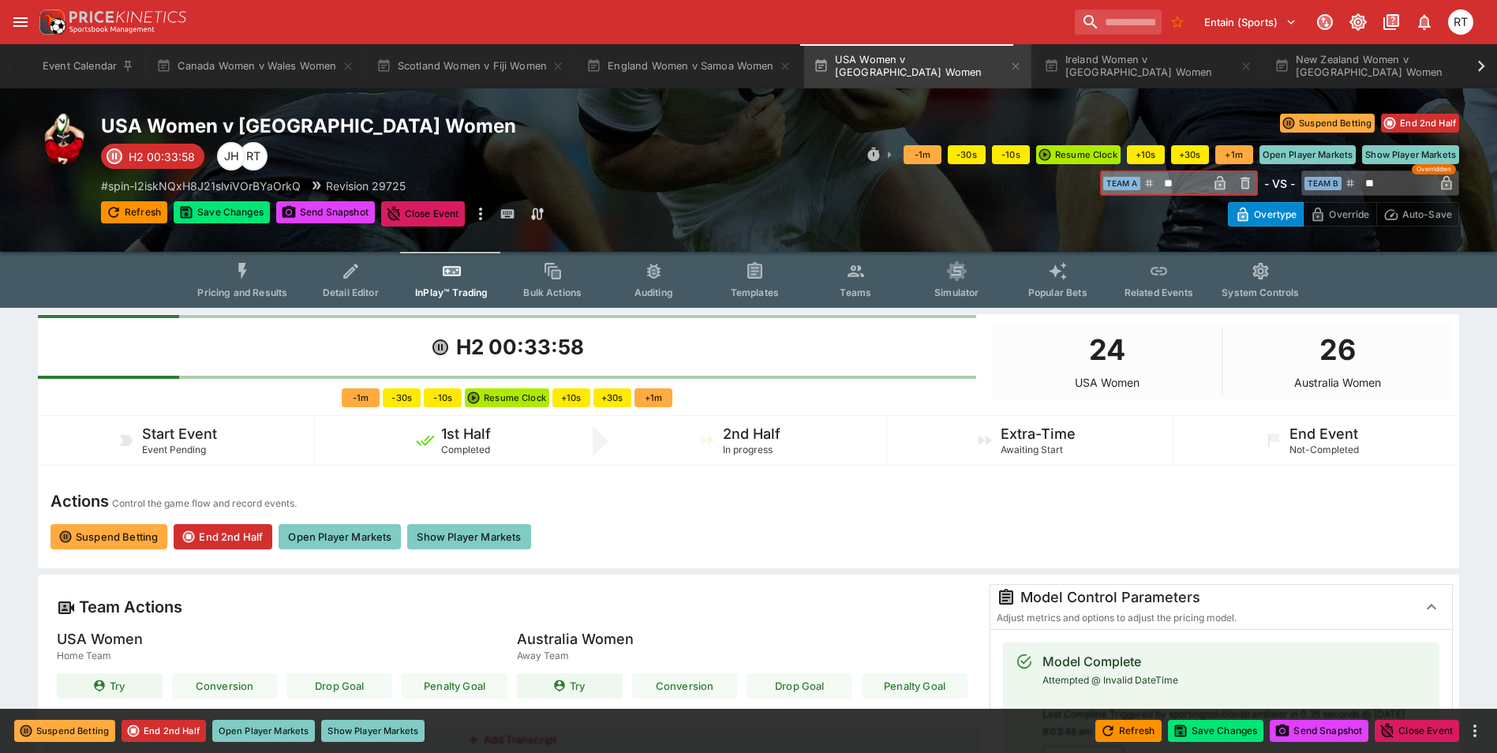
drag, startPoint x: 1191, startPoint y: 181, endPoint x: 1143, endPoint y: 179, distance: 48.2
click at [1143, 179] on div "​ Team A ** ​" at bounding box center [1179, 182] width 158 height 25
click at [1220, 181] on icon "button" at bounding box center [1219, 183] width 10 height 14
click at [1218, 735] on button "Save Changes" at bounding box center [1216, 731] width 96 height 22
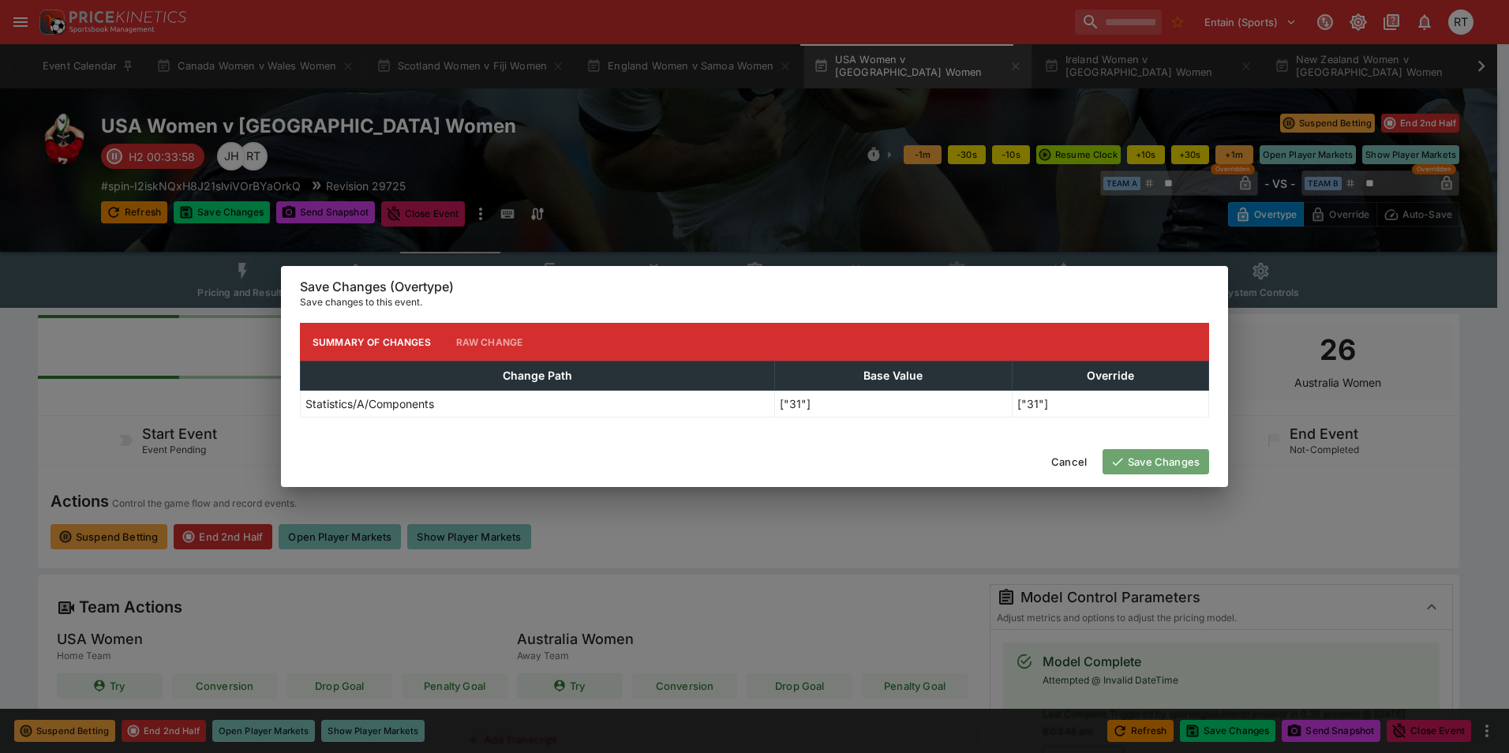
click at [1156, 466] on button "Save Changes" at bounding box center [1155, 461] width 107 height 25
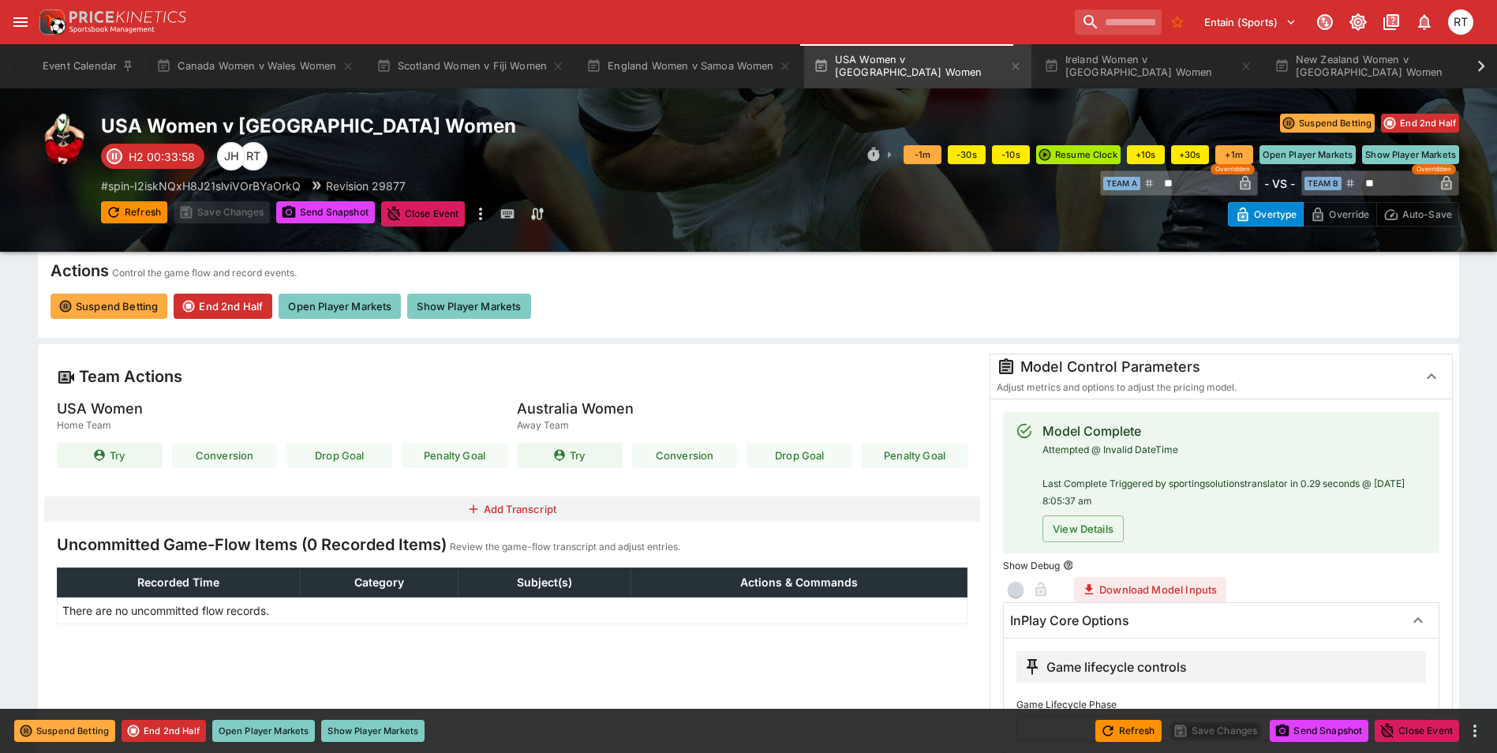
scroll to position [237, 0]
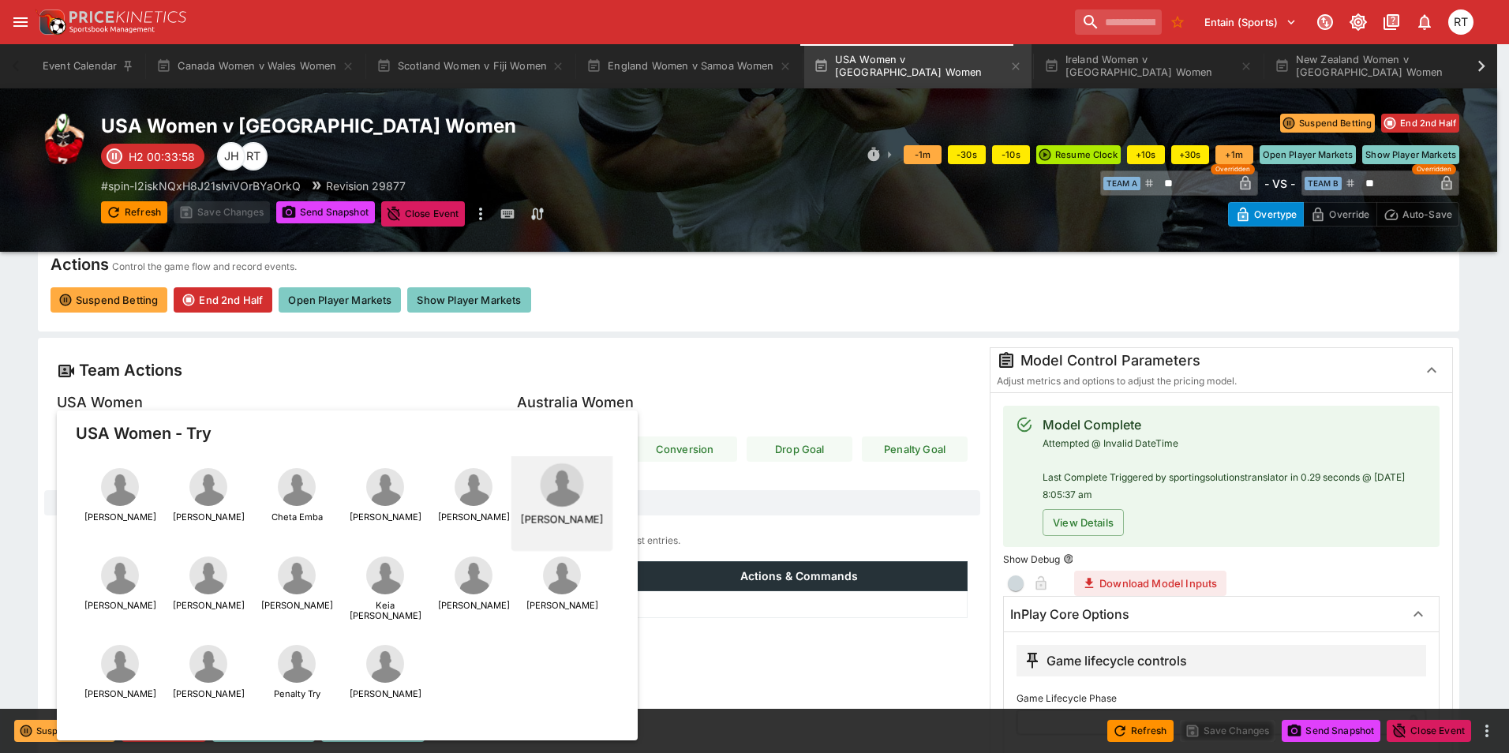
click at [546, 502] on div "[PERSON_NAME]" at bounding box center [562, 500] width 83 height 74
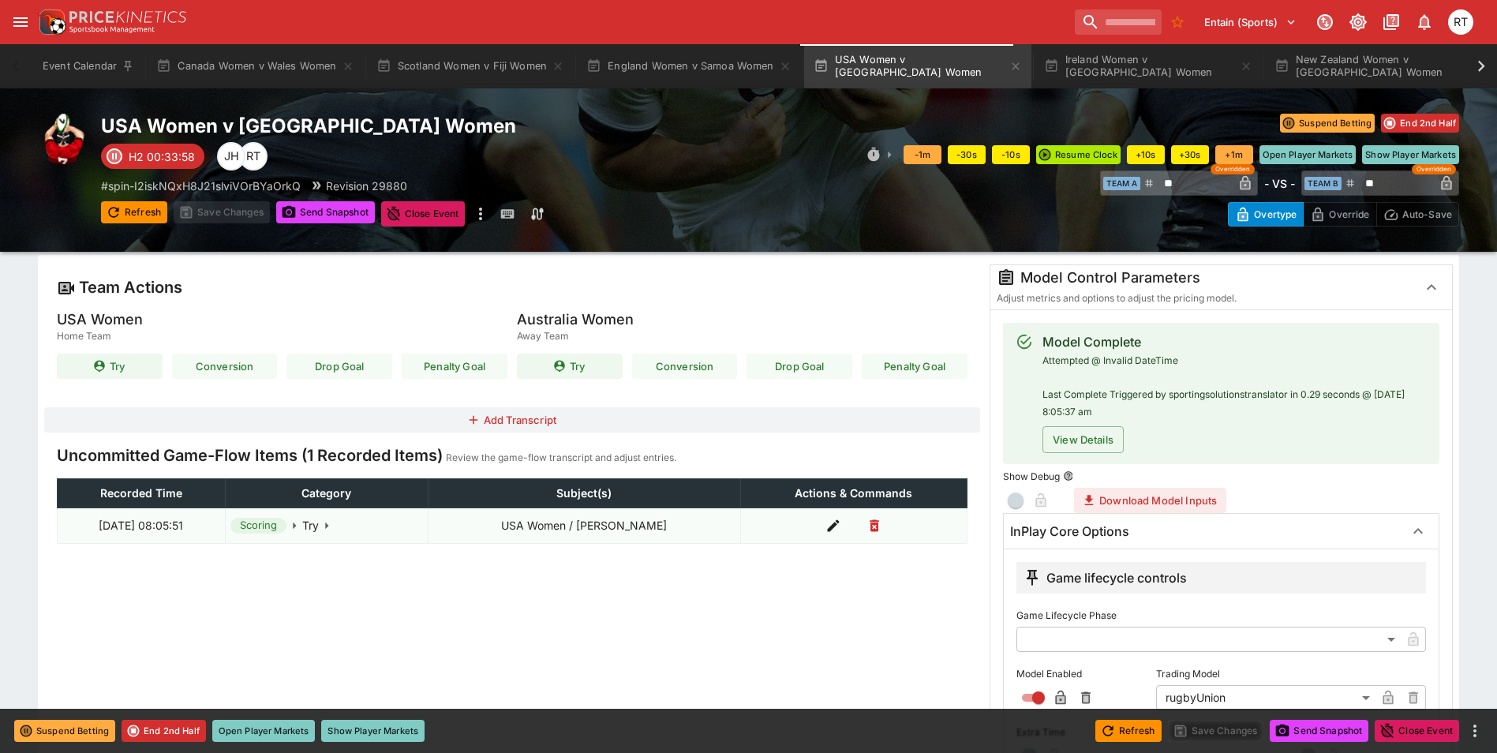
scroll to position [552, 0]
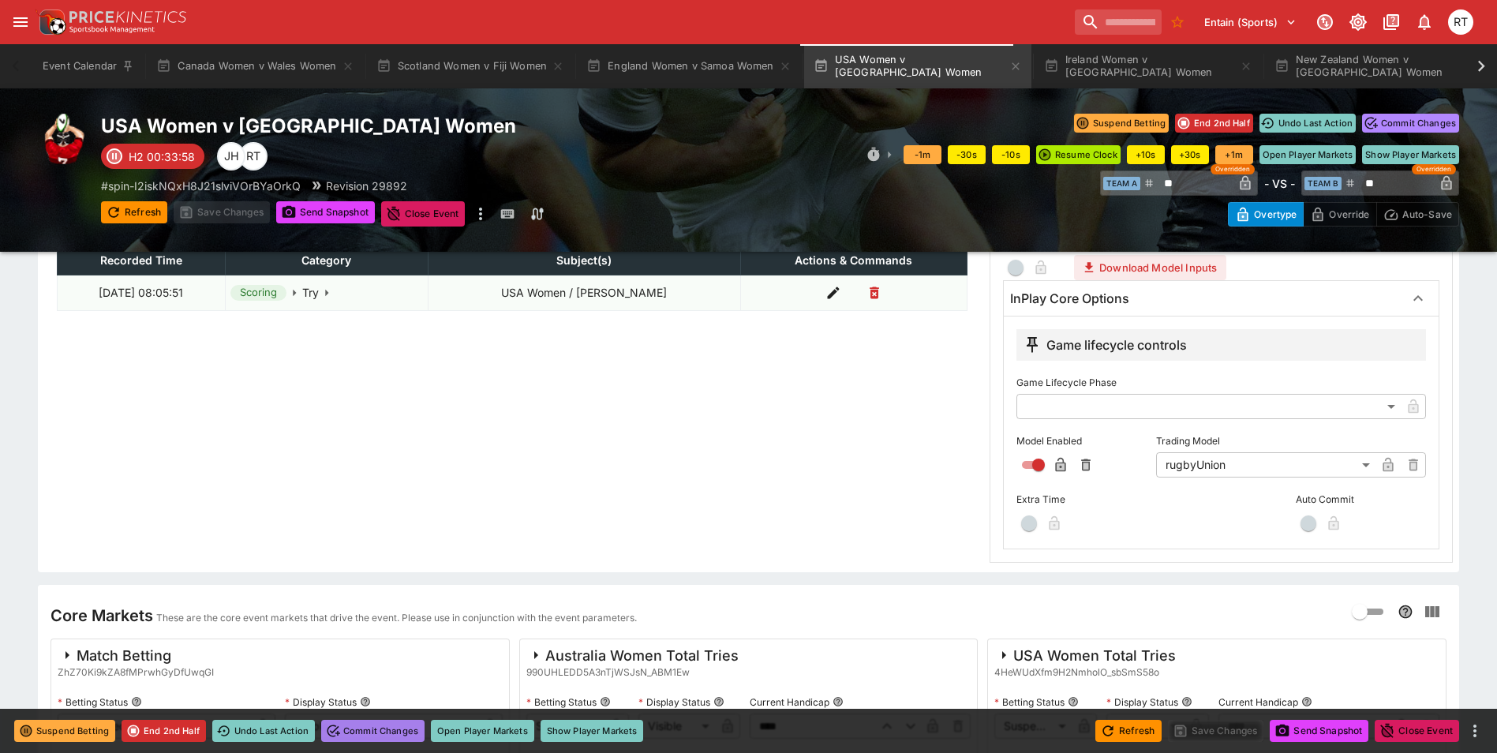
click at [399, 727] on button "Commit Changes" at bounding box center [372, 731] width 103 height 22
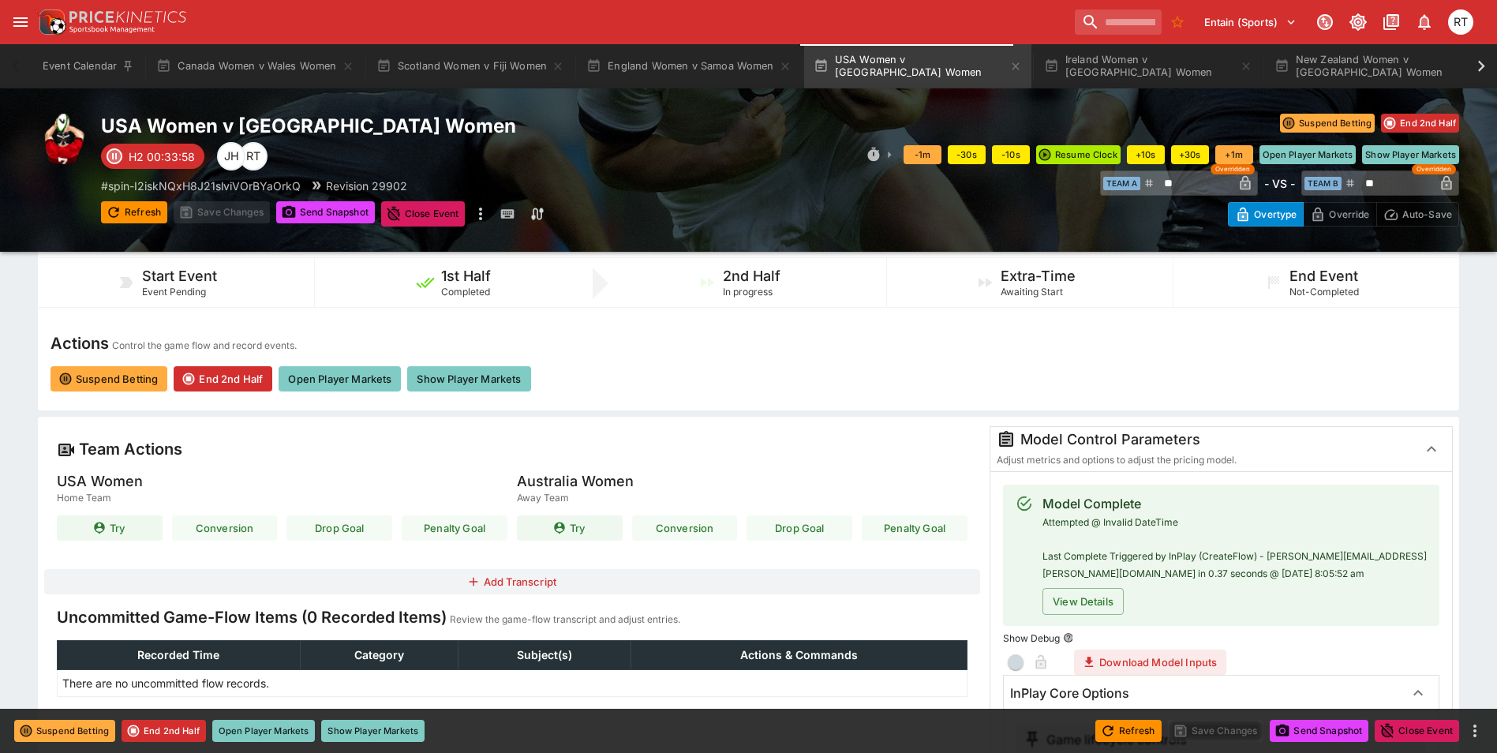
scroll to position [0, 0]
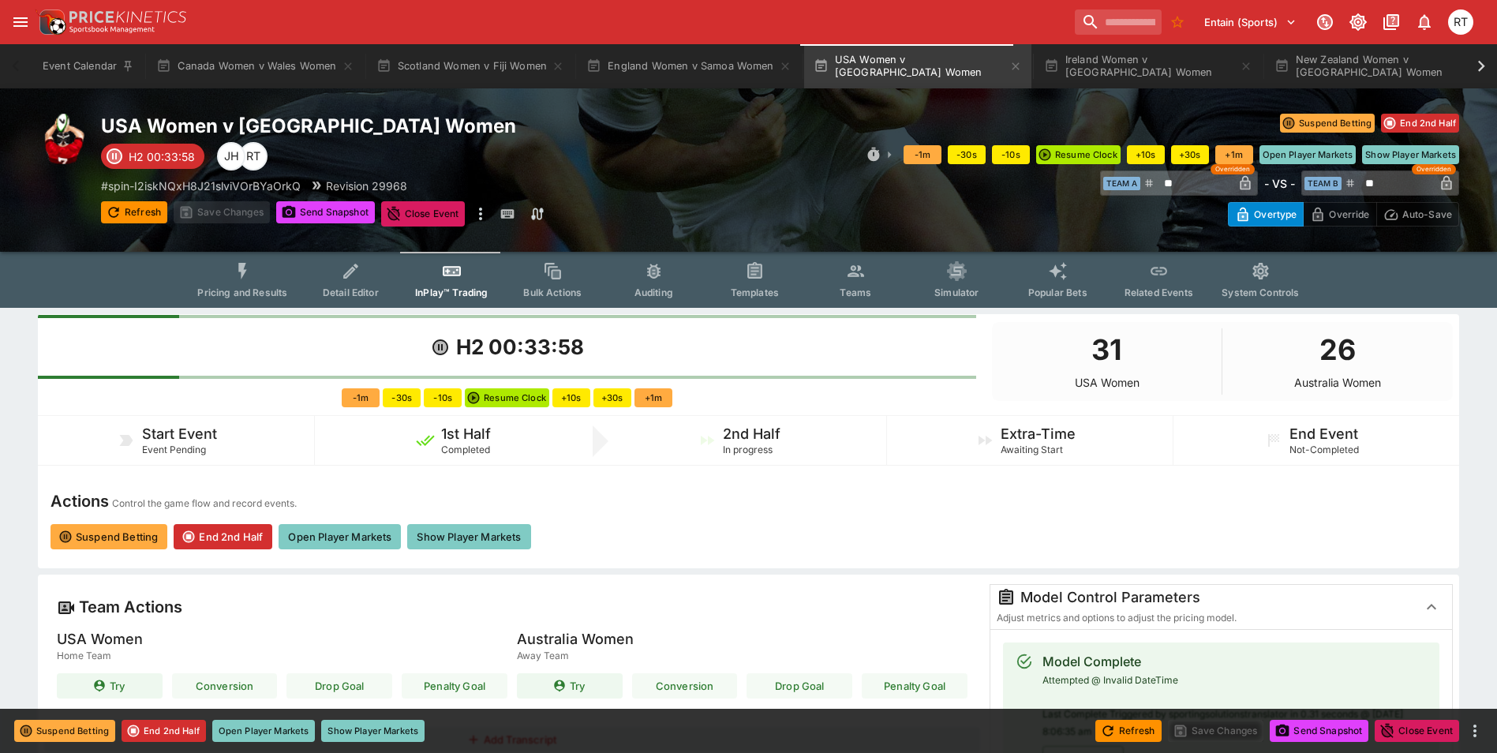
click at [852, 290] on span "Teams" at bounding box center [856, 292] width 32 height 12
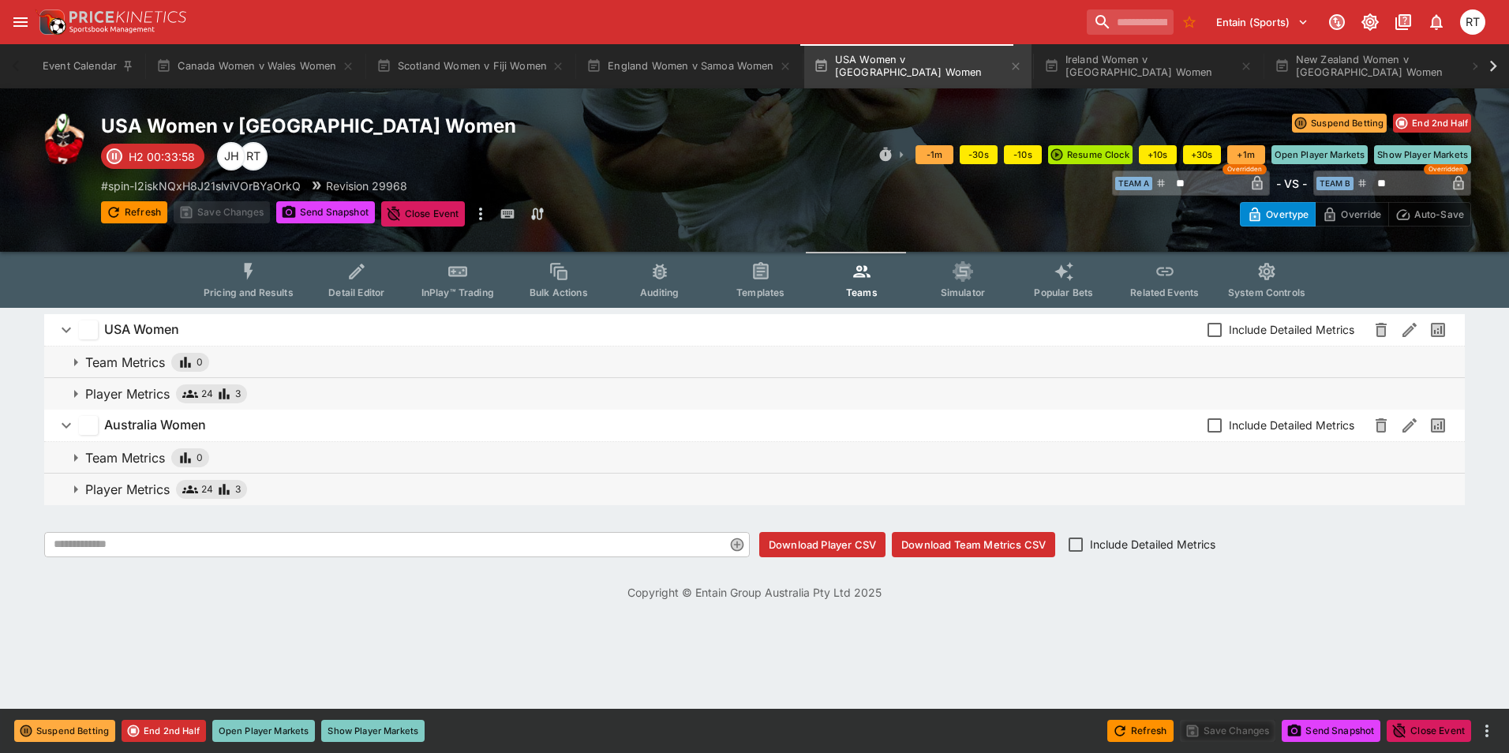
click at [88, 489] on p "Player Metrics" at bounding box center [127, 489] width 84 height 19
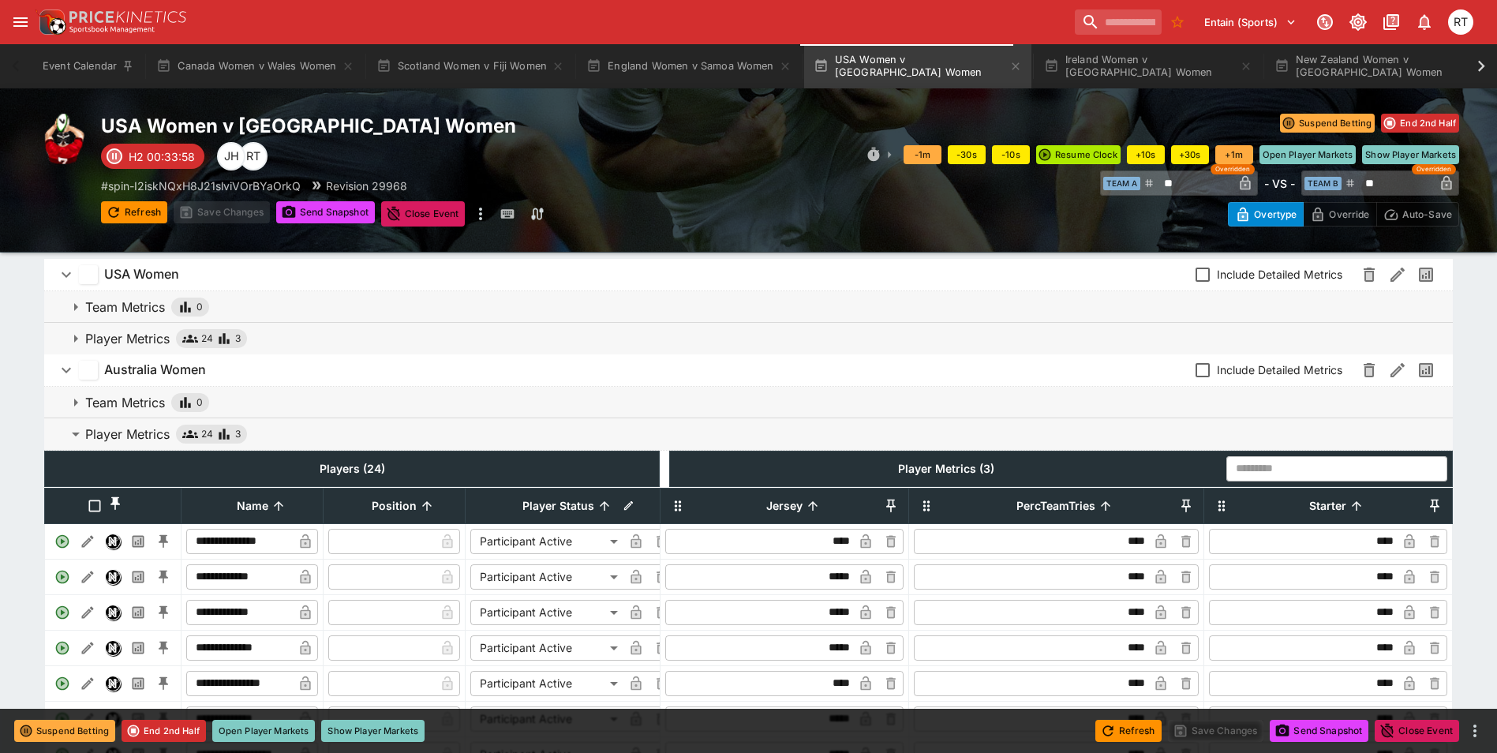
scroll to position [316, 0]
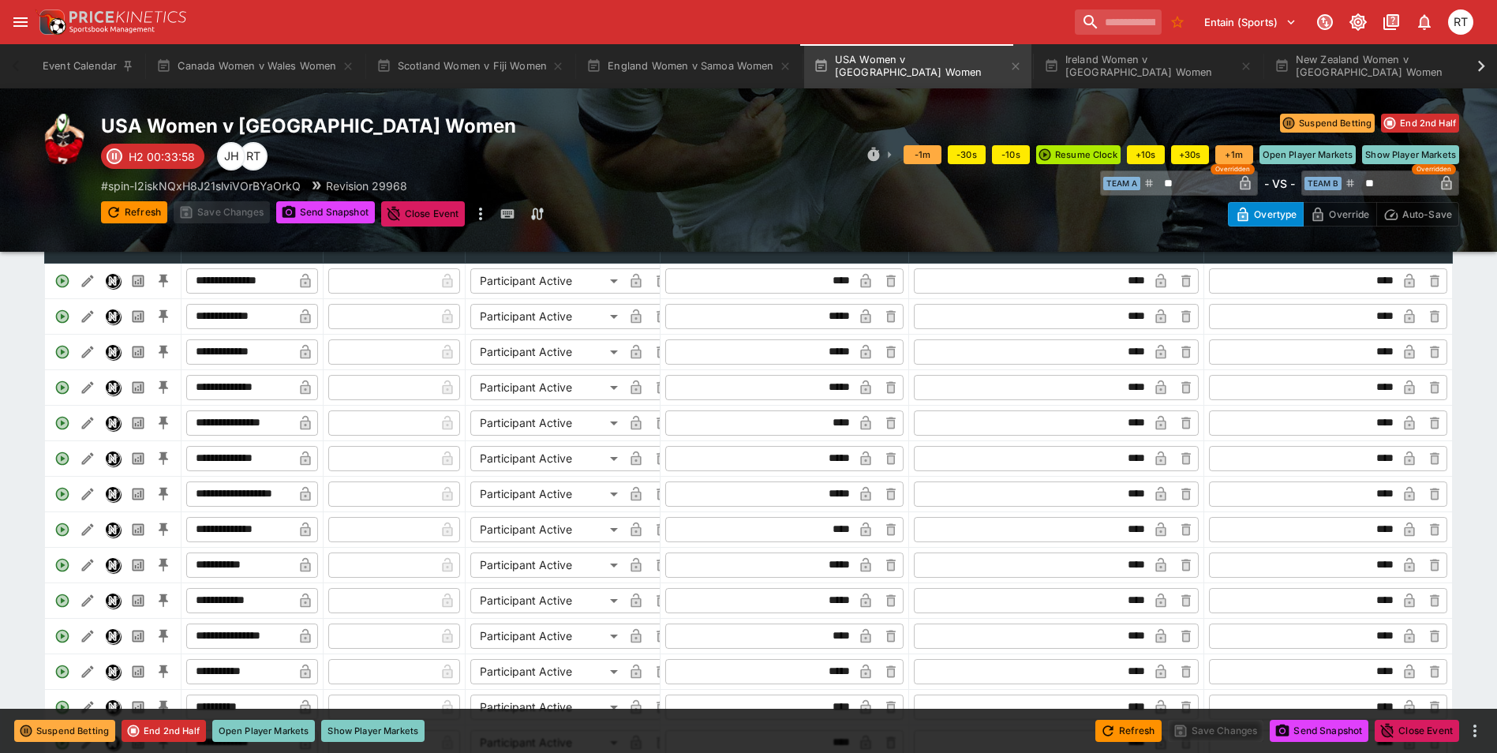
click at [566, 294] on body "Entain (Sports) 1 RT Event Calendar Canada Women v Wales Women Scotland Women v…" at bounding box center [748, 472] width 1497 height 1577
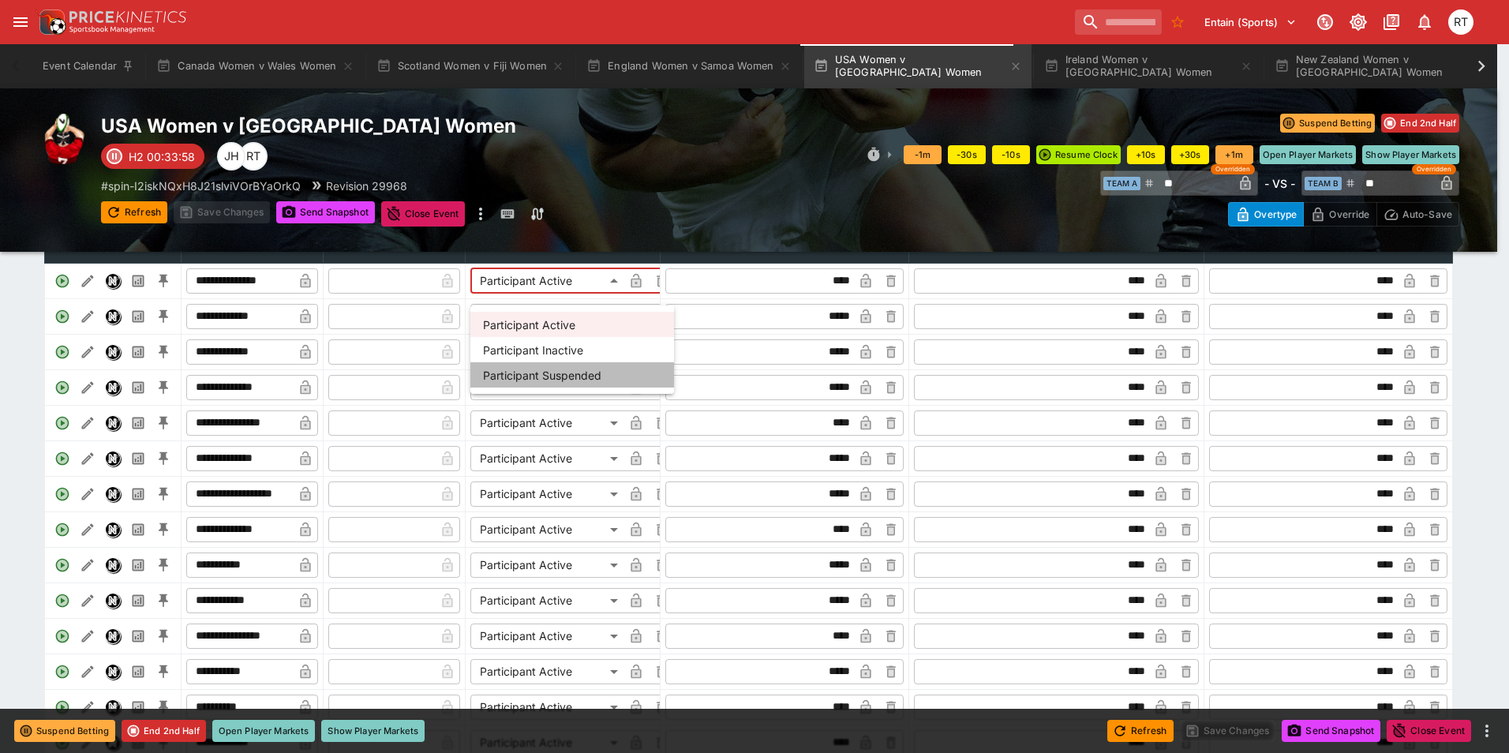
click at [566, 369] on li "Participant Suspended" at bounding box center [572, 374] width 204 height 25
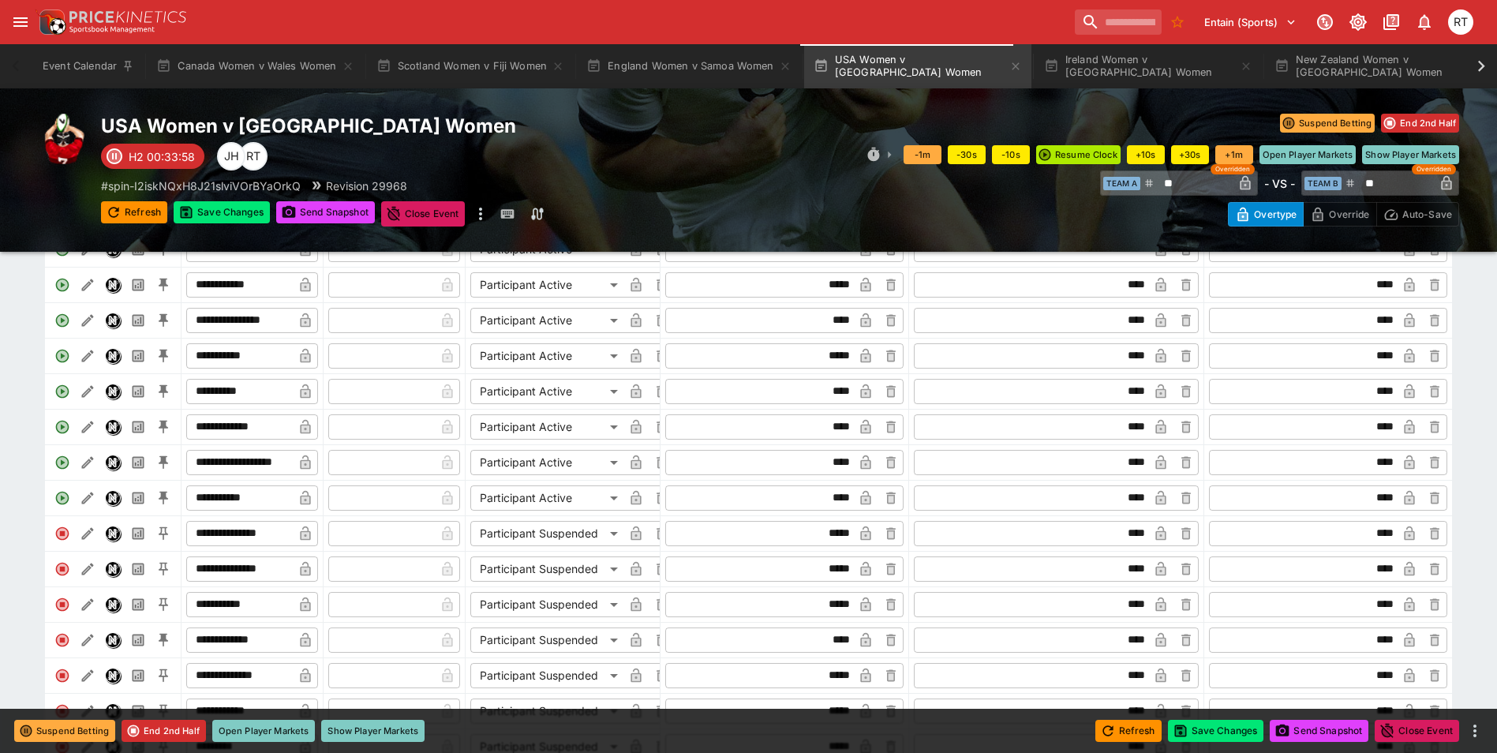
scroll to position [789, 0]
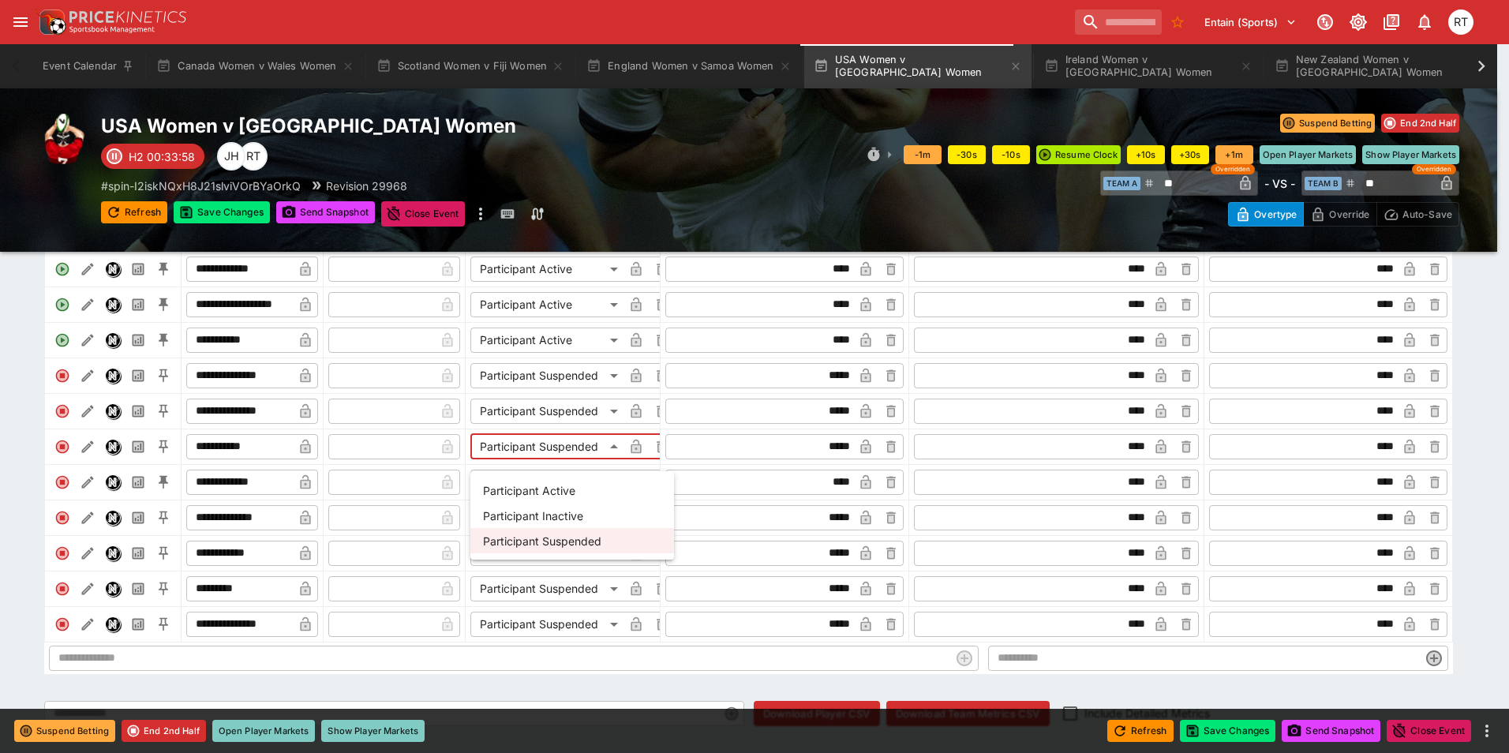
click at [544, 460] on body "Entain (Sports) 1 RT Event Calendar Canada Women v Wales Women Scotland Women v…" at bounding box center [754, -1] width 1509 height 1577
click at [548, 488] on li "Participant Active" at bounding box center [572, 489] width 204 height 25
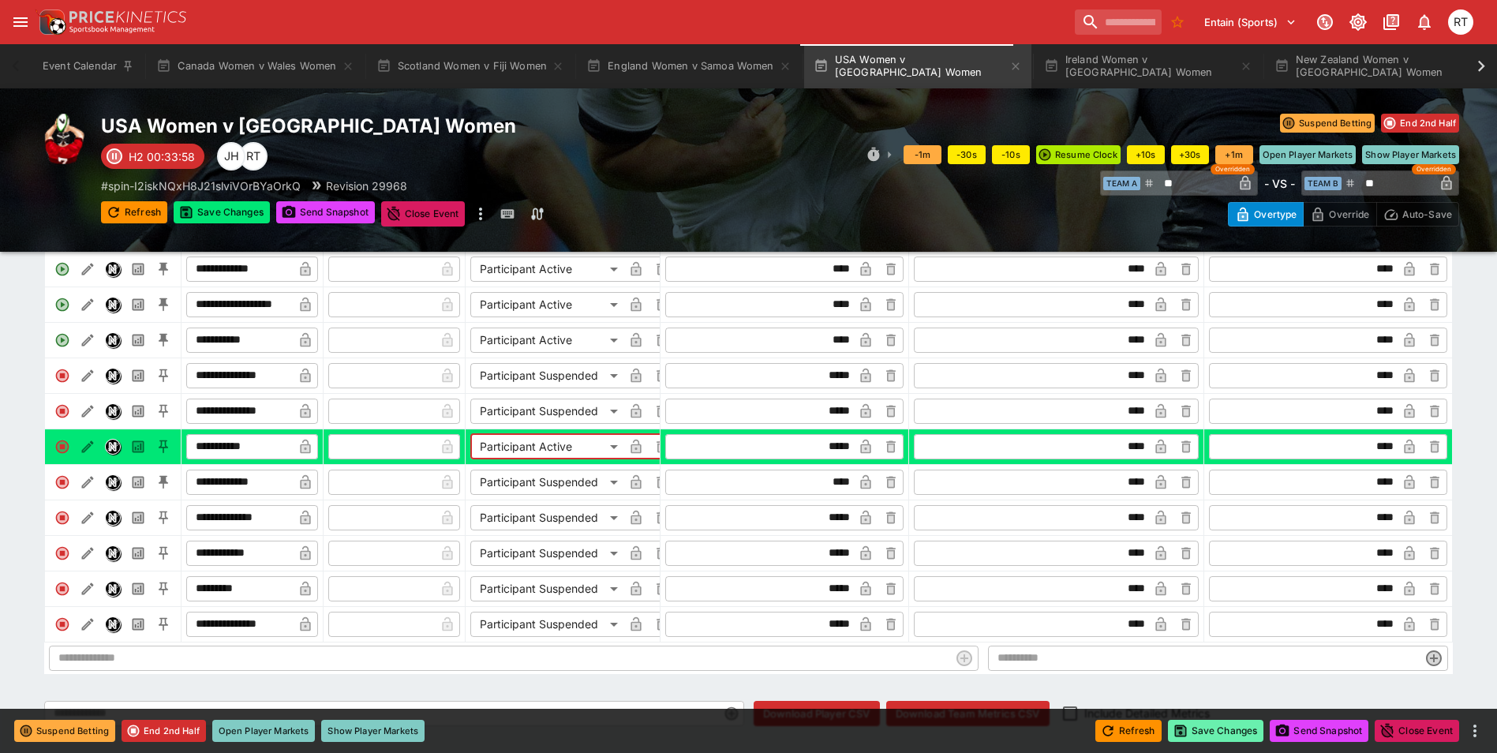
click at [1220, 734] on button "Save Changes" at bounding box center [1216, 731] width 96 height 22
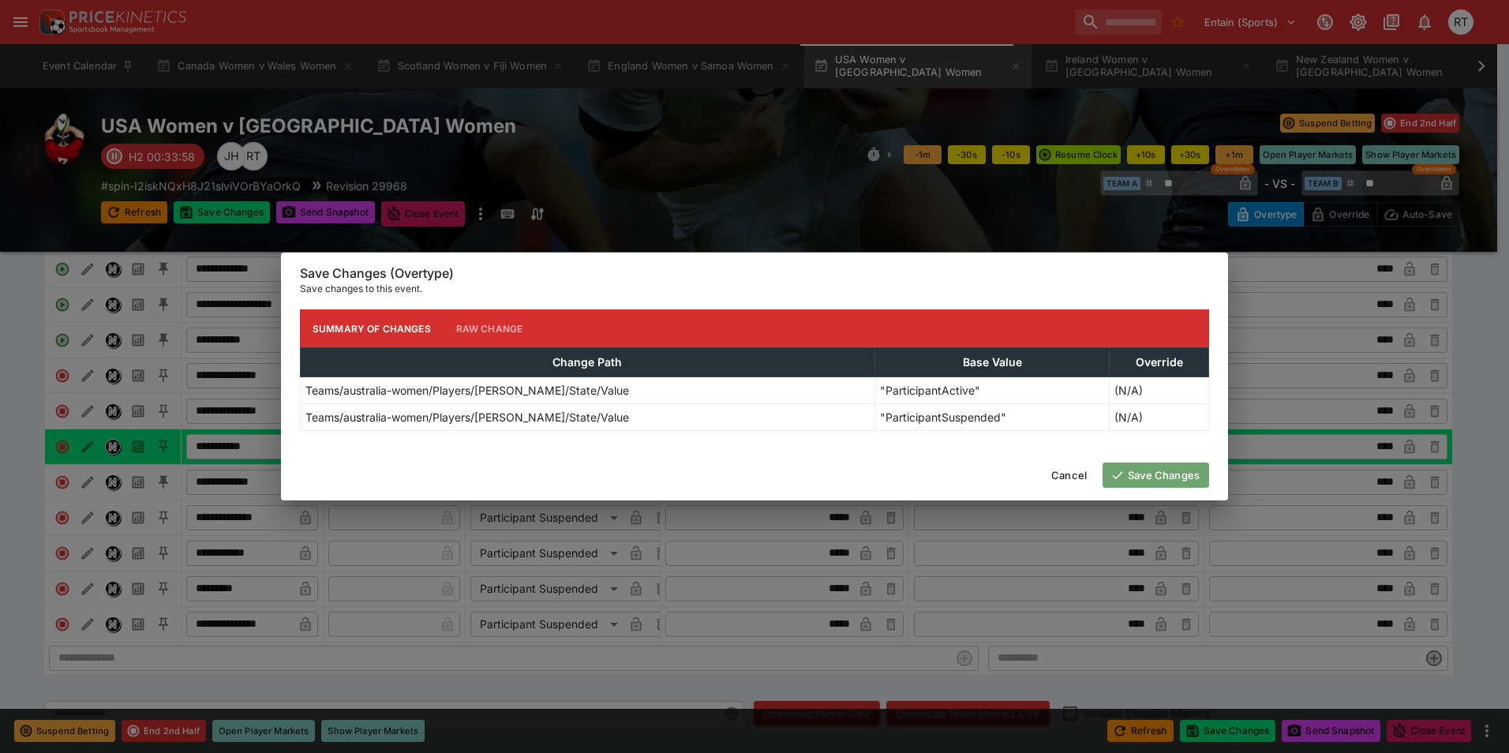
click at [1158, 478] on button "Save Changes" at bounding box center [1155, 474] width 107 height 25
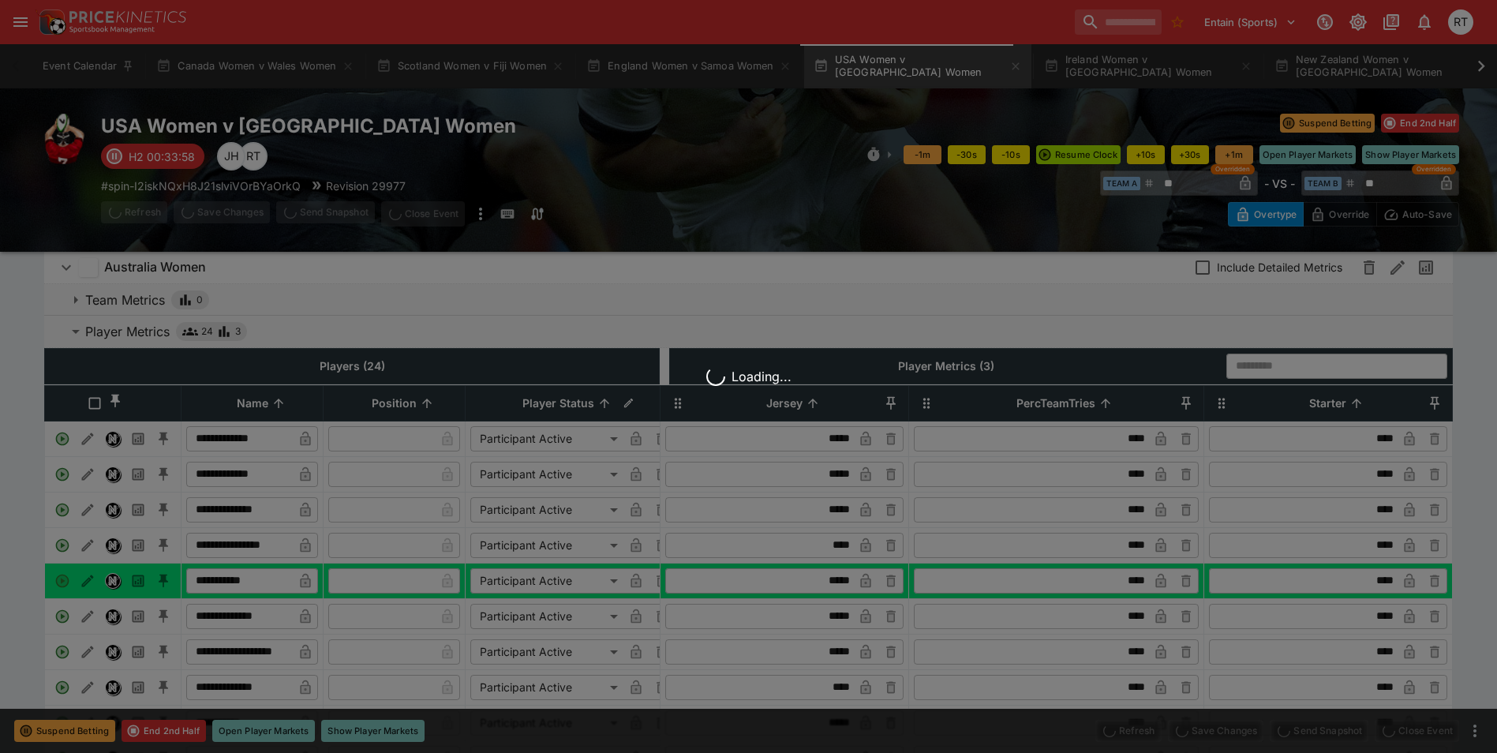
scroll to position [0, 0]
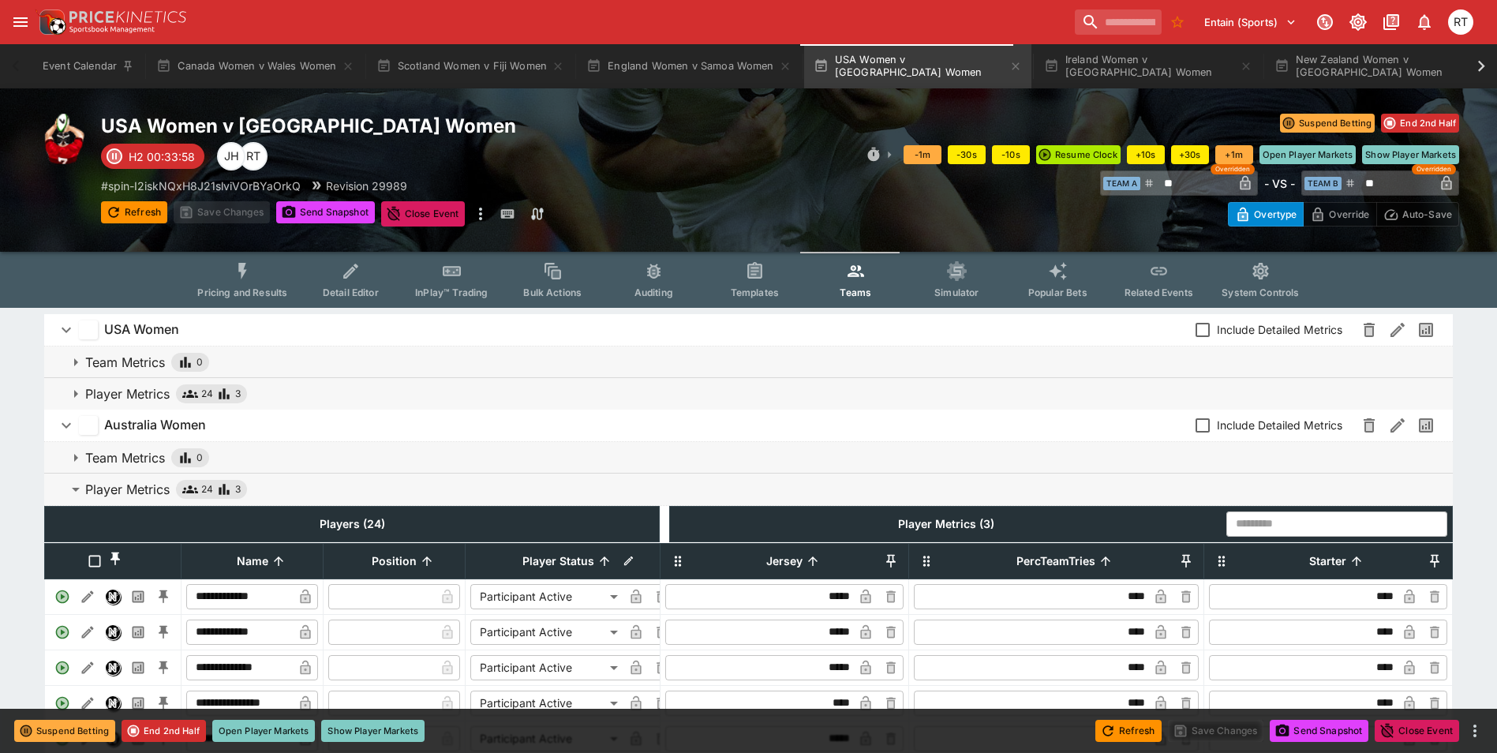
click at [443, 289] on span "InPlay™ Trading" at bounding box center [451, 292] width 73 height 12
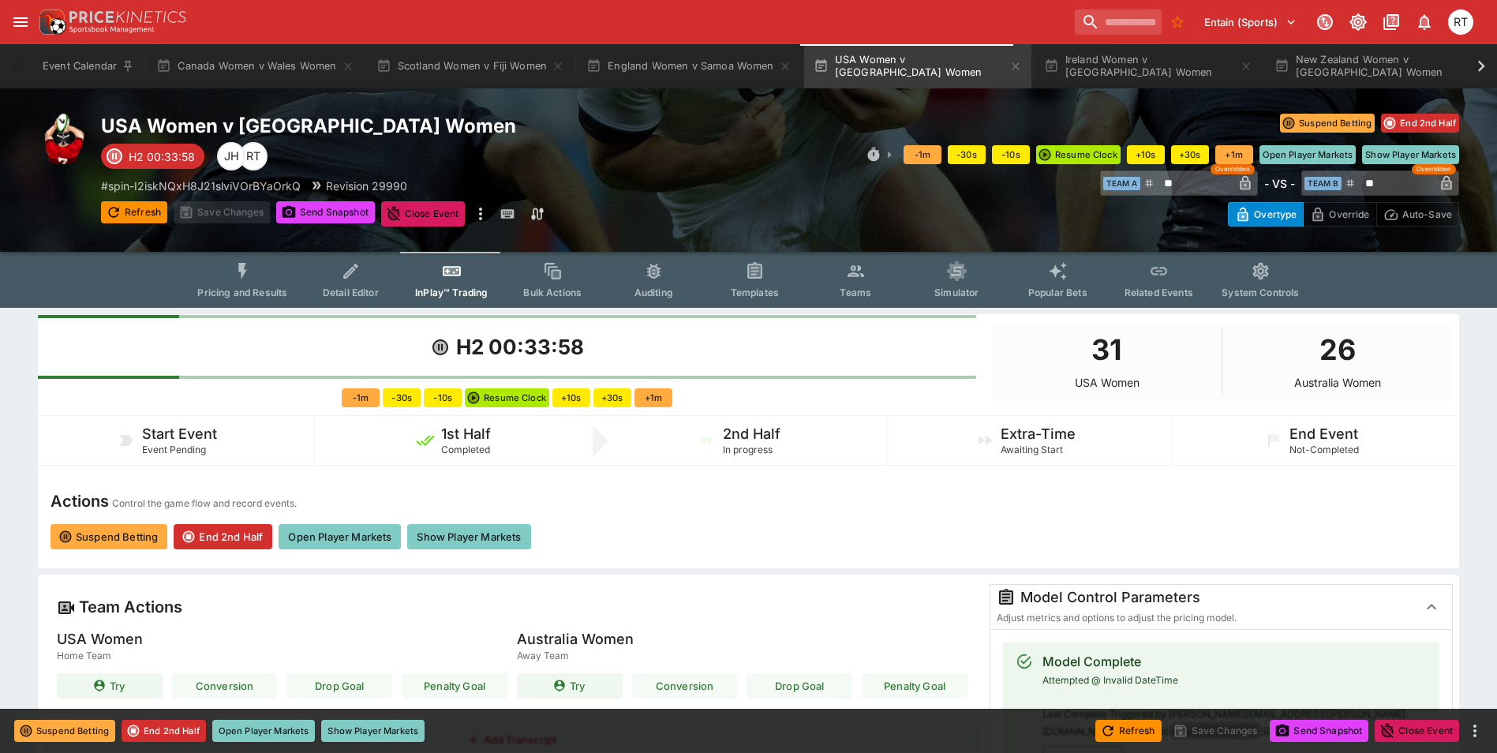
scroll to position [158, 0]
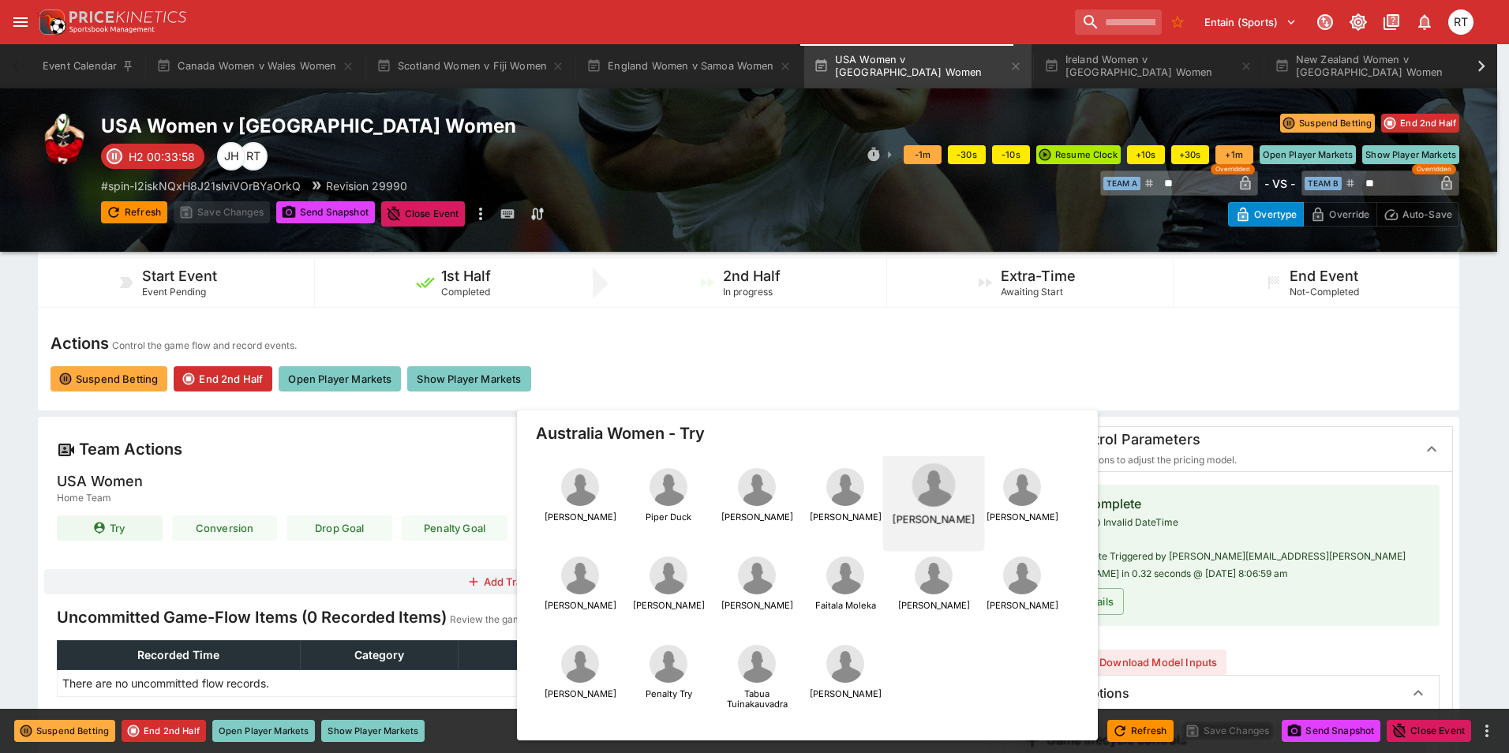
click at [947, 493] on img "button" at bounding box center [932, 484] width 43 height 43
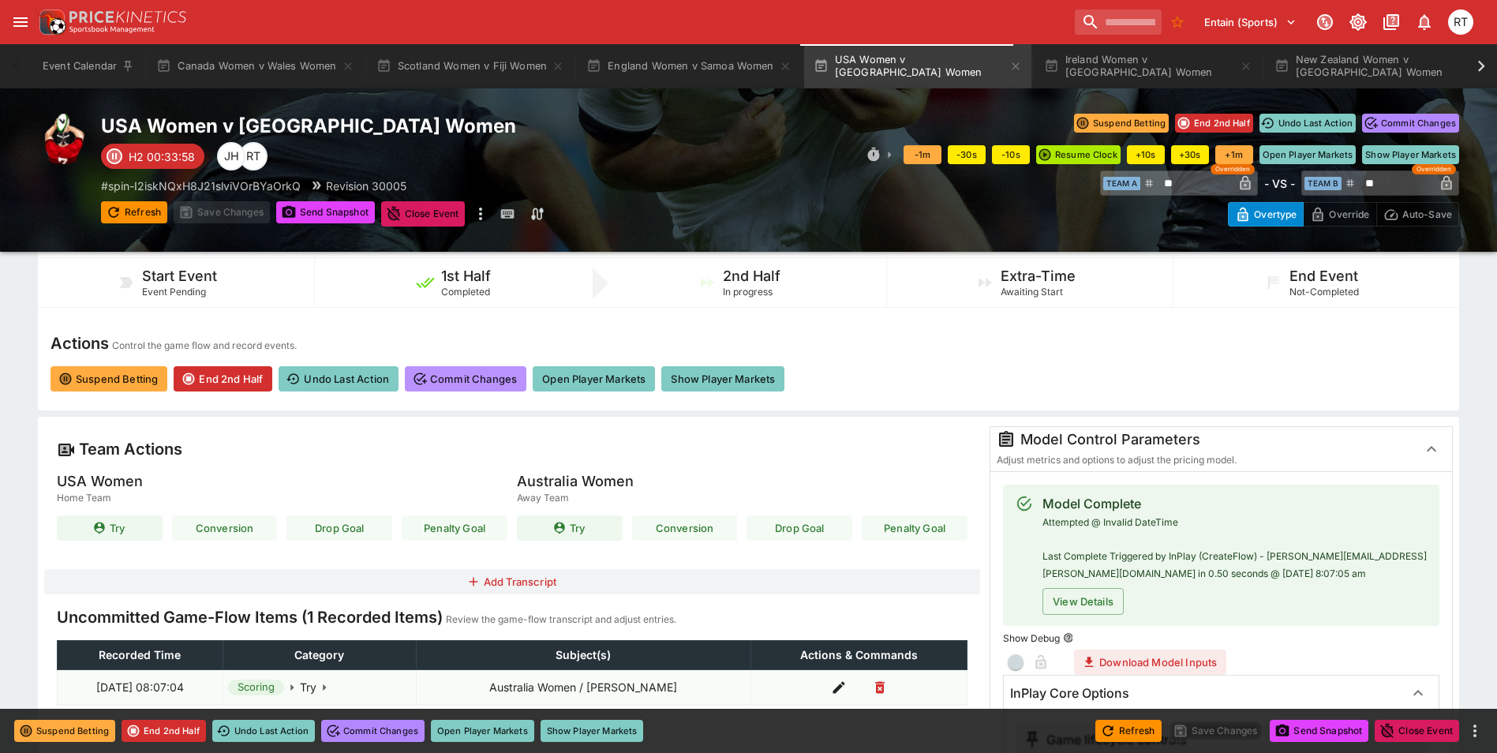
click at [486, 382] on button "Commit Changes" at bounding box center [466, 378] width 122 height 25
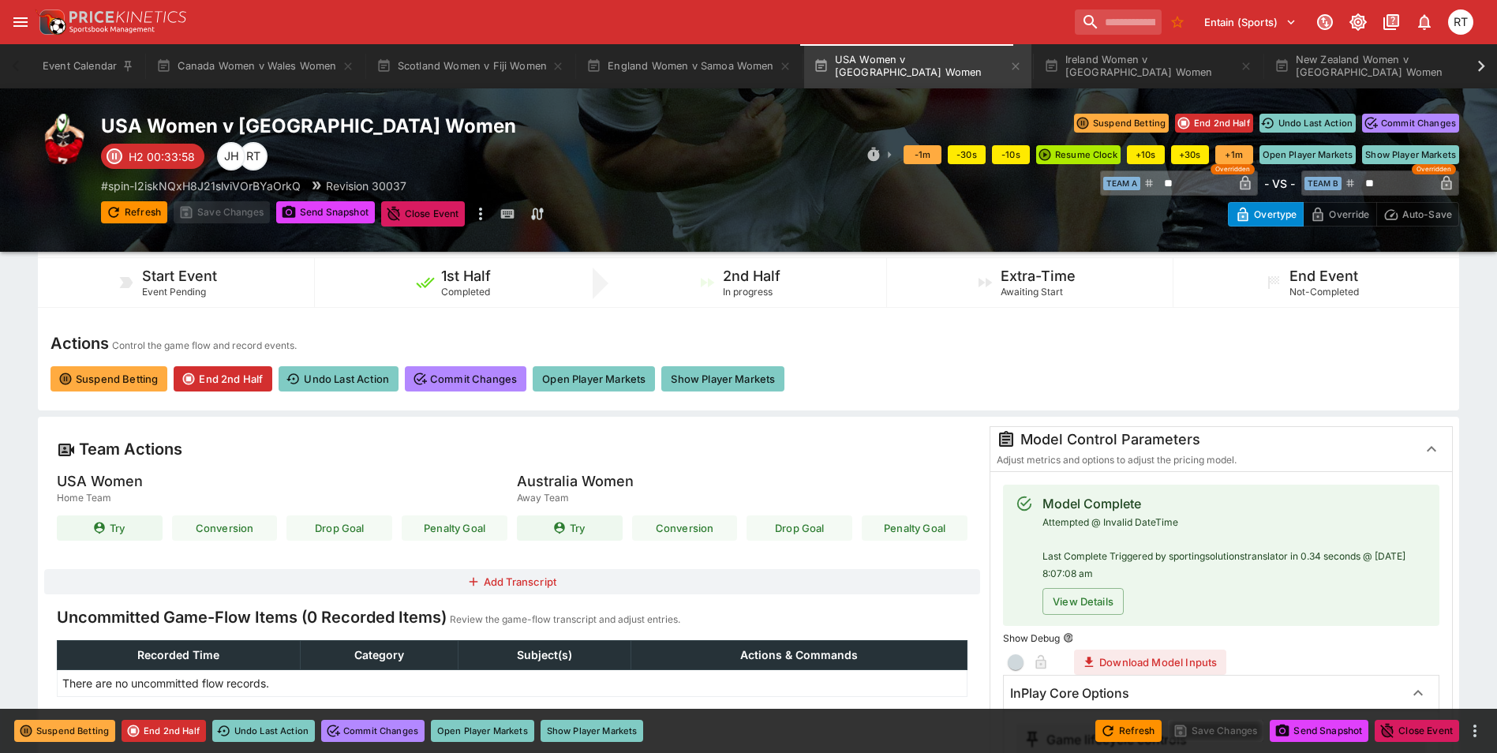
scroll to position [0, 0]
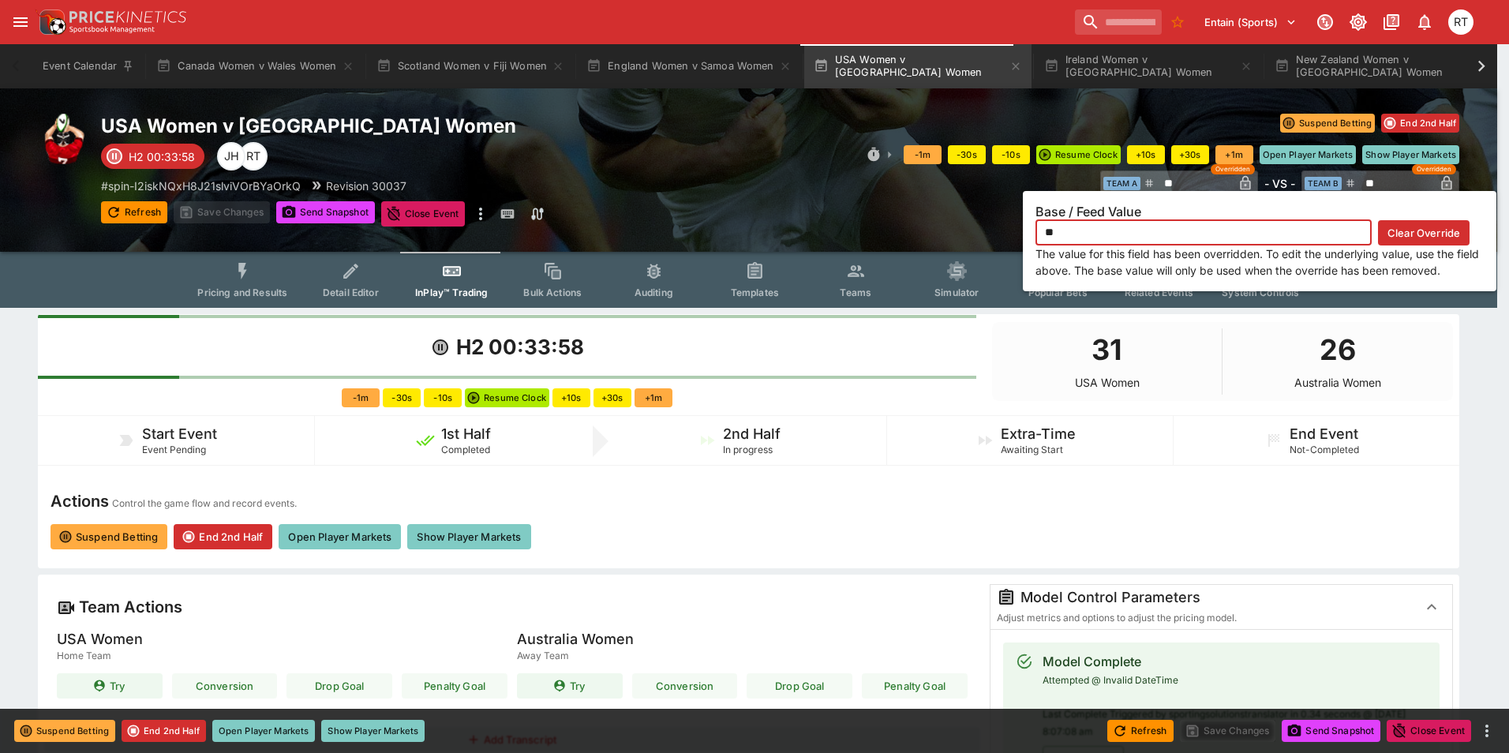
click at [1450, 181] on icon "button" at bounding box center [1446, 183] width 10 height 14
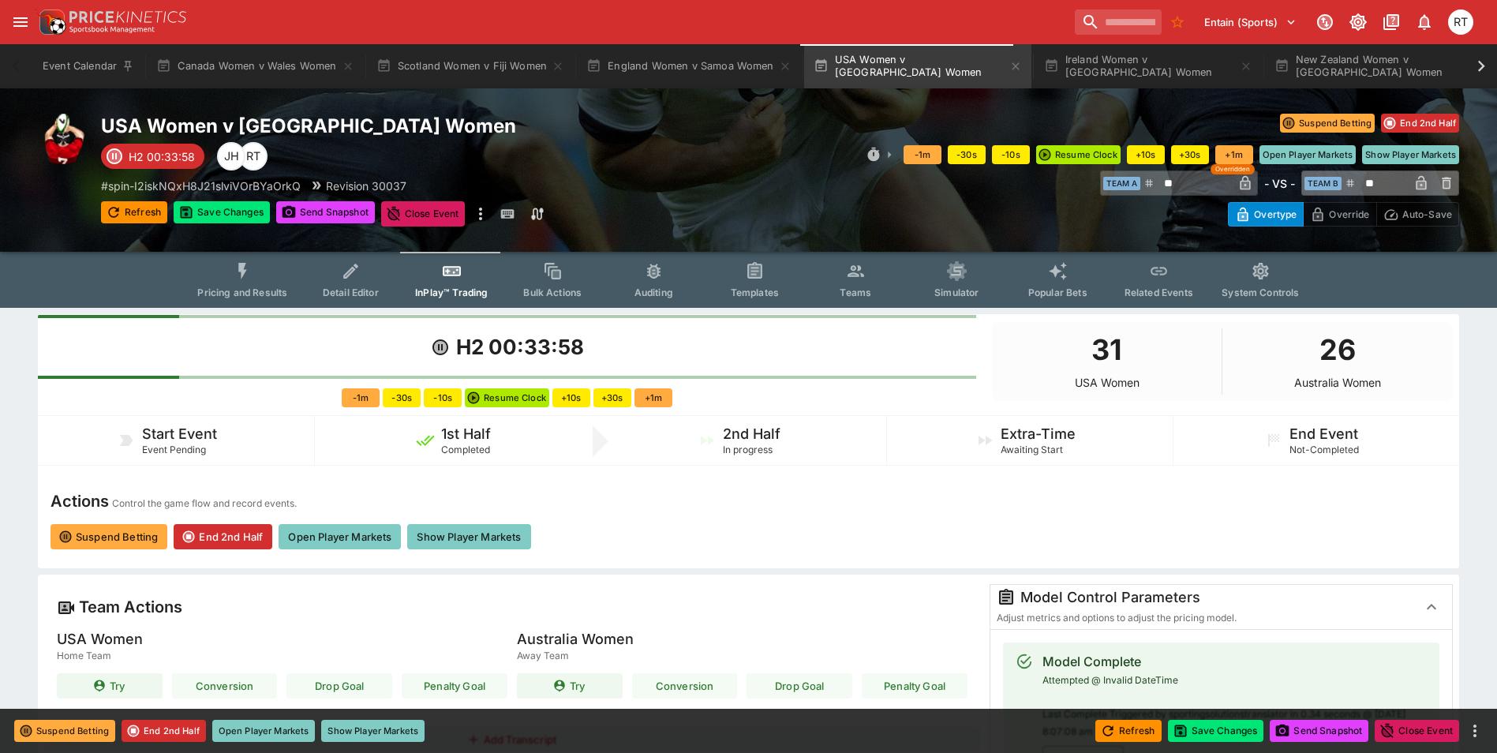
drag, startPoint x: 1369, startPoint y: 181, endPoint x: 1349, endPoint y: 181, distance: 20.5
click at [1349, 181] on div "​ Team B ** ​" at bounding box center [1380, 182] width 158 height 25
drag, startPoint x: 1380, startPoint y: 185, endPoint x: 1353, endPoint y: 184, distance: 26.9
click at [1353, 184] on div "​ Team B ** ​" at bounding box center [1380, 182] width 158 height 25
click at [1420, 181] on icon "button" at bounding box center [1421, 183] width 10 height 14
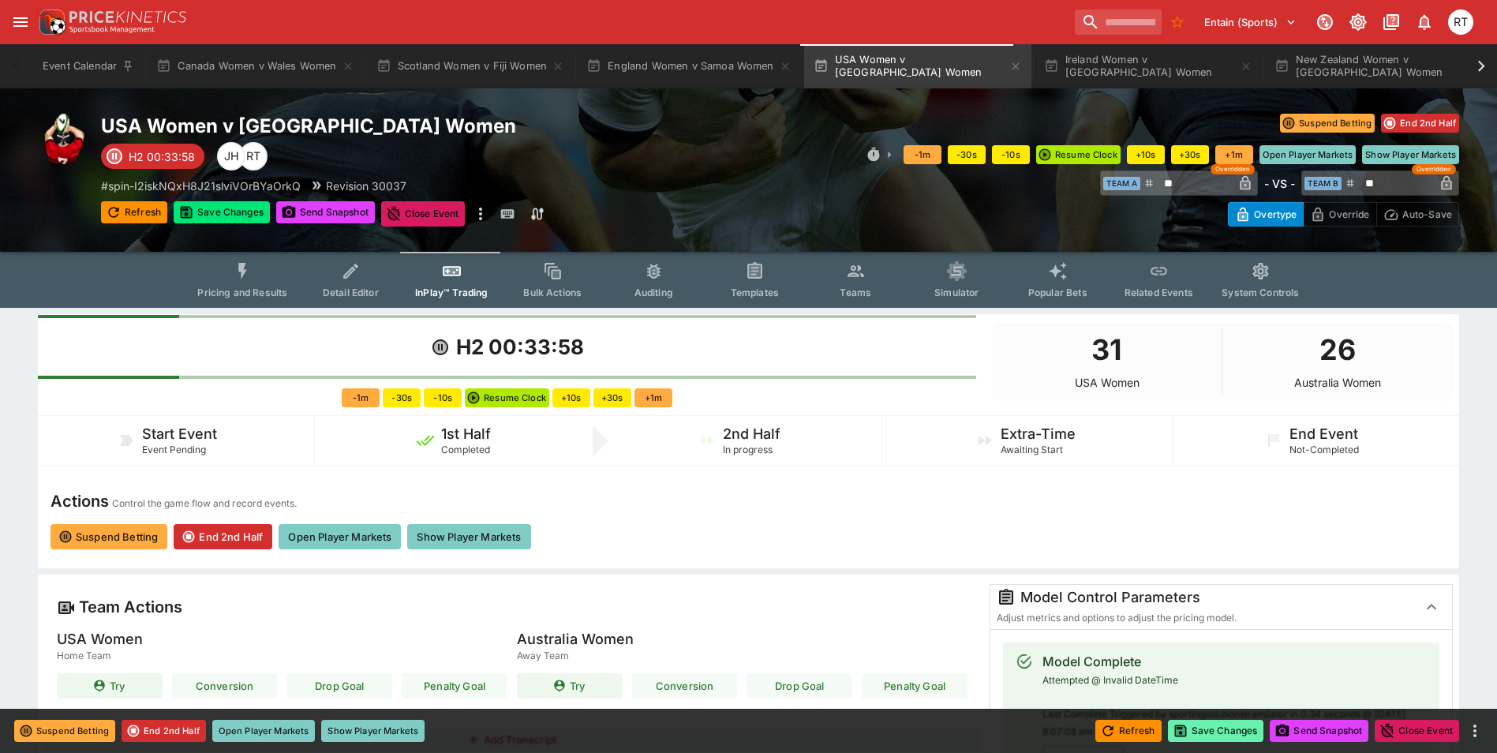
click at [1219, 731] on button "Save Changes" at bounding box center [1216, 731] width 96 height 22
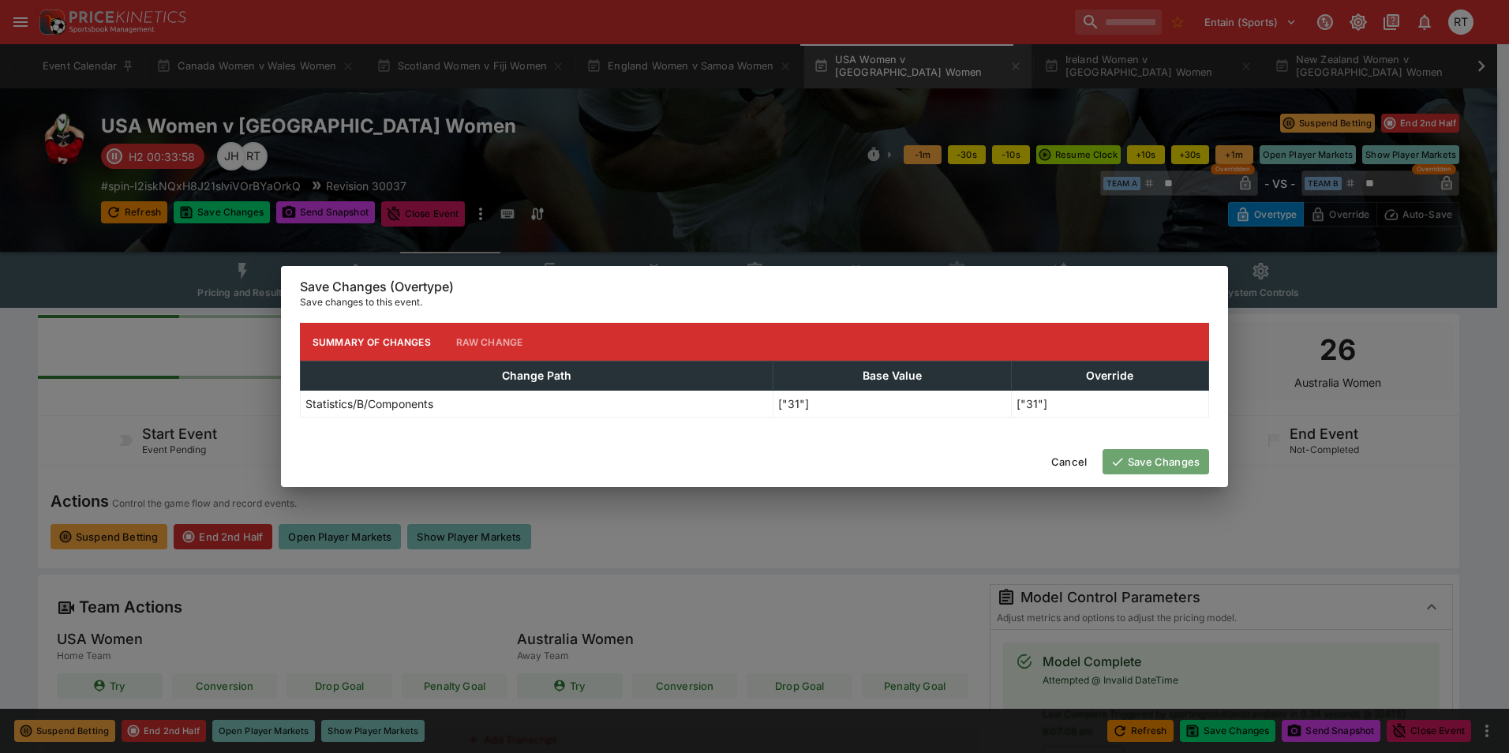
click at [1168, 466] on button "Save Changes" at bounding box center [1155, 461] width 107 height 25
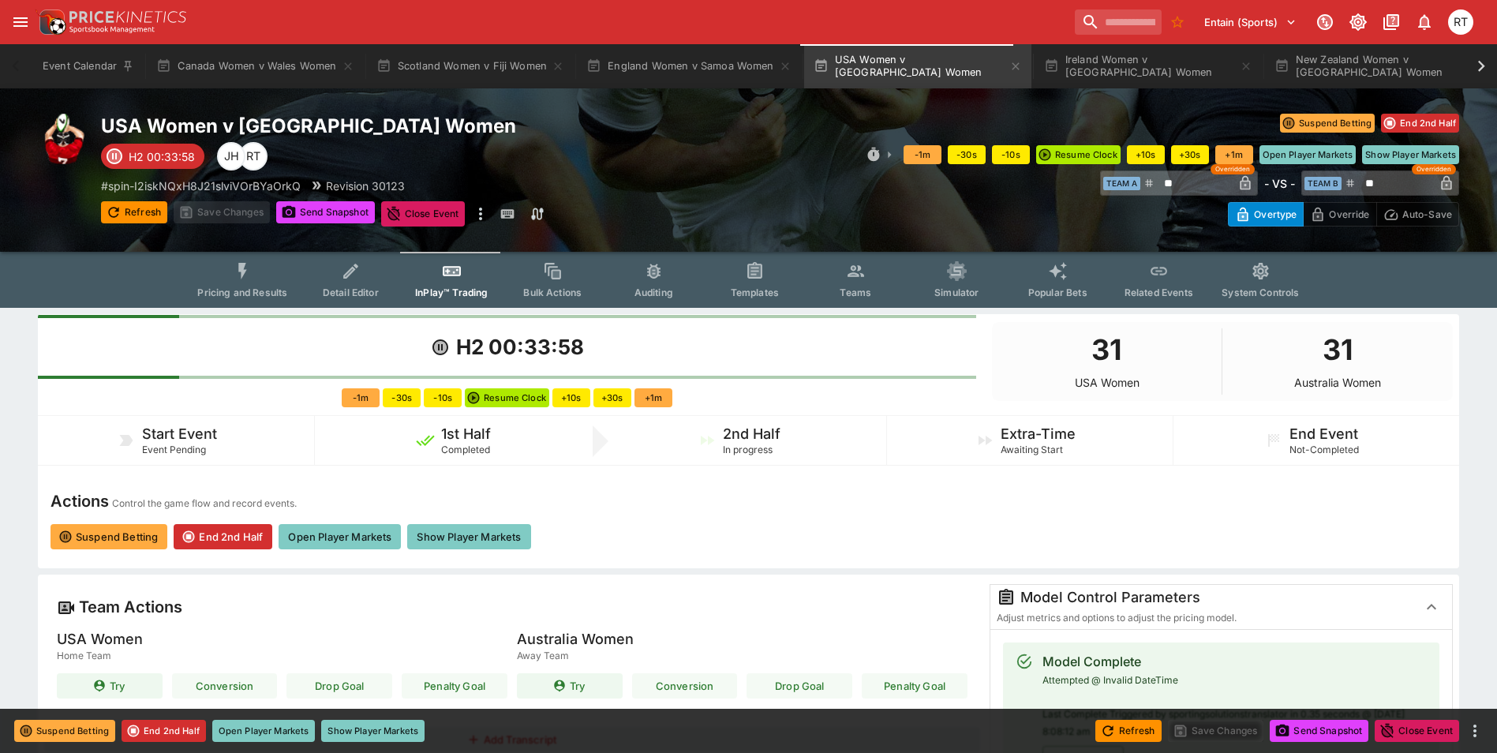
click at [255, 282] on button "Pricing and Results" at bounding box center [242, 280] width 115 height 56
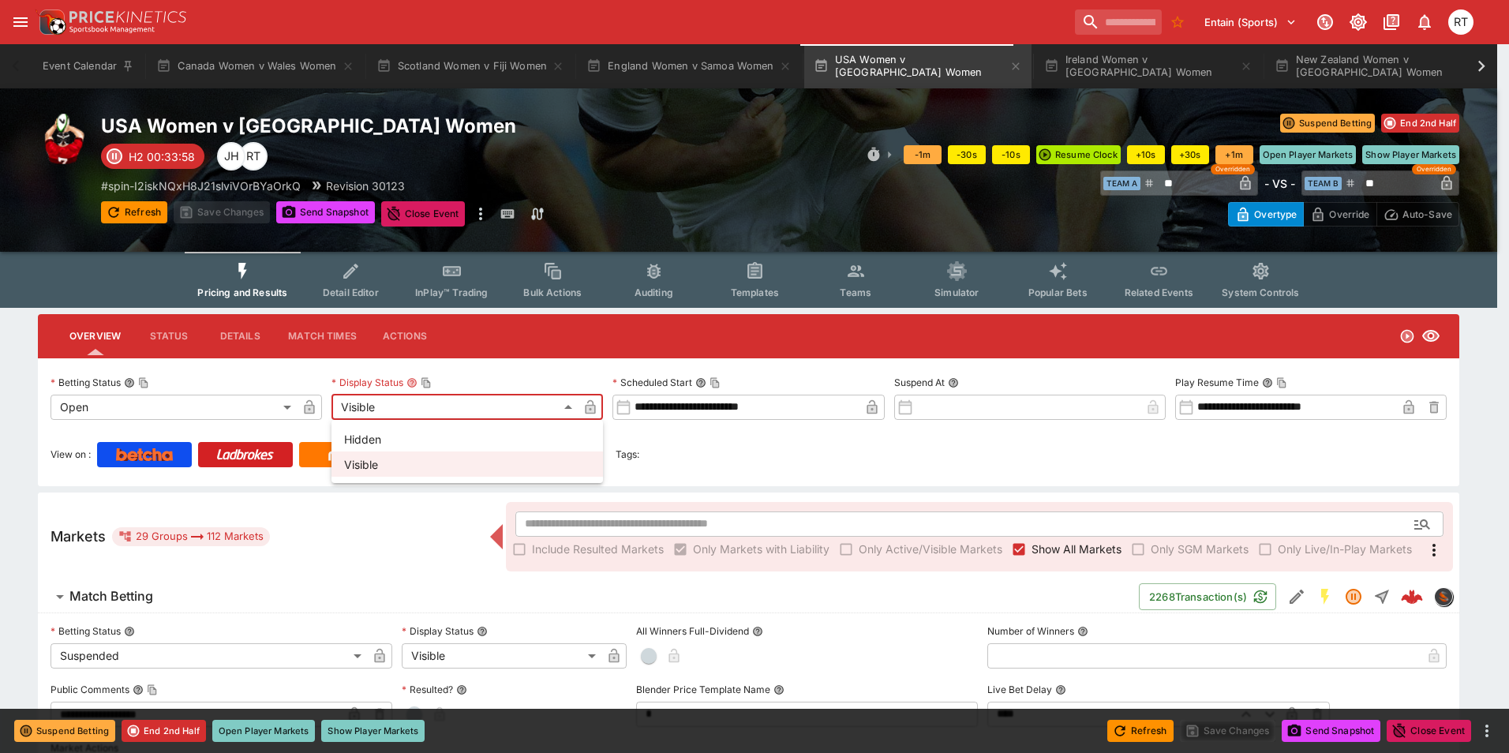
click at [421, 444] on li "Hidden" at bounding box center [466, 438] width 271 height 25
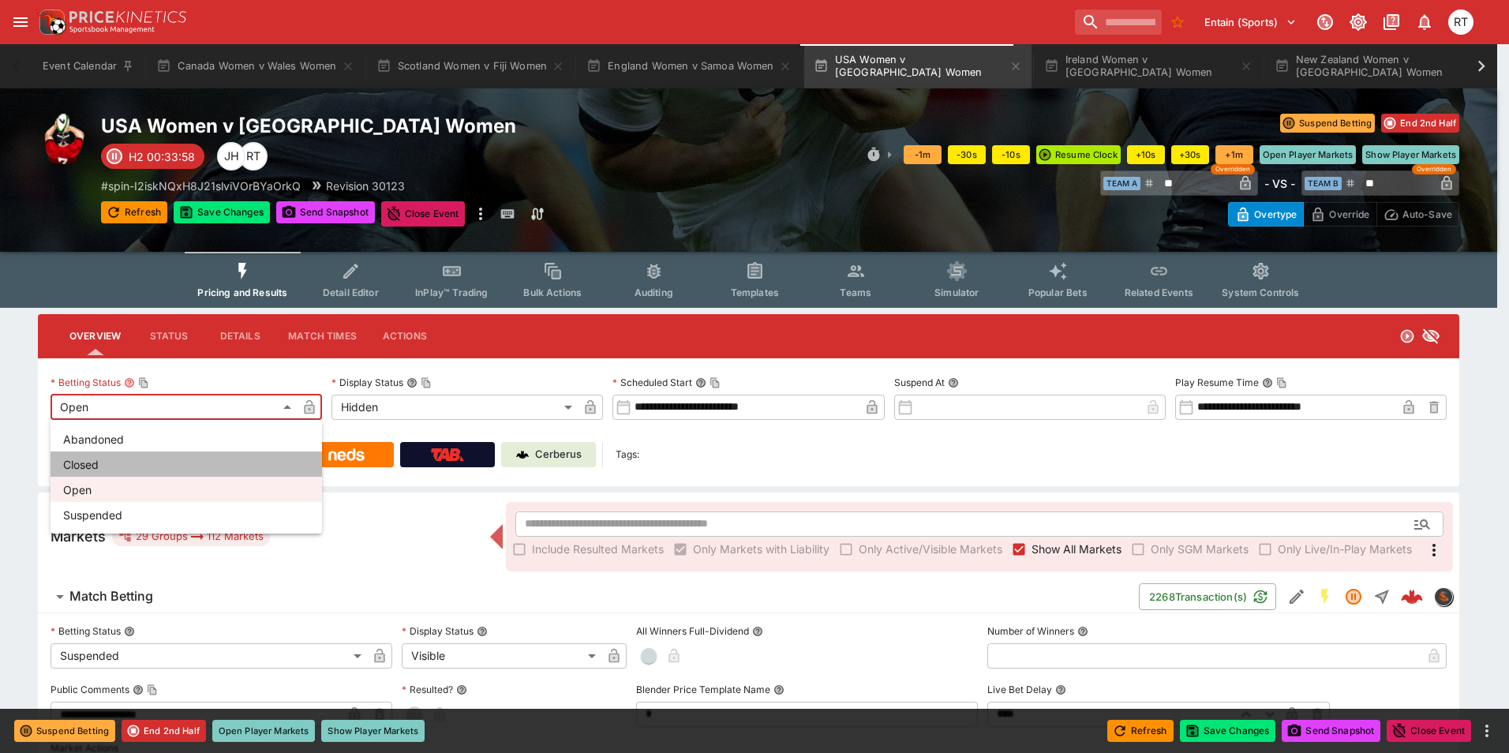
click at [155, 462] on li "Closed" at bounding box center [186, 463] width 271 height 25
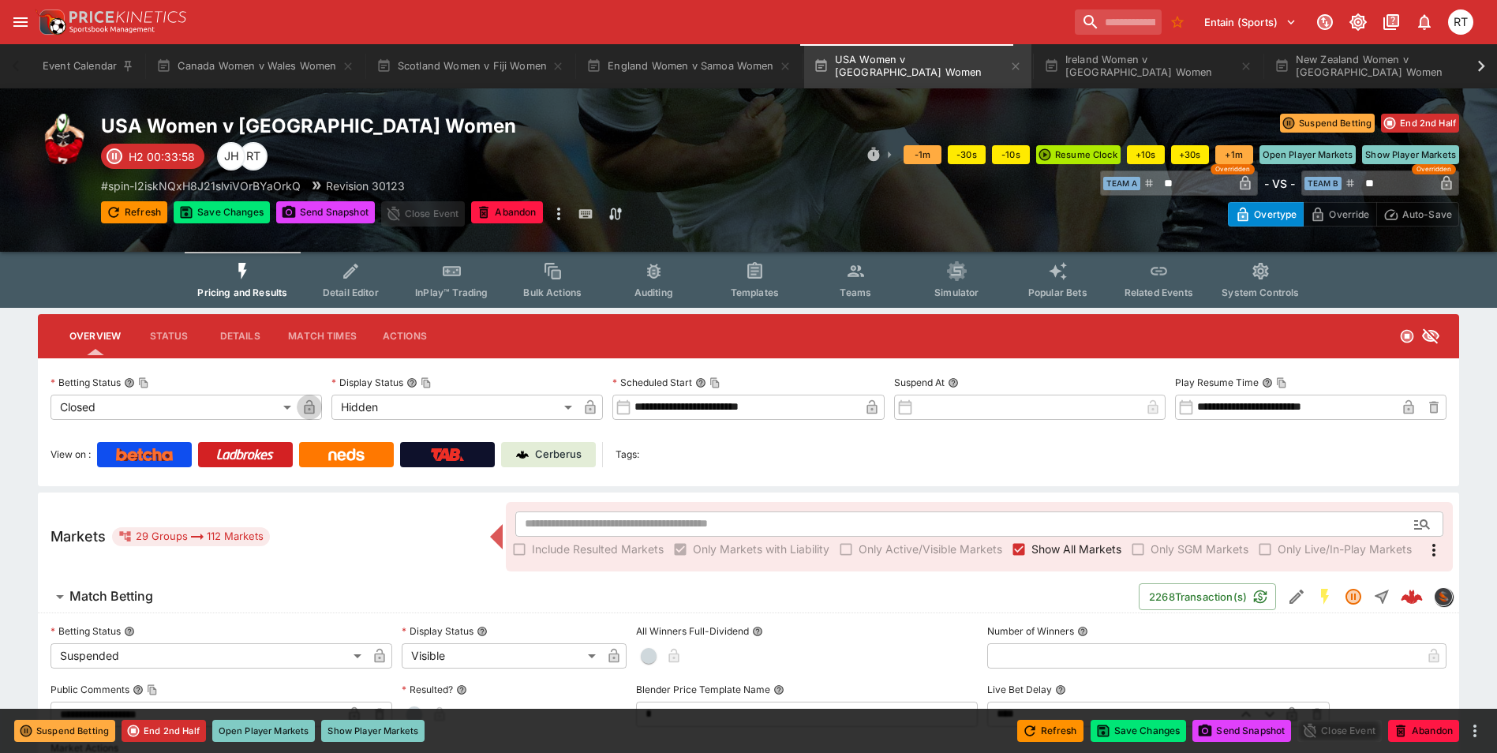
click at [312, 410] on icon "button" at bounding box center [309, 409] width 8 height 6
click at [584, 404] on icon "button" at bounding box center [590, 407] width 16 height 16
click at [1160, 728] on button "Save Changes" at bounding box center [1138, 731] width 96 height 22
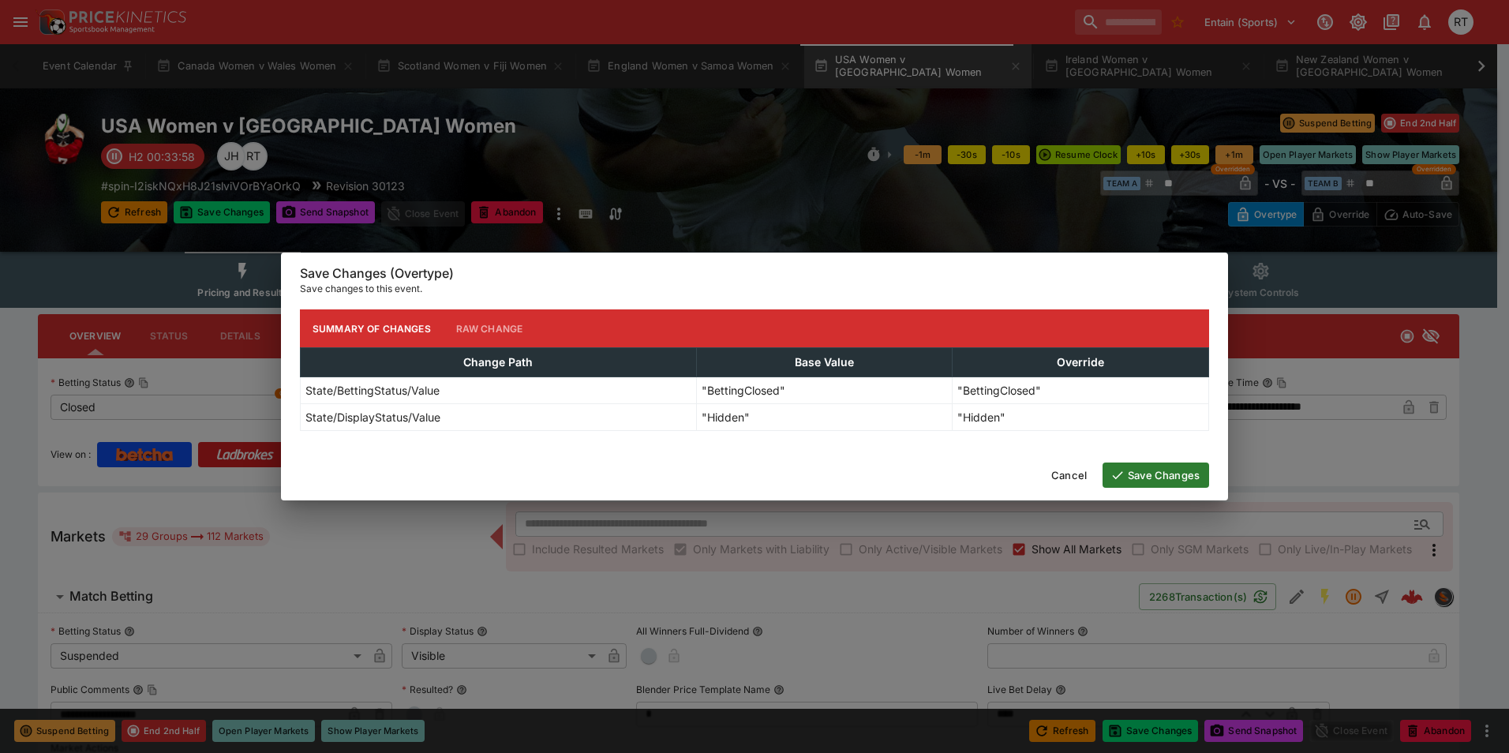
click at [1152, 472] on button "Save Changes" at bounding box center [1155, 474] width 107 height 25
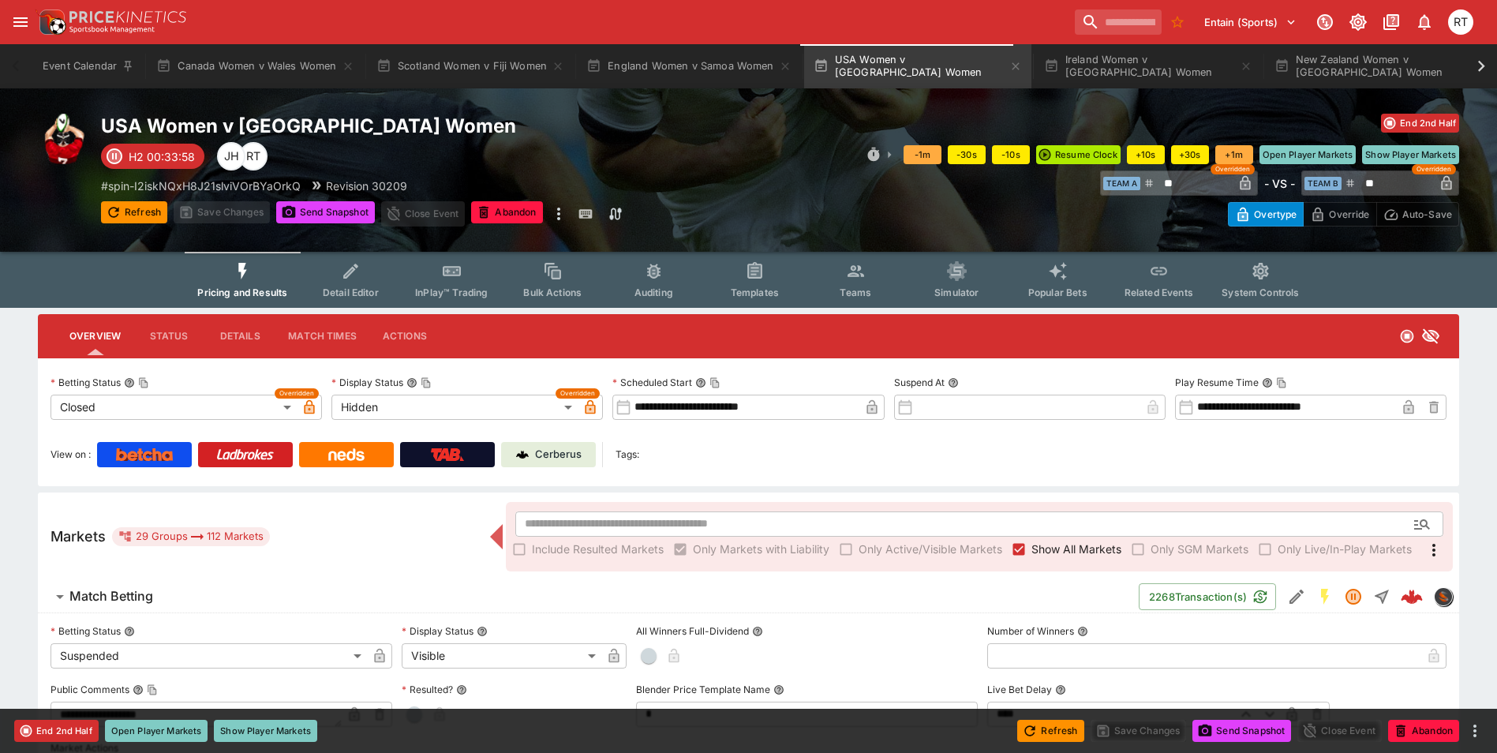
click at [544, 455] on p "Cerberus" at bounding box center [558, 455] width 47 height 16
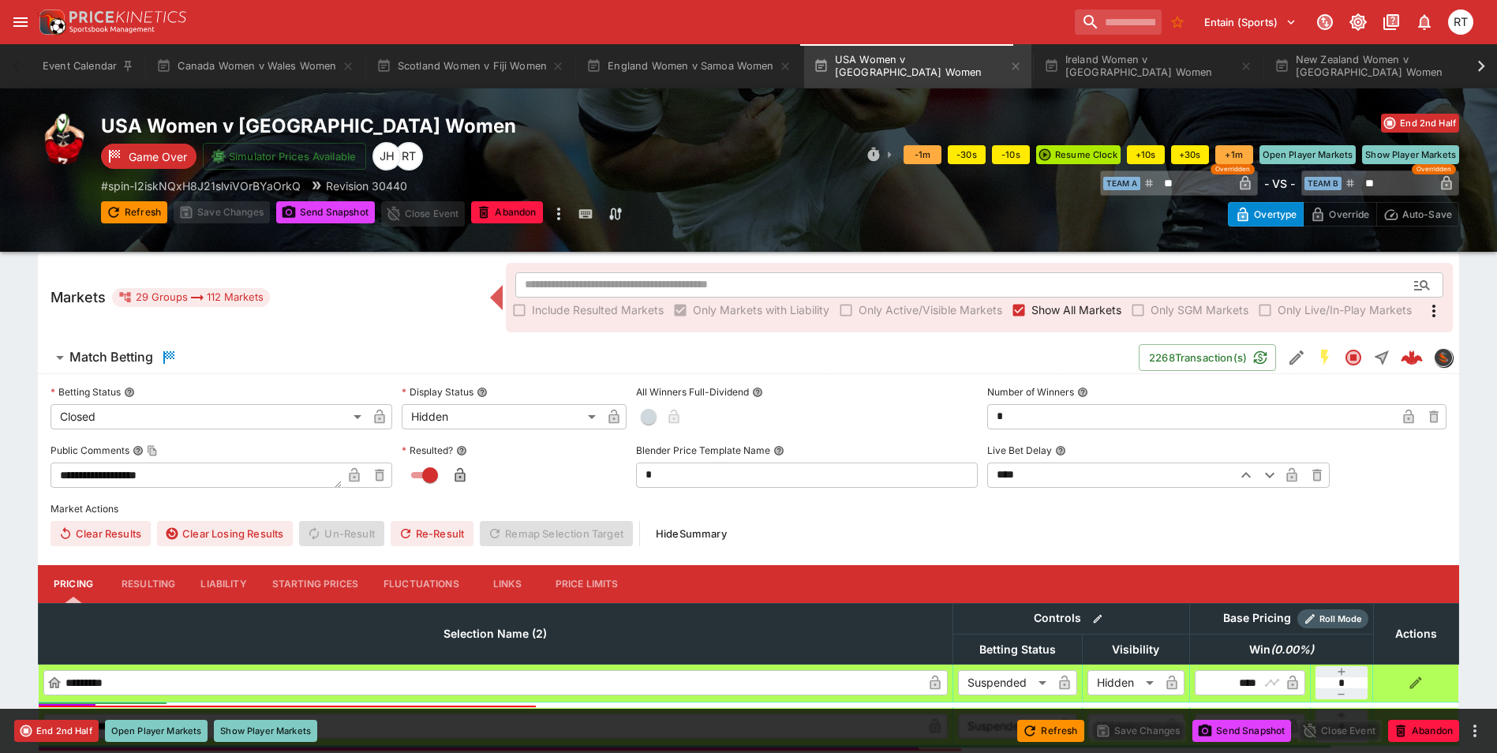
scroll to position [395, 0]
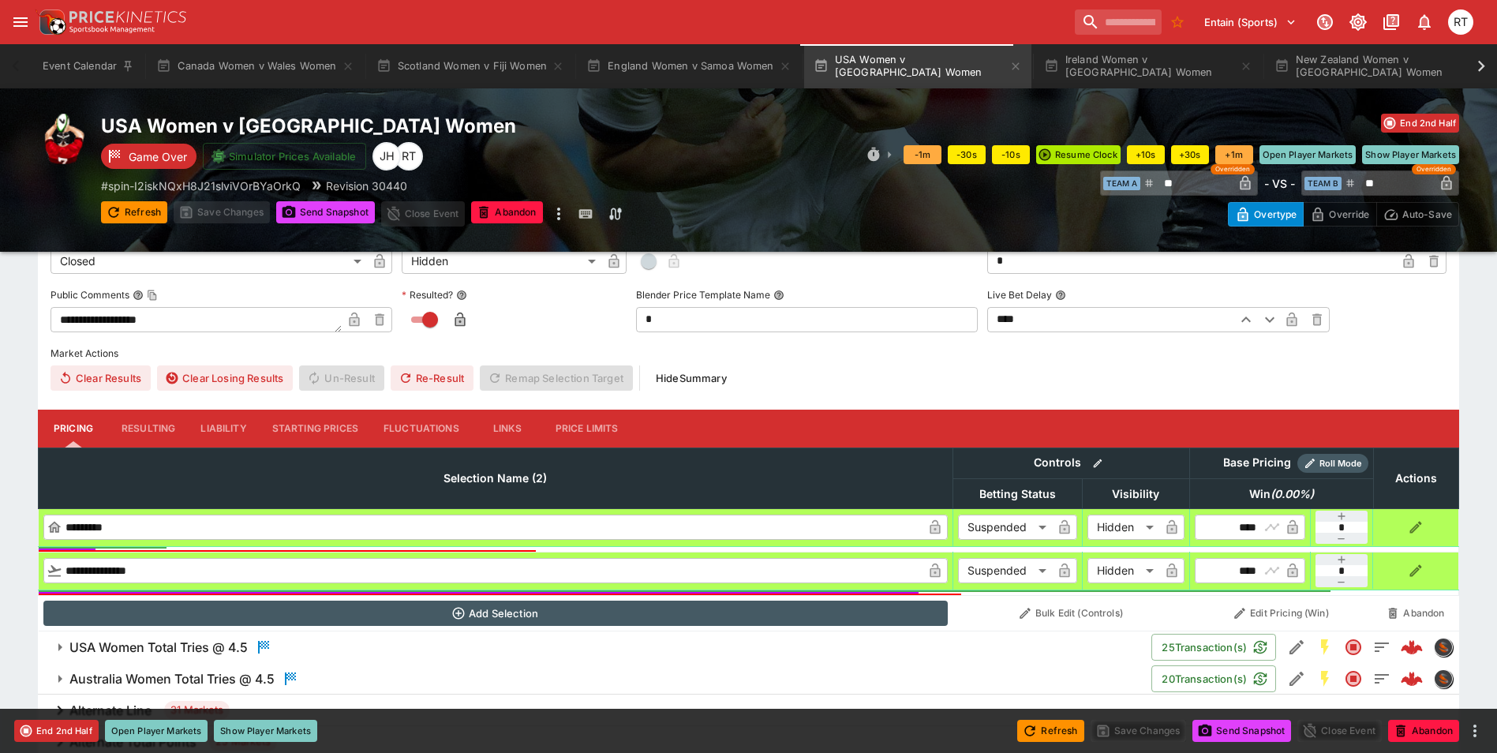
click at [156, 427] on button "Resulting" at bounding box center [148, 429] width 79 height 38
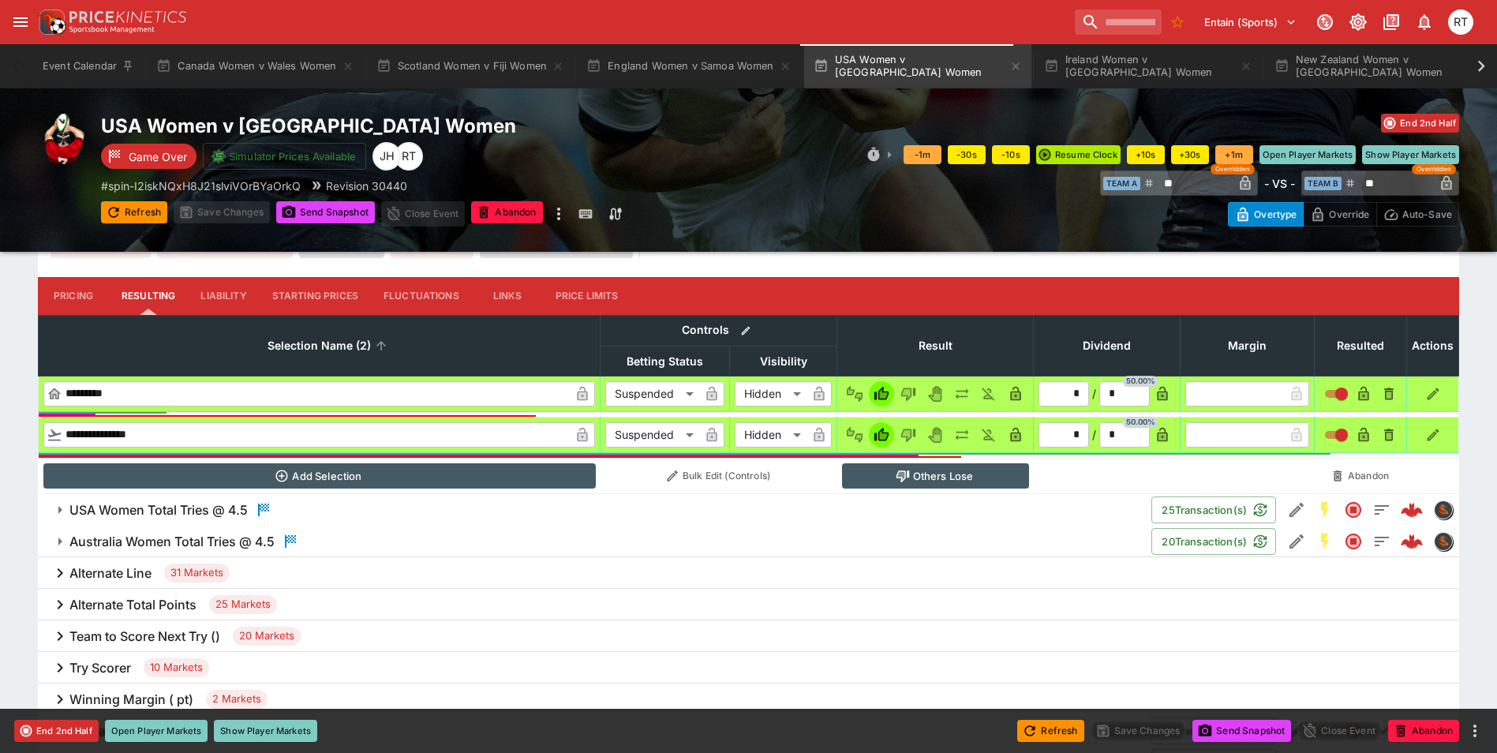
scroll to position [552, 0]
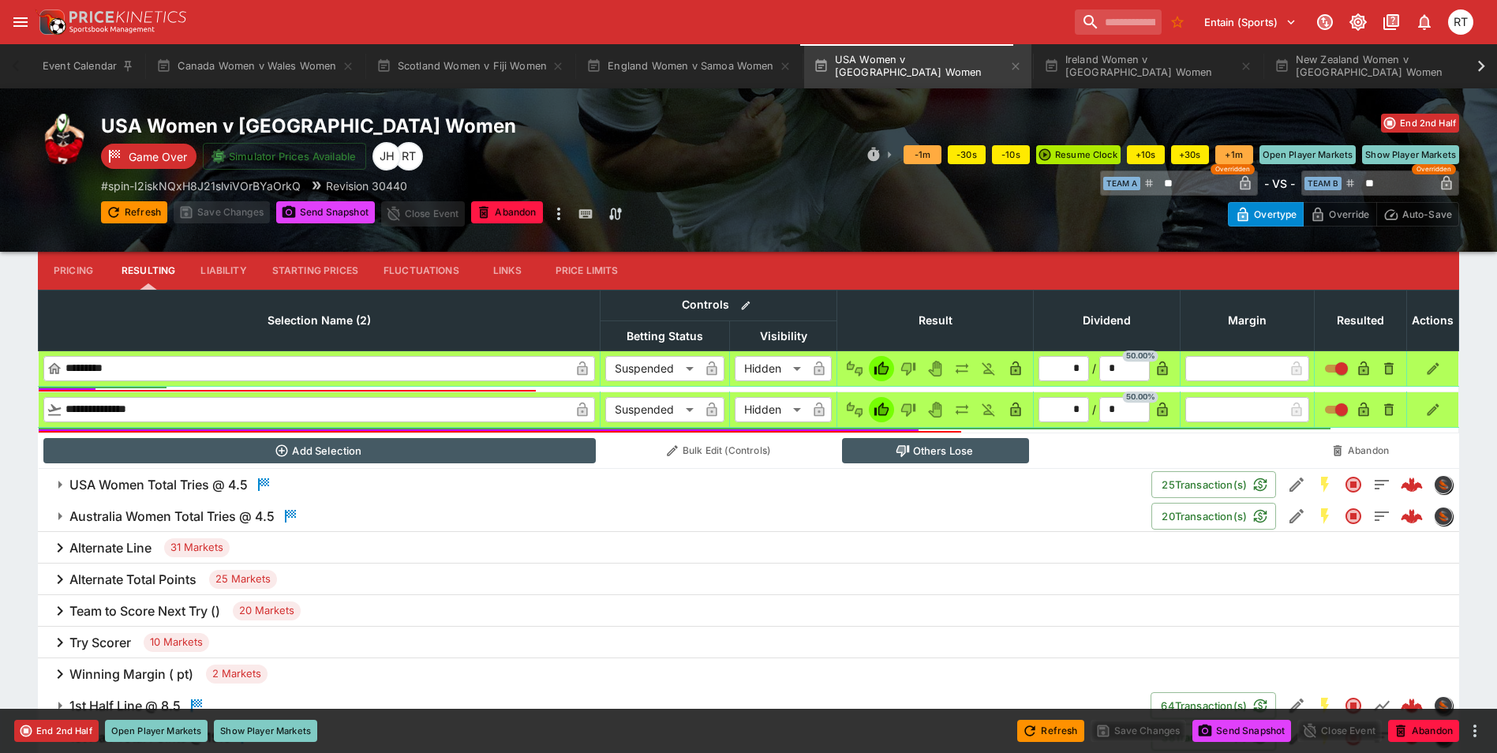
click at [211, 491] on h6 "USA Women Total Tries @ 4.5" at bounding box center [158, 485] width 178 height 17
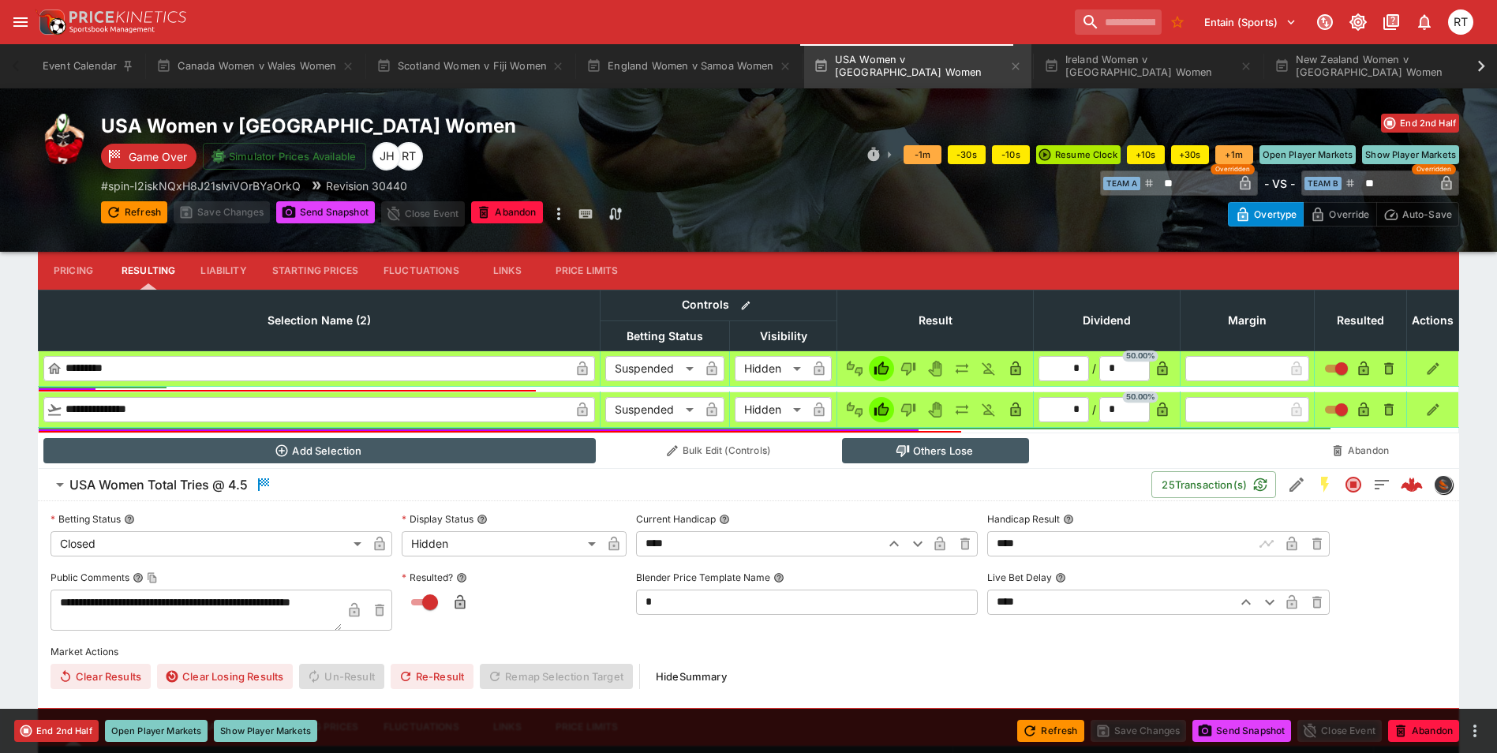
click at [222, 490] on h6 "USA Women Total Tries @ 4.5" at bounding box center [158, 485] width 178 height 17
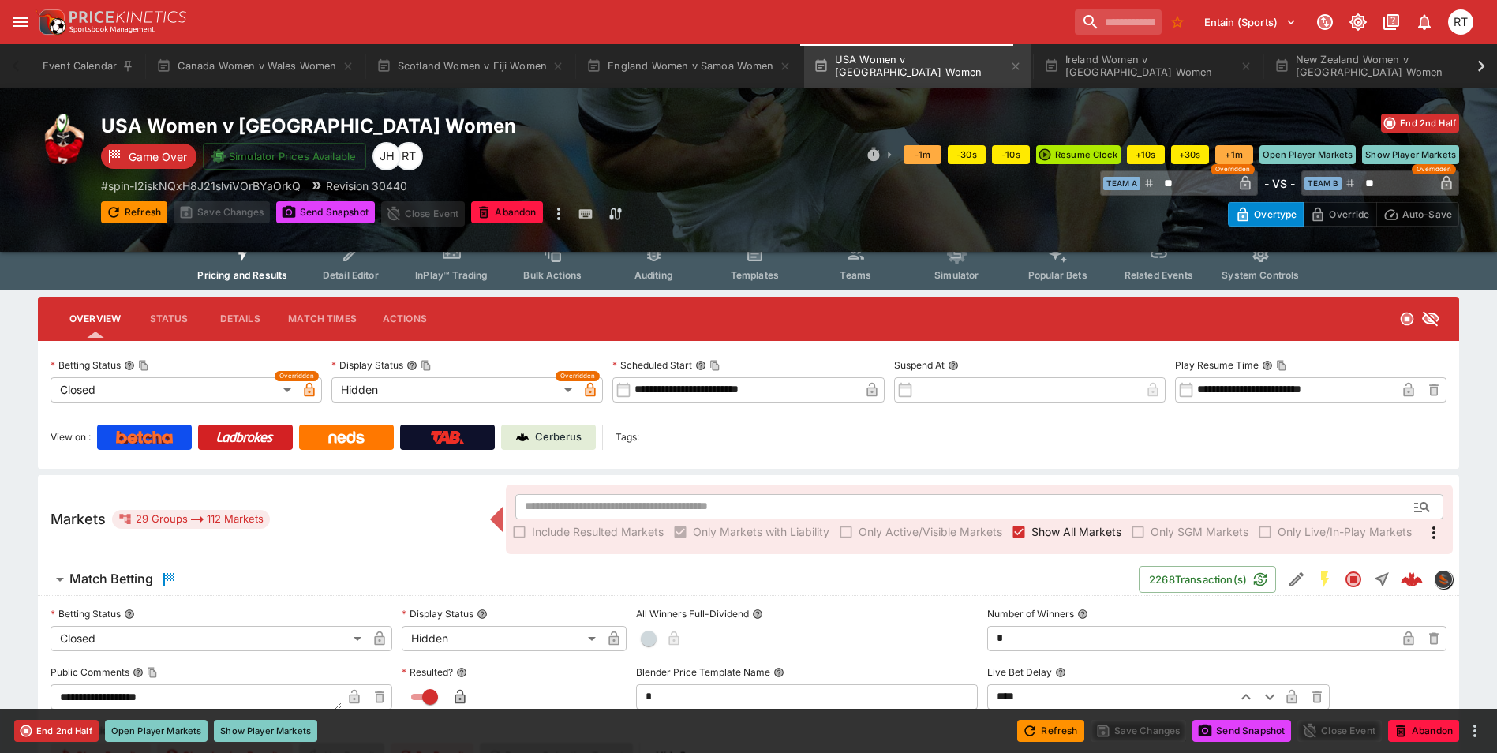
scroll to position [0, 0]
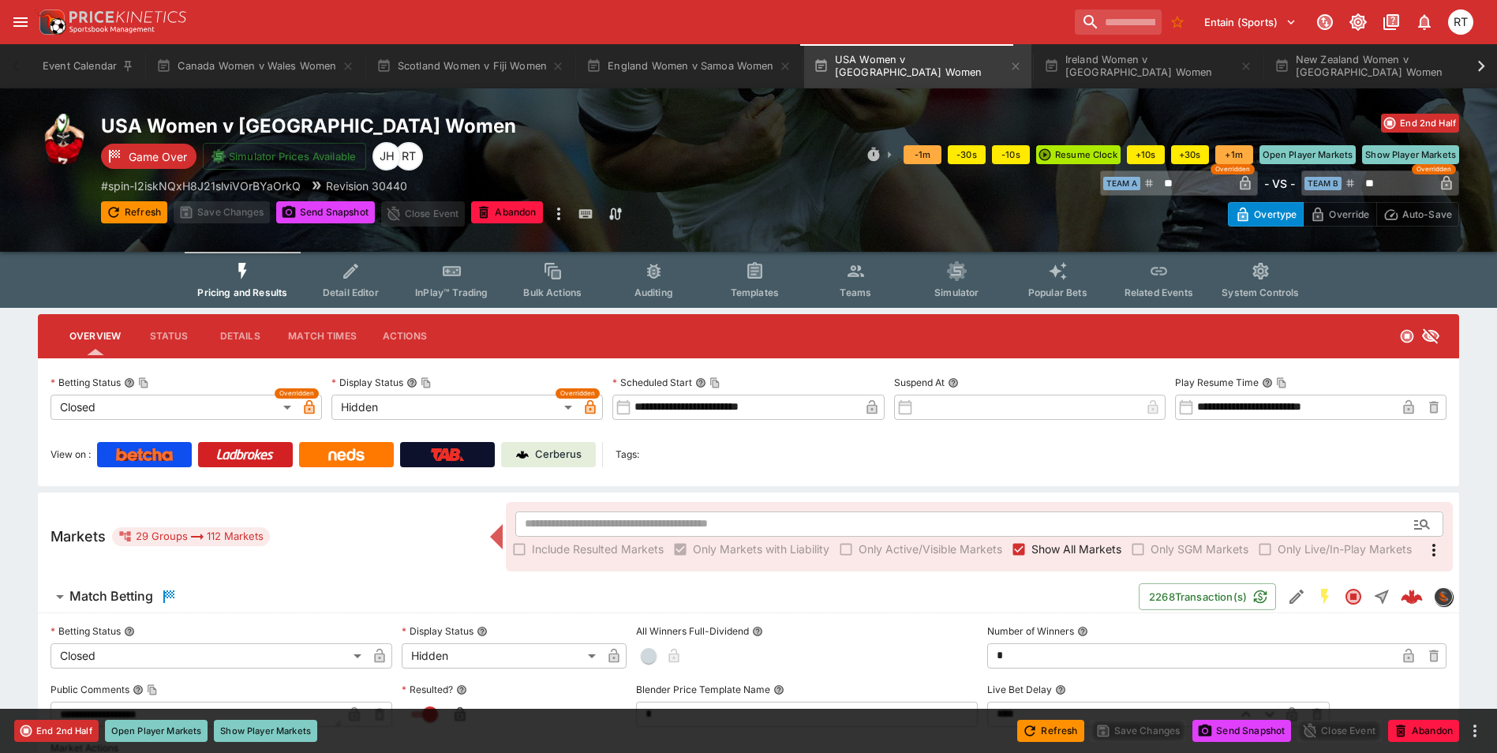
click at [559, 457] on p "Cerberus" at bounding box center [558, 455] width 47 height 16
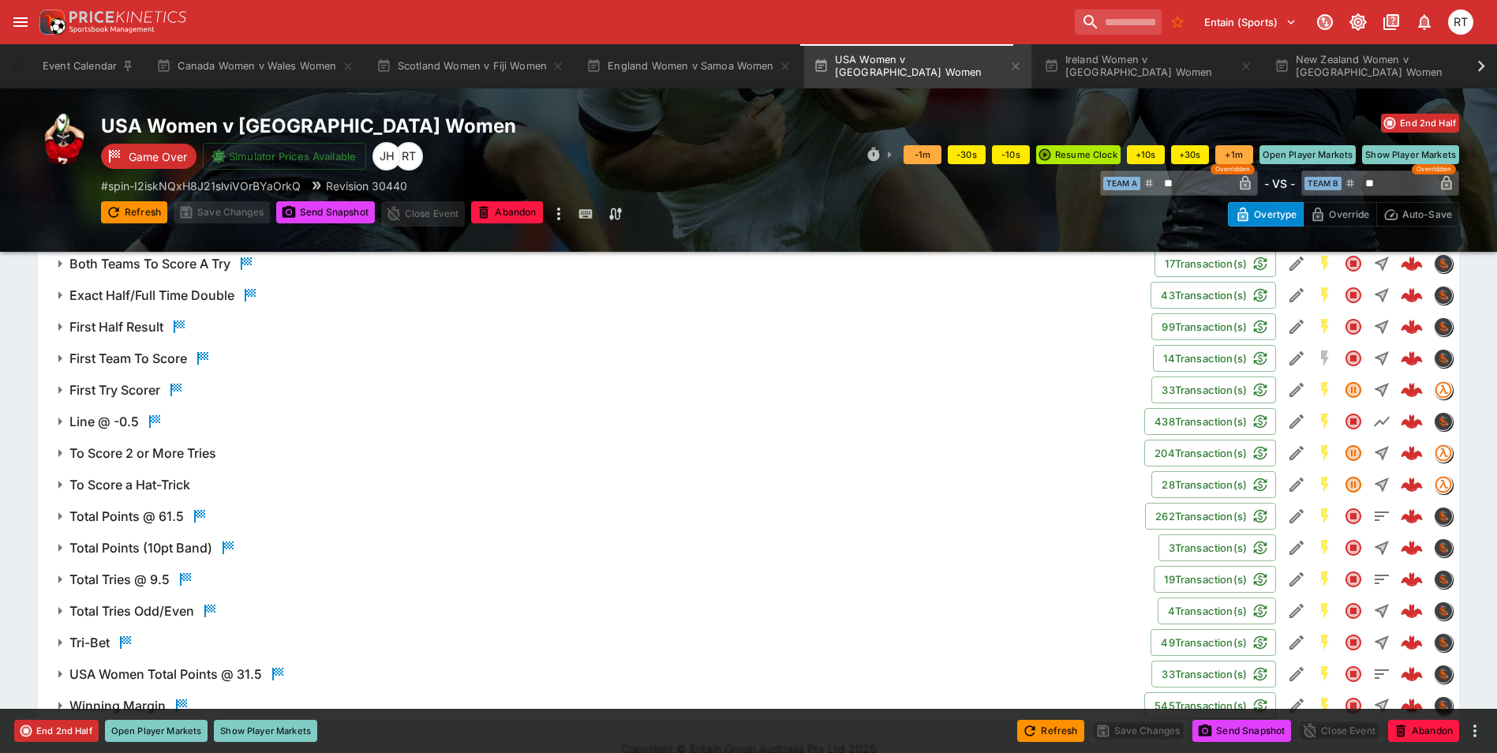
scroll to position [1206, 0]
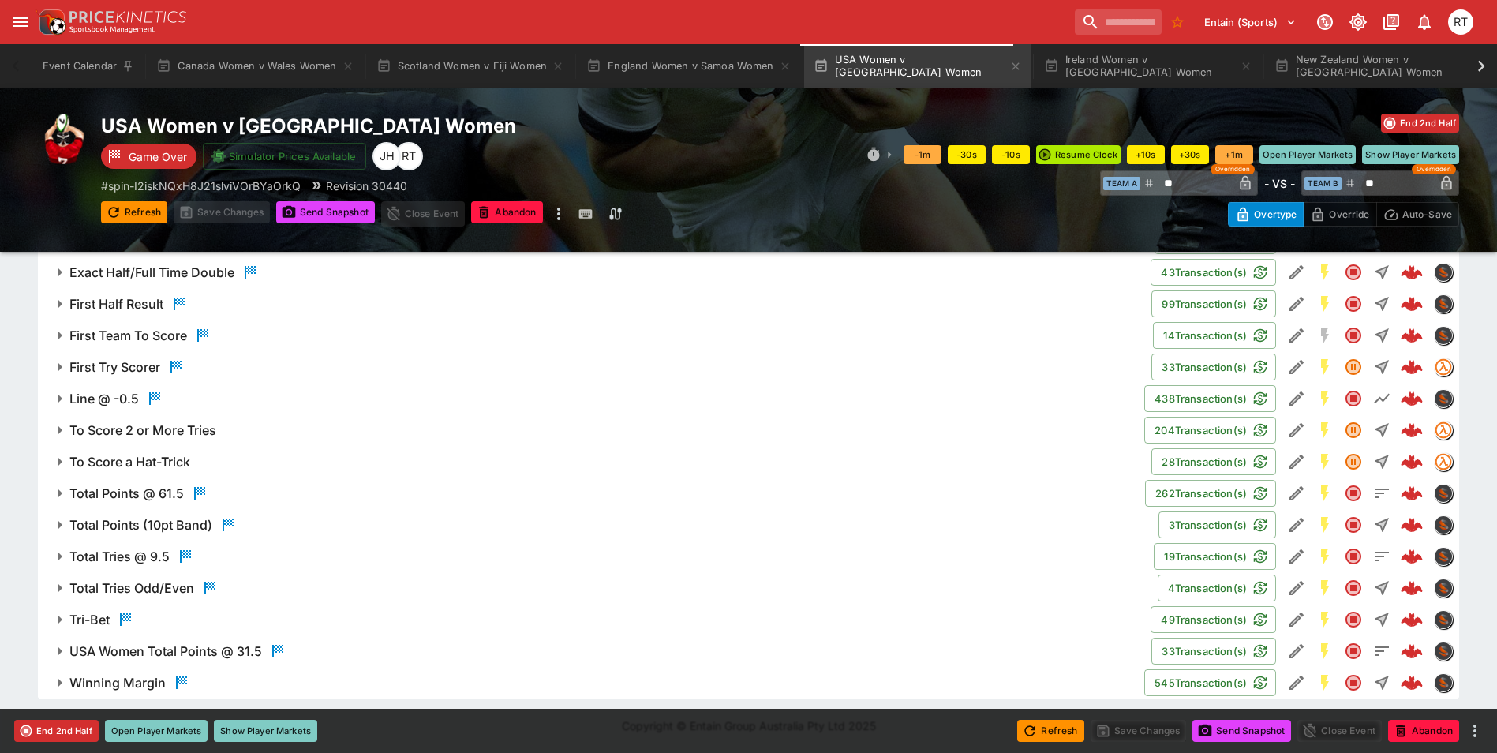
click at [118, 679] on h6 "Winning Margin" at bounding box center [117, 683] width 96 height 17
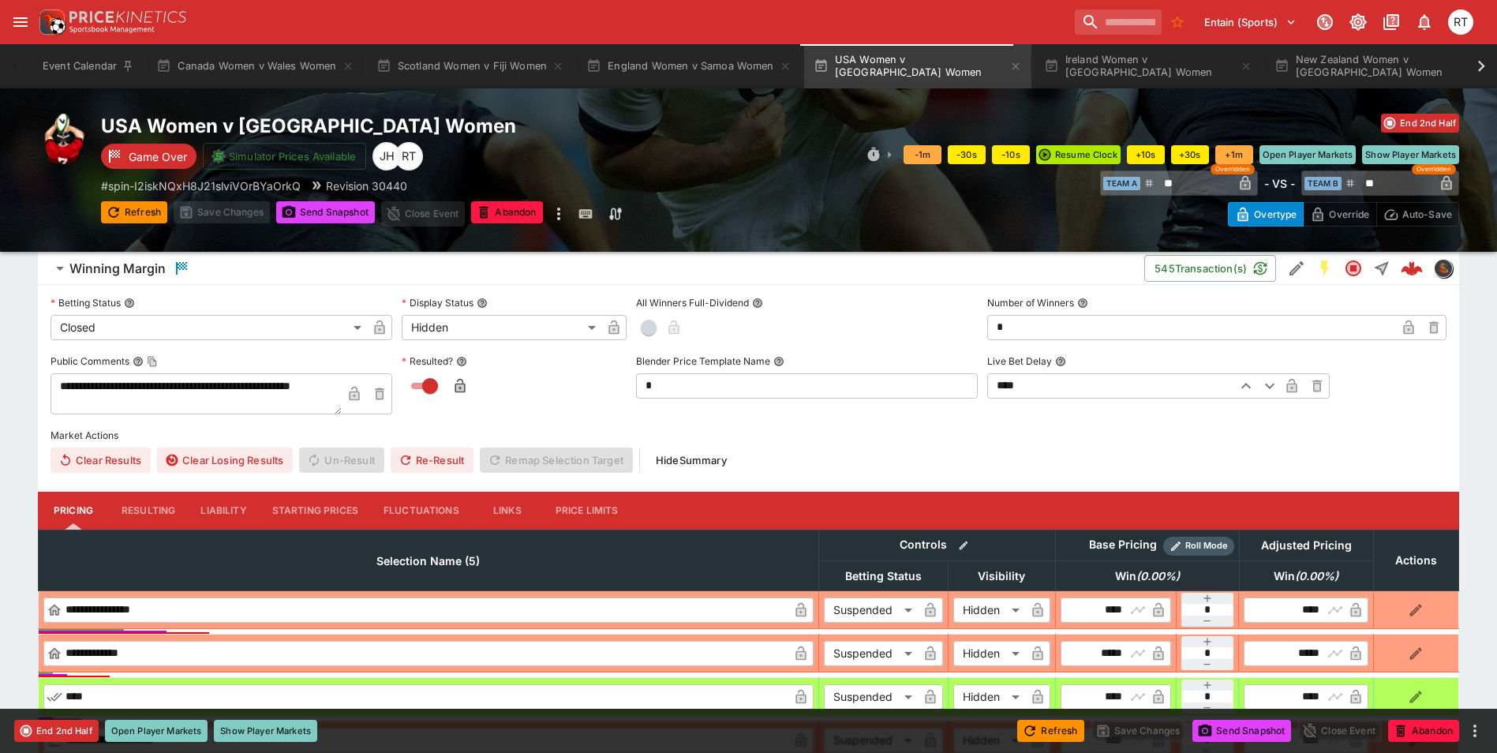
scroll to position [1759, 0]
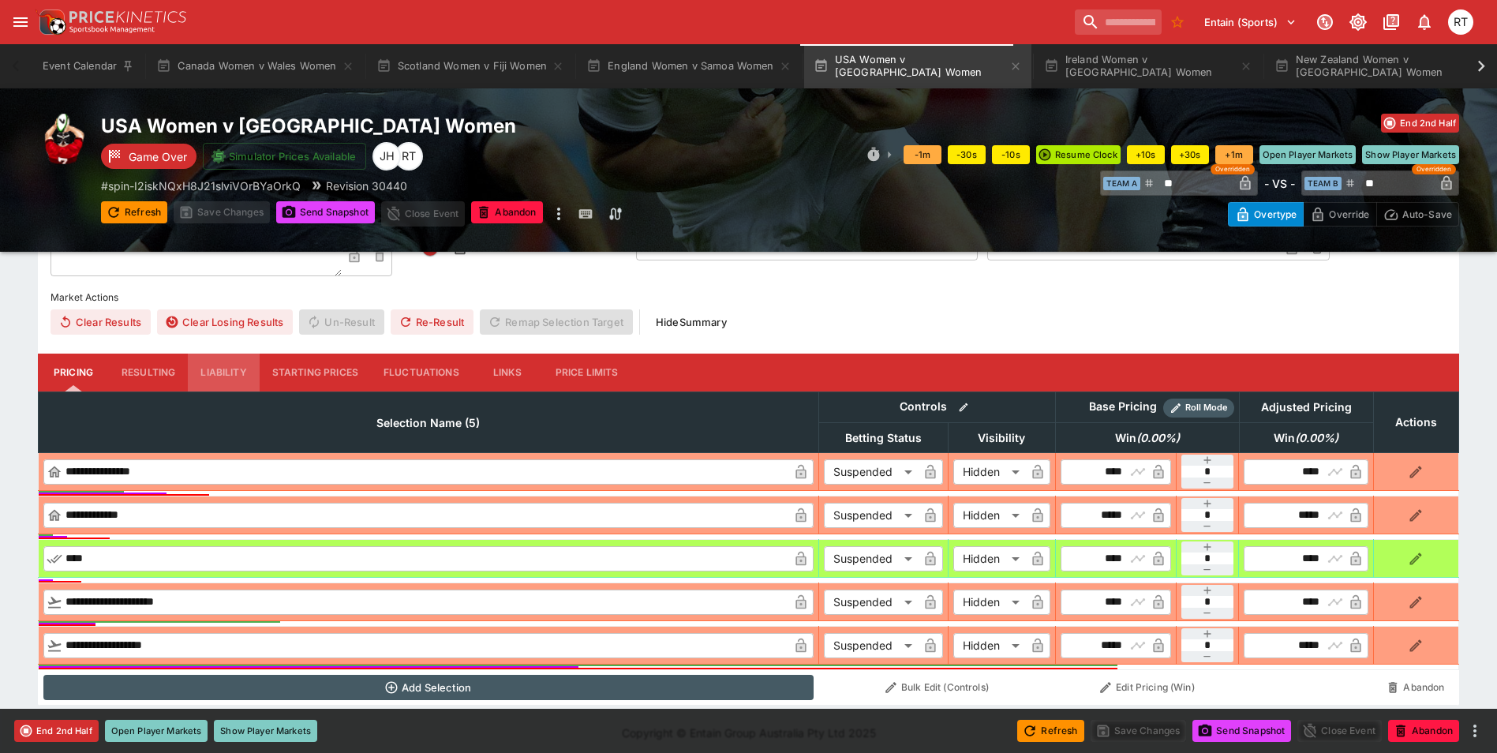
click at [219, 368] on button "Liability" at bounding box center [223, 373] width 71 height 38
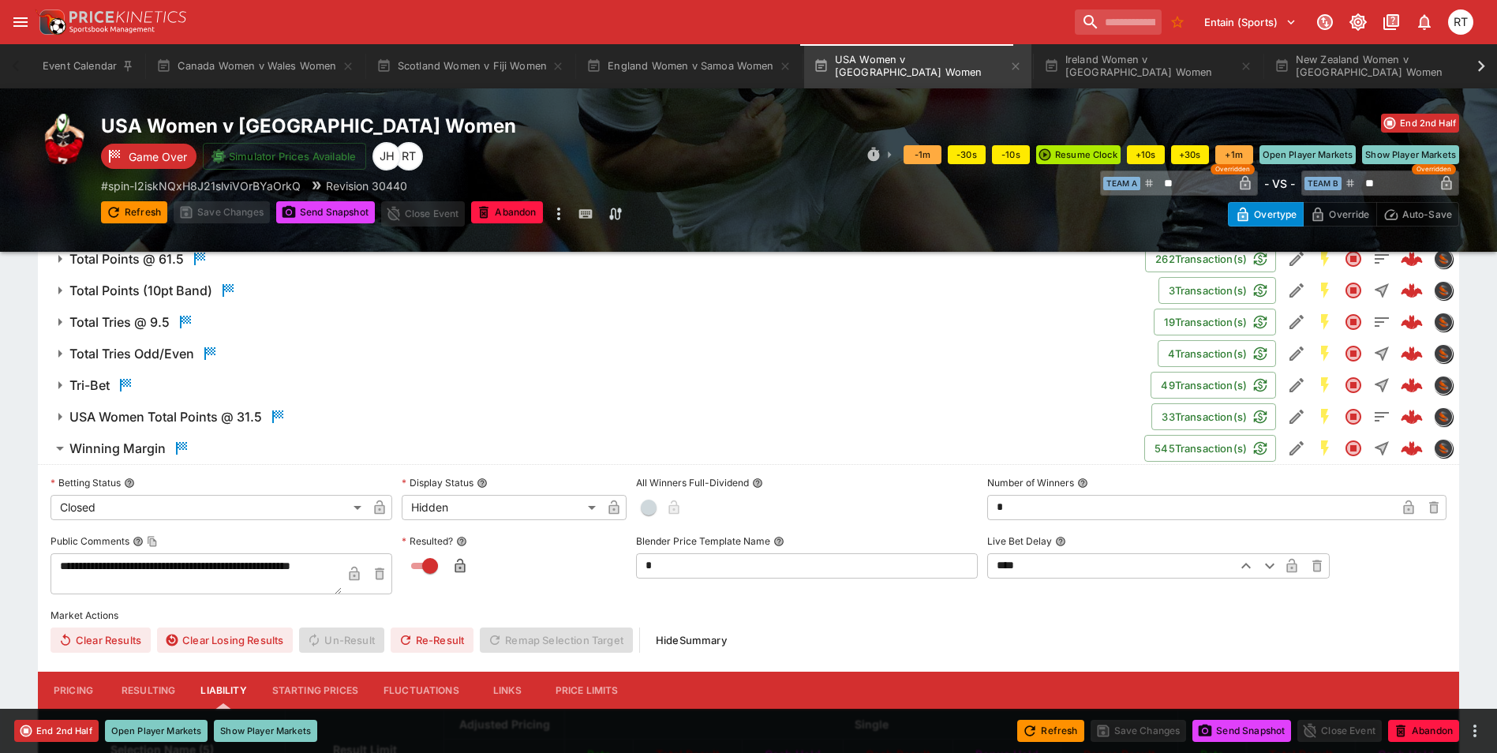
click at [124, 445] on h6 "Winning Margin" at bounding box center [117, 448] width 96 height 17
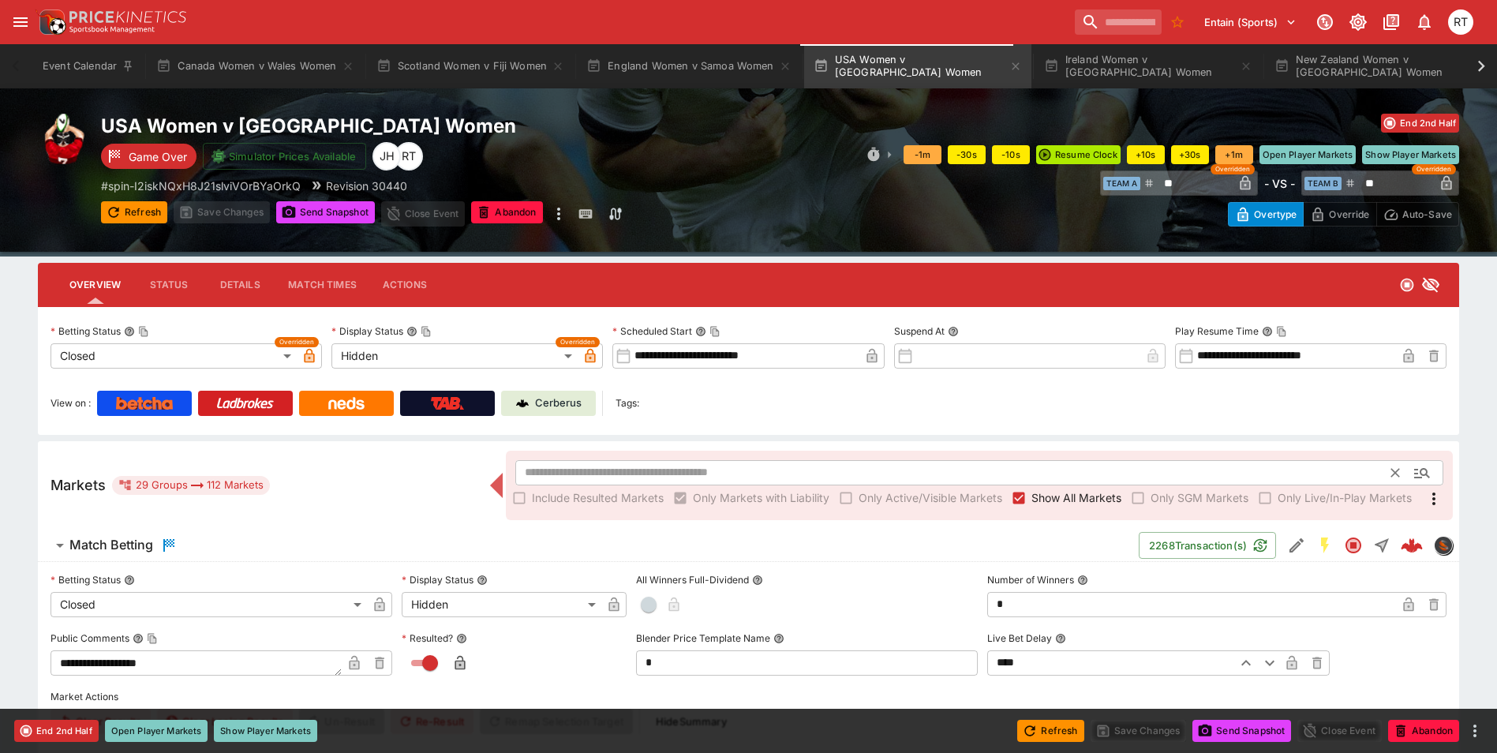
scroll to position [0, 0]
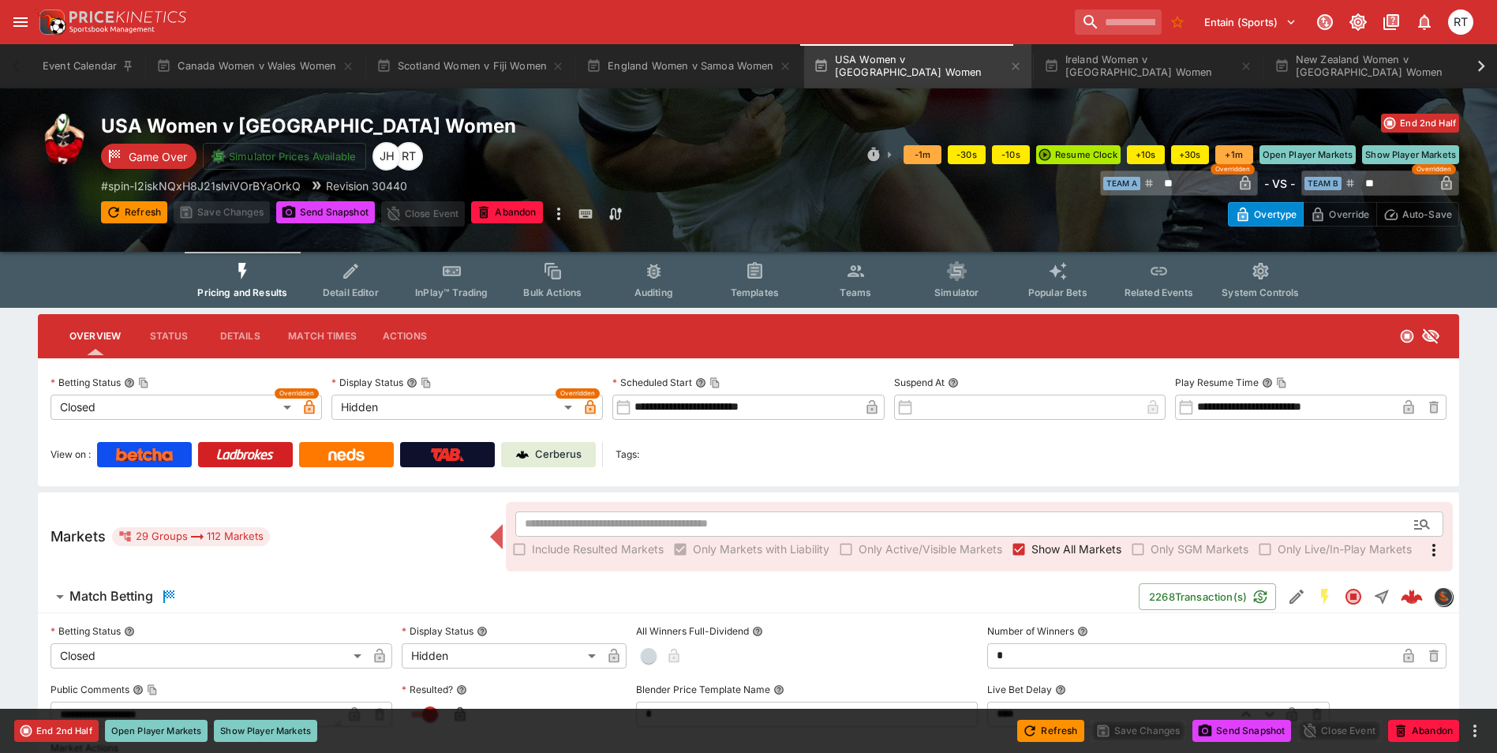
click at [442, 285] on button "InPlay™ Trading" at bounding box center [451, 280] width 101 height 56
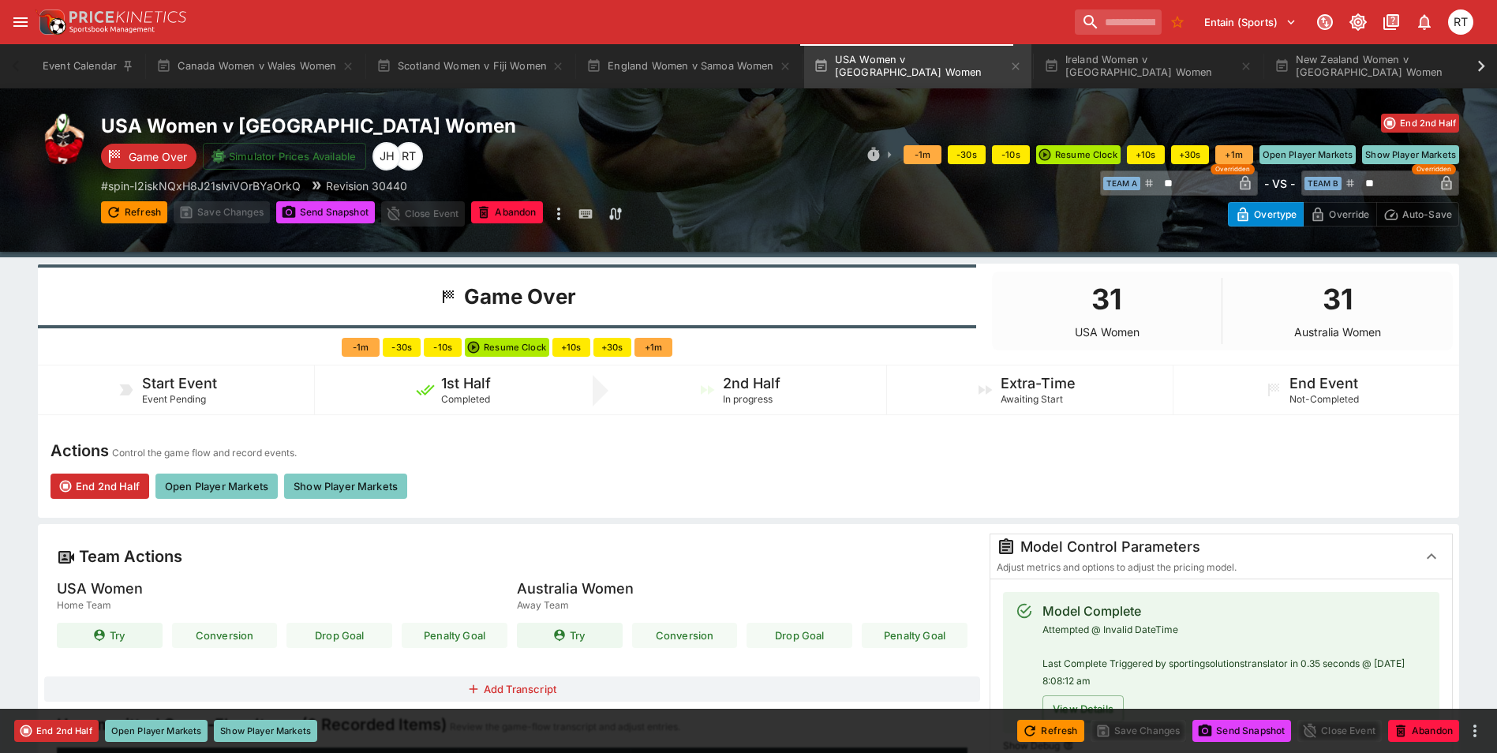
scroll to position [79, 0]
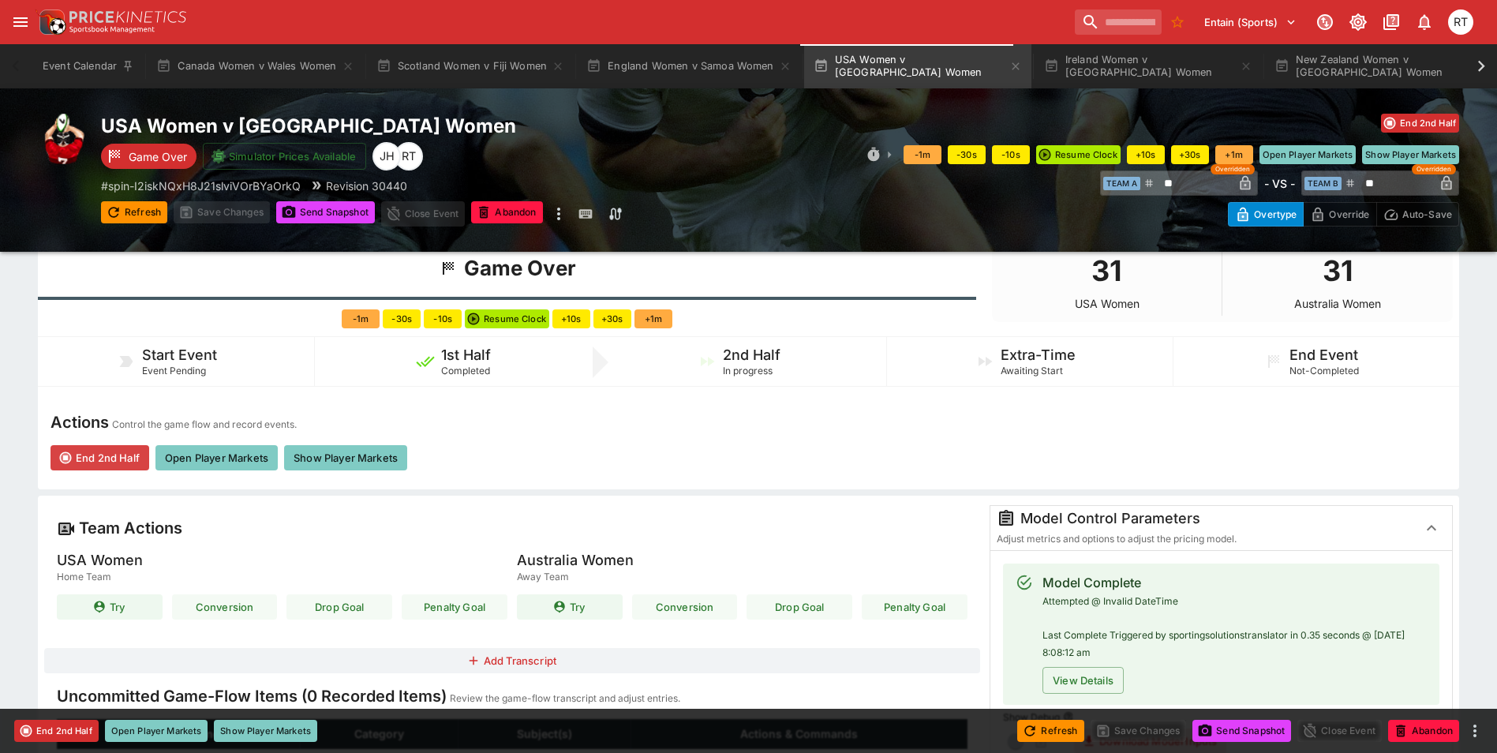
click at [104, 454] on button "End 2nd Half" at bounding box center [100, 457] width 99 height 25
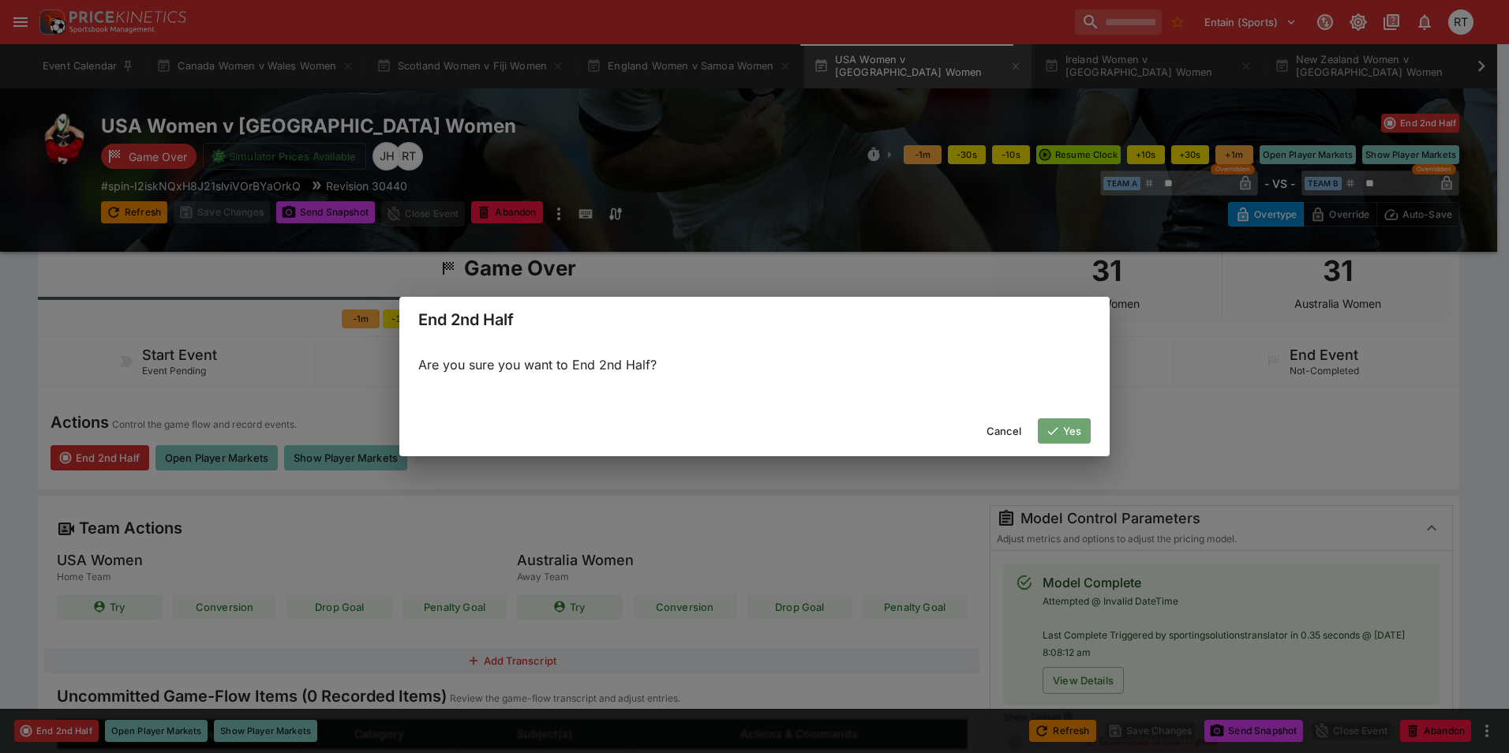
click at [1064, 426] on button "Yes" at bounding box center [1065, 430] width 54 height 25
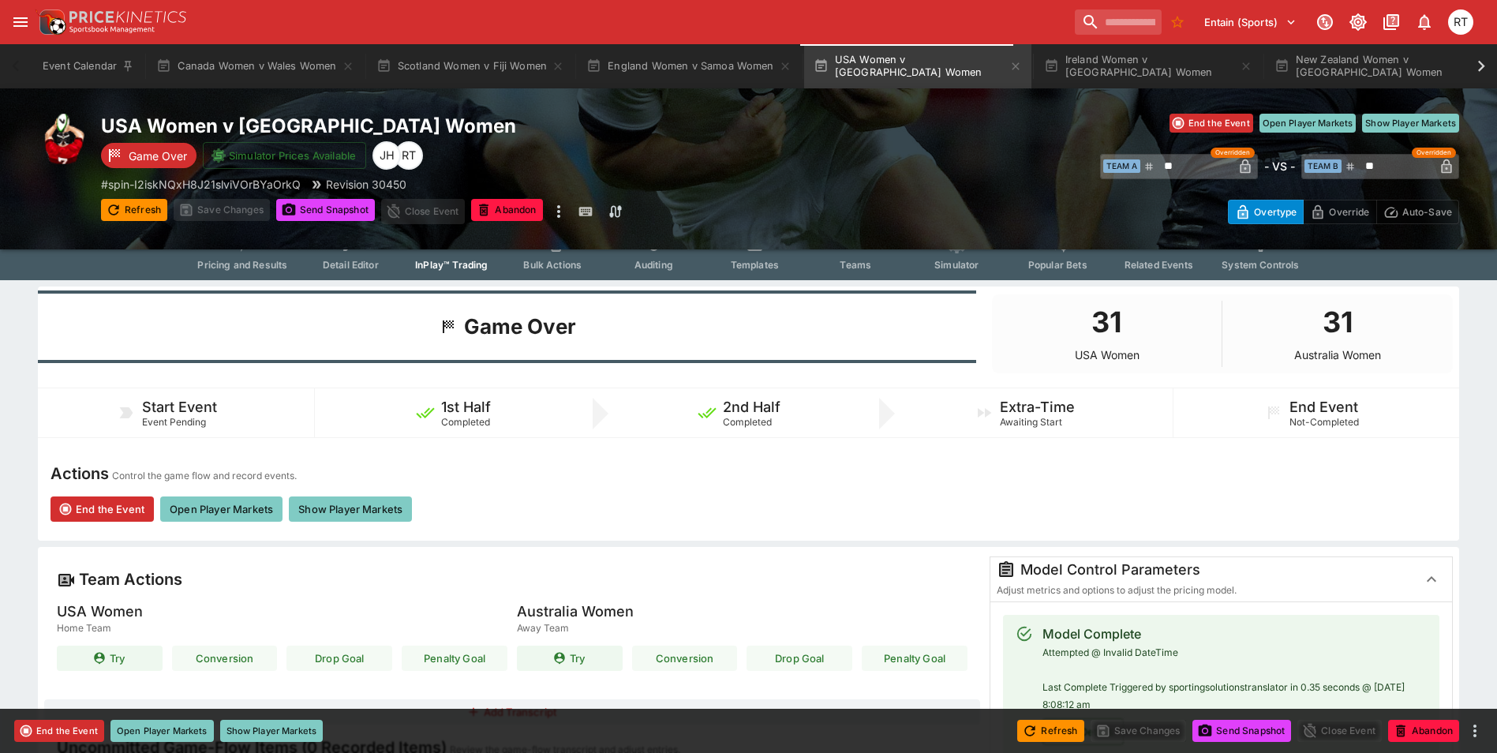
scroll to position [0, 0]
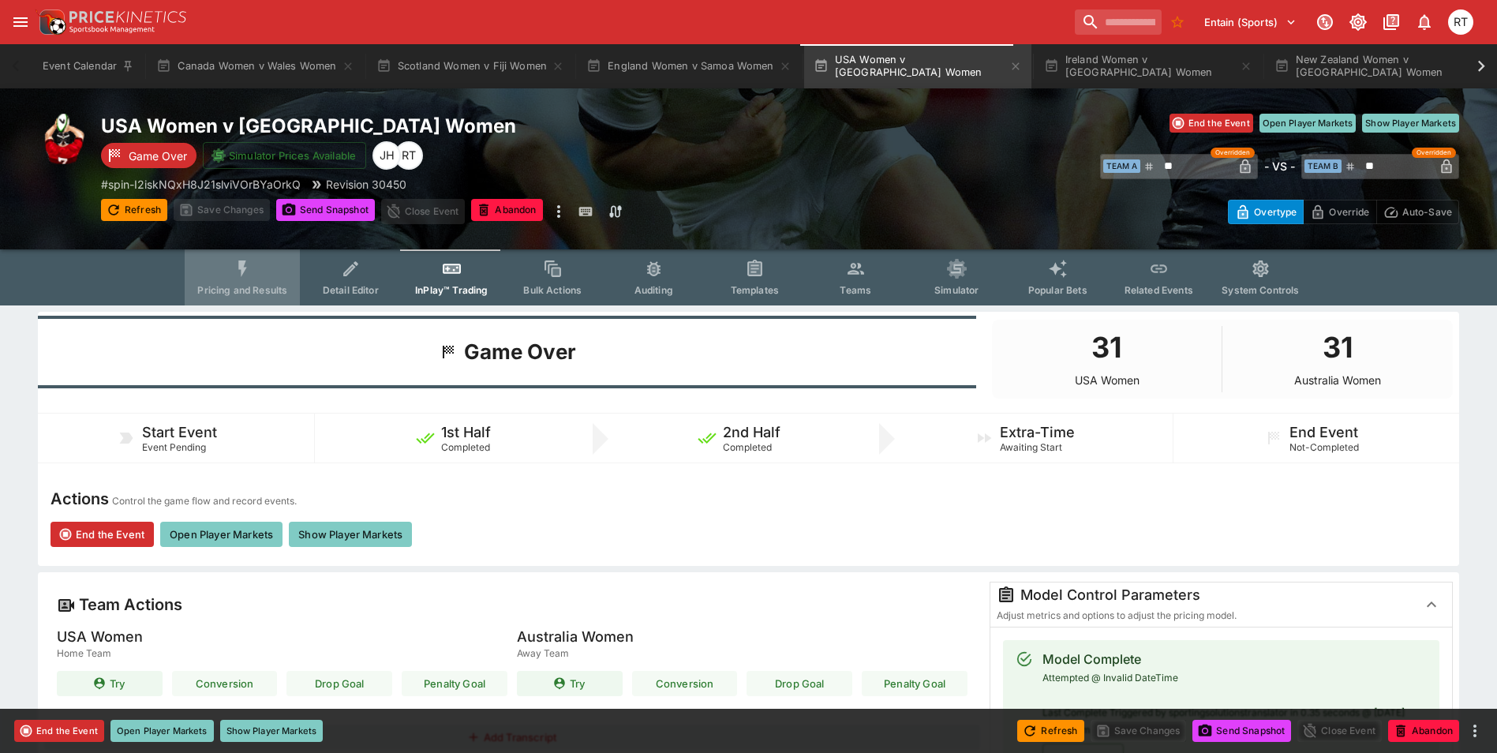
click at [241, 281] on button "Pricing and Results" at bounding box center [242, 277] width 115 height 56
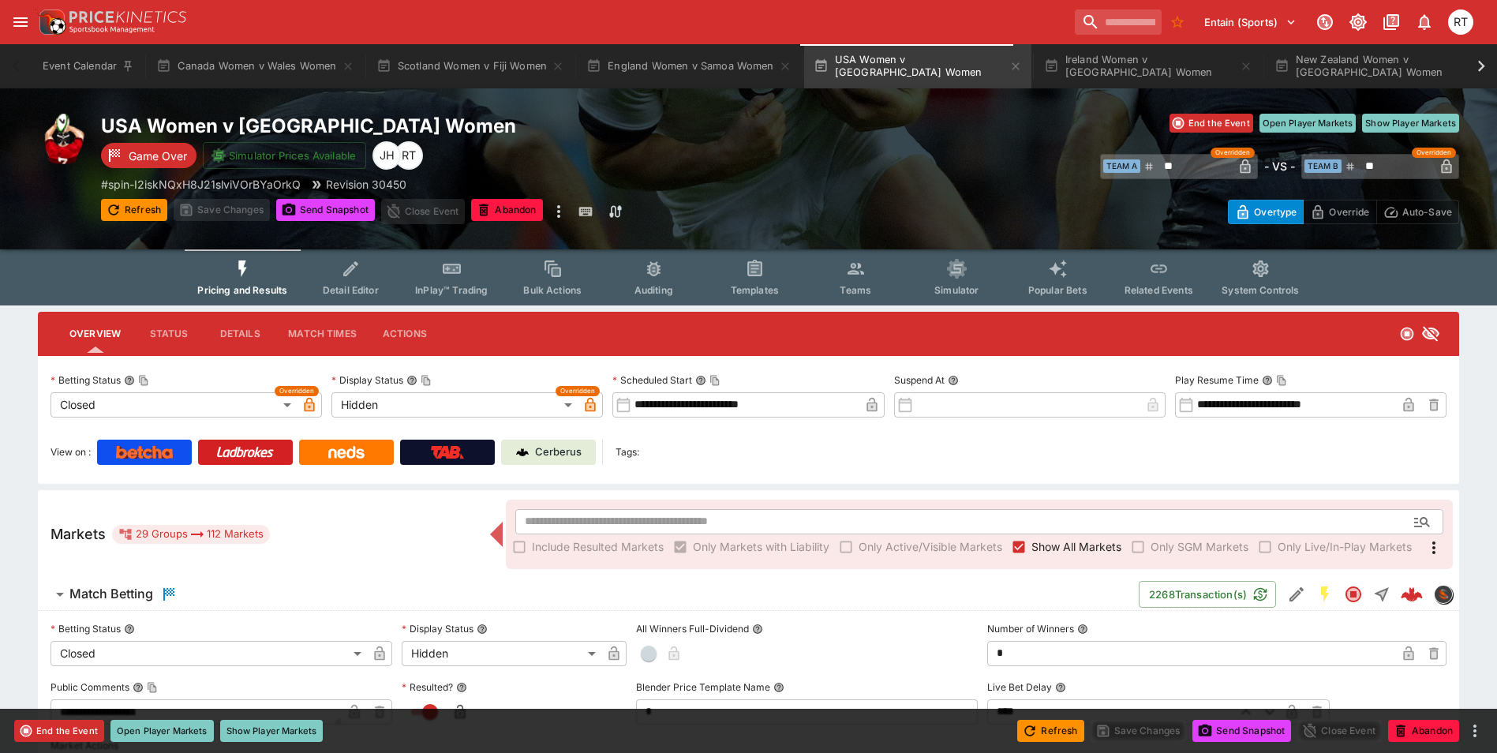
click at [451, 279] on button "InPlay™ Trading" at bounding box center [451, 277] width 101 height 56
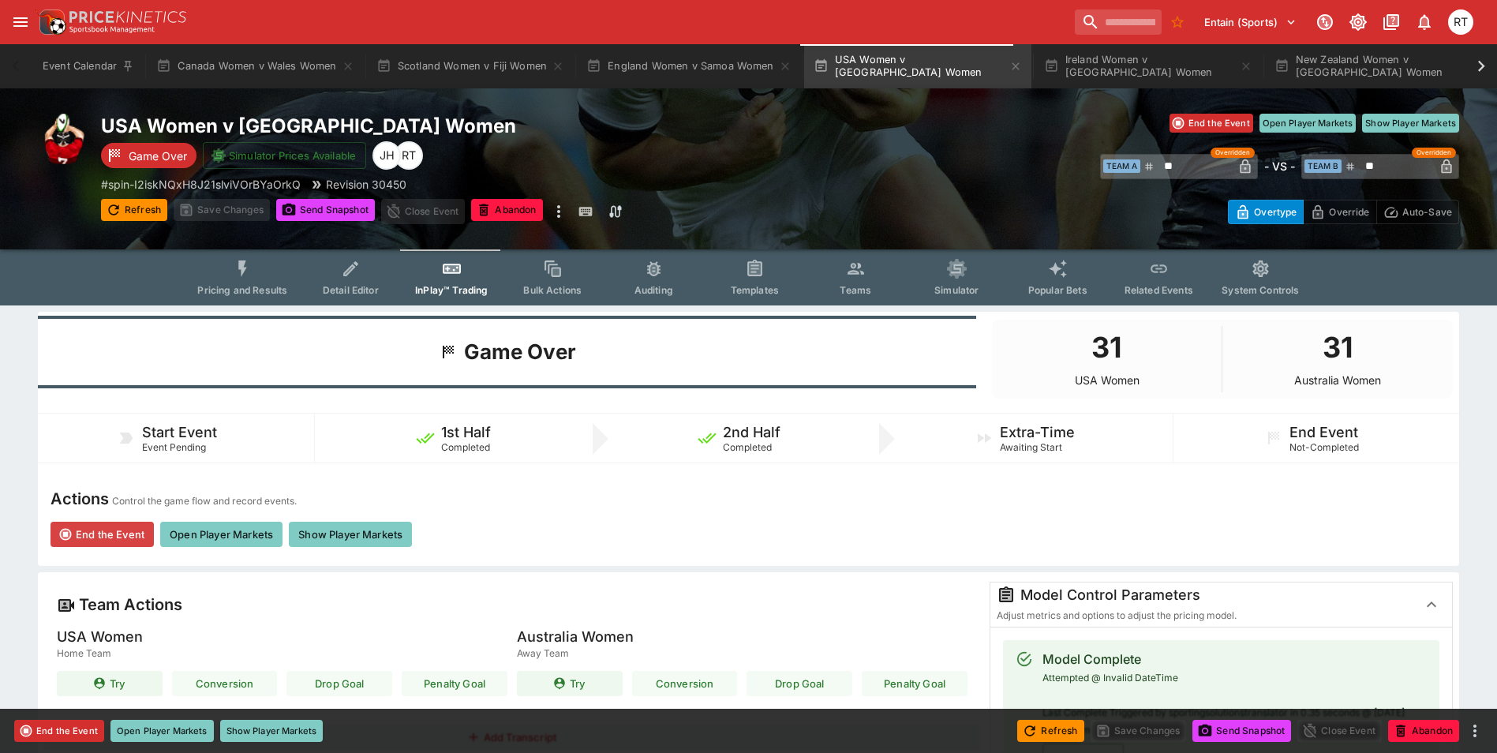
click at [114, 534] on button "End the Event" at bounding box center [102, 534] width 103 height 25
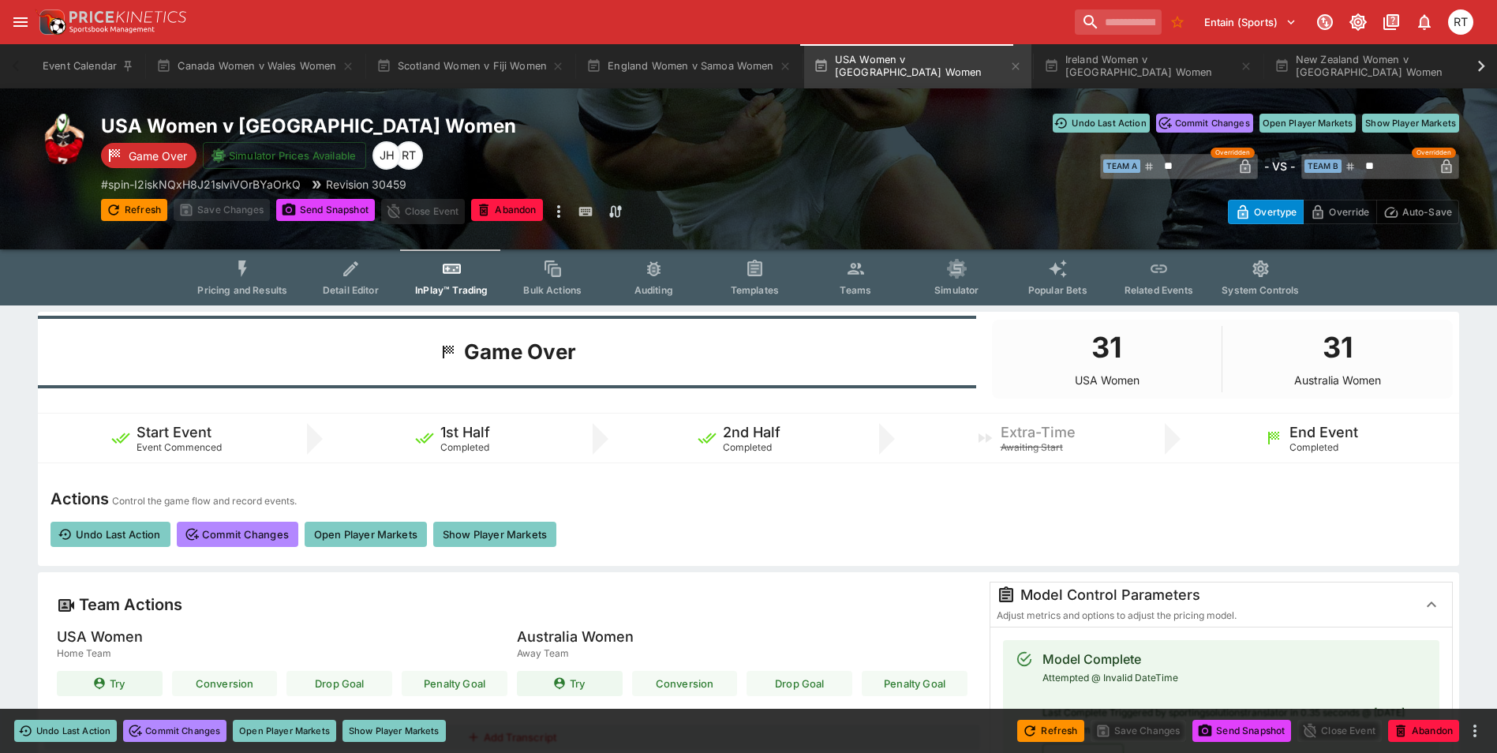
click at [250, 286] on span "Pricing and Results" at bounding box center [242, 290] width 90 height 12
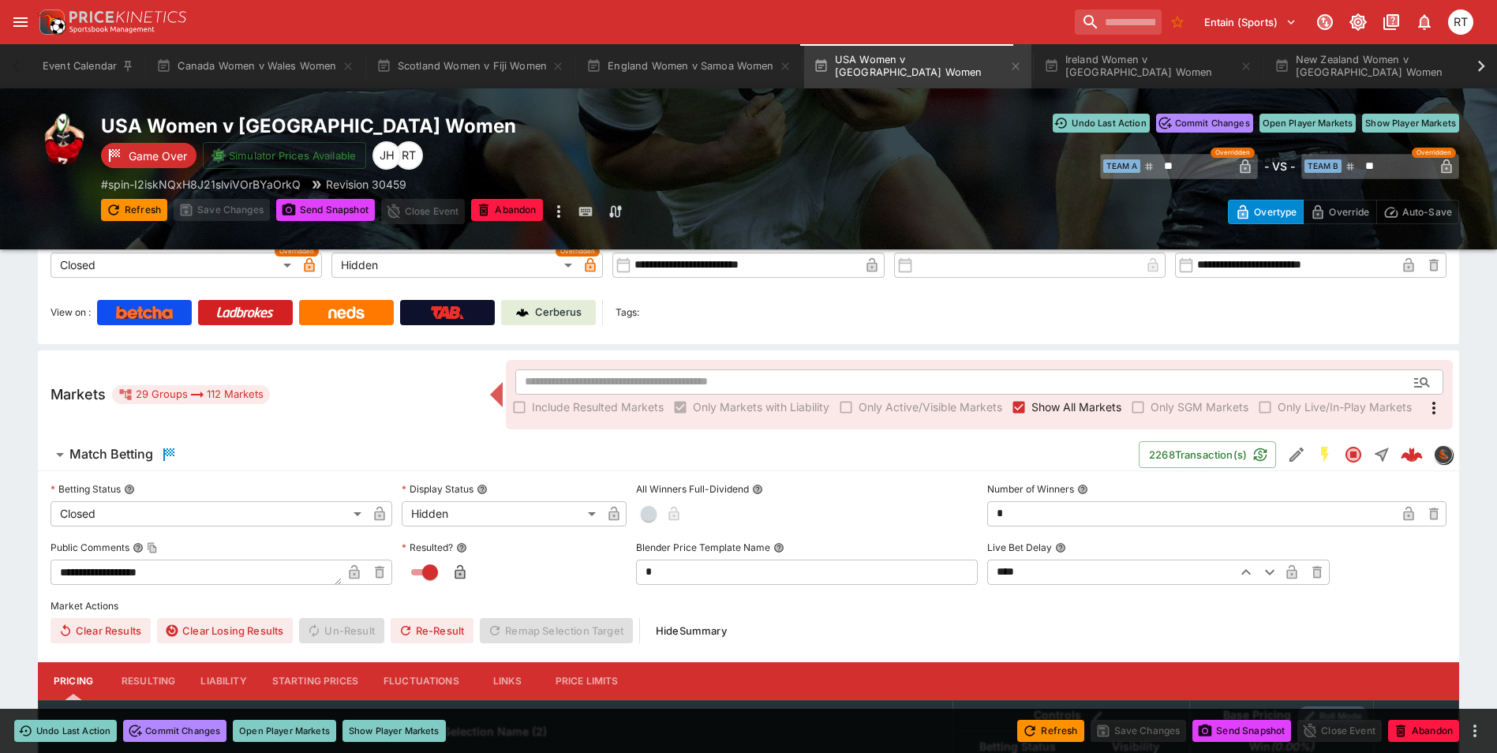
scroll to position [316, 0]
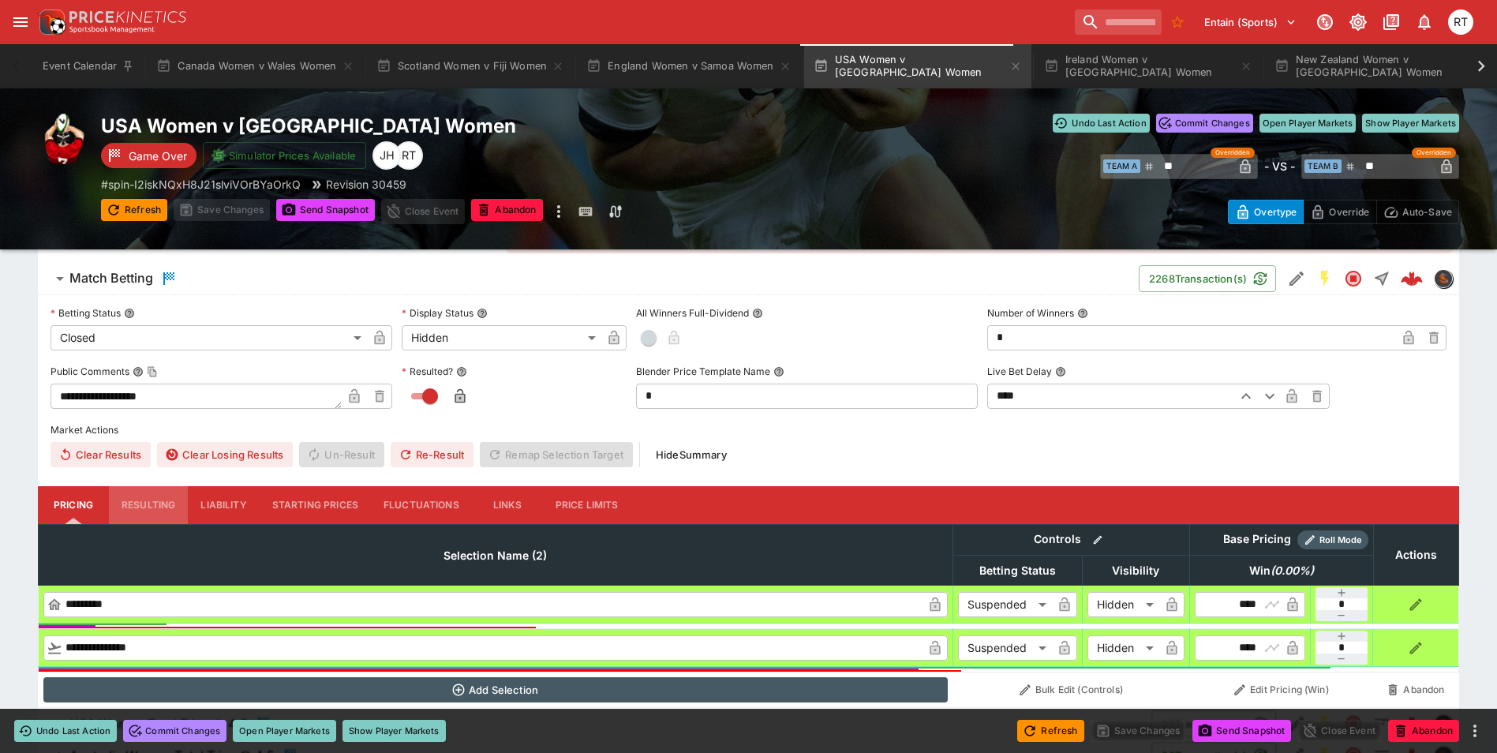
click at [158, 500] on button "Resulting" at bounding box center [148, 505] width 79 height 38
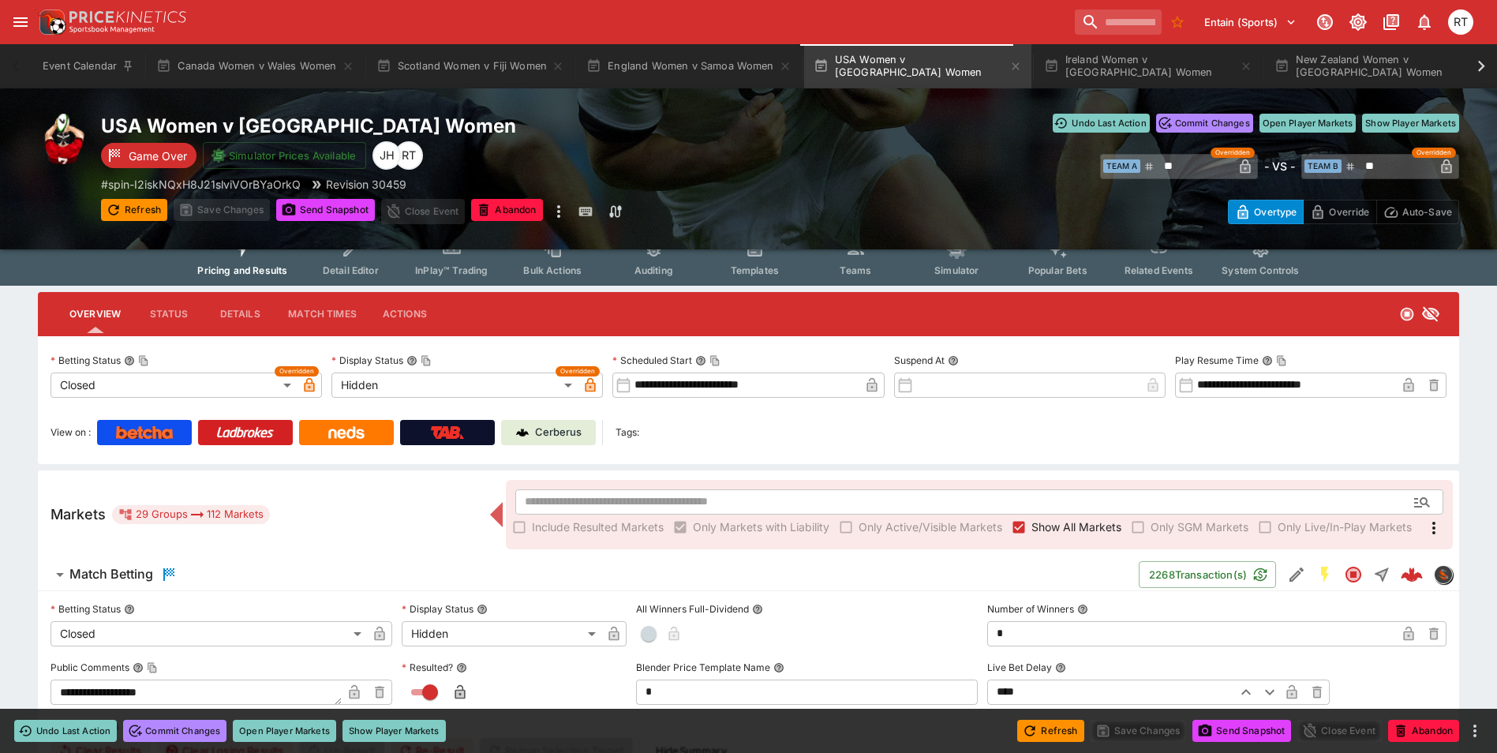
scroll to position [0, 0]
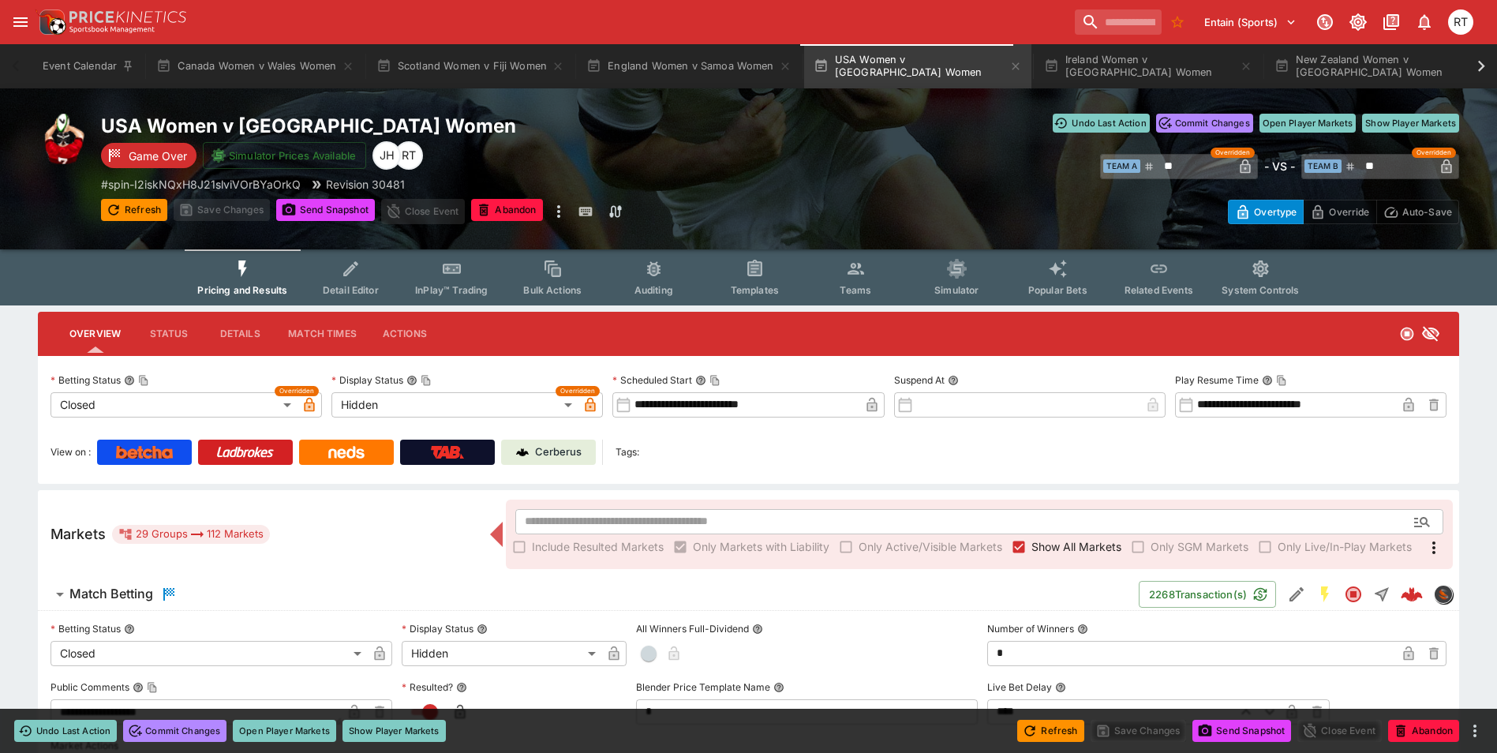
click at [554, 451] on p "Cerberus" at bounding box center [558, 452] width 47 height 16
click at [1082, 69] on button "Ireland Women v [GEOGRAPHIC_DATA] Women" at bounding box center [1147, 66] width 227 height 44
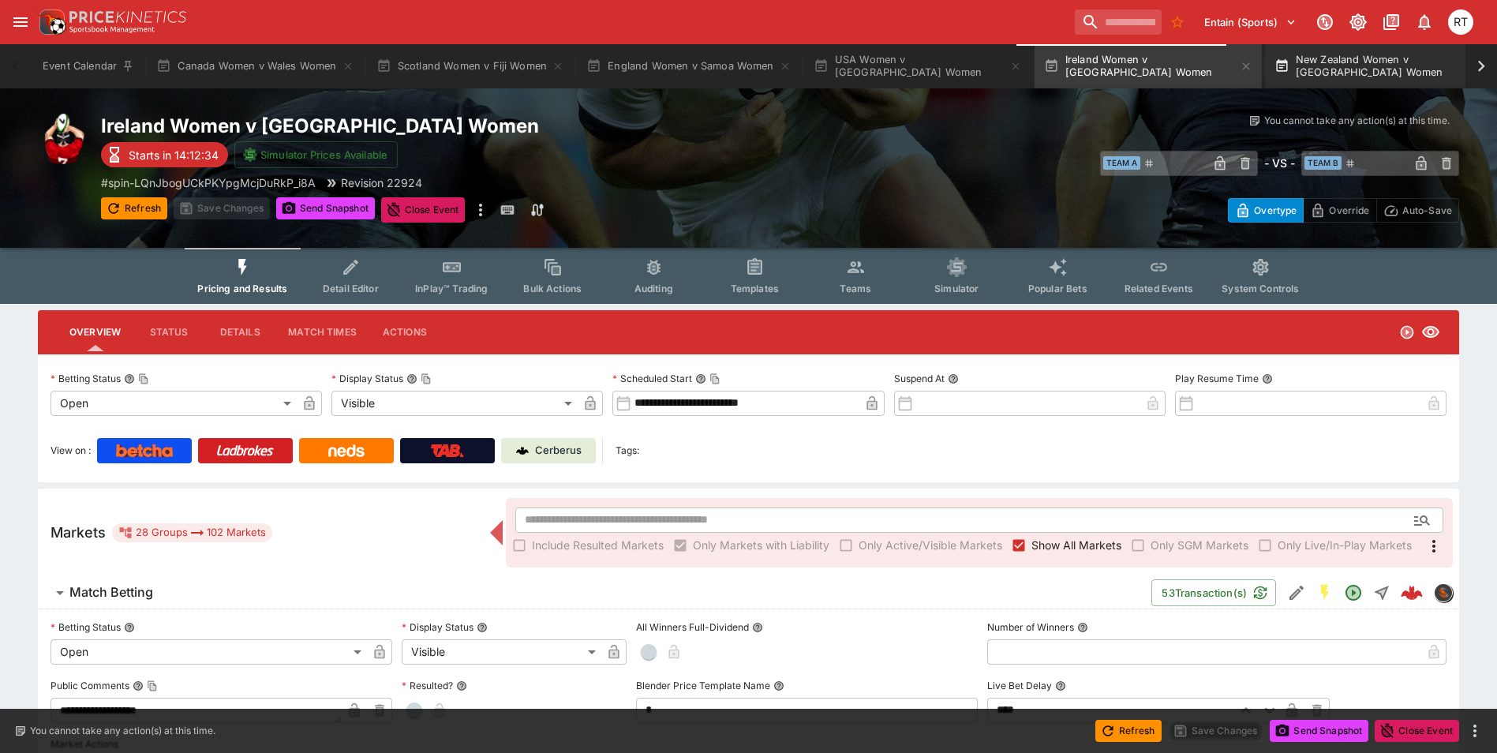
click at [1288, 67] on button "New Zealand Women v [GEOGRAPHIC_DATA] Women" at bounding box center [1378, 66] width 227 height 44
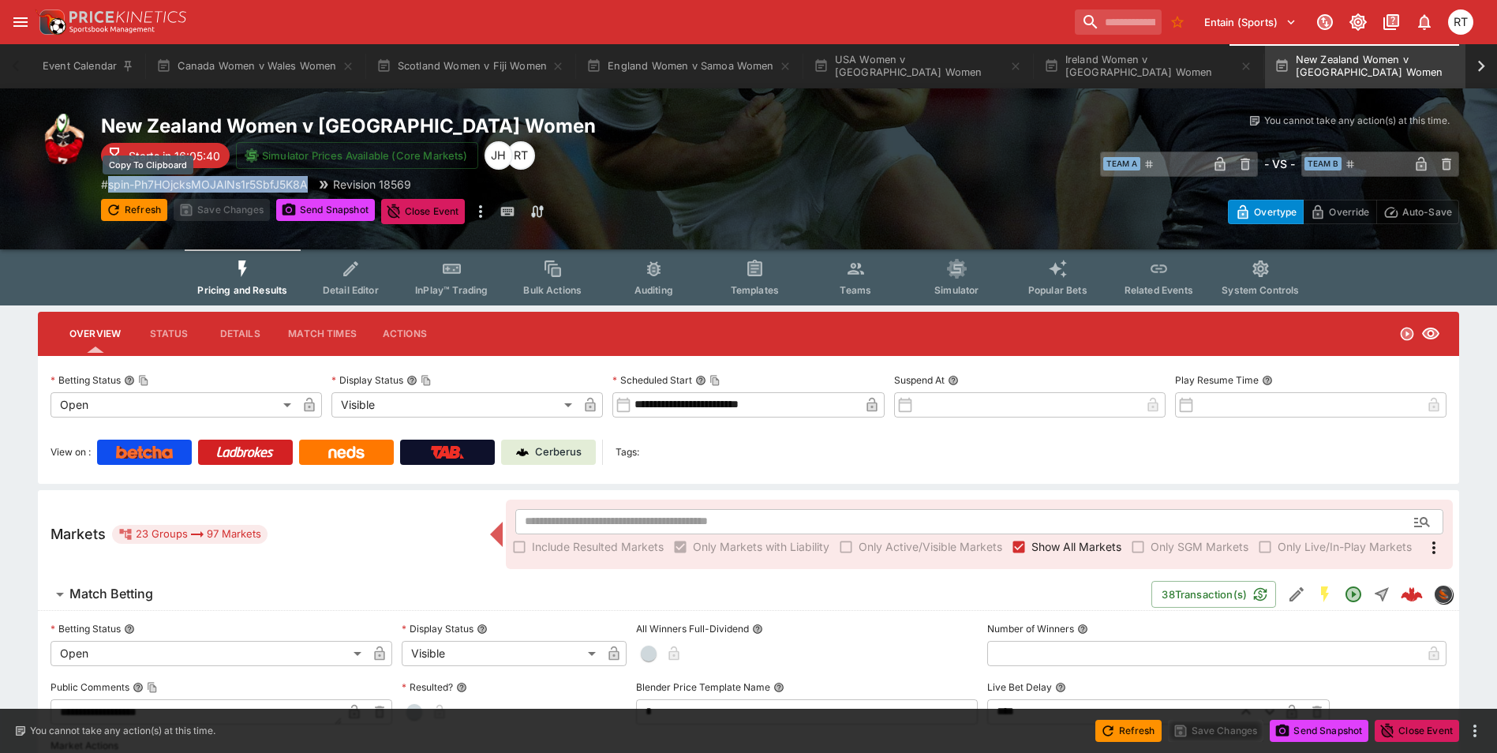
drag, startPoint x: 313, startPoint y: 181, endPoint x: 110, endPoint y: 185, distance: 203.6
click at [110, 185] on div "# spin-Ph7HOjcksMOJAlNs1r5SbfJ5K8A Revision 18569" at bounding box center [440, 184] width 679 height 17
copy p "spin-Ph7HOjcksMOJAlNs1r5SbfJ5K8A"
click at [466, 284] on span "InPlay™ Trading" at bounding box center [451, 290] width 73 height 12
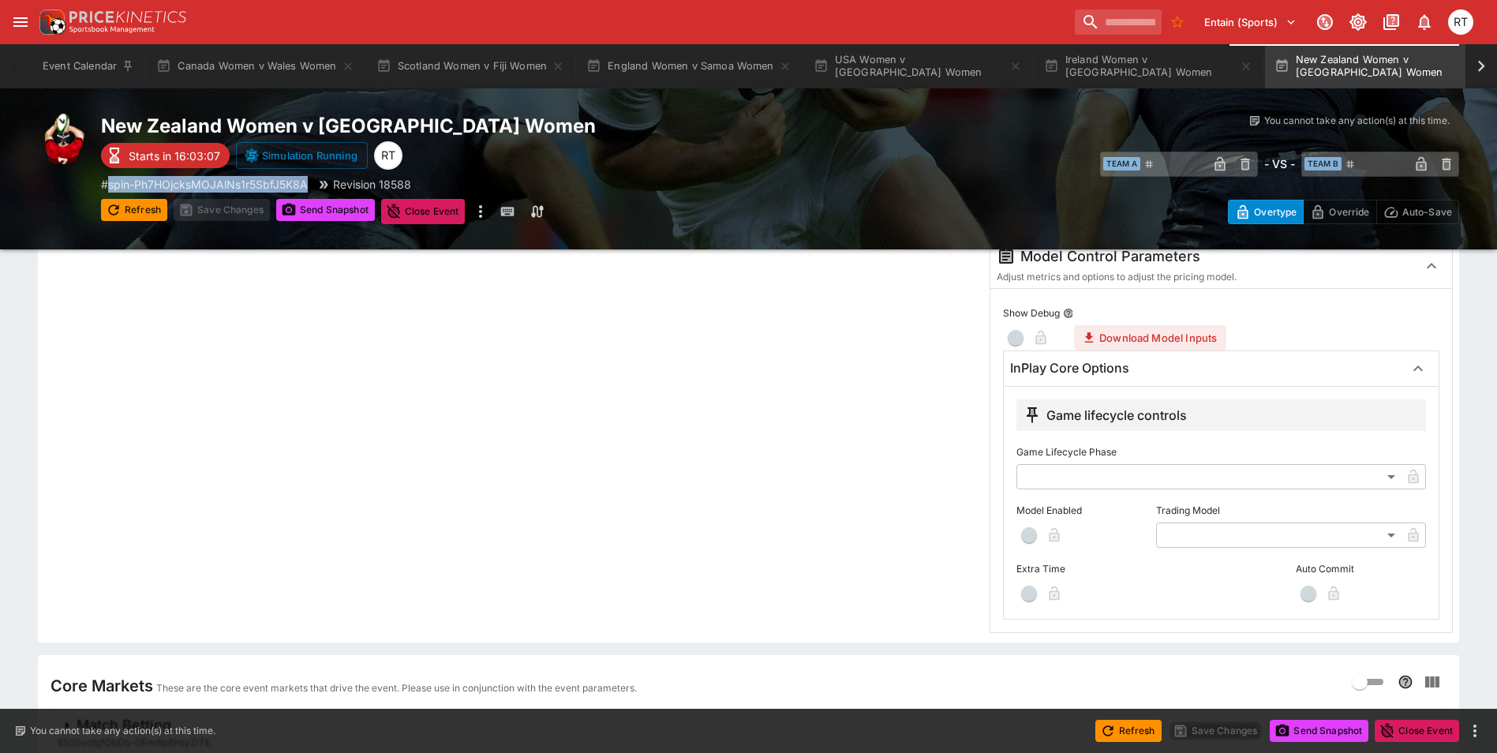
scroll to position [395, 0]
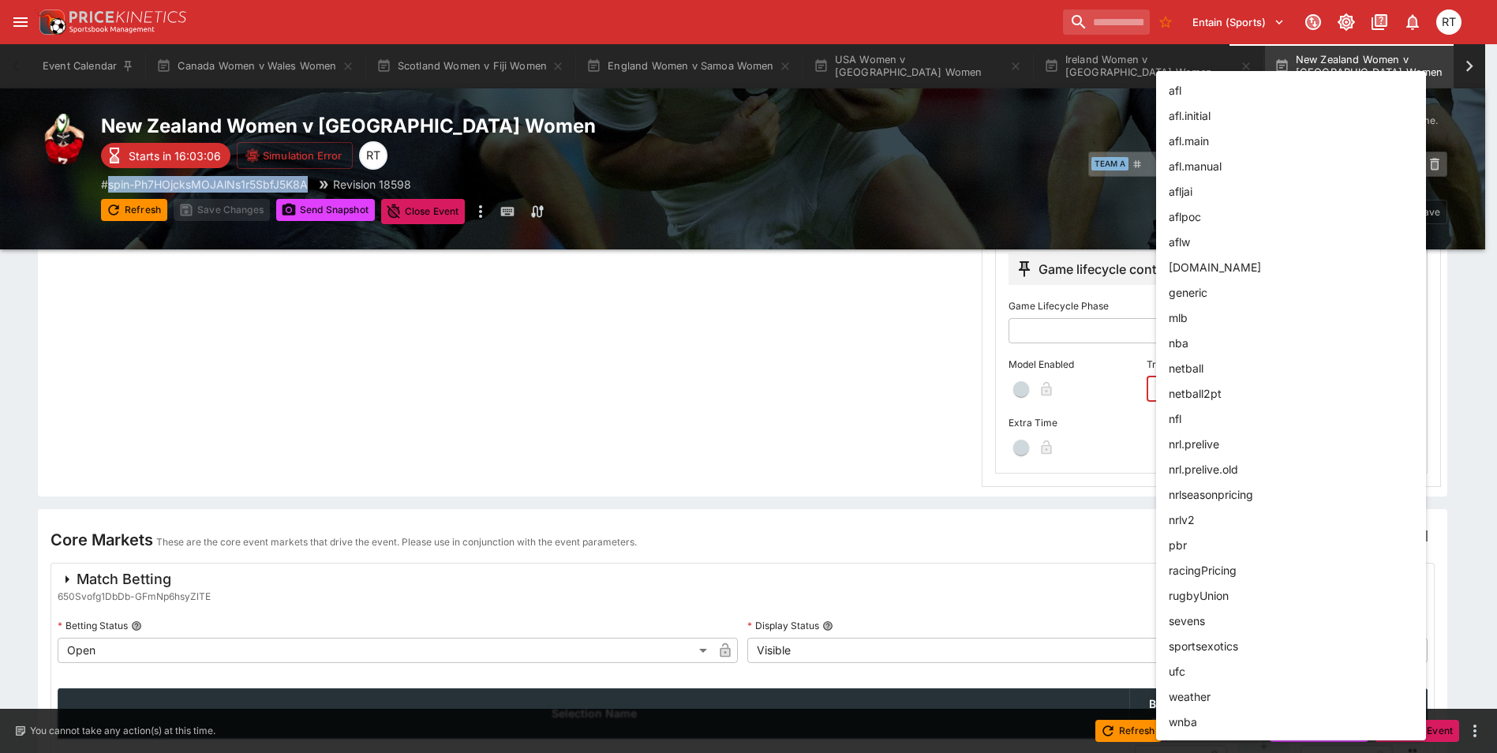
click at [1216, 381] on body "Entain (Sports) 1 RT Event Calendar Canada Women v Wales Women Scotland Women v…" at bounding box center [748, 285] width 1497 height 1360
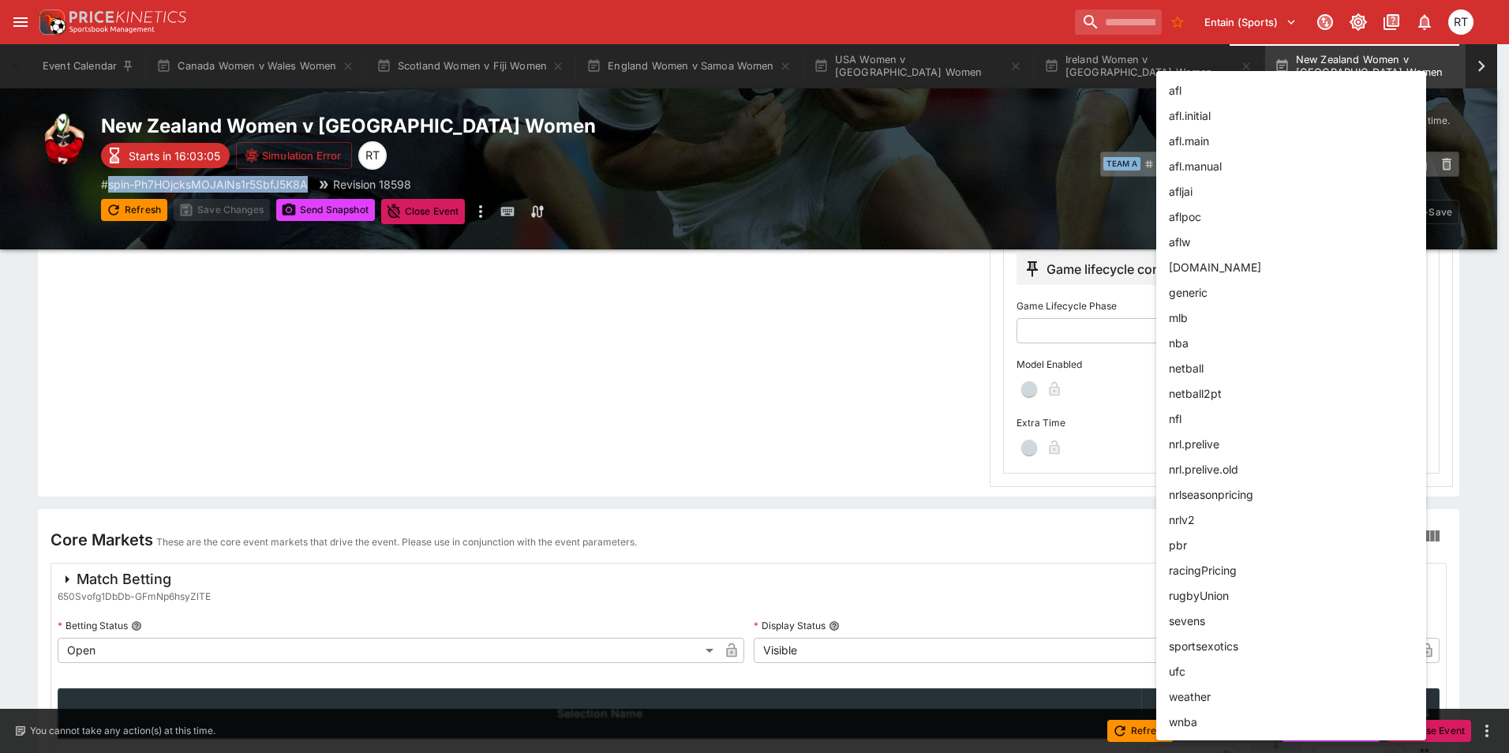
click at [1221, 590] on li "rugbyUnion" at bounding box center [1291, 594] width 270 height 25
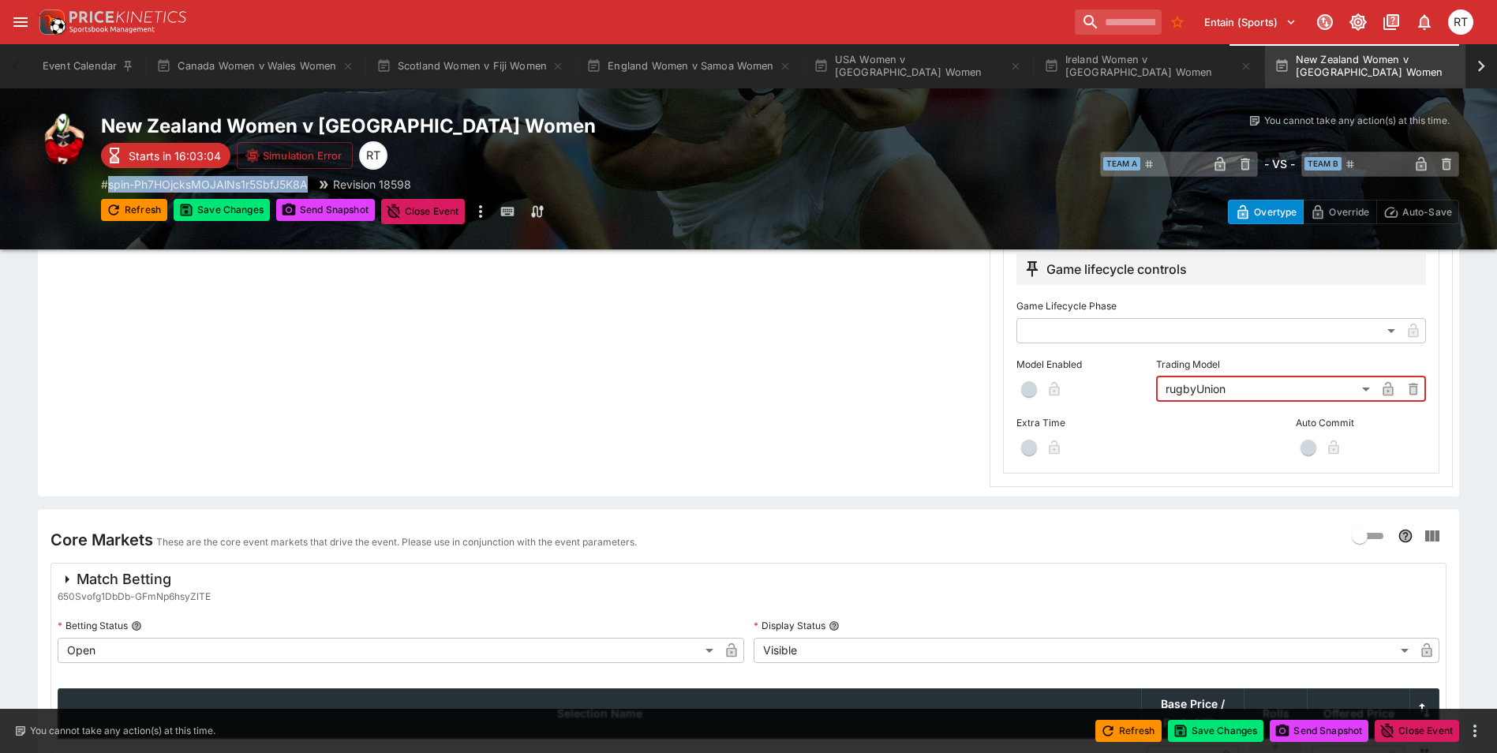
click at [1031, 393] on span "button" at bounding box center [1029, 389] width 16 height 16
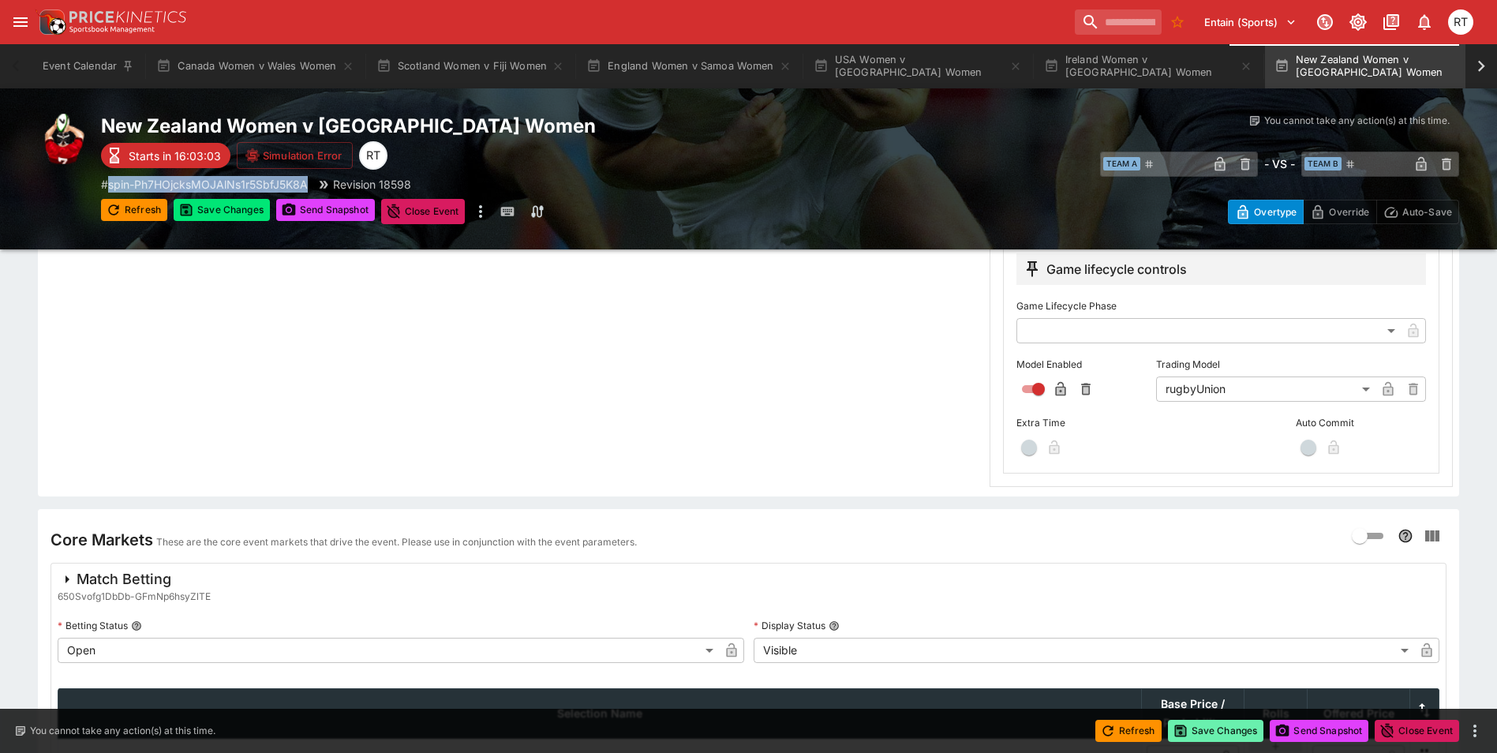
click at [1226, 739] on button "Save Changes" at bounding box center [1216, 731] width 96 height 22
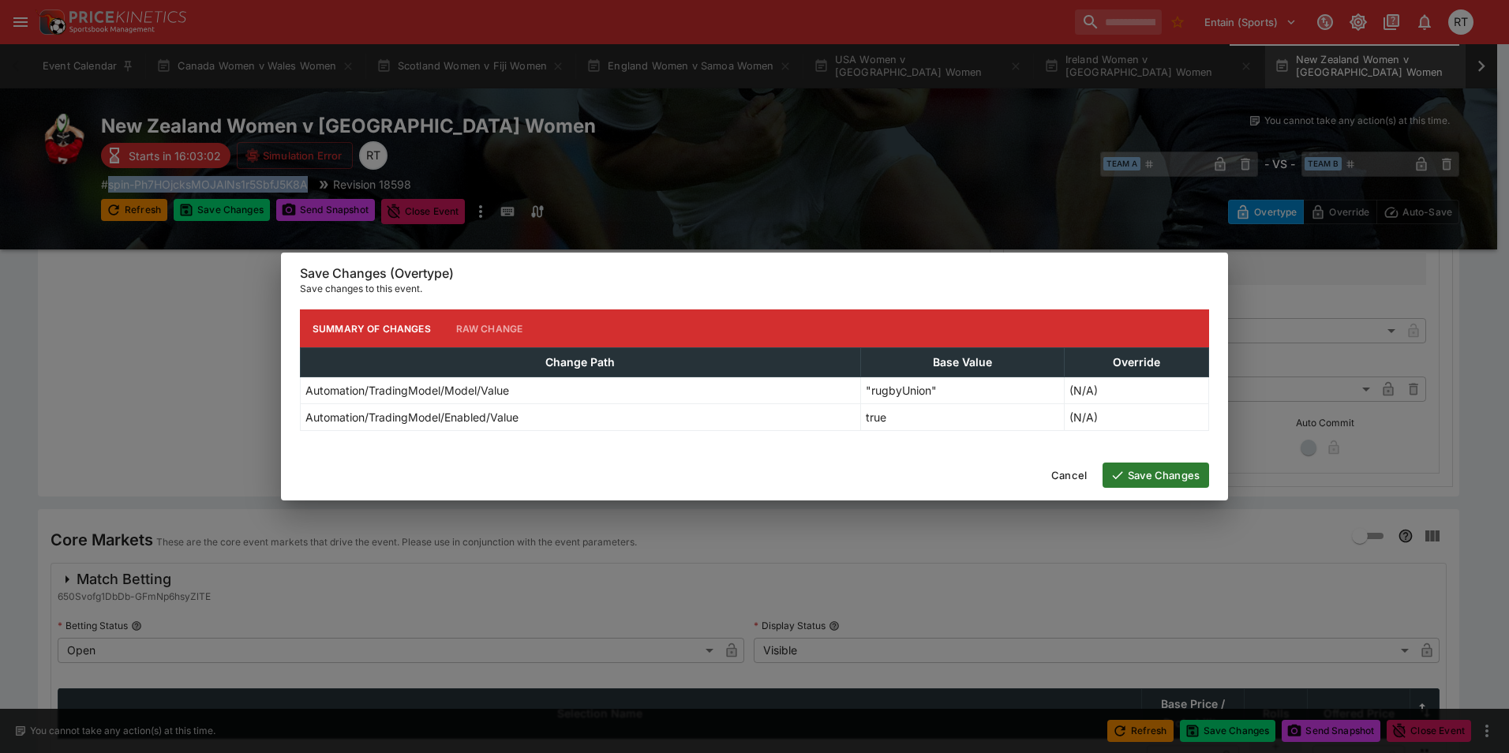
click at [1173, 478] on button "Save Changes" at bounding box center [1155, 474] width 107 height 25
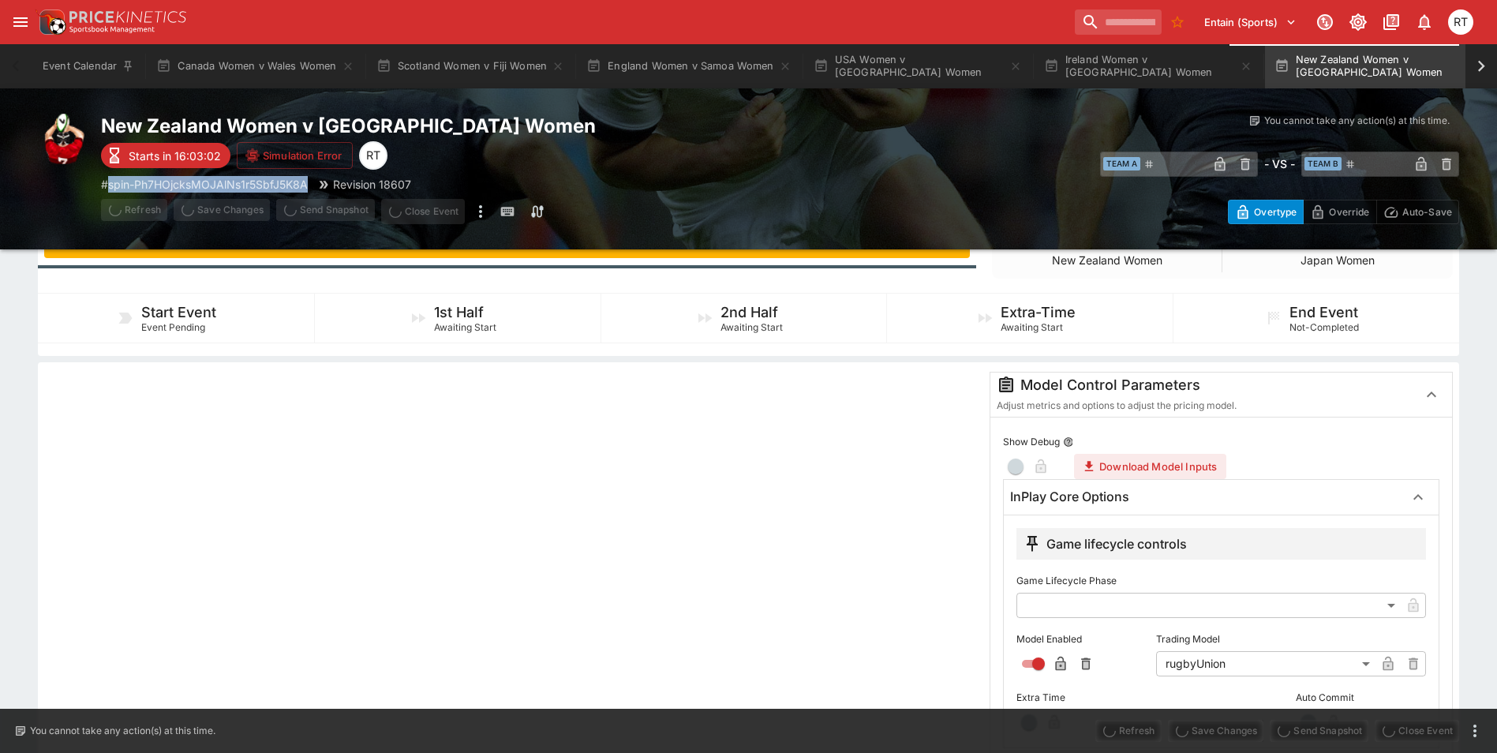
scroll to position [0, 0]
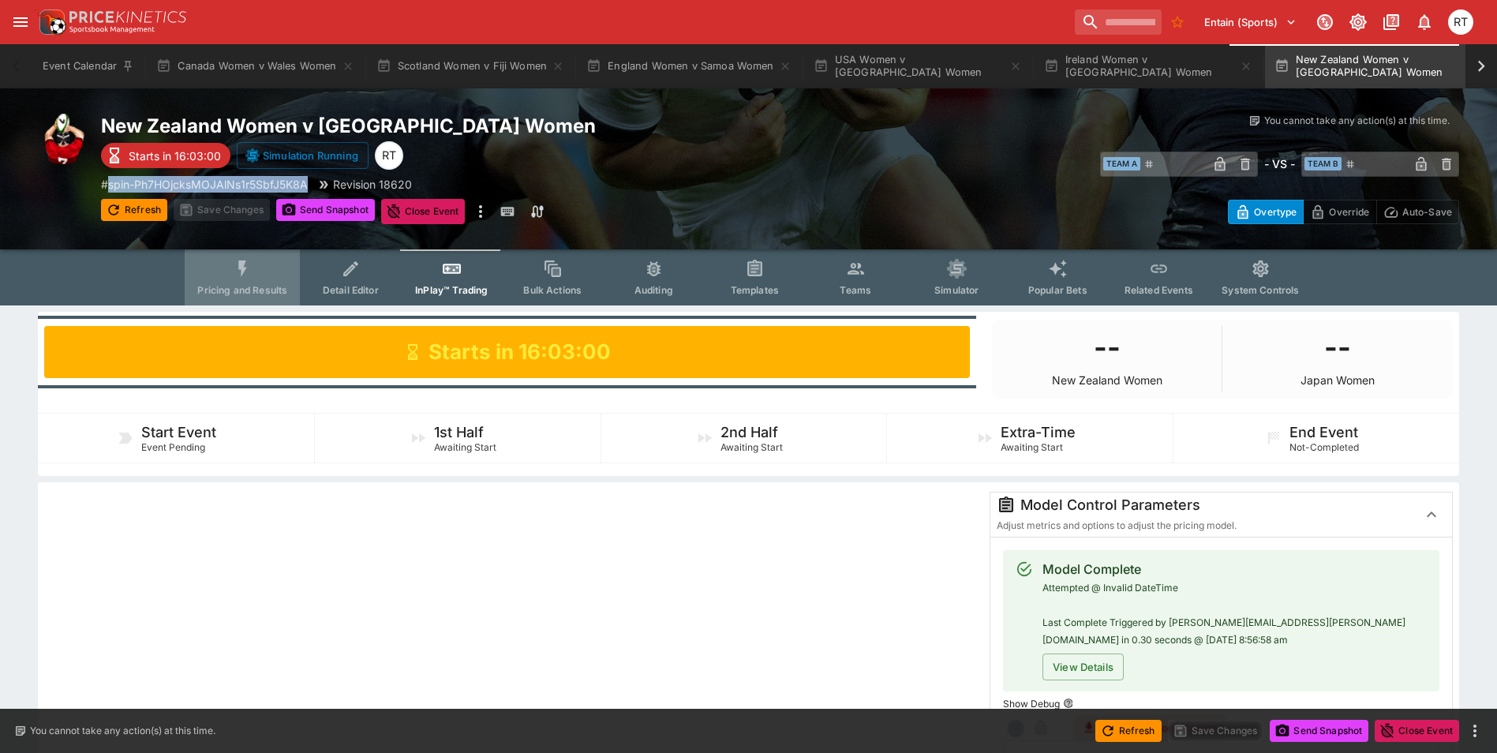
click at [249, 281] on button "Pricing and Results" at bounding box center [242, 277] width 115 height 56
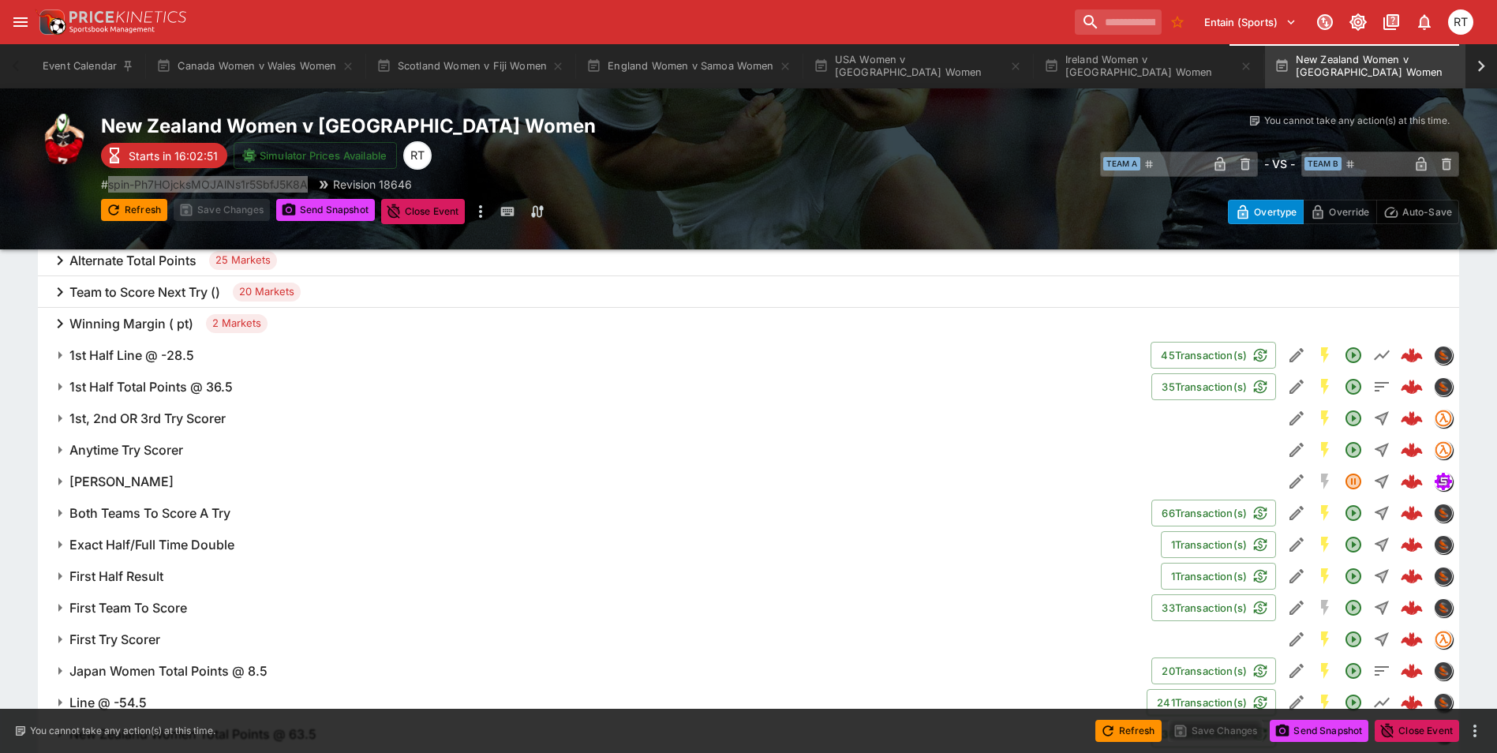
scroll to position [1105, 0]
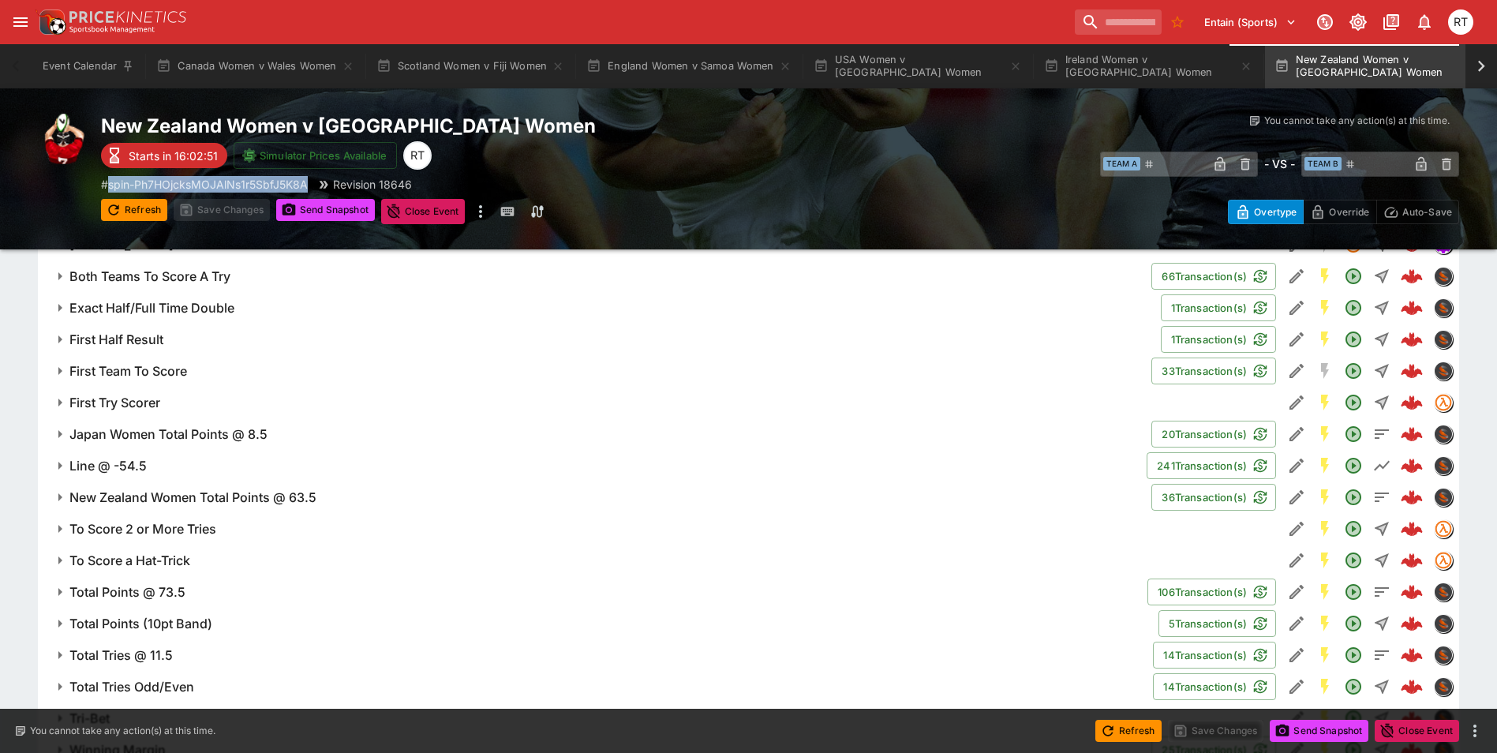
click at [208, 408] on span "First Try Scorer" at bounding box center [669, 403] width 1200 height 17
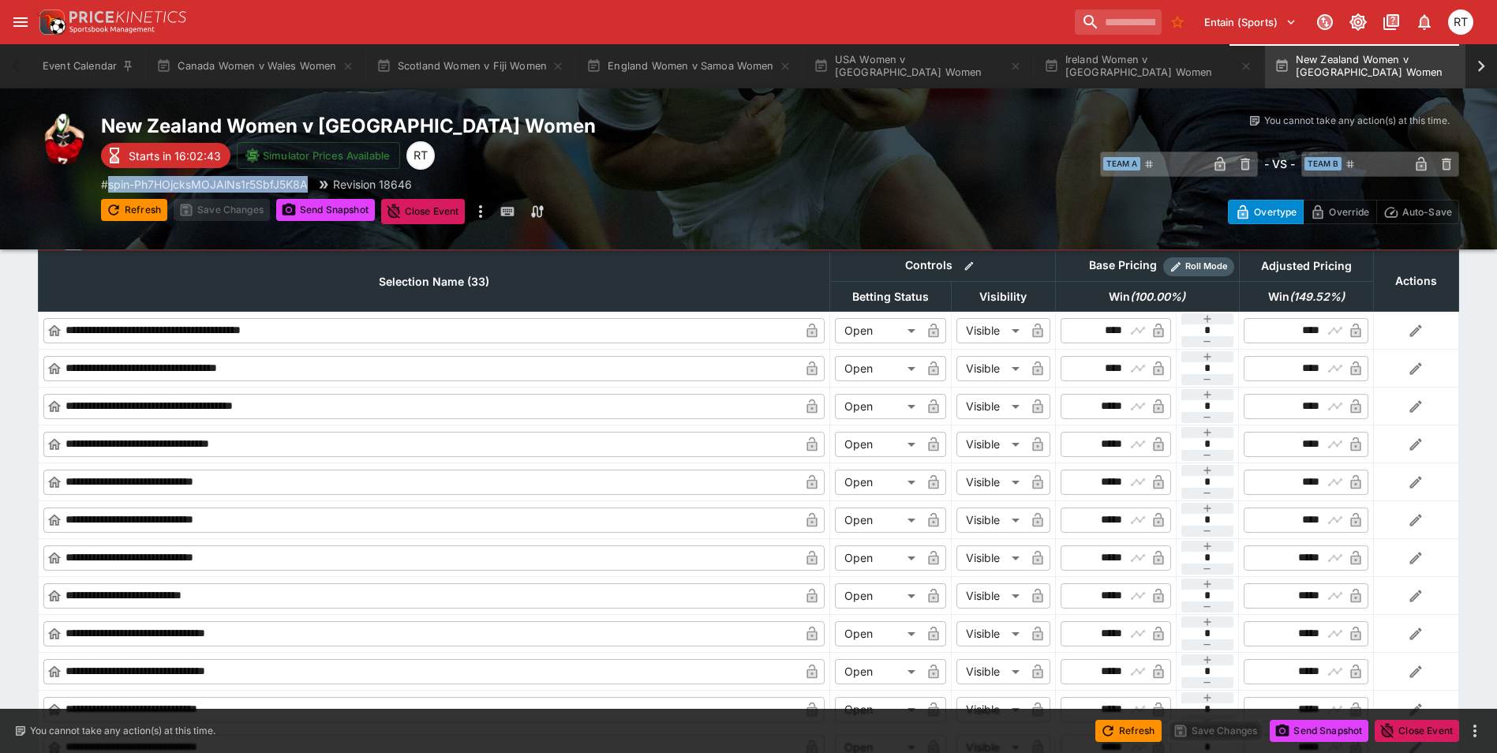
scroll to position [1657, 0]
click at [1209, 342] on icon "button" at bounding box center [1207, 341] width 13 height 13
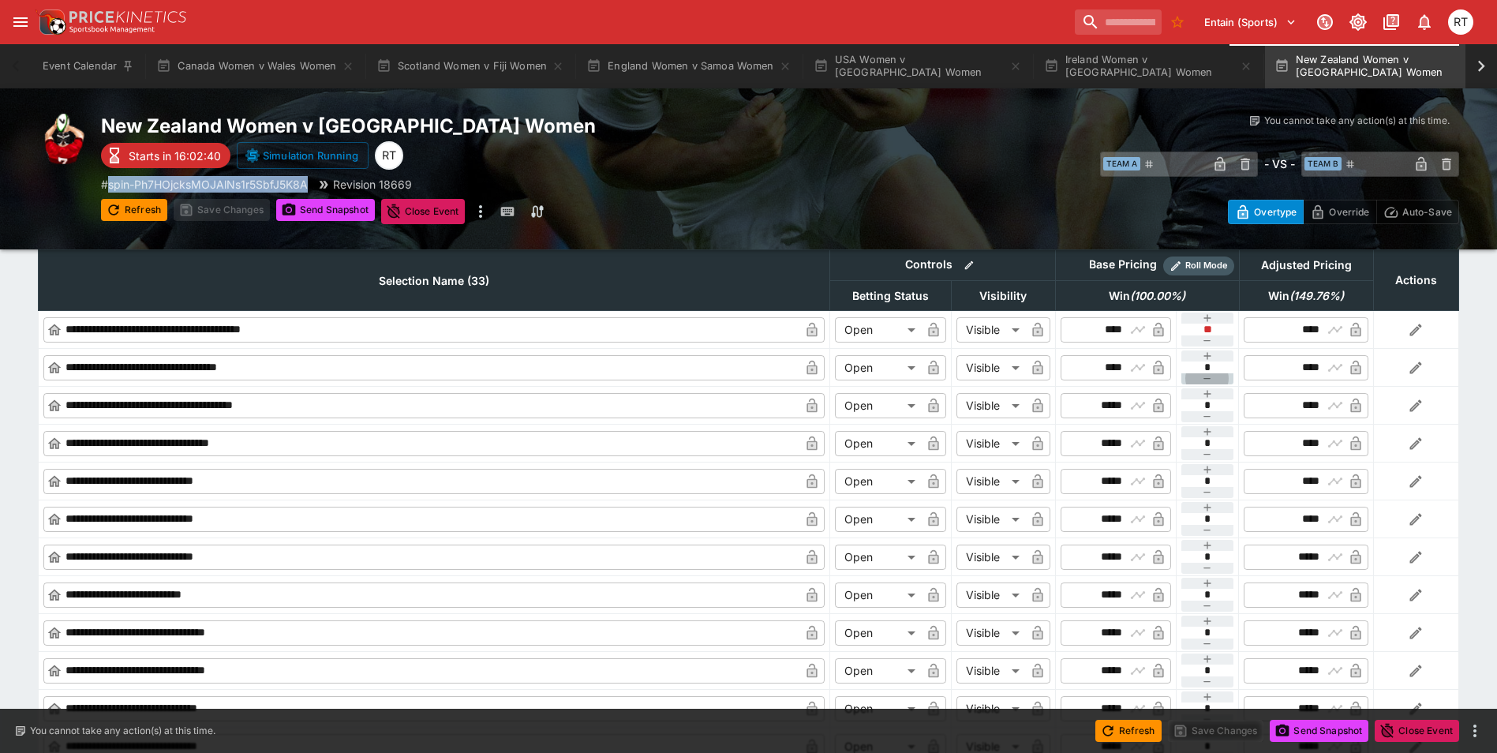
click at [1199, 380] on button "button" at bounding box center [1207, 378] width 53 height 11
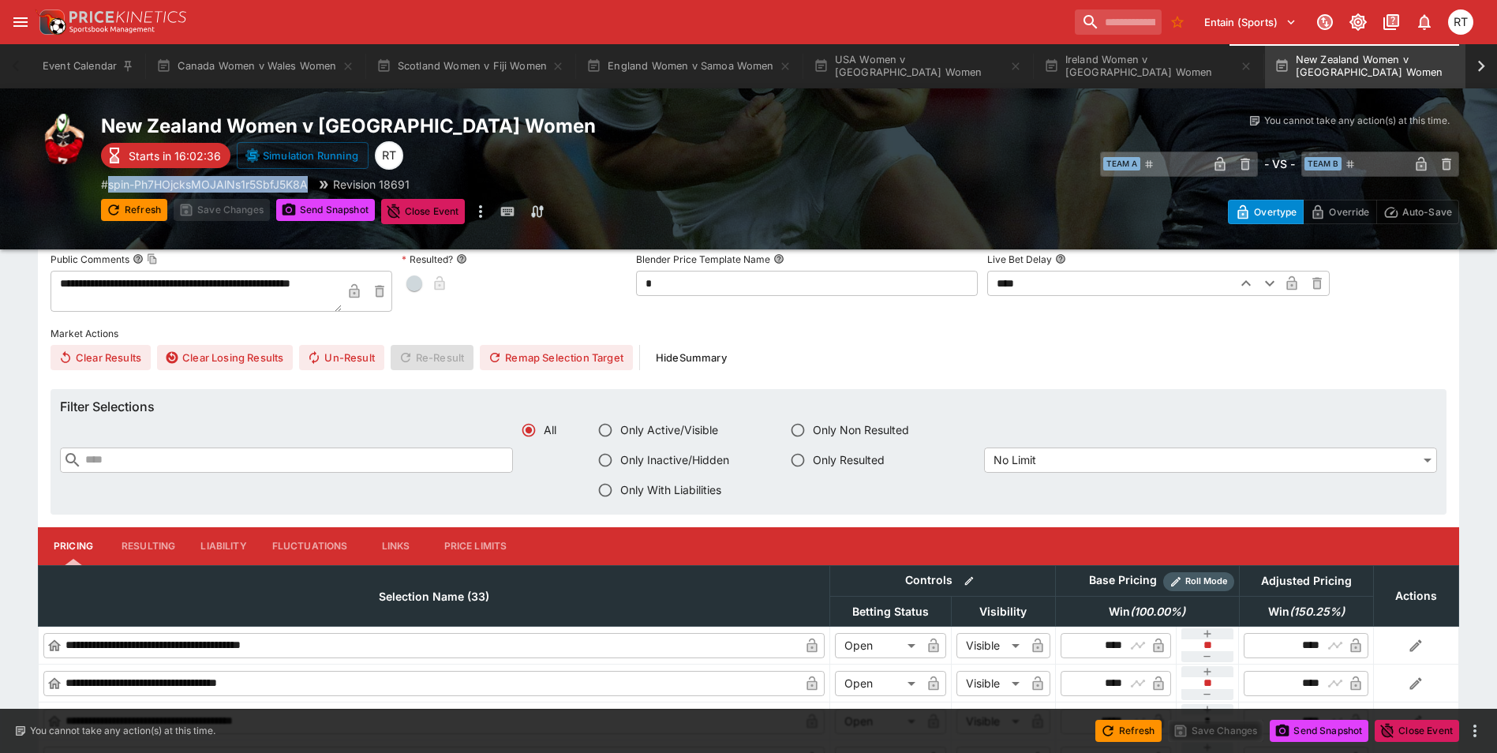
scroll to position [1184, 0]
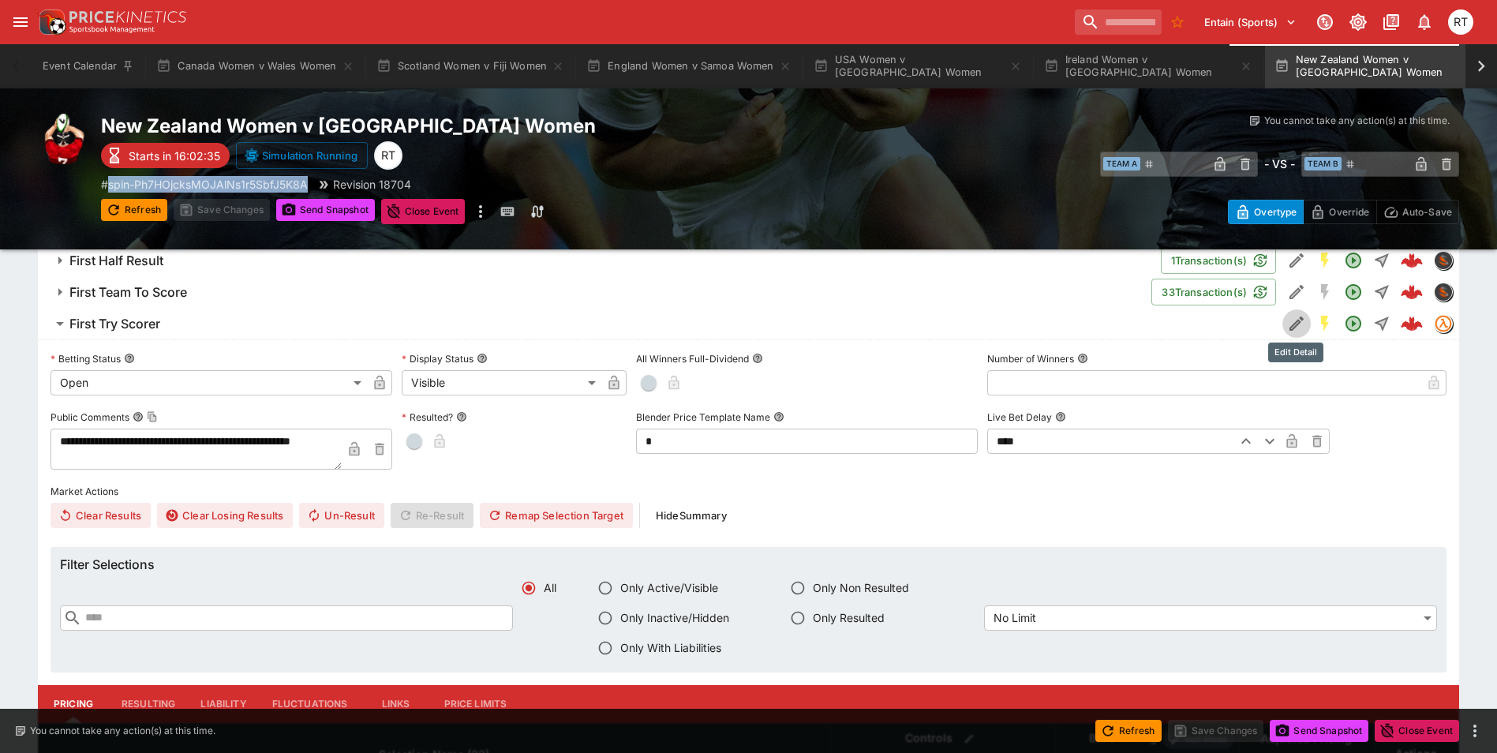
click at [1285, 324] on button "Edit Detail" at bounding box center [1296, 323] width 28 height 28
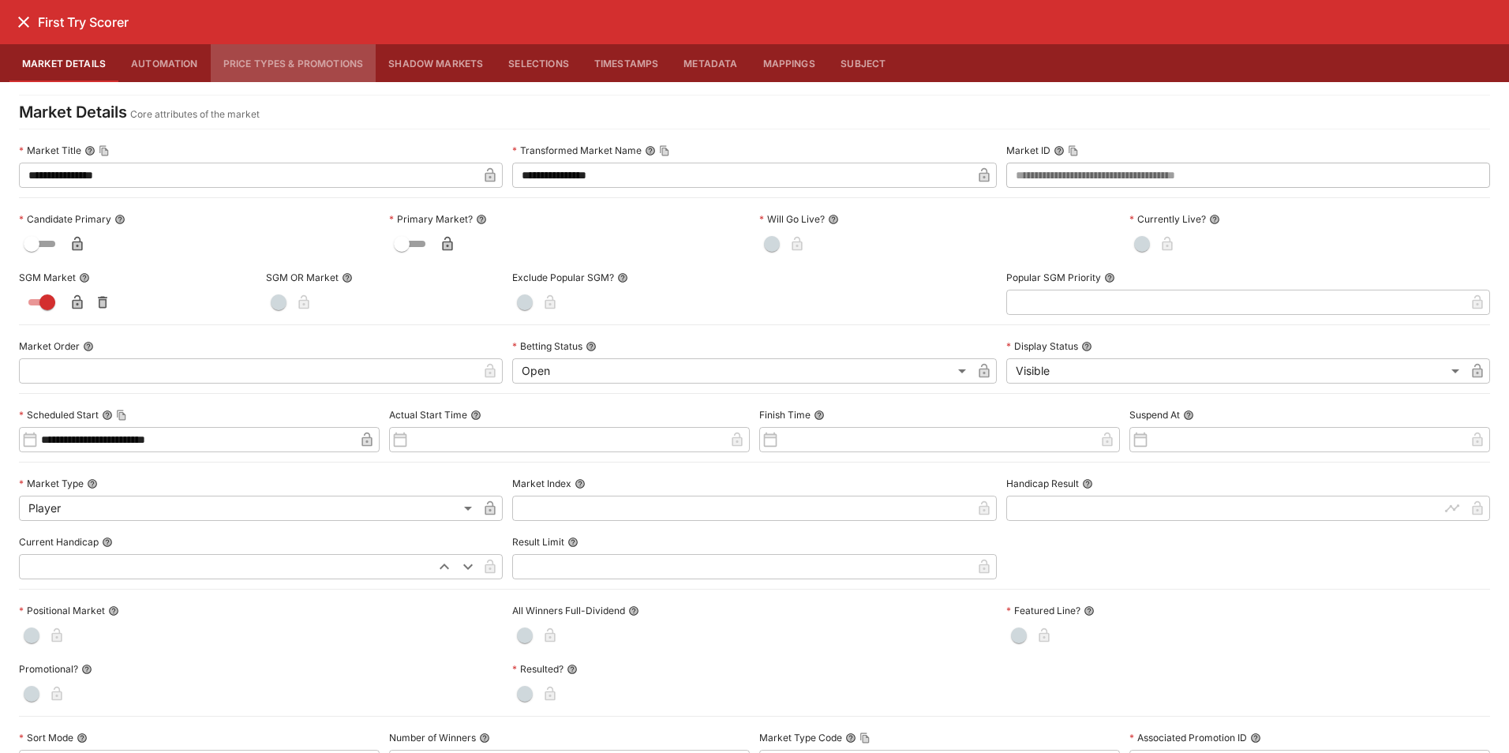
click at [279, 61] on button "Price Types & Promotions" at bounding box center [294, 63] width 166 height 38
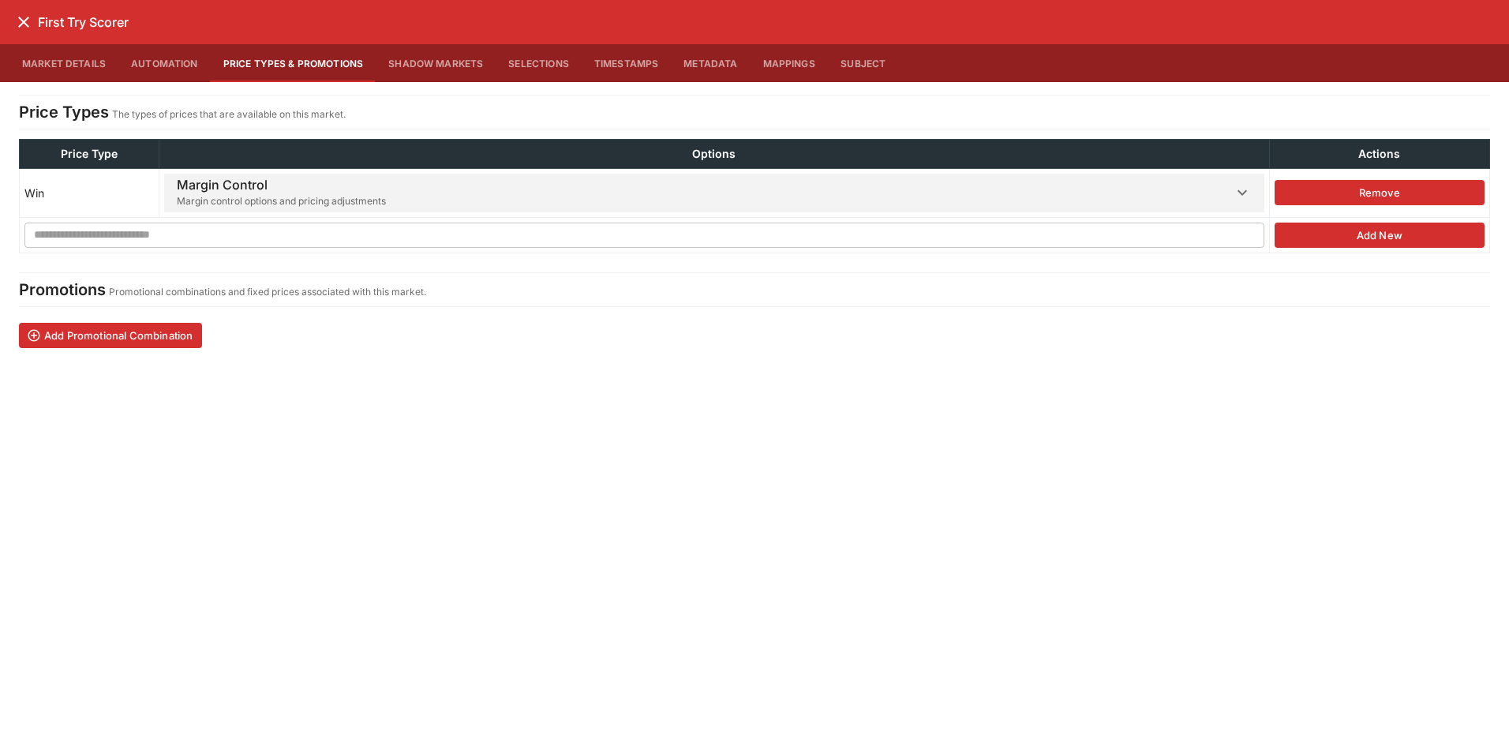
click at [683, 193] on span "Margin Control Margin control options and pricing adjustments" at bounding box center [704, 193] width 1055 height 39
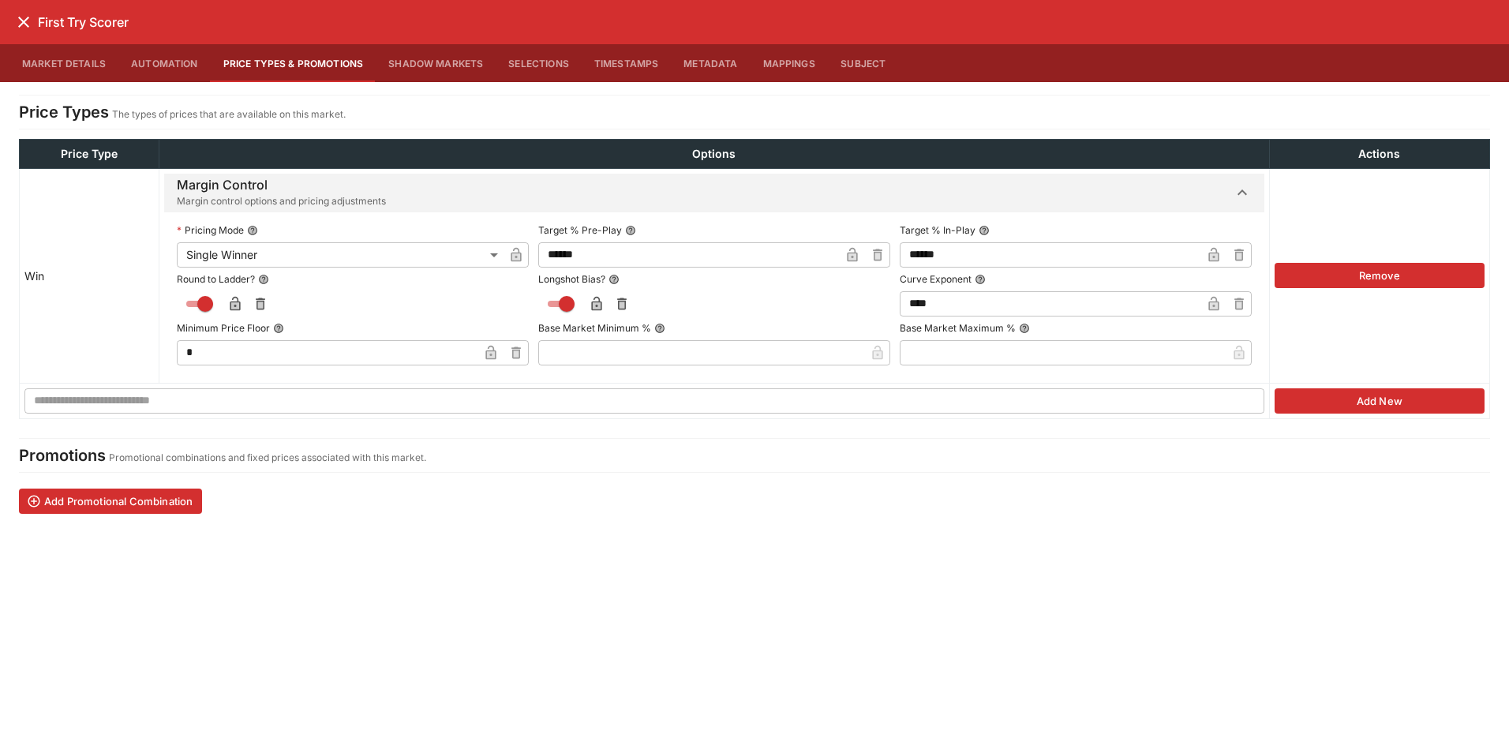
click at [874, 257] on icon "button" at bounding box center [877, 256] width 6 height 6
click at [678, 254] on input "text" at bounding box center [702, 254] width 326 height 25
click at [690, 224] on label "Target % Pre-Play" at bounding box center [714, 231] width 351 height 24
click at [844, 257] on icon "button" at bounding box center [852, 255] width 16 height 16
click at [22, 22] on icon "close" at bounding box center [23, 22] width 19 height 19
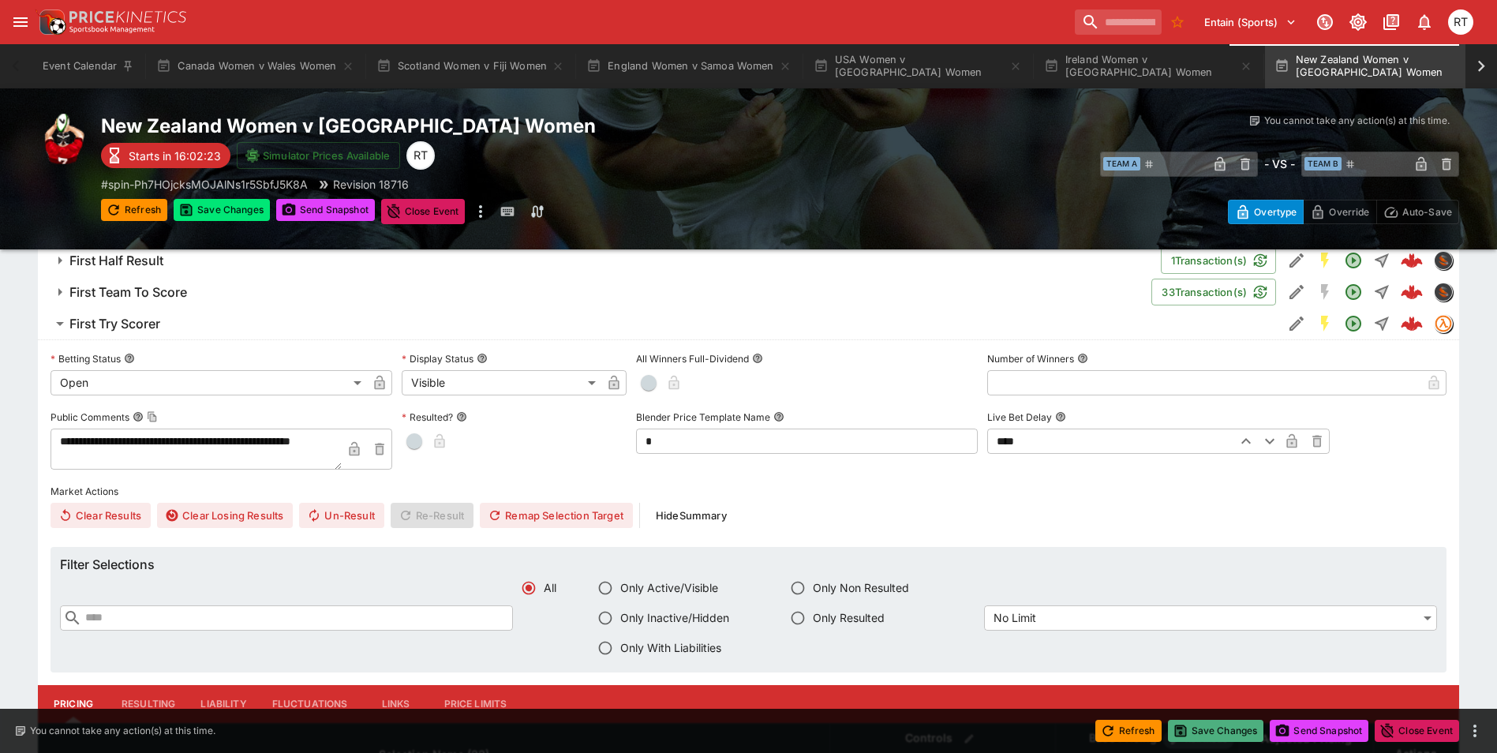
click at [1194, 732] on button "Save Changes" at bounding box center [1216, 731] width 96 height 22
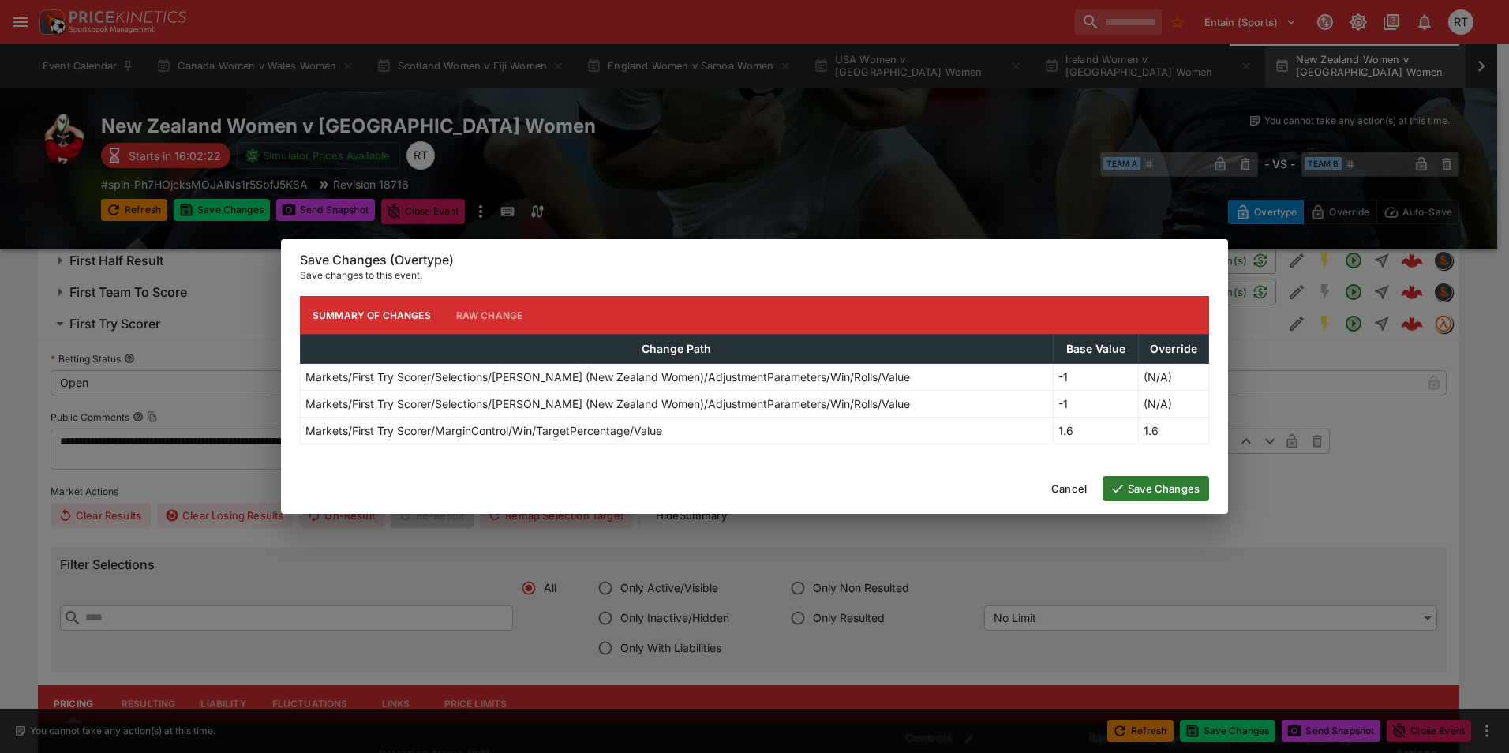
click at [1139, 492] on button "Save Changes" at bounding box center [1155, 488] width 107 height 25
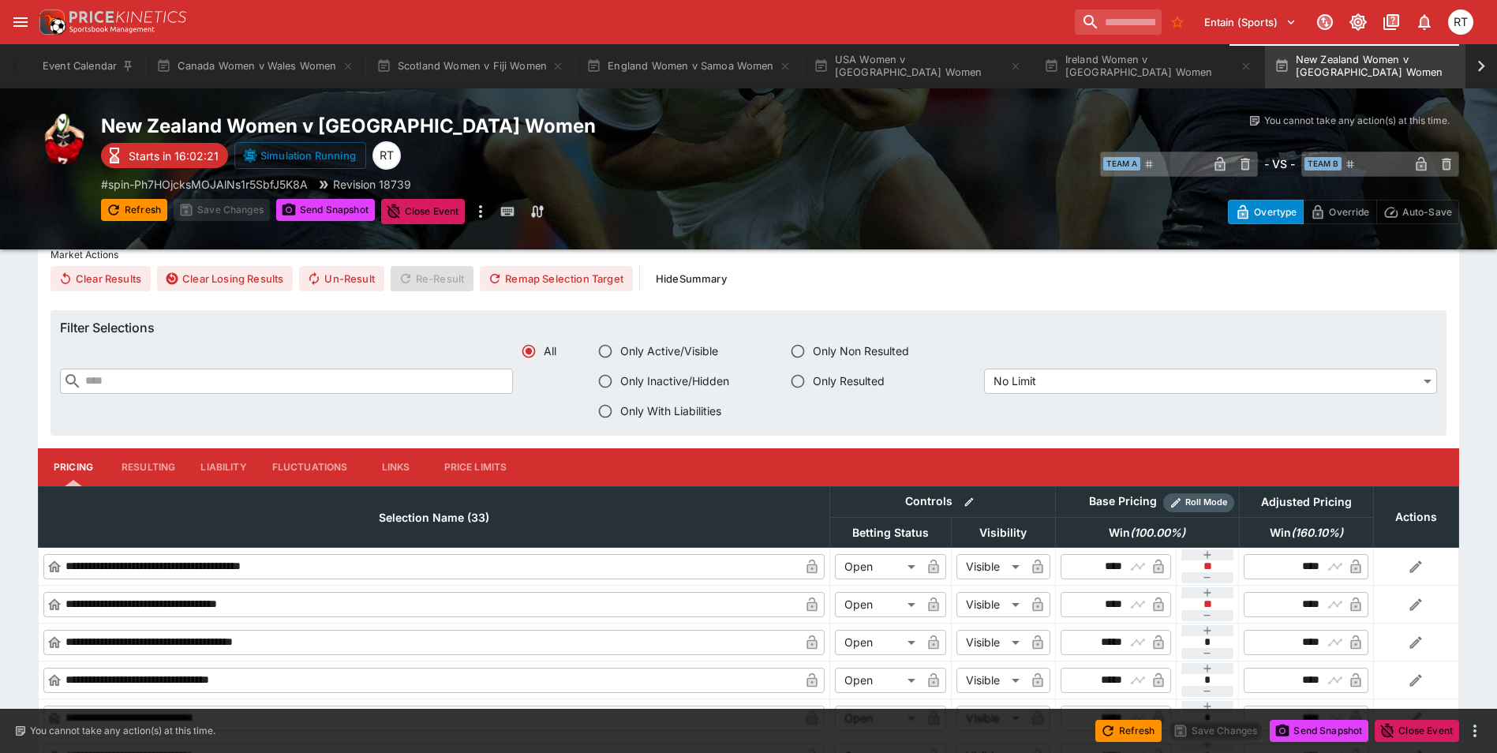
scroll to position [1578, 0]
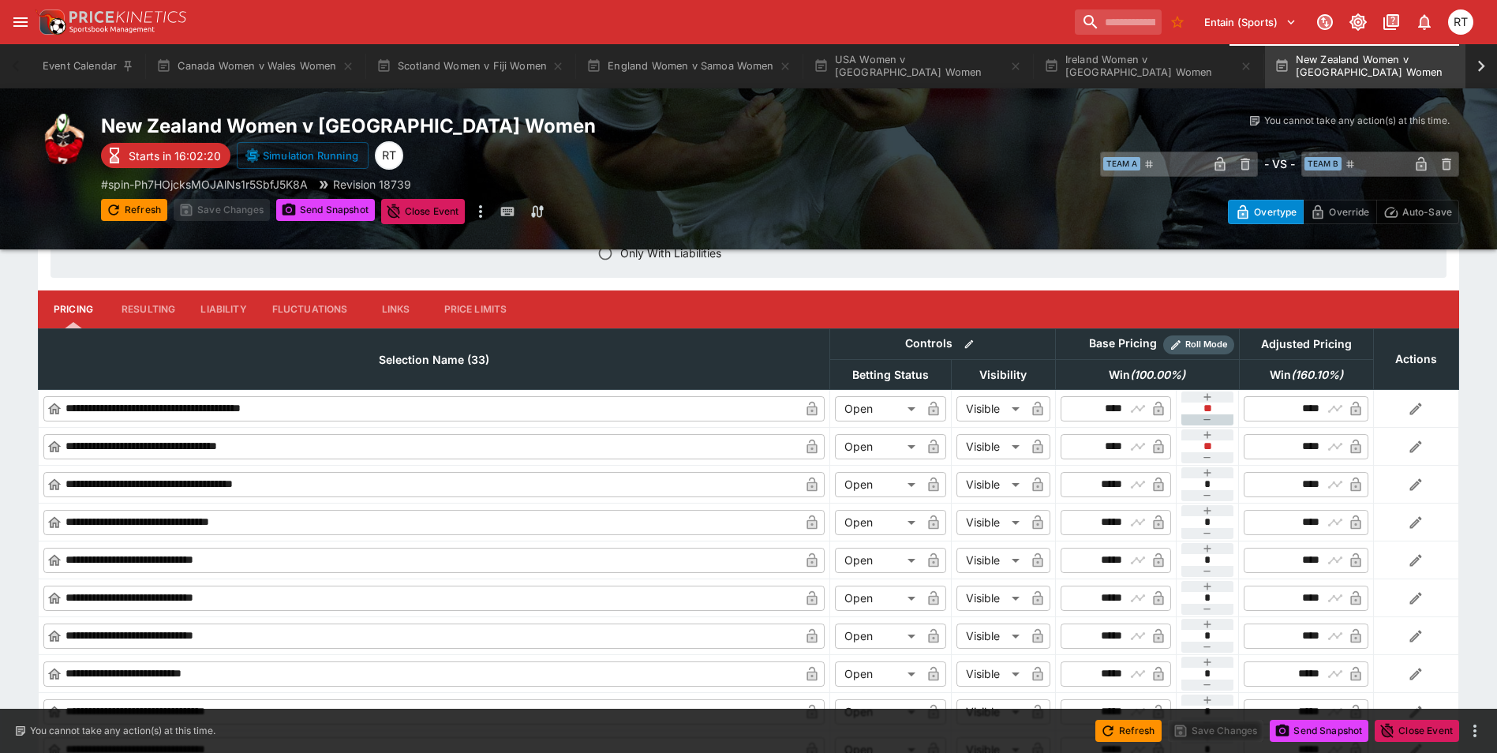
click at [1203, 421] on icon "button" at bounding box center [1207, 419] width 13 height 13
click at [1203, 461] on icon "button" at bounding box center [1207, 457] width 13 height 13
click at [1203, 495] on icon "button" at bounding box center [1207, 495] width 13 height 13
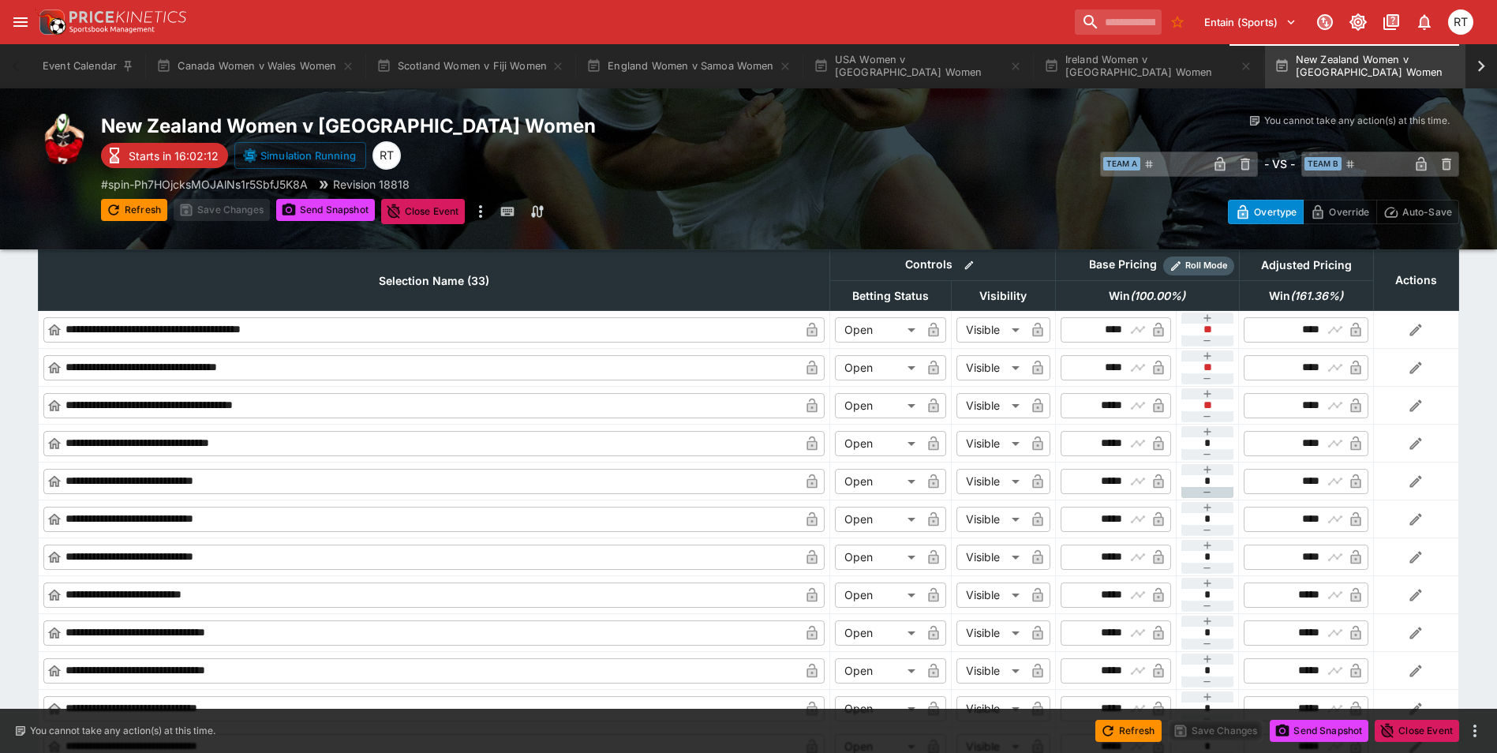
click at [1206, 492] on icon "button" at bounding box center [1207, 492] width 7 height 1
click at [1208, 527] on icon "button" at bounding box center [1207, 530] width 13 height 13
click at [1212, 565] on icon "button" at bounding box center [1207, 568] width 13 height 13
click at [1206, 453] on icon "button" at bounding box center [1207, 454] width 13 height 13
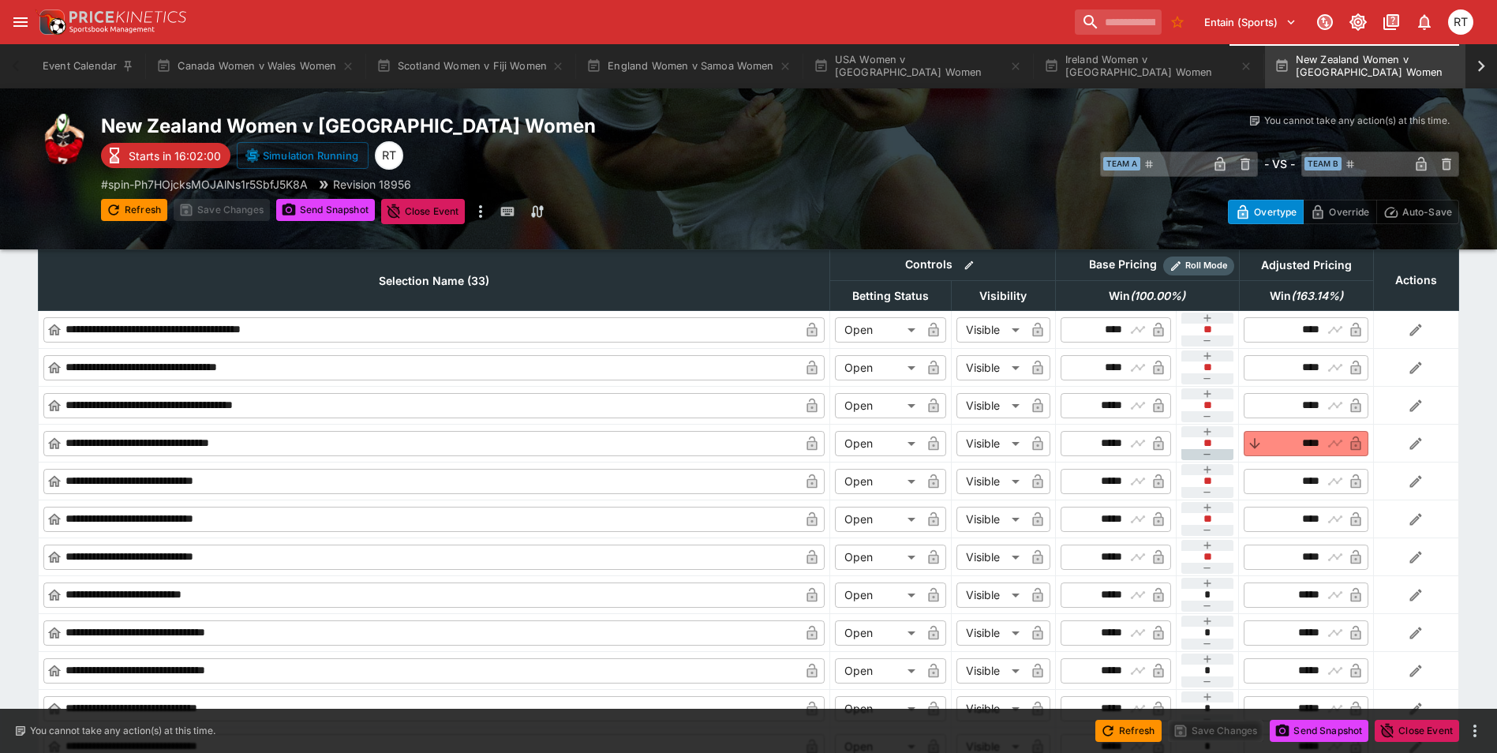
click at [1206, 453] on icon "button" at bounding box center [1207, 454] width 13 height 13
click at [1208, 430] on icon "button" at bounding box center [1207, 431] width 13 height 13
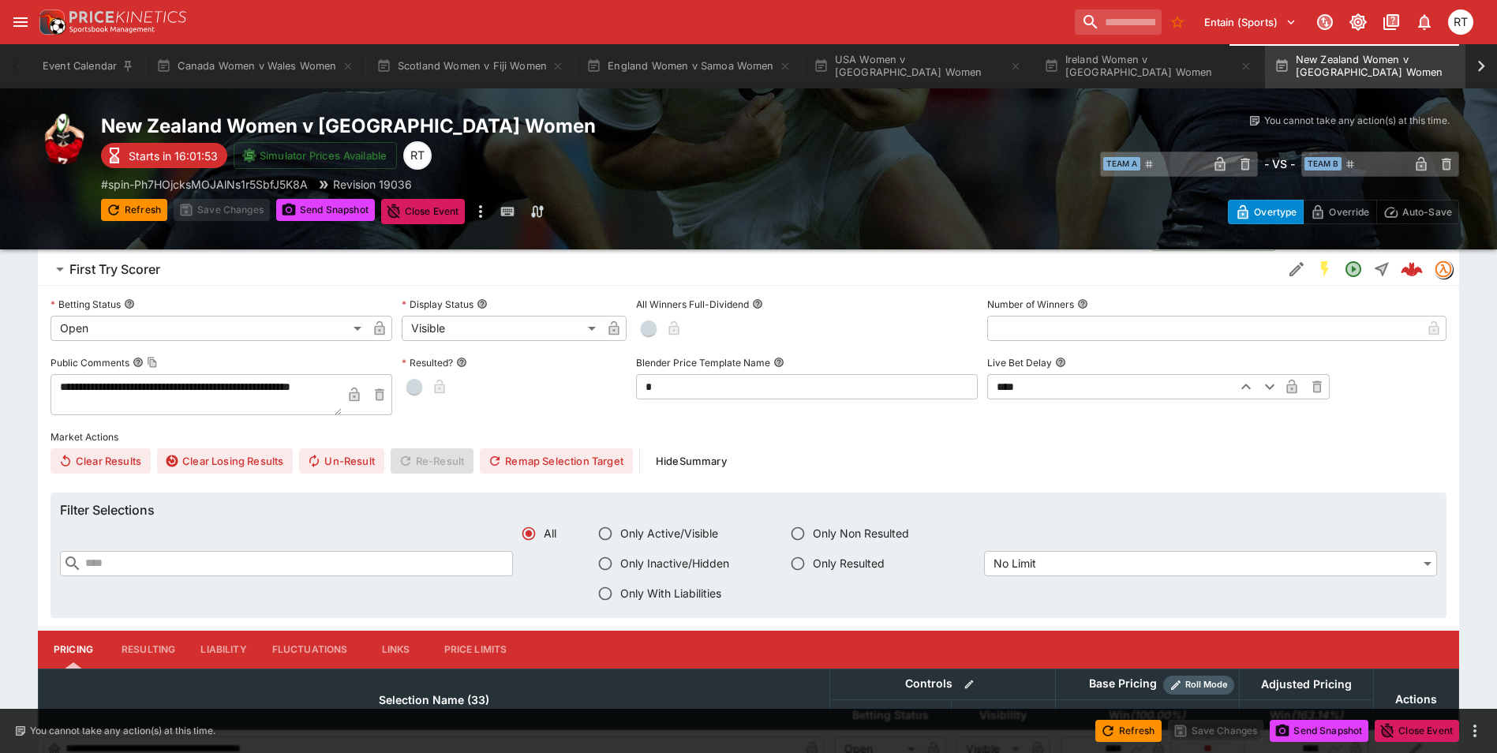
scroll to position [1105, 0]
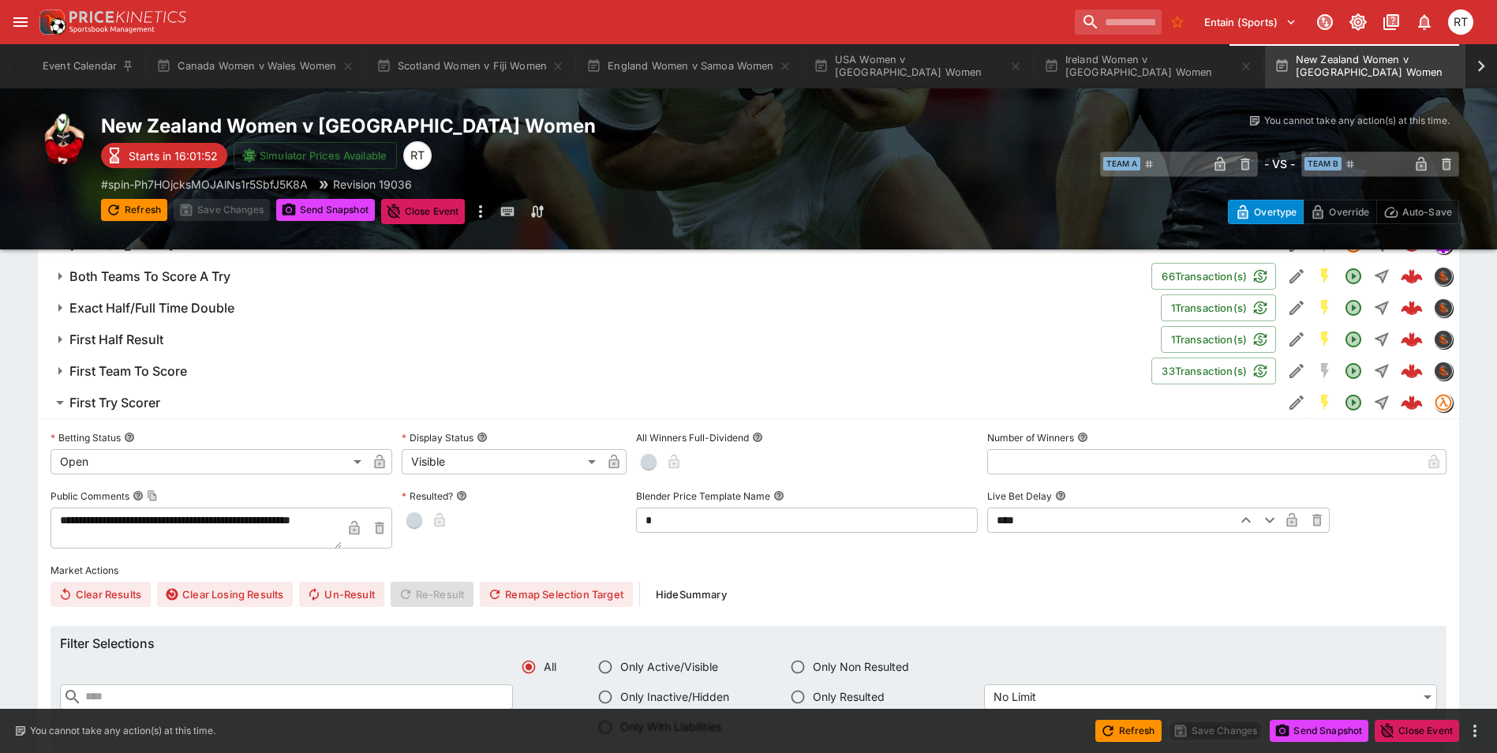
click at [187, 397] on span "First Try Scorer" at bounding box center [669, 403] width 1200 height 17
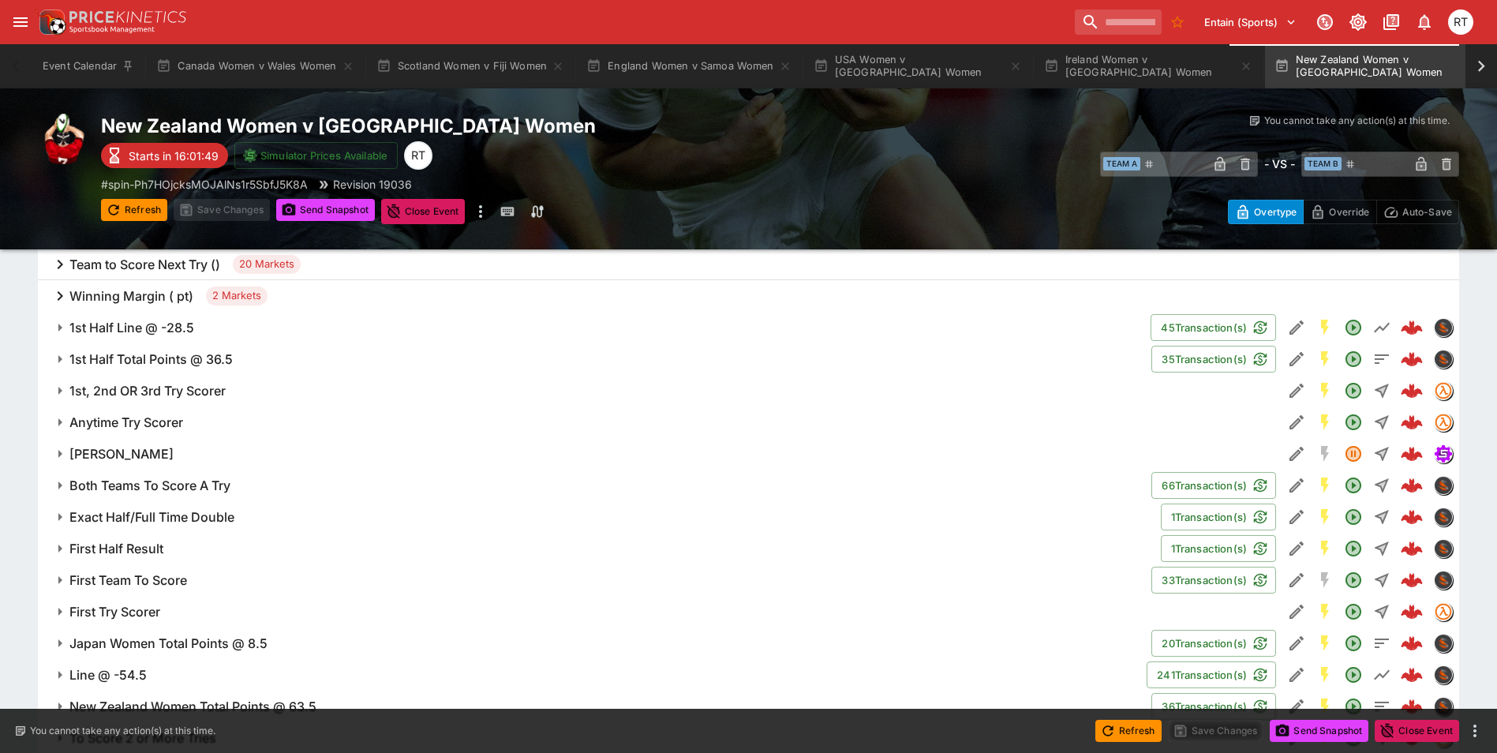
scroll to position [868, 0]
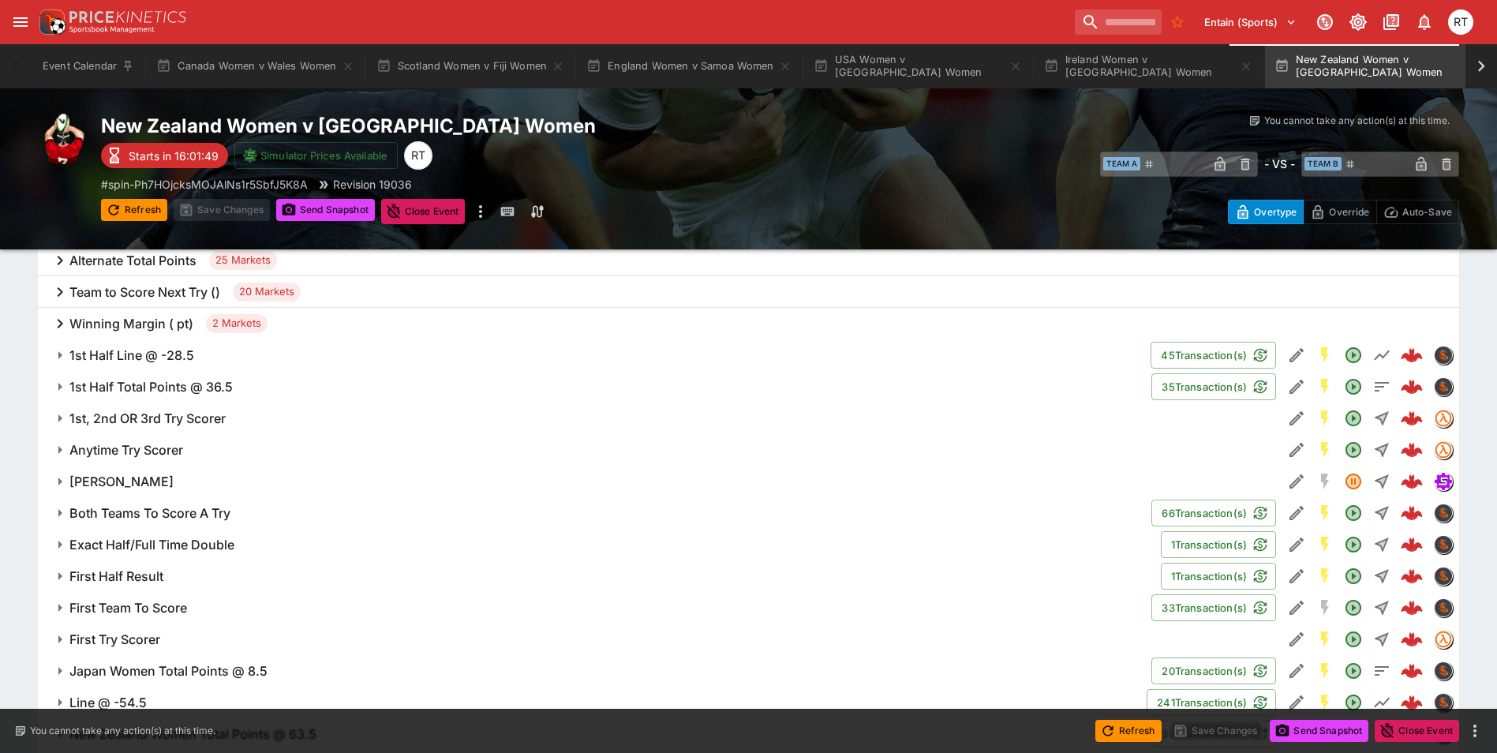
click at [152, 451] on h6 "Anytime Try Scorer" at bounding box center [126, 450] width 114 height 17
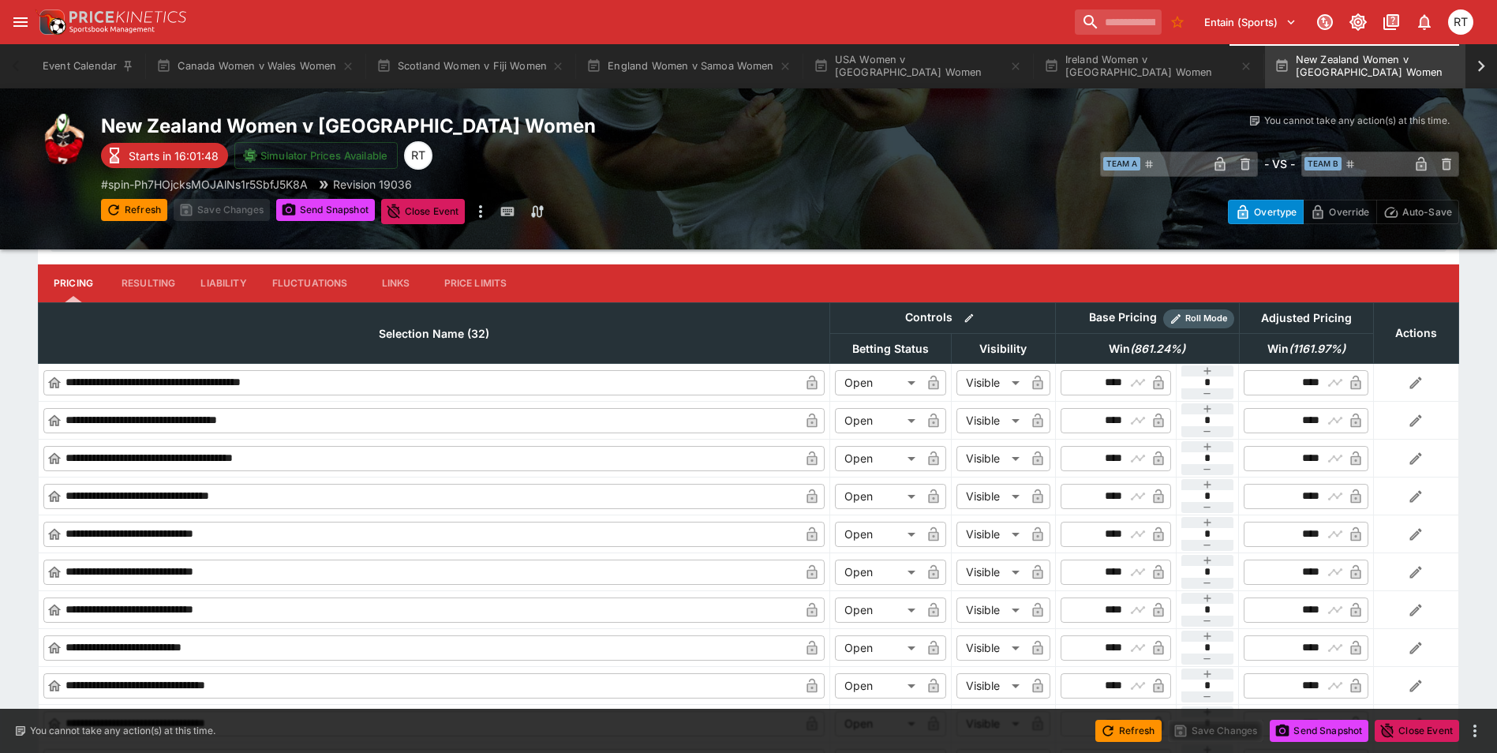
scroll to position [1420, 0]
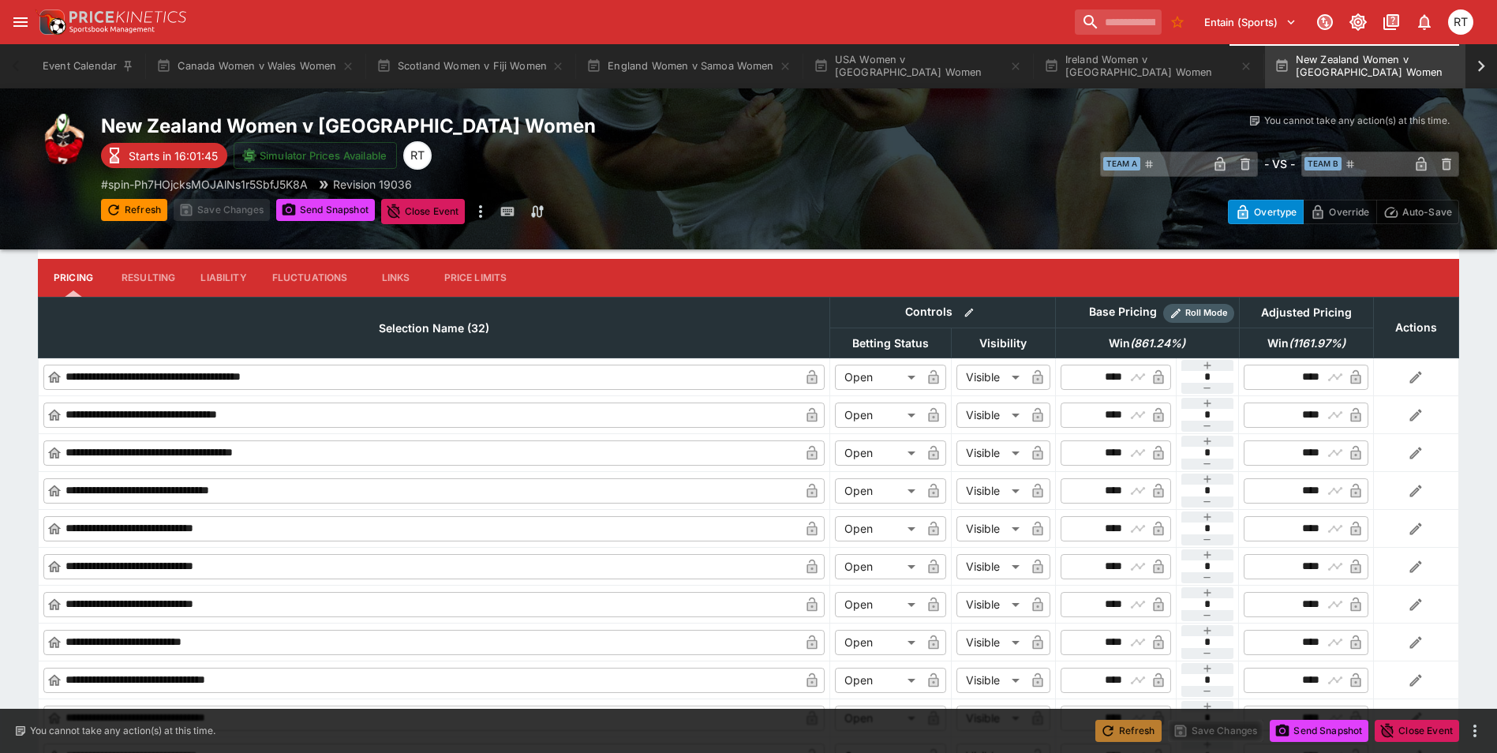
click at [1127, 731] on button "Refresh" at bounding box center [1128, 731] width 66 height 22
click at [1311, 732] on button "Send Snapshot" at bounding box center [1319, 731] width 99 height 22
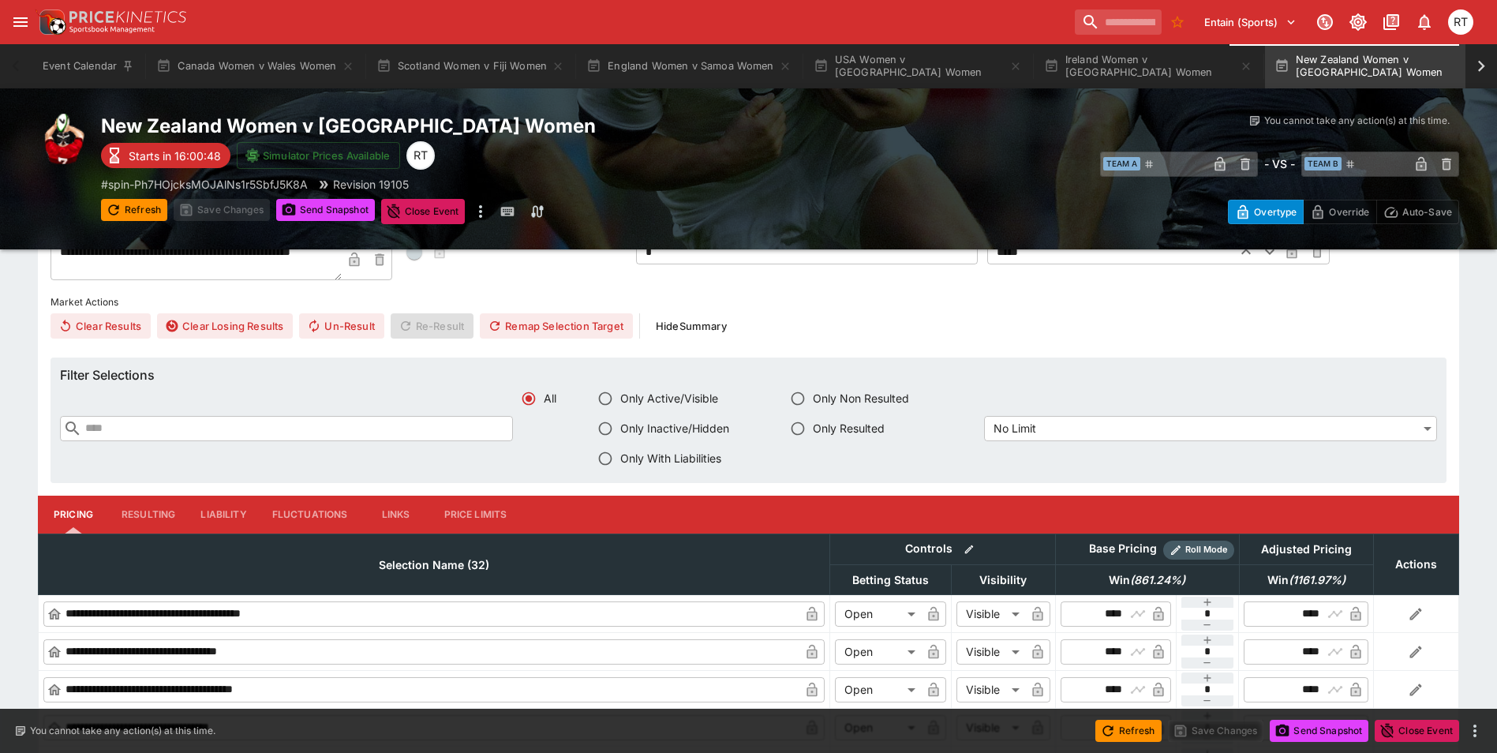
scroll to position [1026, 0]
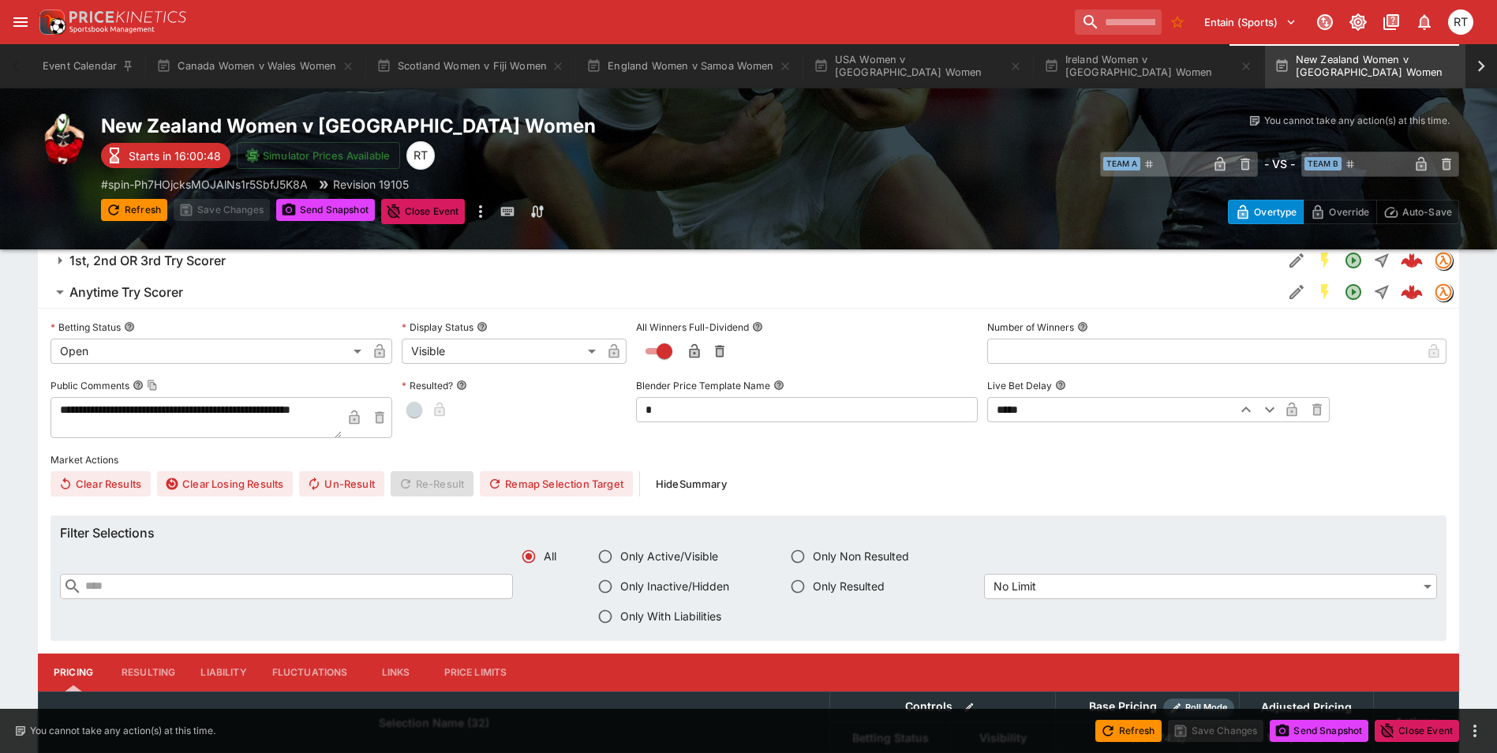
click at [177, 287] on h6 "Anytime Try Scorer" at bounding box center [126, 292] width 114 height 17
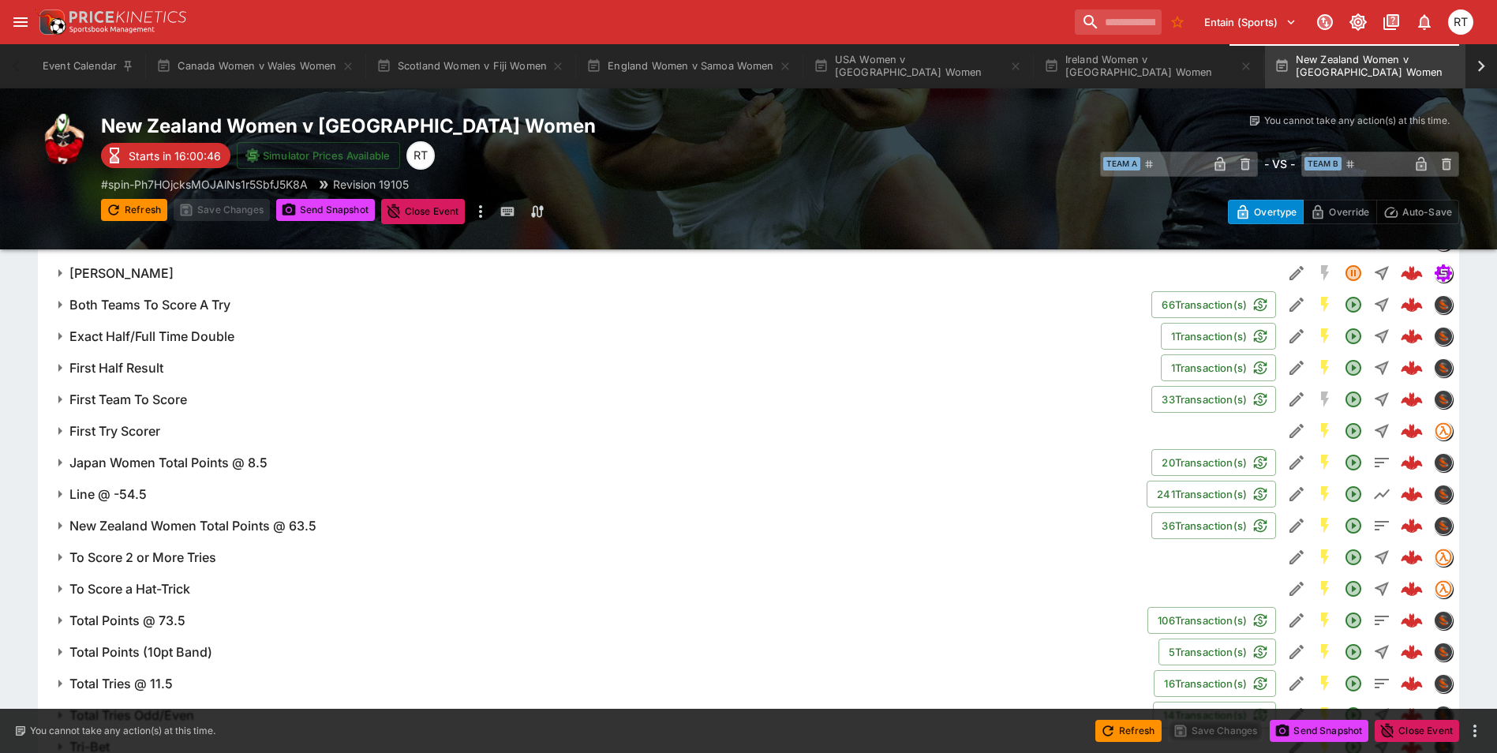
scroll to position [1105, 0]
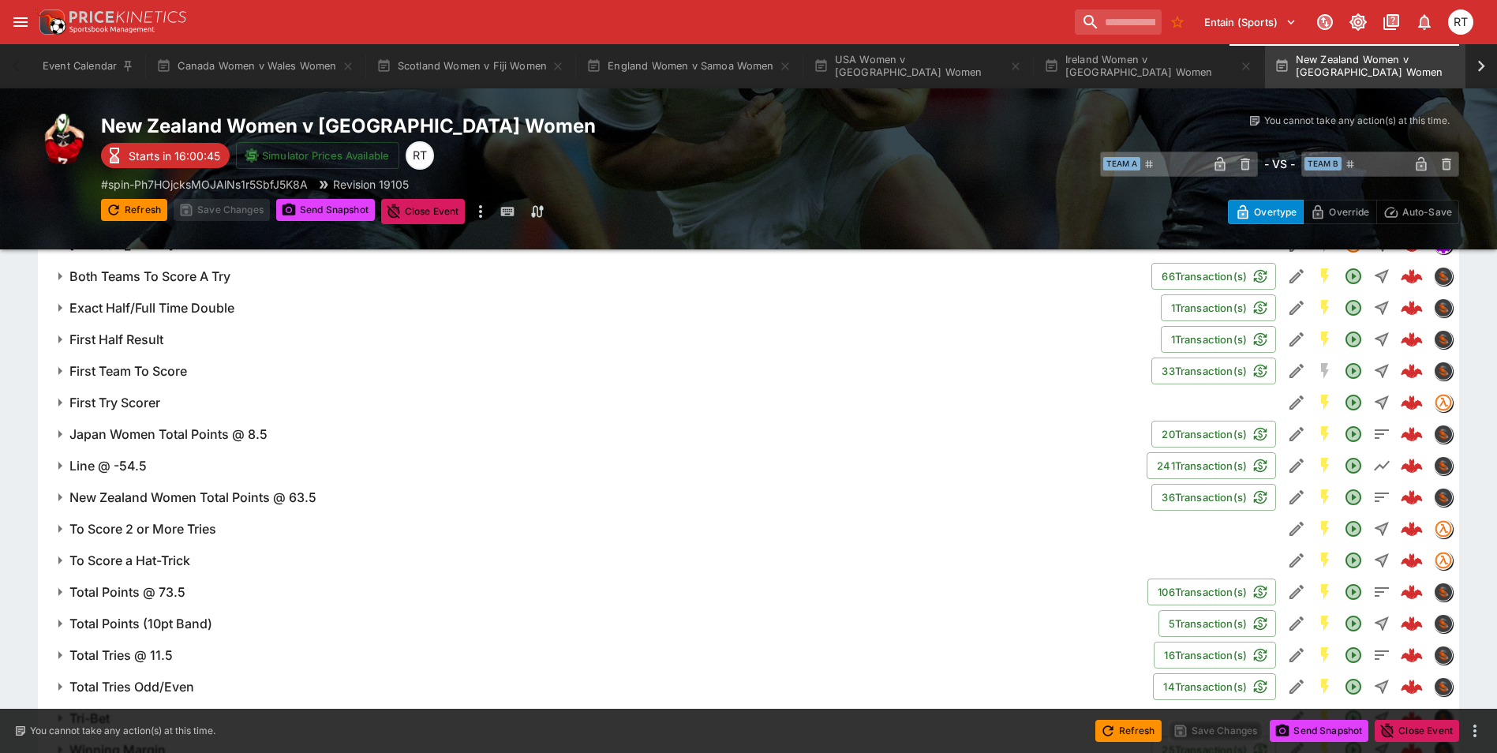
click at [185, 530] on h6 "To Score 2 or More Tries" at bounding box center [142, 529] width 147 height 17
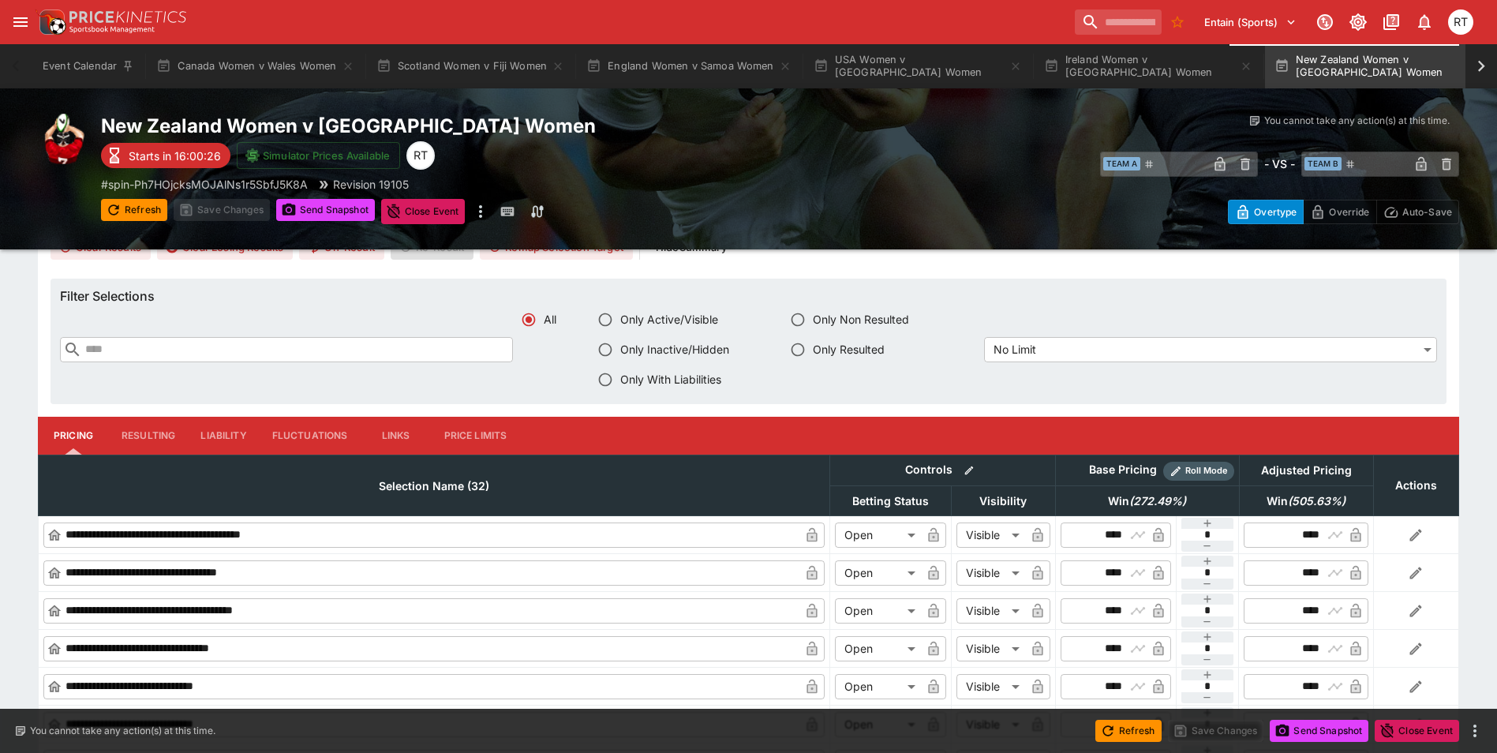
scroll to position [1657, 0]
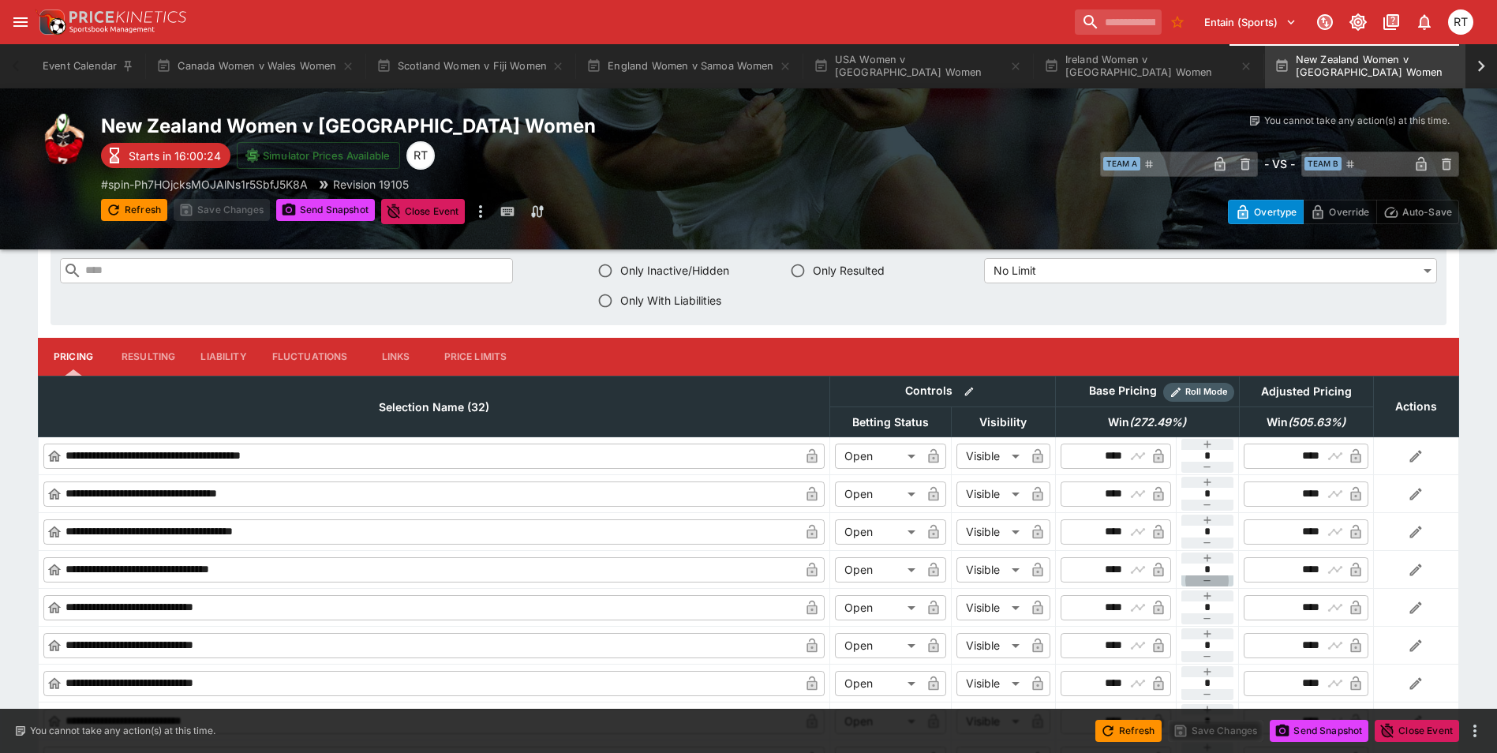
click at [1206, 580] on icon "button" at bounding box center [1207, 580] width 13 height 13
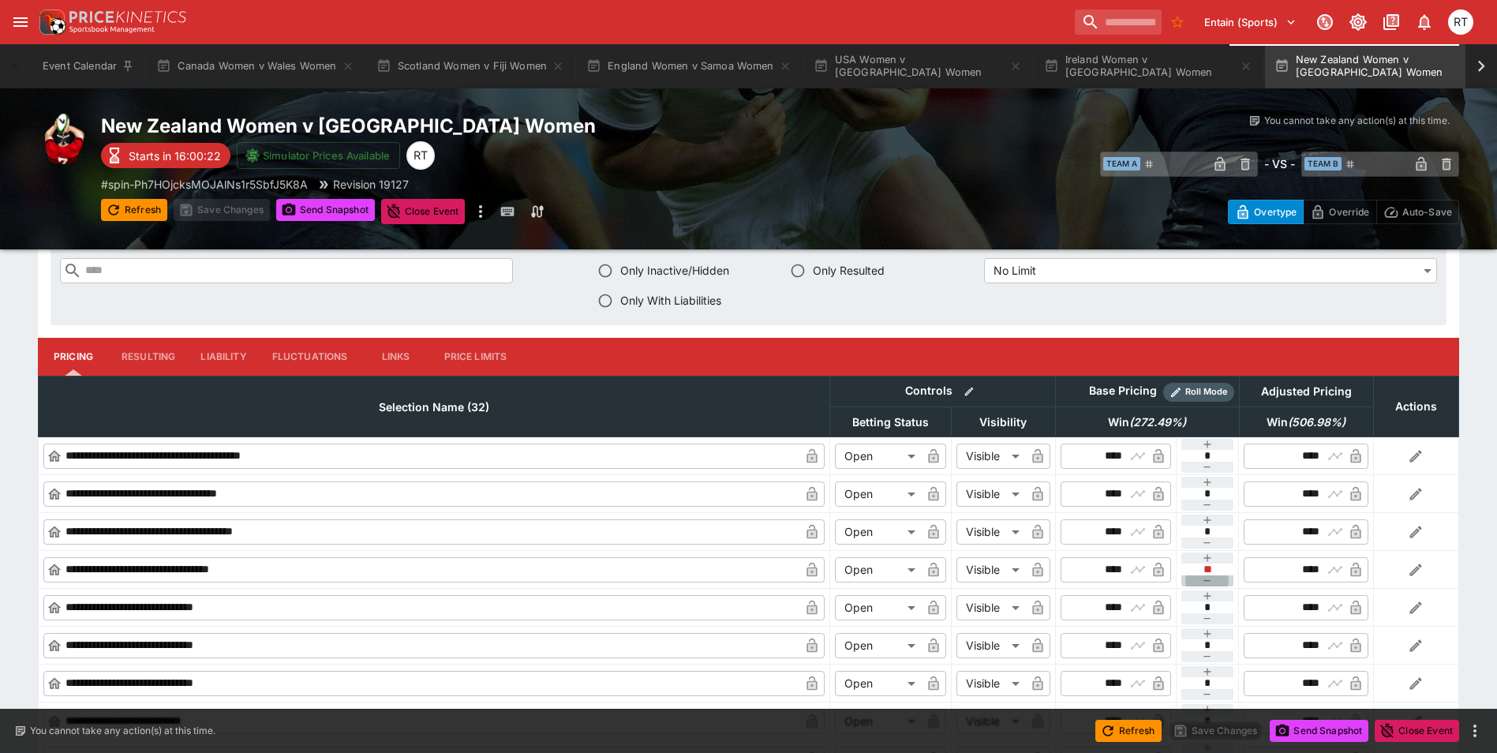
click at [1206, 580] on icon "button" at bounding box center [1207, 580] width 13 height 13
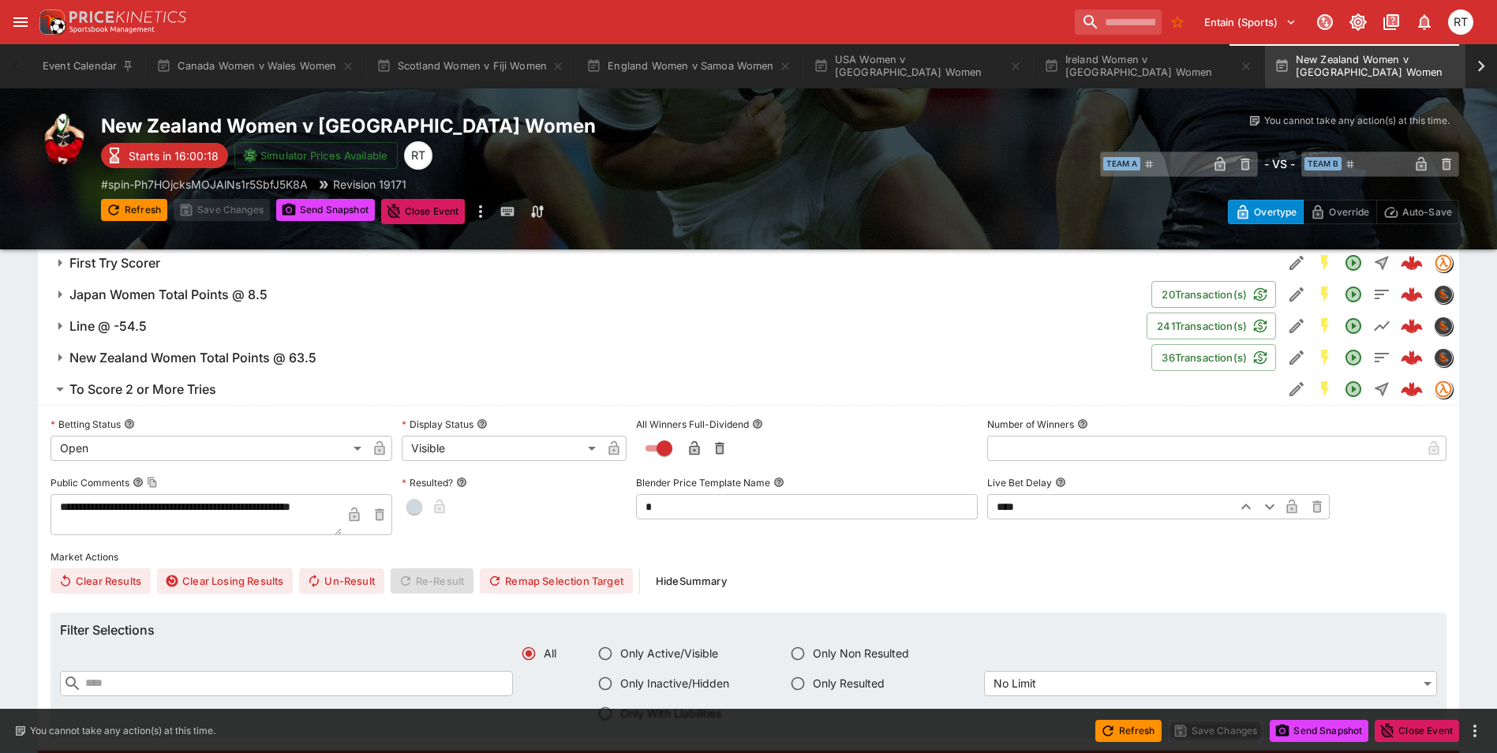
scroll to position [1184, 0]
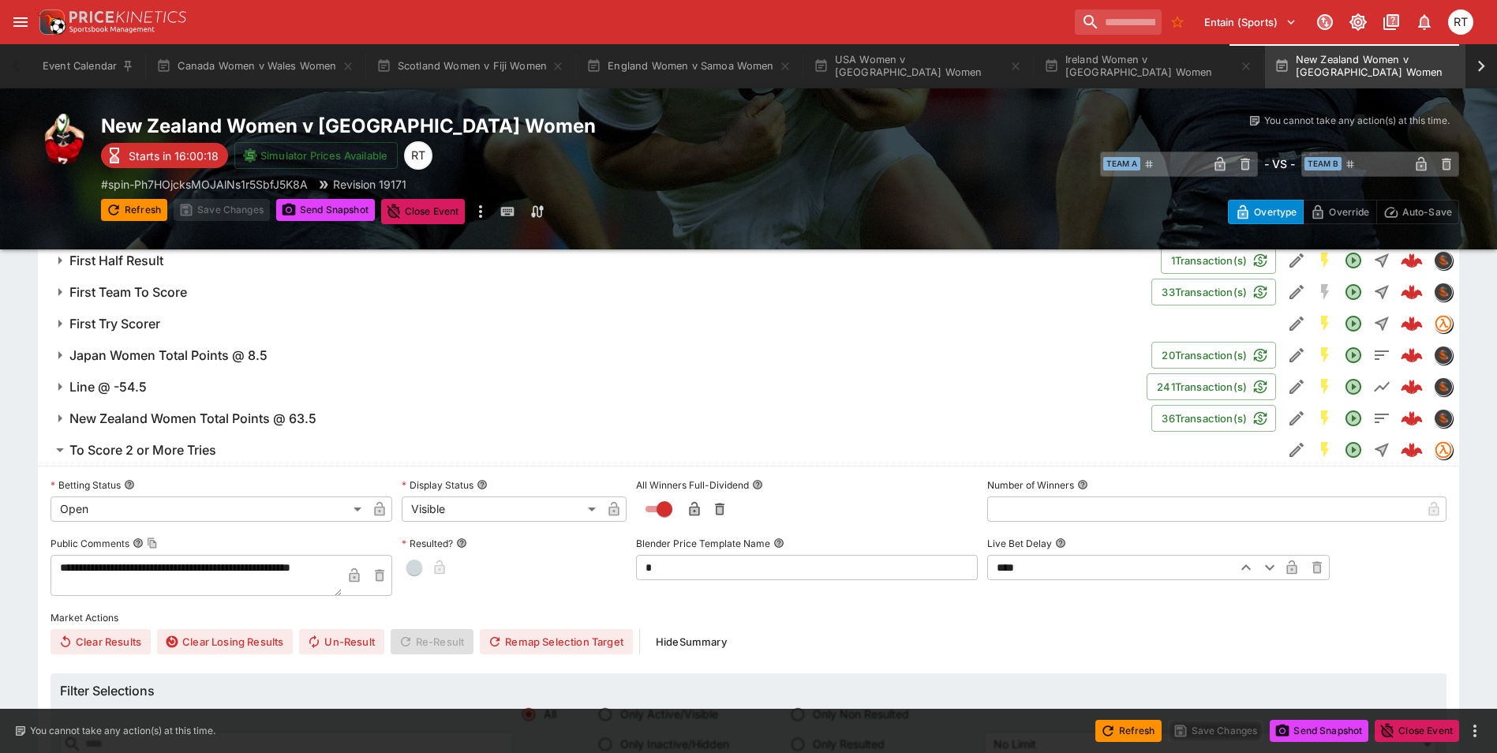
click at [207, 455] on h6 "To Score 2 or More Tries" at bounding box center [142, 450] width 147 height 17
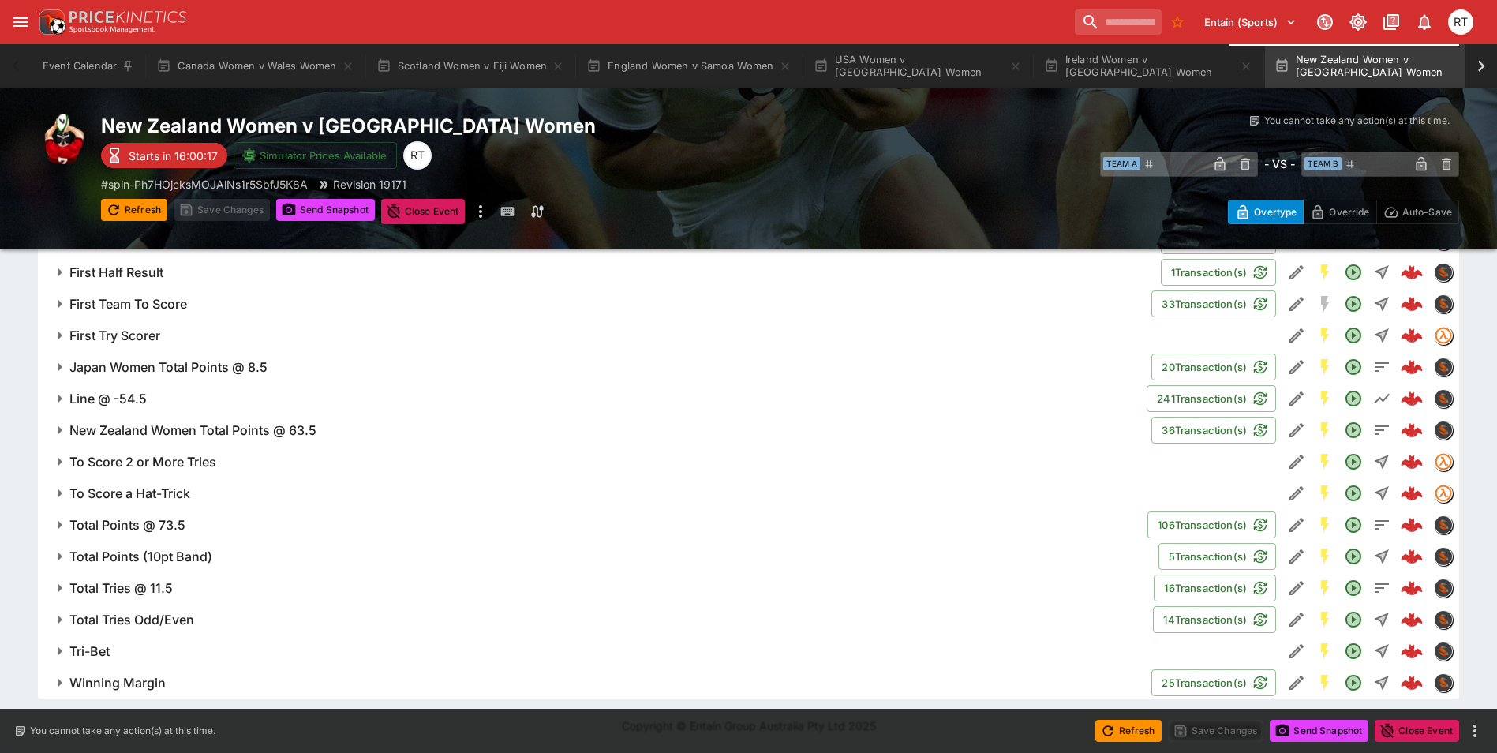
scroll to position [1172, 0]
click at [185, 505] on button "To Score a Hat-Trick" at bounding box center [660, 493] width 1244 height 32
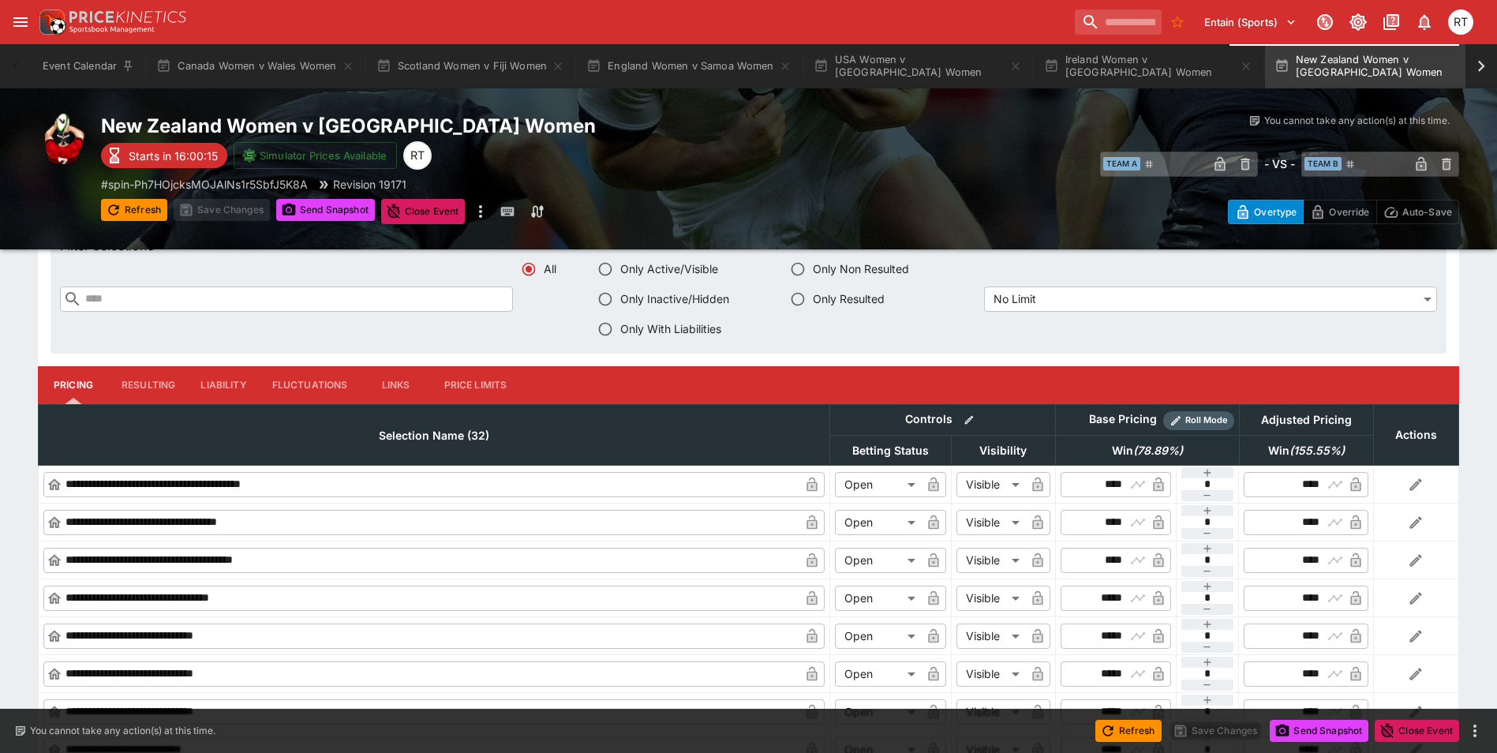
scroll to position [1645, 0]
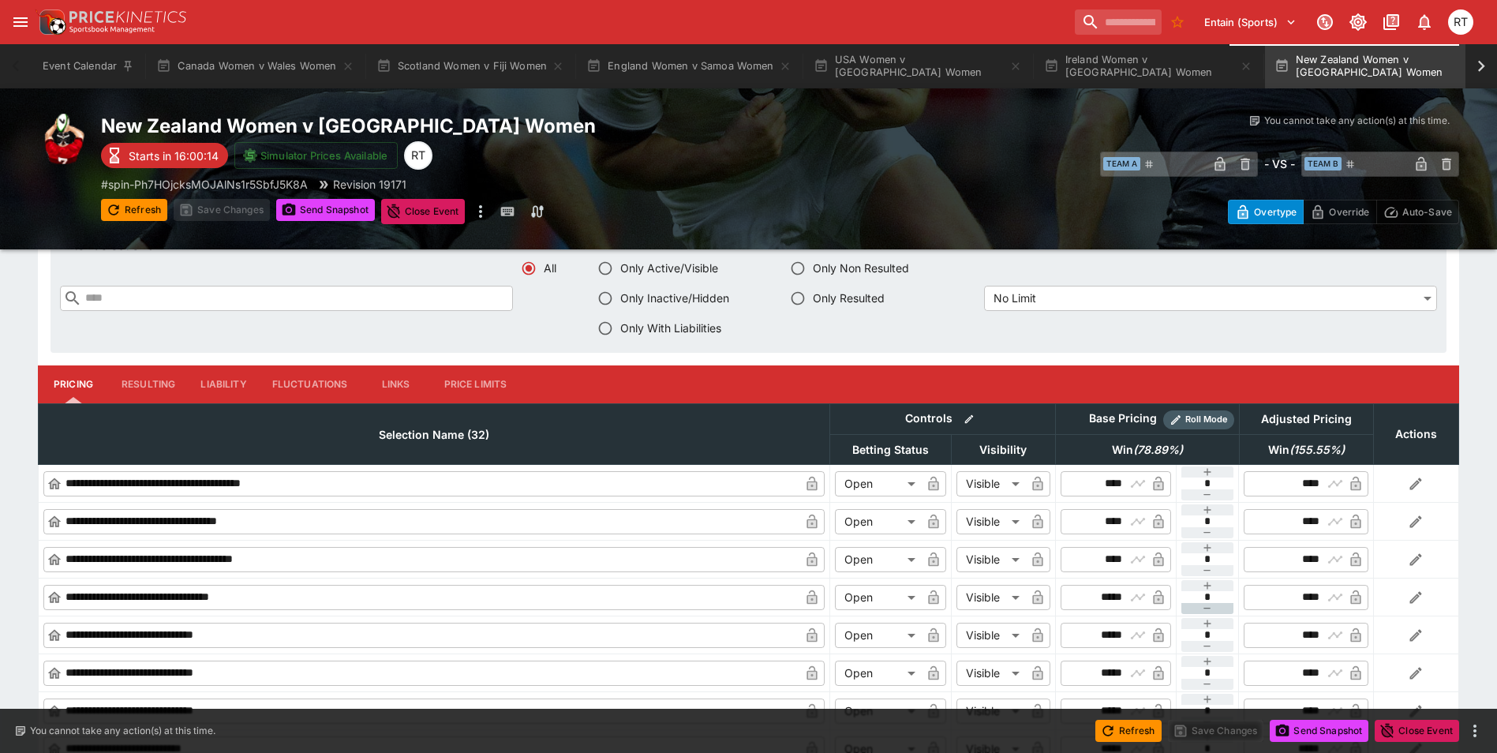
click at [1203, 608] on icon "button" at bounding box center [1207, 608] width 13 height 13
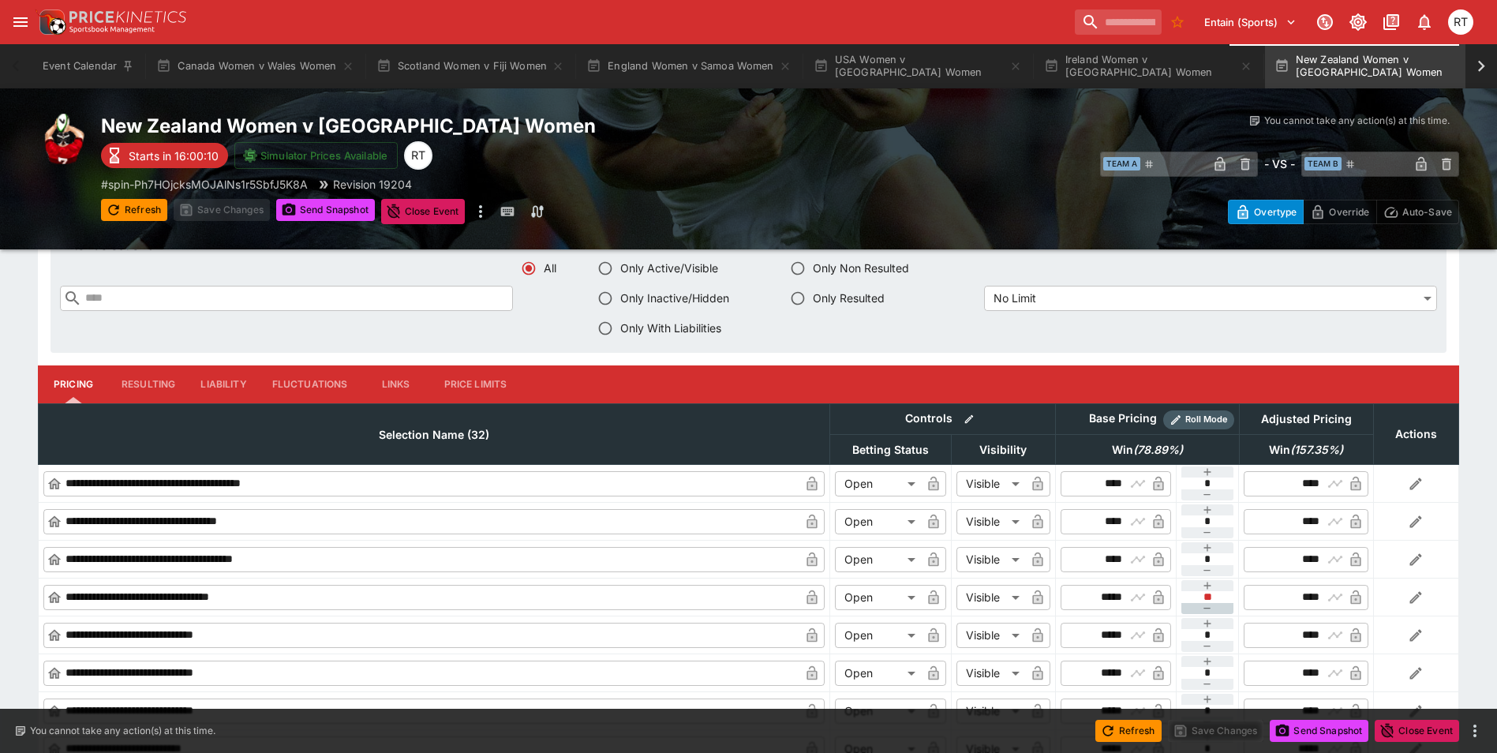
click at [1203, 608] on icon "button" at bounding box center [1207, 608] width 13 height 13
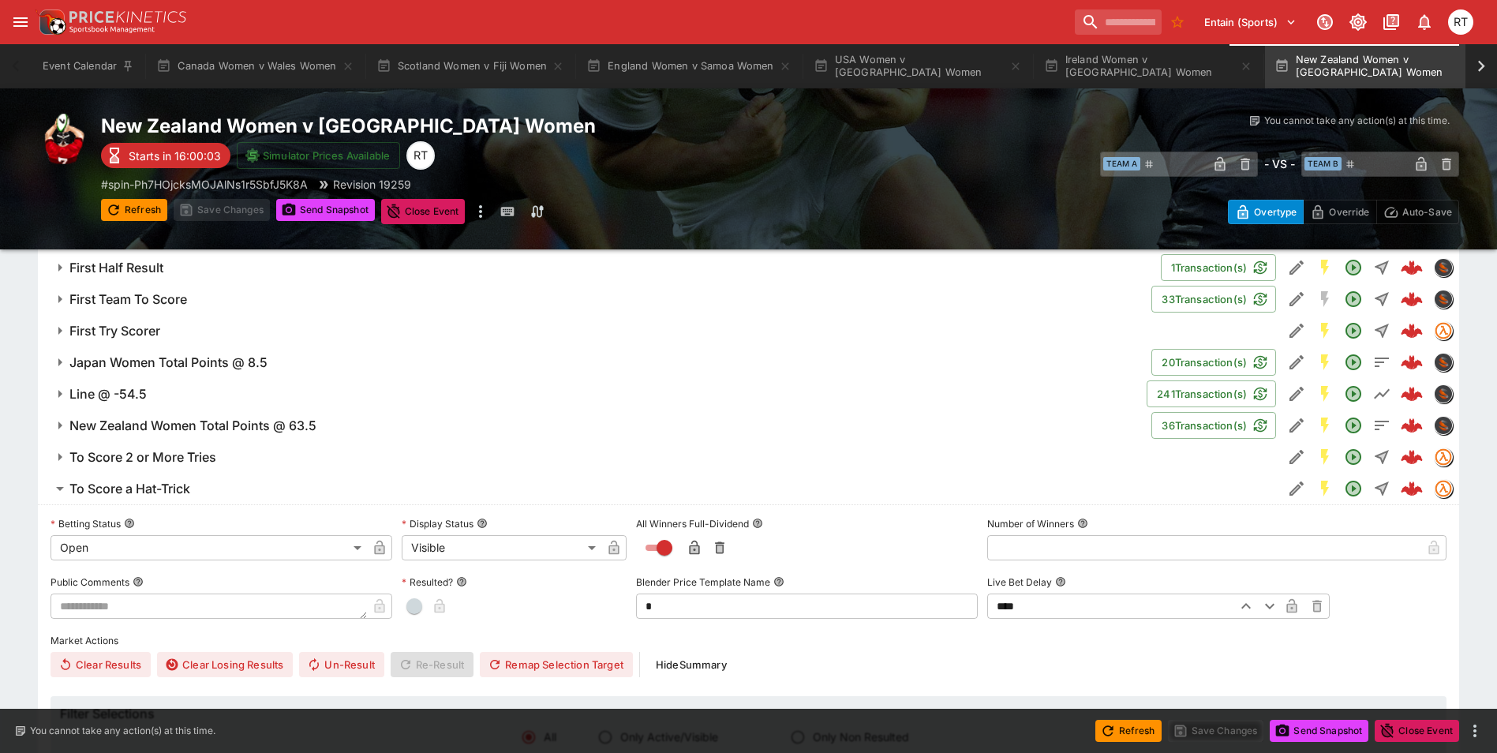
scroll to position [1172, 0]
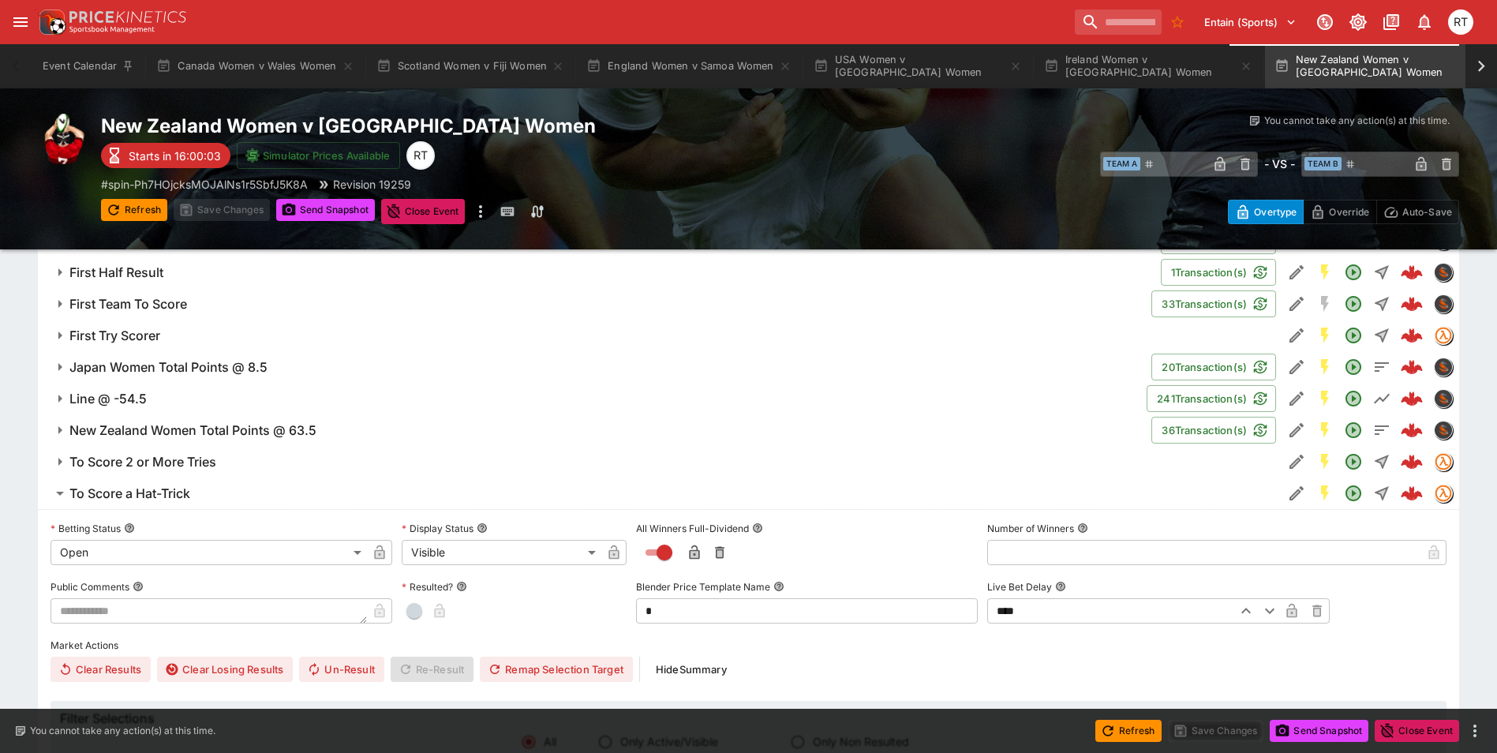
click at [198, 489] on span "To Score a Hat-Trick" at bounding box center [669, 493] width 1200 height 17
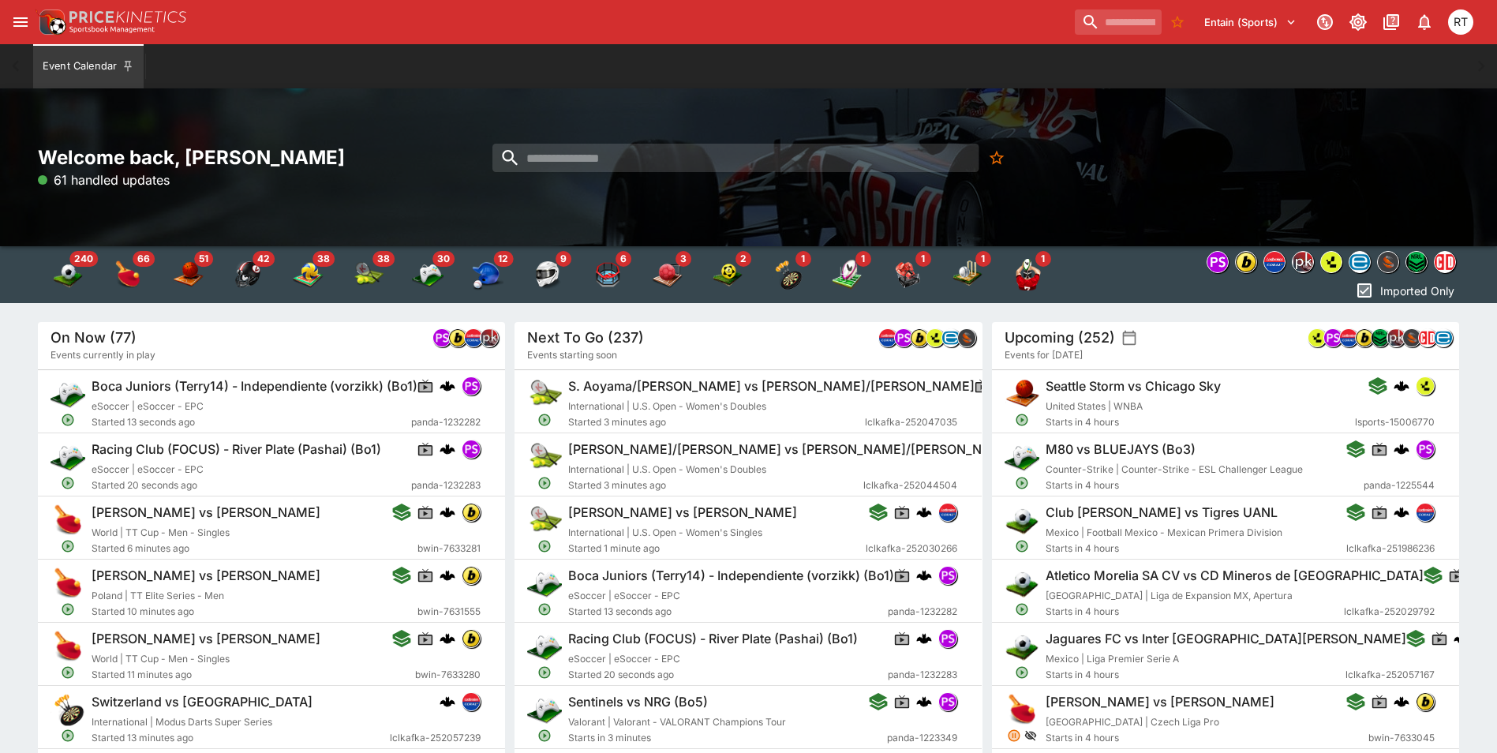
click at [21, 24] on icon "open drawer" at bounding box center [20, 22] width 19 height 19
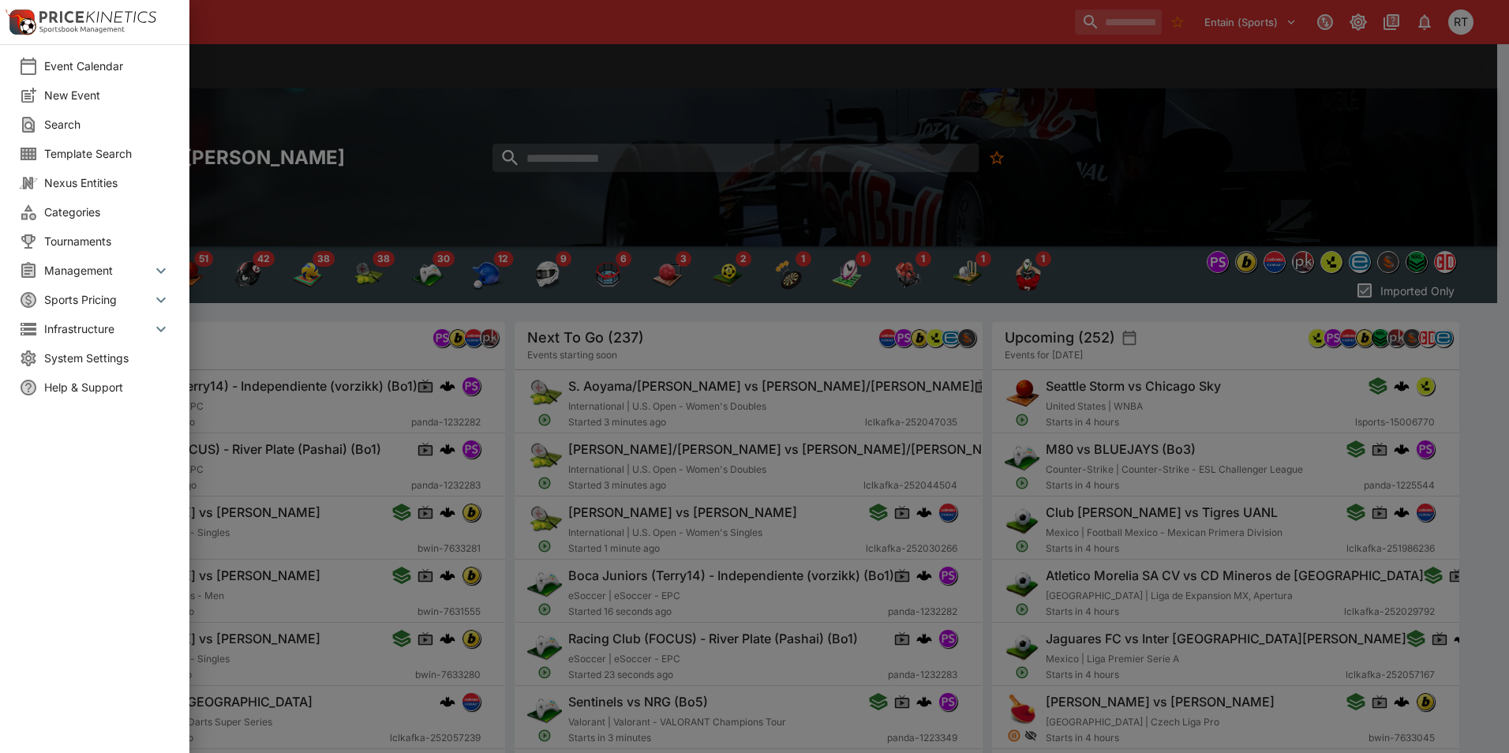
click at [84, 361] on span "System Settings" at bounding box center [107, 358] width 126 height 17
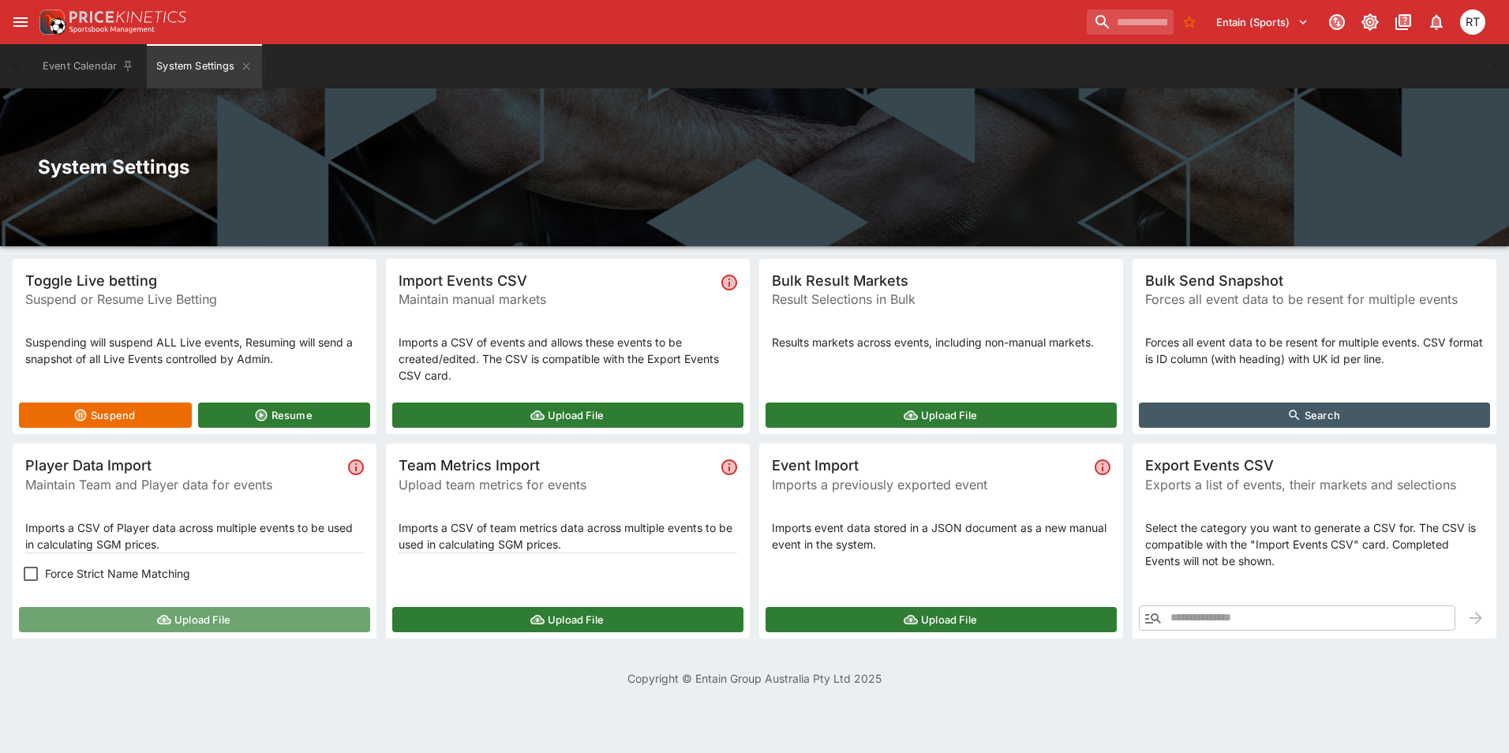
click at [189, 623] on button "Upload File" at bounding box center [194, 619] width 351 height 25
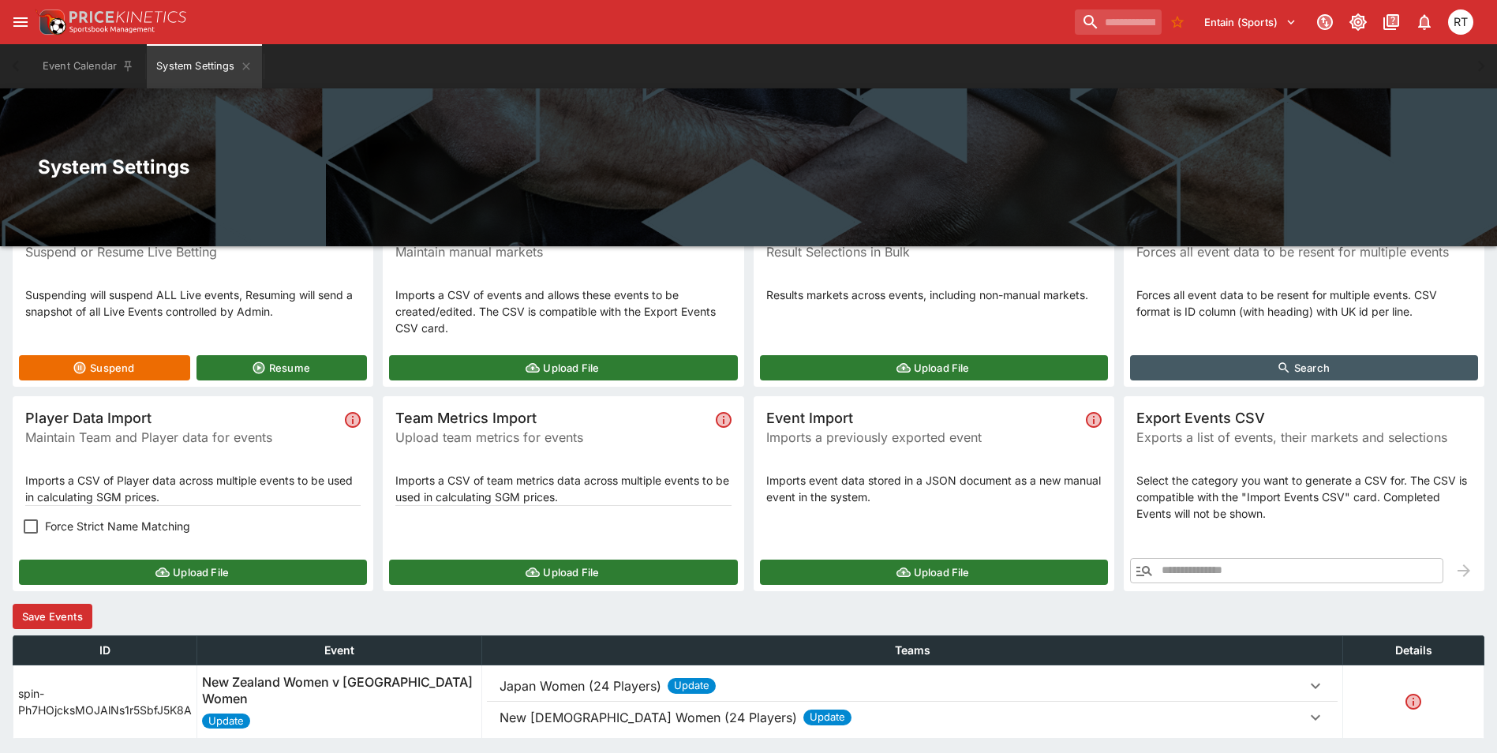
scroll to position [100, 0]
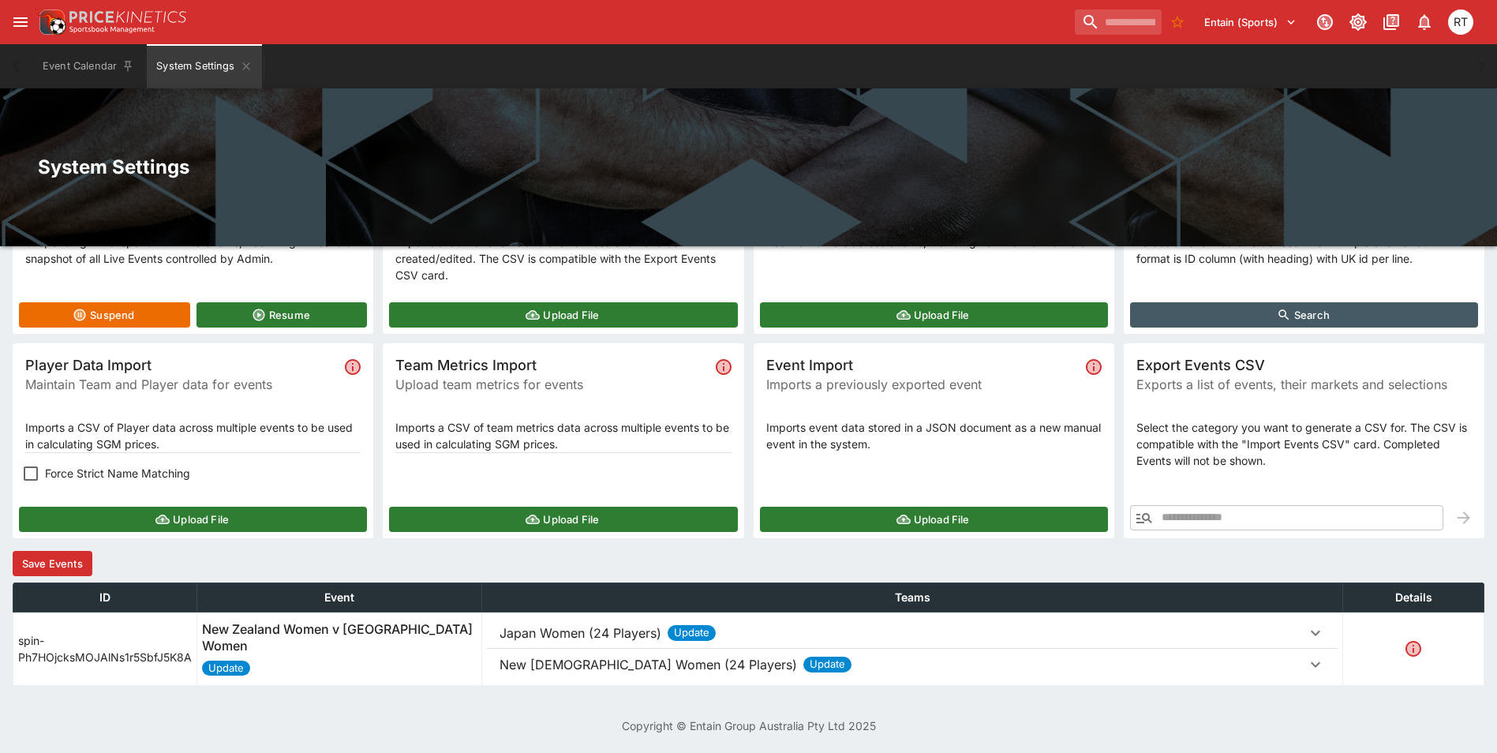
click at [577, 667] on p "New Zealand Women (24 Players)" at bounding box center [647, 664] width 297 height 19
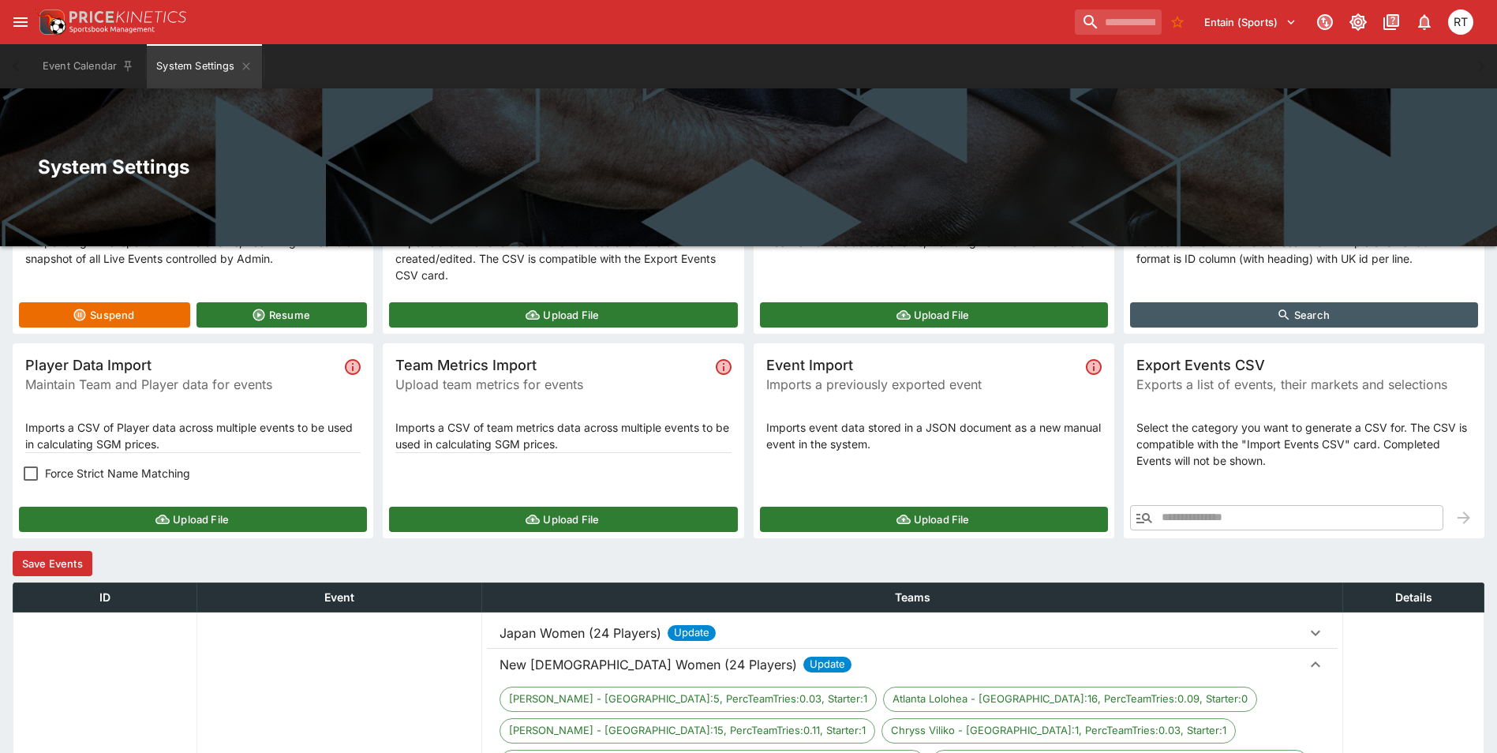
click at [577, 667] on p "New Zealand Women (24 Players)" at bounding box center [647, 664] width 297 height 19
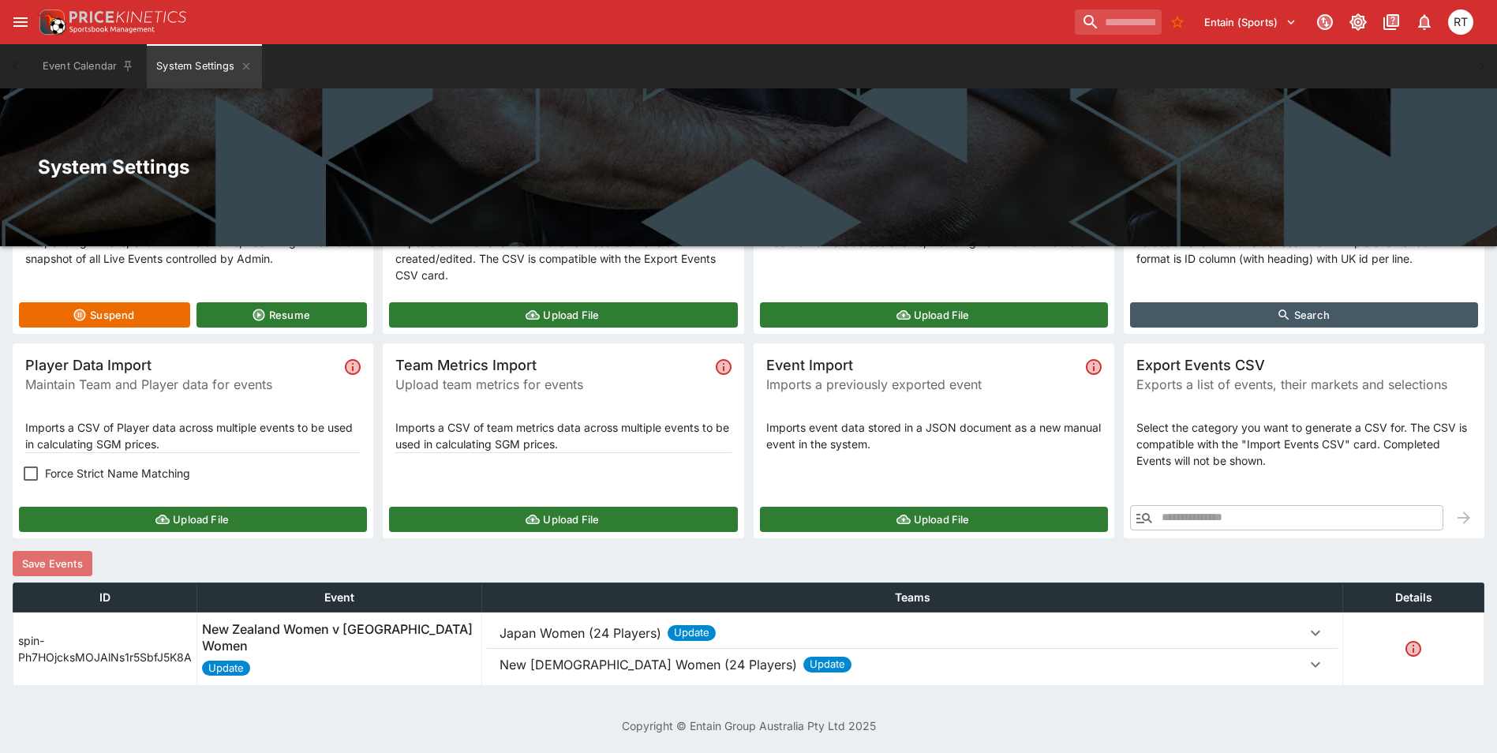
click at [65, 570] on button "Save Events" at bounding box center [53, 563] width 80 height 25
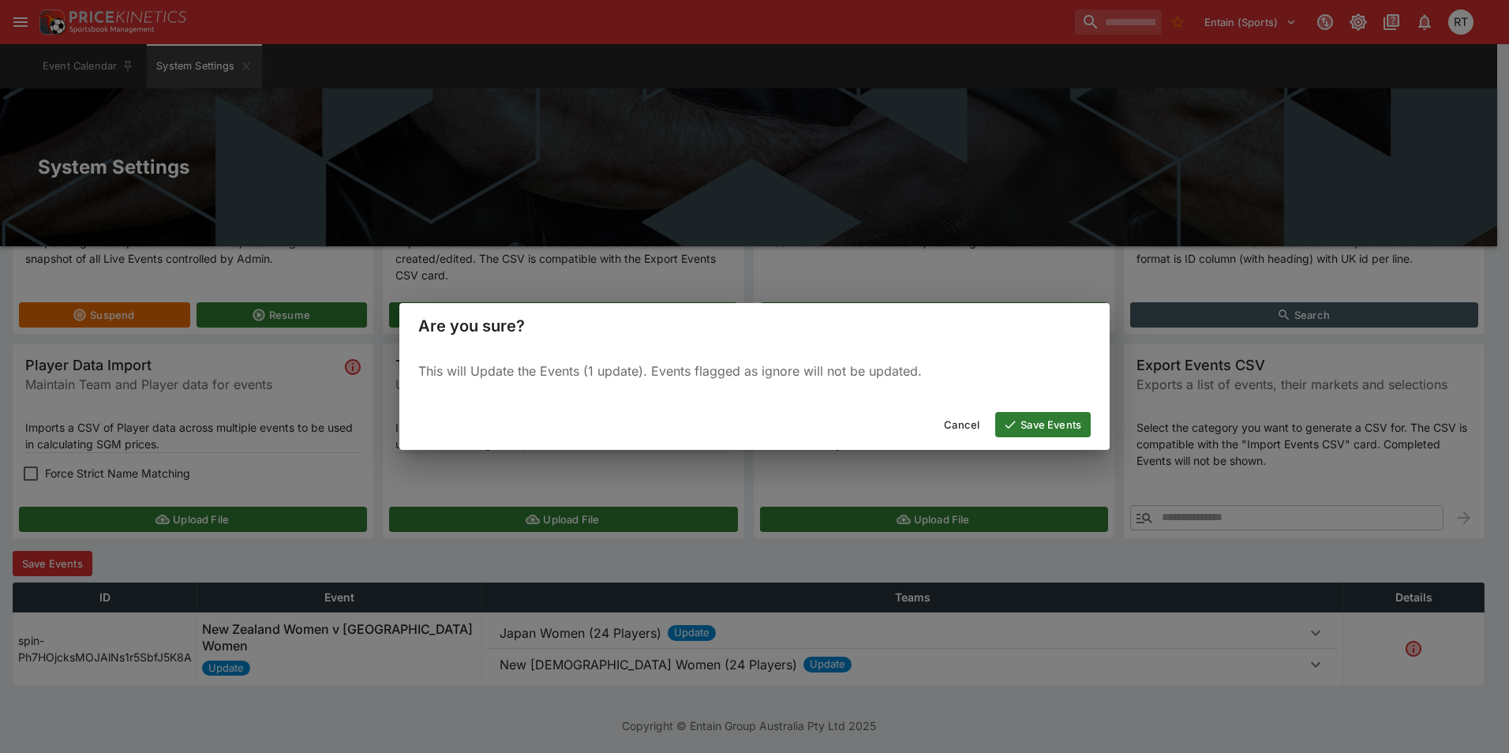
click at [1031, 434] on button "Save Events" at bounding box center [1042, 424] width 95 height 25
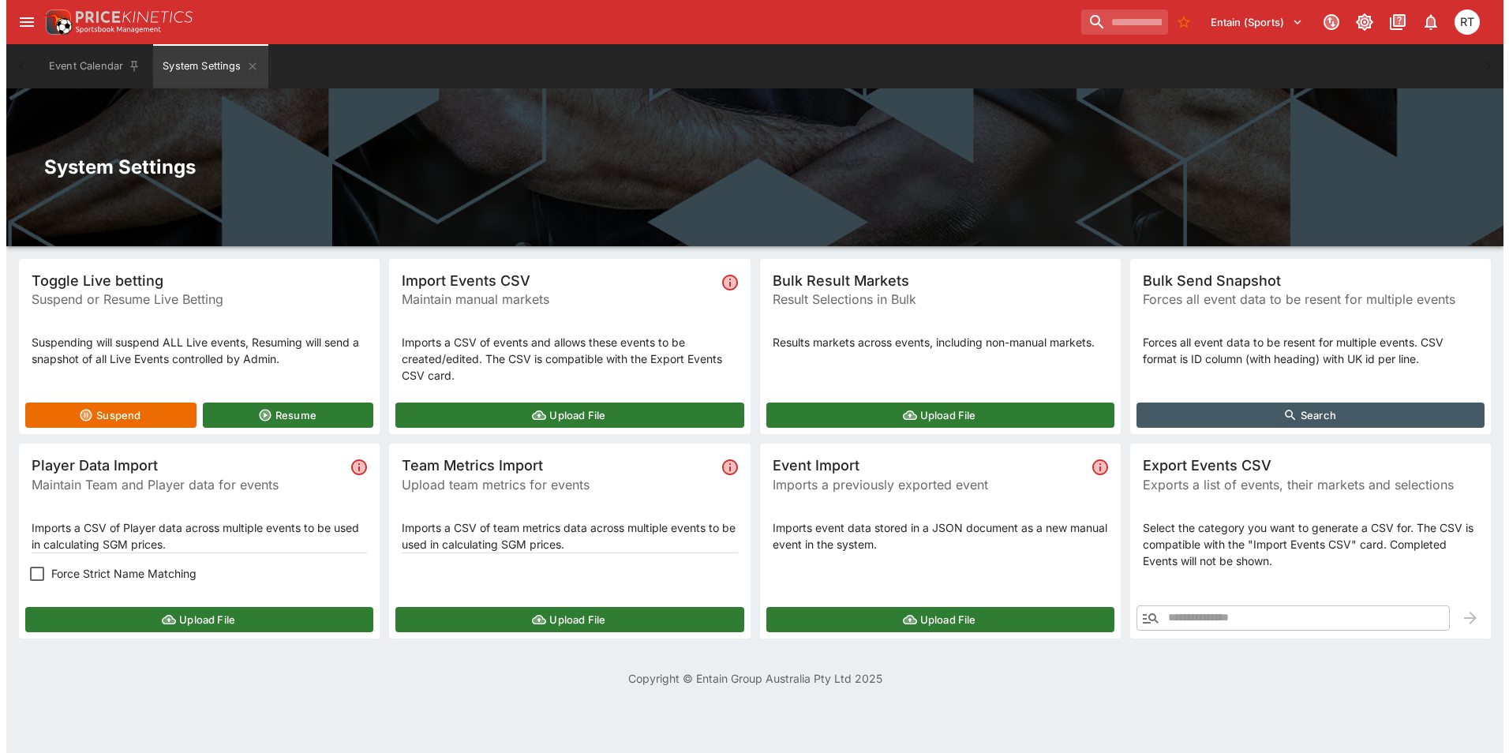
scroll to position [0, 0]
